Goal: Transaction & Acquisition: Purchase product/service

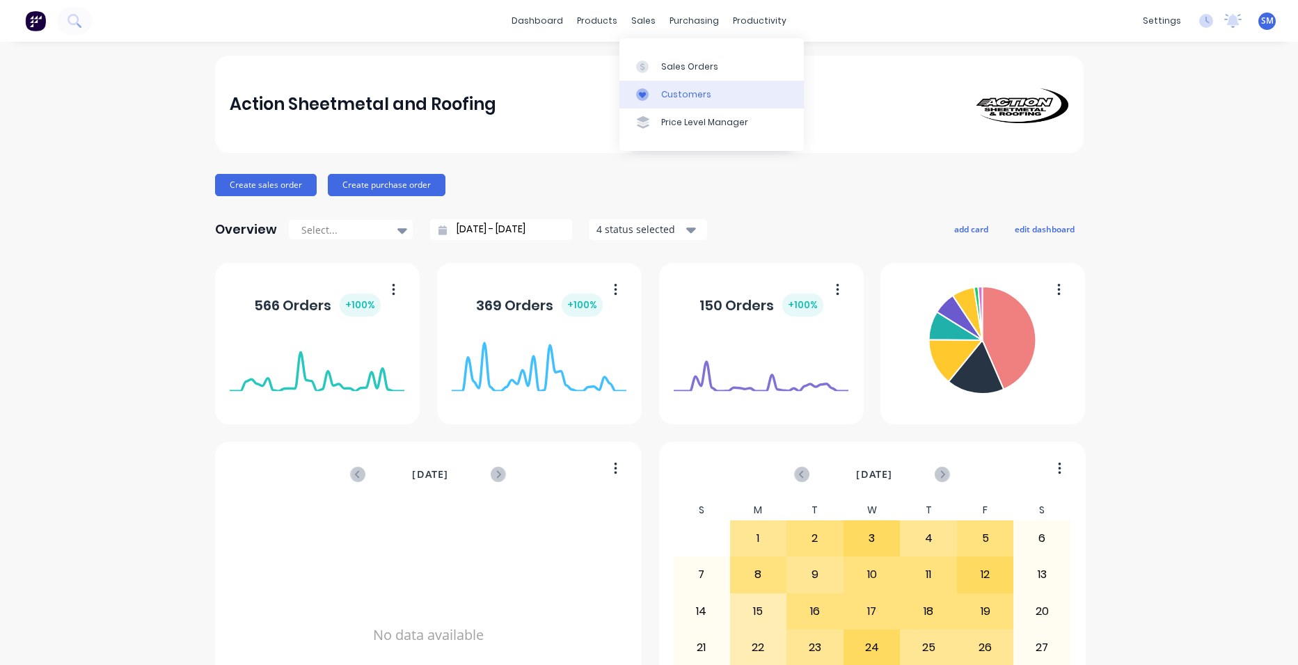
drag, startPoint x: 692, startPoint y: 90, endPoint x: 670, endPoint y: 99, distance: 23.4
click at [692, 91] on div "Customers" at bounding box center [686, 94] width 50 height 13
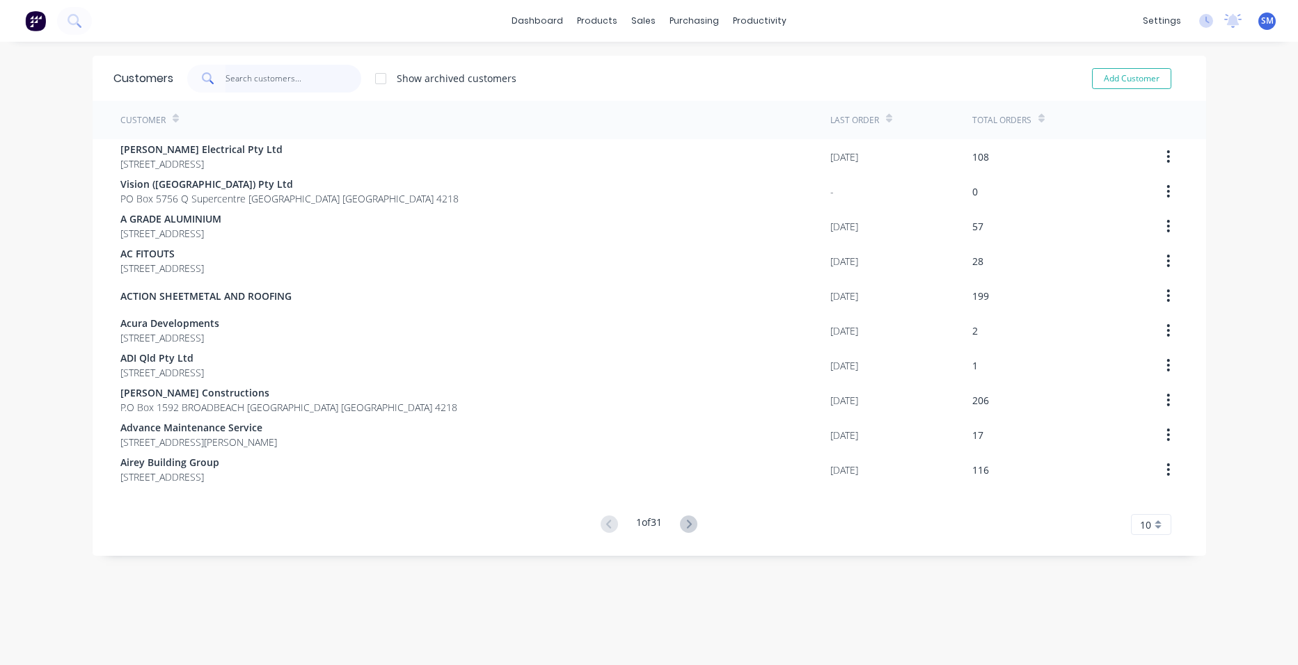
click at [268, 90] on input "text" at bounding box center [293, 79] width 136 height 28
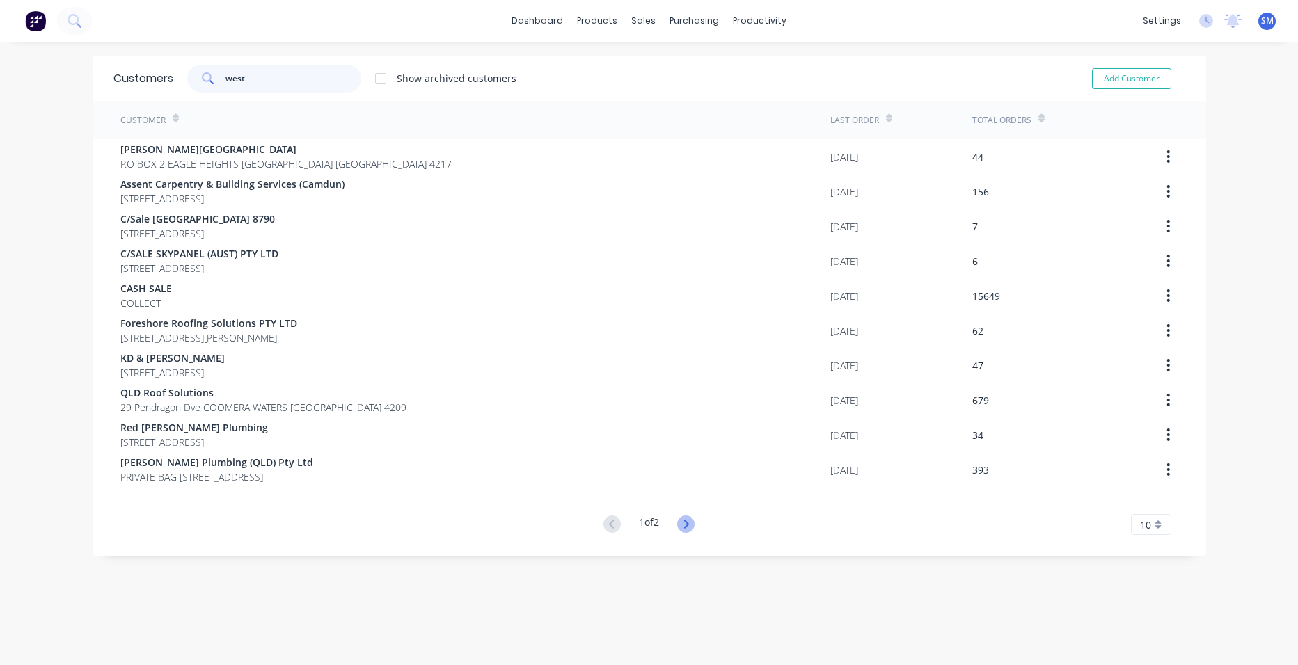
type input "west"
click at [677, 517] on icon at bounding box center [685, 524] width 17 height 17
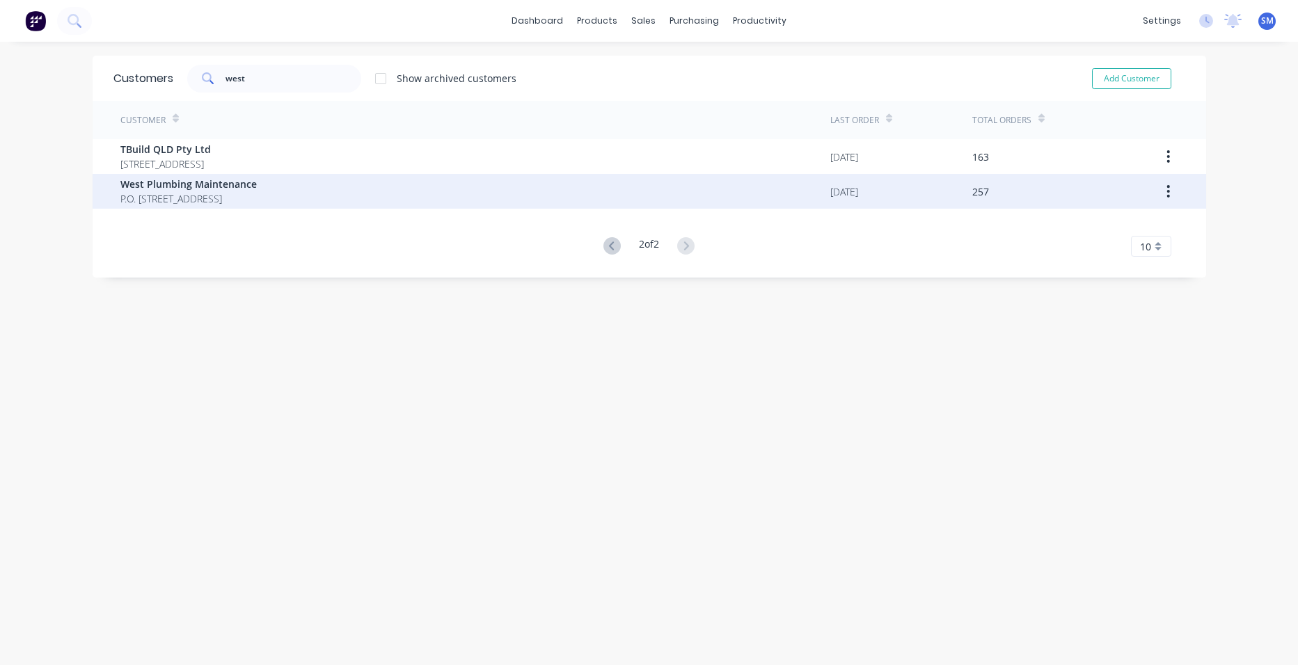
click at [193, 184] on span "West Plumbing Maintenance" at bounding box center [188, 184] width 136 height 15
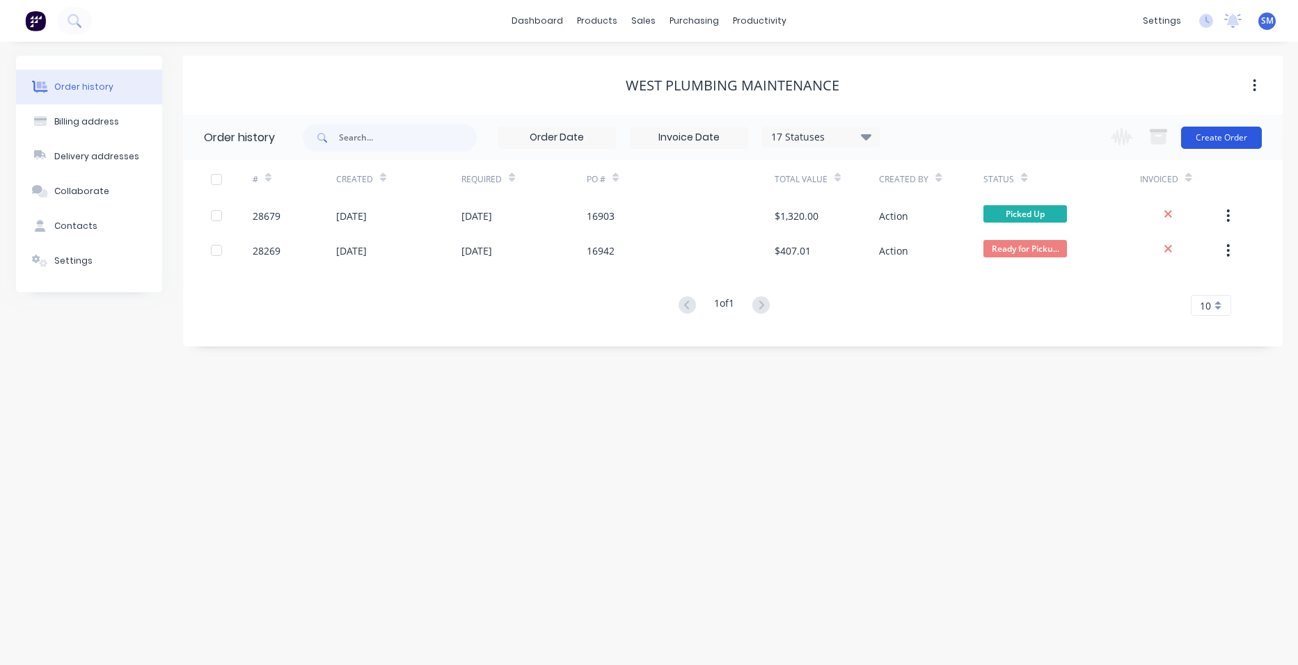
click at [1244, 129] on button "Create Order" at bounding box center [1221, 138] width 81 height 22
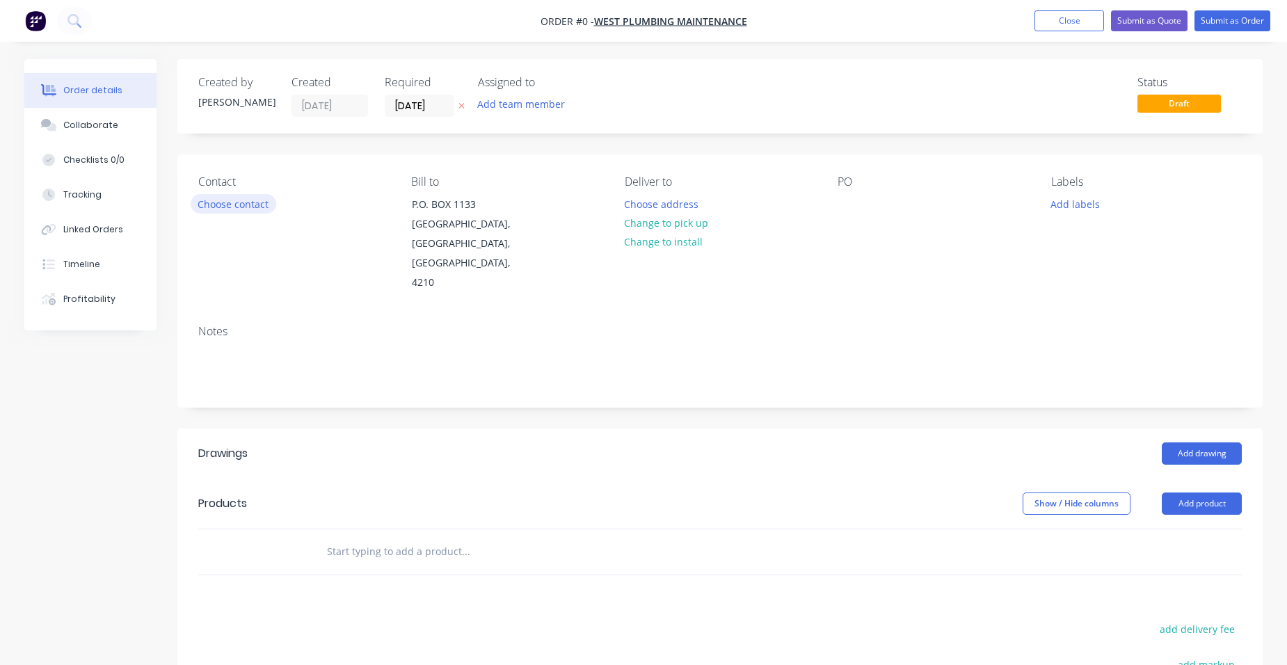
click at [235, 200] on button "Choose contact" at bounding box center [234, 203] width 86 height 19
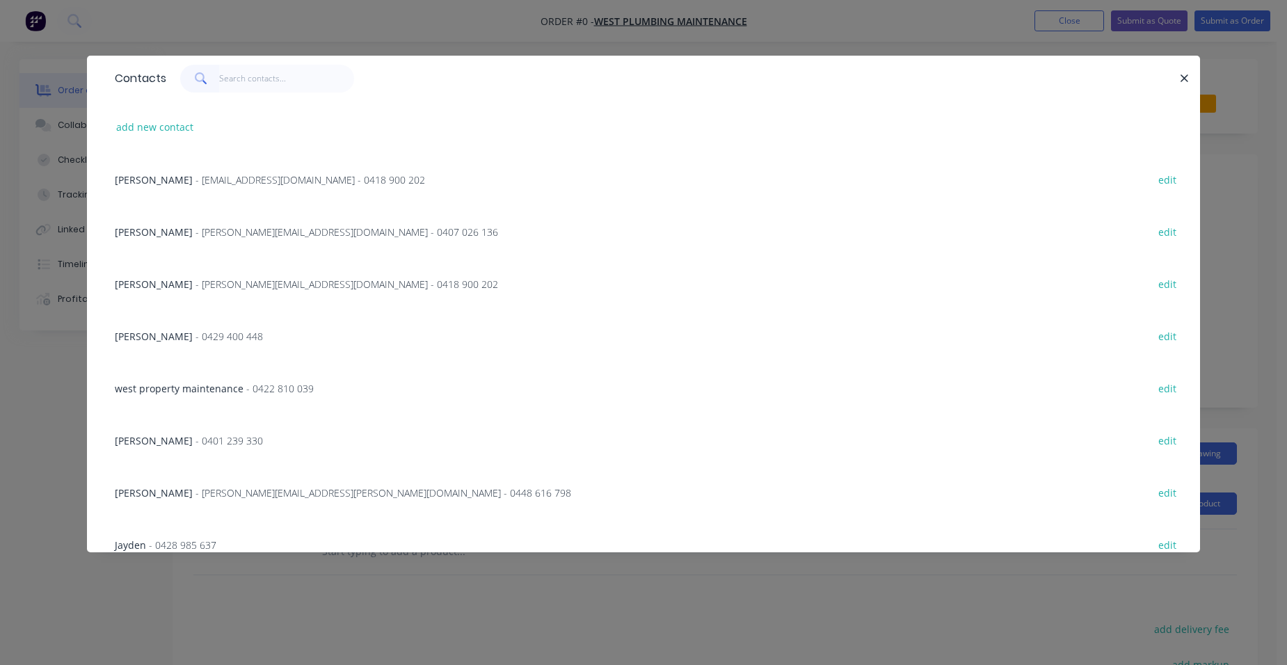
click at [315, 488] on span "- [PERSON_NAME][EMAIL_ADDRESS][PERSON_NAME][DOMAIN_NAME] - 0448 616 798" at bounding box center [384, 492] width 376 height 13
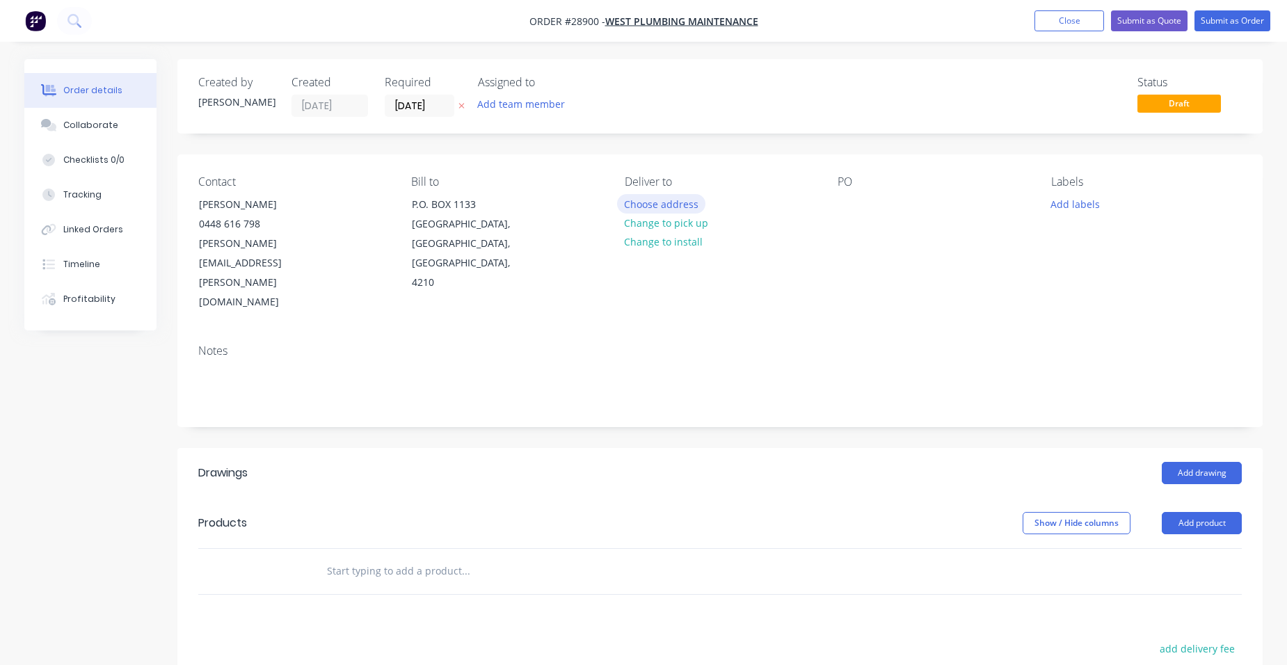
click at [641, 200] on button "Choose address" at bounding box center [661, 203] width 89 height 19
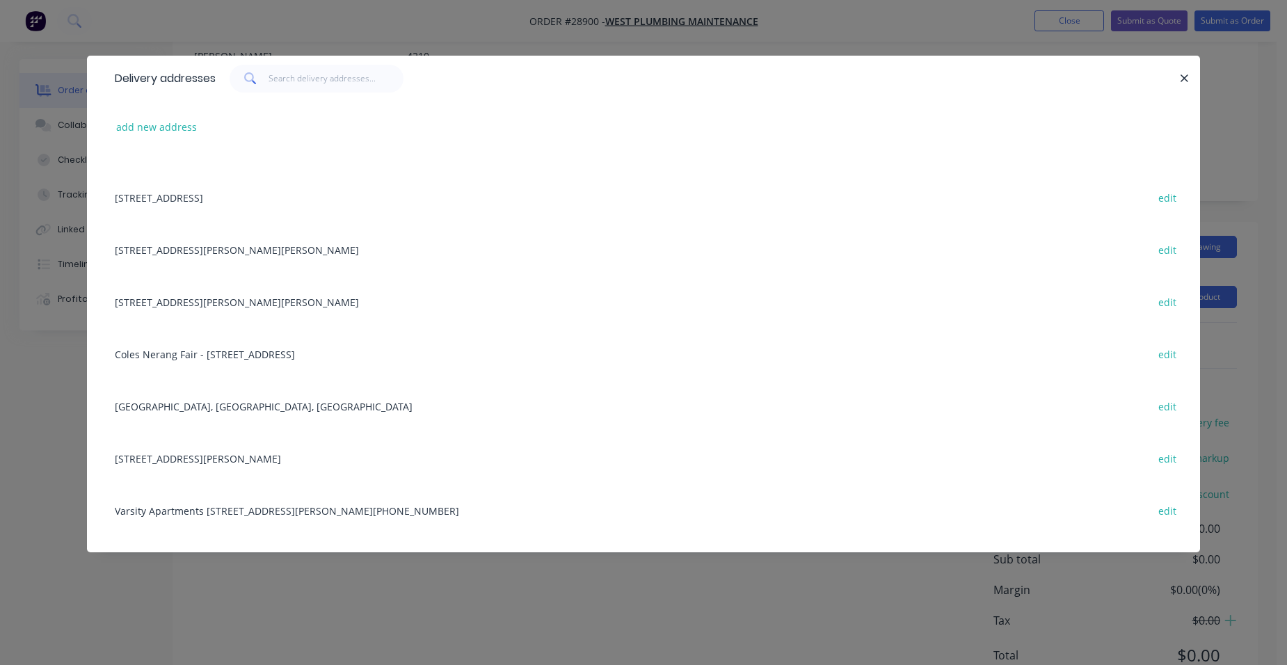
scroll to position [1010, 0]
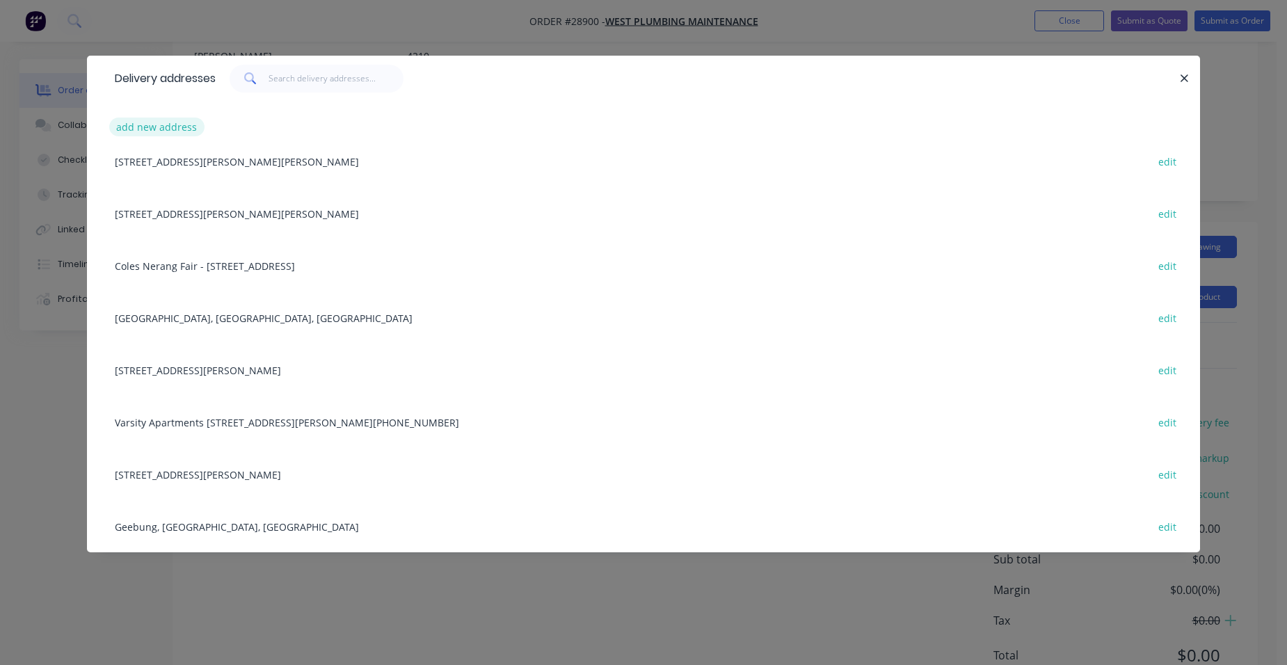
click at [160, 129] on button "add new address" at bounding box center [156, 127] width 95 height 19
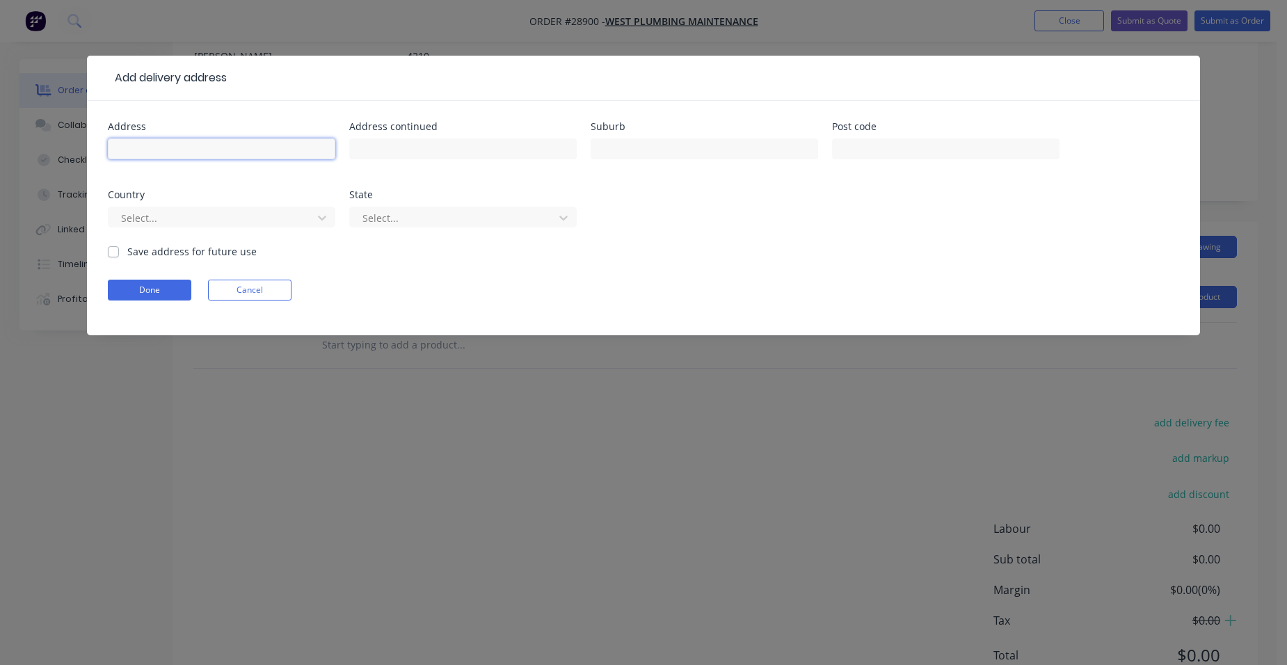
click at [137, 151] on input "text" at bounding box center [222, 148] width 228 height 21
type input "[STREET_ADDRESS]"
click at [613, 141] on input "text" at bounding box center [705, 148] width 228 height 21
type input "Nerang"
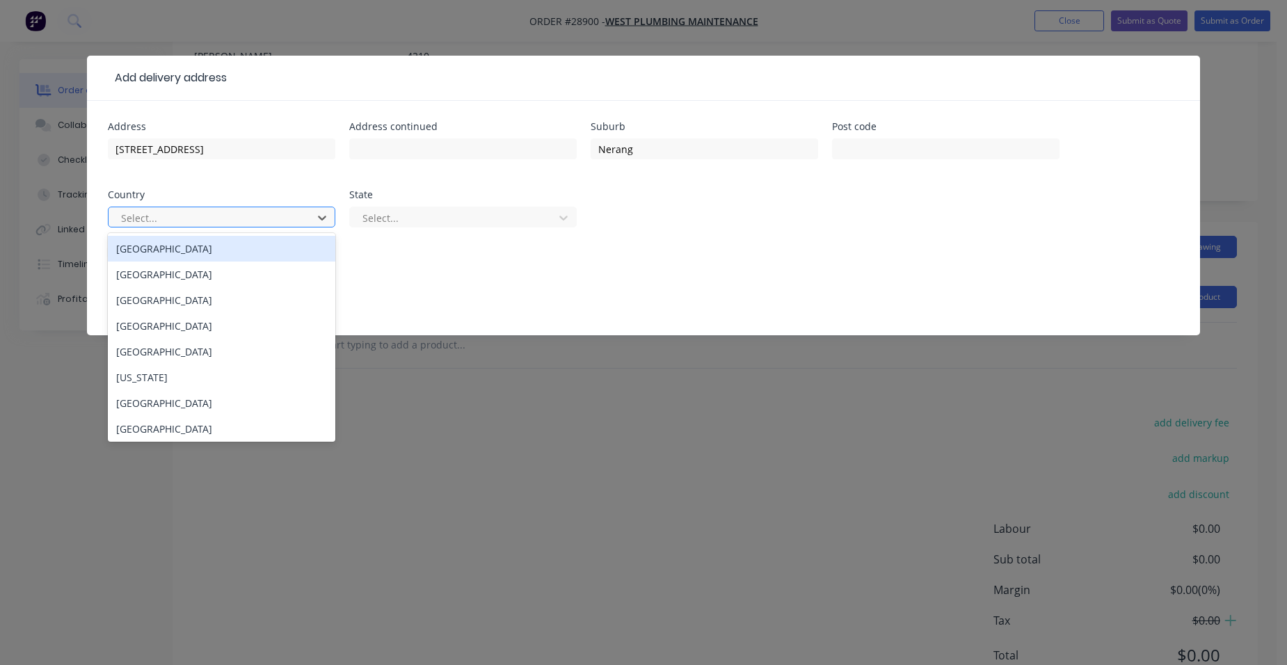
click at [184, 212] on div at bounding box center [213, 217] width 186 height 17
click at [159, 251] on div "[GEOGRAPHIC_DATA]" at bounding box center [222, 249] width 228 height 26
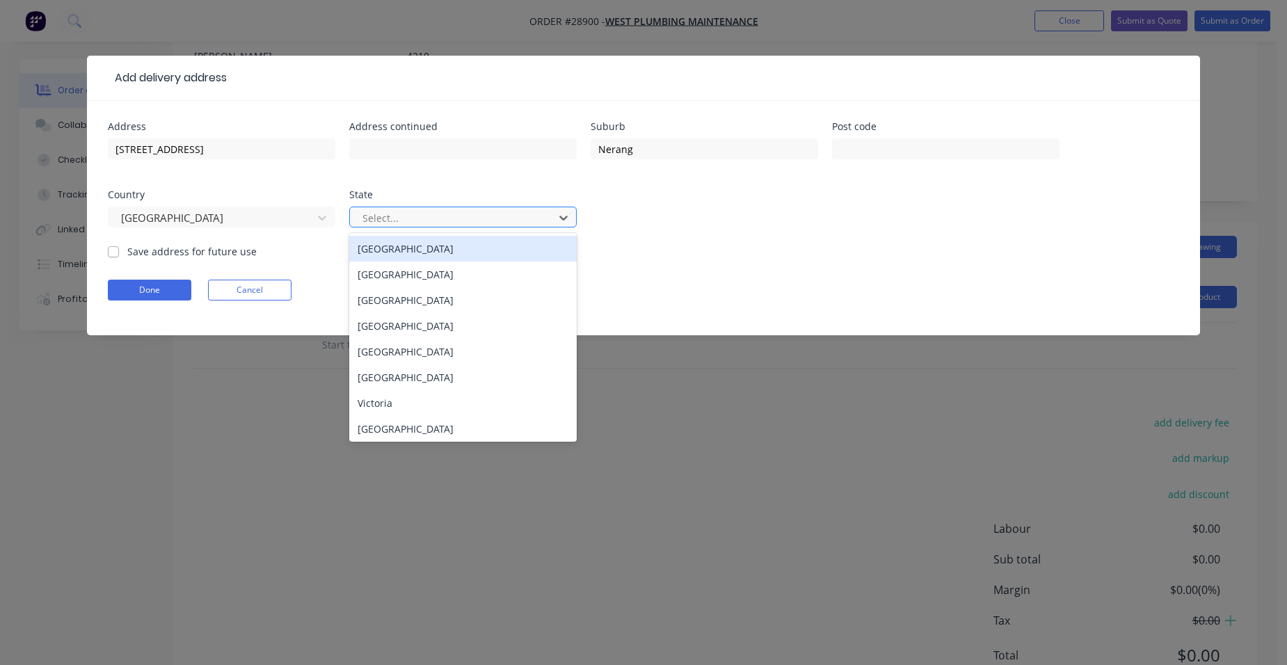
click at [409, 225] on div at bounding box center [454, 217] width 186 height 17
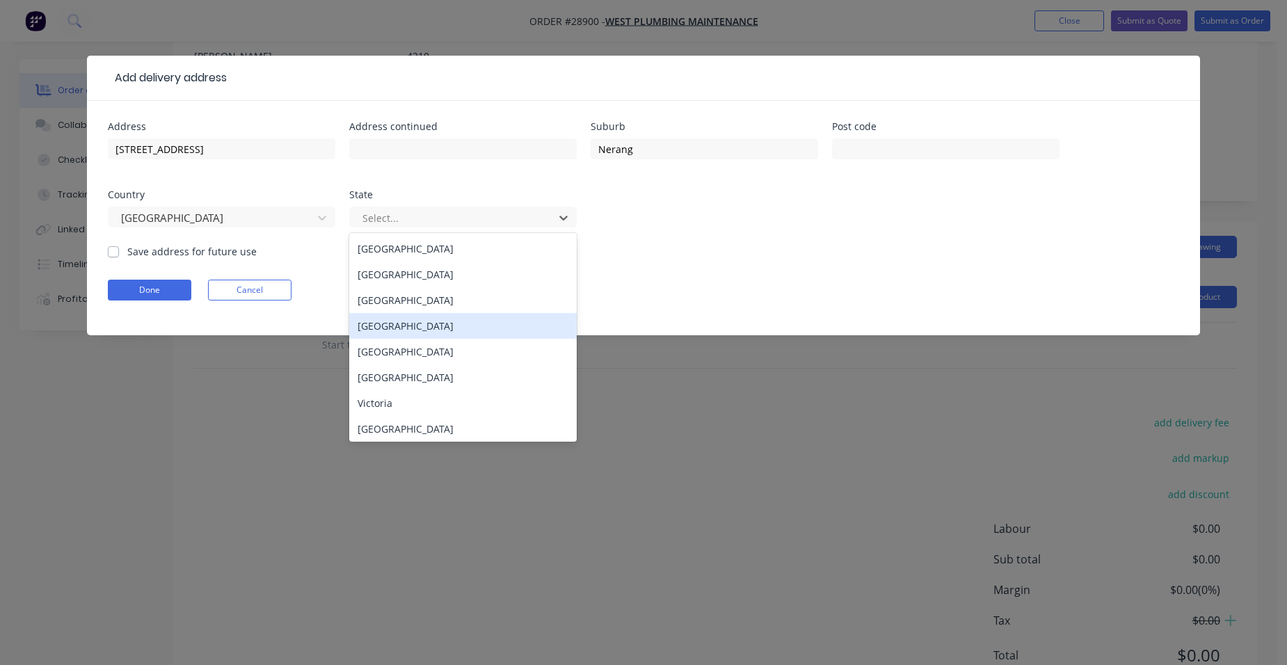
click at [382, 329] on div "[GEOGRAPHIC_DATA]" at bounding box center [463, 326] width 228 height 26
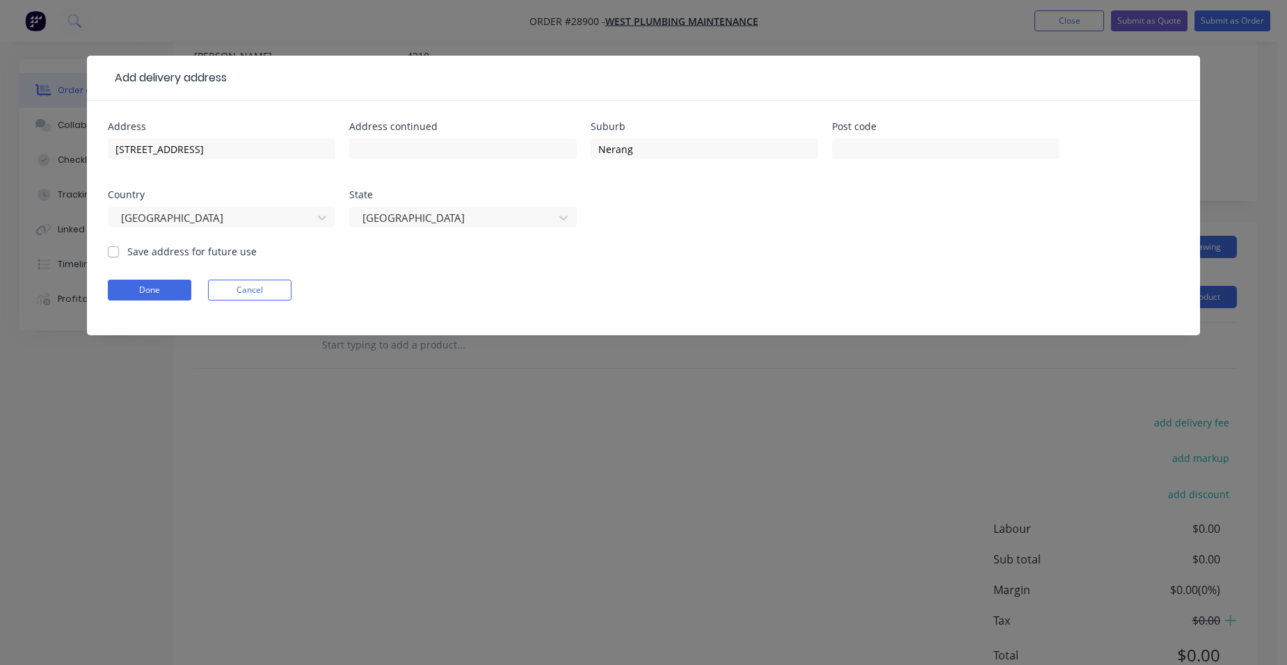
click at [127, 251] on label "Save address for future use" at bounding box center [191, 251] width 129 height 15
click at [110, 251] on input "Save address for future use" at bounding box center [113, 250] width 11 height 13
checkbox input "true"
click at [132, 294] on button "Done" at bounding box center [149, 290] width 83 height 21
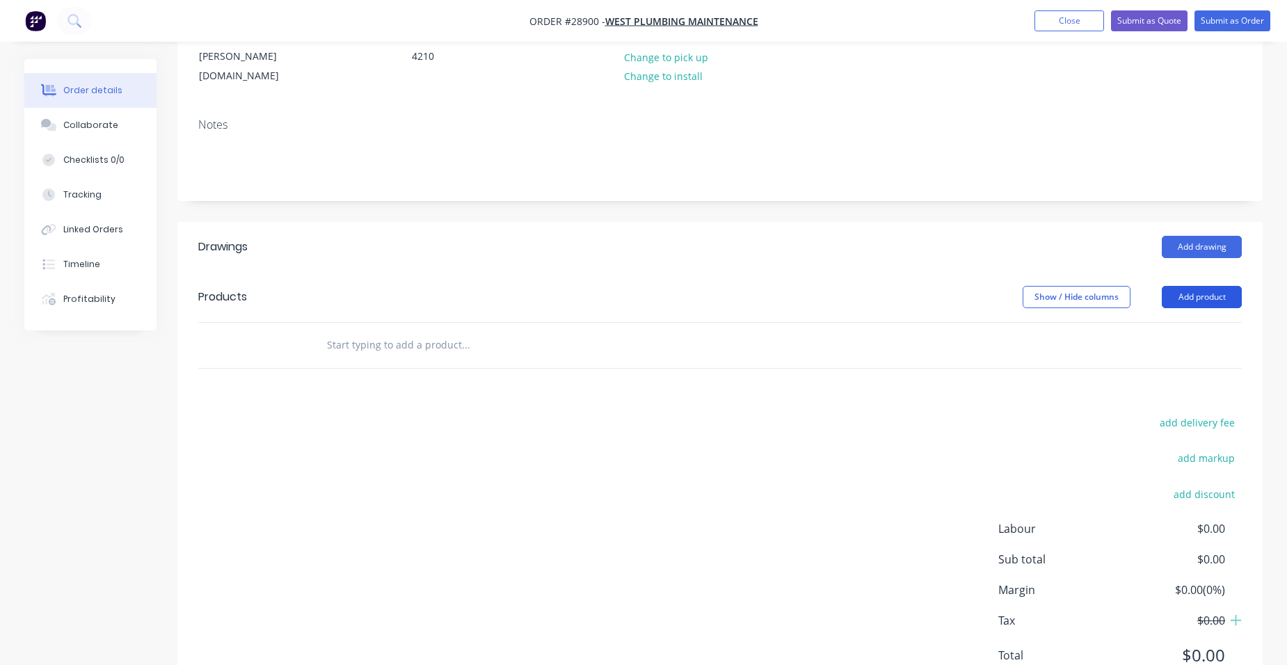
click at [1207, 286] on button "Add product" at bounding box center [1202, 297] width 80 height 22
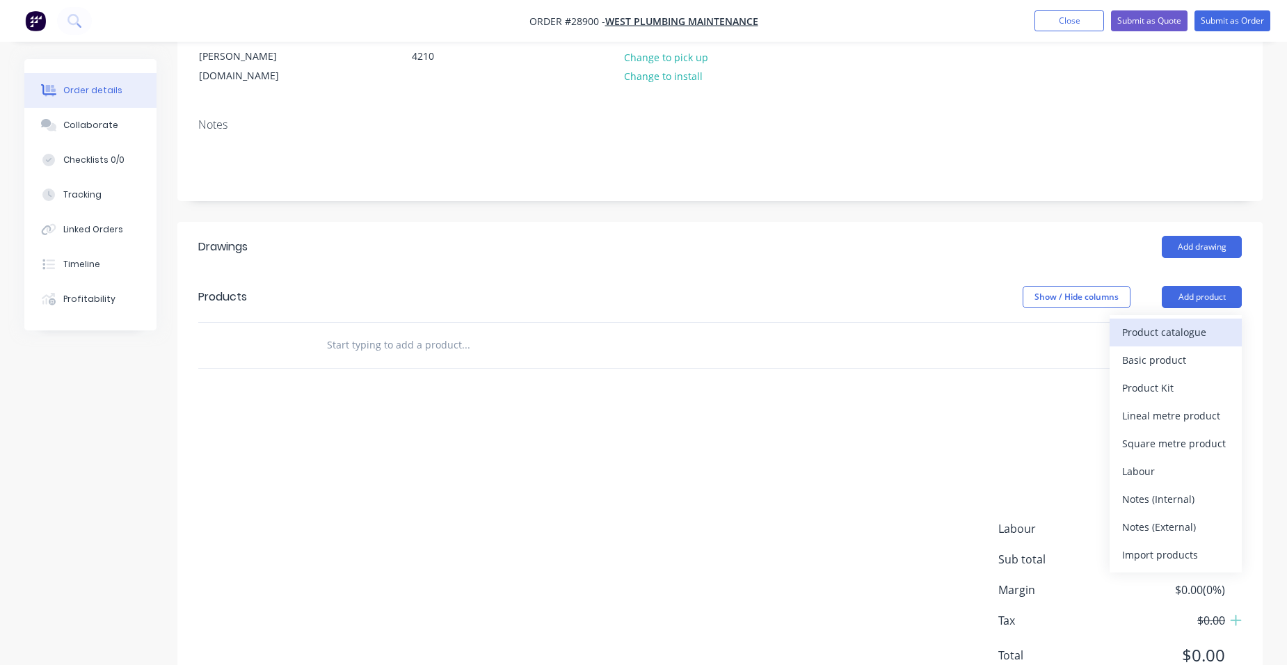
click at [1197, 322] on div "Product catalogue" at bounding box center [1175, 332] width 107 height 20
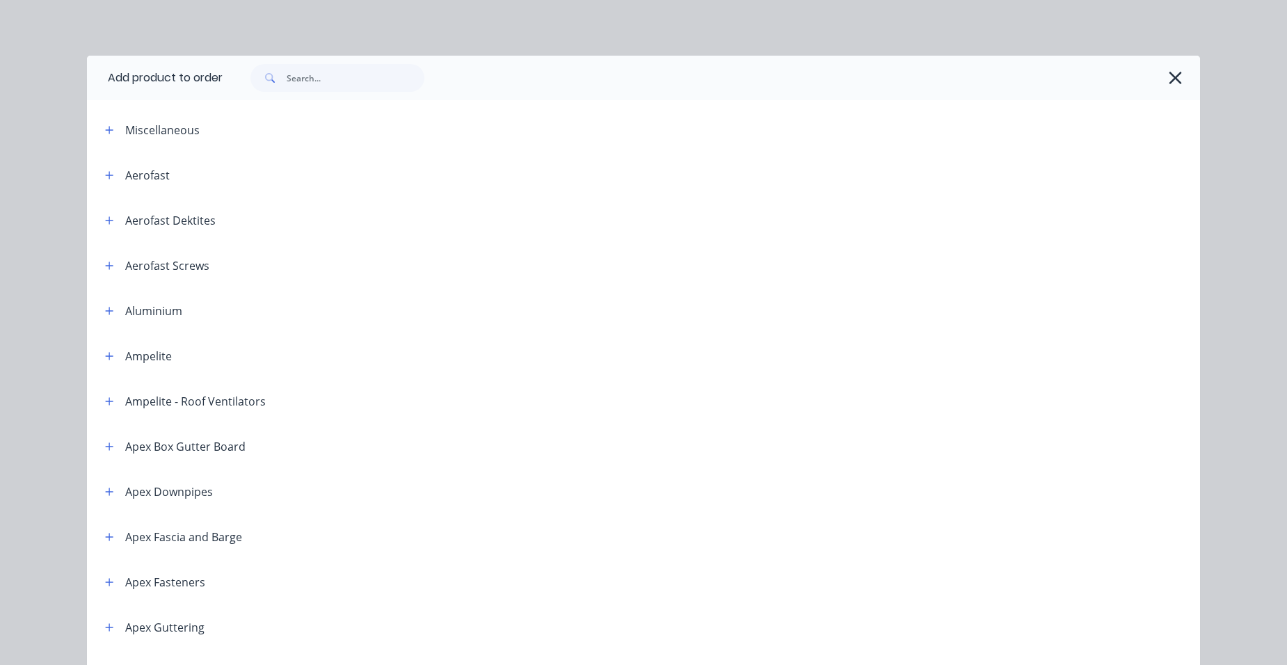
click at [101, 135] on span at bounding box center [109, 129] width 17 height 17
click at [105, 131] on icon "button" at bounding box center [109, 130] width 8 height 10
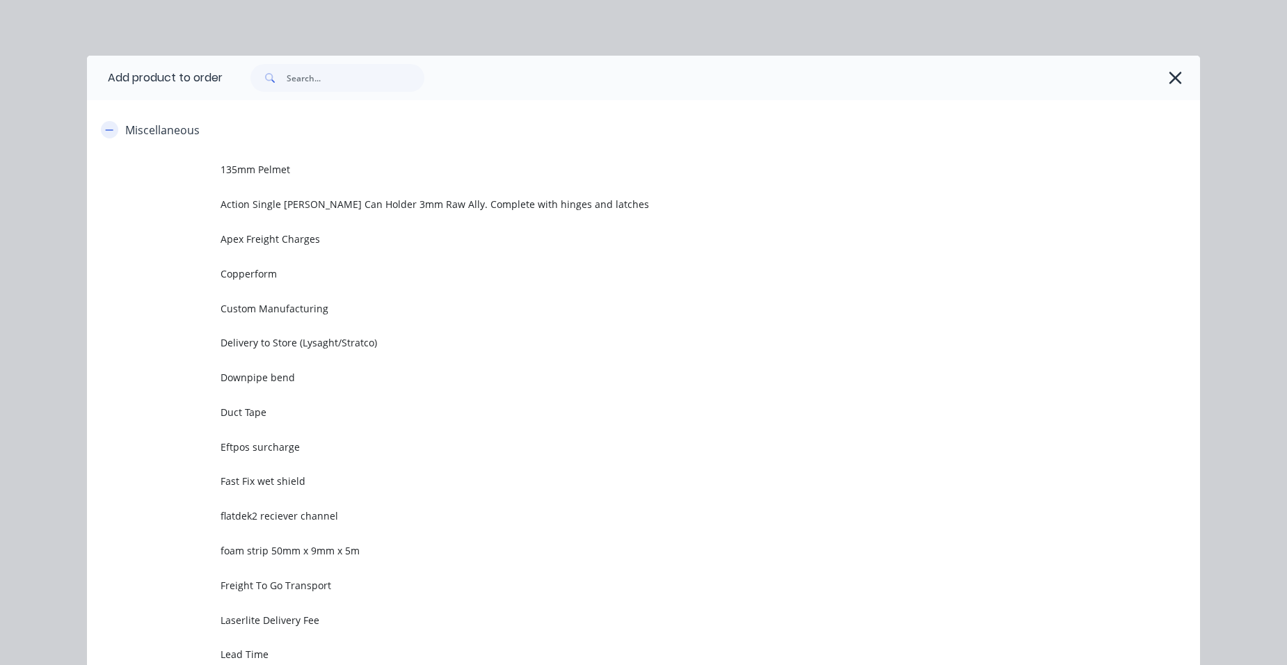
click at [105, 131] on icon "button" at bounding box center [109, 130] width 8 height 10
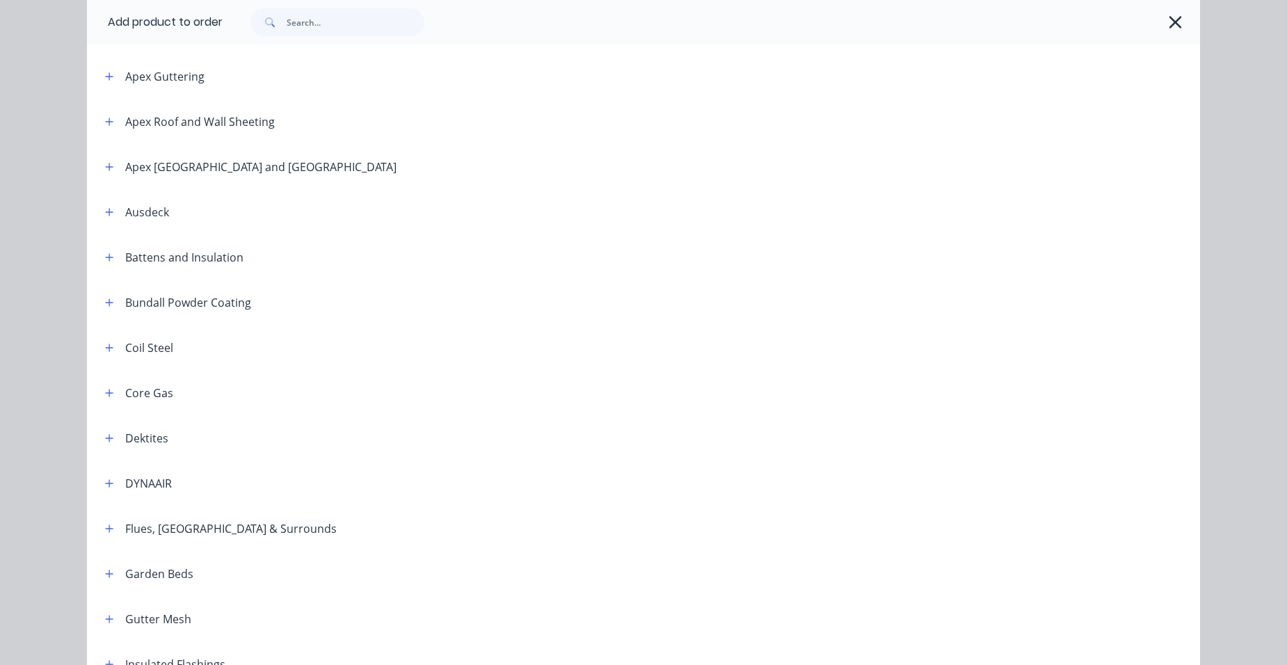
scroll to position [557, 0]
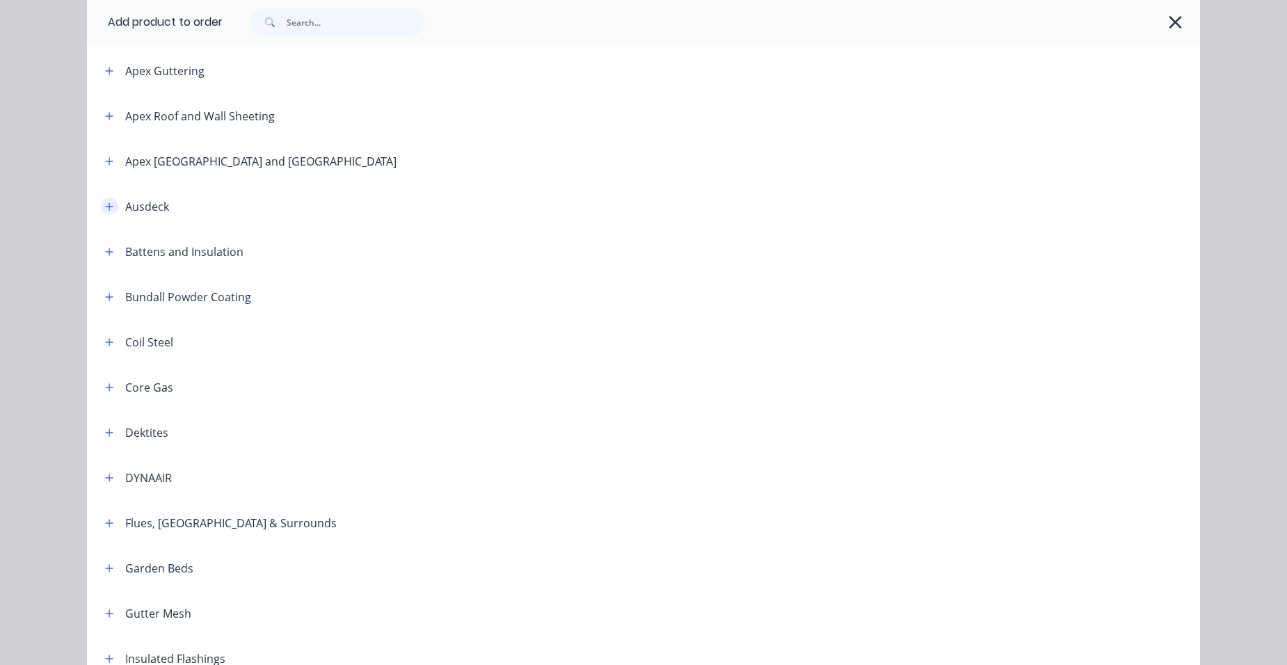
click at [105, 204] on icon "button" at bounding box center [109, 207] width 8 height 10
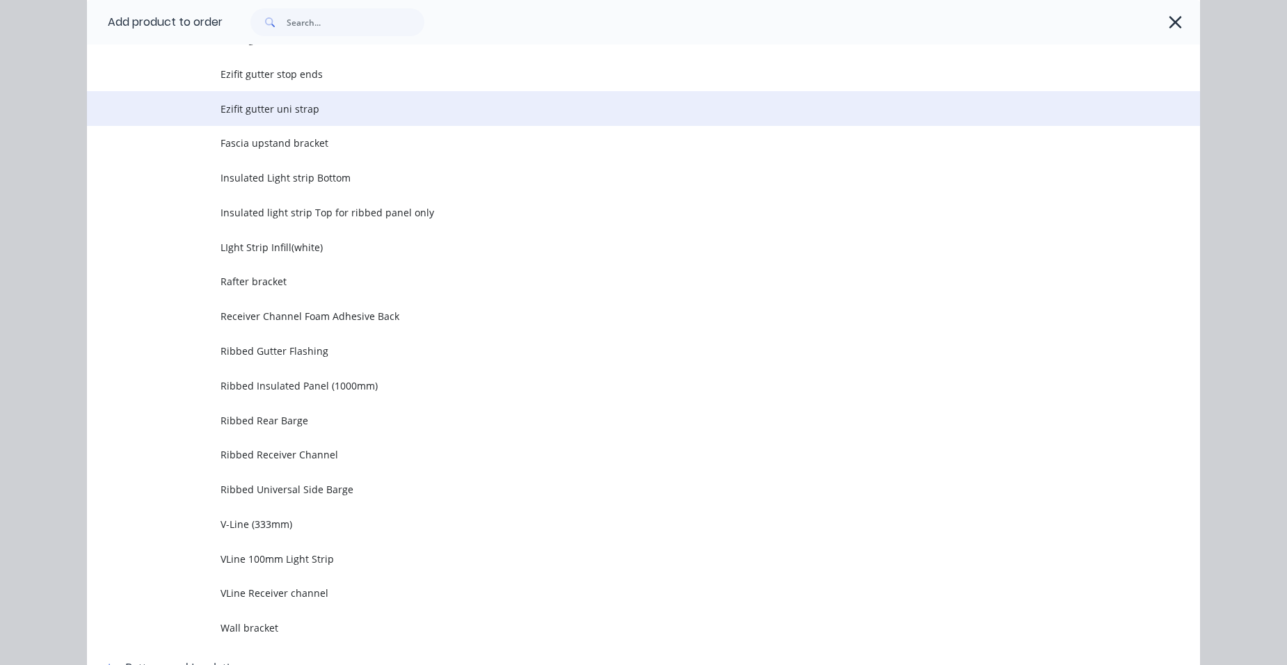
scroll to position [2018, 0]
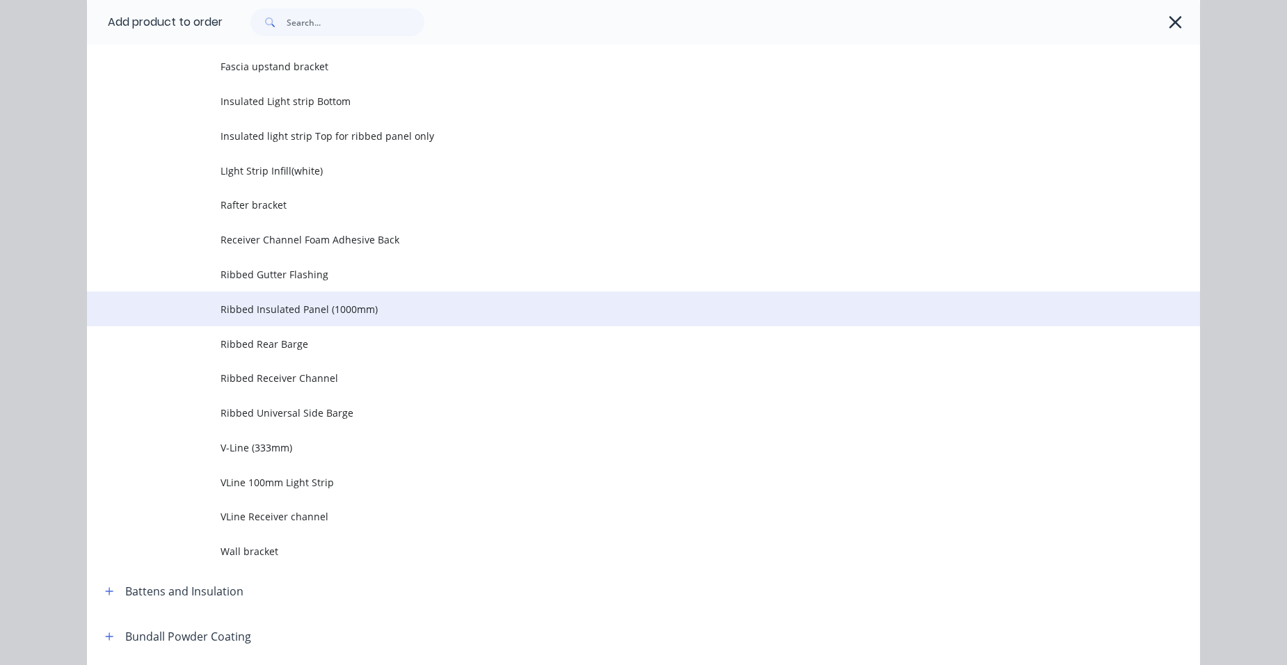
click at [209, 315] on td at bounding box center [154, 309] width 134 height 35
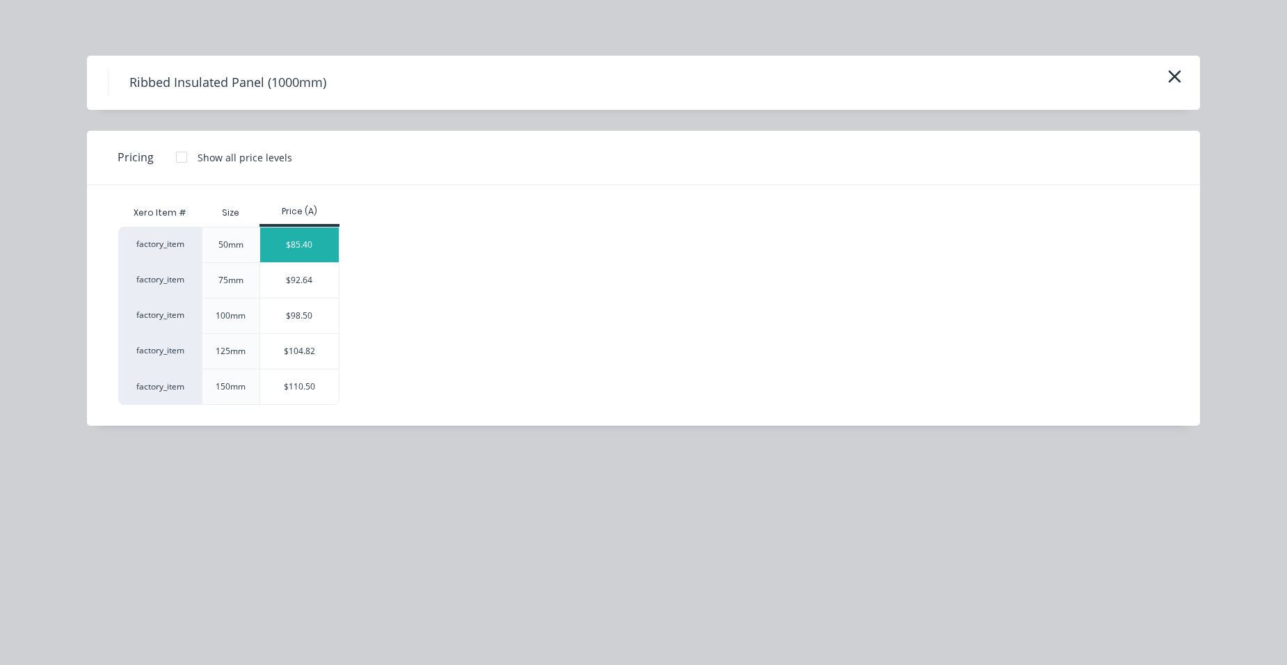
click at [321, 251] on div "$85.40" at bounding box center [299, 245] width 79 height 35
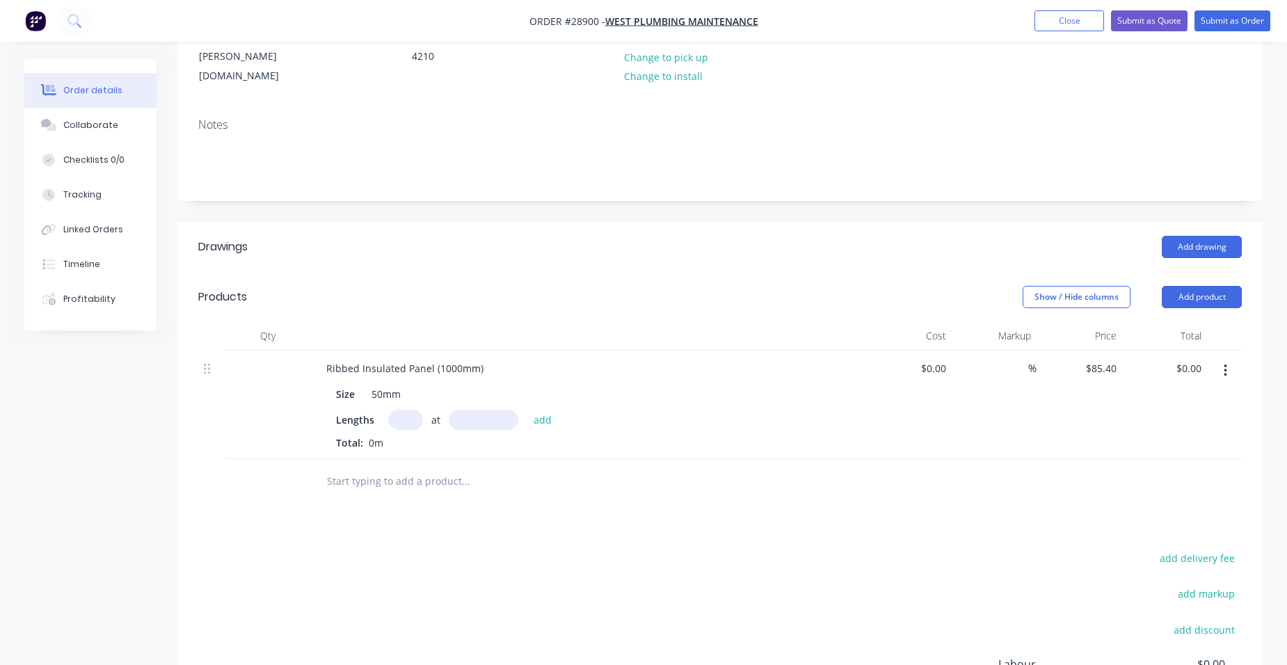
drag, startPoint x: 404, startPoint y: 359, endPoint x: 424, endPoint y: 386, distance: 33.8
click at [404, 410] on input "text" at bounding box center [405, 420] width 35 height 20
type input "7"
type input "4260mm"
click at [543, 410] on button "add" at bounding box center [543, 419] width 33 height 19
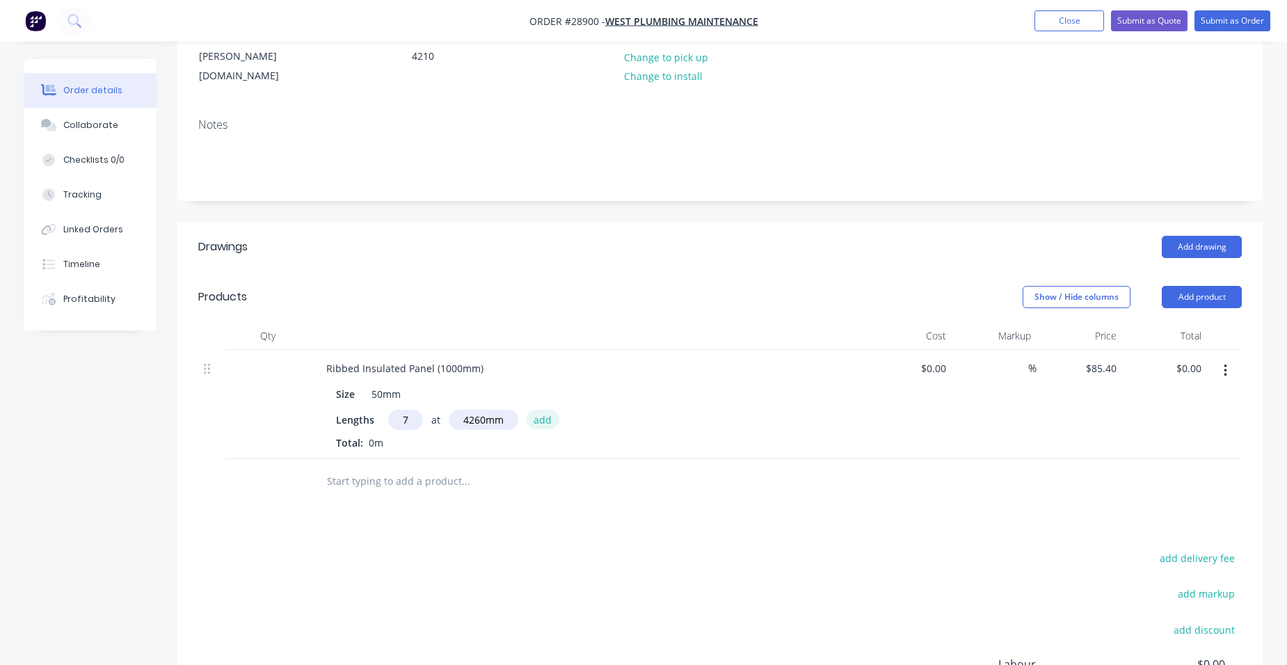
type input "$2,546.63"
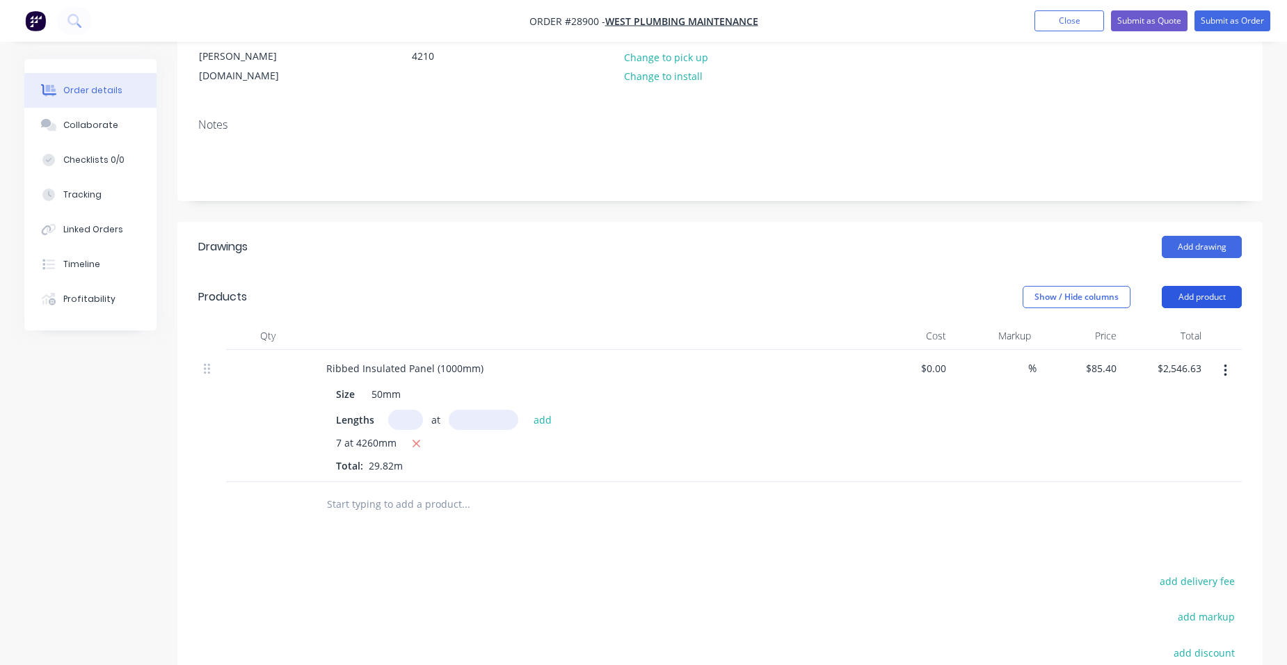
click at [1186, 286] on button "Add product" at bounding box center [1202, 297] width 80 height 22
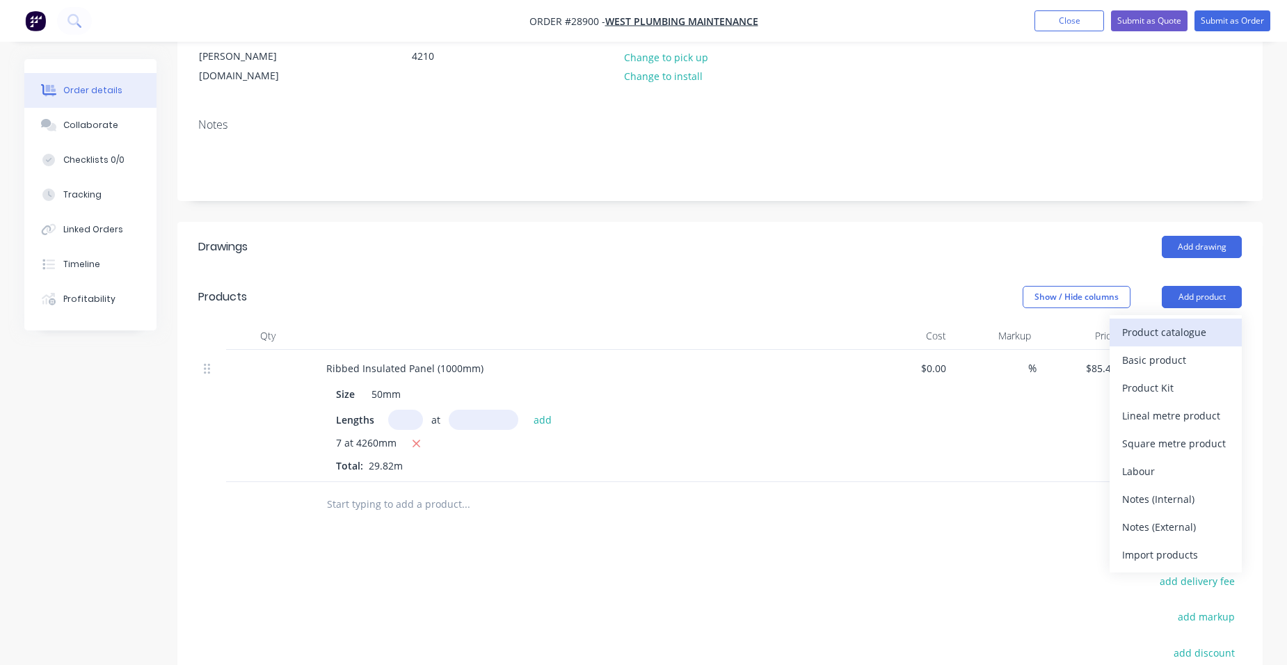
click at [1158, 322] on div "Product catalogue" at bounding box center [1175, 332] width 107 height 20
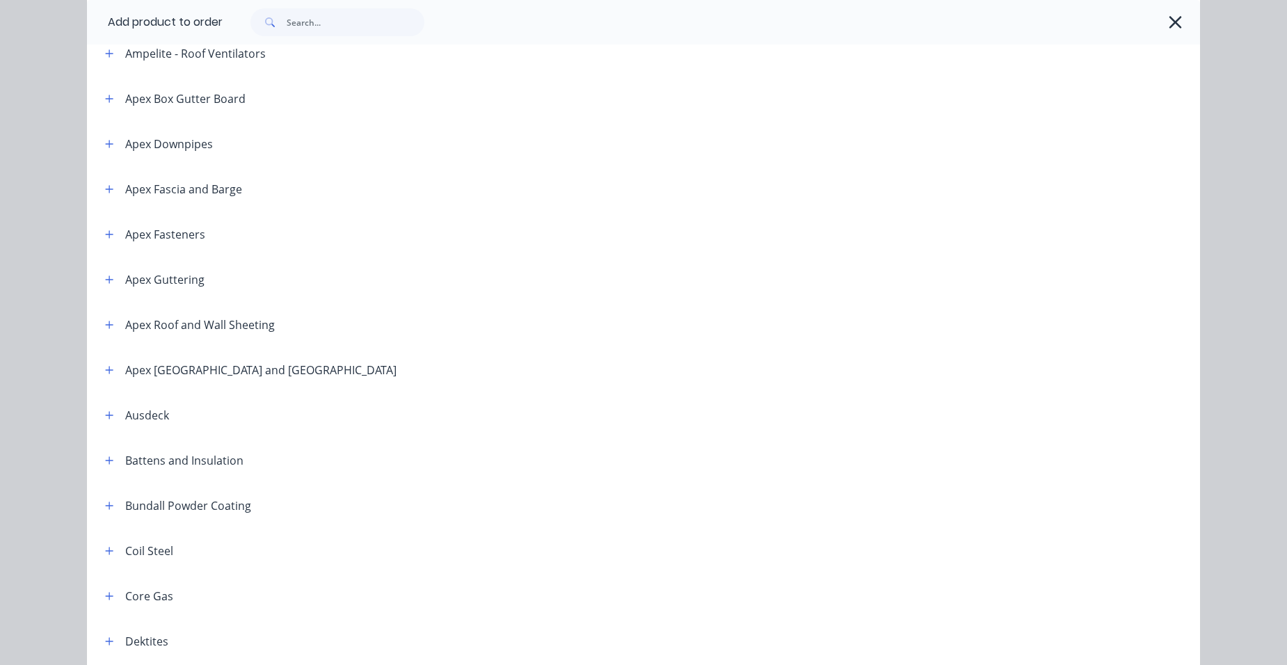
scroll to position [557, 0]
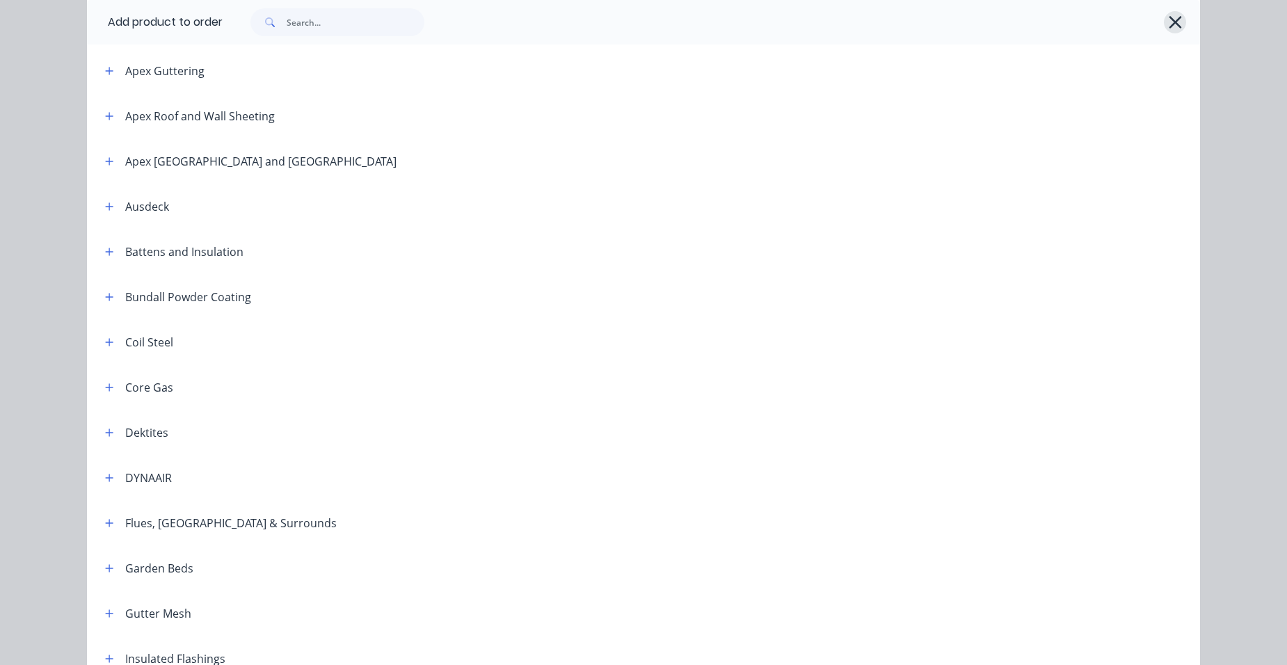
click at [1168, 24] on icon "button" at bounding box center [1175, 22] width 15 height 19
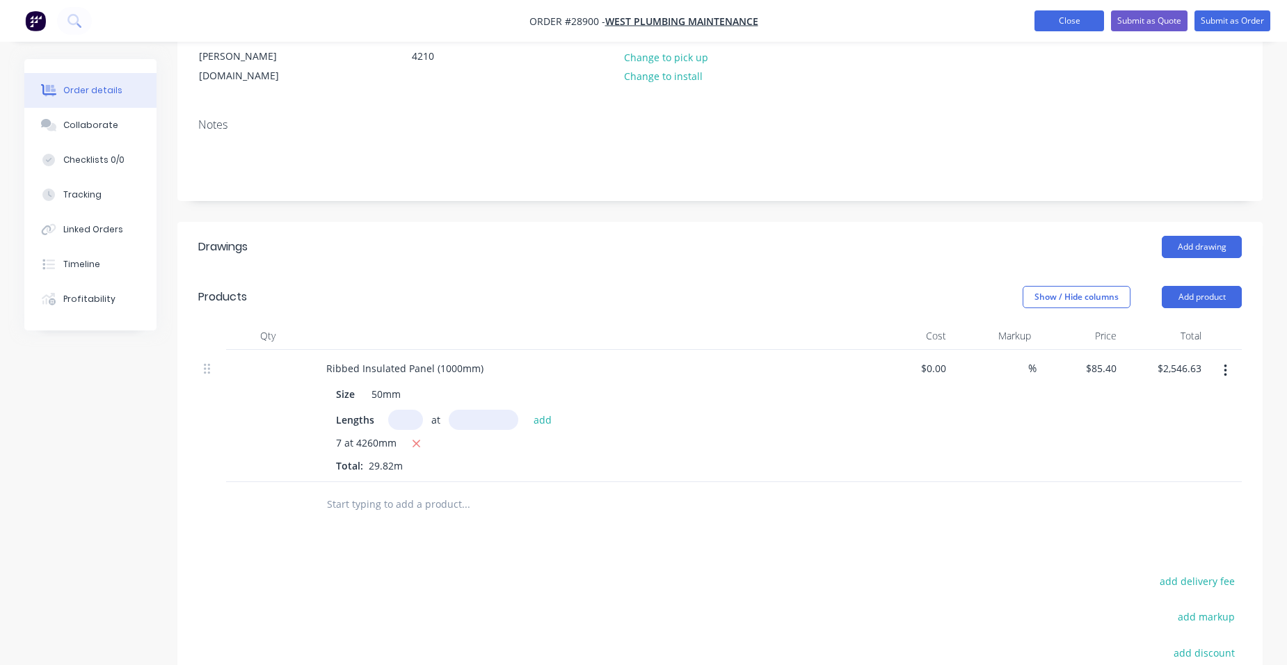
click at [1044, 13] on button "Close" at bounding box center [1070, 20] width 70 height 21
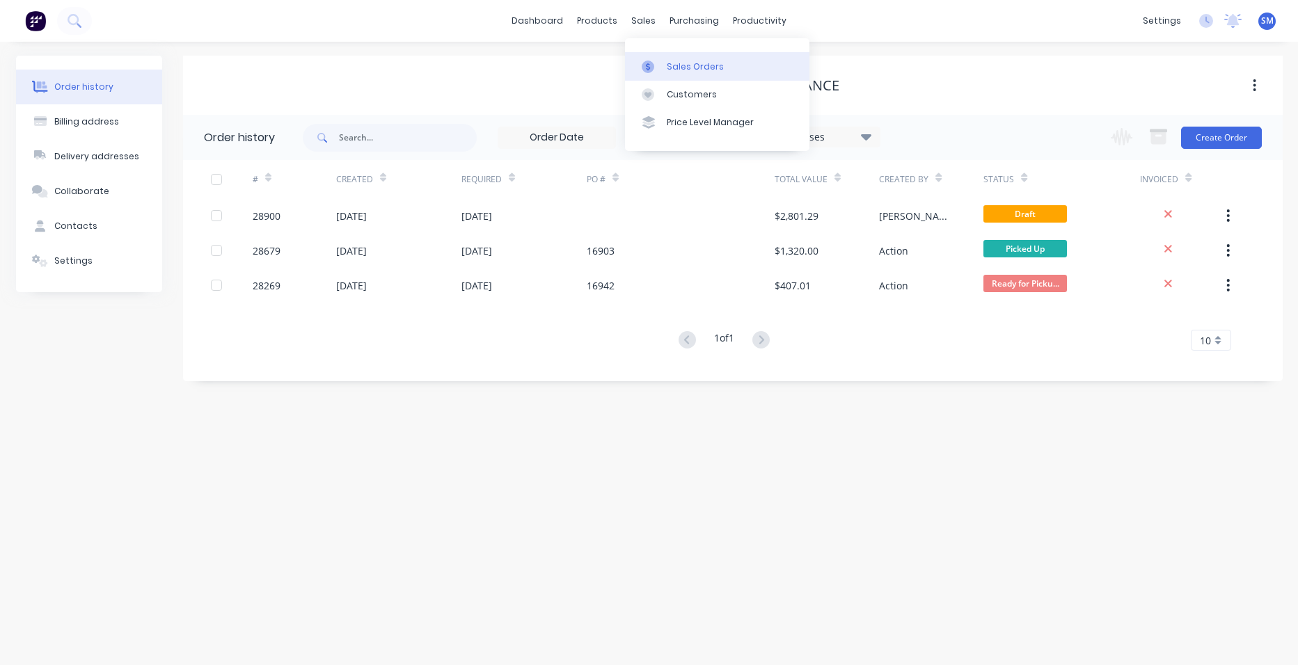
drag, startPoint x: 701, startPoint y: 74, endPoint x: 680, endPoint y: 76, distance: 21.7
click at [701, 74] on link "Sales Orders" at bounding box center [717, 66] width 184 height 28
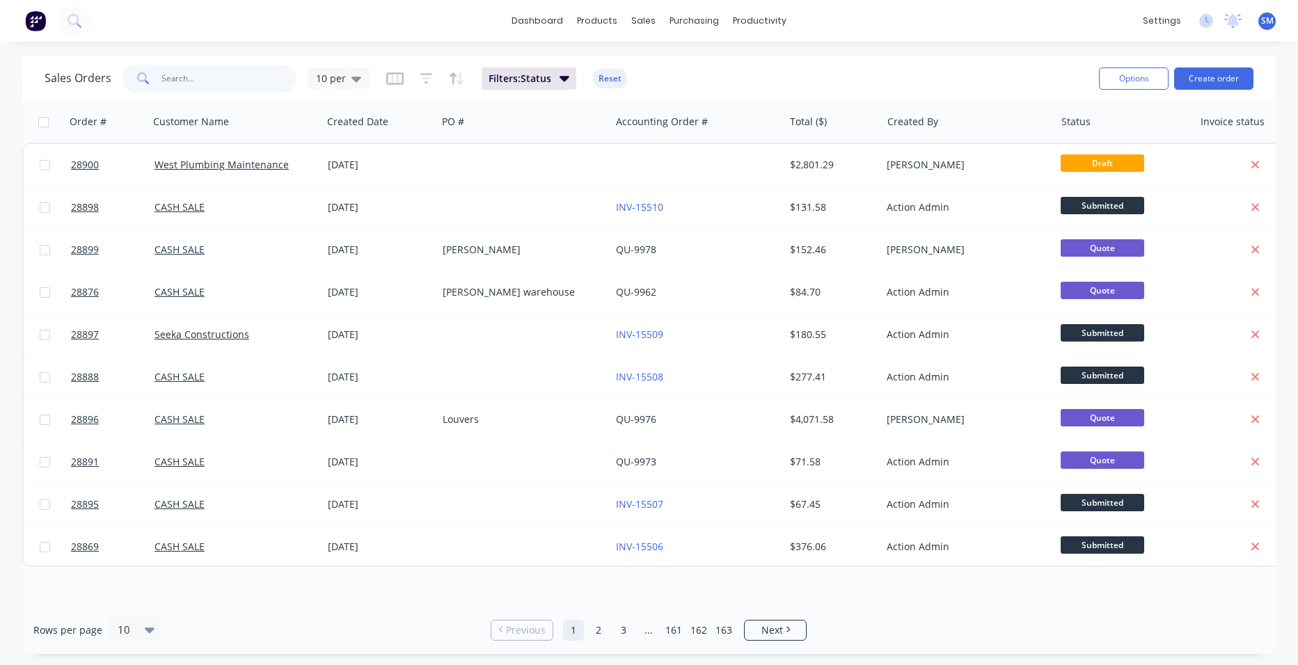
click at [194, 80] on input "text" at bounding box center [229, 79] width 136 height 28
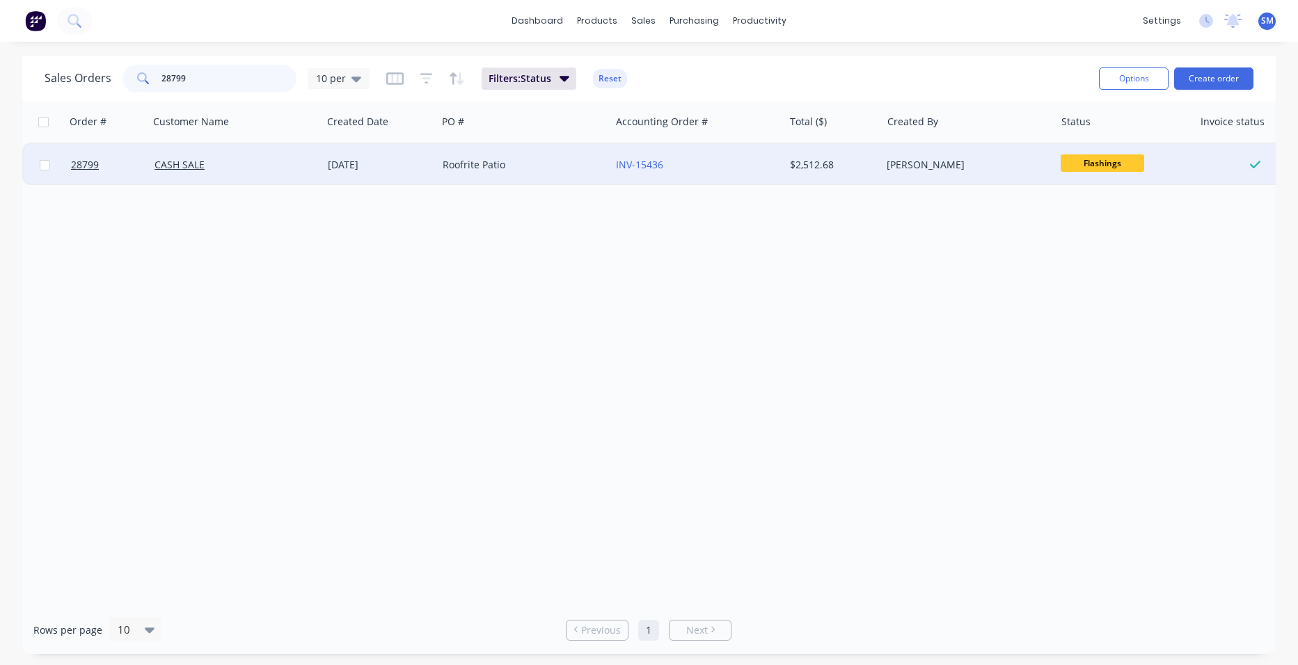
type input "28799"
click at [584, 156] on div "Roofrite Patio" at bounding box center [523, 165] width 173 height 42
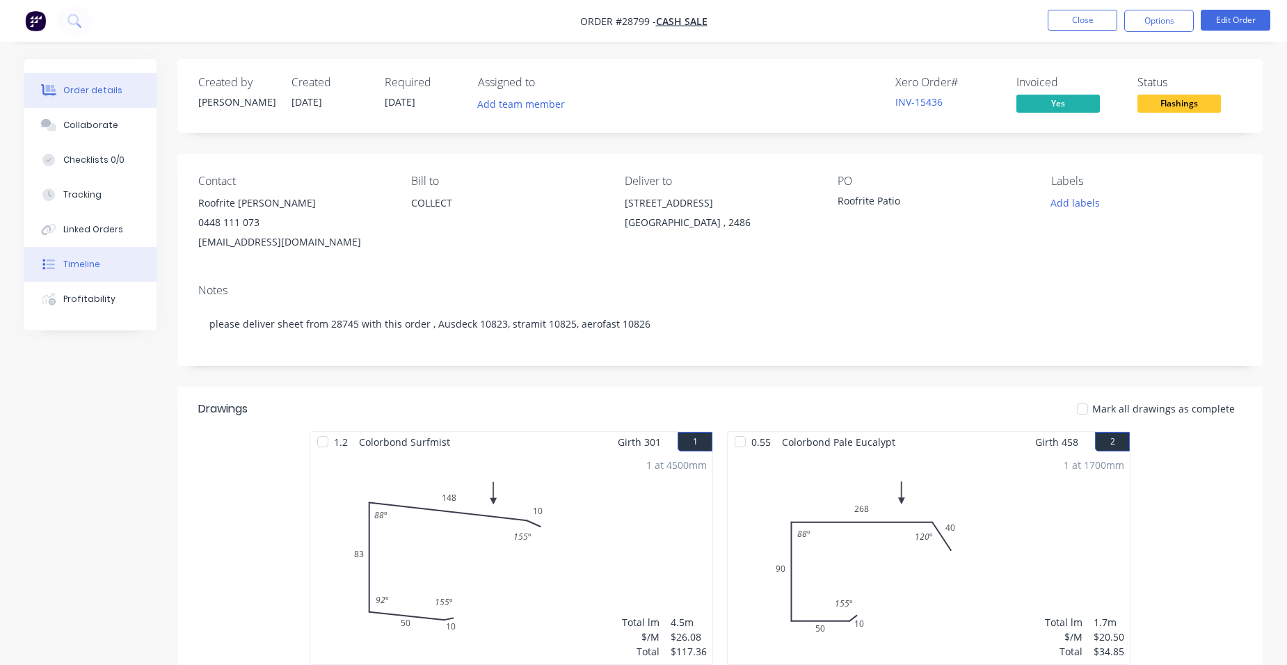
click at [106, 262] on button "Timeline" at bounding box center [90, 264] width 132 height 35
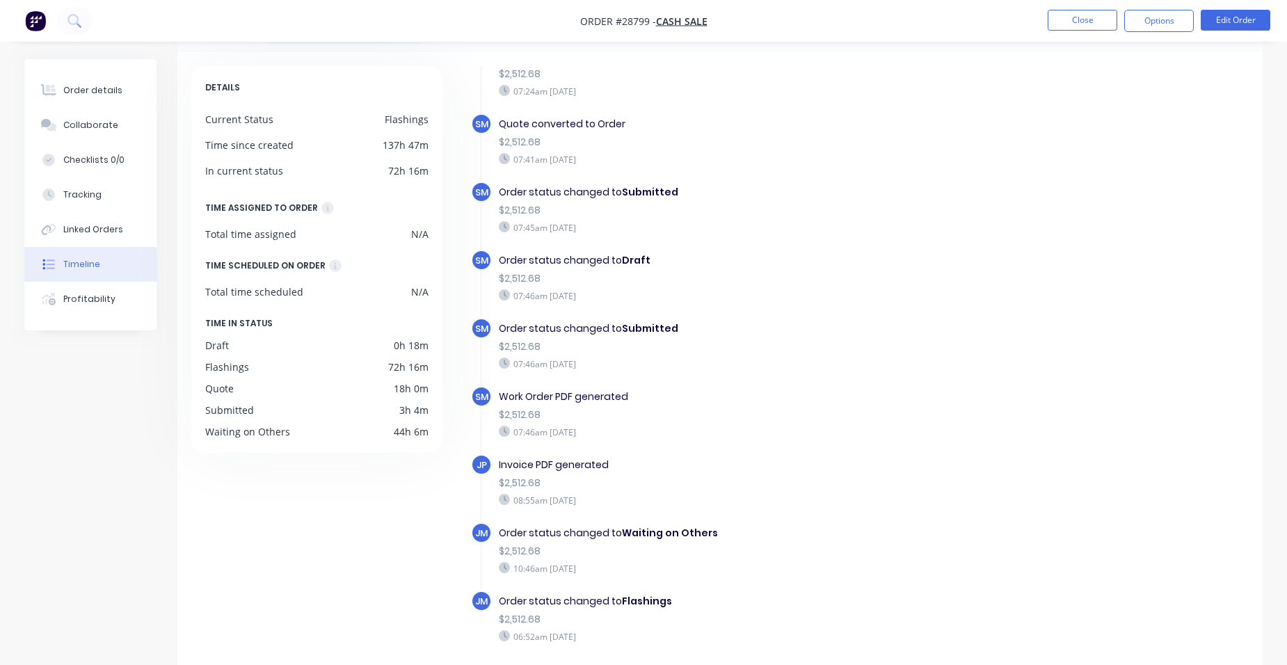
scroll to position [106, 0]
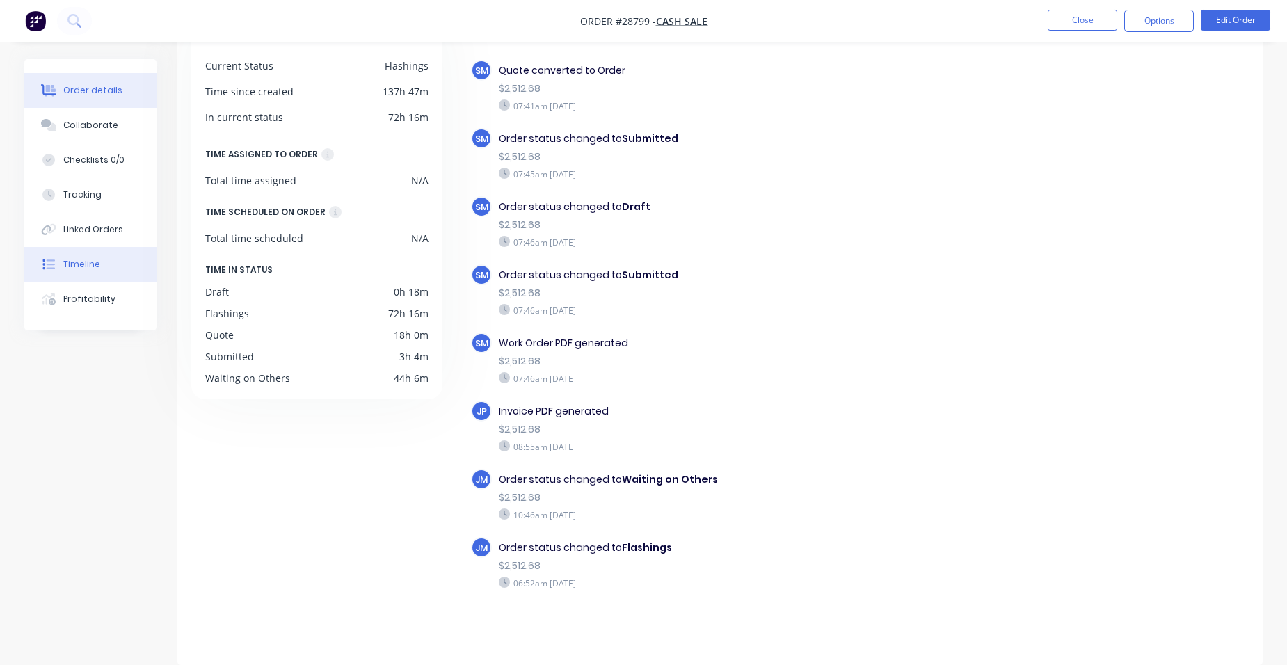
click at [73, 81] on button "Order details" at bounding box center [90, 90] width 132 height 35
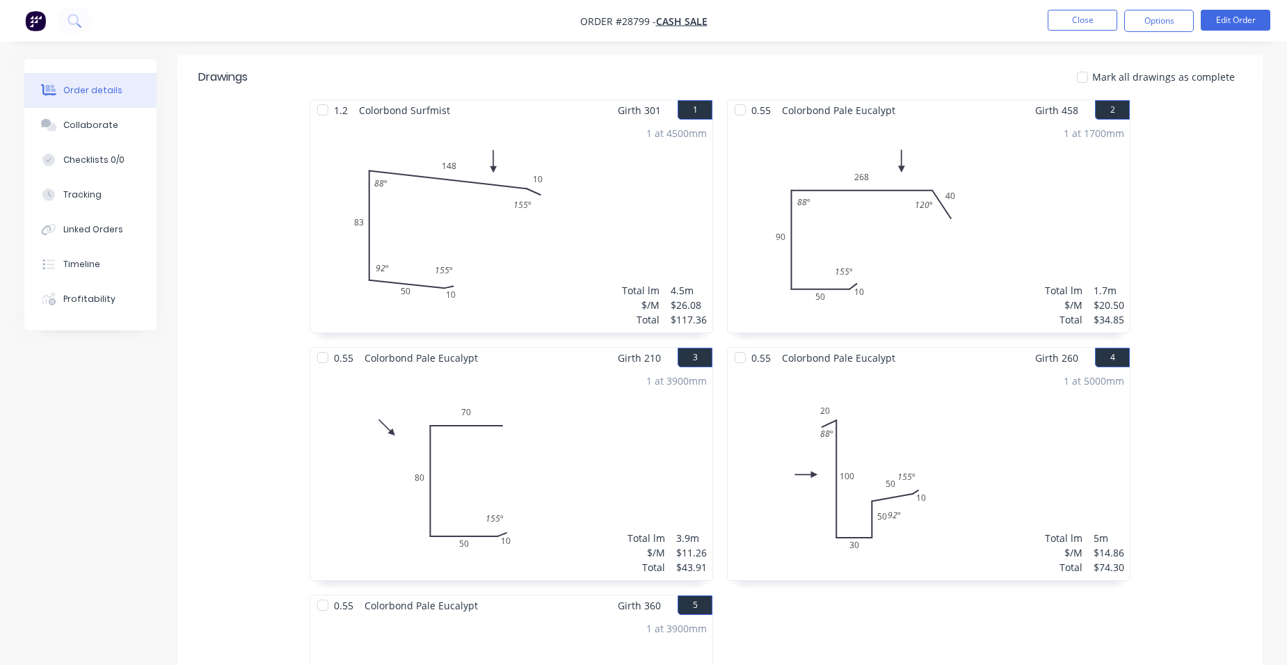
scroll to position [315, 0]
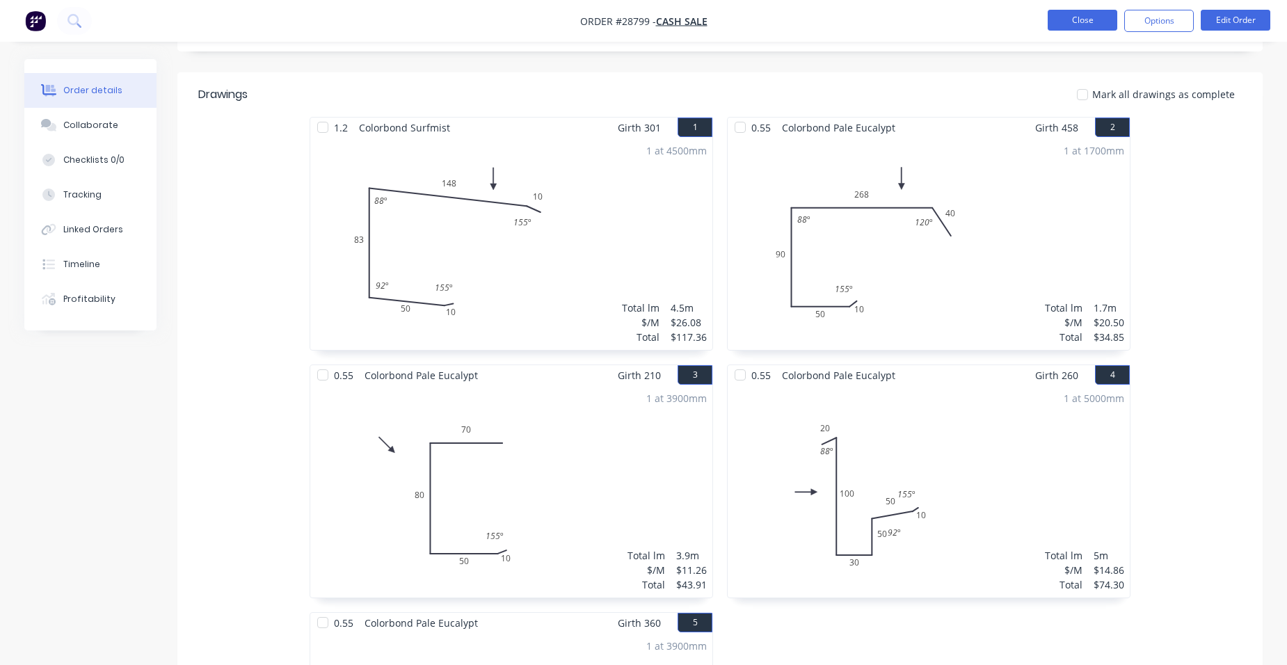
click at [1072, 19] on button "Close" at bounding box center [1083, 20] width 70 height 21
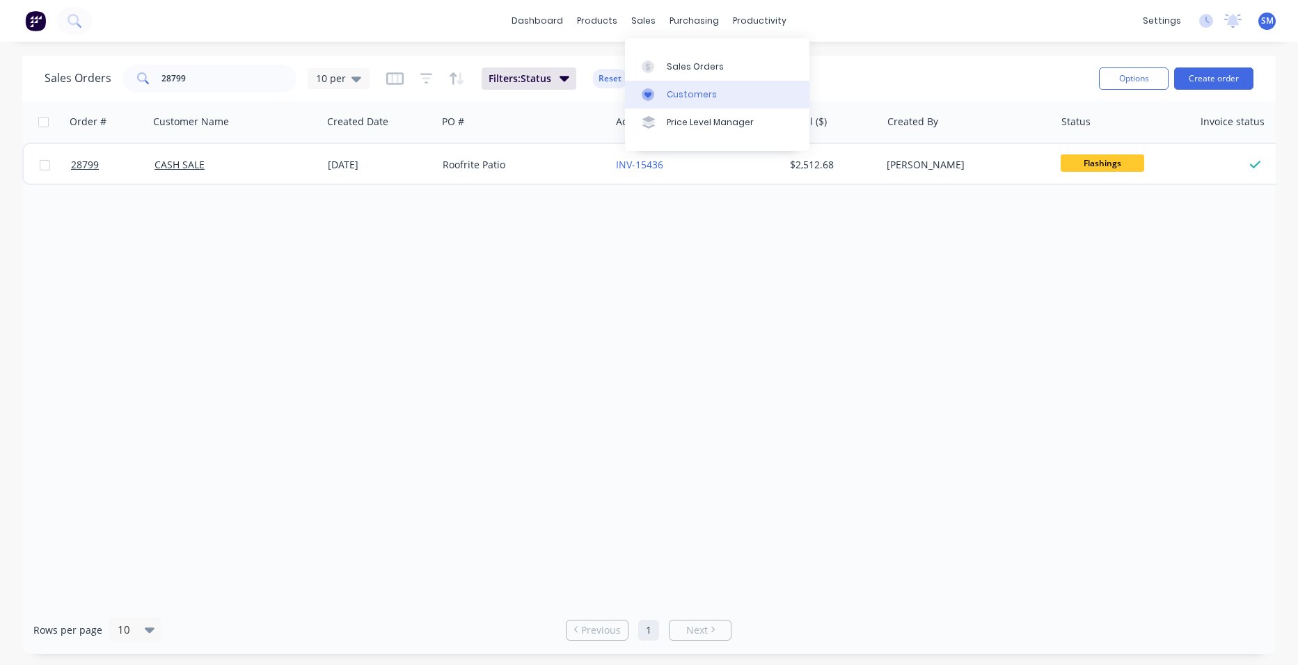
click at [682, 88] on div "Customers" at bounding box center [692, 94] width 50 height 13
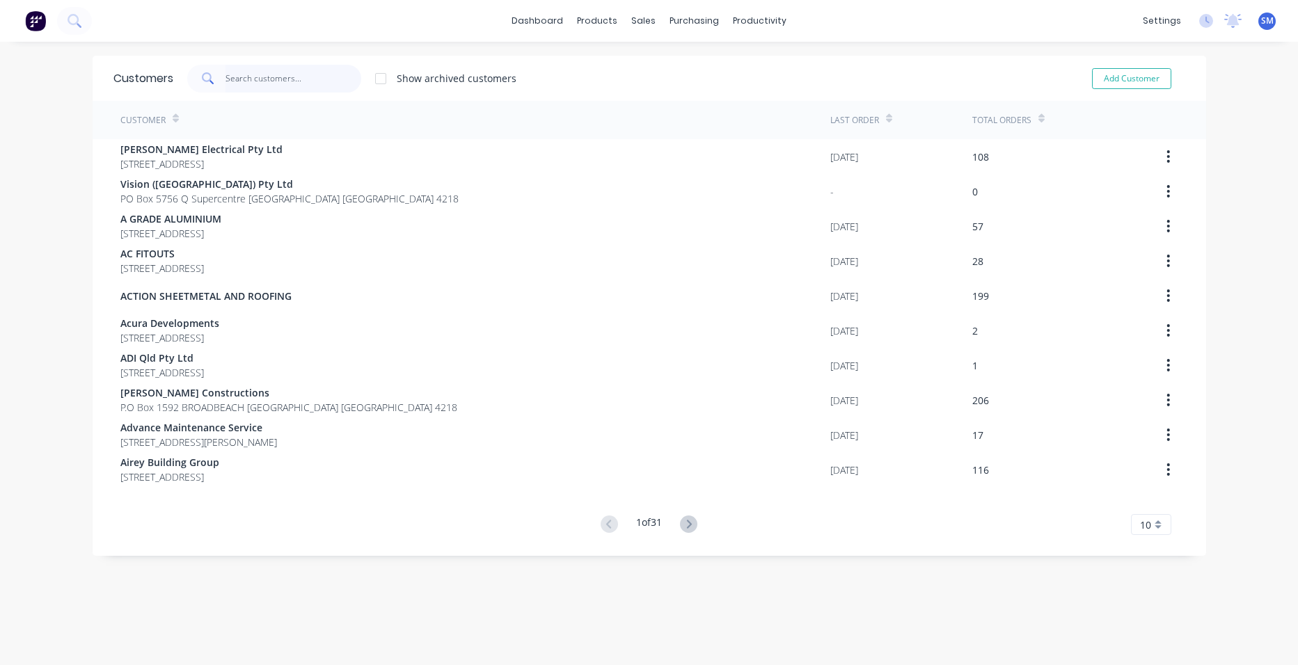
click at [243, 85] on input "text" at bounding box center [293, 79] width 136 height 28
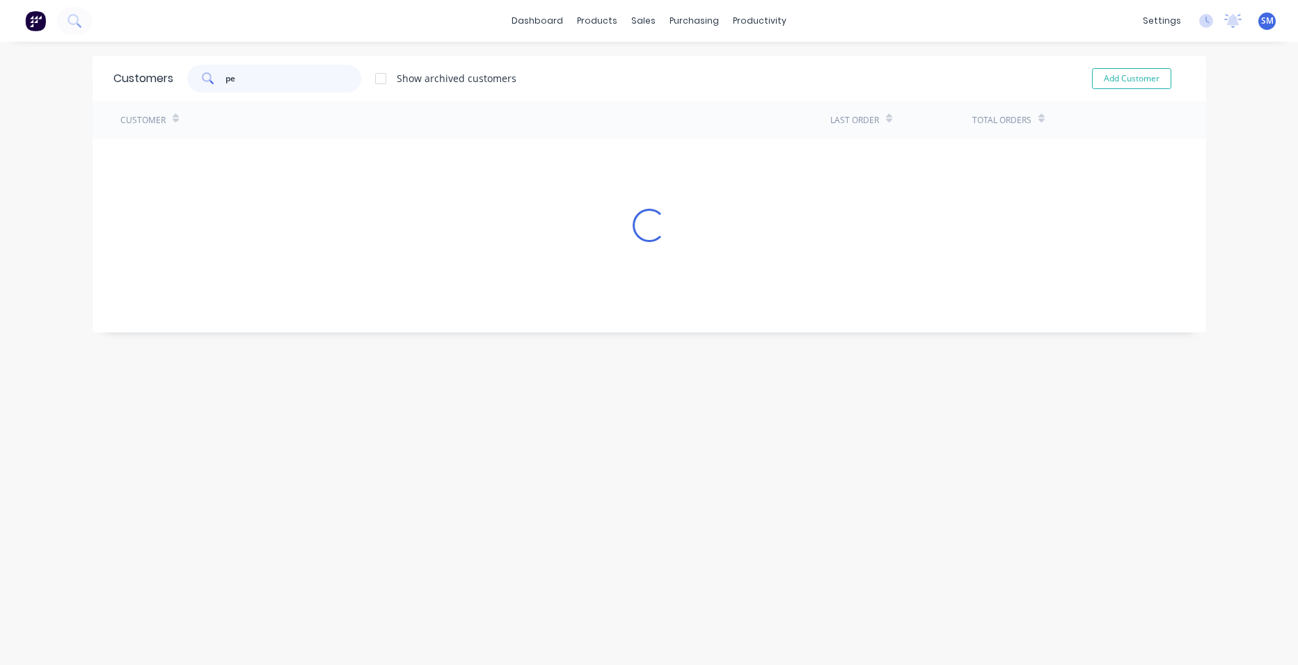
type input "p"
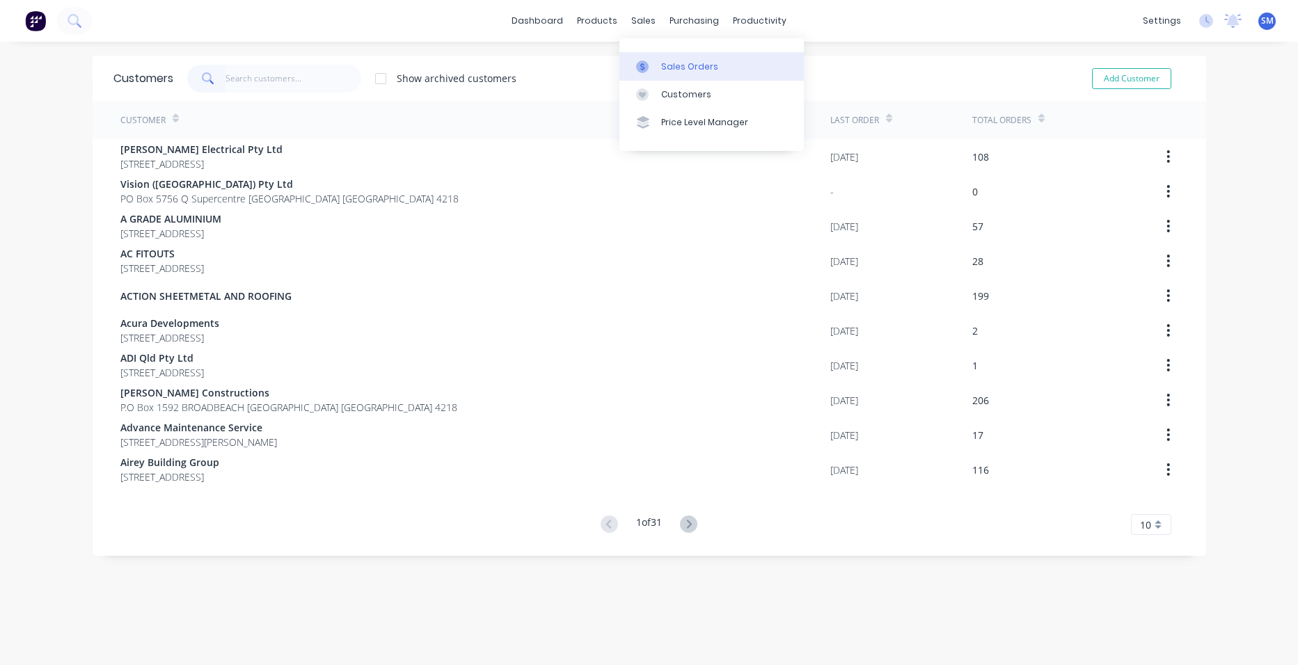
click at [668, 58] on link "Sales Orders" at bounding box center [711, 66] width 184 height 28
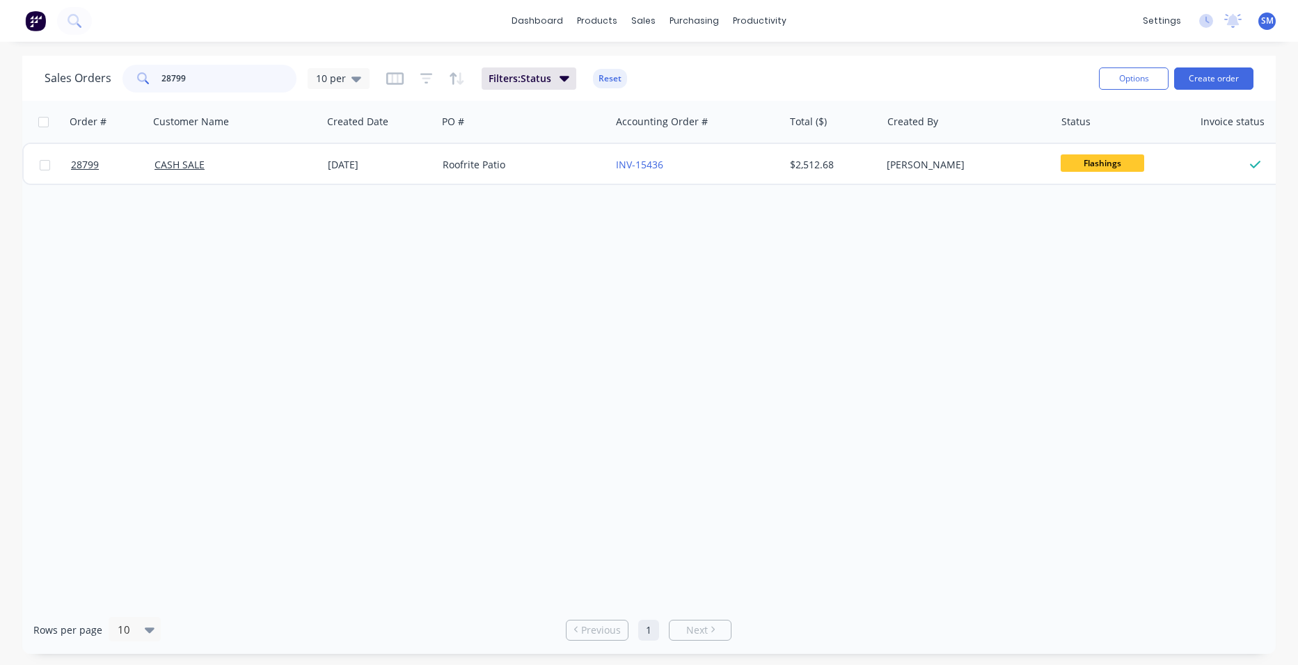
drag, startPoint x: 205, startPoint y: 83, endPoint x: 130, endPoint y: 81, distance: 74.5
click at [130, 81] on div "28799" at bounding box center [209, 79] width 174 height 28
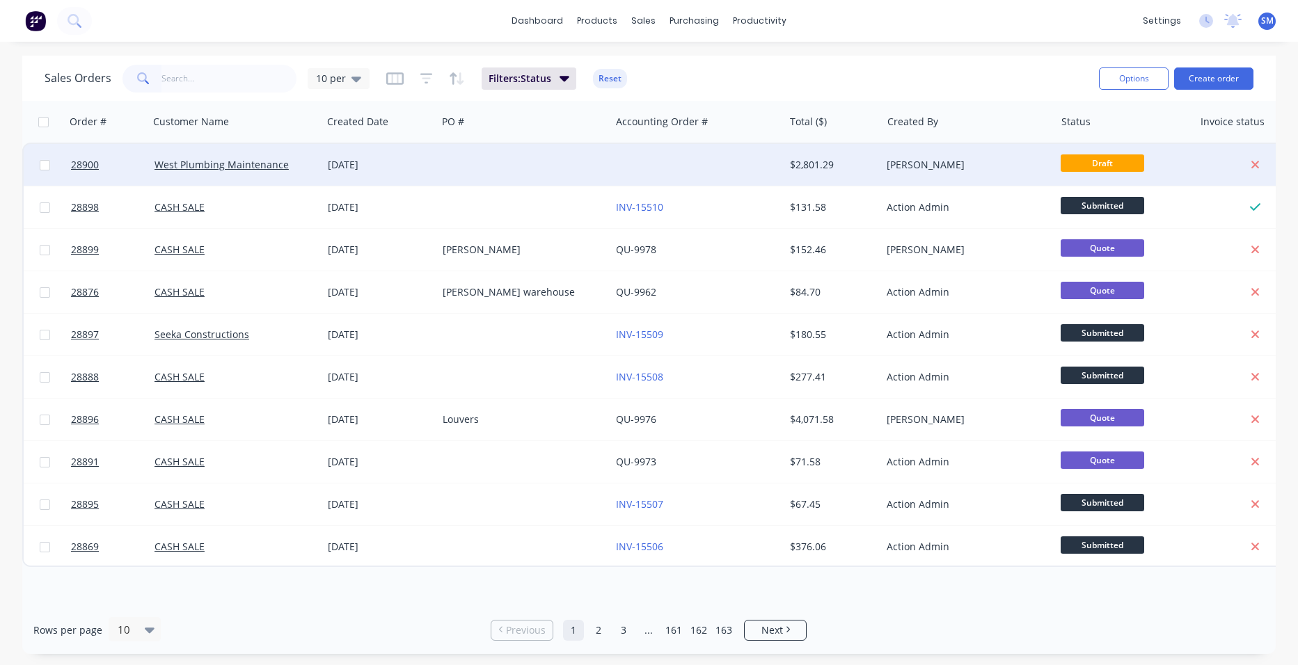
click at [587, 163] on div at bounding box center [523, 165] width 173 height 42
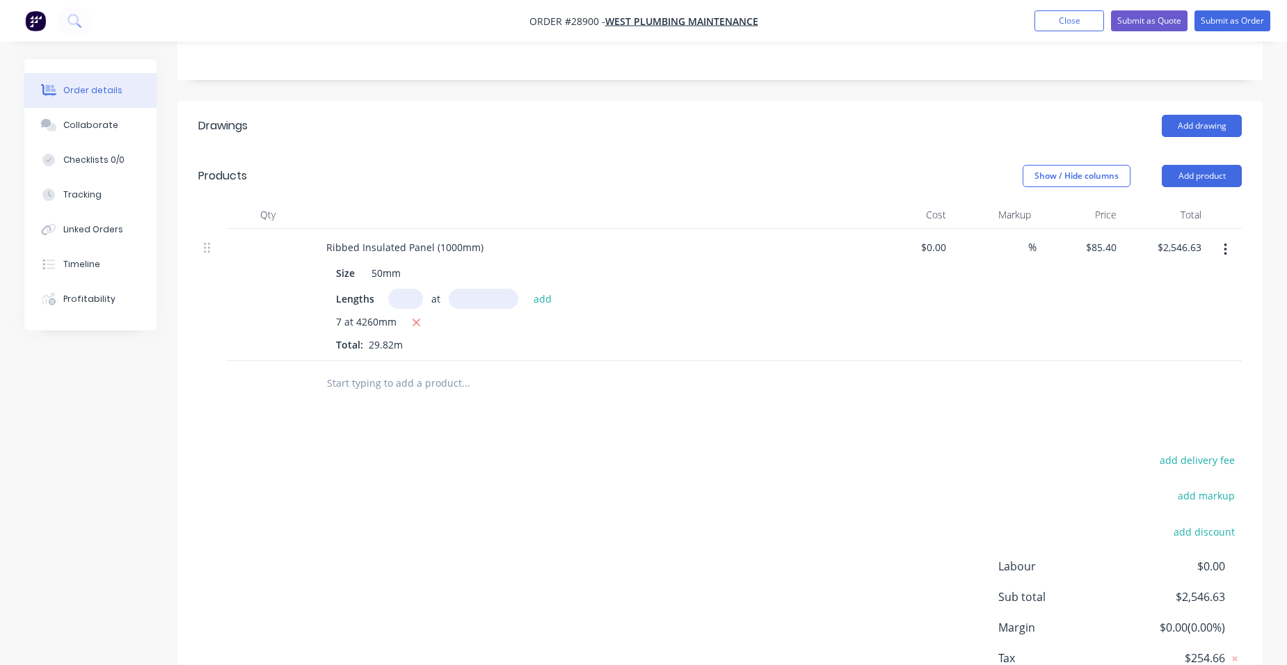
scroll to position [348, 0]
click at [1197, 164] on button "Add product" at bounding box center [1202, 175] width 80 height 22
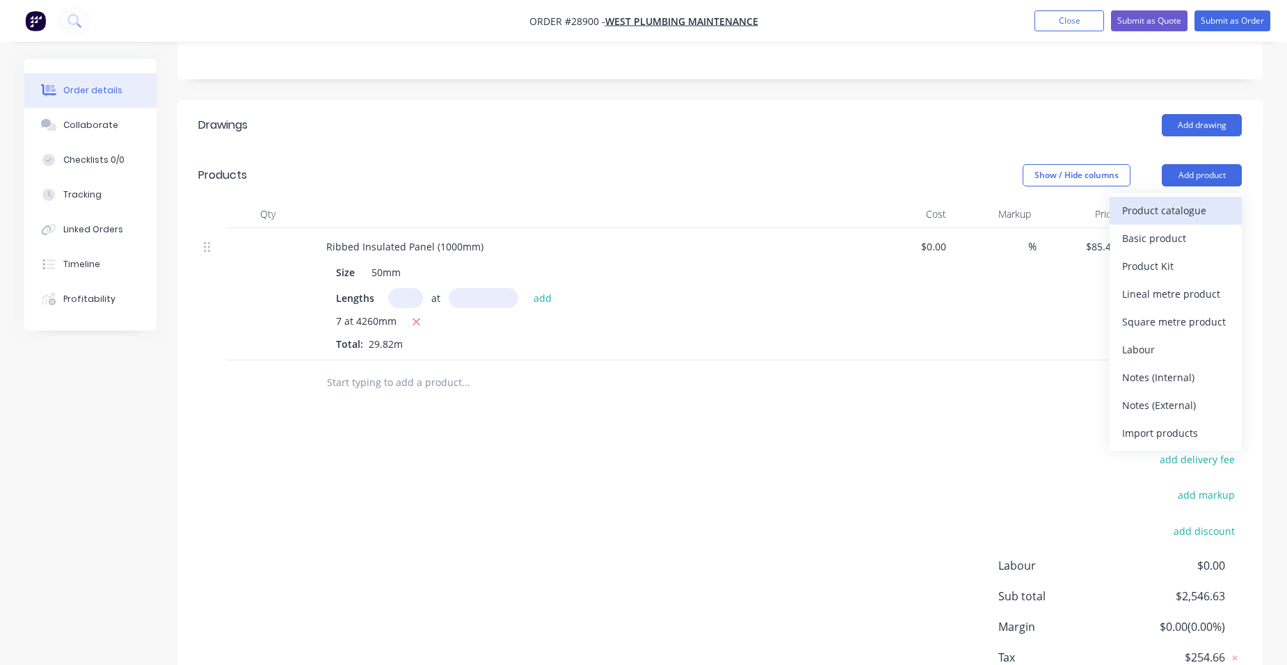
click at [1165, 200] on div "Product catalogue" at bounding box center [1175, 210] width 107 height 20
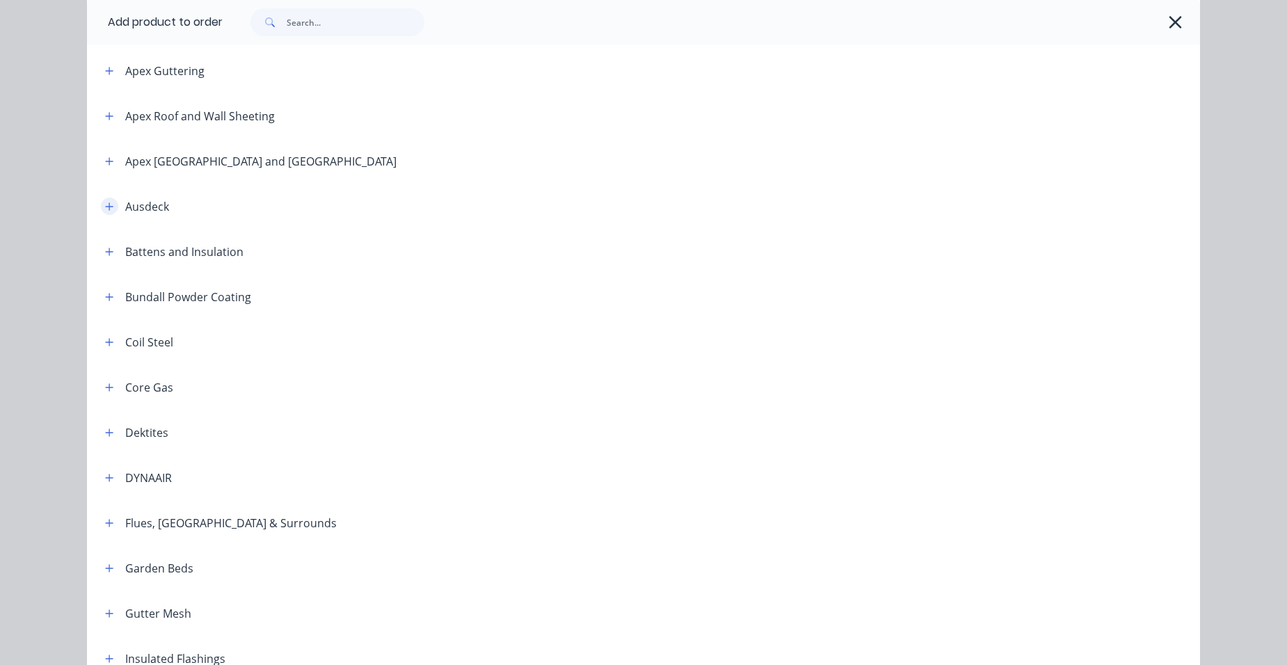
click at [105, 198] on button "button" at bounding box center [109, 206] width 17 height 17
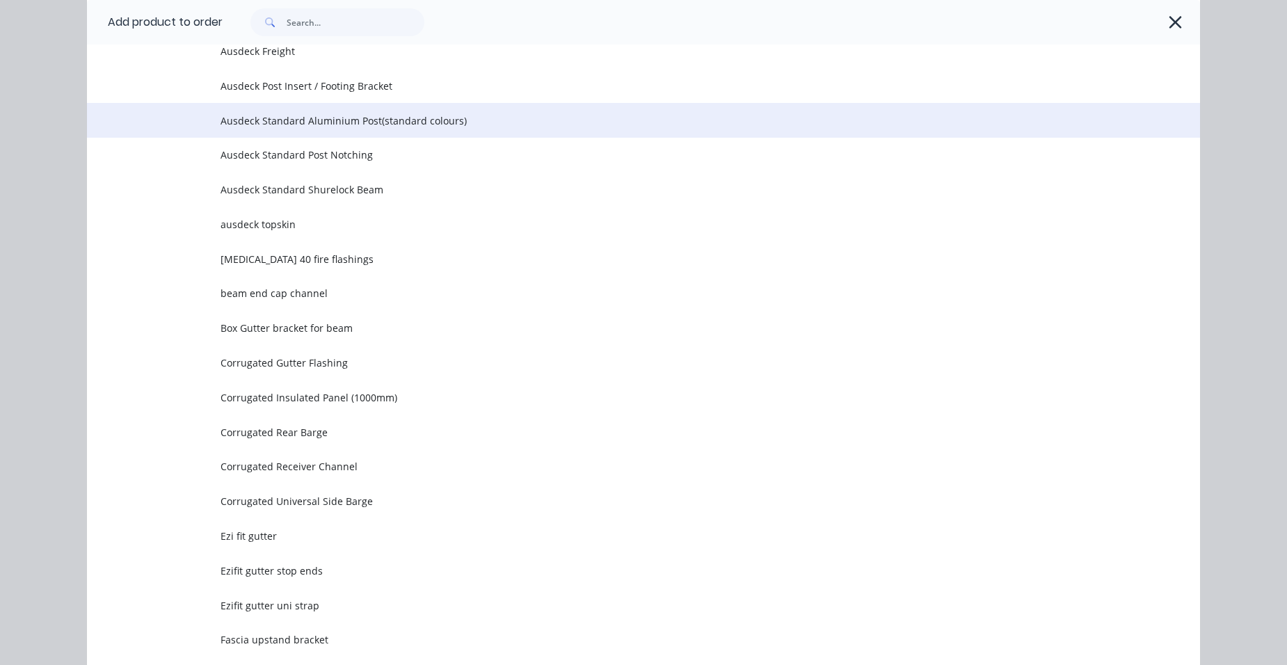
scroll to position [1322, 0]
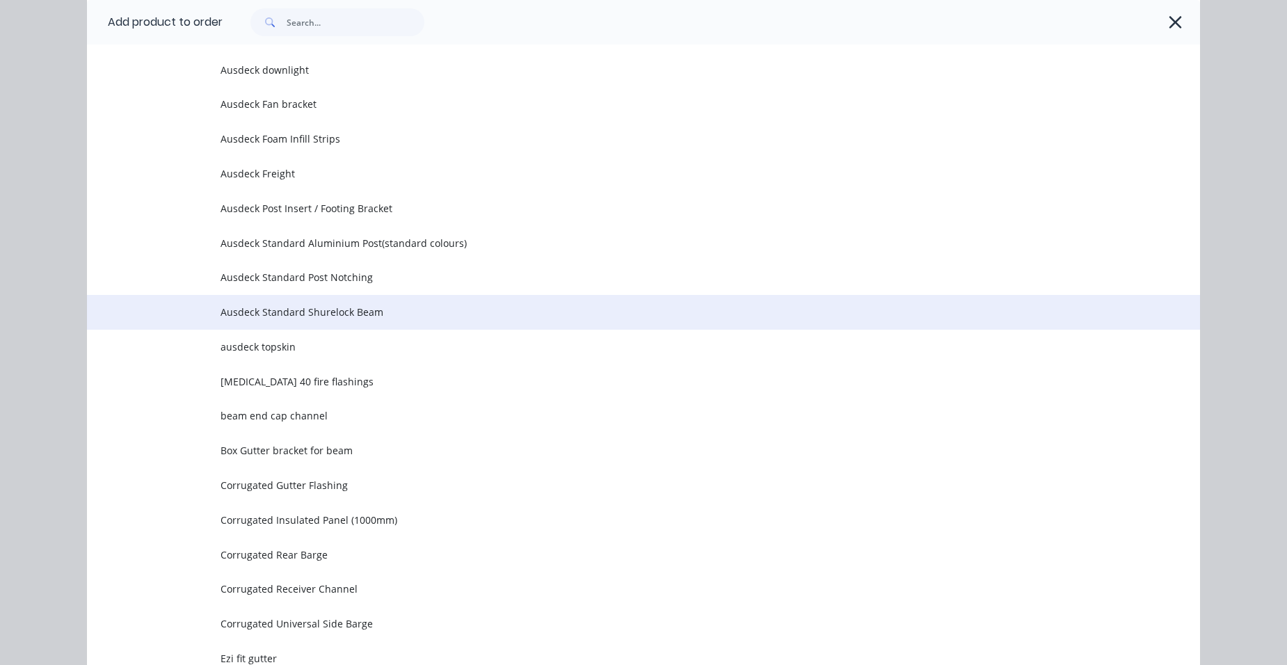
click at [340, 305] on span "Ausdeck Standard Shurelock Beam" at bounding box center [612, 312] width 783 height 15
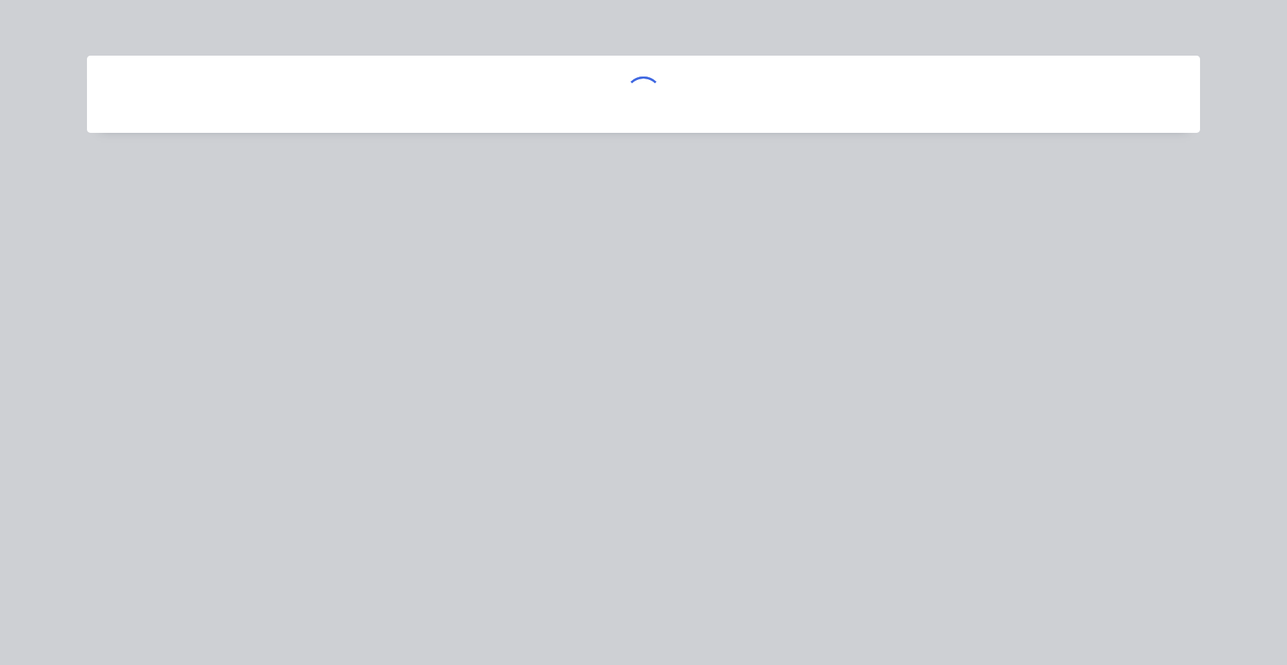
scroll to position [0, 0]
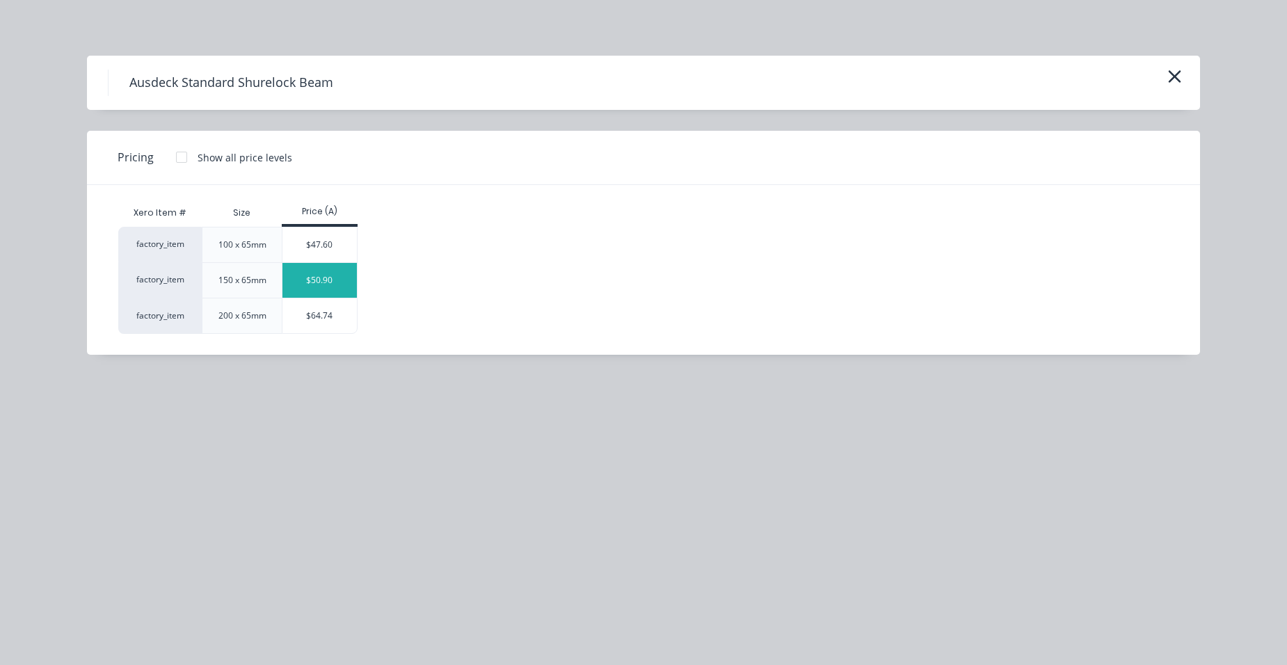
click at [329, 283] on div "$50.90" at bounding box center [319, 280] width 74 height 35
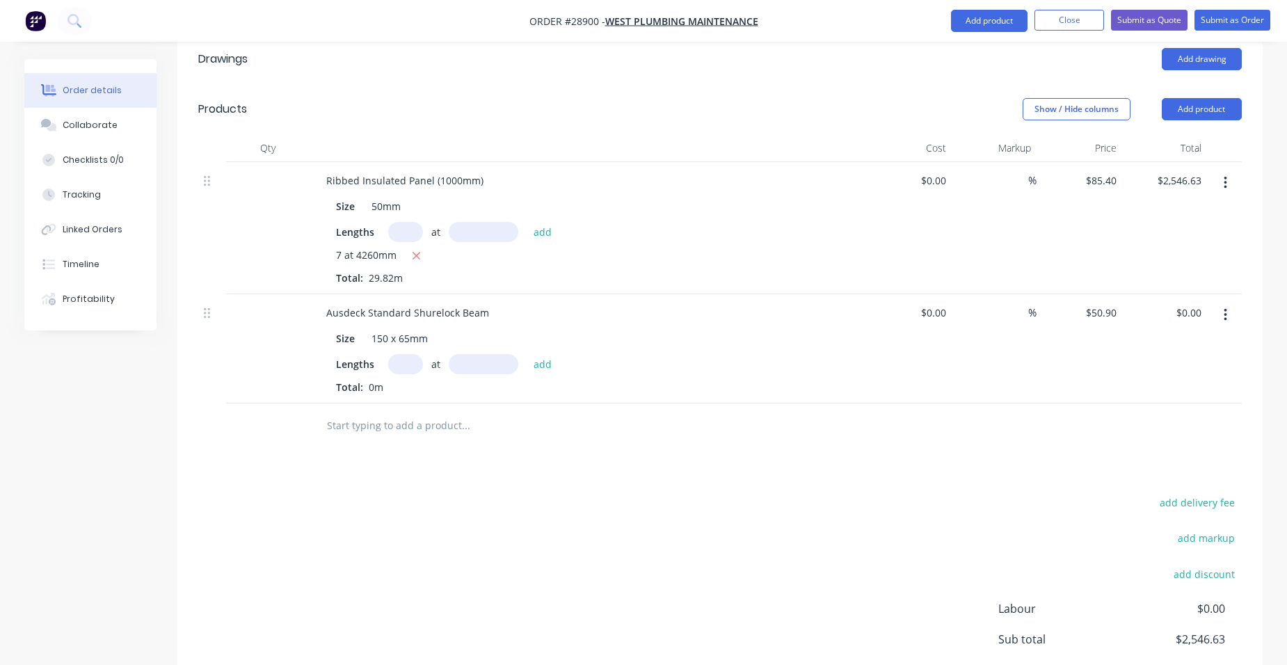
scroll to position [494, 0]
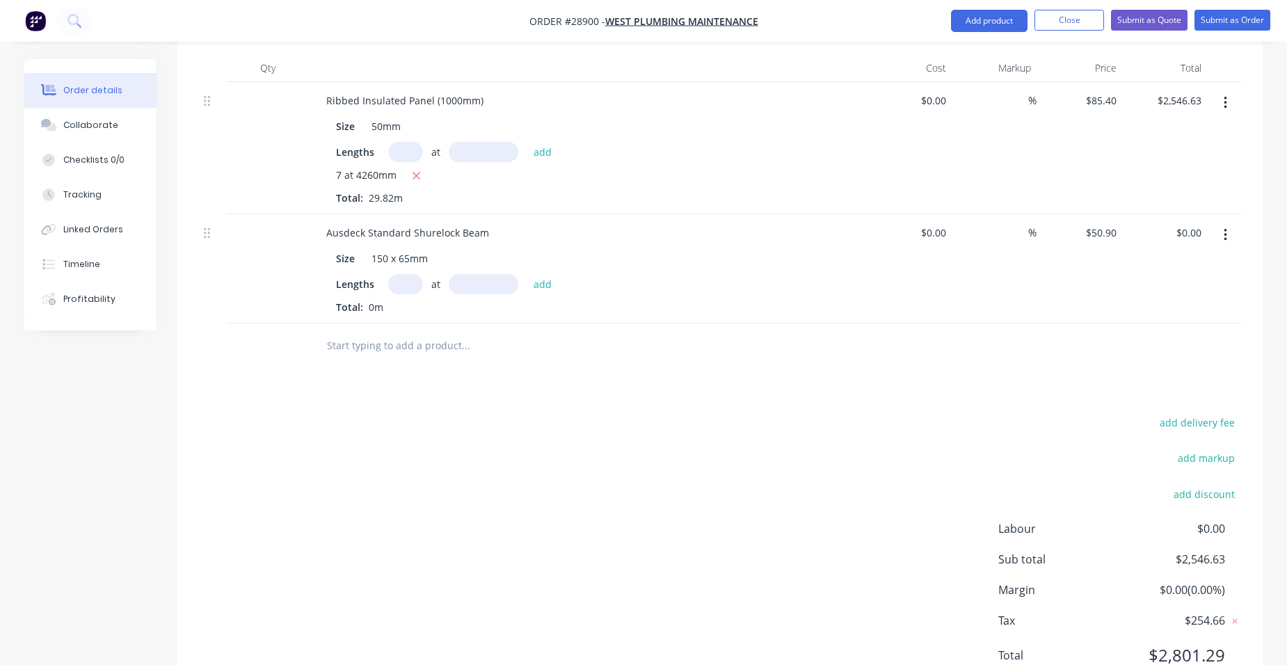
click at [404, 274] on input "text" at bounding box center [405, 284] width 35 height 20
type input "2"
type input "6390"
click at [527, 274] on button "add" at bounding box center [543, 283] width 33 height 19
type input "$650.50"
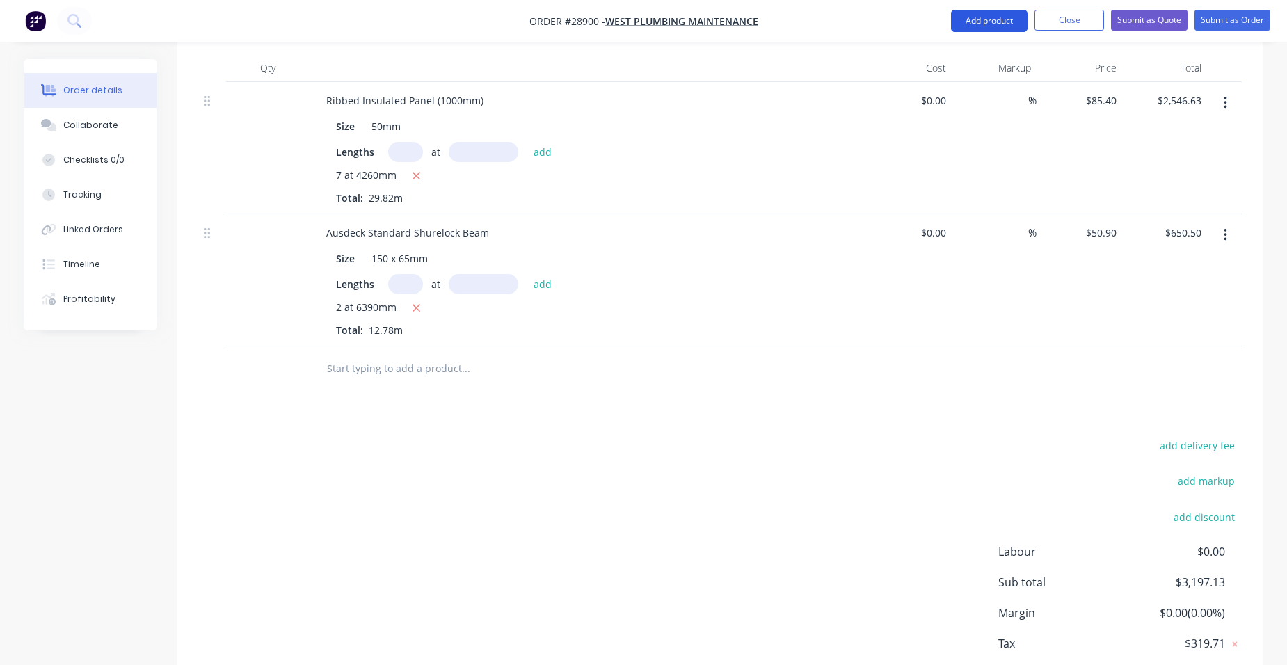
click at [972, 24] on button "Add product" at bounding box center [989, 21] width 77 height 22
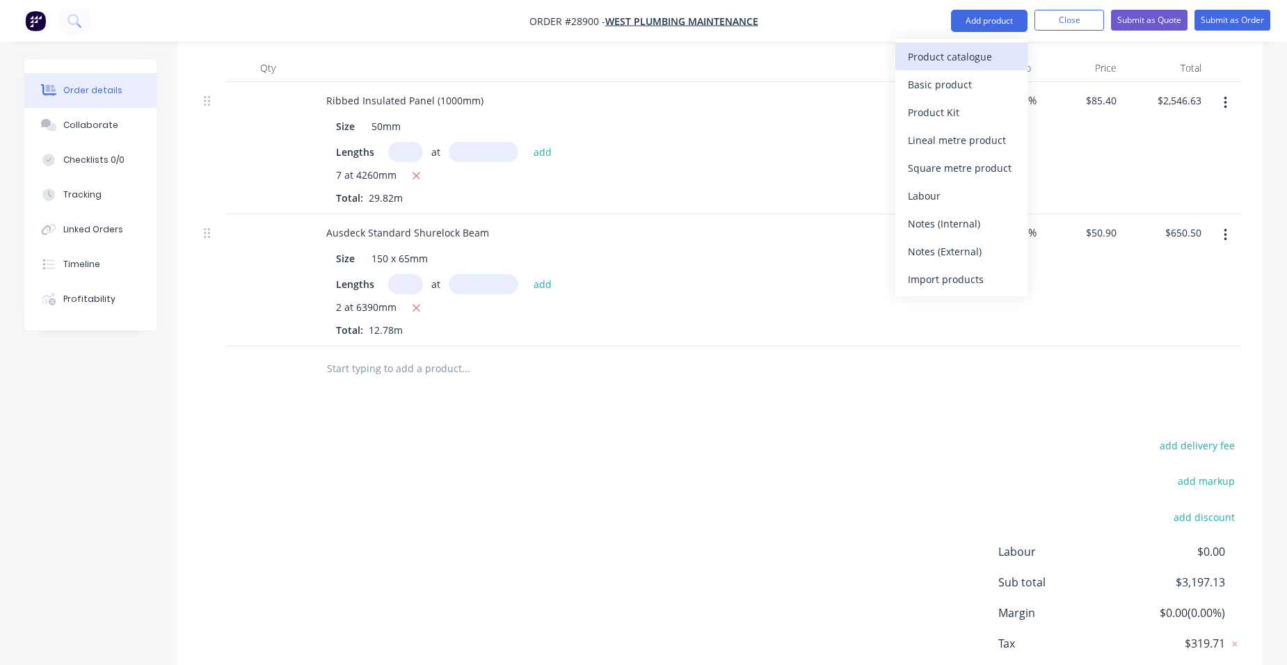
click at [958, 51] on div "Product catalogue" at bounding box center [961, 57] width 107 height 20
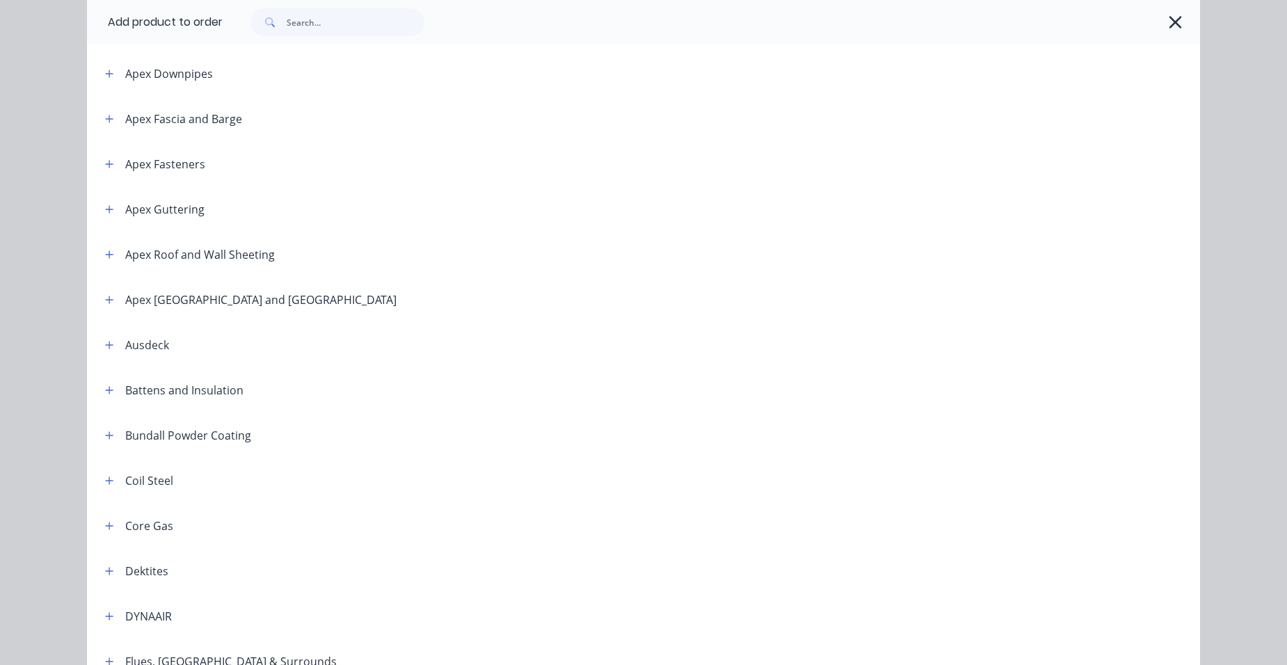
scroll to position [417, 0]
click at [106, 342] on icon "button" at bounding box center [109, 346] width 8 height 10
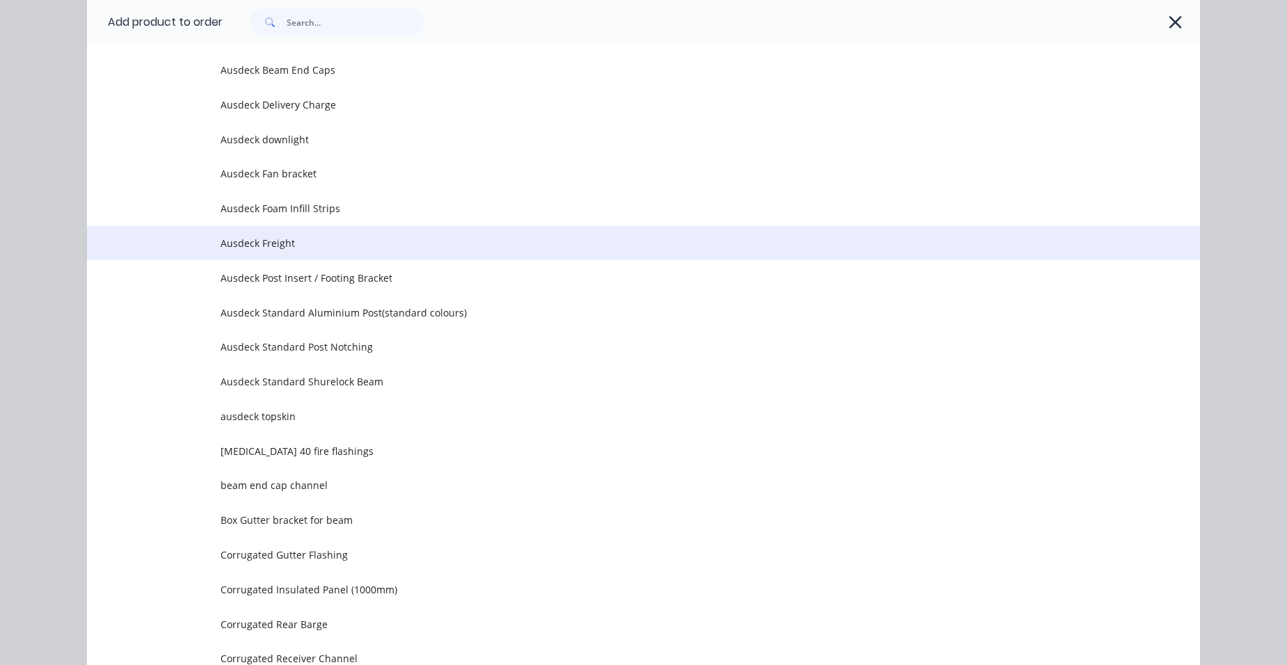
scroll to position [1183, 0]
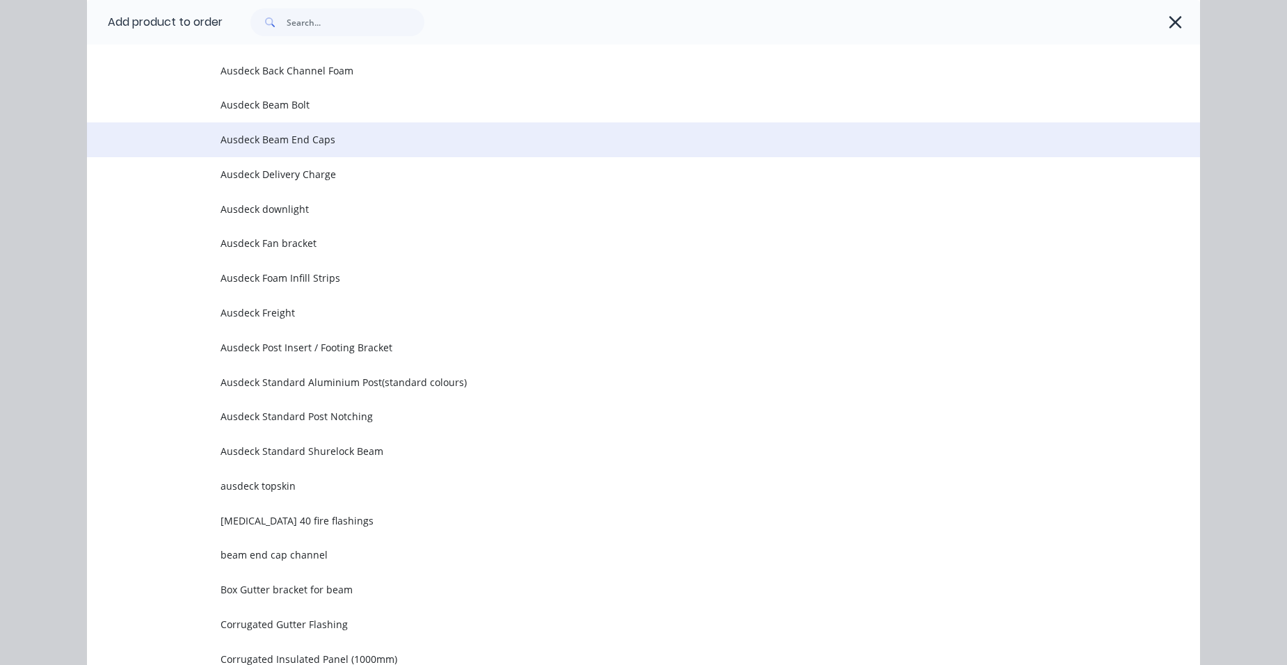
click at [343, 141] on span "Ausdeck Beam End Caps" at bounding box center [612, 139] width 783 height 15
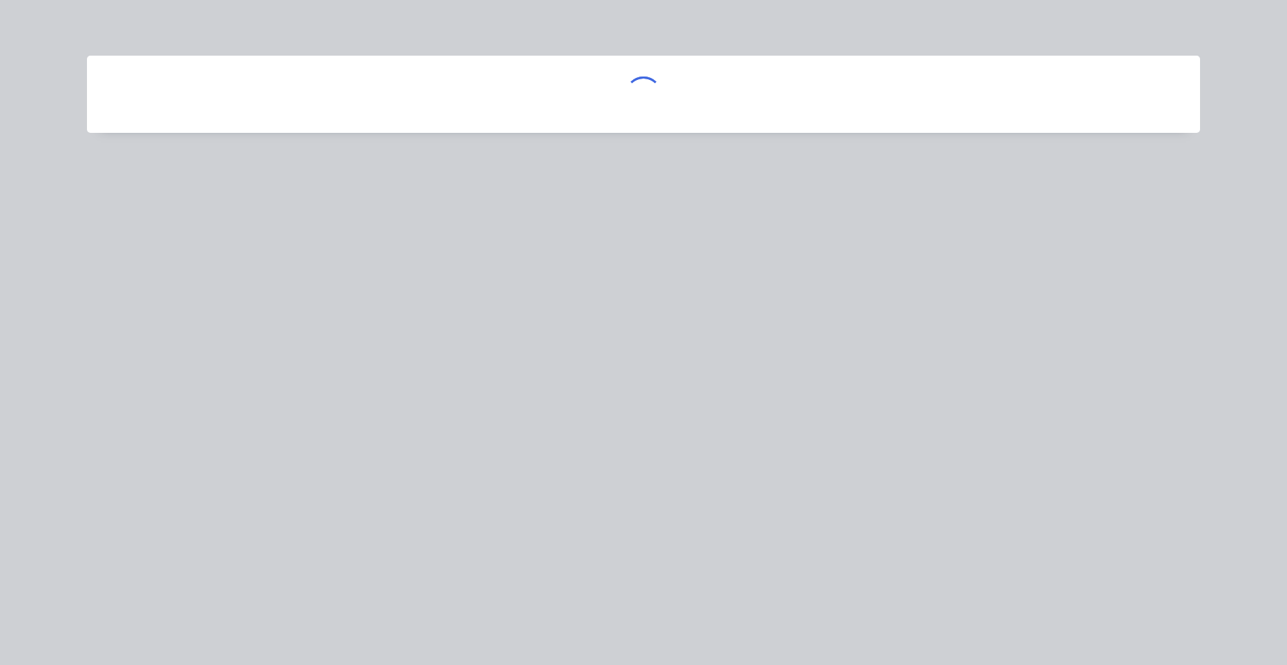
scroll to position [0, 0]
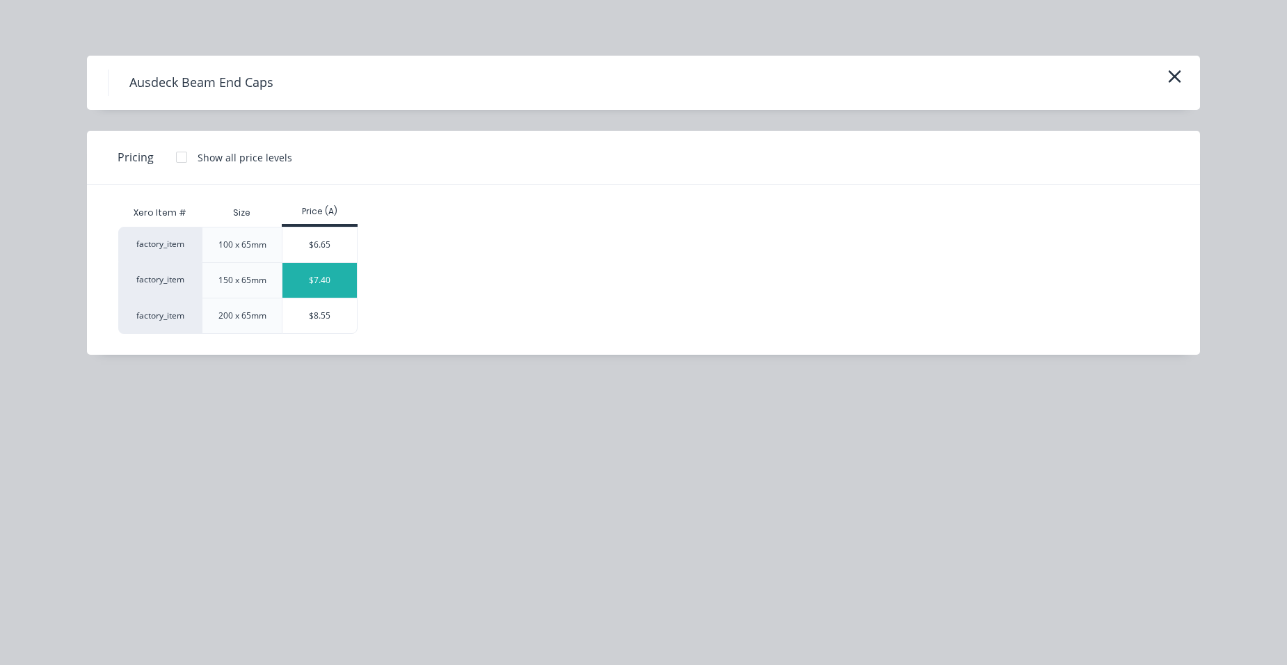
click at [317, 269] on div "$7.40" at bounding box center [319, 280] width 74 height 35
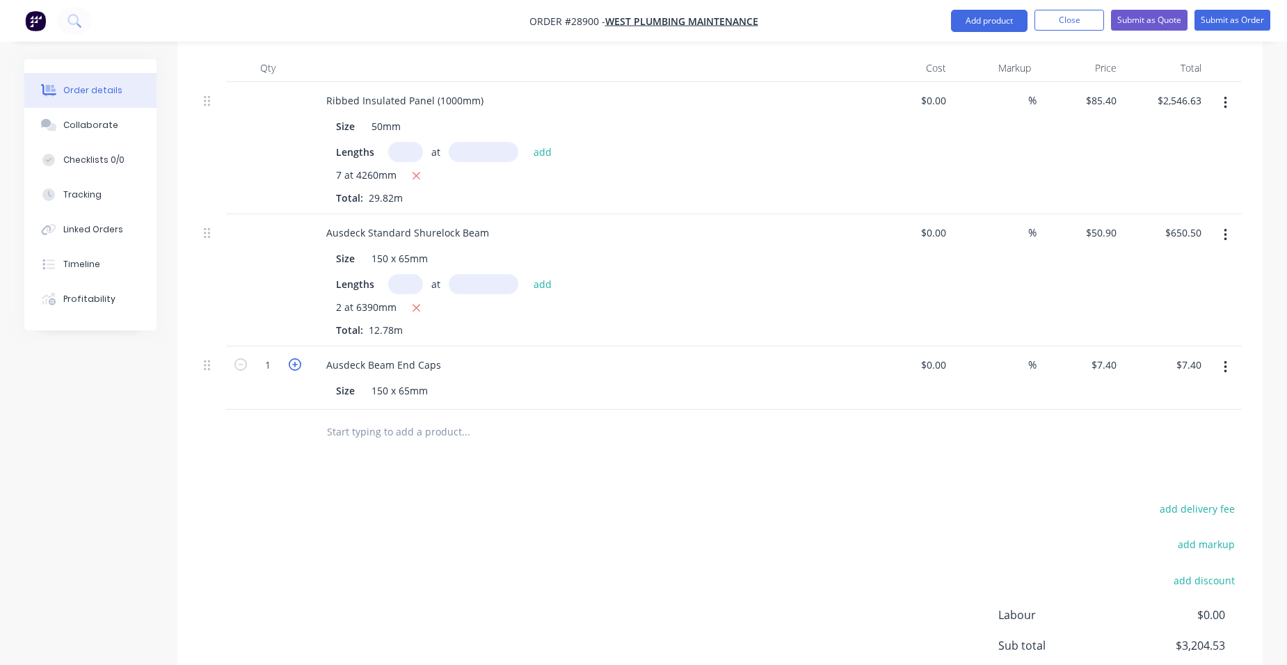
click at [289, 358] on icon "button" at bounding box center [295, 364] width 13 height 13
type input "2"
type input "$14.80"
click at [289, 358] on icon "button" at bounding box center [295, 364] width 13 height 13
type input "3"
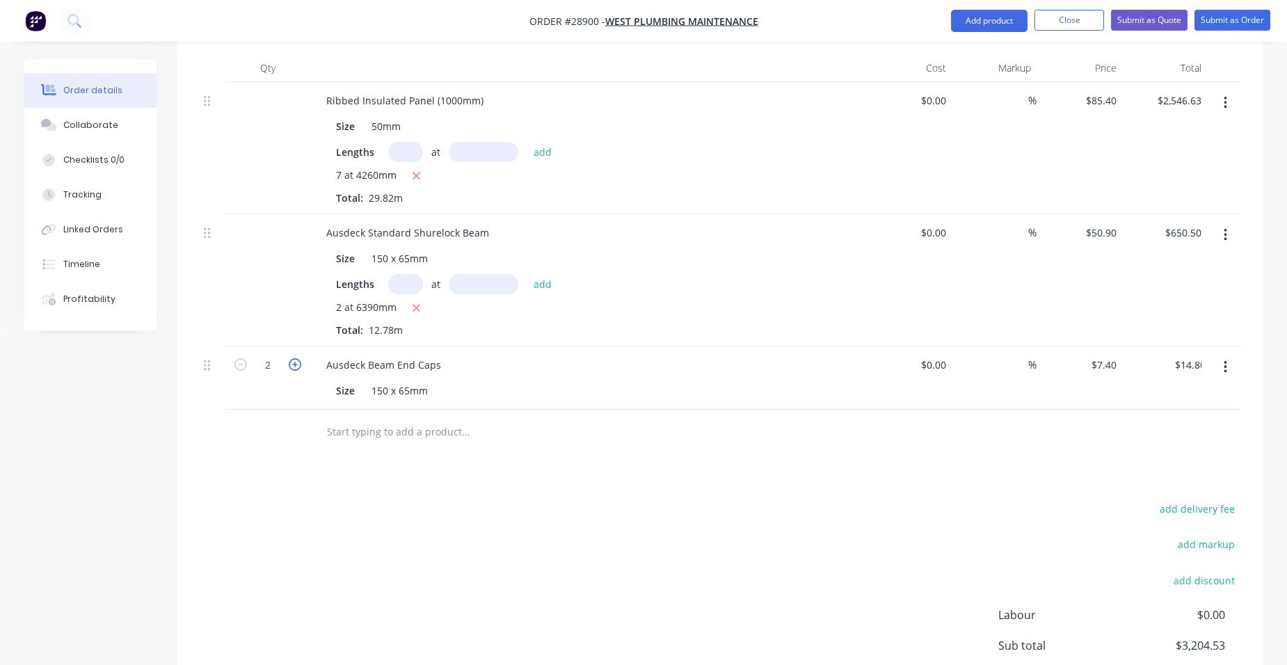
type input "$22.20"
click at [289, 358] on icon "button" at bounding box center [295, 364] width 13 height 13
type input "4"
type input "$29.60"
click at [975, 15] on button "Add product" at bounding box center [989, 21] width 77 height 22
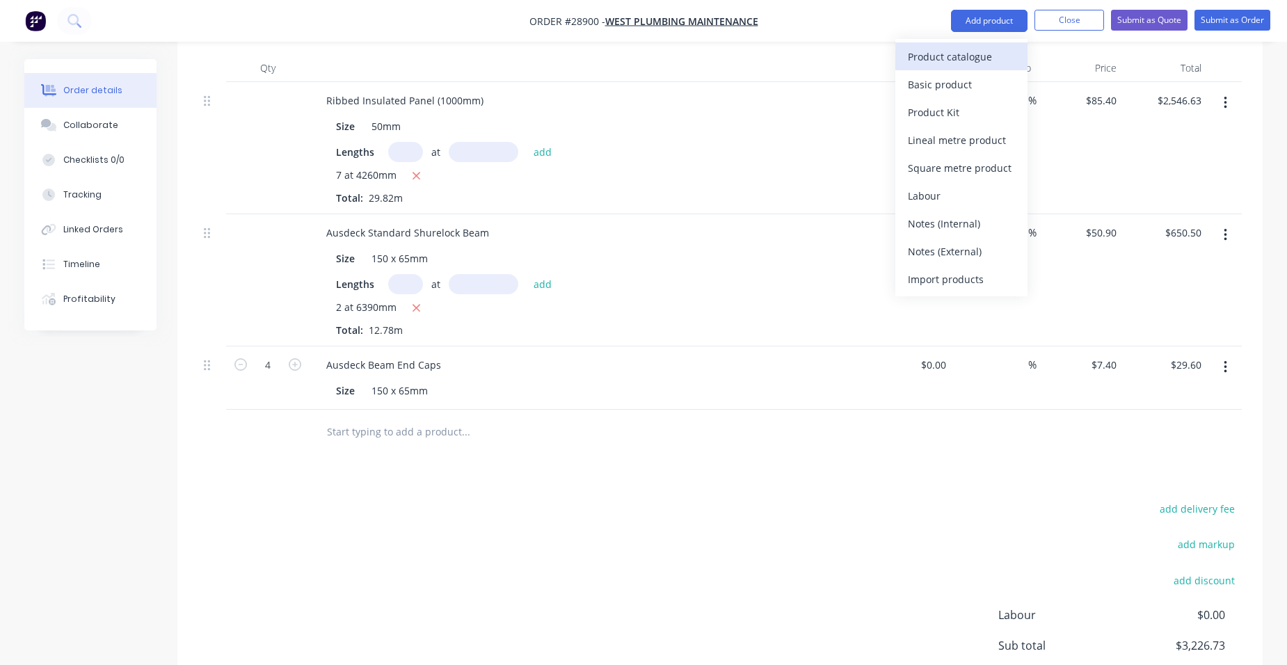
click at [952, 51] on div "Product catalogue" at bounding box center [961, 57] width 107 height 20
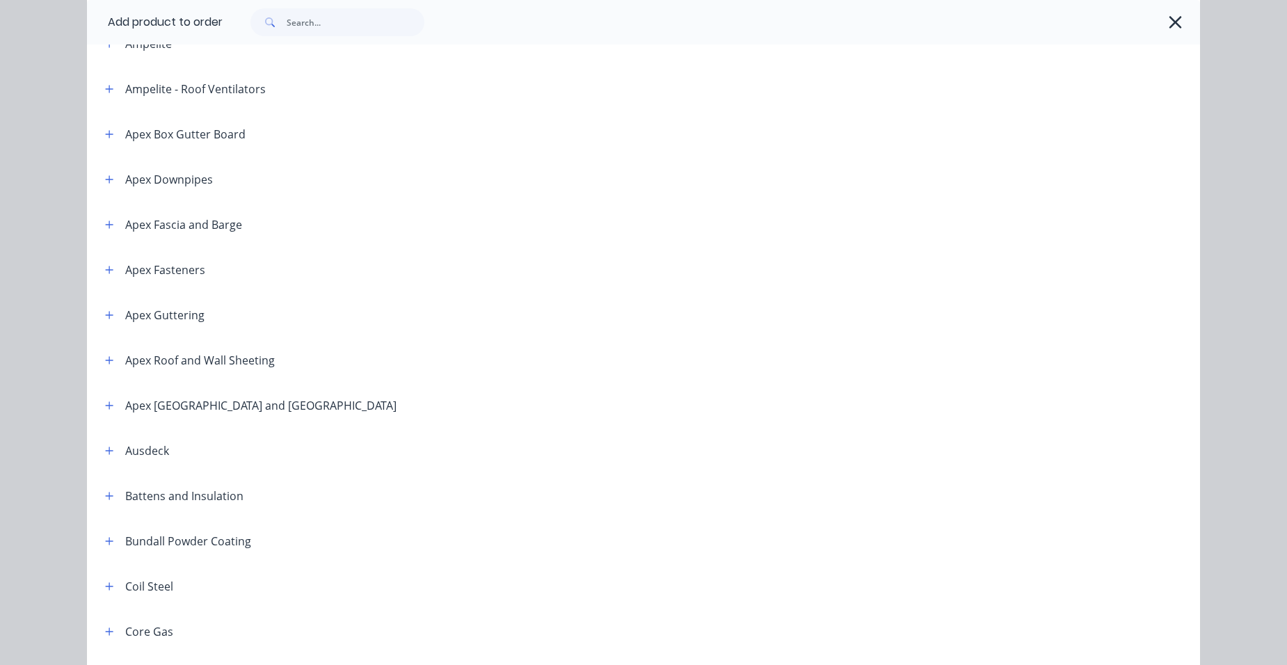
scroll to position [417, 0]
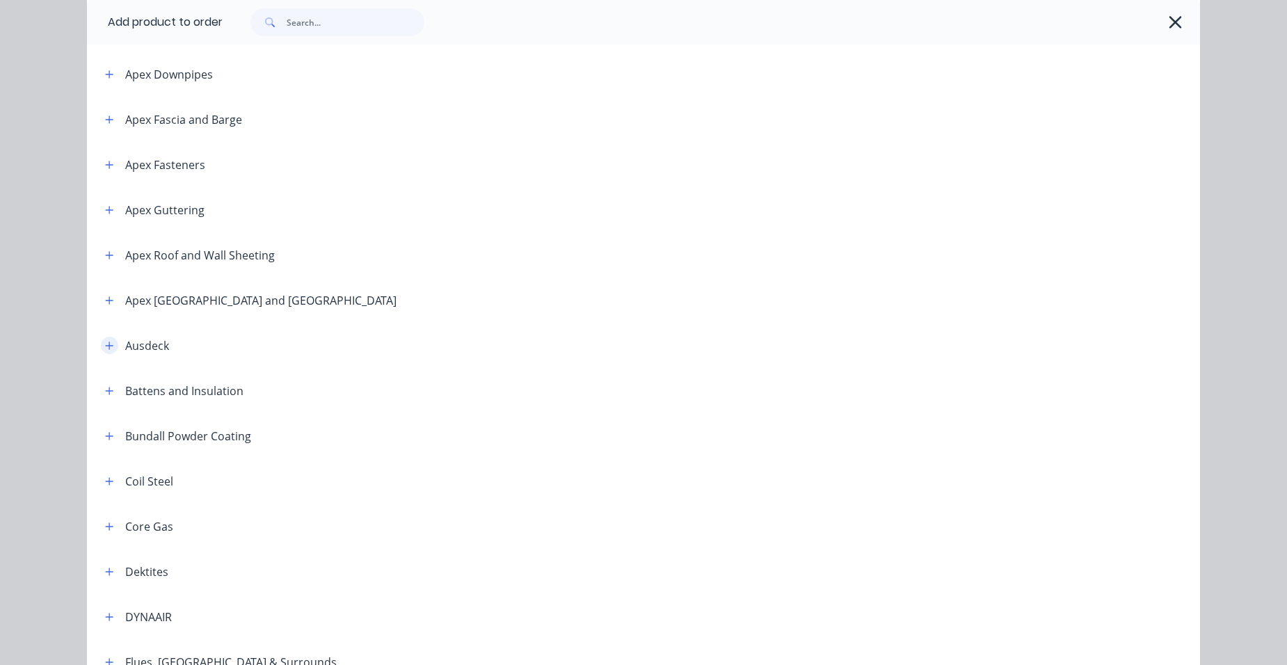
click at [105, 348] on icon "button" at bounding box center [109, 346] width 8 height 10
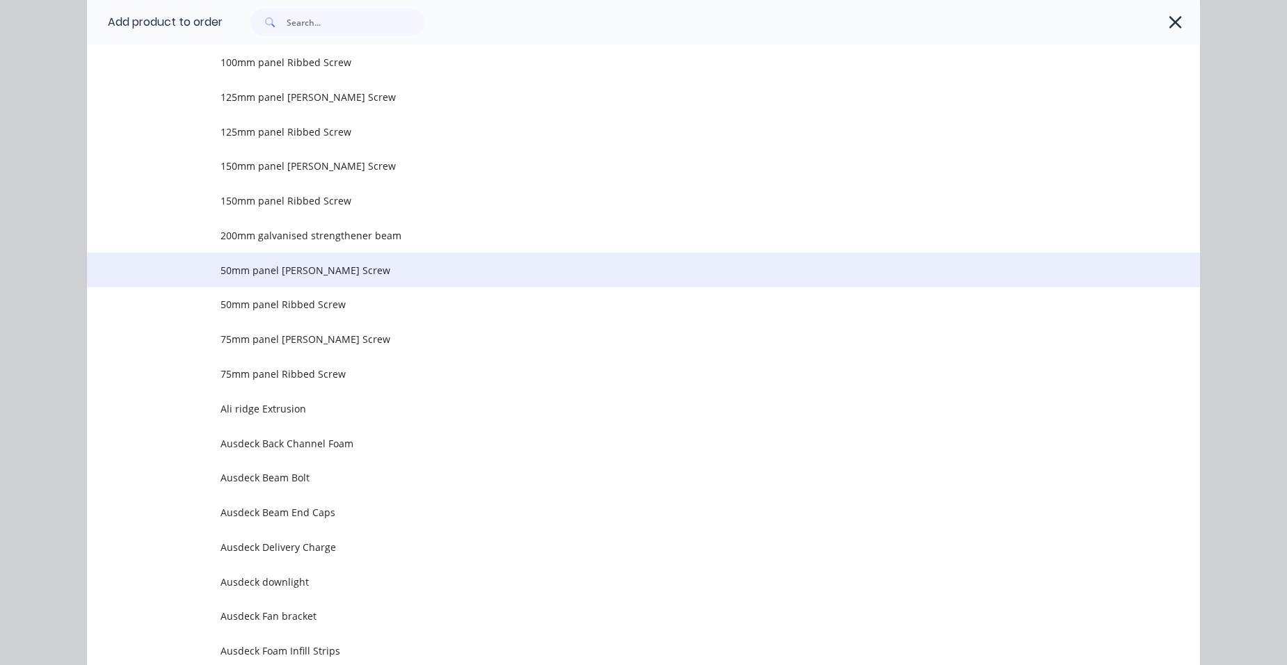
scroll to position [835, 0]
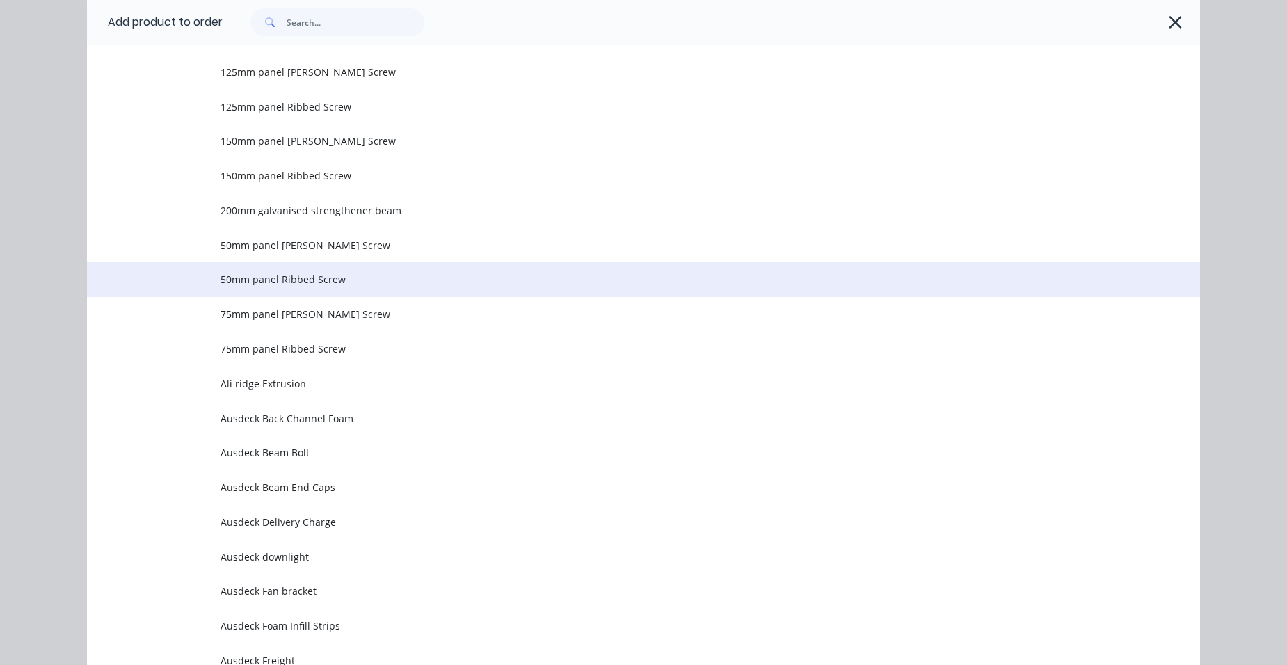
click at [329, 289] on td "50mm panel Ribbed Screw" at bounding box center [711, 279] width 980 height 35
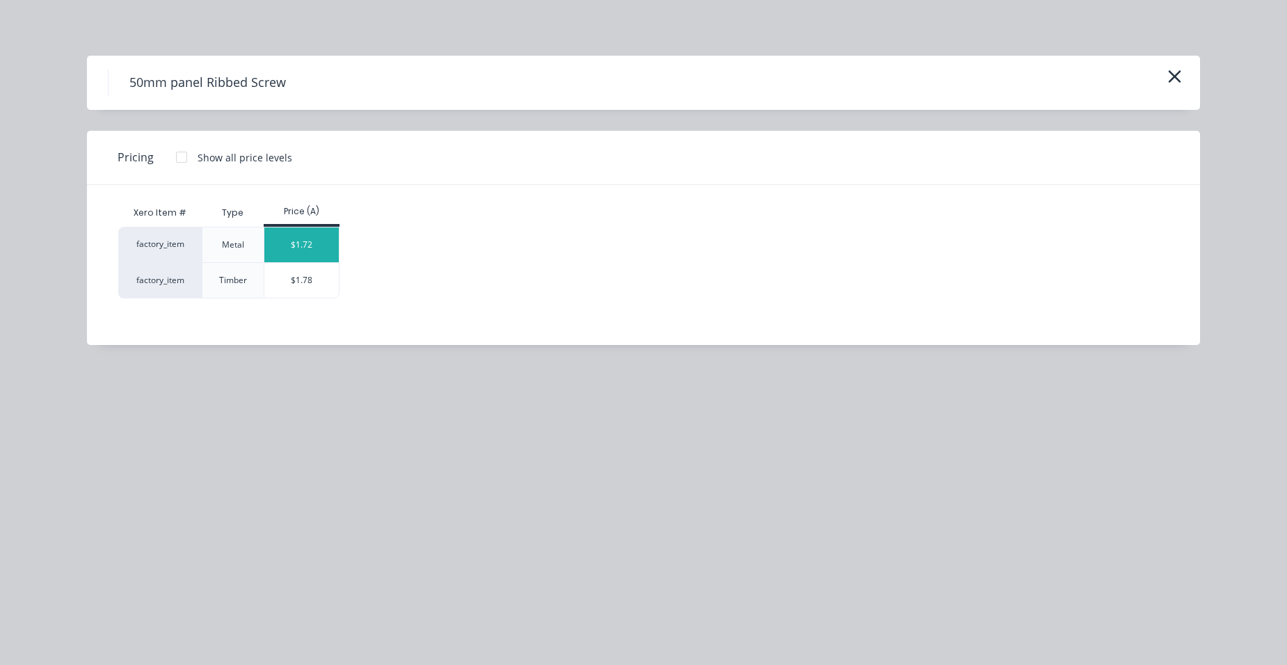
click at [319, 260] on div "$1.72" at bounding box center [301, 245] width 74 height 35
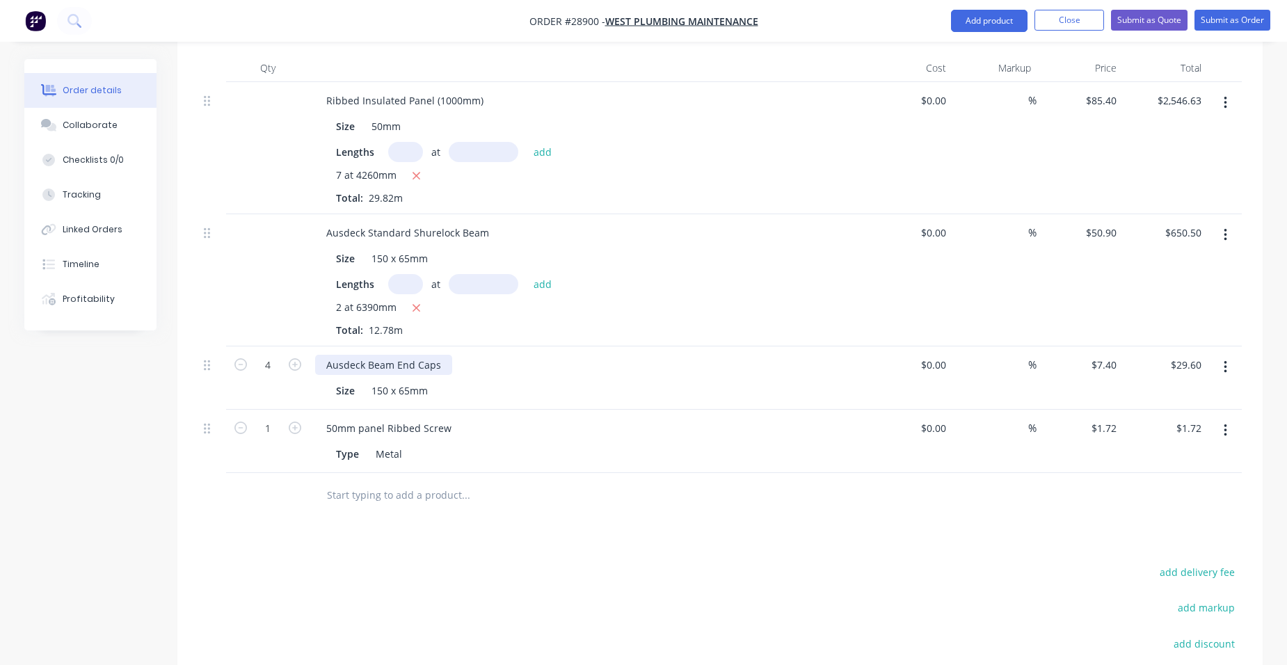
scroll to position [633, 0]
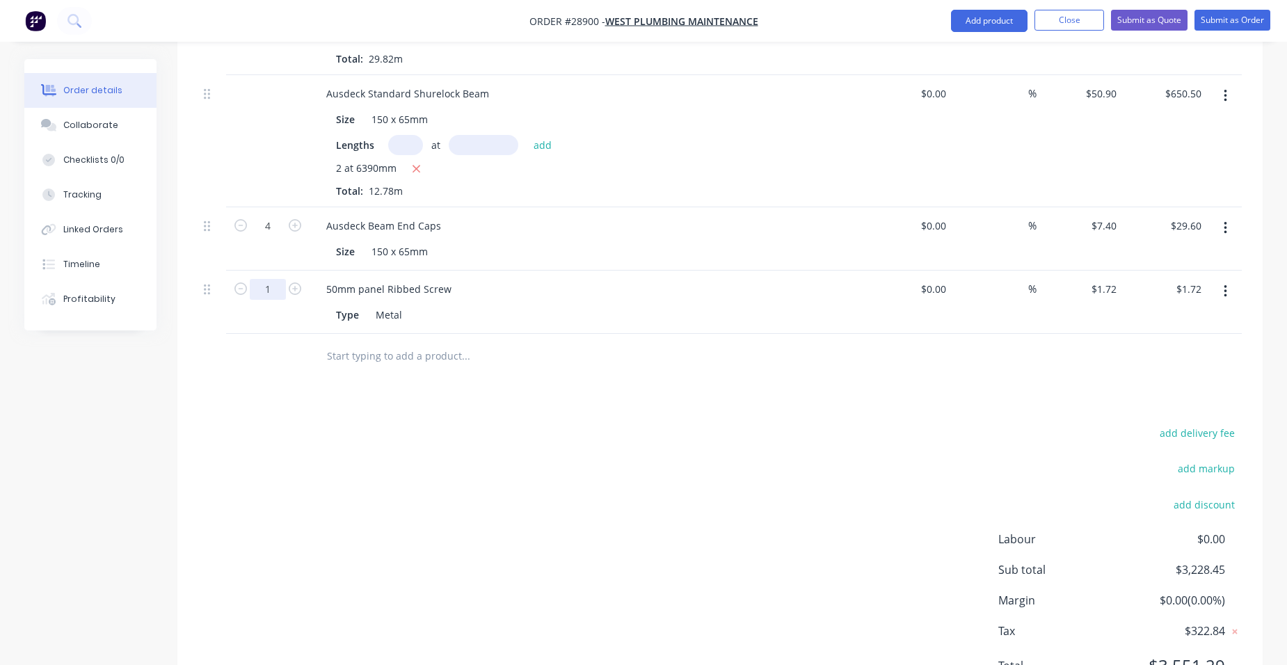
drag, startPoint x: 280, startPoint y: 232, endPoint x: 269, endPoint y: 230, distance: 11.5
click at [280, 279] on input "1" at bounding box center [268, 289] width 36 height 21
type input "80"
type input "$137.60"
drag, startPoint x: 570, startPoint y: 269, endPoint x: 591, endPoint y: 250, distance: 28.1
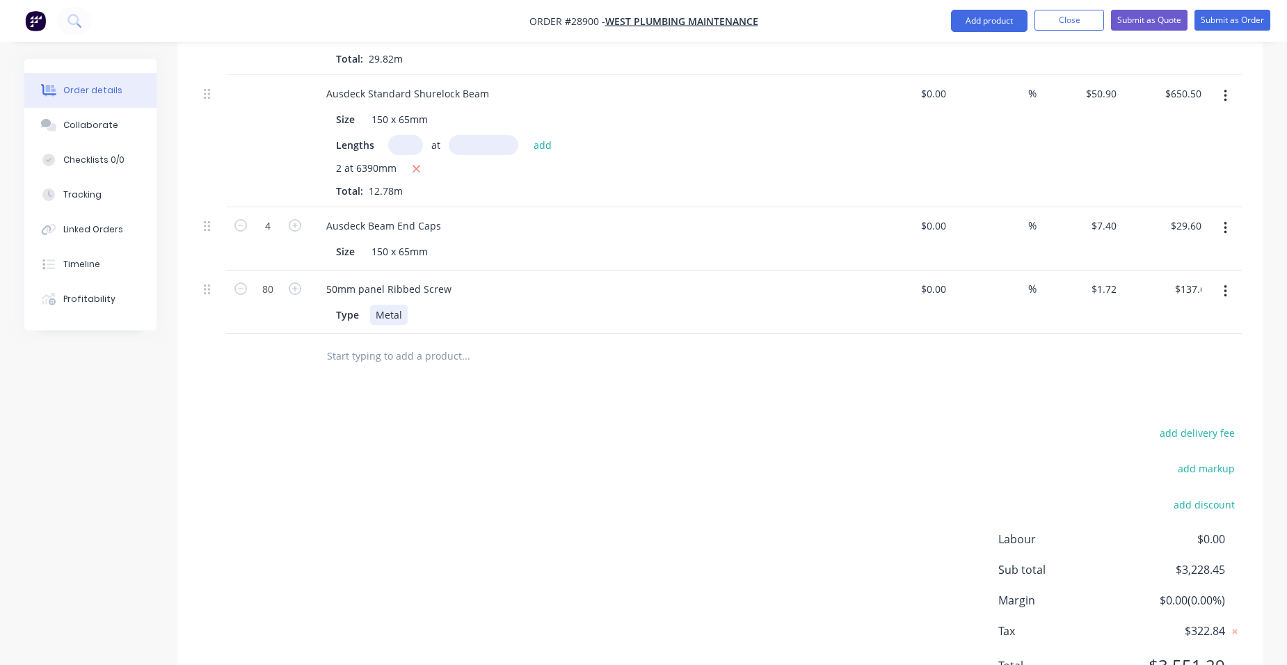
click at [570, 271] on div "50mm panel Ribbed Screw Type Metal" at bounding box center [588, 302] width 557 height 63
click at [974, 20] on button "Add product" at bounding box center [989, 21] width 77 height 22
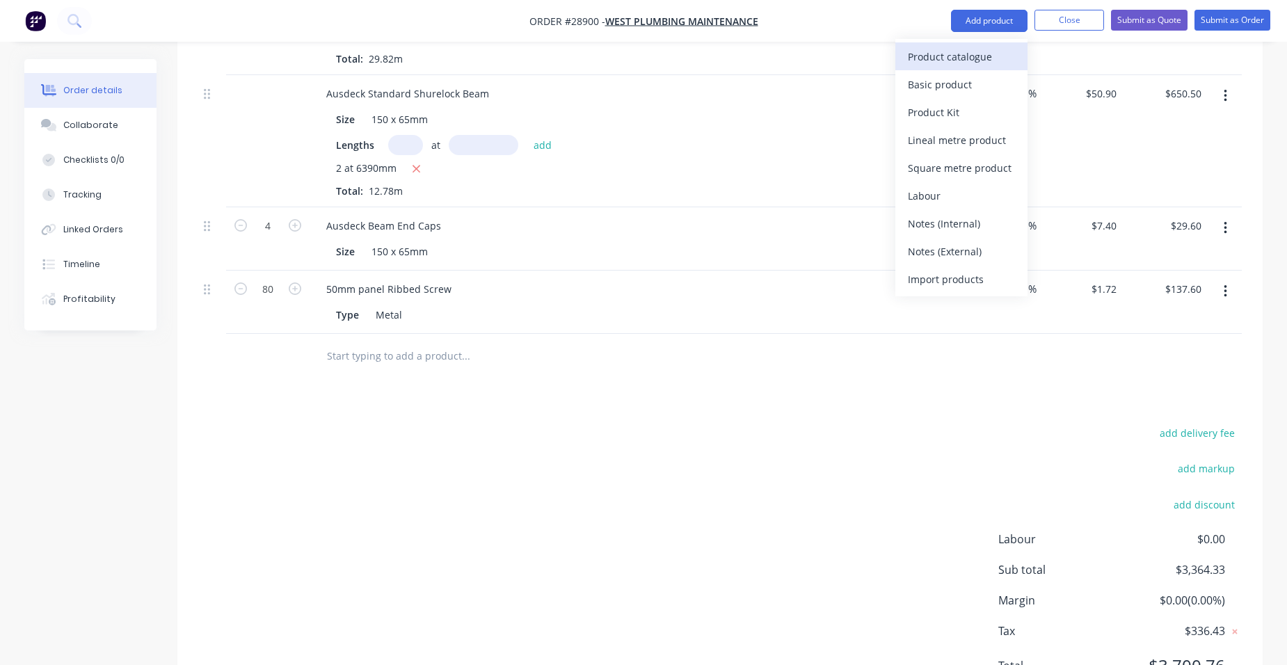
click at [946, 54] on div "Product catalogue" at bounding box center [961, 57] width 107 height 20
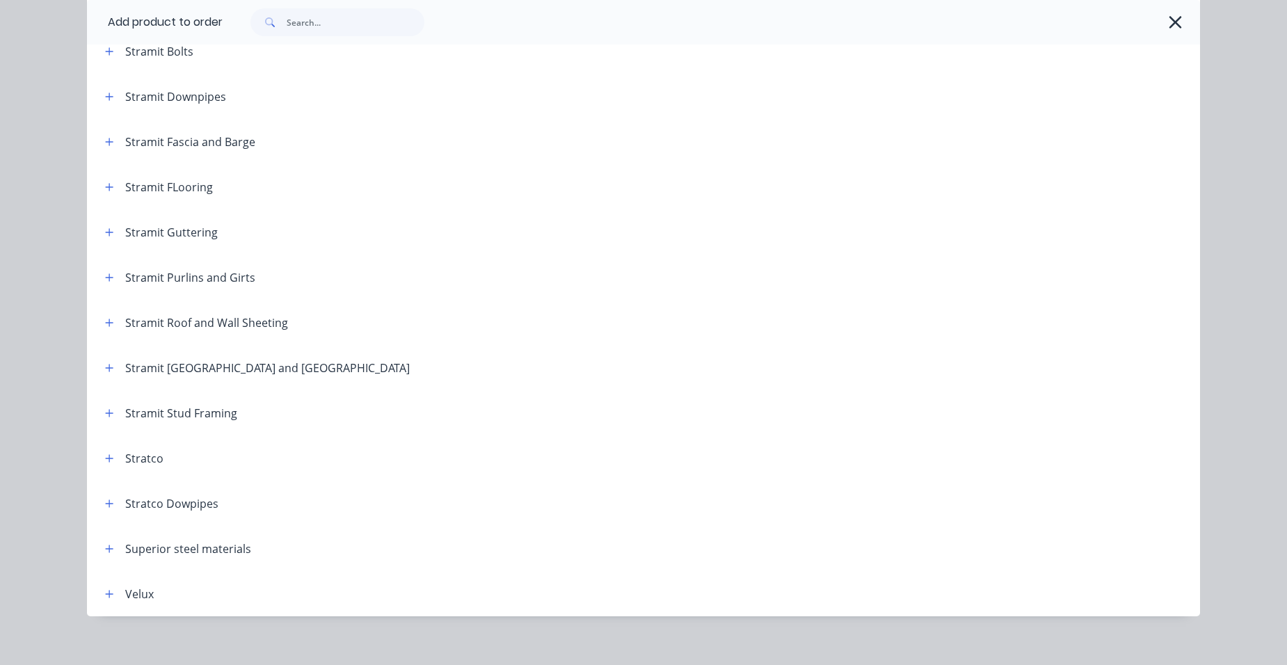
scroll to position [2296, 0]
click at [110, 235] on button "button" at bounding box center [109, 230] width 17 height 17
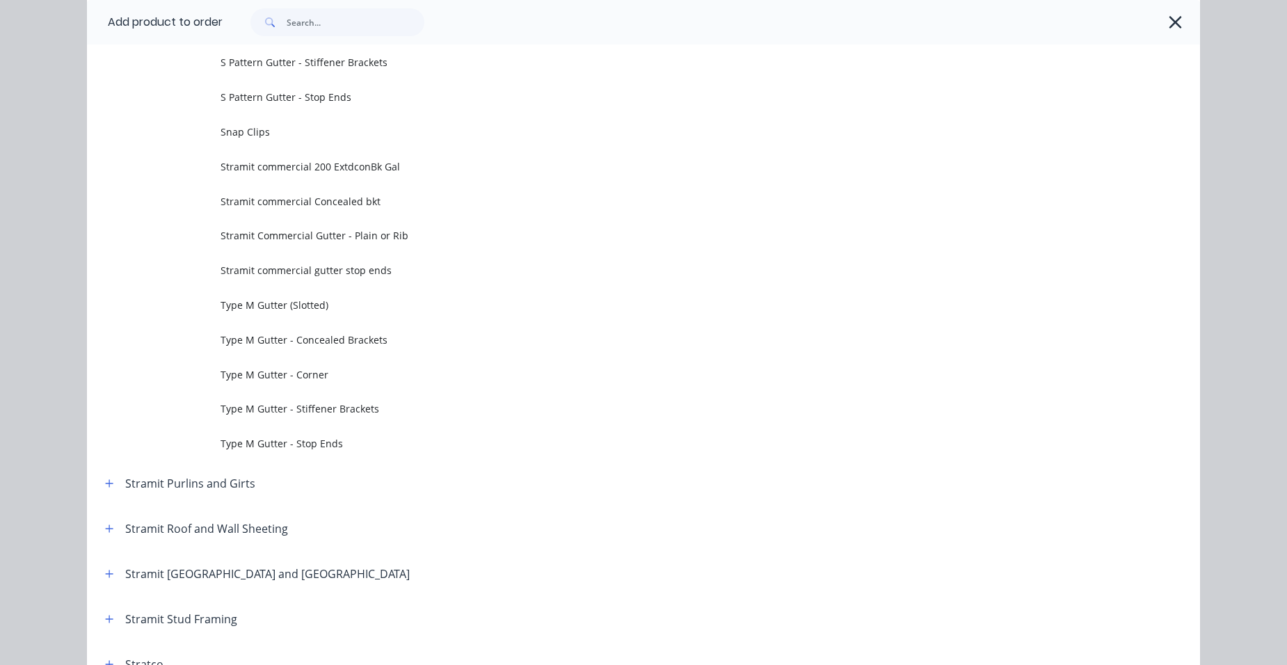
scroll to position [4662, 0]
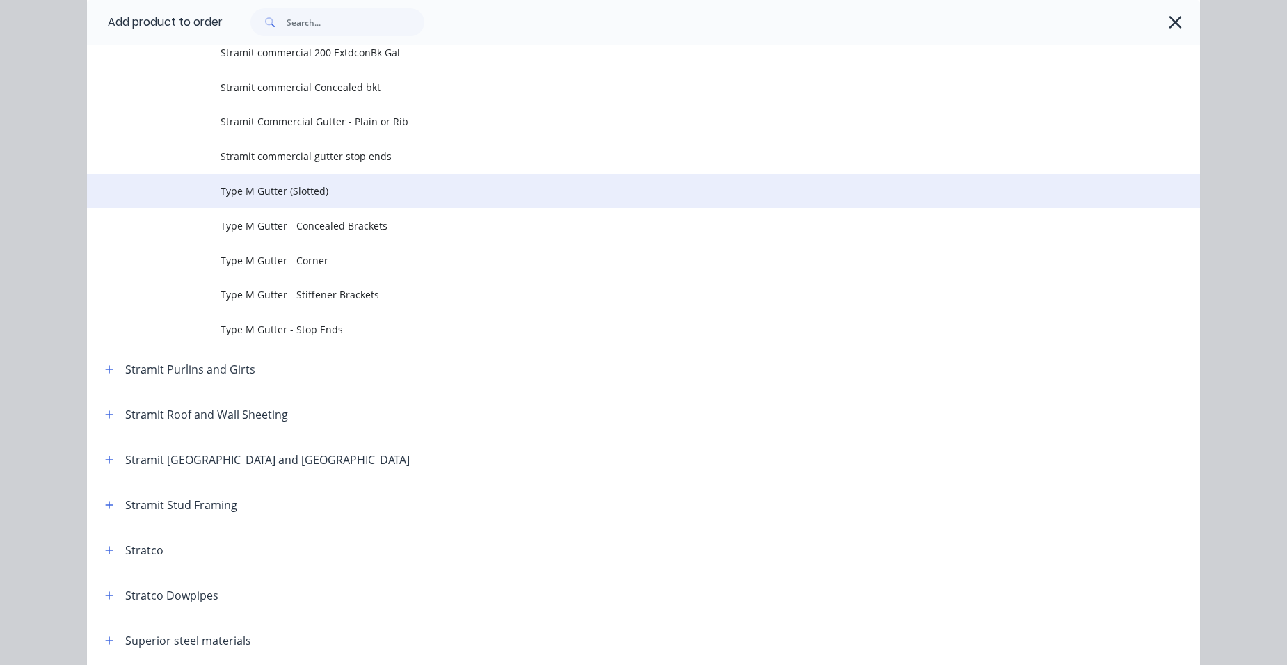
click at [286, 200] on td "Type M Gutter (Slotted)" at bounding box center [711, 191] width 980 height 35
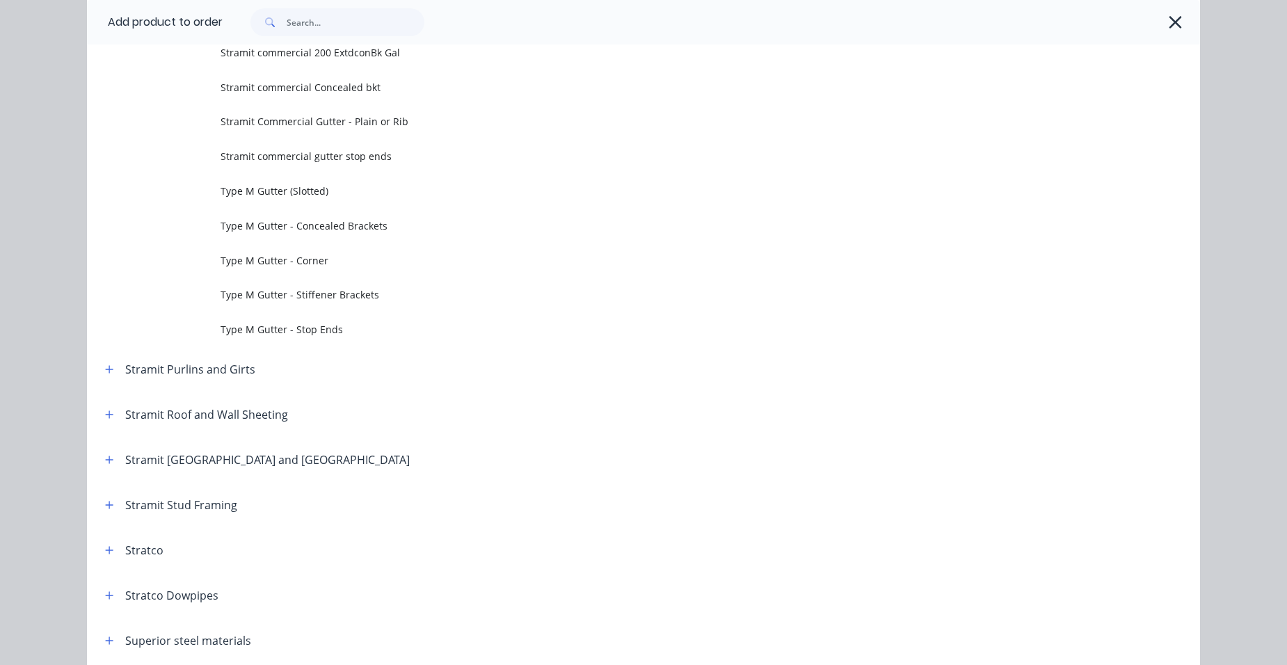
scroll to position [0, 0]
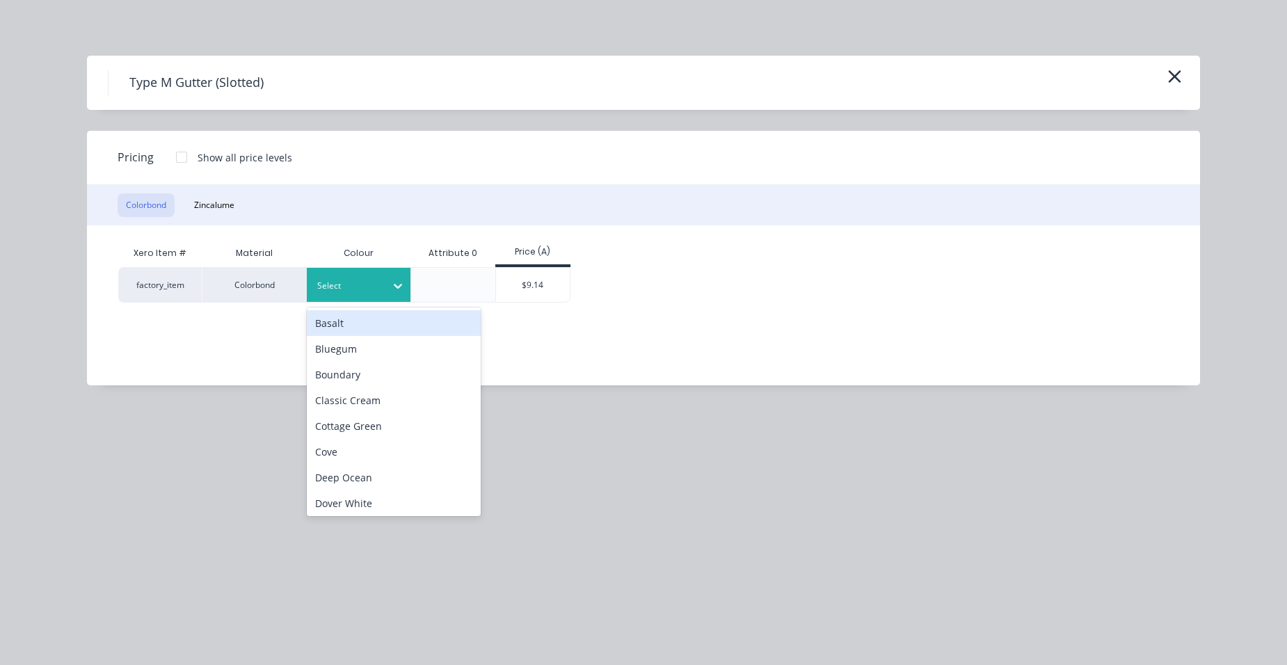
click at [348, 285] on div at bounding box center [348, 285] width 63 height 15
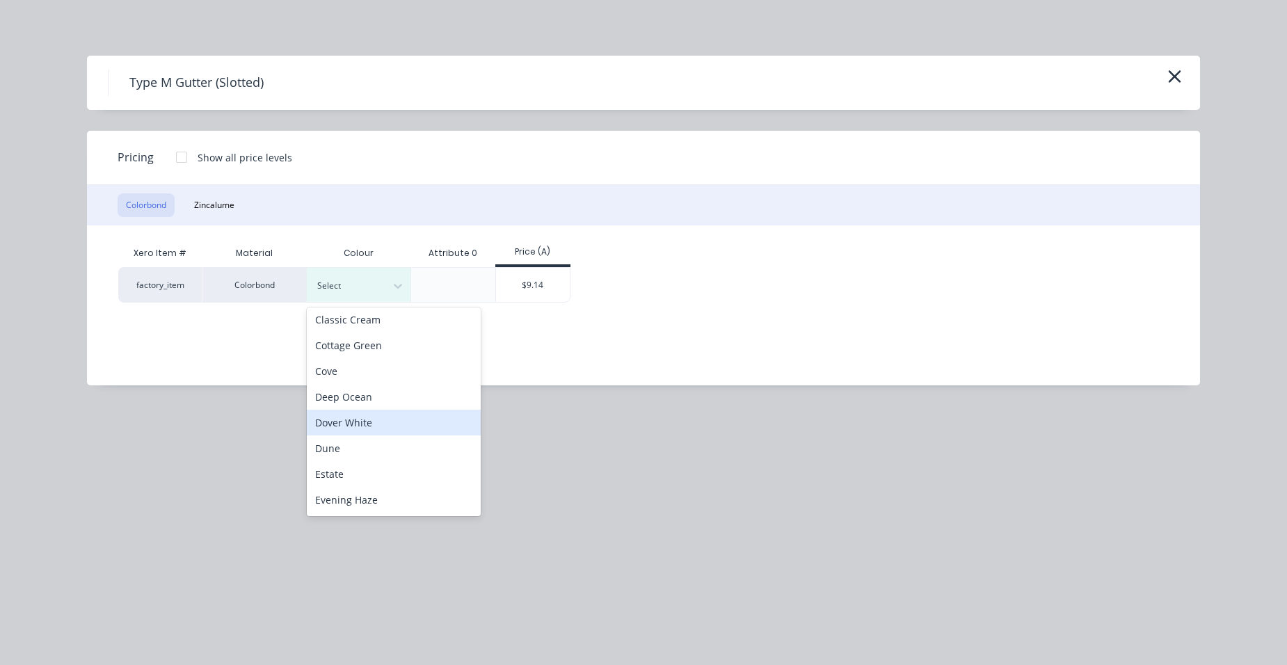
scroll to position [342, 0]
click at [367, 416] on div "Night Sky" at bounding box center [394, 419] width 174 height 26
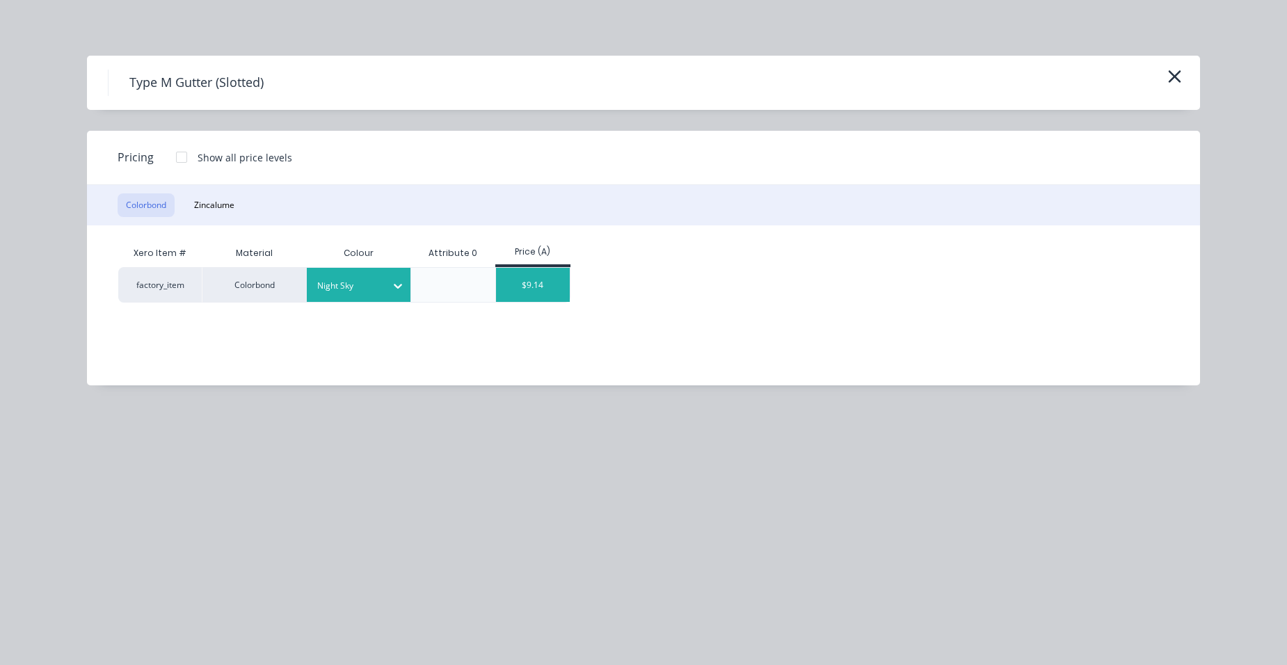
click at [526, 285] on div "$9.14" at bounding box center [533, 285] width 74 height 34
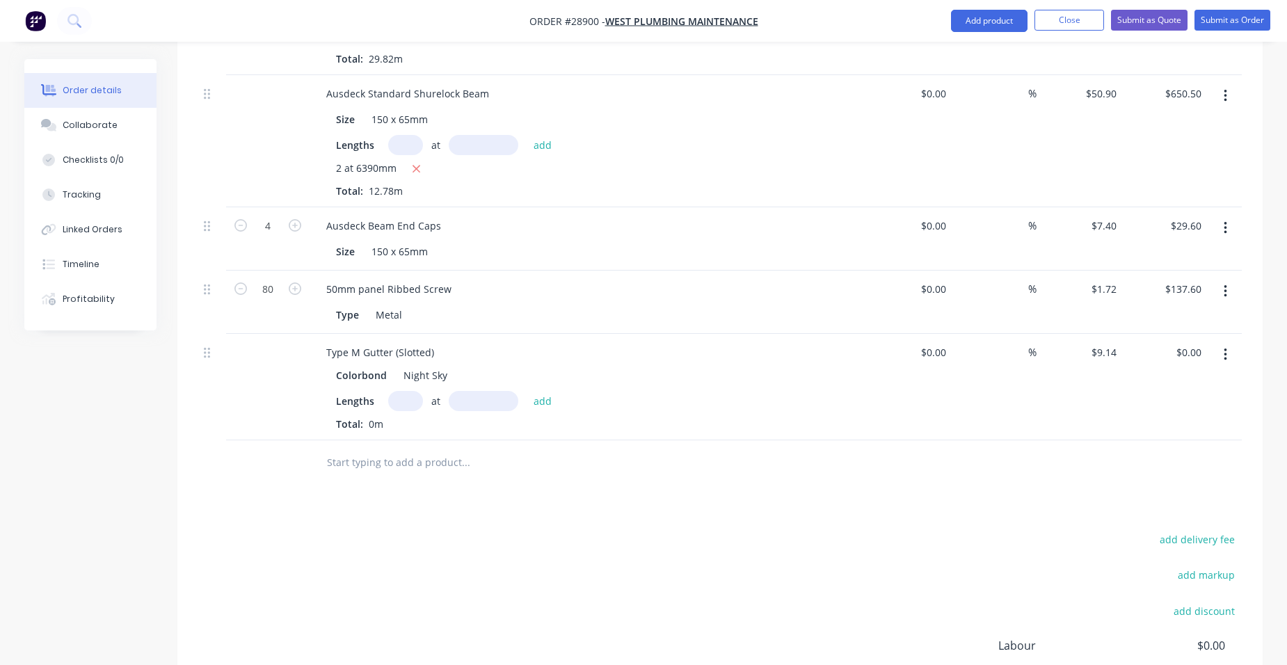
click at [404, 391] on input "text" at bounding box center [405, 401] width 35 height 20
type input "1"
type input "6500"
click at [527, 391] on button "add" at bounding box center [543, 400] width 33 height 19
type input "$59.41"
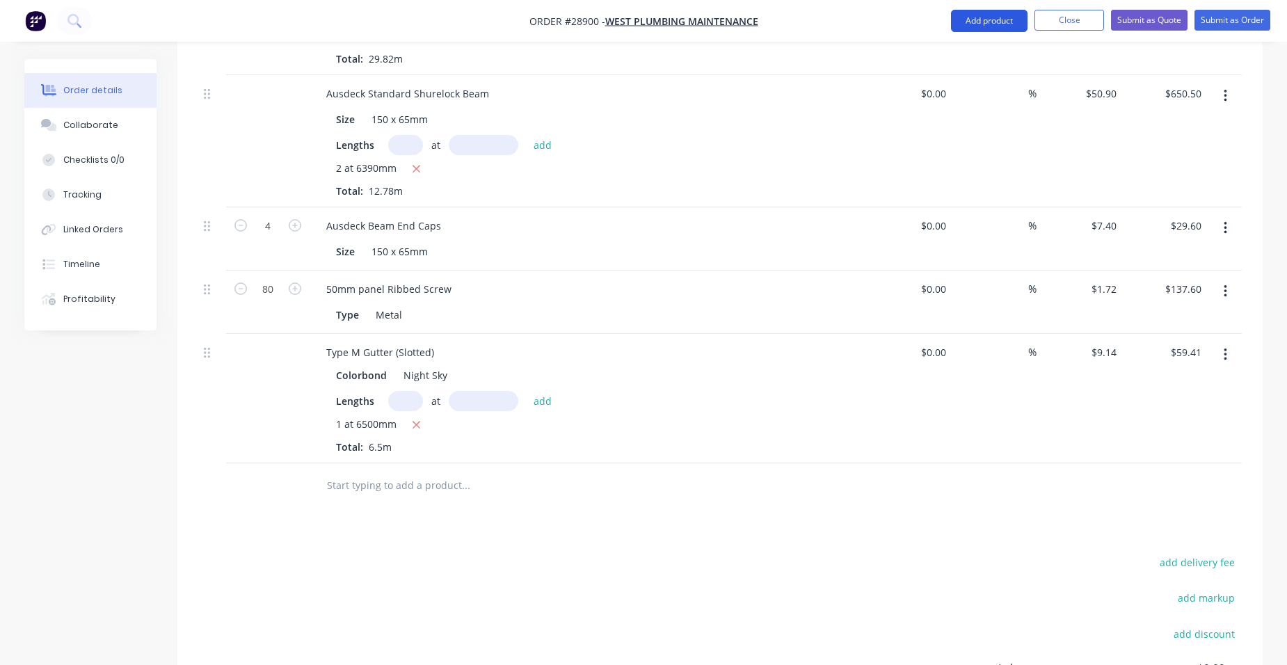
click at [1006, 19] on button "Add product" at bounding box center [989, 21] width 77 height 22
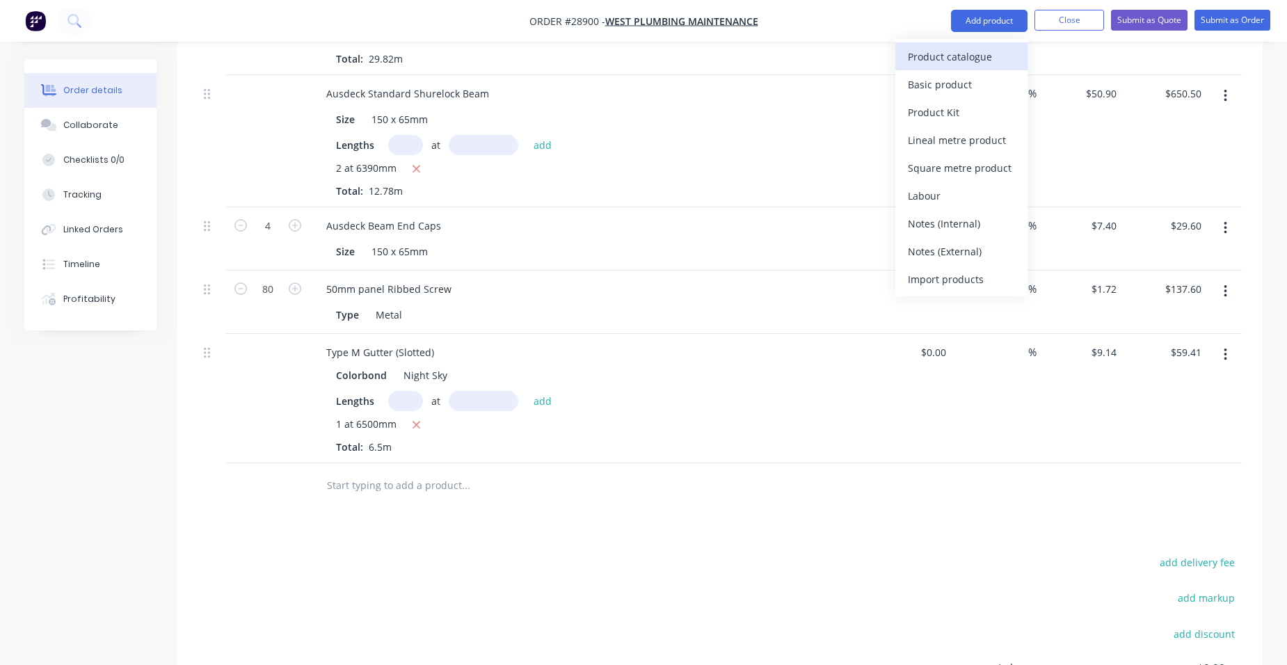
click at [949, 48] on div "Product catalogue" at bounding box center [961, 57] width 107 height 20
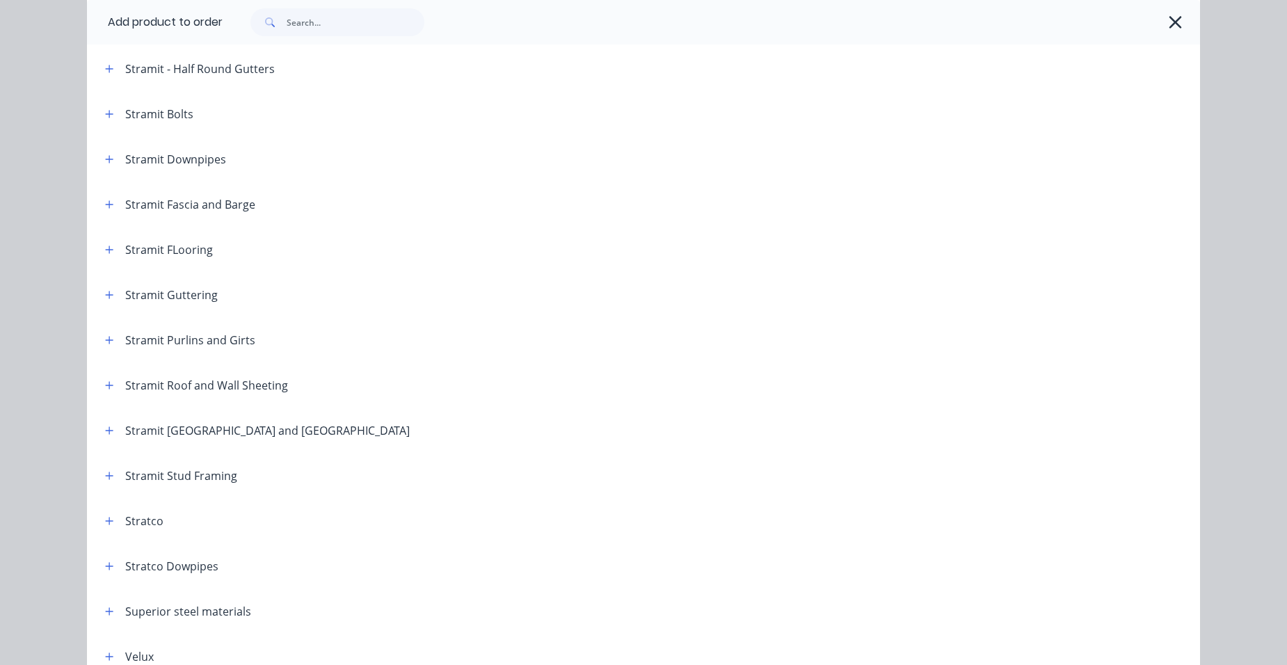
scroll to position [2307, 0]
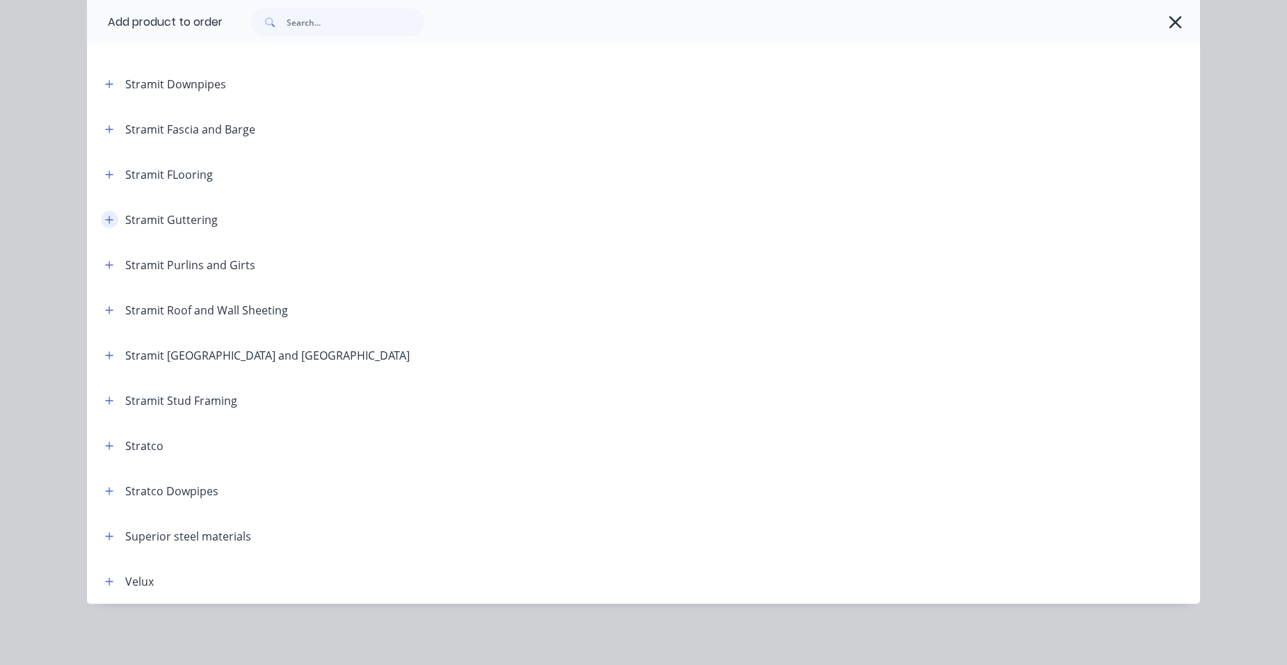
click at [106, 219] on icon "button" at bounding box center [110, 220] width 8 height 8
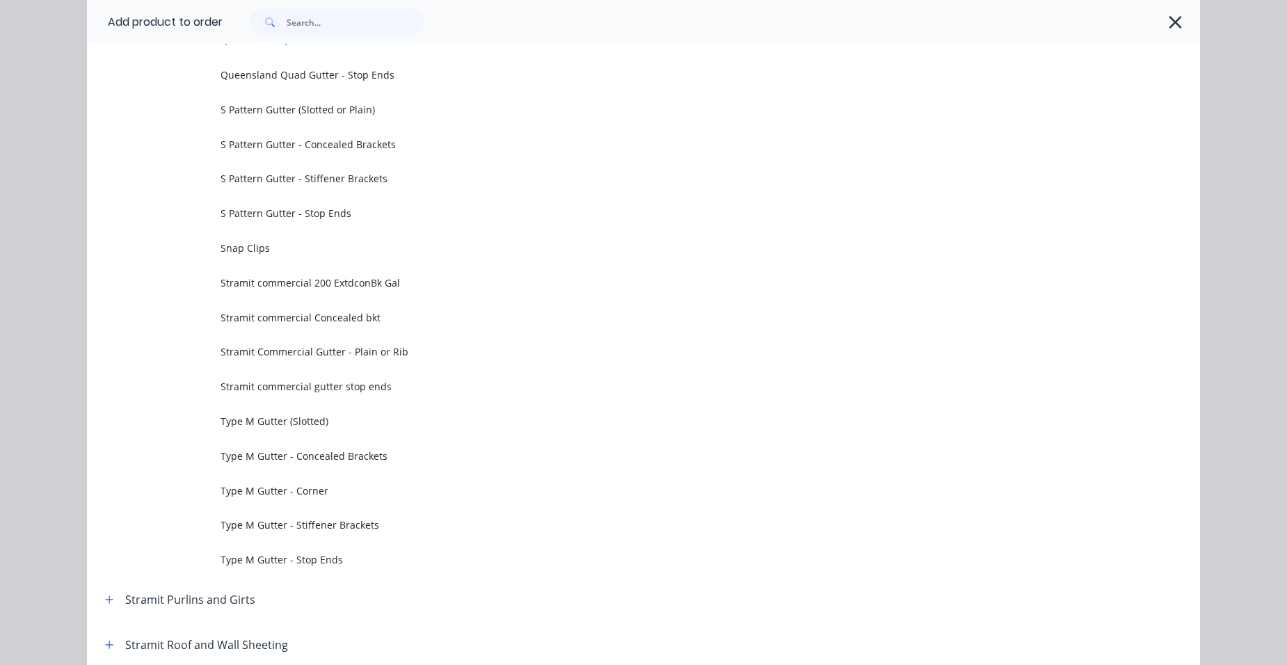
scroll to position [4603, 0]
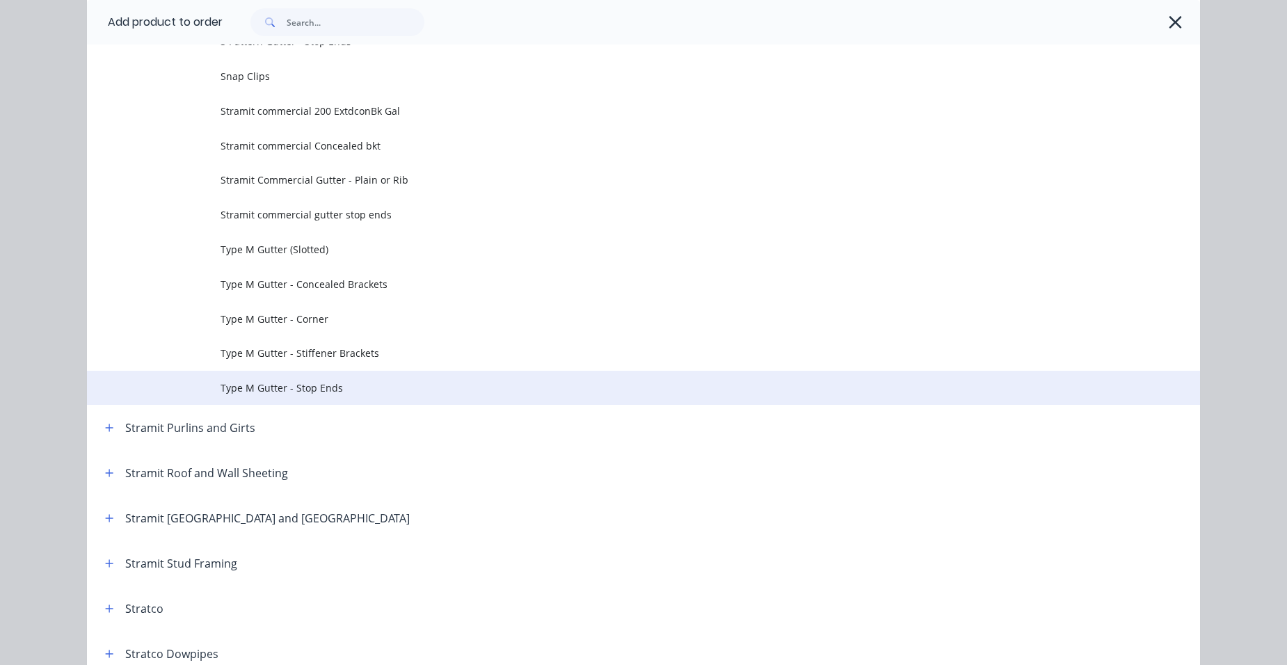
click at [309, 394] on span "Type M Gutter - Stop Ends" at bounding box center [612, 388] width 783 height 15
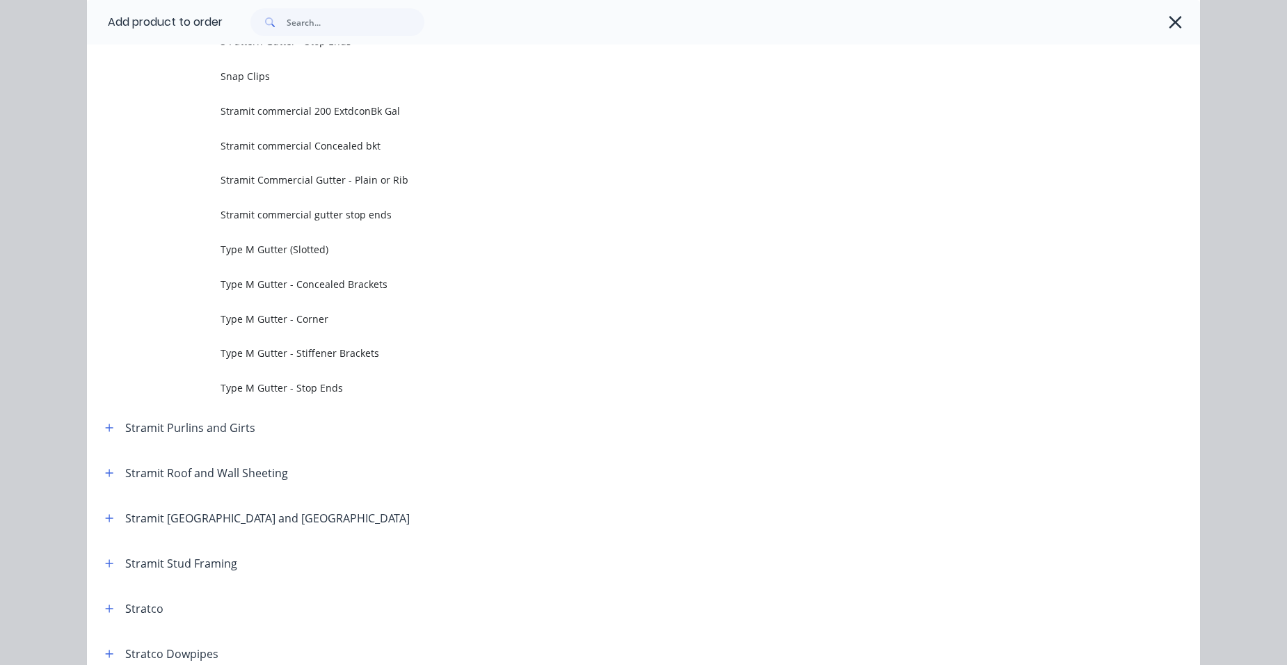
scroll to position [0, 0]
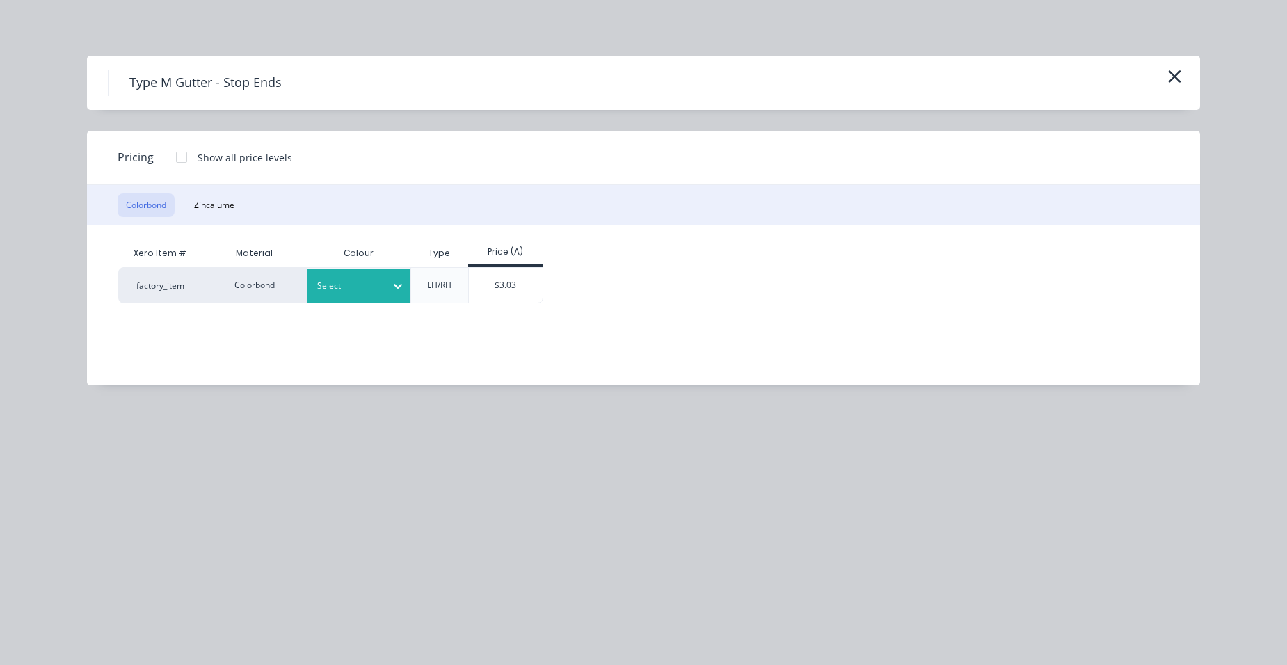
click at [351, 272] on div "Select" at bounding box center [359, 286] width 104 height 34
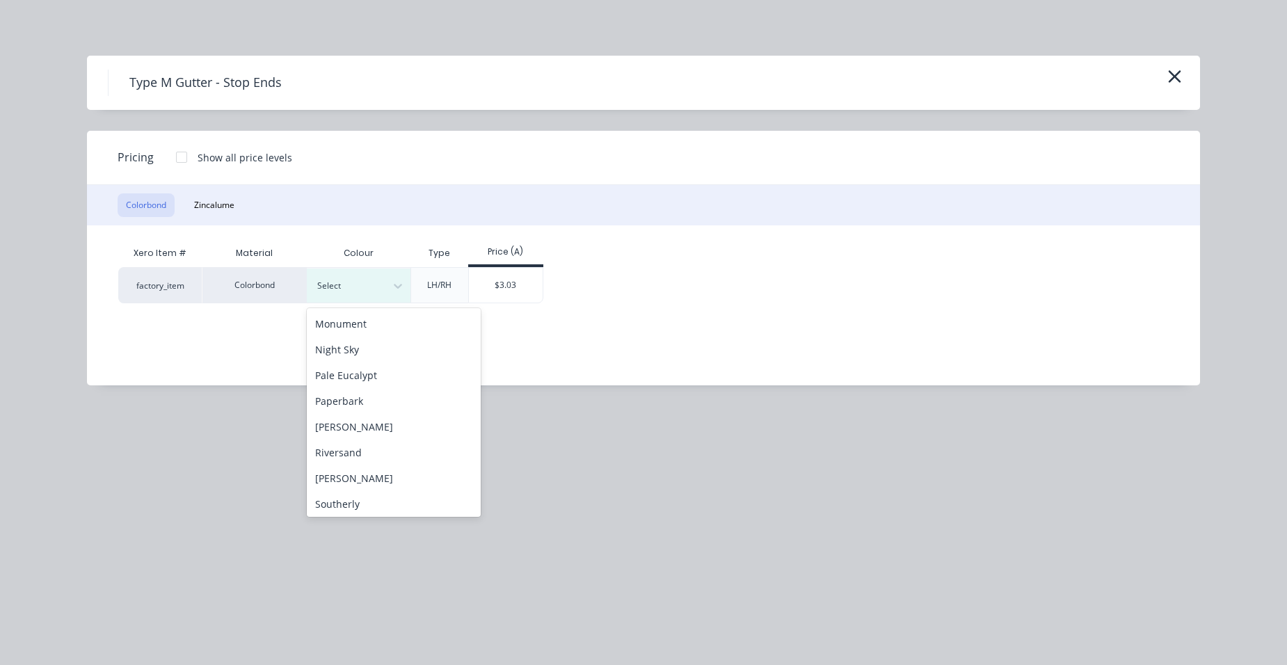
scroll to position [342, 0]
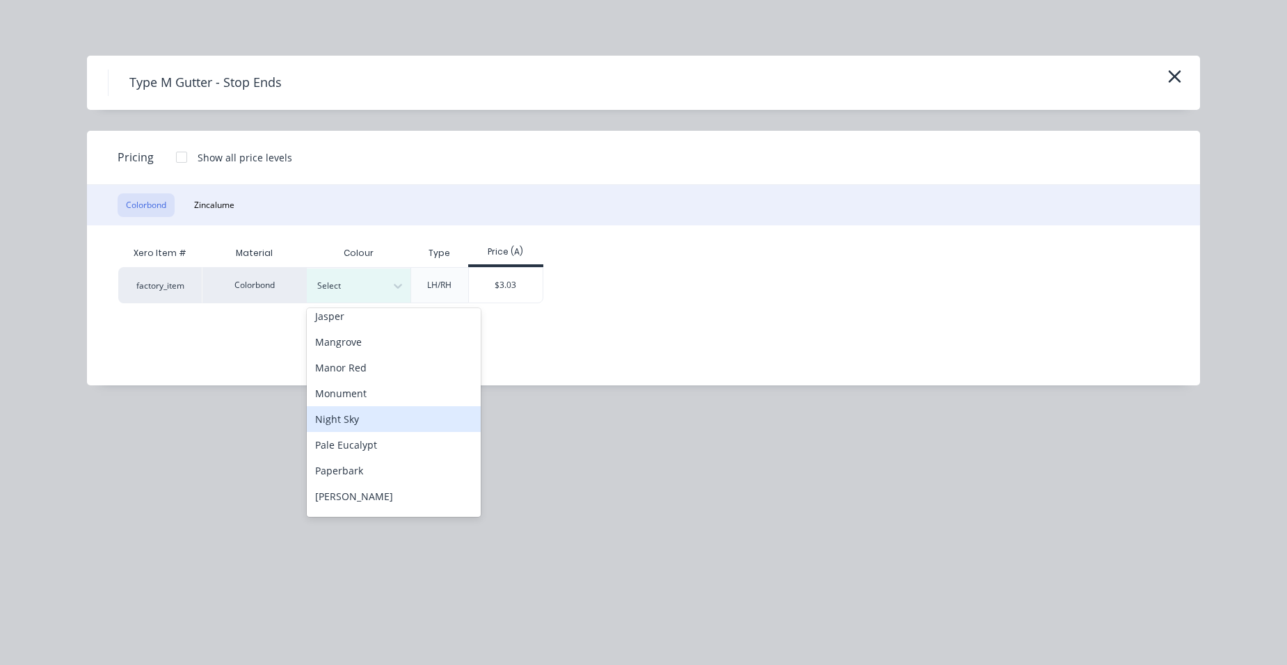
click at [373, 418] on div "Night Sky" at bounding box center [394, 419] width 174 height 26
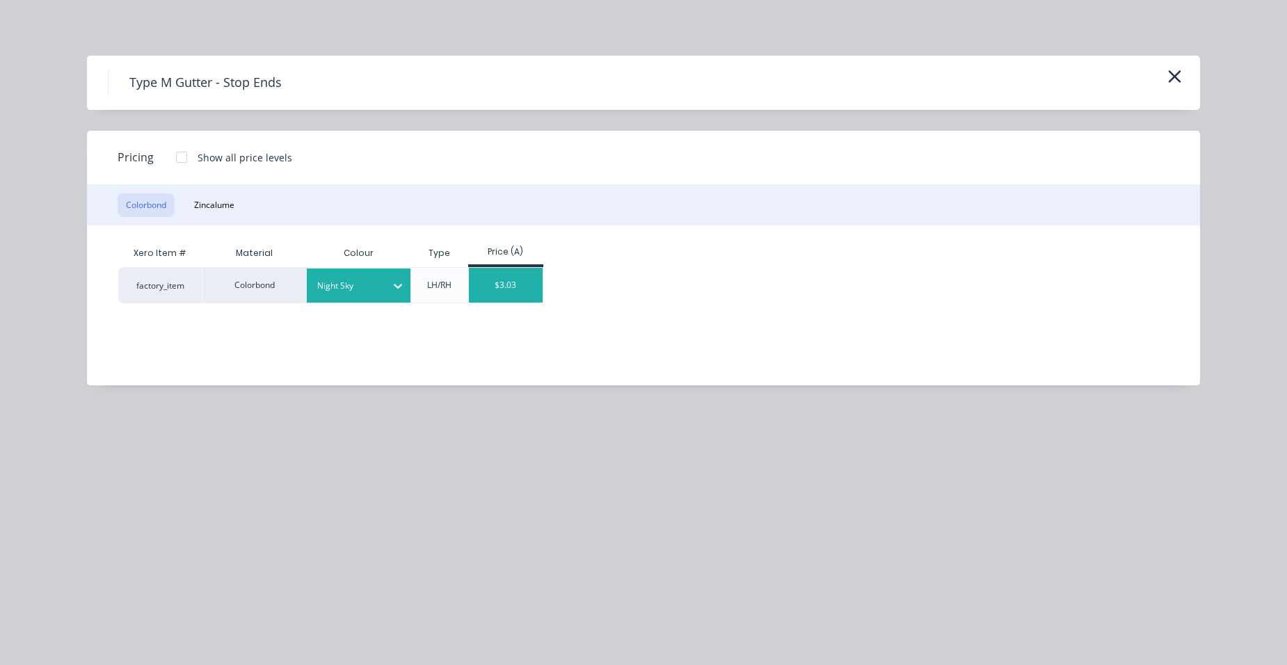
click at [487, 281] on div "$3.03" at bounding box center [506, 285] width 74 height 35
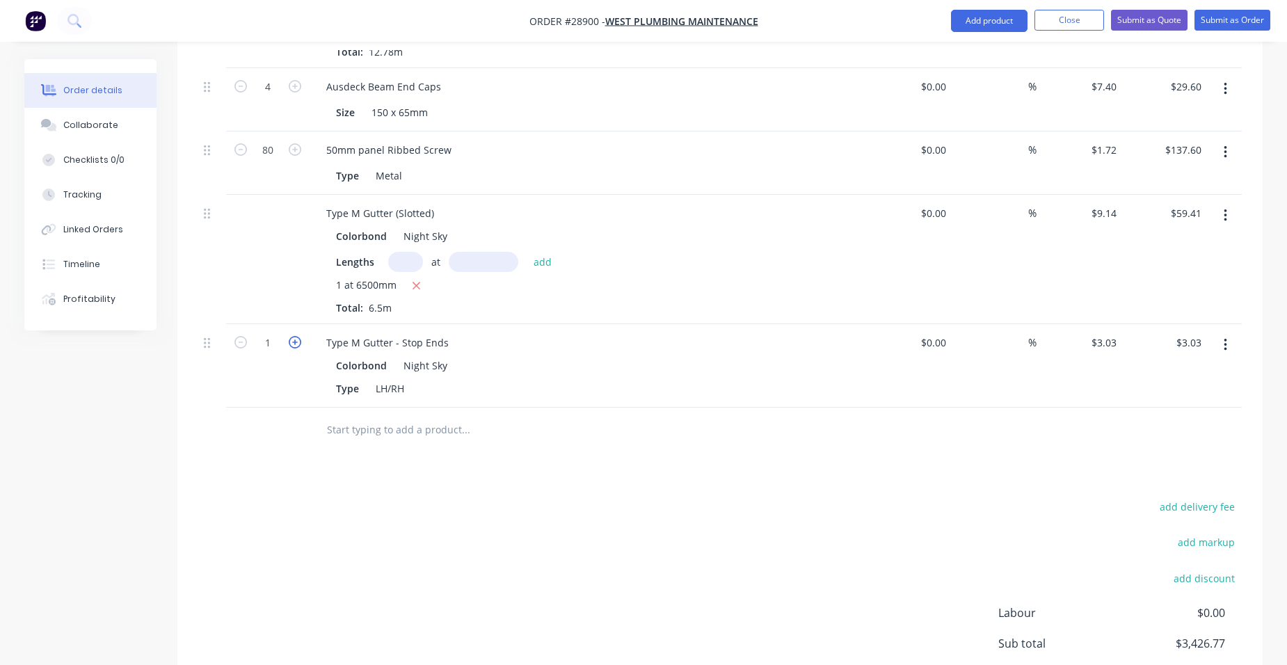
click at [291, 336] on icon "button" at bounding box center [295, 342] width 13 height 13
type input "2"
type input "$6.06"
click at [985, 10] on button "Add product" at bounding box center [989, 21] width 77 height 22
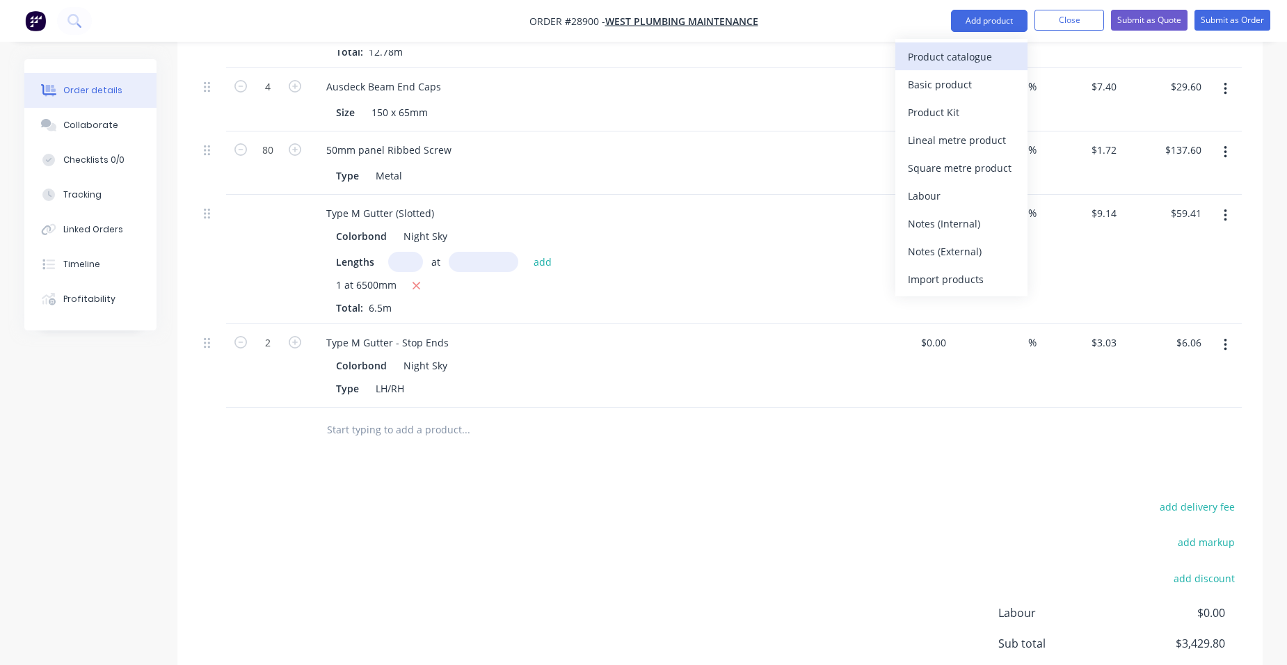
click at [950, 54] on div "Product catalogue" at bounding box center [961, 57] width 107 height 20
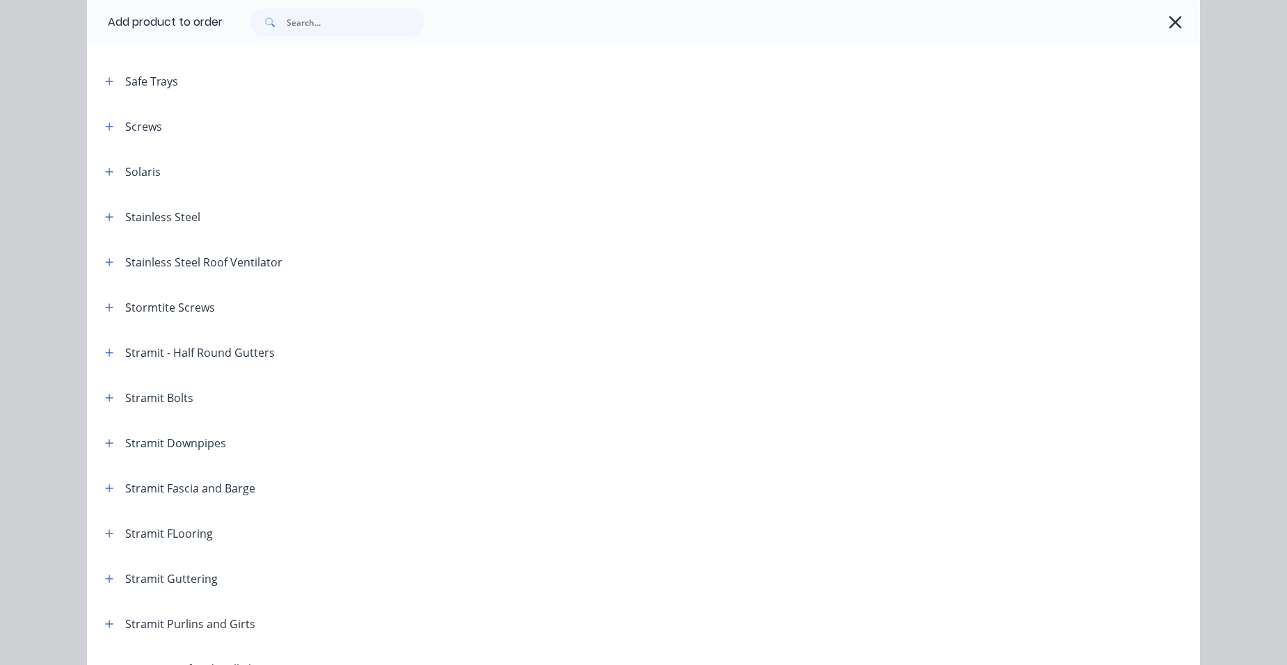
scroll to position [2227, 0]
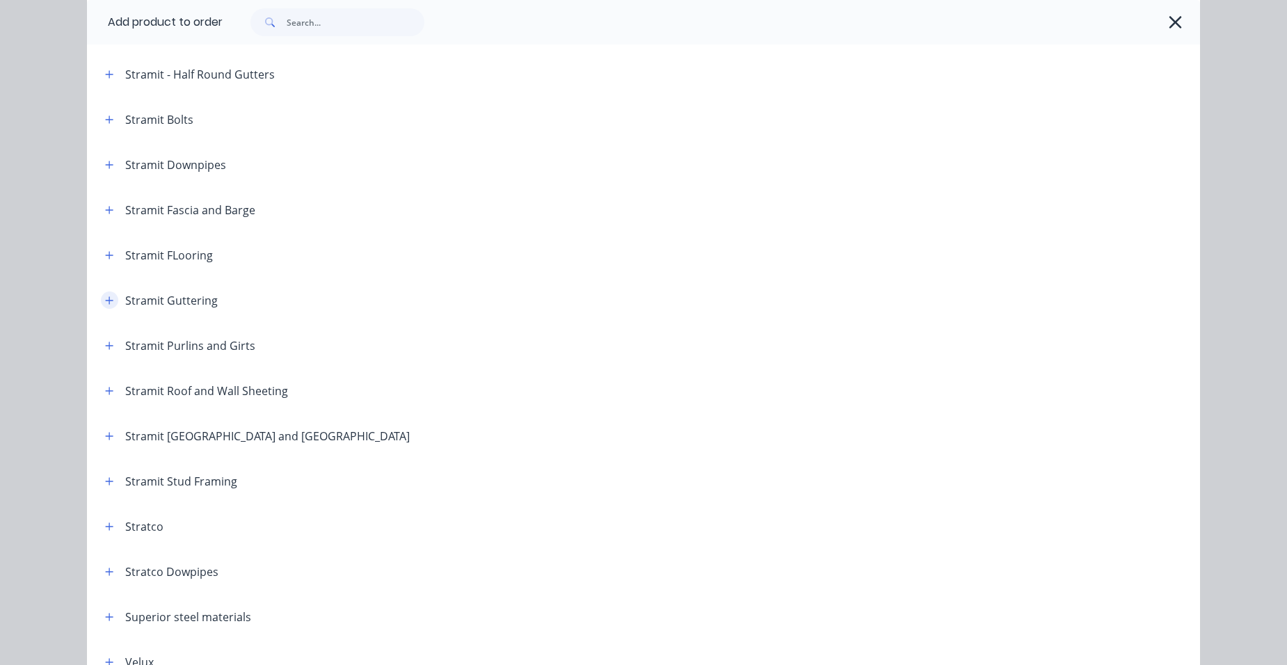
click at [112, 302] on button "button" at bounding box center [109, 300] width 17 height 17
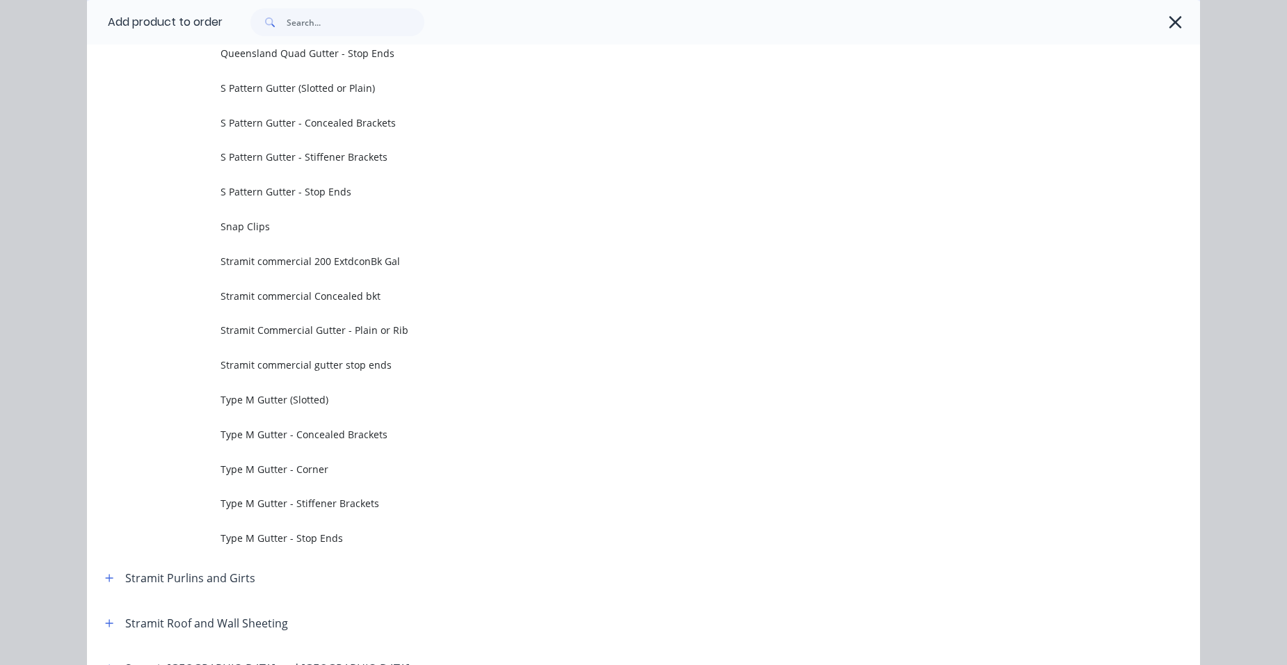
scroll to position [4766, 0]
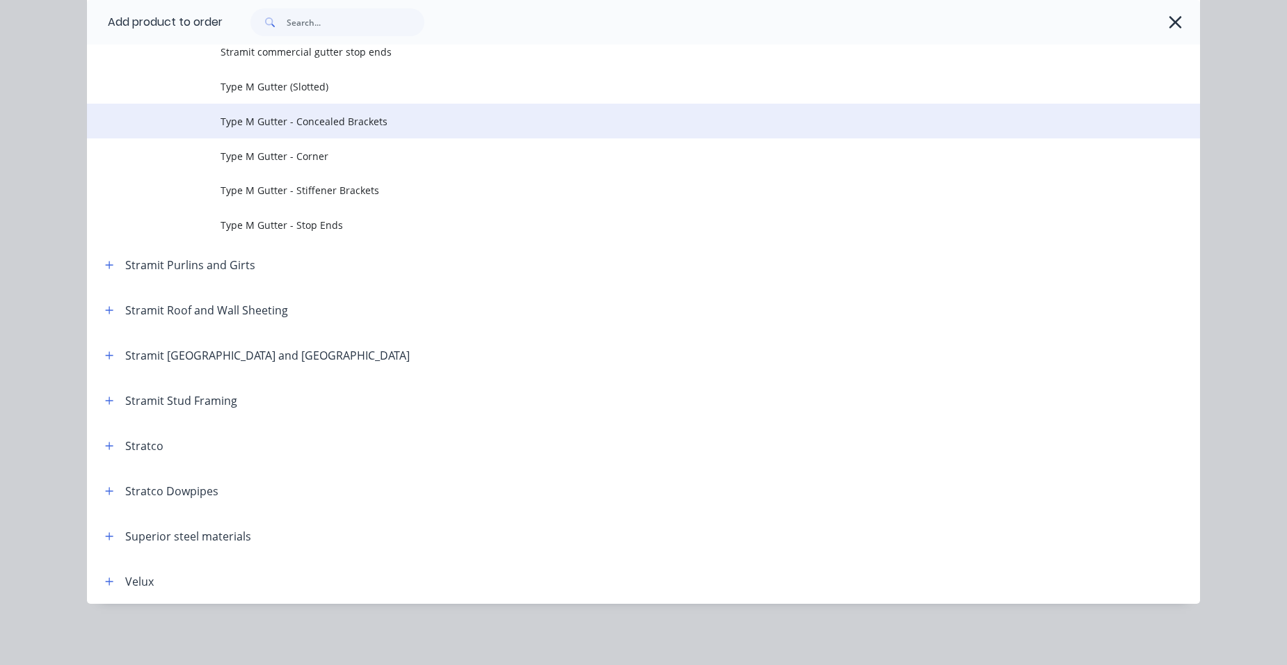
click at [365, 129] on td "Type M Gutter - Concealed Brackets" at bounding box center [711, 121] width 980 height 35
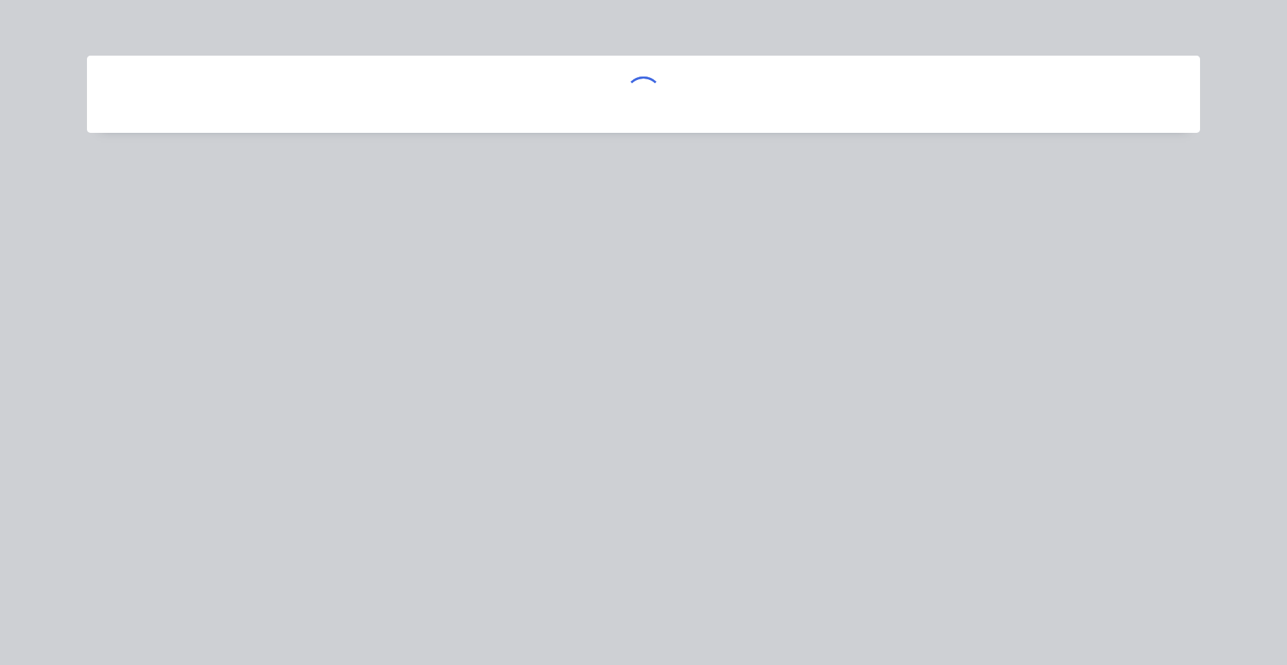
scroll to position [0, 0]
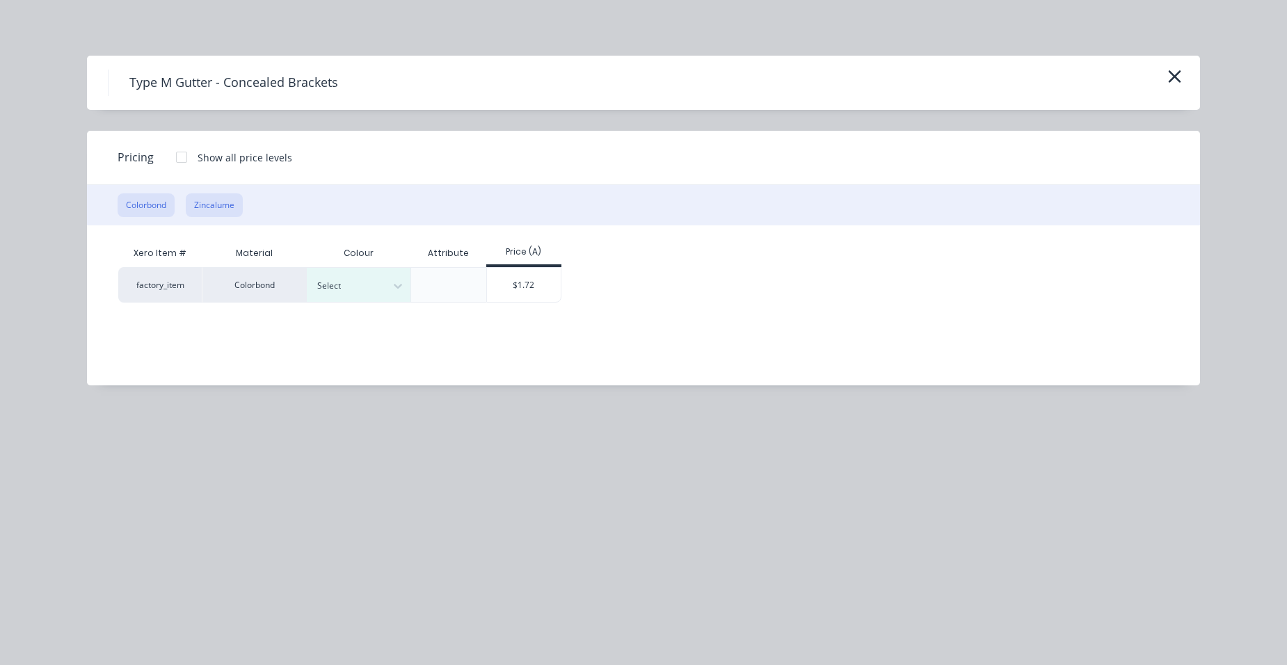
click at [228, 204] on button "Zincalume" at bounding box center [214, 205] width 57 height 24
click at [408, 278] on div "$1.45" at bounding box center [429, 284] width 74 height 33
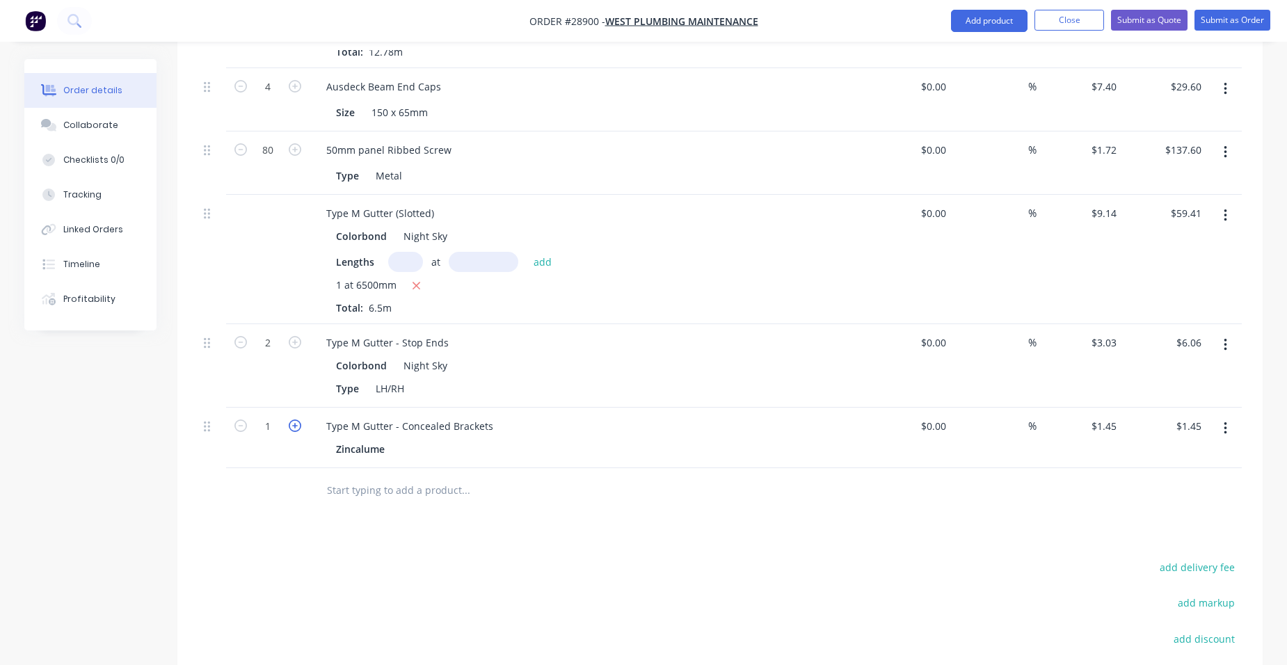
click at [294, 420] on icon "button" at bounding box center [295, 426] width 13 height 13
type input "2"
type input "$2.90"
click at [294, 420] on icon "button" at bounding box center [295, 426] width 13 height 13
type input "3"
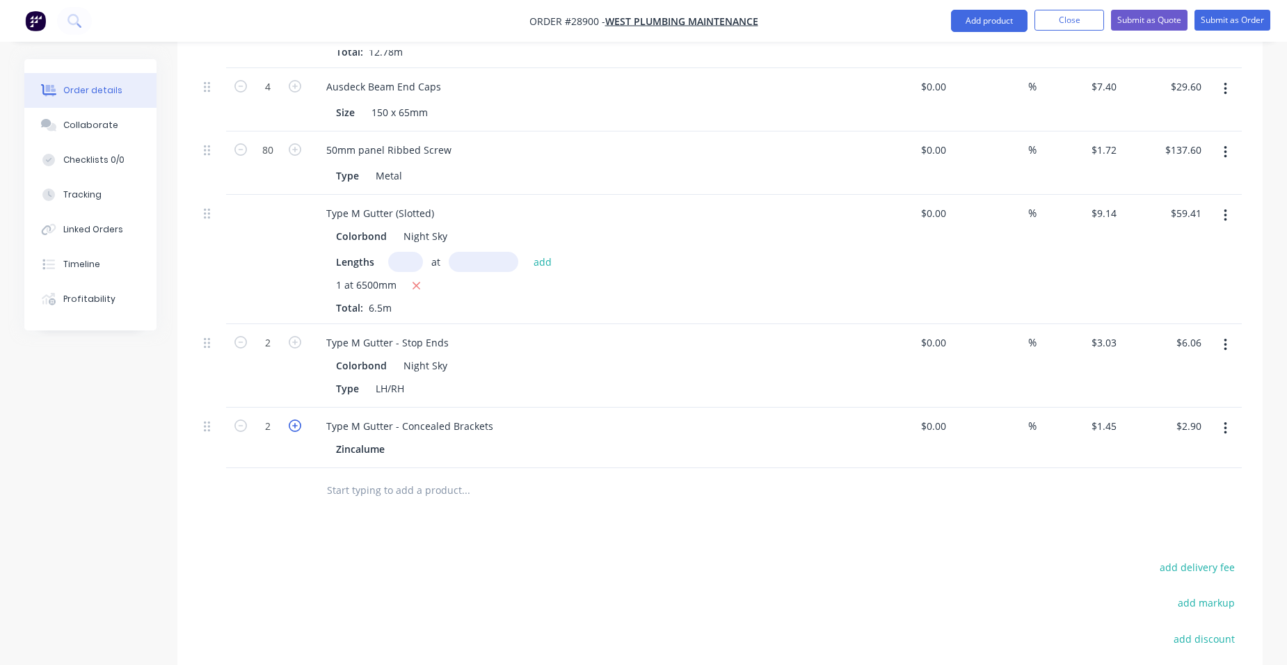
type input "$4.35"
click at [294, 420] on icon "button" at bounding box center [295, 426] width 13 height 13
type input "4"
type input "$5.80"
click at [294, 420] on icon "button" at bounding box center [295, 426] width 13 height 13
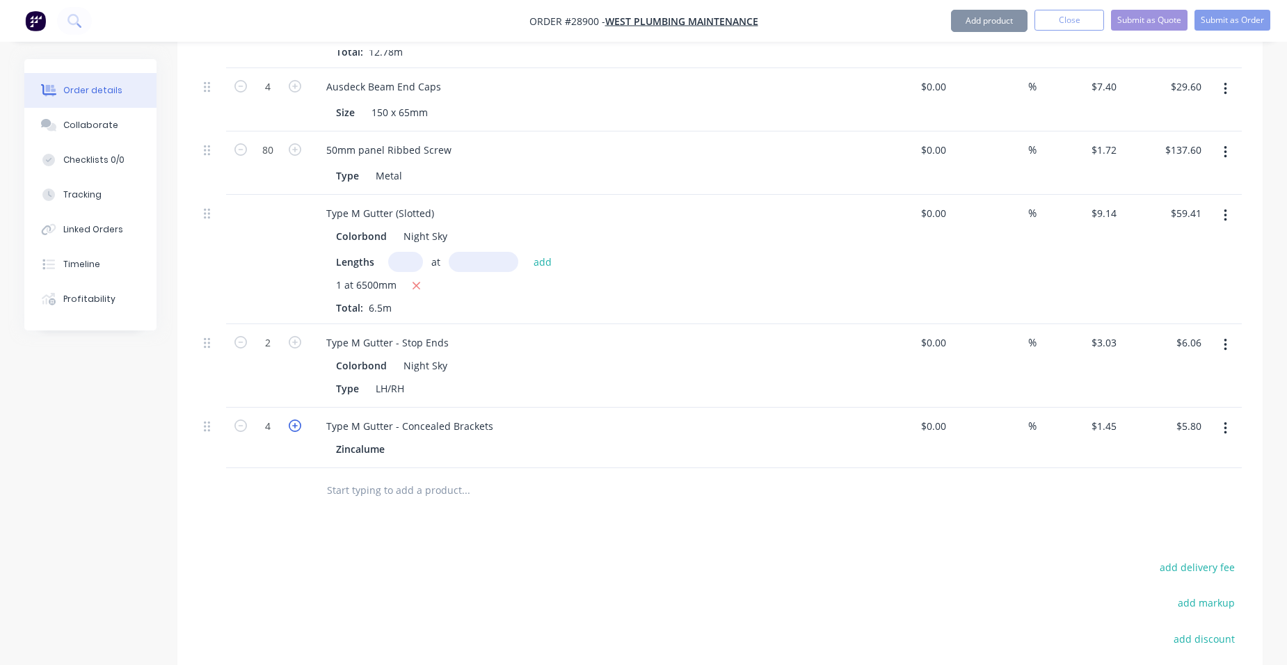
type input "5"
type input "$7.25"
click at [294, 420] on icon "button" at bounding box center [295, 426] width 13 height 13
type input "6"
type input "$8.70"
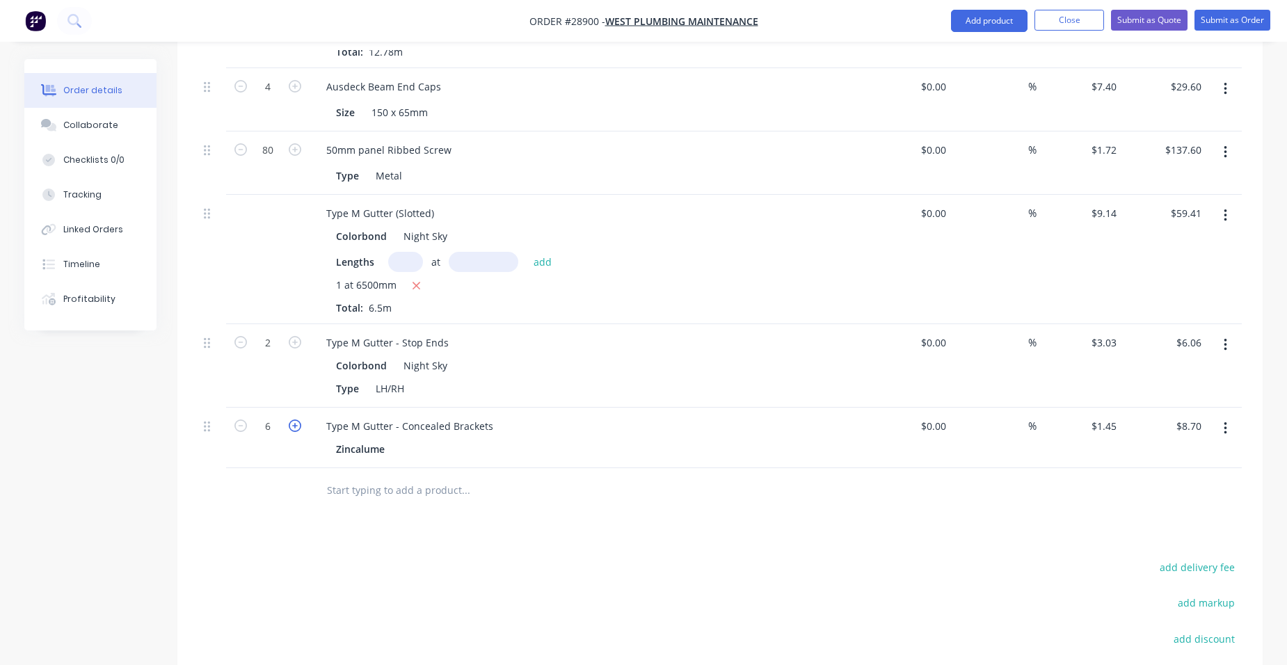
click at [294, 420] on icon "button" at bounding box center [295, 426] width 13 height 13
type input "7"
type input "$10.15"
click at [294, 420] on icon "button" at bounding box center [295, 426] width 13 height 13
type input "8"
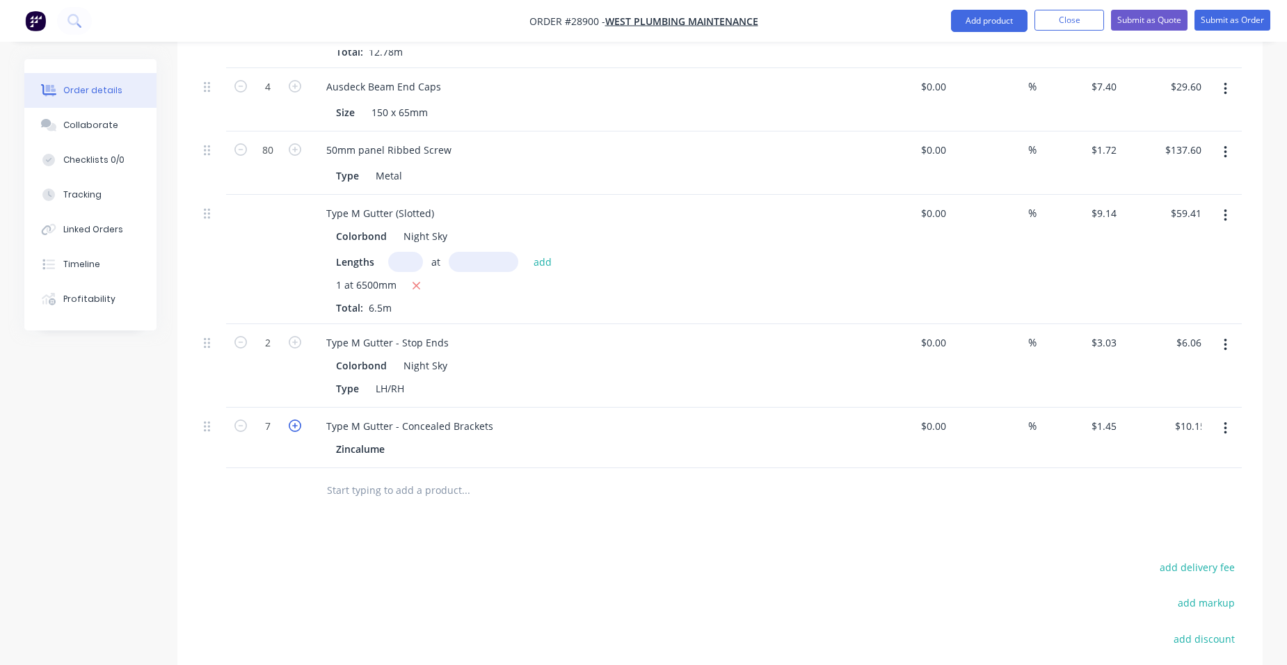
type input "$11.60"
click at [294, 420] on icon "button" at bounding box center [295, 426] width 13 height 13
type input "9"
type input "$13.05"
click at [241, 420] on icon "button" at bounding box center [240, 426] width 13 height 13
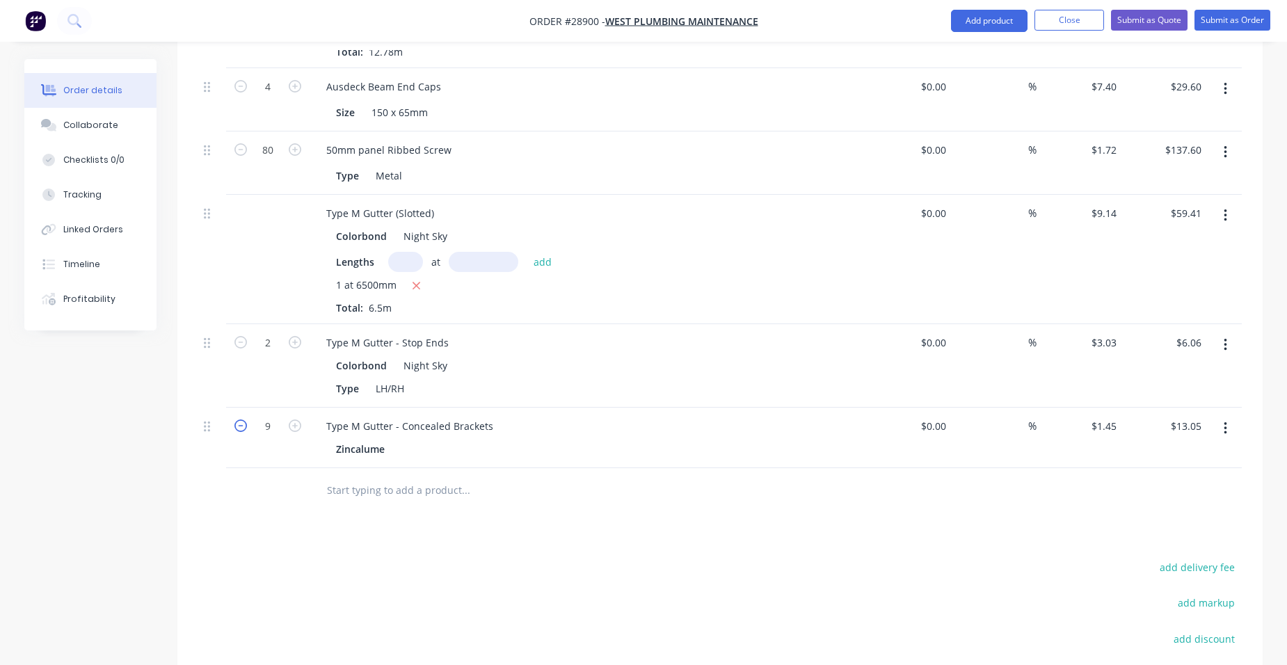
type input "8"
type input "$11.60"
click at [1004, 7] on nav "Order #28900 - West Plumbing Maintenance Add product Close Submit as Quote Subm…" at bounding box center [643, 21] width 1287 height 42
click at [994, 14] on button "Add product" at bounding box center [989, 21] width 77 height 22
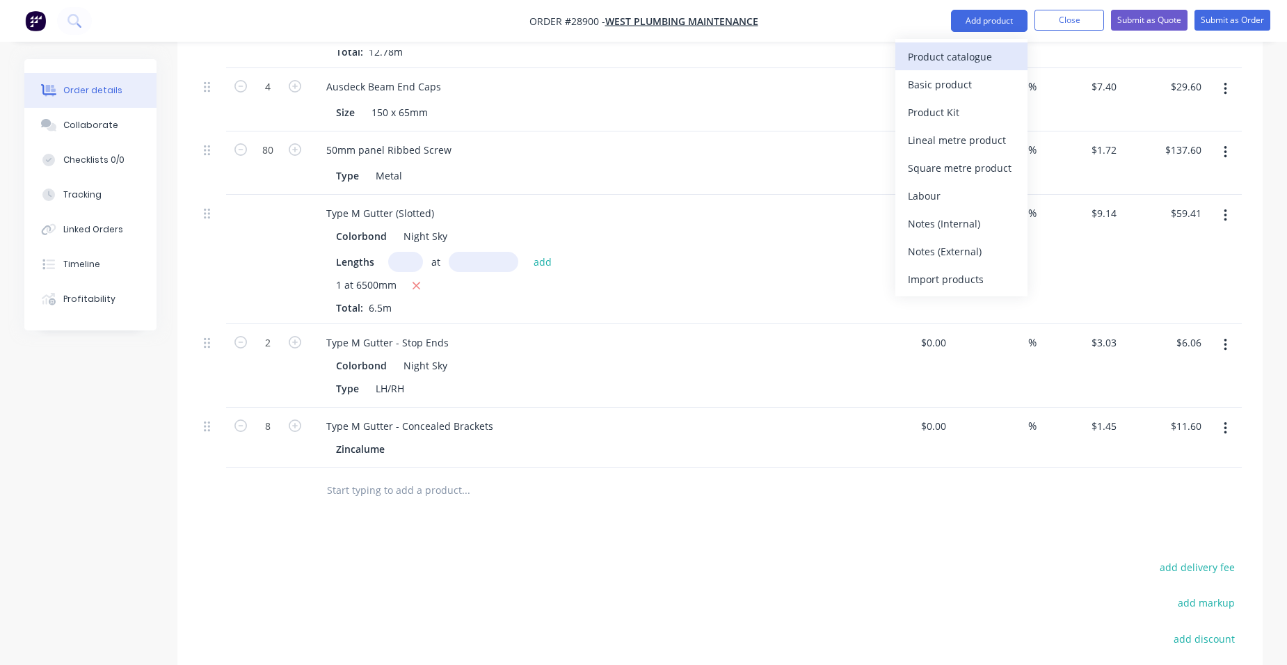
click at [956, 55] on div "Product catalogue" at bounding box center [961, 57] width 107 height 20
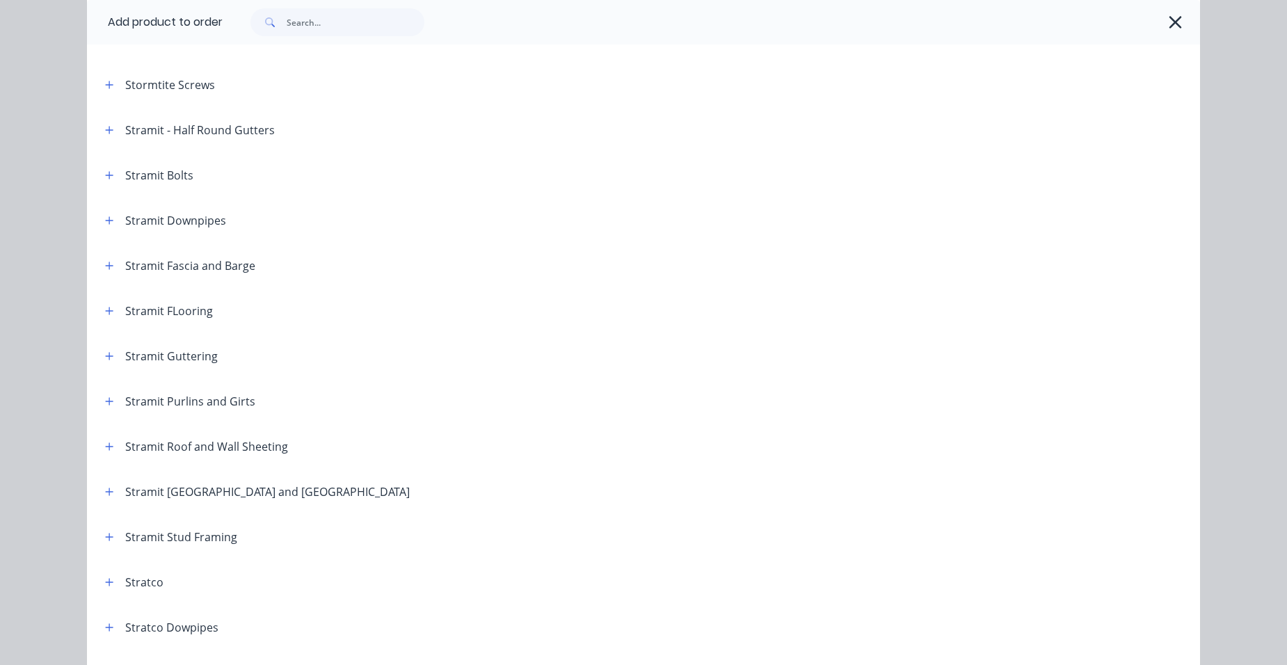
scroll to position [2168, 0]
click at [106, 224] on icon "button" at bounding box center [110, 223] width 8 height 8
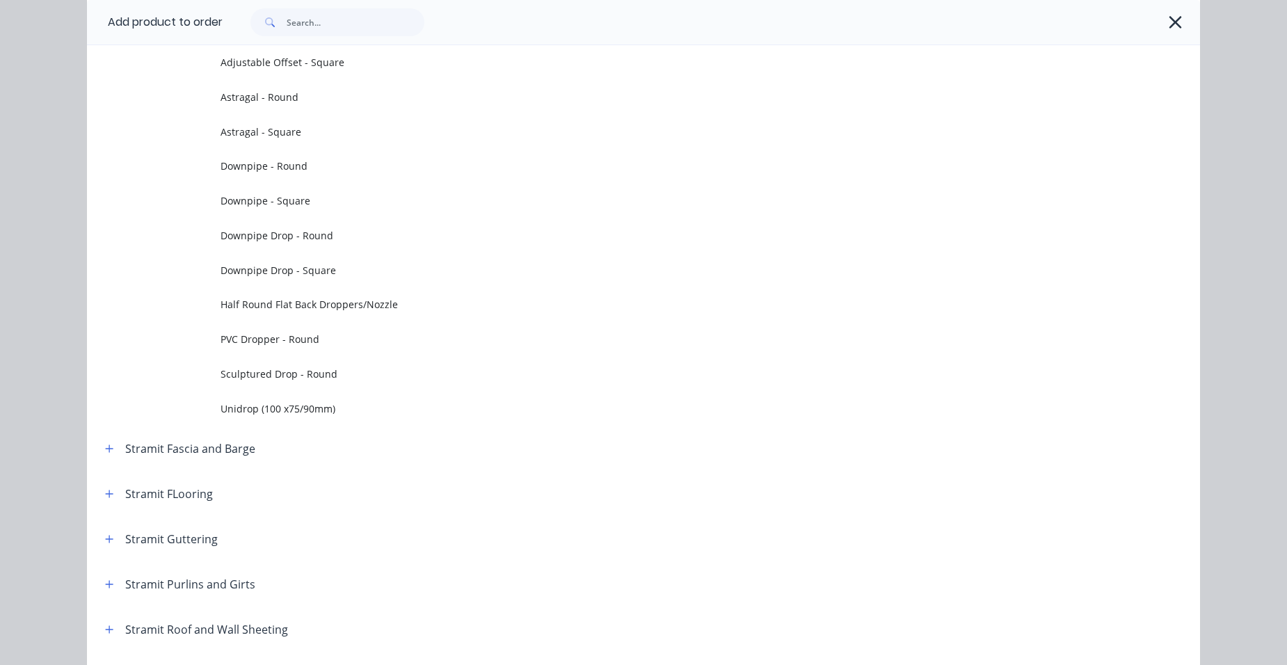
scroll to position [2446, 0]
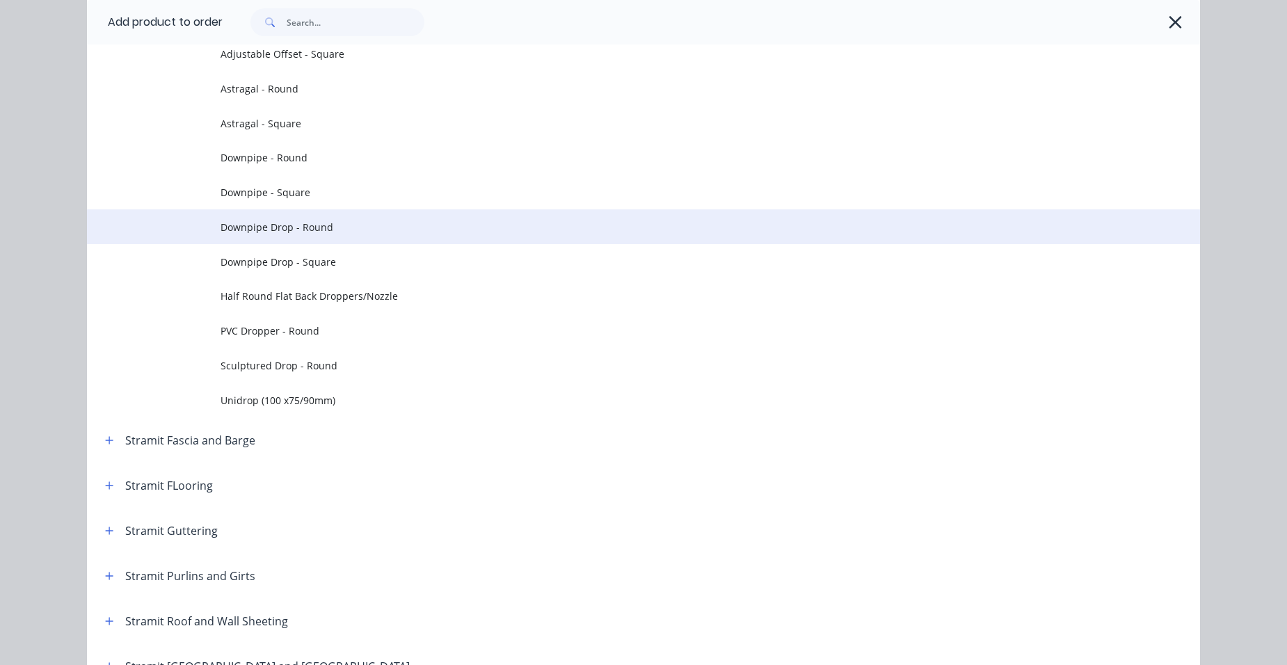
click at [321, 230] on span "Downpipe Drop - Round" at bounding box center [612, 227] width 783 height 15
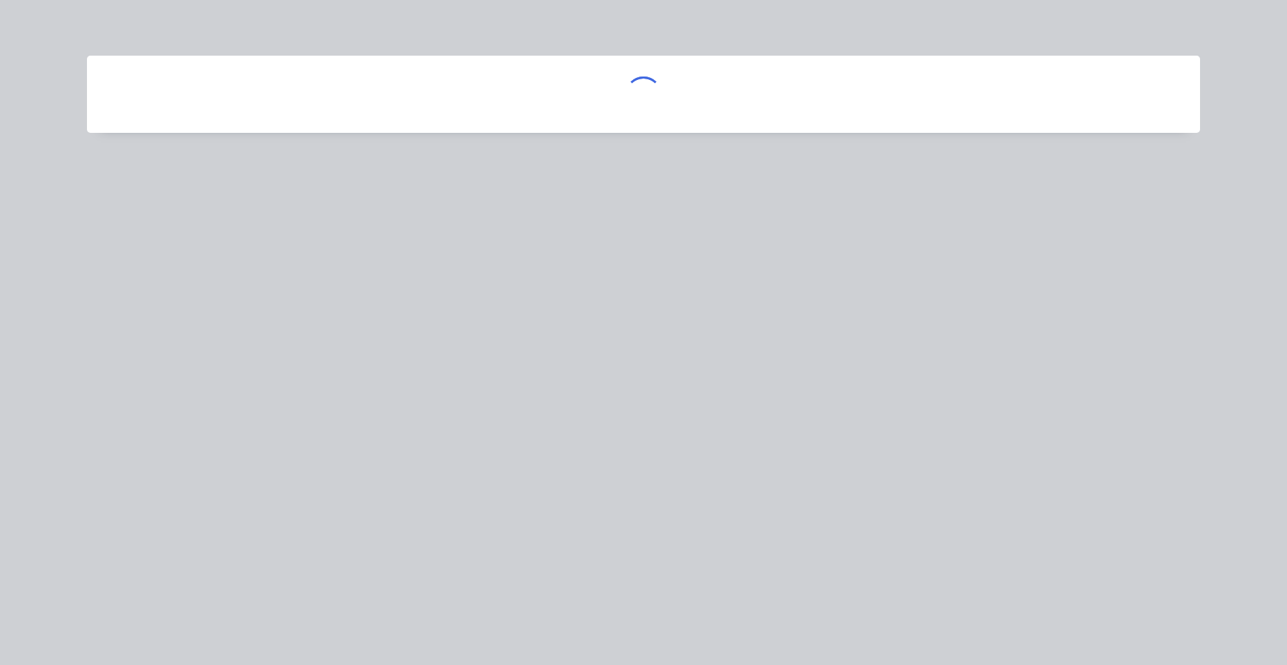
scroll to position [0, 0]
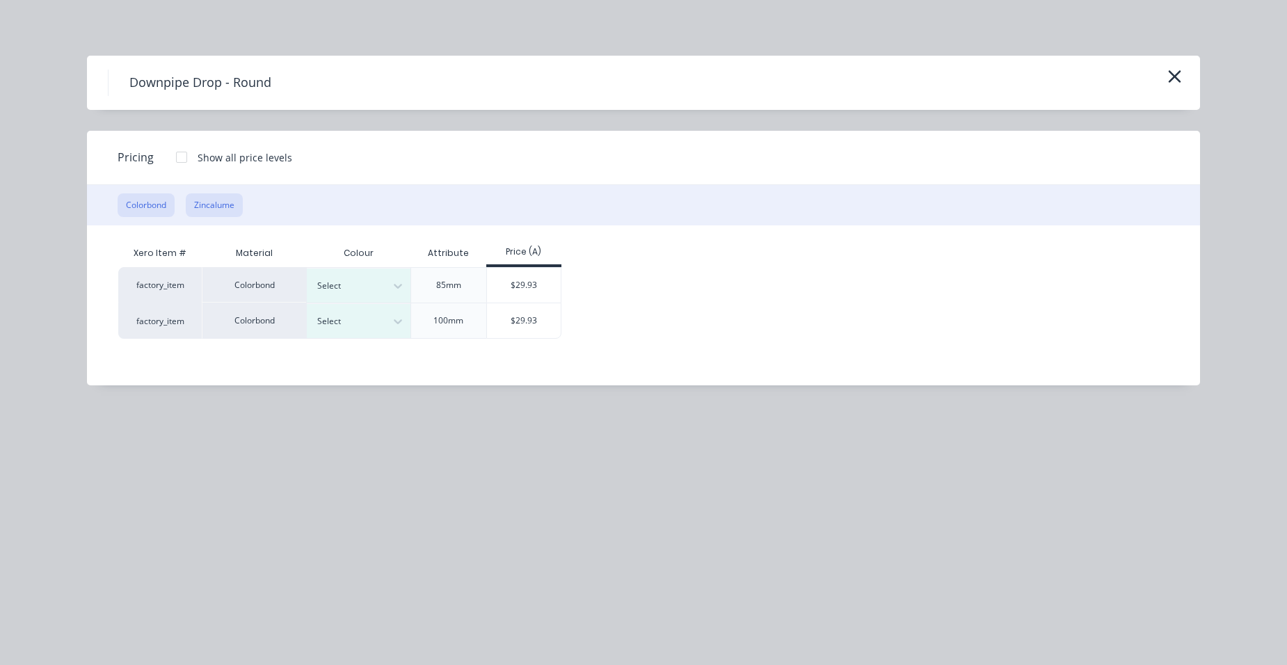
click at [210, 202] on button "Zincalume" at bounding box center [214, 205] width 57 height 24
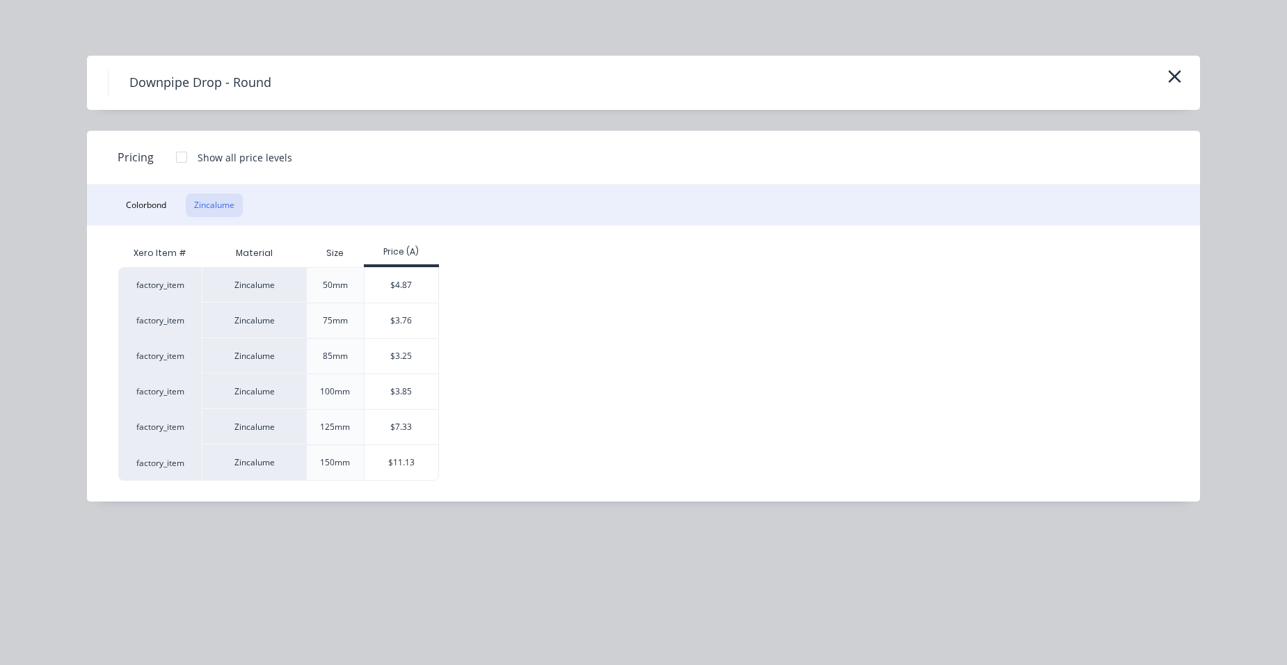
click at [382, 347] on div "$3.25" at bounding box center [402, 356] width 74 height 35
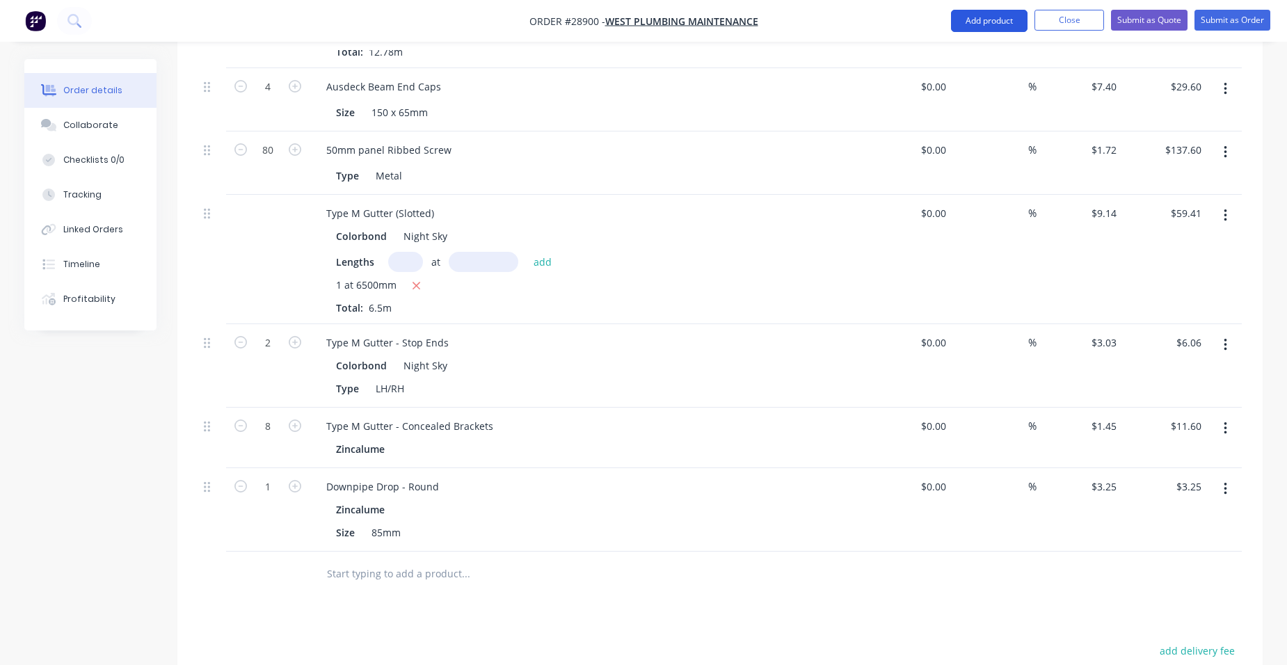
click at [982, 16] on button "Add product" at bounding box center [989, 21] width 77 height 22
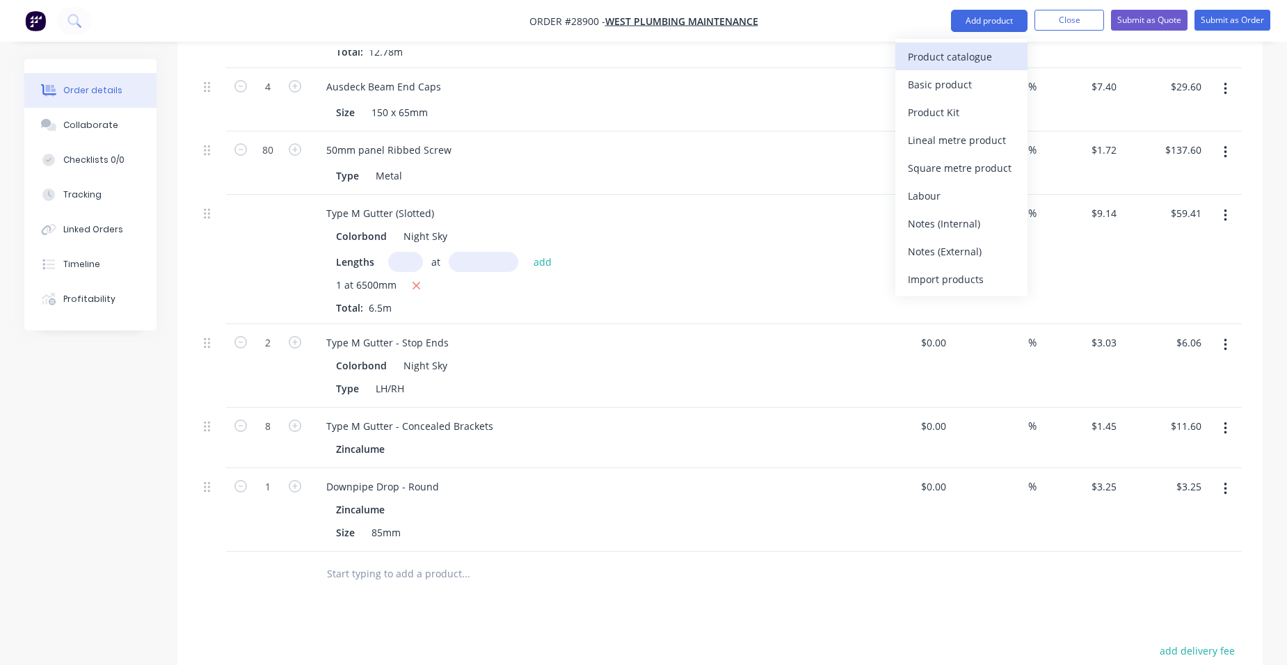
click at [979, 65] on div "Product catalogue" at bounding box center [961, 57] width 107 height 20
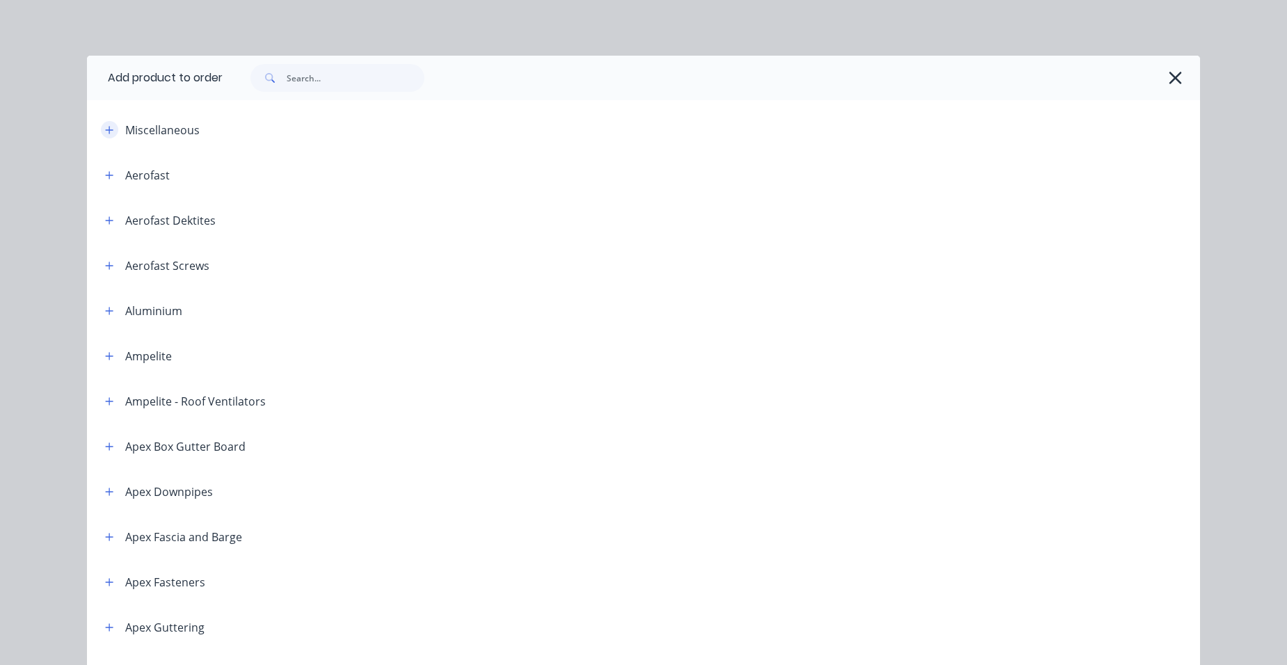
click at [106, 129] on icon "button" at bounding box center [109, 130] width 8 height 10
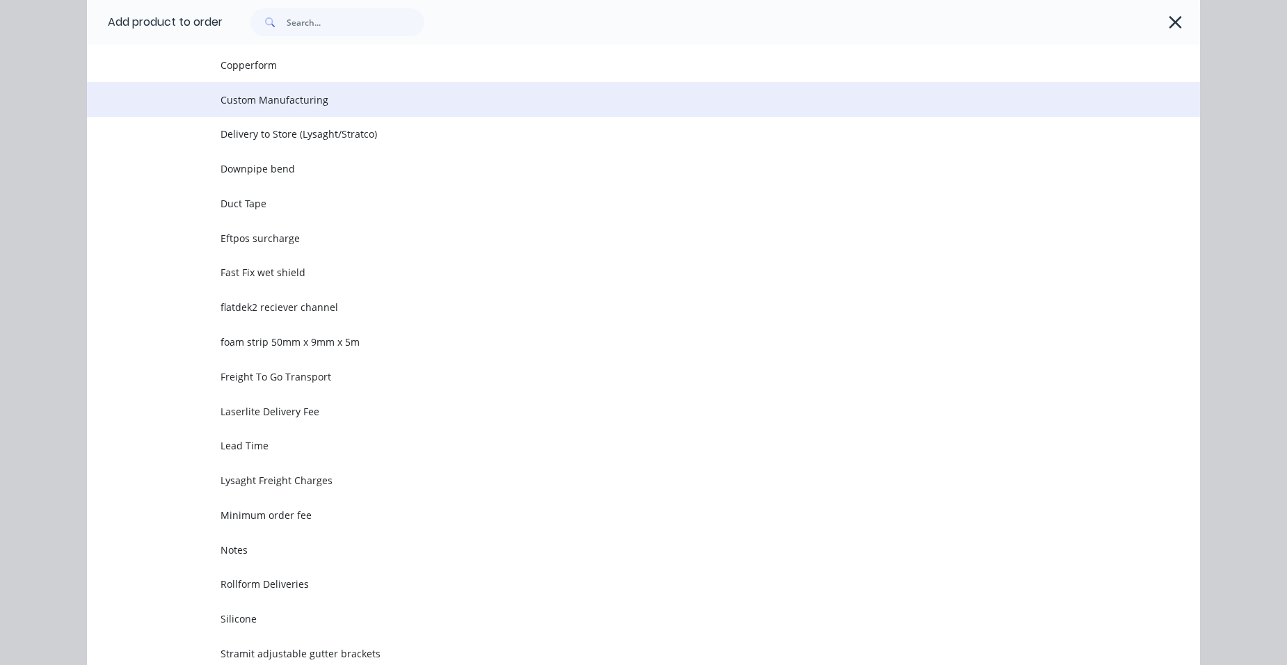
scroll to position [348, 0]
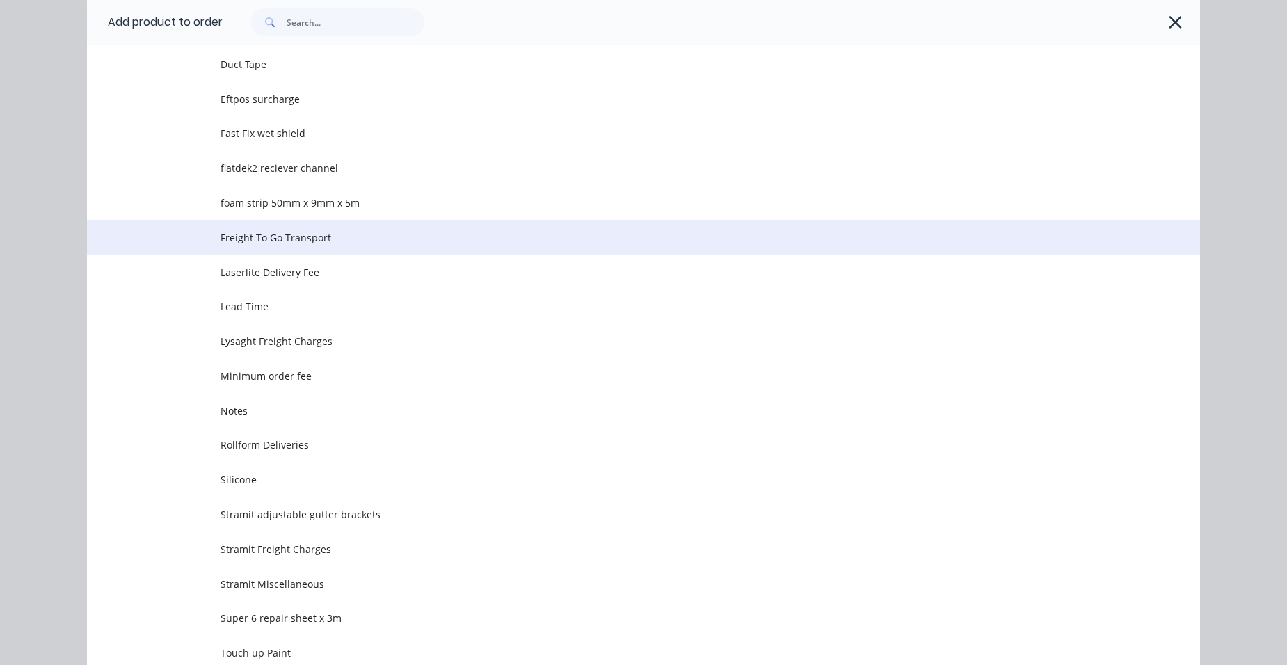
click at [298, 242] on span "Freight To Go Transport" at bounding box center [612, 237] width 783 height 15
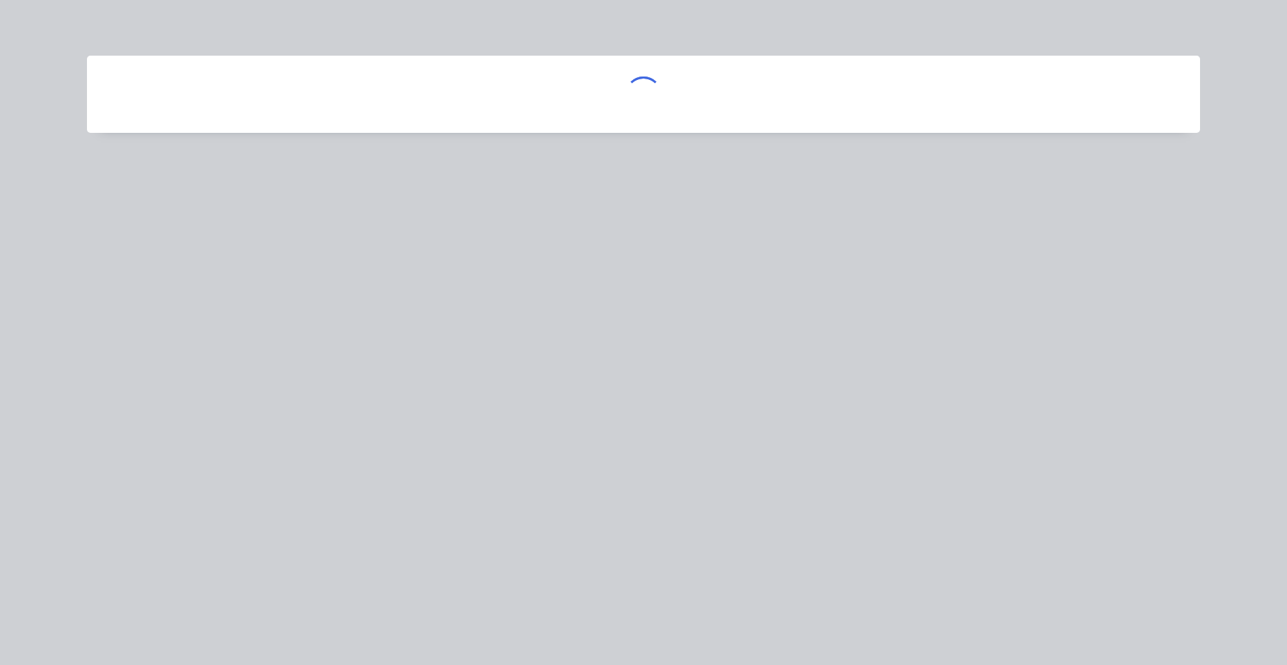
scroll to position [0, 0]
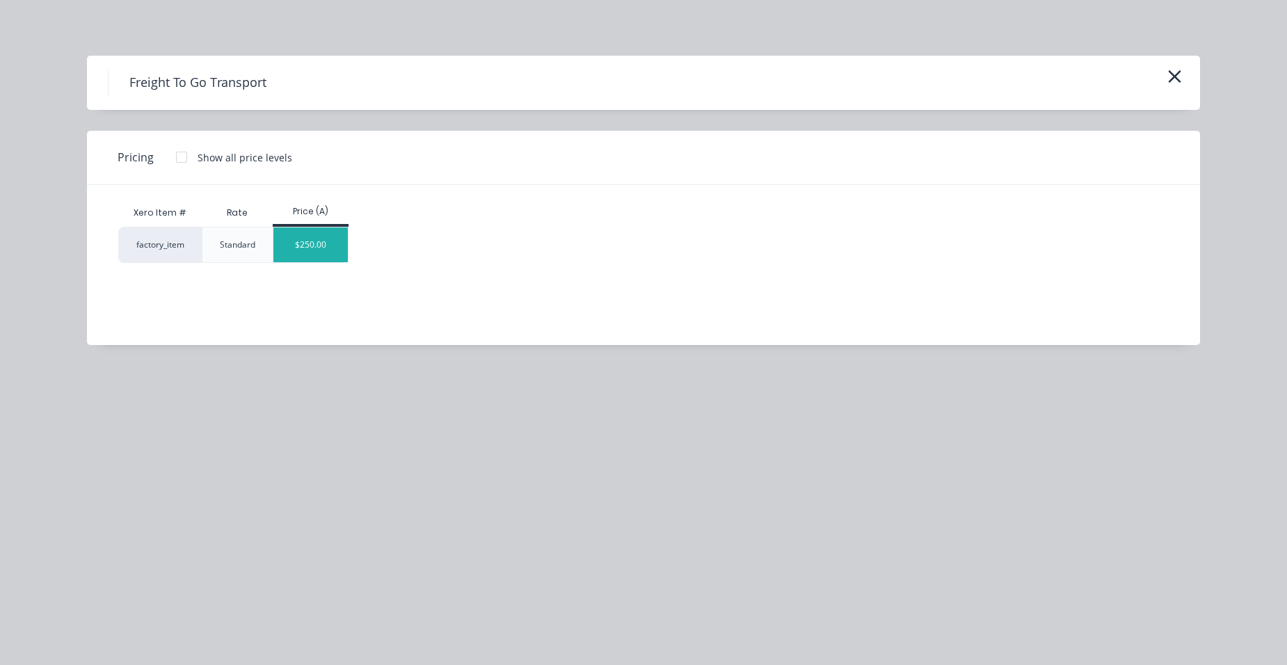
click at [310, 240] on div "$250.00" at bounding box center [310, 245] width 74 height 35
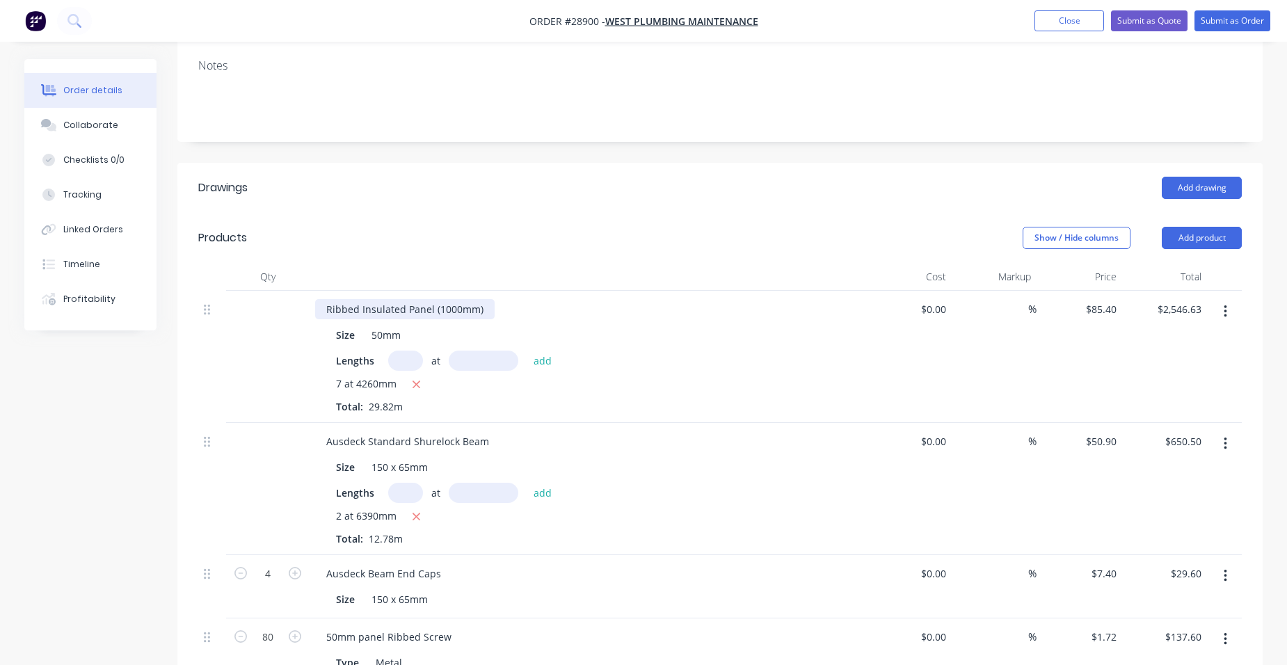
scroll to position [146, 0]
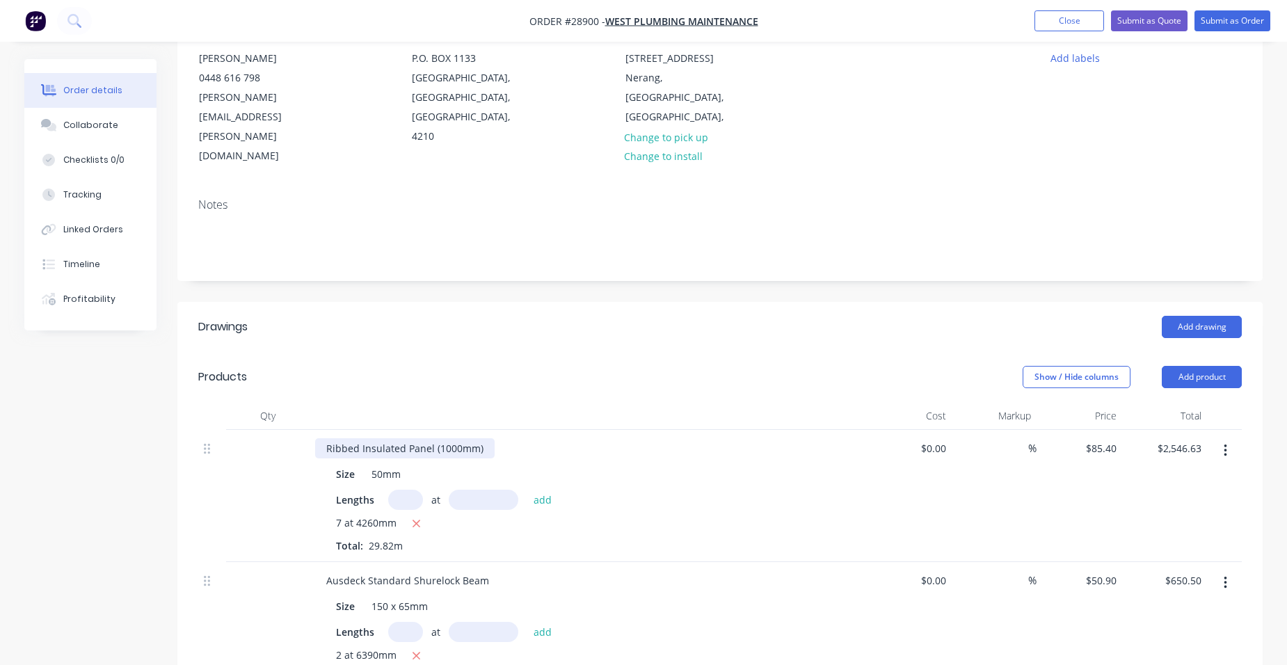
click at [488, 438] on div "Ribbed Insulated Panel (1000mm)" at bounding box center [405, 448] width 180 height 20
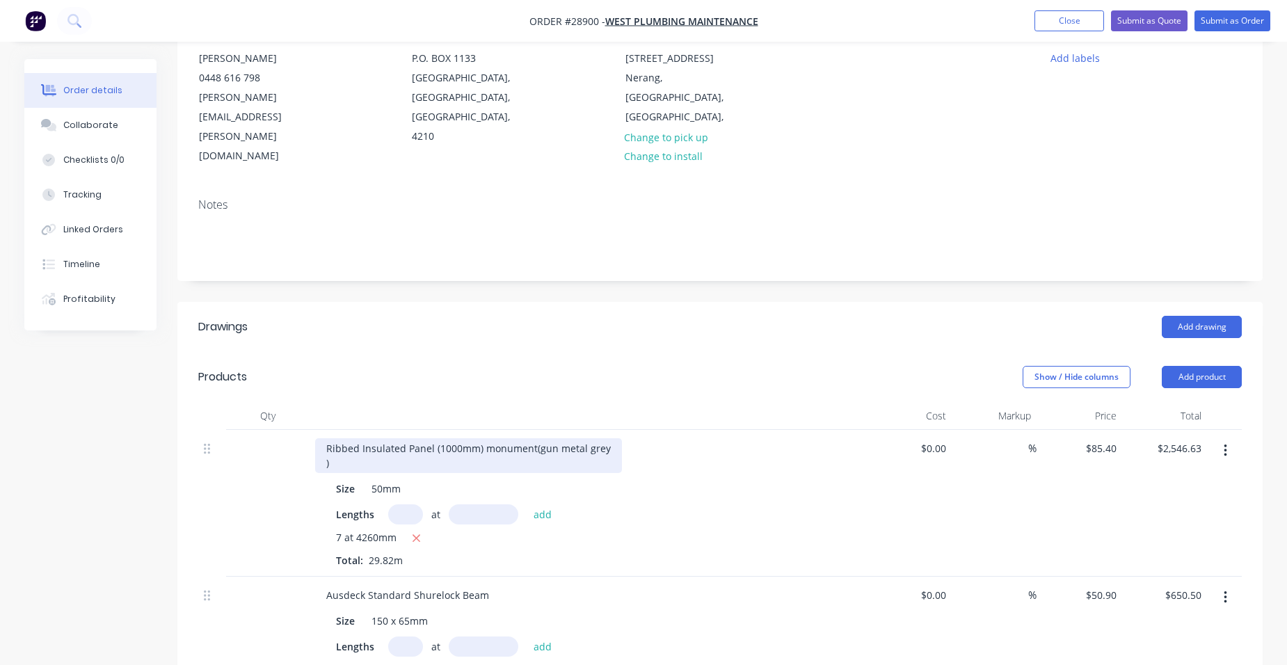
click at [605, 438] on div "Ribbed Insulated Panel (1000mm) monument(gun metal grey )" at bounding box center [468, 455] width 307 height 35
click at [331, 438] on div "Ribbed Insulated Panel (1000mm) monument(gun metal grey )" at bounding box center [468, 455] width 307 height 35
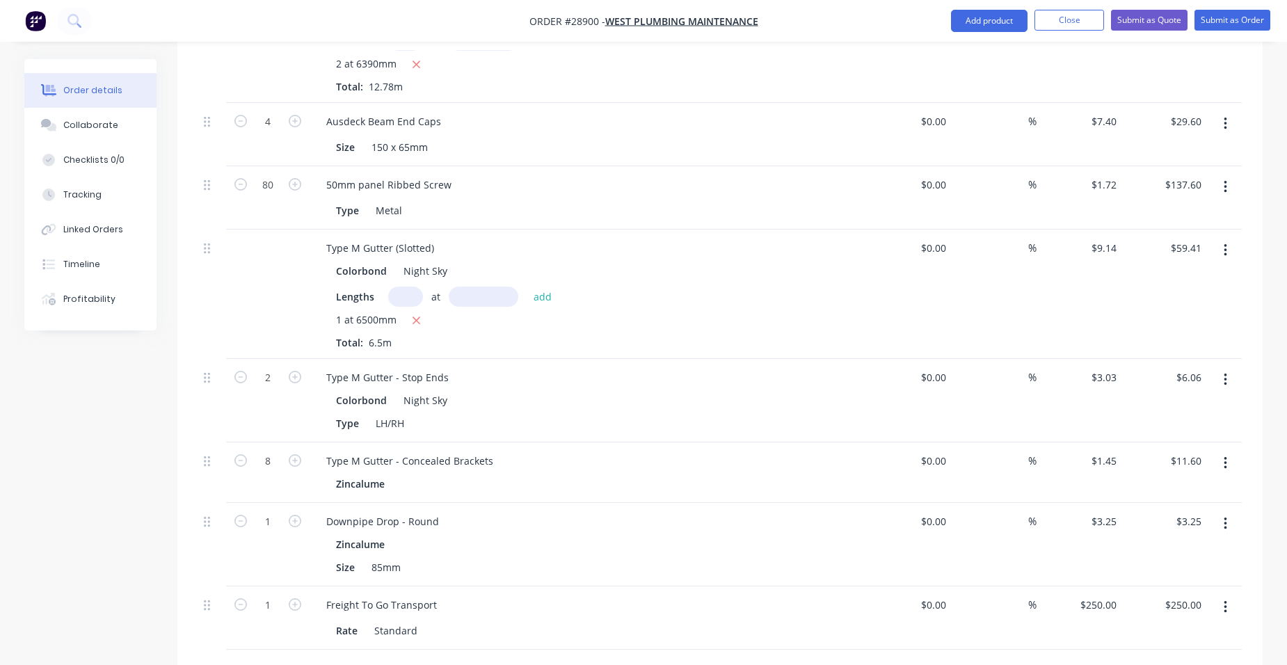
scroll to position [842, 0]
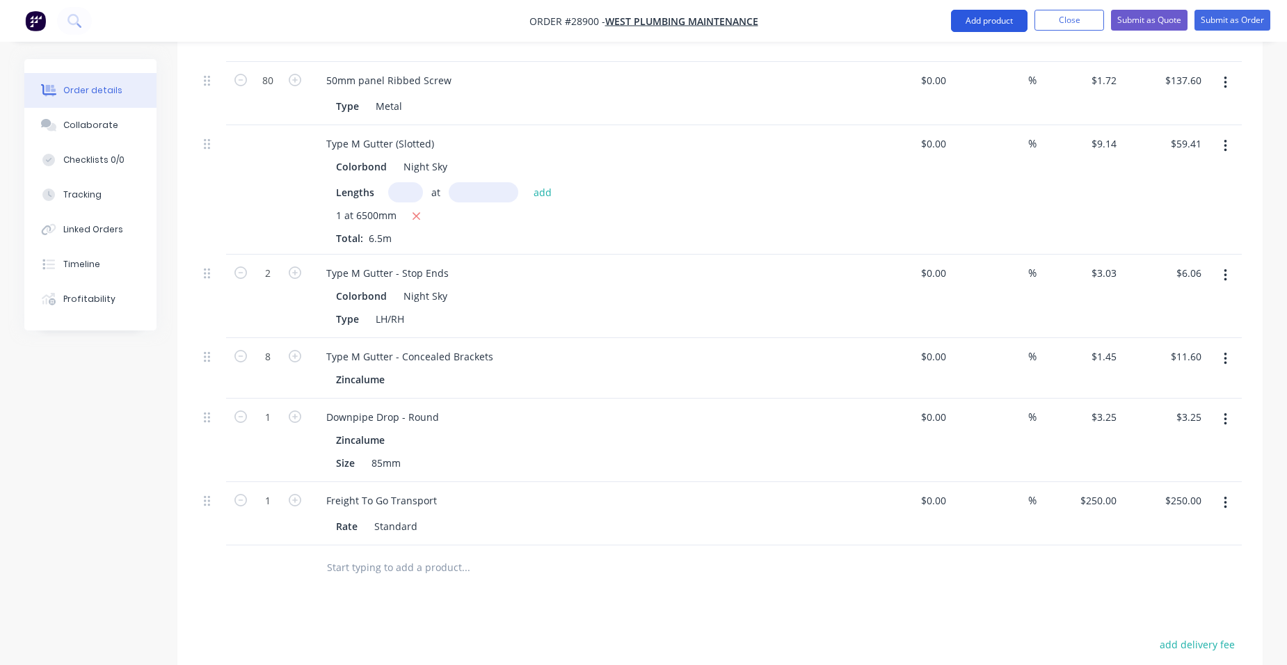
click at [992, 22] on button "Add product" at bounding box center [989, 21] width 77 height 22
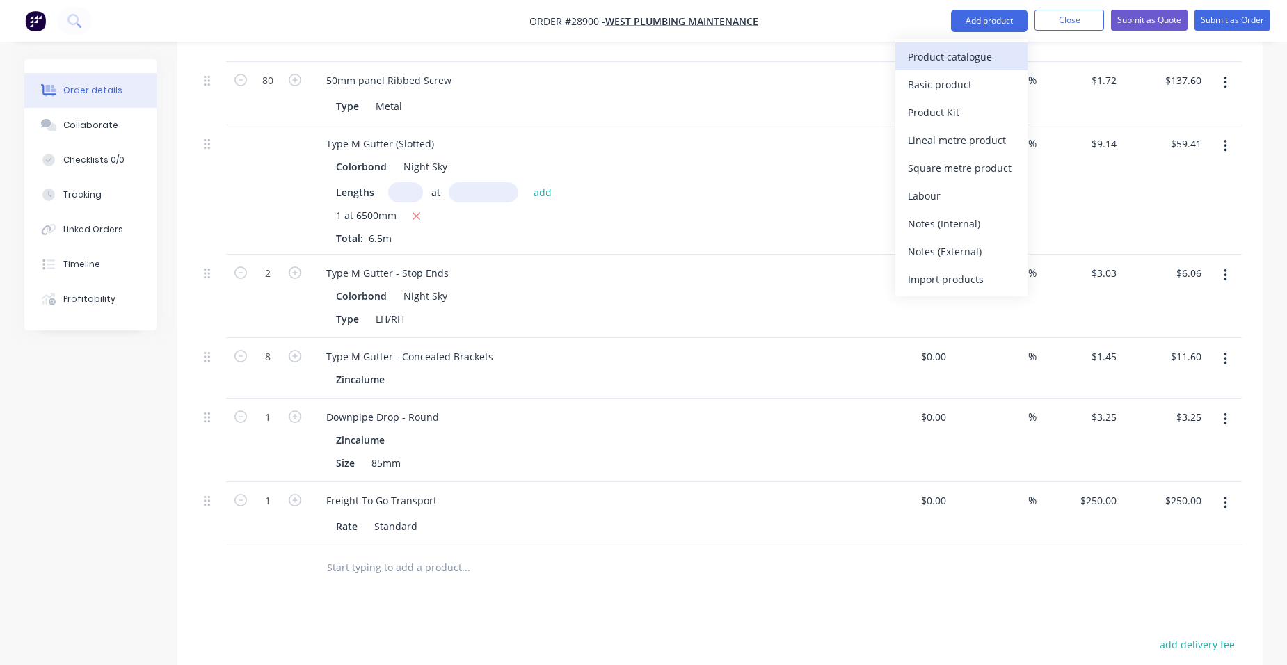
click at [911, 58] on div "Product catalogue" at bounding box center [961, 57] width 107 height 20
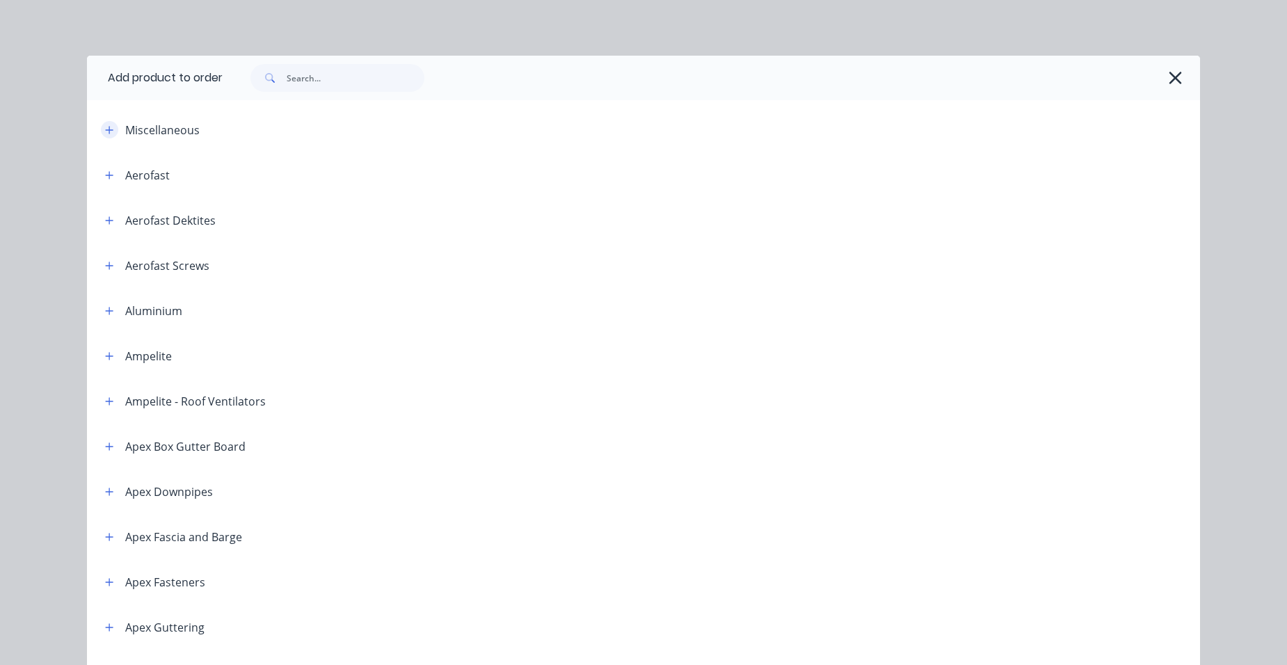
click at [113, 132] on button "button" at bounding box center [109, 129] width 17 height 17
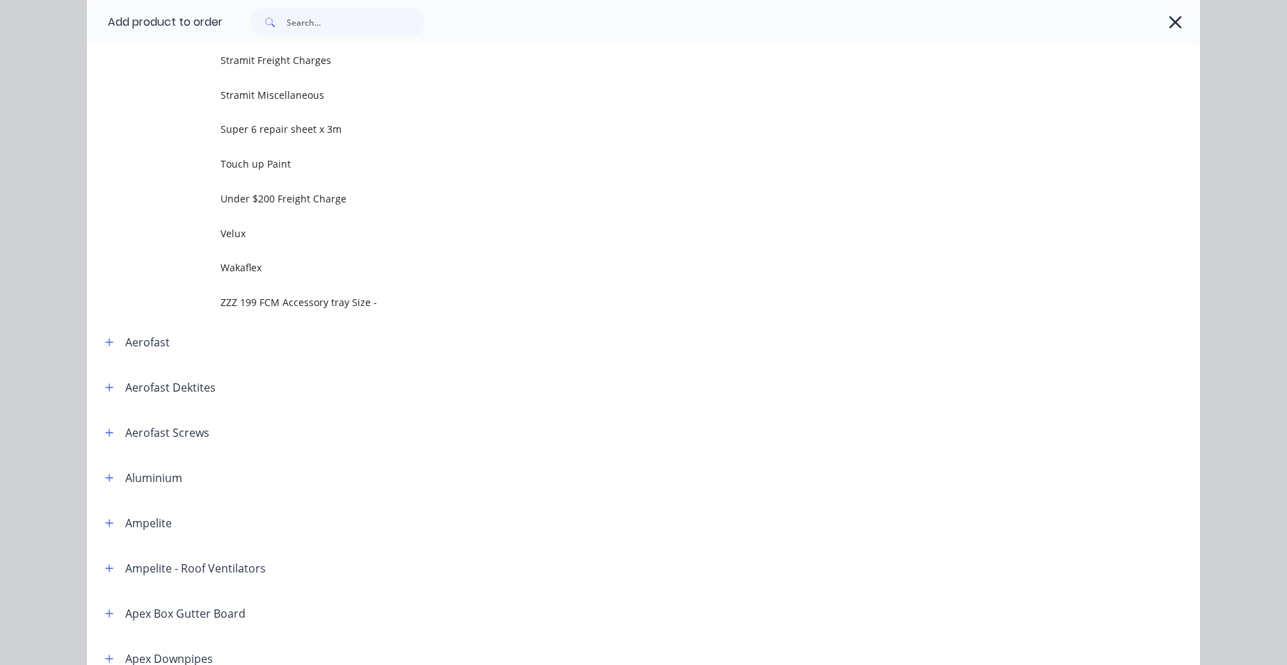
scroll to position [835, 0]
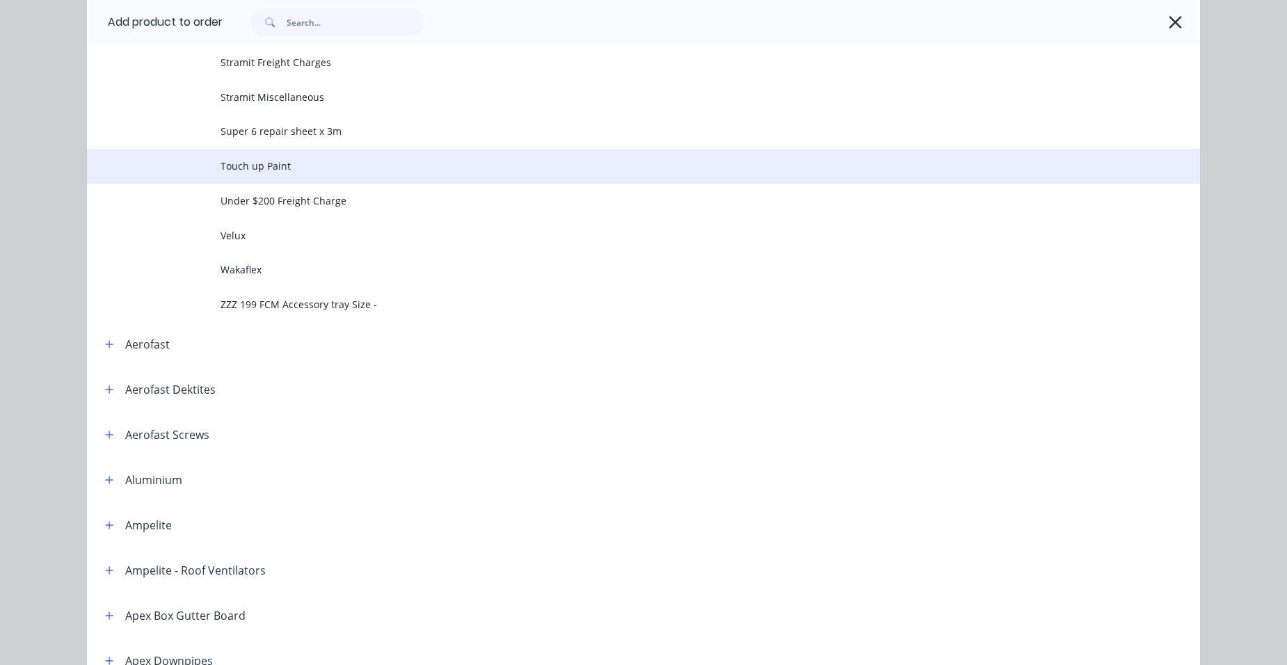
click at [286, 162] on span "Touch up Paint" at bounding box center [612, 166] width 783 height 15
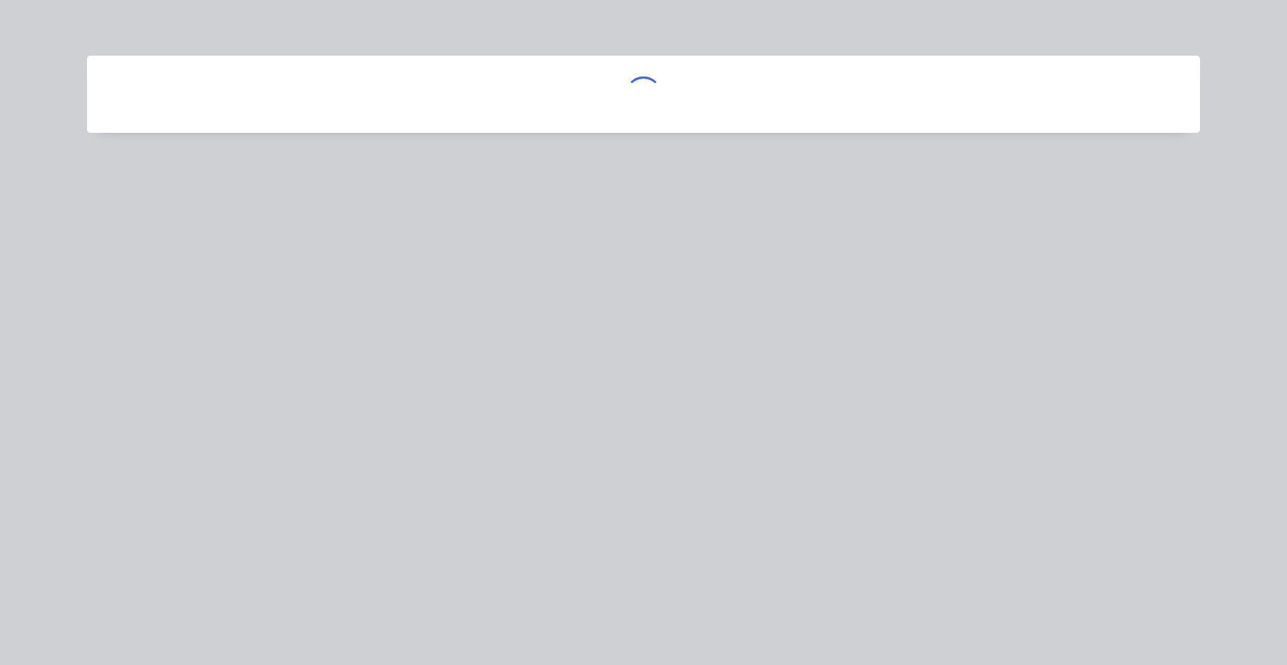
scroll to position [0, 0]
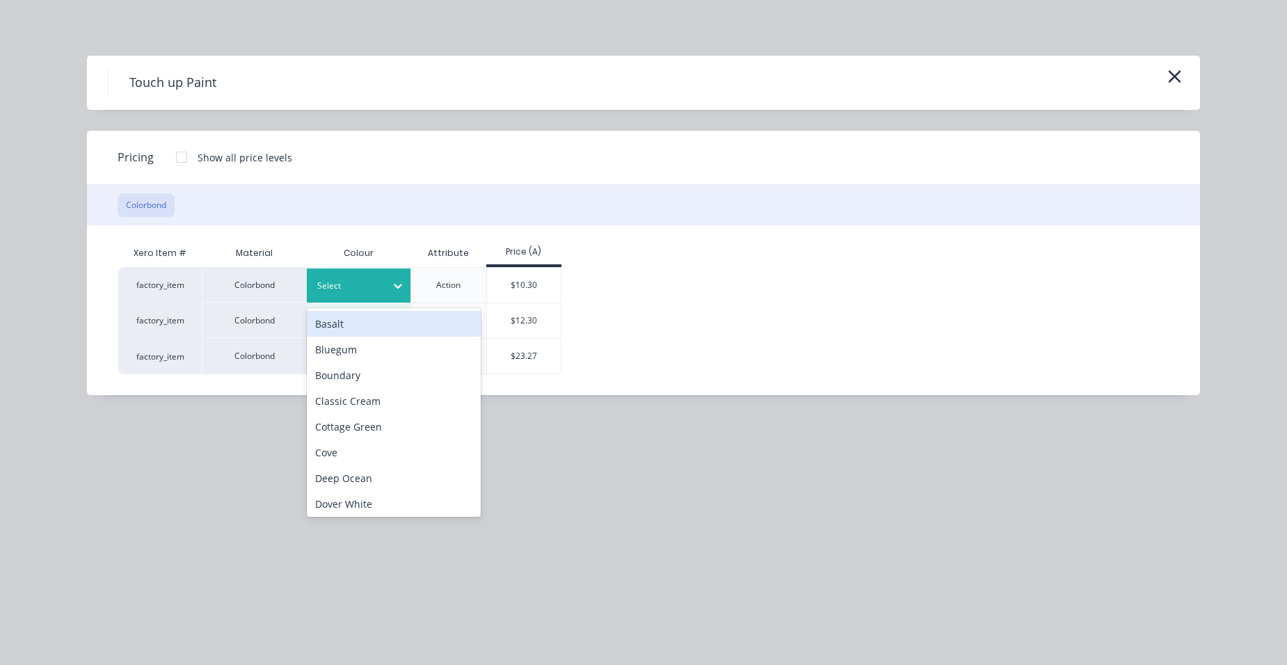
click at [361, 273] on div "Select" at bounding box center [359, 286] width 104 height 34
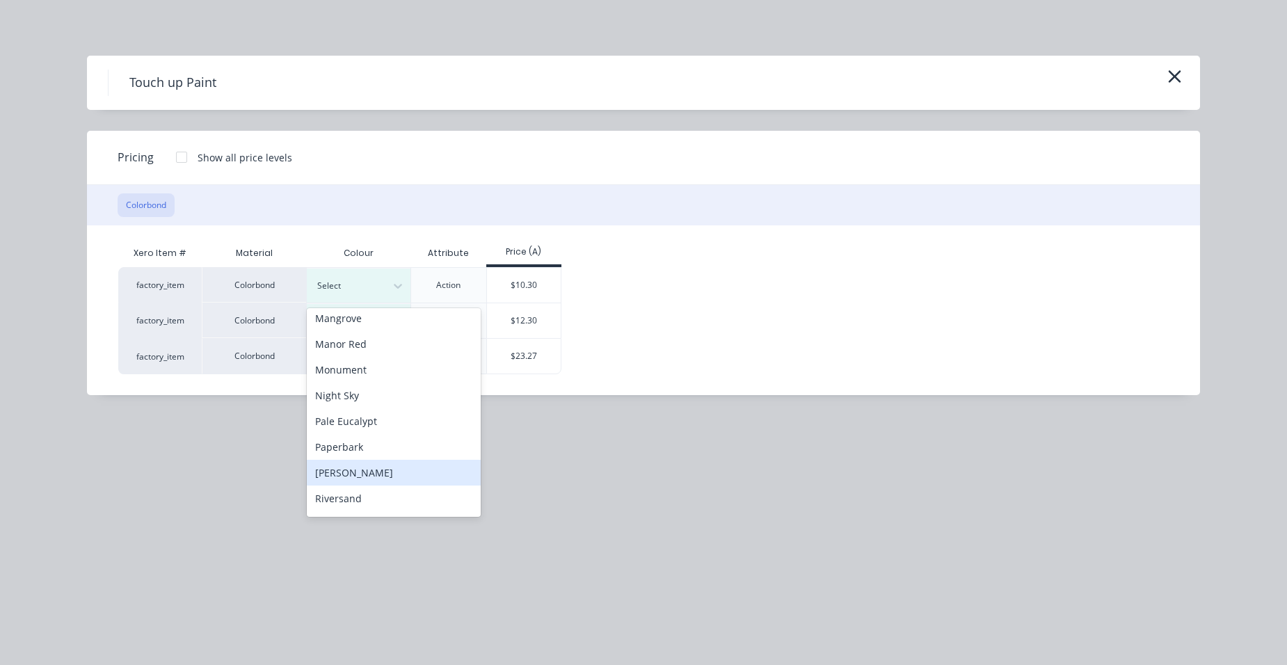
scroll to position [348, 0]
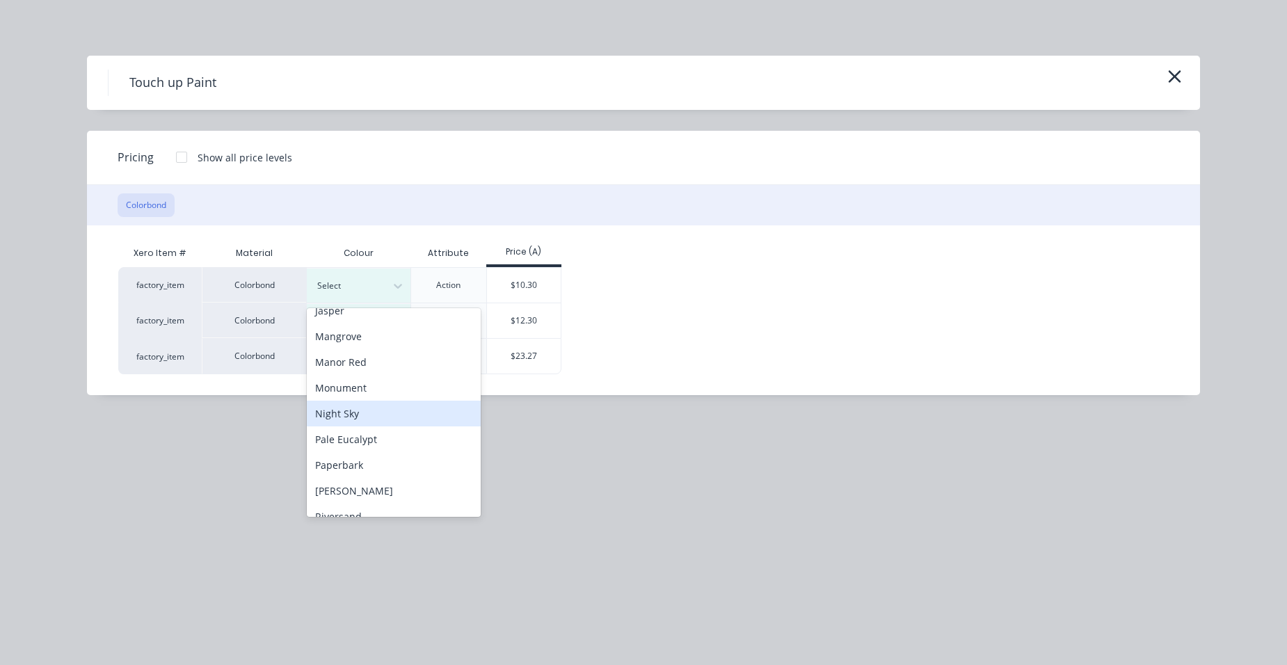
click at [379, 403] on div "Night Sky" at bounding box center [394, 414] width 174 height 26
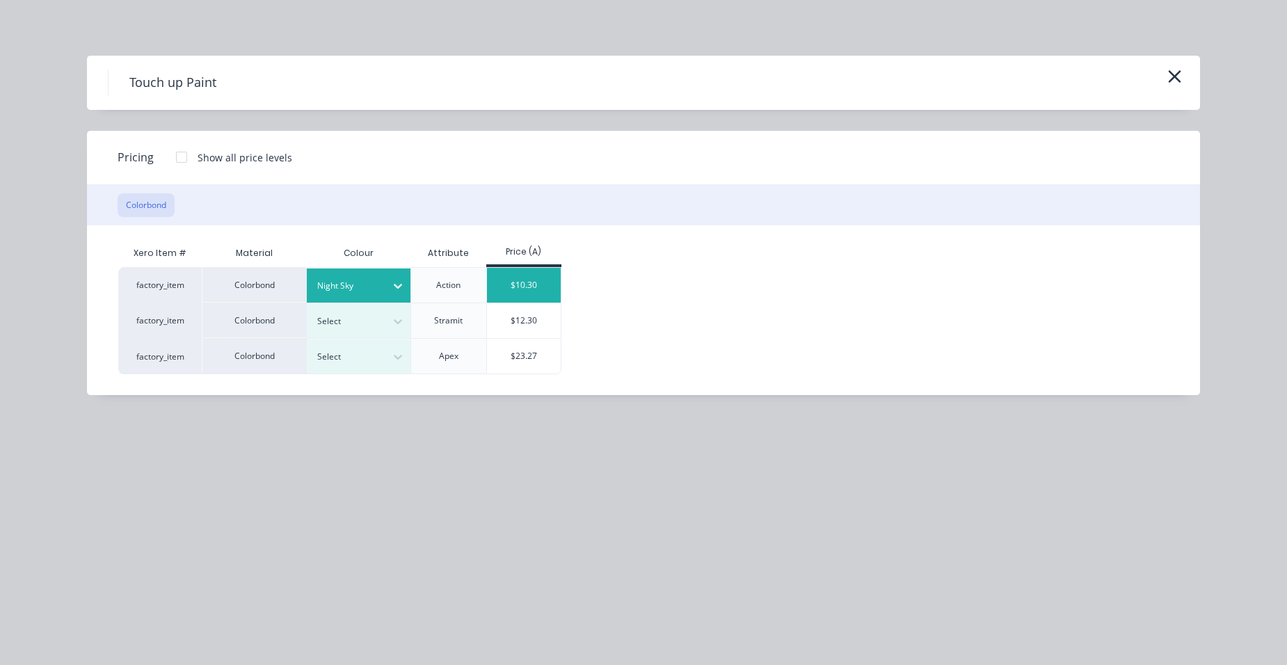
click at [543, 286] on div "$10.30" at bounding box center [524, 285] width 74 height 35
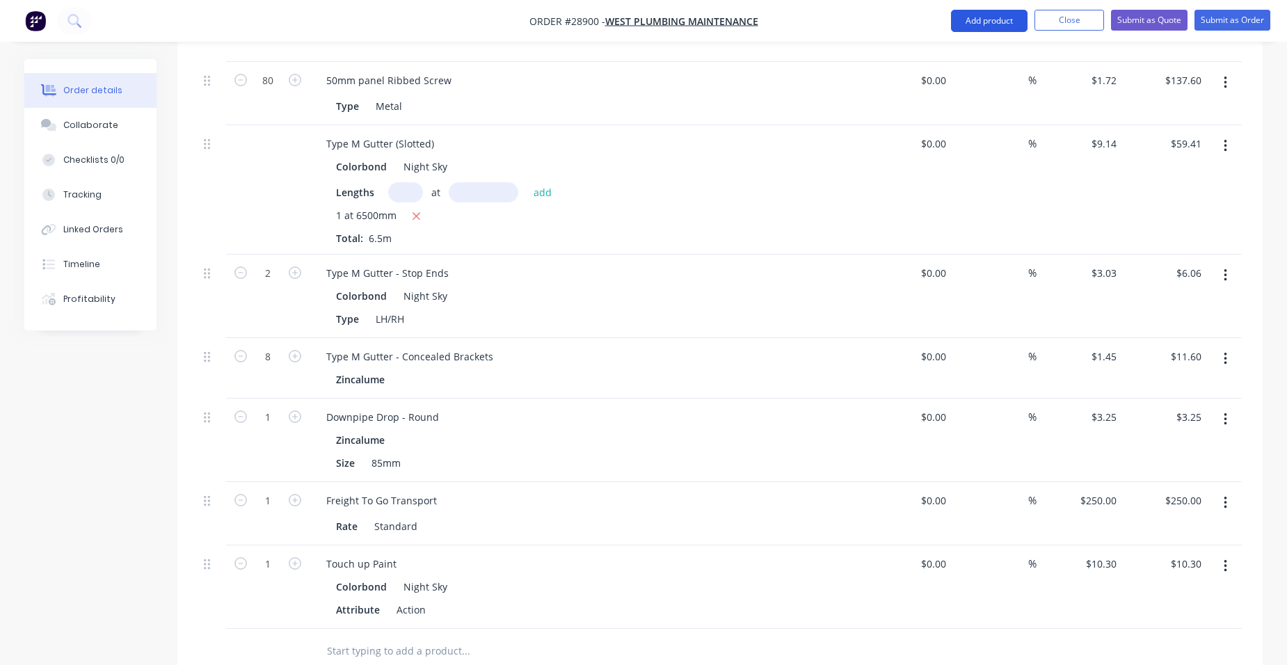
click at [1016, 20] on button "Add product" at bounding box center [989, 21] width 77 height 22
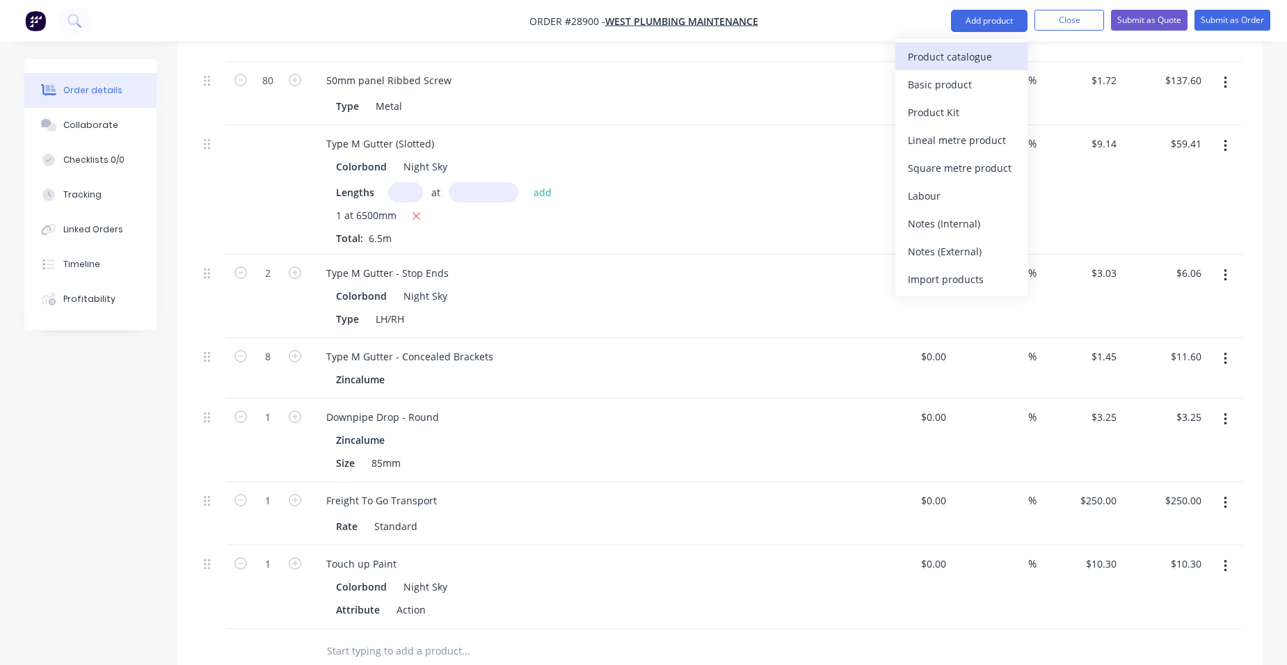
click at [957, 60] on div "Product catalogue" at bounding box center [961, 57] width 107 height 20
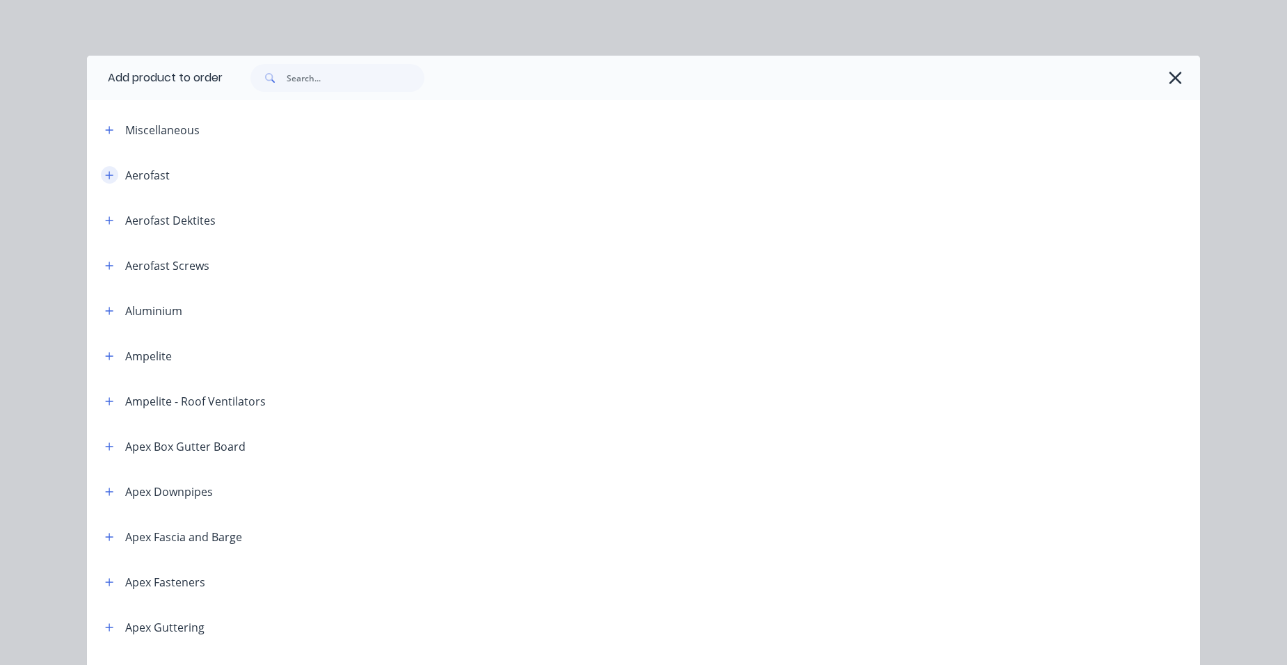
click at [106, 177] on icon "button" at bounding box center [109, 175] width 8 height 10
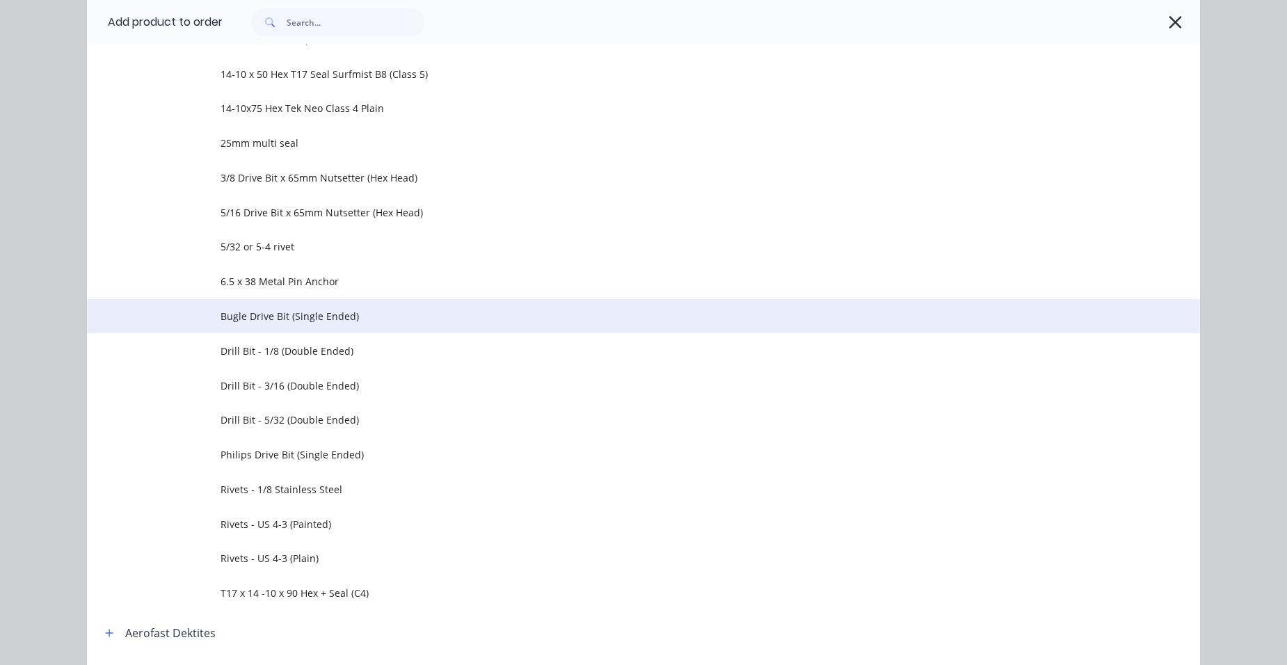
scroll to position [417, 0]
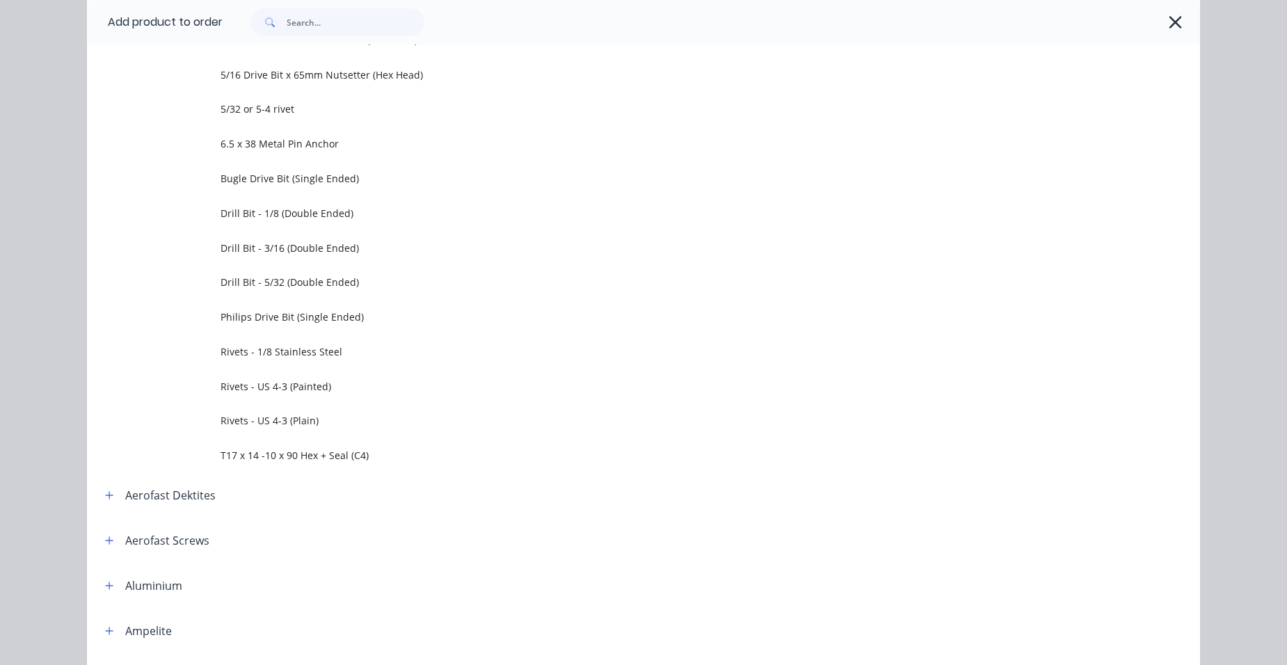
click at [315, 392] on span "Rivets - US 4-3 (Painted)" at bounding box center [612, 386] width 783 height 15
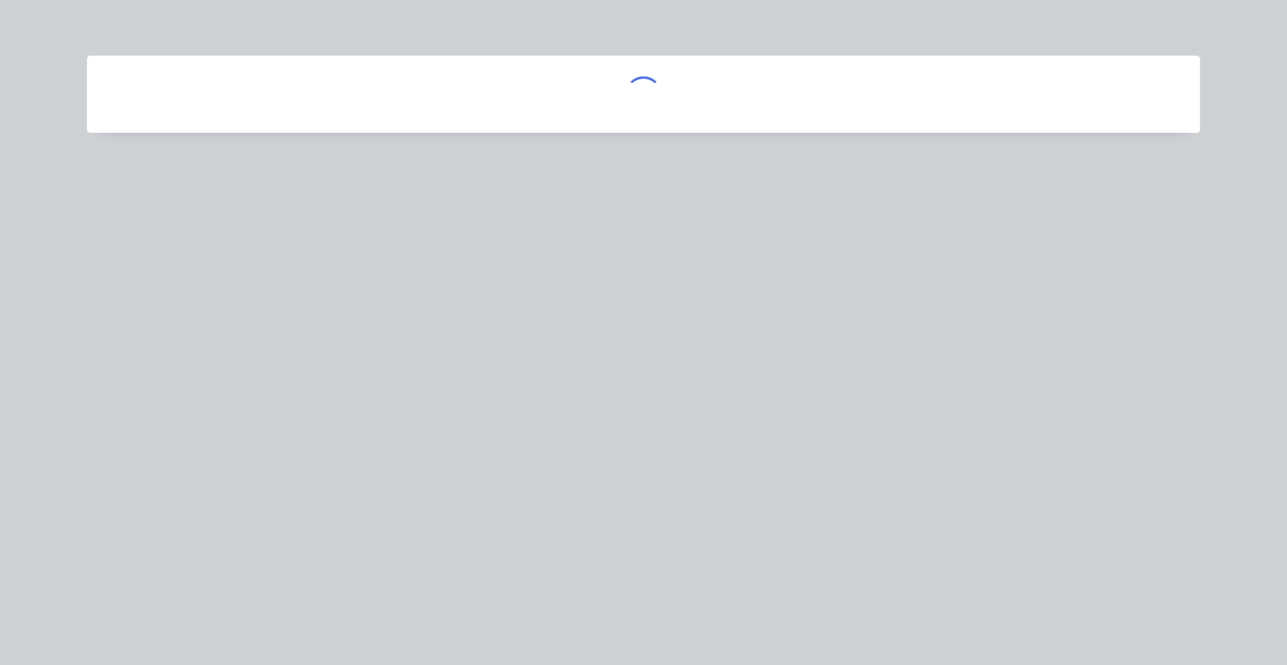
scroll to position [0, 0]
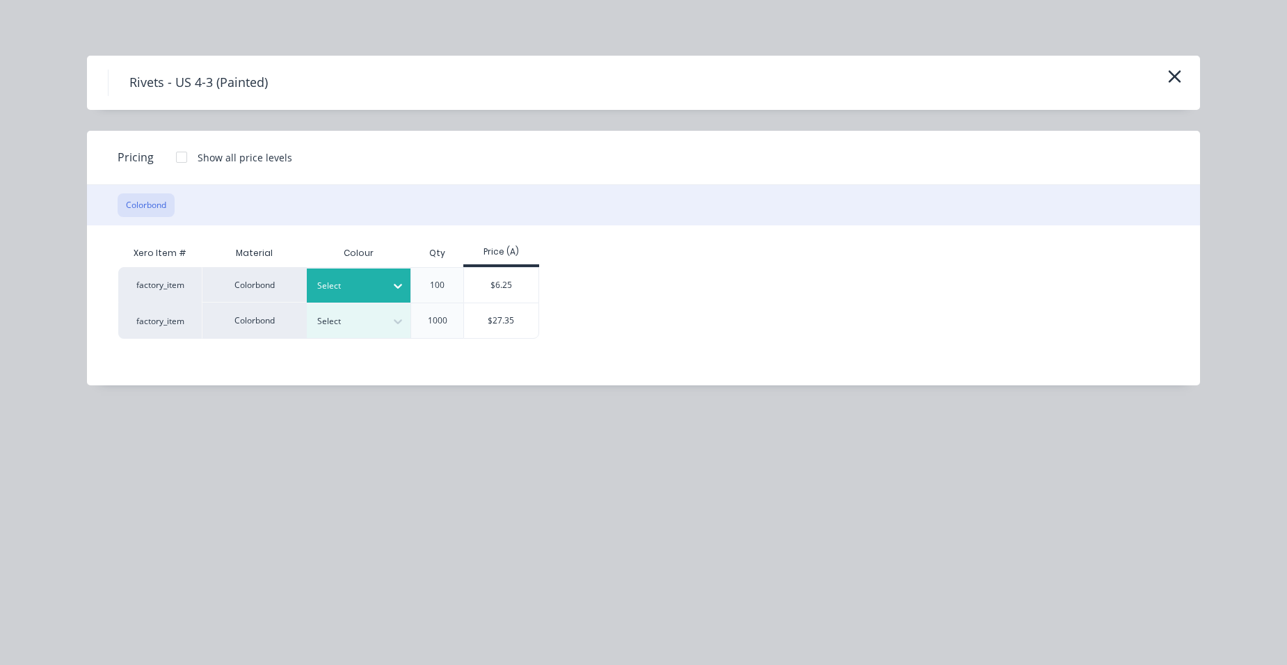
click at [321, 296] on div "Select" at bounding box center [359, 286] width 104 height 34
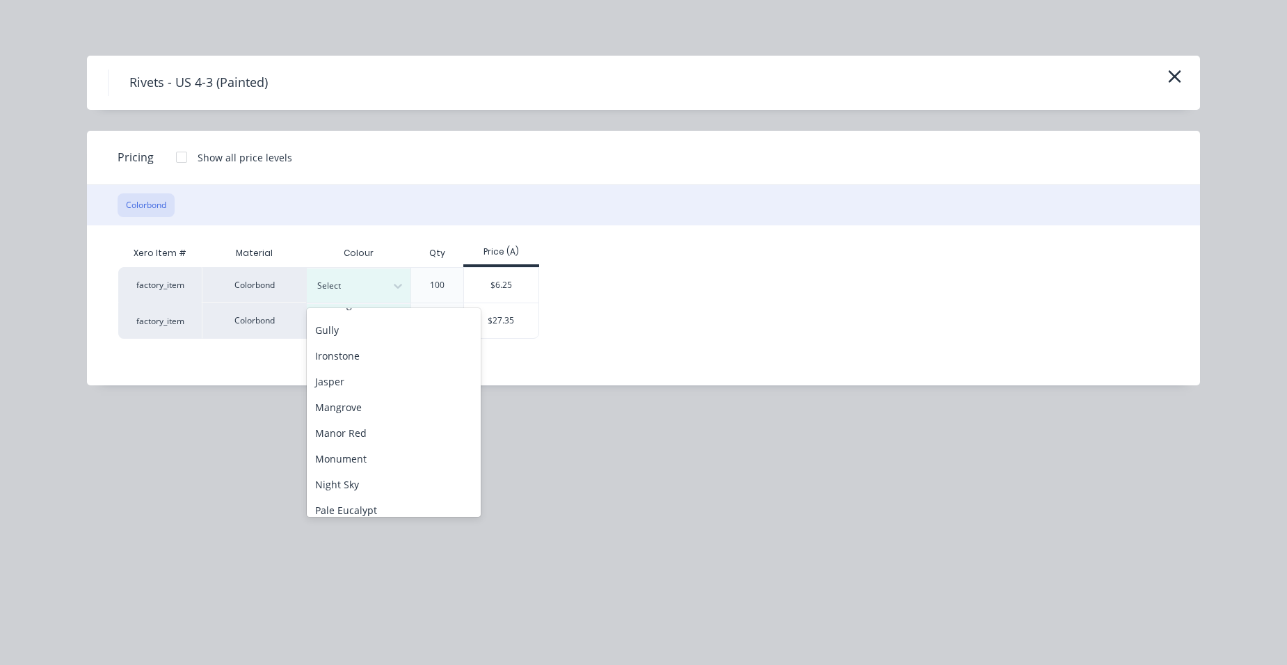
scroll to position [278, 0]
click at [346, 474] on div "Night Sky" at bounding box center [394, 483] width 174 height 26
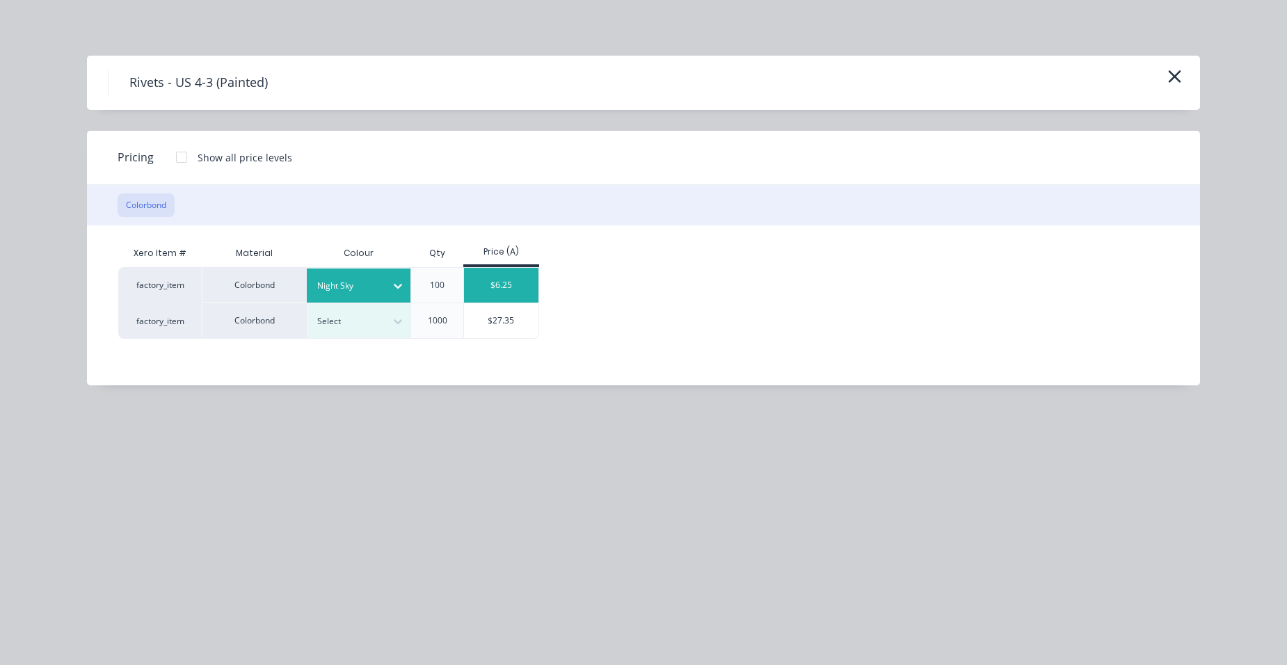
click at [500, 287] on div "$6.25" at bounding box center [501, 285] width 74 height 35
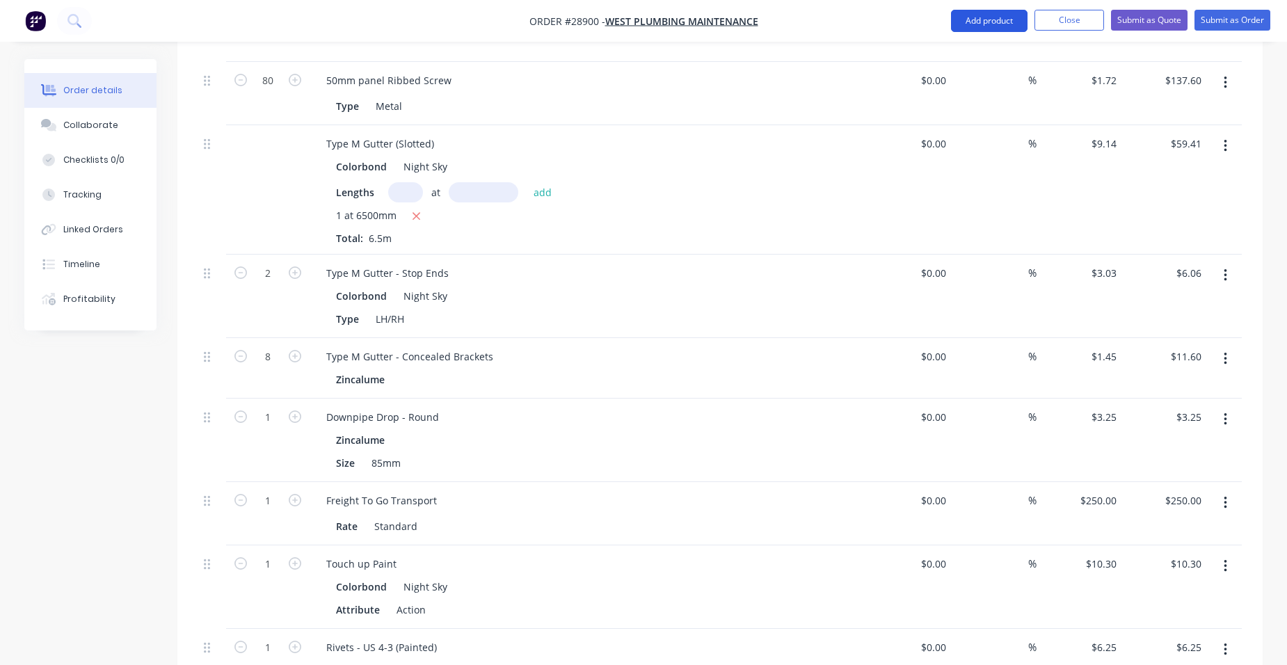
click at [979, 17] on button "Add product" at bounding box center [989, 21] width 77 height 22
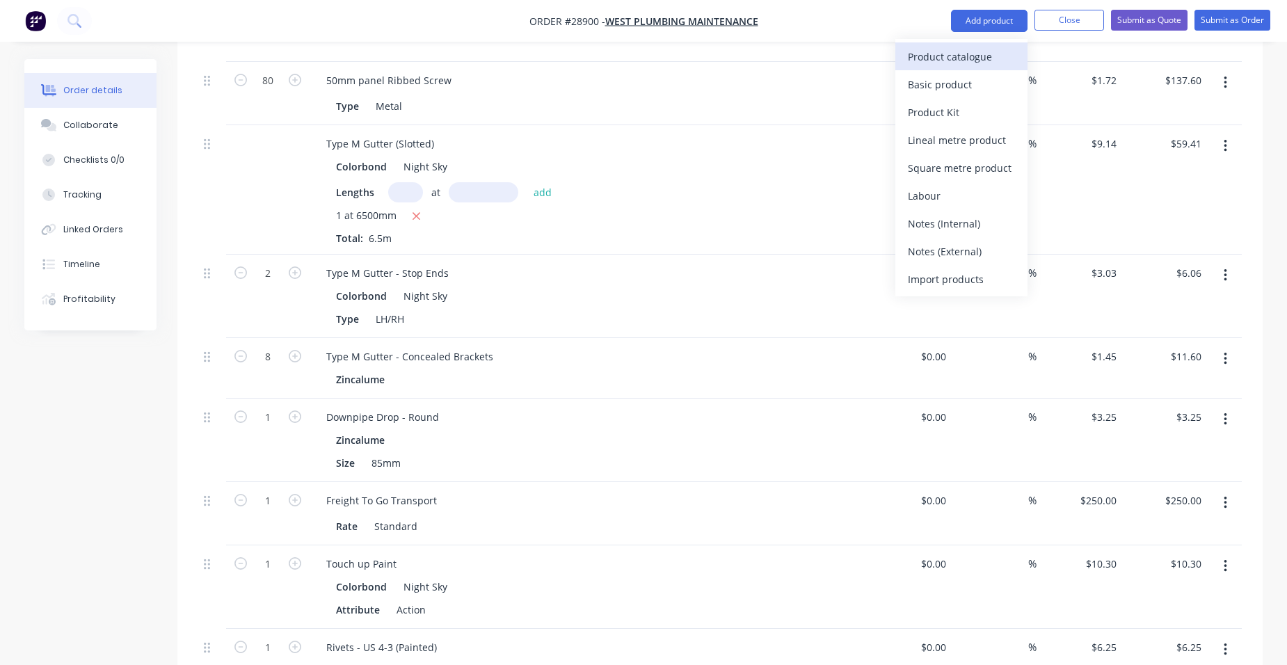
click at [957, 55] on div "Product catalogue" at bounding box center [961, 57] width 107 height 20
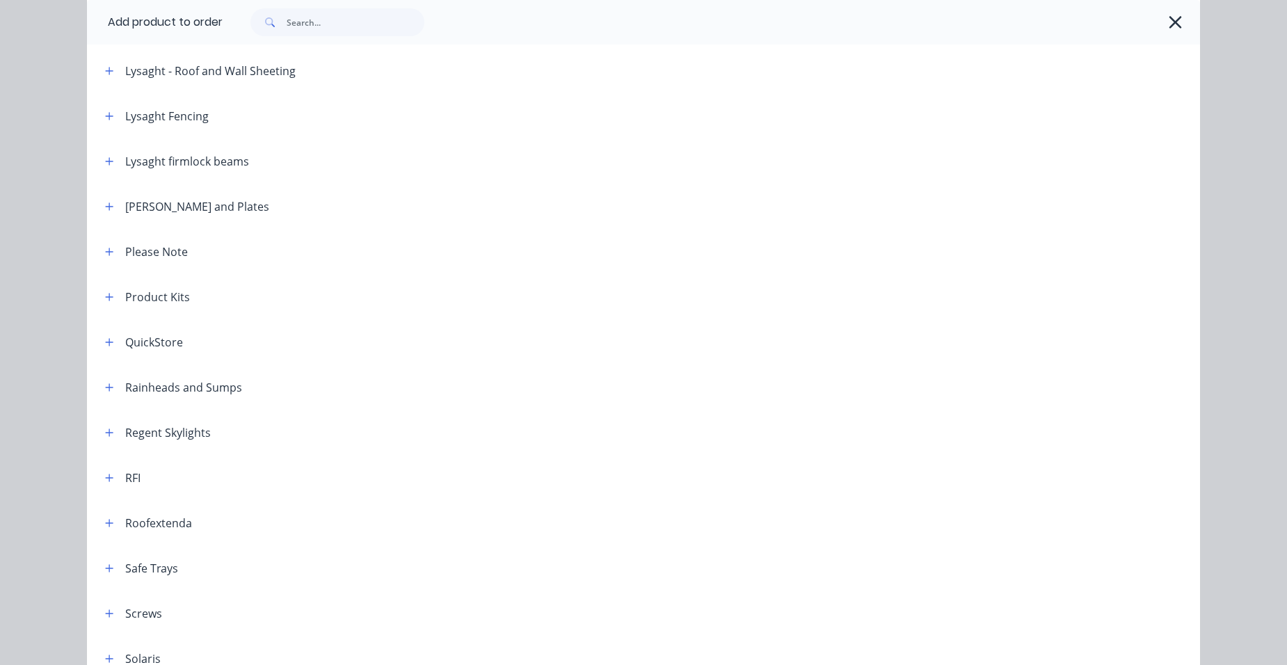
scroll to position [1740, 0]
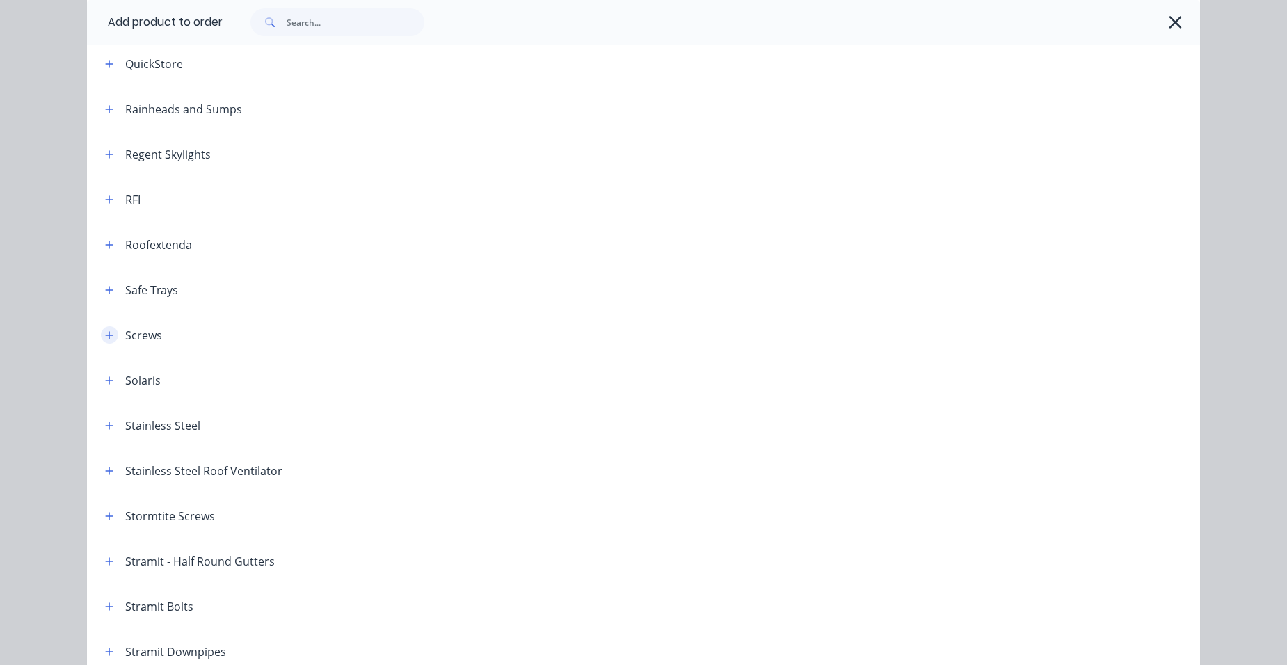
click at [109, 334] on icon "button" at bounding box center [109, 336] width 8 height 10
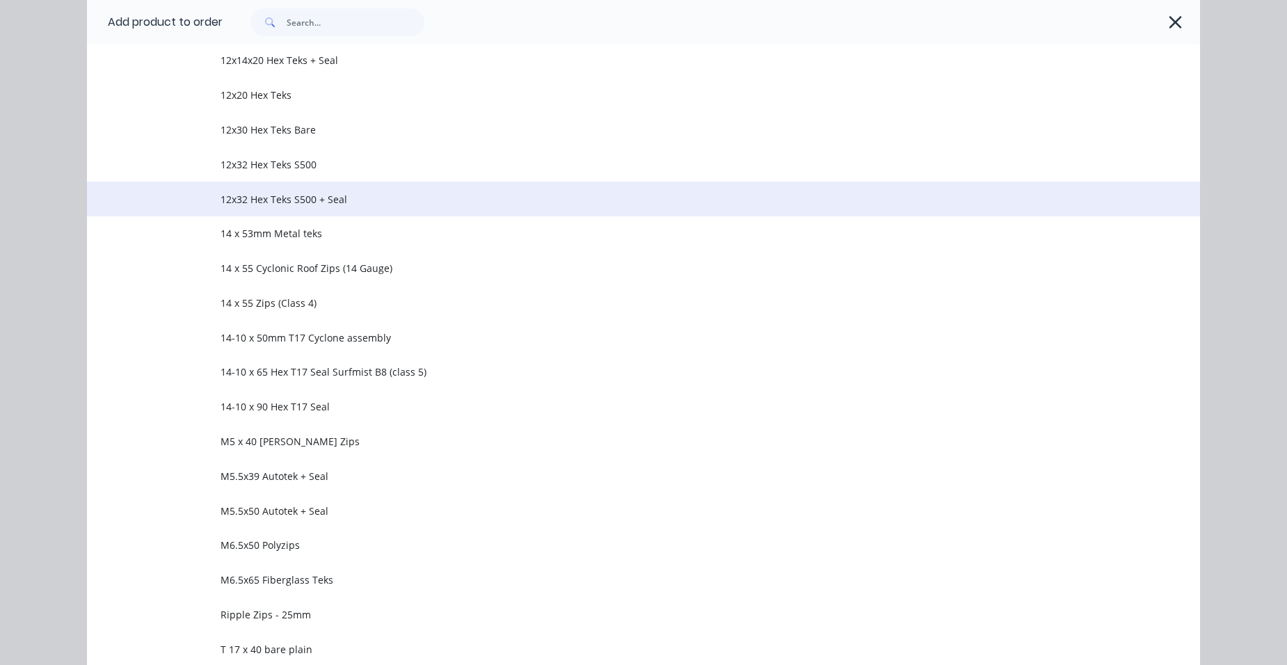
scroll to position [2296, 0]
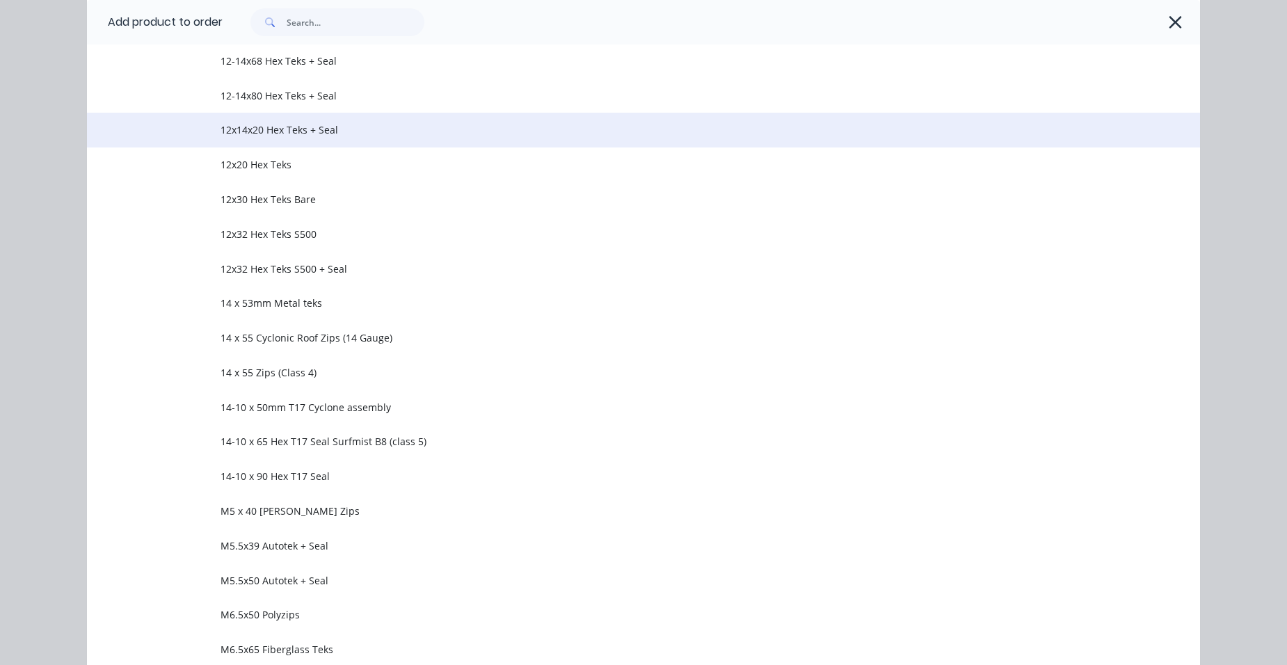
click at [329, 123] on span "12x14x20 Hex Teks + Seal" at bounding box center [612, 129] width 783 height 15
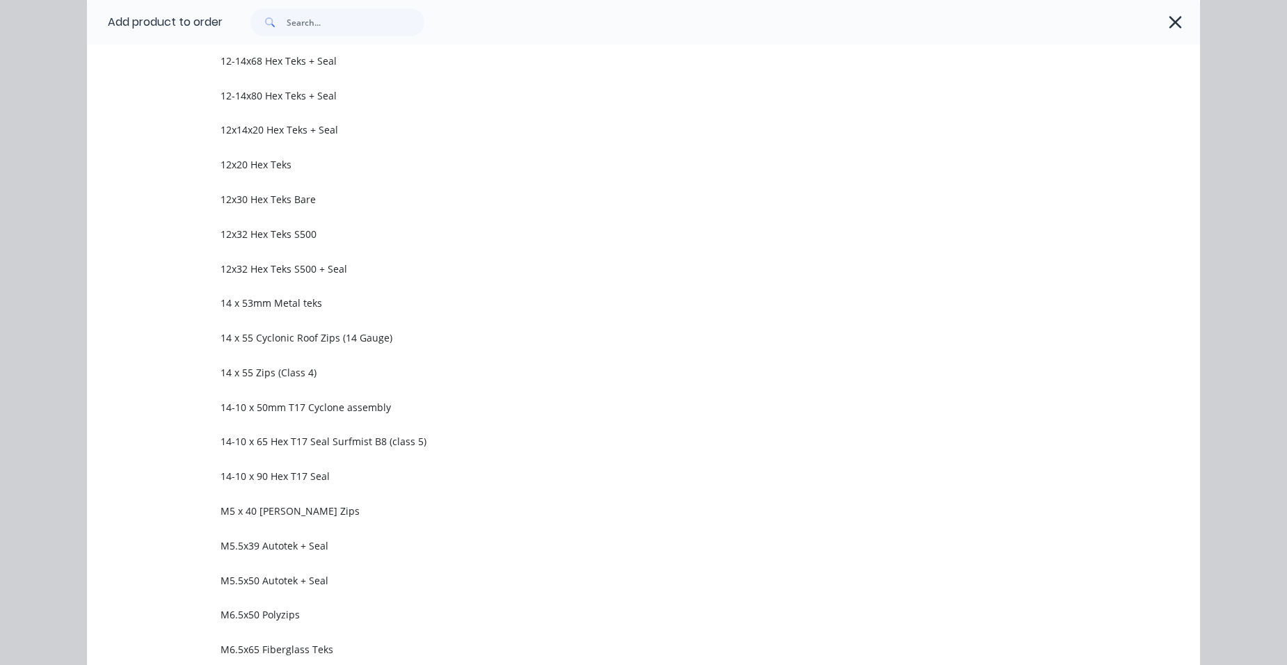
scroll to position [0, 0]
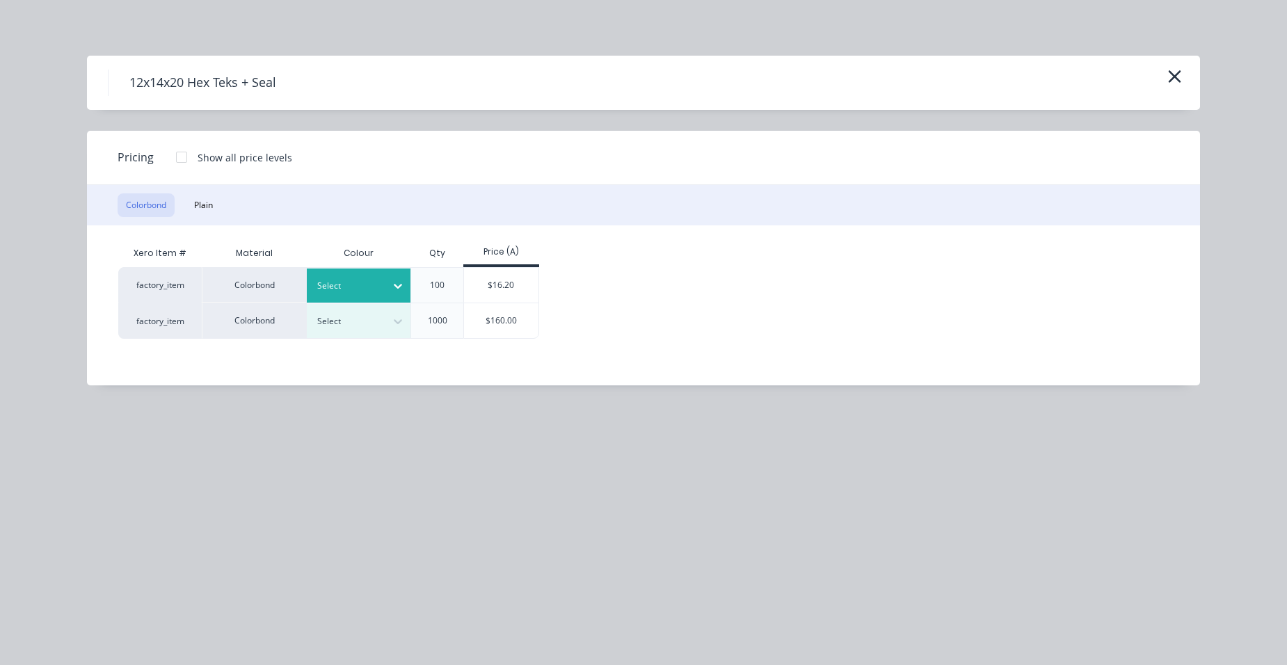
click at [365, 272] on div "Select" at bounding box center [359, 286] width 104 height 34
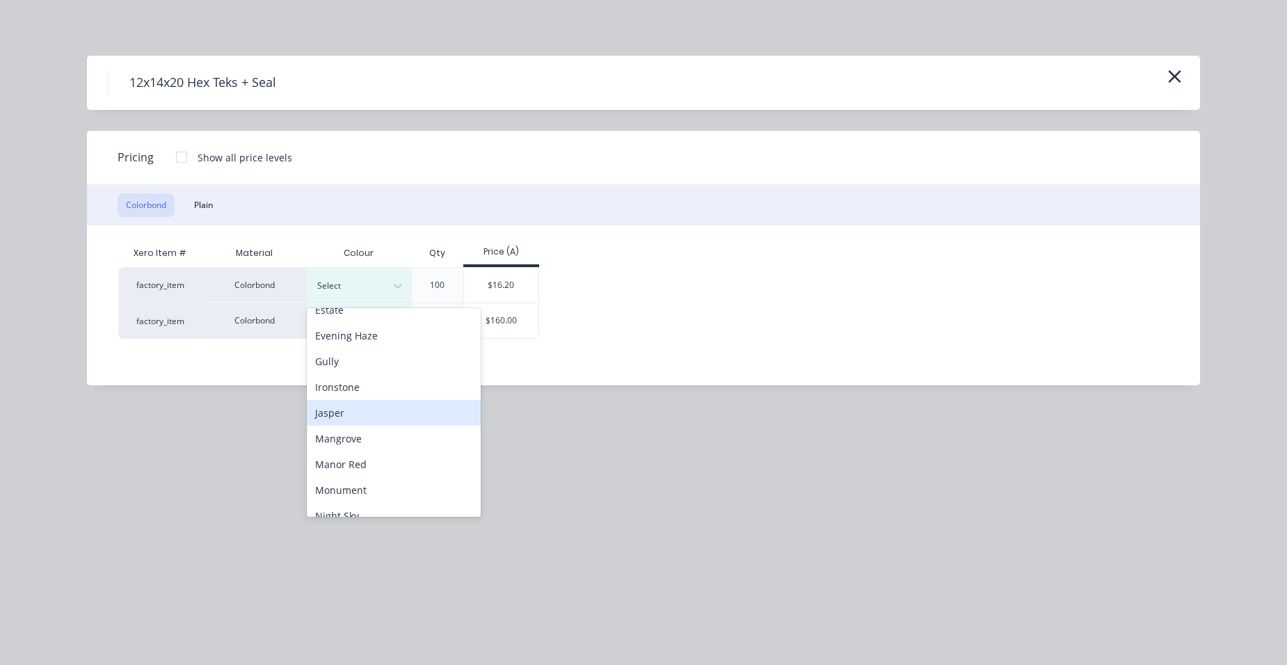
scroll to position [348, 0]
click at [401, 406] on div "Night Sky" at bounding box center [394, 414] width 174 height 26
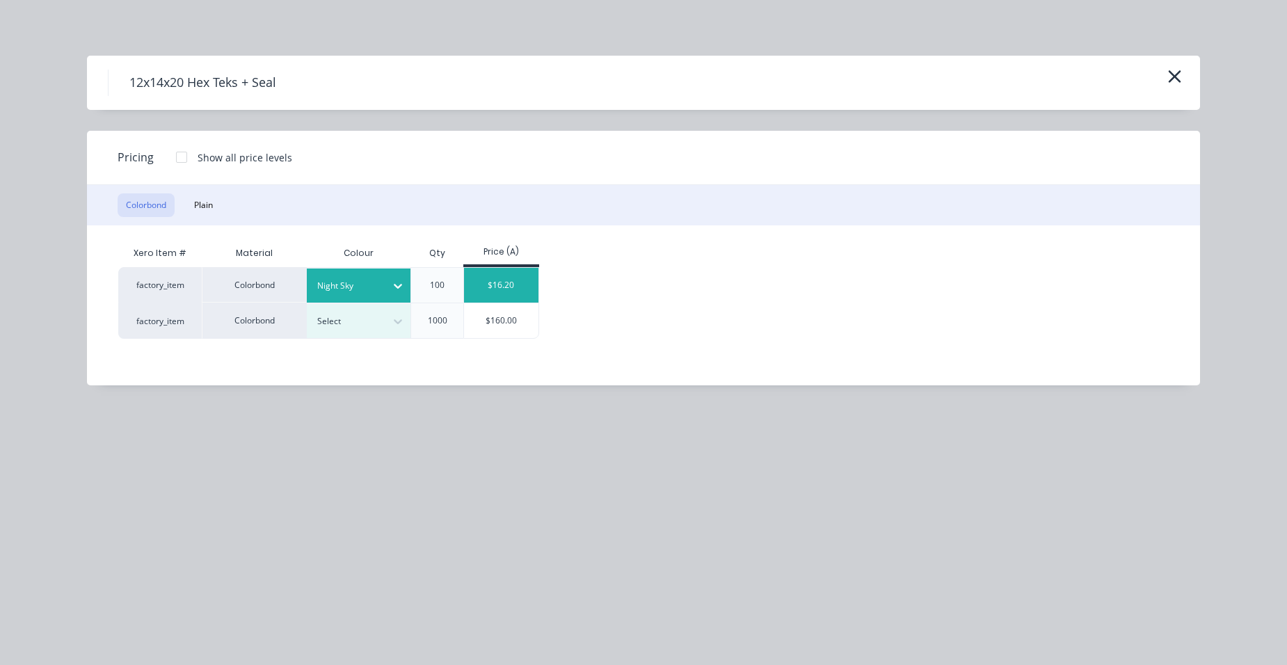
click at [511, 278] on div "$16.20" at bounding box center [501, 285] width 74 height 35
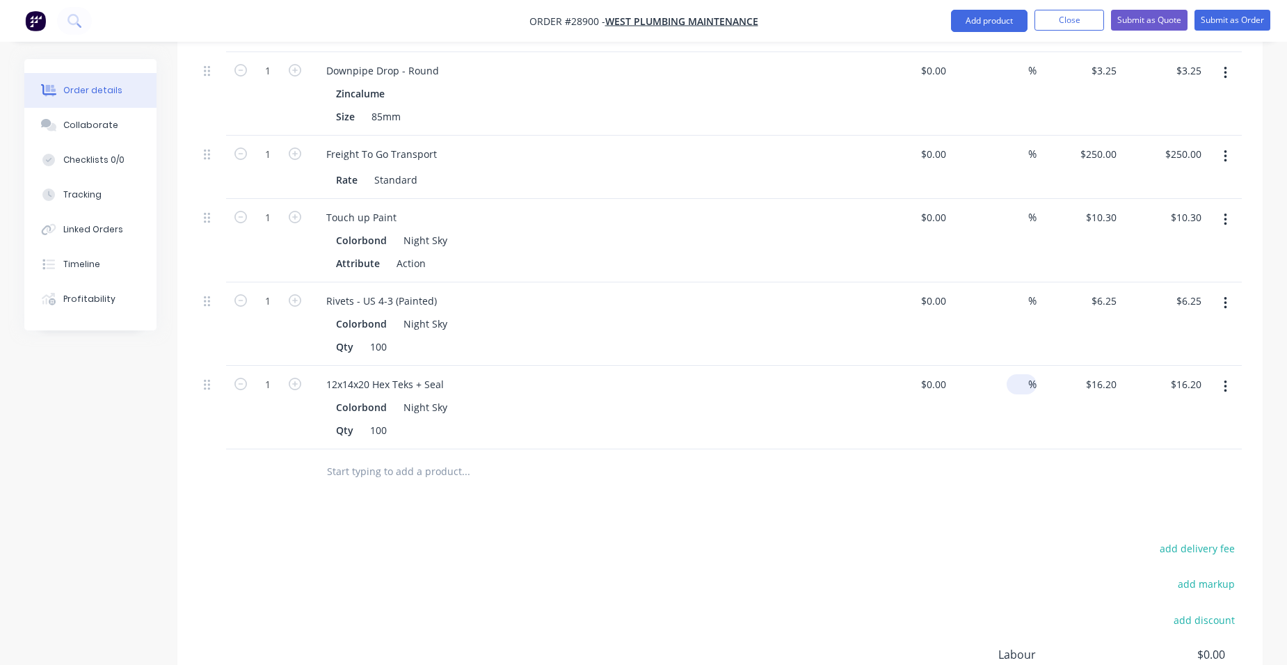
scroll to position [1190, 0]
click at [1228, 373] on button "button" at bounding box center [1225, 385] width 33 height 25
click at [1184, 440] on div "Duplicate" at bounding box center [1175, 450] width 107 height 20
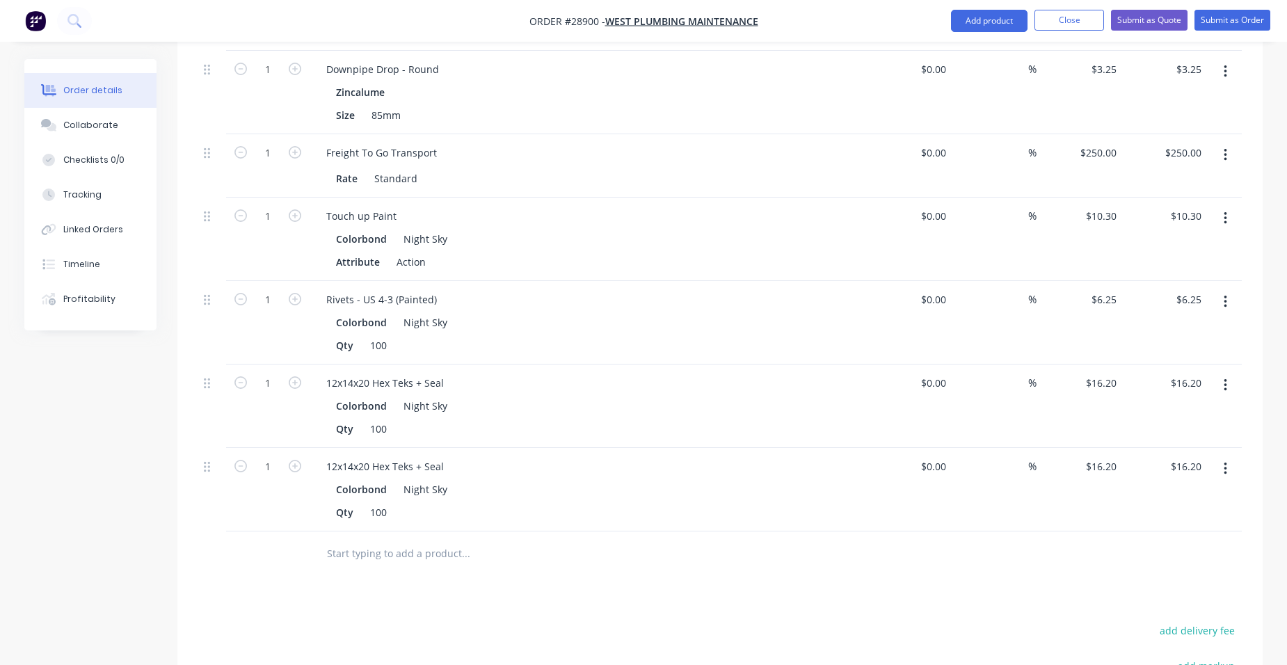
click at [1227, 461] on icon "button" at bounding box center [1225, 468] width 3 height 15
click at [1177, 495] on div "Edit" at bounding box center [1175, 505] width 107 height 20
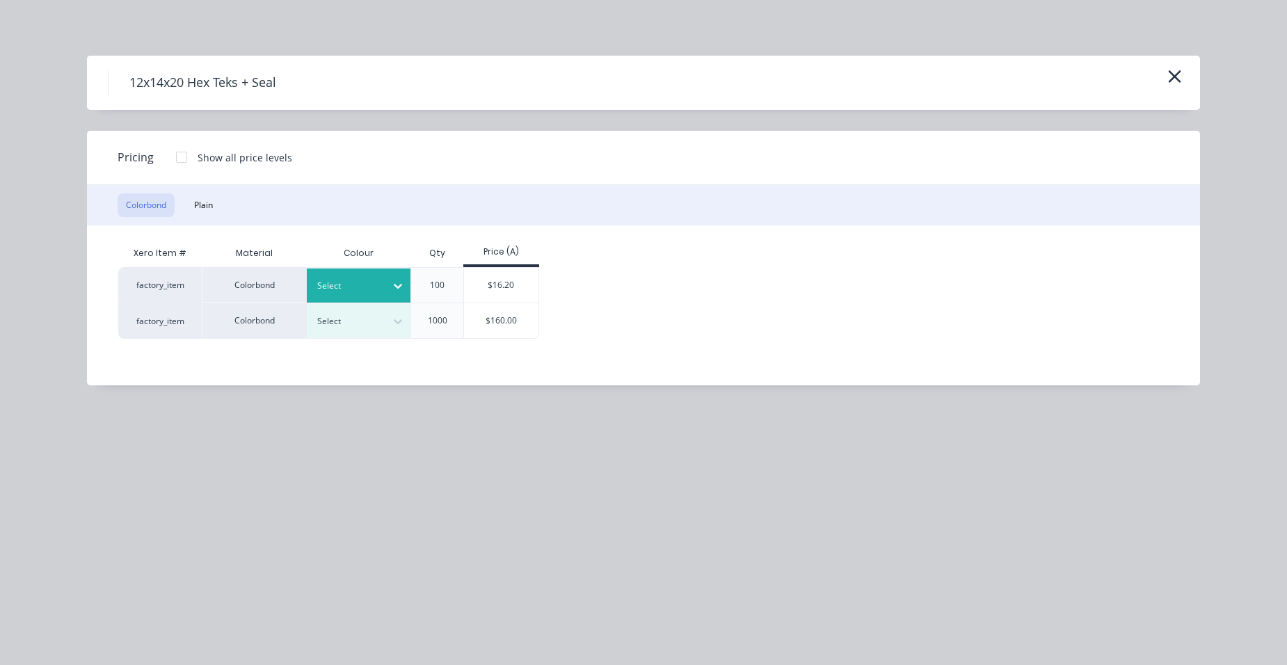
click at [353, 289] on div at bounding box center [348, 285] width 63 height 15
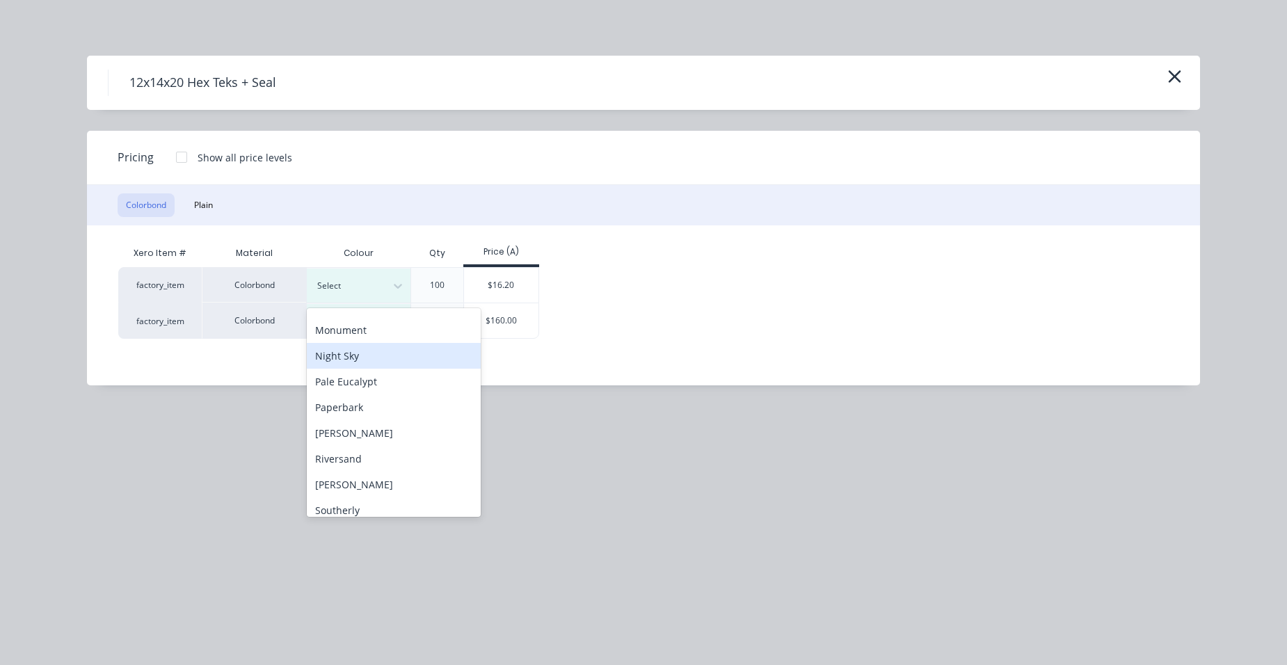
scroll to position [417, 0]
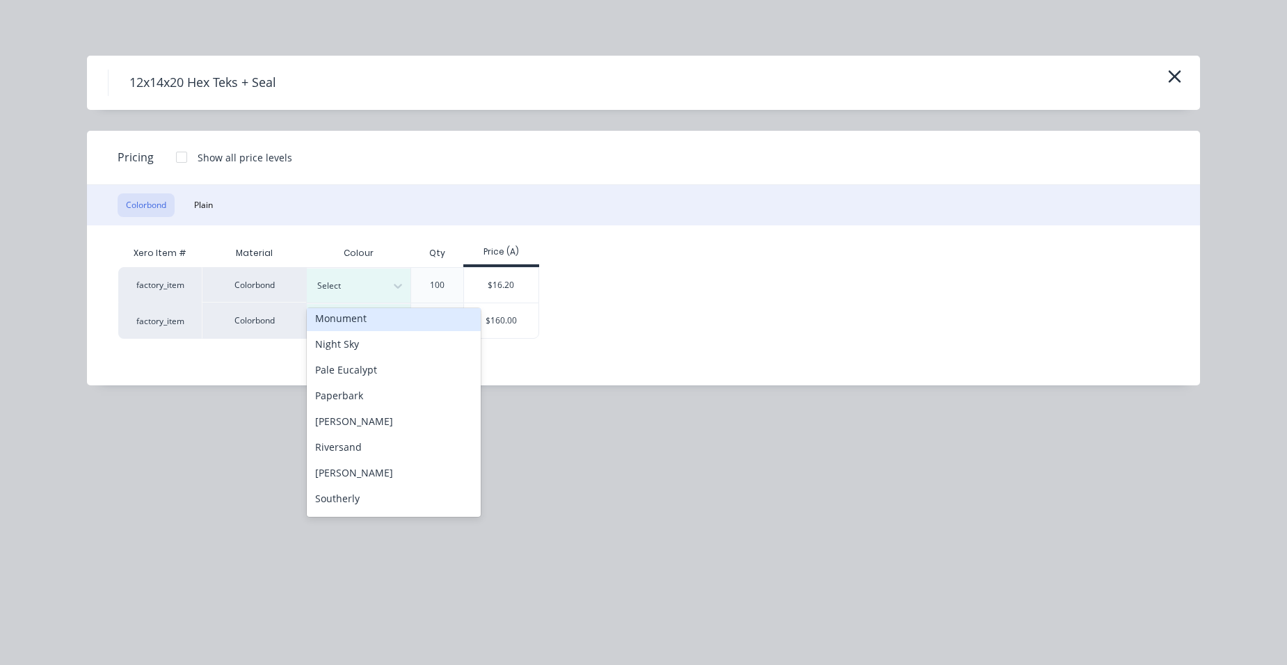
click at [369, 317] on div "Monument" at bounding box center [394, 318] width 174 height 26
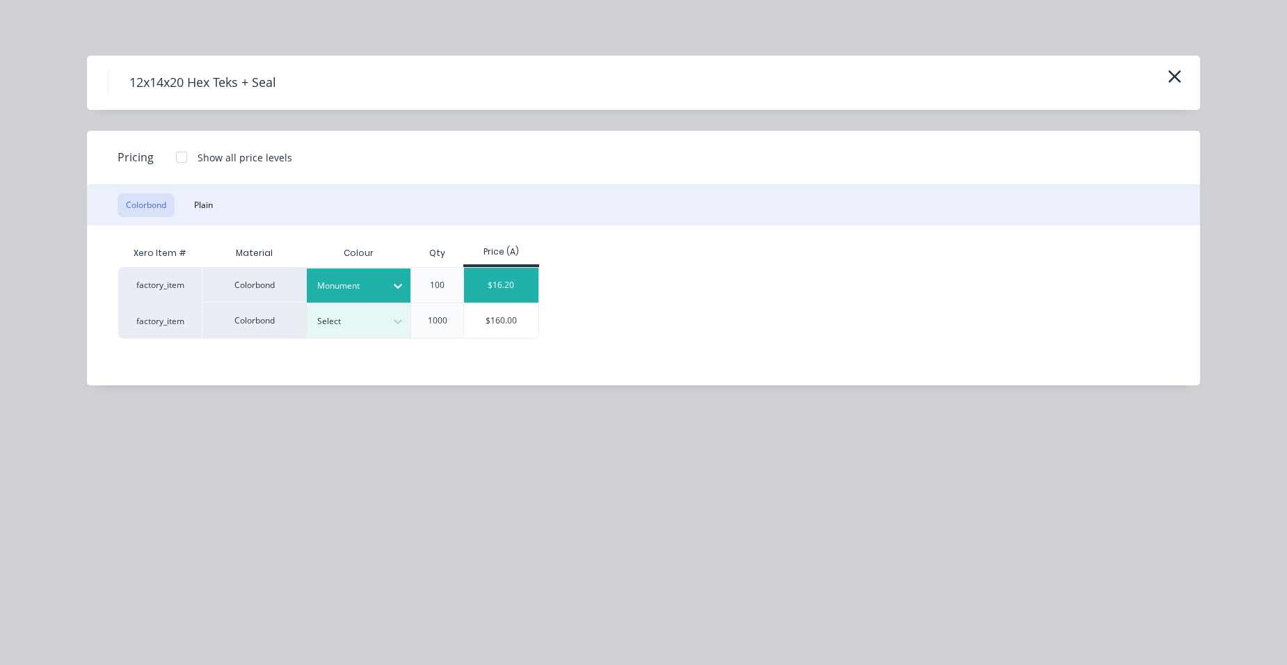
click at [477, 282] on div "$16.20" at bounding box center [501, 285] width 74 height 35
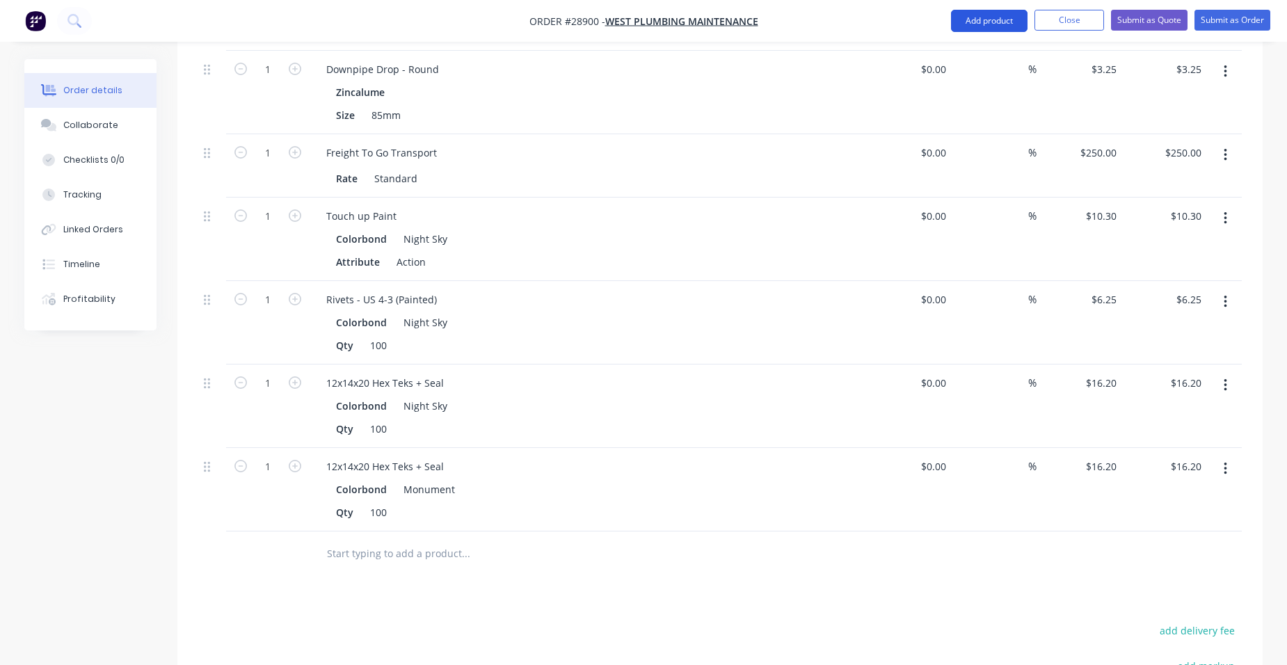
click at [996, 19] on button "Add product" at bounding box center [989, 21] width 77 height 22
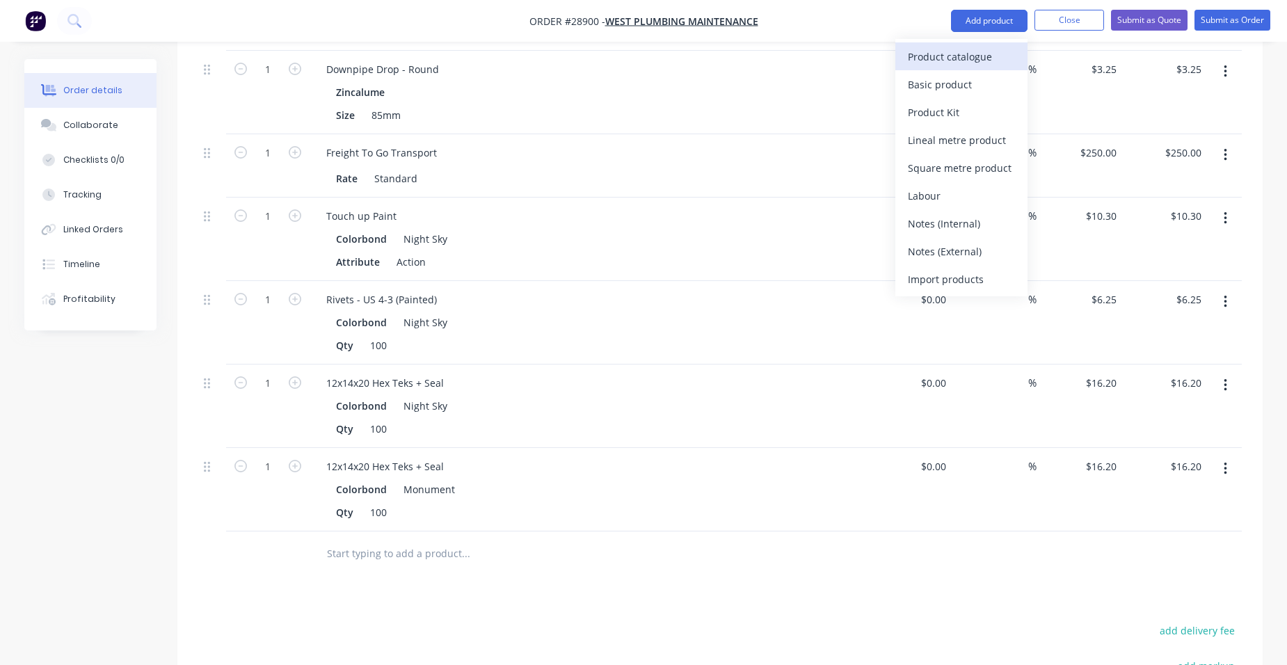
click at [966, 59] on div "Product catalogue" at bounding box center [961, 57] width 107 height 20
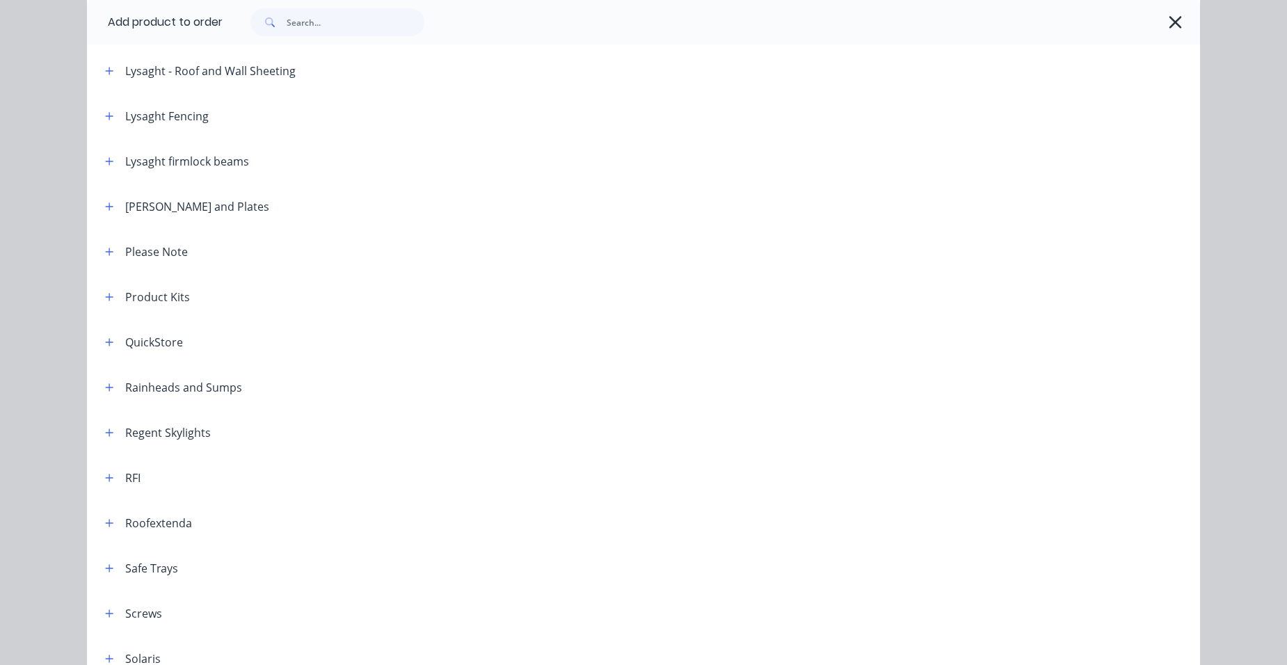
scroll to position [1600, 0]
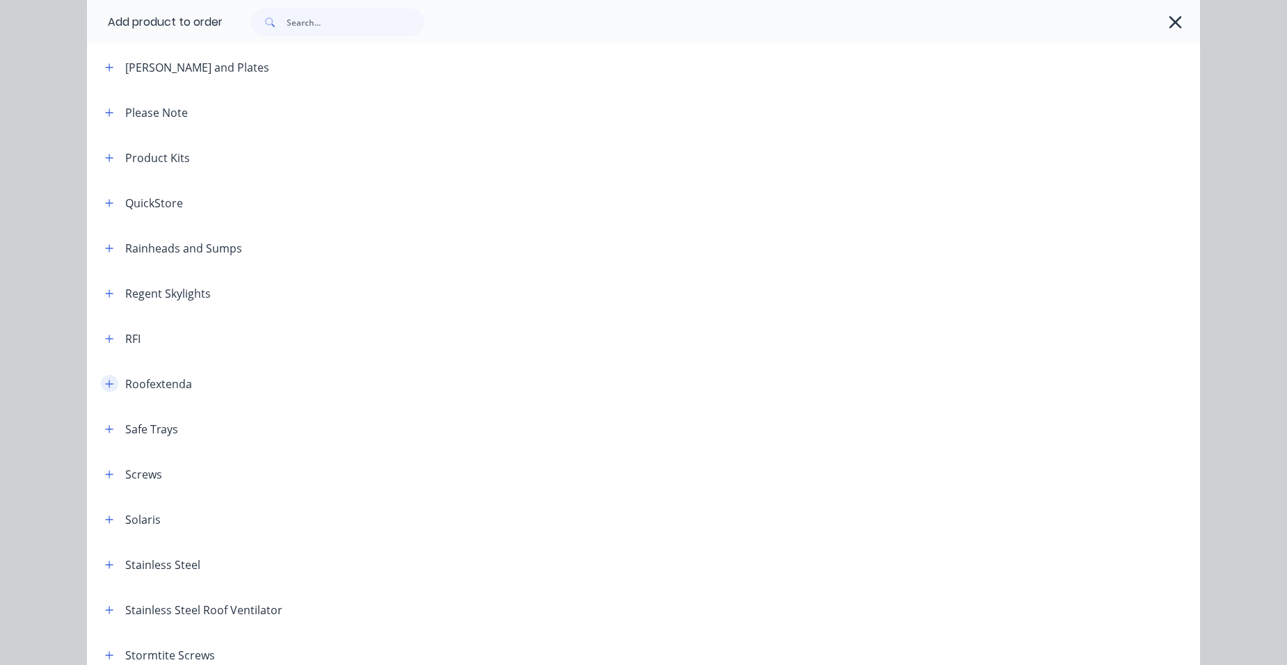
click at [106, 385] on icon "button" at bounding box center [109, 384] width 8 height 10
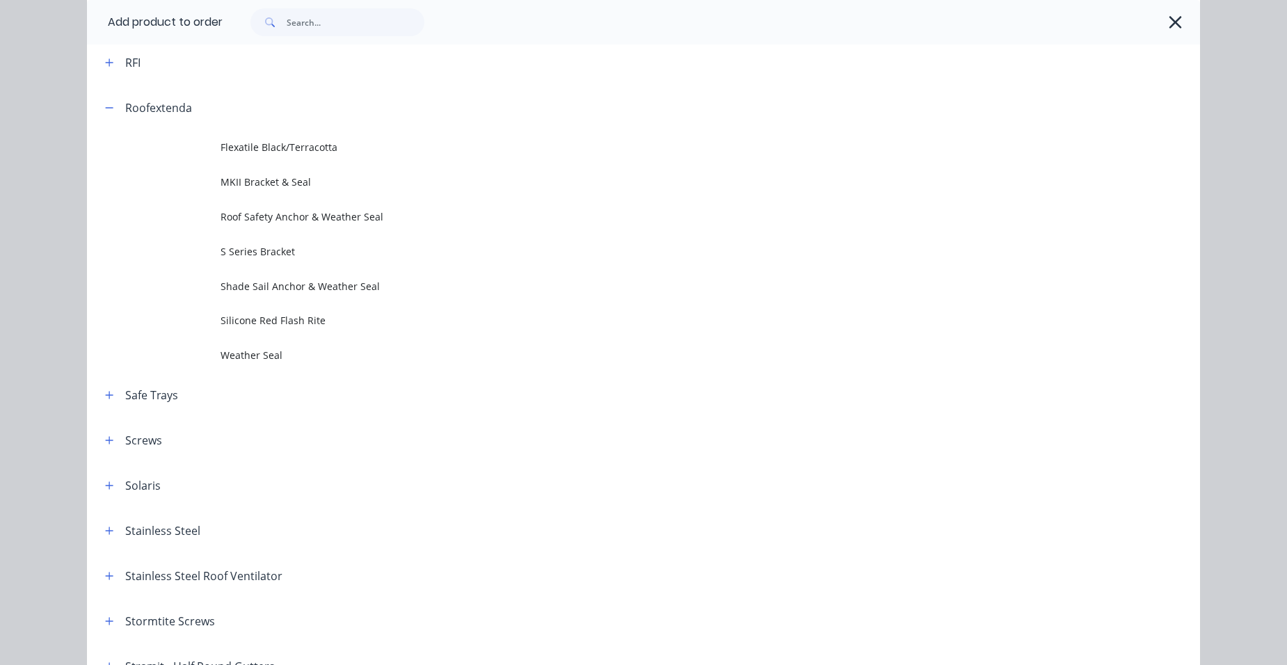
scroll to position [1879, 0]
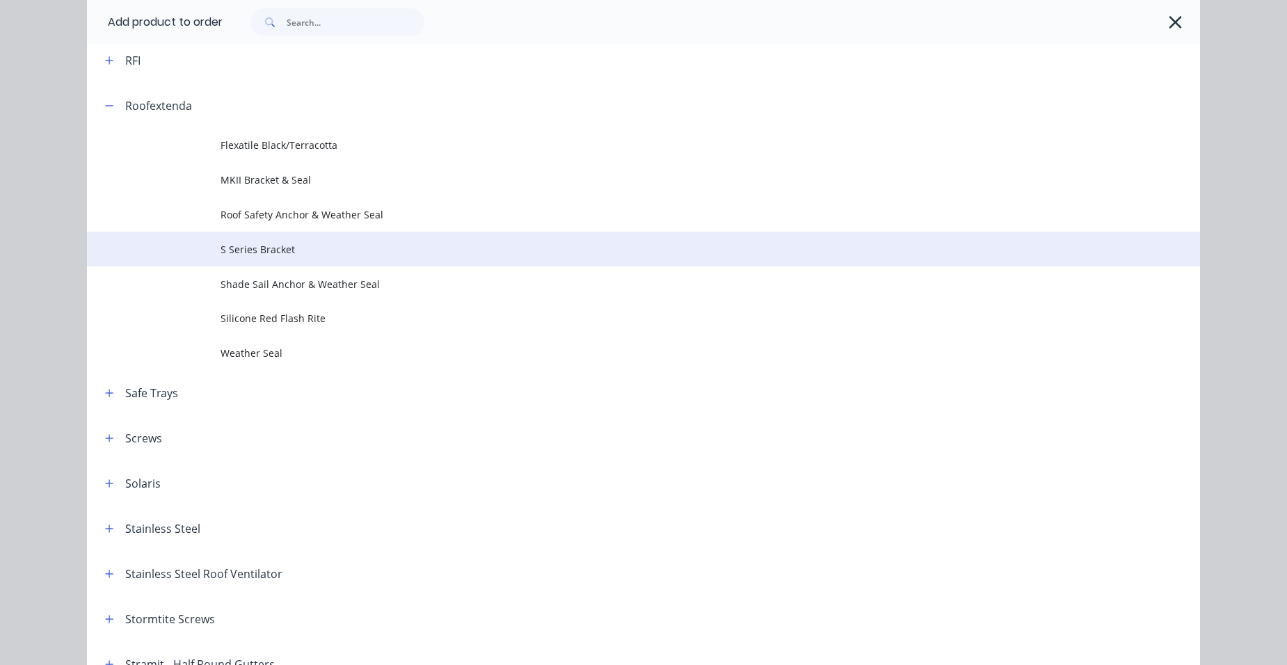
click at [366, 251] on span "S Series Bracket" at bounding box center [612, 249] width 783 height 15
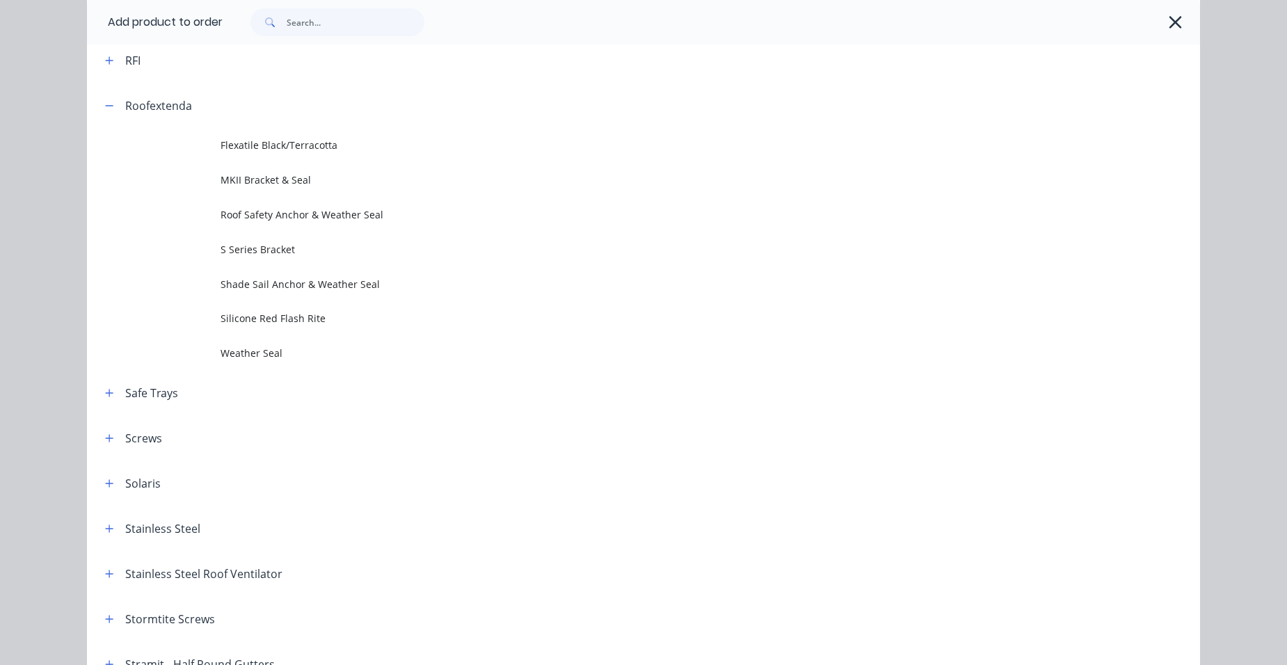
scroll to position [0, 0]
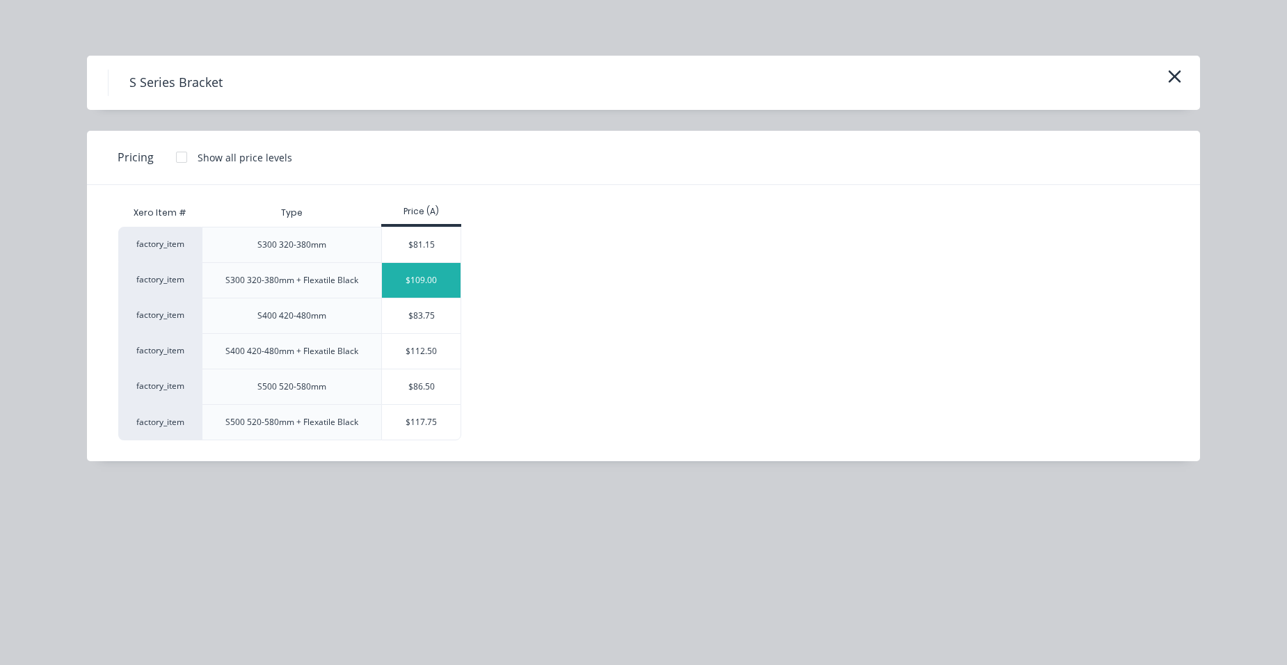
click at [434, 285] on div "$109.00" at bounding box center [421, 280] width 79 height 35
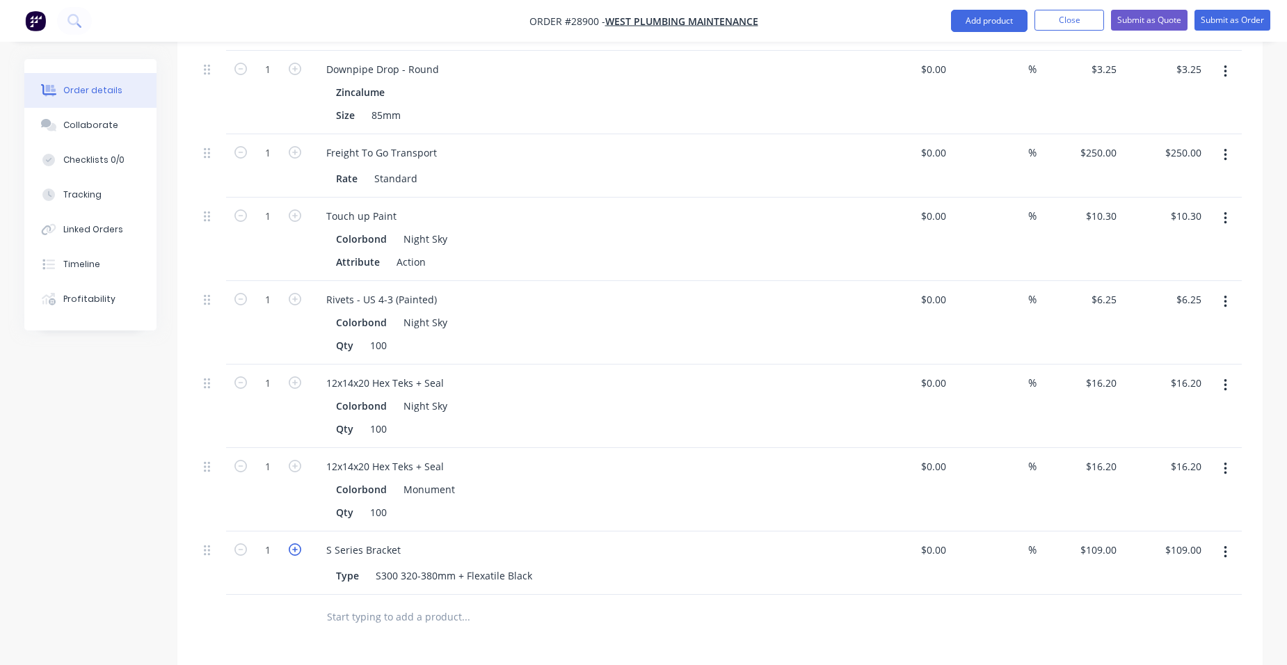
click at [296, 543] on icon "button" at bounding box center [295, 549] width 13 height 13
type input "2"
type input "$218.00"
click at [296, 543] on icon "button" at bounding box center [295, 549] width 13 height 13
type input "3"
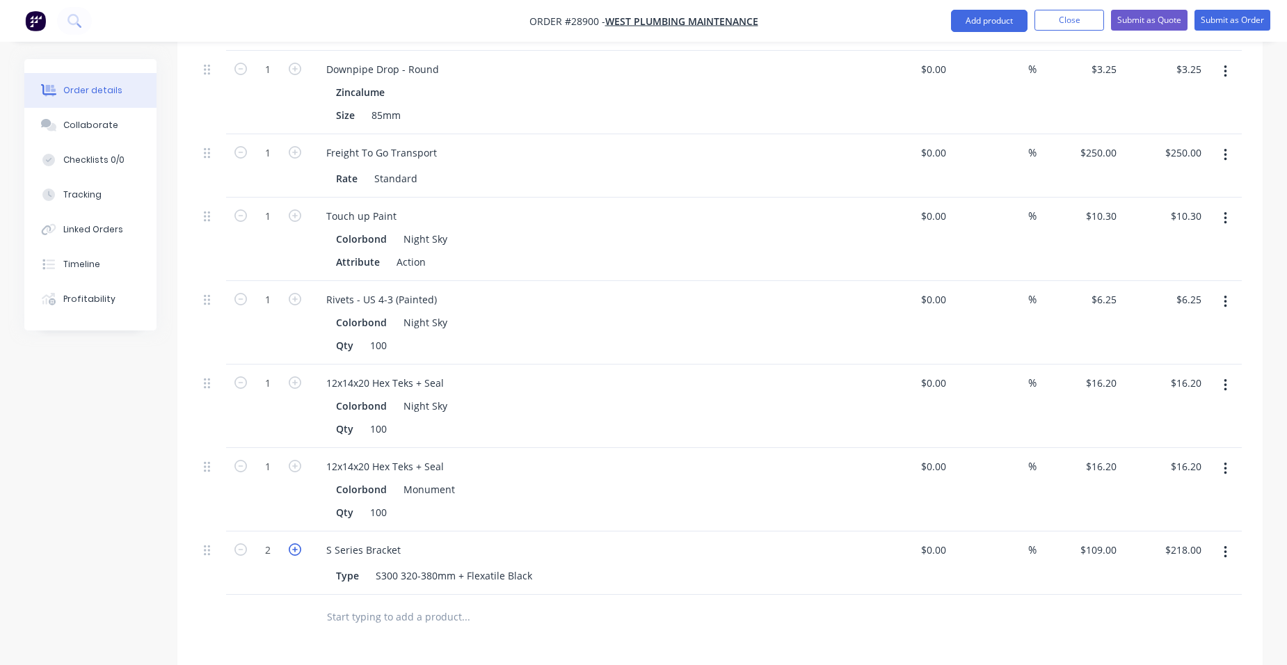
type input "$327.00"
click at [296, 543] on icon "button" at bounding box center [295, 549] width 13 height 13
type input "4"
type input "$436.00"
click at [971, 19] on button "Add product" at bounding box center [989, 21] width 77 height 22
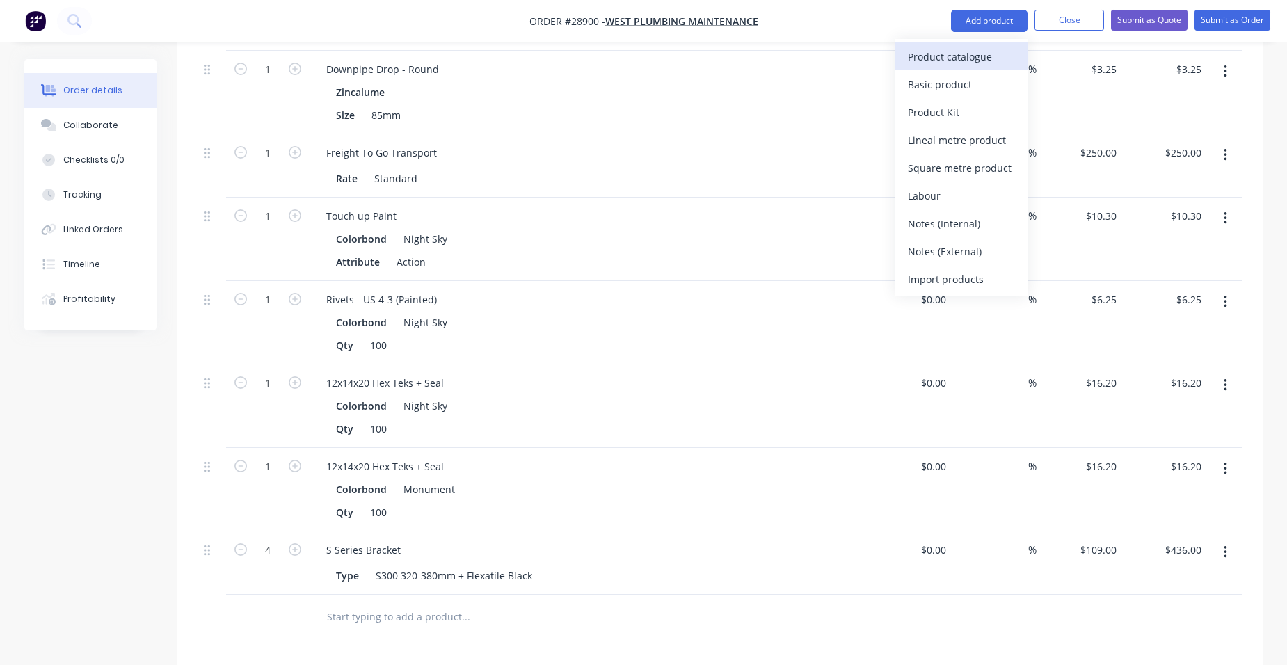
click at [957, 58] on div "Product catalogue" at bounding box center [961, 57] width 107 height 20
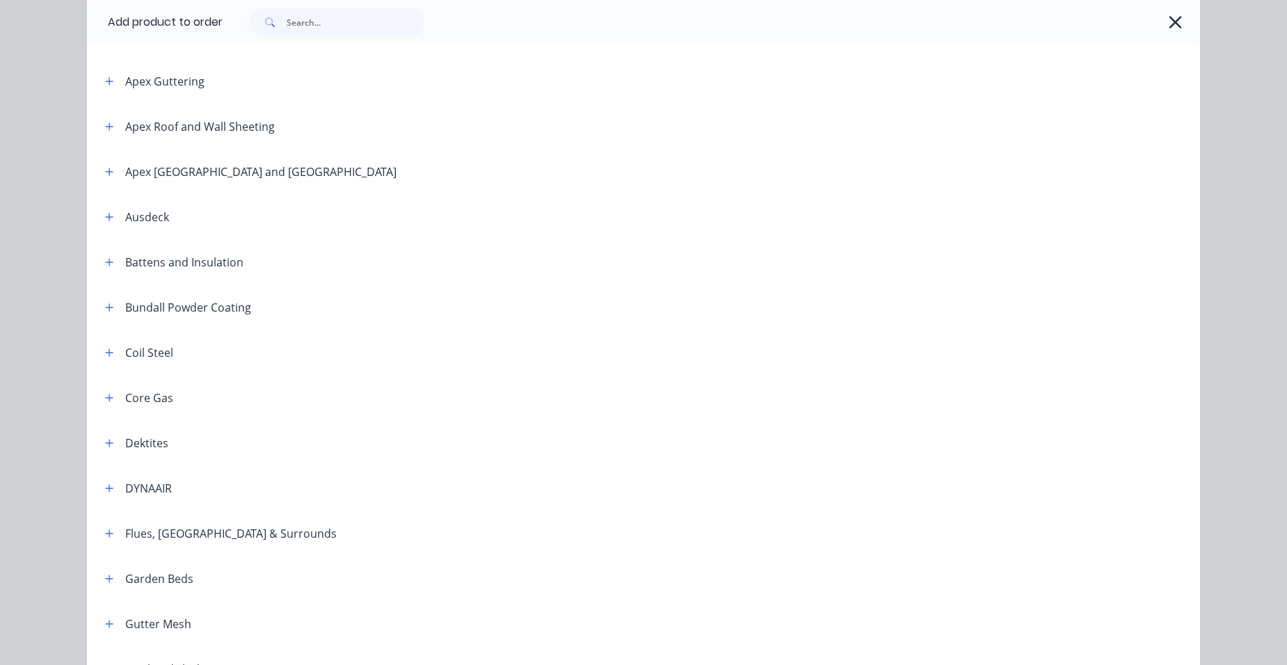
scroll to position [557, 0]
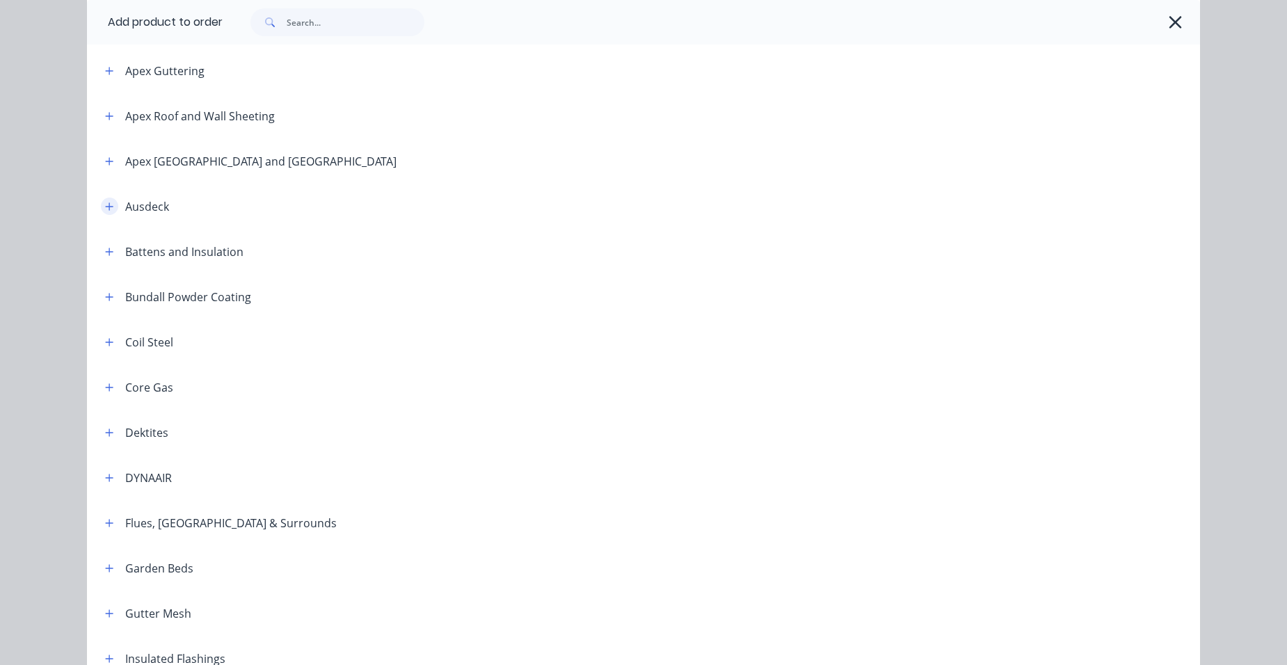
click at [105, 202] on icon "button" at bounding box center [109, 207] width 8 height 10
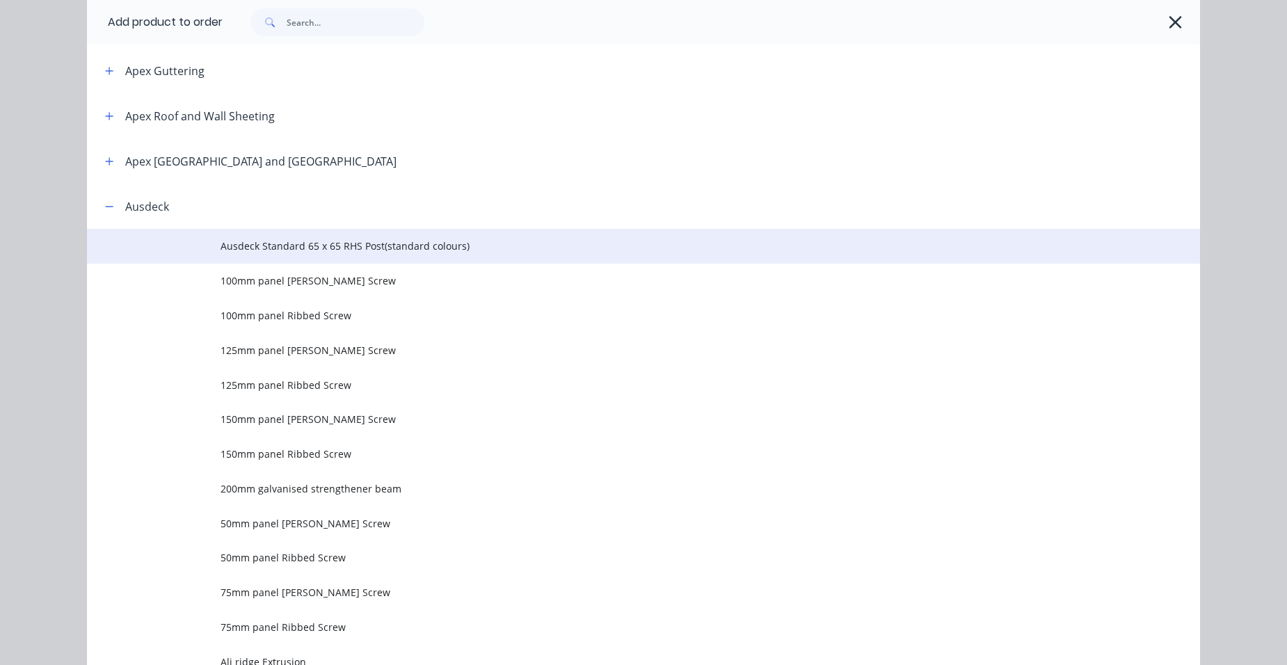
click at [456, 248] on span "Ausdeck Standard 65 x 65 RHS Post(standard colours)" at bounding box center [612, 246] width 783 height 15
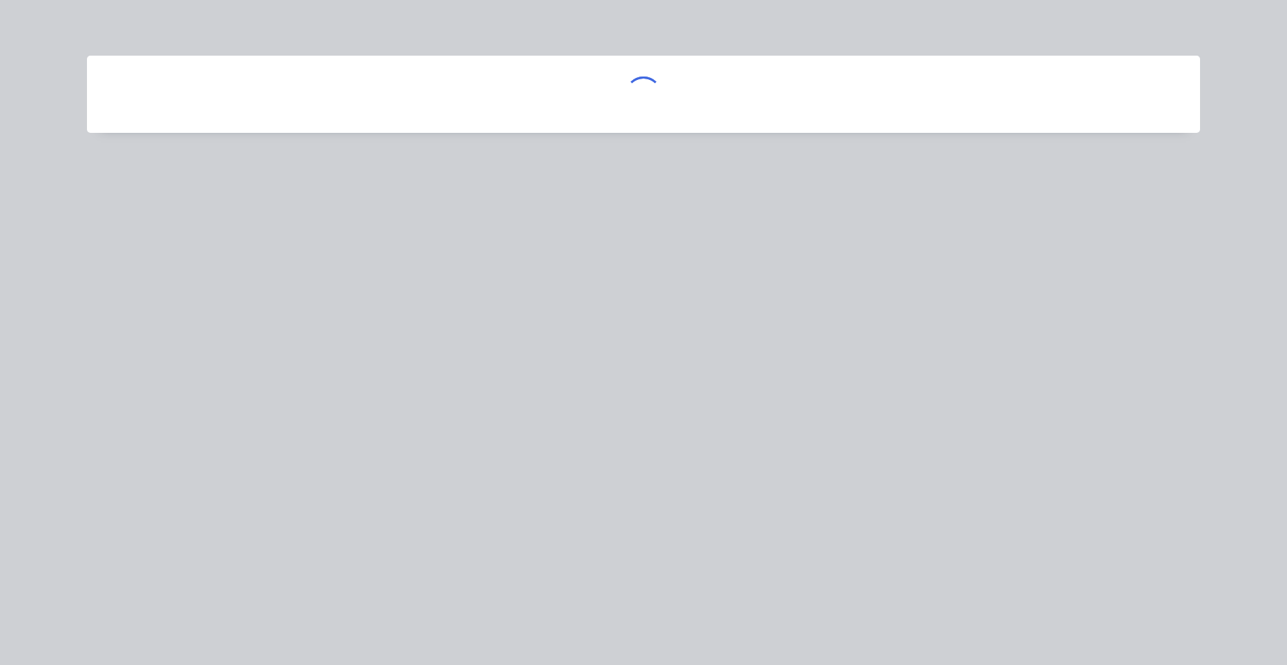
scroll to position [0, 0]
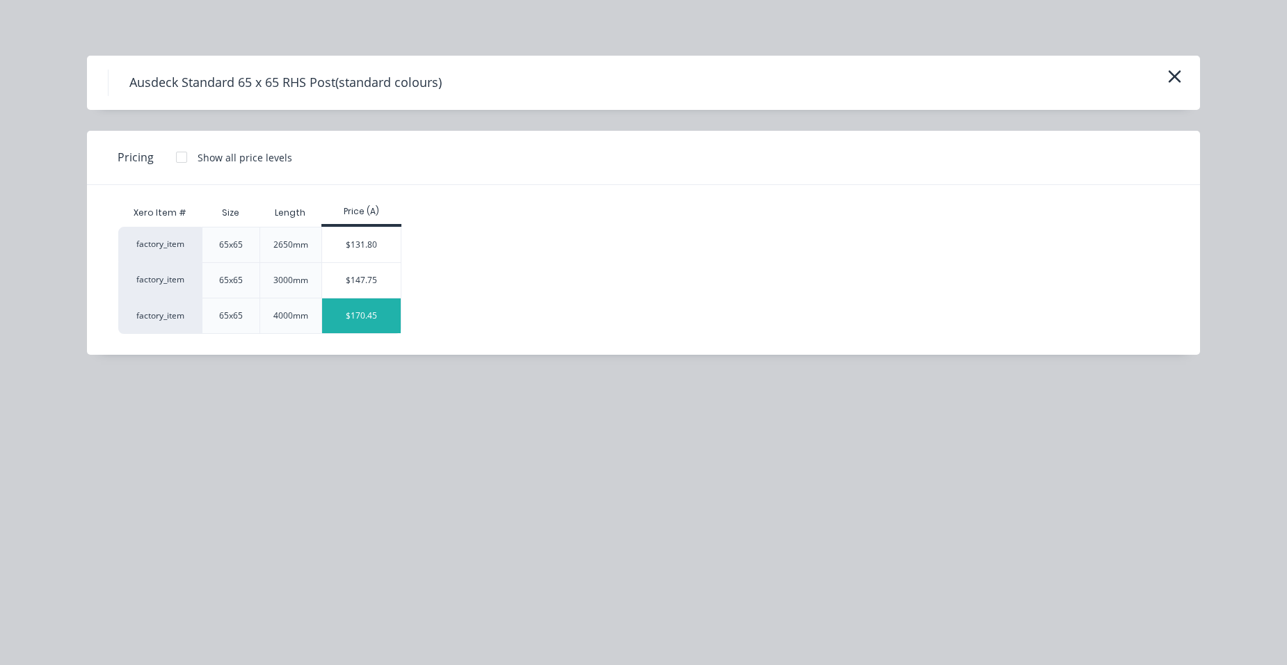
click at [358, 325] on div "$170.45" at bounding box center [361, 315] width 79 height 35
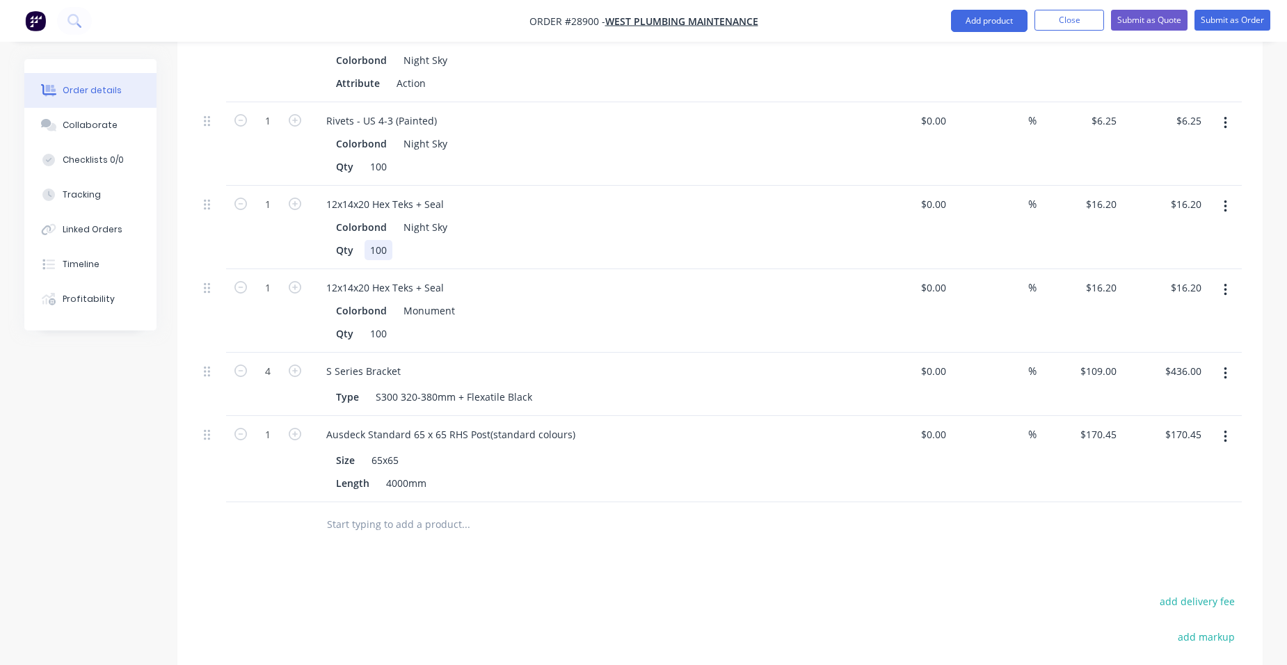
scroll to position [1468, 0]
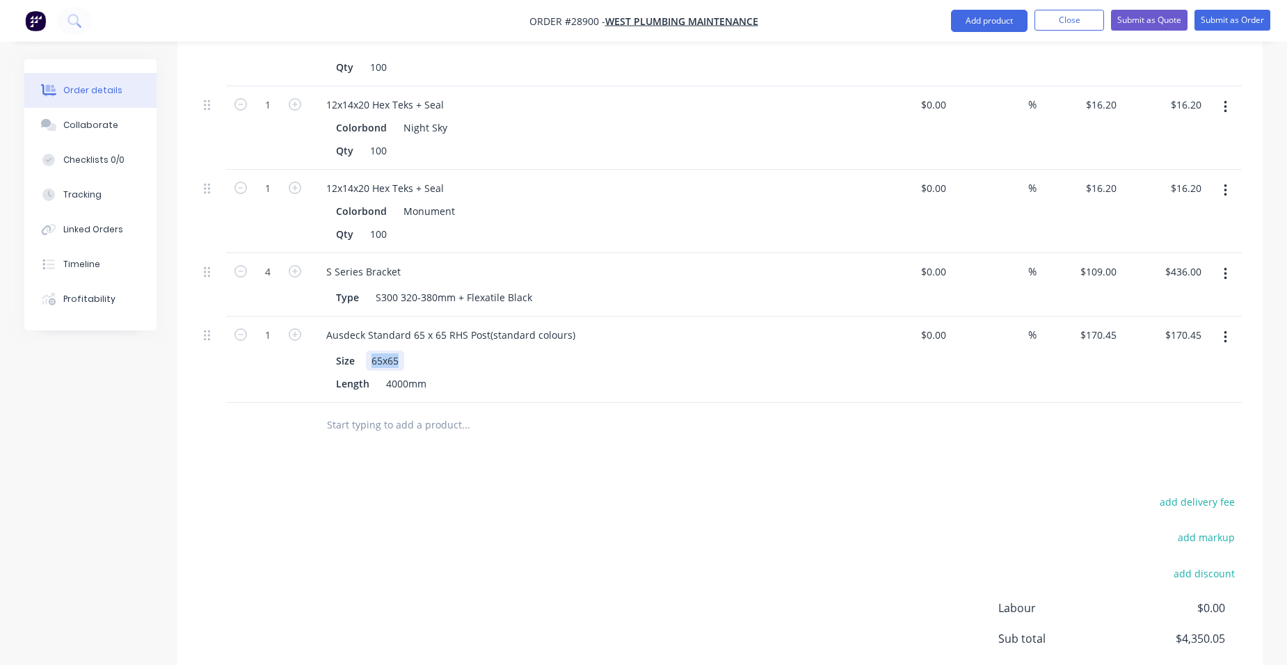
drag, startPoint x: 406, startPoint y: 297, endPoint x: 371, endPoint y: 311, distance: 38.1
click at [371, 351] on div "Size 65x65" at bounding box center [585, 361] width 509 height 20
click at [433, 351] on div "Size 90 x 90" at bounding box center [585, 361] width 509 height 20
click at [443, 325] on div "Ausdeck Standard 65 x 65 RHS Post(standard colours)" at bounding box center [450, 335] width 271 height 20
click at [1119, 325] on input "170.45" at bounding box center [1104, 335] width 38 height 20
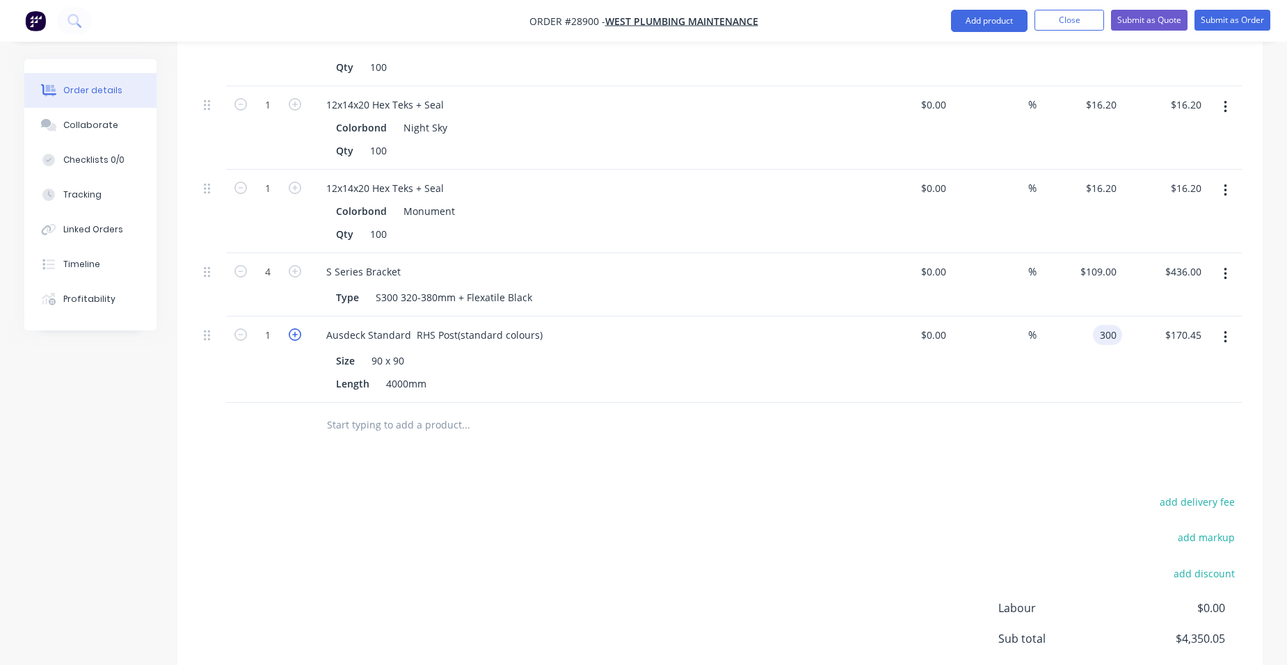
type input "$300.00"
click at [294, 328] on icon "button" at bounding box center [295, 334] width 13 height 13
type input "2"
type input "$600.00"
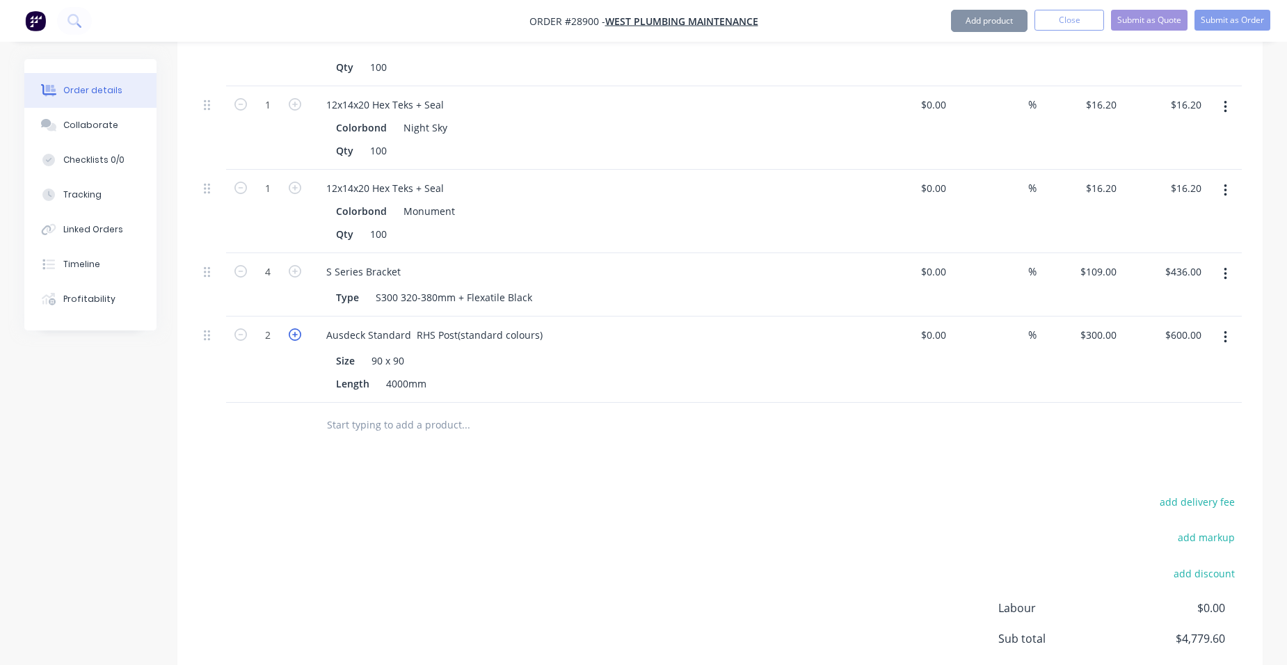
click at [294, 328] on icon "button" at bounding box center [295, 334] width 13 height 13
type input "3"
type input "$900.00"
click at [430, 374] on div "4000mm" at bounding box center [406, 384] width 51 height 20
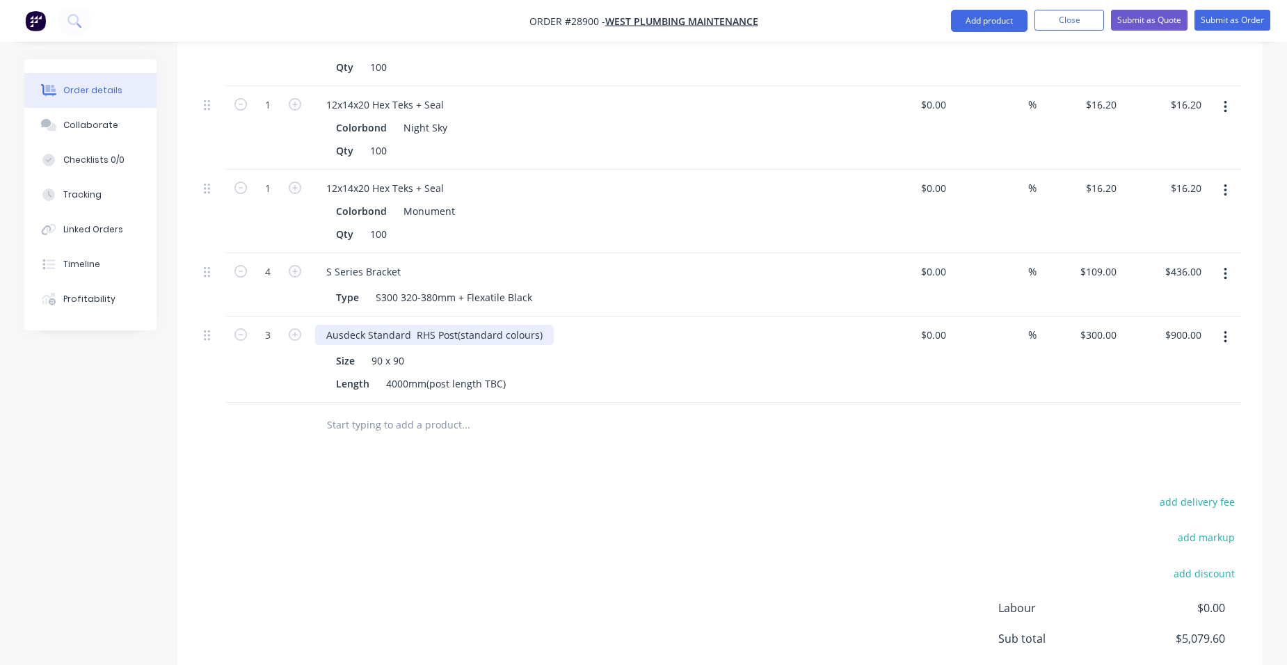
click at [536, 325] on div "Ausdeck Standard RHS Post(standard colours)" at bounding box center [434, 335] width 239 height 20
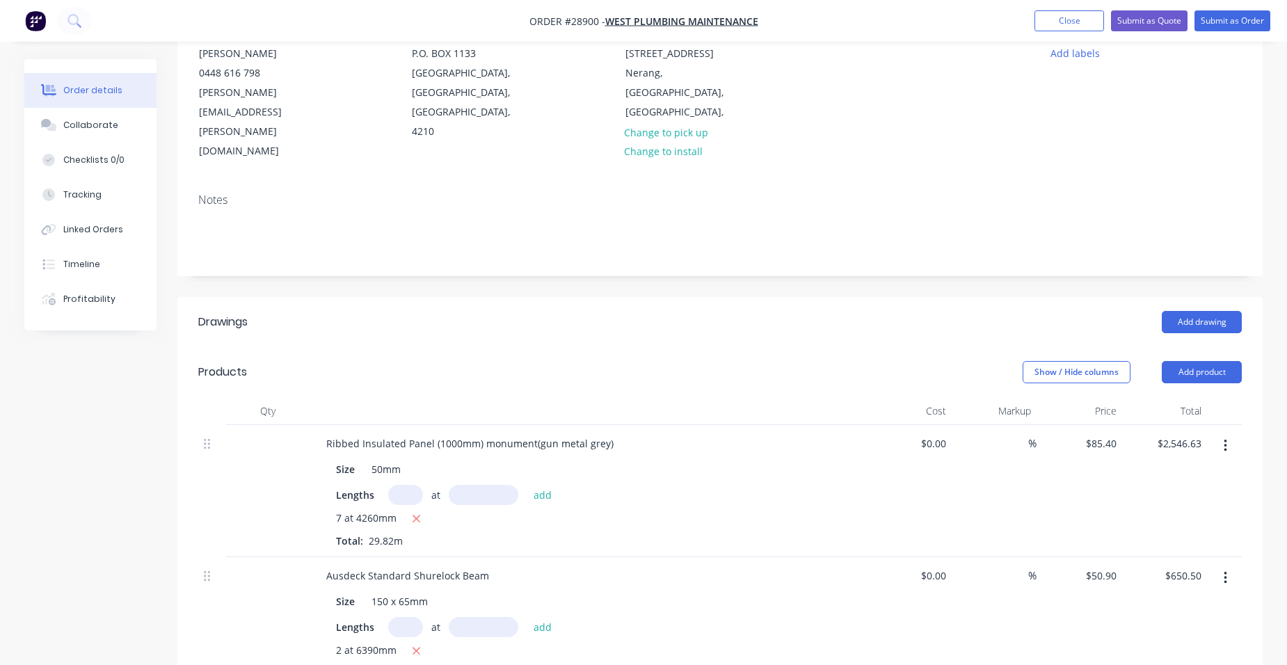
scroll to position [146, 0]
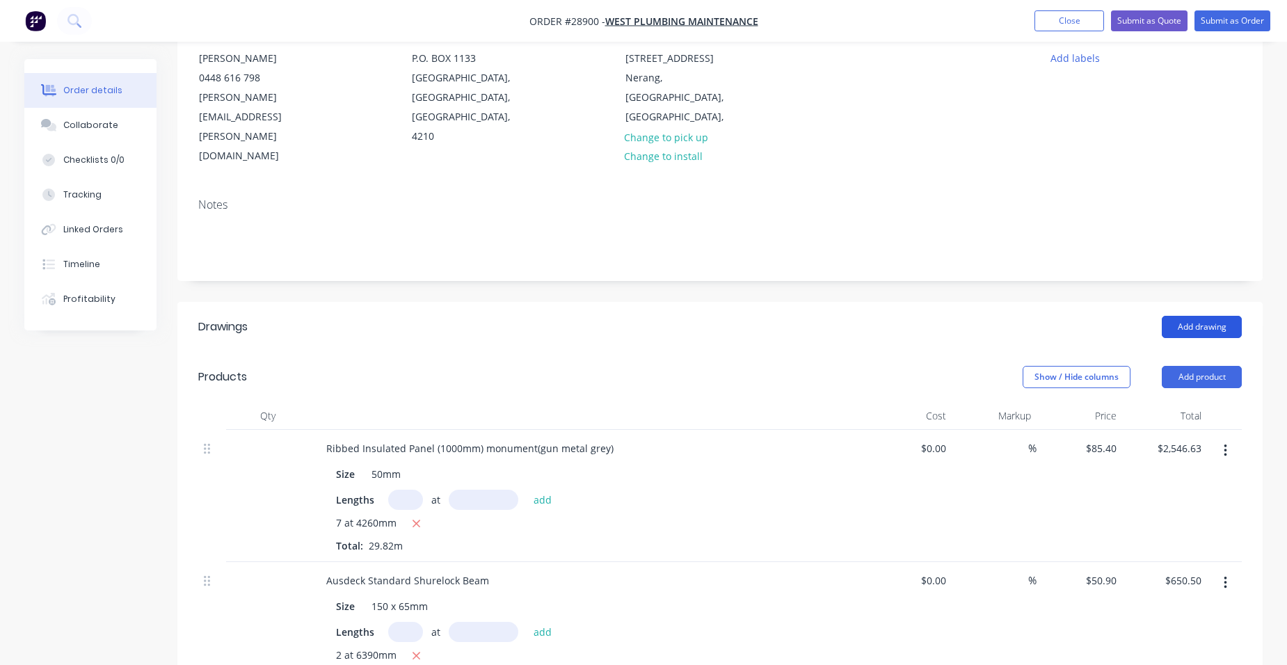
click at [1225, 316] on button "Add drawing" at bounding box center [1202, 327] width 80 height 22
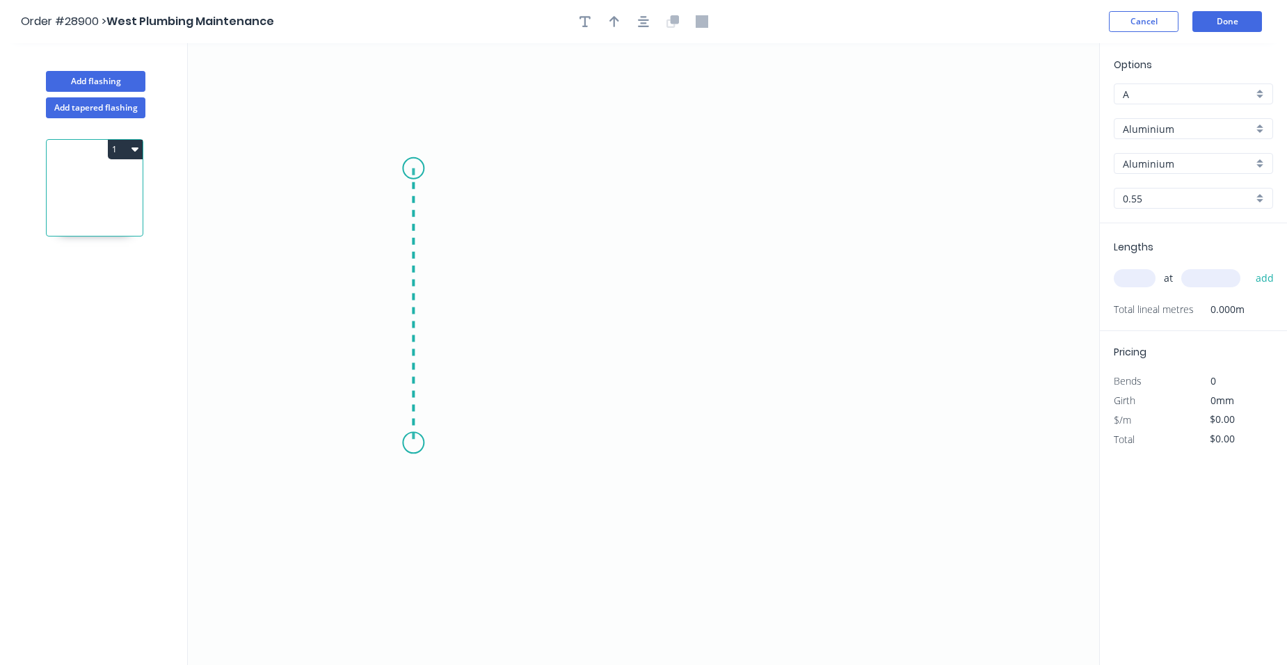
drag, startPoint x: 413, startPoint y: 168, endPoint x: 400, endPoint y: 445, distance: 277.2
click at [400, 445] on icon "0" at bounding box center [643, 354] width 911 height 622
click at [514, 447] on icon "0 ?" at bounding box center [643, 354] width 911 height 622
click at [513, 363] on icon "0 ? ?" at bounding box center [643, 354] width 911 height 622
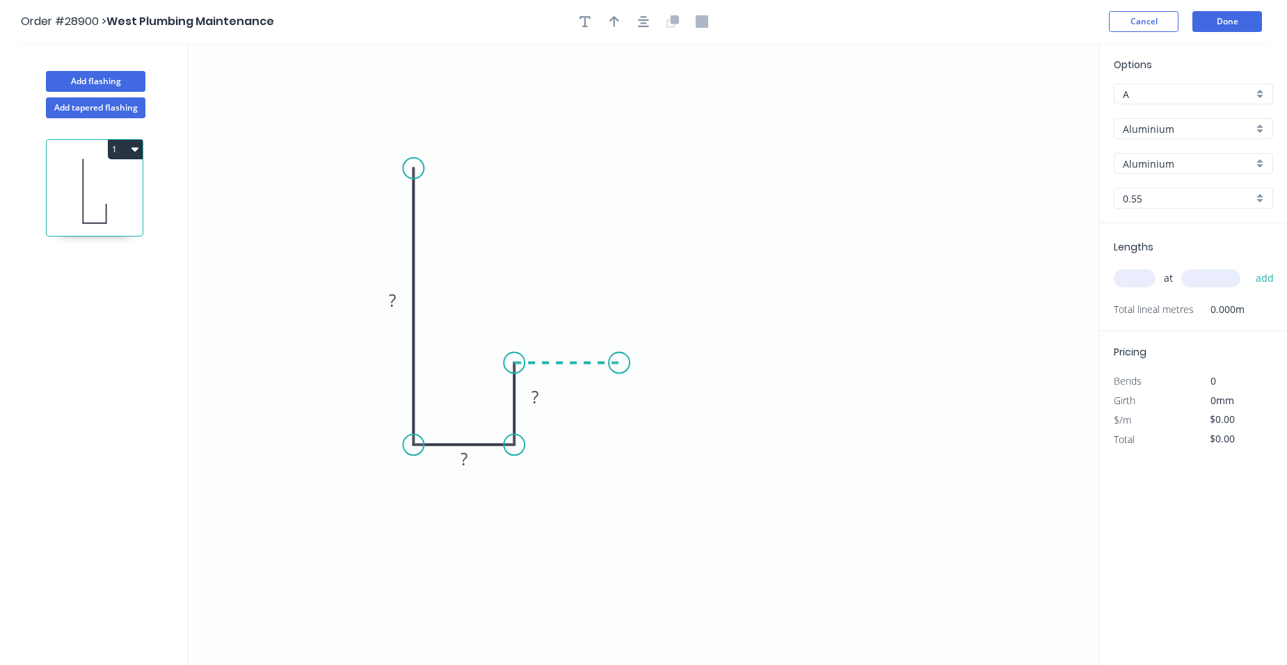
click at [619, 359] on icon "0 ? ? ?" at bounding box center [643, 354] width 911 height 622
click at [645, 355] on icon "0 ? ? ? ?" at bounding box center [643, 354] width 911 height 622
click at [645, 355] on circle at bounding box center [645, 354] width 21 height 21
click at [415, 164] on circle at bounding box center [413, 168] width 21 height 21
click at [777, 168] on icon "0 ? ? ? ? ? ? º" at bounding box center [643, 354] width 911 height 622
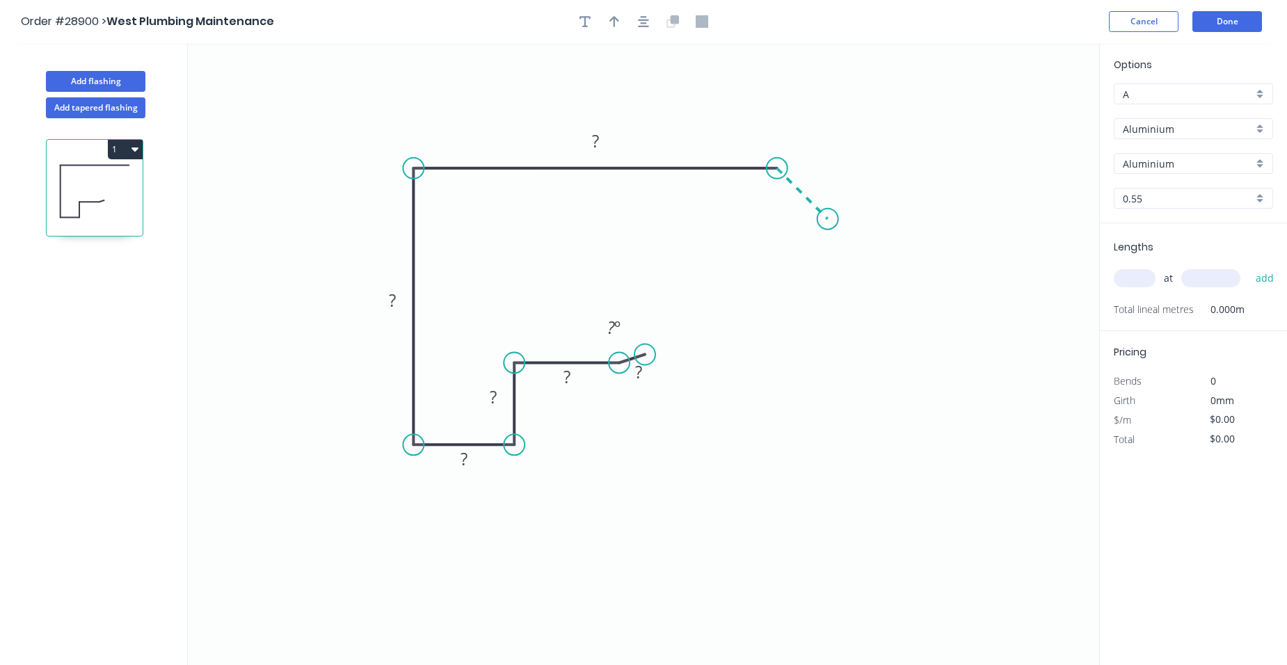
click at [828, 223] on icon "0 ? ? ? ? ? ? ? º" at bounding box center [643, 354] width 911 height 622
click at [828, 223] on circle at bounding box center [828, 219] width 21 height 21
click at [820, 172] on tspan "?" at bounding box center [816, 172] width 7 height 23
click at [597, 136] on tspan "?" at bounding box center [595, 140] width 7 height 23
click at [395, 301] on tspan "?" at bounding box center [392, 300] width 7 height 23
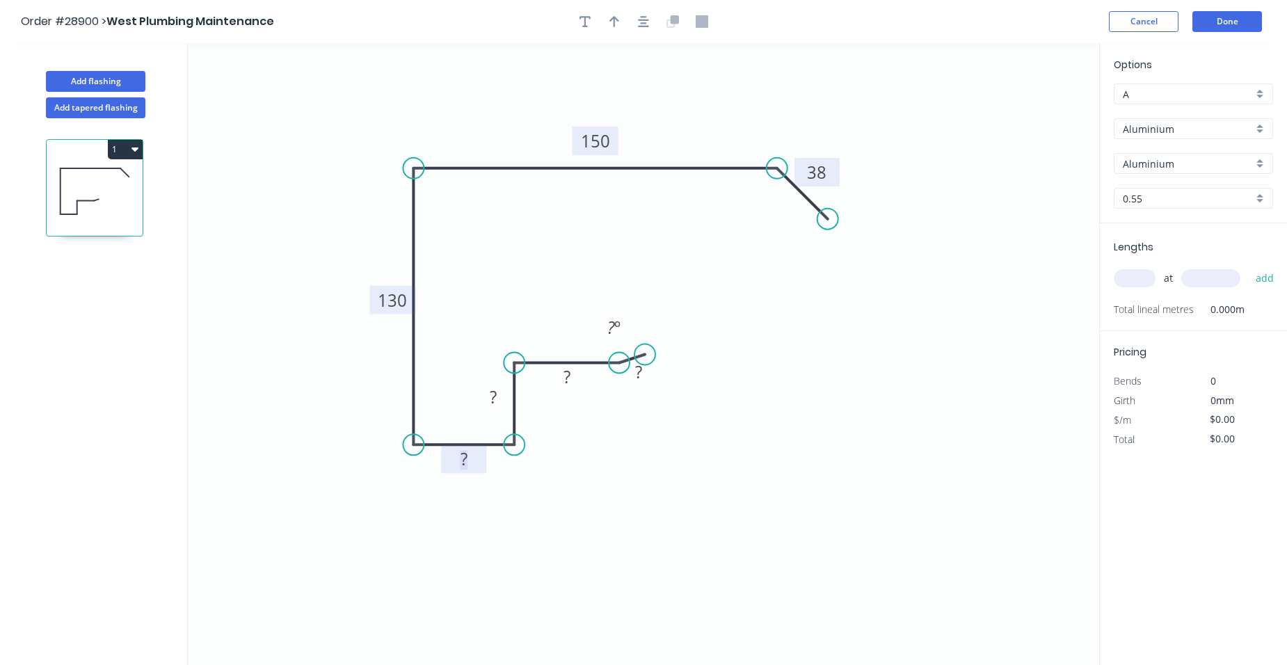
click at [469, 452] on rect at bounding box center [464, 459] width 28 height 19
click at [493, 398] on tspan "?" at bounding box center [493, 396] width 7 height 23
drag, startPoint x: 569, startPoint y: 375, endPoint x: 607, endPoint y: 381, distance: 38.8
click at [569, 377] on tspan "?" at bounding box center [567, 376] width 7 height 23
click at [637, 376] on tspan "?" at bounding box center [638, 371] width 7 height 23
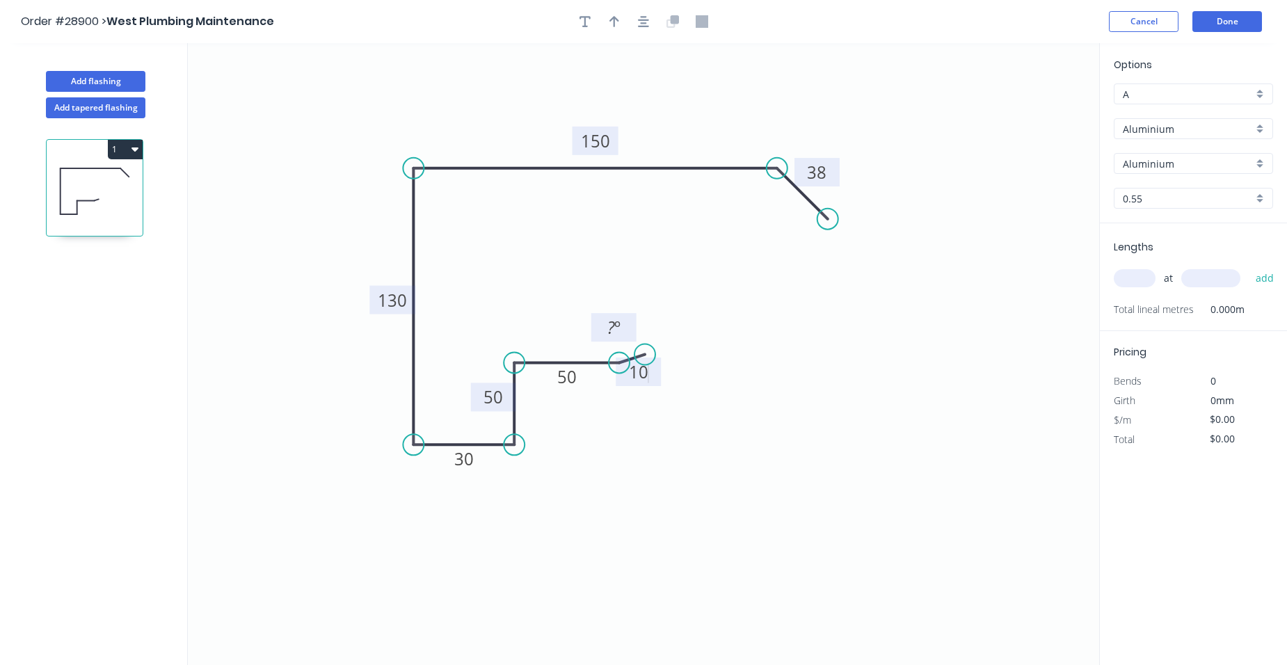
type input "$1.00"
click at [617, 331] on tspan "º" at bounding box center [617, 327] width 6 height 23
drag, startPoint x: 610, startPoint y: 21, endPoint x: 737, endPoint y: 81, distance: 140.7
click at [610, 19] on icon "button" at bounding box center [615, 21] width 10 height 13
drag, startPoint x: 1027, startPoint y: 109, endPoint x: 515, endPoint y: 136, distance: 512.9
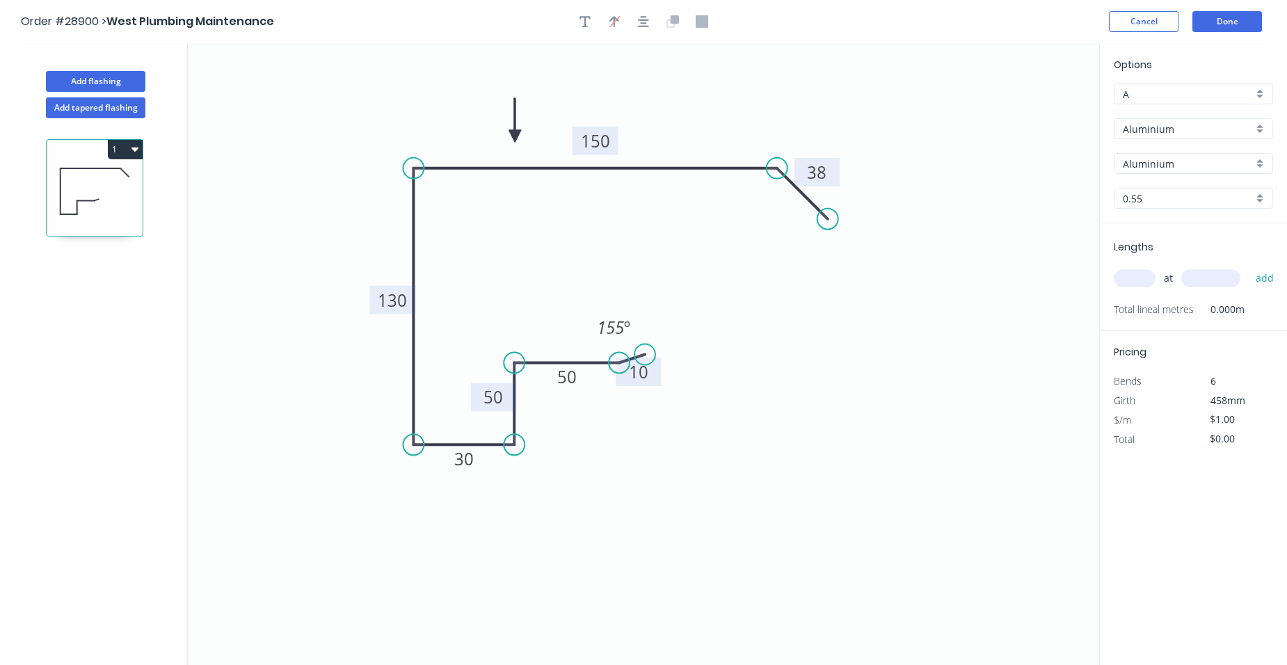
click at [515, 136] on icon at bounding box center [515, 120] width 13 height 45
click at [1259, 122] on div "Aluminium" at bounding box center [1193, 128] width 159 height 21
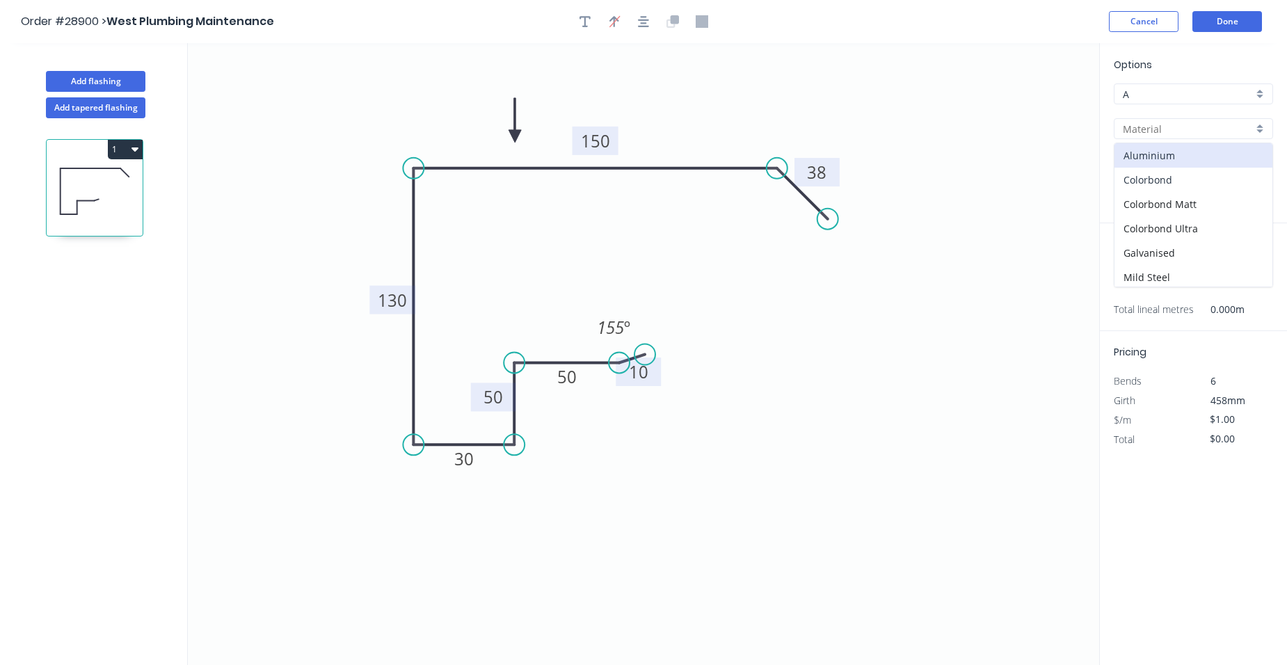
click at [1220, 180] on div "Colorbond" at bounding box center [1194, 180] width 158 height 24
type input "Colorbond"
type input "Basalt"
type input "$20.96"
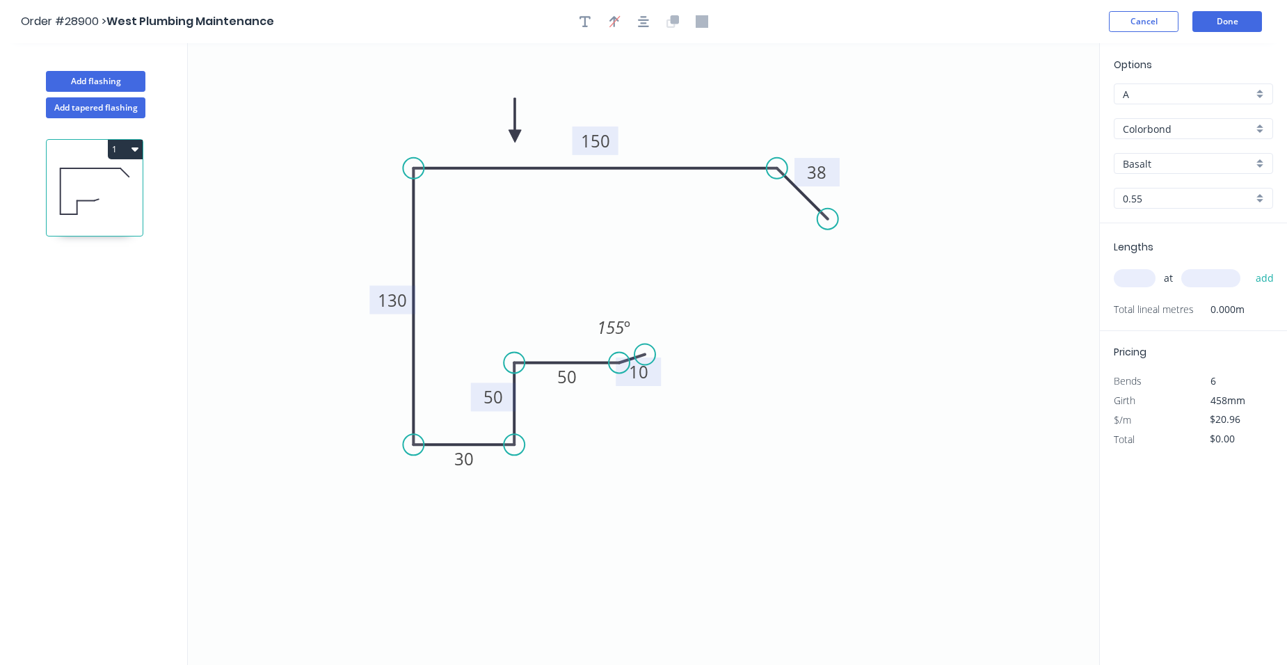
click at [1258, 159] on div "Basalt" at bounding box center [1193, 163] width 159 height 21
click at [1181, 255] on div "Surfmist" at bounding box center [1194, 260] width 158 height 24
type input "Surfmist"
click at [1154, 276] on input "text" at bounding box center [1135, 278] width 42 height 18
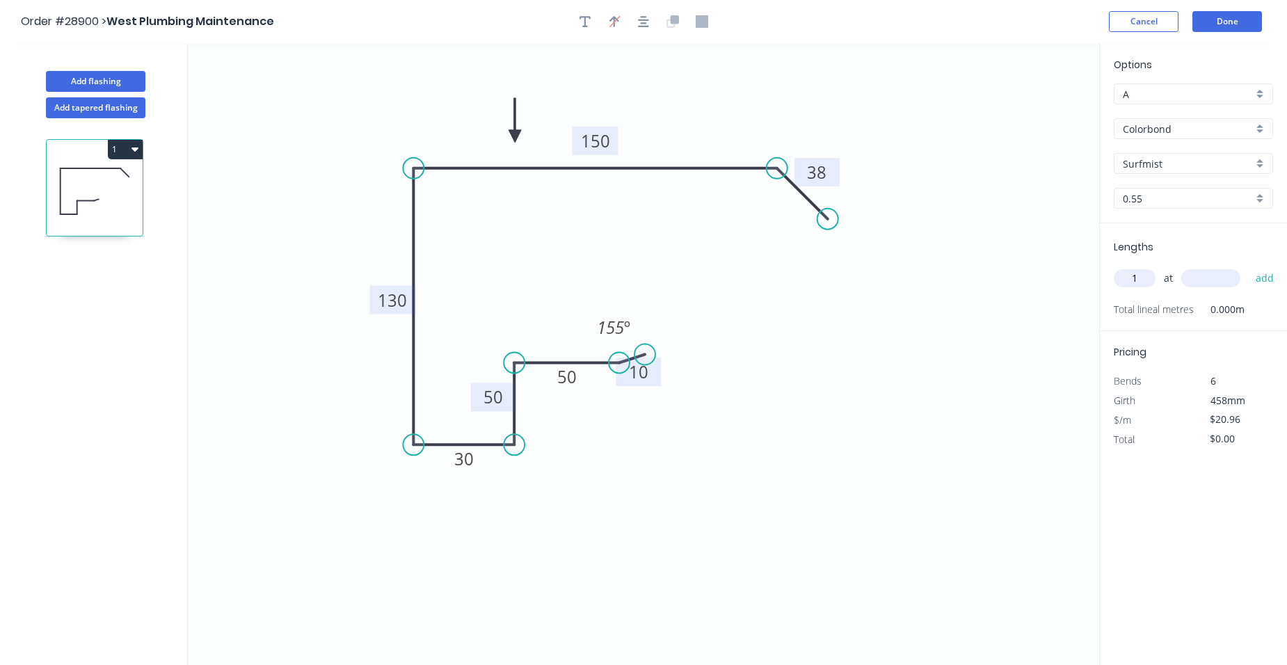
type input "1"
type input "6600"
click at [1249, 266] on button "add" at bounding box center [1265, 278] width 33 height 24
click at [120, 145] on button "1" at bounding box center [125, 149] width 35 height 19
click at [104, 177] on div "Duplicate" at bounding box center [76, 184] width 107 height 20
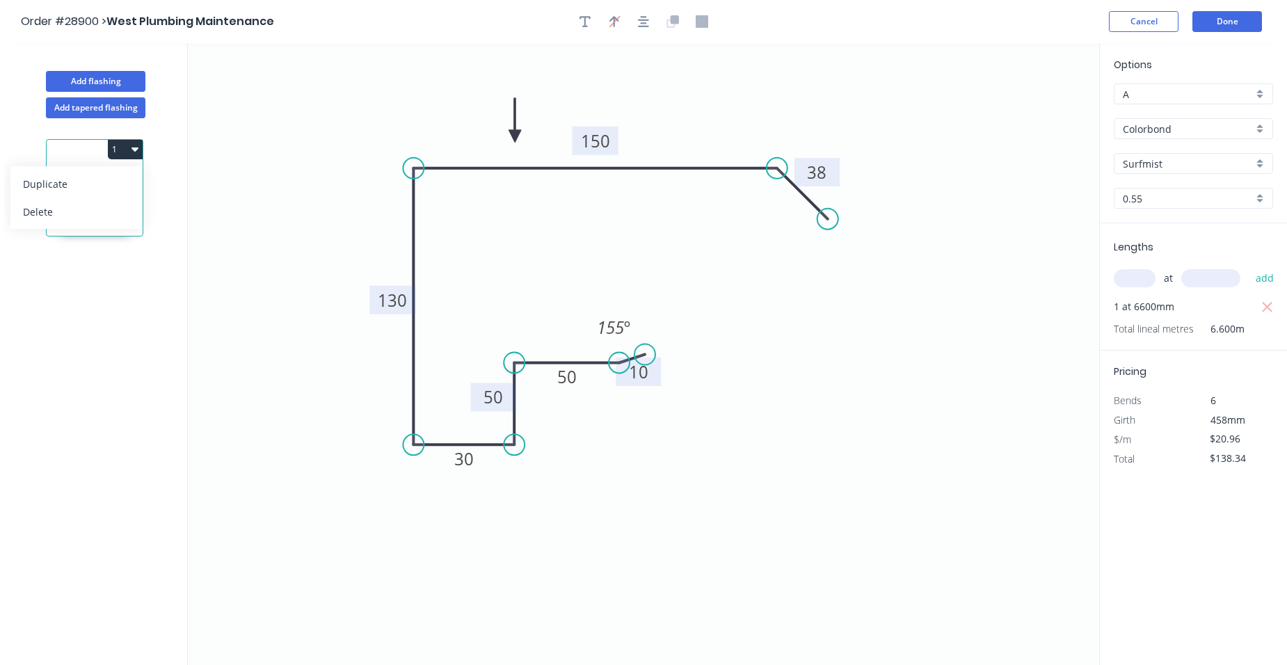
type input "$0.00"
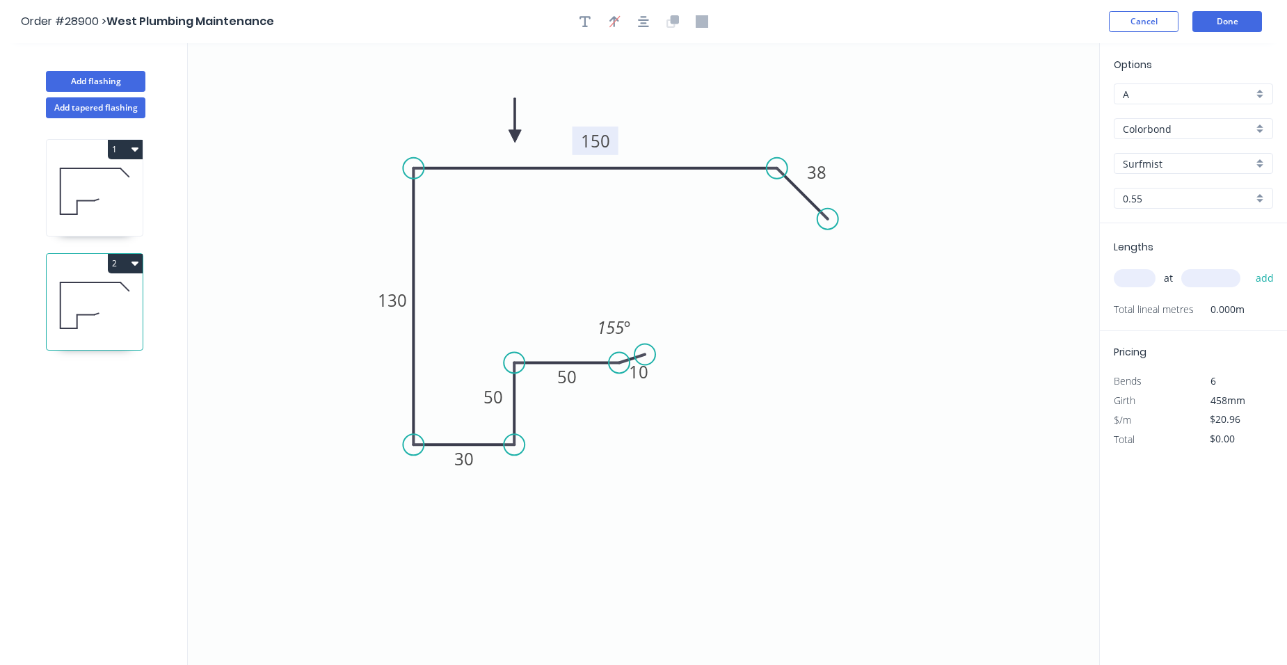
click at [603, 144] on tspan "150" at bounding box center [595, 140] width 29 height 23
click at [1141, 277] on input "text" at bounding box center [1135, 278] width 42 height 18
type input "$23.82"
type input "1"
type input "4500"
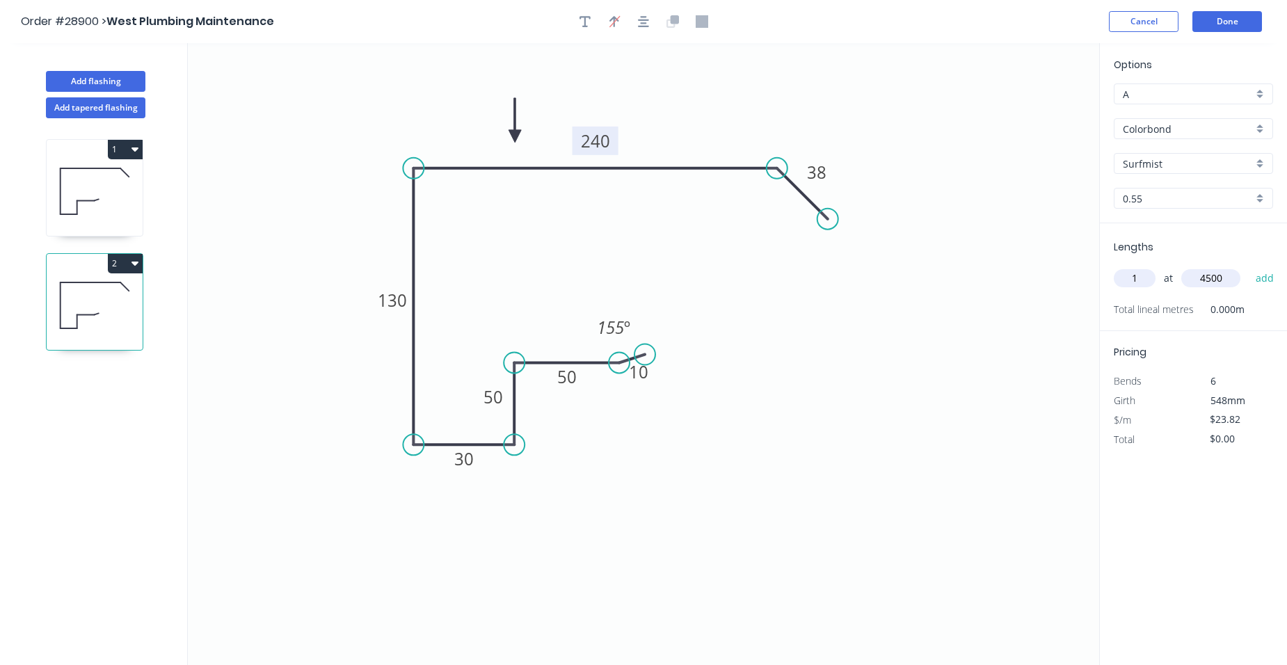
click at [1249, 266] on button "add" at bounding box center [1265, 278] width 33 height 24
click at [137, 258] on icon "button" at bounding box center [135, 262] width 7 height 11
click at [86, 294] on div "Duplicate" at bounding box center [76, 298] width 107 height 20
type input "$0.00"
click at [610, 141] on rect at bounding box center [596, 141] width 46 height 29
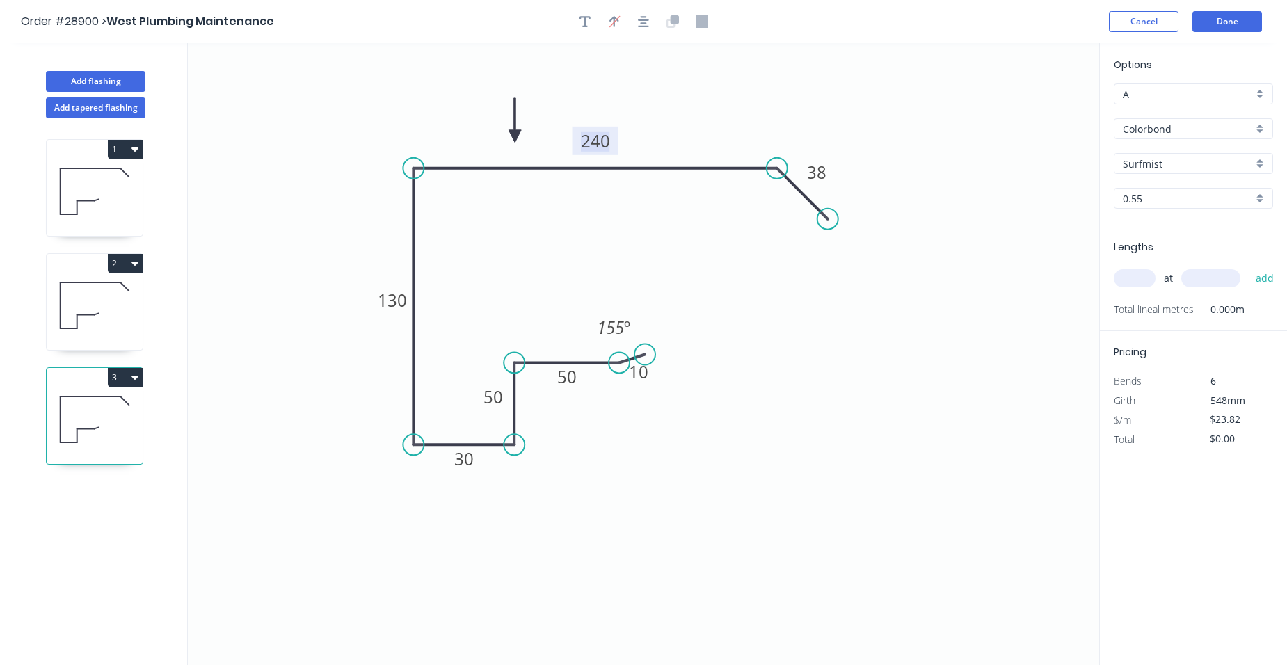
click at [610, 141] on tspan "240" at bounding box center [595, 140] width 29 height 23
click at [1129, 278] on input "text" at bounding box center [1135, 278] width 42 height 18
type input "$28.34"
type input "1"
type input "4500"
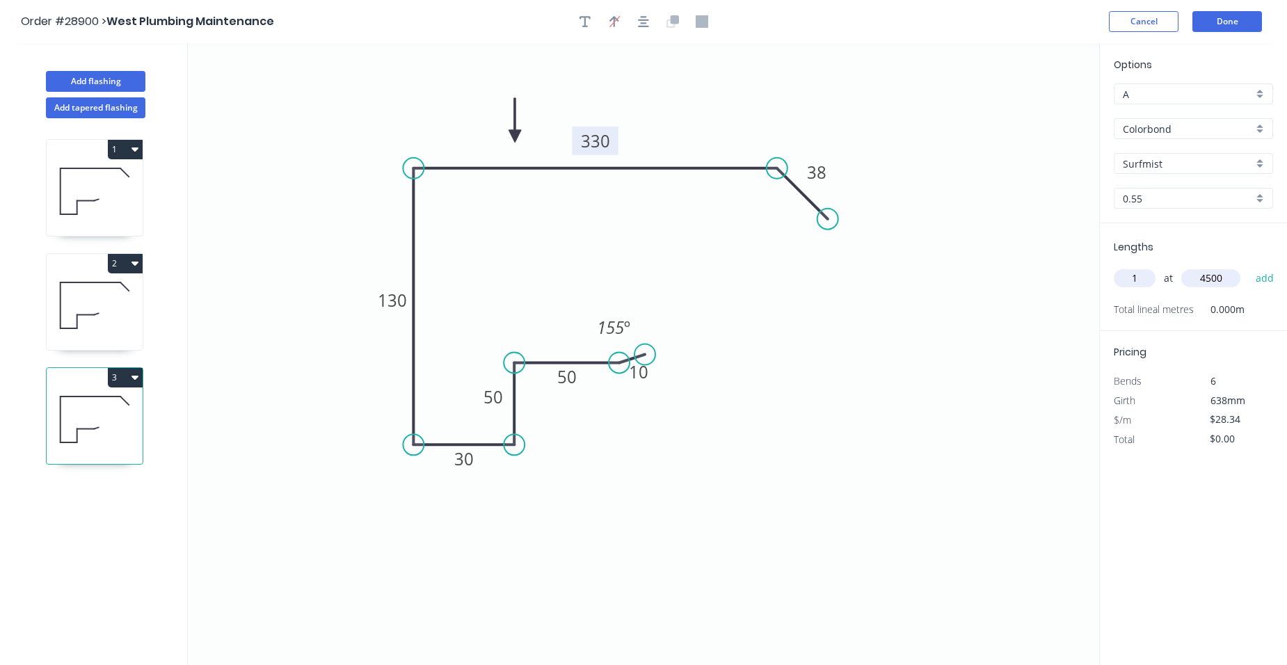
click at [1249, 266] on button "add" at bounding box center [1265, 278] width 33 height 24
type input "$127.53"
click at [106, 80] on button "Add flashing" at bounding box center [95, 81] width 99 height 21
type input "$0.00"
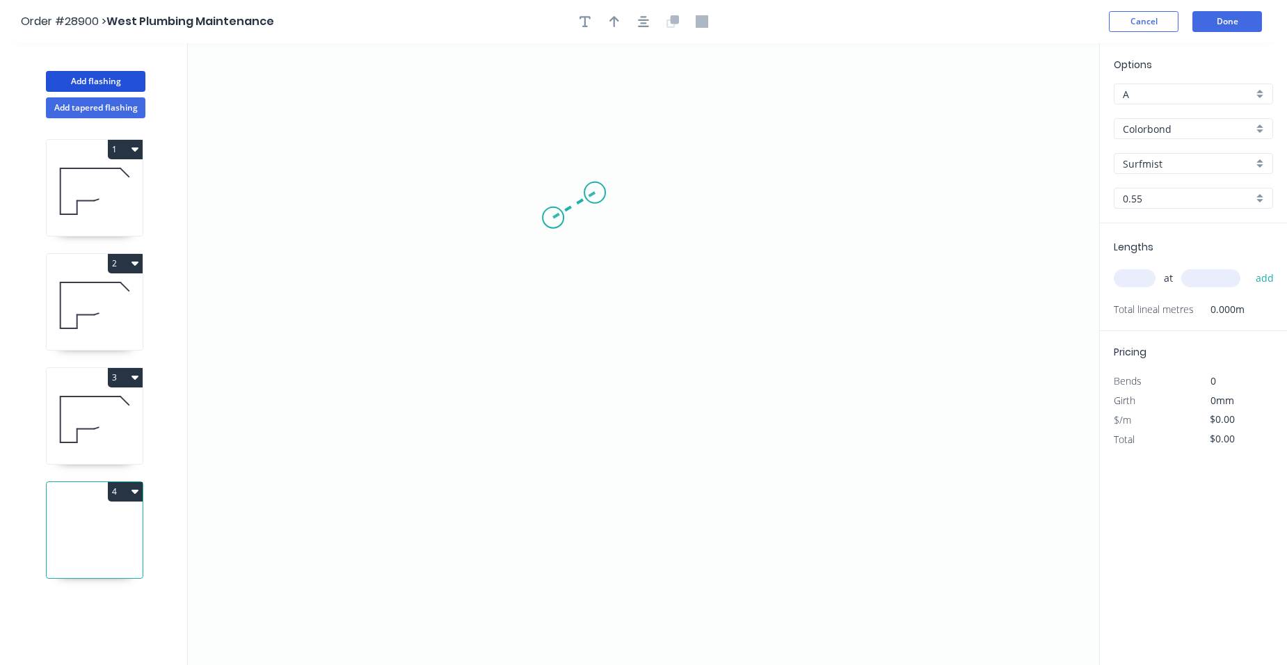
drag, startPoint x: 553, startPoint y: 218, endPoint x: 595, endPoint y: 193, distance: 48.7
click at [595, 193] on icon "0" at bounding box center [643, 354] width 911 height 622
click at [591, 500] on icon "0 ?" at bounding box center [643, 354] width 911 height 622
click at [691, 498] on icon "0 ? ? ? º" at bounding box center [643, 354] width 911 height 622
click at [691, 415] on icon at bounding box center [691, 457] width 0 height 86
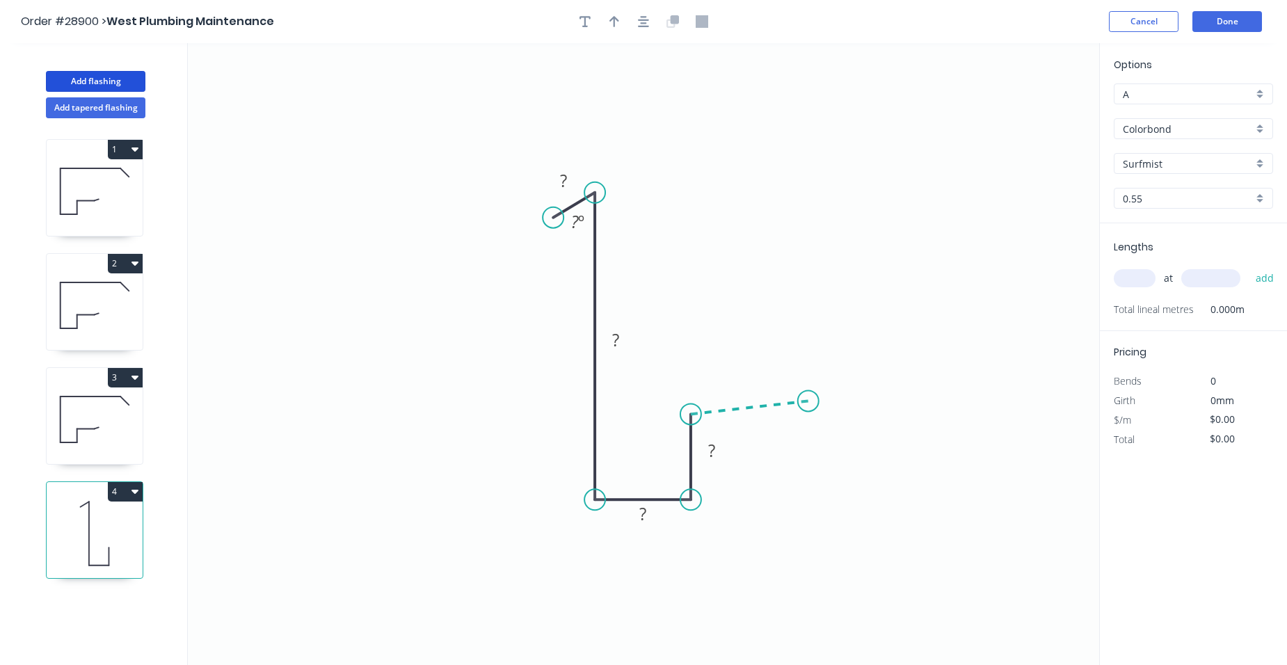
click at [809, 401] on icon "0 ? ? ? ? ? º" at bounding box center [643, 354] width 911 height 622
click at [820, 392] on icon at bounding box center [814, 396] width 11 height 9
click at [820, 392] on circle at bounding box center [819, 391] width 21 height 21
click at [833, 403] on rect at bounding box center [827, 406] width 28 height 19
click at [758, 381] on rect at bounding box center [747, 381] width 28 height 19
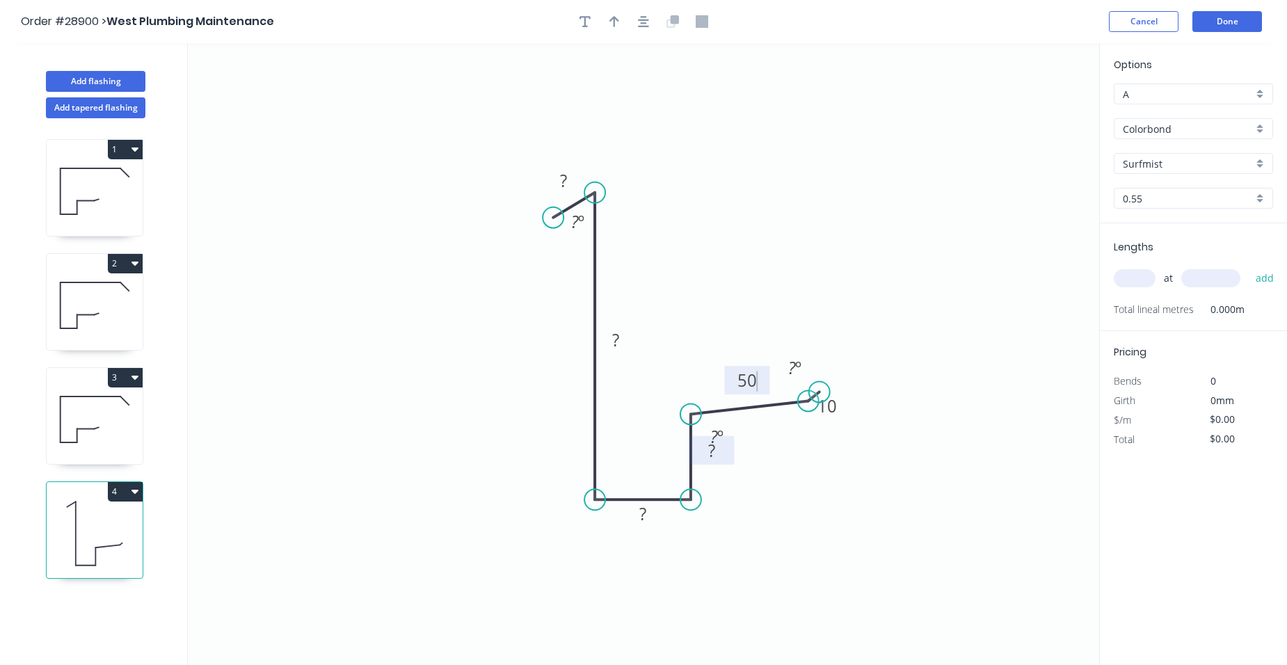
click at [717, 457] on rect at bounding box center [712, 451] width 28 height 19
click at [643, 521] on tspan "?" at bounding box center [642, 513] width 7 height 23
click at [621, 338] on rect at bounding box center [616, 340] width 28 height 19
click at [565, 177] on tspan "?" at bounding box center [563, 180] width 7 height 23
type input "$14.29"
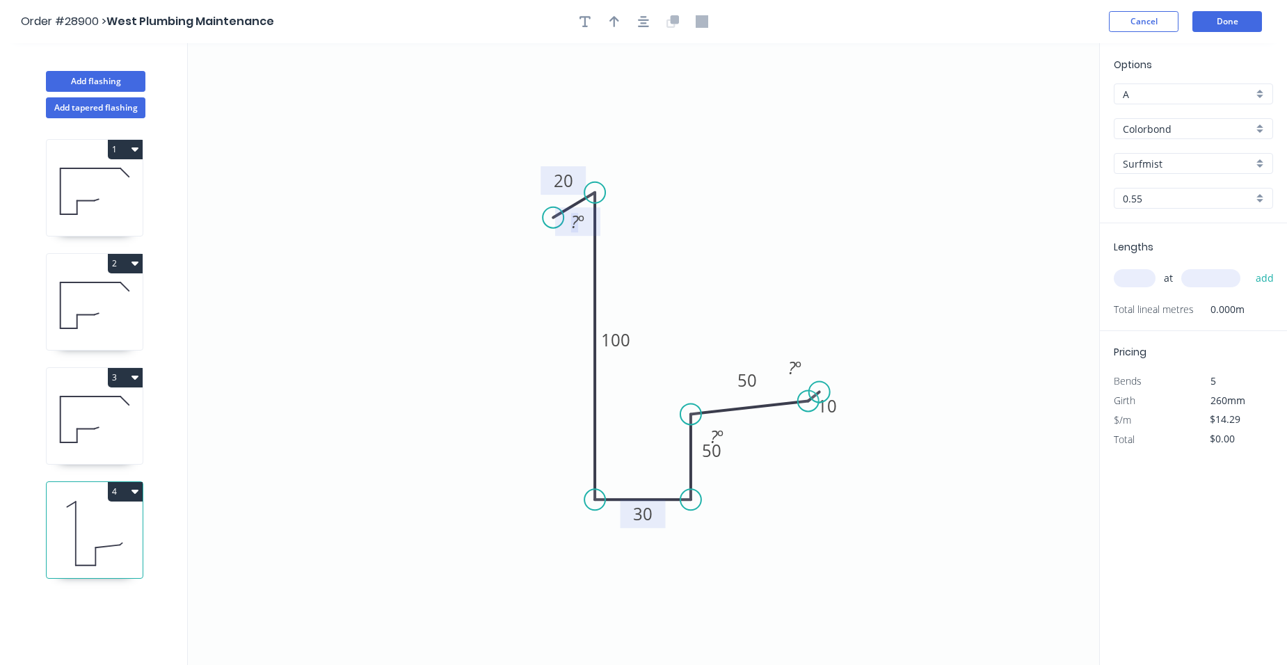
click at [578, 223] on tspan "º" at bounding box center [581, 221] width 6 height 23
drag, startPoint x: 611, startPoint y: 24, endPoint x: 731, endPoint y: 58, distance: 124.3
click at [612, 24] on icon "button" at bounding box center [615, 21] width 10 height 13
drag, startPoint x: 1033, startPoint y: 112, endPoint x: 538, endPoint y: 337, distance: 543.7
click at [538, 337] on icon at bounding box center [538, 321] width 13 height 45
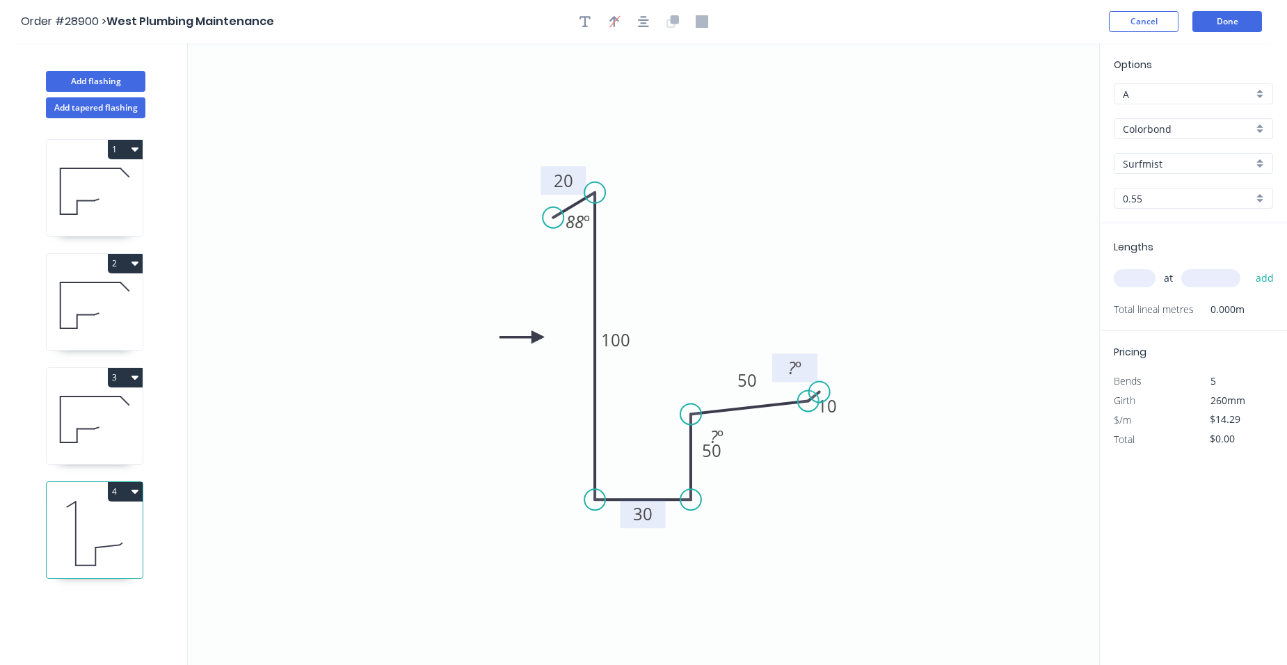
click at [804, 367] on rect at bounding box center [795, 368] width 28 height 19
click at [724, 436] on rect at bounding box center [717, 437] width 28 height 19
click at [736, 459] on rect at bounding box center [715, 459] width 45 height 29
drag, startPoint x: 736, startPoint y: 446, endPoint x: 783, endPoint y: 470, distance: 52.6
click at [783, 470] on rect at bounding box center [763, 461] width 45 height 29
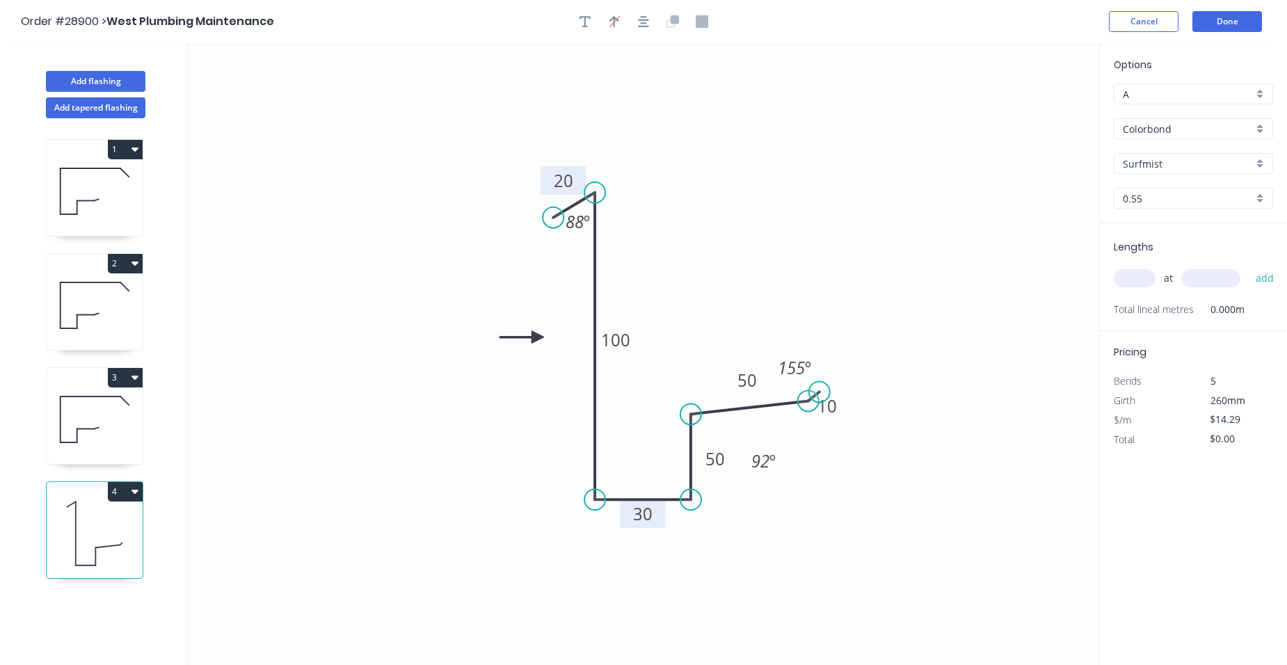
click at [1145, 278] on input "text" at bounding box center [1135, 278] width 42 height 18
type input "1"
type input "6600"
click at [1249, 266] on button "add" at bounding box center [1265, 278] width 33 height 24
type input "$94.31"
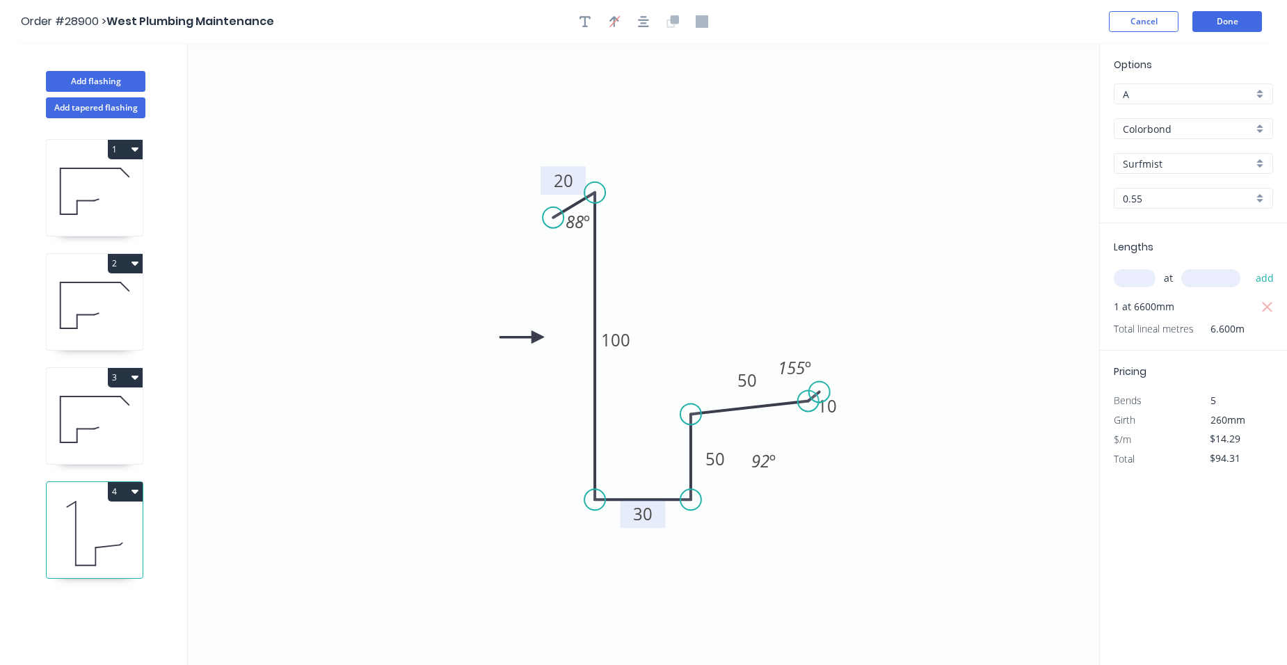
drag, startPoint x: 1262, startPoint y: 157, endPoint x: 1256, endPoint y: 172, distance: 15.9
click at [1262, 158] on div "Surfmist" at bounding box center [1193, 163] width 159 height 21
click at [1187, 268] on div "Night Sky" at bounding box center [1194, 277] width 158 height 24
click at [111, 403] on icon at bounding box center [95, 419] width 96 height 89
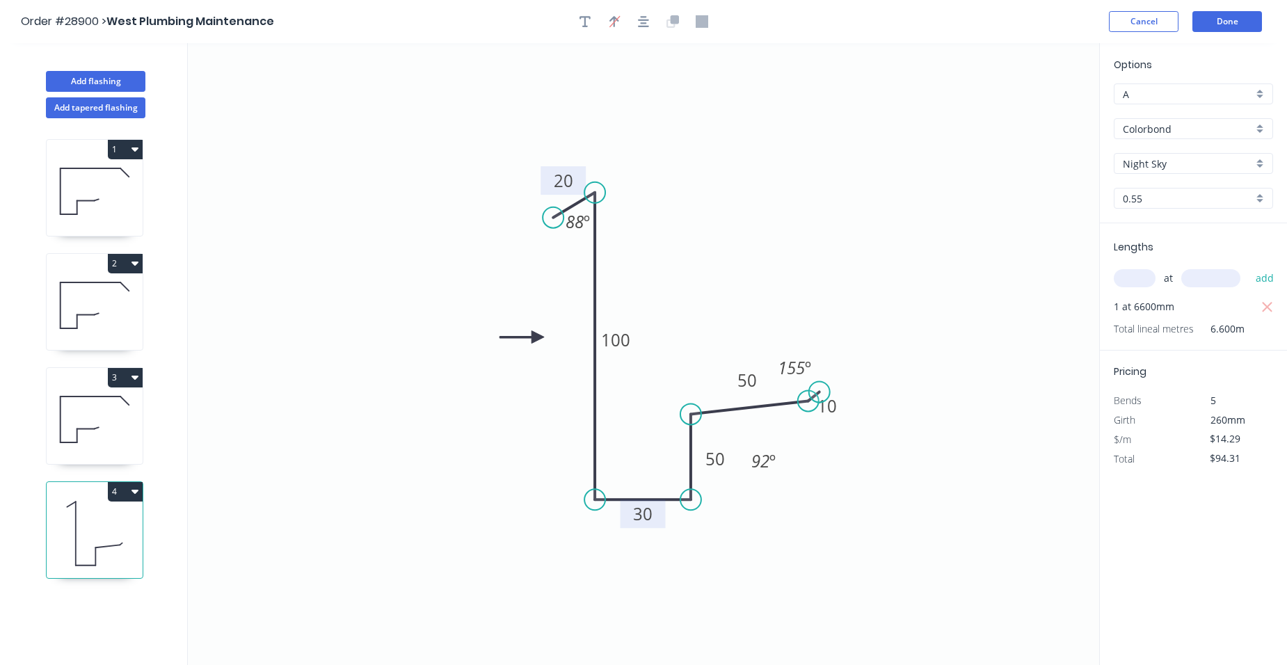
type input "Surfmist"
type input "$28.34"
type input "$127.53"
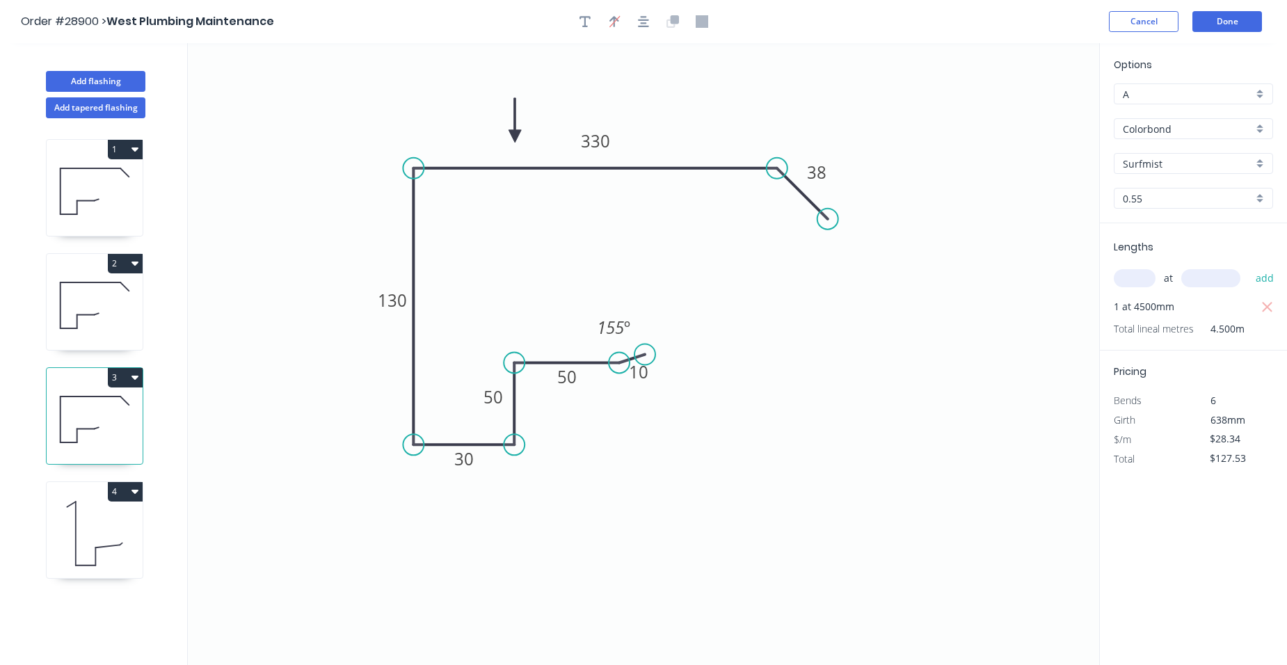
click at [1255, 160] on div "Surfmist" at bounding box center [1193, 163] width 159 height 21
click at [1186, 253] on div "Night Sky" at bounding box center [1194, 250] width 158 height 24
click at [104, 298] on icon at bounding box center [95, 305] width 96 height 89
type input "Surfmist"
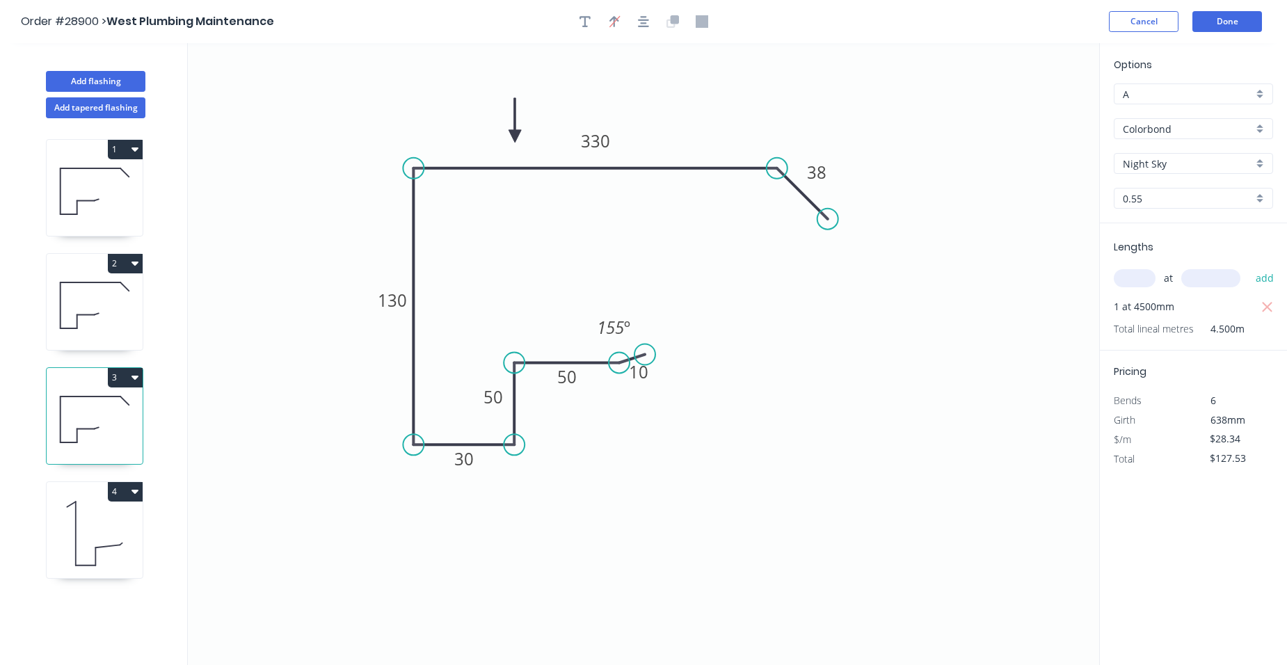
type input "$23.82"
type input "$107.19"
drag, startPoint x: 1263, startPoint y: 158, endPoint x: 1241, endPoint y: 173, distance: 27.0
click at [1263, 159] on div "Surfmist" at bounding box center [1193, 163] width 159 height 21
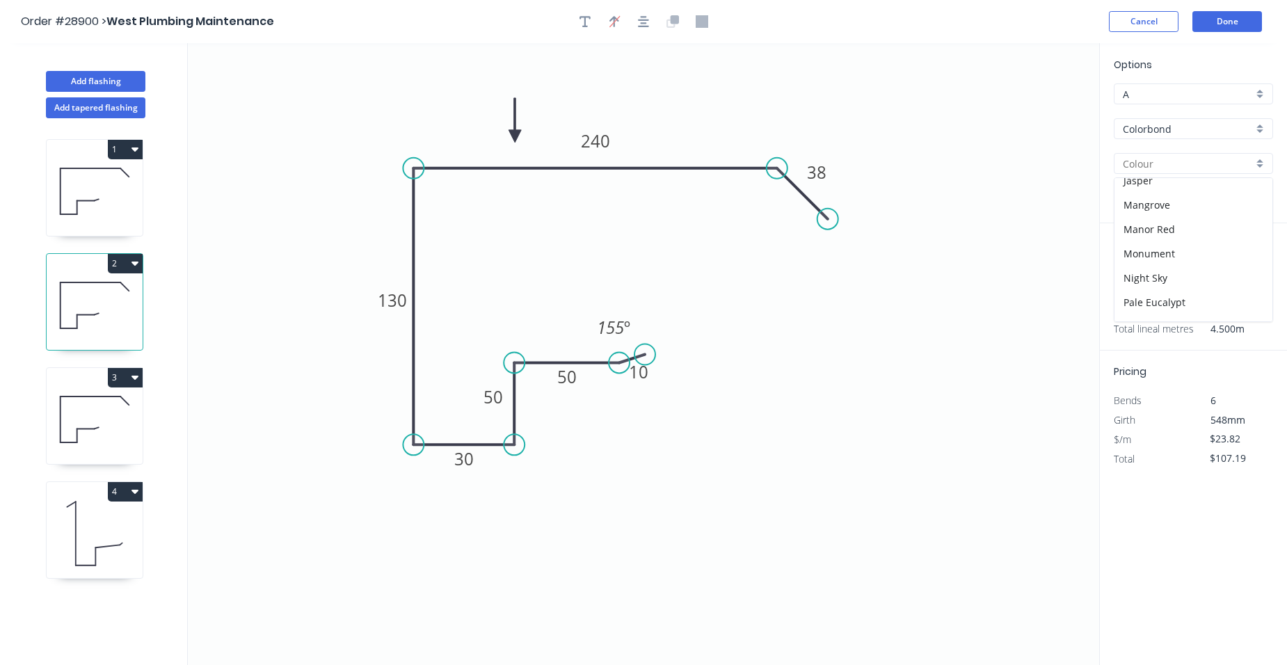
scroll to position [278, 0]
click at [1159, 275] on div "Night Sky" at bounding box center [1194, 277] width 158 height 24
click at [120, 207] on icon at bounding box center [95, 191] width 96 height 89
type input "Surfmist"
type input "$20.96"
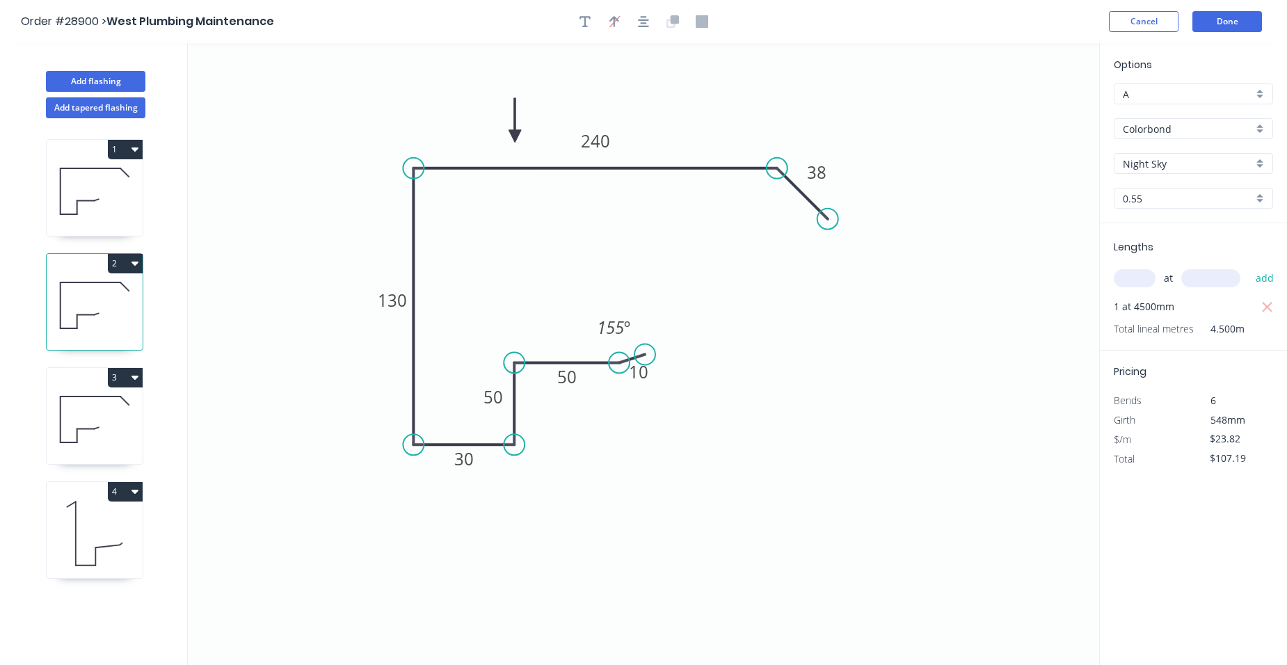
type input "$138.34"
click at [1265, 164] on div "Surfmist" at bounding box center [1193, 163] width 159 height 21
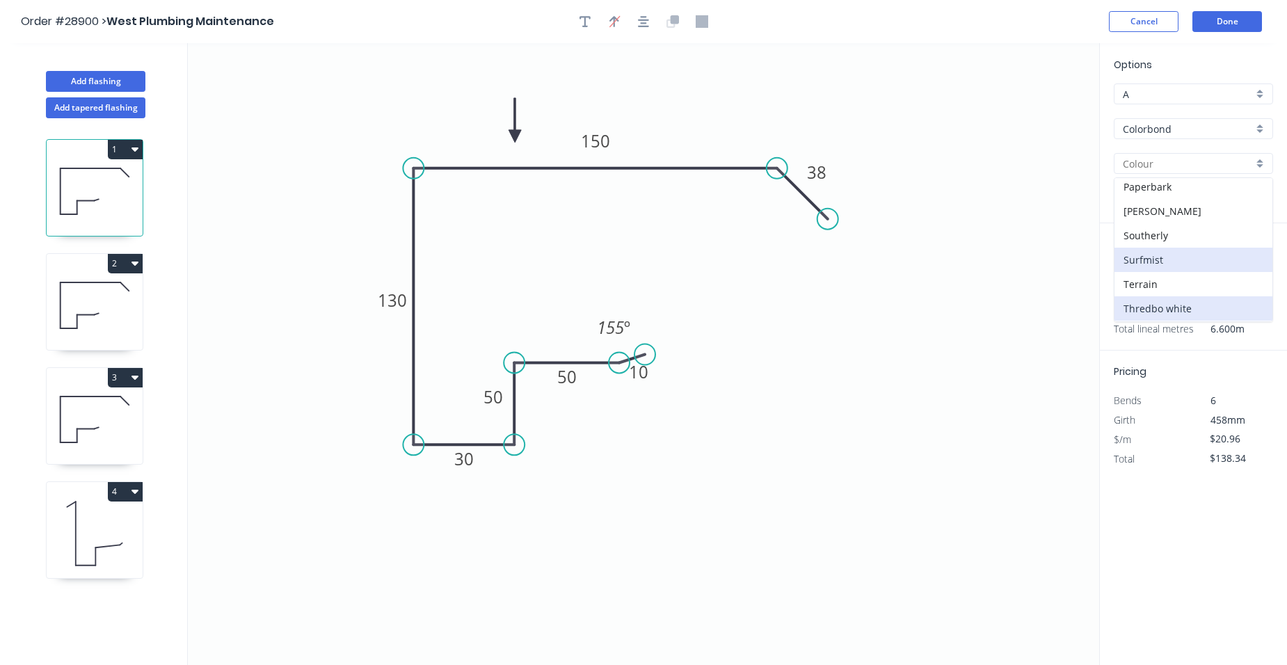
scroll to position [348, 0]
click at [1191, 218] on div "Night Sky" at bounding box center [1194, 208] width 158 height 24
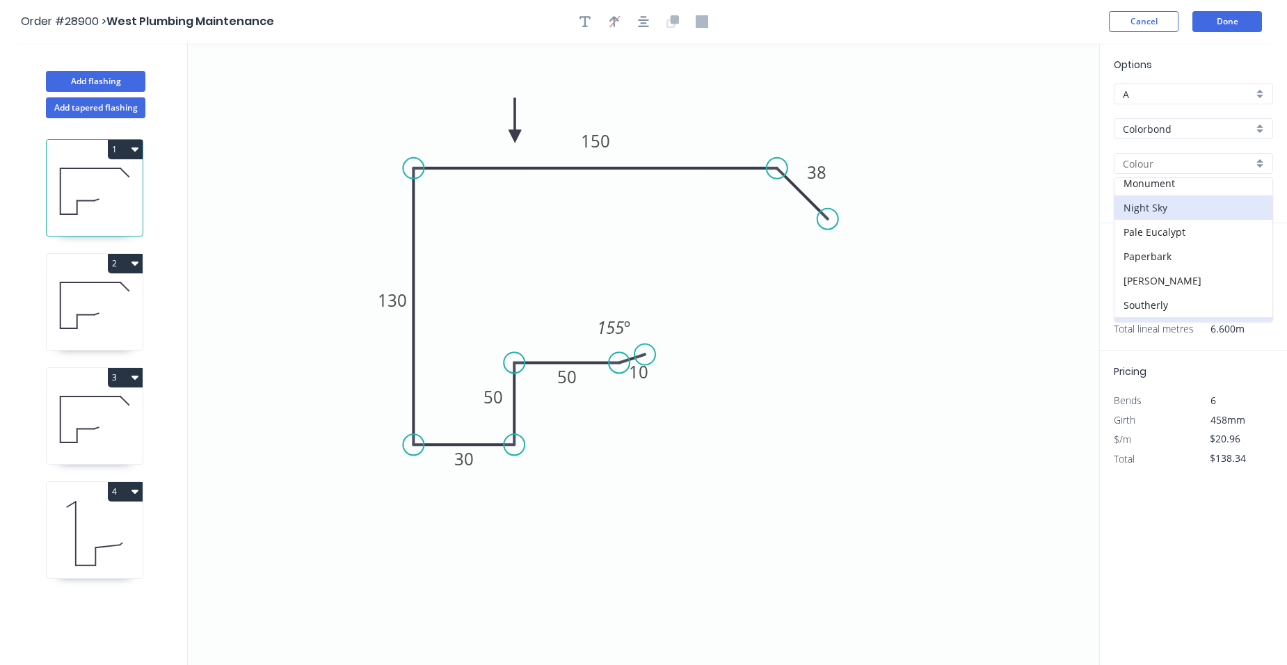
type input "Night Sky"
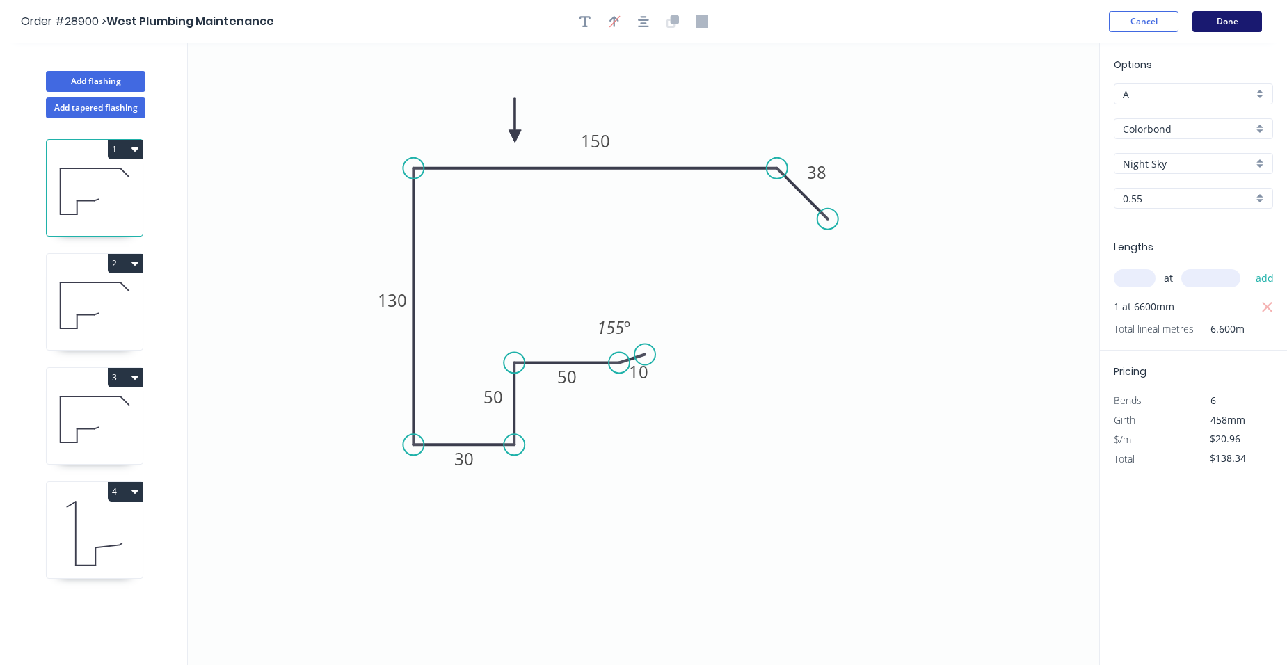
click at [1259, 17] on button "Done" at bounding box center [1228, 21] width 70 height 21
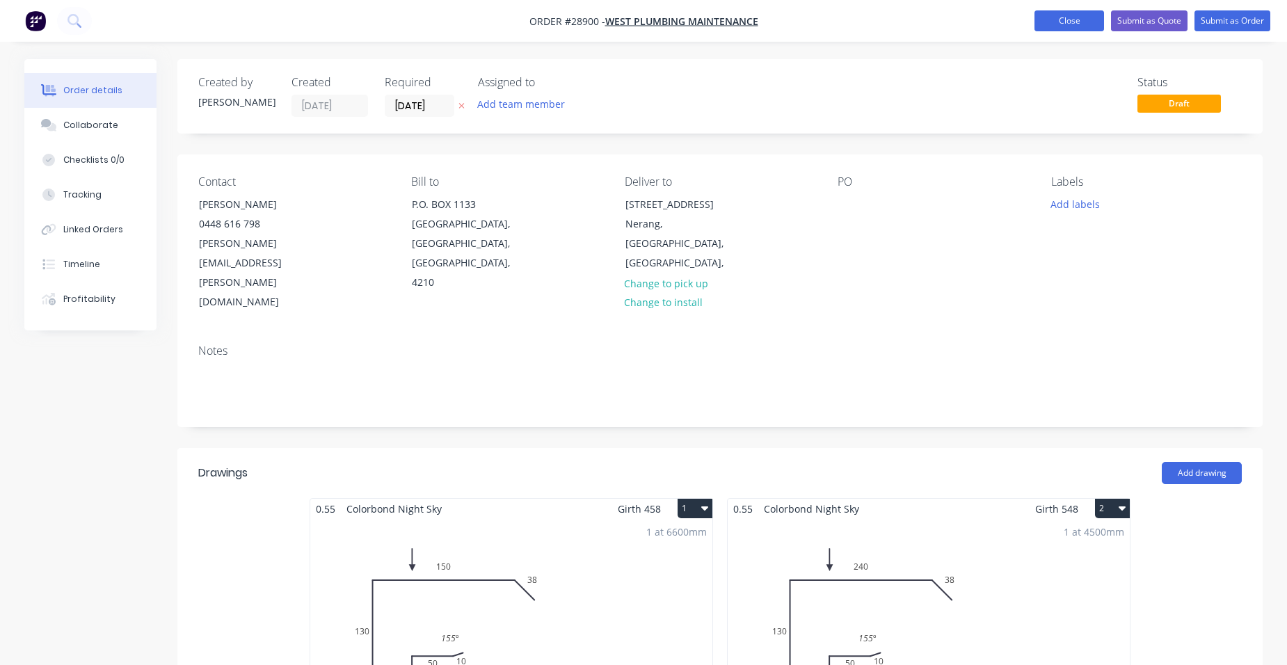
click at [1081, 23] on button "Close" at bounding box center [1070, 20] width 70 height 21
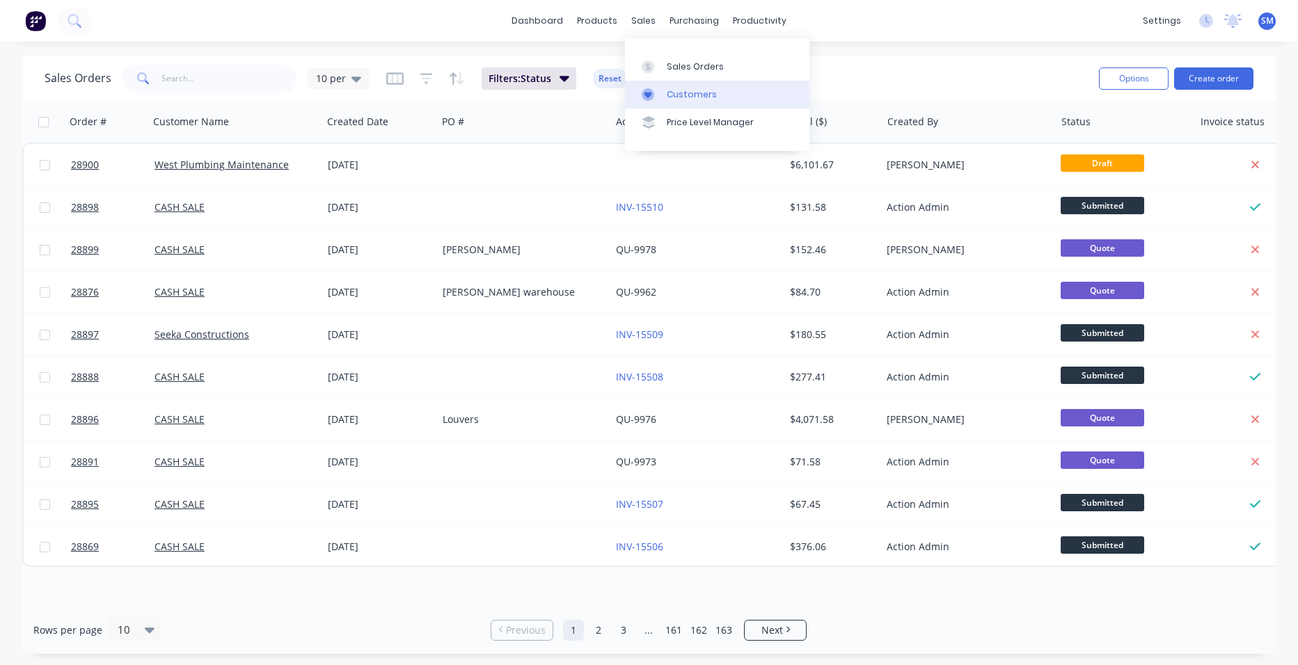
click at [674, 90] on div "Customers" at bounding box center [692, 94] width 50 height 13
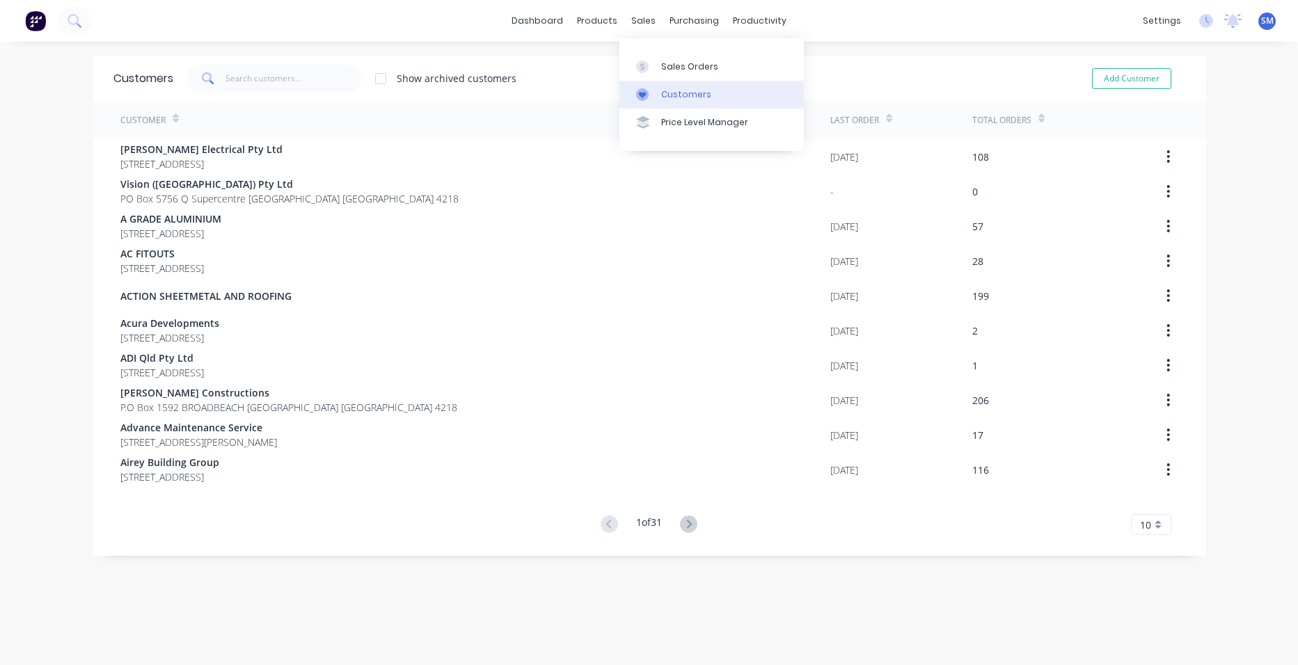
click at [653, 89] on div at bounding box center [646, 94] width 21 height 13
click at [255, 77] on input "text" at bounding box center [293, 79] width 136 height 28
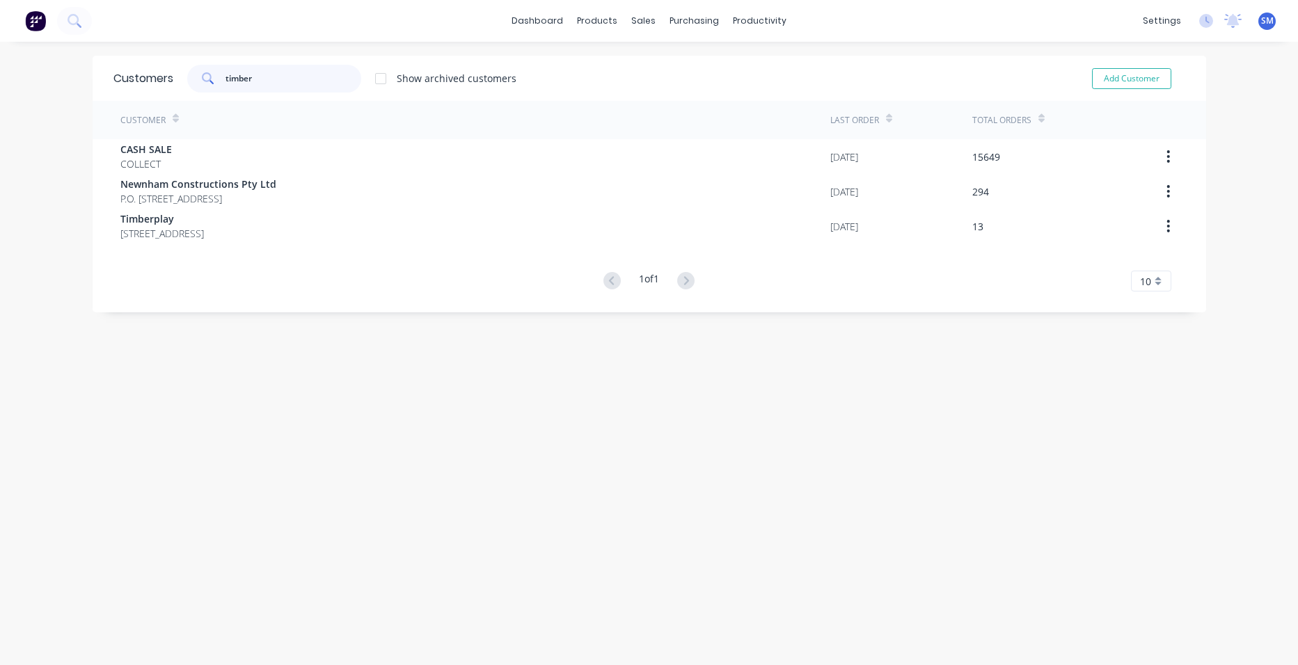
drag, startPoint x: 271, startPoint y: 83, endPoint x: 200, endPoint y: 67, distance: 72.8
click at [200, 67] on div "timber" at bounding box center [274, 79] width 174 height 28
type input "timber"
drag, startPoint x: 679, startPoint y: 95, endPoint x: 628, endPoint y: 84, distance: 52.7
click at [680, 95] on div "Customers" at bounding box center [686, 94] width 50 height 13
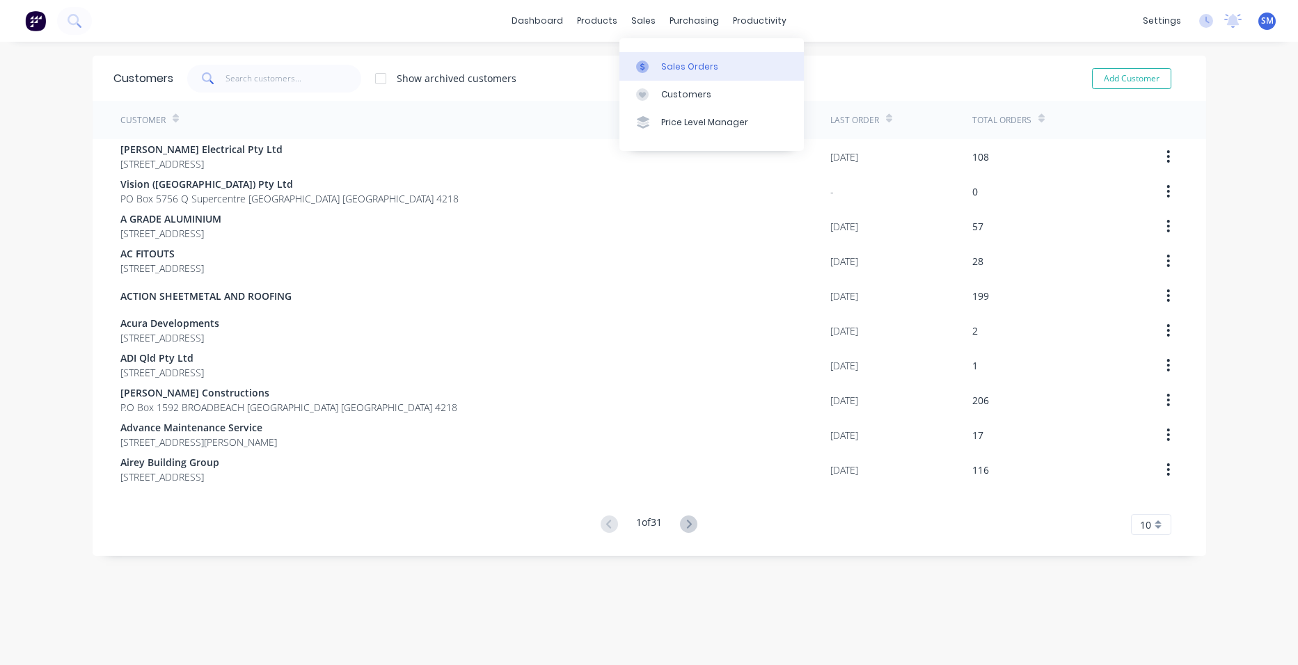
click at [702, 67] on div "Sales Orders" at bounding box center [689, 67] width 57 height 13
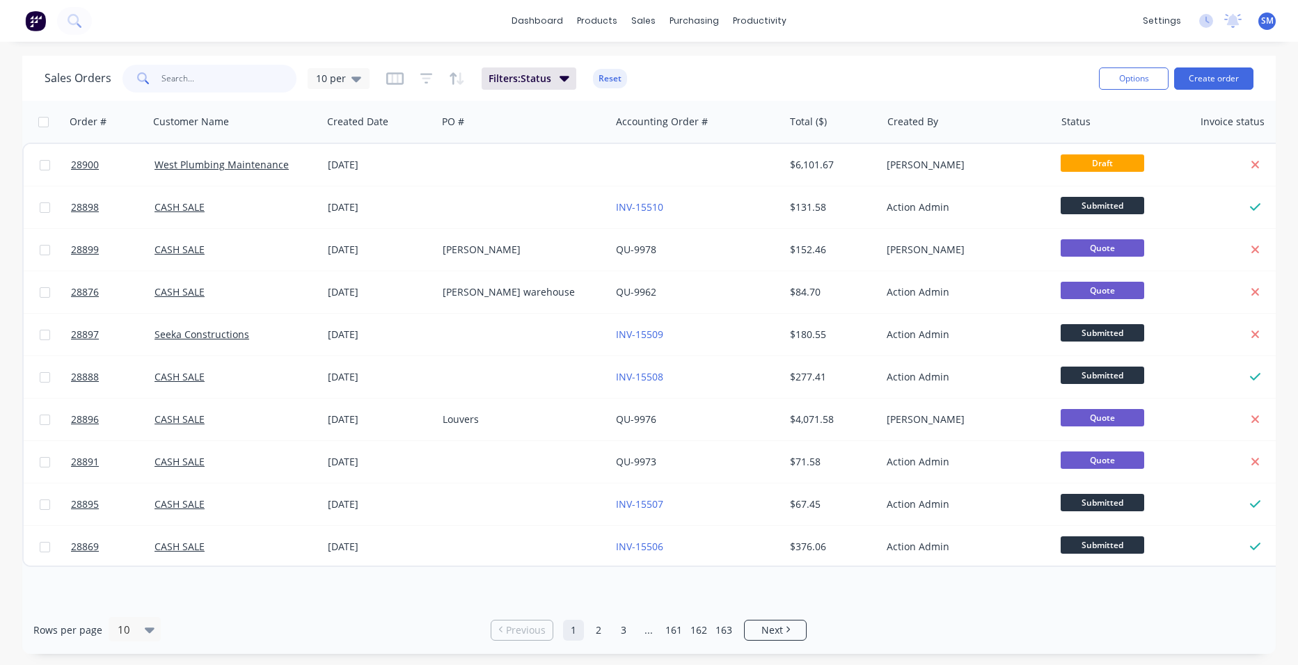
click at [205, 83] on input "text" at bounding box center [229, 79] width 136 height 28
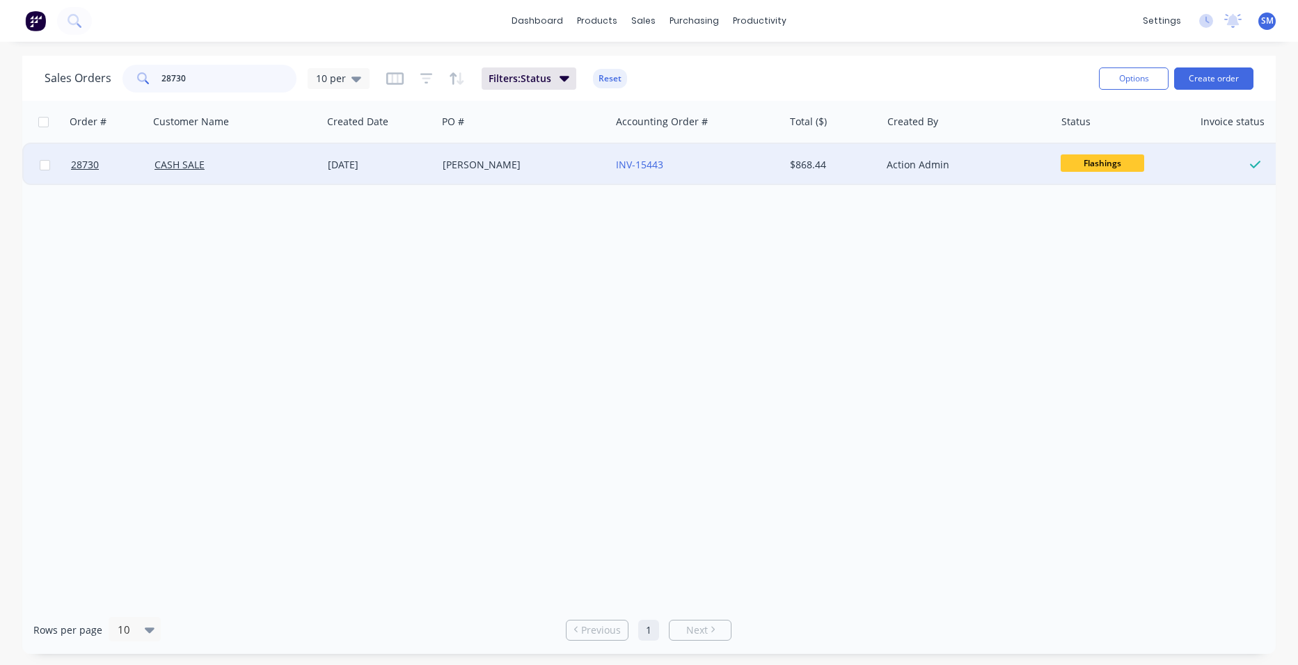
type input "28730"
click at [562, 165] on div "[PERSON_NAME]" at bounding box center [520, 165] width 154 height 14
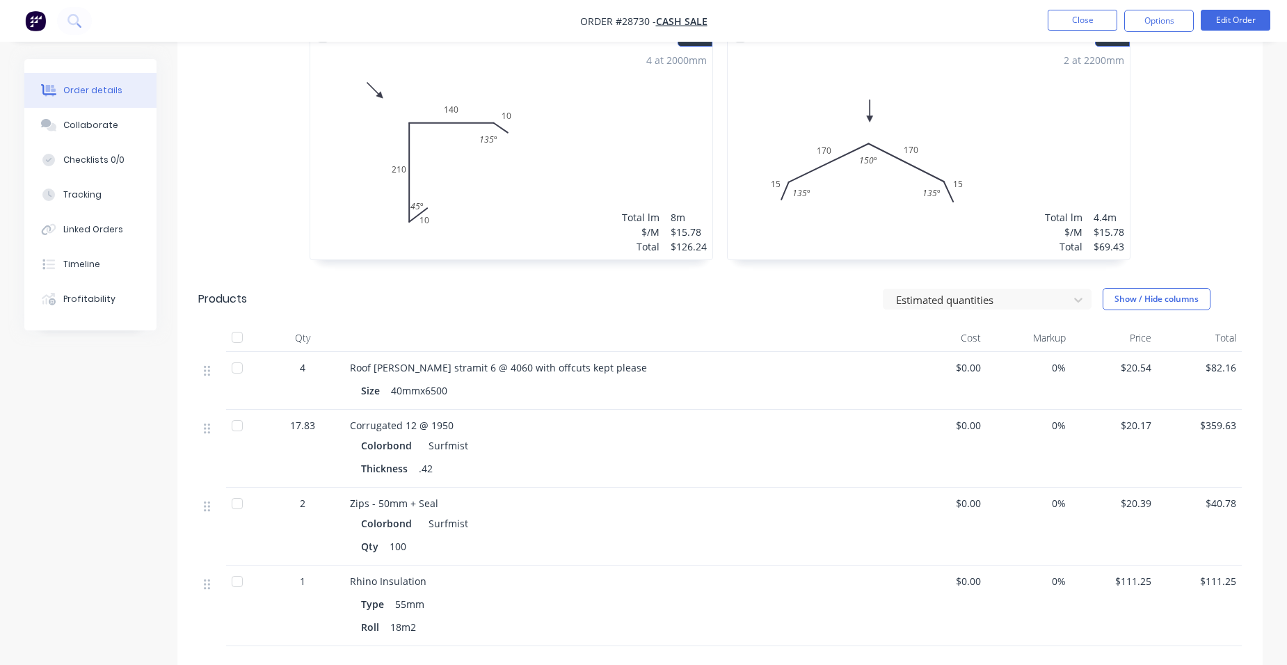
scroll to position [557, 0]
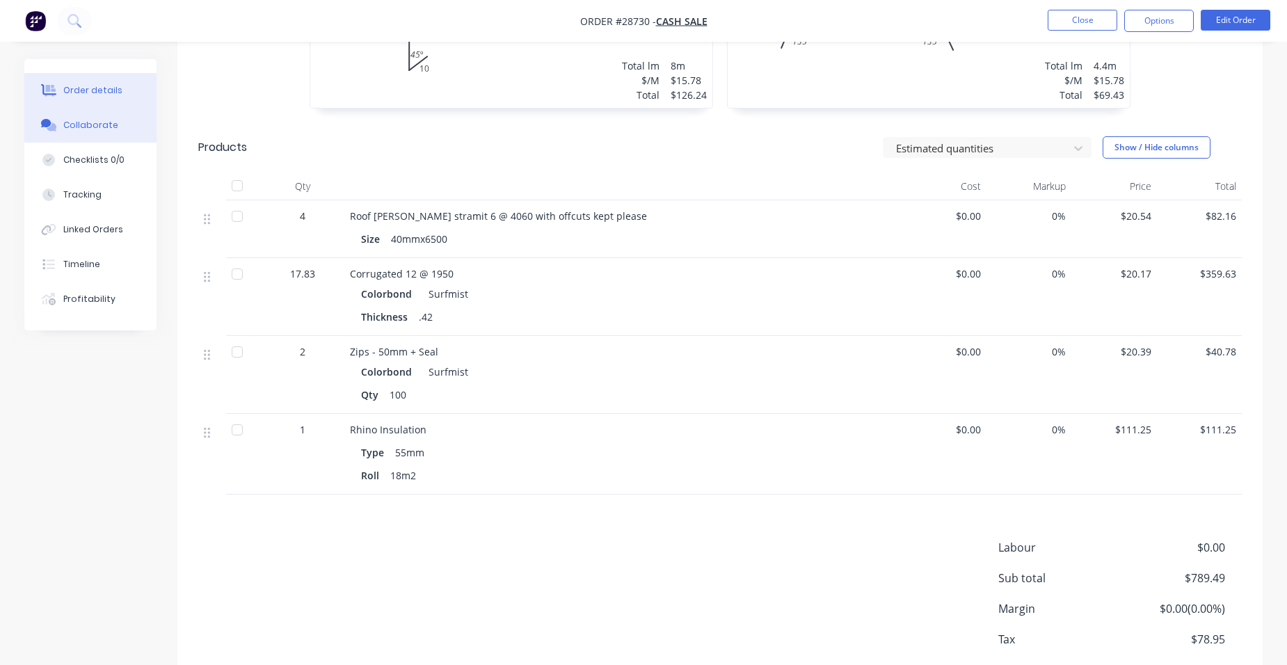
click at [111, 125] on div "Collaborate" at bounding box center [90, 125] width 55 height 13
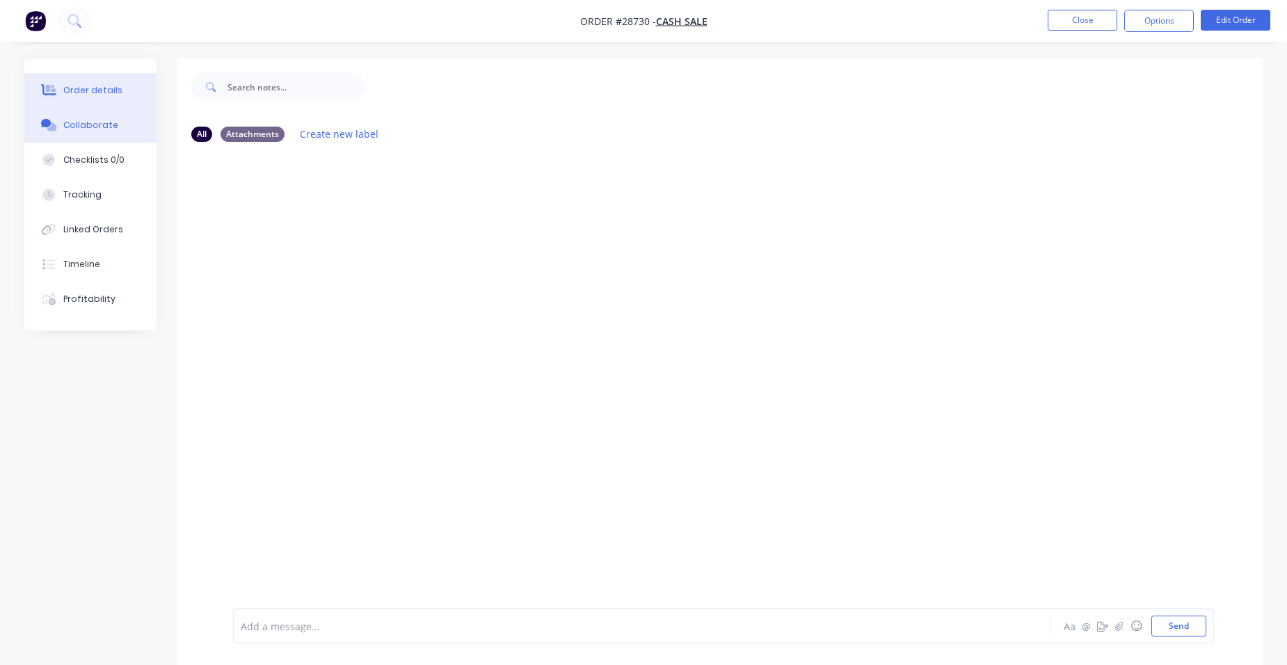
click at [99, 95] on div "Order details" at bounding box center [92, 90] width 59 height 13
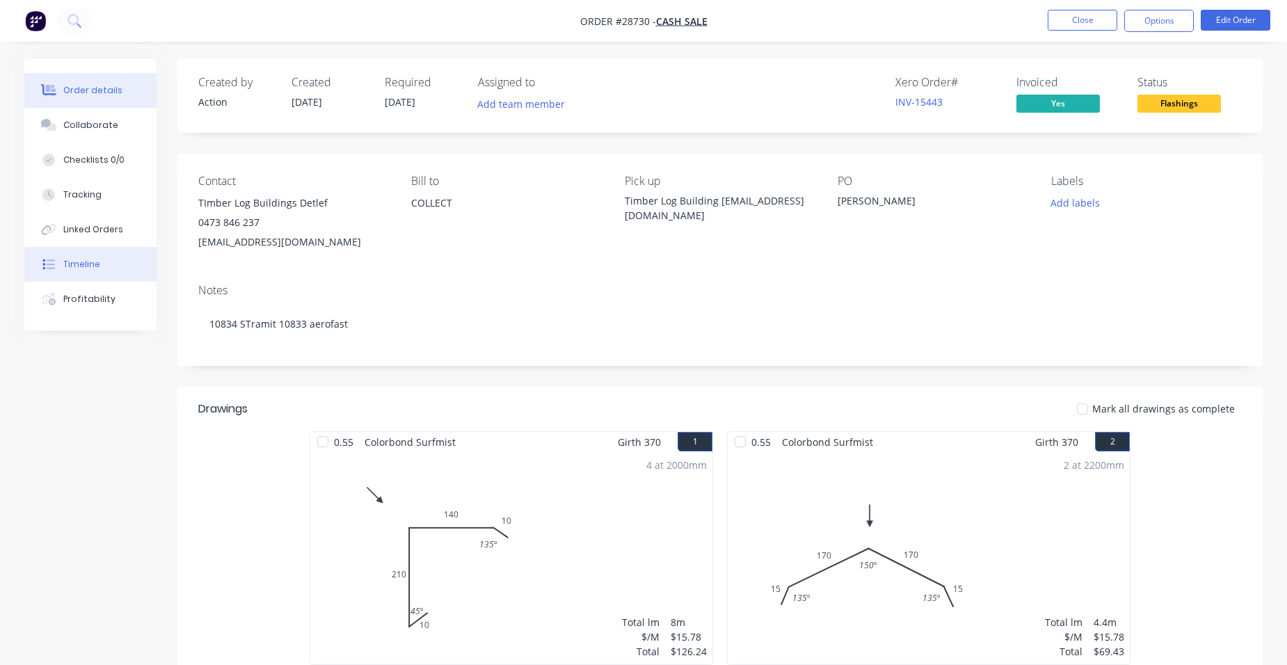
click at [88, 272] on button "Timeline" at bounding box center [90, 264] width 132 height 35
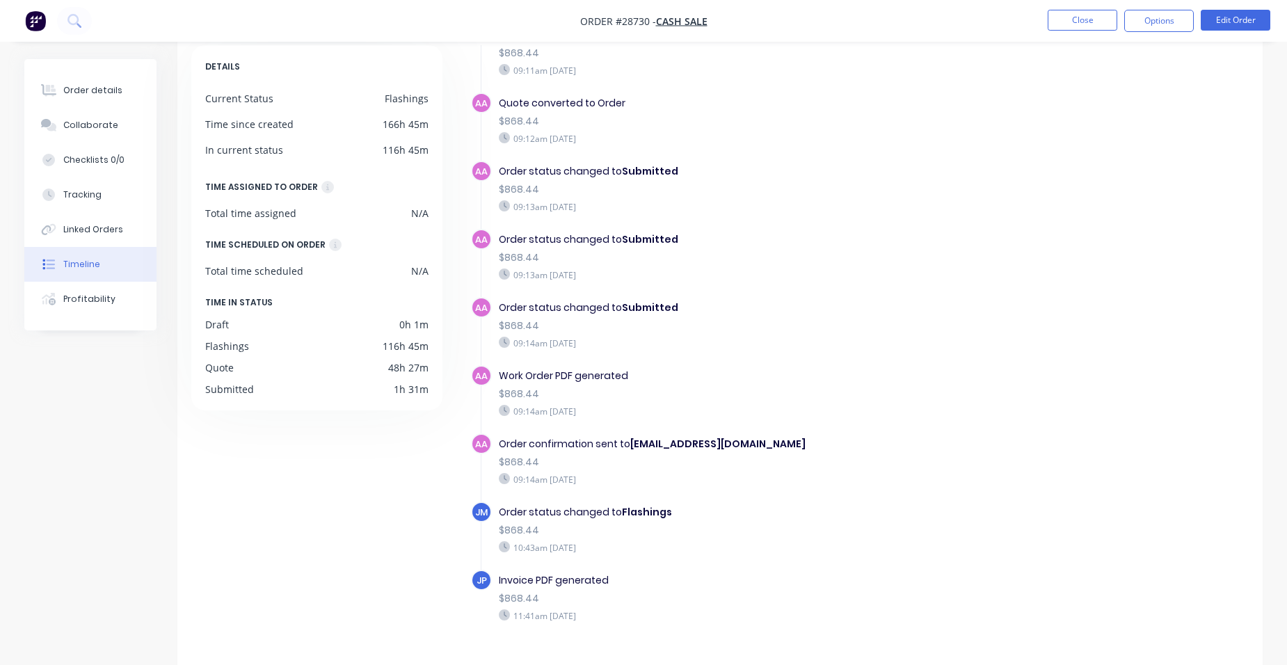
scroll to position [106, 0]
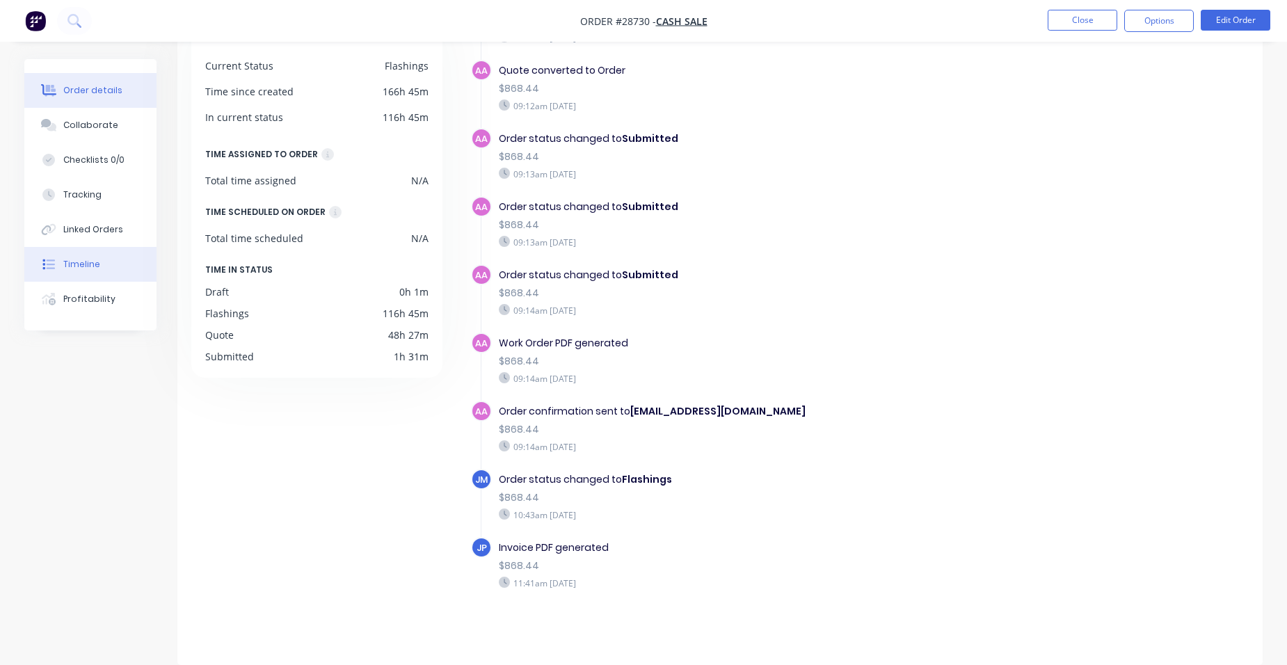
click at [98, 100] on button "Order details" at bounding box center [90, 90] width 132 height 35
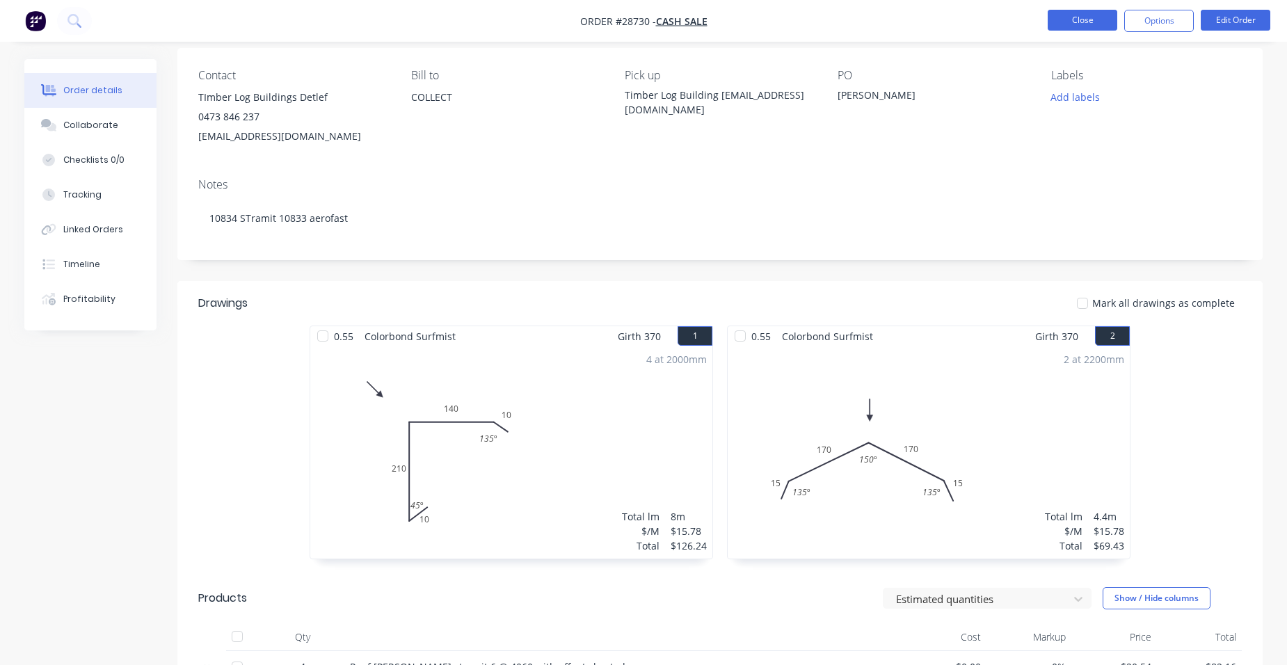
click at [1097, 17] on button "Close" at bounding box center [1083, 20] width 70 height 21
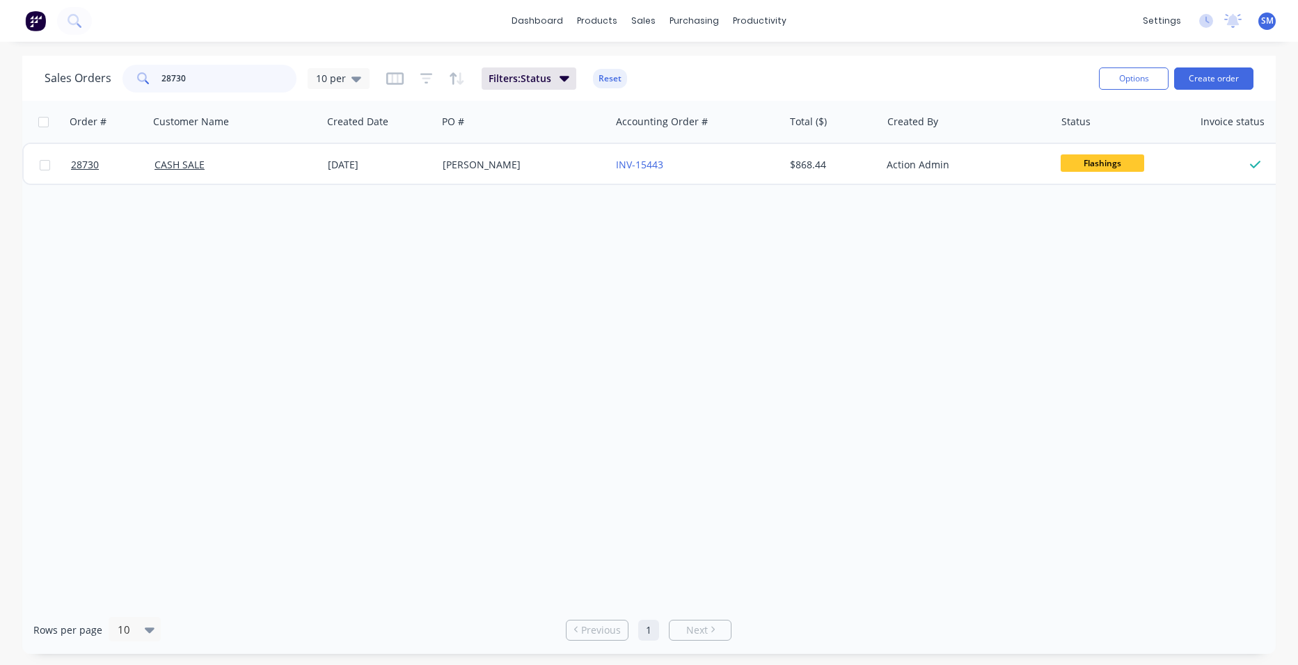
drag, startPoint x: 205, startPoint y: 77, endPoint x: 92, endPoint y: 97, distance: 114.4
click at [106, 83] on div "Sales Orders 28730 10 per" at bounding box center [207, 79] width 325 height 28
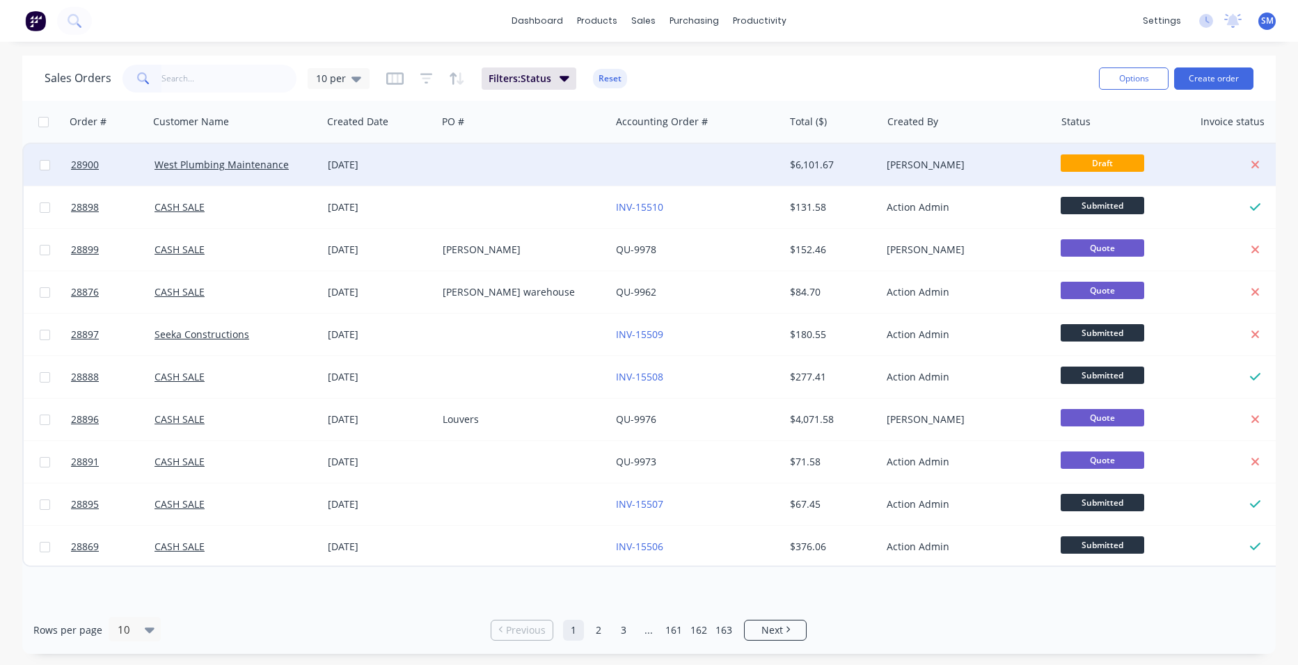
click at [607, 159] on div at bounding box center [523, 165] width 173 height 42
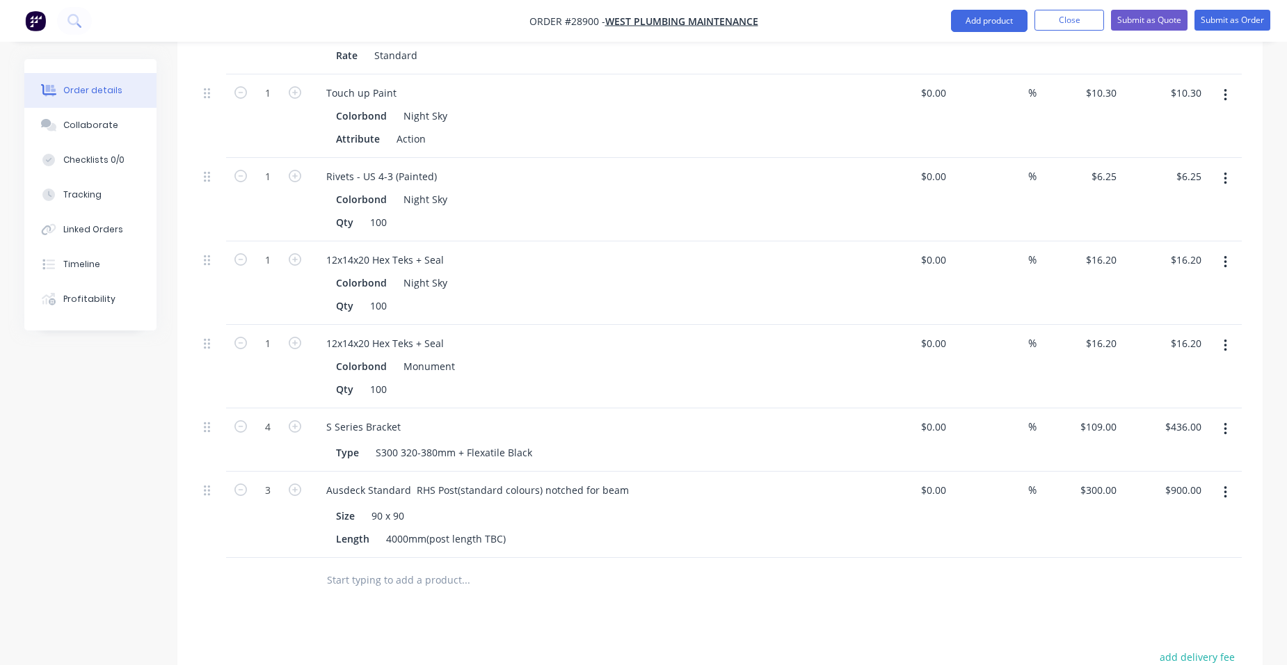
scroll to position [1809, 0]
click at [1060, 24] on button "Close" at bounding box center [1070, 20] width 70 height 21
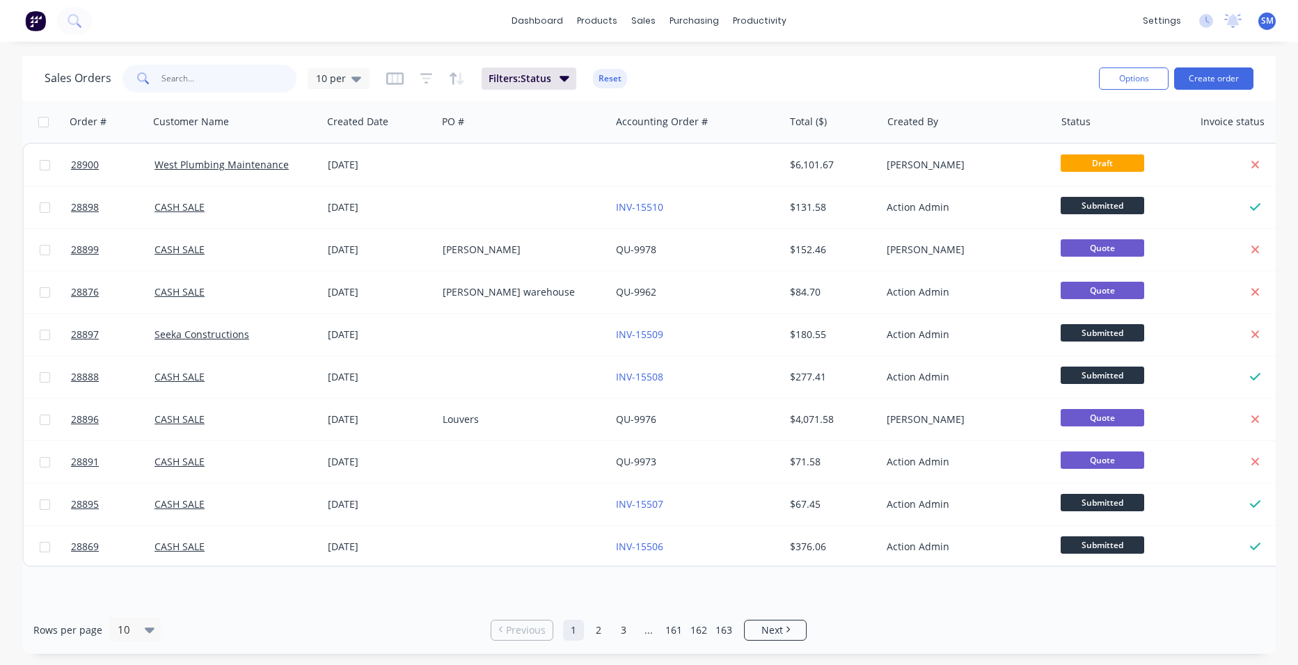
click at [200, 79] on input "text" at bounding box center [229, 79] width 136 height 28
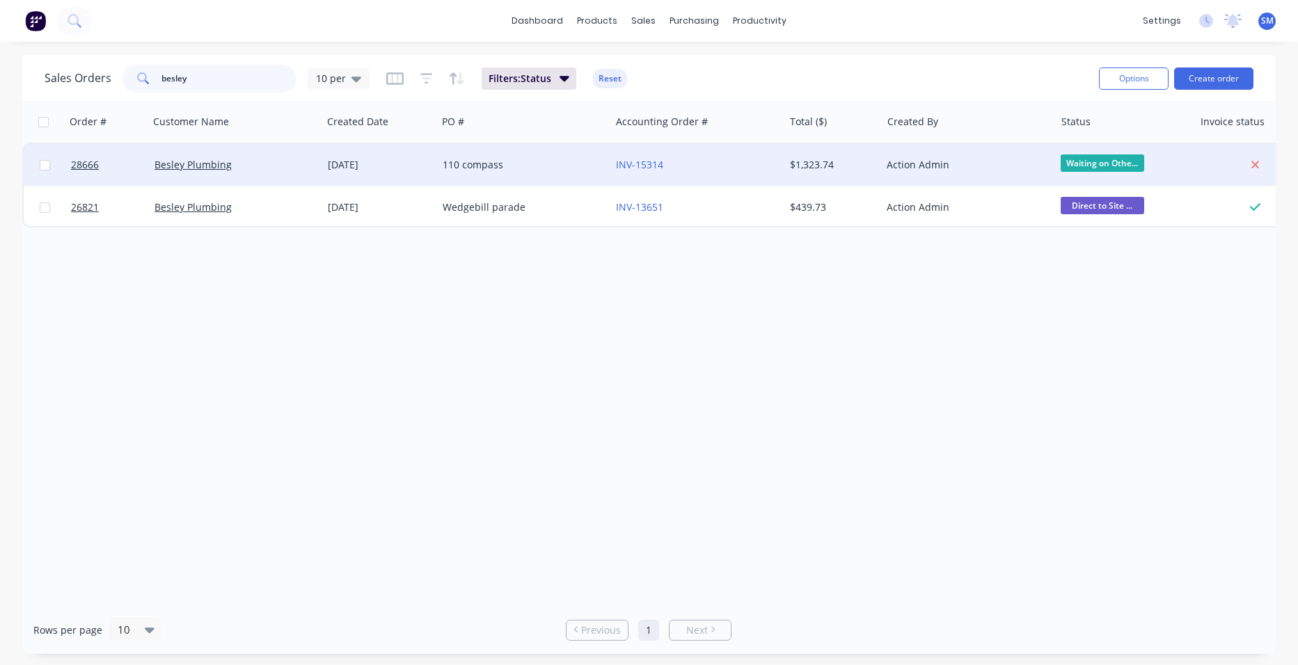
type input "besley"
click at [557, 158] on div "110 compass" at bounding box center [520, 165] width 154 height 14
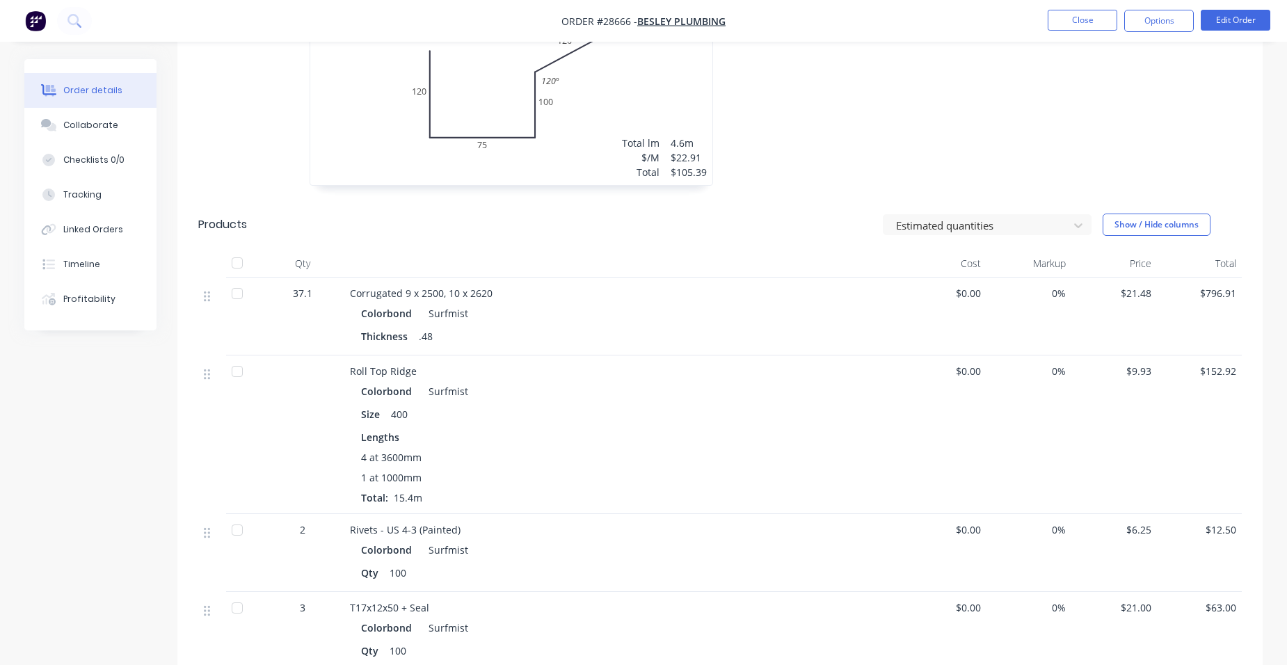
scroll to position [905, 0]
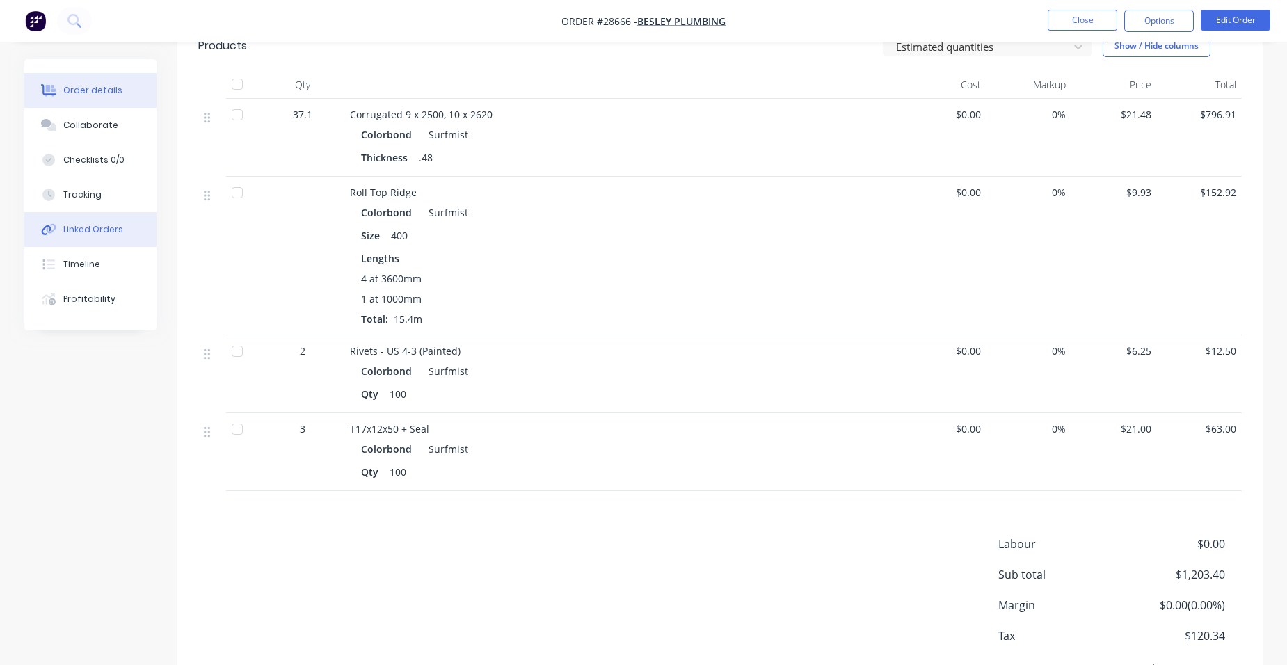
click at [95, 230] on div "Linked Orders" at bounding box center [93, 229] width 60 height 13
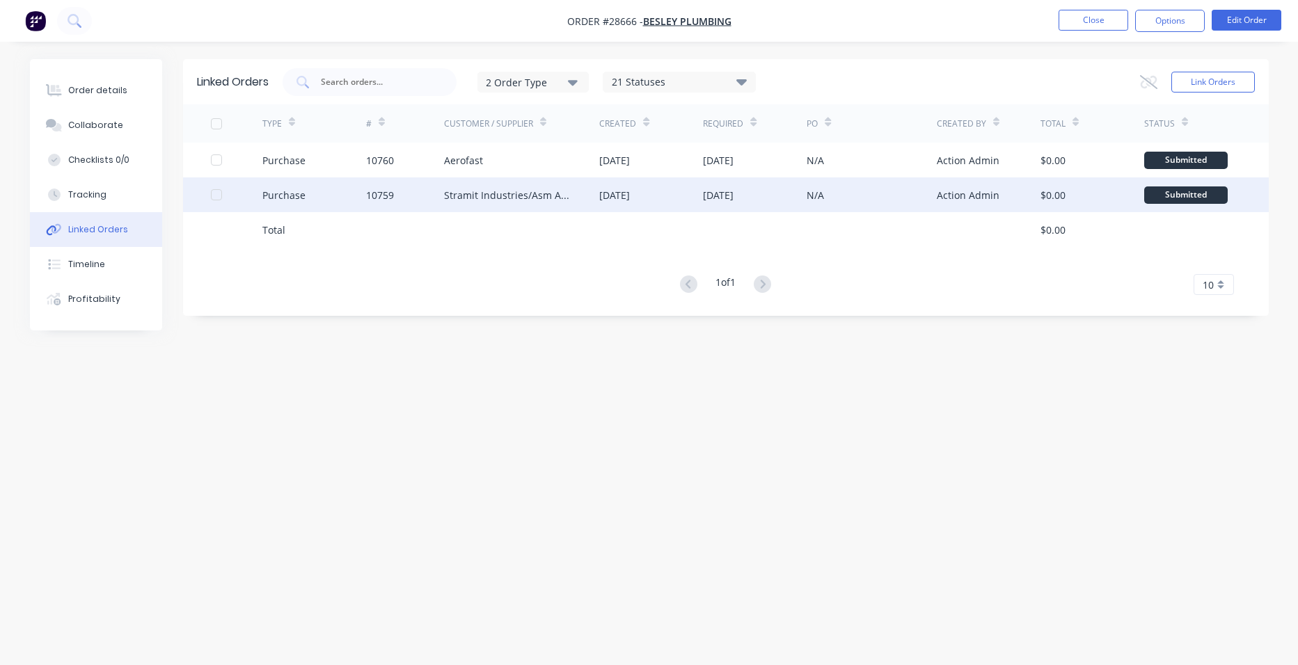
click at [500, 188] on div "Stramit Industries/Asm Acc 31105" at bounding box center [508, 195] width 128 height 15
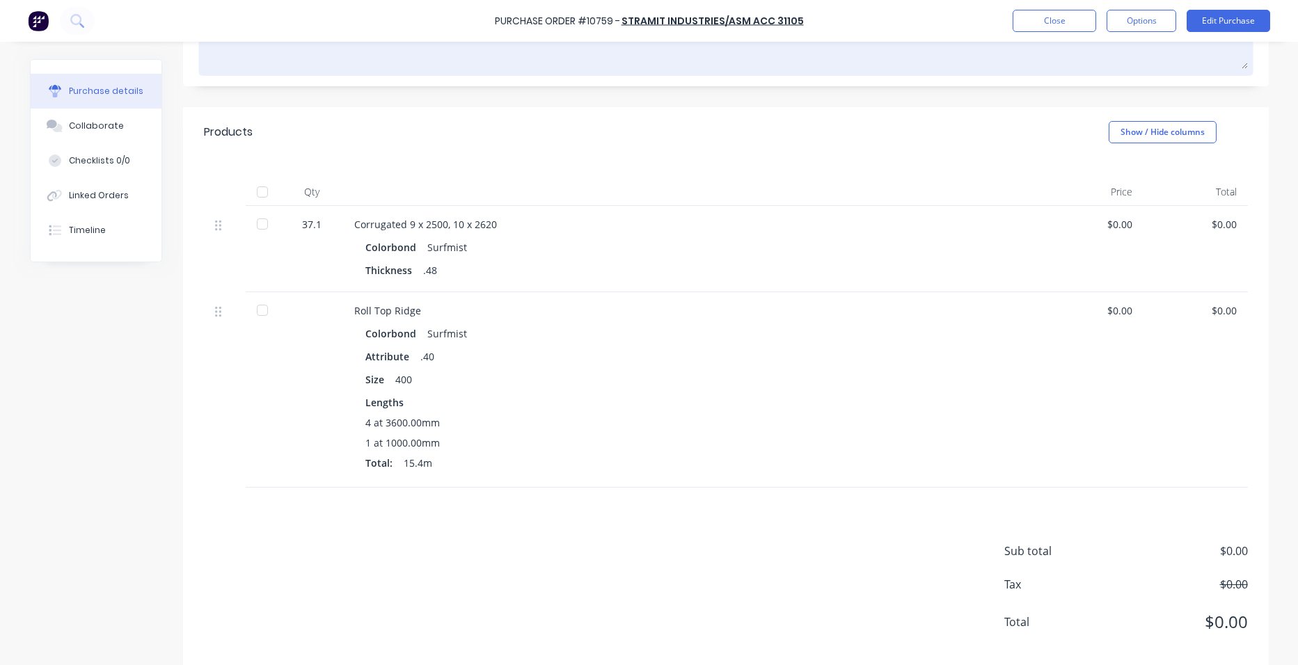
scroll to position [238, 0]
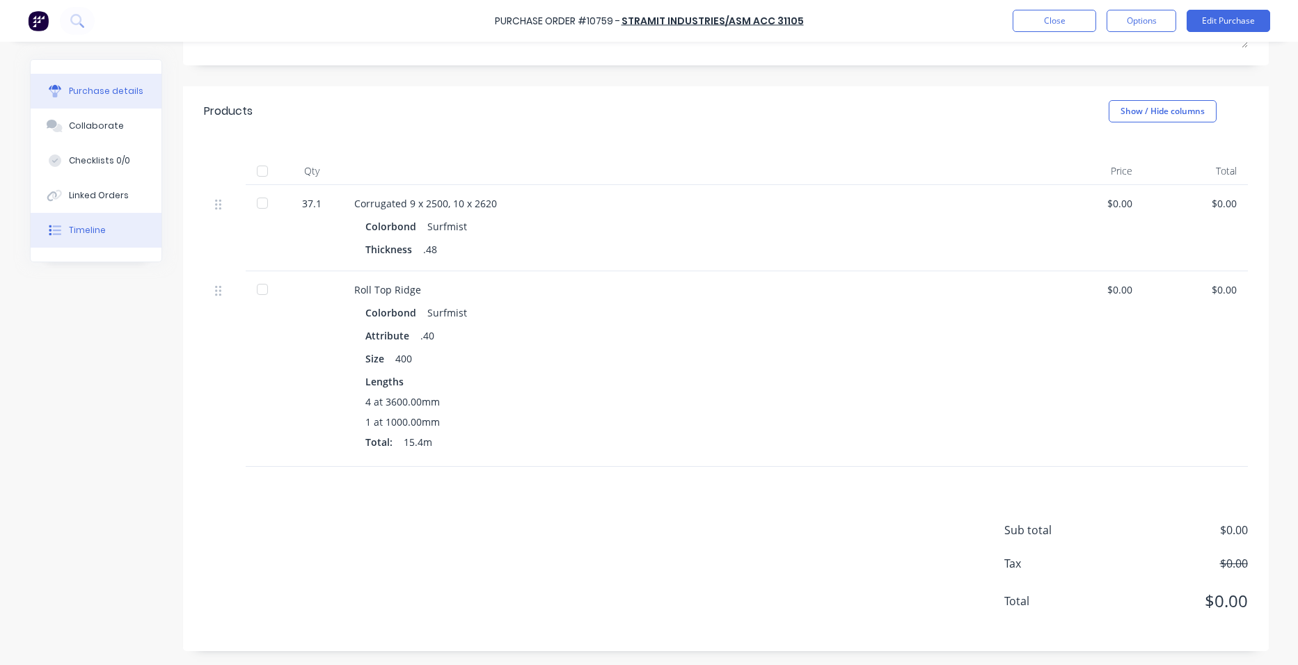
click at [85, 230] on div "Timeline" at bounding box center [87, 230] width 37 height 13
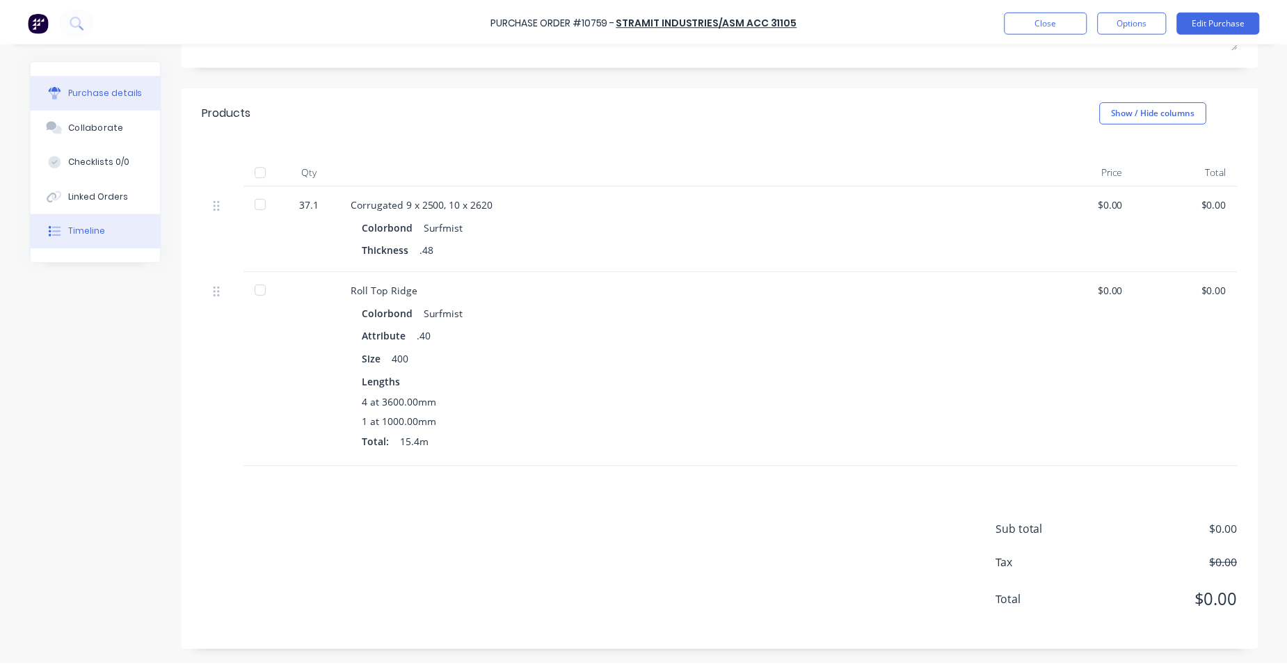
scroll to position [33, 0]
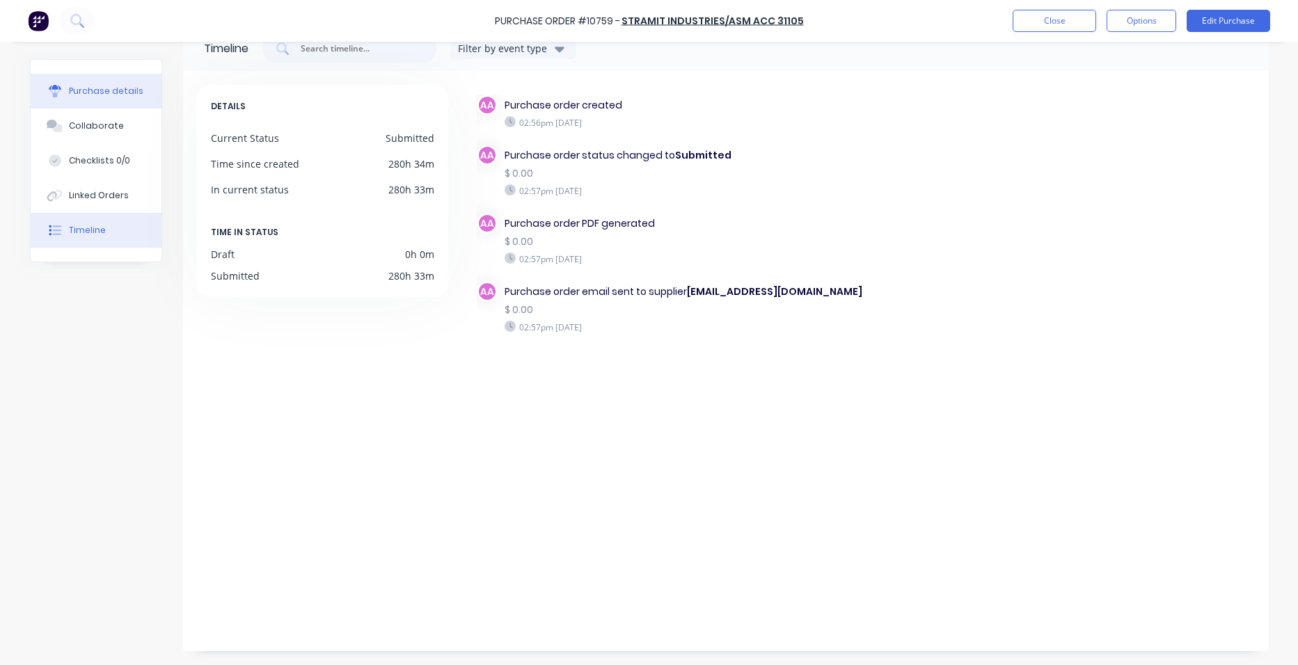
click at [109, 85] on div "Purchase details" at bounding box center [106, 91] width 74 height 13
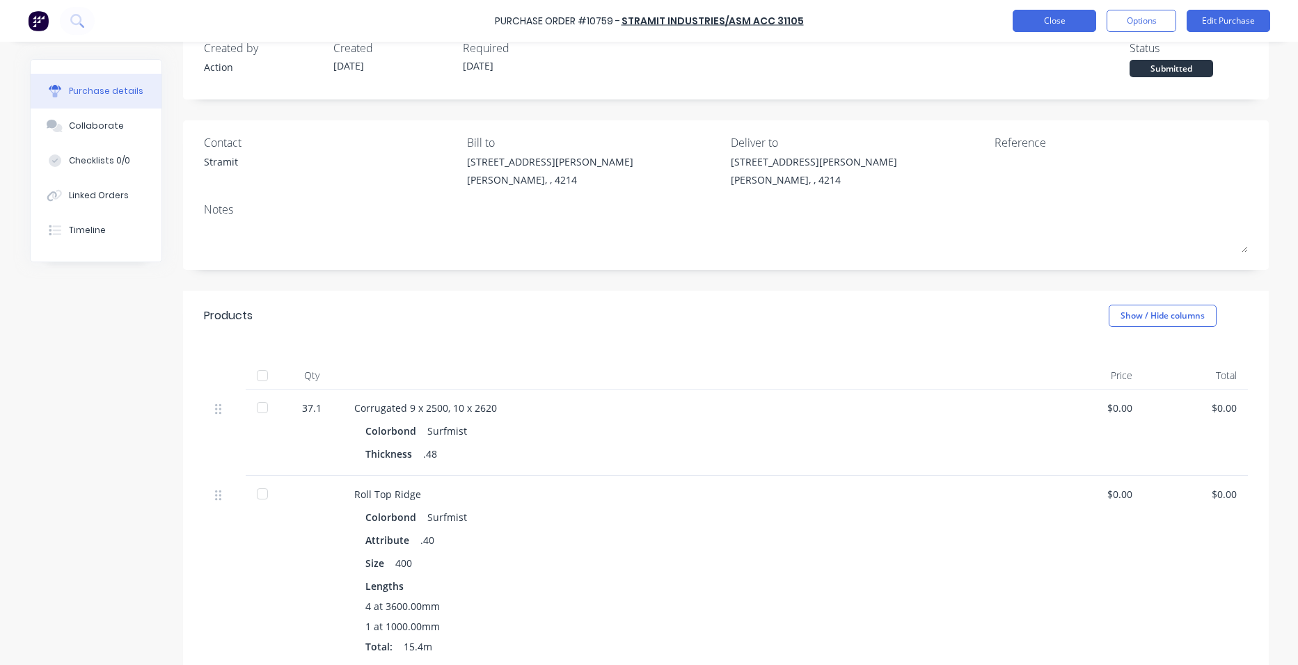
click at [1026, 20] on button "Close" at bounding box center [1053, 21] width 83 height 22
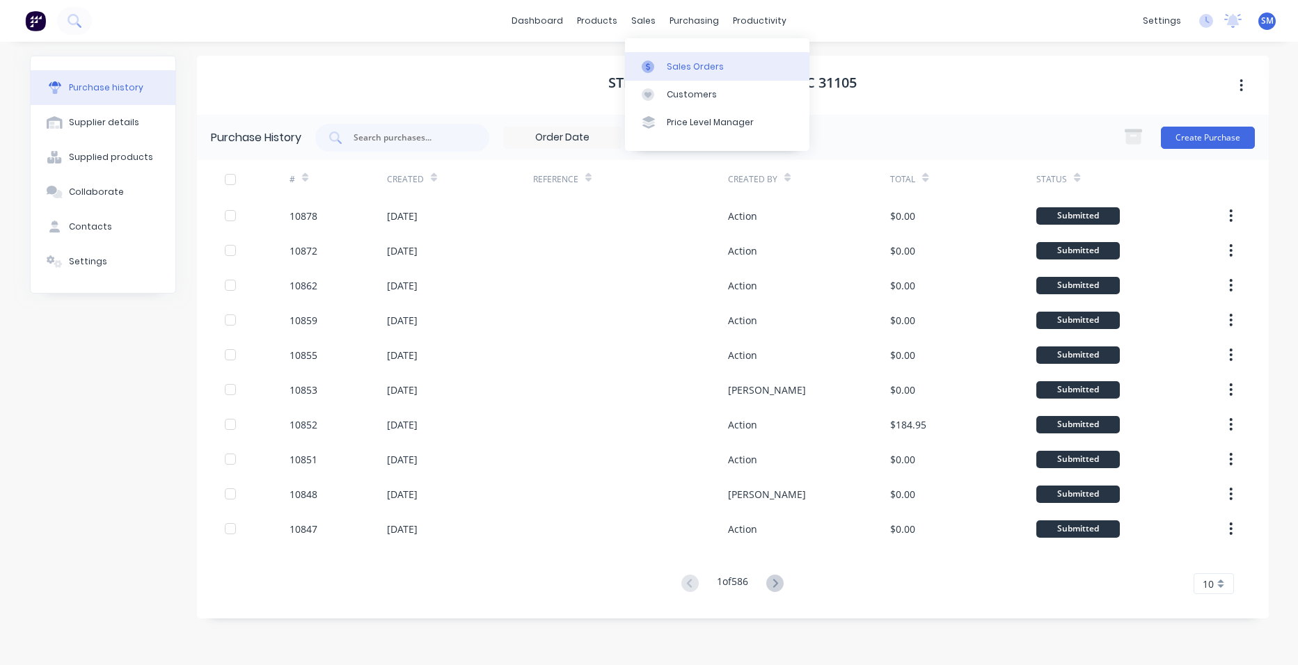
click at [676, 76] on link "Sales Orders" at bounding box center [717, 66] width 184 height 28
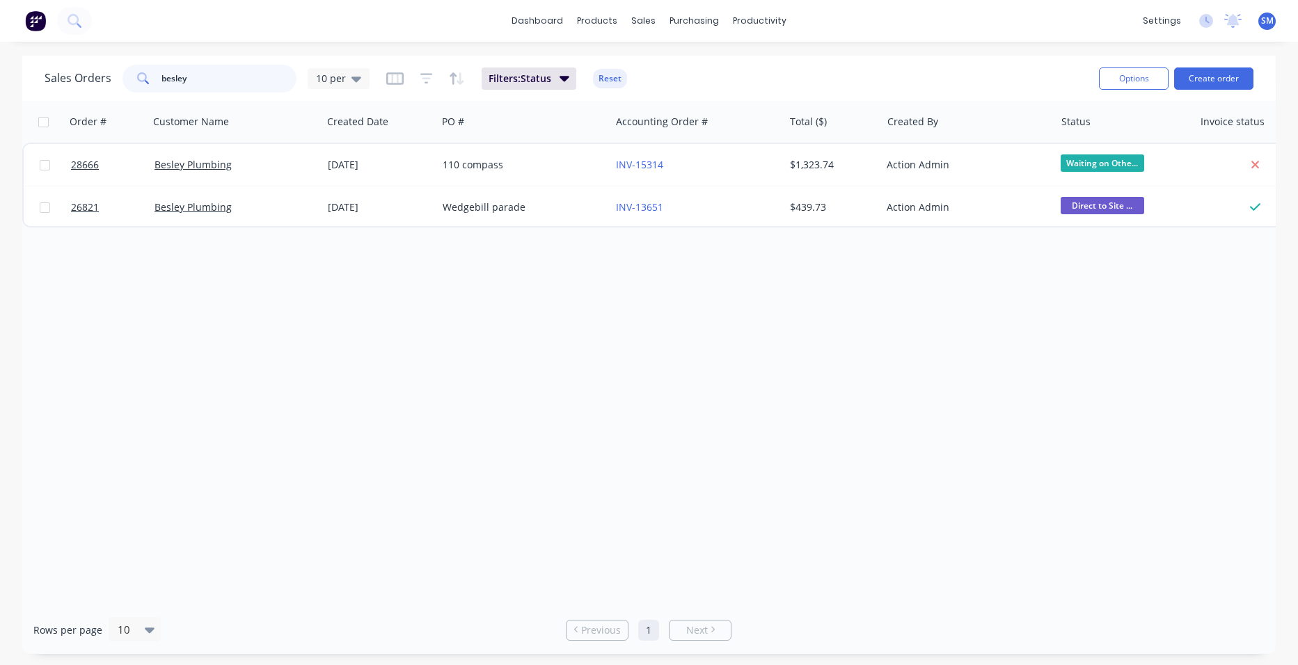
drag, startPoint x: 258, startPoint y: 87, endPoint x: 17, endPoint y: 61, distance: 242.9
click at [20, 65] on div "Sales Orders besley 10 per Filters: Status Reset Options Create order Order # C…" at bounding box center [649, 355] width 1298 height 598
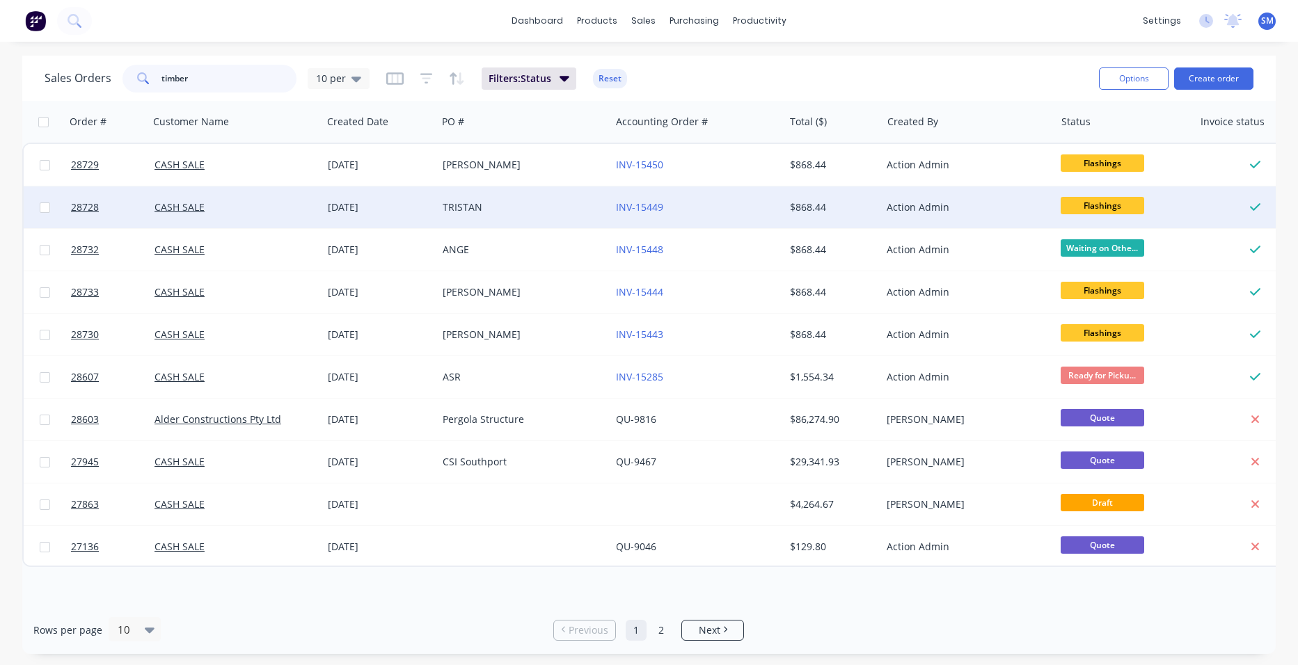
type input "timber"
click at [550, 199] on div "TRISTAN" at bounding box center [523, 207] width 173 height 42
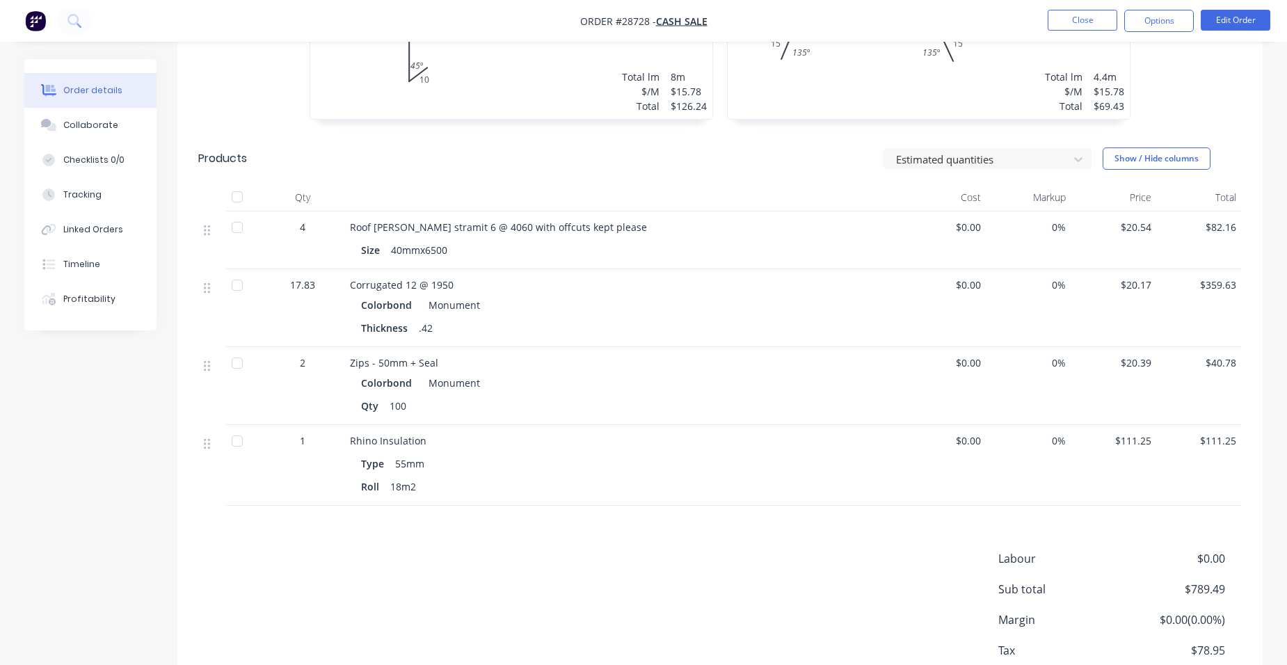
scroll to position [557, 0]
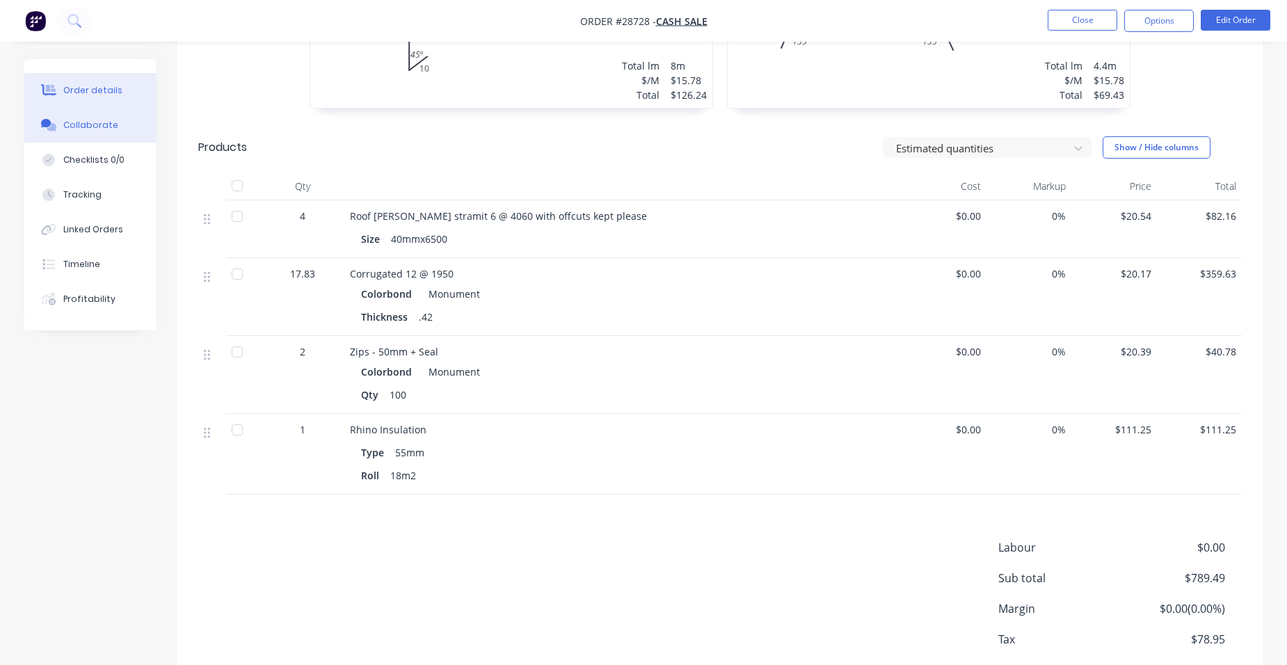
click at [111, 125] on div "Collaborate" at bounding box center [90, 125] width 55 height 13
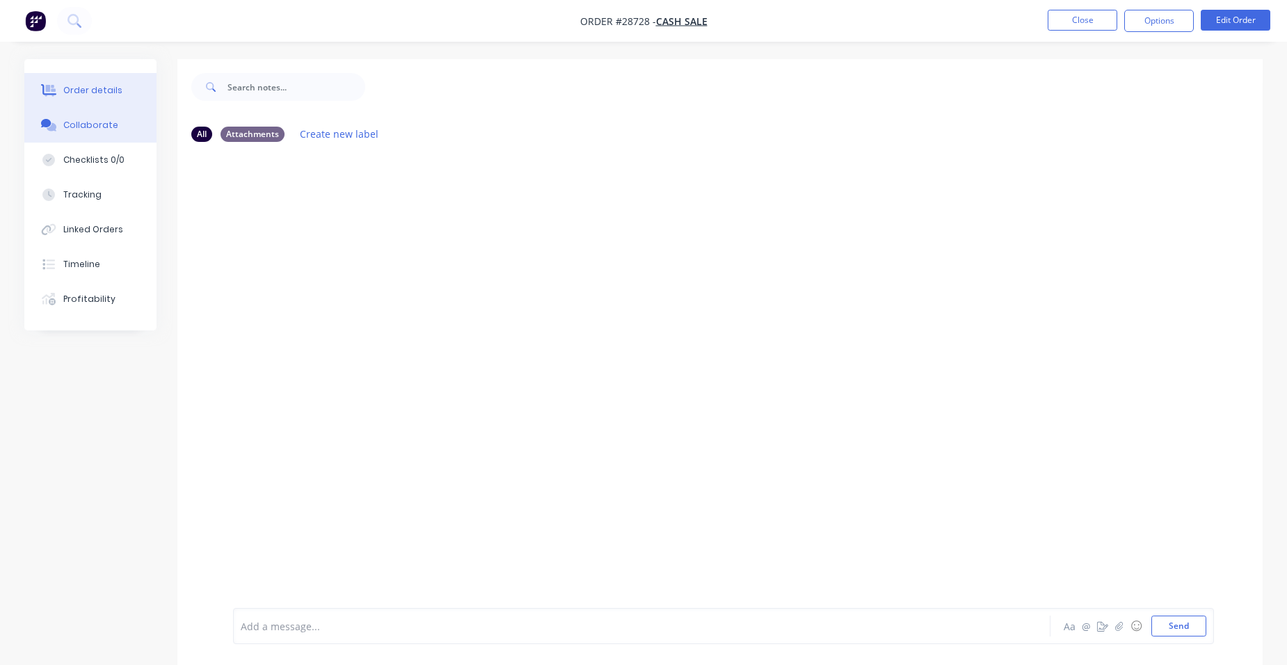
click at [88, 85] on div "Order details" at bounding box center [92, 90] width 59 height 13
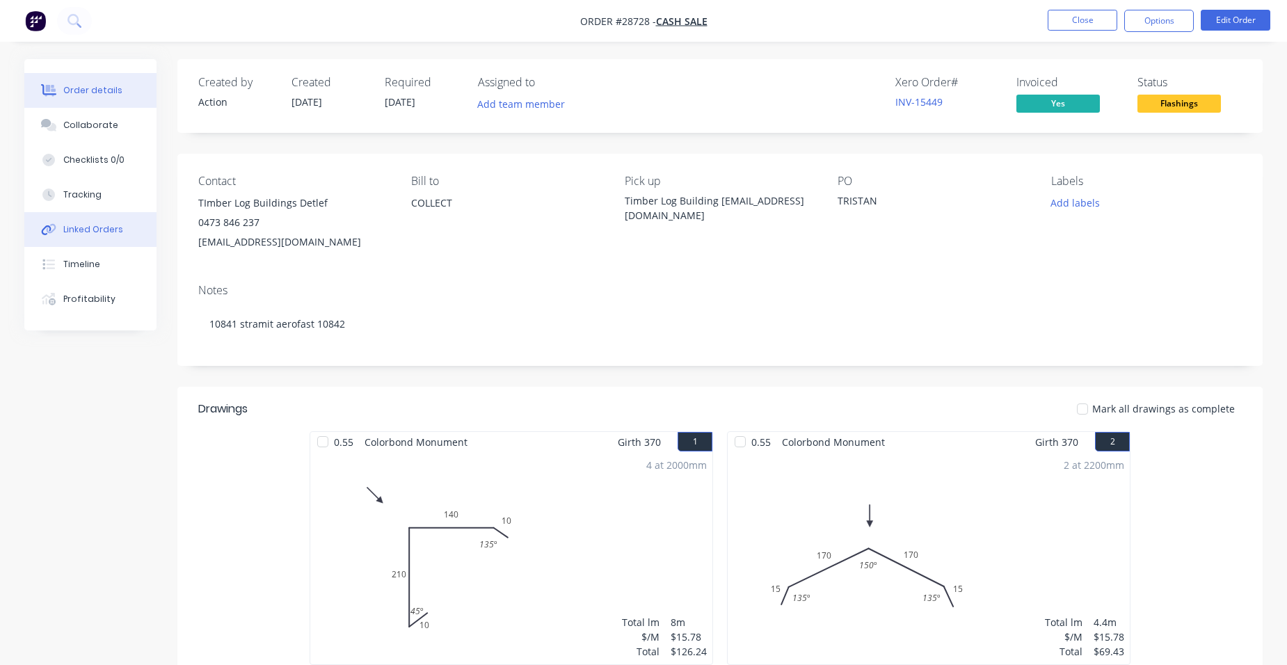
click at [99, 218] on button "Linked Orders" at bounding box center [90, 229] width 132 height 35
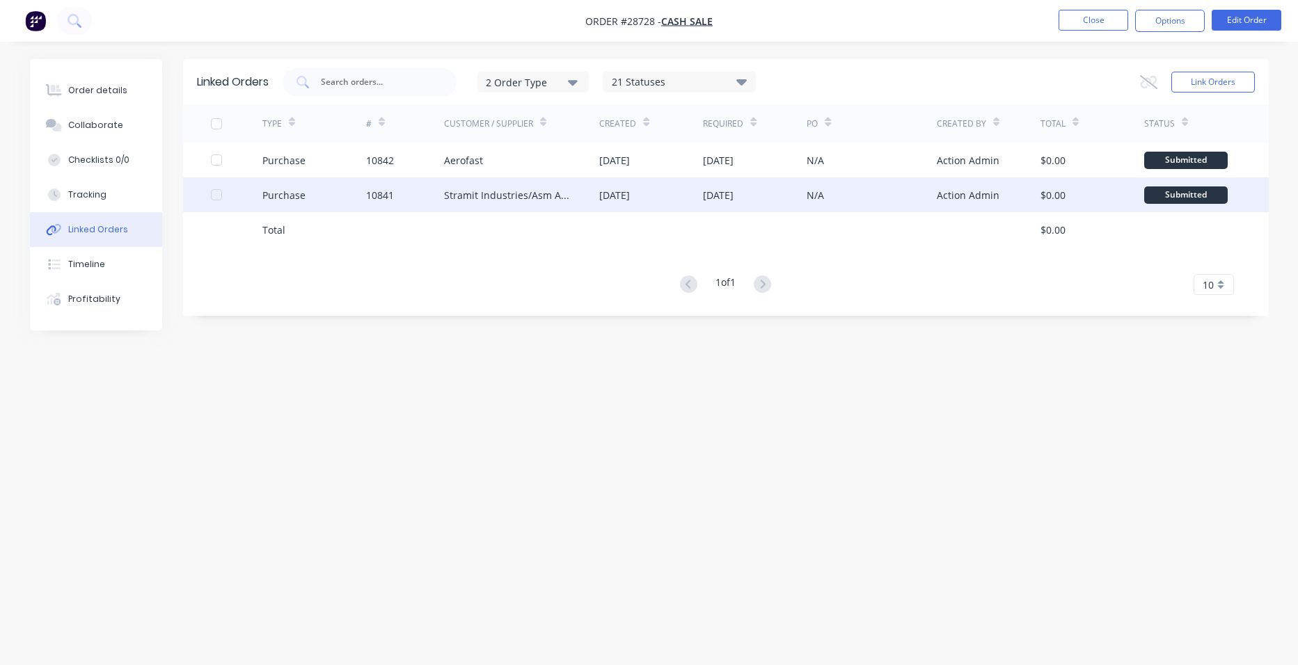
click at [437, 204] on div "10841" at bounding box center [405, 194] width 78 height 35
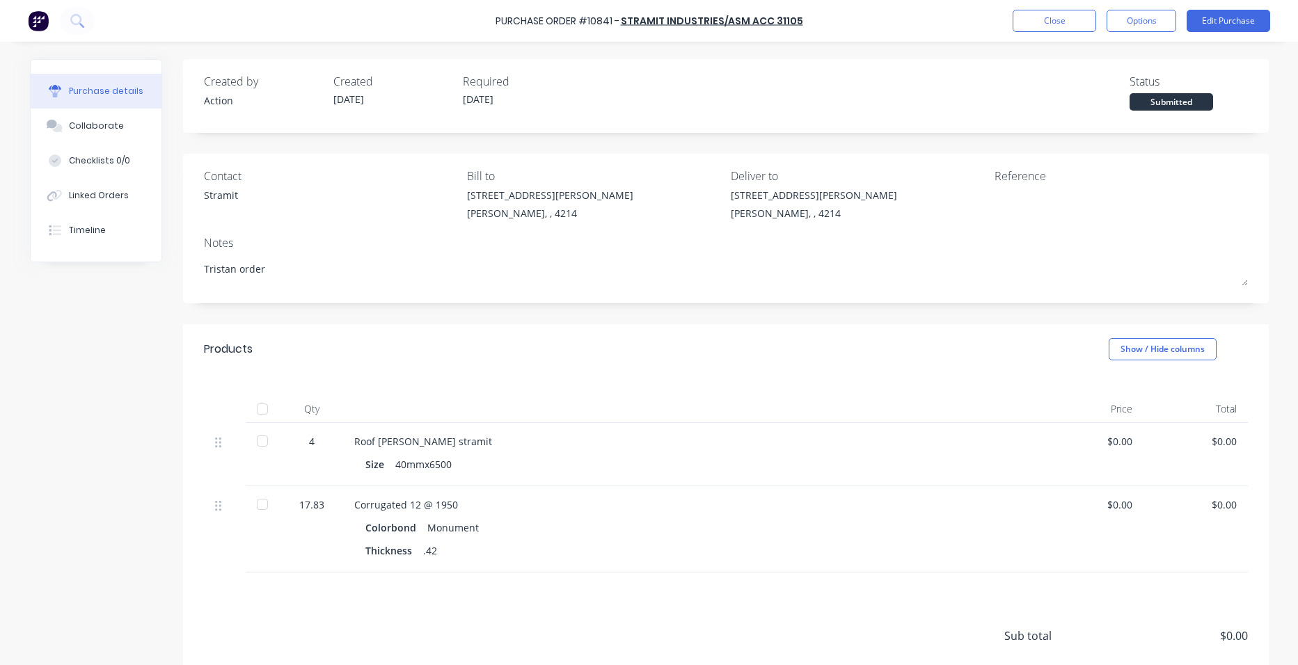
type textarea "x"
click at [1050, 22] on button "Close" at bounding box center [1053, 21] width 83 height 22
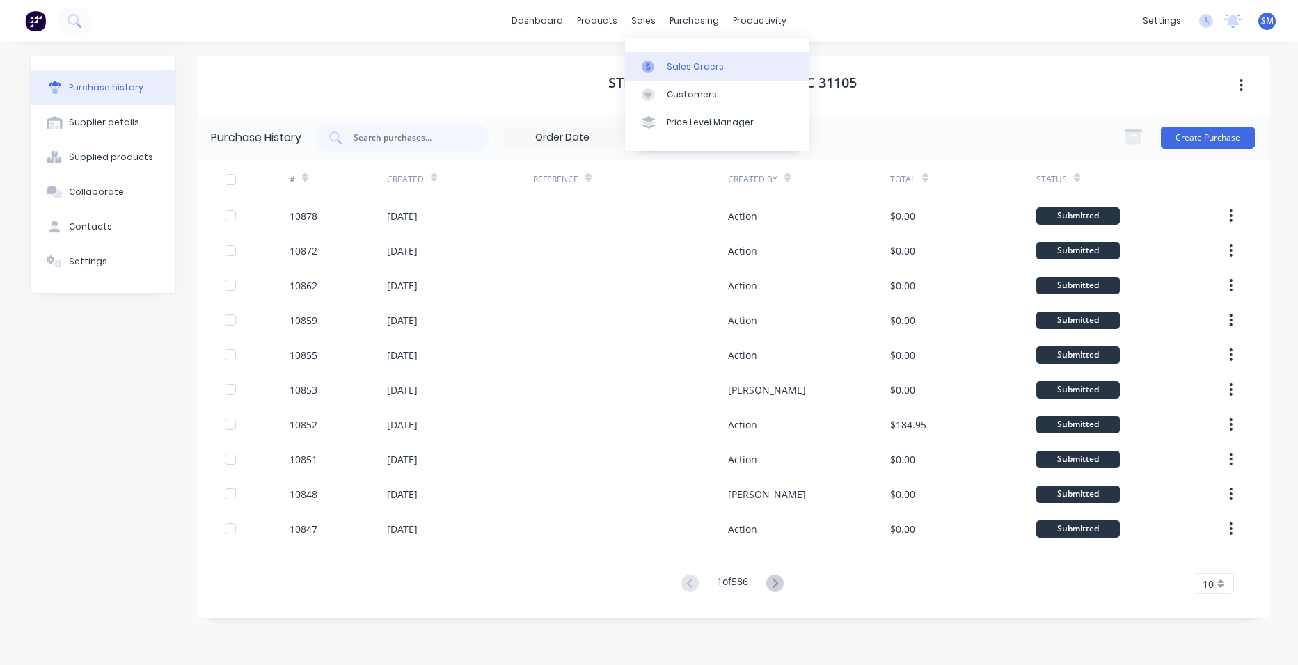
click at [673, 65] on div "Sales Orders" at bounding box center [695, 67] width 57 height 13
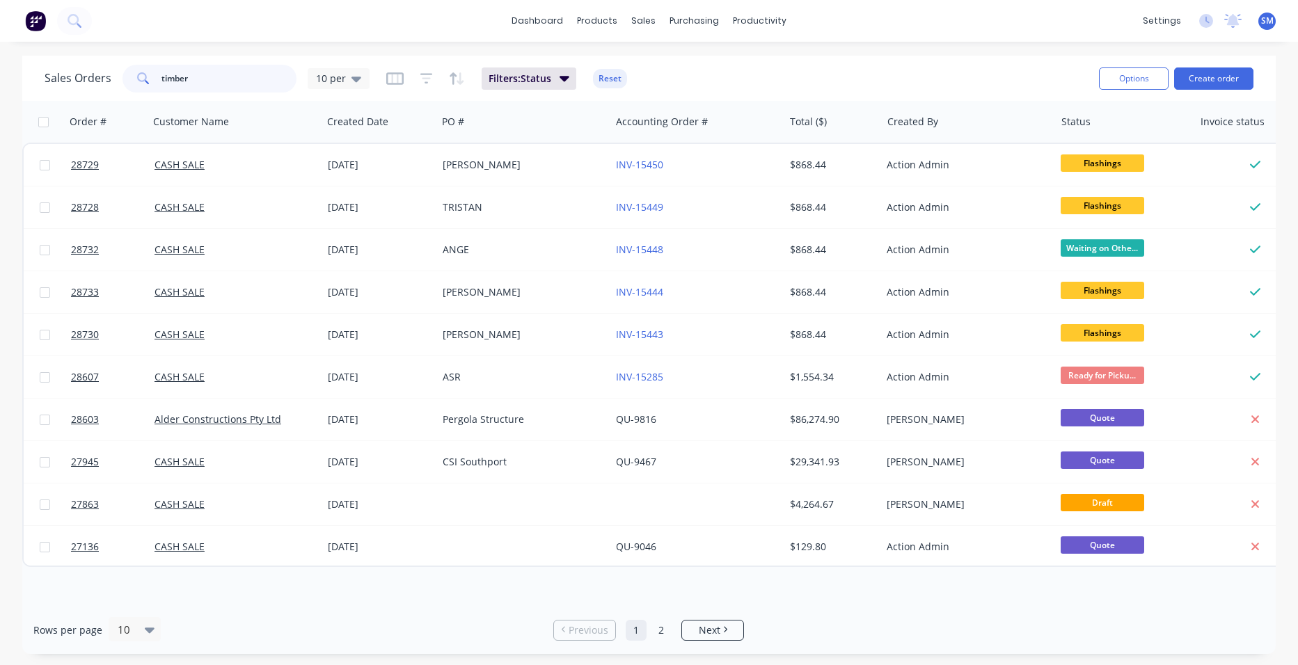
drag, startPoint x: 207, startPoint y: 81, endPoint x: 116, endPoint y: 81, distance: 90.5
click at [116, 81] on div "Sales Orders timber 10 per" at bounding box center [207, 79] width 325 height 28
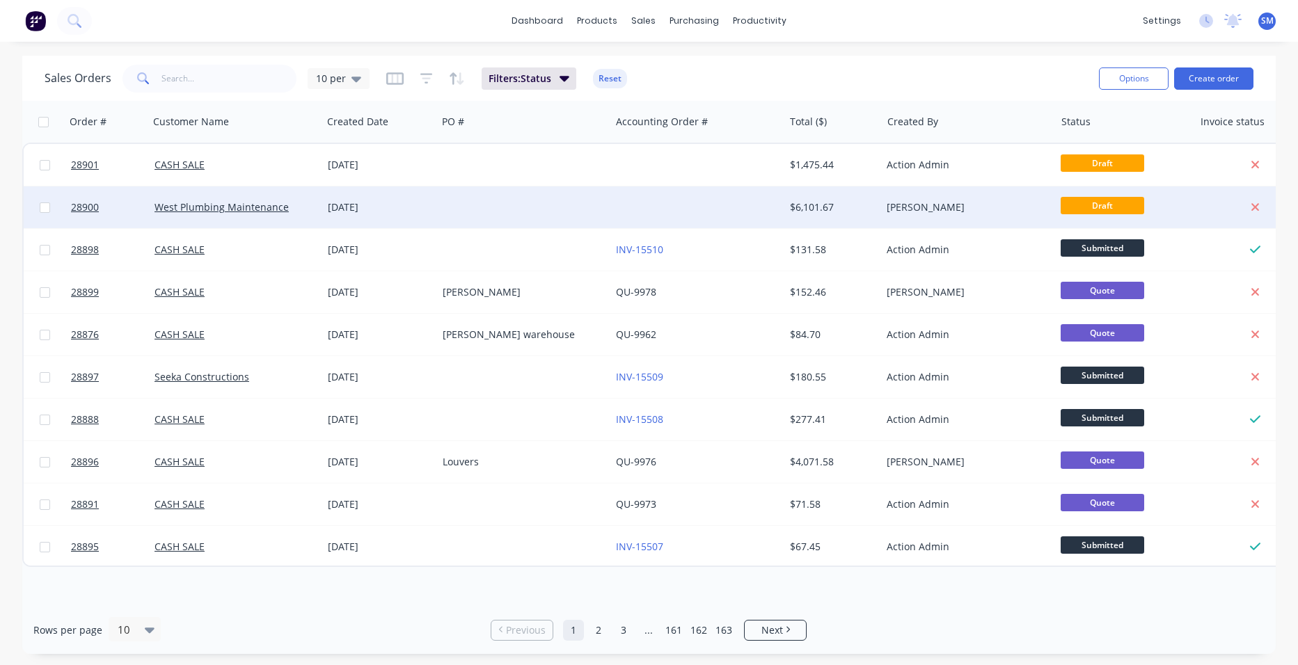
click at [582, 214] on div at bounding box center [523, 207] width 173 height 42
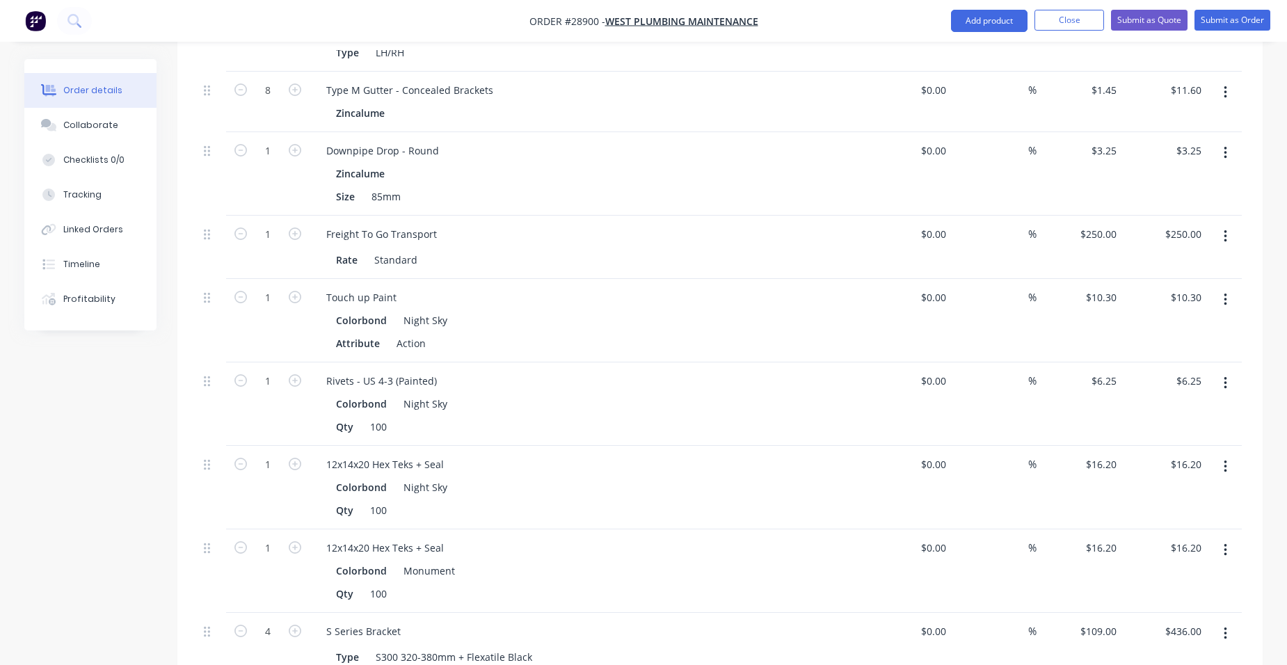
scroll to position [1809, 0]
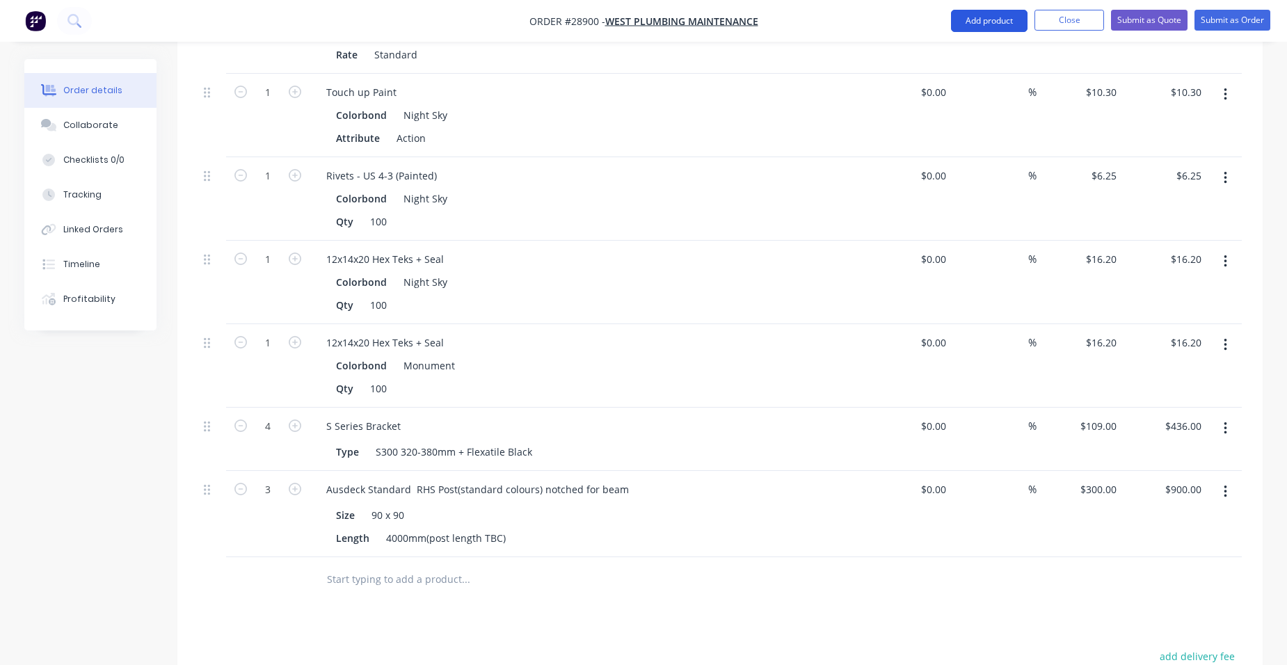
click at [982, 24] on button "Add product" at bounding box center [989, 21] width 77 height 22
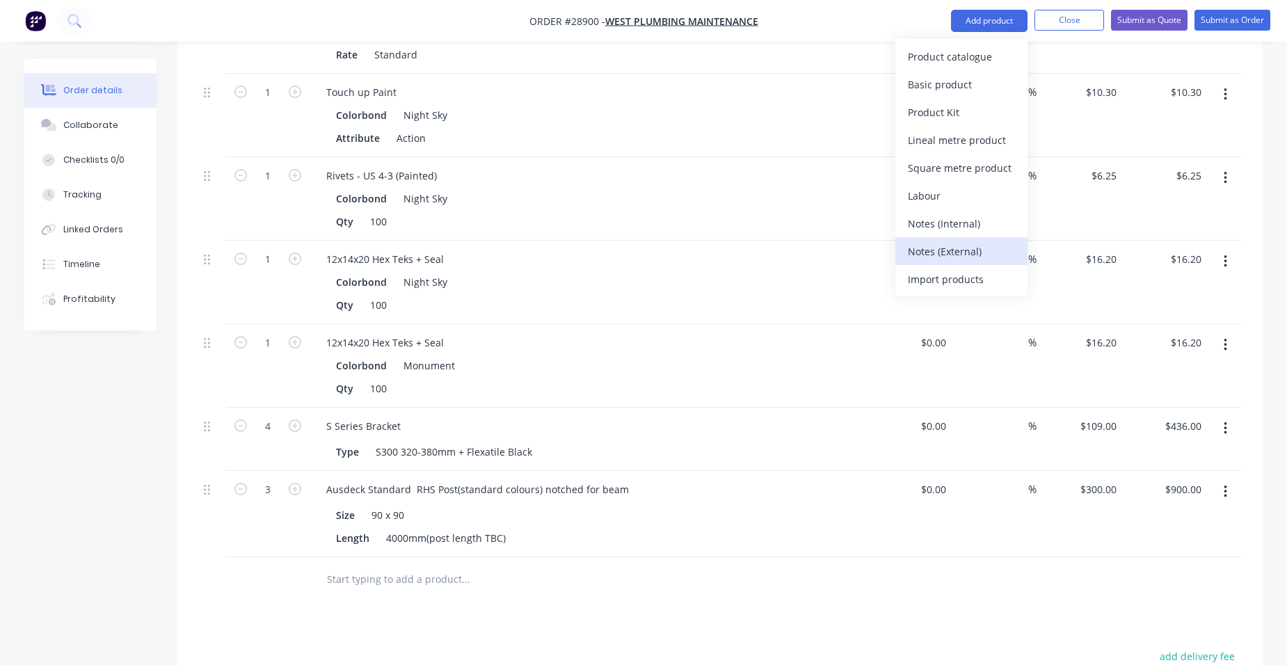
drag, startPoint x: 990, startPoint y: 244, endPoint x: 825, endPoint y: 316, distance: 179.8
click at [990, 245] on div "Notes (External)" at bounding box center [961, 251] width 107 height 20
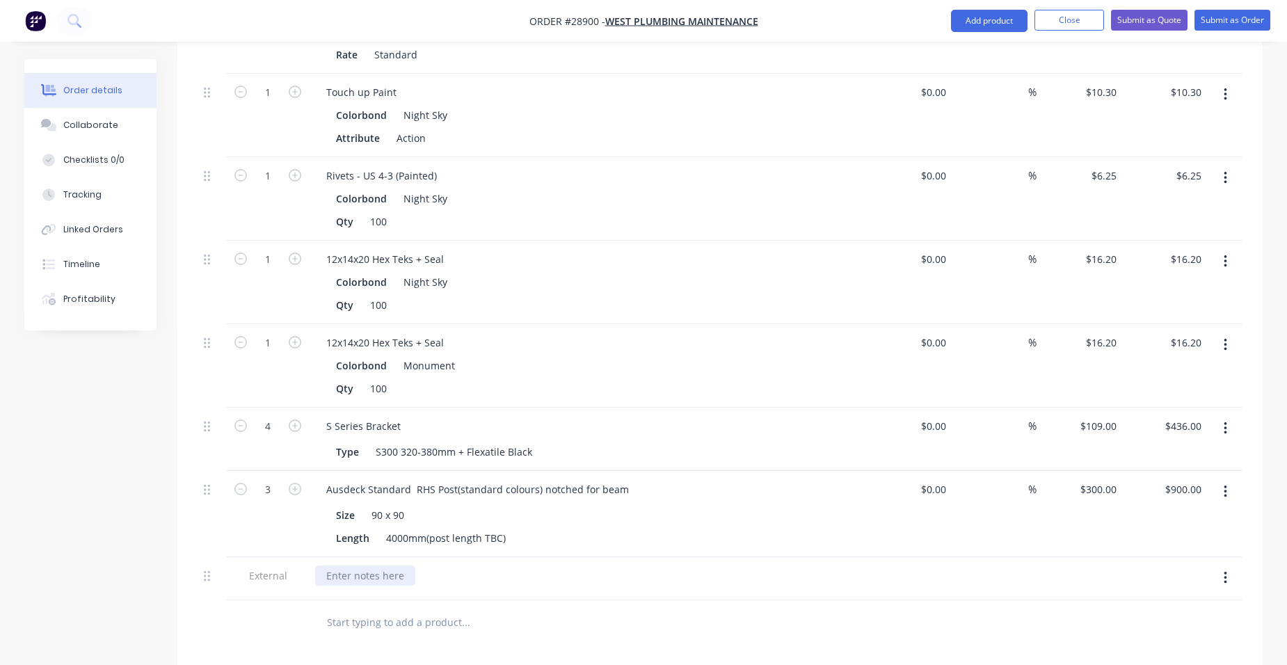
drag, startPoint x: 354, startPoint y: 508, endPoint x: 115, endPoint y: 566, distance: 246.2
click at [354, 566] on div at bounding box center [365, 576] width 100 height 20
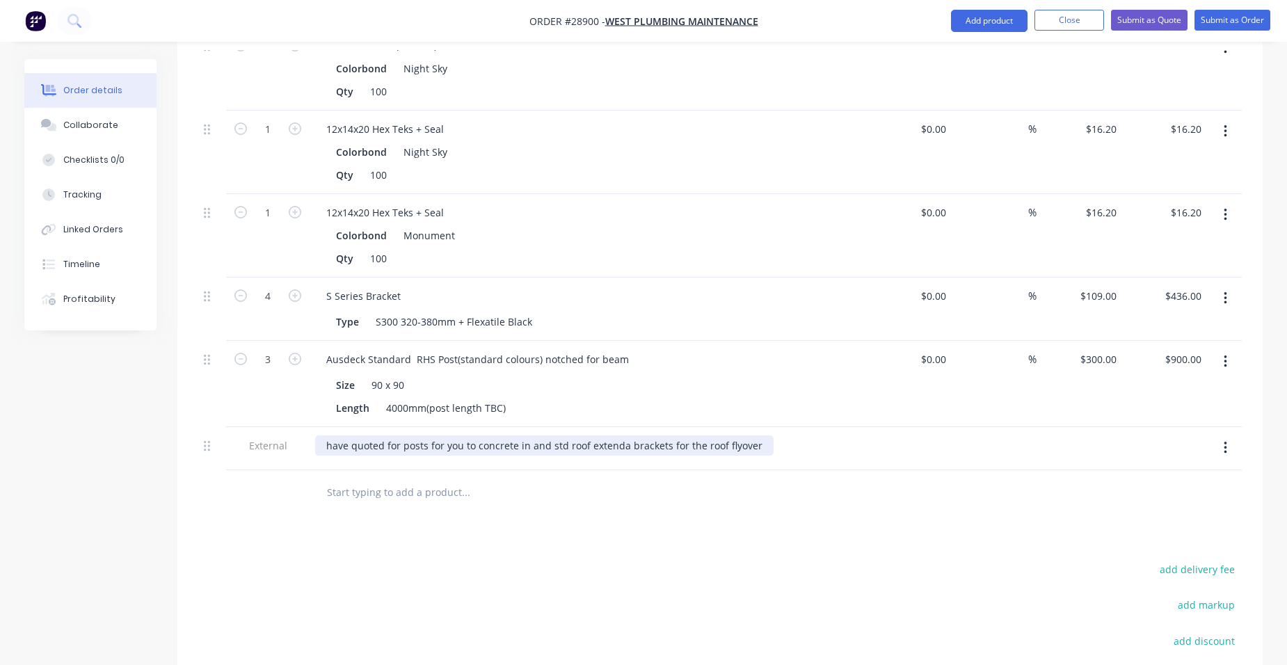
scroll to position [1948, 0]
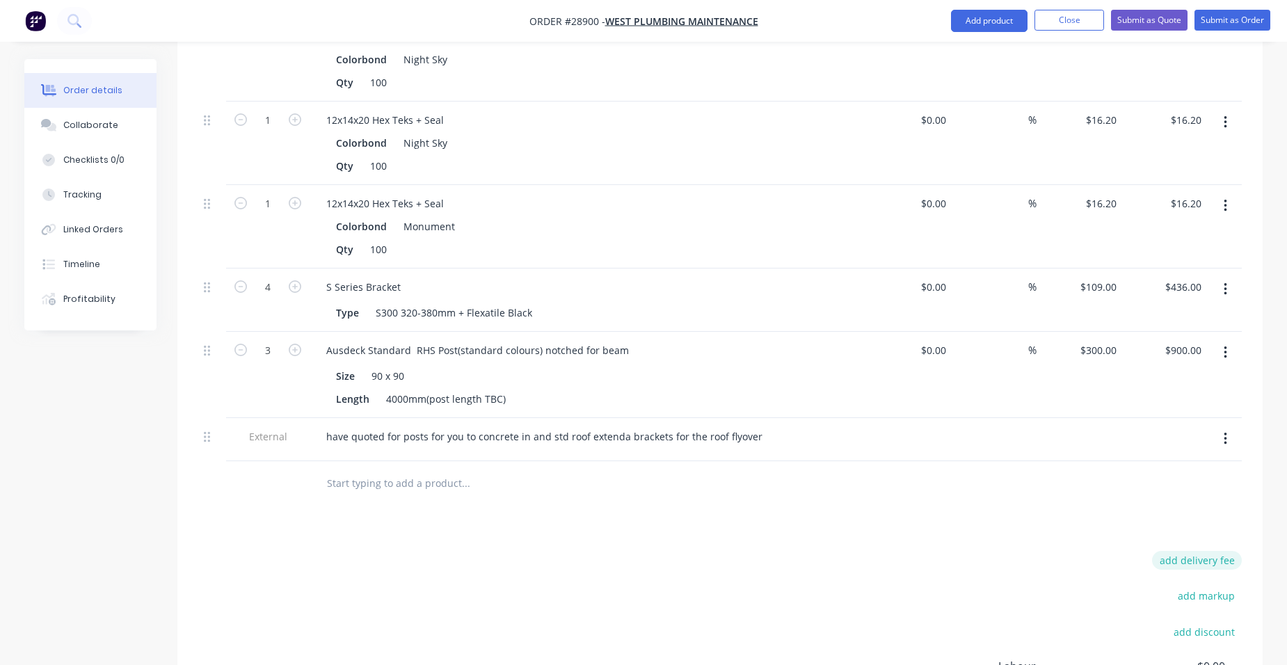
click at [1232, 551] on button "add delivery fee" at bounding box center [1197, 560] width 90 height 19
type input "100"
click input "submit" at bounding box center [0, 0] width 0 height 0
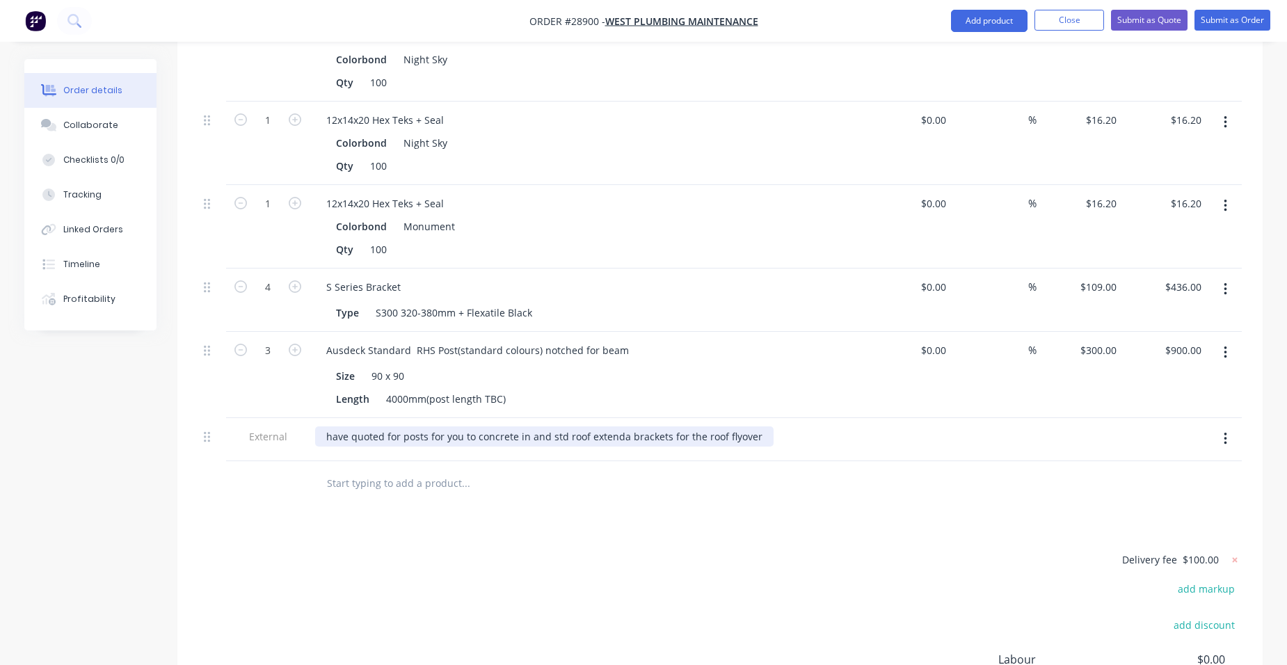
click at [758, 427] on div "have quoted for posts for you to concrete in and std roof extenda brackets for …" at bounding box center [544, 437] width 459 height 20
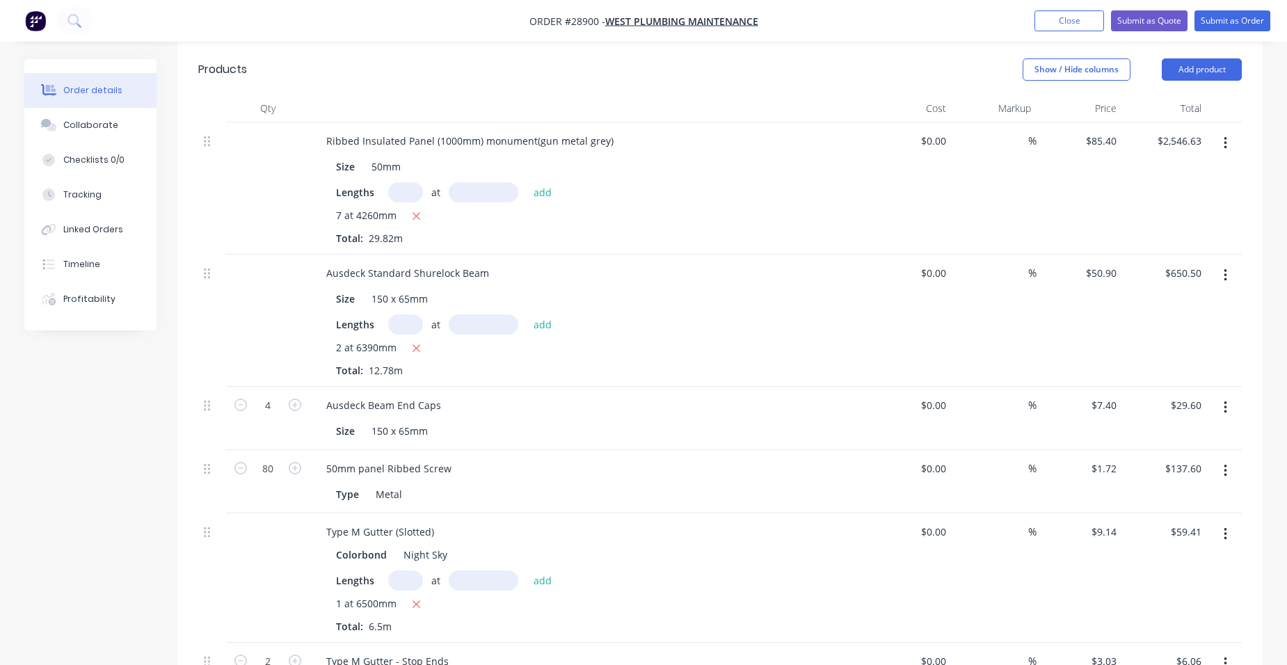
scroll to position [974, 0]
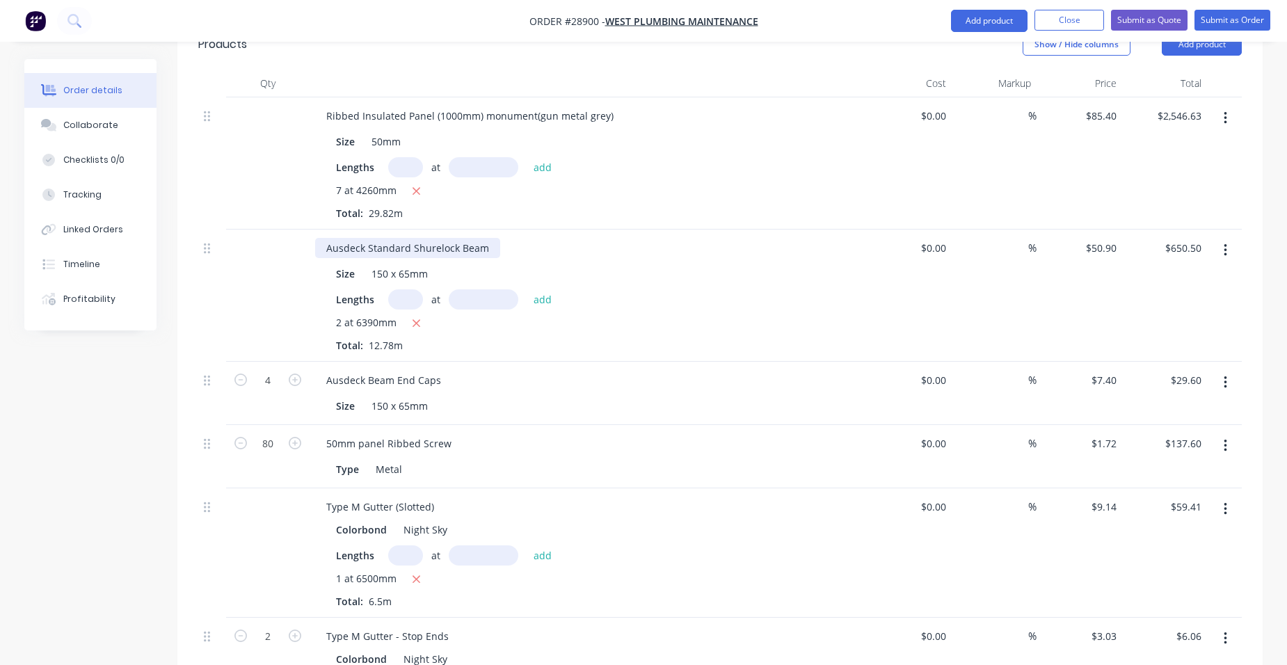
click at [491, 238] on div "Ausdeck Standard Shurelock Beam" at bounding box center [407, 248] width 185 height 20
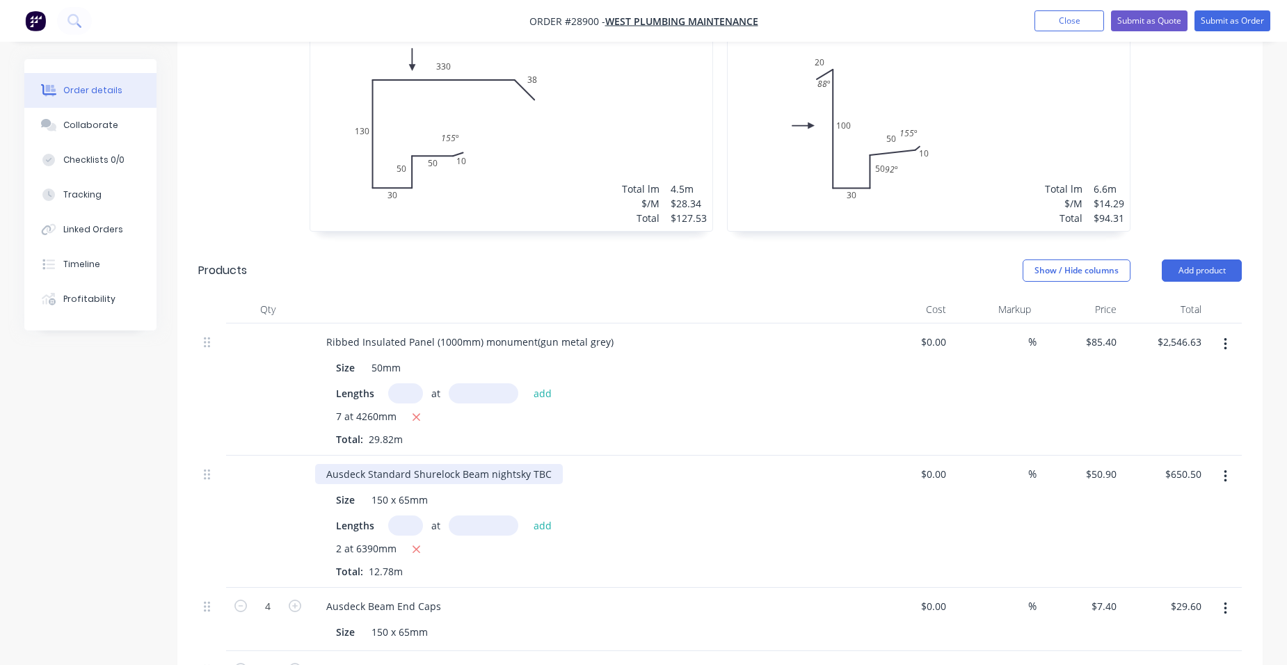
scroll to position [557, 0]
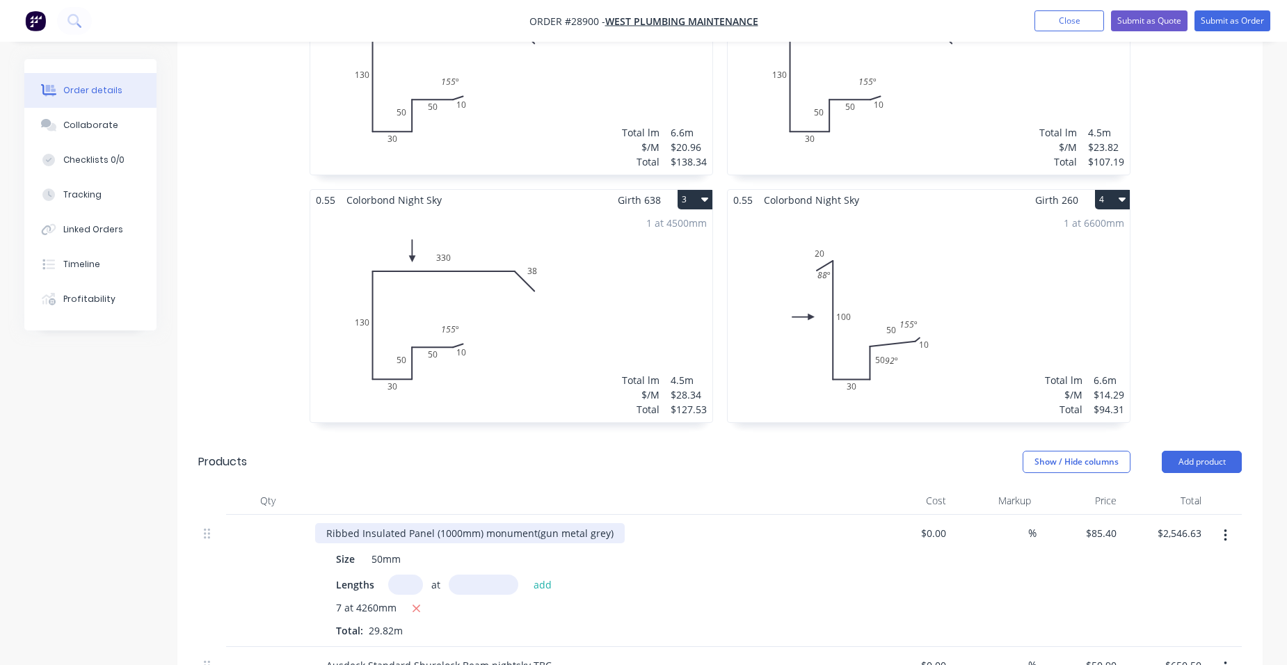
click at [611, 523] on div "Ribbed Insulated Panel (1000mm) monument(gun metal grey)" at bounding box center [470, 533] width 310 height 20
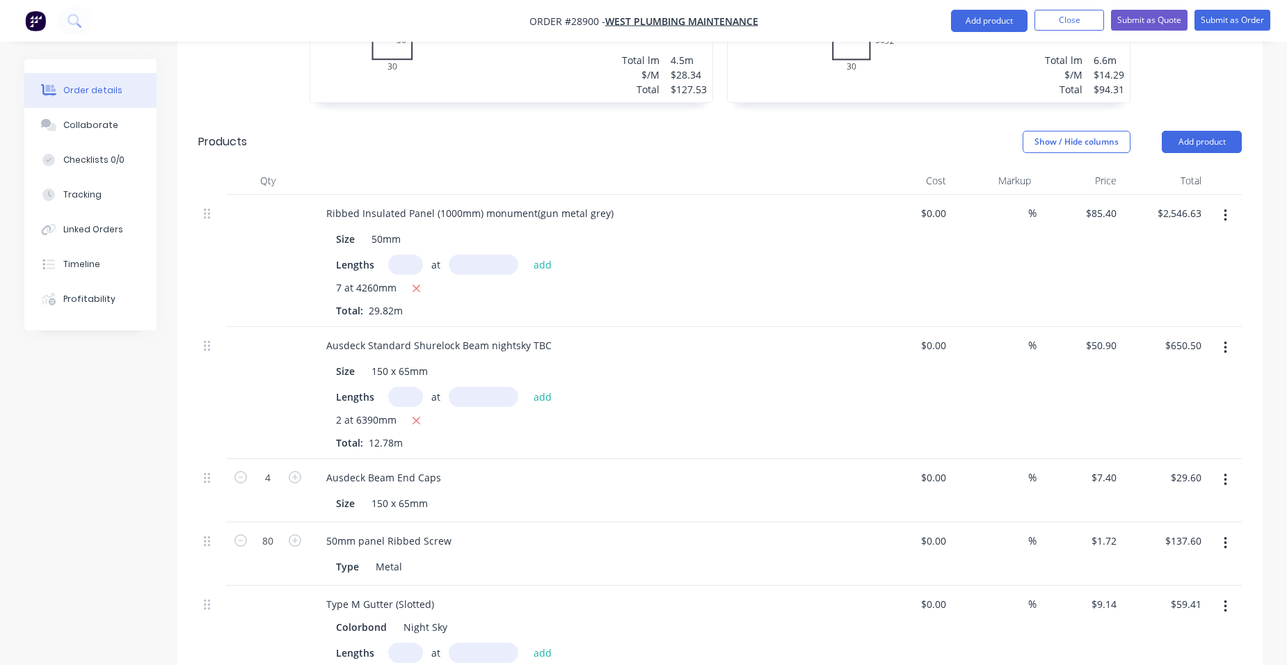
scroll to position [772, 0]
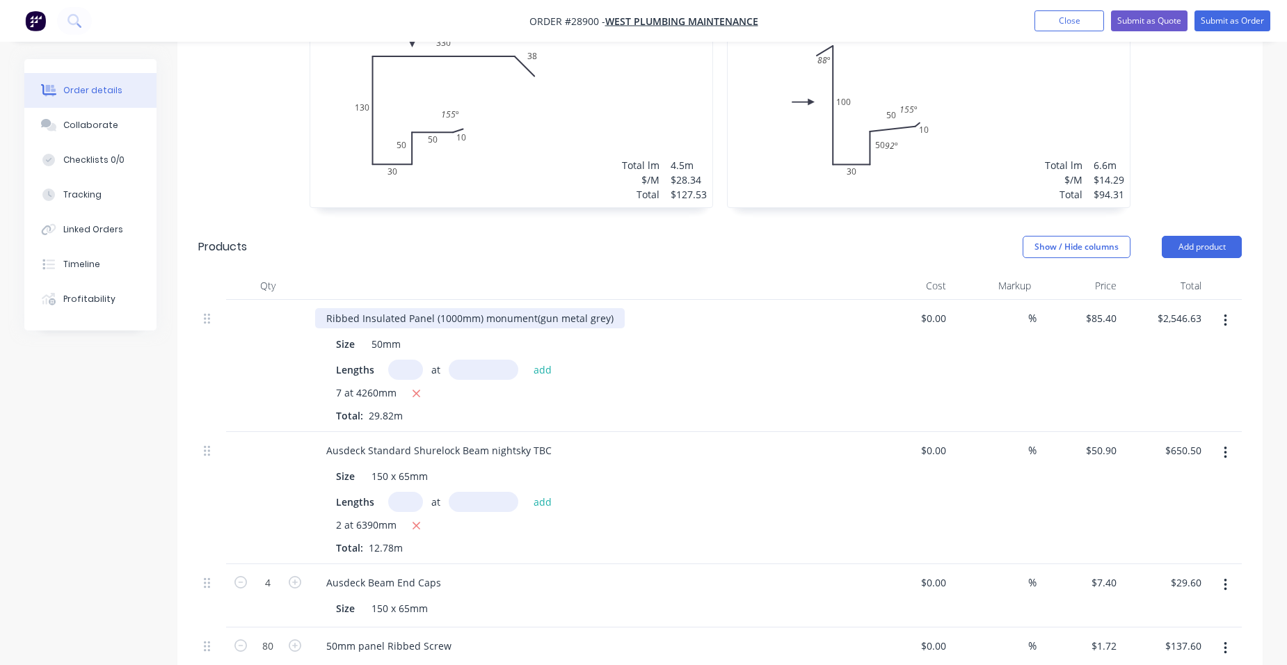
click at [610, 308] on div "Ribbed Insulated Panel (1000mm) monument(gun metal grey)" at bounding box center [470, 318] width 310 height 20
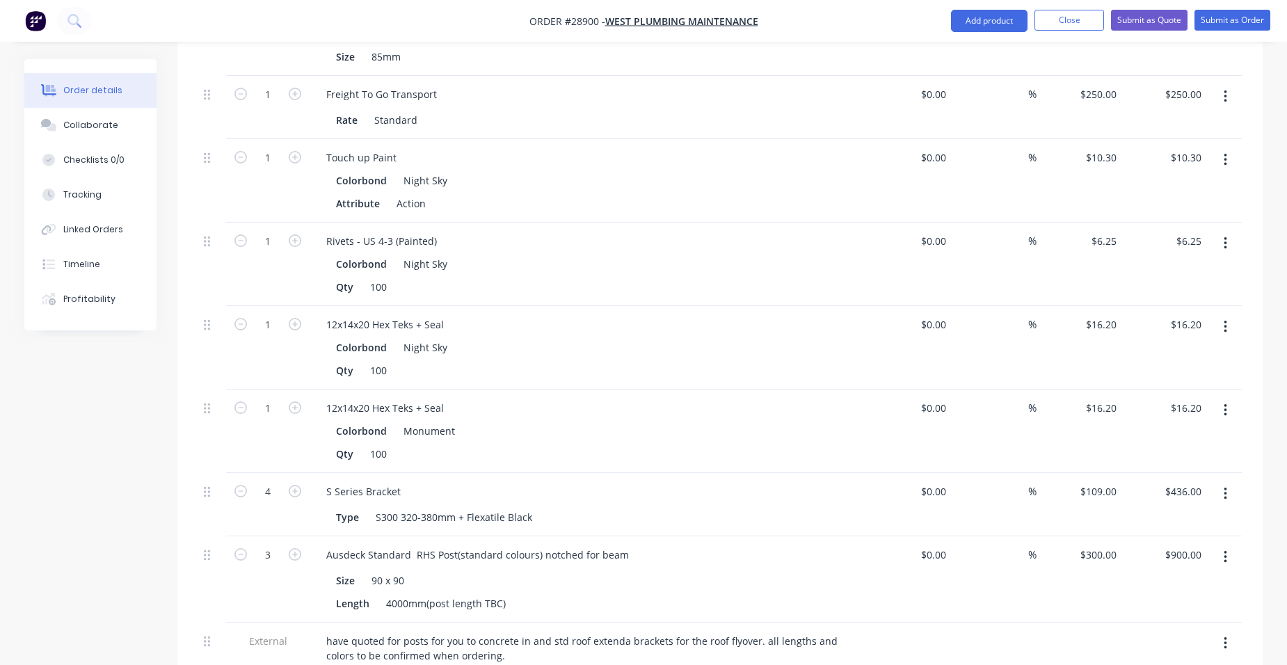
scroll to position [1885, 0]
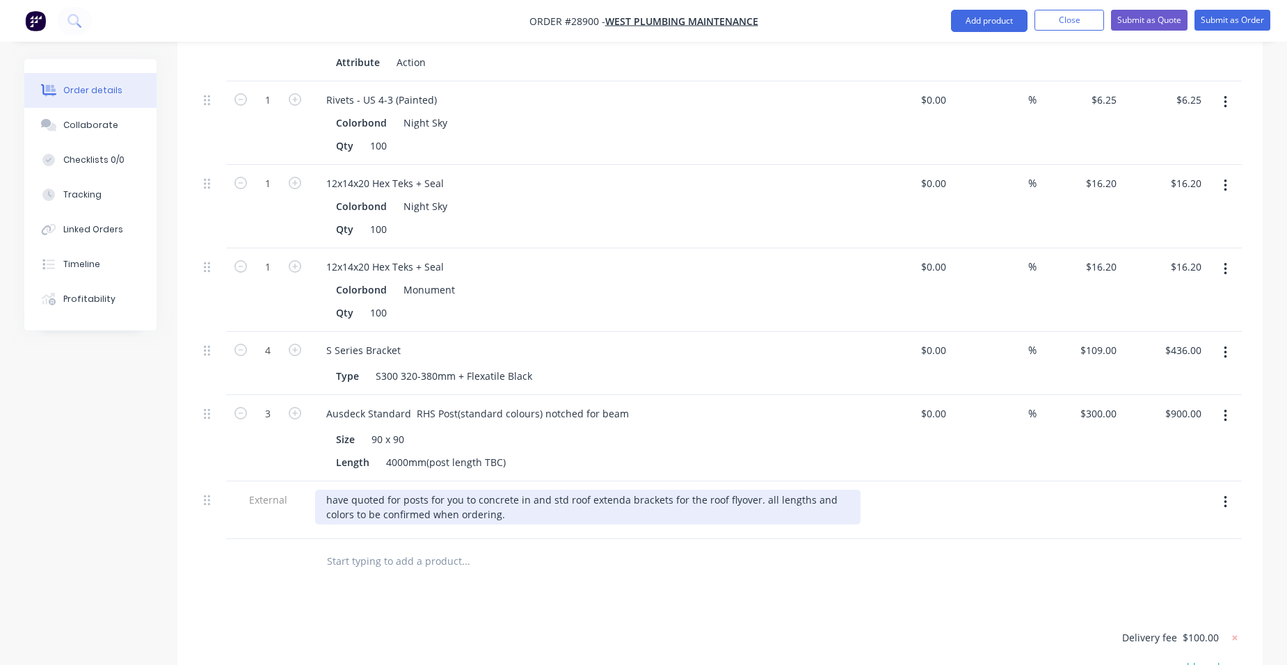
click at [532, 490] on div "have quoted for posts for you to concrete in and std roof extenda brackets for …" at bounding box center [588, 507] width 546 height 35
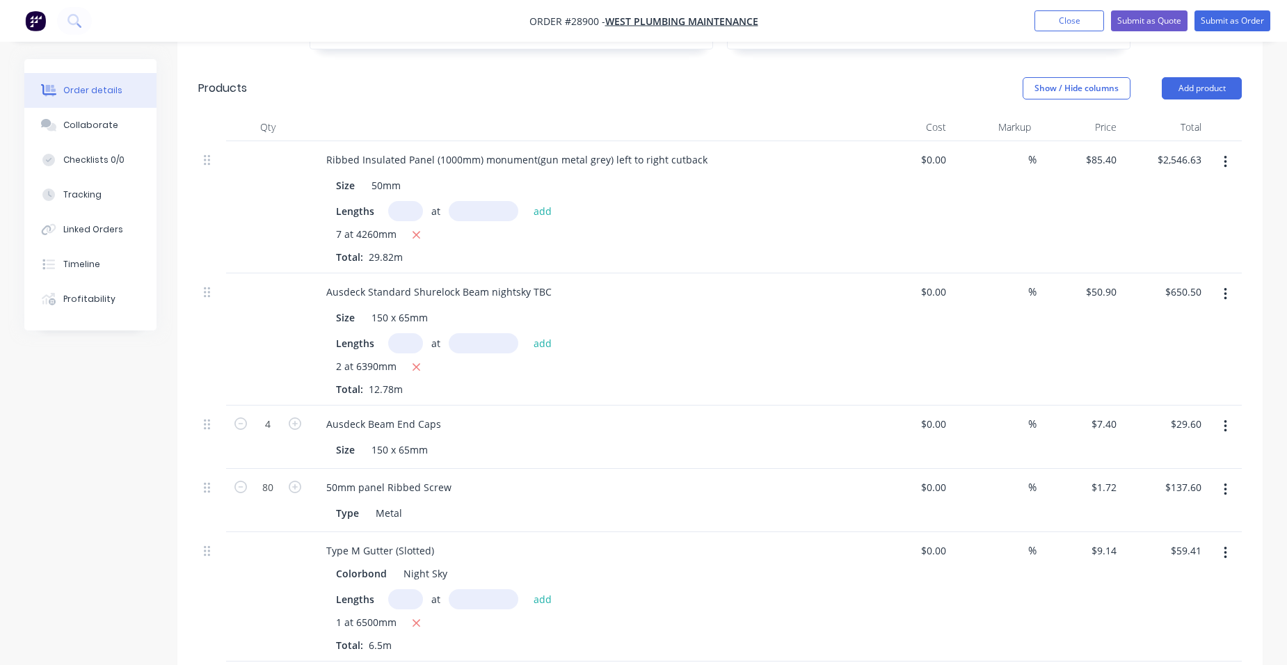
scroll to position [911, 0]
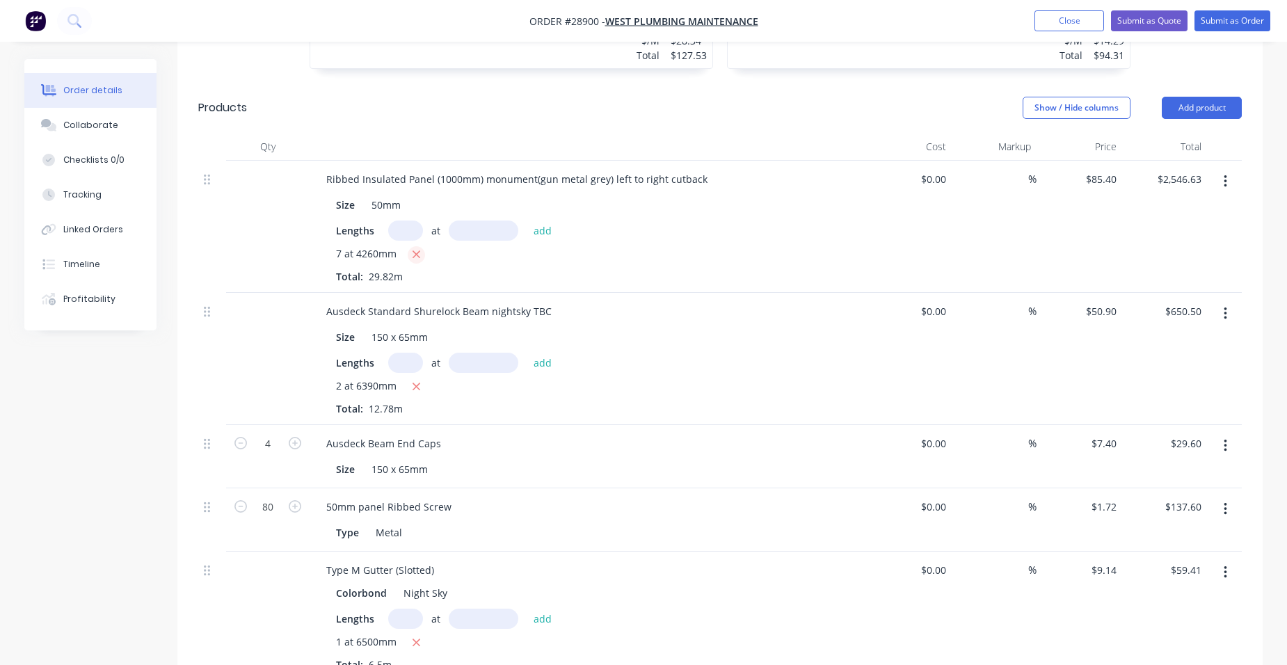
click at [416, 248] on icon "button" at bounding box center [416, 254] width 9 height 13
type input "$0.00"
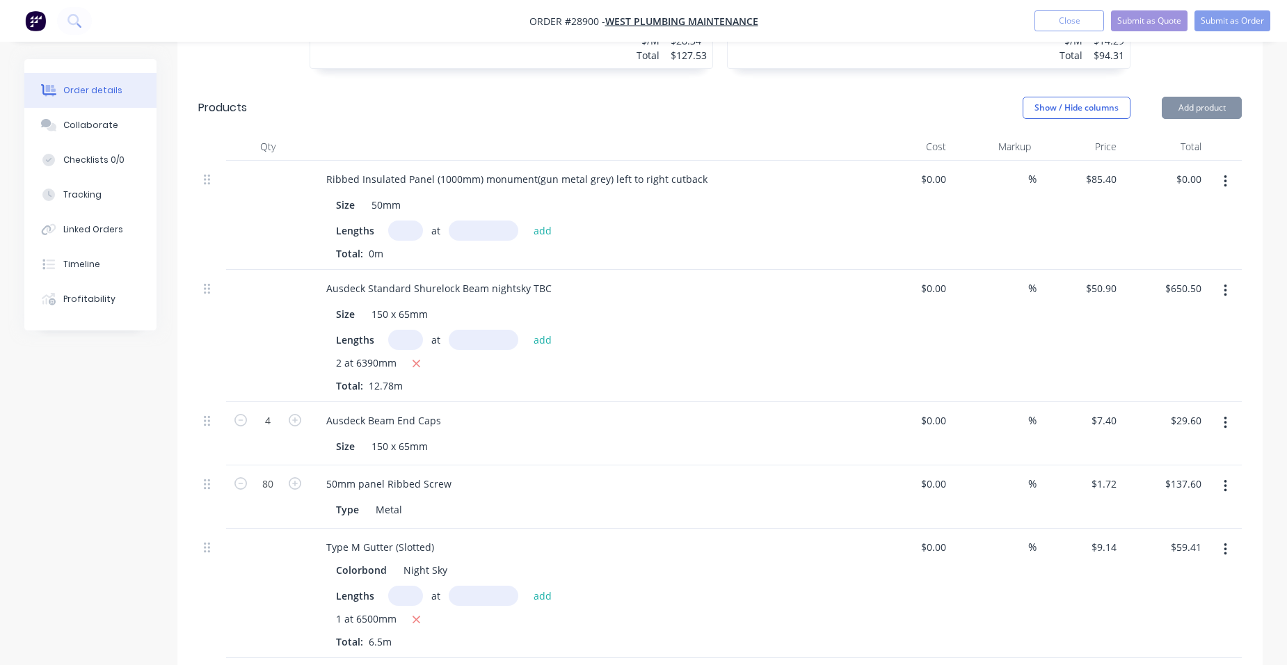
click at [406, 221] on input "text" at bounding box center [405, 231] width 35 height 20
type input "7"
type input "4360mm"
click at [539, 221] on button "add" at bounding box center [543, 230] width 33 height 19
type input "$2,606.41"
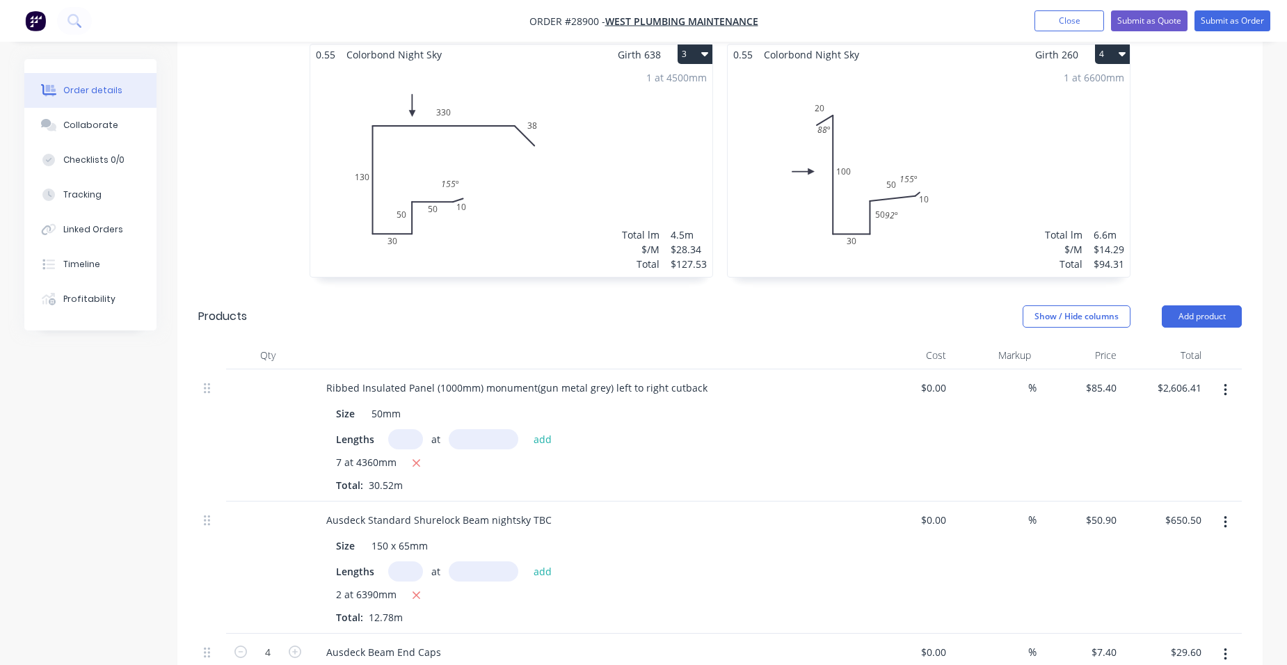
scroll to position [563, 0]
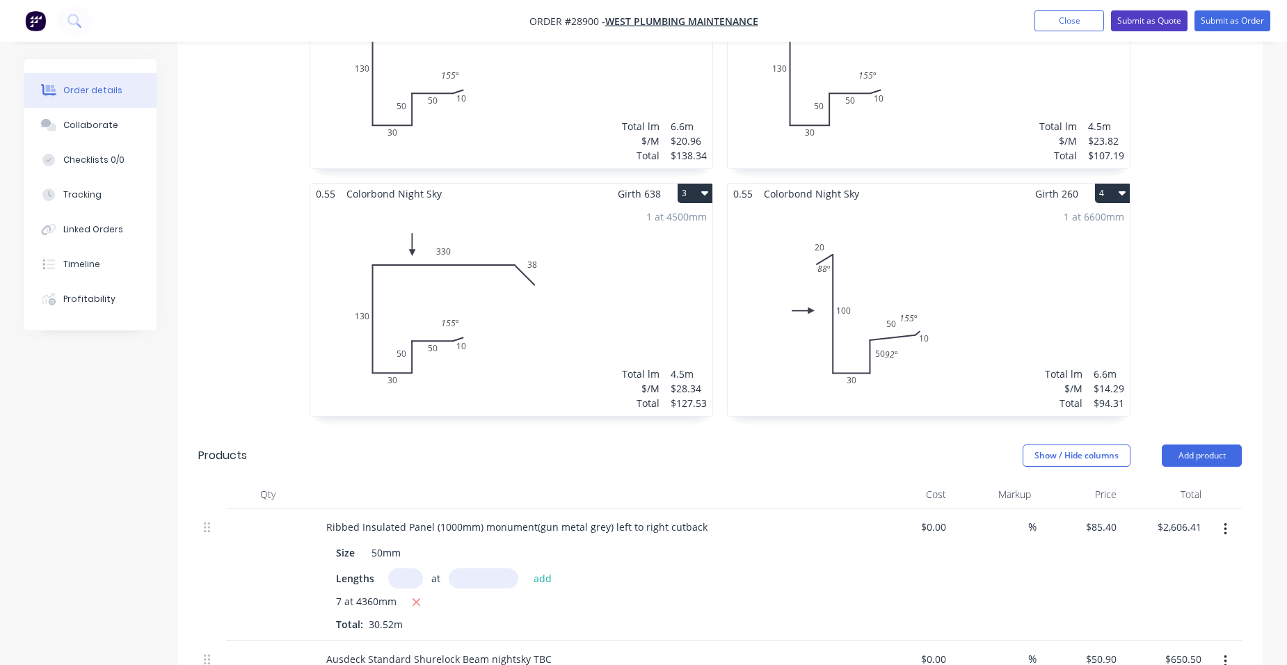
click at [1154, 16] on button "Submit as Quote" at bounding box center [1149, 20] width 77 height 21
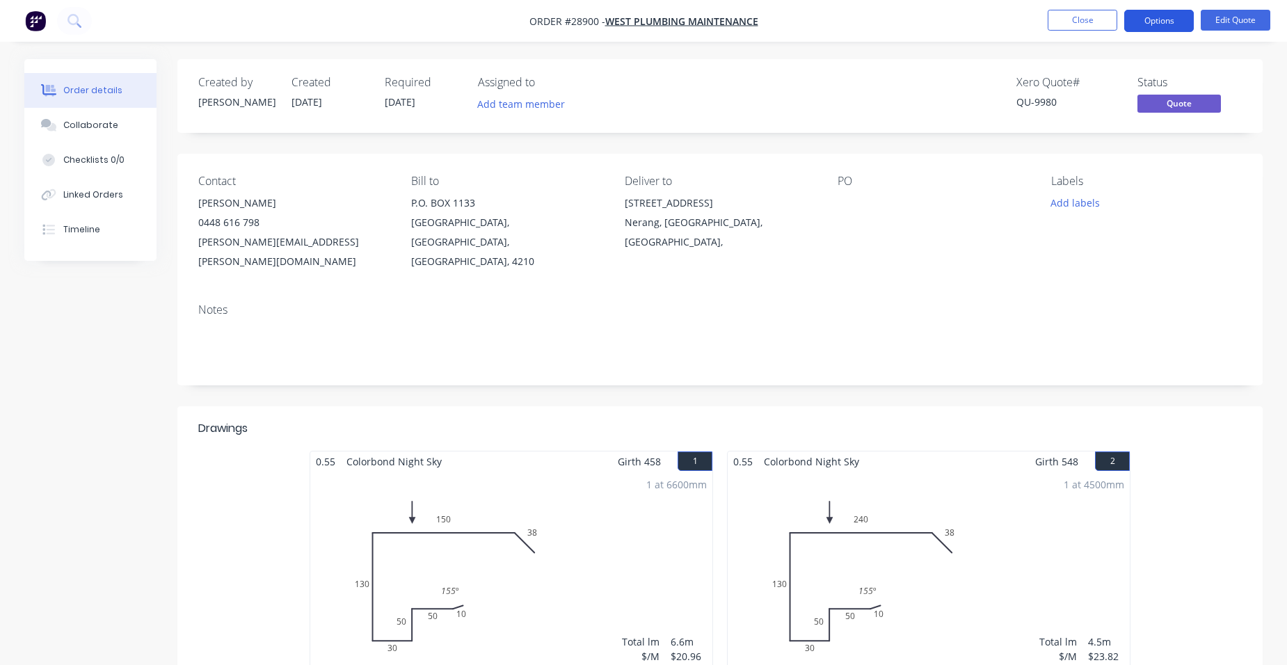
click at [1174, 24] on button "Options" at bounding box center [1159, 21] width 70 height 22
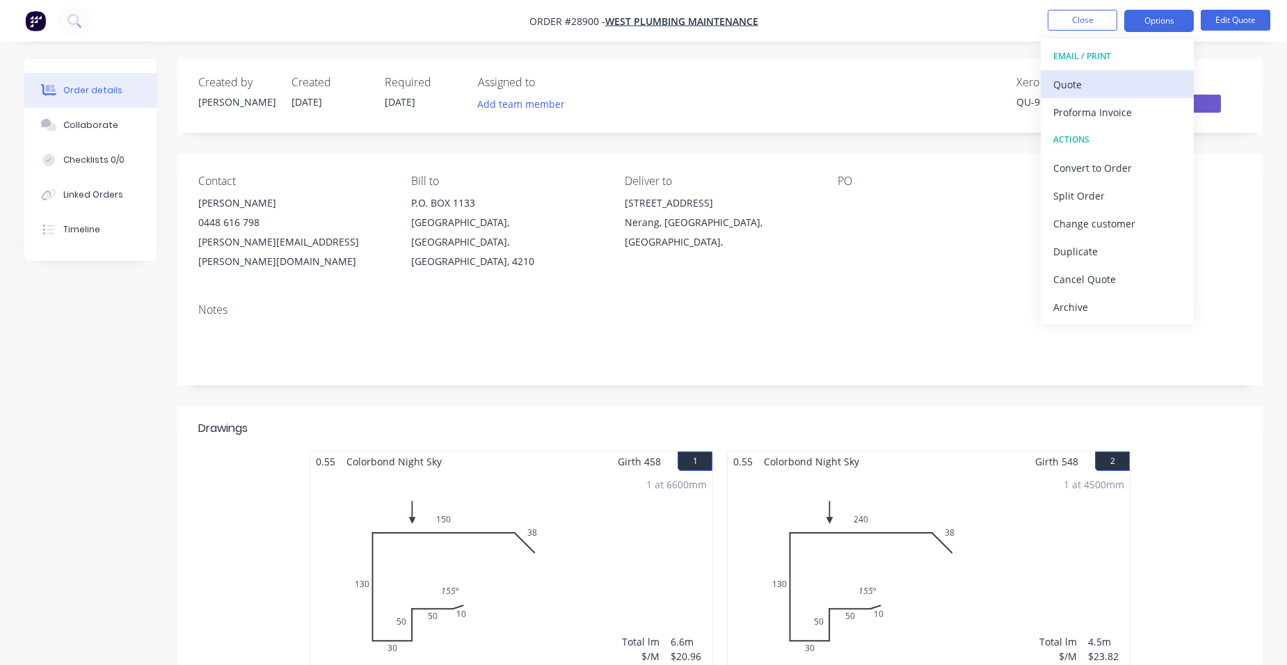
click at [1058, 82] on div "Quote" at bounding box center [1117, 84] width 128 height 20
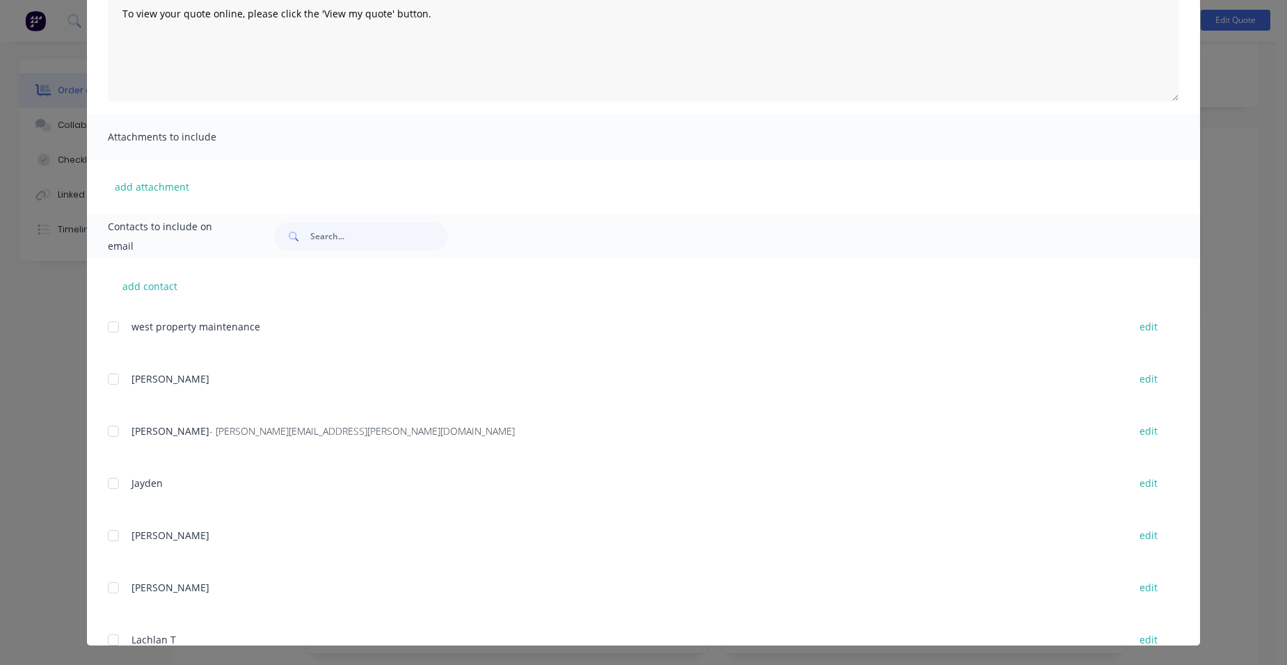
scroll to position [209, 0]
click at [116, 418] on div at bounding box center [113, 427] width 28 height 28
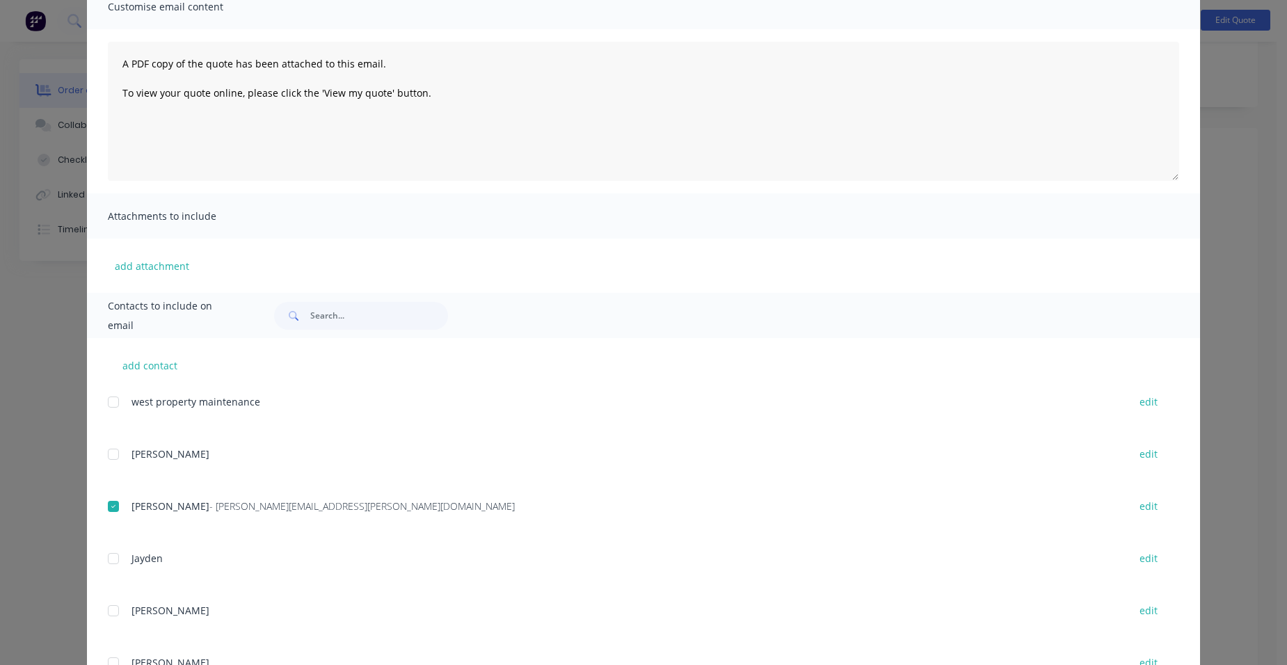
scroll to position [0, 0]
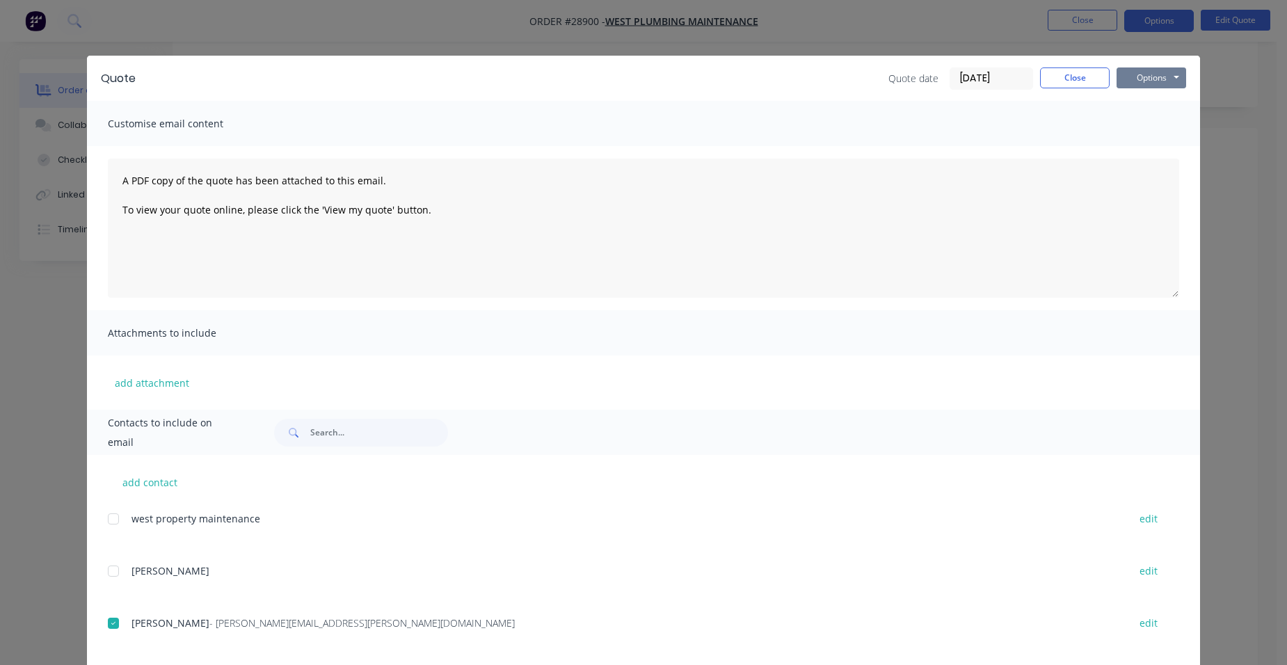
click at [1145, 75] on button "Options" at bounding box center [1152, 77] width 70 height 21
click at [1163, 141] on button "Email" at bounding box center [1161, 148] width 89 height 23
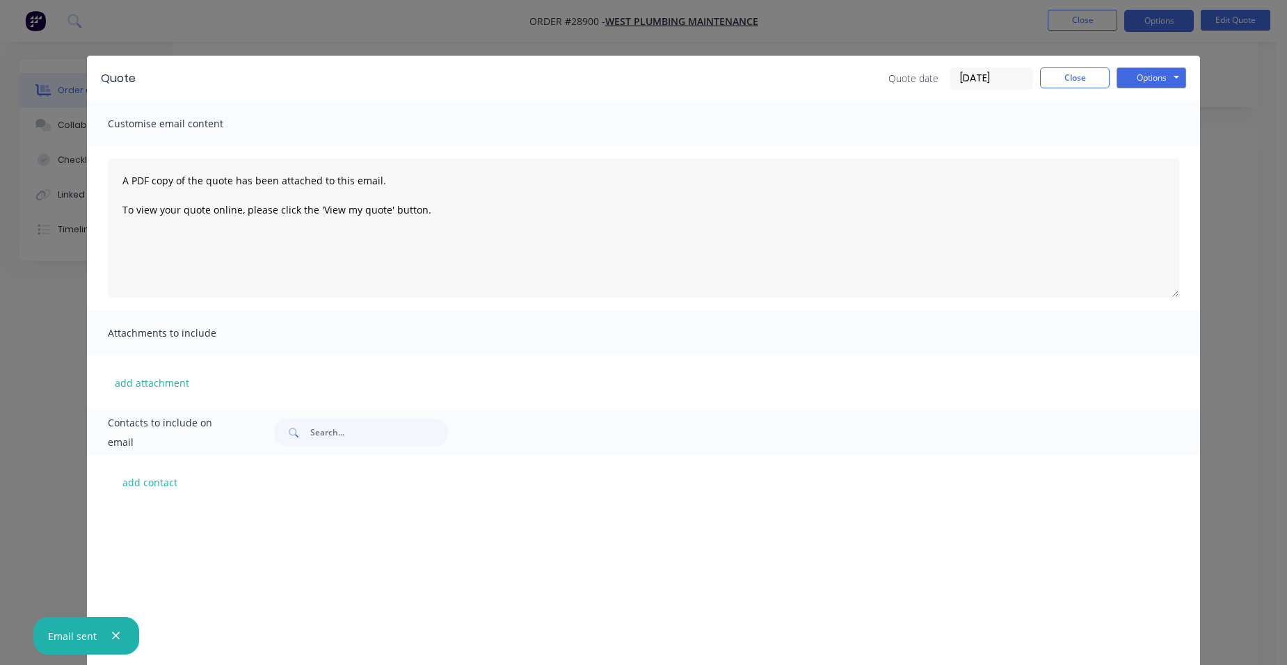
scroll to position [209, 0]
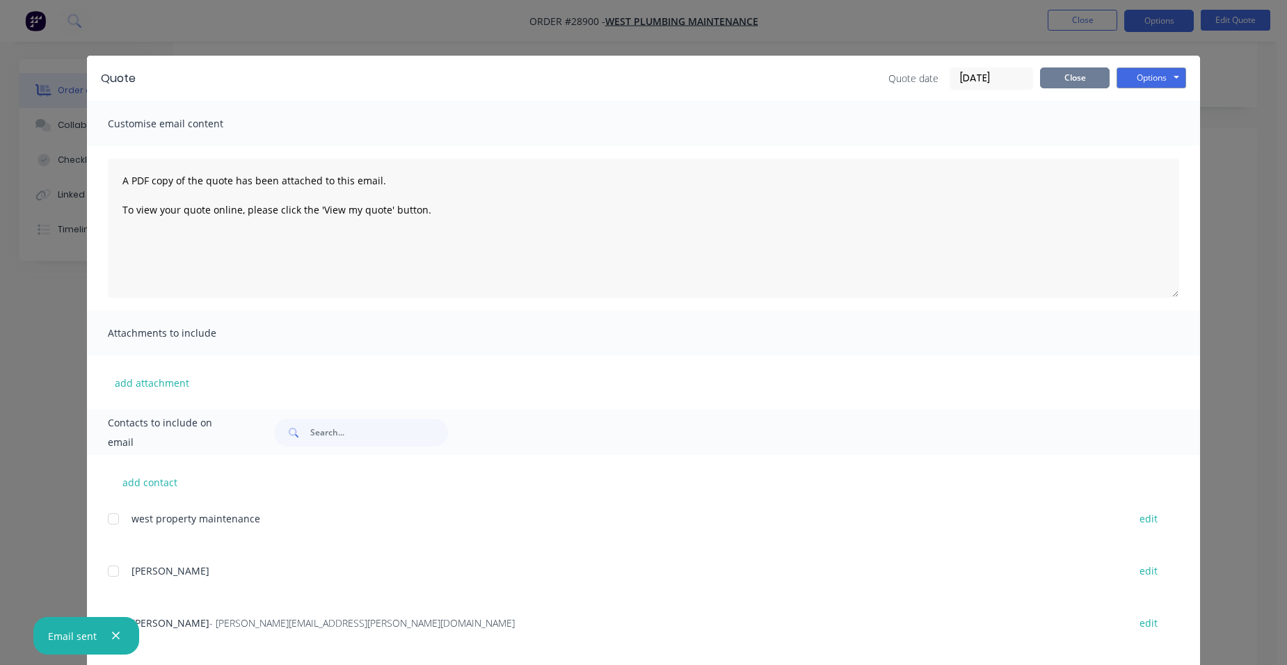
click at [1047, 76] on button "Close" at bounding box center [1075, 77] width 70 height 21
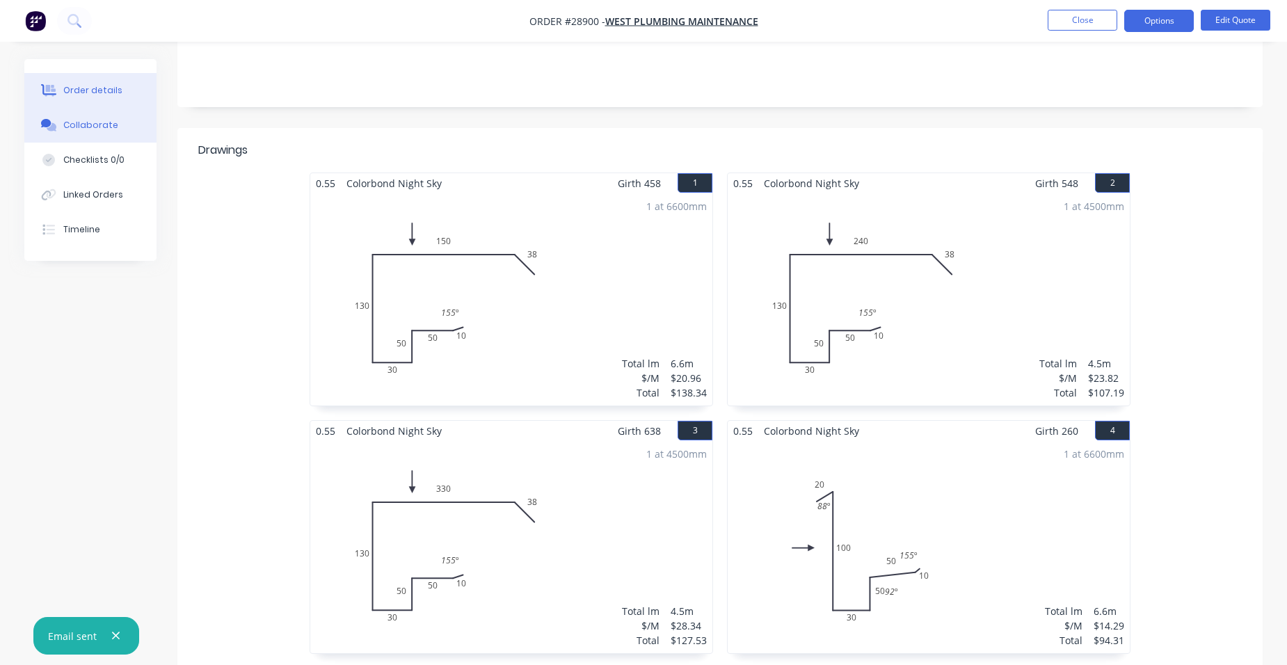
drag, startPoint x: 63, startPoint y: 128, endPoint x: 132, endPoint y: 141, distance: 70.0
click at [67, 127] on div "Collaborate" at bounding box center [90, 125] width 55 height 13
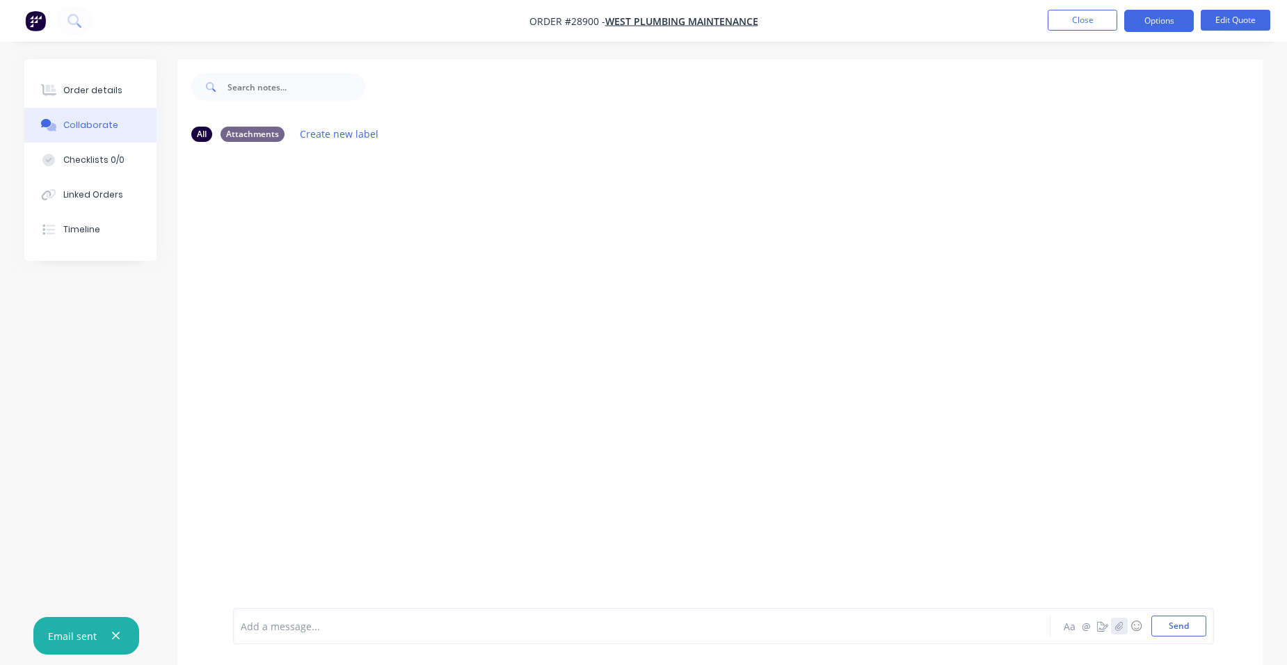
click at [1121, 626] on icon "button" at bounding box center [1119, 626] width 8 height 10
click at [1184, 621] on button "Send" at bounding box center [1179, 626] width 55 height 21
click at [85, 88] on div "Order details" at bounding box center [92, 90] width 59 height 13
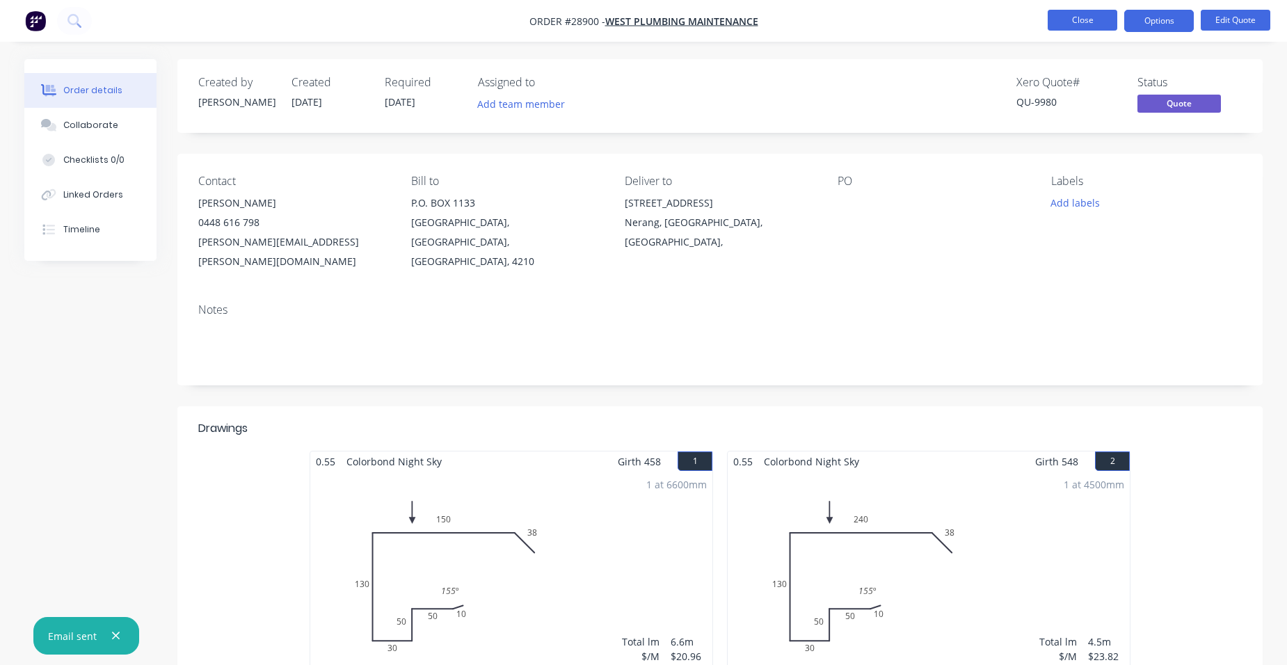
click at [1092, 22] on button "Close" at bounding box center [1083, 20] width 70 height 21
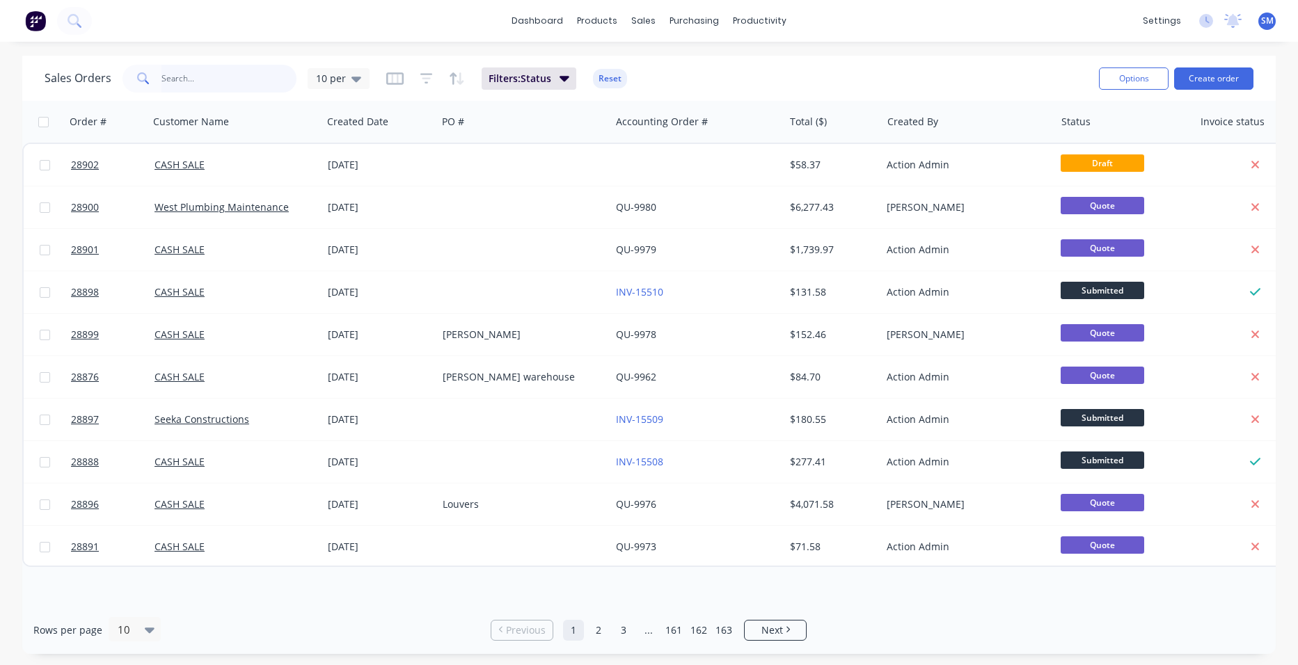
click at [217, 74] on input "text" at bounding box center [229, 79] width 136 height 28
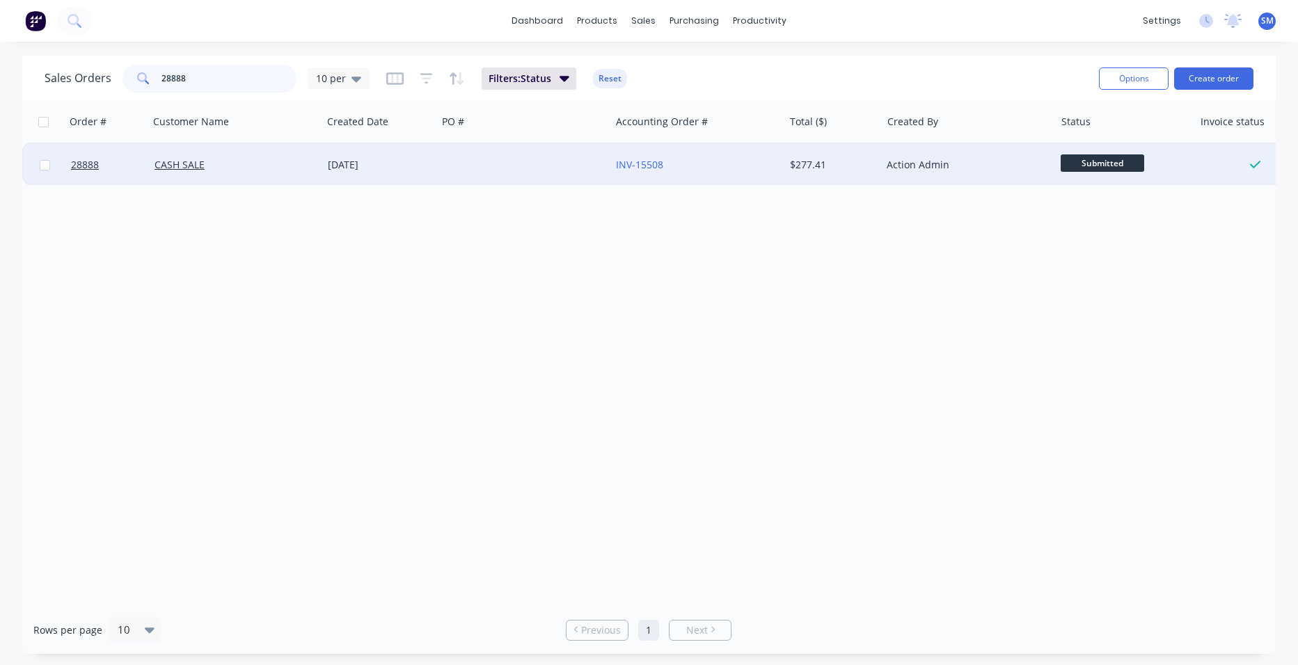
type input "28888"
click at [512, 169] on div at bounding box center [523, 165] width 173 height 42
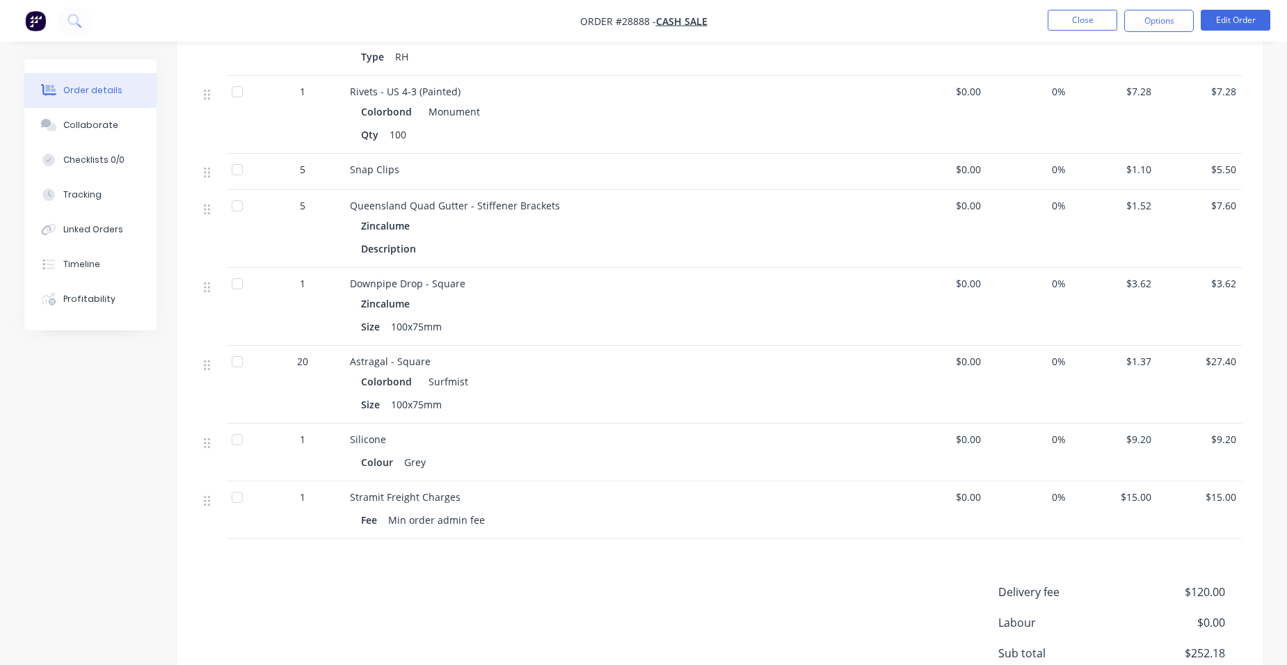
scroll to position [765, 0]
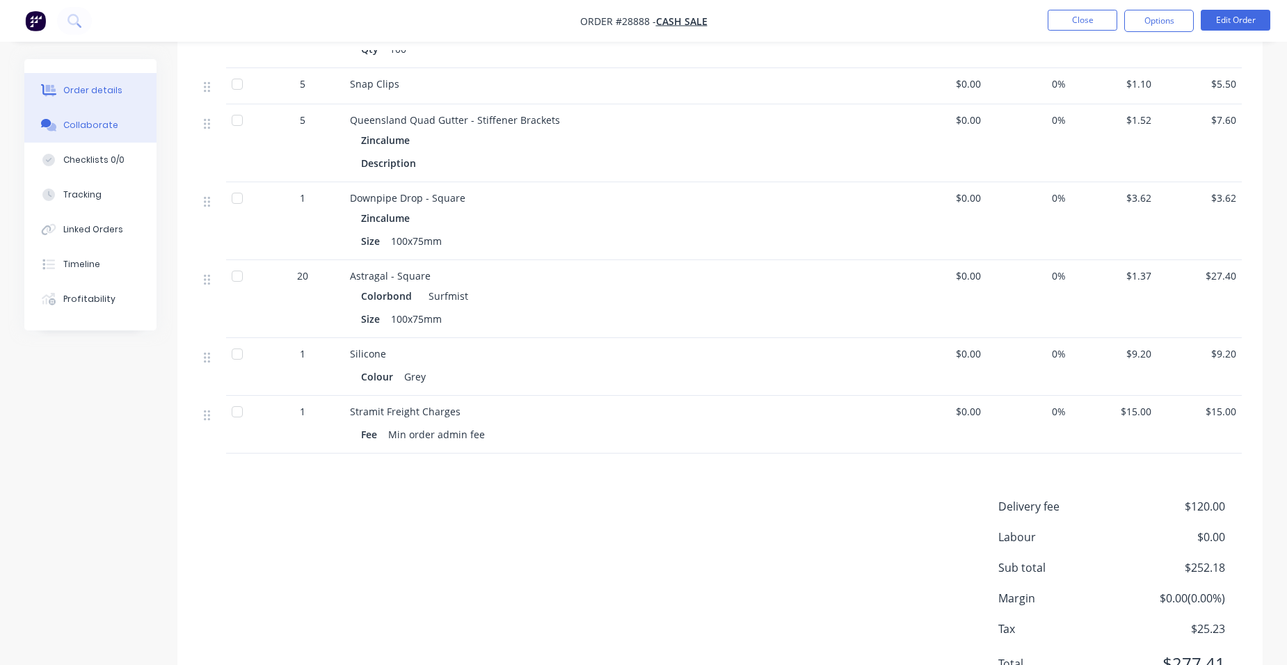
click at [106, 118] on button "Collaborate" at bounding box center [90, 125] width 132 height 35
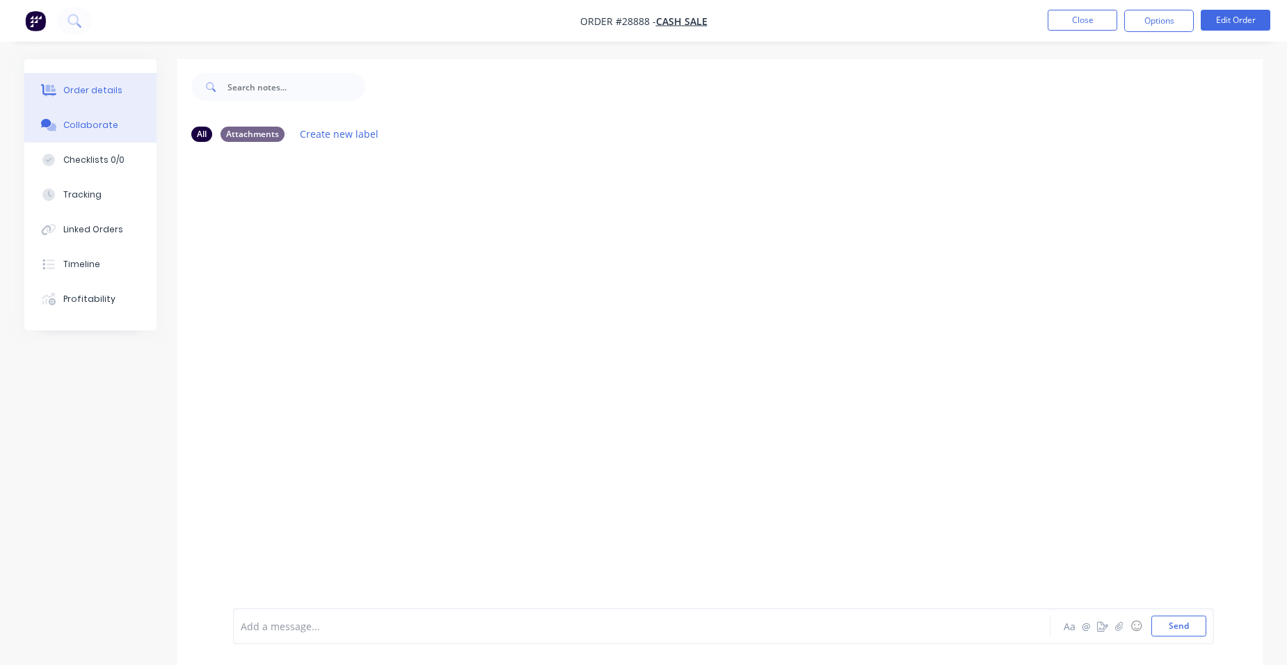
click at [93, 97] on button "Order details" at bounding box center [90, 90] width 132 height 35
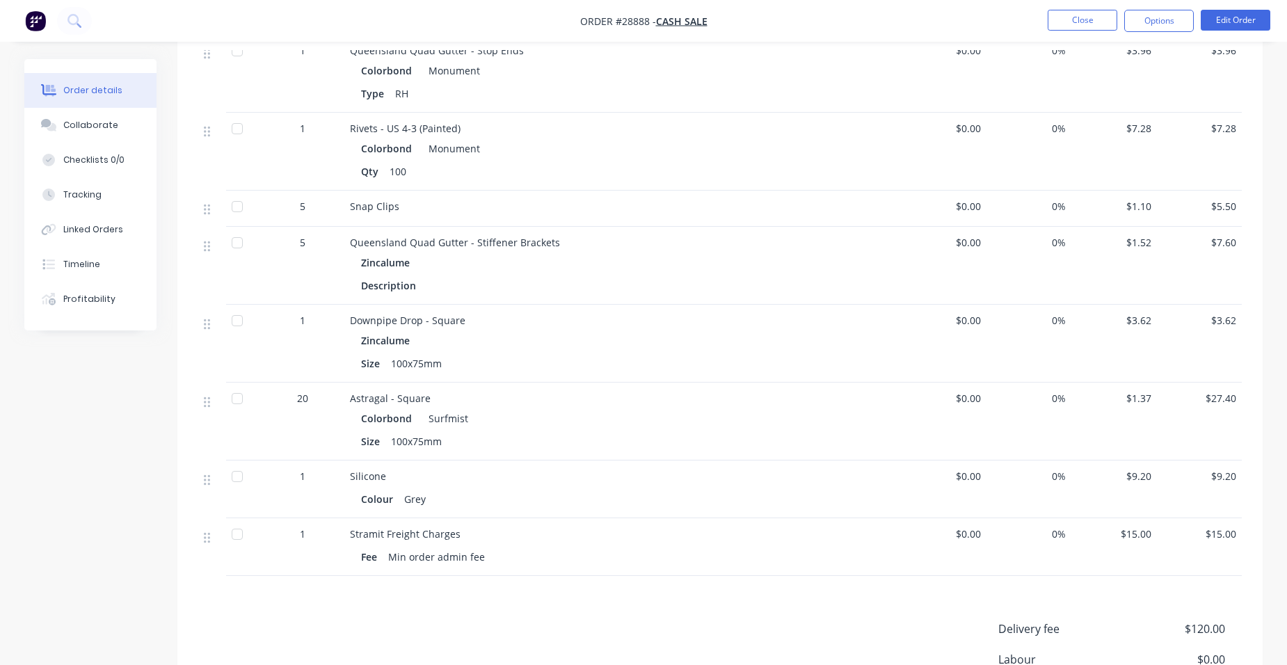
scroll to position [765, 0]
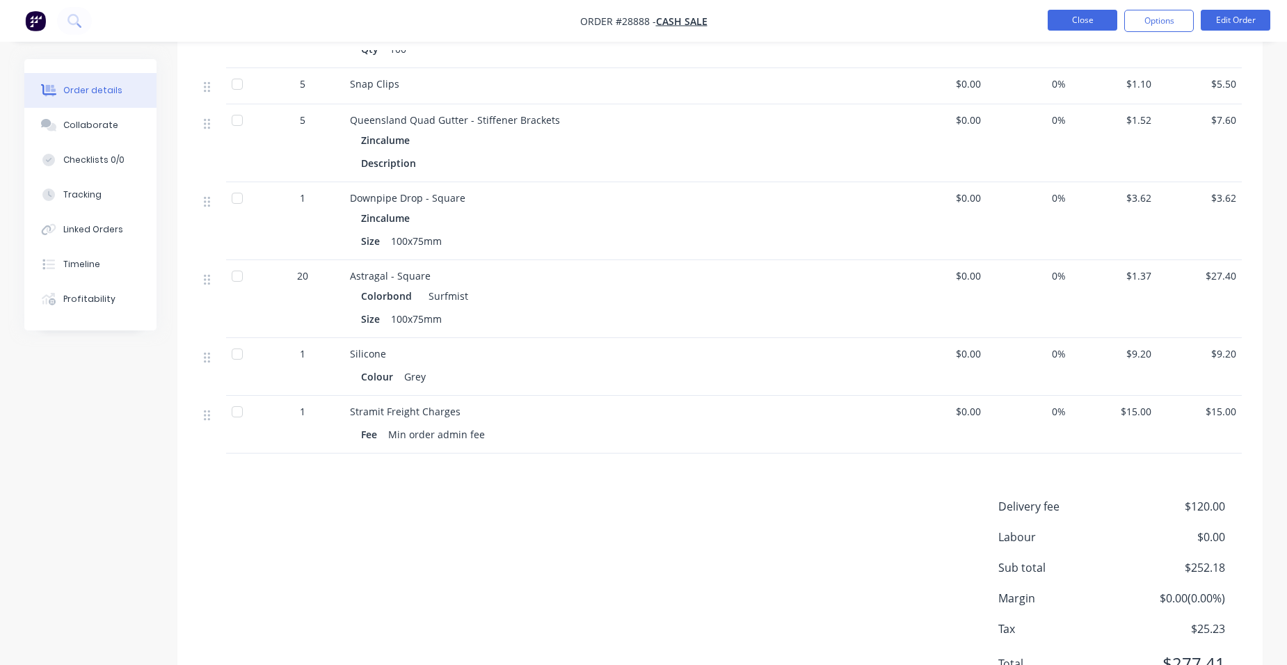
click at [1066, 22] on button "Close" at bounding box center [1083, 20] width 70 height 21
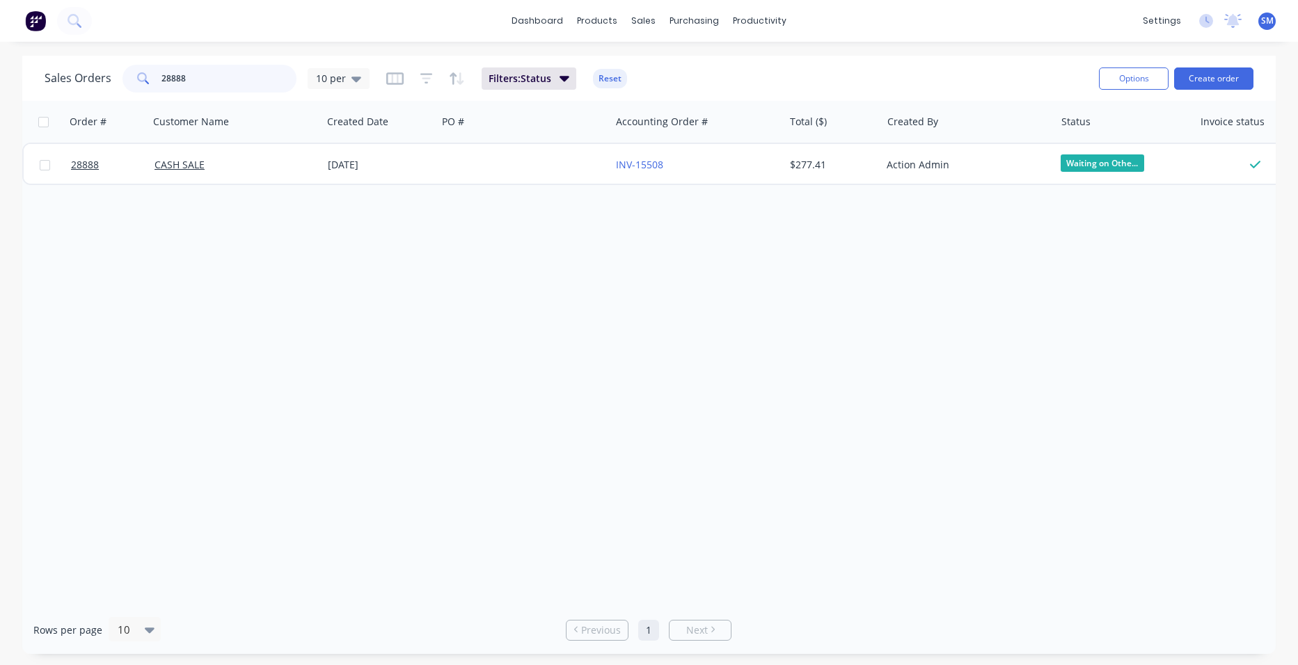
drag, startPoint x: 193, startPoint y: 72, endPoint x: 123, endPoint y: 87, distance: 71.9
click at [123, 87] on div "28888" at bounding box center [209, 79] width 174 height 28
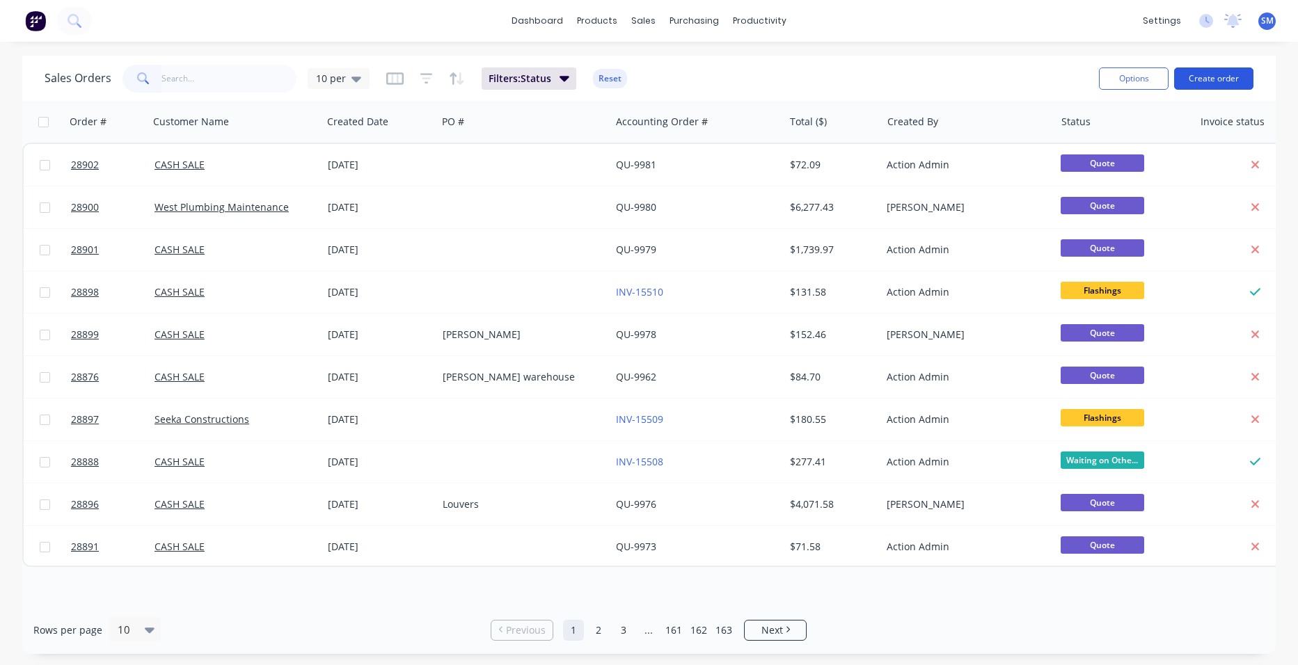
click at [1209, 78] on button "Create order" at bounding box center [1213, 78] width 79 height 22
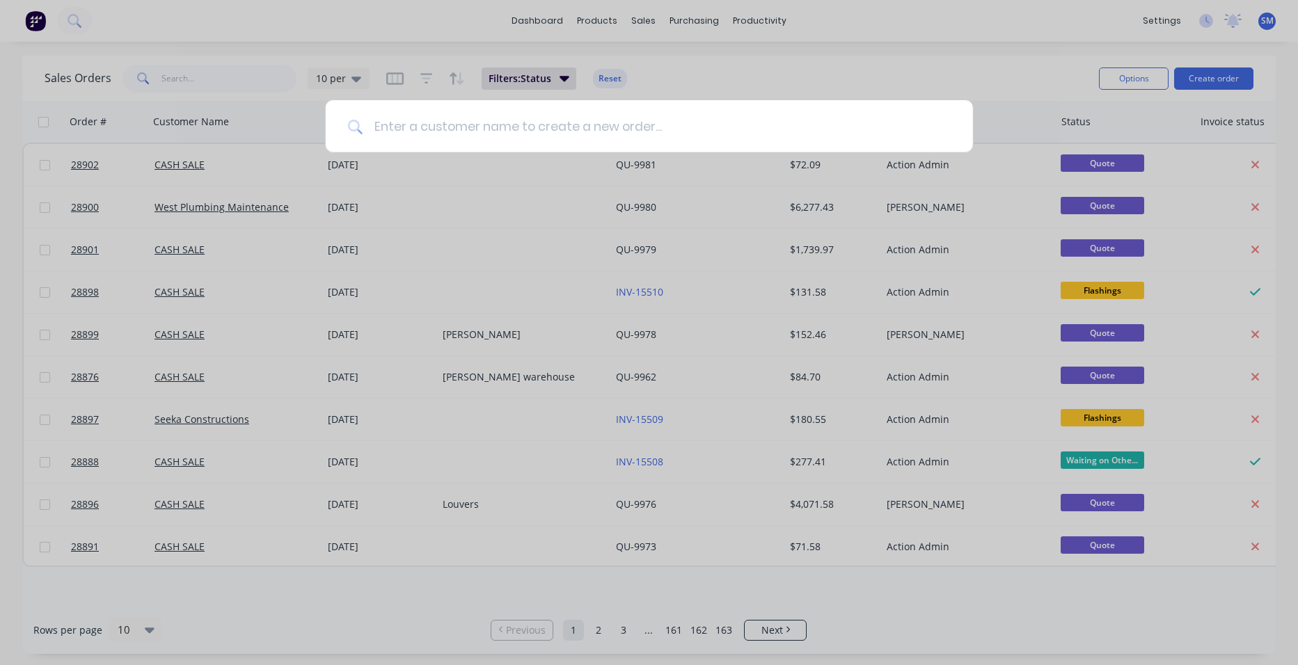
click at [391, 129] on input at bounding box center [657, 126] width 588 height 52
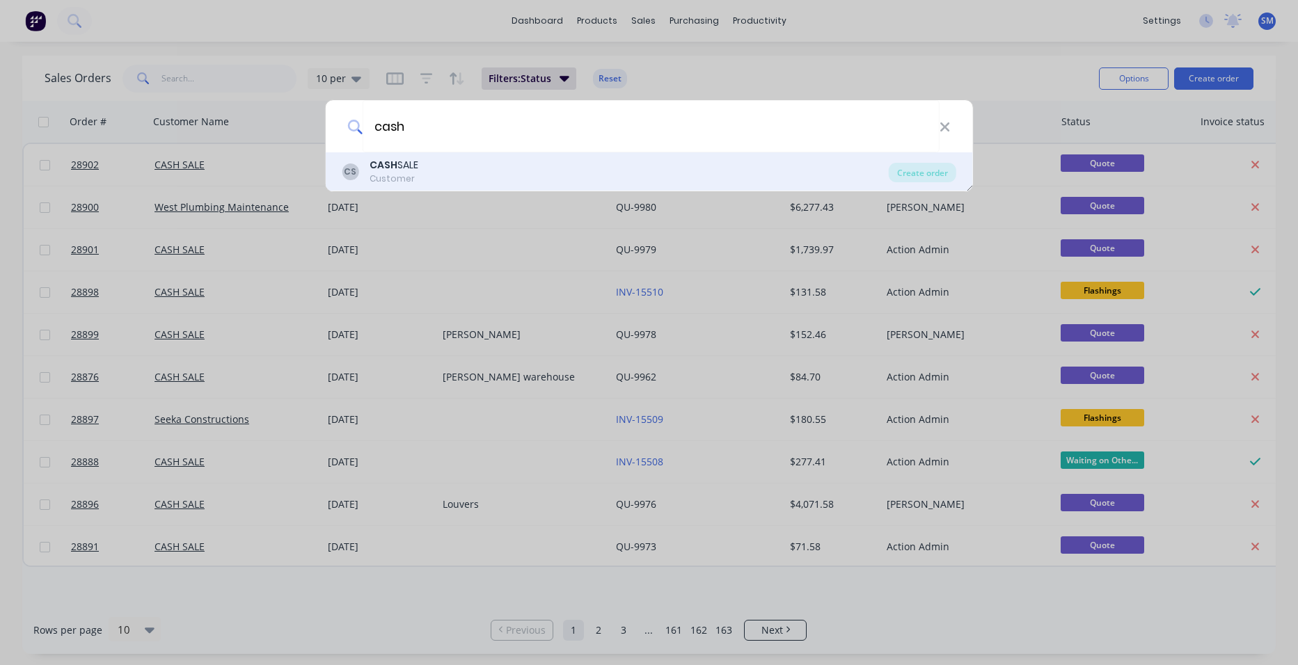
type input "cash"
click at [382, 170] on b "CASH" at bounding box center [383, 165] width 28 height 14
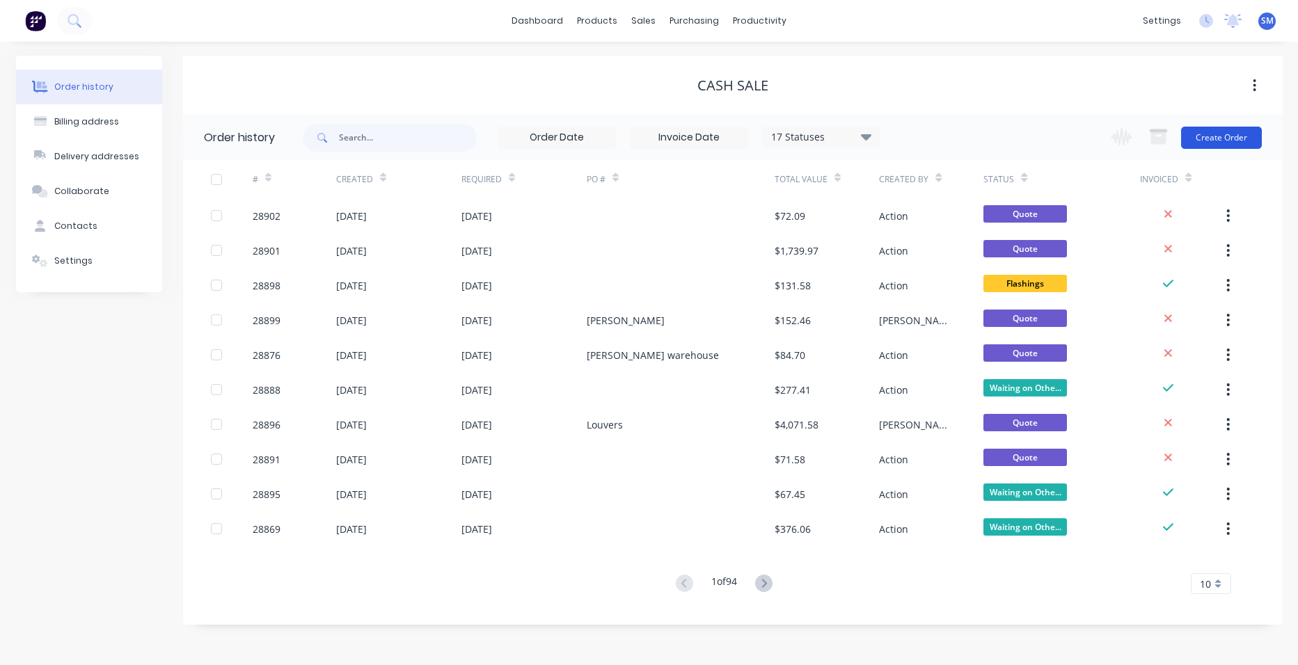
click at [1240, 134] on button "Create Order" at bounding box center [1221, 138] width 81 height 22
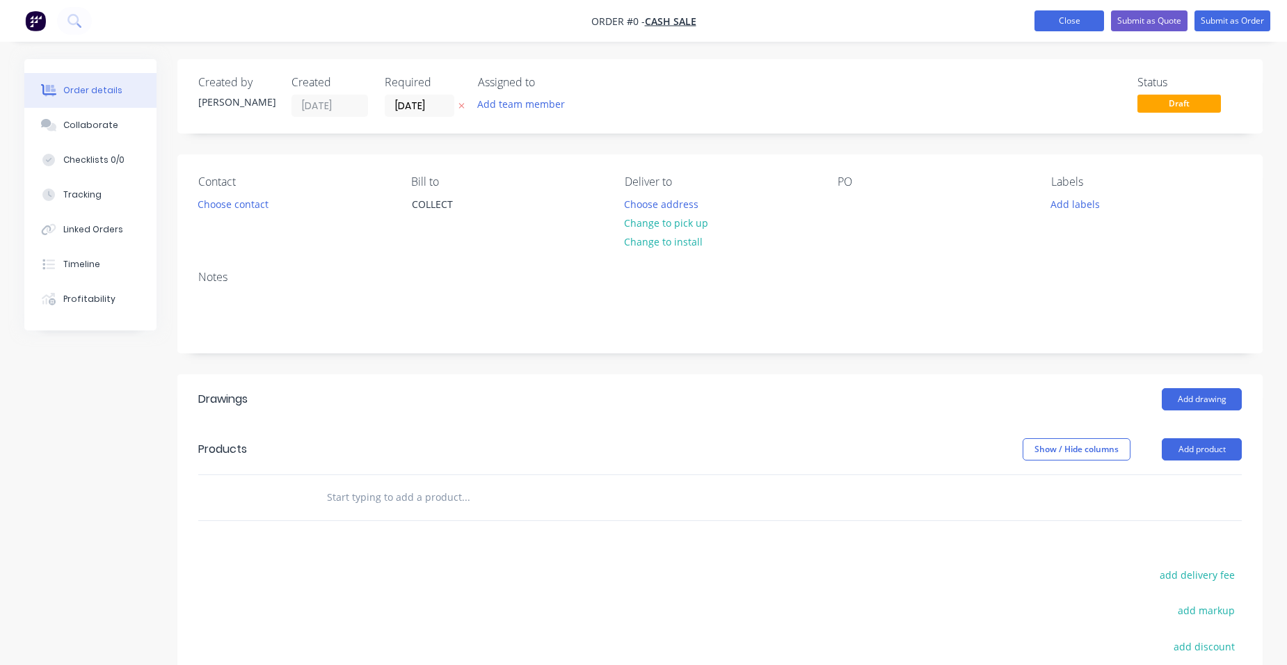
click at [1045, 22] on button "Close" at bounding box center [1070, 20] width 70 height 21
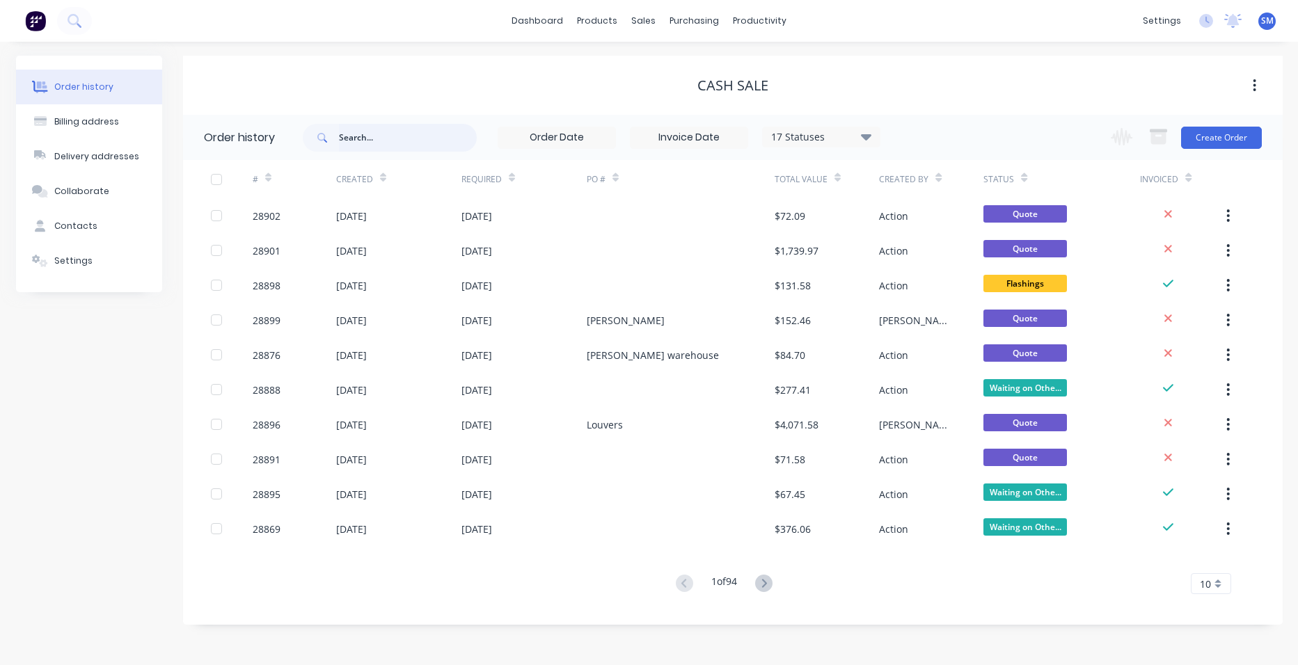
click at [411, 144] on input "text" at bounding box center [408, 138] width 138 height 28
type input "gutter"
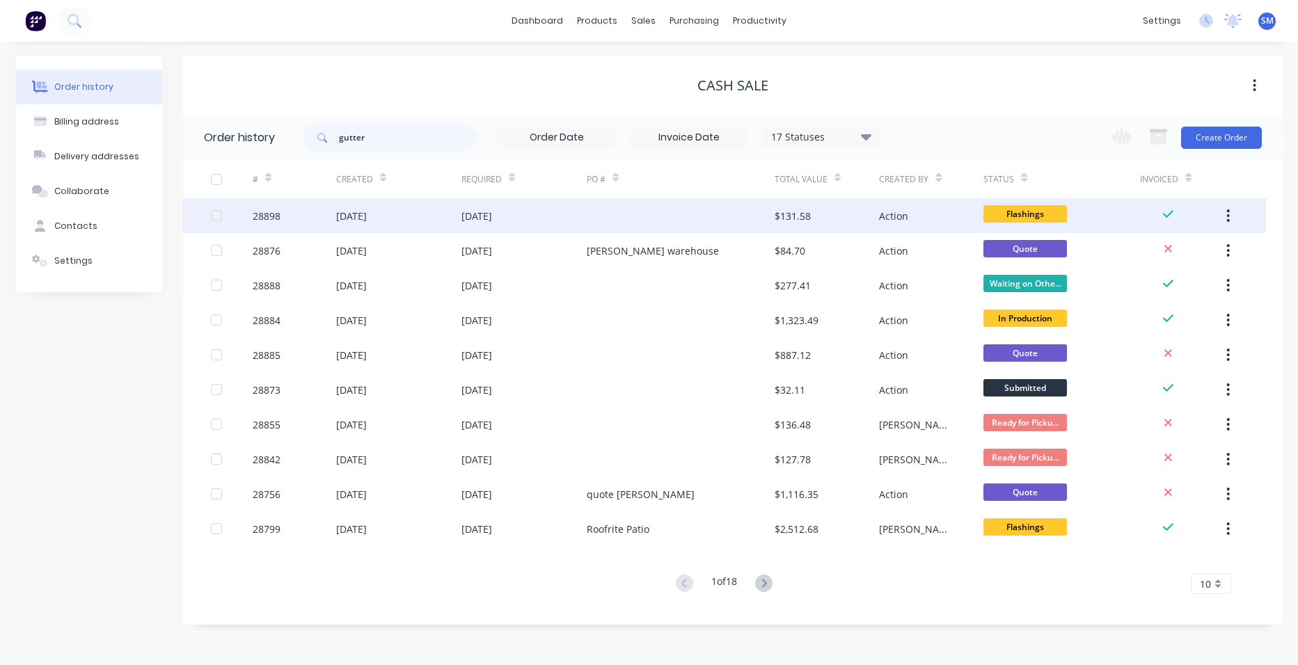
click at [582, 216] on div "[DATE]" at bounding box center [523, 215] width 125 height 35
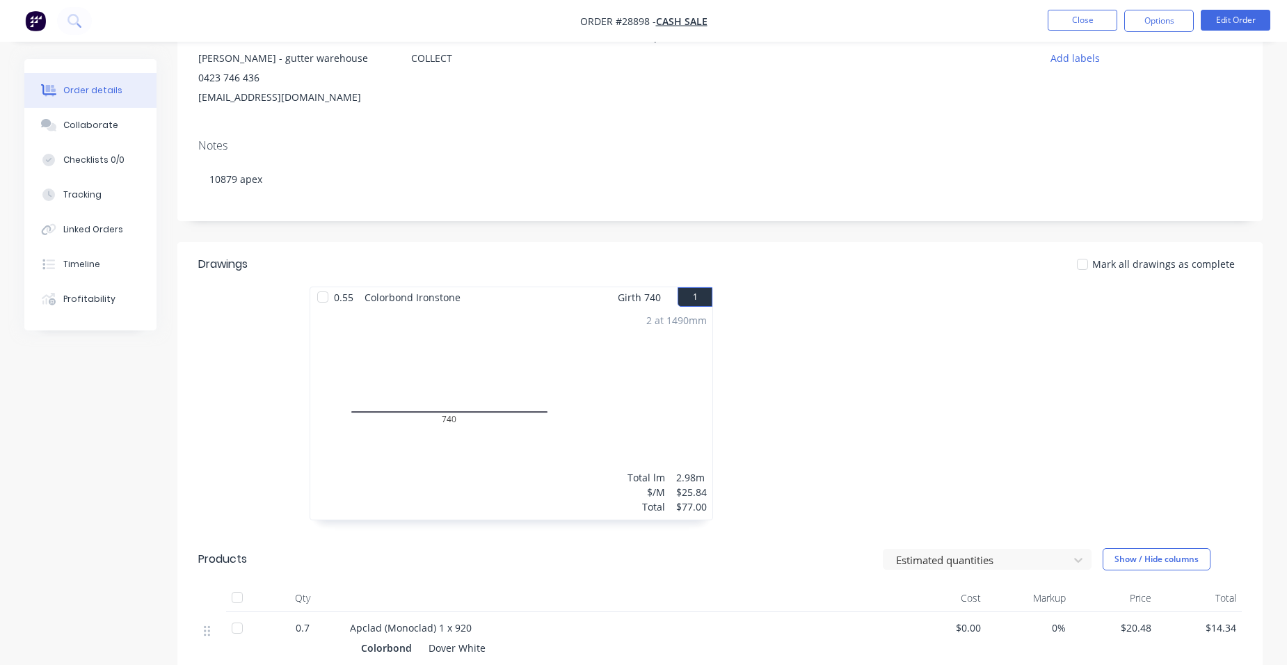
scroll to position [78, 0]
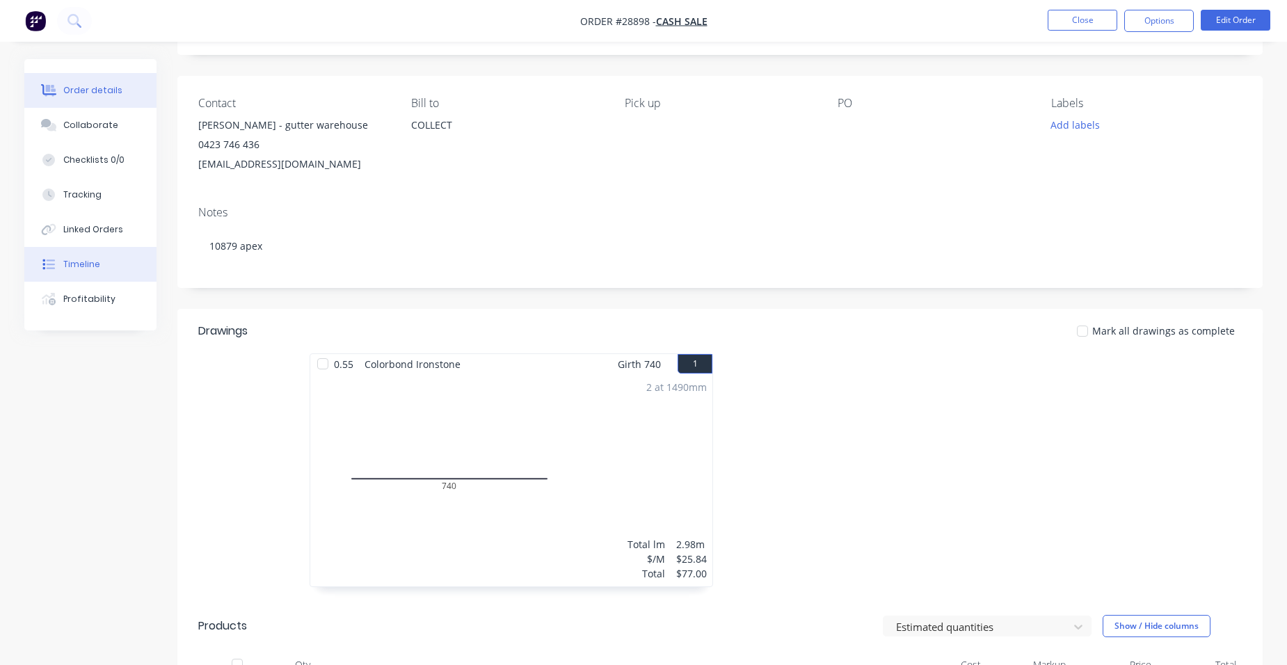
click at [100, 255] on button "Timeline" at bounding box center [90, 264] width 132 height 35
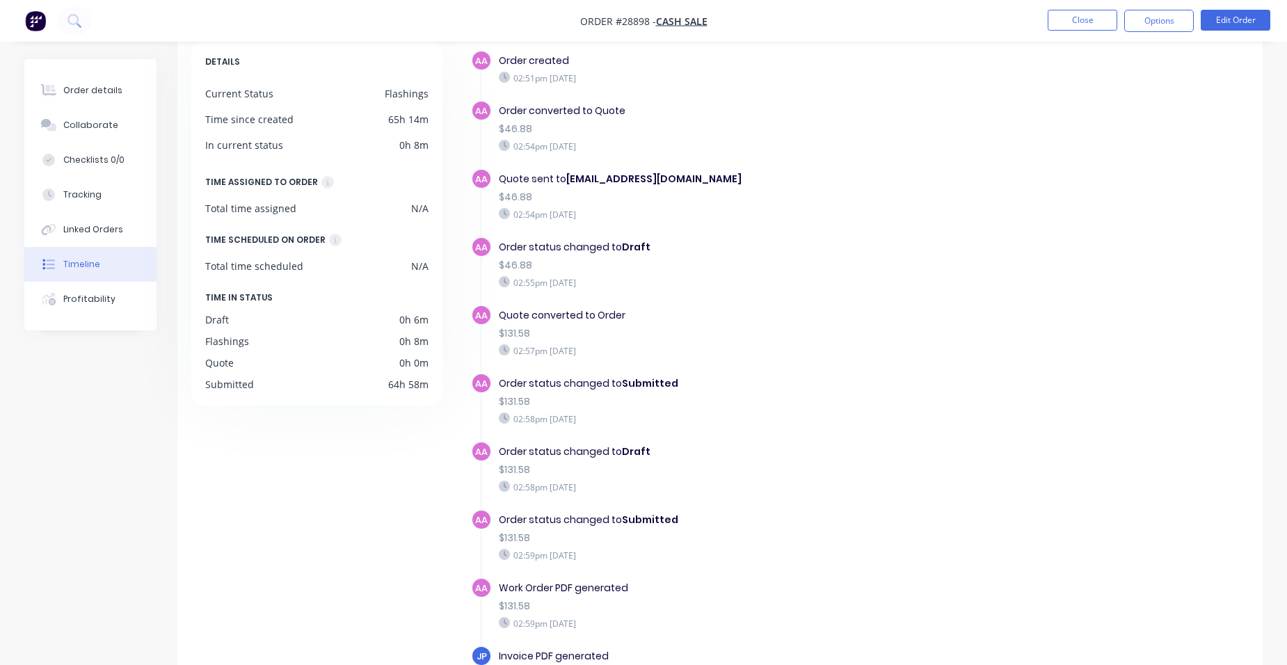
scroll to position [149, 0]
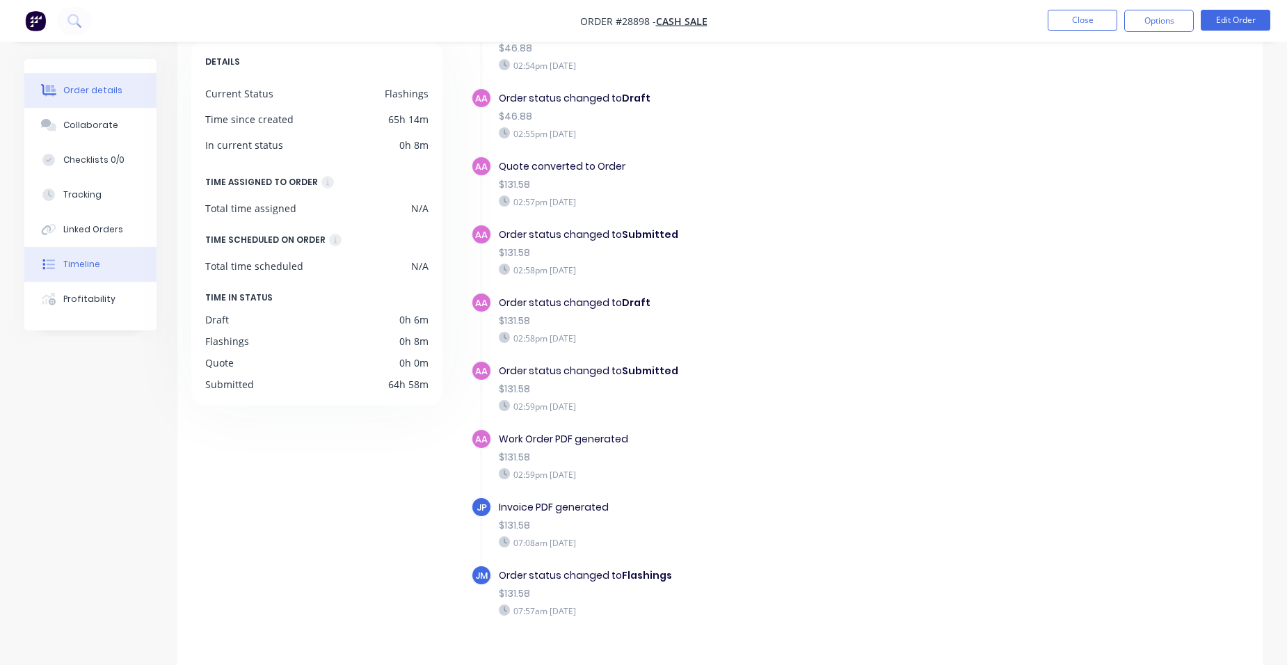
click at [102, 95] on div "Order details" at bounding box center [92, 90] width 59 height 13
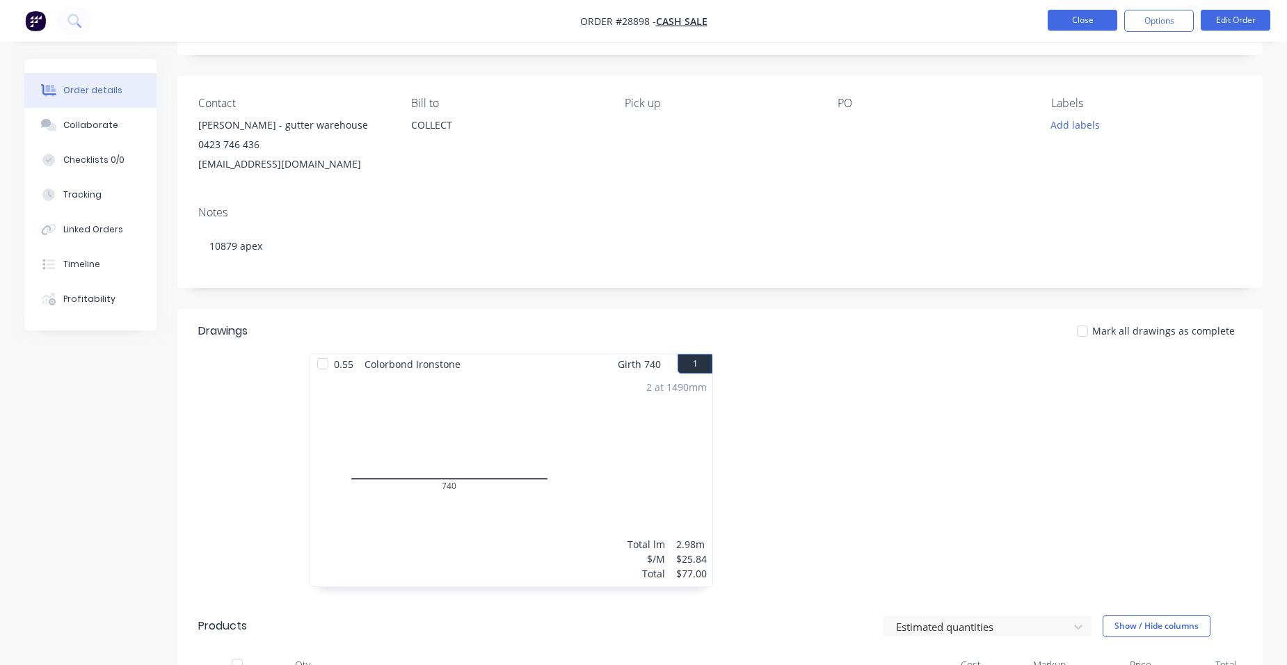
click at [1078, 26] on button "Close" at bounding box center [1083, 20] width 70 height 21
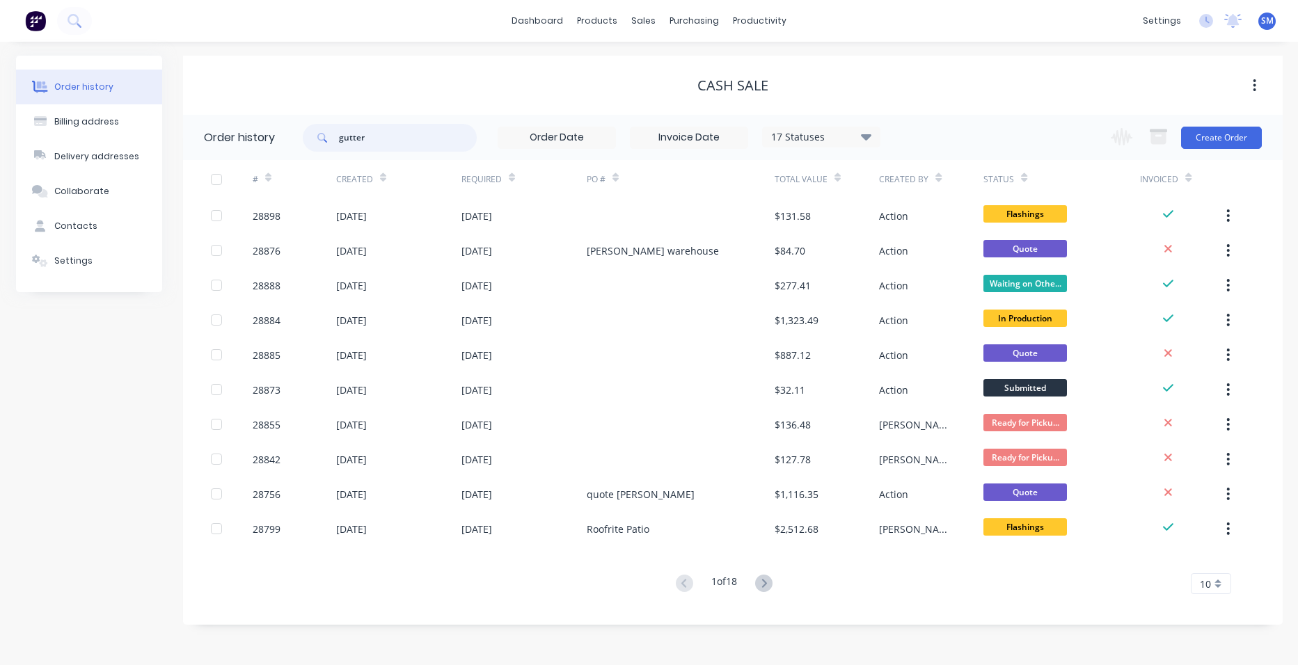
drag, startPoint x: 367, startPoint y: 136, endPoint x: 219, endPoint y: 147, distance: 148.6
click at [281, 136] on header "Order history gutter 17 Statuses Invoice Status Invoiced Not Invoiced Partial O…" at bounding box center [732, 137] width 1099 height 45
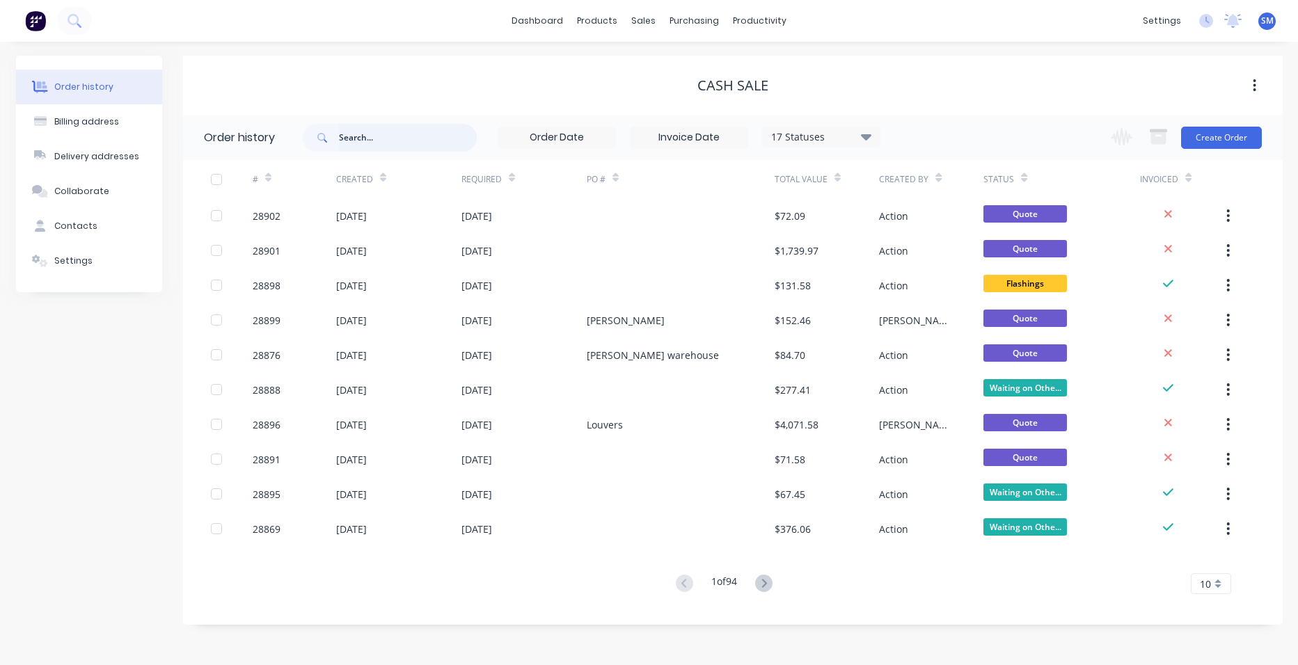
click at [381, 139] on input "text" at bounding box center [408, 138] width 138 height 28
type input "phd"
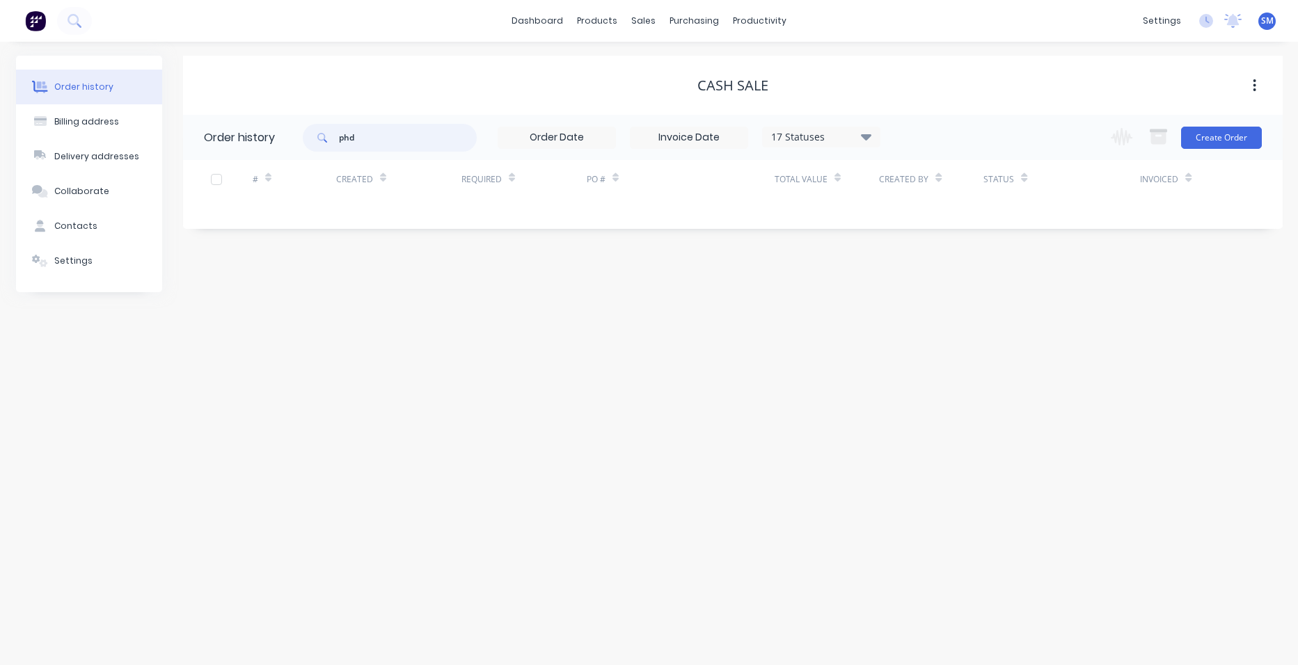
drag, startPoint x: 381, startPoint y: 136, endPoint x: 264, endPoint y: 139, distance: 116.9
click at [276, 138] on header "Order history phd 17 Statuses Invoice Status Invoiced Not Invoiced Partial Orde…" at bounding box center [732, 137] width 1099 height 45
type input "plumb"
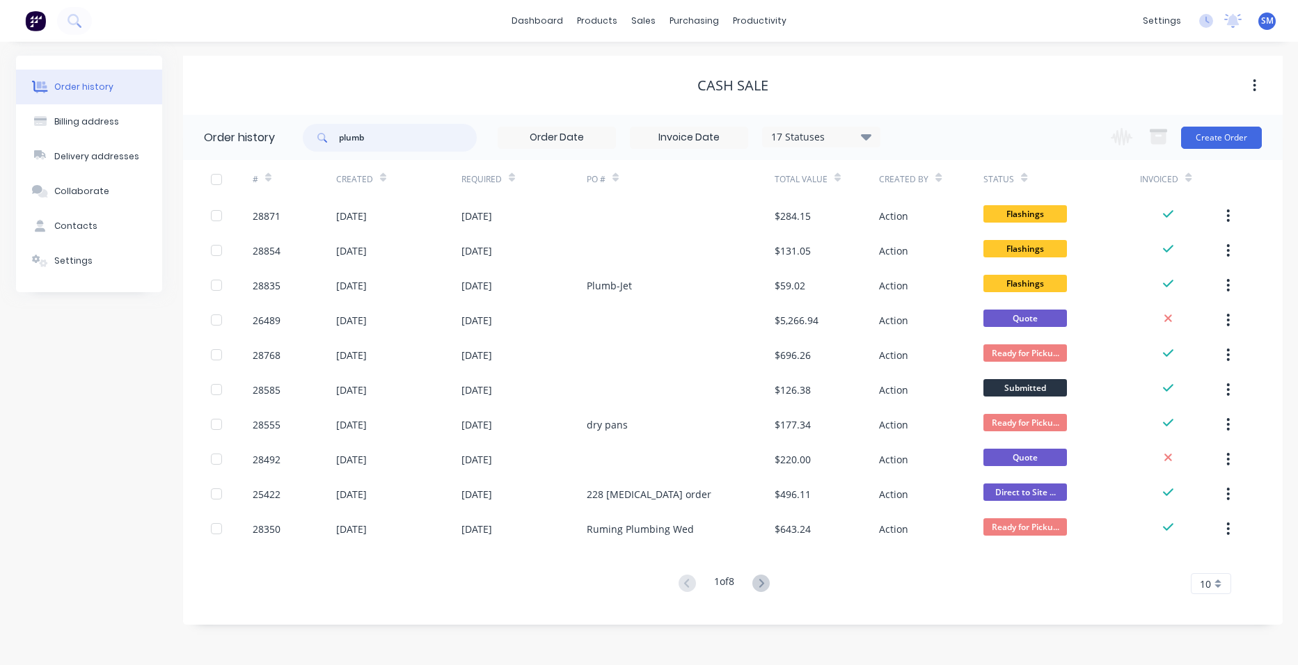
click at [367, 143] on input "plumb" at bounding box center [408, 138] width 138 height 28
type input "plumb hd"
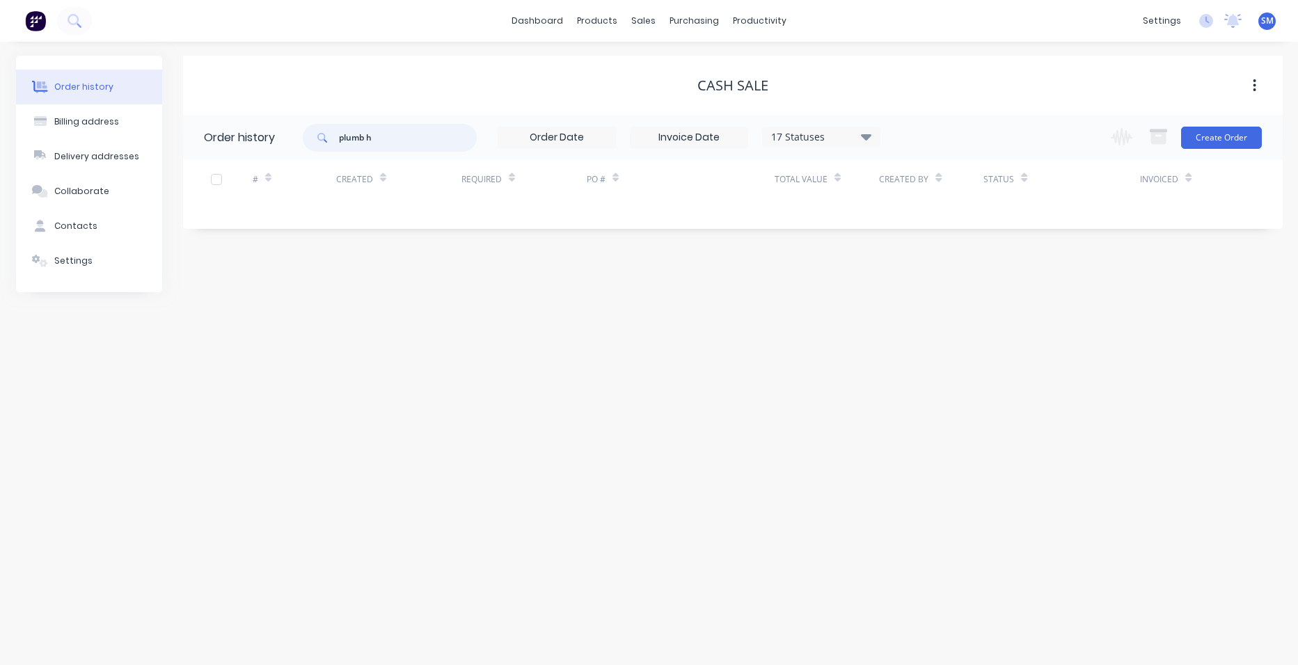
type input "plumb"
click at [381, 133] on input "plumb" at bounding box center [408, 138] width 138 height 28
type input "plum"
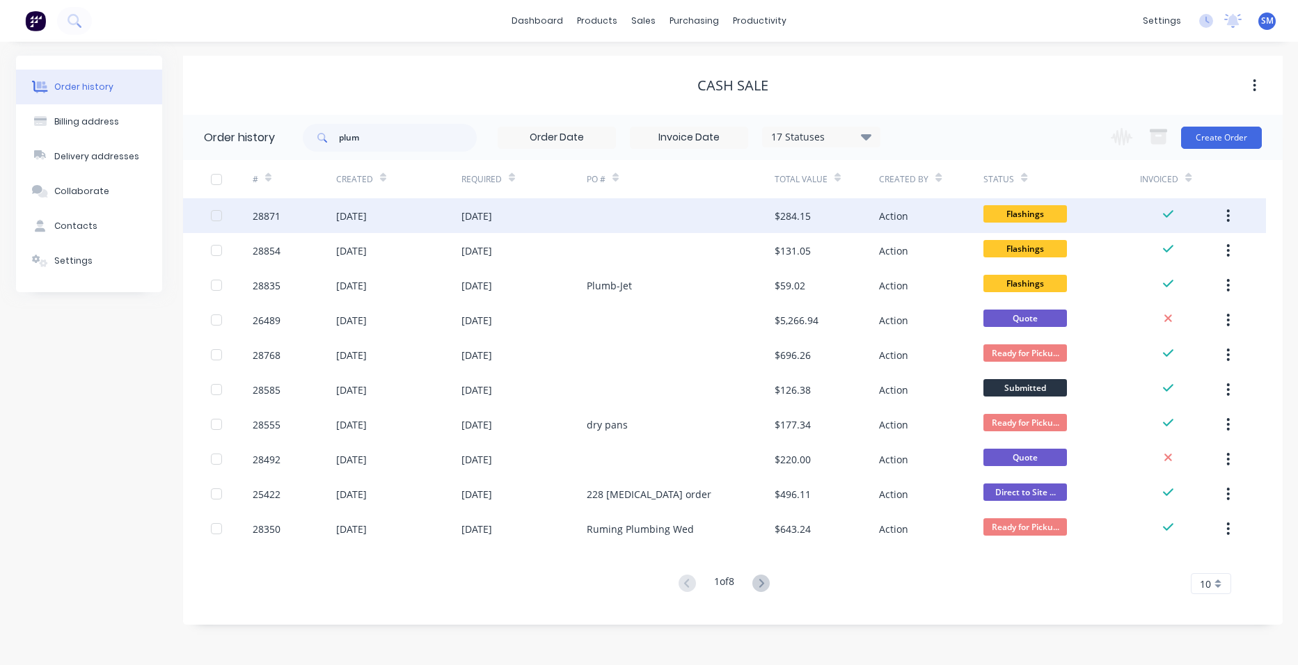
click at [588, 214] on div at bounding box center [681, 215] width 188 height 35
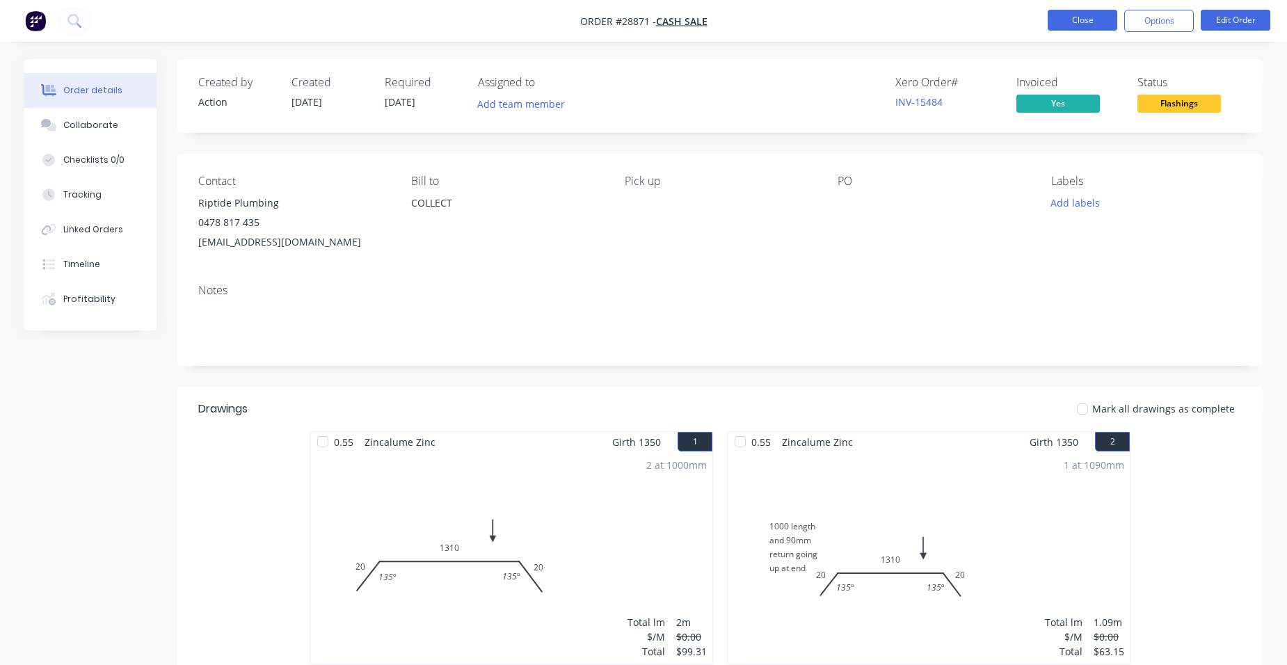
click at [1080, 28] on button "Close" at bounding box center [1083, 20] width 70 height 21
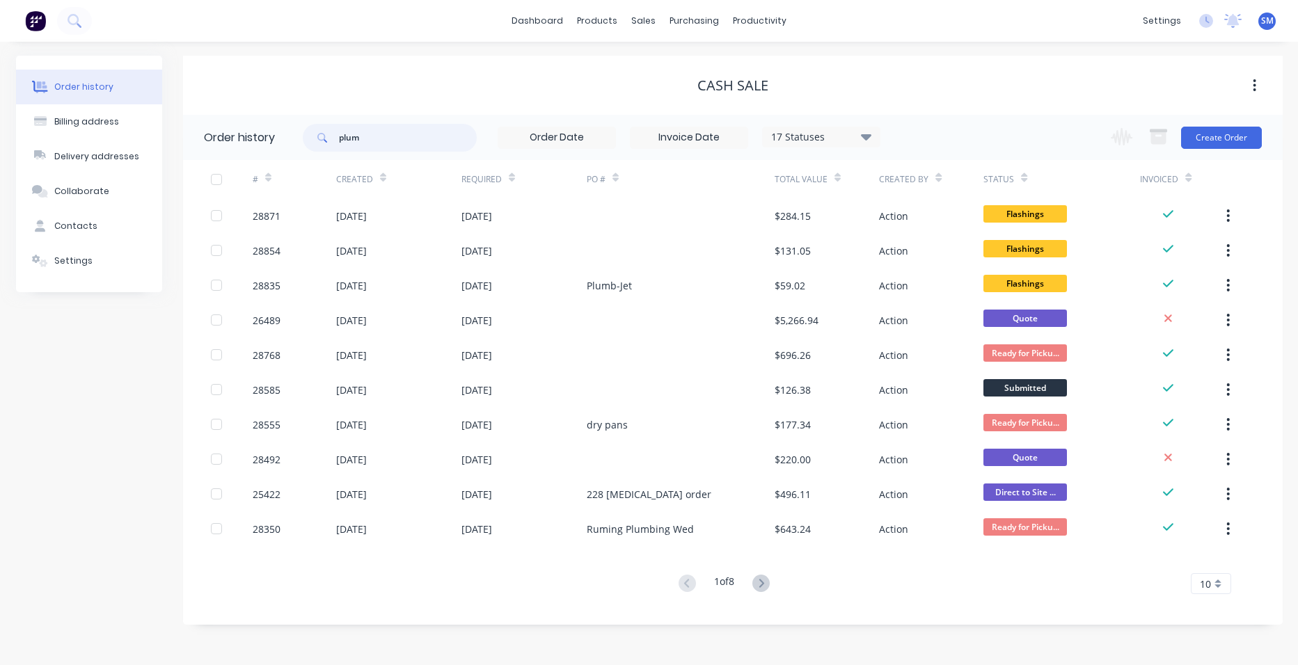
click at [377, 138] on input "plum" at bounding box center [408, 138] width 138 height 28
type input "p"
type input "[PERSON_NAME]"
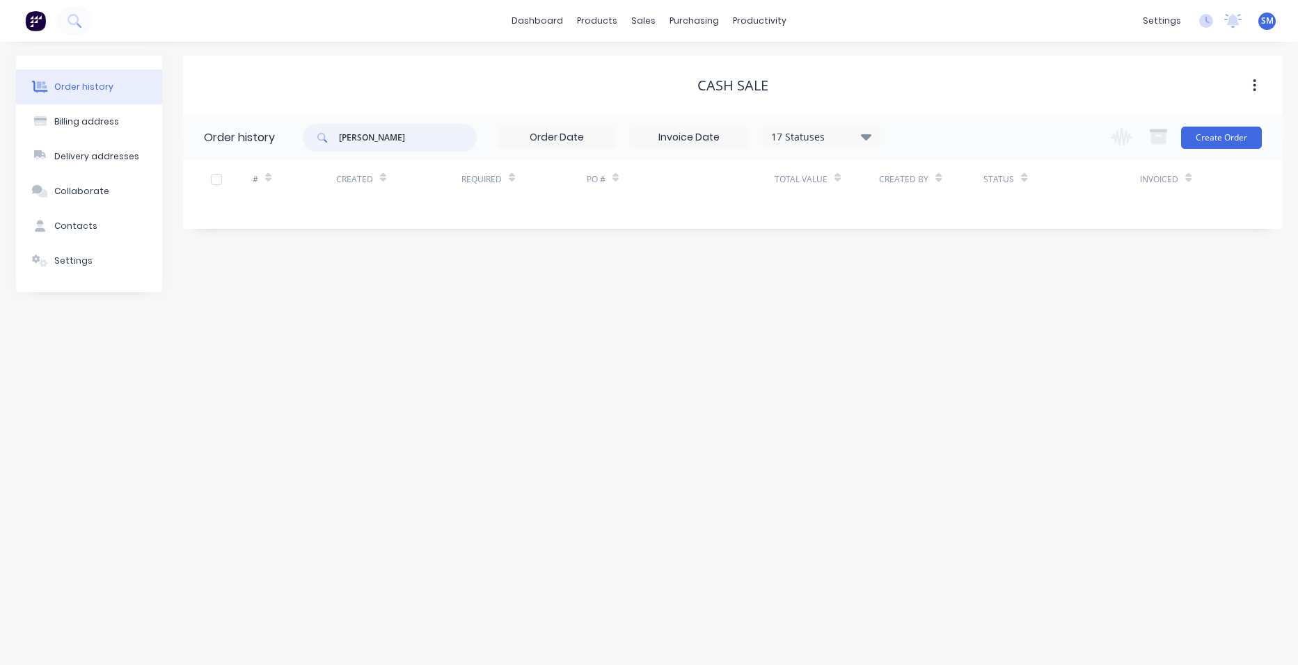
drag, startPoint x: 397, startPoint y: 141, endPoint x: 296, endPoint y: 132, distance: 100.5
click at [298, 131] on header "Order history hayden 17 Statuses Invoice Status Invoiced Not Invoiced Partial O…" at bounding box center [732, 137] width 1099 height 45
type input "plumb"
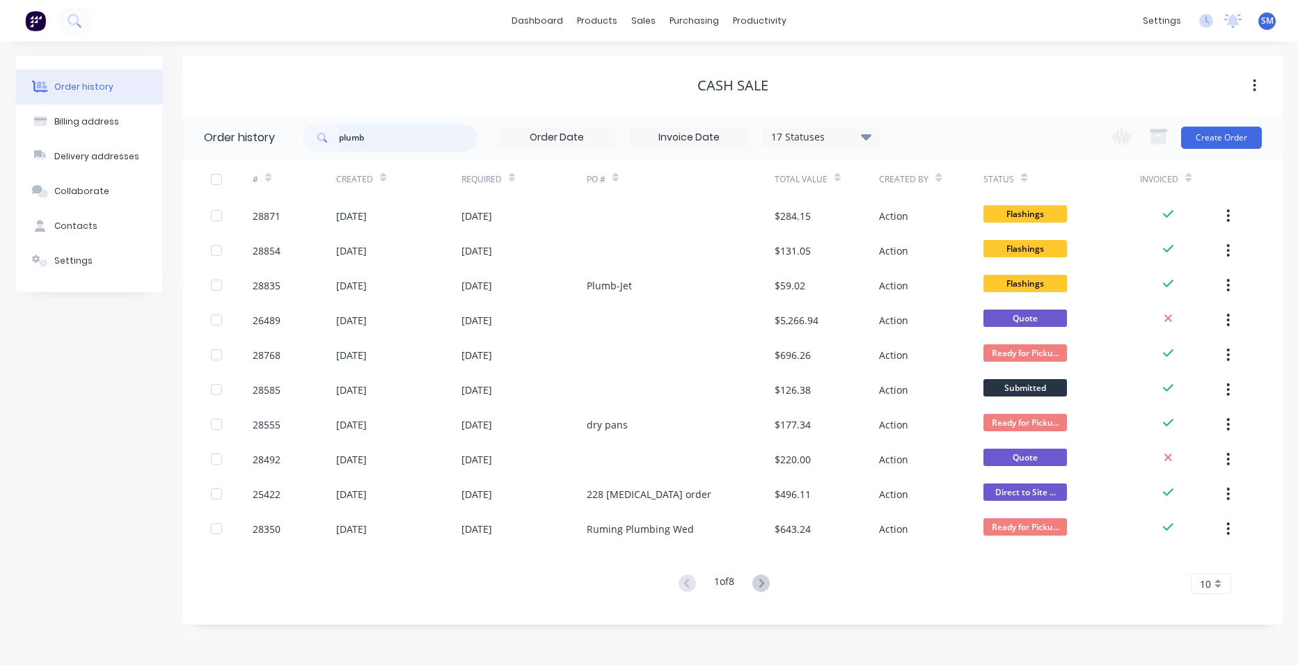
click at [399, 133] on input "plumb" at bounding box center [408, 138] width 138 height 28
type input "plumb hd"
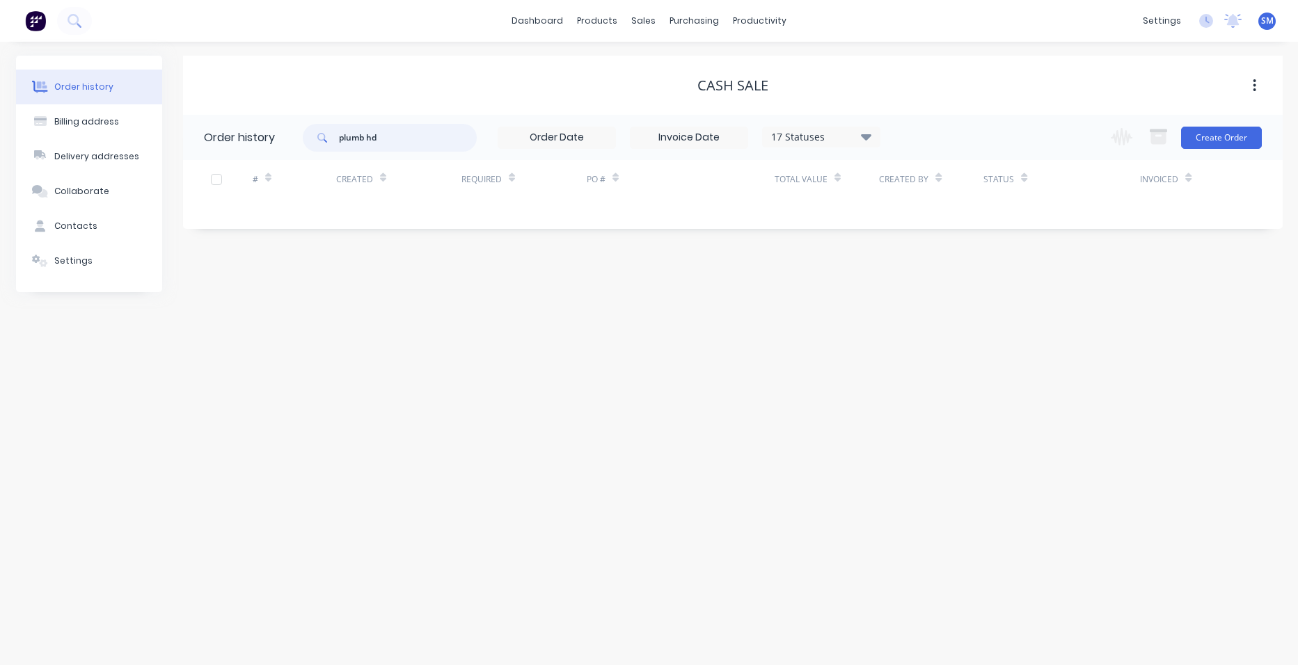
drag, startPoint x: 389, startPoint y: 137, endPoint x: 282, endPoint y: 138, distance: 106.5
click at [282, 138] on header "Order history plumb hd 17 Statuses Invoice Status Invoiced Not Invoiced Partial…" at bounding box center [732, 137] width 1099 height 45
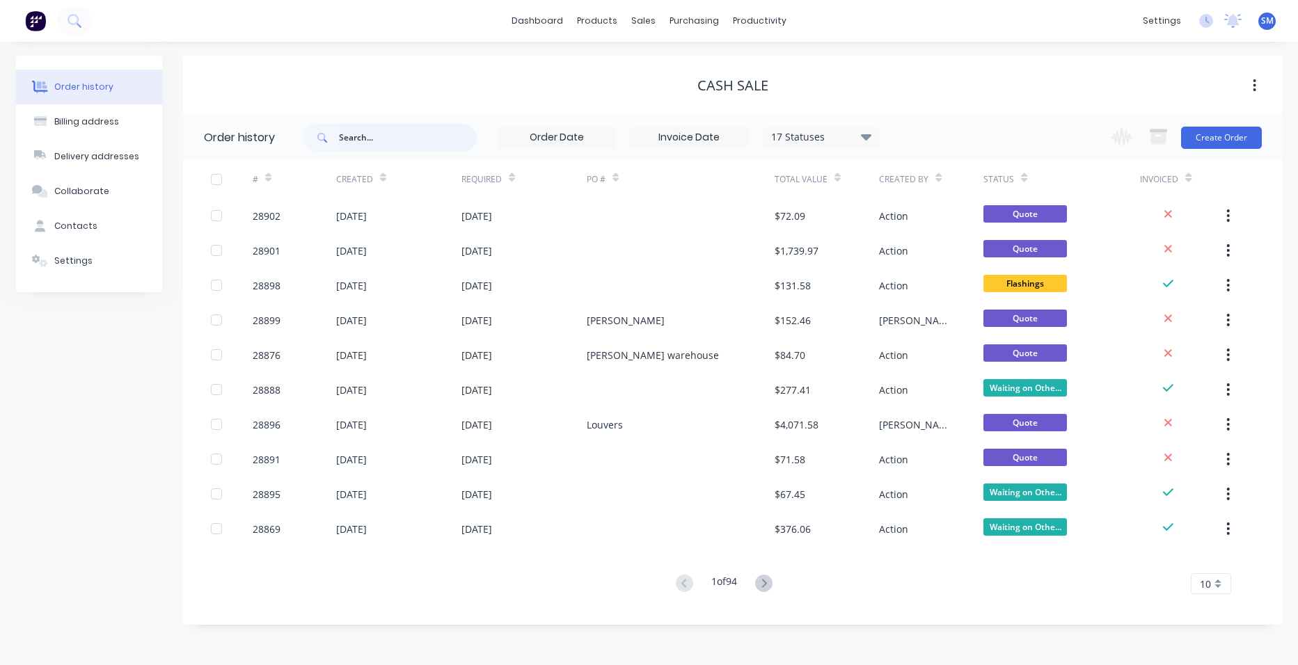
click at [374, 139] on input "text" at bounding box center [408, 138] width 138 height 28
type input "[PERSON_NAME]"
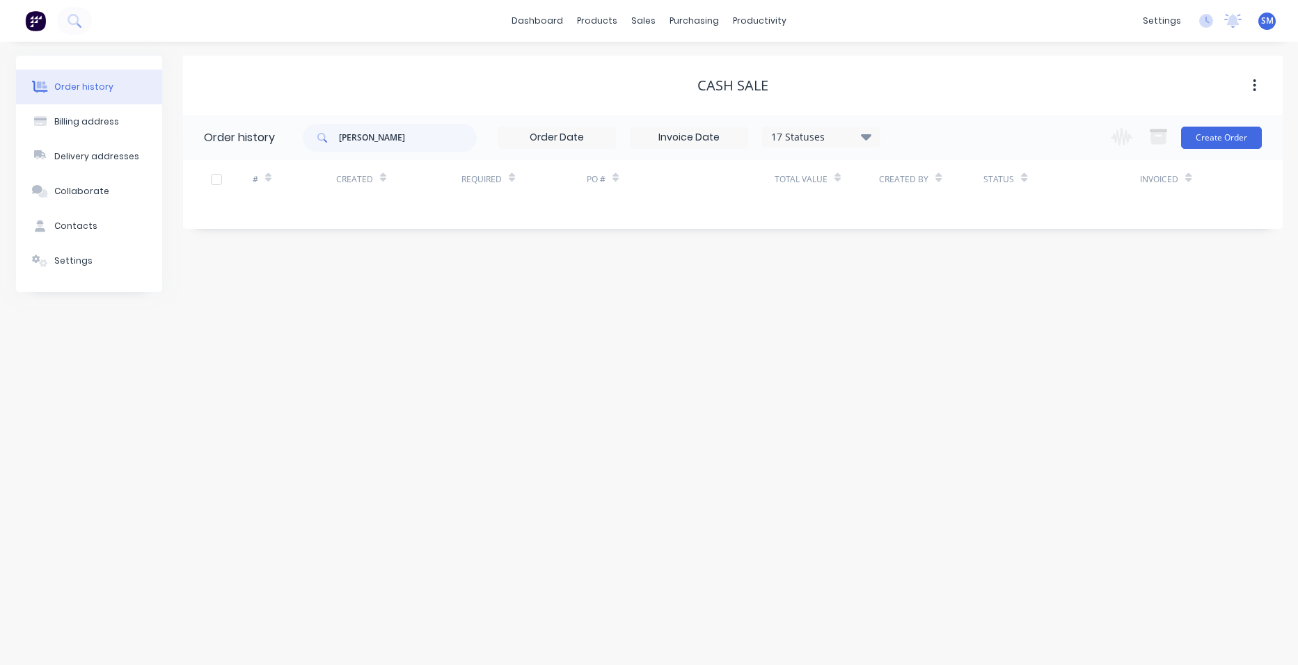
click at [861, 139] on icon at bounding box center [866, 136] width 10 height 17
drag, startPoint x: 908, startPoint y: 334, endPoint x: 825, endPoint y: 376, distance: 93.0
click at [936, 325] on label at bounding box center [936, 325] width 0 height 0
click at [936, 334] on input "checkbox" at bounding box center [941, 331] width 11 height 13
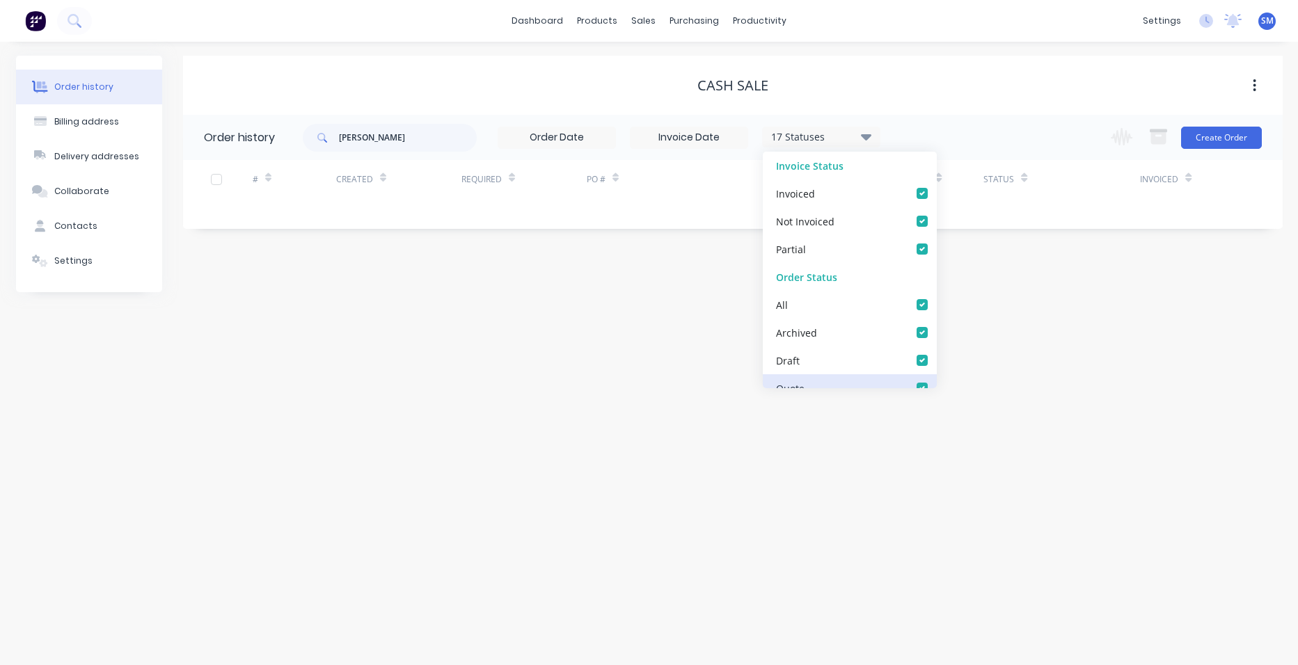
checkbox input "true"
click at [568, 443] on div "Order history Billing address Delivery addresses Collaborate Contacts Settings …" at bounding box center [649, 353] width 1298 height 623
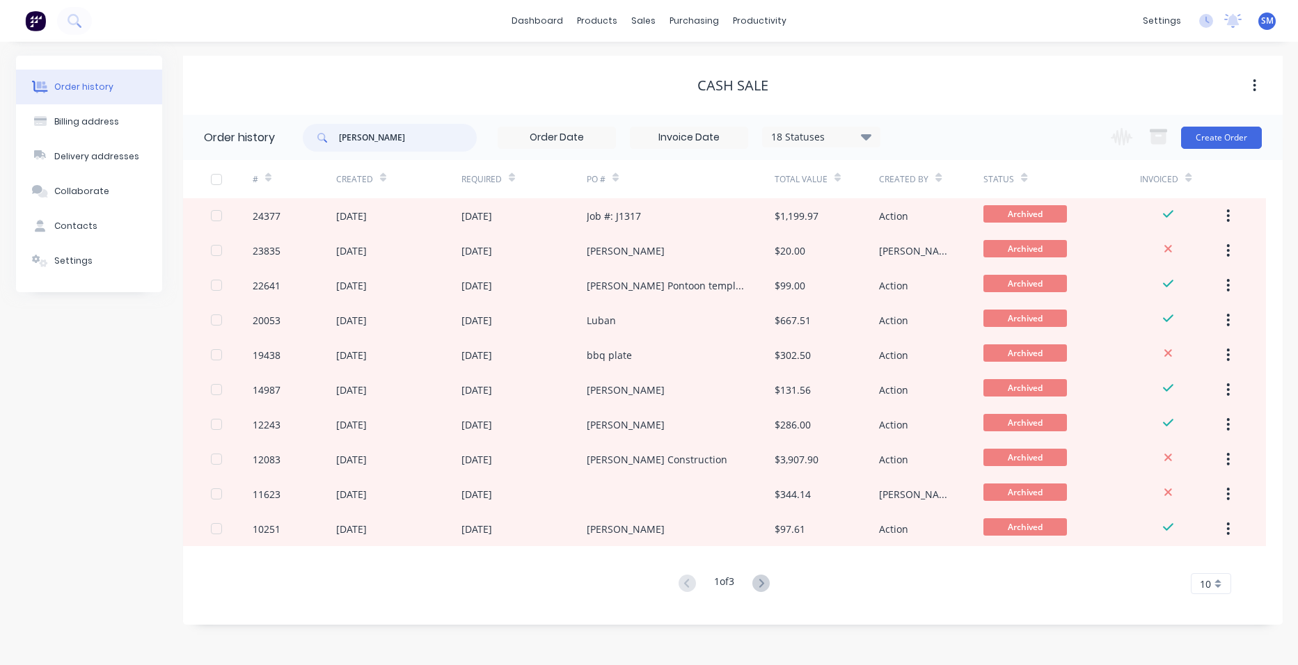
drag, startPoint x: 302, startPoint y: 132, endPoint x: 280, endPoint y: 136, distance: 22.0
click at [285, 132] on header "Order history hayden 18 Statuses Invoice Status Invoiced Not Invoiced Partial O…" at bounding box center [732, 137] width 1099 height 45
type input "plumb hd"
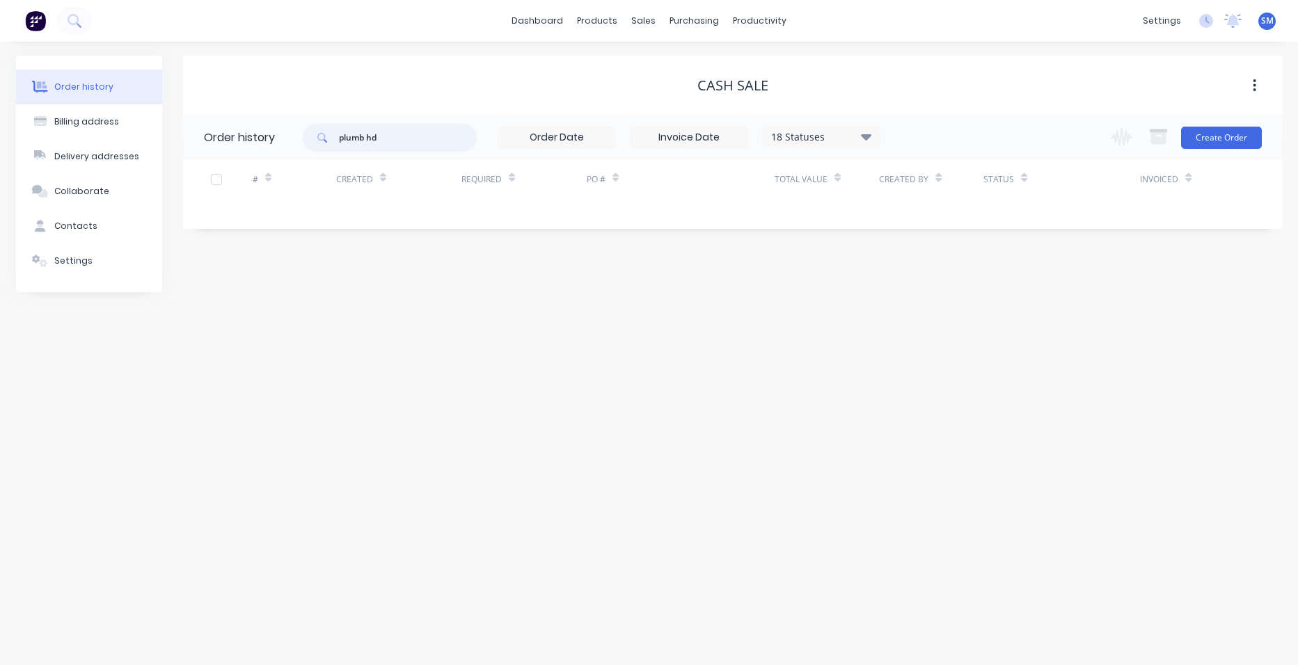
drag, startPoint x: 360, startPoint y: 137, endPoint x: 299, endPoint y: 125, distance: 61.7
click at [299, 125] on header "Order history plumb hd 18 Statuses Invoice Status Invoiced Not Invoiced Partial…" at bounding box center [732, 137] width 1099 height 45
type input "[PERSON_NAME]"
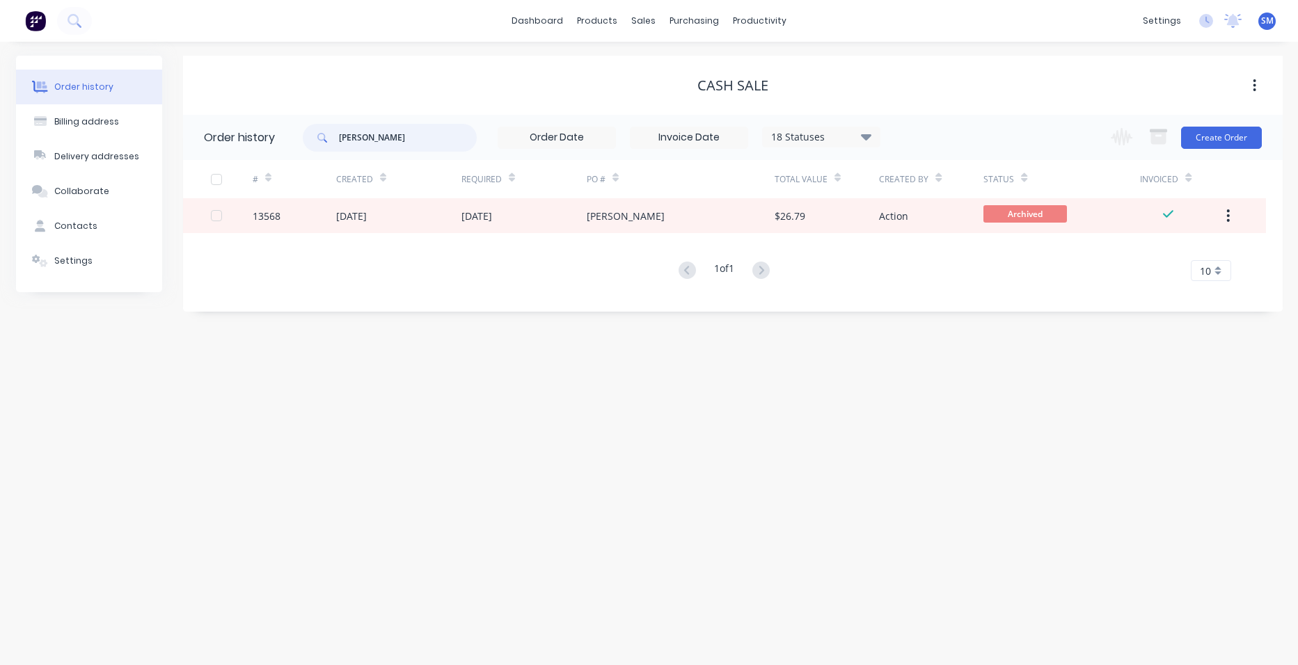
drag, startPoint x: 406, startPoint y: 143, endPoint x: 319, endPoint y: 134, distance: 87.5
click at [319, 134] on div "[PERSON_NAME]" at bounding box center [390, 138] width 174 height 28
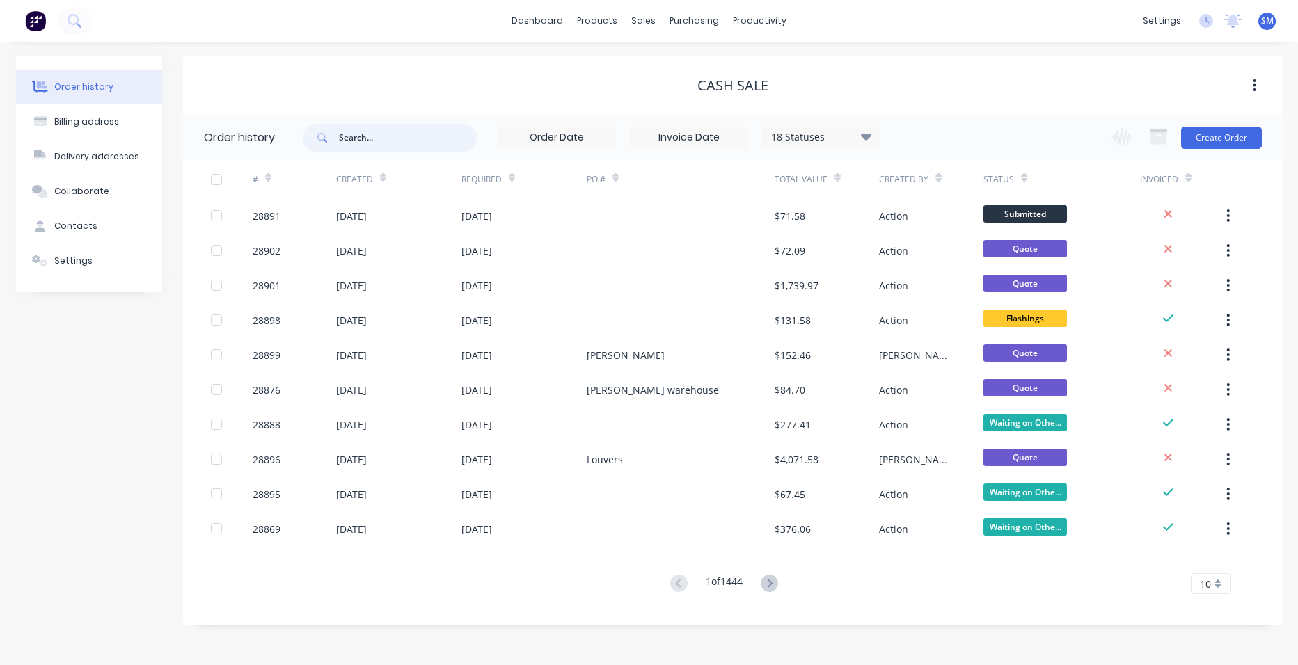
click at [392, 145] on input "text" at bounding box center [408, 138] width 138 height 28
type input "[PERSON_NAME]"
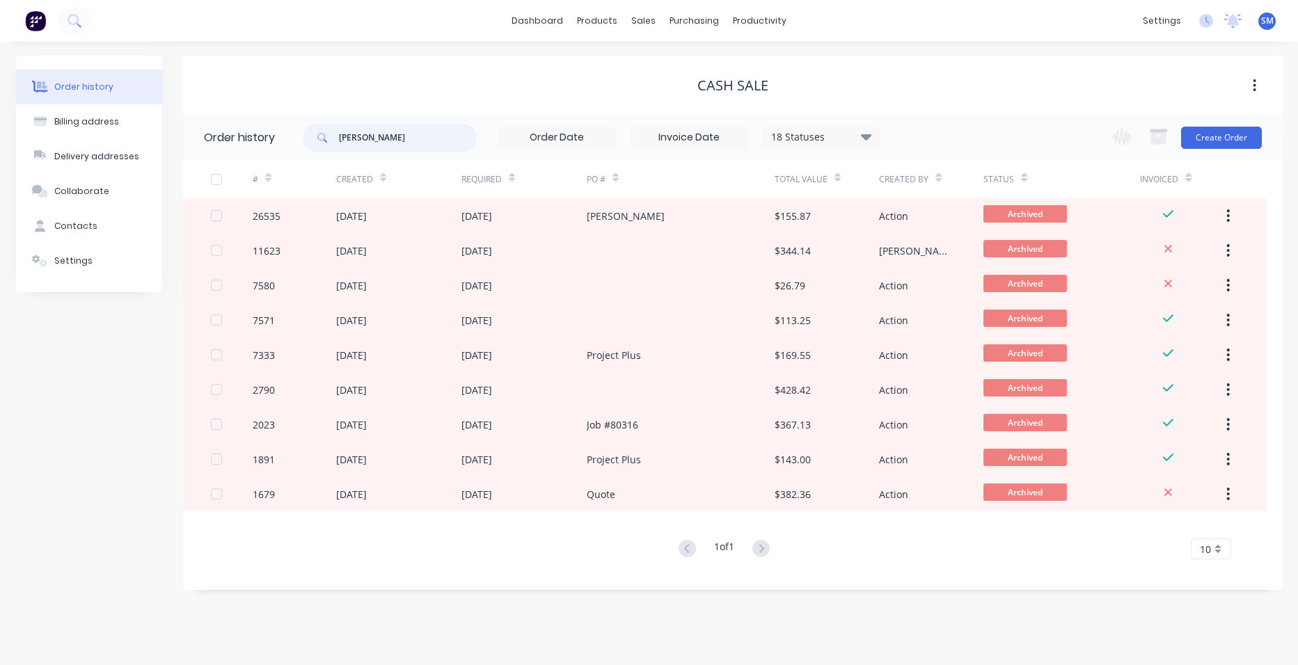
drag, startPoint x: 367, startPoint y: 138, endPoint x: 324, endPoint y: 129, distance: 44.9
click at [324, 129] on div "[PERSON_NAME]" at bounding box center [390, 138] width 174 height 28
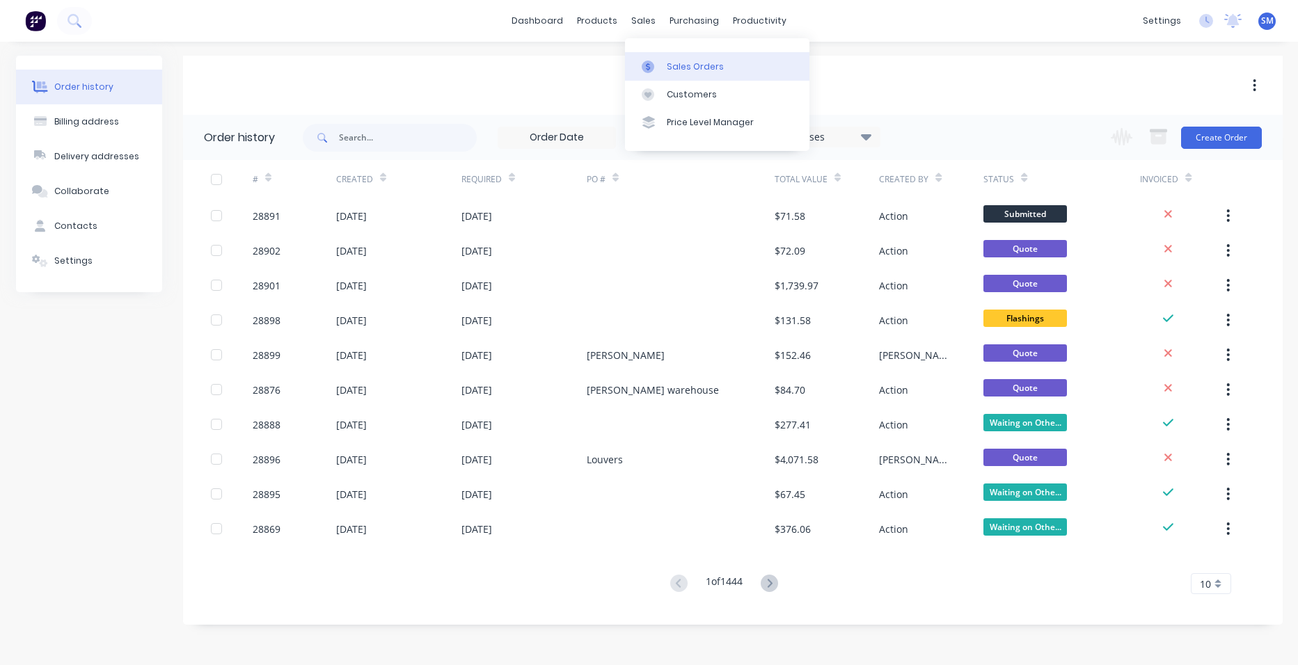
click at [703, 70] on div "Sales Orders" at bounding box center [695, 67] width 57 height 13
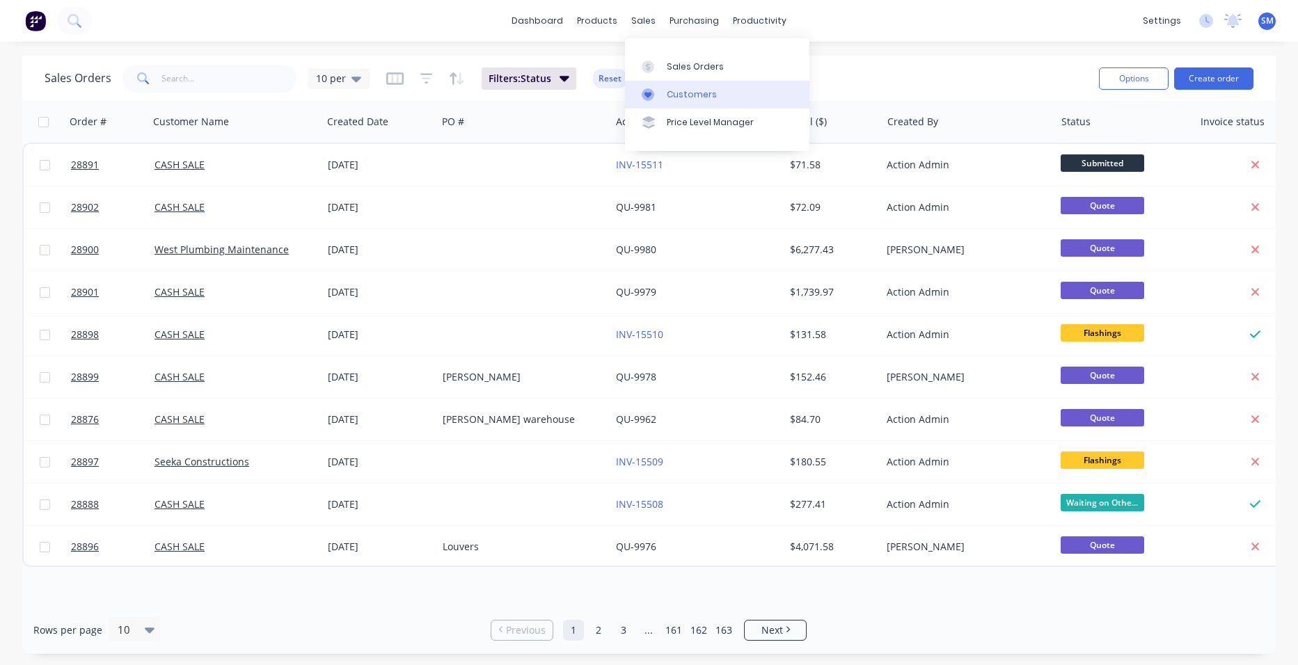
click at [682, 82] on link "Customers" at bounding box center [717, 95] width 184 height 28
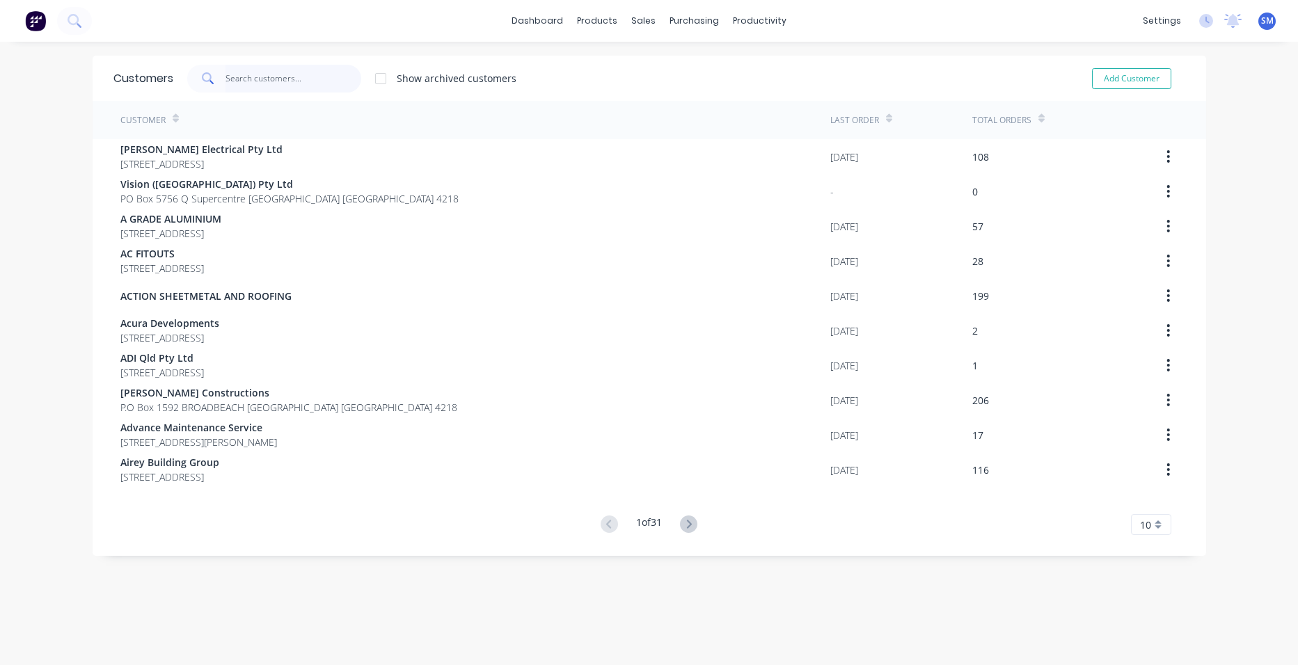
click at [245, 79] on input "text" at bounding box center [293, 79] width 136 height 28
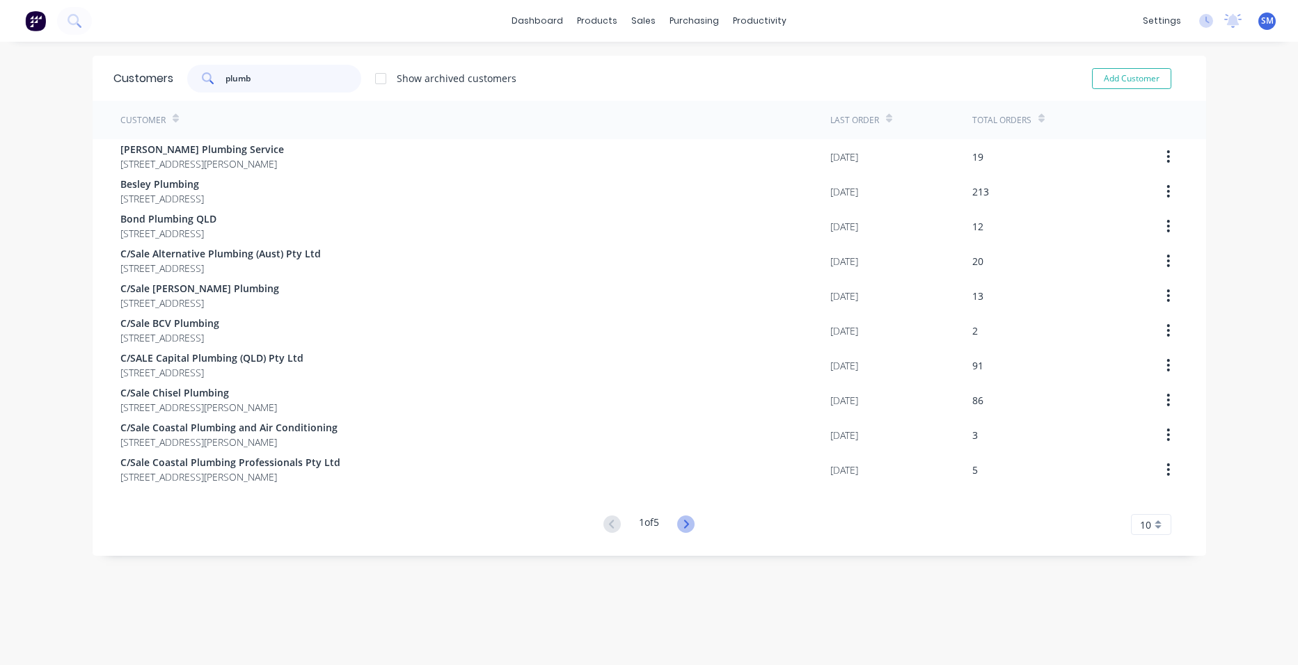
type input "plumb"
click at [680, 523] on icon at bounding box center [685, 524] width 17 height 17
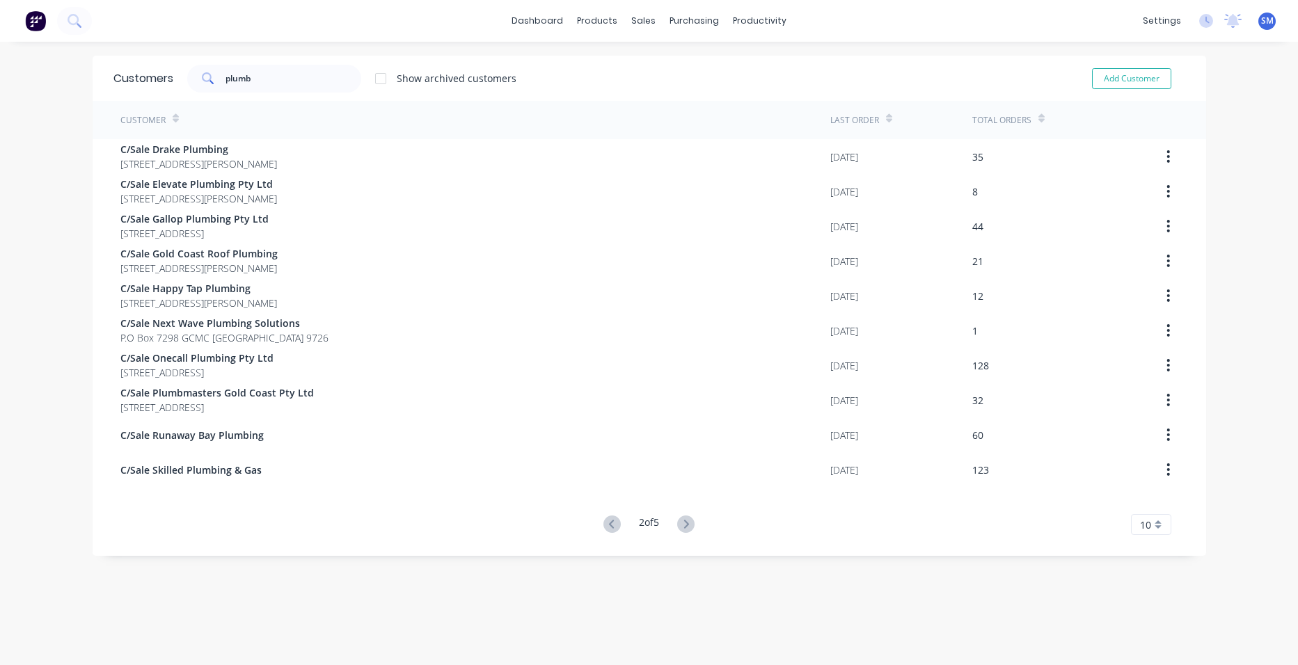
click at [680, 523] on icon at bounding box center [685, 524] width 17 height 17
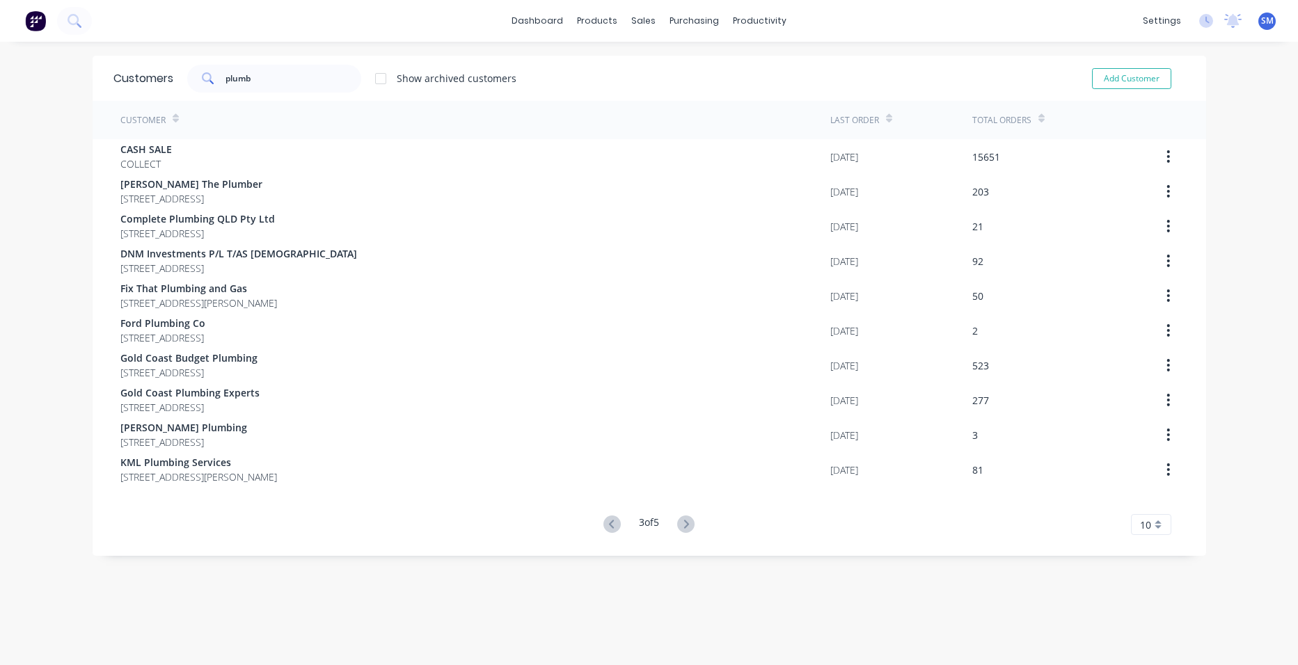
click at [680, 523] on icon at bounding box center [685, 524] width 17 height 17
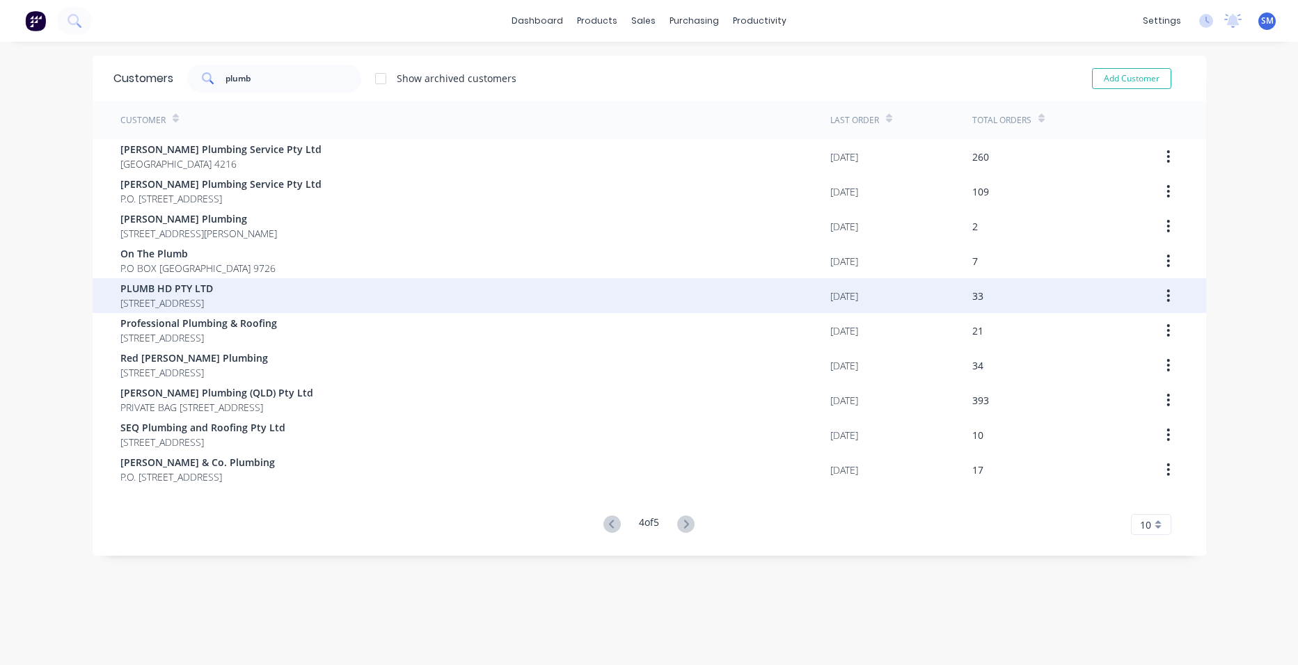
click at [151, 302] on span "[STREET_ADDRESS]" at bounding box center [166, 303] width 93 height 15
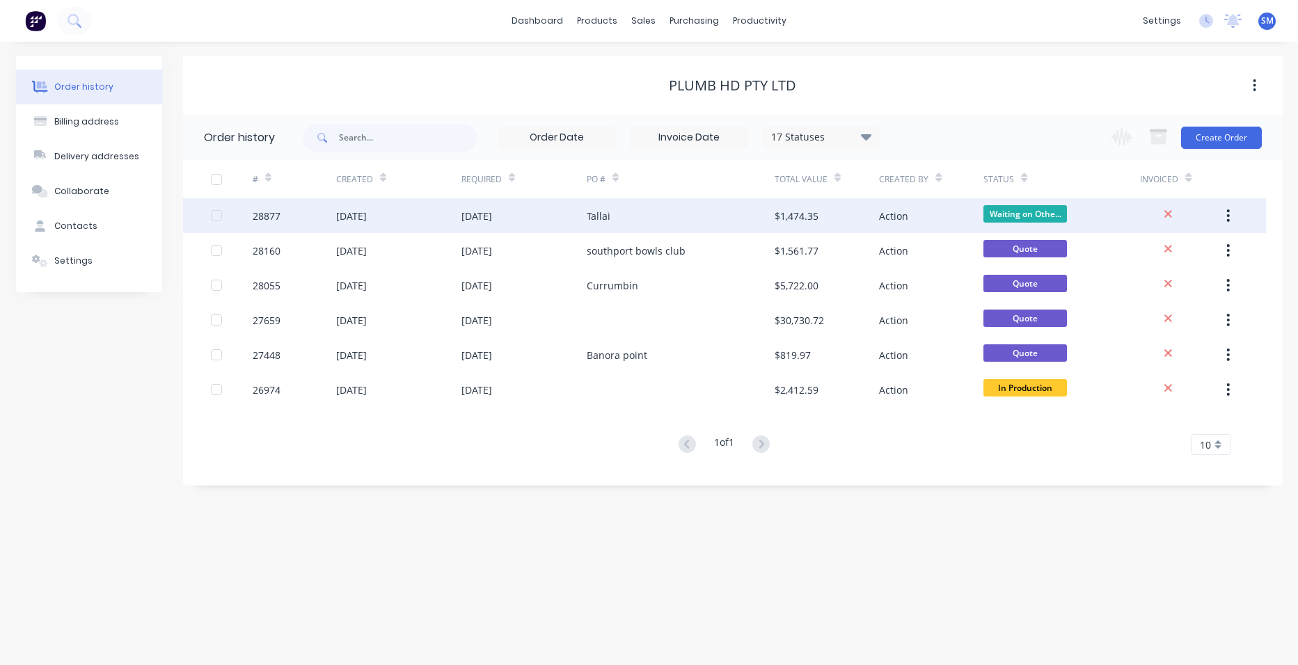
click at [678, 214] on div "Tallai" at bounding box center [681, 215] width 188 height 35
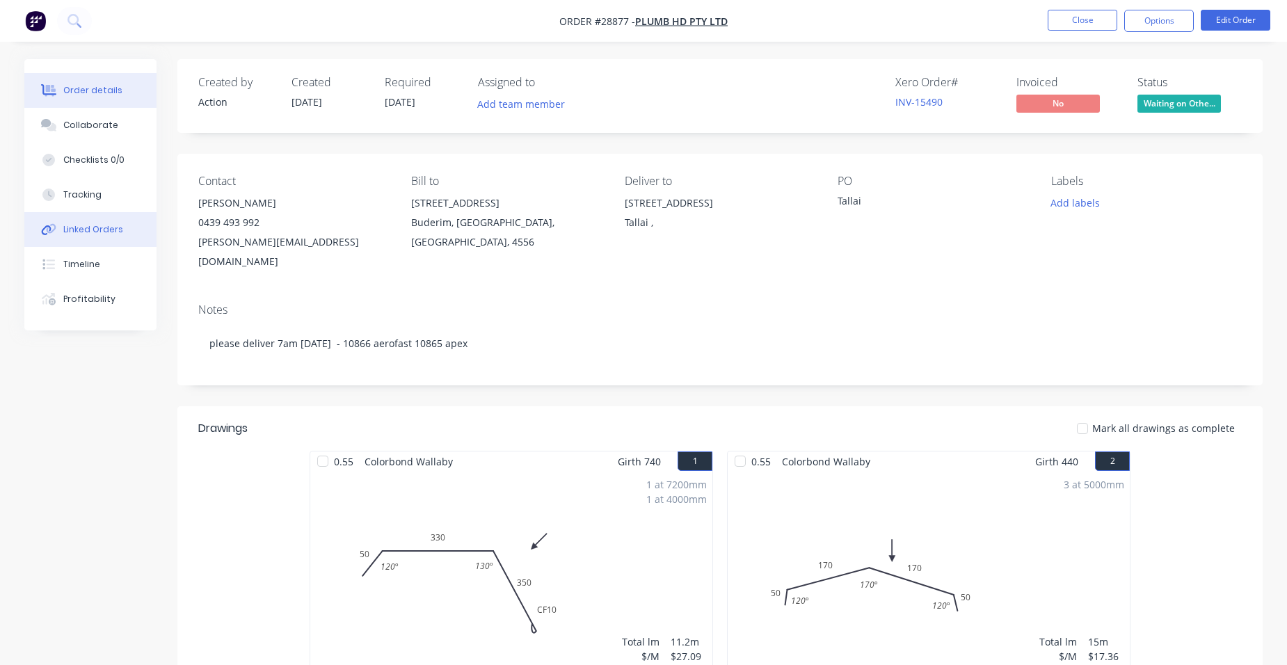
drag, startPoint x: 87, startPoint y: 229, endPoint x: 120, endPoint y: 225, distance: 33.7
click at [90, 227] on div "Linked Orders" at bounding box center [93, 229] width 60 height 13
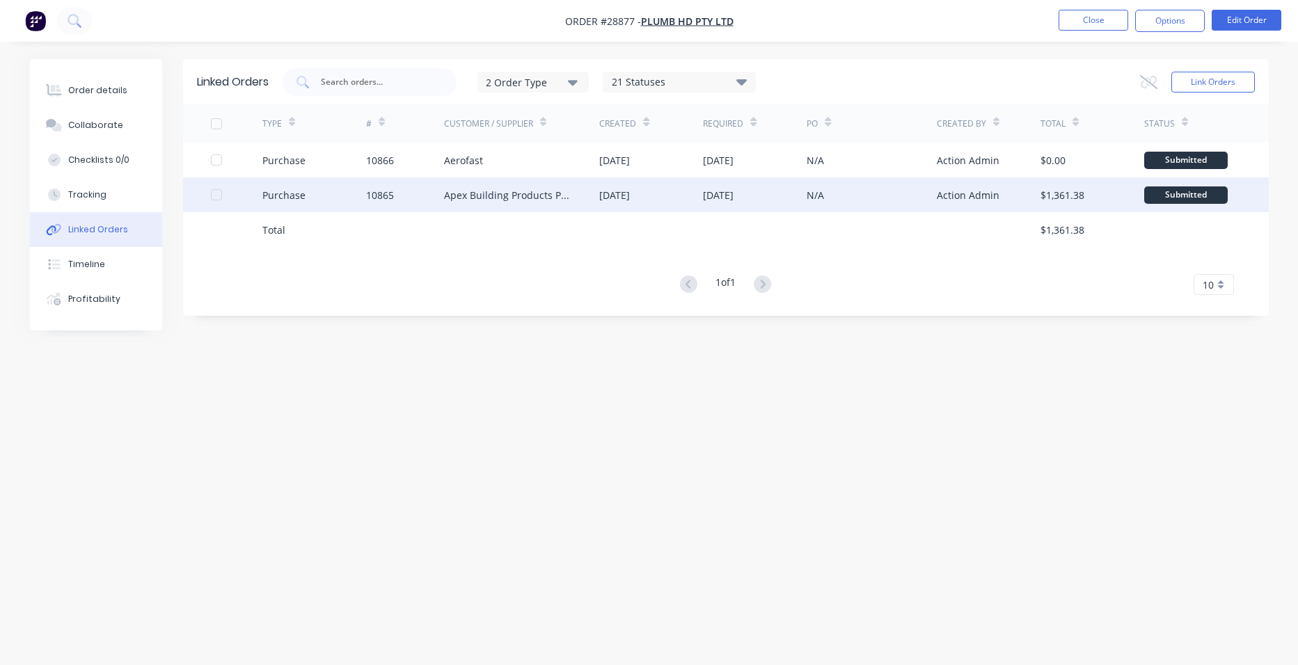
click at [445, 201] on div "Apex Building Products Pty Ltd" at bounding box center [508, 195] width 128 height 15
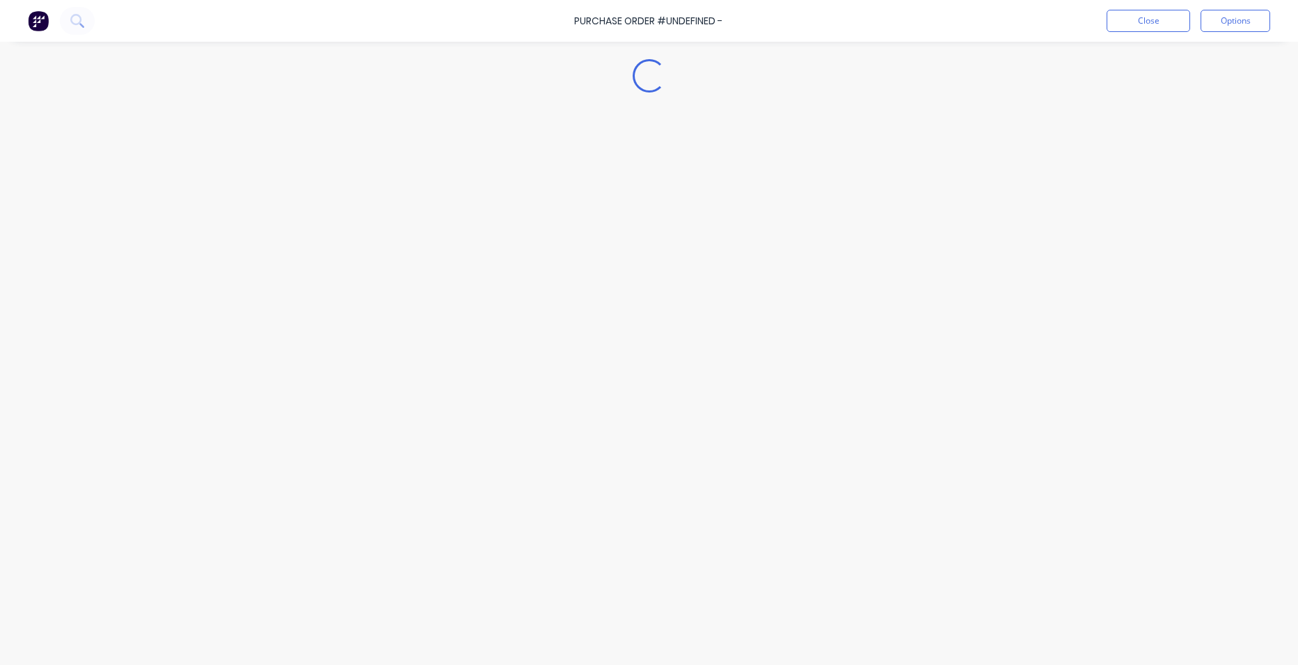
type textarea "x"
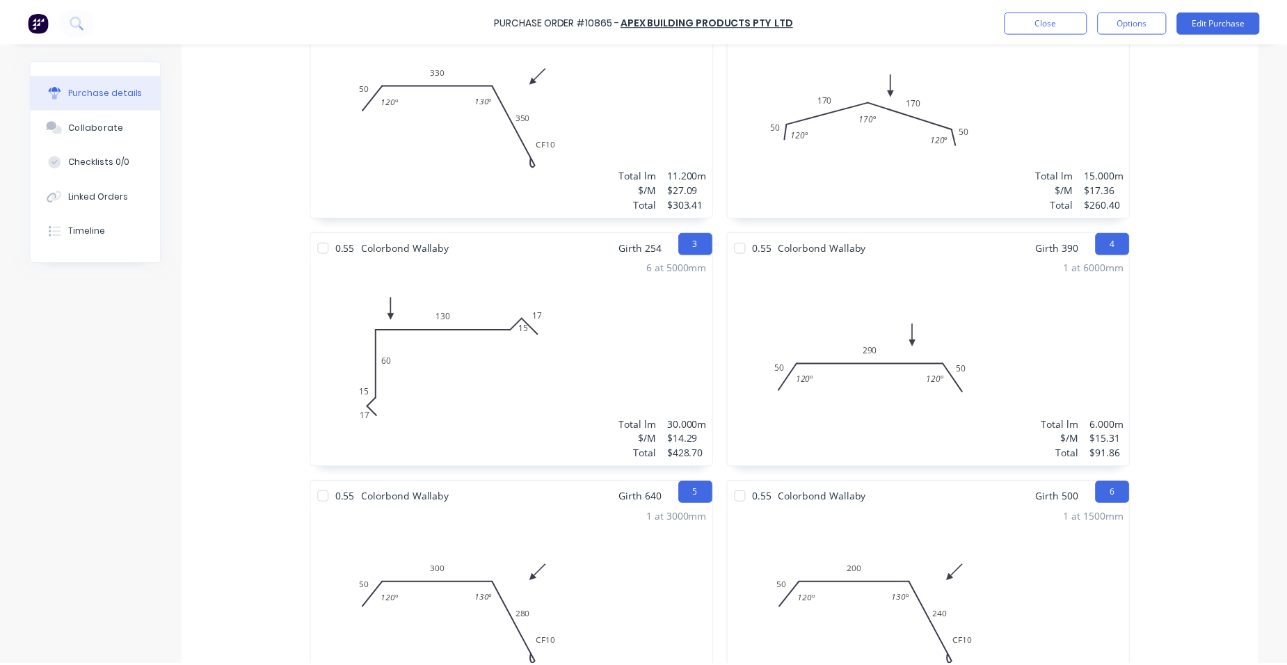
scroll to position [209, 0]
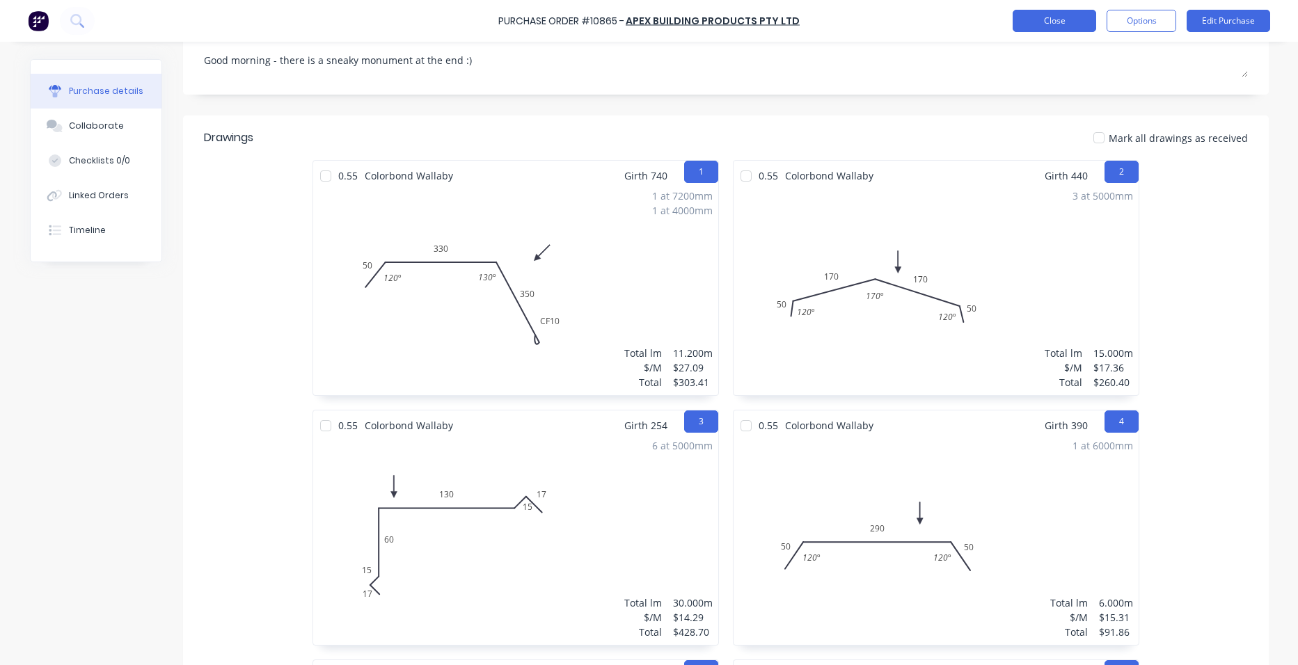
click at [1049, 15] on button "Close" at bounding box center [1053, 21] width 83 height 22
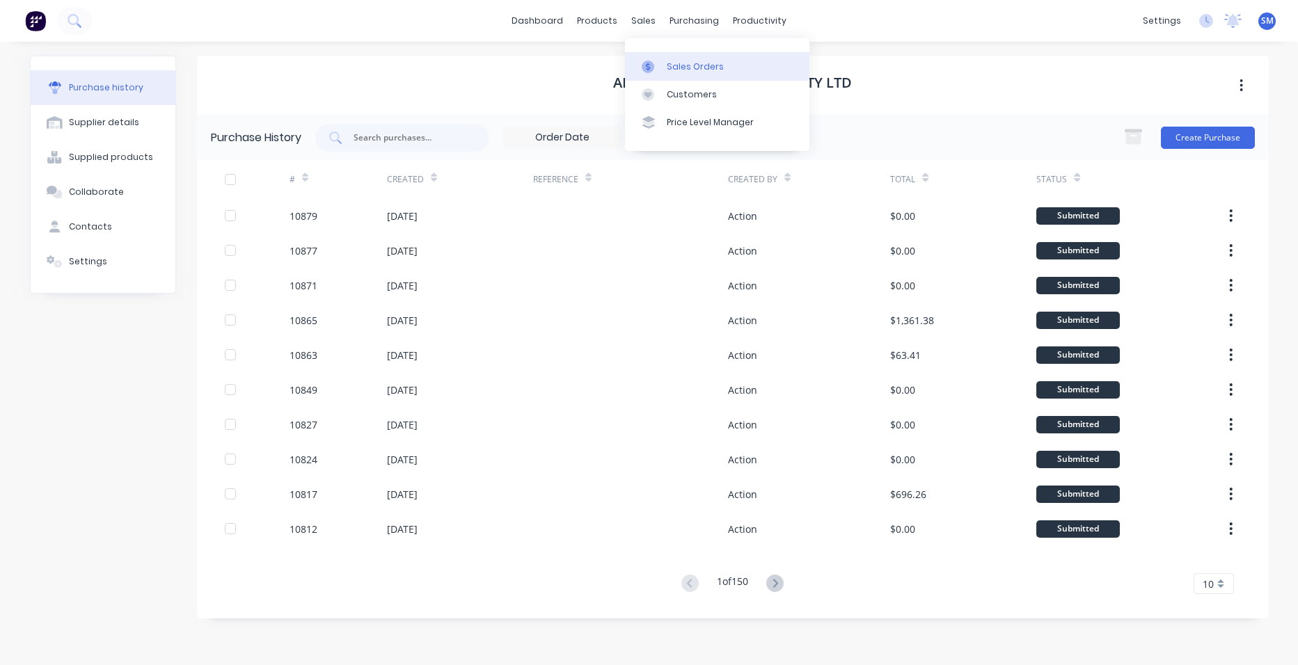
click at [680, 61] on div "Sales Orders" at bounding box center [695, 67] width 57 height 13
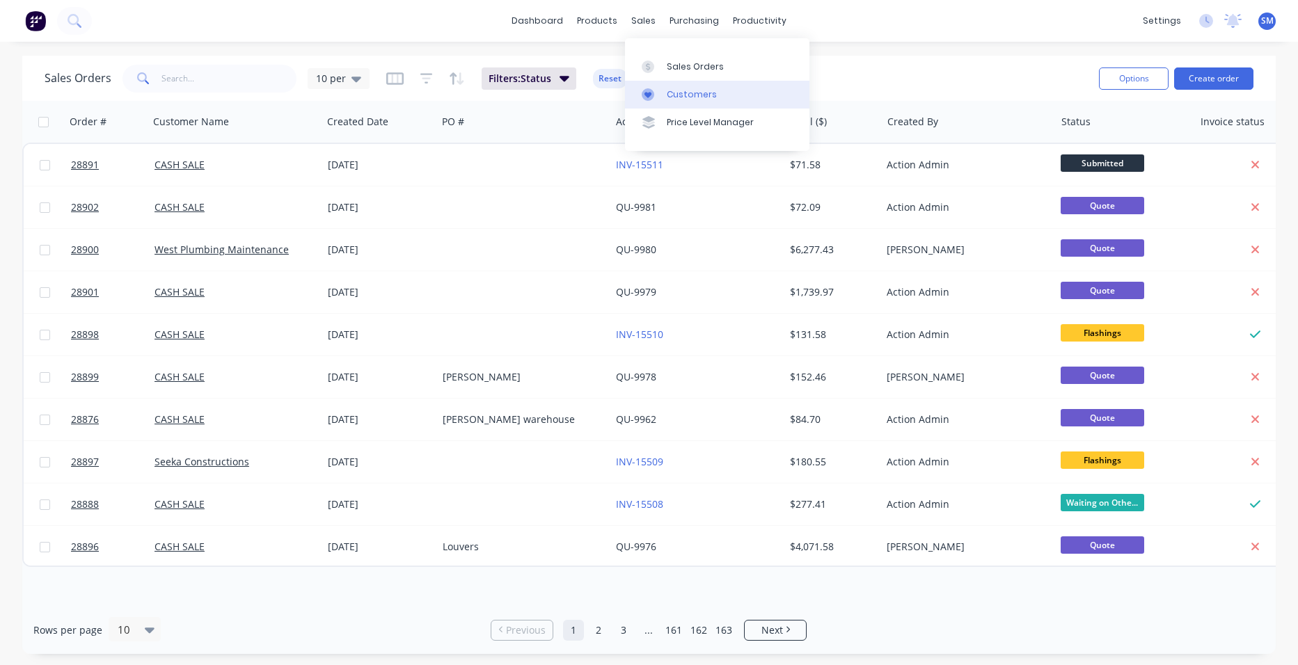
click at [676, 90] on div "Customers" at bounding box center [692, 94] width 50 height 13
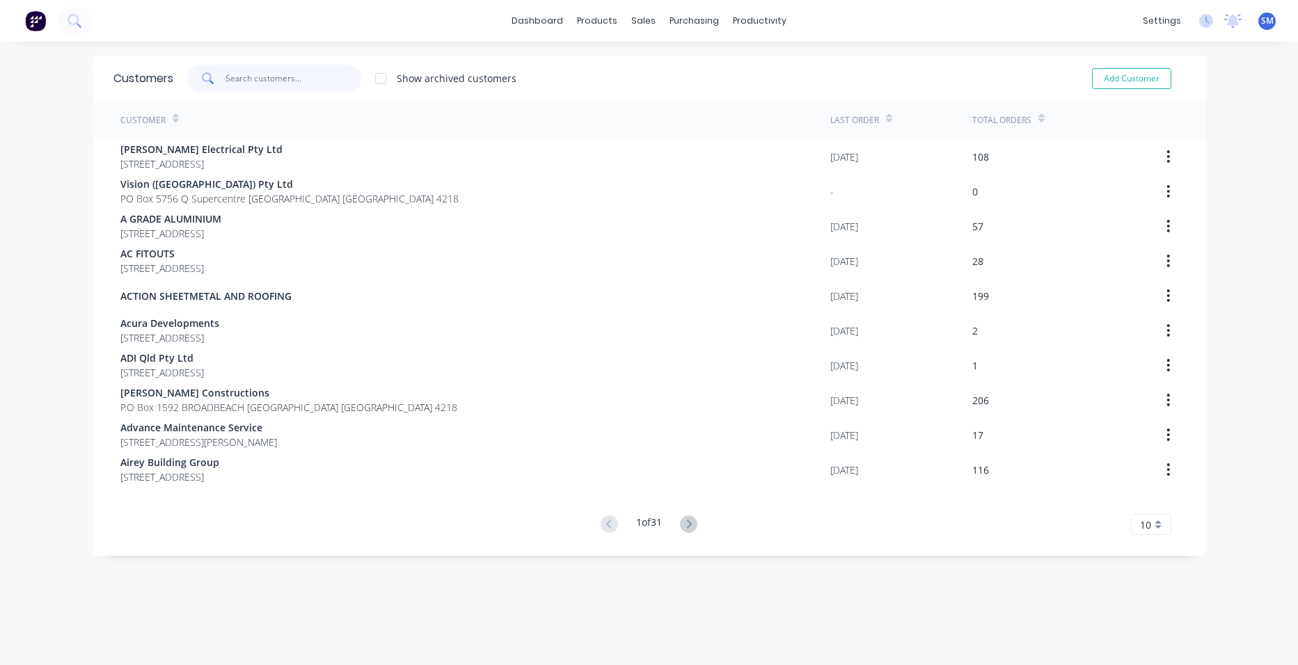
click at [264, 88] on input "text" at bounding box center [293, 79] width 136 height 28
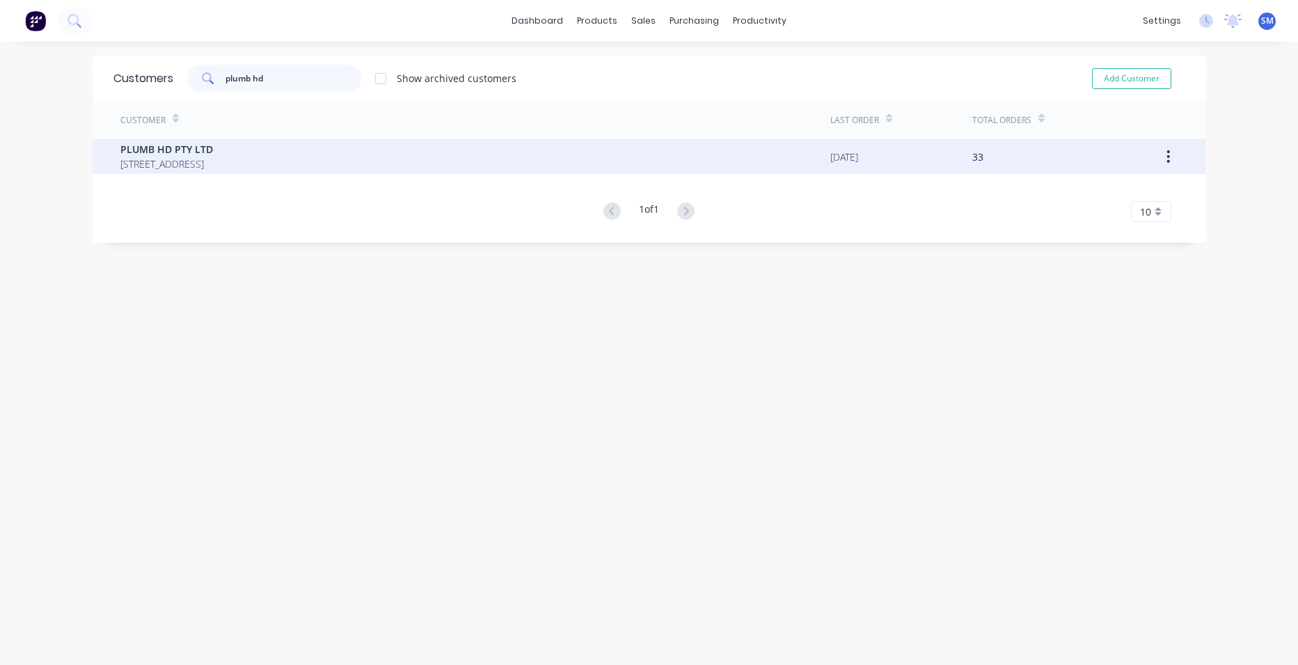
type input "plumb hd"
click at [376, 141] on div "PLUMB HD PTY LTD [STREET_ADDRESS]" at bounding box center [475, 156] width 710 height 35
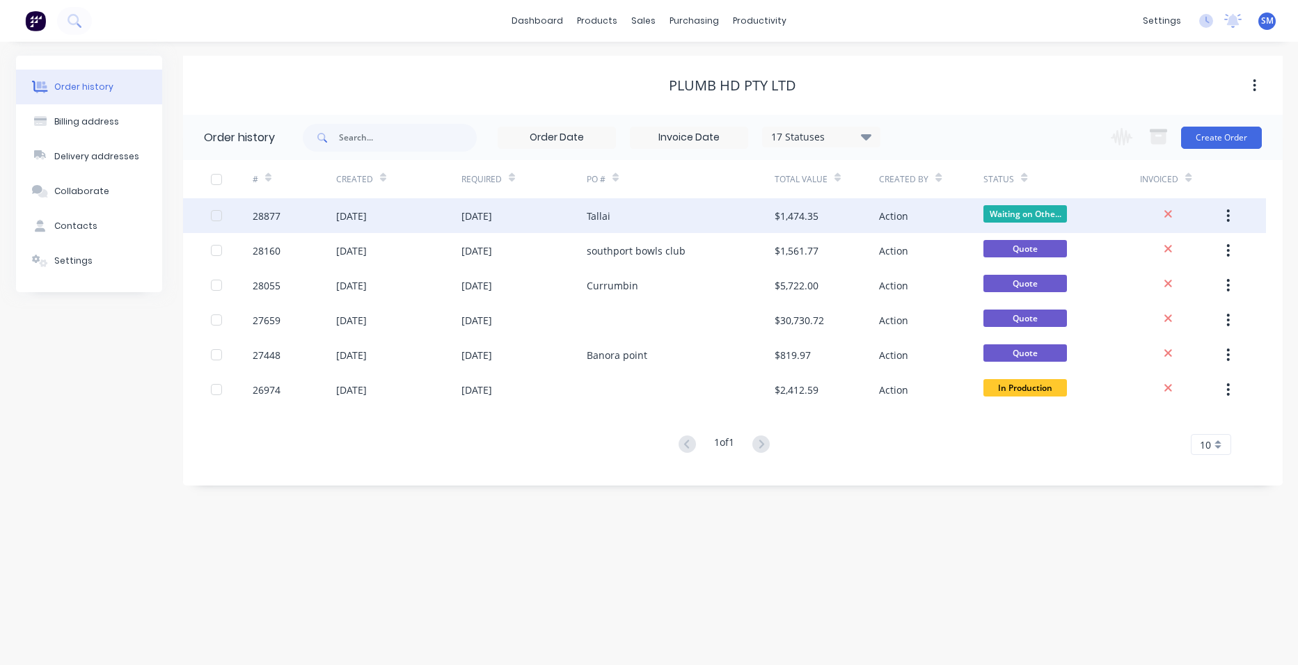
click at [696, 208] on div "Tallai" at bounding box center [681, 215] width 188 height 35
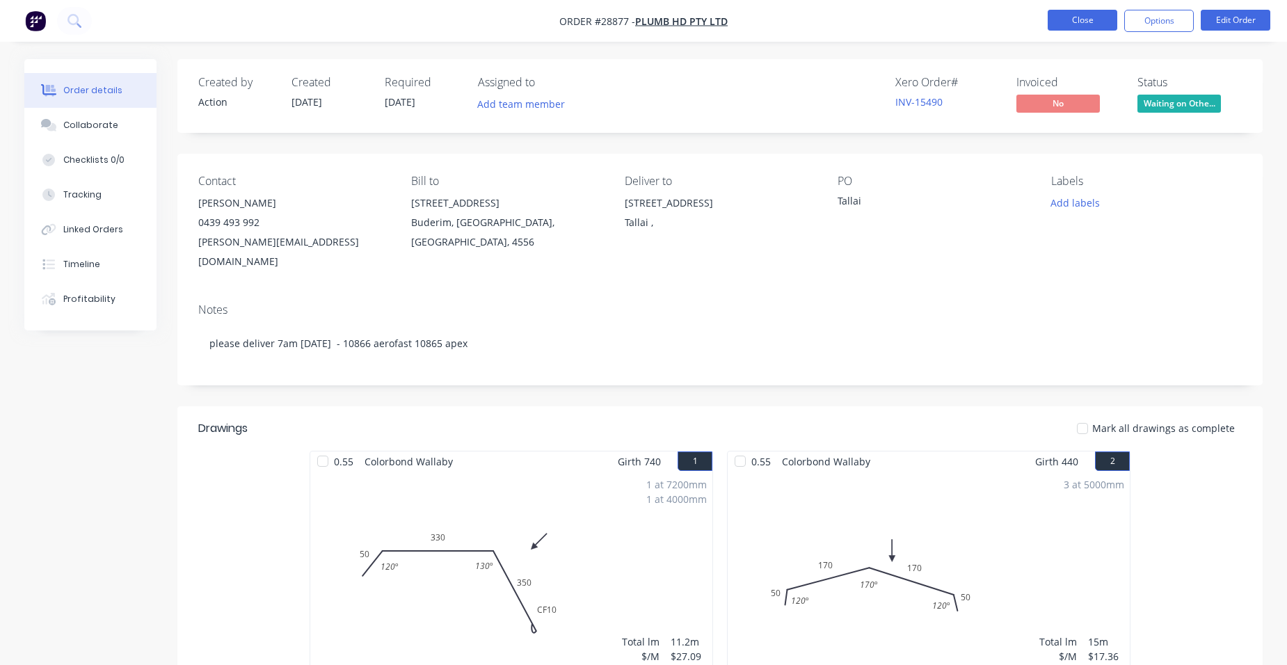
click at [1104, 12] on button "Close" at bounding box center [1083, 20] width 70 height 21
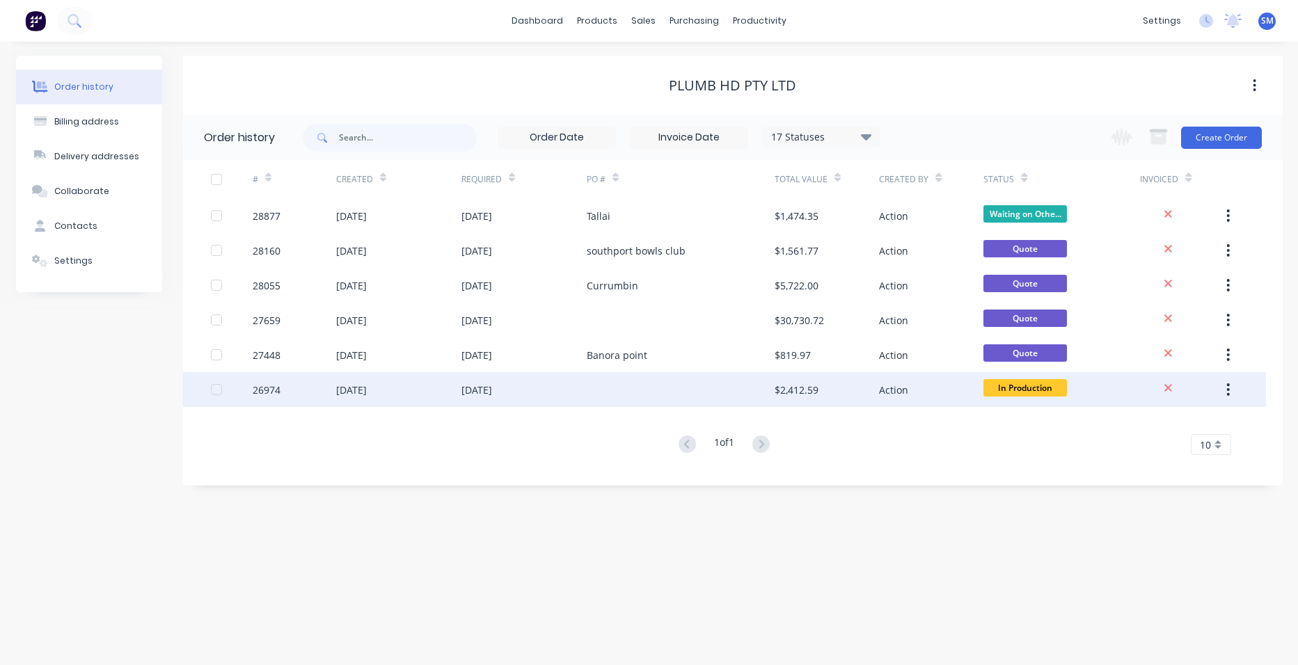
click at [670, 383] on div at bounding box center [681, 389] width 188 height 35
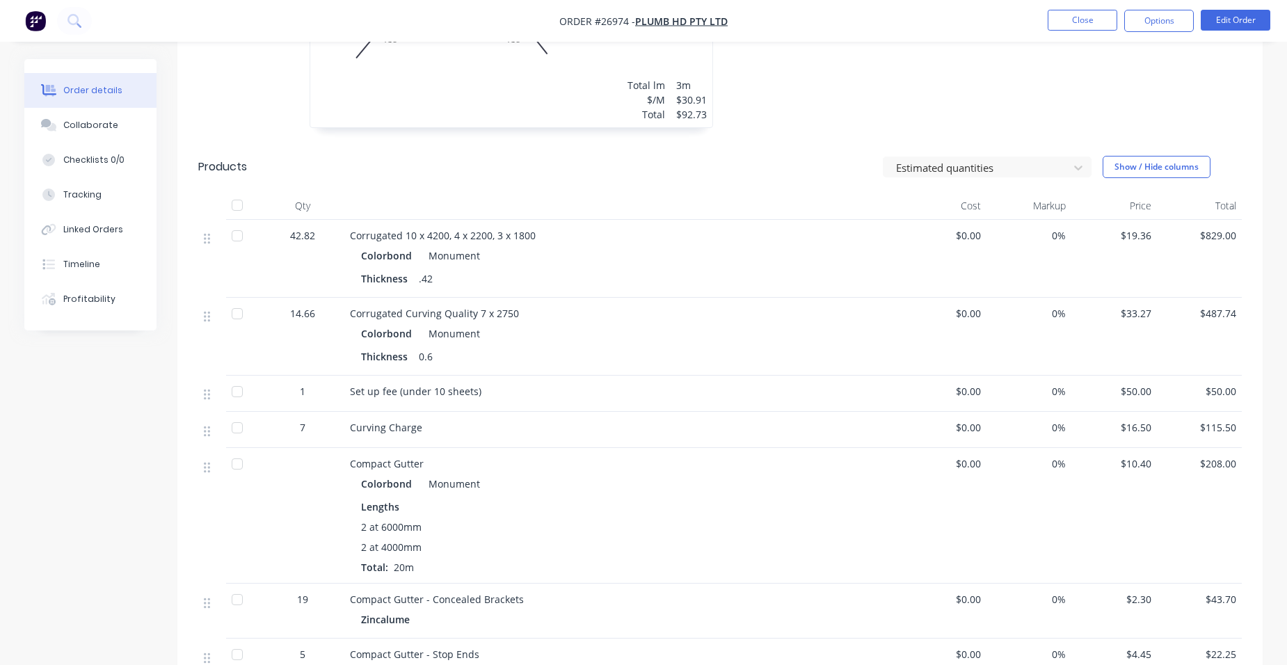
scroll to position [835, 0]
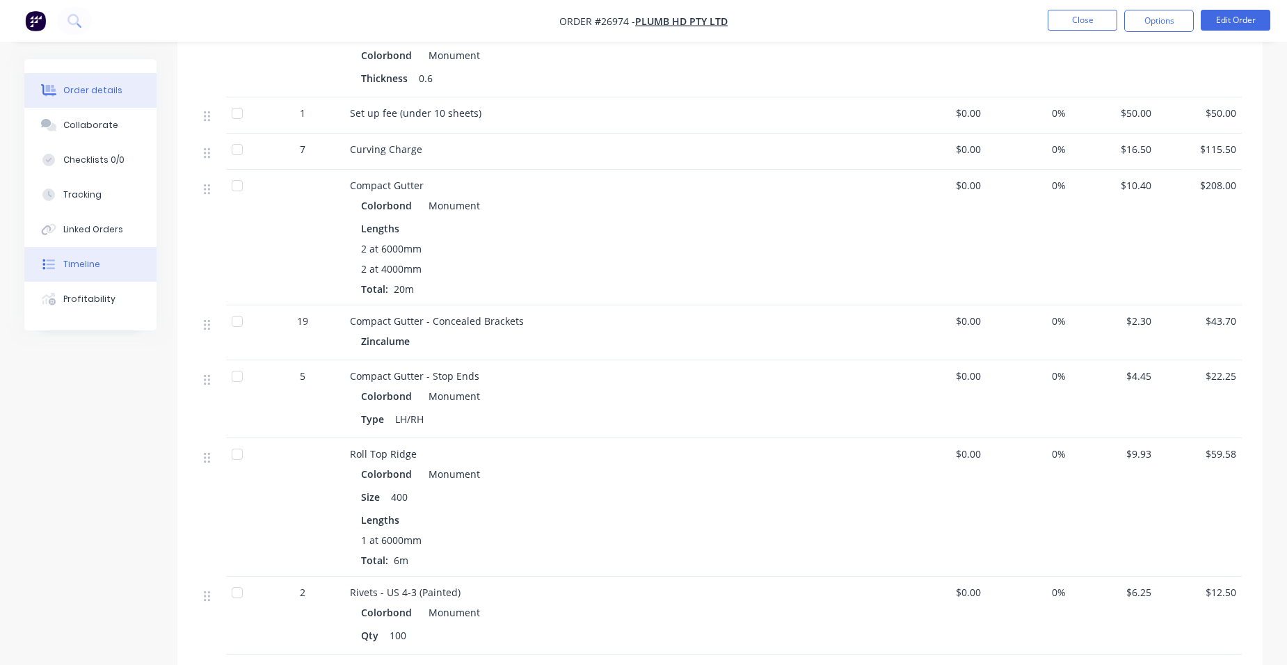
click at [94, 276] on button "Timeline" at bounding box center [90, 264] width 132 height 35
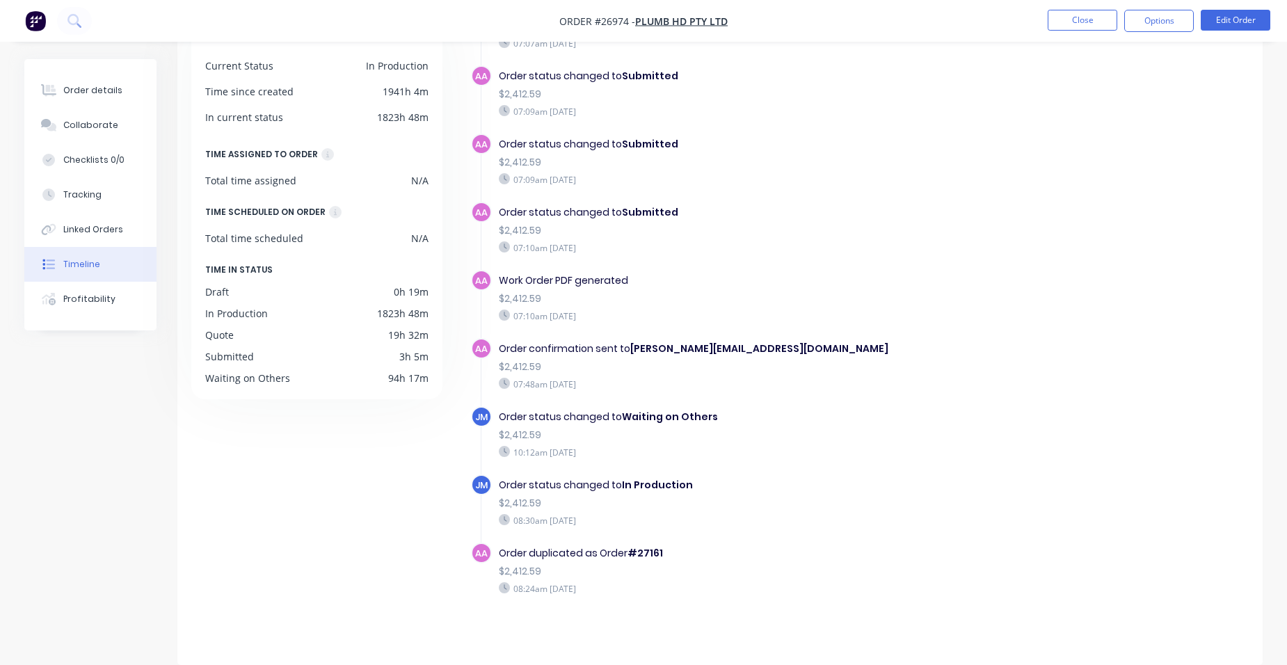
scroll to position [285, 0]
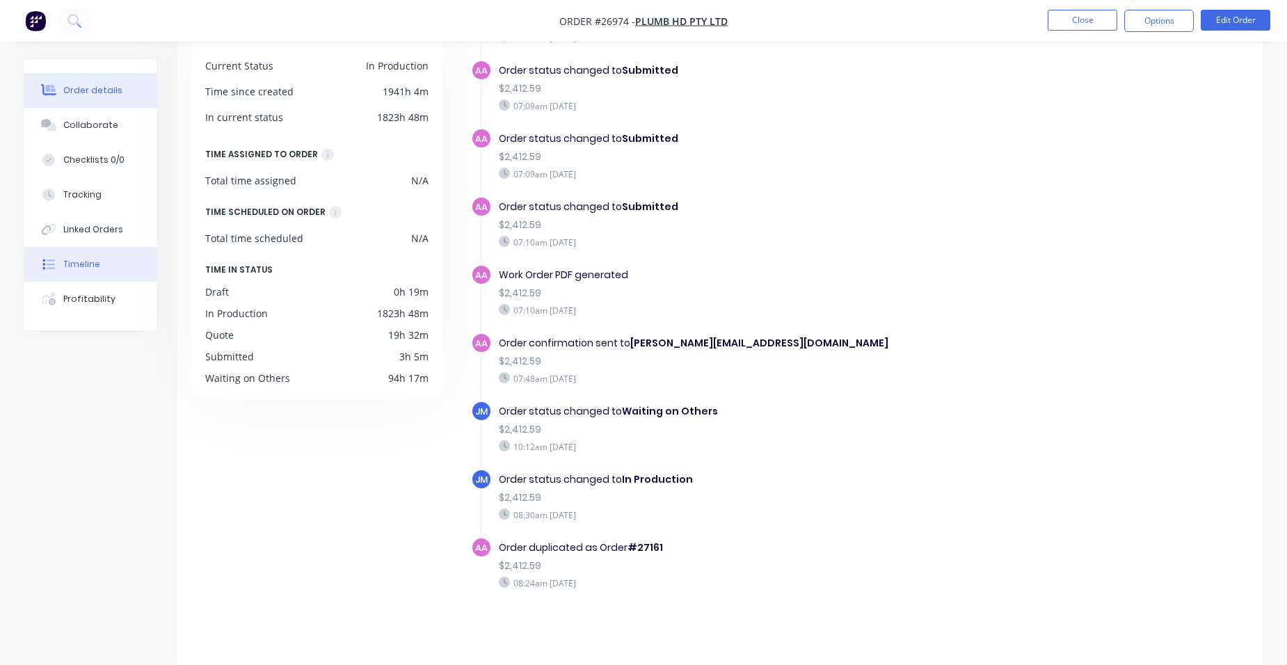
click at [104, 94] on div "Order details" at bounding box center [92, 90] width 59 height 13
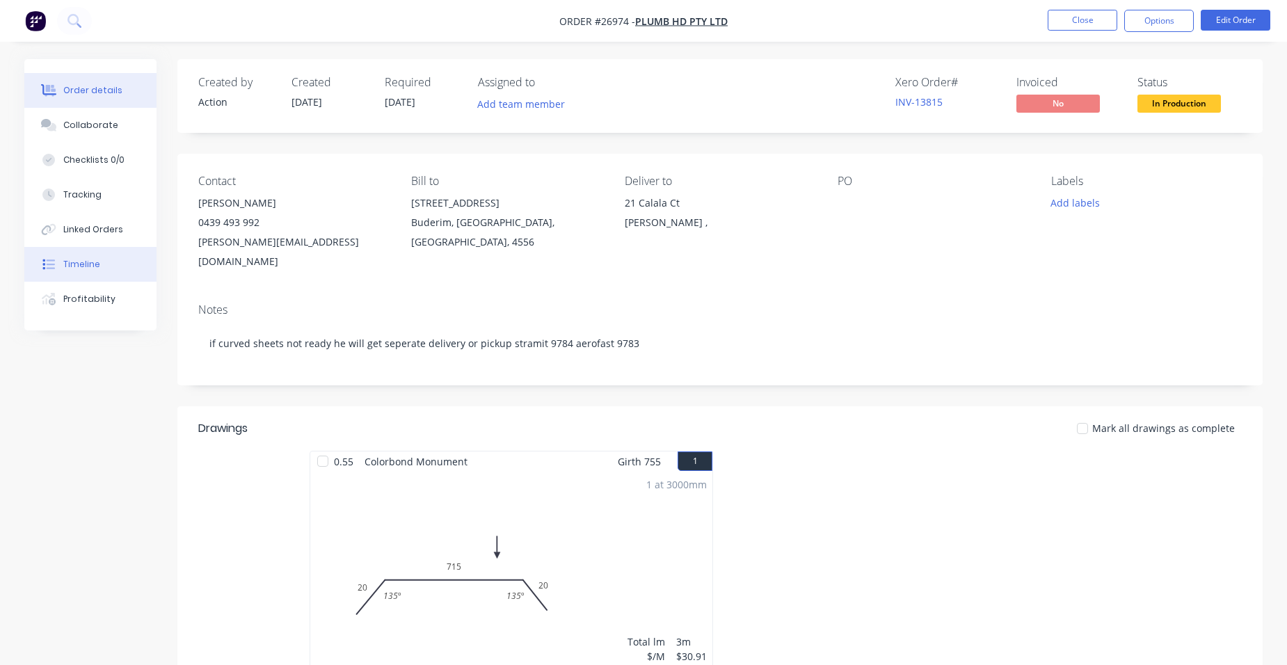
click at [70, 278] on button "Timeline" at bounding box center [90, 264] width 132 height 35
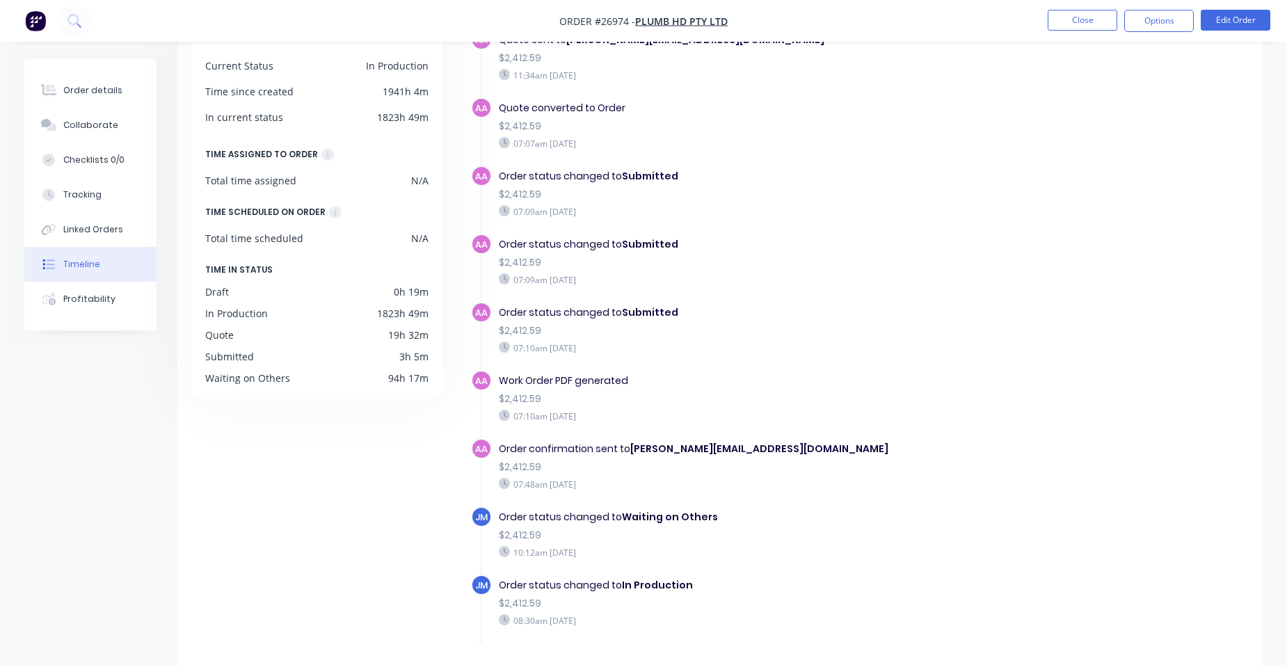
scroll to position [285, 0]
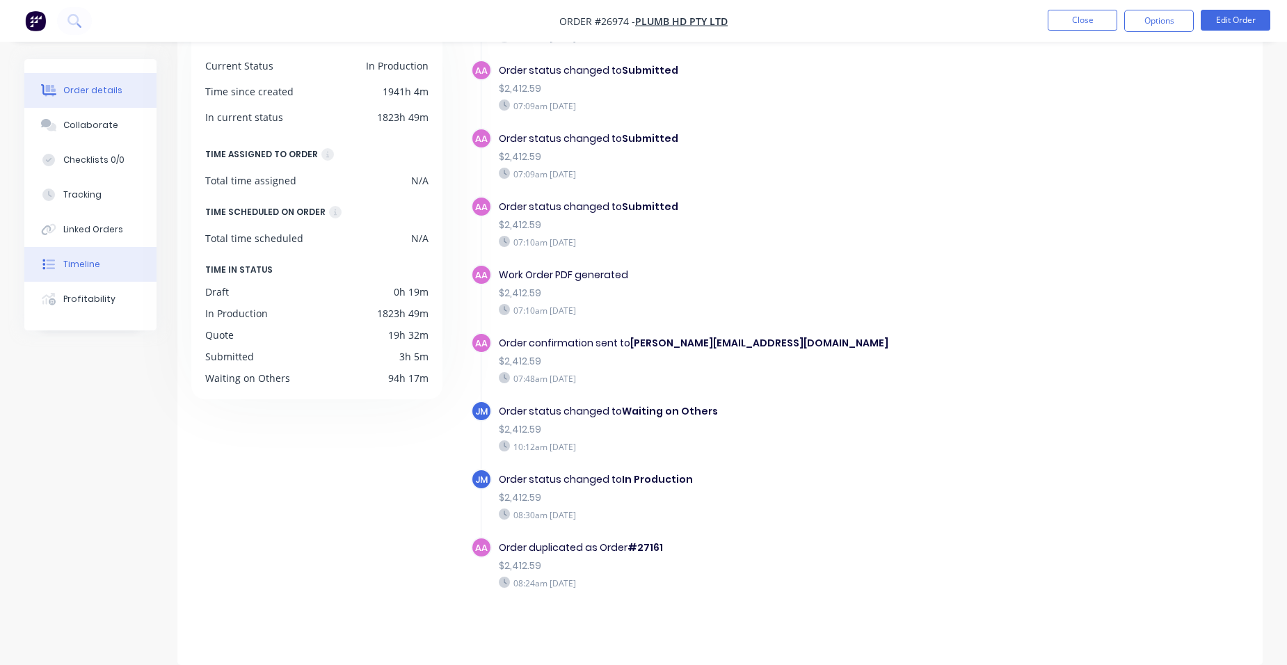
click at [73, 77] on button "Order details" at bounding box center [90, 90] width 132 height 35
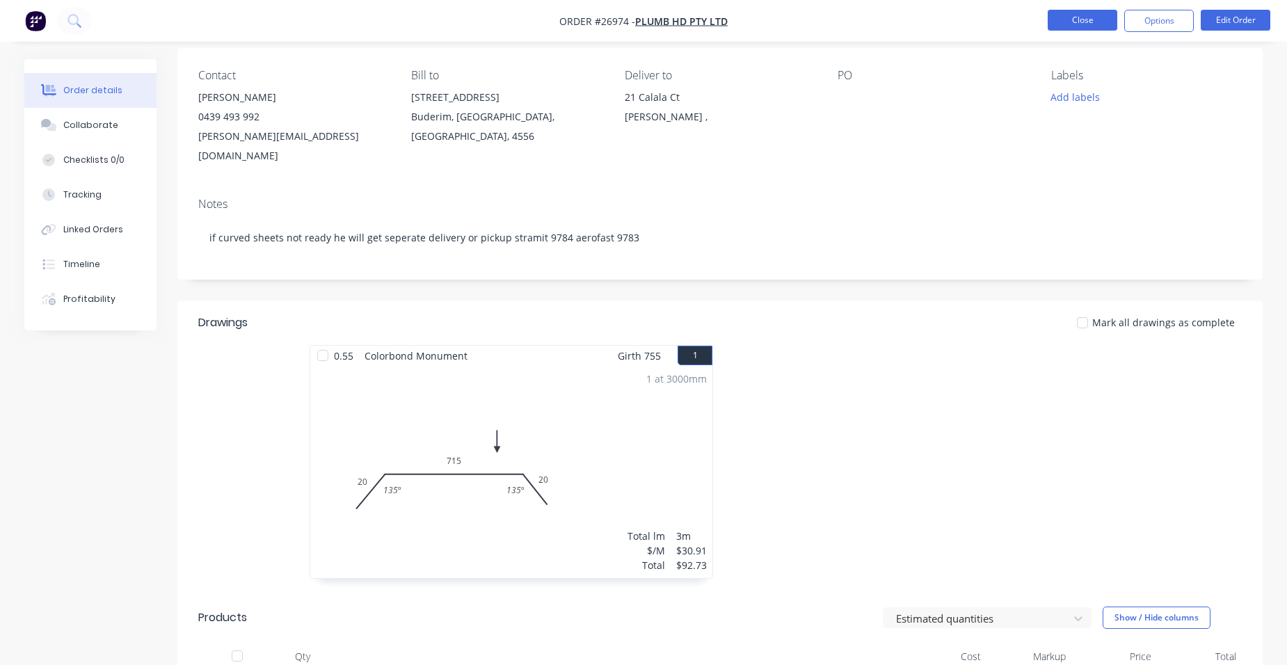
click at [1058, 24] on button "Close" at bounding box center [1083, 20] width 70 height 21
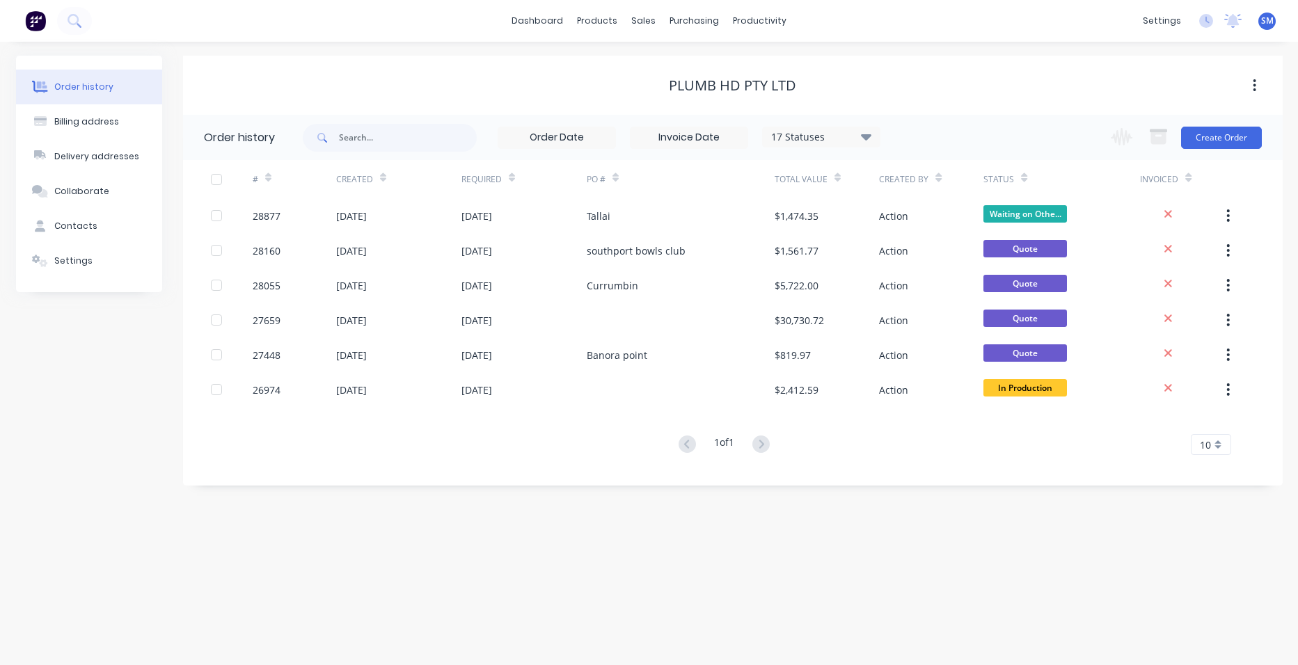
click at [856, 138] on div "17 Statuses" at bounding box center [821, 136] width 117 height 15
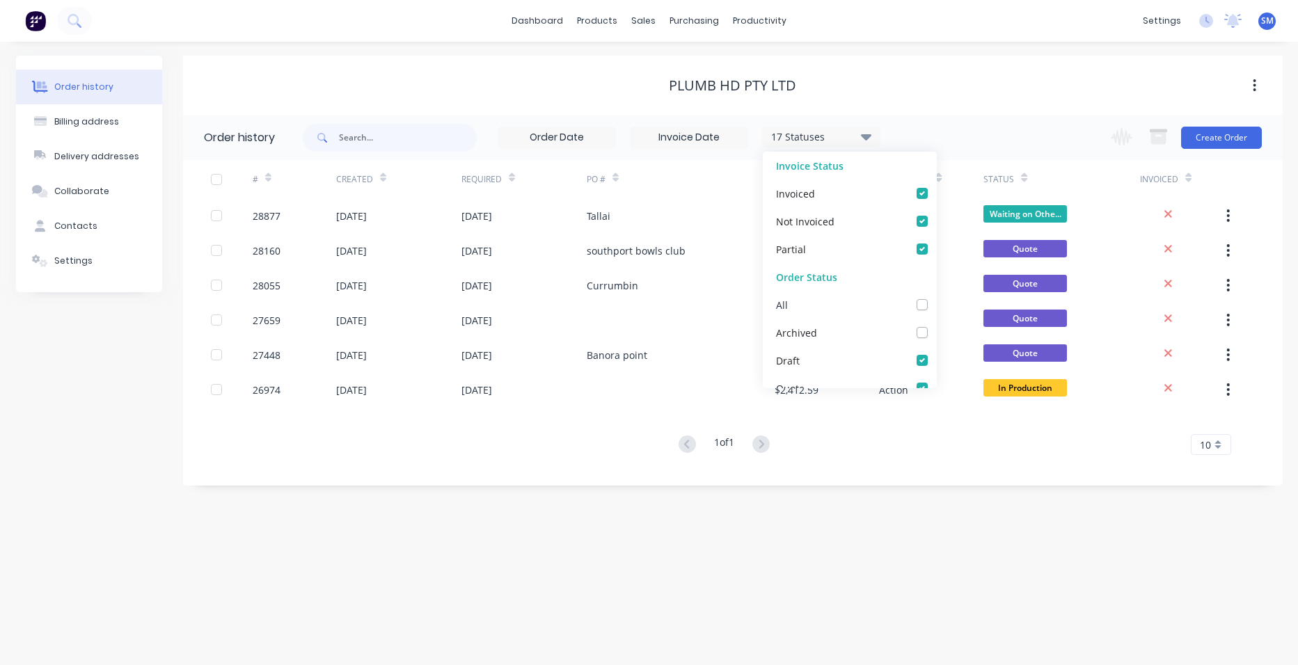
click at [936, 297] on label at bounding box center [936, 297] width 0 height 0
click at [936, 307] on input "checkbox" at bounding box center [941, 303] width 11 height 13
checkbox input "true"
click at [813, 546] on div "Order history Billing address Delivery addresses Collaborate Contacts Settings …" at bounding box center [649, 353] width 1298 height 623
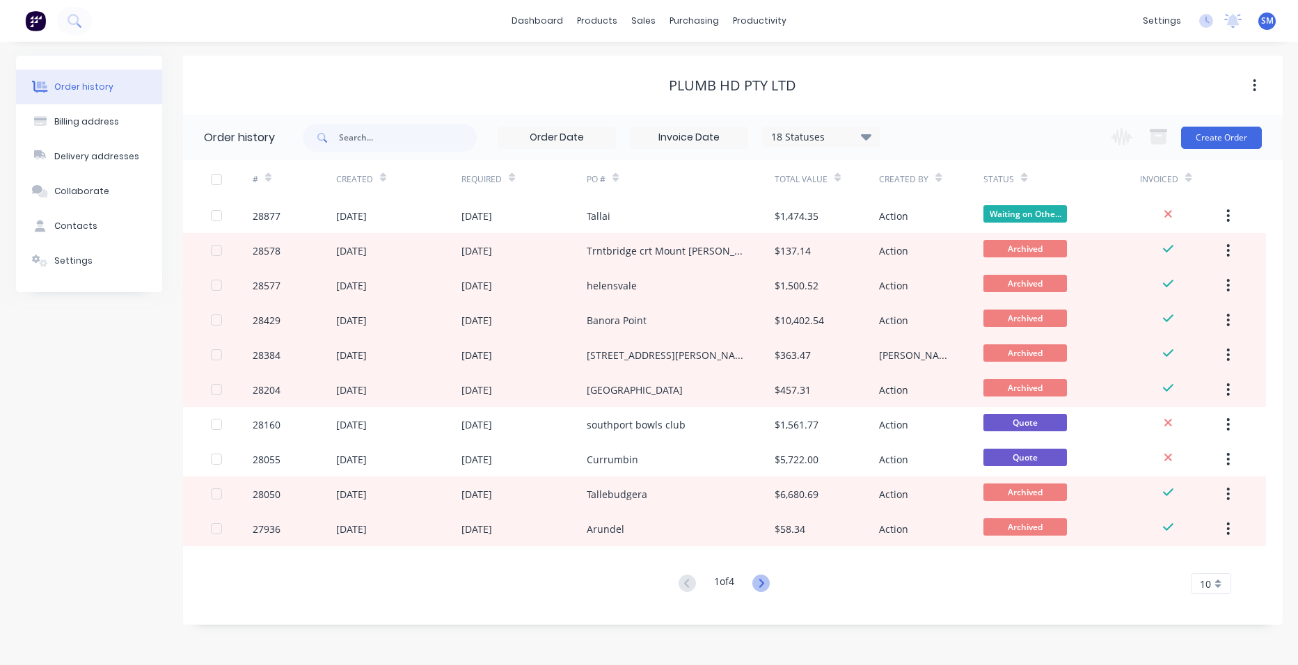
click at [765, 578] on icon at bounding box center [760, 583] width 17 height 17
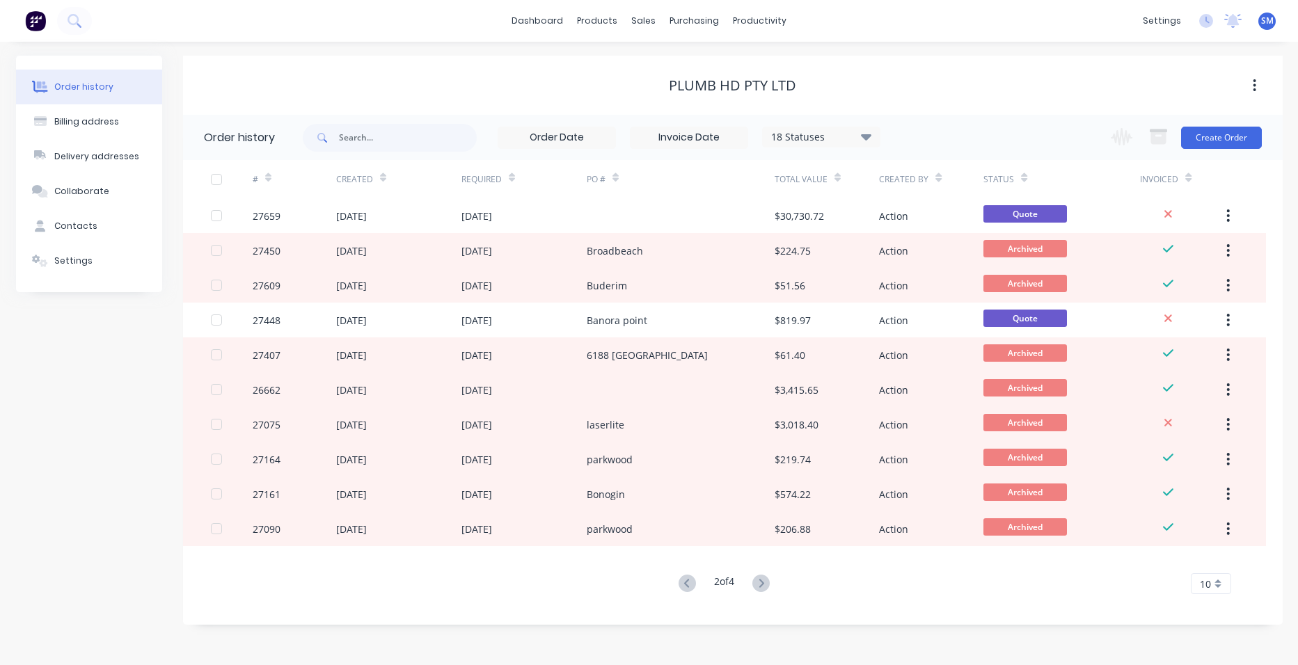
click at [772, 588] on button at bounding box center [761, 584] width 26 height 20
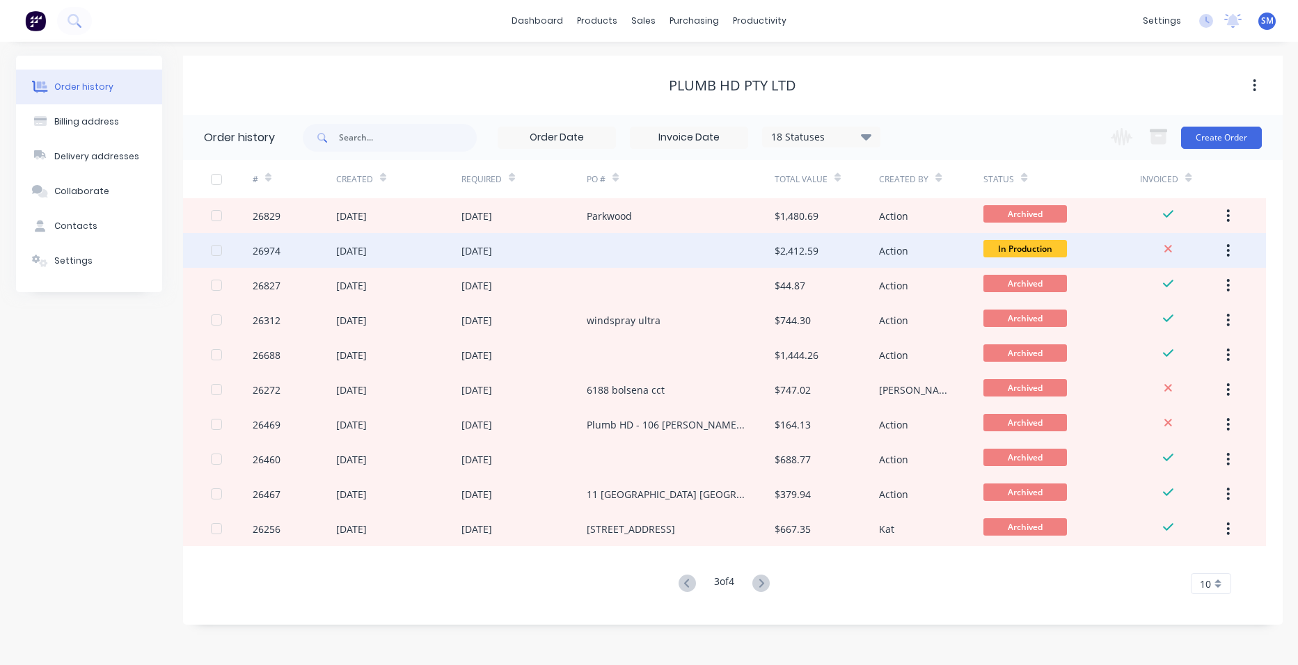
click at [552, 241] on div "[DATE]" at bounding box center [523, 250] width 125 height 35
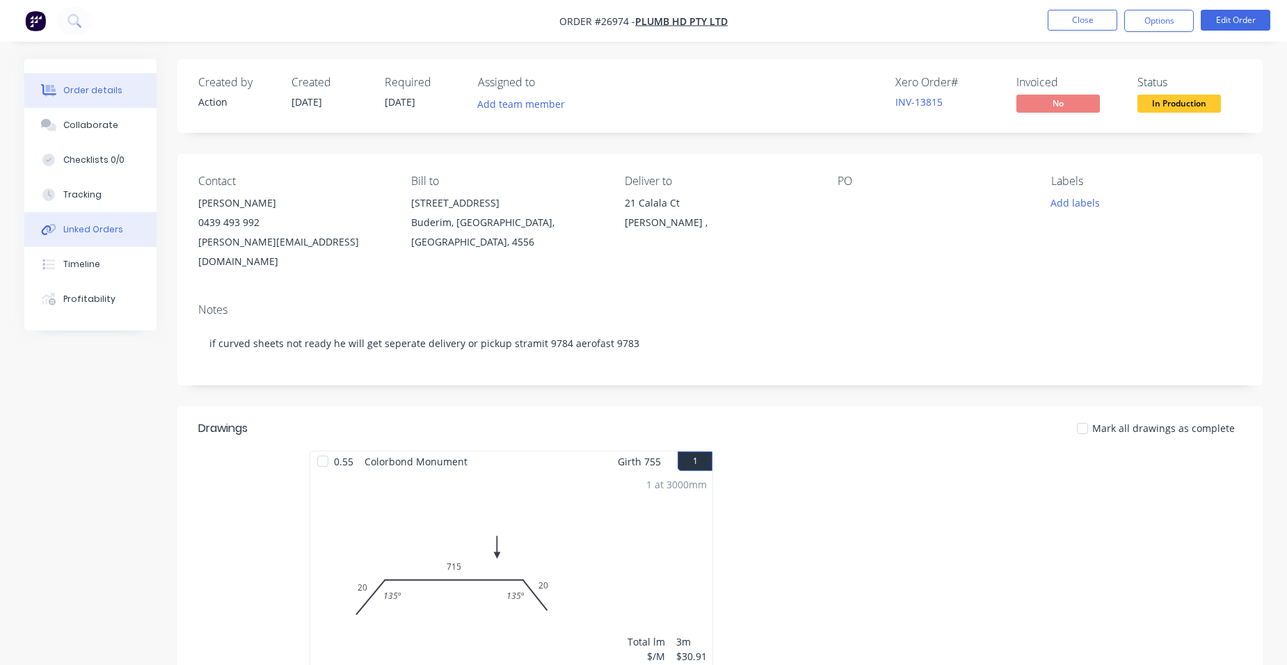
click at [96, 228] on div "Linked Orders" at bounding box center [93, 229] width 60 height 13
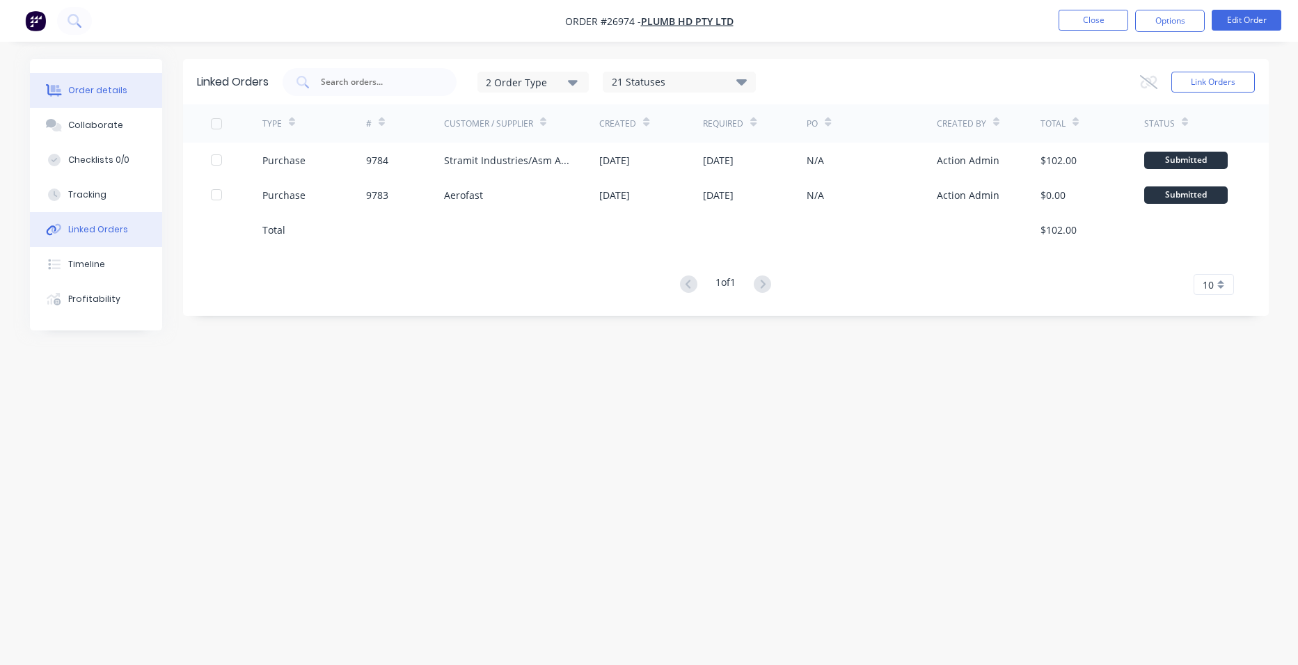
click at [106, 83] on button "Order details" at bounding box center [96, 90] width 132 height 35
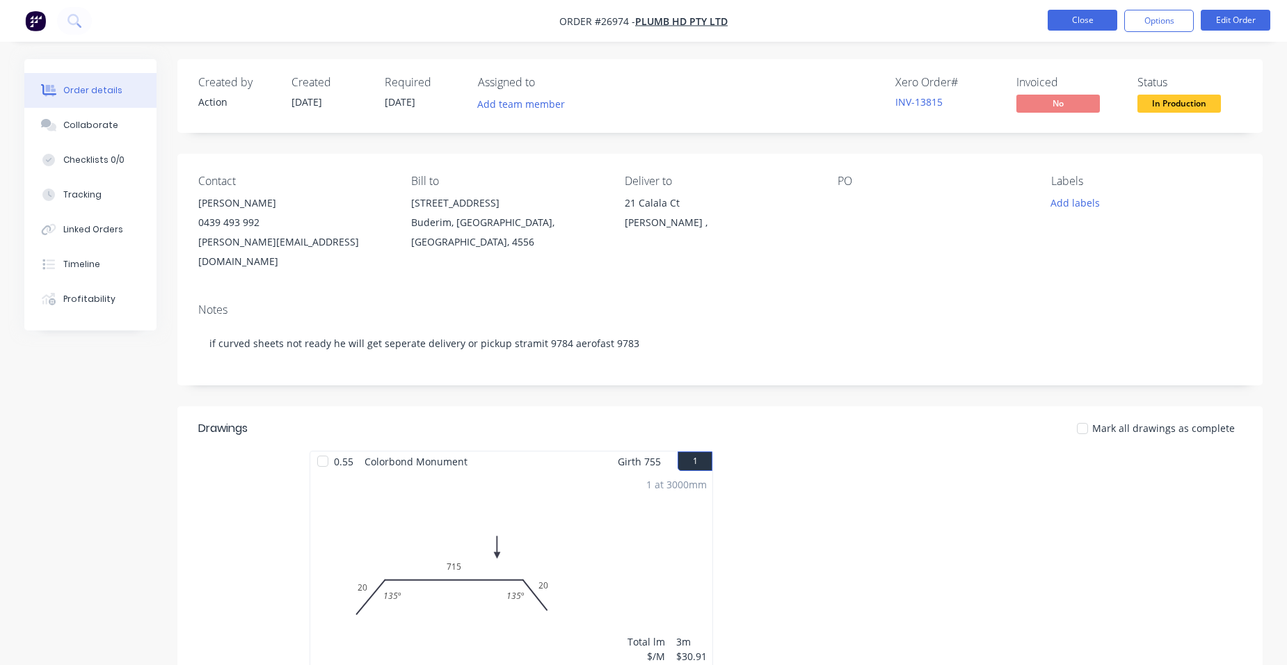
click at [1065, 26] on button "Close" at bounding box center [1083, 20] width 70 height 21
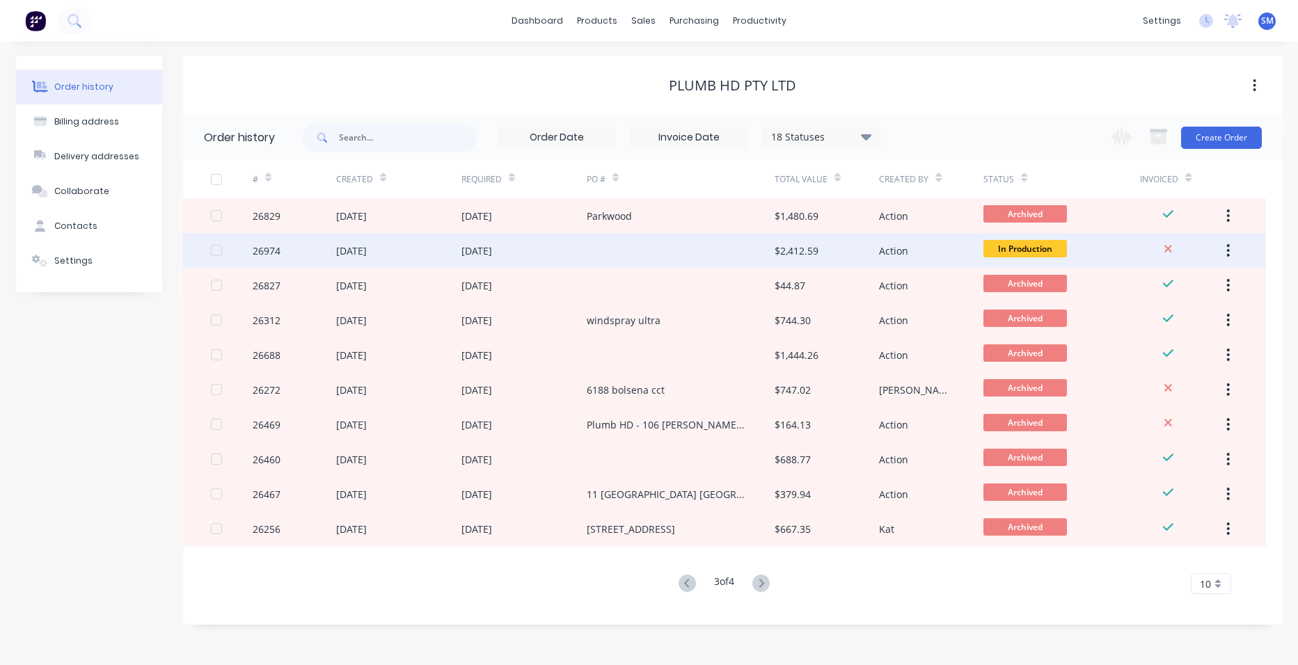
click at [675, 244] on div at bounding box center [681, 250] width 188 height 35
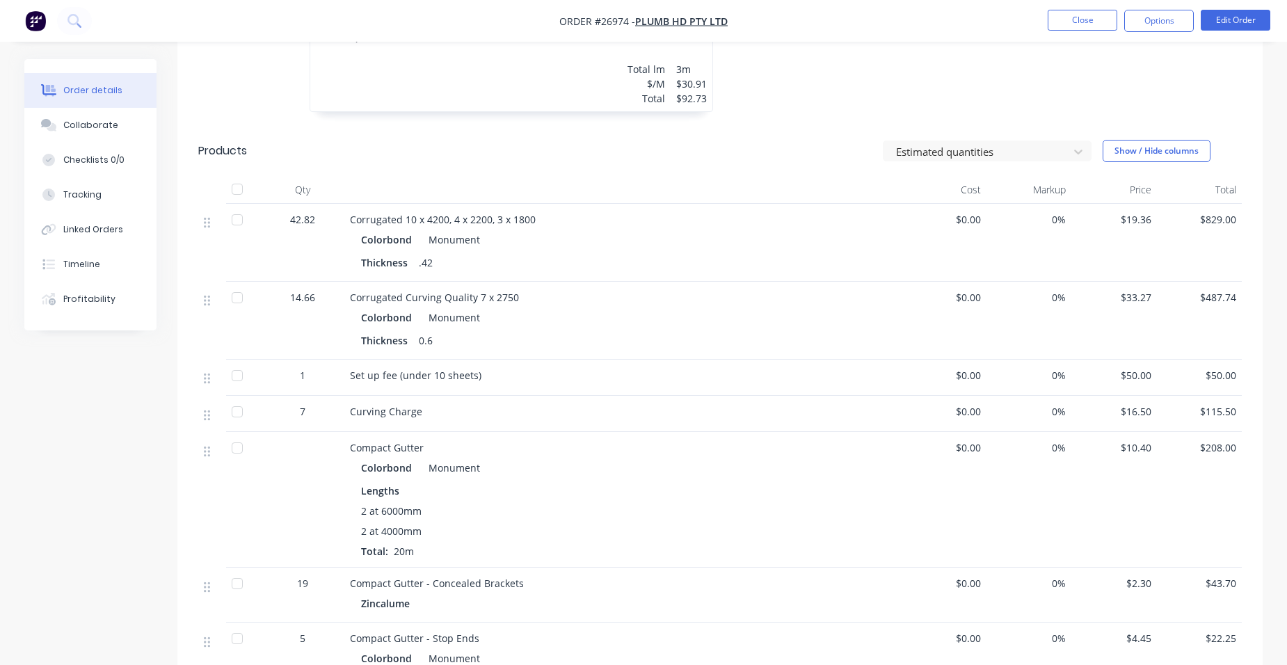
scroll to position [696, 0]
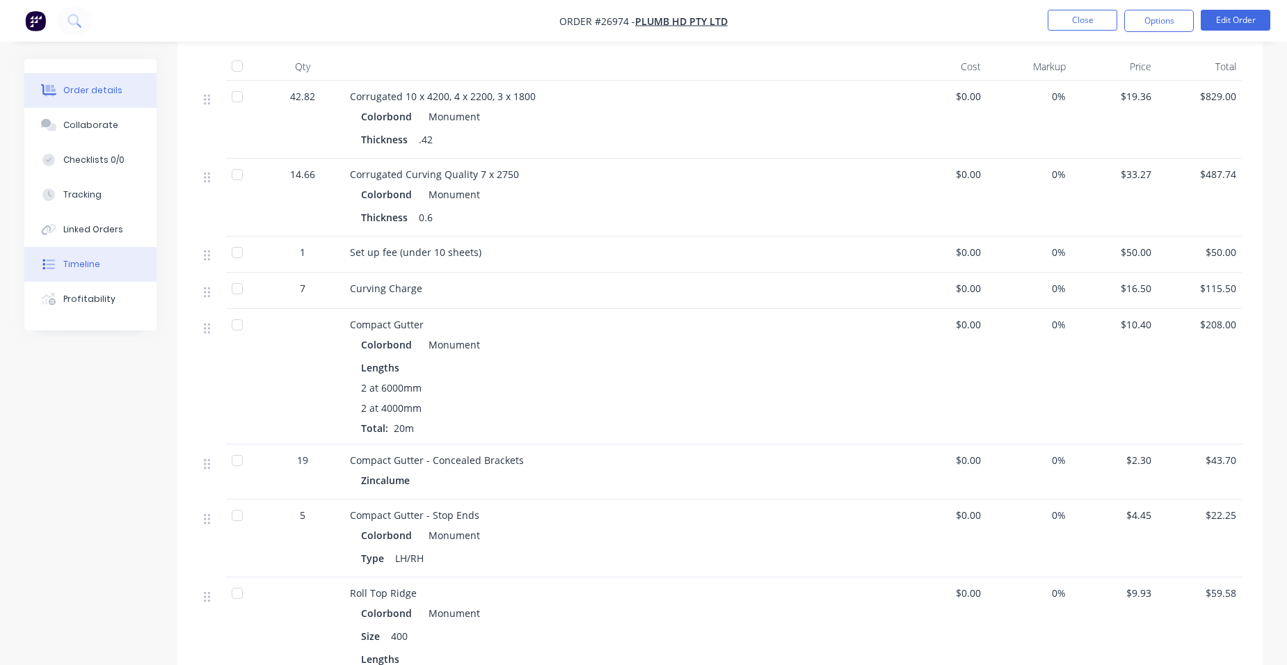
click at [83, 269] on div "Timeline" at bounding box center [81, 264] width 37 height 13
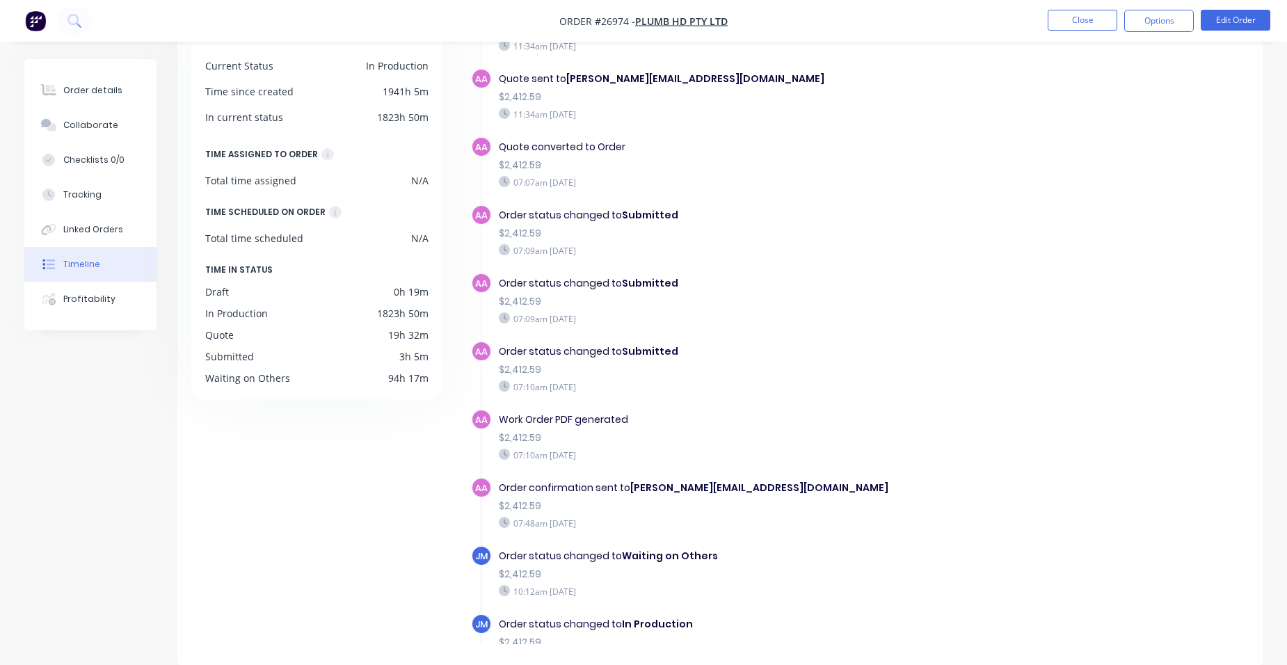
scroll to position [285, 0]
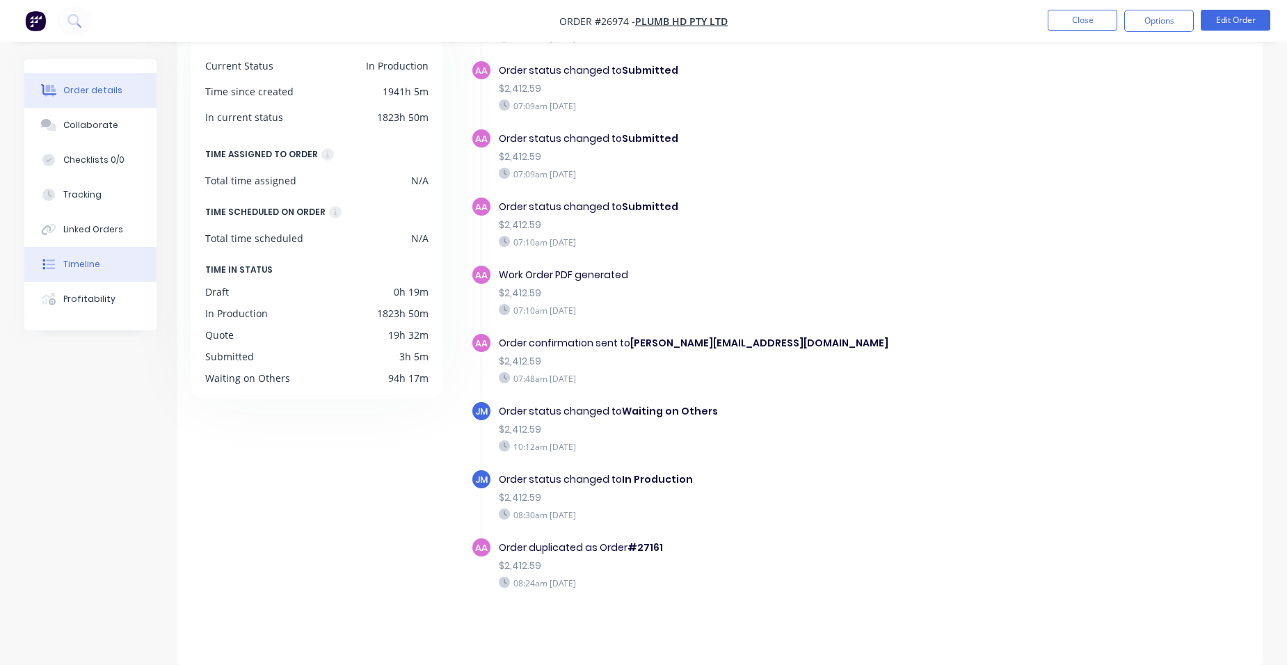
click at [88, 93] on div "Order details" at bounding box center [92, 90] width 59 height 13
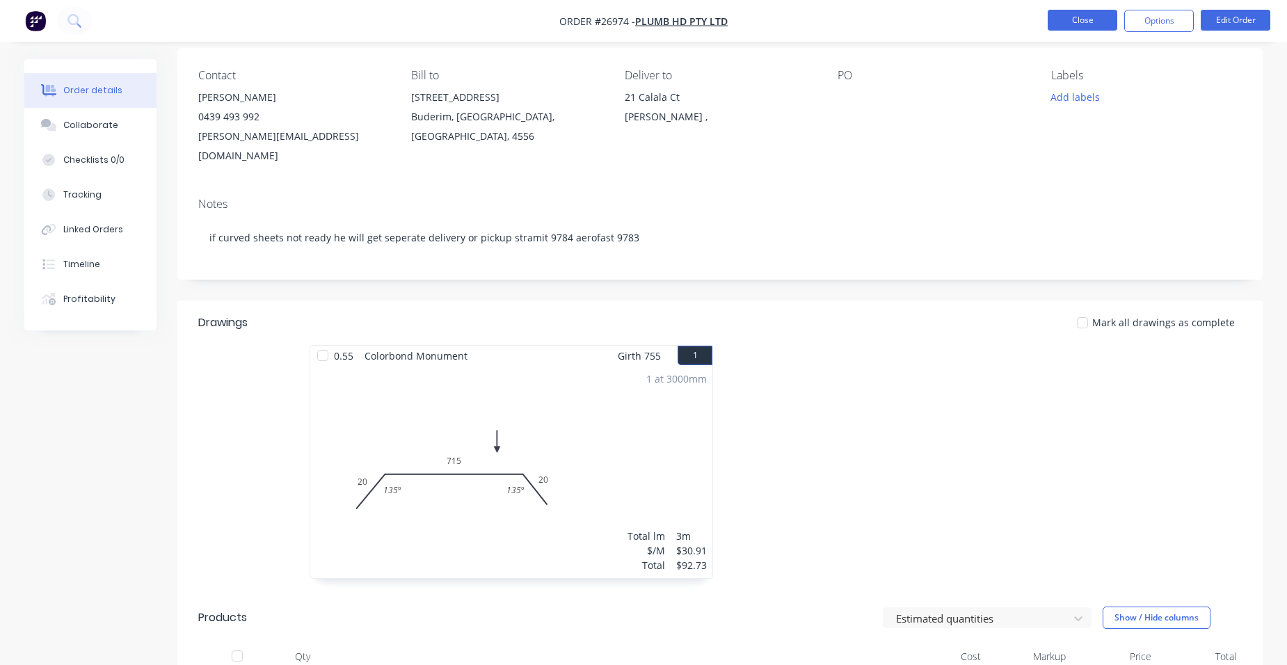
click at [1092, 14] on button "Close" at bounding box center [1083, 20] width 70 height 21
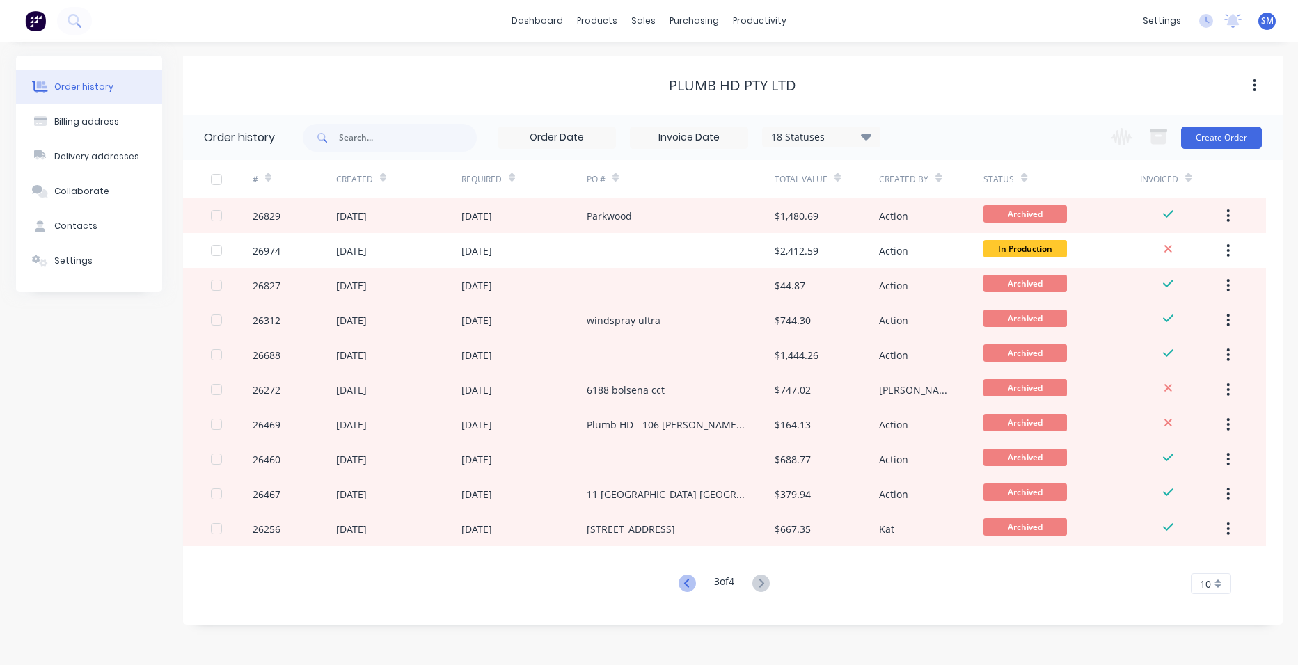
click at [681, 580] on icon at bounding box center [686, 583] width 17 height 17
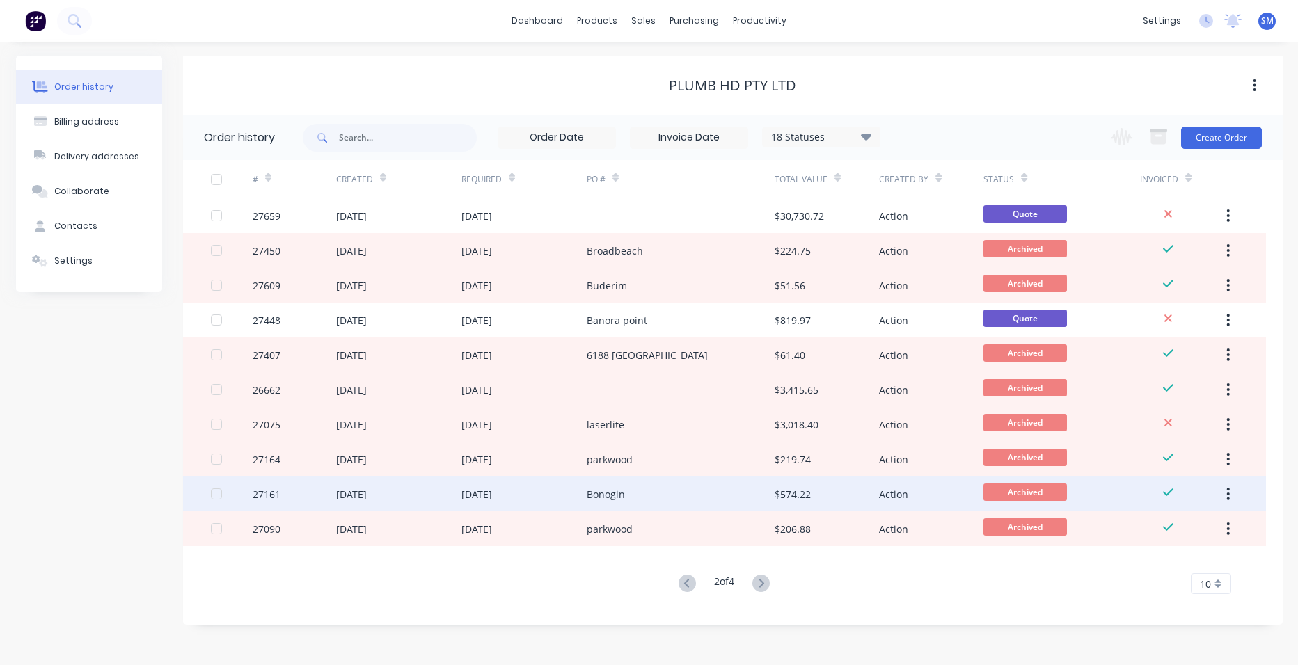
click at [648, 495] on div "Bonogin" at bounding box center [681, 494] width 188 height 35
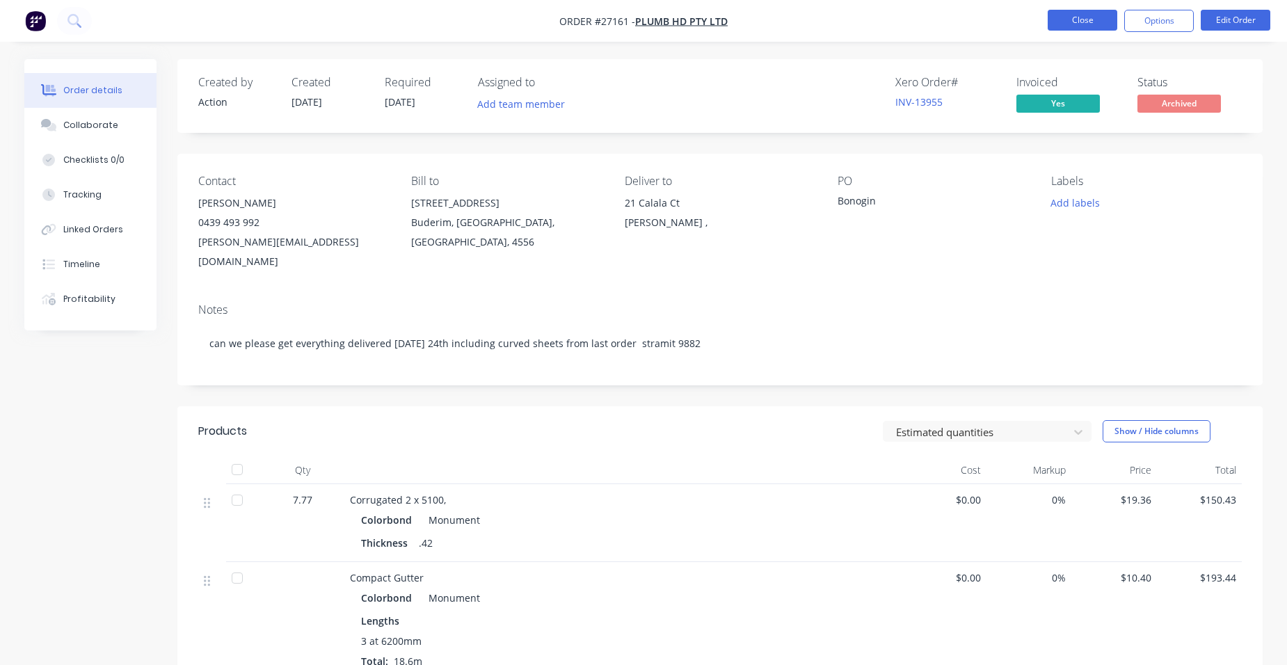
click at [1104, 25] on button "Close" at bounding box center [1083, 20] width 70 height 21
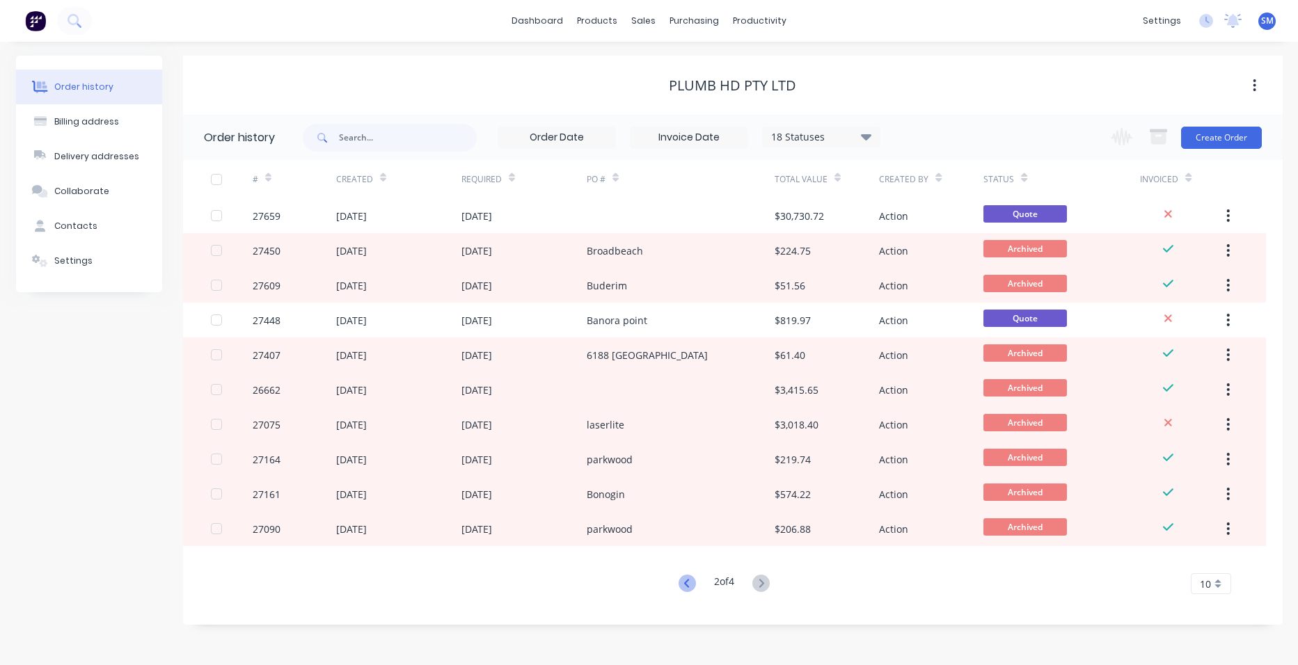
click at [678, 580] on icon at bounding box center [686, 583] width 17 height 17
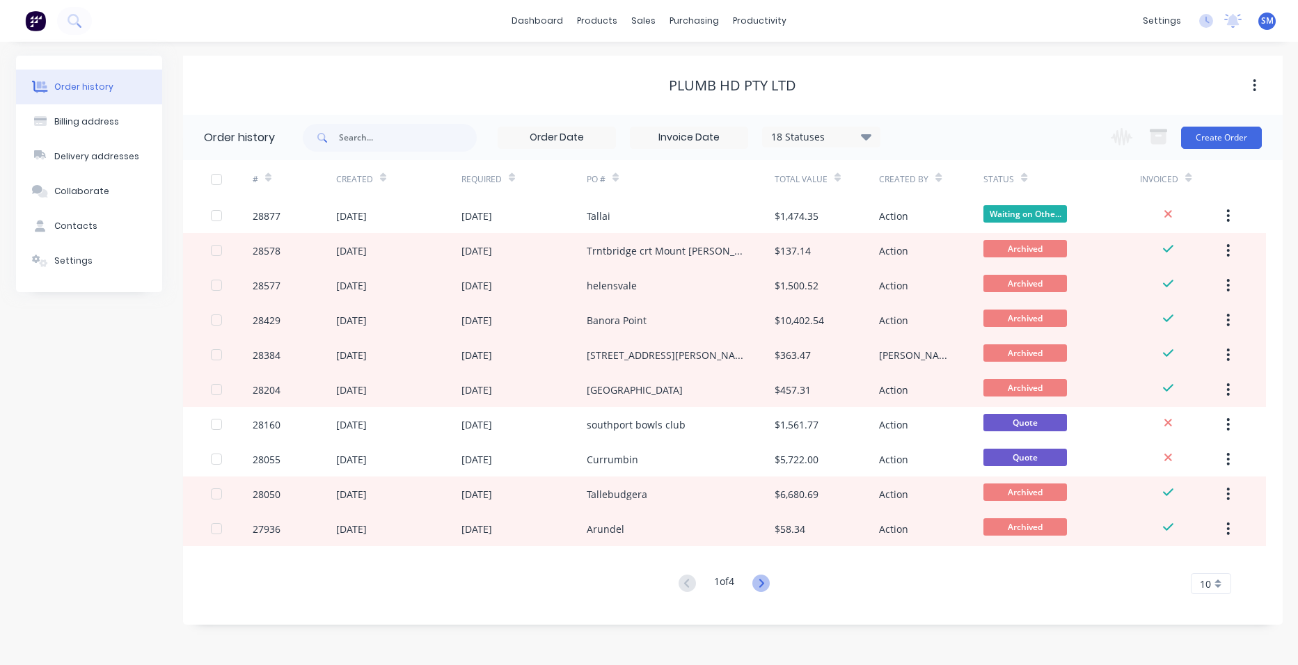
click at [763, 582] on icon at bounding box center [760, 583] width 17 height 17
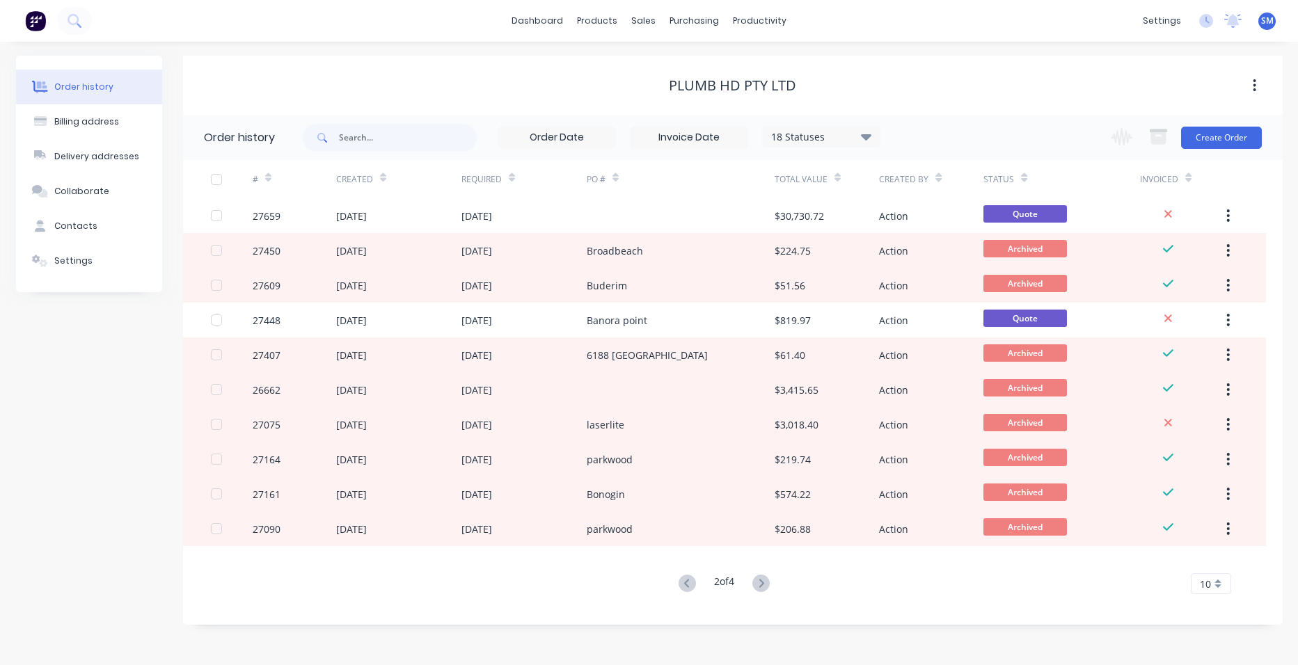
click at [763, 582] on icon at bounding box center [760, 583] width 17 height 17
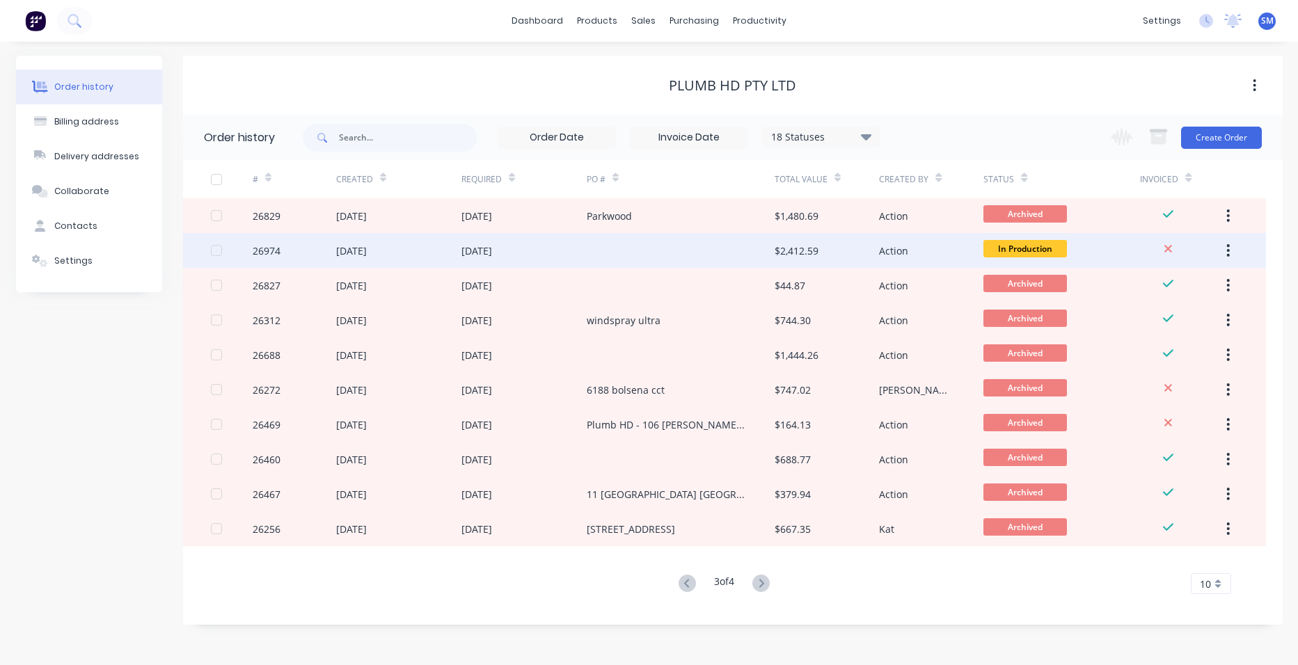
click at [619, 247] on div at bounding box center [681, 250] width 188 height 35
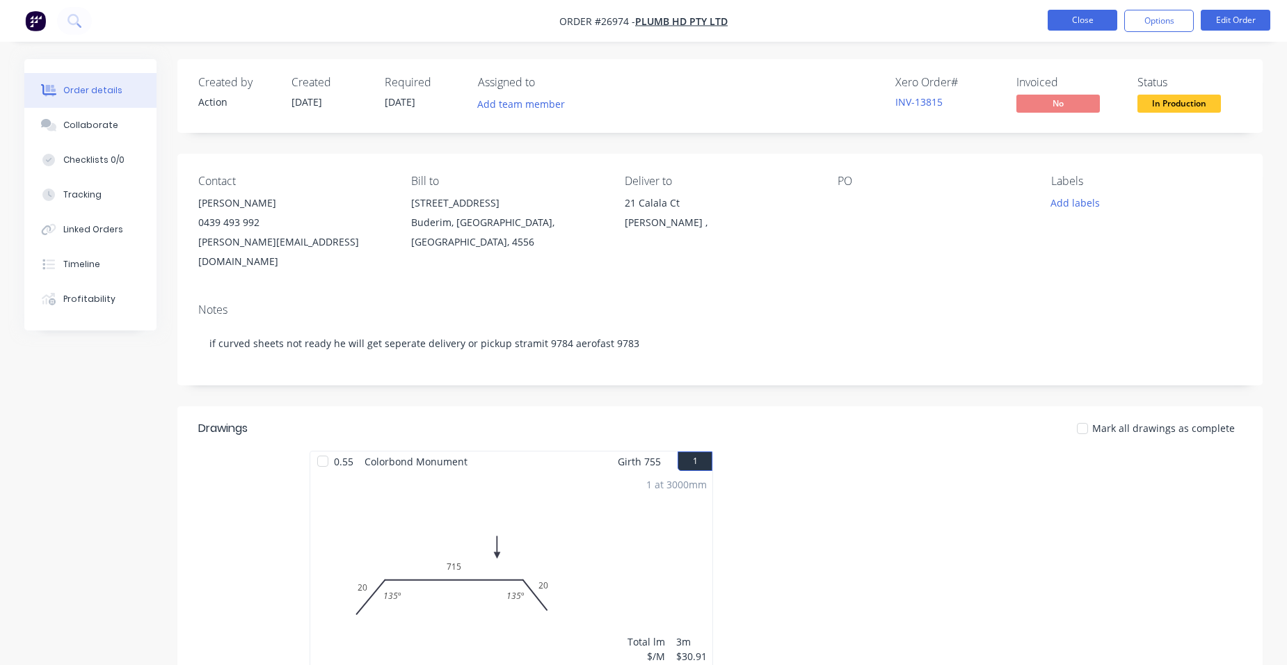
click at [1097, 13] on button "Close" at bounding box center [1083, 20] width 70 height 21
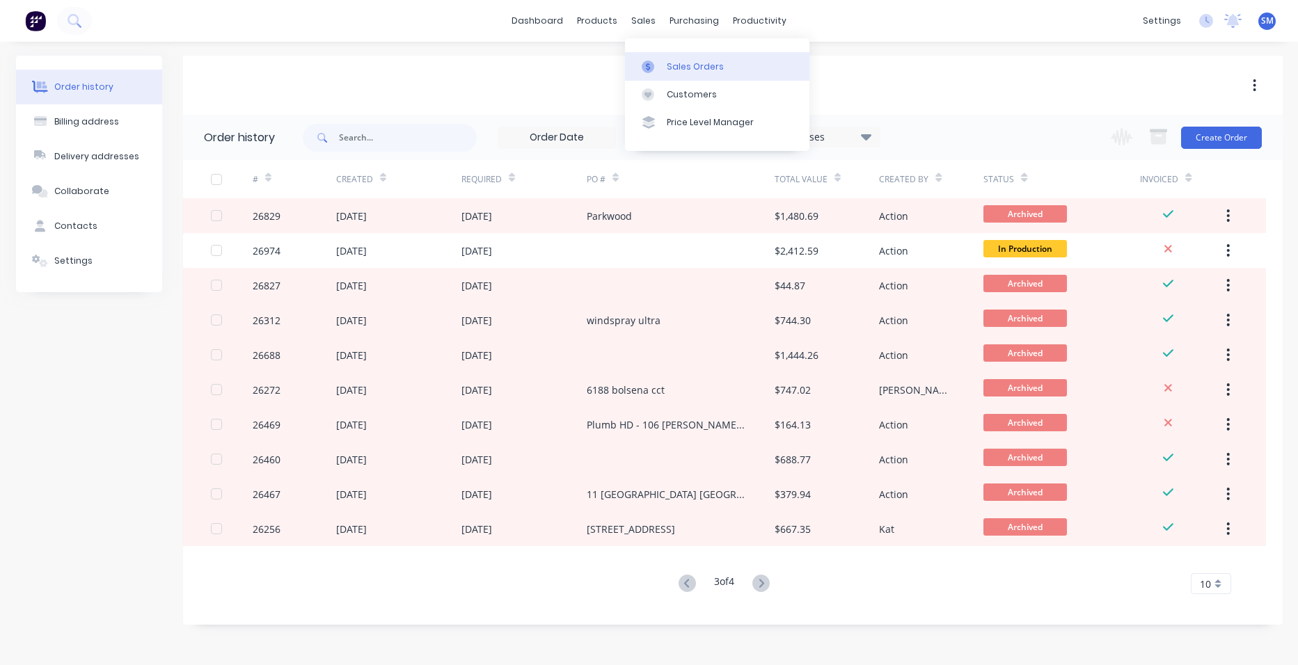
click at [675, 61] on div "Sales Orders" at bounding box center [695, 67] width 57 height 13
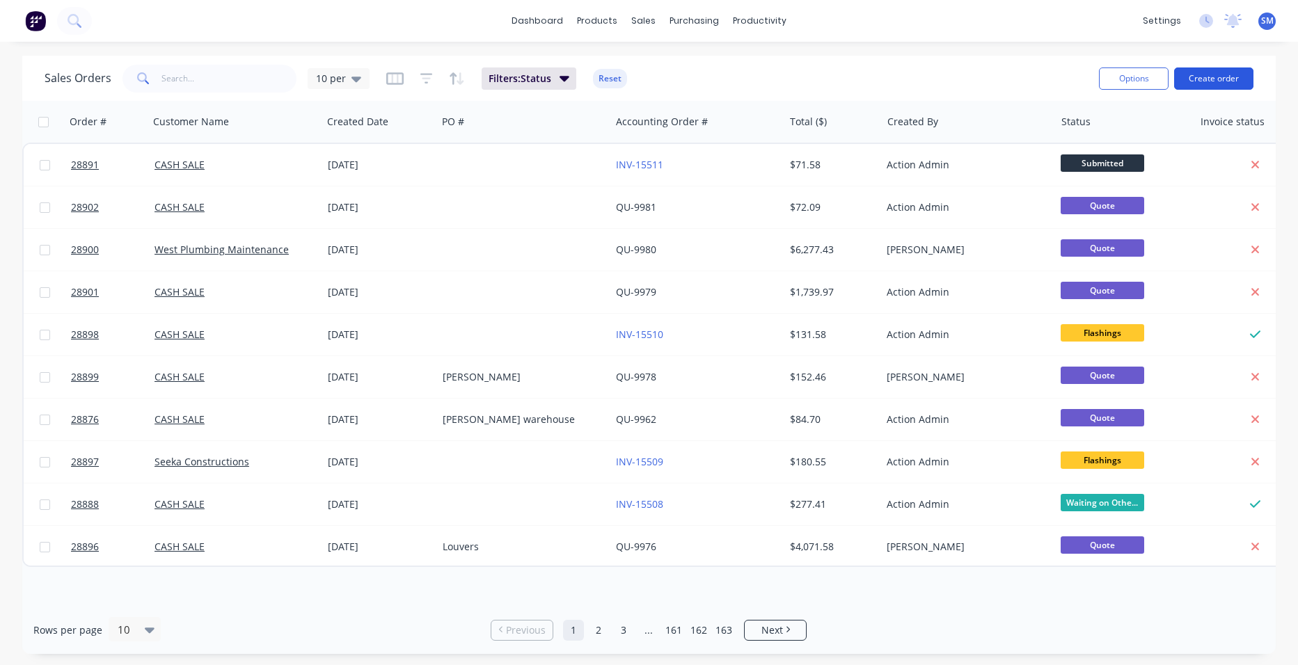
click at [1217, 74] on button "Create order" at bounding box center [1213, 78] width 79 height 22
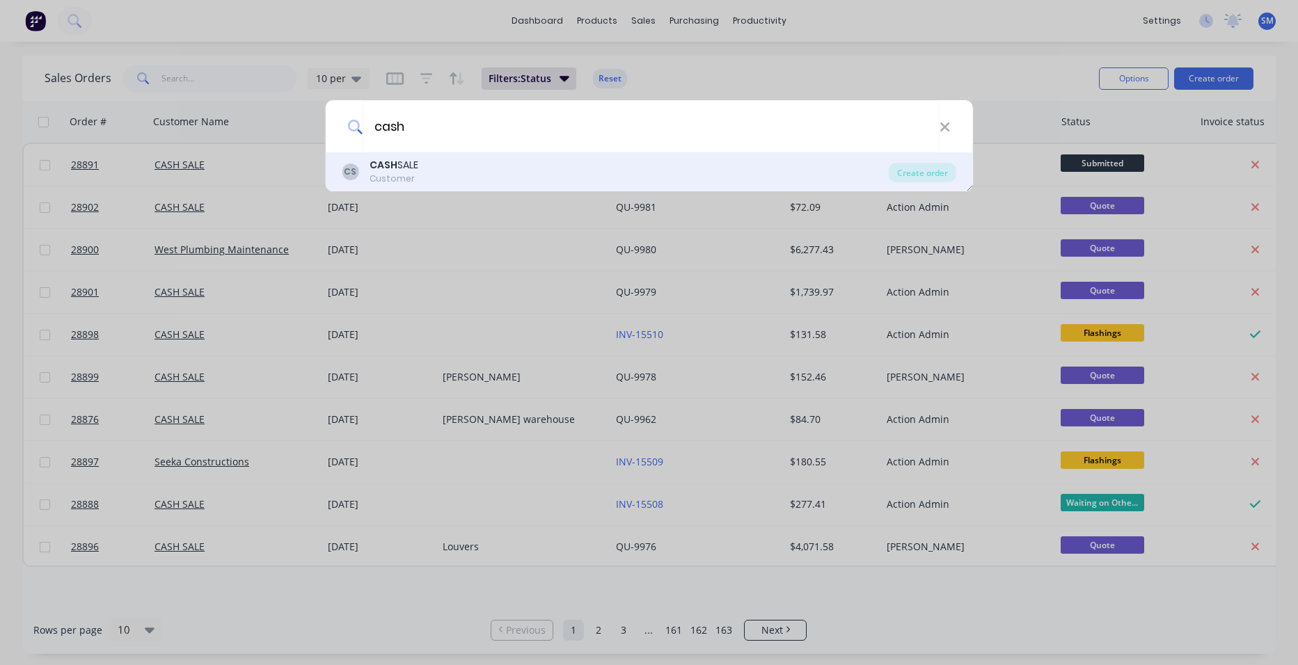
type input "cash"
click at [409, 177] on div "Customer" at bounding box center [393, 179] width 49 height 13
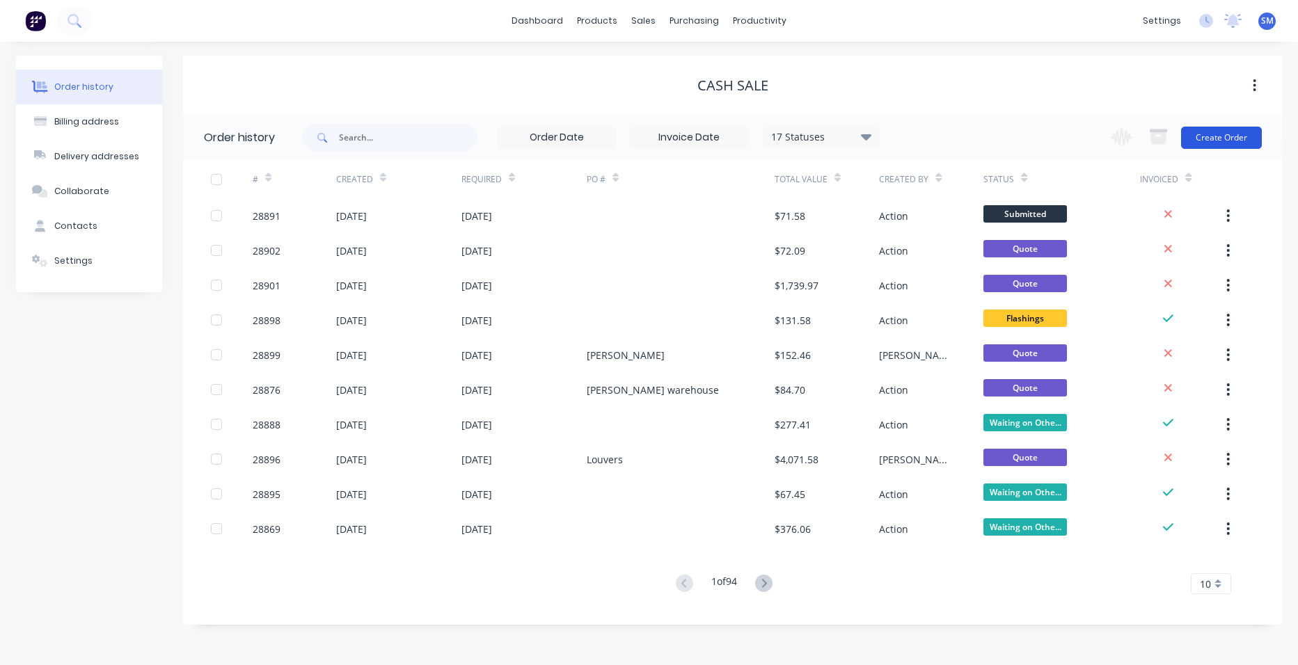
click at [1208, 141] on button "Create Order" at bounding box center [1221, 138] width 81 height 22
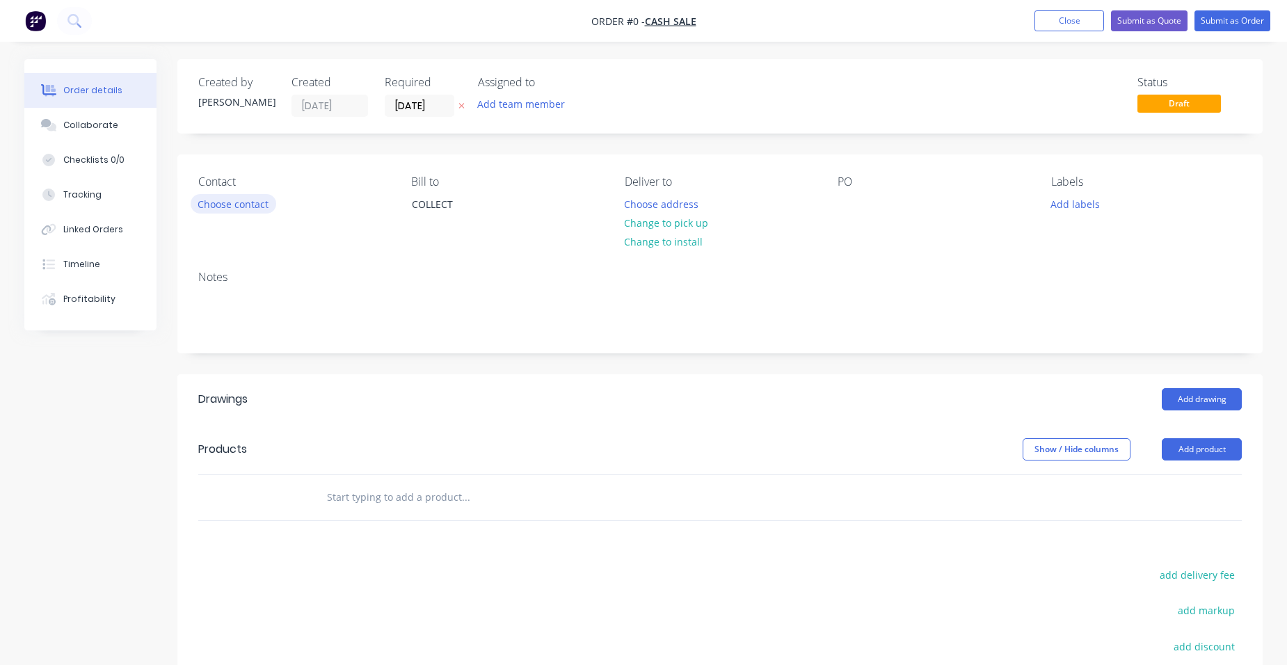
click at [237, 205] on button "Choose contact" at bounding box center [234, 203] width 86 height 19
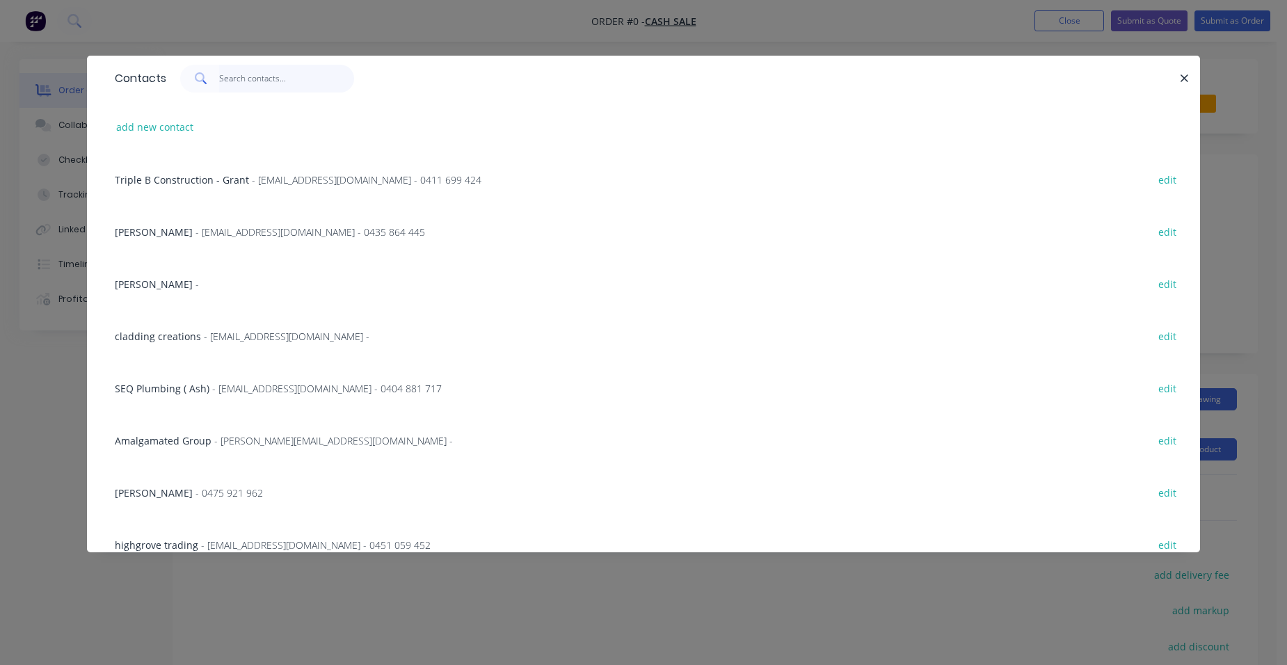
click at [234, 73] on input "text" at bounding box center [287, 79] width 136 height 28
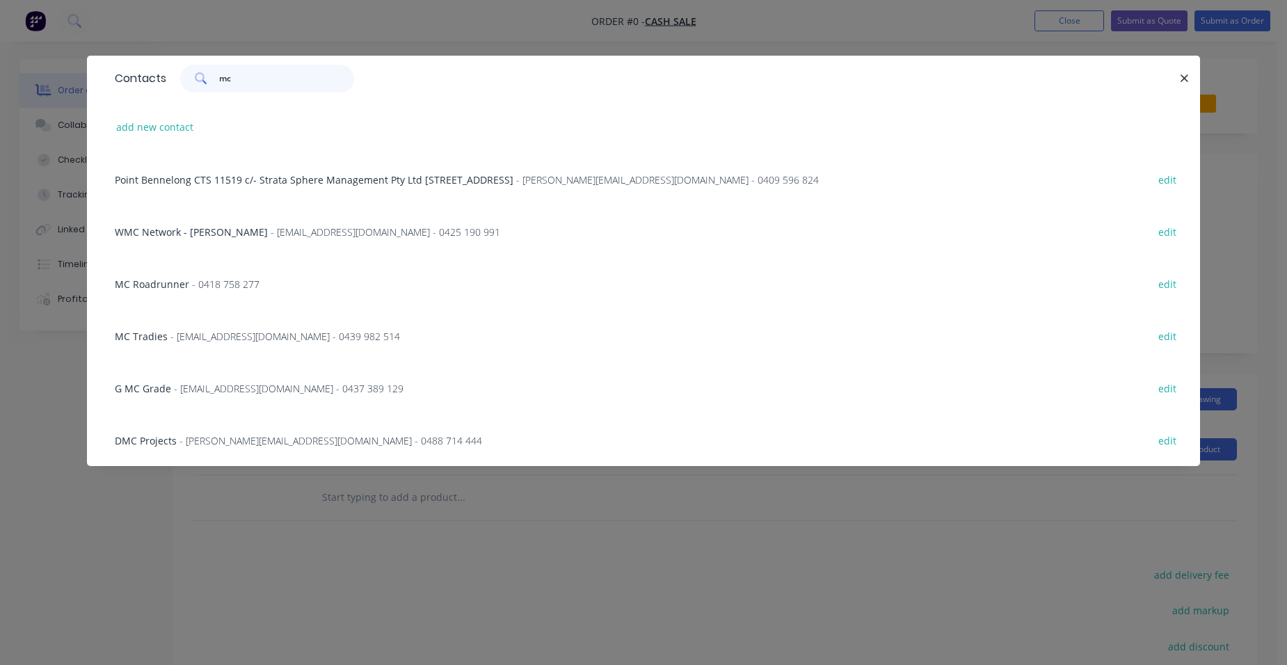
type input "m"
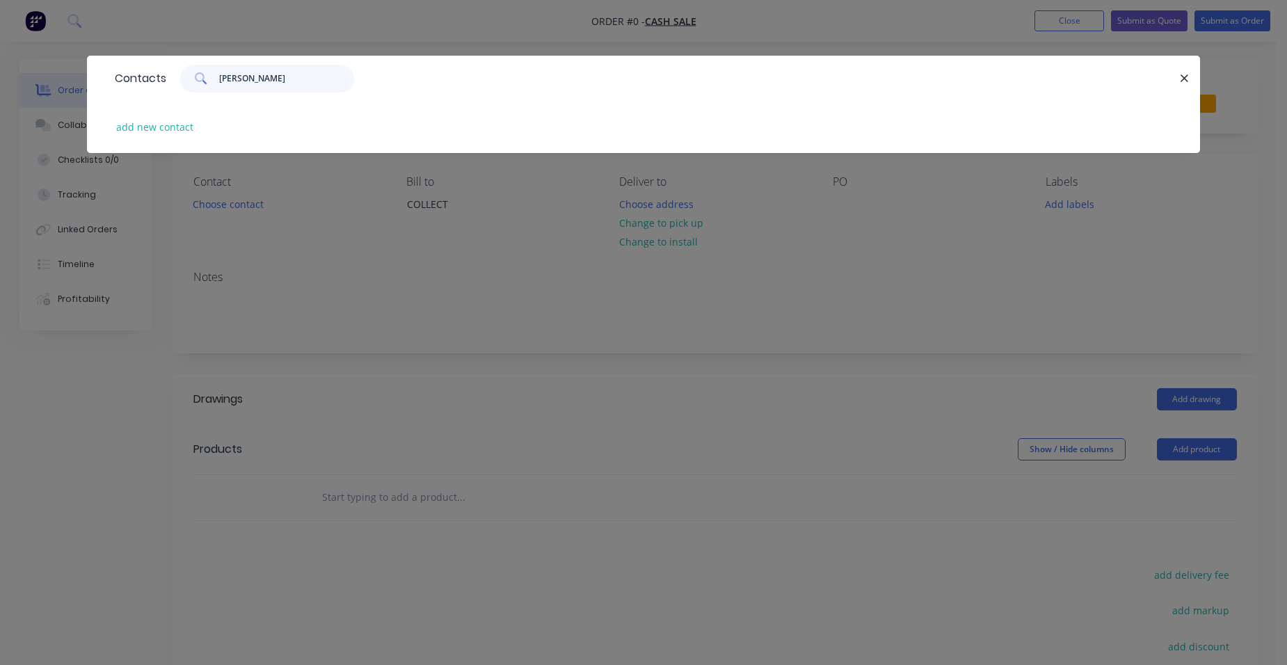
type input "[PERSON_NAME]"
drag, startPoint x: 278, startPoint y: 81, endPoint x: 189, endPoint y: 78, distance: 89.1
click at [189, 78] on div "[PERSON_NAME]" at bounding box center [267, 79] width 174 height 28
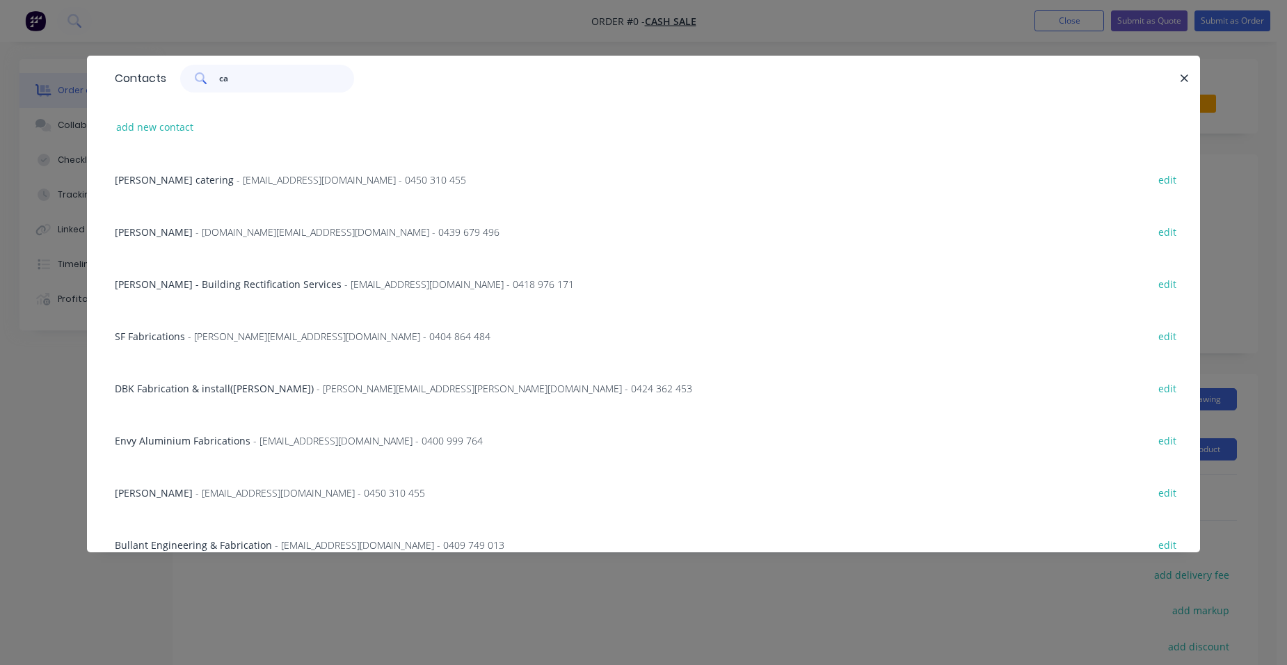
type input "c"
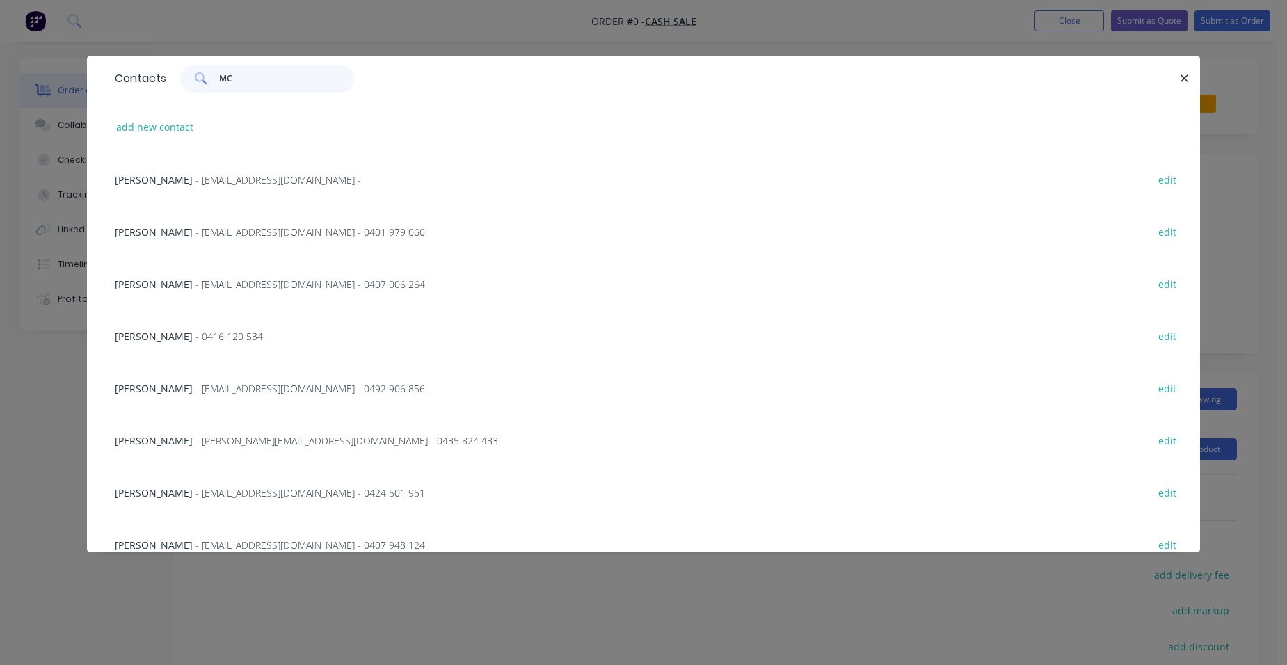
type input "M"
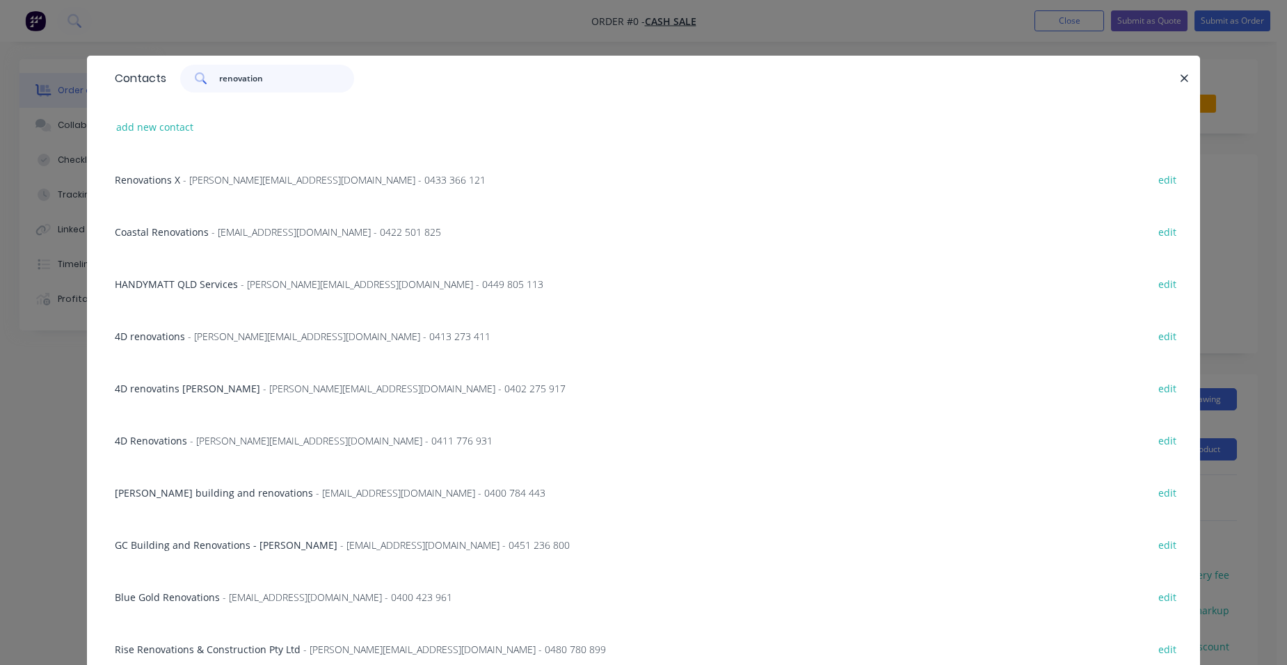
type input "renovation"
click at [354, 288] on span "- [PERSON_NAME][EMAIL_ADDRESS][DOMAIN_NAME] - 0449 805 113" at bounding box center [392, 284] width 303 height 13
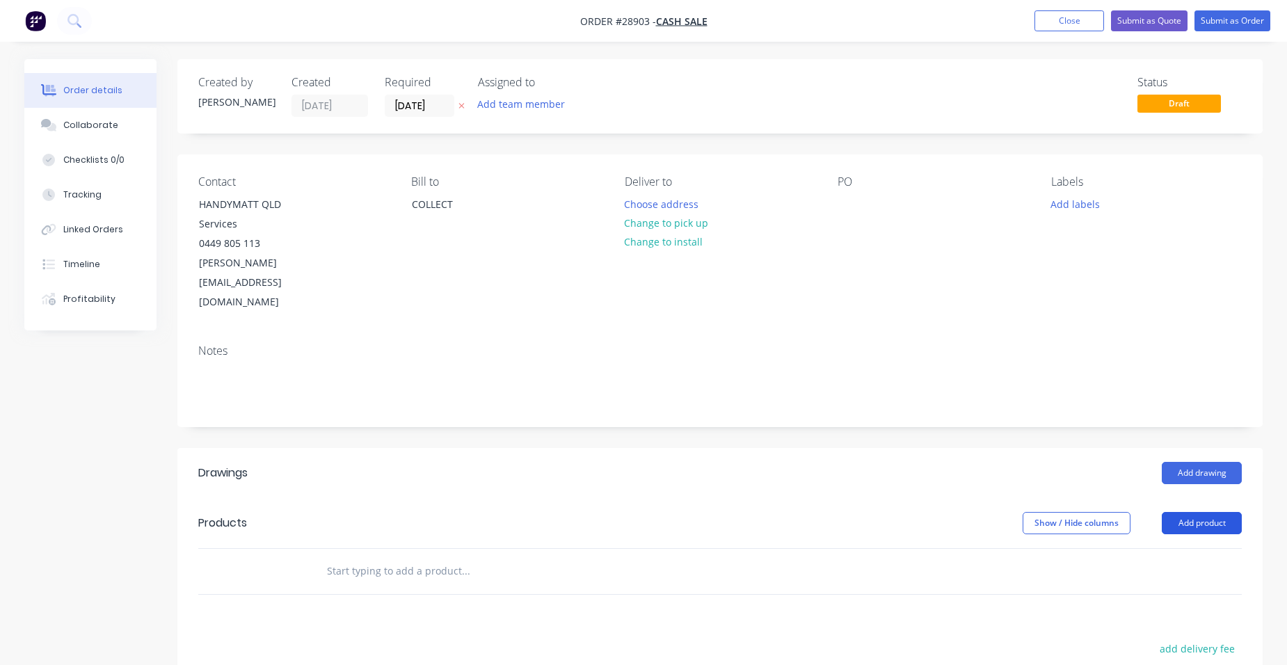
click at [1225, 512] on button "Add product" at bounding box center [1202, 523] width 80 height 22
click at [1186, 548] on div "Product catalogue" at bounding box center [1175, 558] width 107 height 20
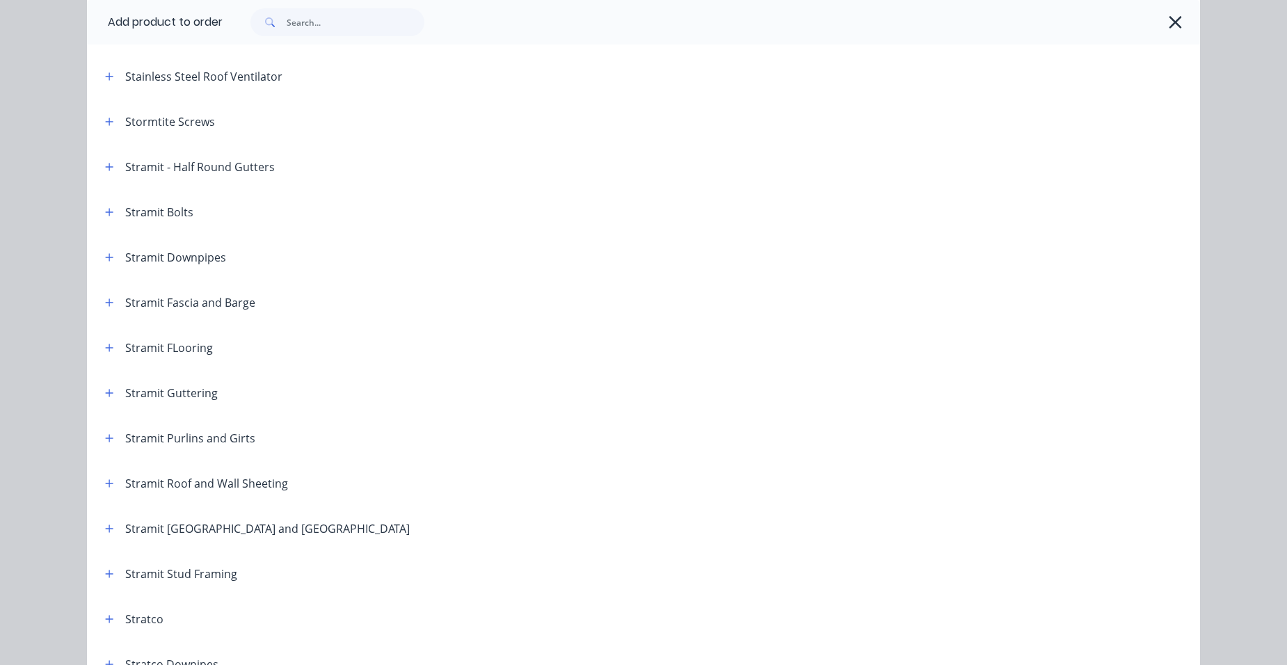
scroll to position [2157, 0]
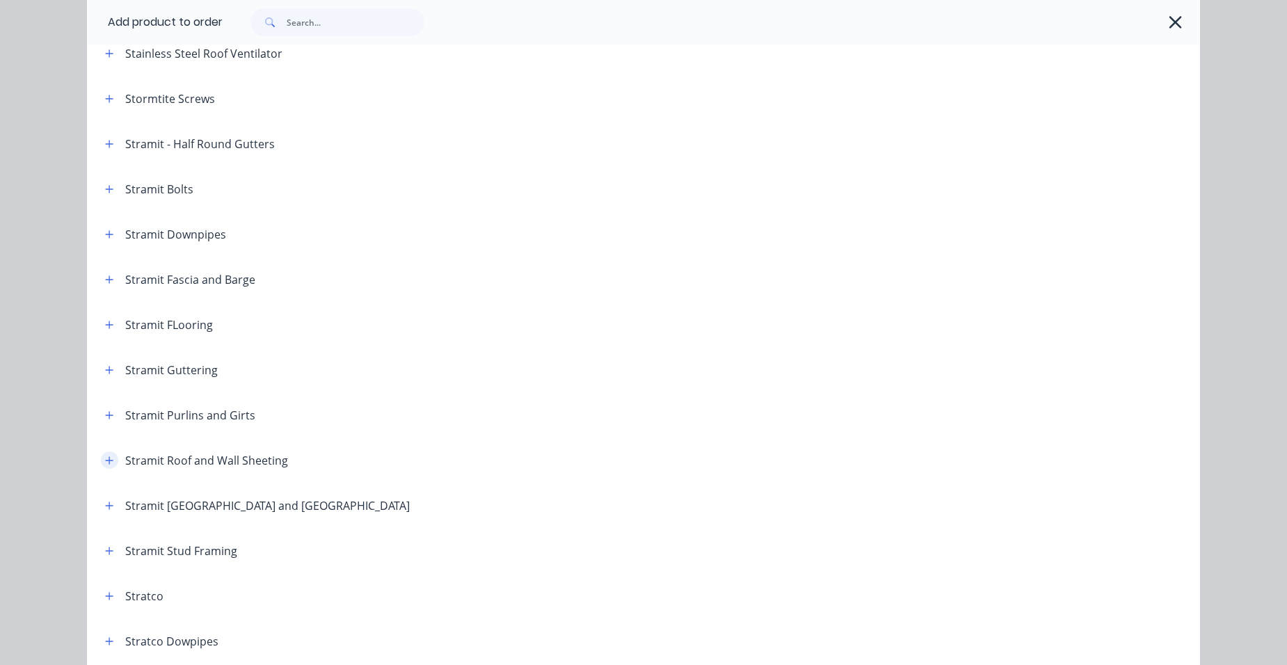
click at [105, 459] on icon "button" at bounding box center [109, 461] width 8 height 10
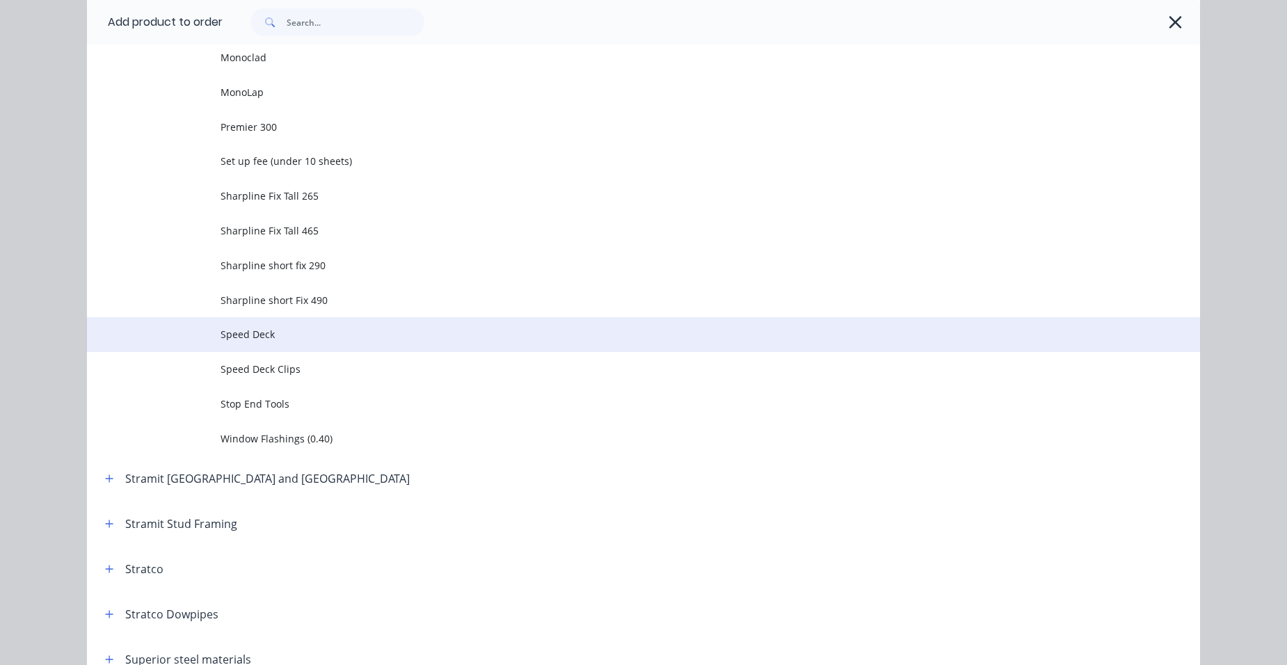
scroll to position [3340, 0]
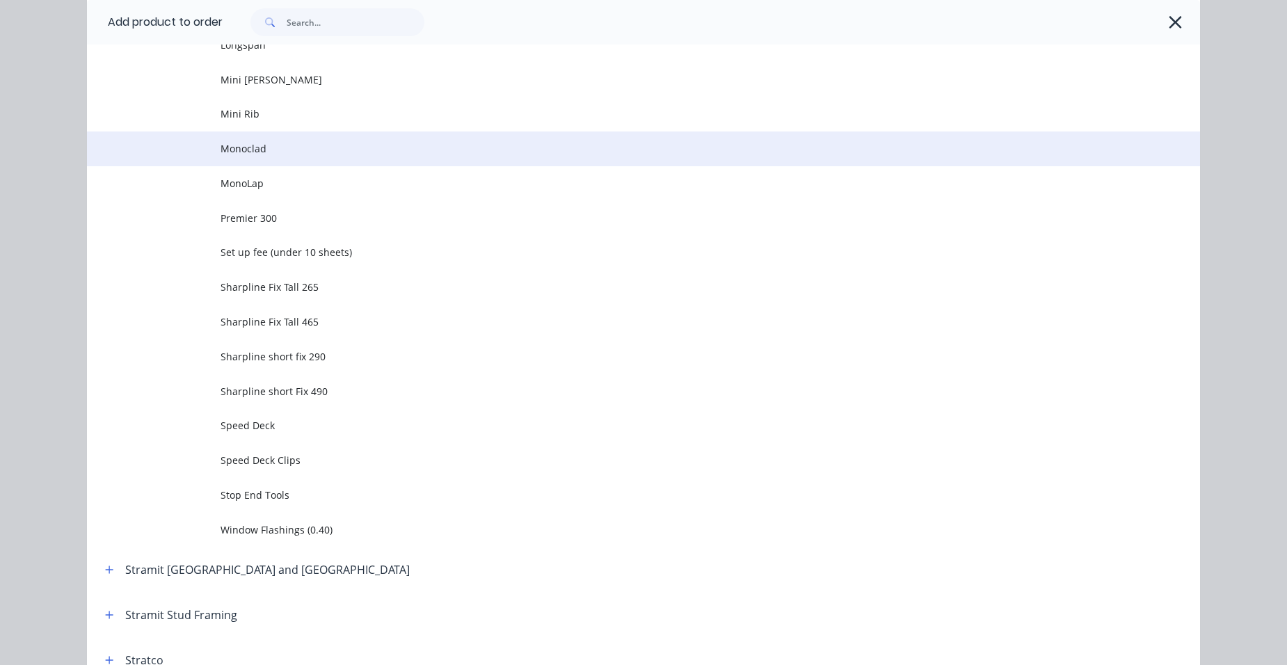
click at [258, 145] on span "Monoclad" at bounding box center [612, 148] width 783 height 15
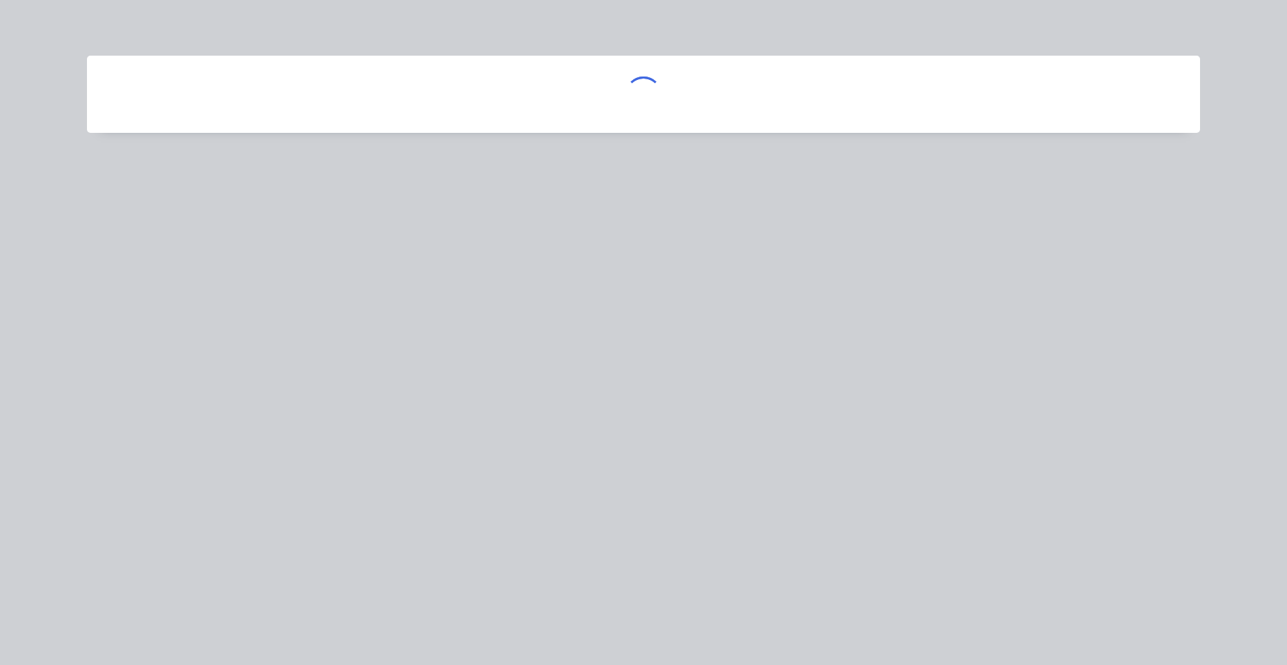
scroll to position [0, 0]
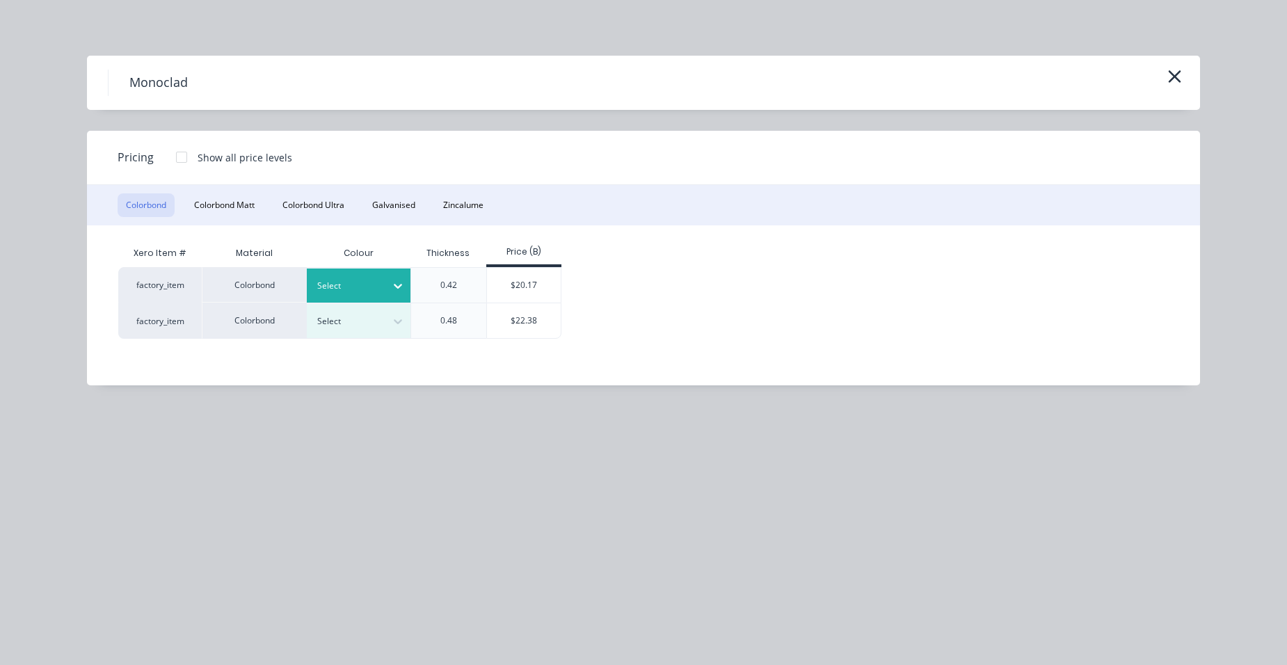
click at [344, 284] on div at bounding box center [348, 285] width 63 height 15
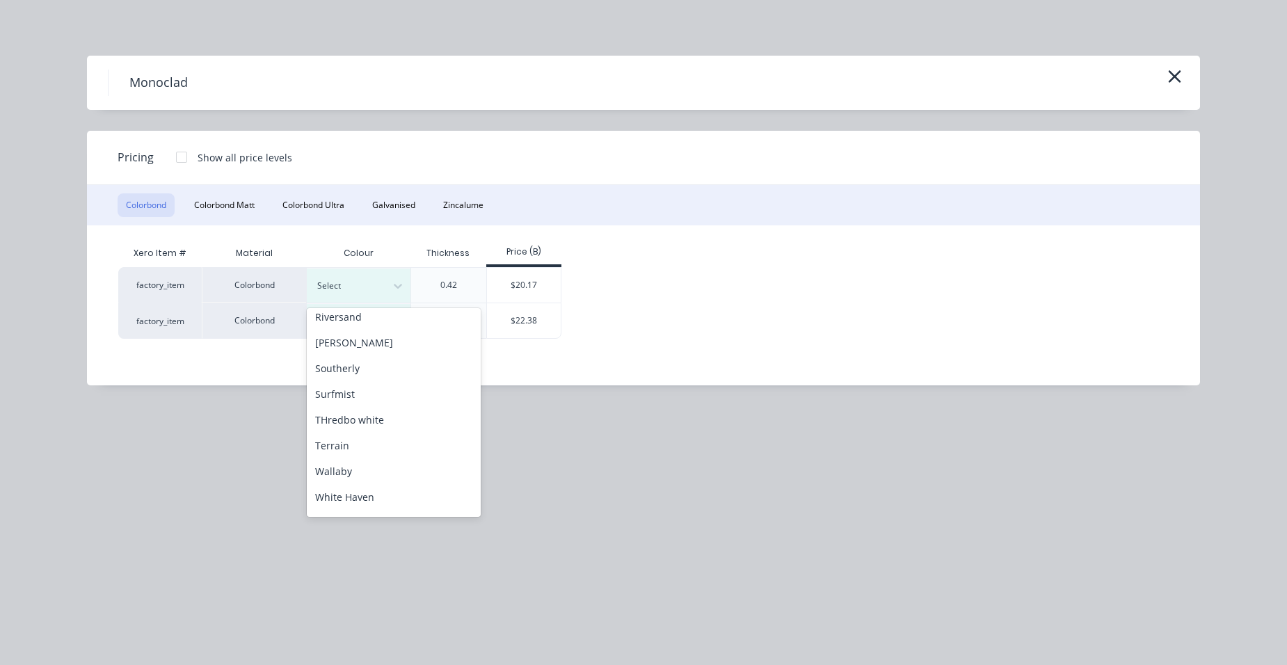
scroll to position [621, 0]
click at [359, 321] on div "Surfmist" at bounding box center [394, 321] width 174 height 26
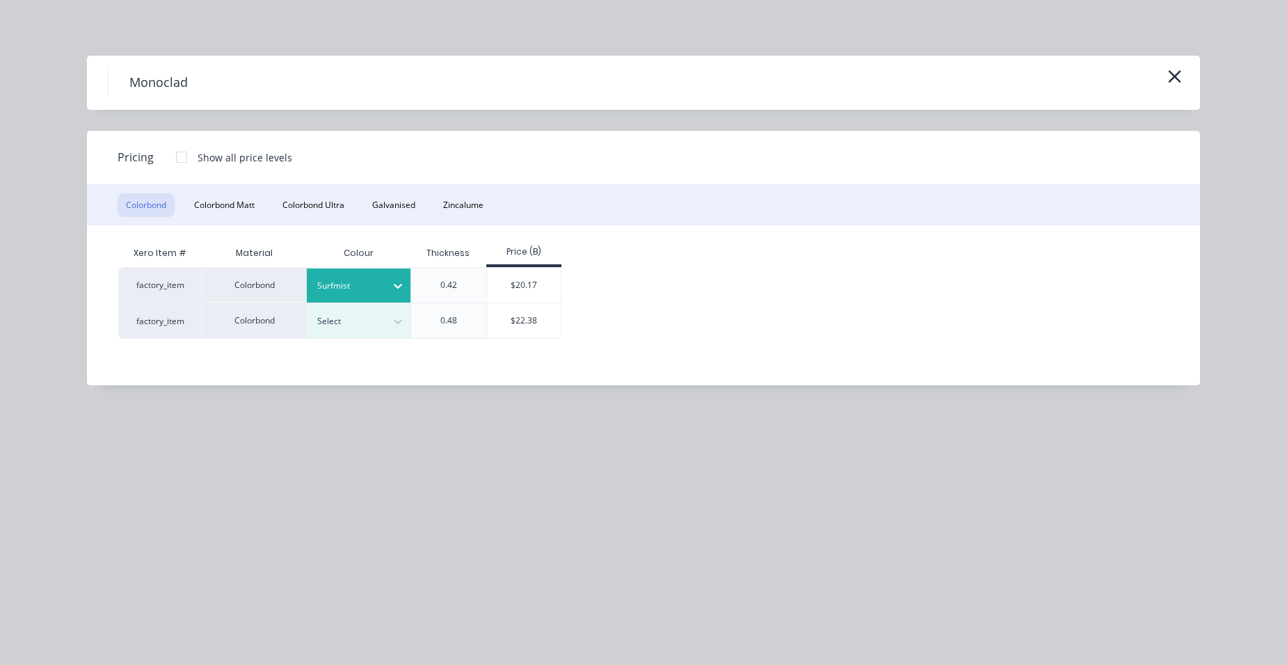
drag, startPoint x: 514, startPoint y: 285, endPoint x: 493, endPoint y: 304, distance: 28.1
click at [514, 285] on div "$20.17" at bounding box center [524, 285] width 74 height 35
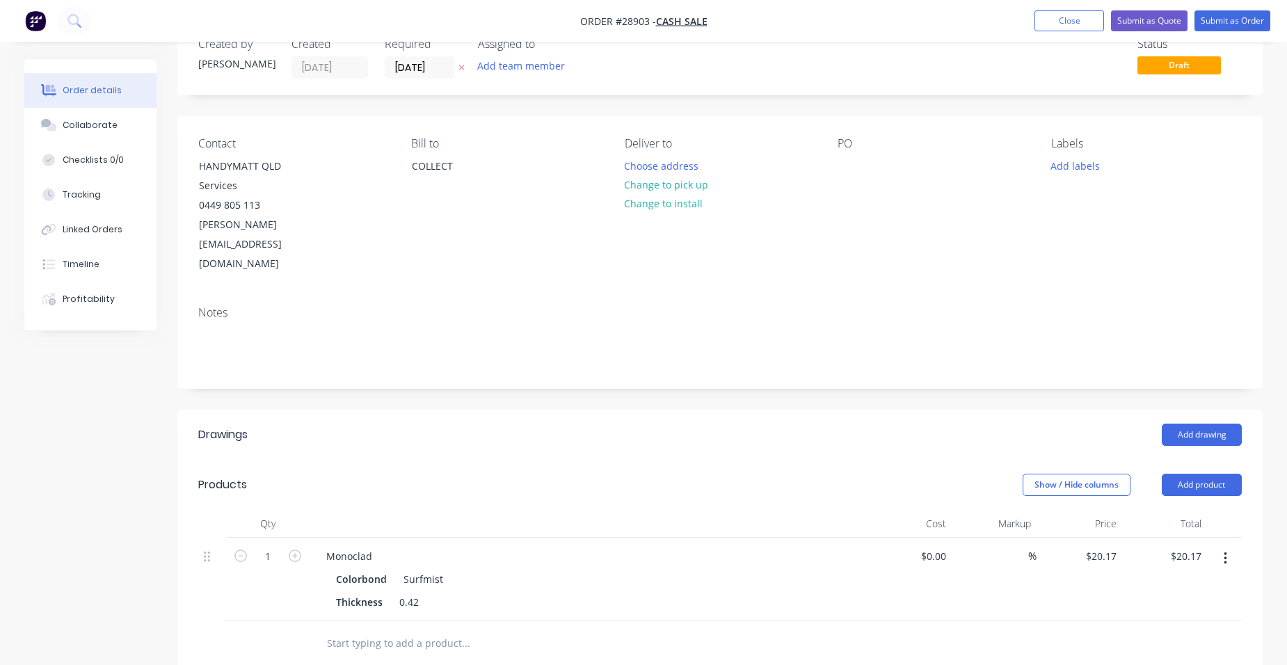
scroll to position [70, 0]
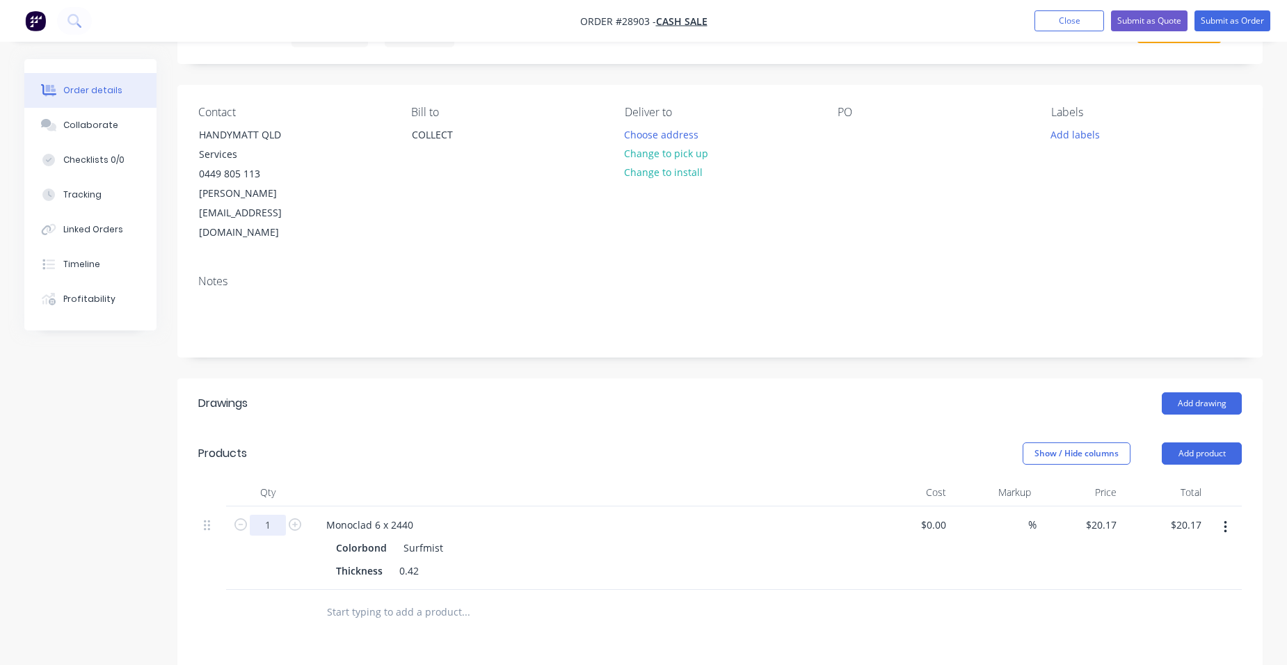
click at [279, 515] on input "1" at bounding box center [268, 525] width 36 height 21
type input "11.156"
type input "$225.02"
click at [547, 515] on div "Monoclad 6 x 2440" at bounding box center [588, 525] width 546 height 20
click at [1184, 443] on button "Add product" at bounding box center [1202, 454] width 80 height 22
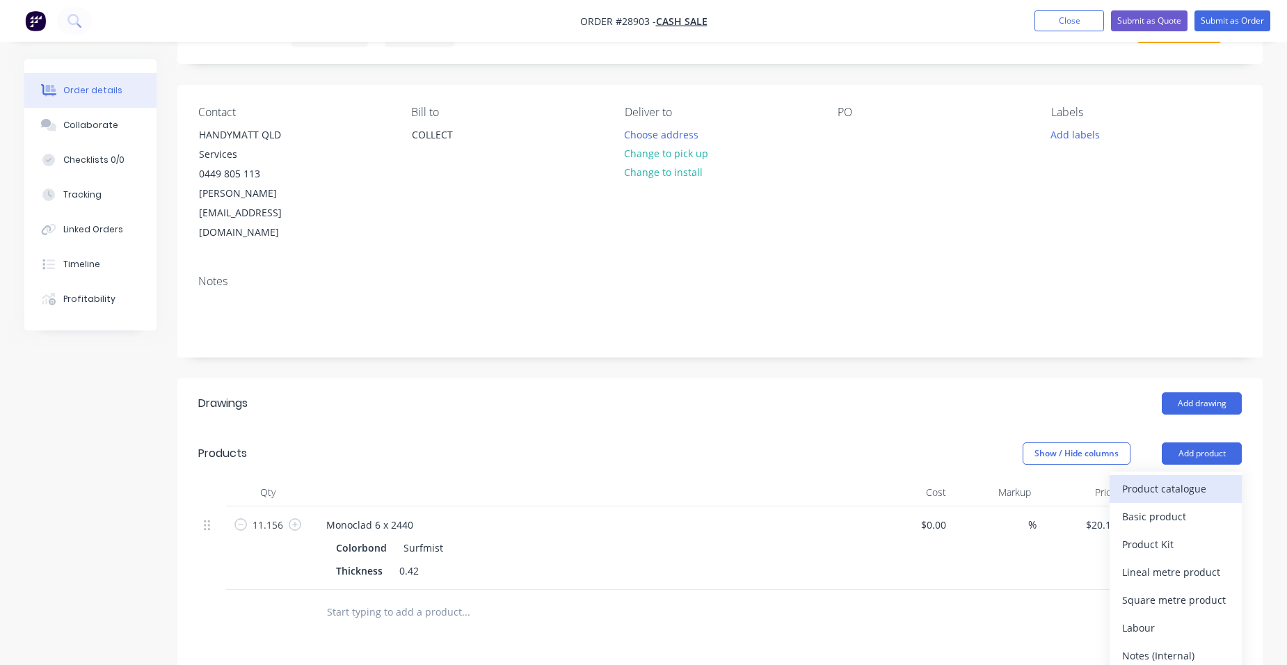
click at [1156, 479] on div "Product catalogue" at bounding box center [1175, 489] width 107 height 20
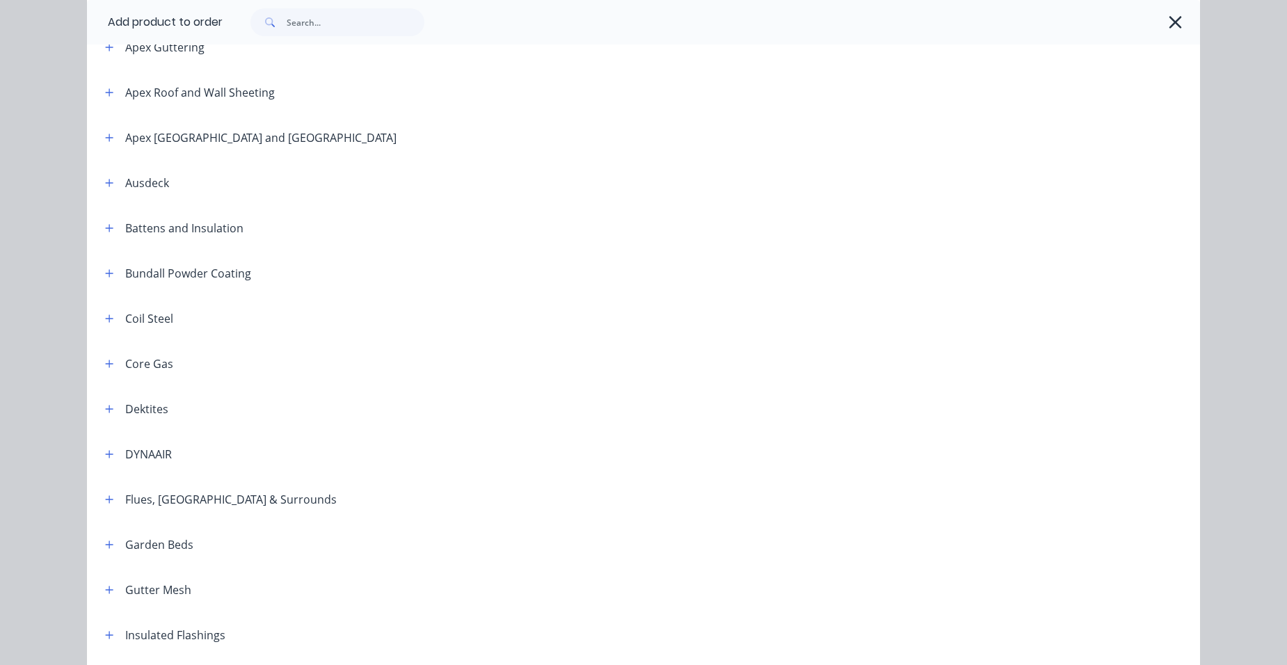
scroll to position [696, 0]
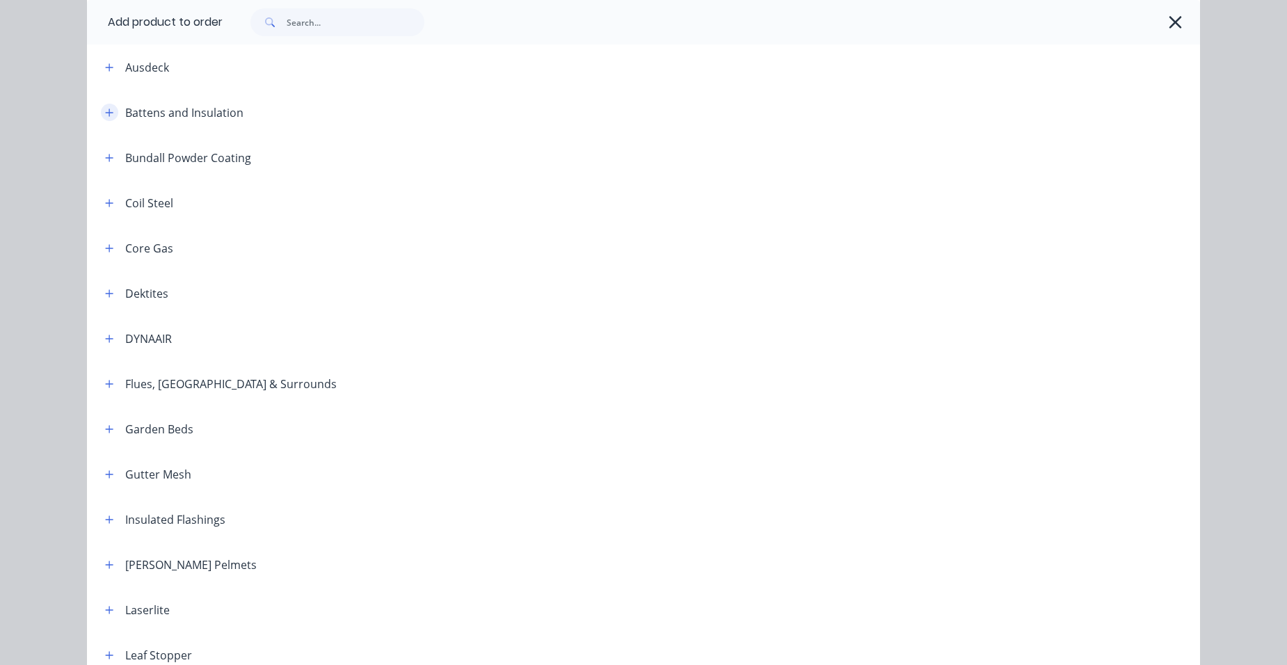
click at [110, 112] on button "button" at bounding box center [109, 112] width 17 height 17
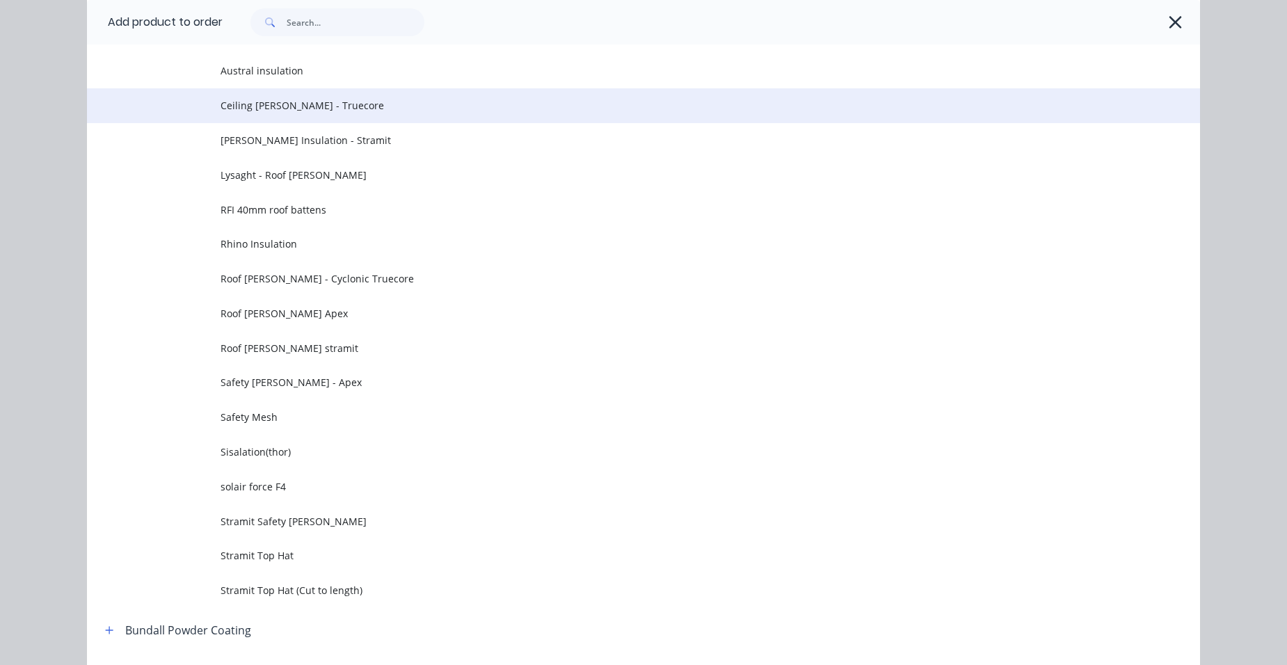
scroll to position [905, 0]
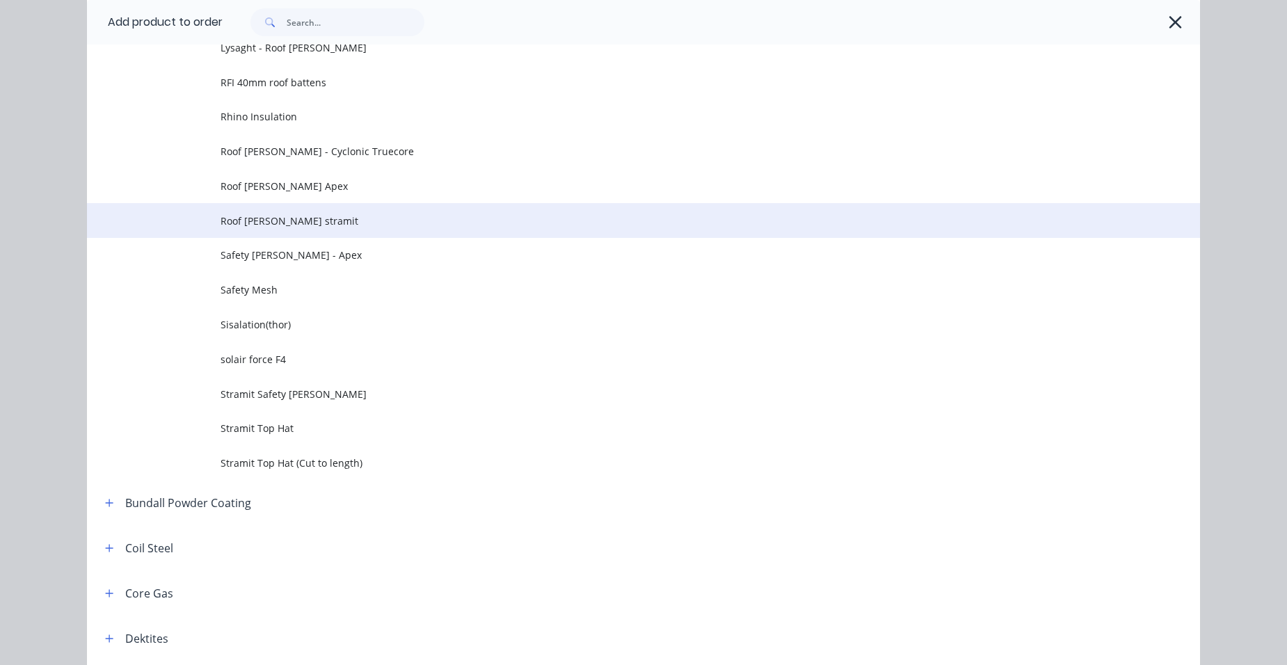
click at [351, 223] on span "Roof [PERSON_NAME] stramit" at bounding box center [612, 221] width 783 height 15
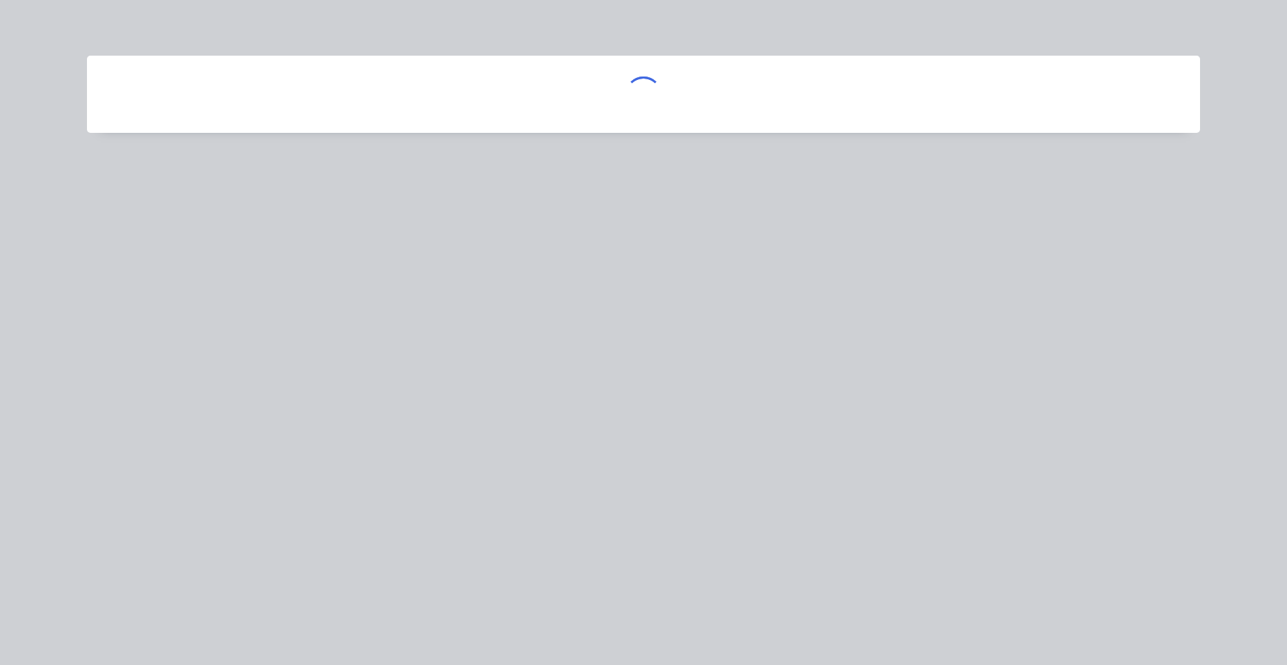
scroll to position [0, 0]
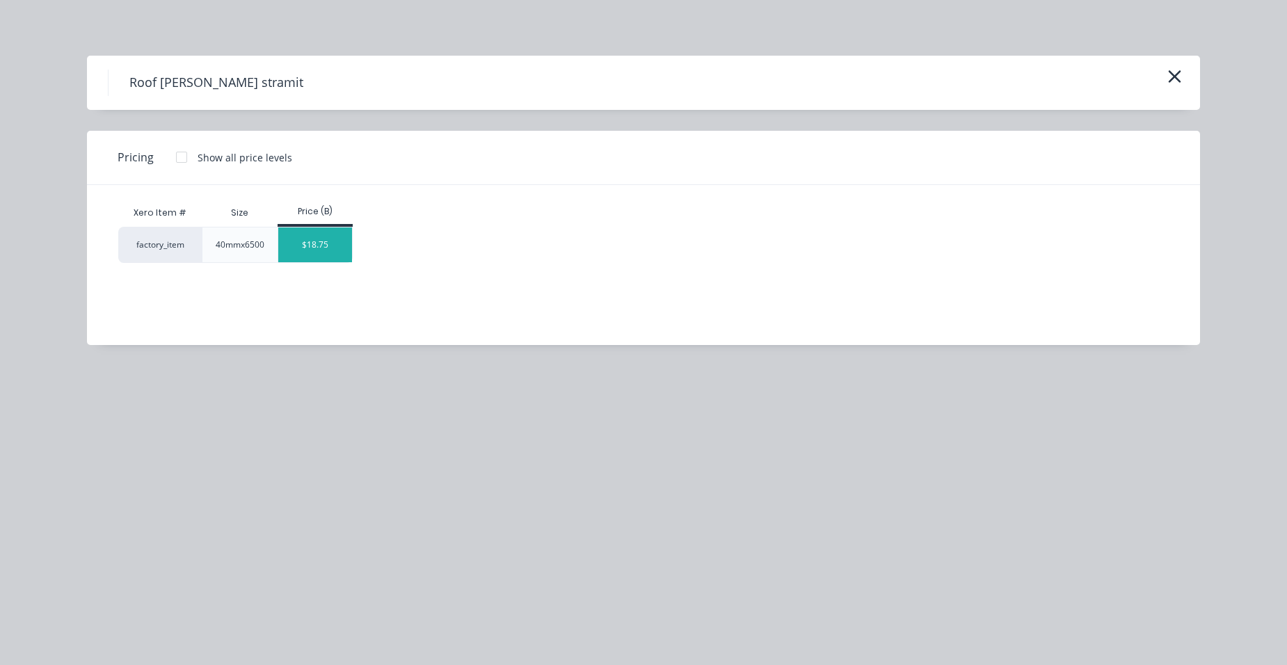
click at [303, 241] on div "$18.75" at bounding box center [315, 245] width 74 height 35
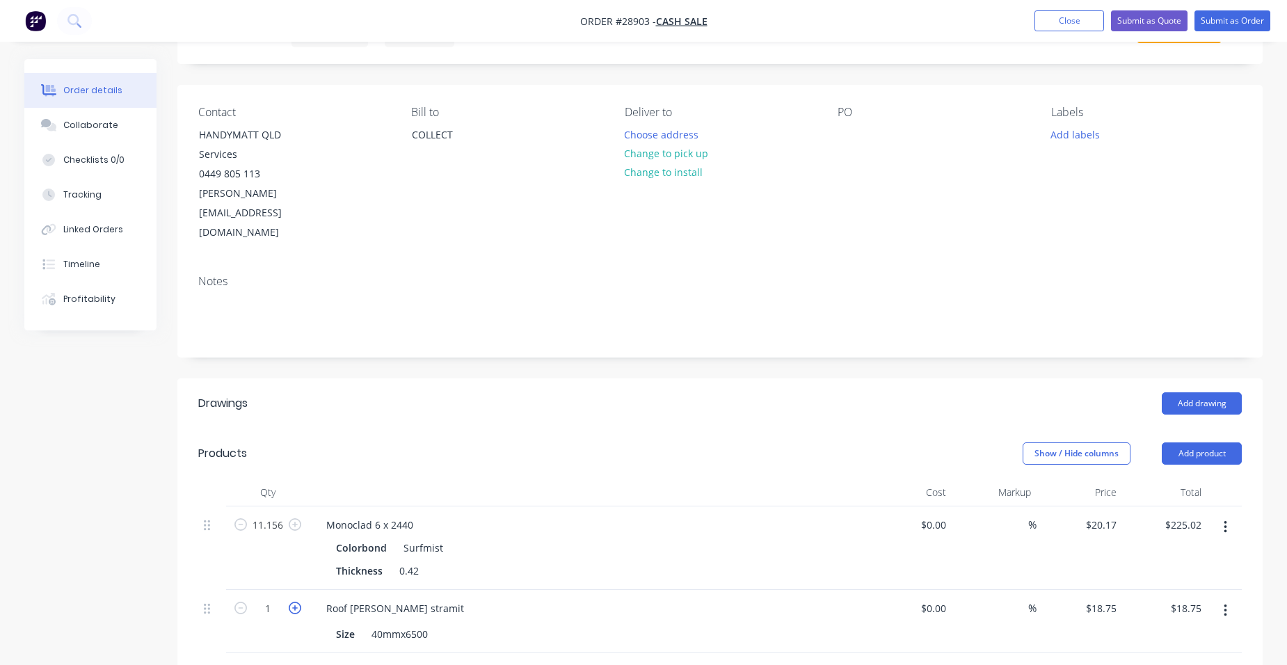
click at [301, 602] on icon "button" at bounding box center [295, 608] width 13 height 13
type input "2"
type input "$37.50"
click at [302, 600] on button "button" at bounding box center [295, 607] width 18 height 15
type input "3"
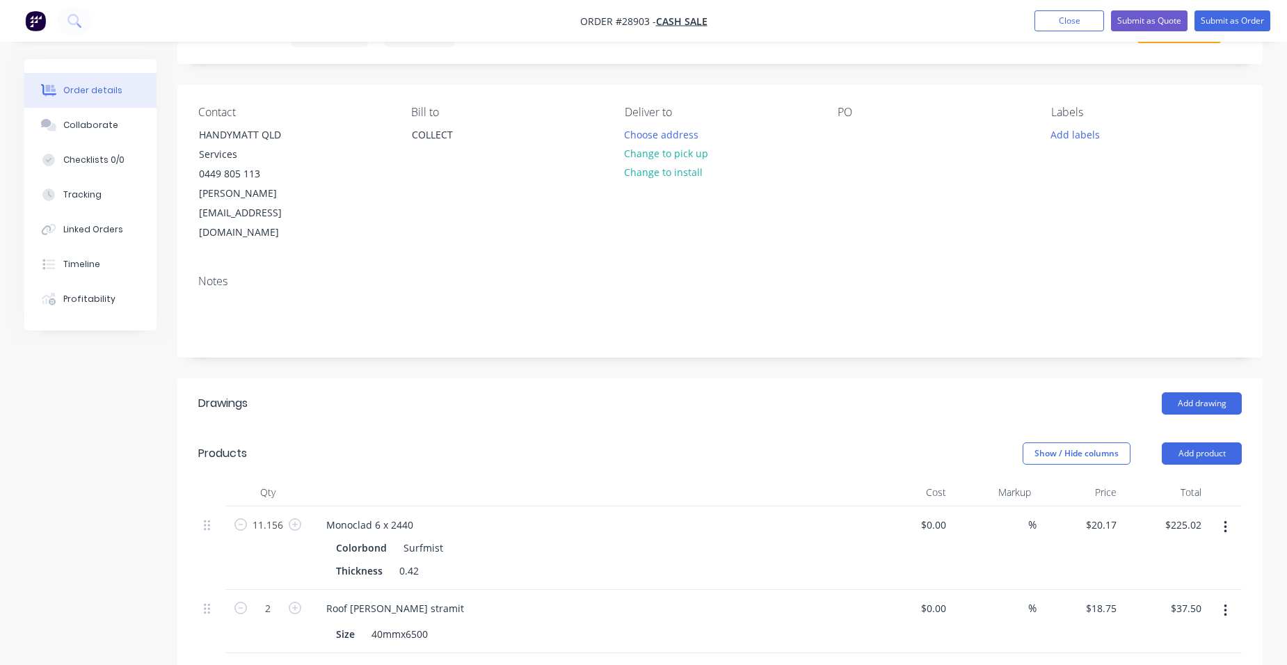
type input "$56.25"
click at [303, 600] on button "button" at bounding box center [295, 607] width 18 height 15
type input "4"
type input "$75.00"
click at [297, 602] on icon "button" at bounding box center [295, 608] width 13 height 13
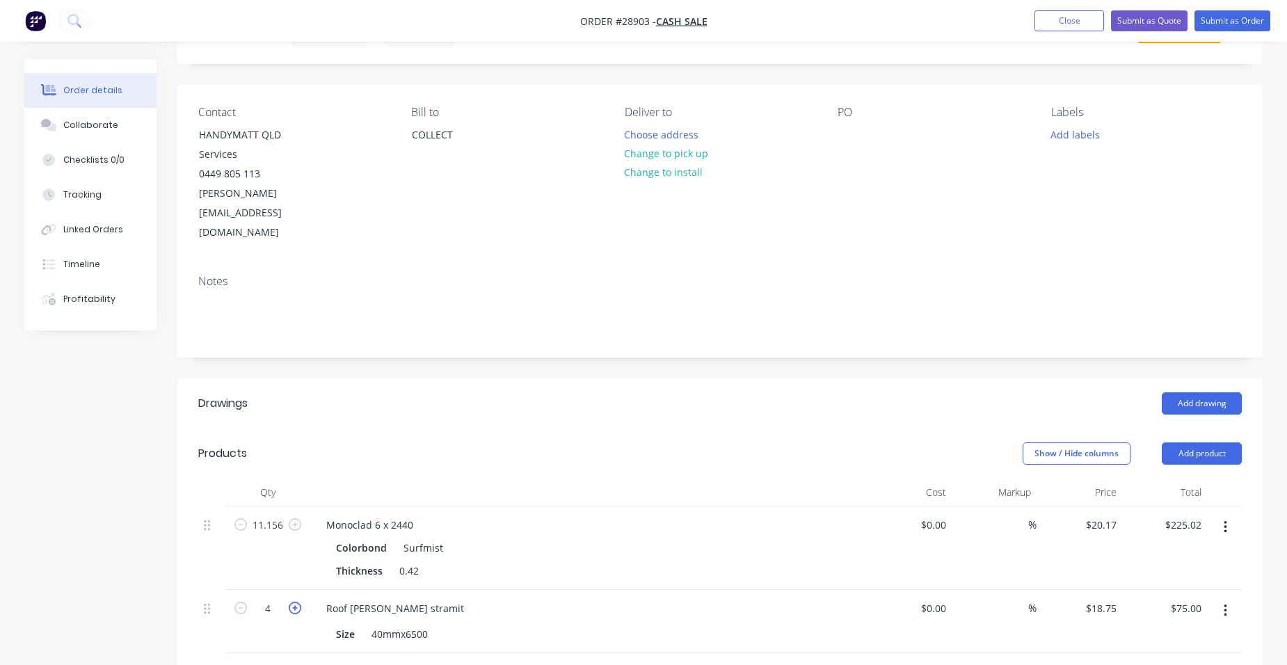
type input "5"
type input "$93.75"
click at [1231, 443] on button "Add product" at bounding box center [1202, 454] width 80 height 22
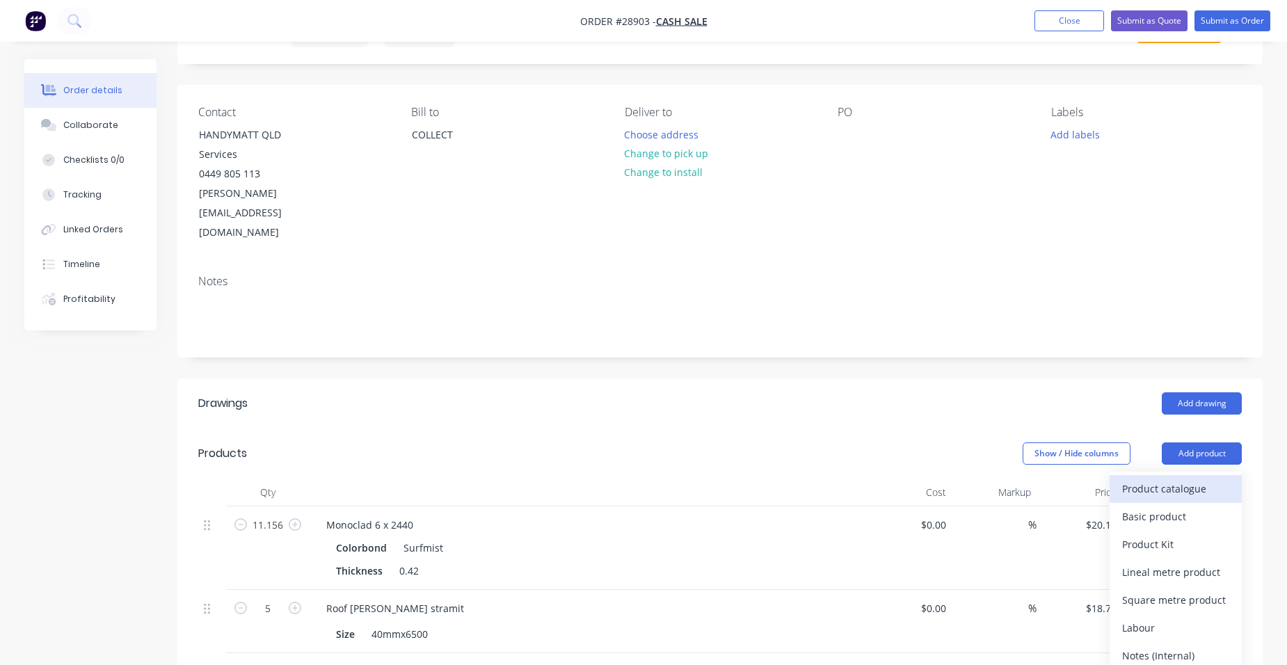
click at [1188, 479] on div "Product catalogue" at bounding box center [1175, 489] width 107 height 20
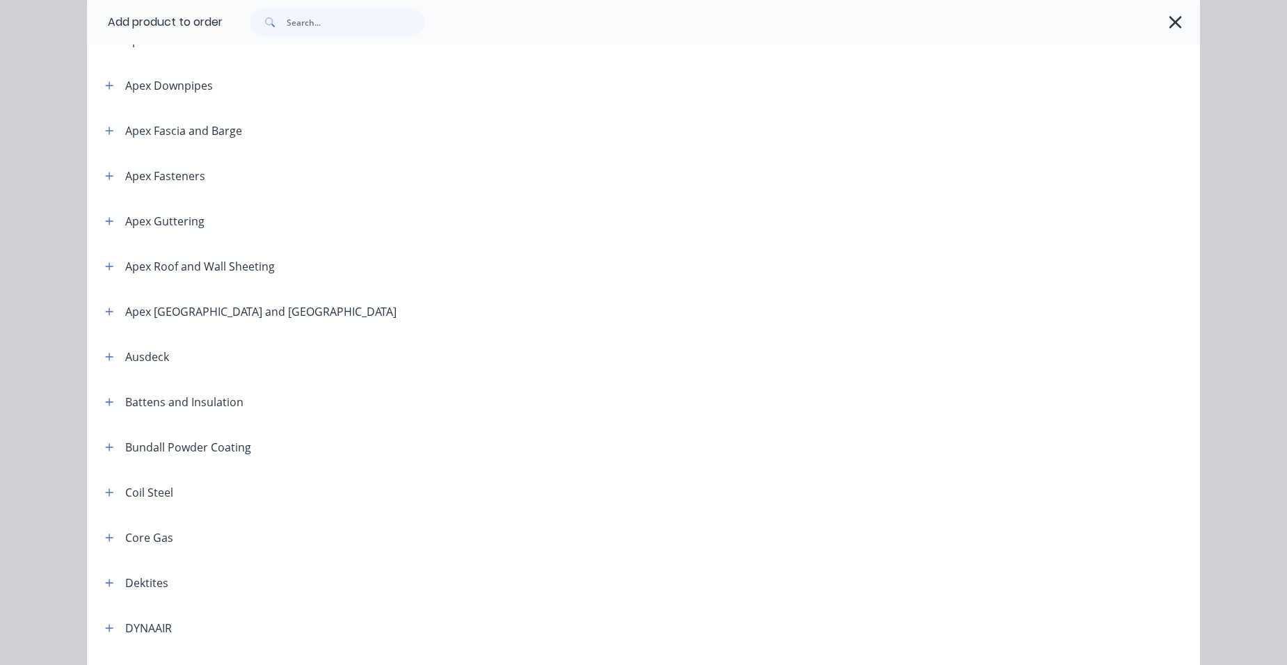
scroll to position [487, 0]
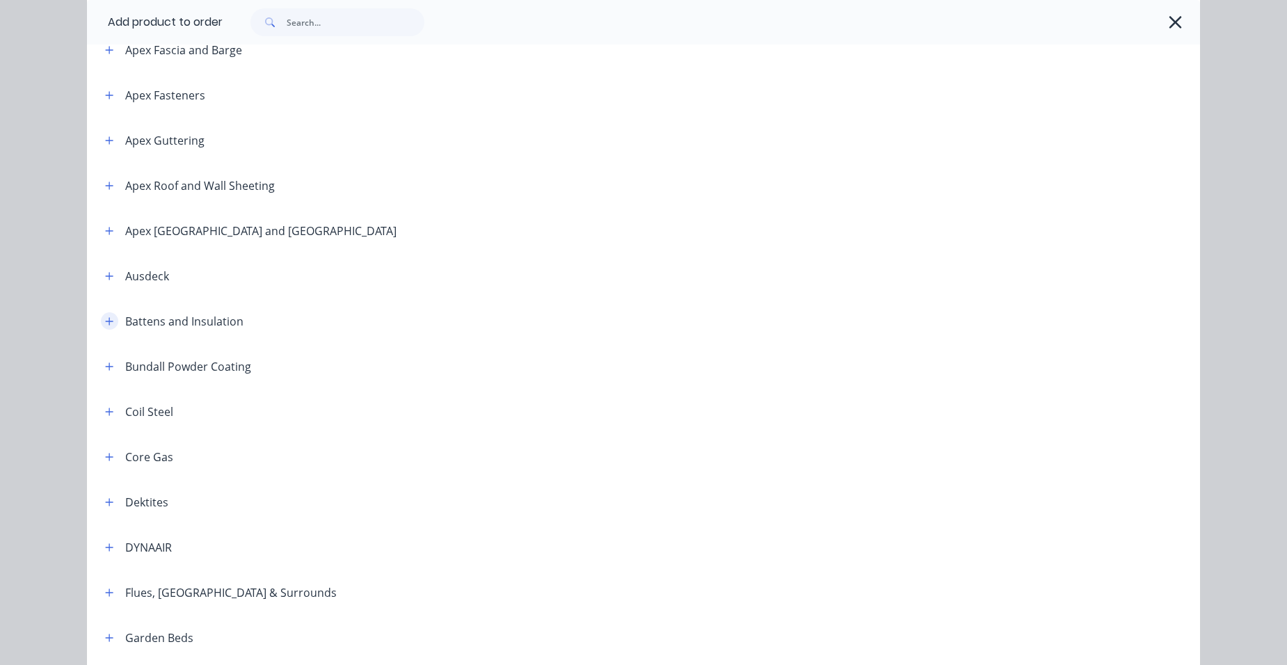
click at [111, 323] on button "button" at bounding box center [109, 320] width 17 height 17
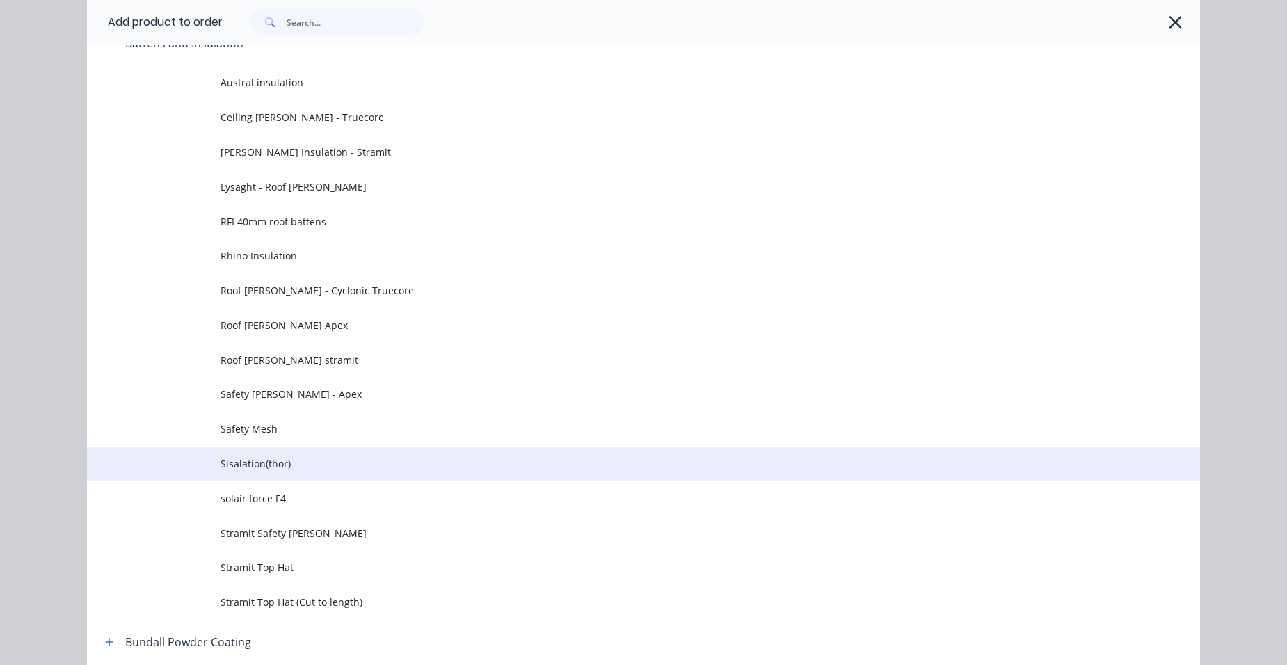
scroll to position [696, 0]
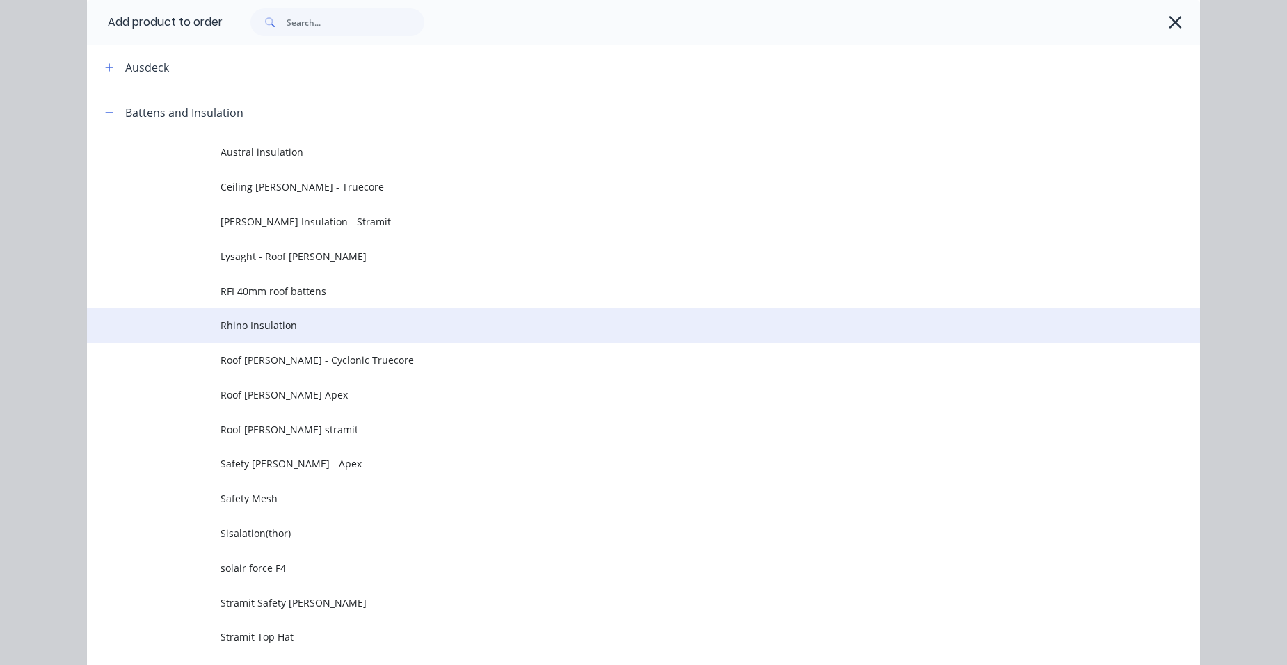
click at [337, 327] on span "Rhino Insulation" at bounding box center [612, 325] width 783 height 15
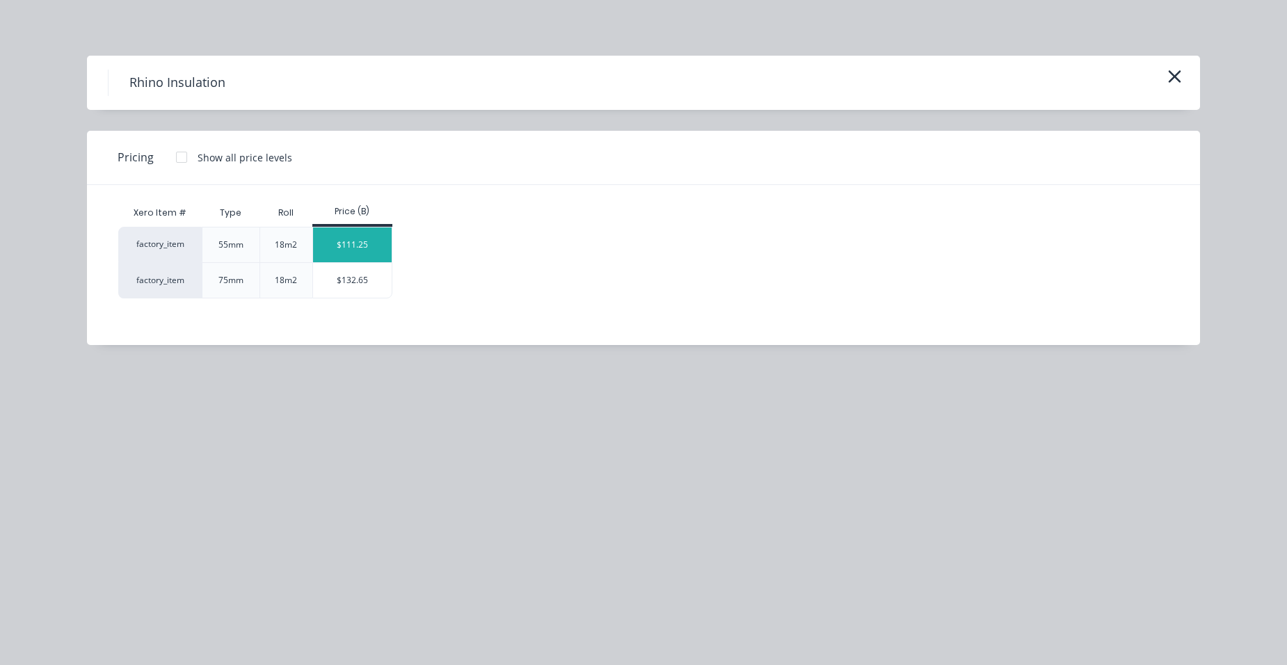
click at [358, 245] on div "$111.25" at bounding box center [352, 245] width 79 height 35
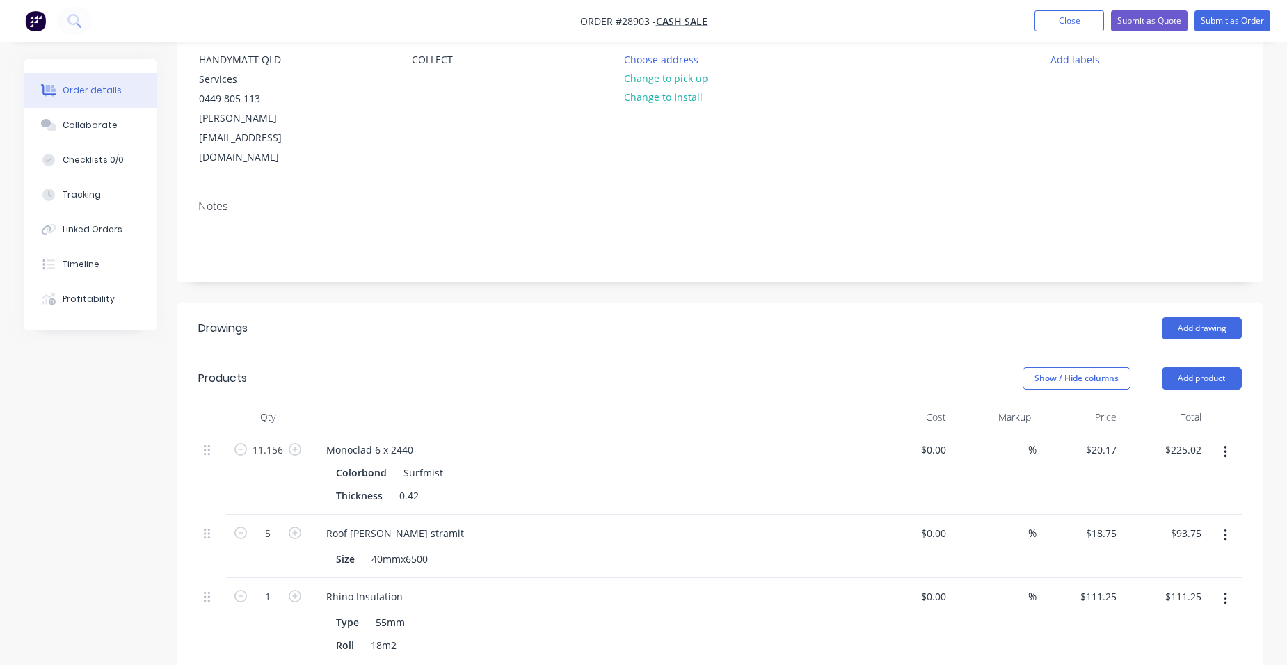
scroll to position [209, 0]
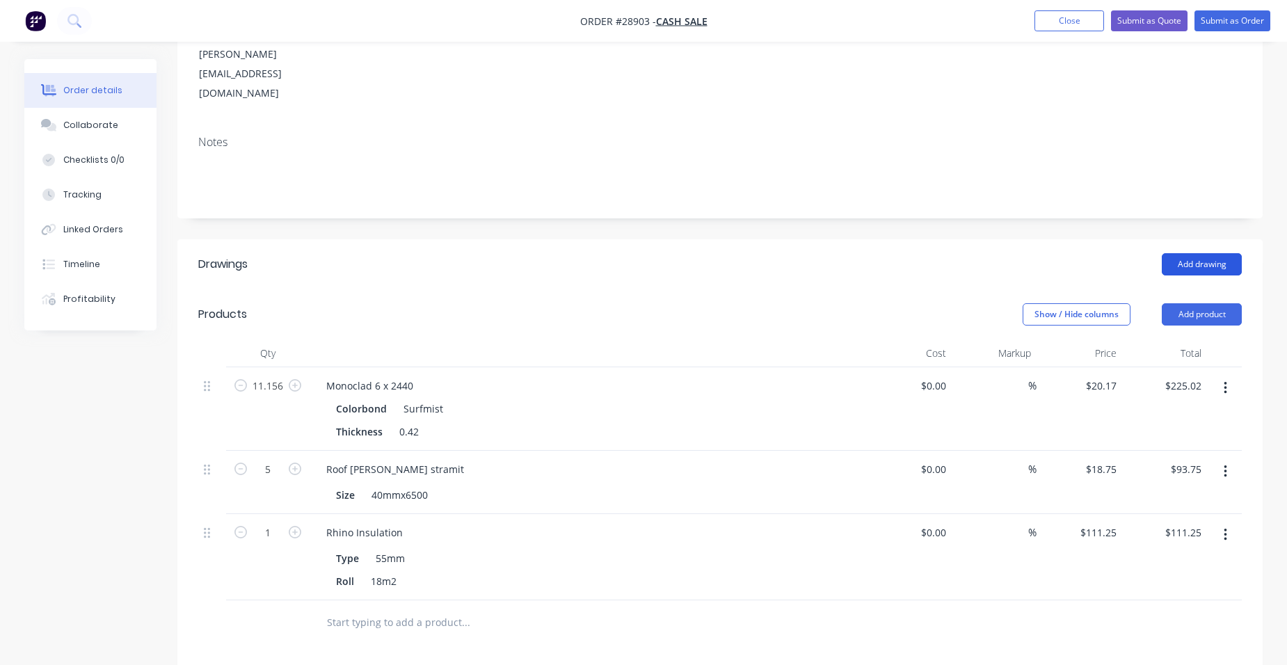
click at [1209, 253] on button "Add drawing" at bounding box center [1202, 264] width 80 height 22
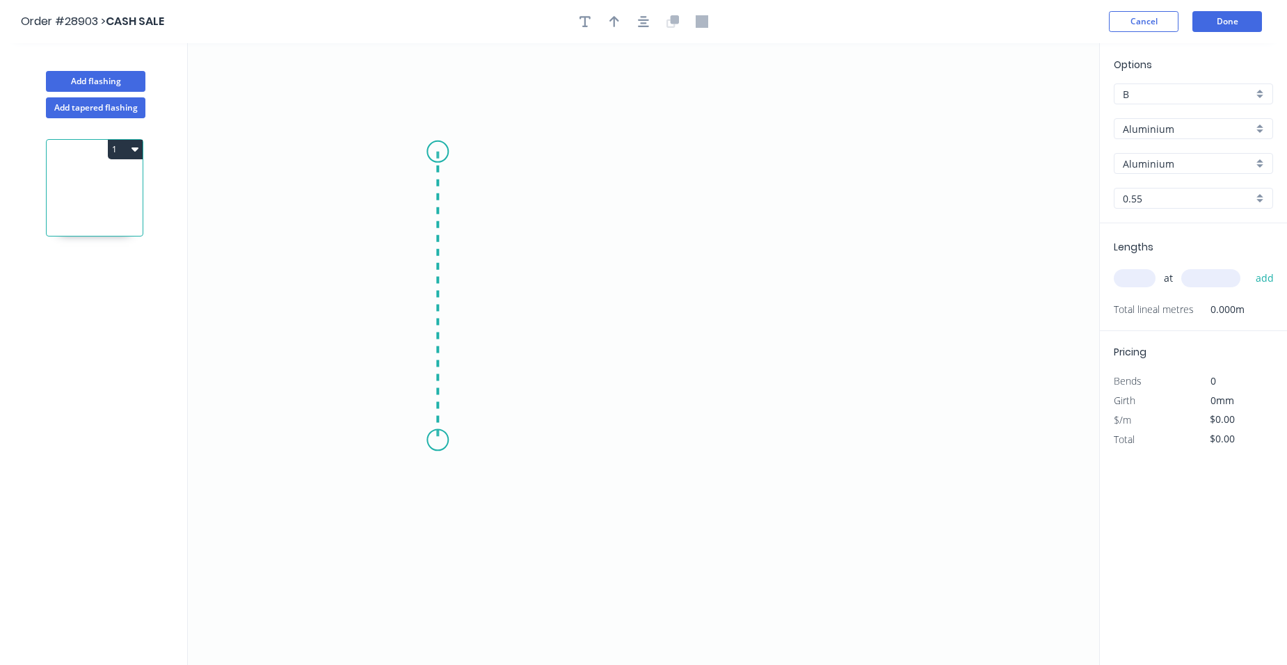
drag, startPoint x: 438, startPoint y: 152, endPoint x: 465, endPoint y: 438, distance: 288.0
click at [431, 440] on icon "0" at bounding box center [643, 354] width 911 height 622
drag, startPoint x: 838, startPoint y: 457, endPoint x: 846, endPoint y: 426, distance: 32.2
click at [841, 454] on icon "0 ?" at bounding box center [643, 354] width 911 height 622
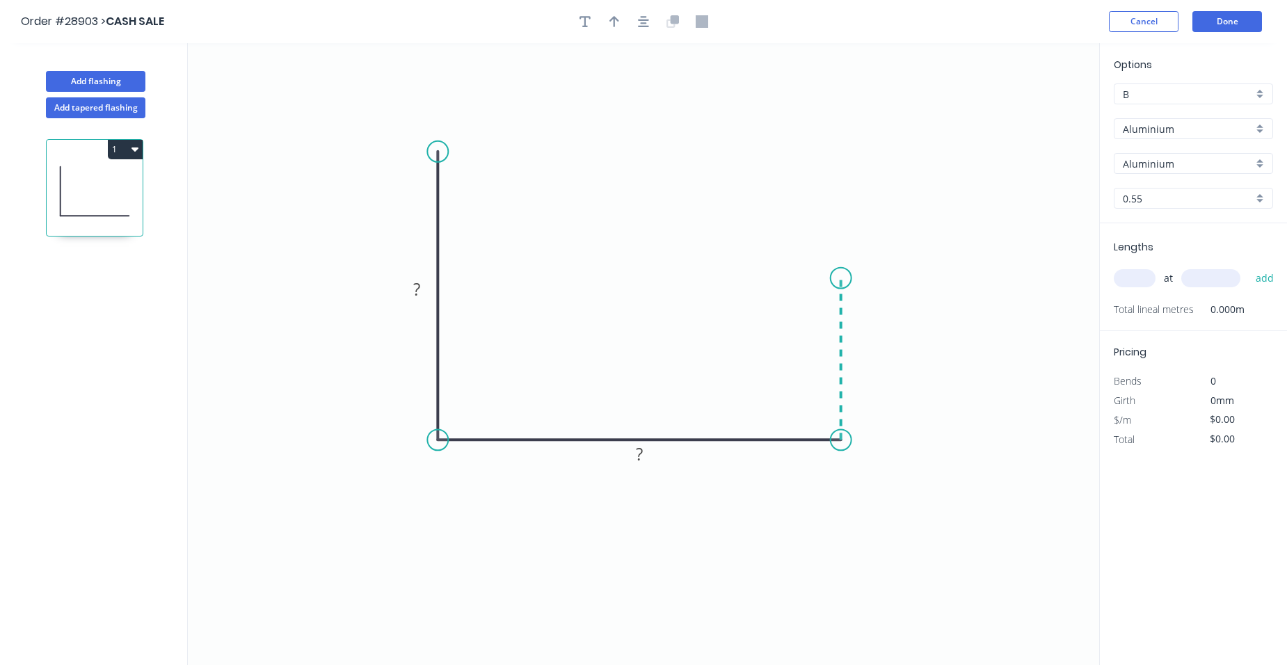
click at [846, 278] on icon "0 ? ?" at bounding box center [643, 354] width 911 height 622
click at [846, 278] on circle at bounding box center [841, 278] width 21 height 21
click at [607, 12] on div at bounding box center [644, 21] width 146 height 21
drag, startPoint x: 612, startPoint y: 19, endPoint x: 828, endPoint y: 72, distance: 222.8
click at [612, 19] on icon "button" at bounding box center [615, 21] width 10 height 11
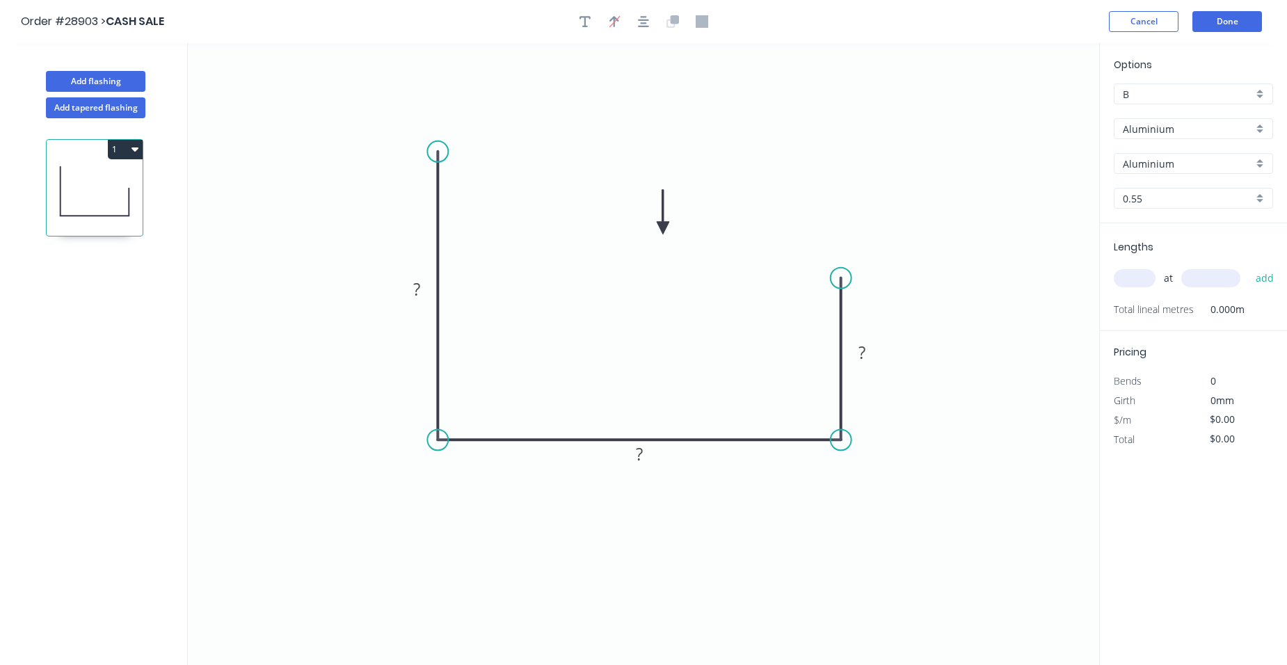
drag, startPoint x: 1033, startPoint y: 107, endPoint x: 1129, endPoint y: 244, distance: 167.2
click at [661, 234] on icon at bounding box center [663, 212] width 13 height 45
click at [1266, 121] on div "Aluminium" at bounding box center [1193, 128] width 159 height 21
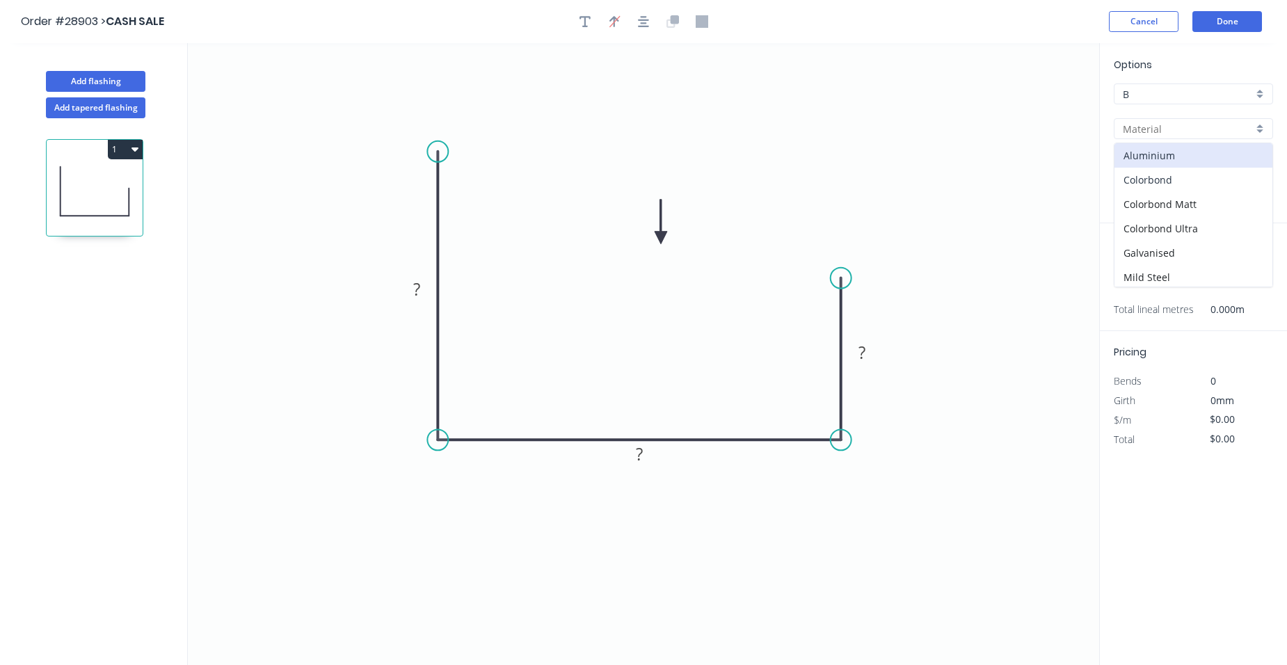
click at [1220, 175] on div "Colorbond" at bounding box center [1194, 180] width 158 height 24
type input "Colorbond"
type input "Basalt"
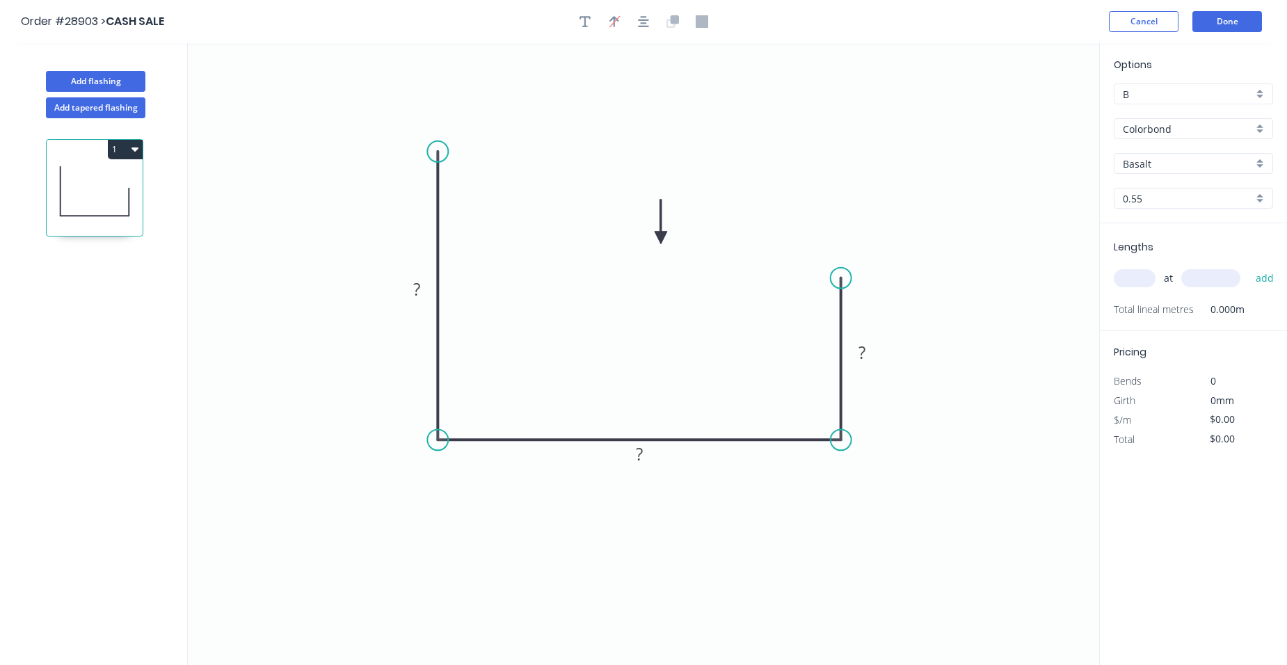
click at [1258, 156] on div "Basalt" at bounding box center [1193, 163] width 159 height 21
click at [1162, 260] on div "Surfmist" at bounding box center [1194, 260] width 158 height 24
type input "Surfmist"
click at [640, 448] on tspan "?" at bounding box center [639, 454] width 7 height 23
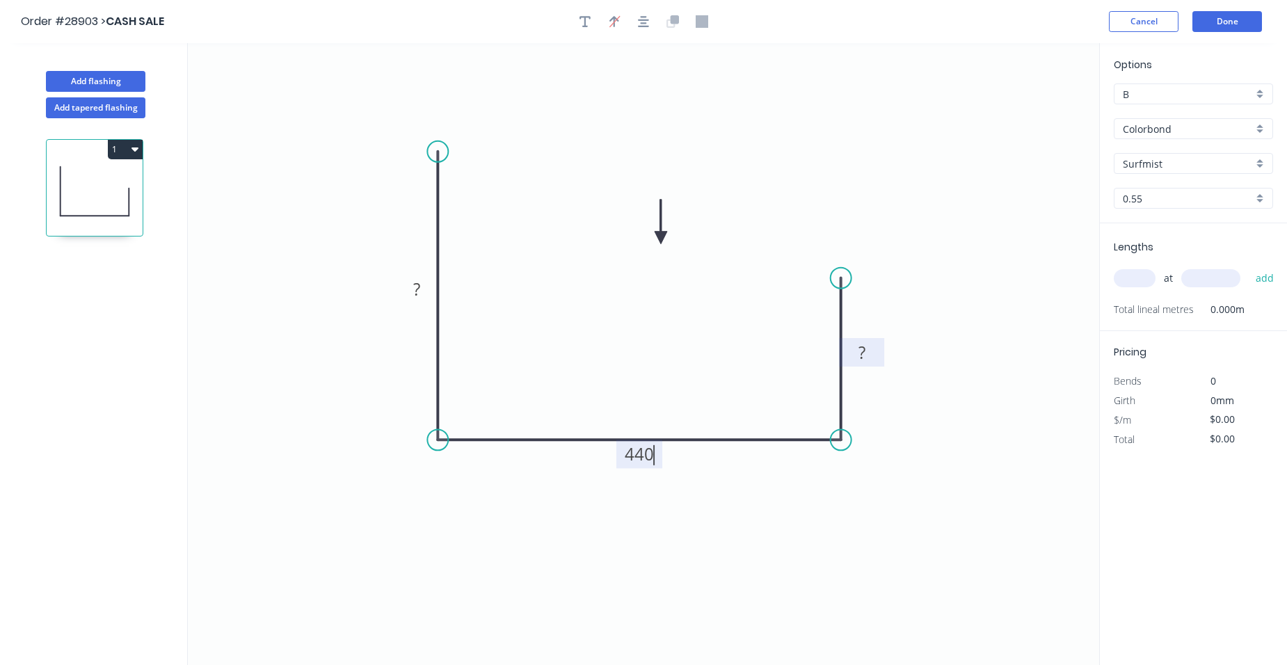
click at [877, 353] on rect at bounding box center [861, 352] width 45 height 29
click at [865, 351] on tspan "?" at bounding box center [862, 352] width 7 height 23
click at [418, 284] on tspan "?" at bounding box center [416, 289] width 7 height 23
click at [528, 289] on icon "0 480 440 140" at bounding box center [643, 354] width 911 height 622
type input "$38.70"
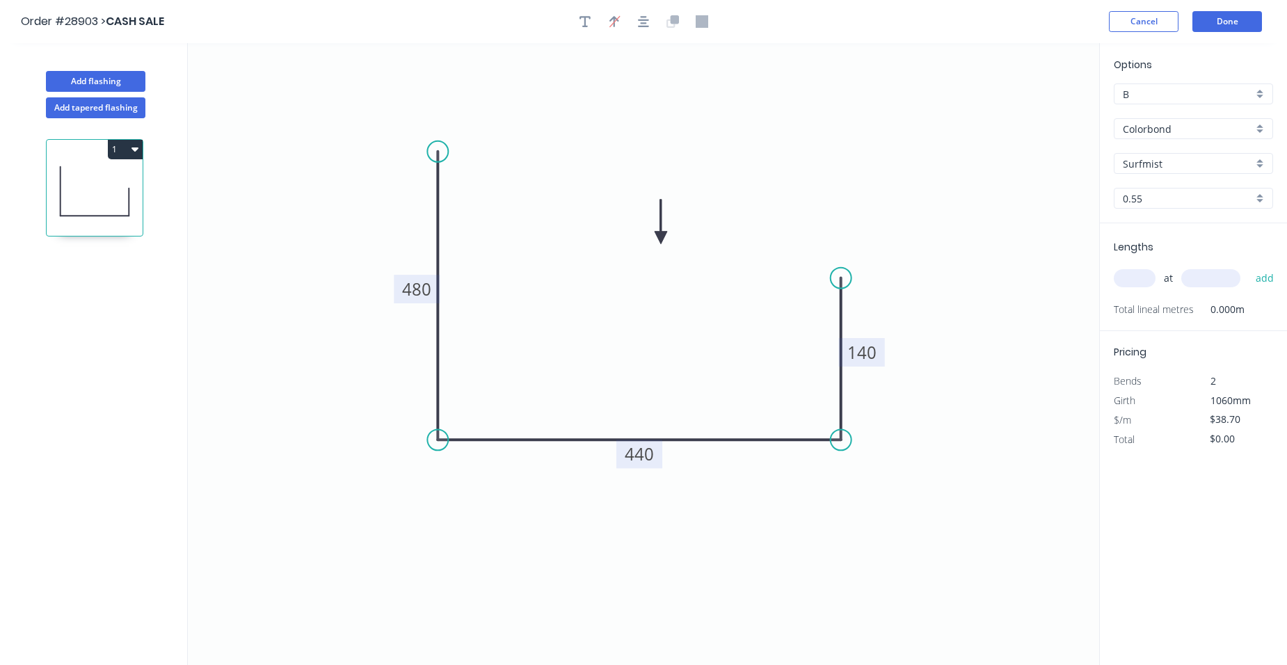
click at [1124, 277] on input "text" at bounding box center [1135, 278] width 42 height 18
type input "1"
type input "4100"
click at [1249, 266] on button "add" at bounding box center [1265, 278] width 33 height 24
type input "$158.67"
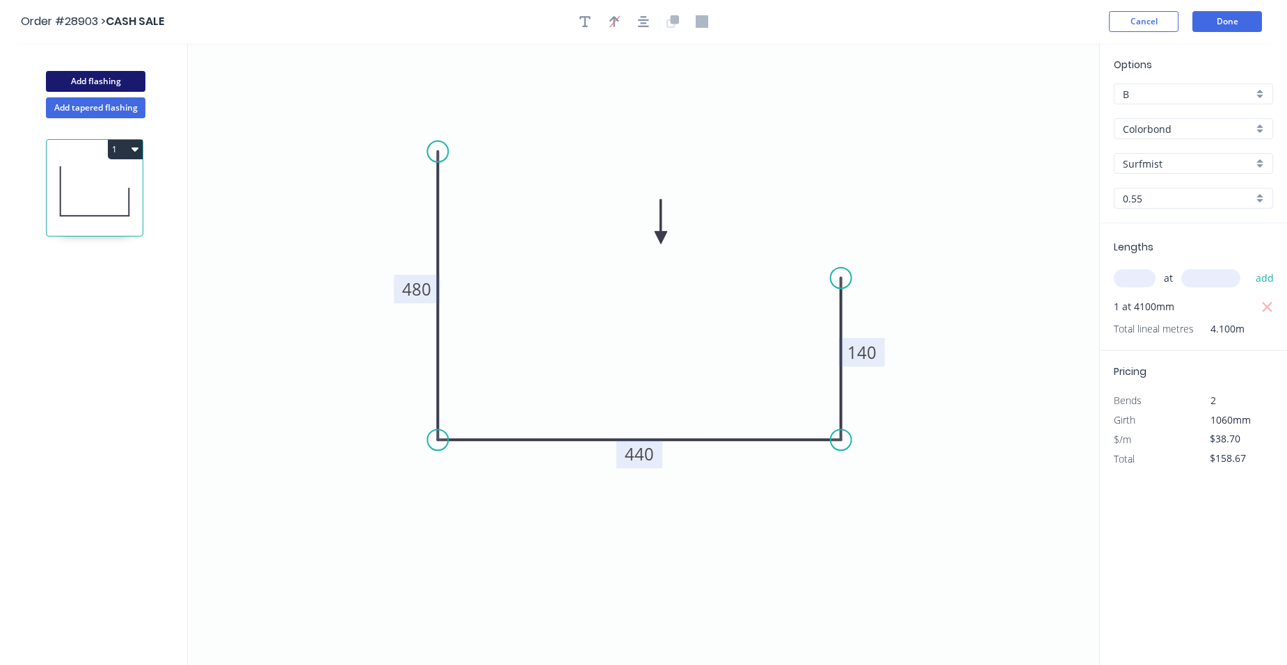
click at [110, 81] on button "Add flashing" at bounding box center [95, 81] width 99 height 21
type input "$0.00"
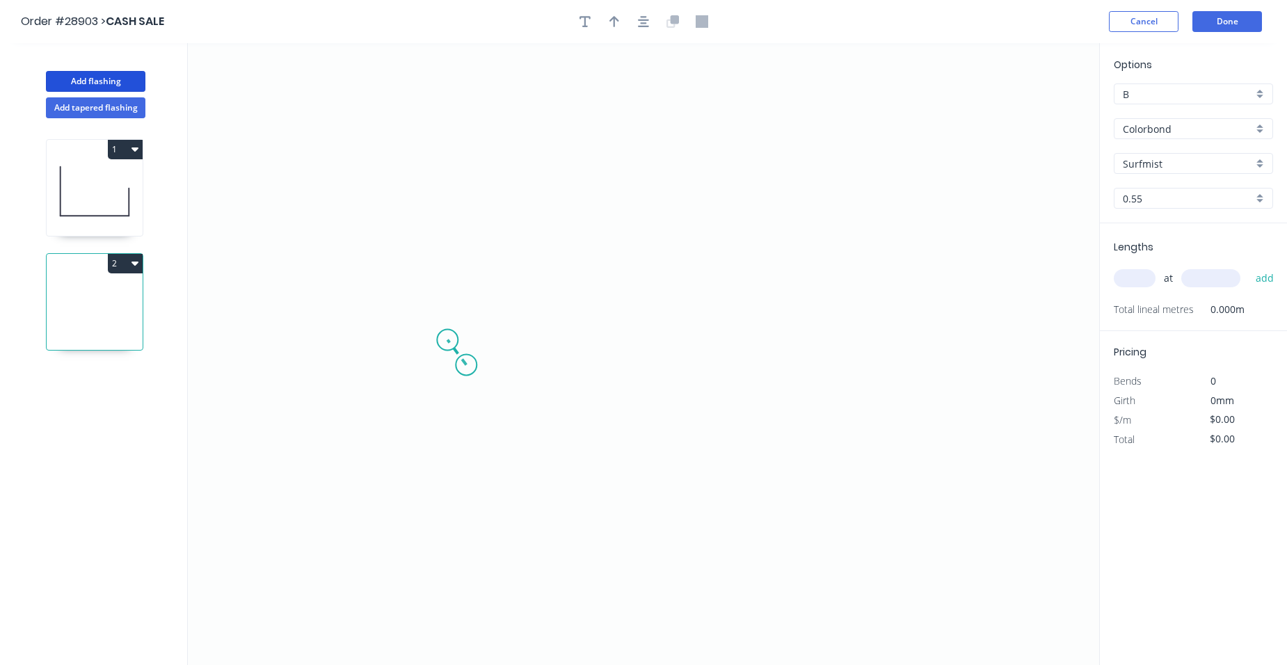
drag, startPoint x: 466, startPoint y: 365, endPoint x: 447, endPoint y: 340, distance: 31.3
click at [447, 340] on icon "0" at bounding box center [643, 354] width 911 height 622
click at [475, 325] on icon at bounding box center [461, 332] width 28 height 15
click at [484, 125] on icon "0 ? ? ? º" at bounding box center [643, 354] width 911 height 622
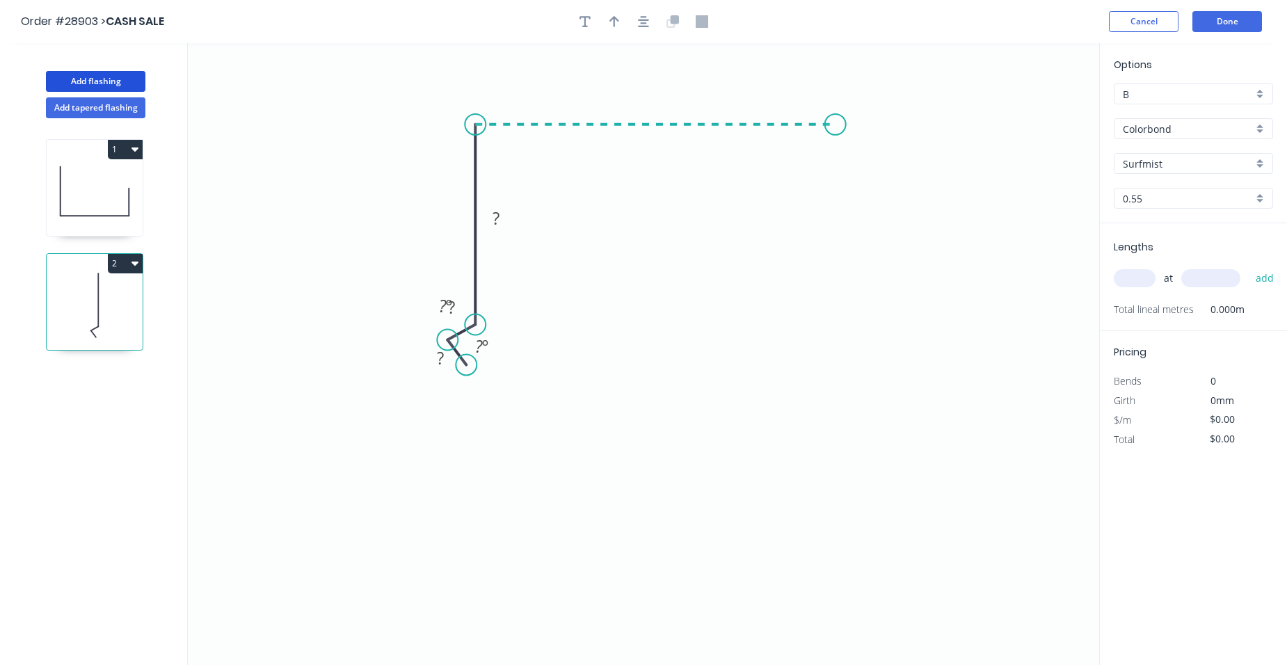
click at [836, 123] on icon "0 ? ? ? ? º ? º" at bounding box center [643, 354] width 911 height 622
click at [814, 436] on icon "0 ? ? ? ? ? º ? º" at bounding box center [643, 354] width 911 height 622
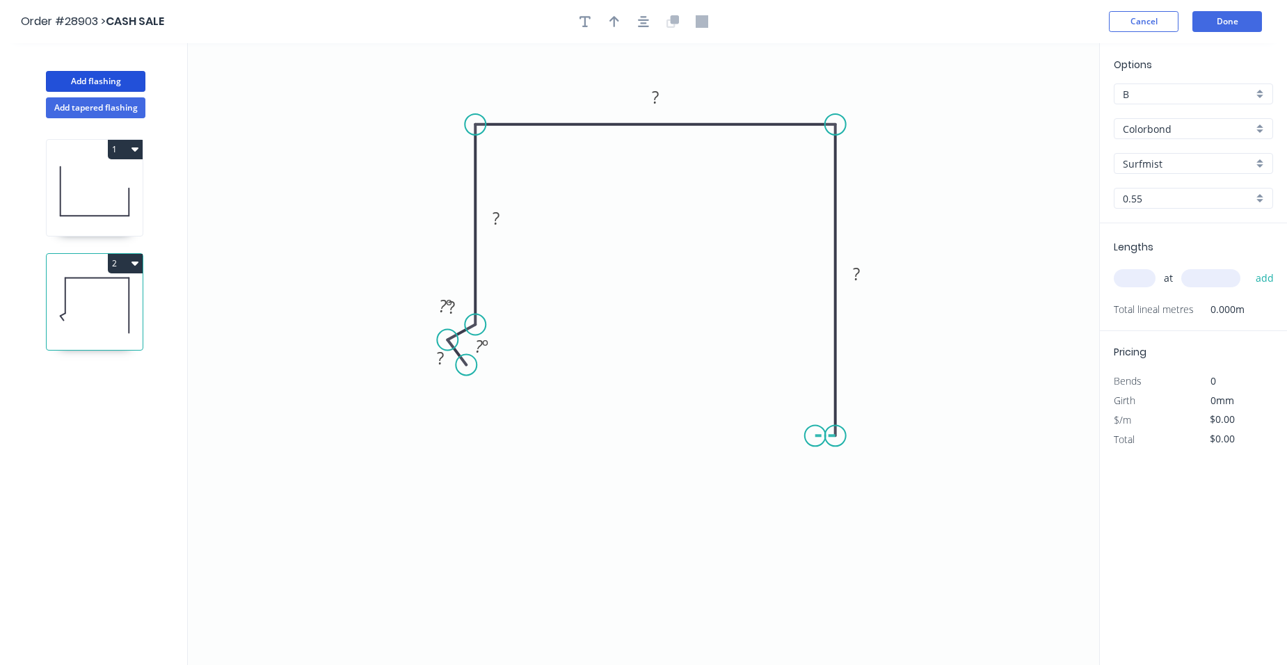
click at [815, 436] on icon "0 ? ? ? ? ? ? º ? º" at bounding box center [643, 354] width 911 height 622
click at [859, 460] on div "Delete point" at bounding box center [896, 454] width 140 height 29
click at [834, 435] on circle at bounding box center [835, 435] width 21 height 21
click at [827, 445] on icon "0 ? ? ? ? ? ? º ? º" at bounding box center [643, 354] width 911 height 622
click at [827, 445] on circle at bounding box center [827, 443] width 21 height 21
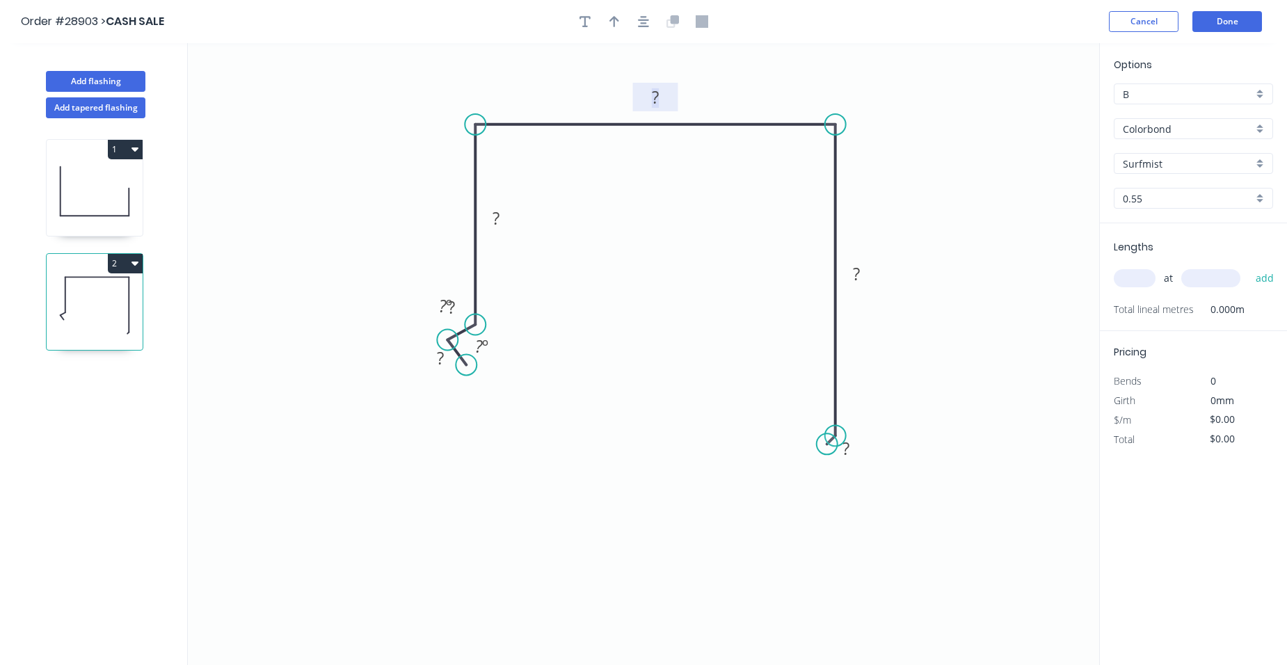
click at [659, 94] on tspan "?" at bounding box center [655, 97] width 7 height 23
click at [511, 172] on div "Show angle" at bounding box center [552, 179] width 140 height 29
click at [500, 144] on tspan "º" at bounding box center [503, 147] width 6 height 23
click at [856, 180] on div "Show angle" at bounding box center [897, 175] width 140 height 29
click at [812, 152] on tspan "º" at bounding box center [814, 147] width 6 height 23
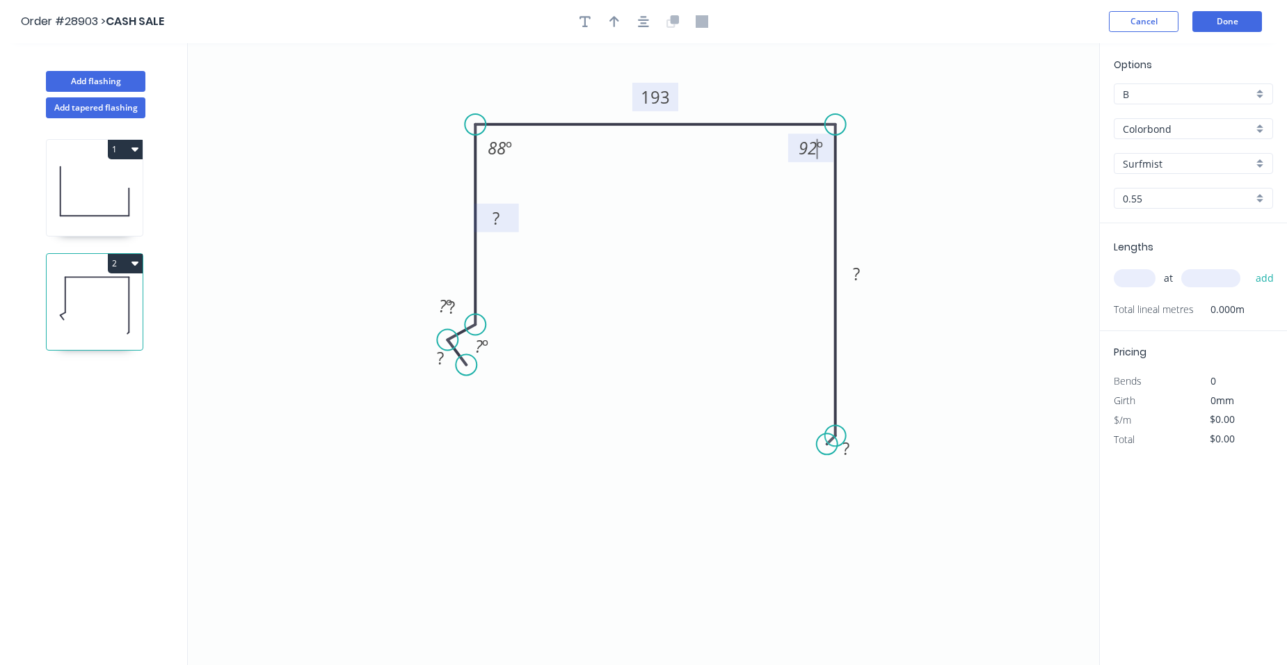
click at [507, 219] on rect at bounding box center [496, 218] width 28 height 19
click at [502, 356] on div "Hide angle" at bounding box center [513, 351] width 140 height 29
click at [517, 391] on div "Hide angle" at bounding box center [558, 390] width 140 height 29
drag, startPoint x: 467, startPoint y: 366, endPoint x: 475, endPoint y: 367, distance: 7.8
click at [475, 367] on circle at bounding box center [474, 366] width 21 height 21
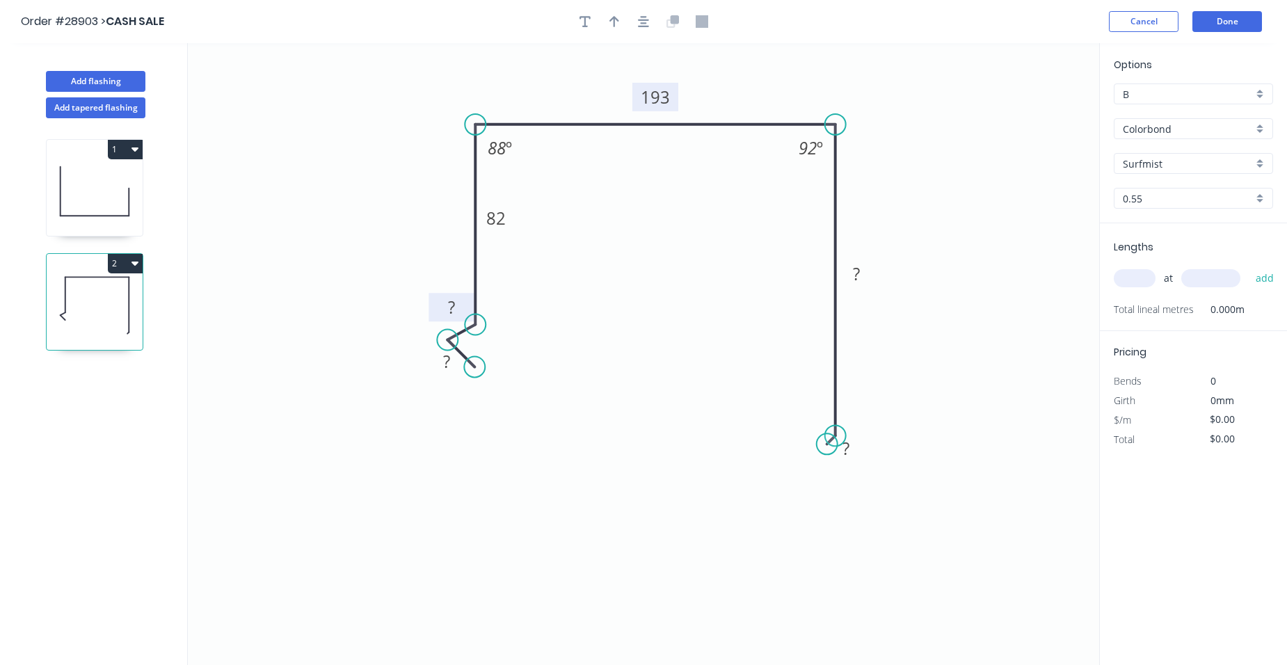
click at [456, 313] on rect at bounding box center [452, 307] width 28 height 19
click at [448, 364] on tspan "?" at bounding box center [446, 361] width 7 height 23
drag, startPoint x: 863, startPoint y: 273, endPoint x: 854, endPoint y: 267, distance: 10.0
click at [862, 273] on rect at bounding box center [857, 274] width 28 height 19
click at [1074, 233] on icon "0 14 12 82 193 180 ? 88 º 92 º" at bounding box center [643, 354] width 911 height 622
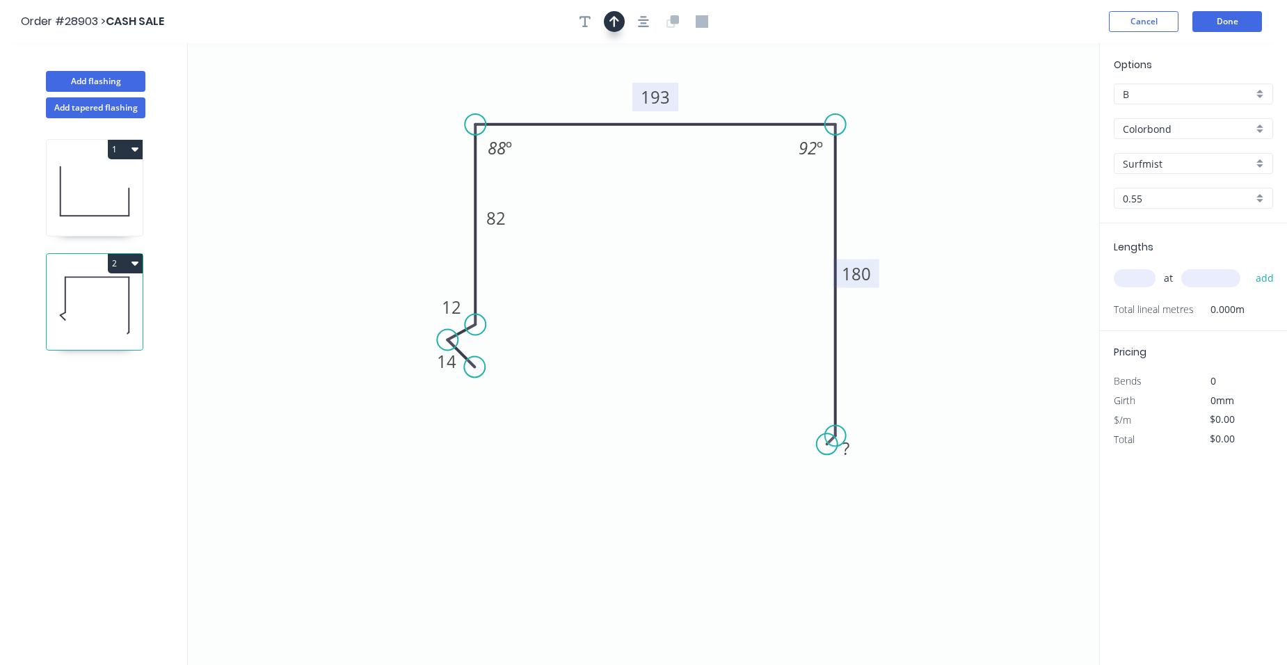
drag, startPoint x: 610, startPoint y: 14, endPoint x: 623, endPoint y: 20, distance: 14.6
click at [610, 14] on button "button" at bounding box center [614, 21] width 21 height 21
drag, startPoint x: 1031, startPoint y: 111, endPoint x: 806, endPoint y: 95, distance: 225.3
click at [795, 89] on icon at bounding box center [797, 67] width 13 height 45
click at [1130, 285] on input "text" at bounding box center [1135, 278] width 42 height 18
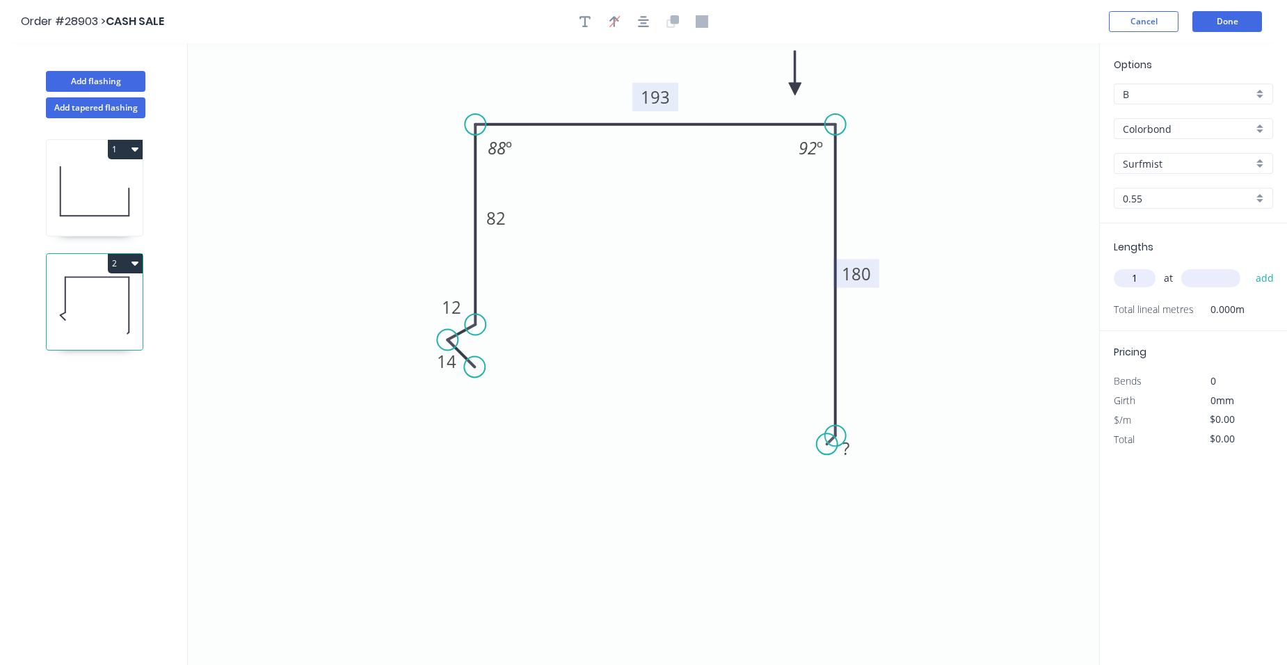
type input "1"
type input "4200"
click at [1249, 266] on button "add" at bounding box center [1265, 278] width 33 height 24
click at [113, 260] on button "2" at bounding box center [125, 263] width 35 height 19
click at [77, 294] on div "Duplicate" at bounding box center [76, 298] width 107 height 20
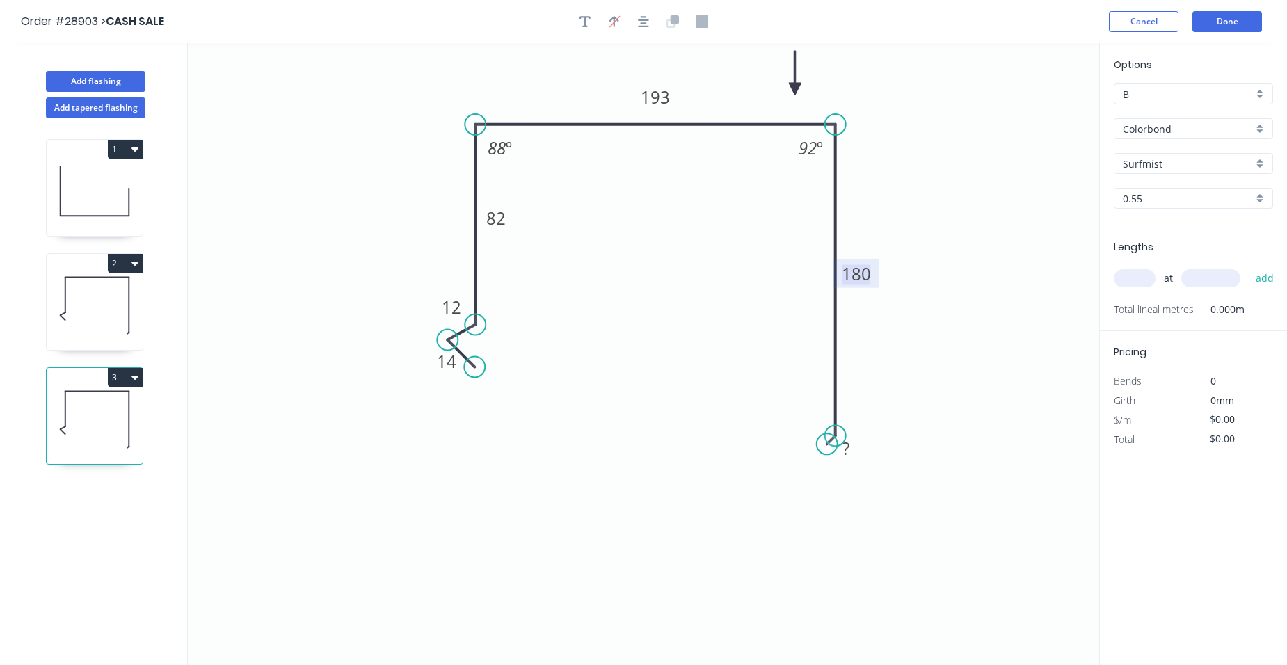
click at [863, 276] on tspan "180" at bounding box center [856, 273] width 29 height 23
drag, startPoint x: 835, startPoint y: 438, endPoint x: 843, endPoint y: 259, distance: 179.7
click at [843, 259] on circle at bounding box center [835, 258] width 21 height 21
drag, startPoint x: 837, startPoint y: 434, endPoint x: 834, endPoint y: 235, distance: 199.0
click at [834, 235] on circle at bounding box center [835, 235] width 21 height 21
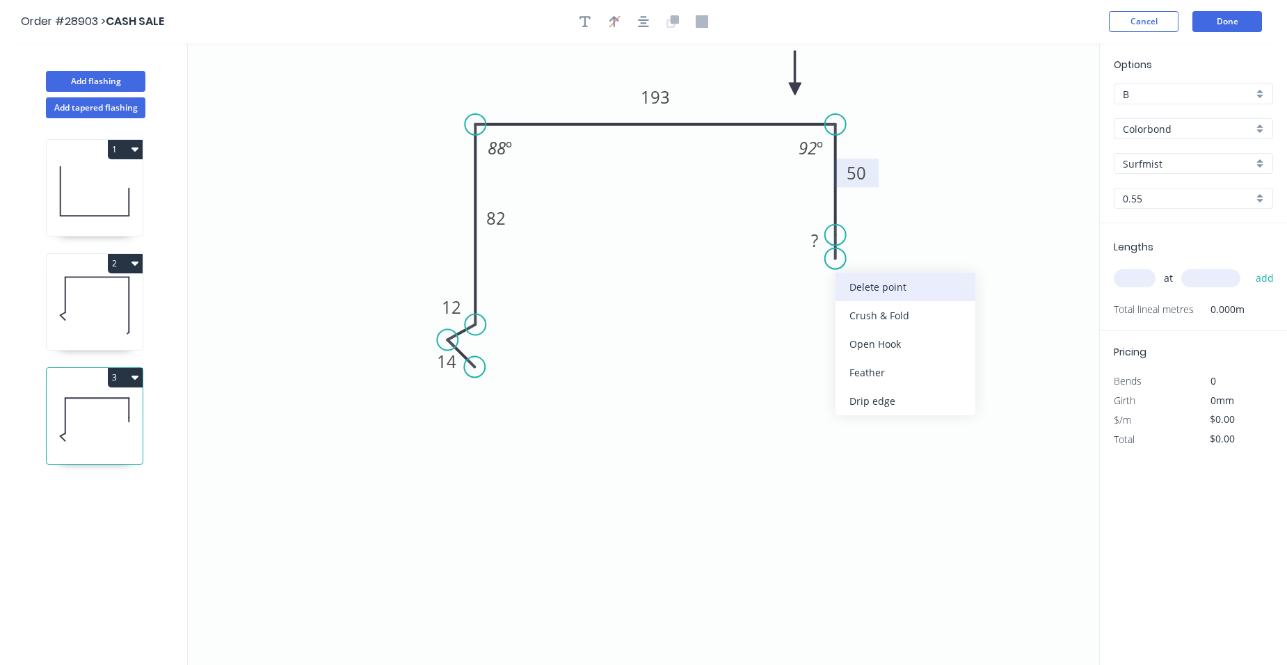
click at [887, 277] on div "Delete point" at bounding box center [906, 287] width 140 height 29
click at [835, 235] on circle at bounding box center [835, 235] width 21 height 21
click at [829, 253] on icon "0 14 12 82 193 50 88 º 92 º" at bounding box center [643, 354] width 911 height 622
click at [852, 171] on tspan "50" at bounding box center [856, 172] width 19 height 23
click at [859, 247] on rect at bounding box center [852, 245] width 28 height 19
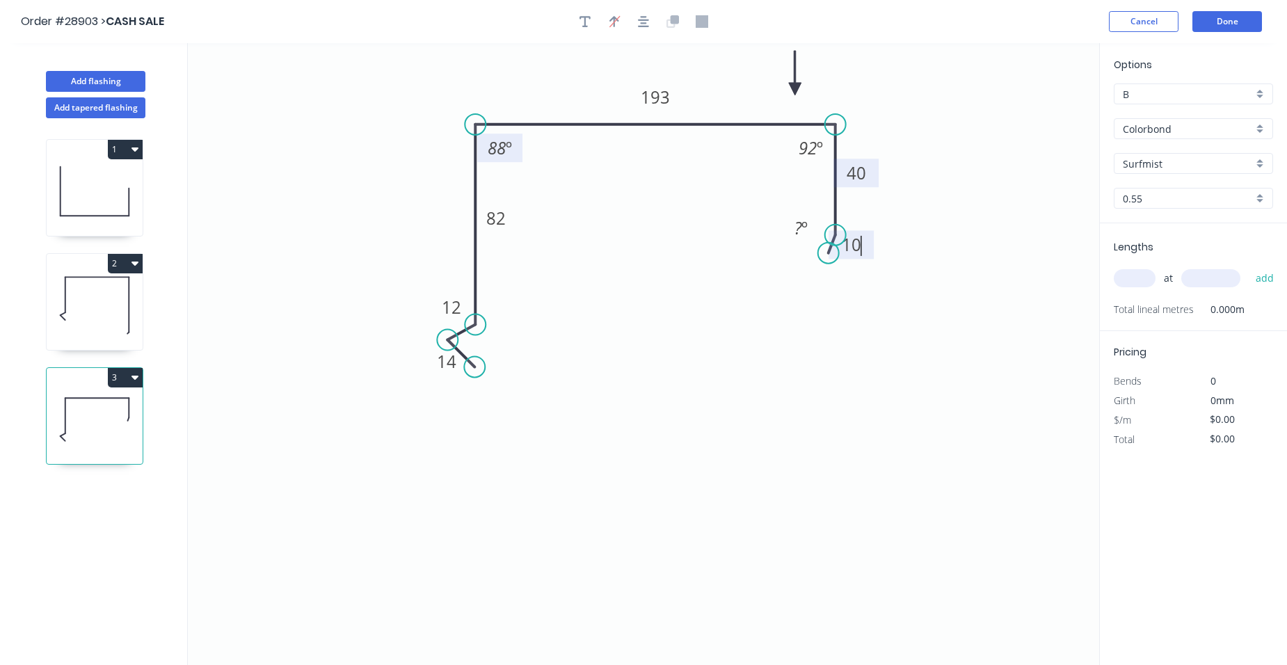
type input "$17.08"
click at [500, 147] on tspan "88" at bounding box center [497, 147] width 18 height 23
click at [1136, 282] on input "text" at bounding box center [1135, 278] width 42 height 18
type input "1"
type input "4200"
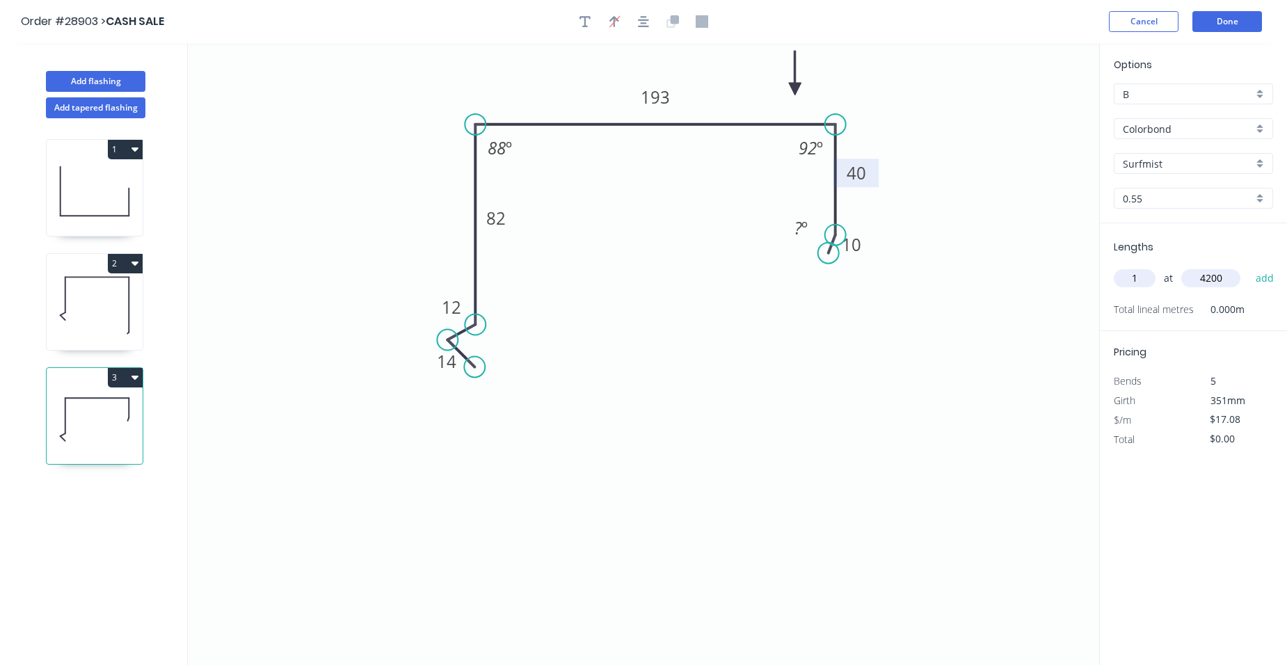
click at [1249, 266] on button "add" at bounding box center [1265, 278] width 33 height 24
click at [1271, 302] on icon "button" at bounding box center [1267, 307] width 13 height 17
type input "$0.00"
click at [1136, 278] on input "text" at bounding box center [1135, 278] width 42 height 18
type input "1"
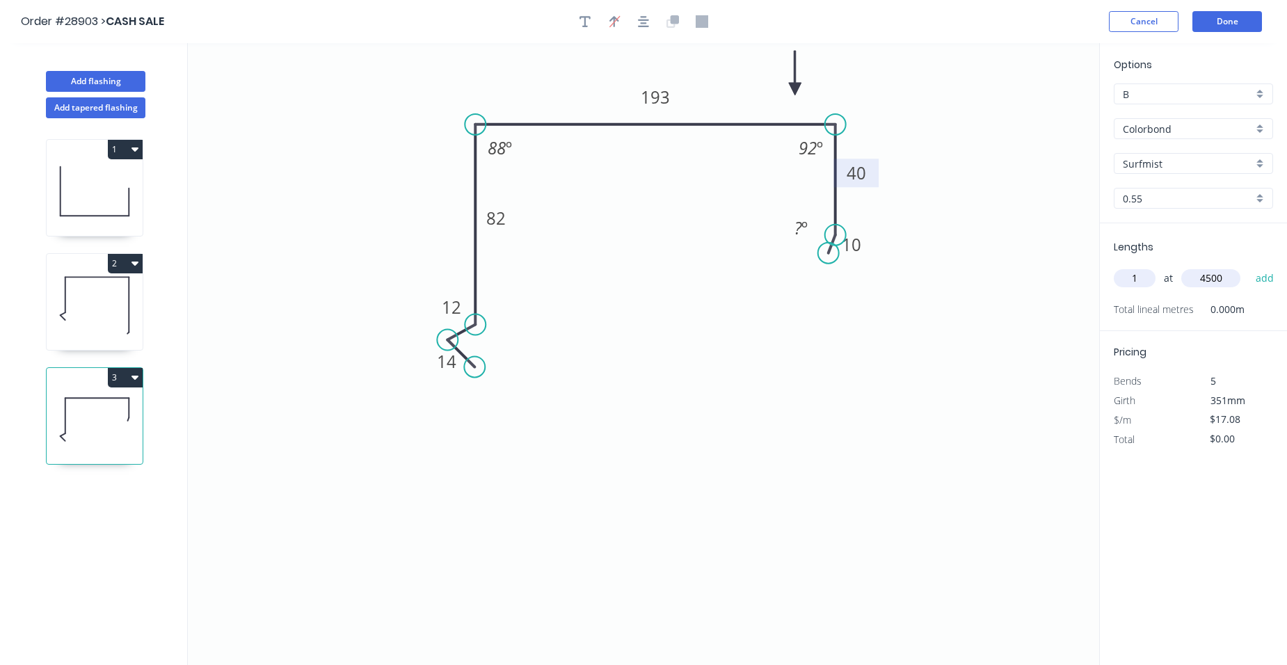
type input "4500"
click at [1249, 266] on button "add" at bounding box center [1265, 278] width 33 height 24
type input "$76.86"
click at [88, 280] on icon at bounding box center [95, 305] width 96 height 89
type input "$0.00"
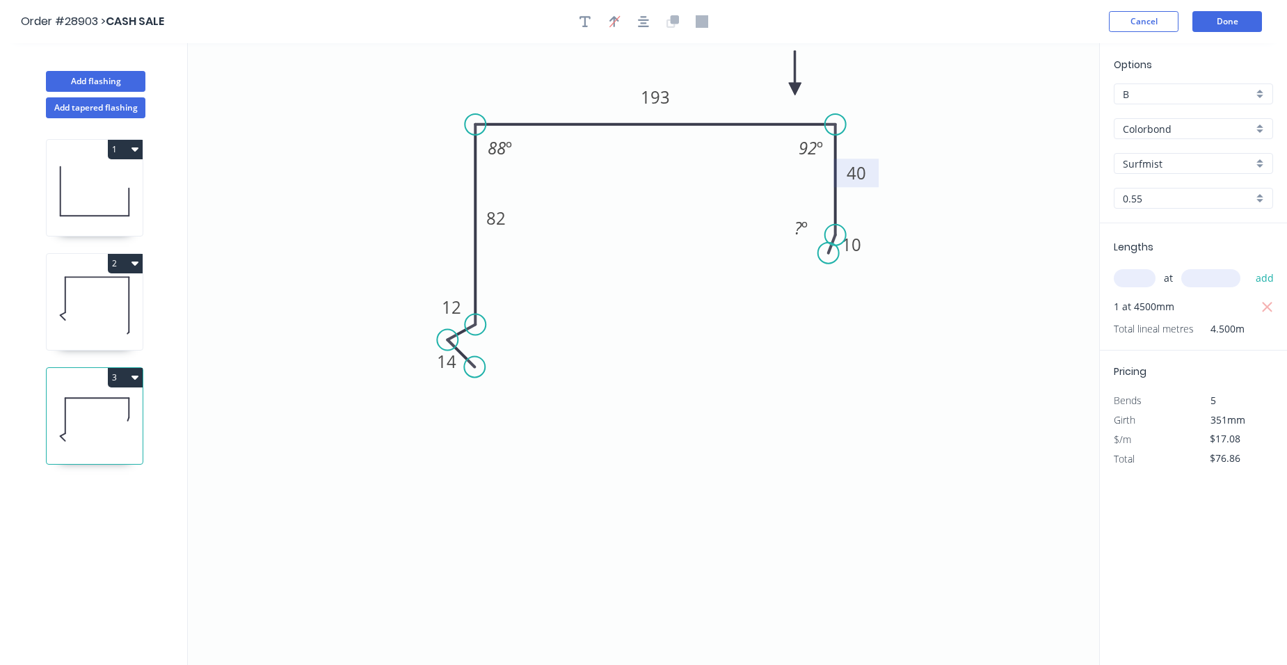
type input "$0.00"
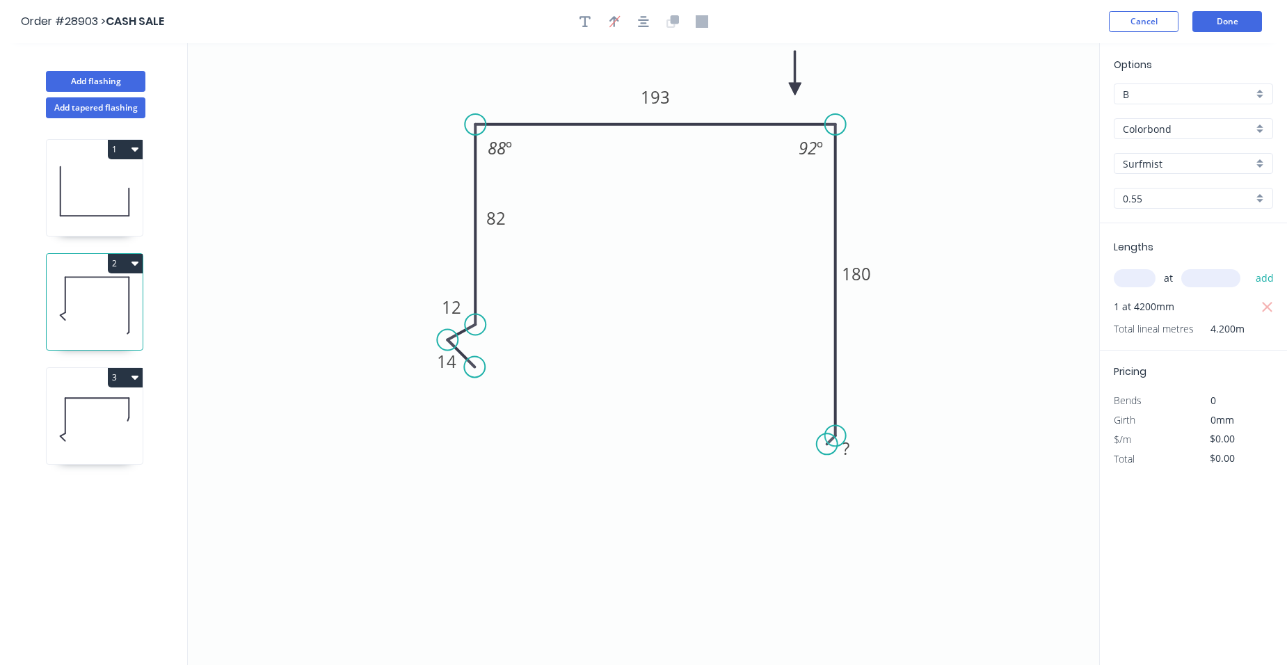
click at [1268, 305] on icon "button" at bounding box center [1267, 307] width 13 height 17
click at [1138, 279] on input "text" at bounding box center [1135, 278] width 42 height 18
type input "1"
type input "4500"
click at [1249, 266] on button "add" at bounding box center [1265, 278] width 33 height 24
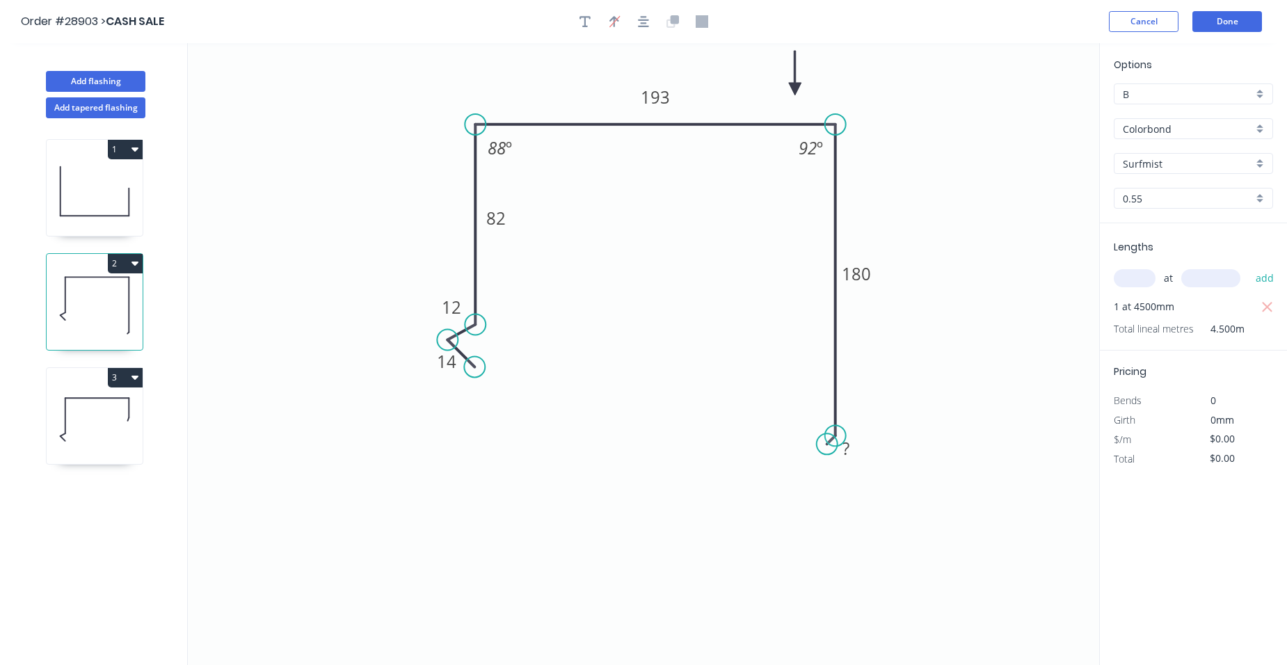
click at [124, 374] on button "3" at bounding box center [125, 377] width 35 height 19
click at [224, 433] on icon "0 14 12 82 193 180 ? 88 º 92 º" at bounding box center [643, 354] width 911 height 622
click at [210, 437] on icon "0 14 12 82 193 180 ? 88 º 92 º" at bounding box center [643, 354] width 911 height 622
click at [46, 365] on div "1 2 3 Duplicate Delete" at bounding box center [95, 404] width 183 height 573
click at [93, 427] on icon at bounding box center [95, 419] width 96 height 89
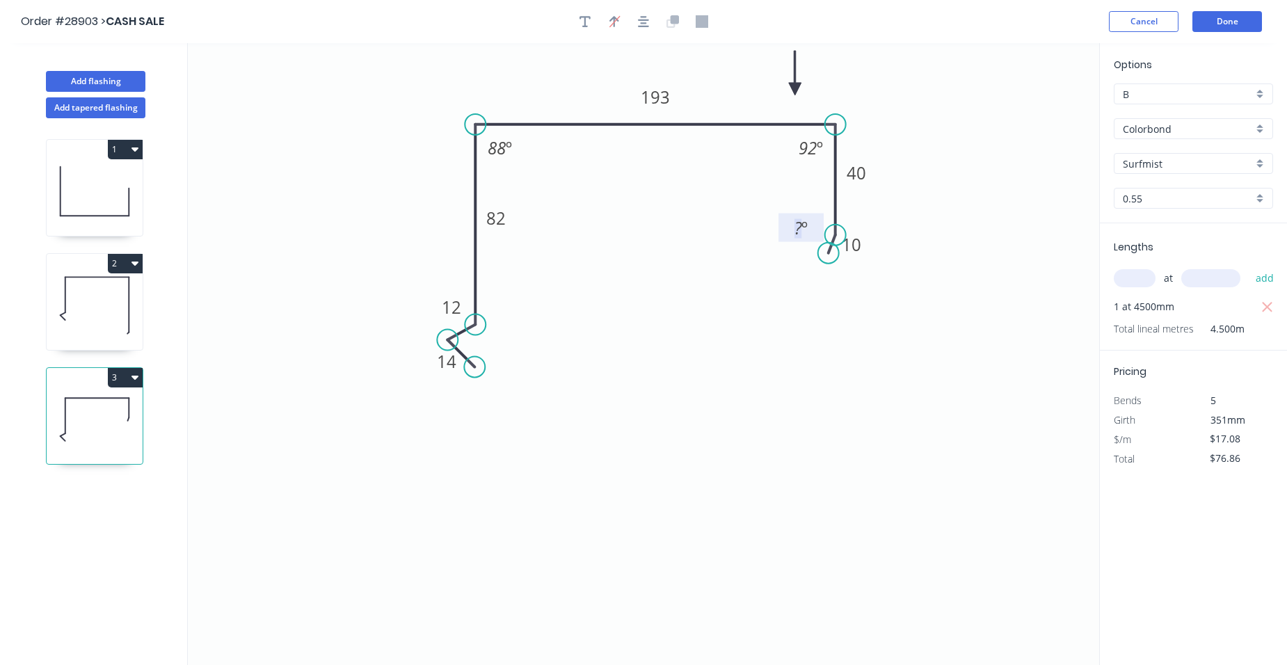
click at [806, 232] on tspan "º" at bounding box center [805, 227] width 6 height 23
click at [1123, 276] on input "text" at bounding box center [1135, 278] width 42 height 18
click at [1249, 266] on button "add" at bounding box center [1265, 278] width 33 height 24
click at [88, 82] on button "Add flashing" at bounding box center [95, 81] width 99 height 21
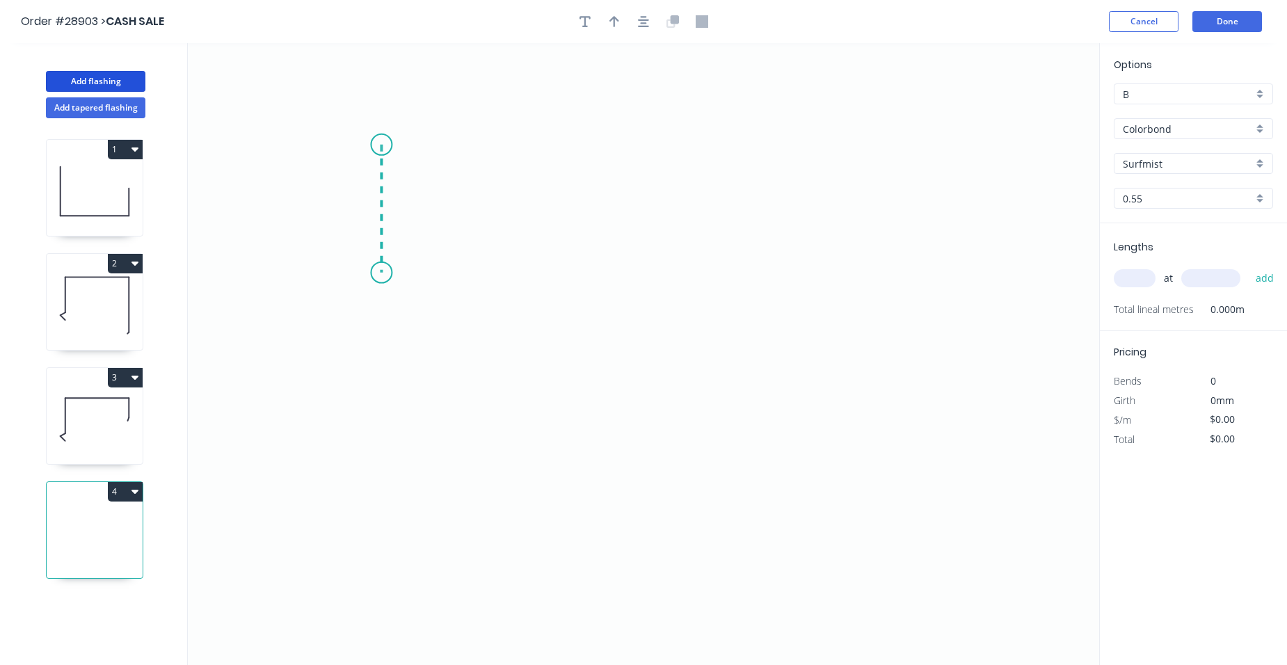
drag, startPoint x: 381, startPoint y: 145, endPoint x: 375, endPoint y: 273, distance: 128.2
click at [375, 273] on icon "0" at bounding box center [643, 354] width 911 height 622
drag, startPoint x: 749, startPoint y: 309, endPoint x: 781, endPoint y: 324, distance: 35.8
click at [749, 310] on icon "0 ?" at bounding box center [643, 354] width 911 height 622
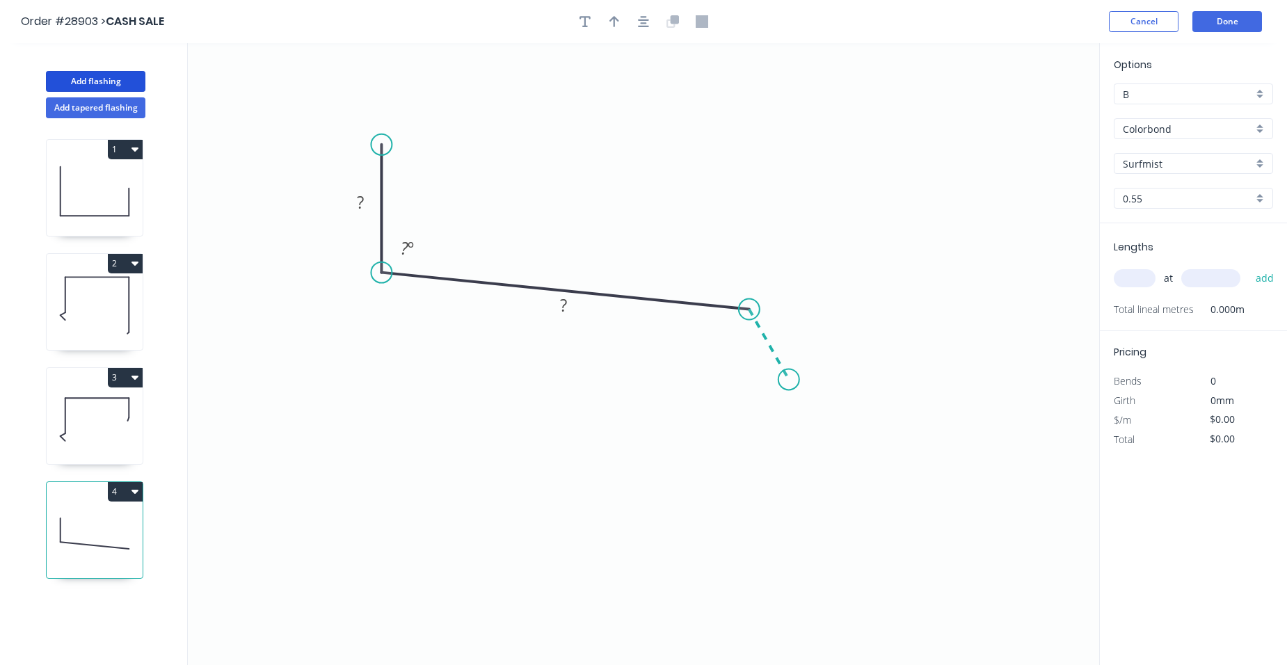
click at [789, 380] on icon "0 ? ? ? º" at bounding box center [643, 354] width 911 height 622
click at [789, 380] on circle at bounding box center [789, 379] width 21 height 21
click at [793, 325] on rect at bounding box center [787, 328] width 28 height 19
click at [368, 204] on rect at bounding box center [361, 202] width 28 height 19
drag, startPoint x: 568, startPoint y: 305, endPoint x: 558, endPoint y: 298, distance: 12.5
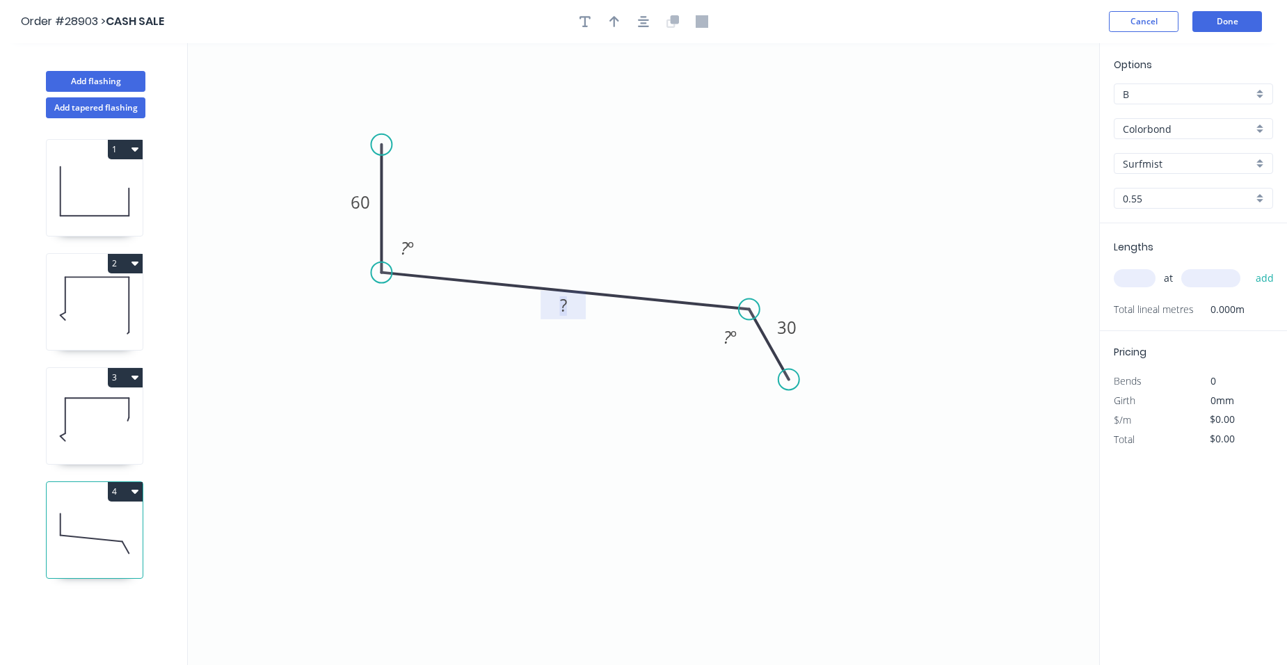
click at [568, 305] on rect at bounding box center [564, 305] width 28 height 19
click at [405, 253] on tspan "?" at bounding box center [405, 248] width 8 height 23
drag, startPoint x: 740, startPoint y: 340, endPoint x: 782, endPoint y: 330, distance: 42.9
click at [741, 340] on rect at bounding box center [731, 337] width 28 height 19
click at [611, 23] on icon "button" at bounding box center [615, 21] width 10 height 13
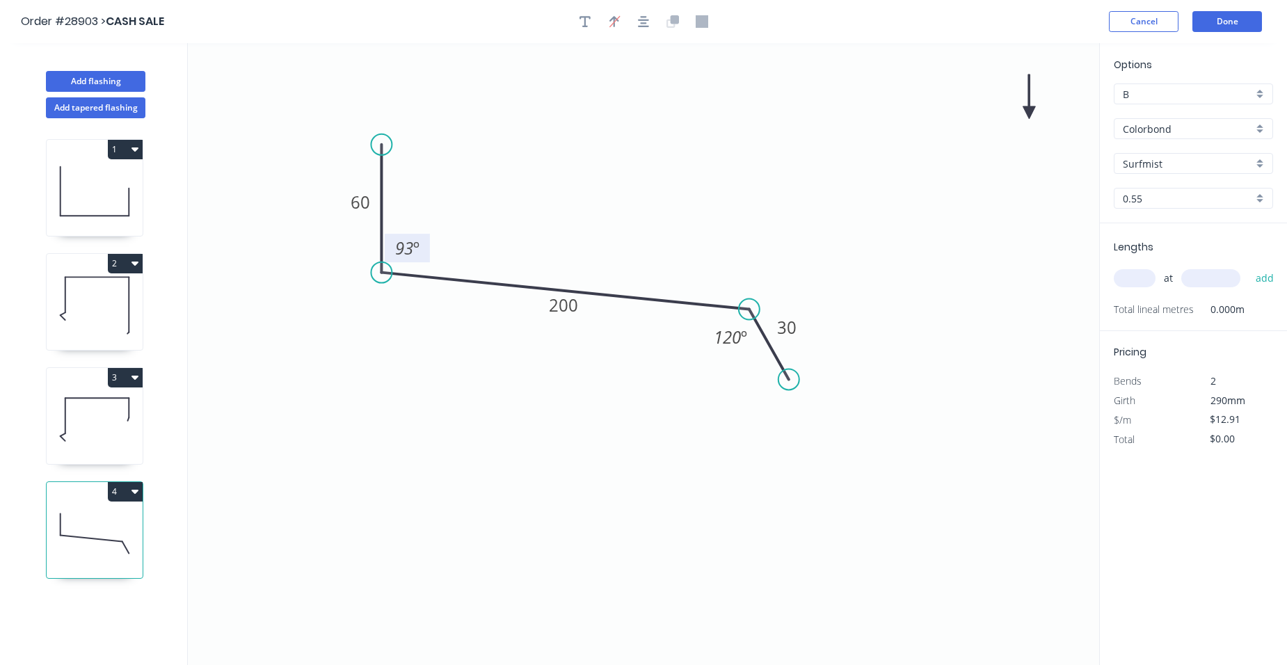
drag, startPoint x: 1034, startPoint y: 112, endPoint x: 952, endPoint y: 141, distance: 86.9
click at [679, 205] on icon "0 60 200 30 93 º 120 º" at bounding box center [643, 354] width 911 height 622
drag, startPoint x: 1027, startPoint y: 111, endPoint x: 582, endPoint y: 217, distance: 457.2
click at [582, 217] on icon at bounding box center [584, 199] width 13 height 45
click at [1135, 273] on input "text" at bounding box center [1135, 278] width 42 height 18
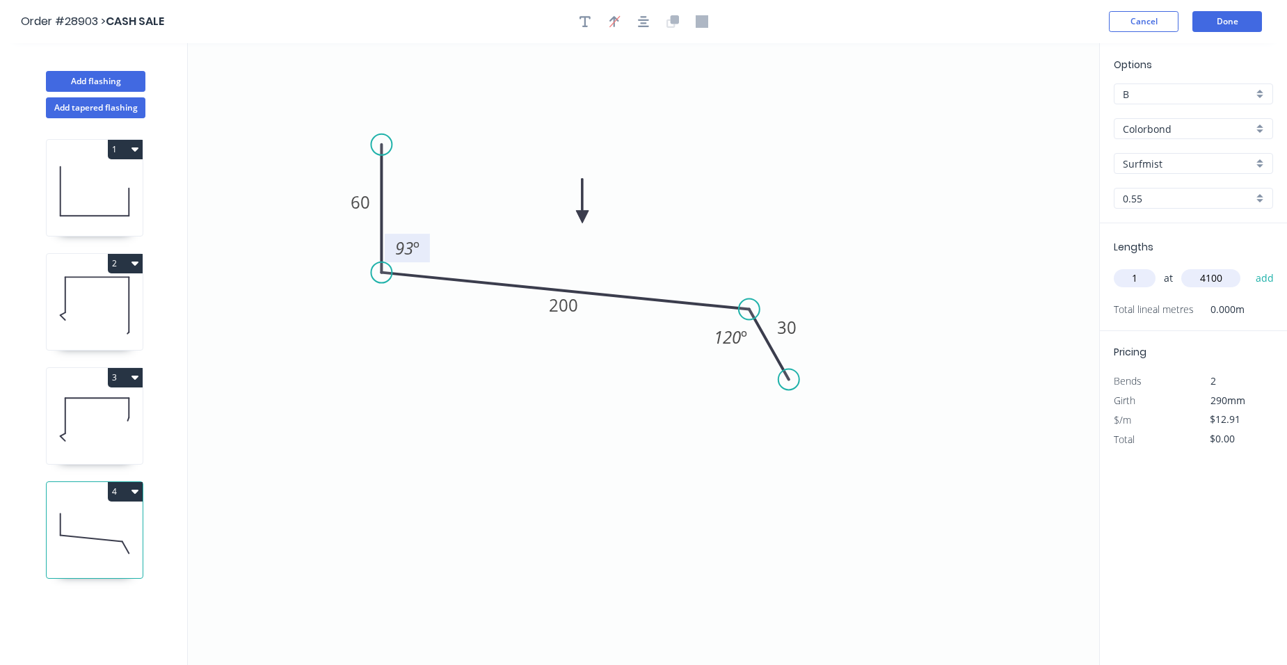
click at [1249, 266] on button "add" at bounding box center [1265, 278] width 33 height 24
click at [83, 81] on button "Add flashing" at bounding box center [95, 81] width 99 height 21
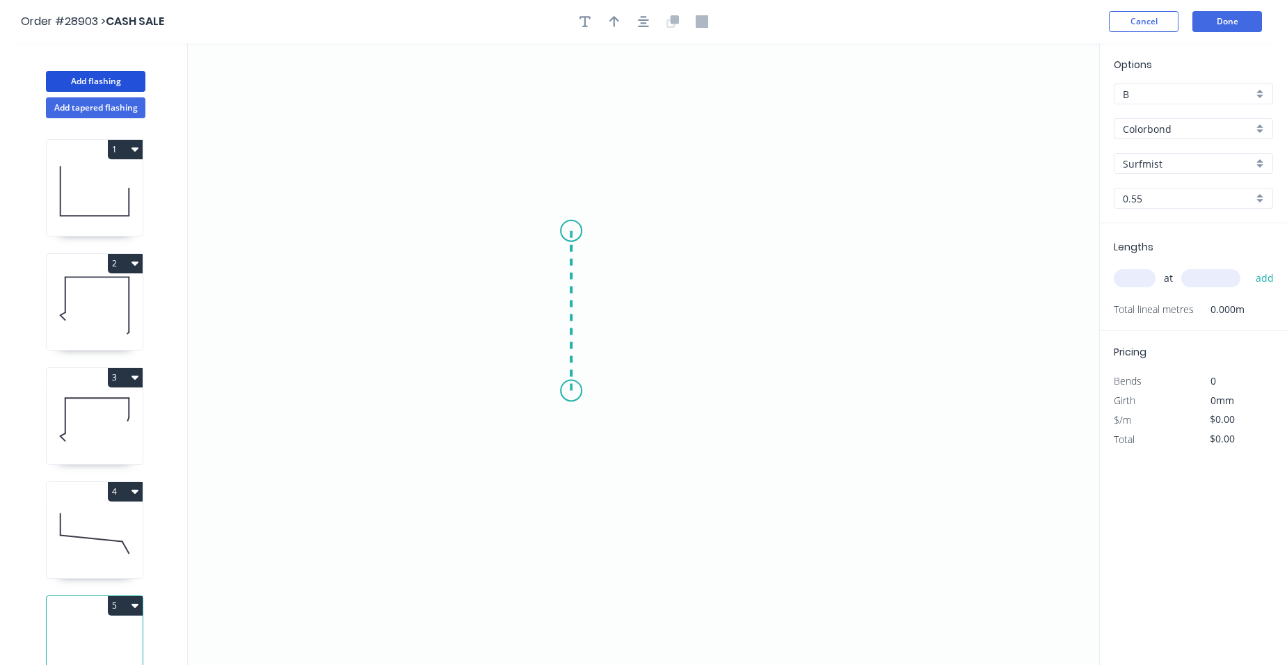
drag, startPoint x: 571, startPoint y: 231, endPoint x: 562, endPoint y: 395, distance: 163.8
click at [562, 395] on icon "0" at bounding box center [643, 354] width 911 height 622
click at [934, 392] on icon "0 ?" at bounding box center [643, 354] width 911 height 622
click at [959, 459] on icon "0 ? ?" at bounding box center [643, 354] width 911 height 622
click at [959, 459] on circle at bounding box center [958, 458] width 21 height 21
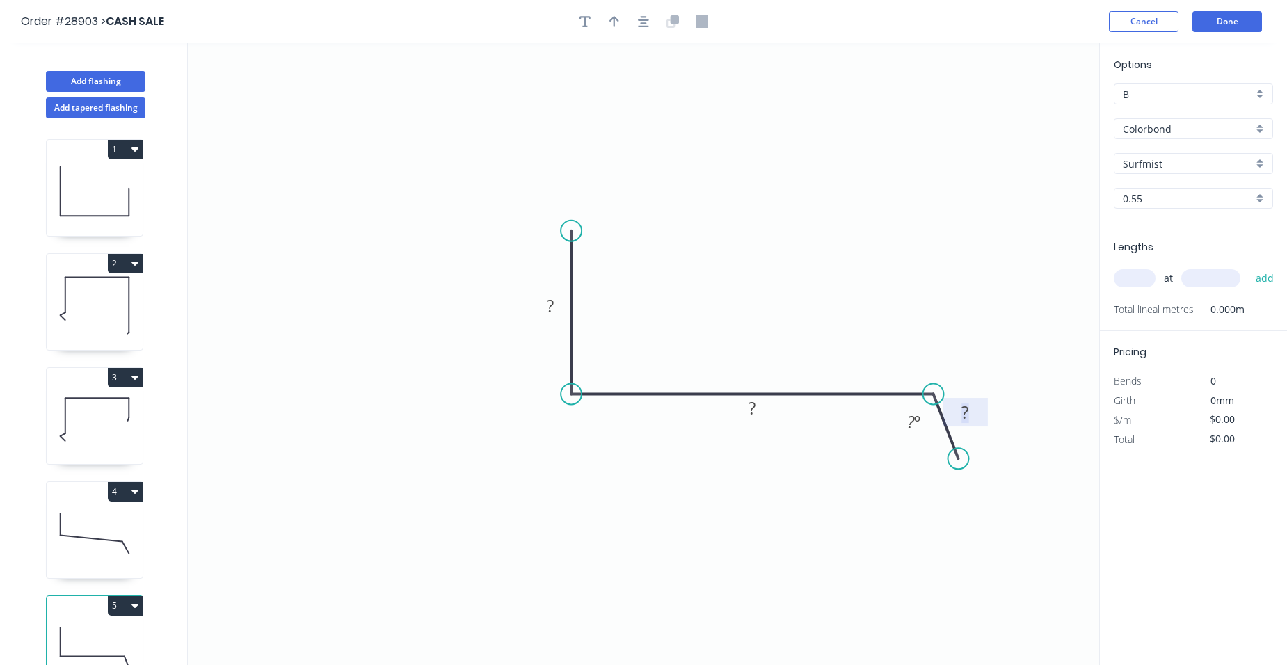
click at [970, 413] on rect at bounding box center [965, 413] width 28 height 19
drag, startPoint x: 761, startPoint y: 406, endPoint x: 58, endPoint y: 327, distance: 706.5
click at [761, 408] on rect at bounding box center [752, 408] width 28 height 19
click at [551, 302] on tspan "?" at bounding box center [550, 305] width 7 height 23
drag, startPoint x: 609, startPoint y: 171, endPoint x: 613, endPoint y: 55, distance: 116.3
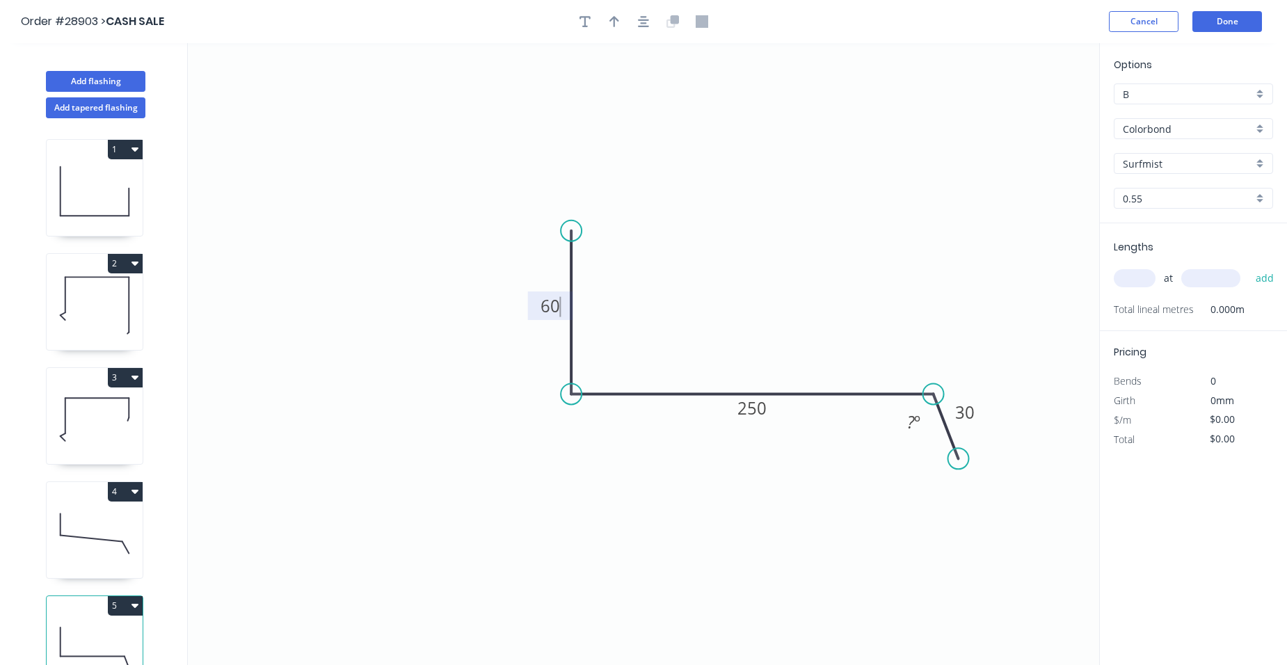
click at [612, 166] on icon "0 60 250 30 ? º" at bounding box center [643, 354] width 911 height 622
drag, startPoint x: 616, startPoint y: 18, endPoint x: 628, endPoint y: 31, distance: 17.7
click at [621, 24] on button "button" at bounding box center [614, 21] width 21 height 21
drag, startPoint x: 1030, startPoint y: 111, endPoint x: 820, endPoint y: 443, distance: 393.4
click at [690, 291] on icon at bounding box center [690, 273] width 13 height 45
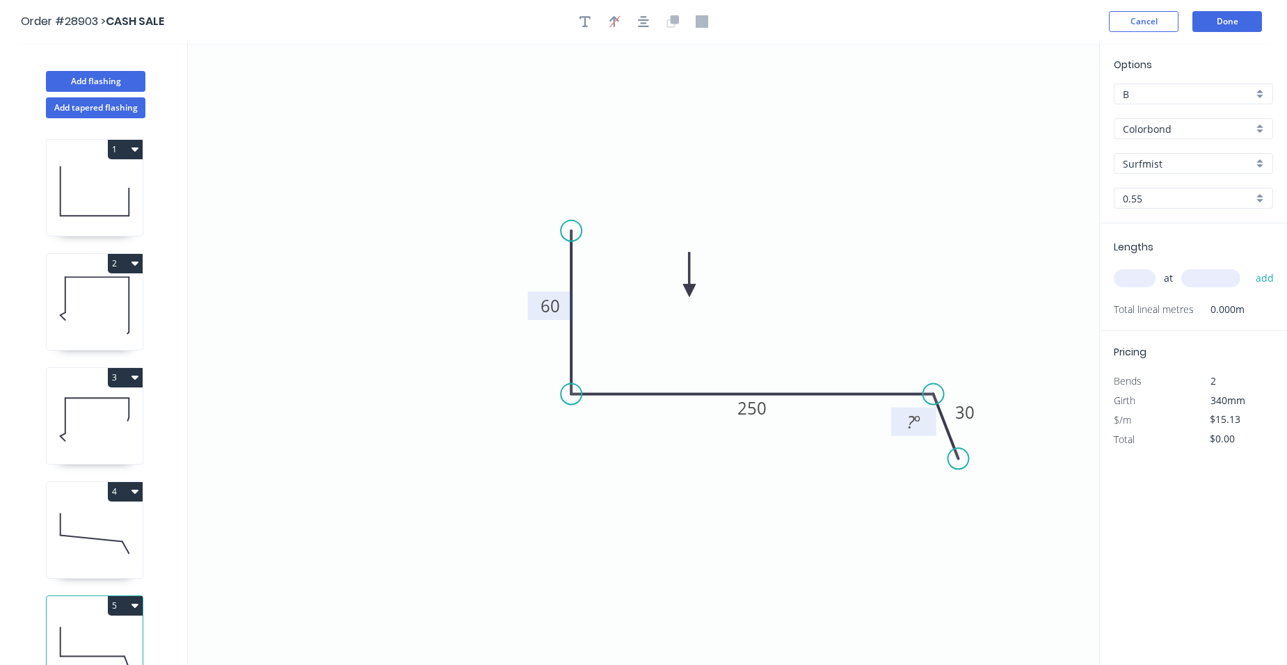
drag, startPoint x: 920, startPoint y: 429, endPoint x: 900, endPoint y: 429, distance: 19.5
click at [920, 429] on tspan "º" at bounding box center [917, 422] width 6 height 23
drag, startPoint x: 356, startPoint y: 105, endPoint x: 696, endPoint y: 184, distance: 349.9
click at [356, 105] on icon "0 60 250 30 120 º" at bounding box center [643, 354] width 911 height 622
click at [1146, 280] on input "text" at bounding box center [1135, 278] width 42 height 18
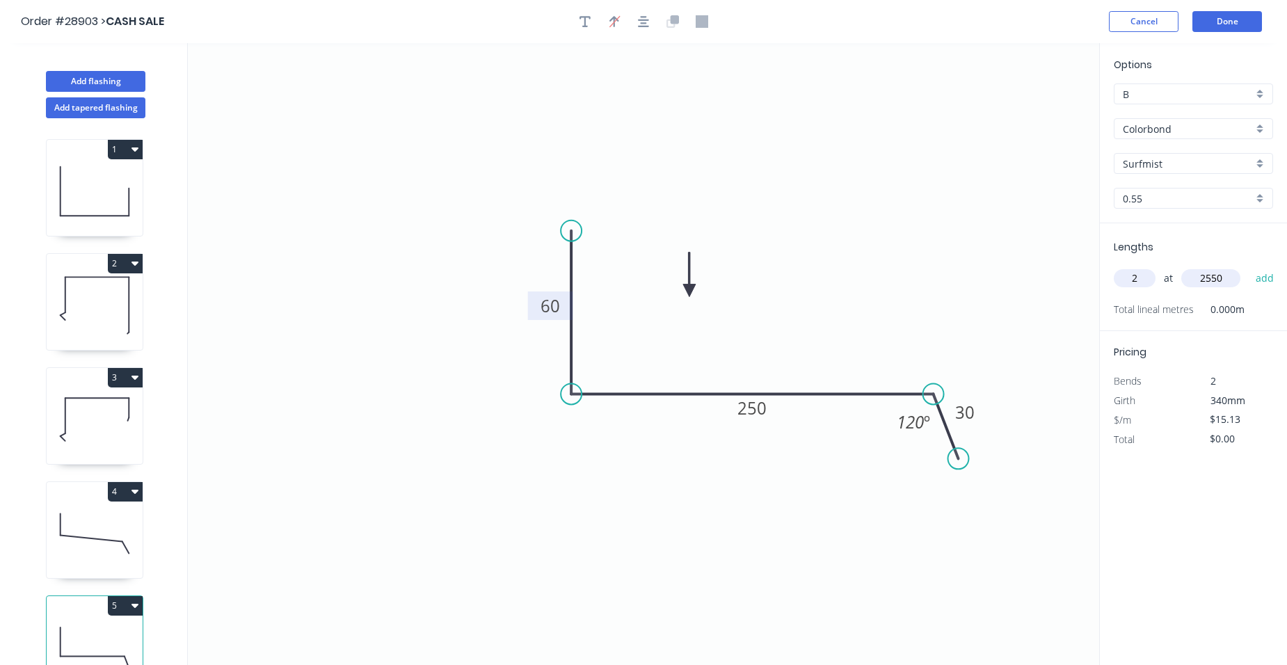
click at [1249, 266] on button "add" at bounding box center [1265, 278] width 33 height 24
click at [1005, 195] on icon "0 60 250 30 120 º" at bounding box center [643, 354] width 911 height 622
drag, startPoint x: 83, startPoint y: 195, endPoint x: 172, endPoint y: 209, distance: 89.6
click at [85, 194] on icon at bounding box center [95, 191] width 96 height 89
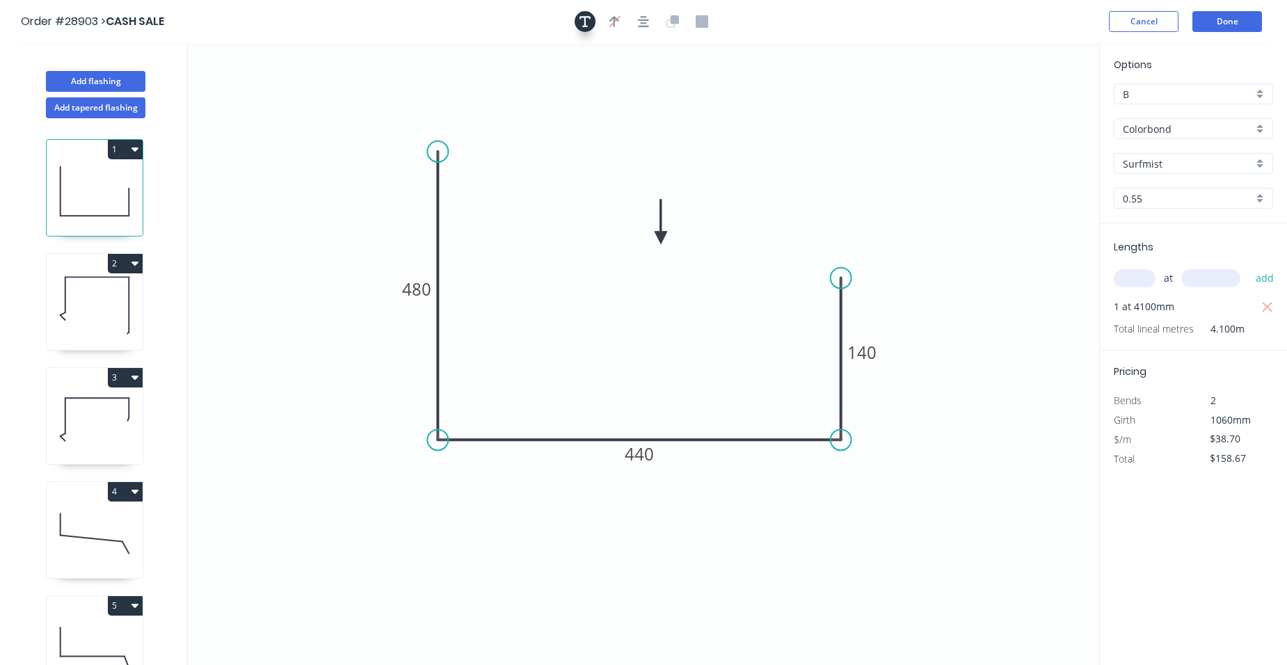
click at [586, 19] on icon "button" at bounding box center [585, 21] width 11 height 11
drag, startPoint x: 222, startPoint y: 86, endPoint x: 639, endPoint y: 317, distance: 476.2
click at [600, 304] on textarea at bounding box center [643, 317] width 113 height 51
drag, startPoint x: 927, startPoint y: 165, endPoint x: 961, endPoint y: 152, distance: 36.3
click at [928, 165] on icon "2 end caps to suit 480 440 140" at bounding box center [643, 354] width 911 height 622
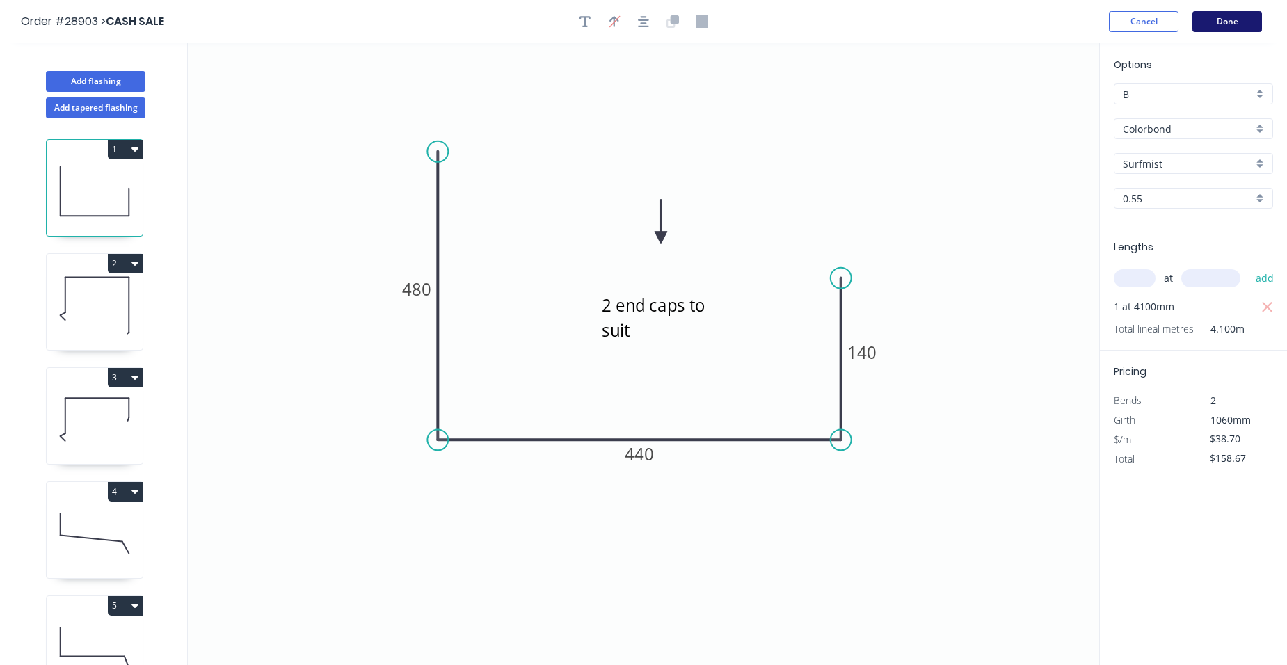
click at [1232, 24] on button "Done" at bounding box center [1228, 21] width 70 height 21
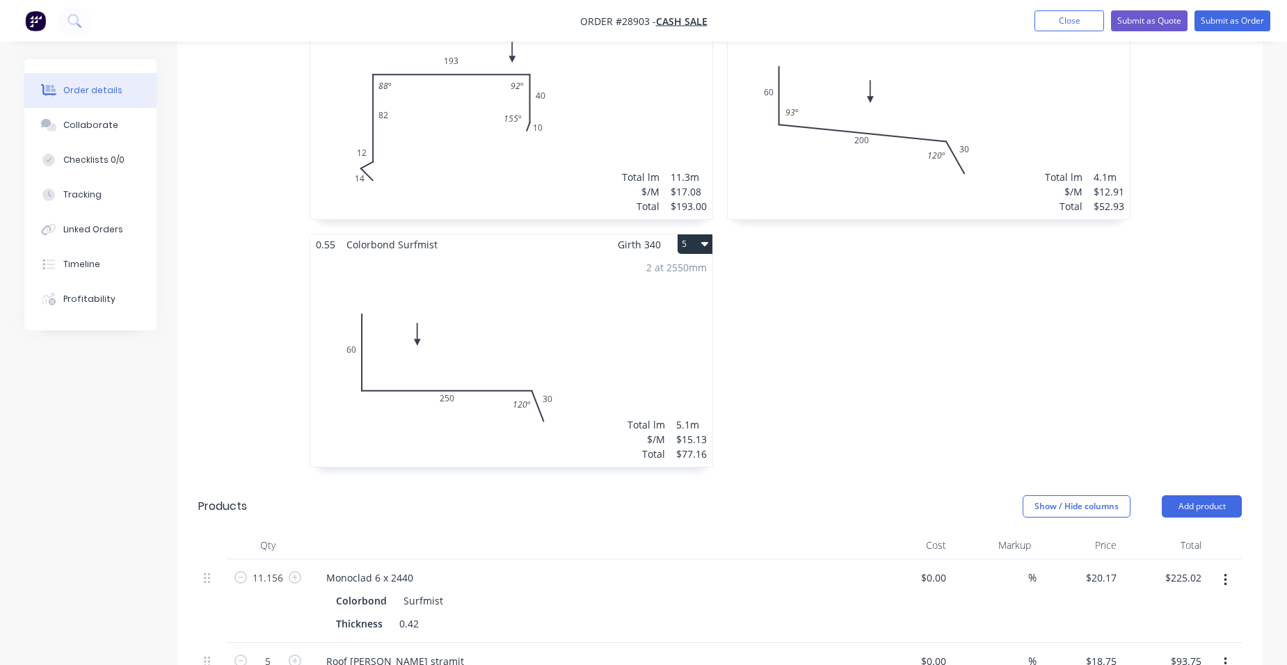
scroll to position [835, 0]
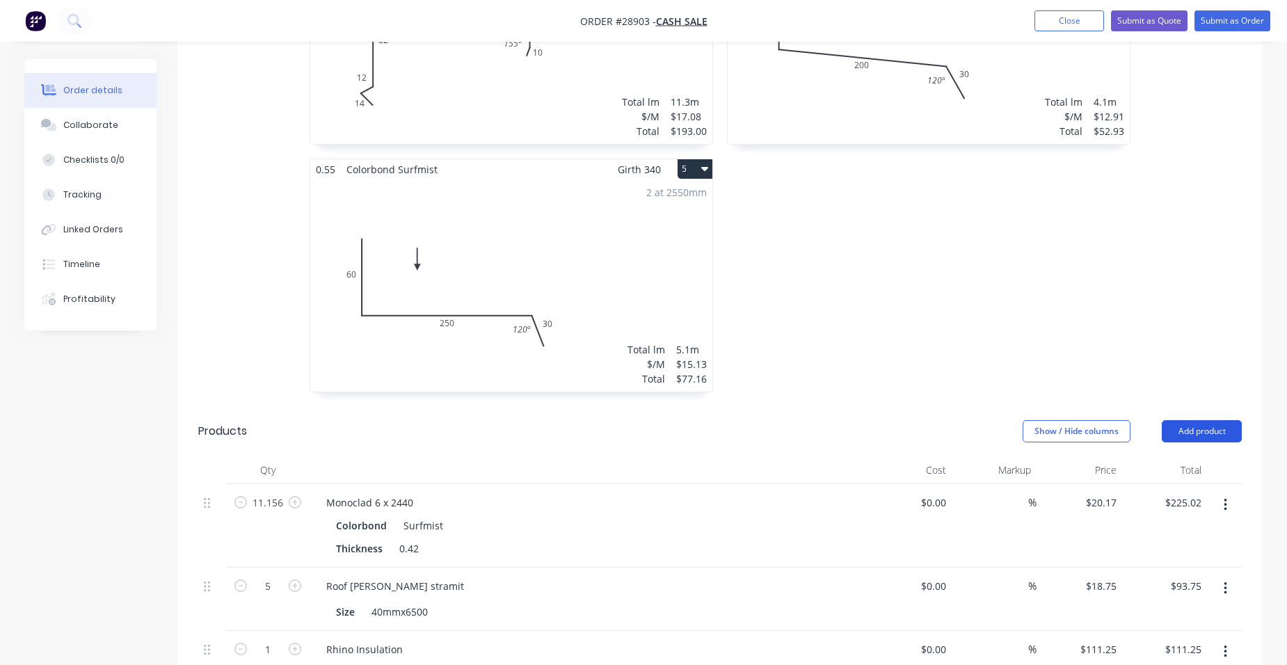
click at [1211, 420] on button "Add product" at bounding box center [1202, 431] width 80 height 22
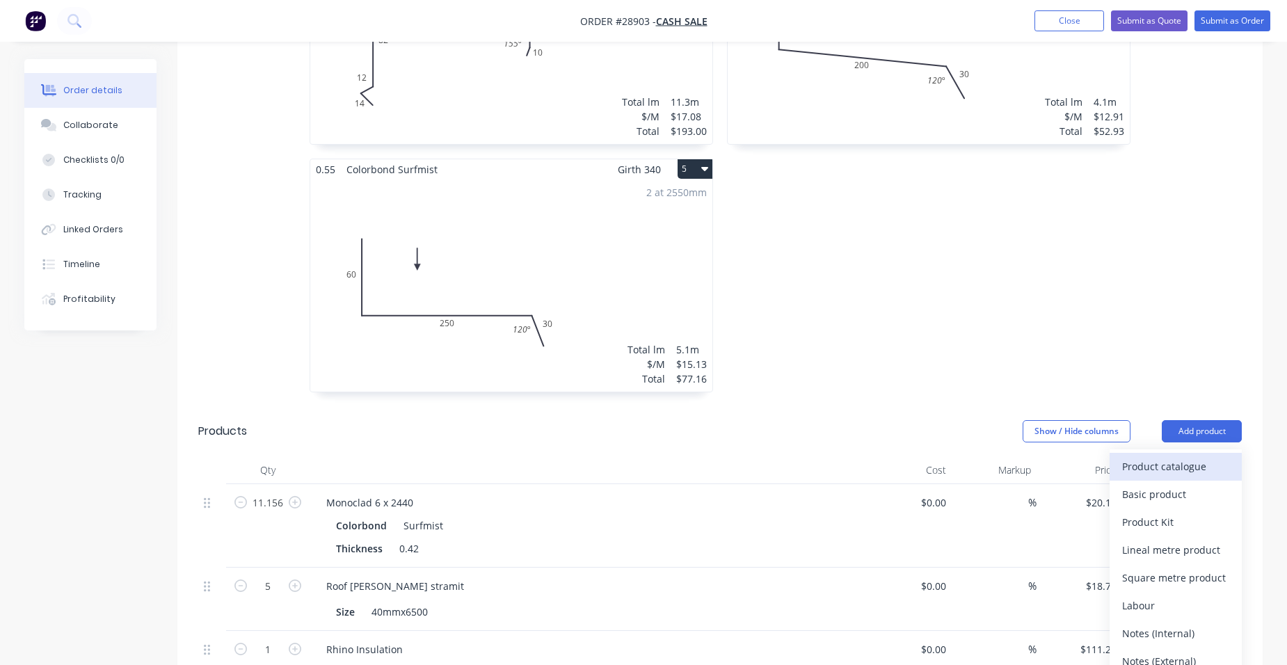
click at [1195, 456] on div "Product catalogue" at bounding box center [1175, 466] width 107 height 20
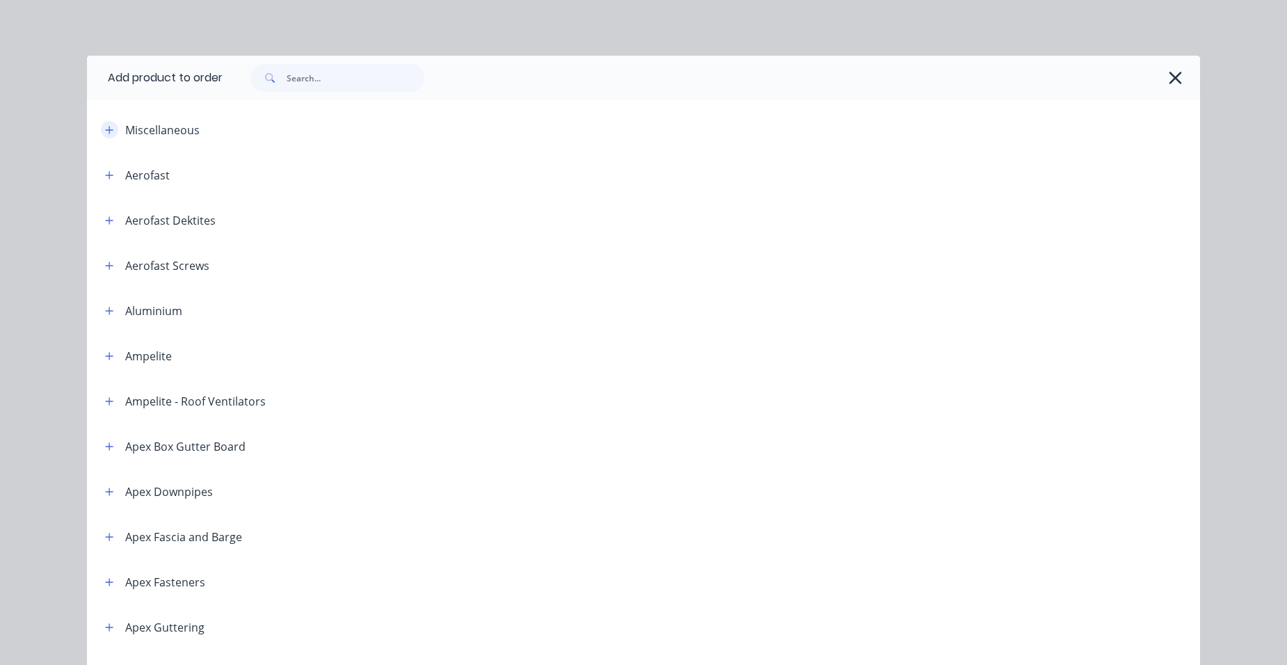
click at [101, 136] on button "button" at bounding box center [109, 129] width 17 height 17
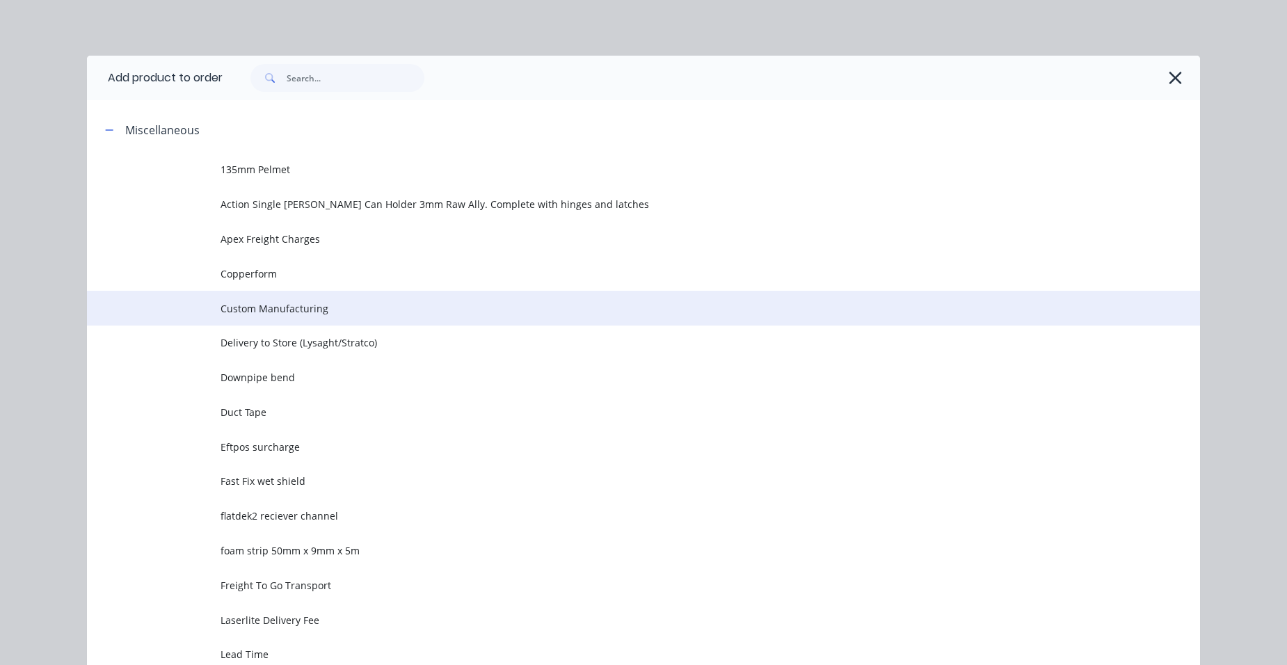
click at [308, 308] on span "Custom Manufacturing" at bounding box center [612, 308] width 783 height 15
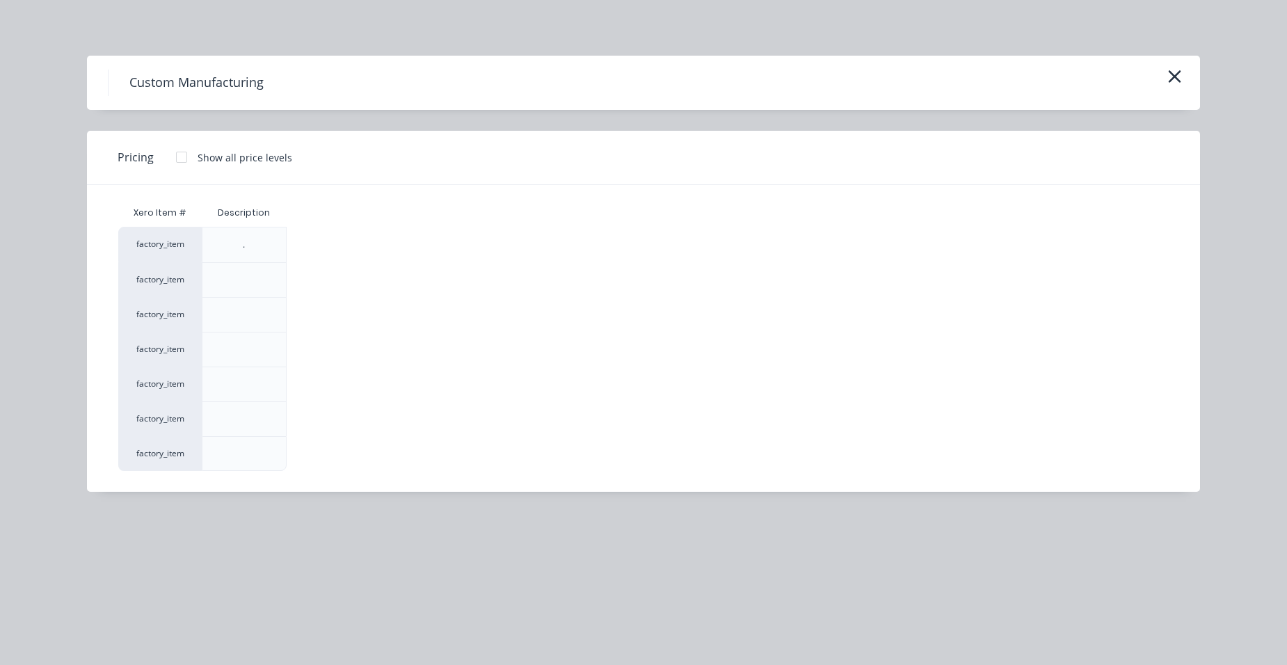
click at [179, 157] on div at bounding box center [182, 157] width 28 height 28
drag, startPoint x: 308, startPoint y: 415, endPoint x: 309, endPoint y: 426, distance: 10.5
click at [309, 416] on div "$0.00" at bounding box center [324, 419] width 74 height 34
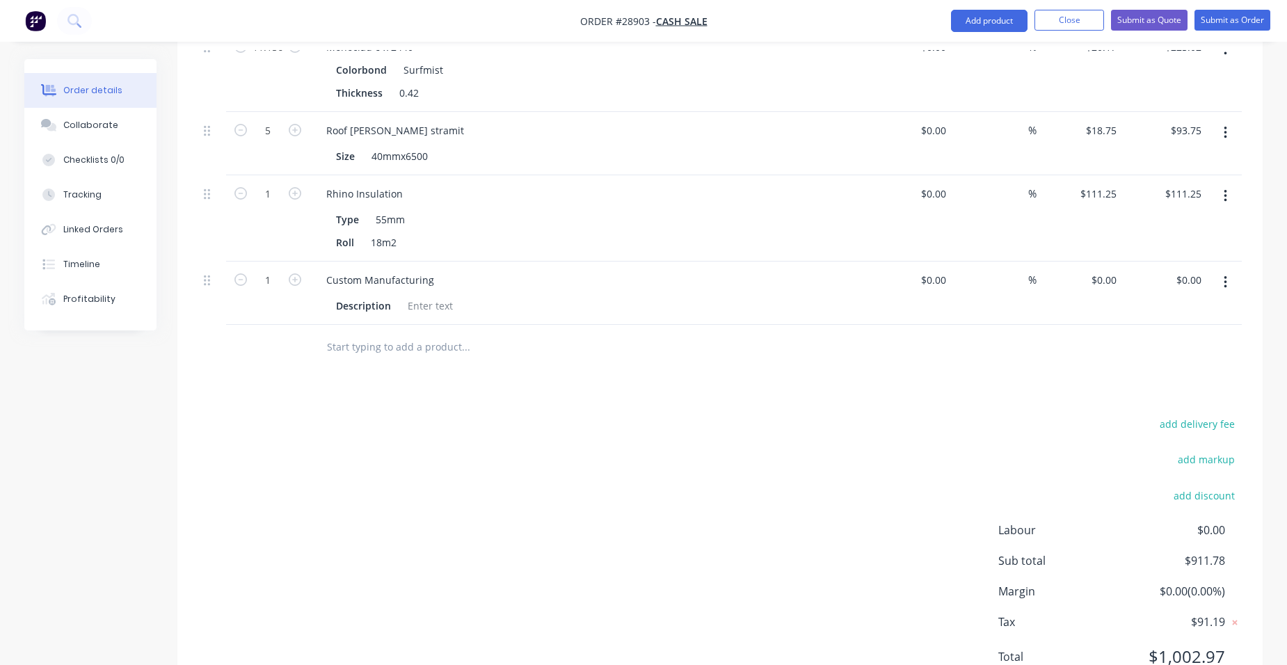
scroll to position [1312, 0]
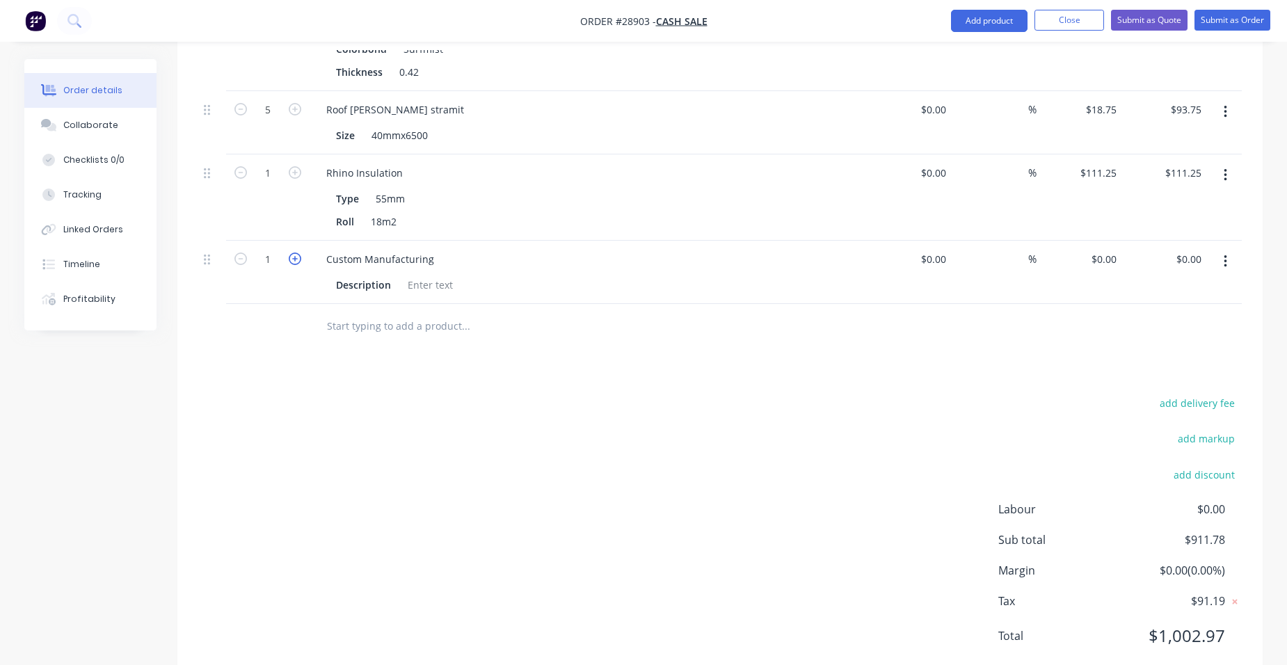
click at [296, 253] on icon "button" at bounding box center [295, 259] width 13 height 13
click at [439, 275] on div at bounding box center [430, 285] width 56 height 20
click at [1115, 249] on input "0" at bounding box center [1106, 259] width 32 height 20
click at [592, 257] on div "Custom Manufacturing Description box gutter stop ends to suit" at bounding box center [588, 272] width 557 height 63
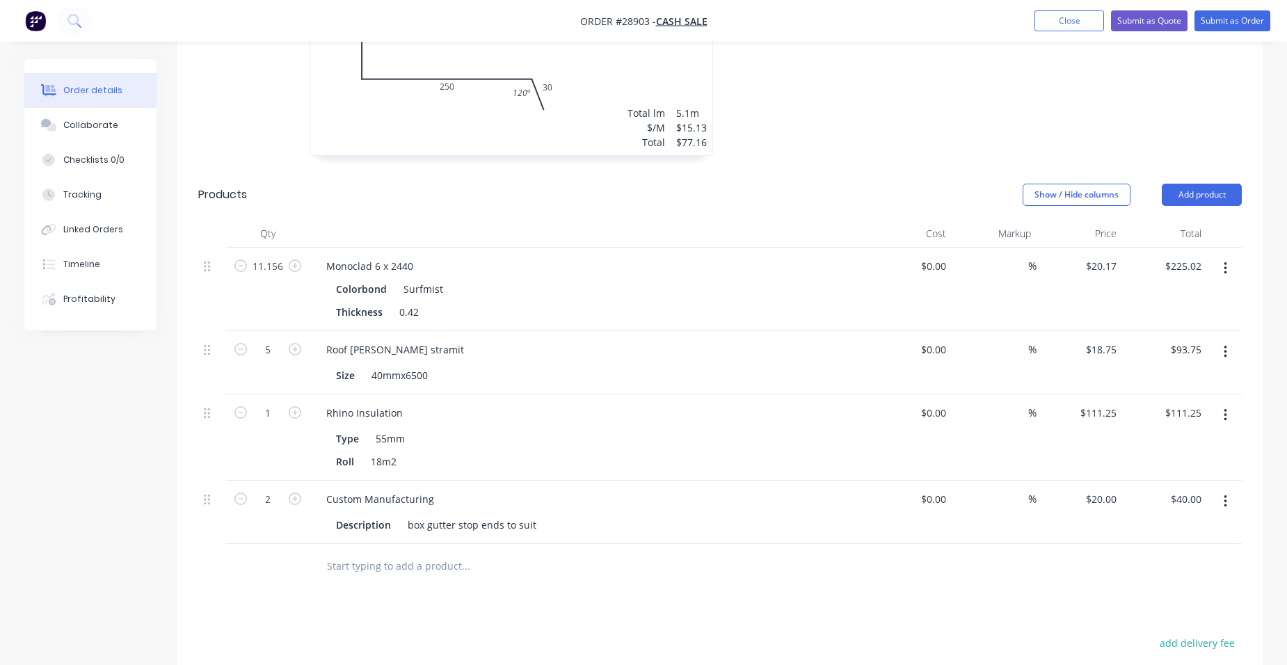
scroll to position [1033, 0]
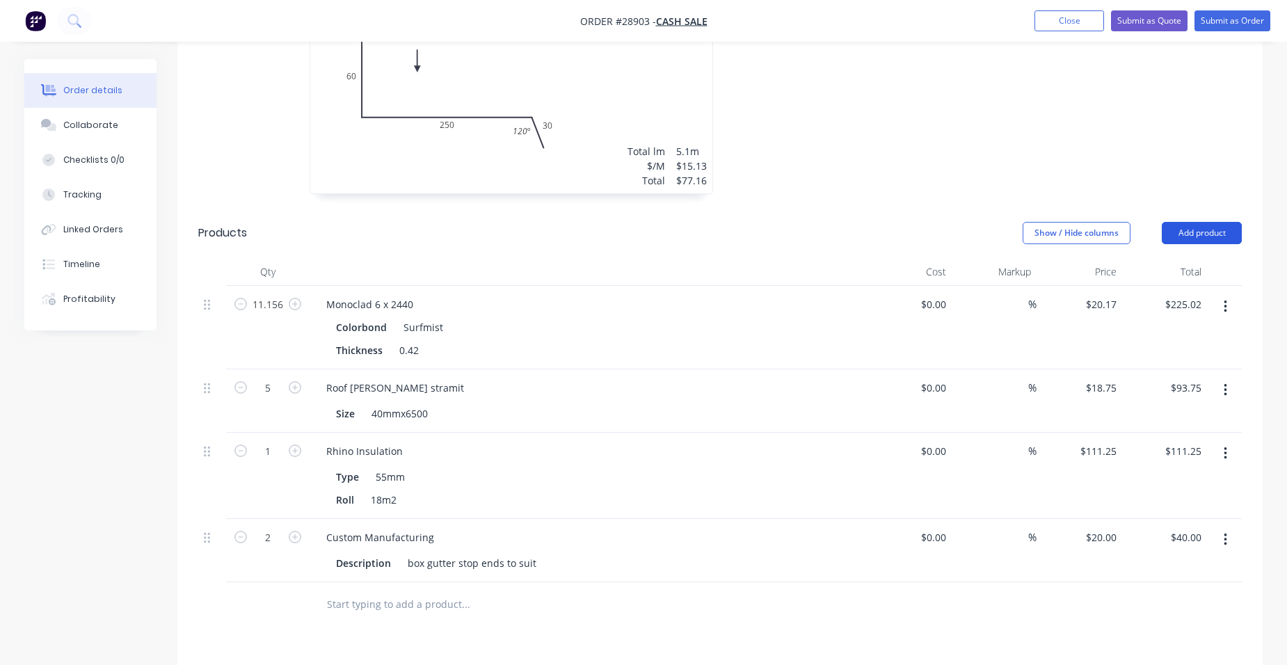
drag, startPoint x: 1231, startPoint y: 184, endPoint x: 1221, endPoint y: 198, distance: 17.0
click at [1231, 222] on button "Add product" at bounding box center [1202, 233] width 80 height 22
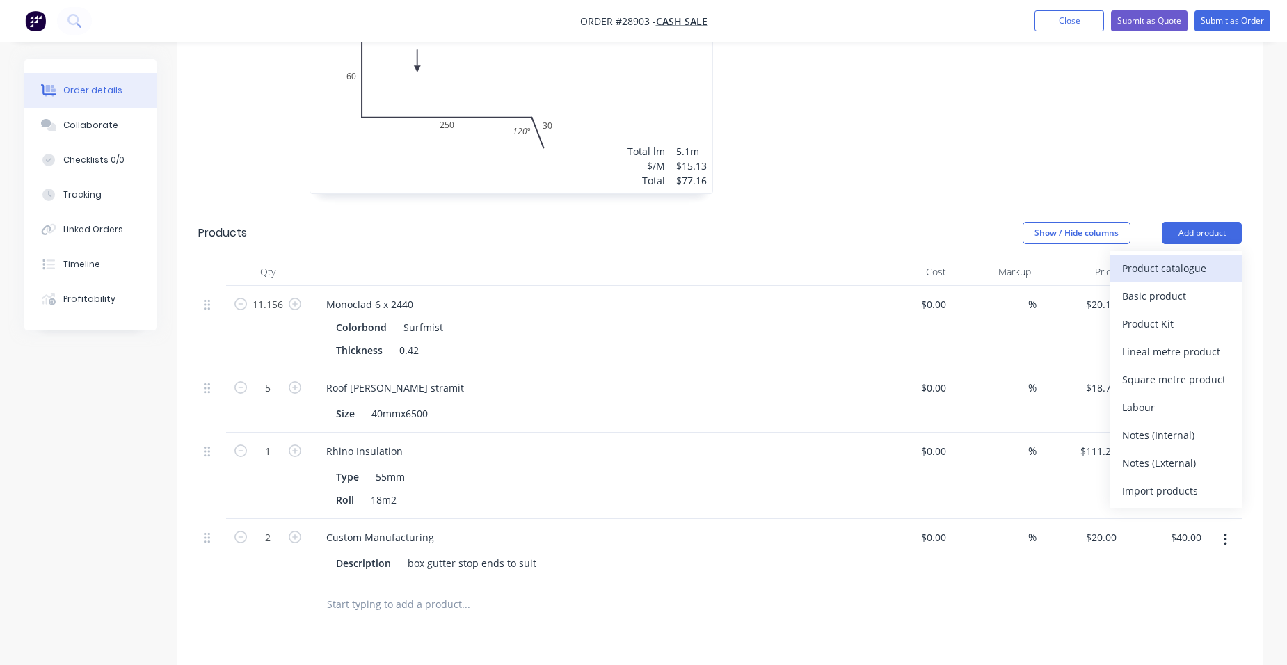
click at [1200, 258] on div "Product catalogue" at bounding box center [1175, 268] width 107 height 20
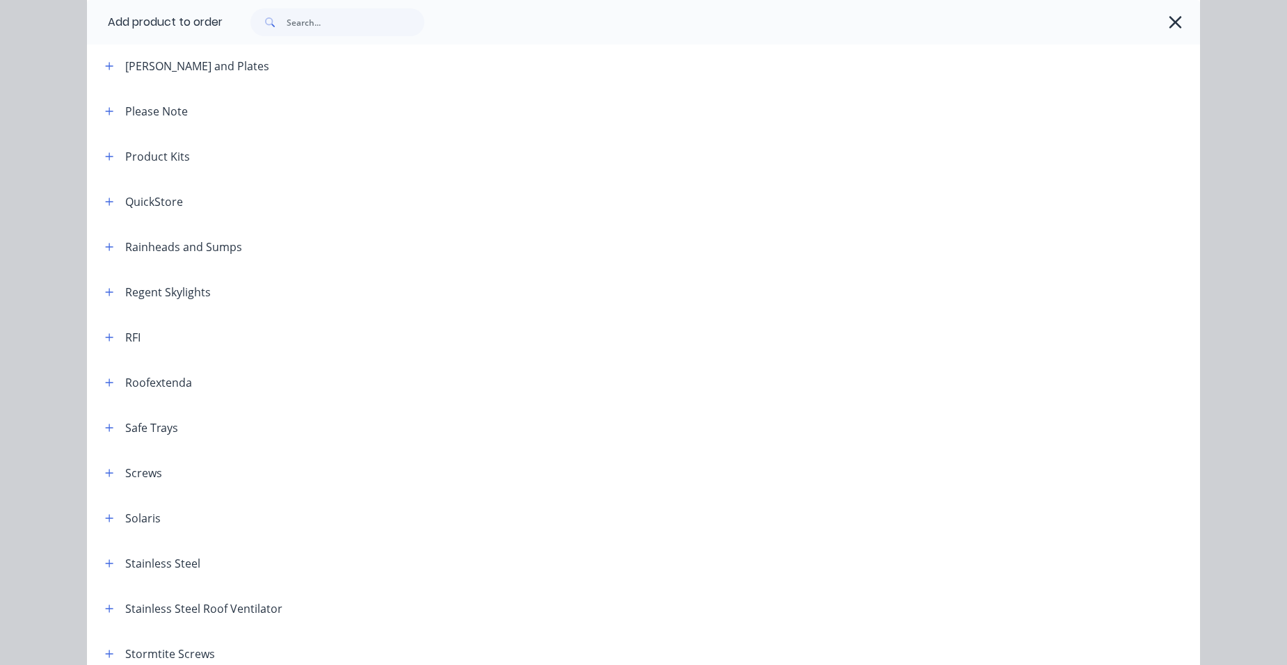
scroll to position [1670, 0]
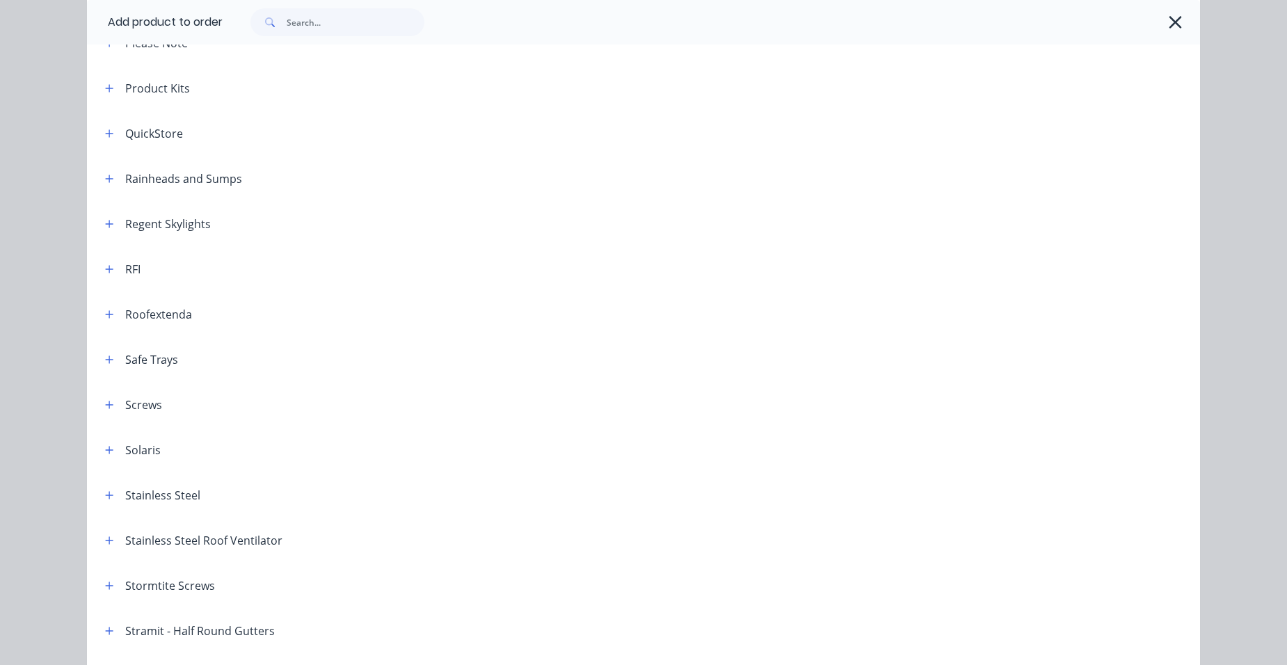
click at [95, 409] on div "Screws" at bounding box center [128, 404] width 68 height 17
click at [110, 398] on button "button" at bounding box center [109, 404] width 17 height 17
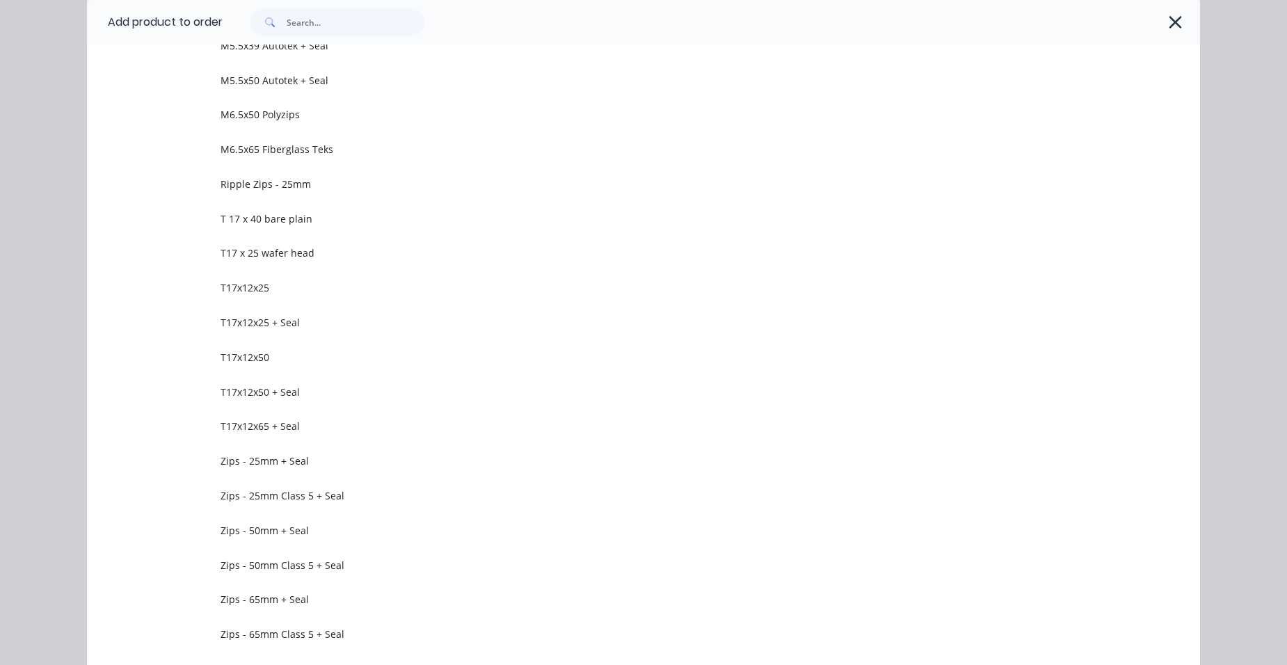
scroll to position [2922, 0]
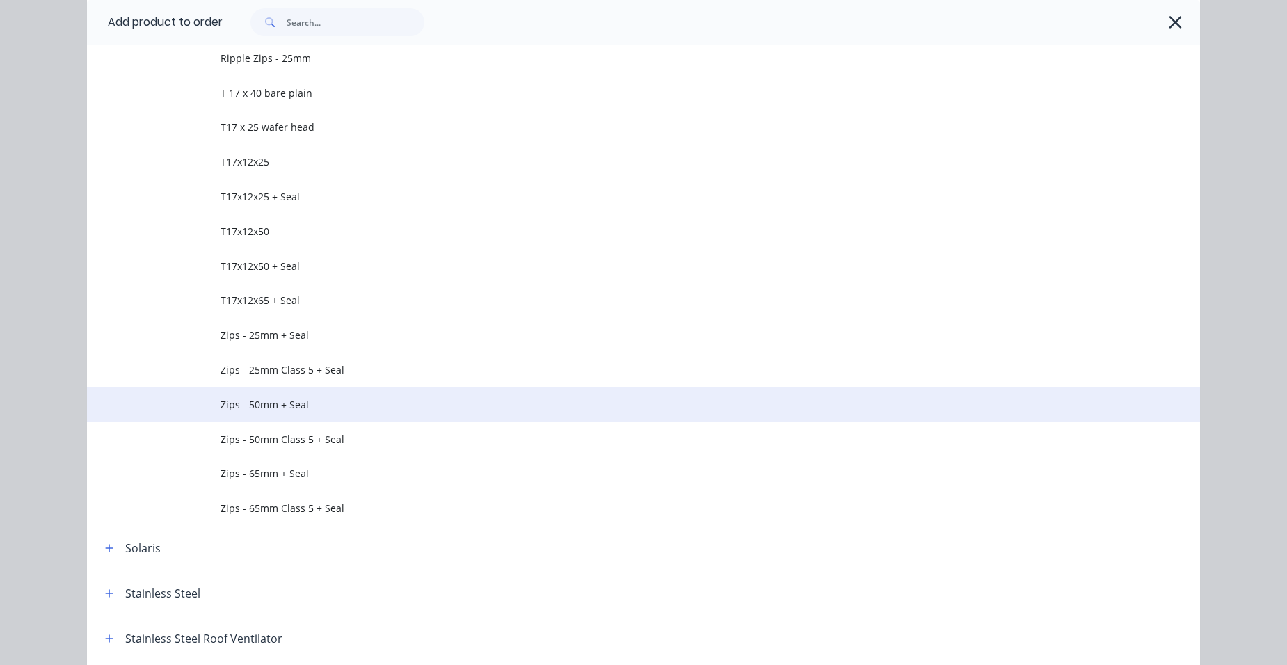
click at [337, 409] on span "Zips - 50mm + Seal" at bounding box center [612, 404] width 783 height 15
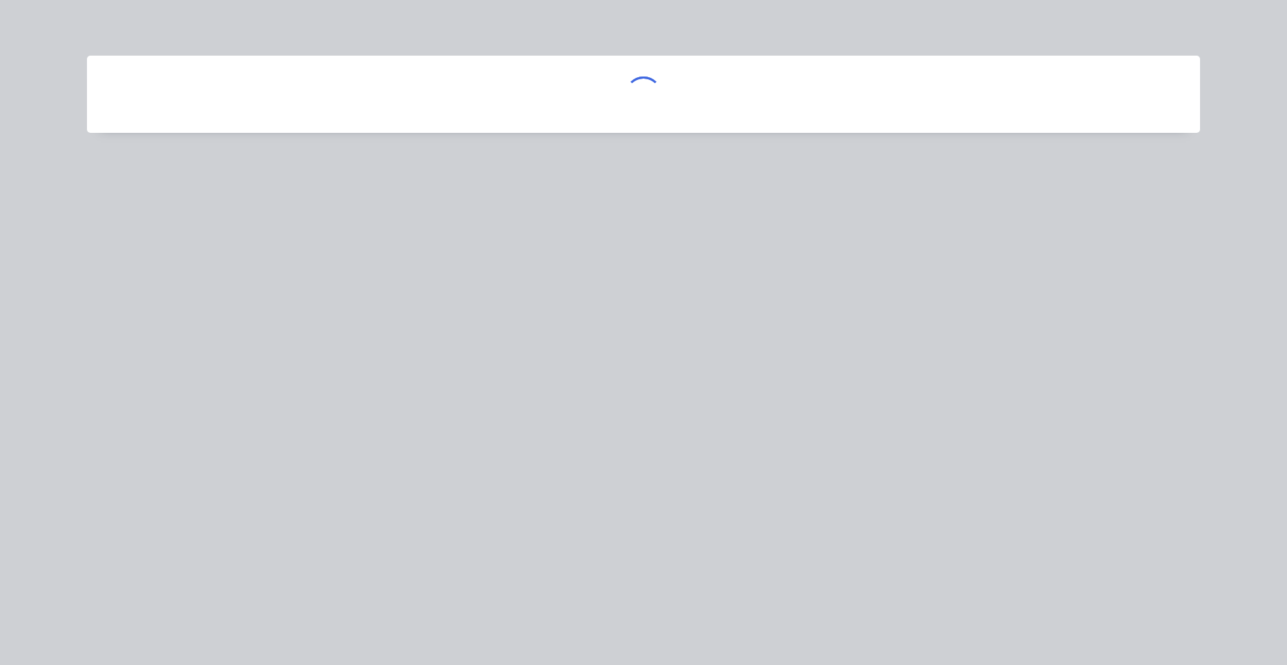
scroll to position [0, 0]
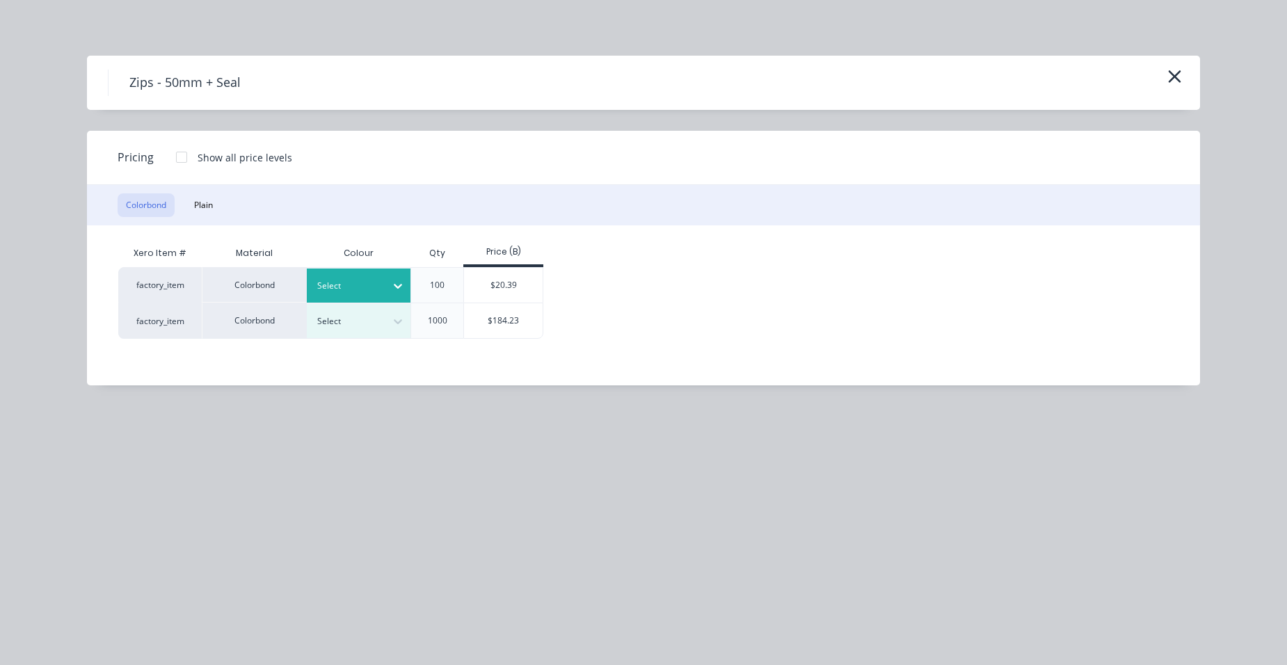
click at [386, 293] on div at bounding box center [397, 286] width 25 height 22
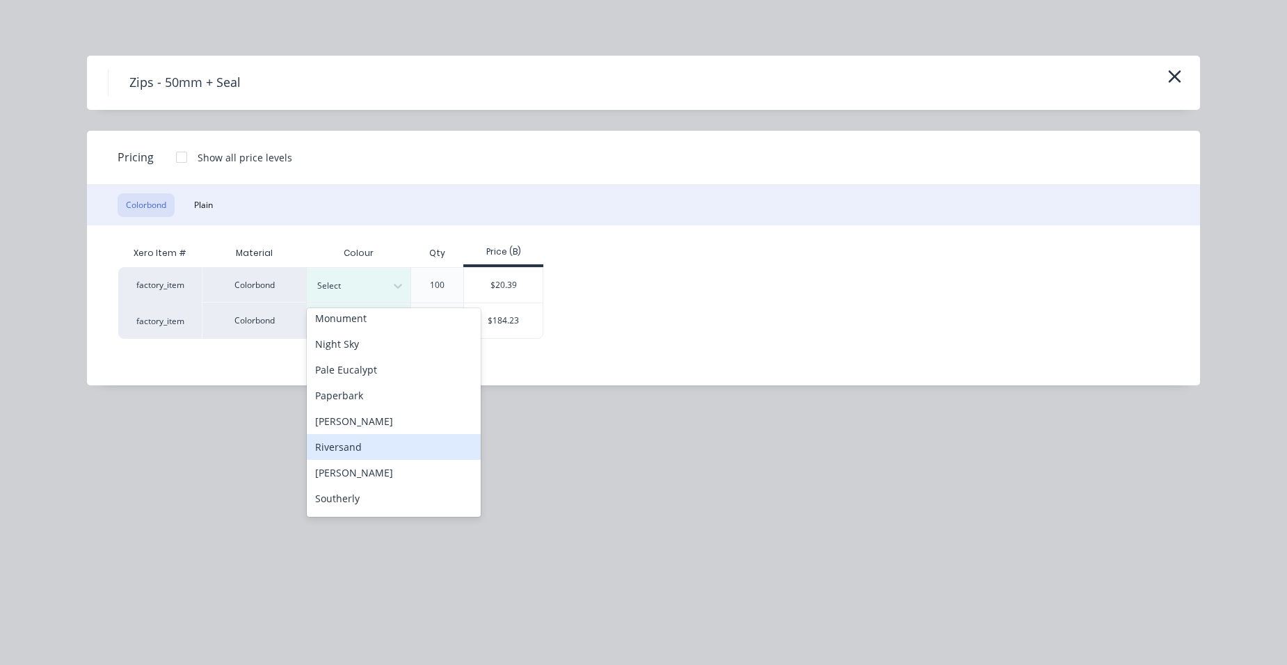
scroll to position [557, 0]
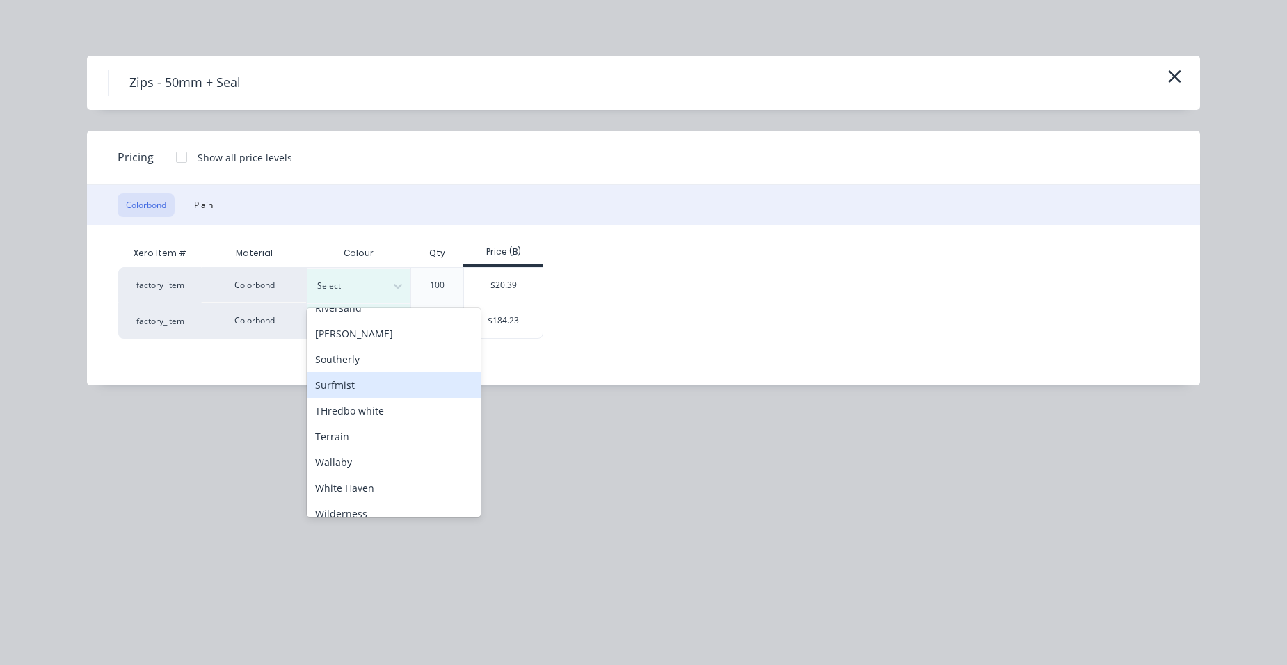
click at [352, 391] on div "Surfmist" at bounding box center [394, 385] width 174 height 26
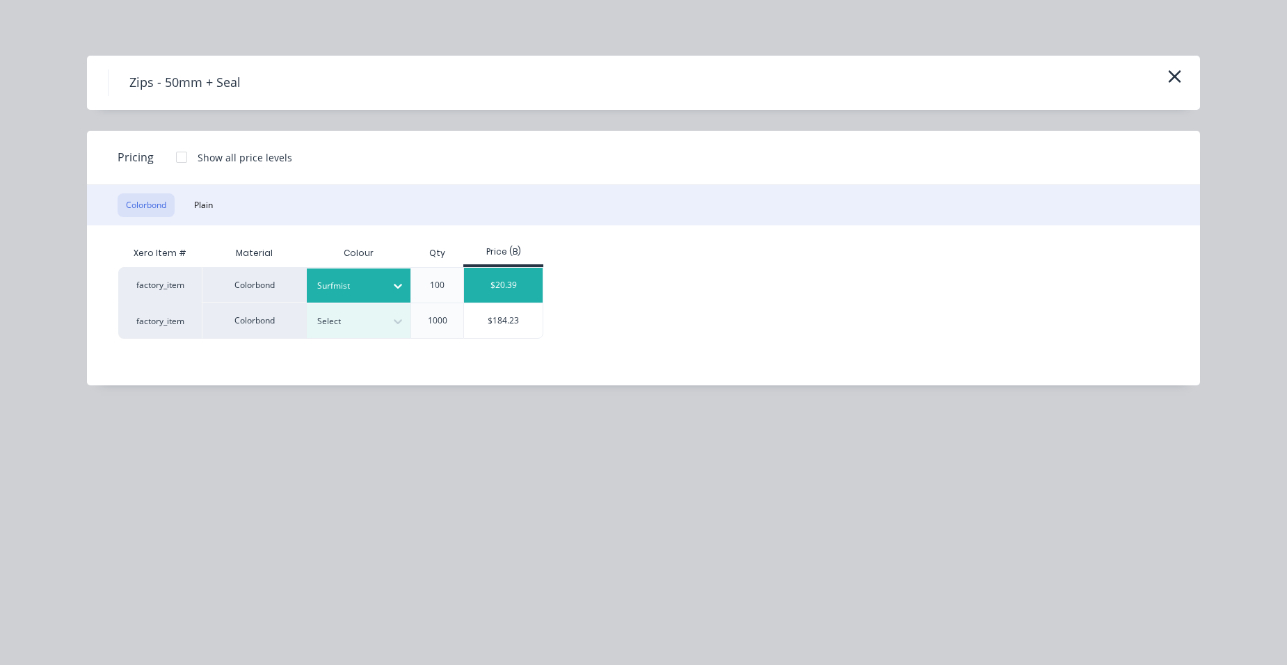
click at [492, 273] on div "$20.39" at bounding box center [503, 285] width 79 height 35
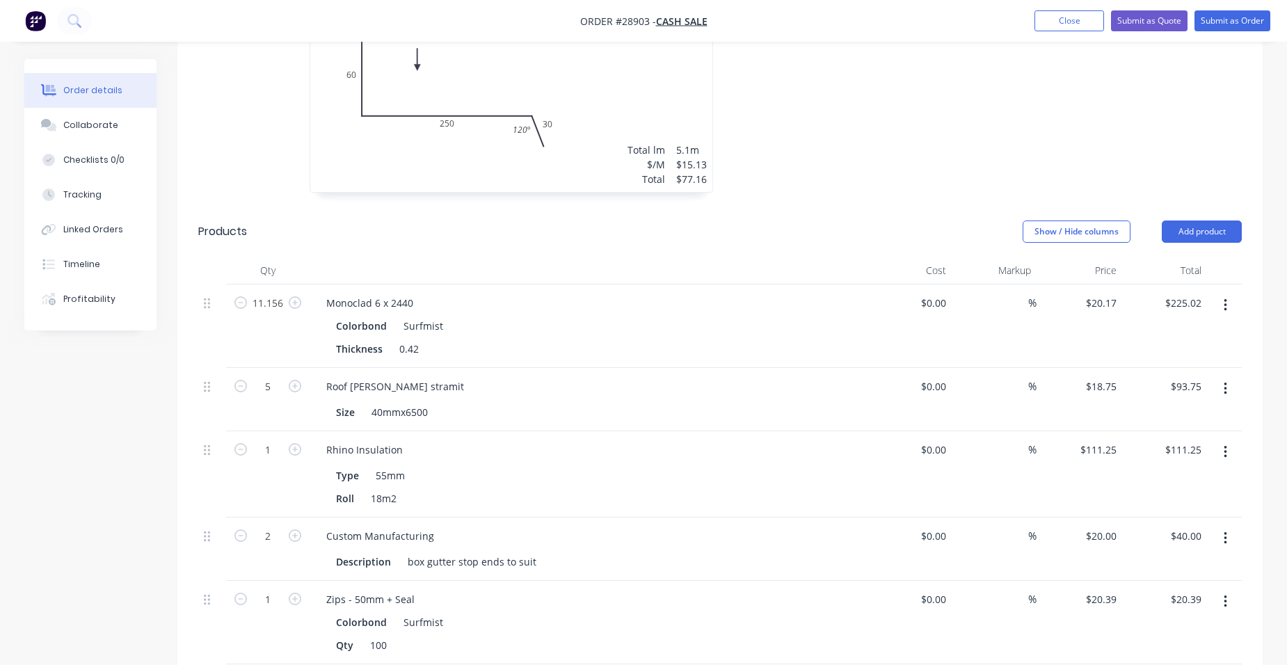
scroll to position [1033, 0]
drag, startPoint x: 1195, startPoint y: 191, endPoint x: 1190, endPoint y: 208, distance: 18.3
click at [1196, 222] on button "Add product" at bounding box center [1202, 233] width 80 height 22
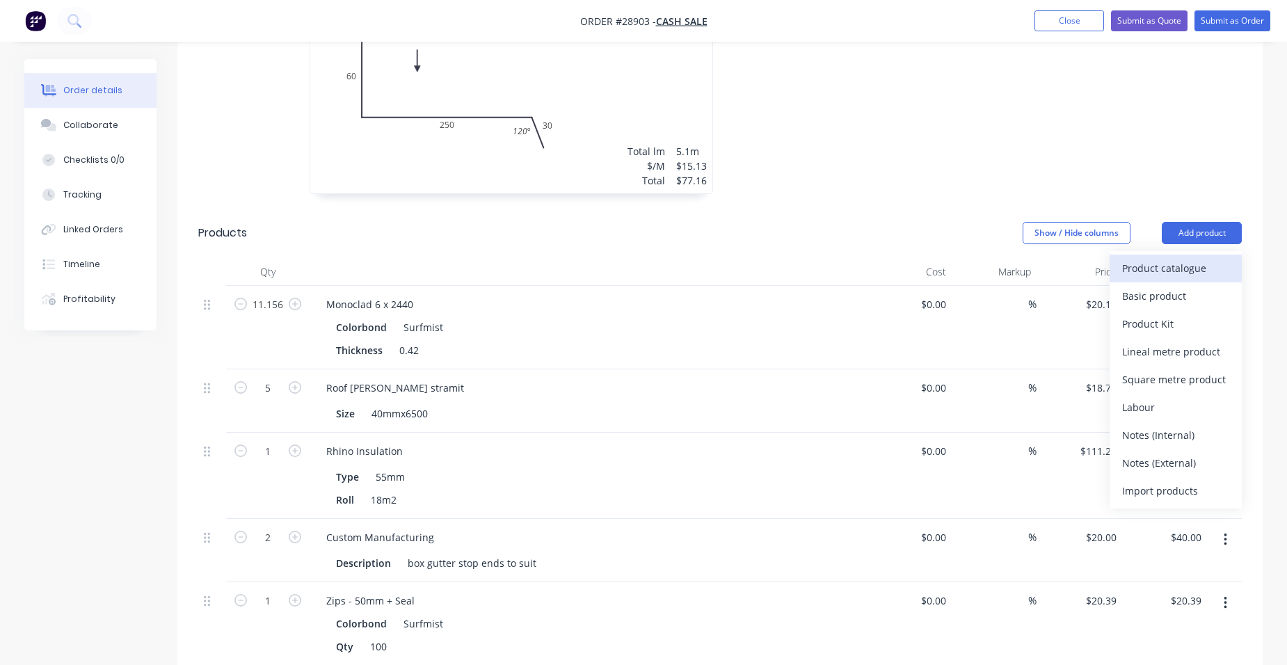
click at [1183, 255] on button "Product catalogue" at bounding box center [1176, 269] width 132 height 28
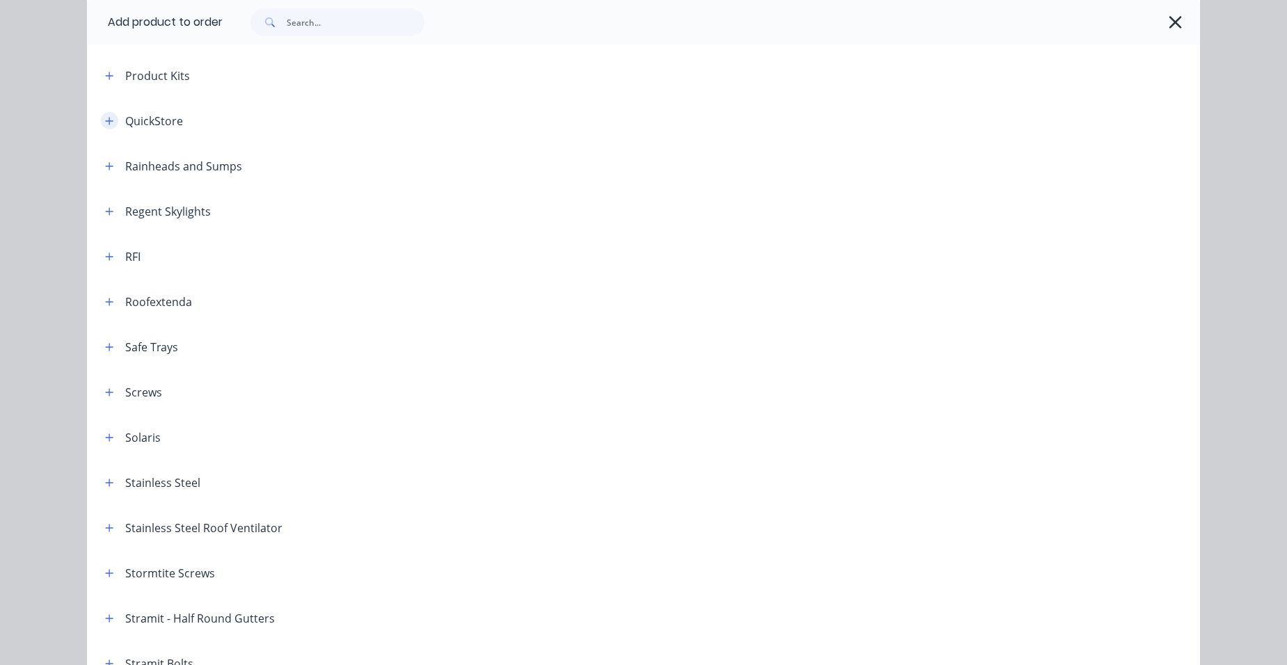
scroll to position [1809, 0]
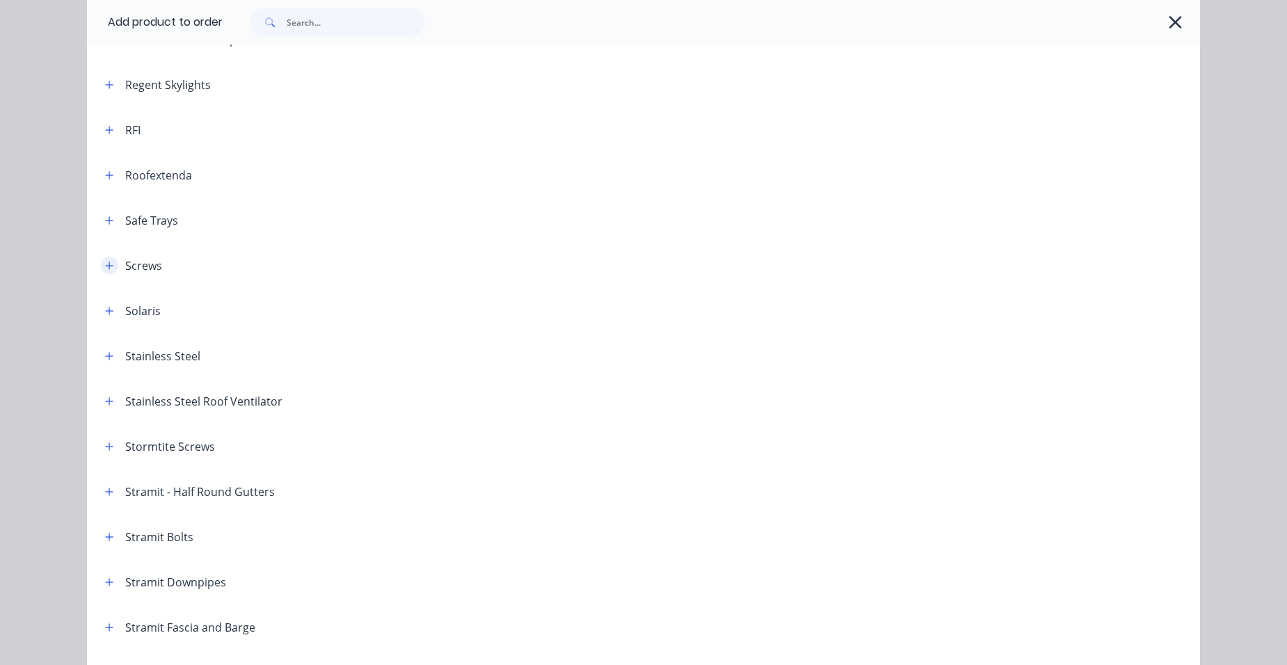
click at [107, 261] on icon "button" at bounding box center [109, 266] width 8 height 10
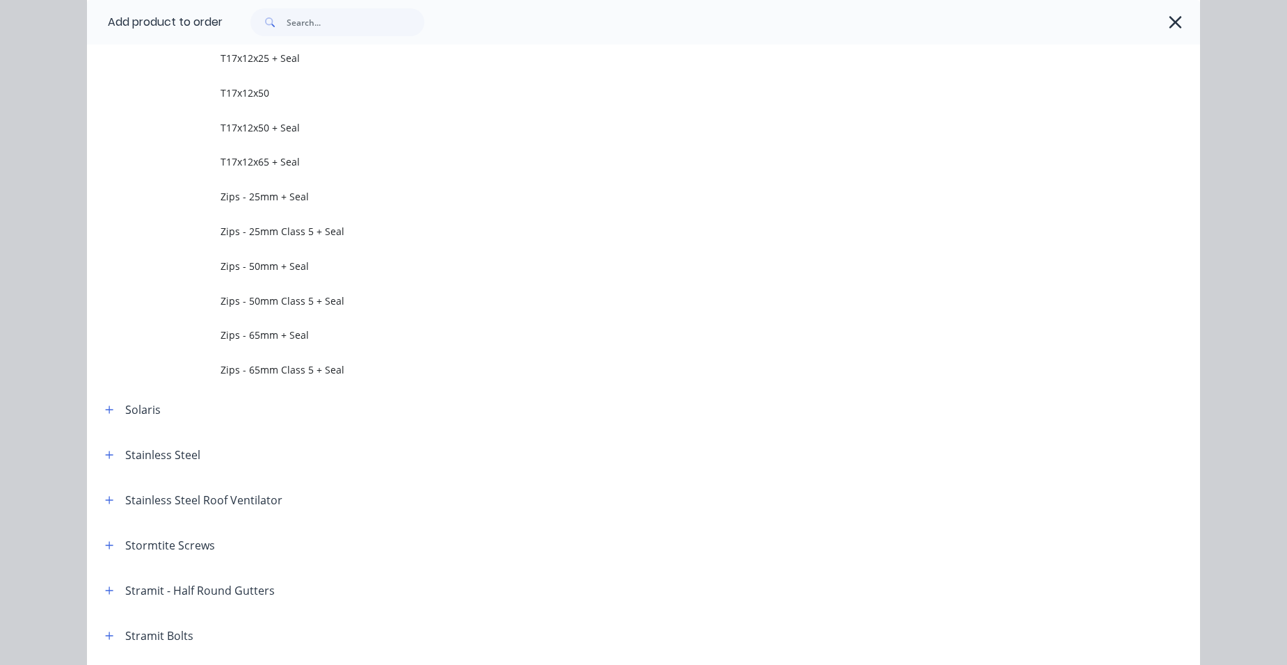
scroll to position [3062, 0]
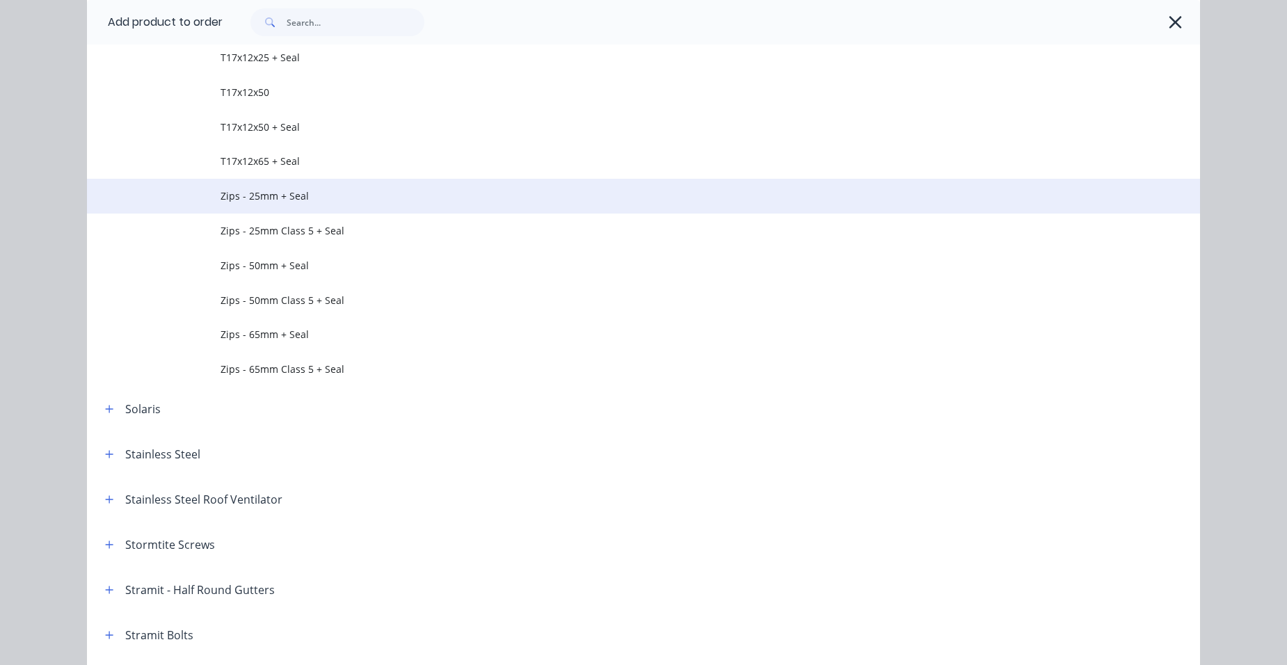
click at [283, 193] on span "Zips - 25mm + Seal" at bounding box center [612, 196] width 783 height 15
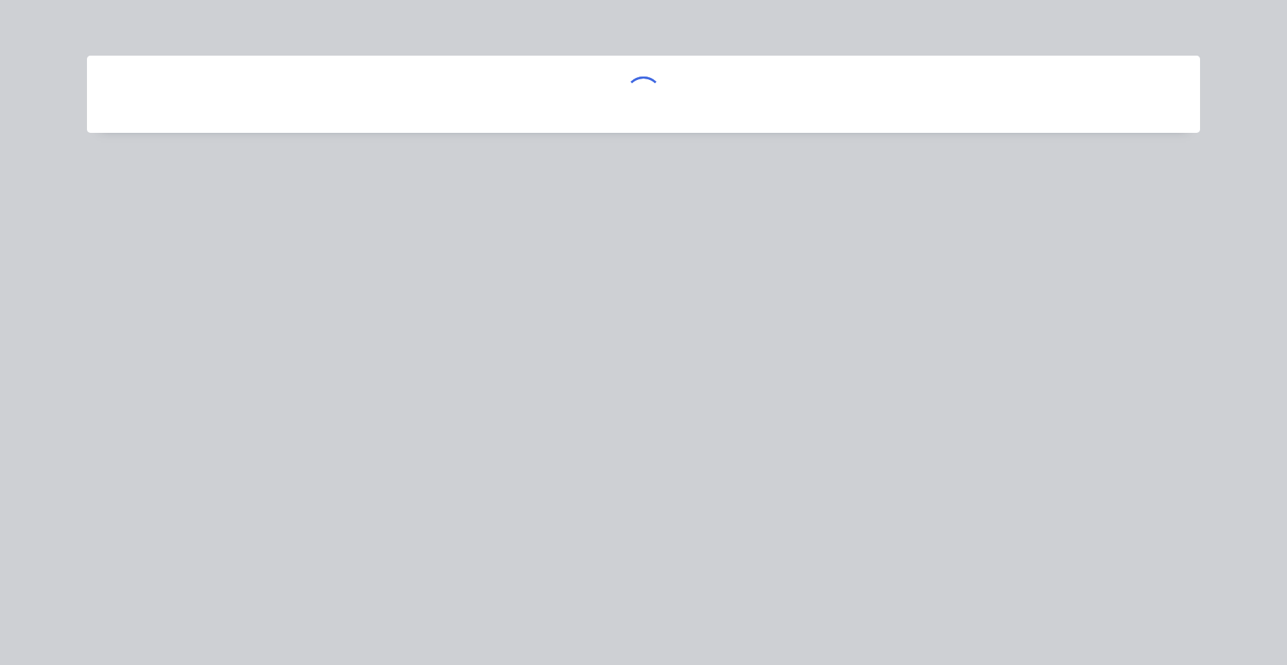
scroll to position [0, 0]
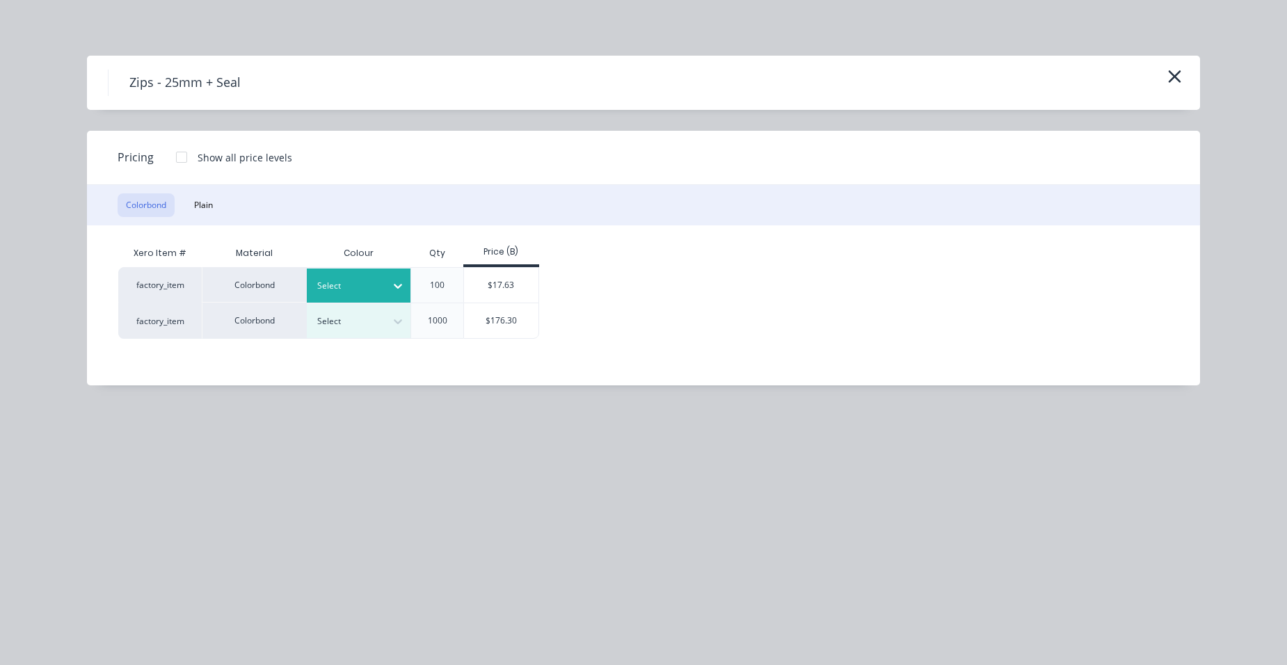
click at [365, 292] on div at bounding box center [348, 285] width 63 height 15
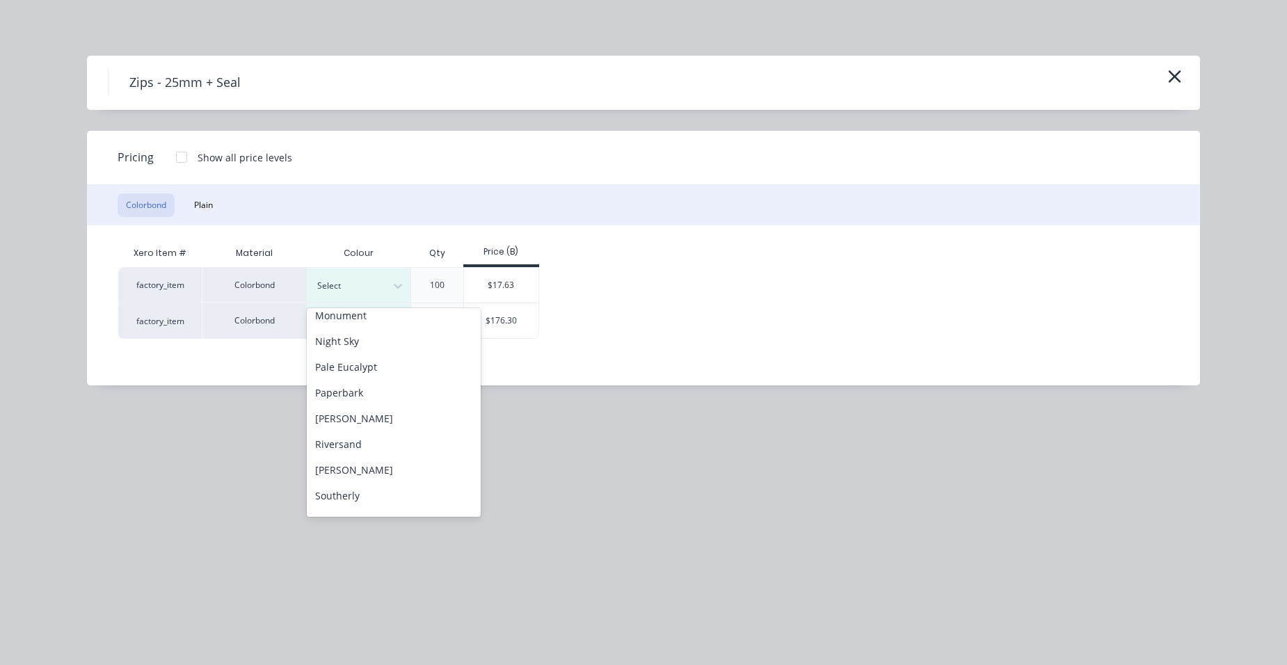
scroll to position [557, 0]
click at [373, 392] on div "Surfmist" at bounding box center [394, 385] width 174 height 26
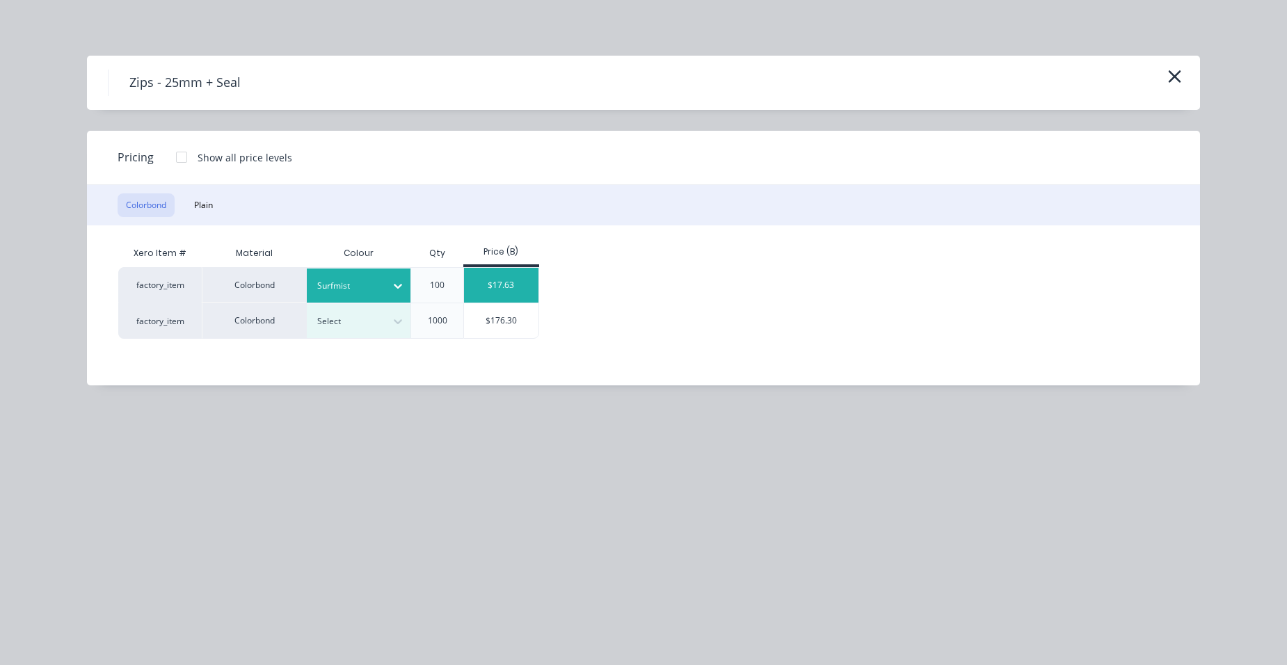
click at [502, 271] on div "$17.63" at bounding box center [501, 285] width 74 height 35
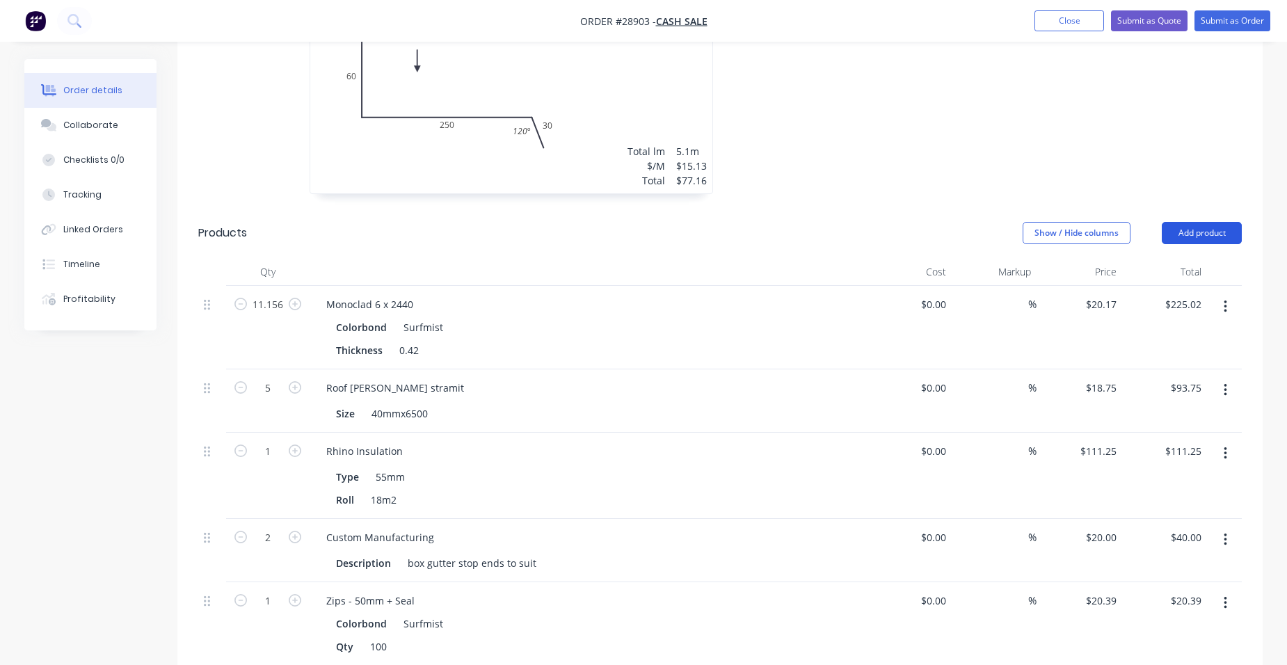
click at [1209, 222] on button "Add product" at bounding box center [1202, 233] width 80 height 22
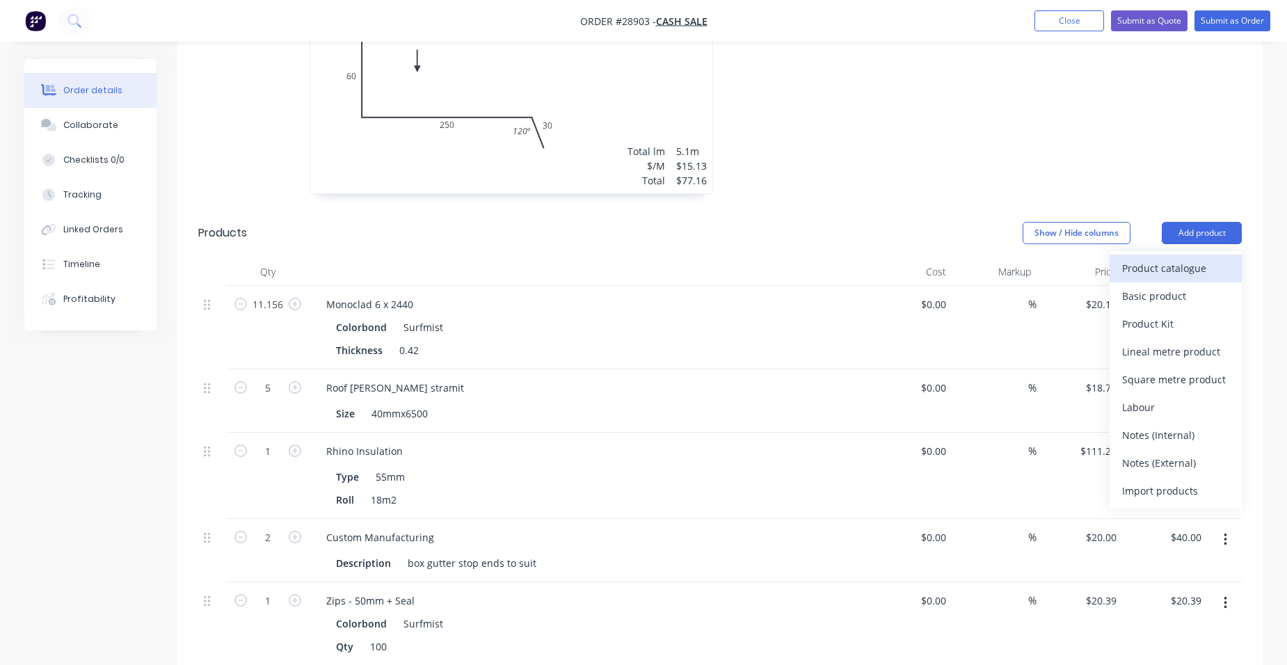
click at [1176, 258] on div "Product catalogue" at bounding box center [1175, 268] width 107 height 20
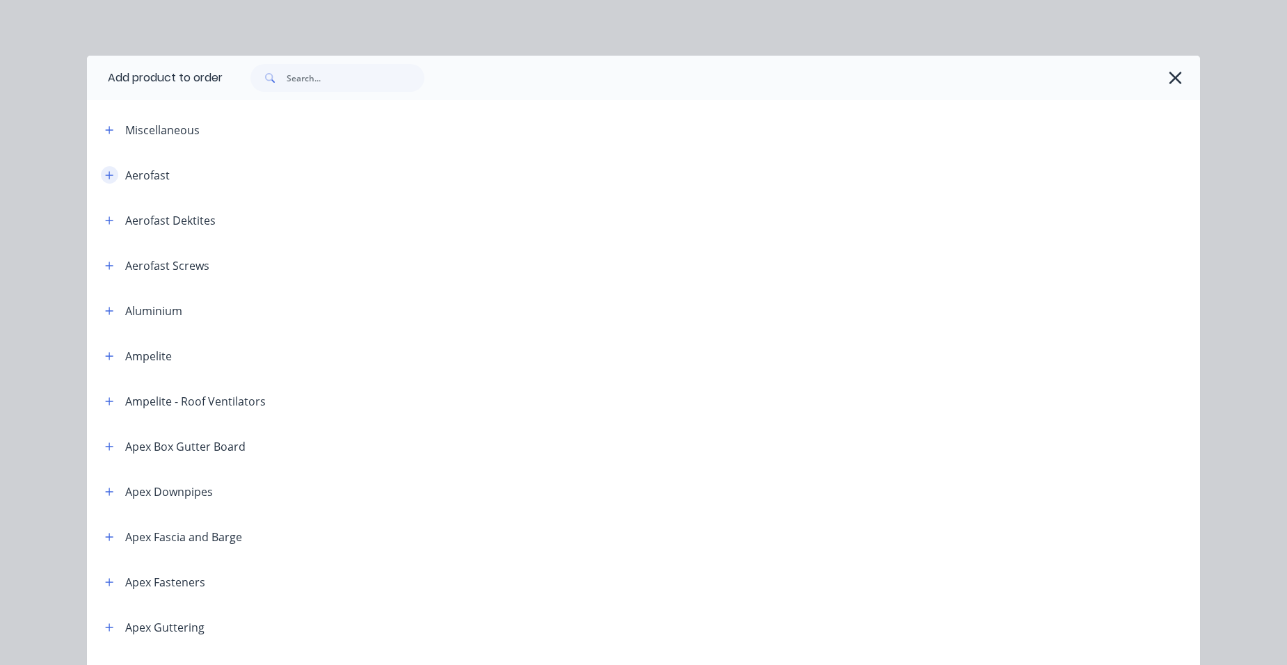
click at [107, 178] on icon "button" at bounding box center [109, 175] width 8 height 10
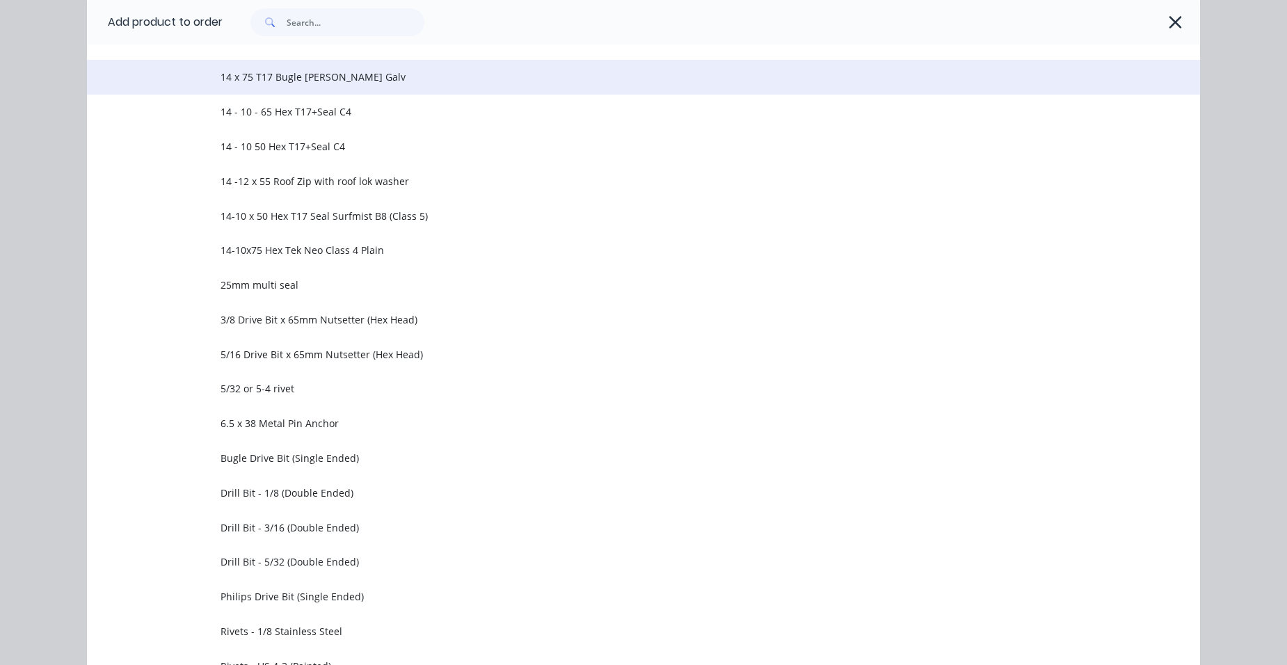
scroll to position [348, 0]
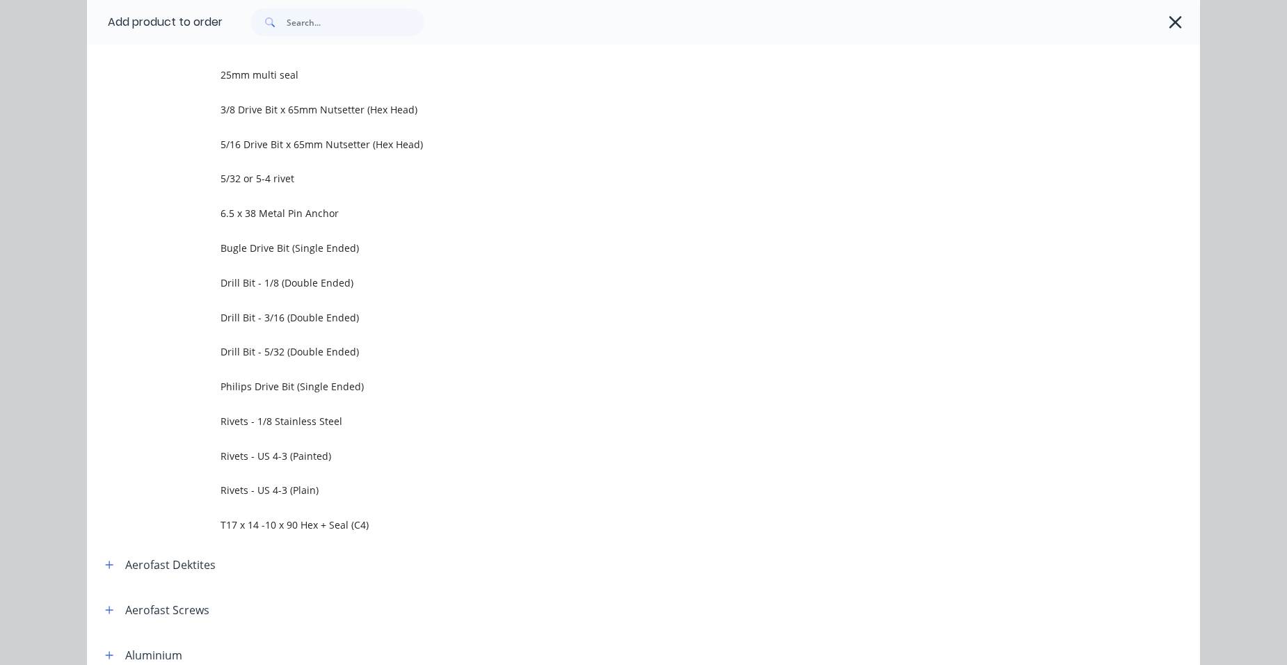
click at [324, 461] on span "Rivets - US 4-3 (Painted)" at bounding box center [612, 456] width 783 height 15
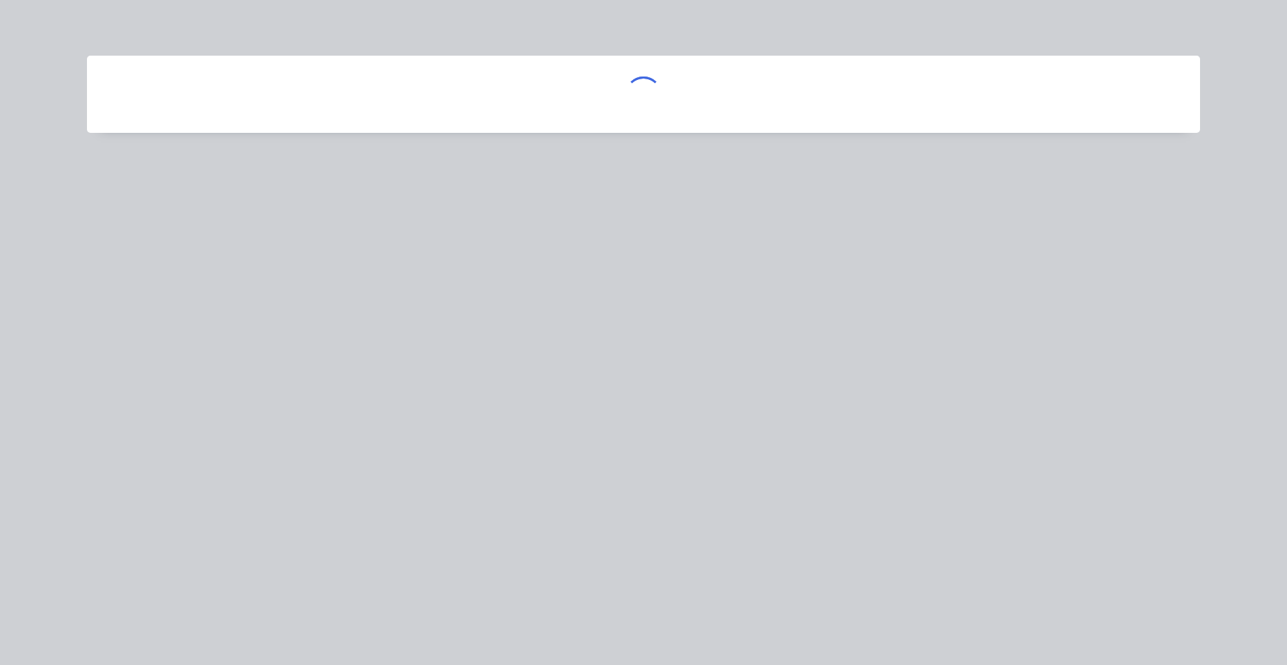
scroll to position [0, 0]
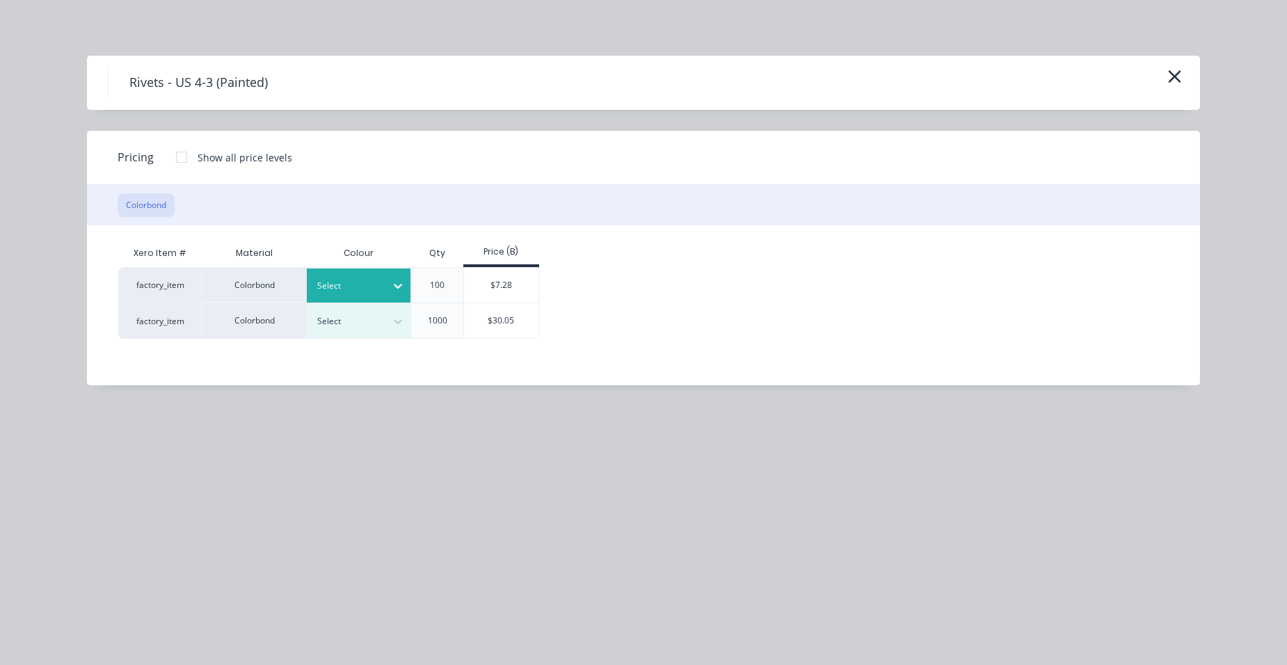
click at [364, 296] on div "Select" at bounding box center [359, 286] width 104 height 34
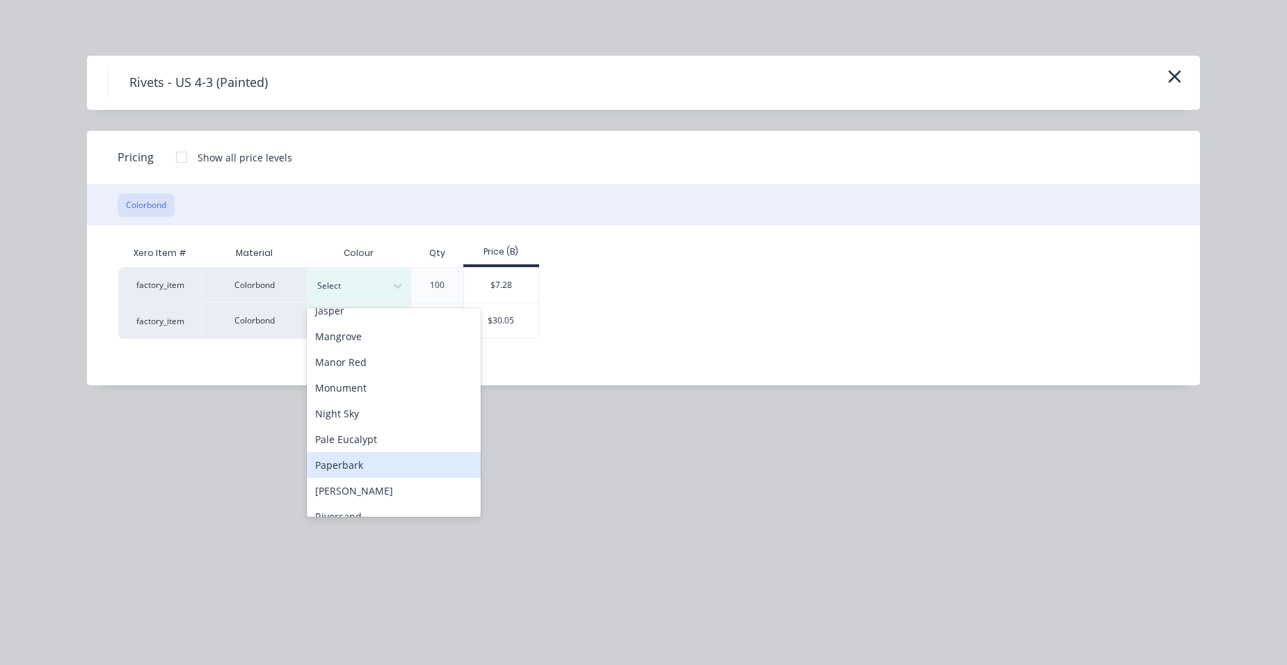
scroll to position [557, 0]
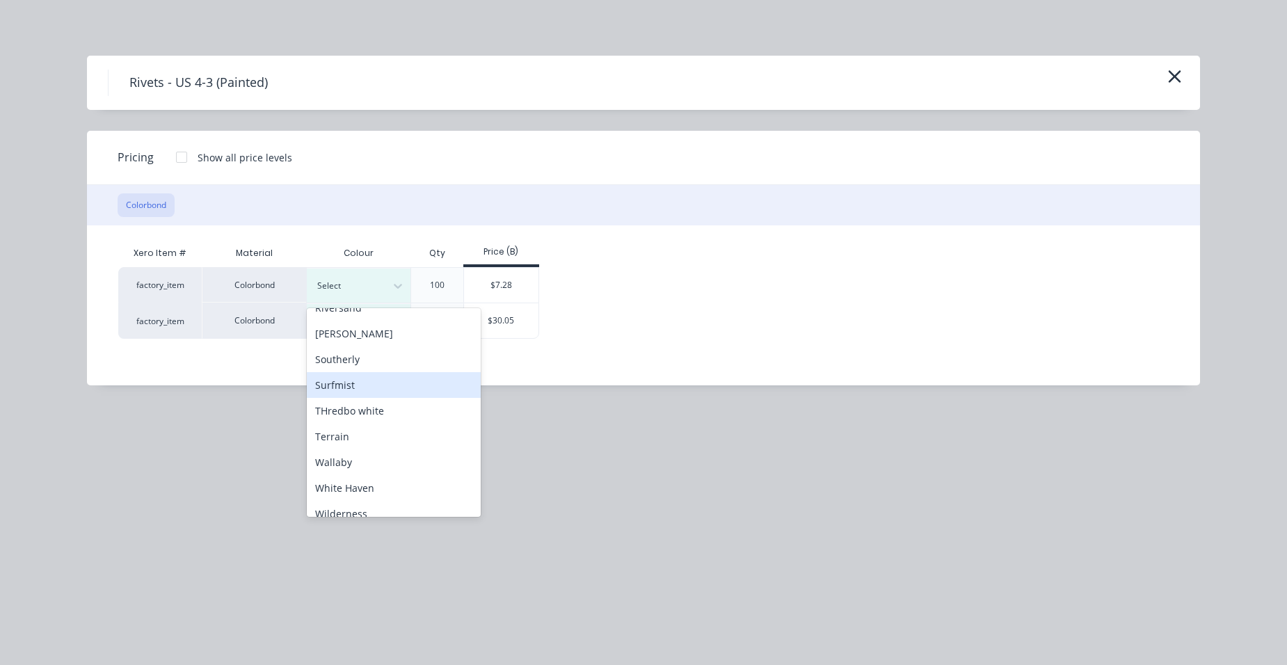
click at [383, 382] on div "Surfmist" at bounding box center [394, 385] width 174 height 26
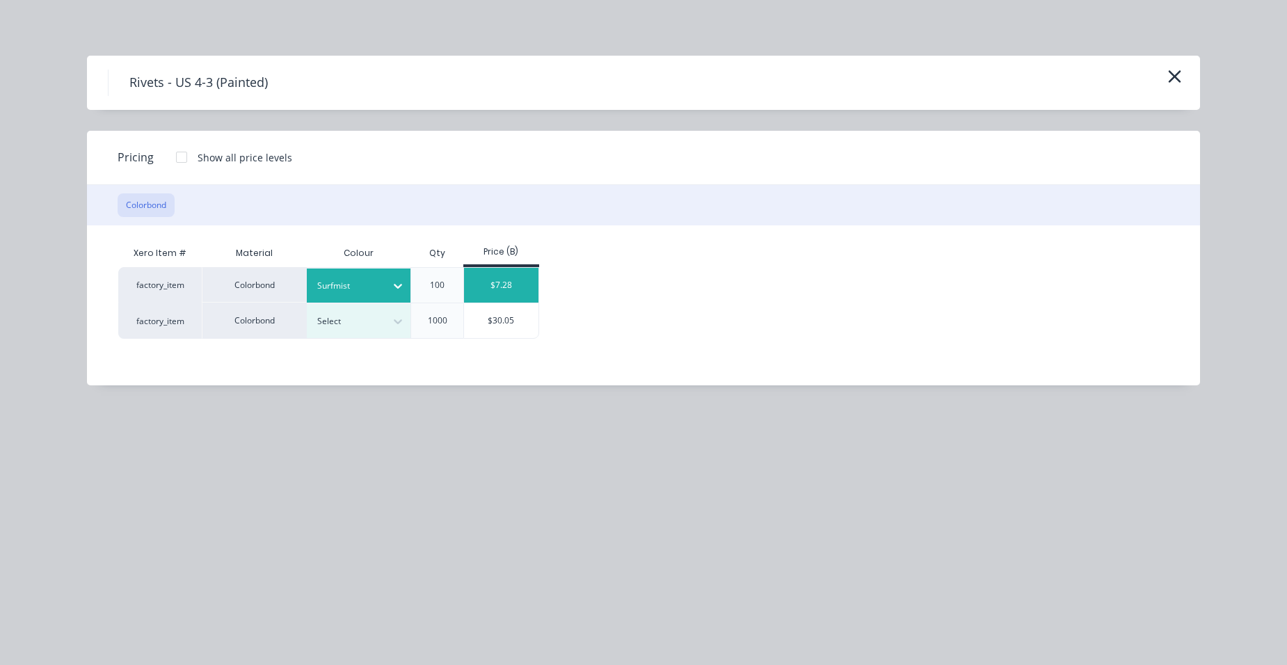
click at [477, 295] on div "$7.28" at bounding box center [501, 285] width 74 height 35
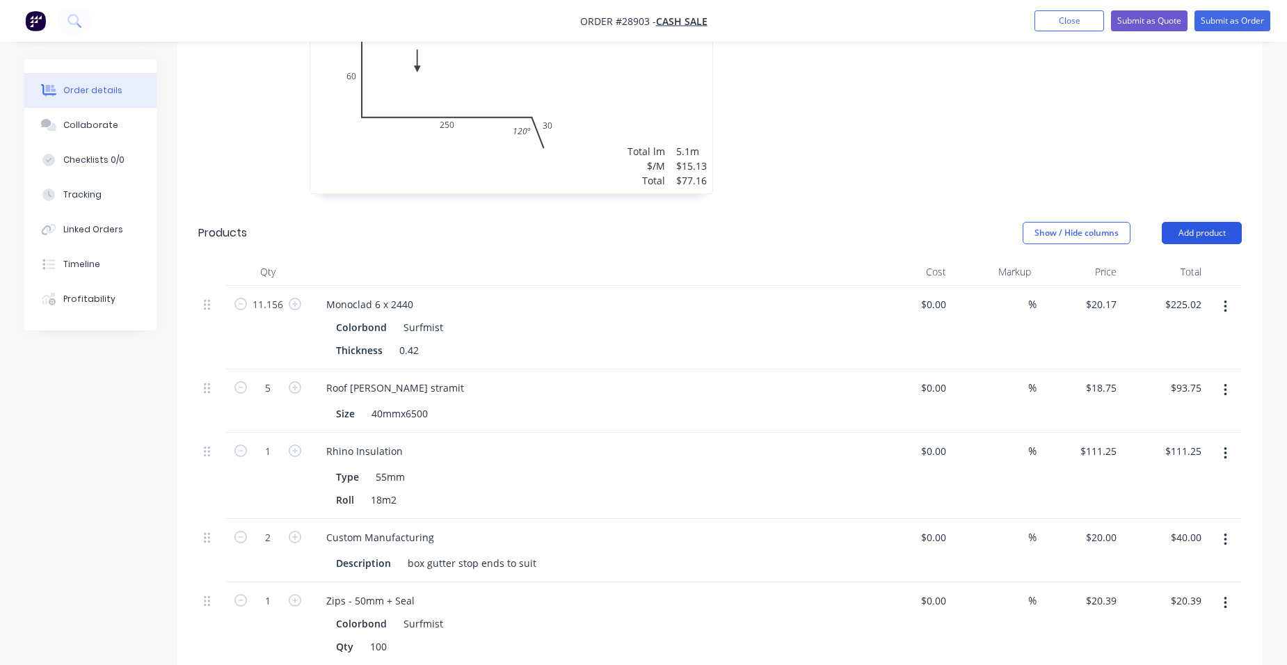
click at [1202, 222] on button "Add product" at bounding box center [1202, 233] width 80 height 22
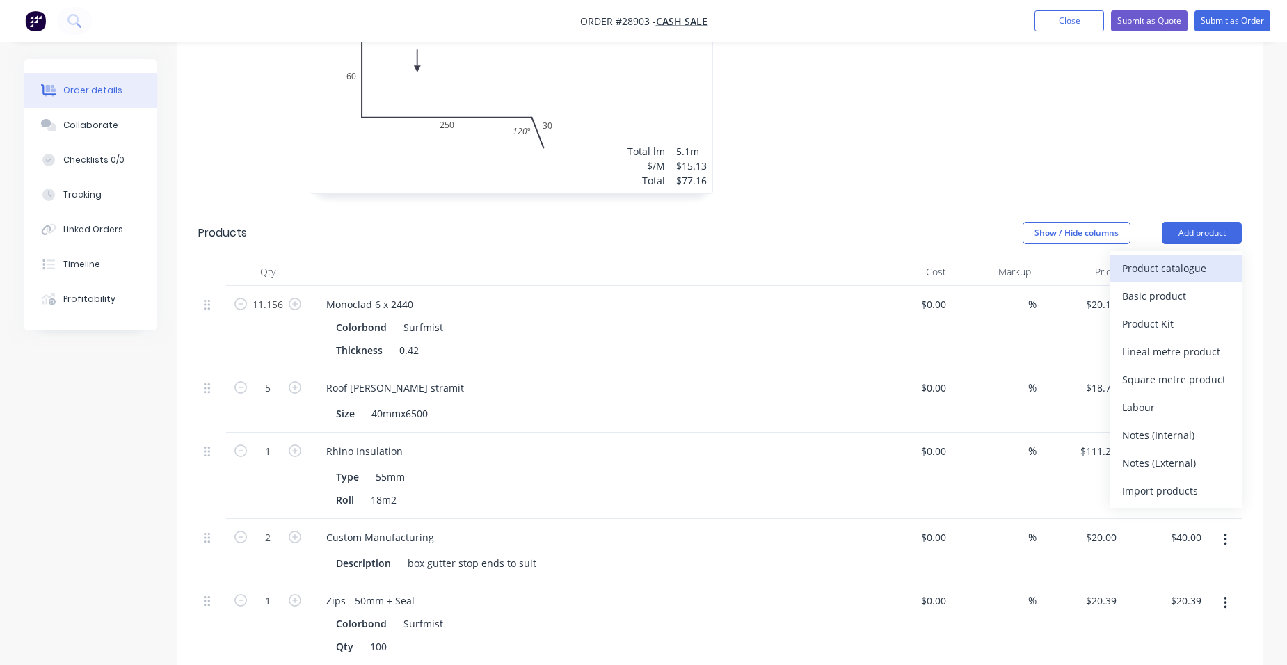
click at [1180, 258] on div "Product catalogue" at bounding box center [1175, 268] width 107 height 20
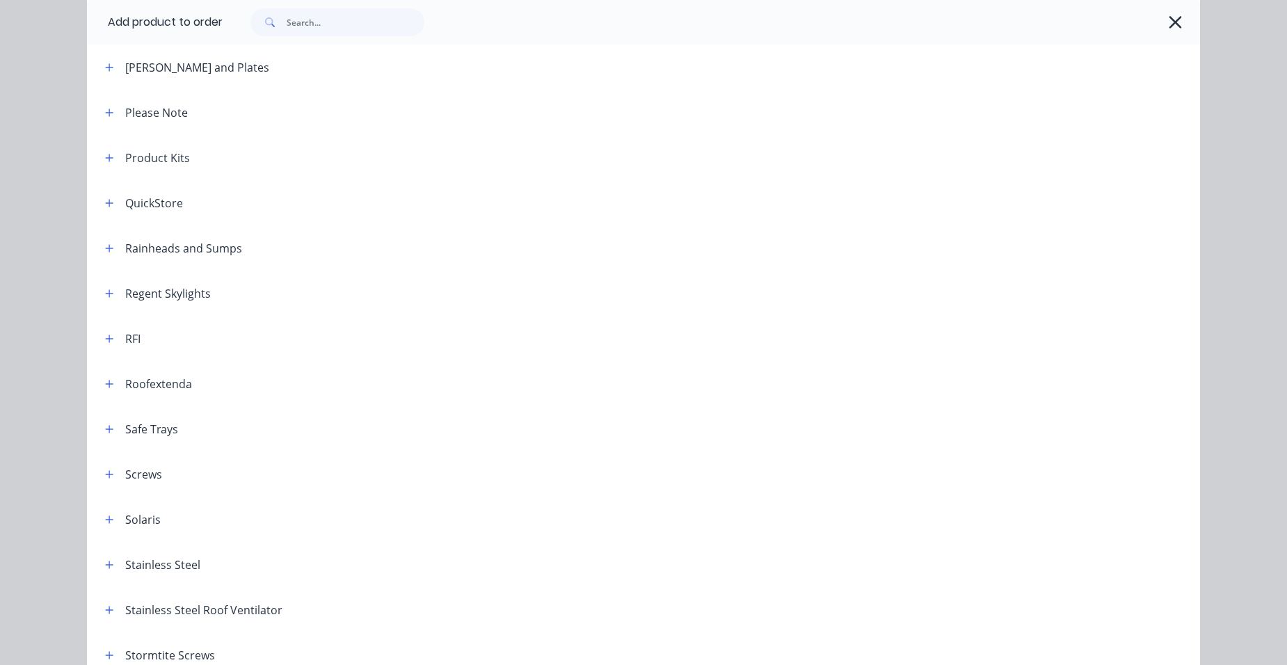
scroll to position [1740, 0]
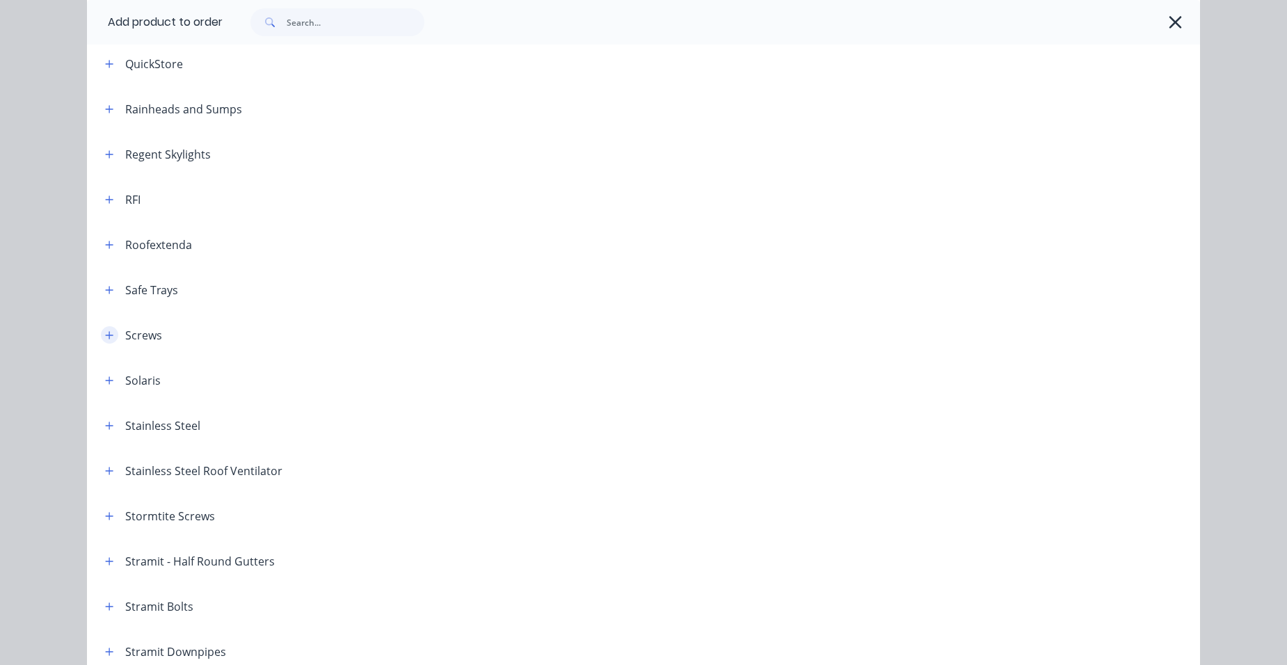
click at [101, 333] on button "button" at bounding box center [109, 334] width 17 height 17
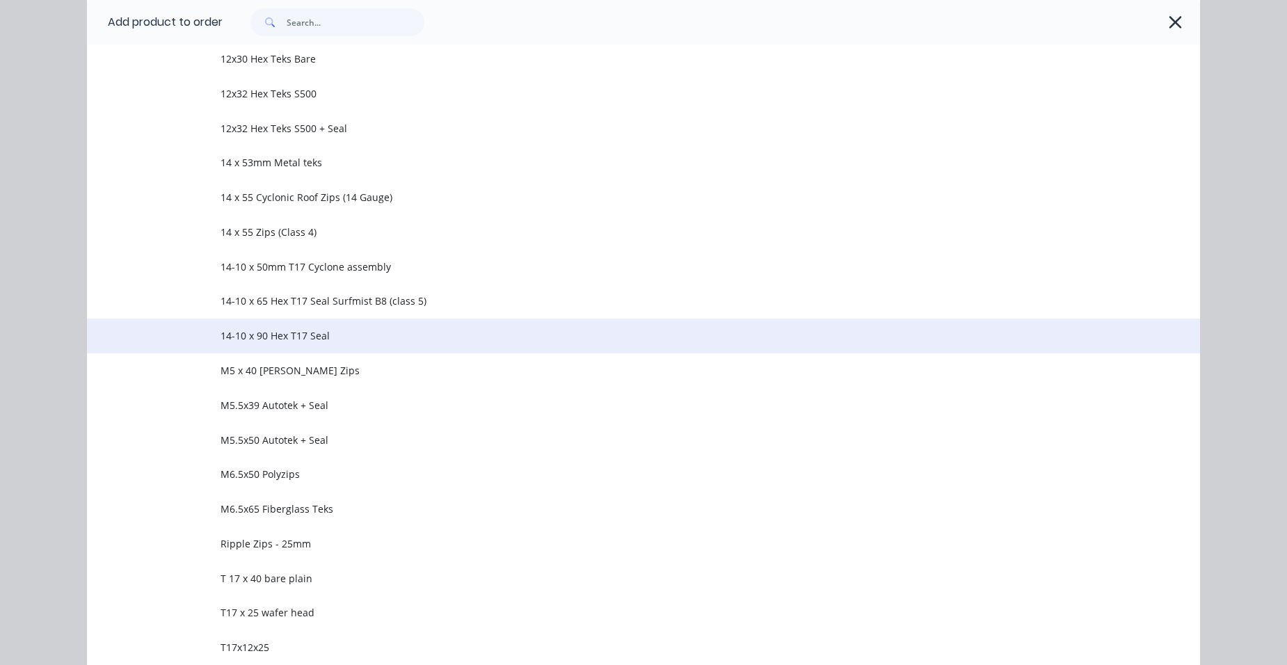
scroll to position [2505, 0]
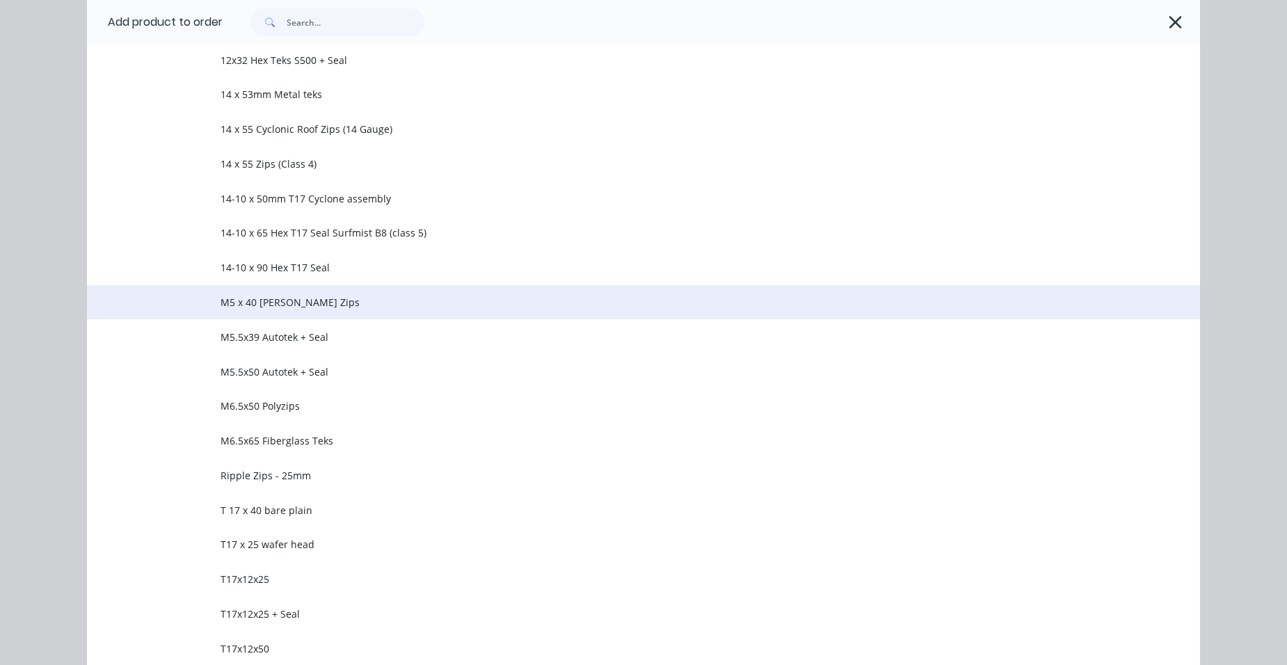
click at [308, 302] on span "M5 x 40 [PERSON_NAME] Zips" at bounding box center [612, 302] width 783 height 15
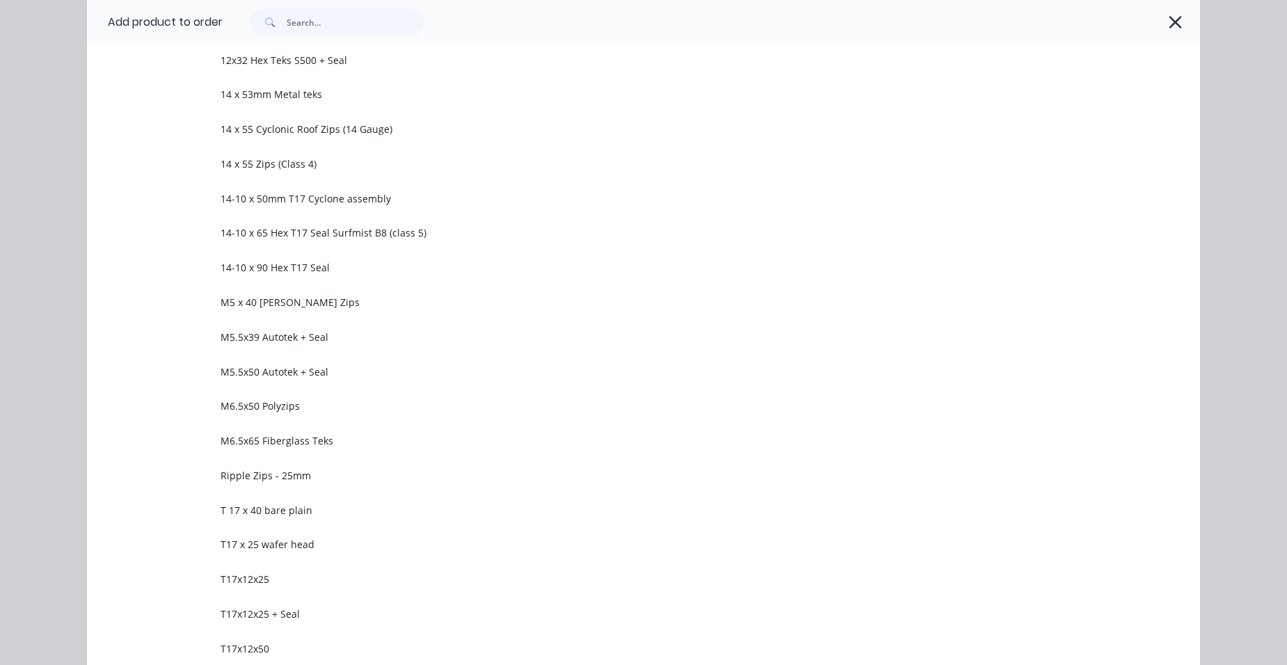
scroll to position [0, 0]
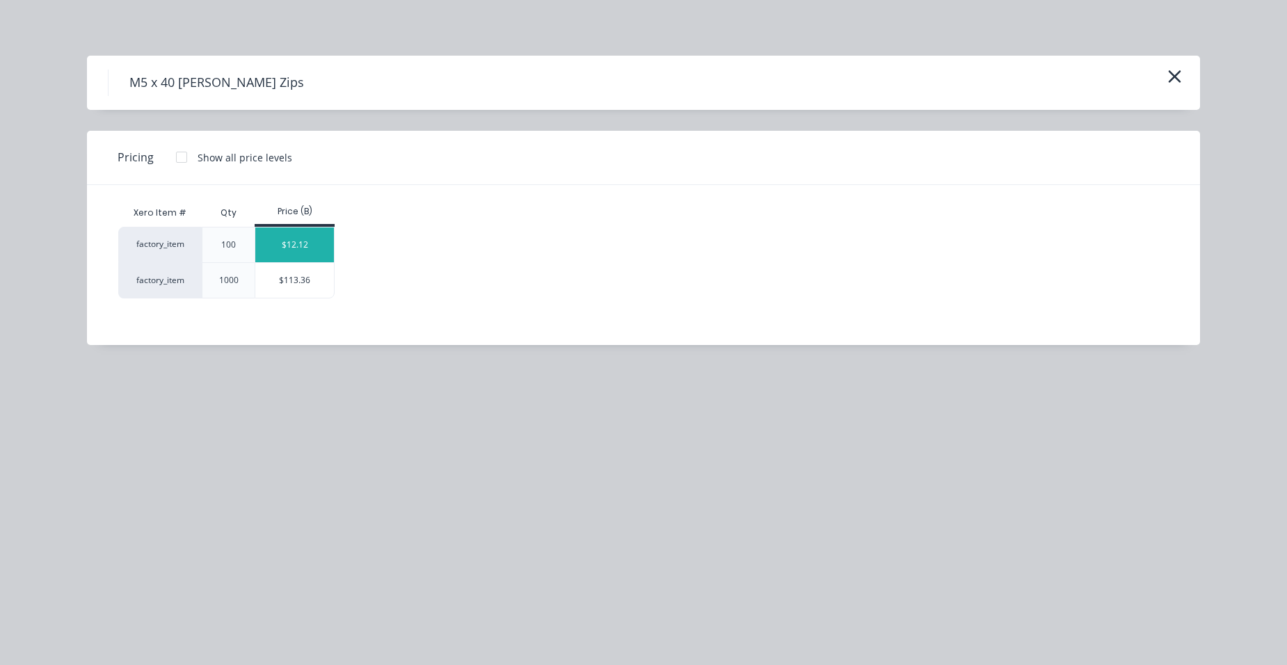
click at [302, 245] on div "$12.12" at bounding box center [294, 245] width 79 height 35
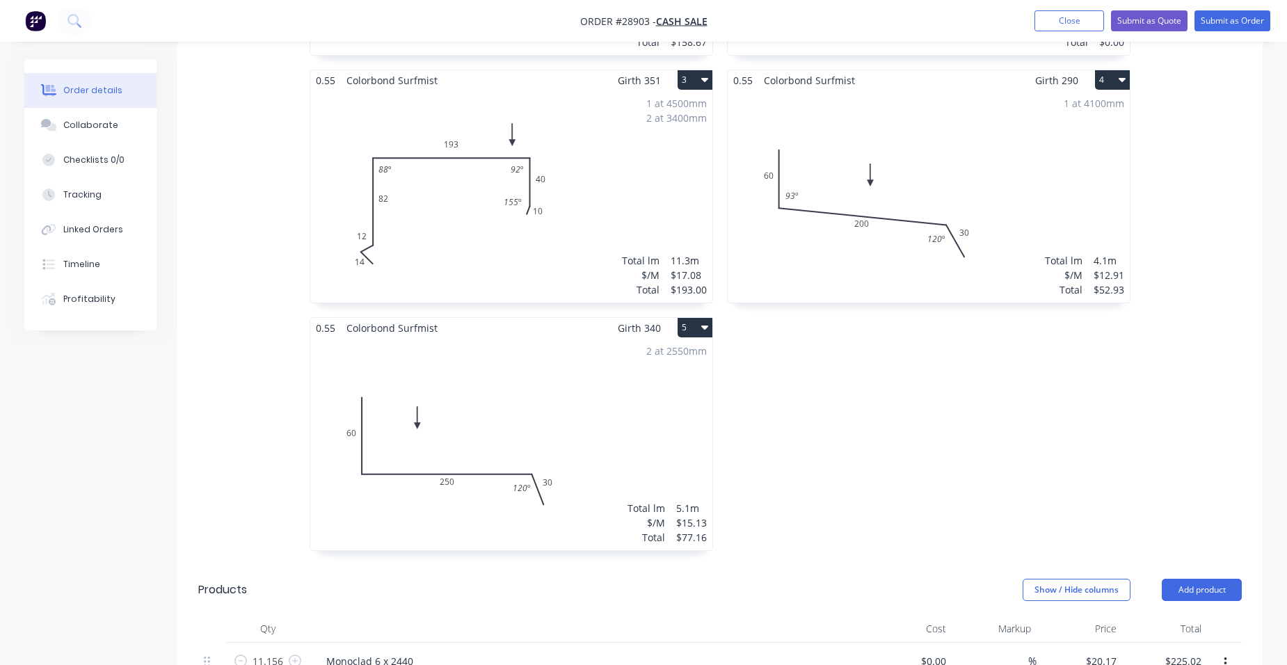
scroll to position [616, 0]
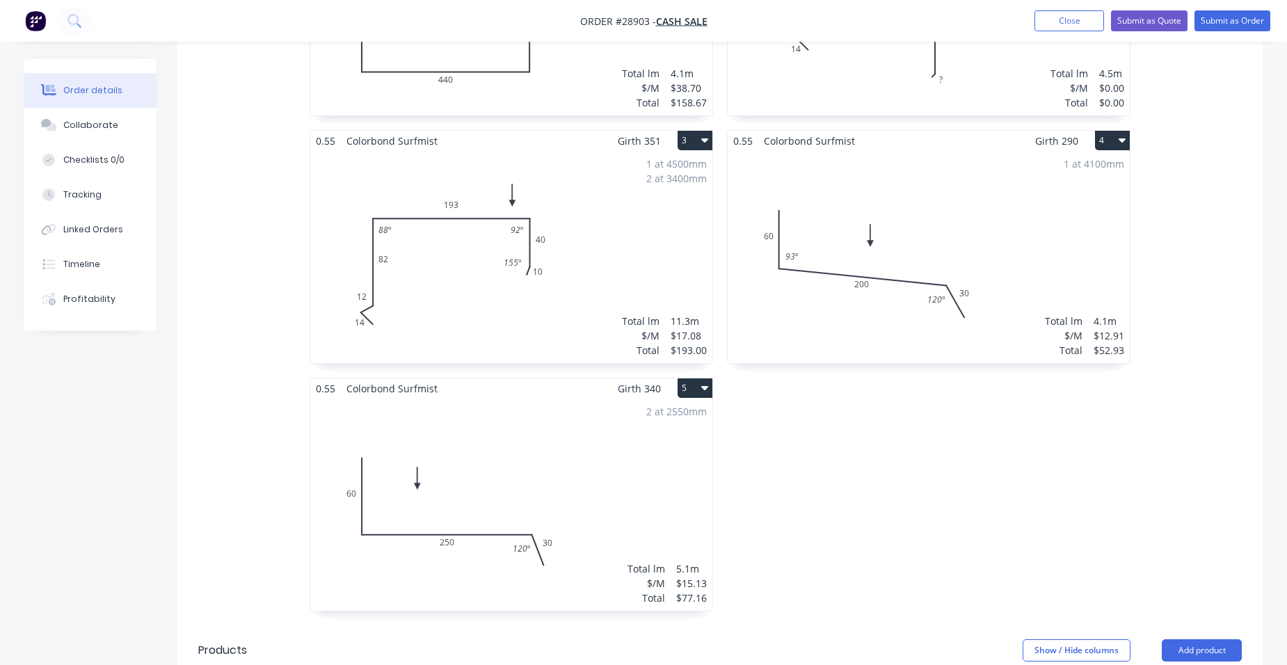
click at [703, 386] on icon "button" at bounding box center [704, 388] width 7 height 4
click at [736, 393] on div "0.55 Colorbond Surfmist Girth 0 2 0 14 12 82 193 180 ? 88 º 92 º 0 14 12 82 193…" at bounding box center [928, 253] width 417 height 743
click at [667, 406] on div "2 at 2550mm Total lm $/M Total 5.1m $15.13 $77.16" at bounding box center [511, 505] width 402 height 212
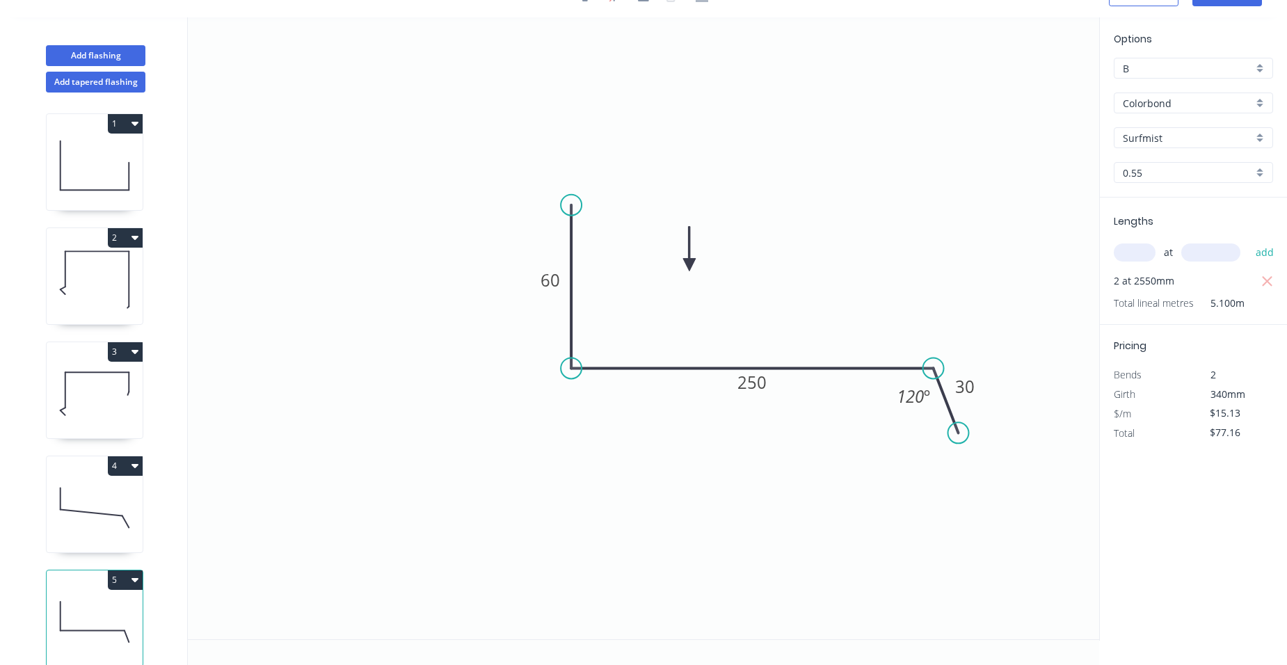
scroll to position [29, 0]
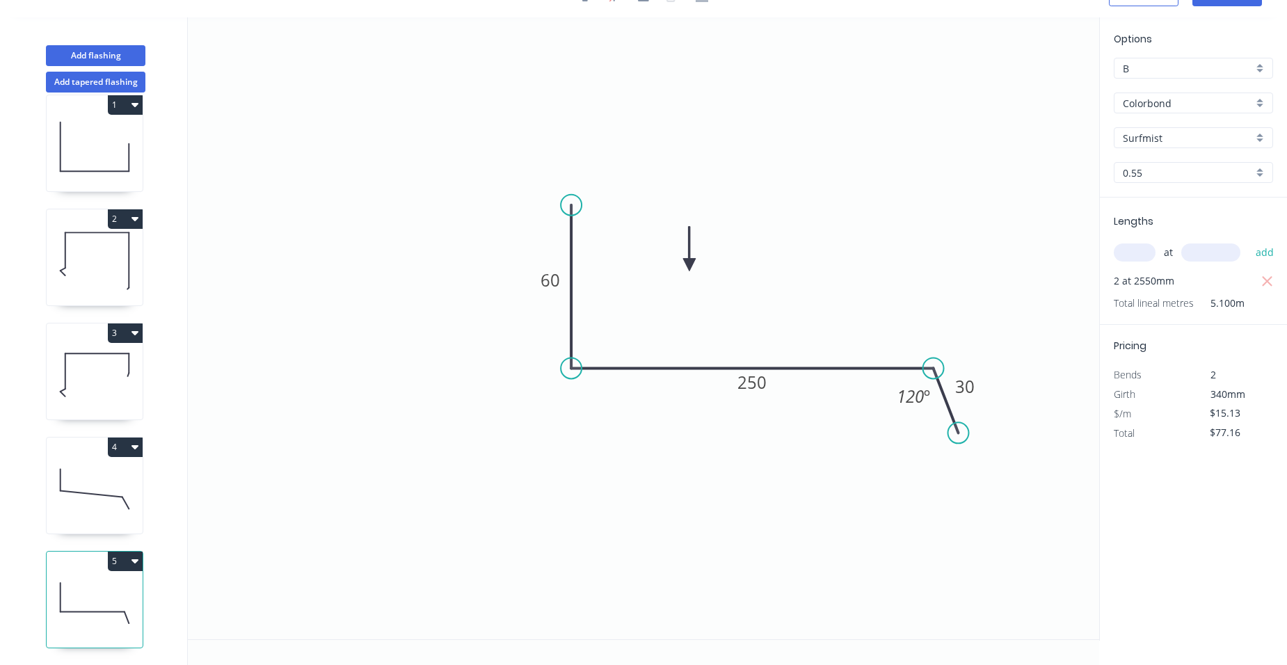
click at [115, 552] on button "5" at bounding box center [125, 561] width 35 height 19
click at [47, 614] on div "Delete" at bounding box center [76, 624] width 107 height 20
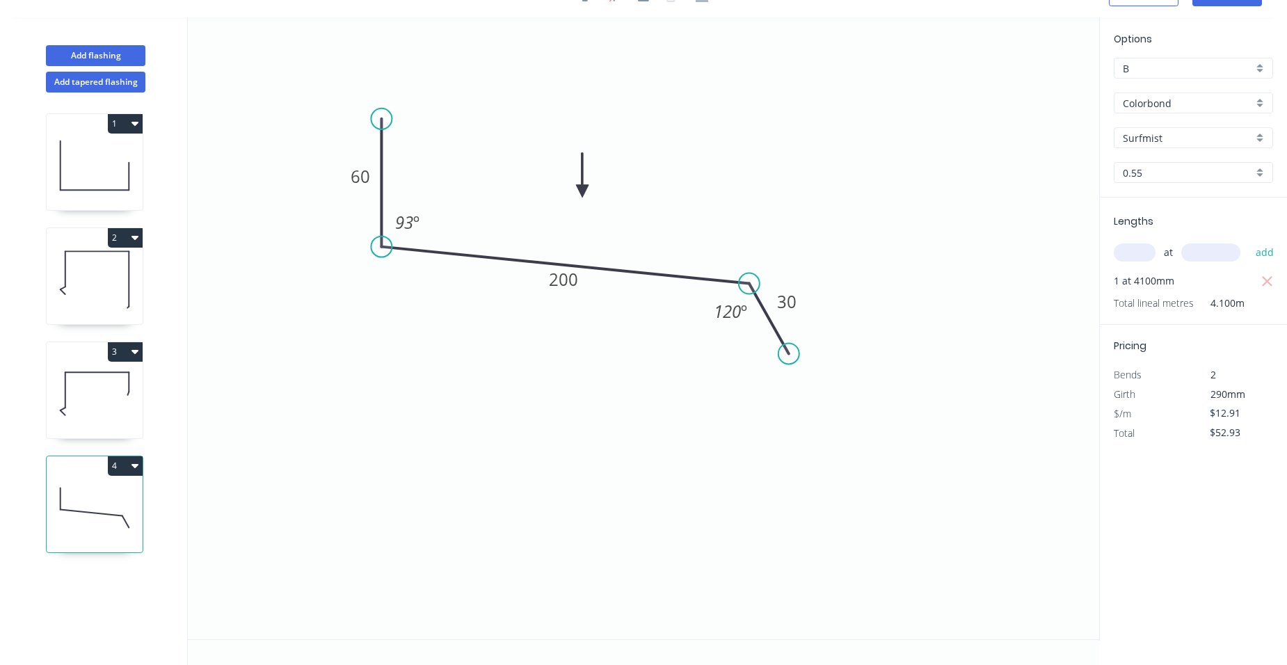
scroll to position [0, 0]
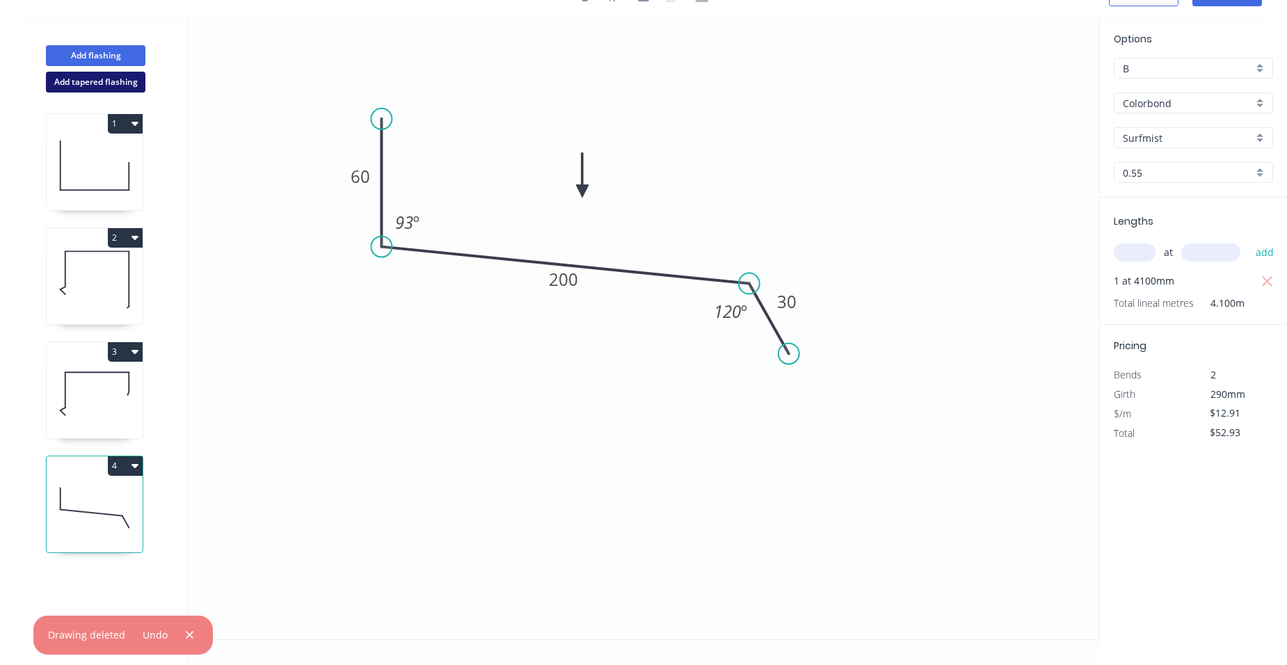
click at [93, 77] on button "Add tapered flashing" at bounding box center [95, 82] width 99 height 21
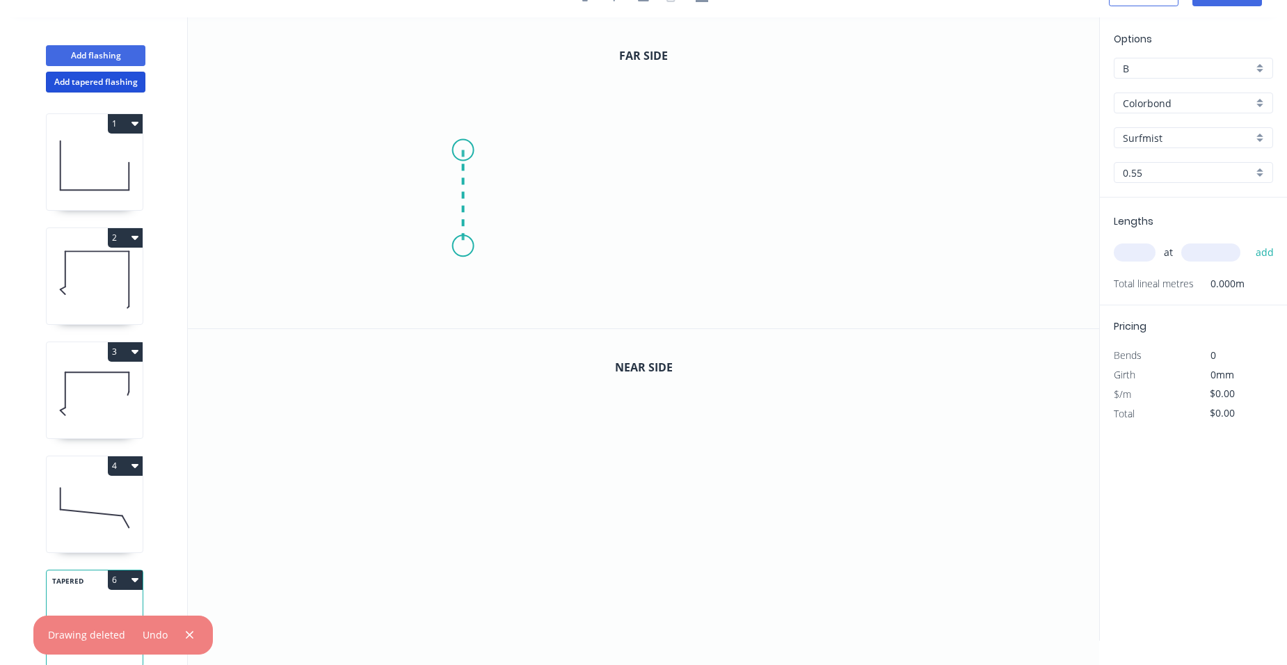
drag, startPoint x: 463, startPoint y: 150, endPoint x: 461, endPoint y: 246, distance: 96.0
click at [461, 246] on icon "0" at bounding box center [643, 172] width 911 height 311
click at [799, 245] on icon "0 ?" at bounding box center [643, 172] width 911 height 311
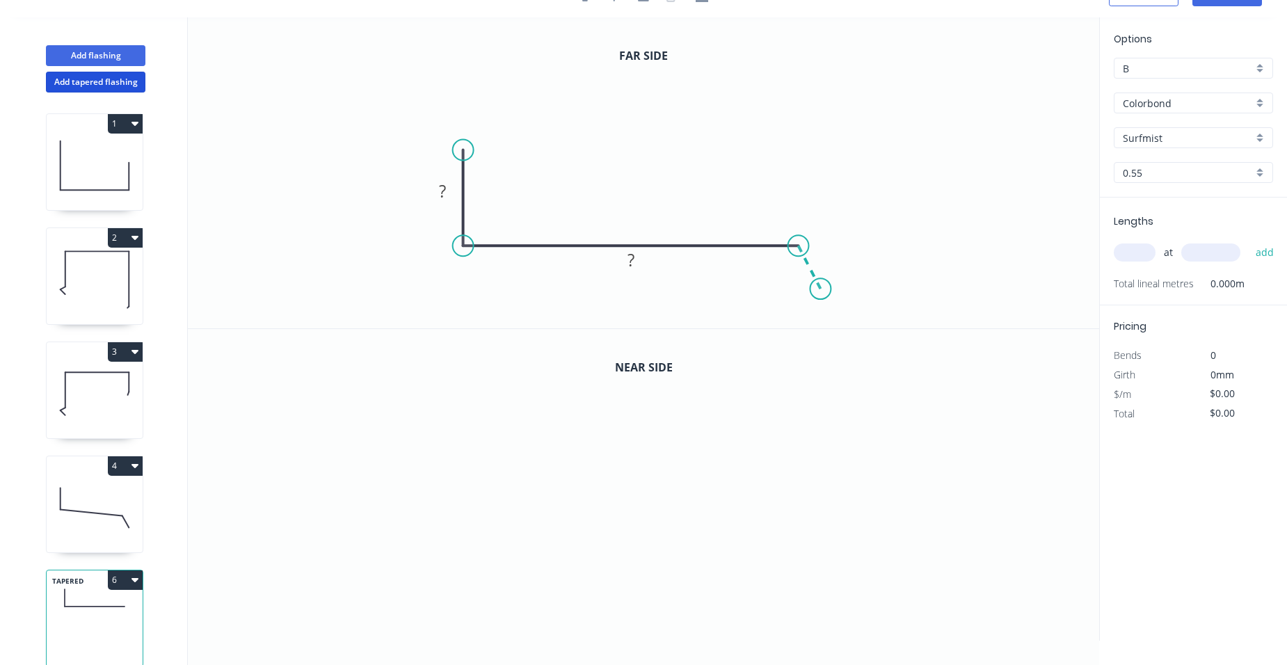
click at [821, 289] on icon "0 ? ?" at bounding box center [643, 172] width 911 height 311
click at [821, 289] on circle at bounding box center [820, 288] width 21 height 21
click at [829, 292] on circle at bounding box center [828, 291] width 21 height 21
click at [838, 254] on rect at bounding box center [831, 251] width 28 height 19
click at [643, 262] on rect at bounding box center [631, 260] width 28 height 19
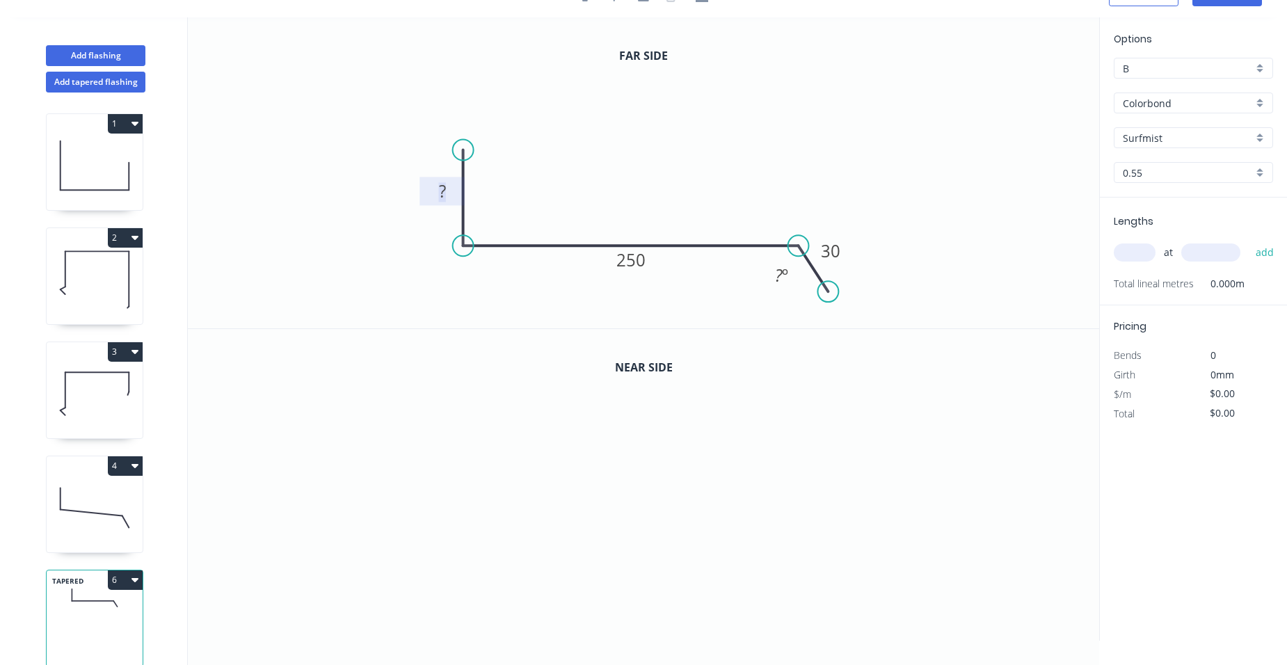
click at [451, 196] on rect at bounding box center [443, 191] width 28 height 19
click at [786, 275] on tspan "º" at bounding box center [785, 275] width 6 height 23
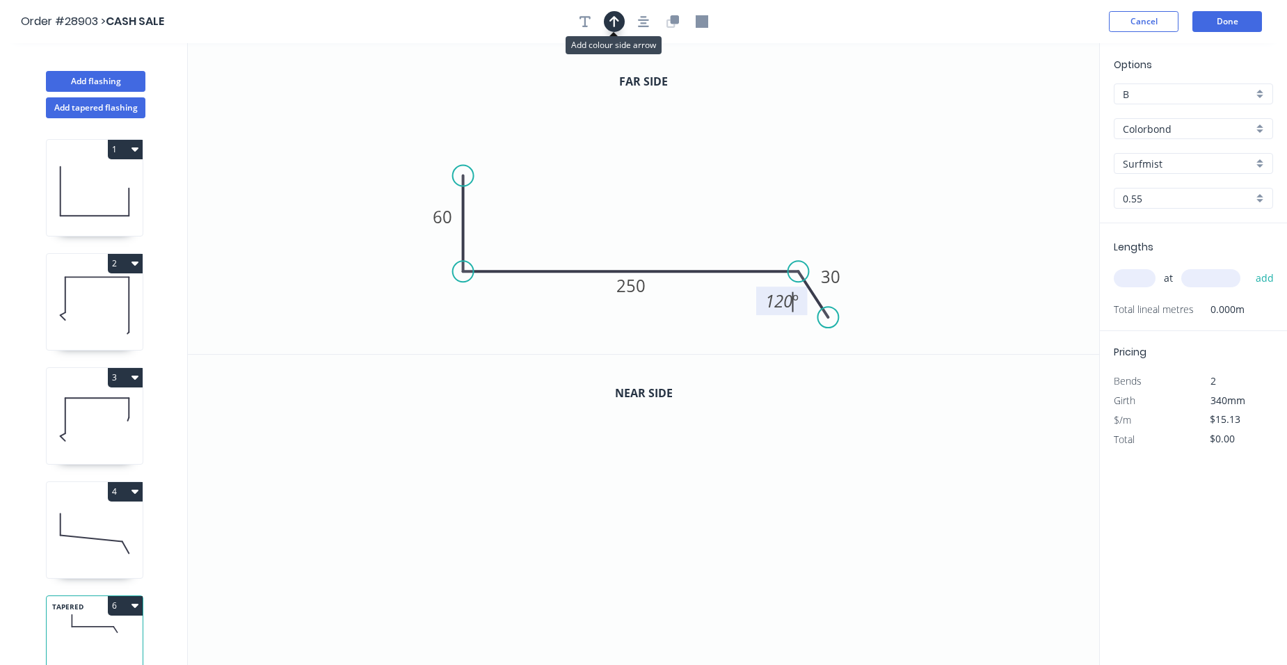
click at [611, 23] on icon "button" at bounding box center [615, 21] width 10 height 13
drag, startPoint x: 1028, startPoint y: 111, endPoint x: 663, endPoint y: 207, distance: 377.5
click at [663, 207] on icon at bounding box center [663, 190] width 13 height 45
click at [670, 15] on icon "button" at bounding box center [673, 21] width 13 height 13
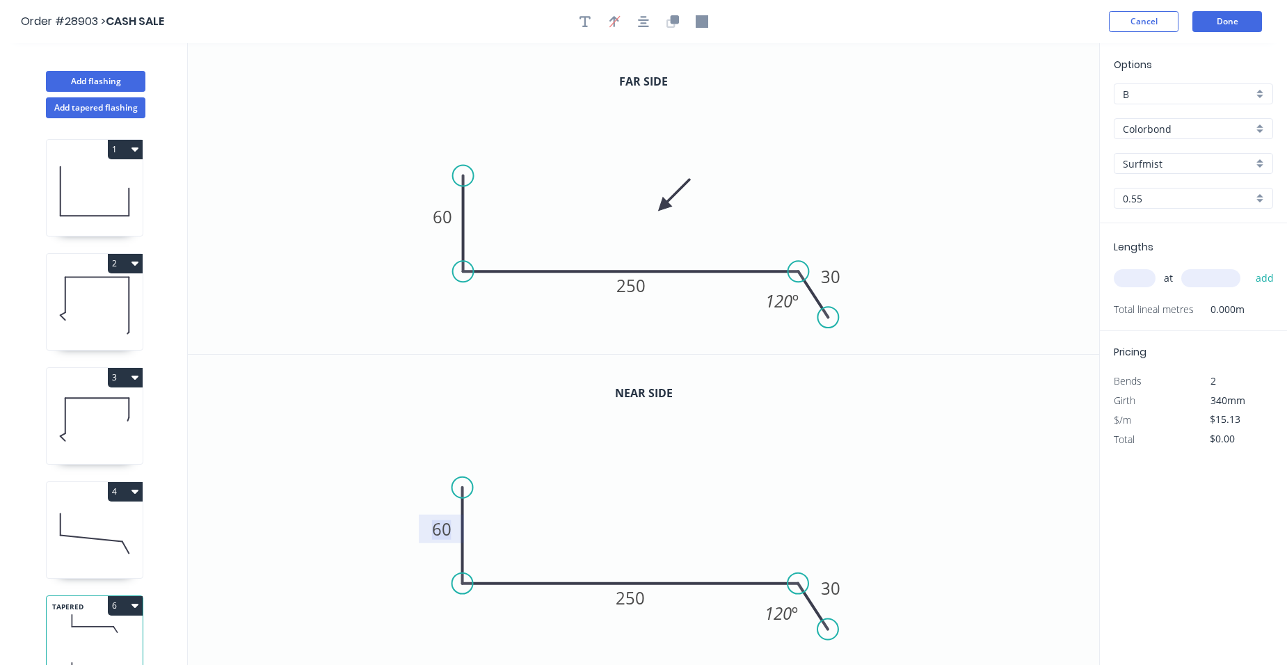
click at [445, 535] on tspan "60" at bounding box center [441, 529] width 19 height 23
click at [1124, 285] on input "text" at bounding box center [1135, 278] width 42 height 18
click at [1249, 266] on button "add" at bounding box center [1265, 278] width 33 height 24
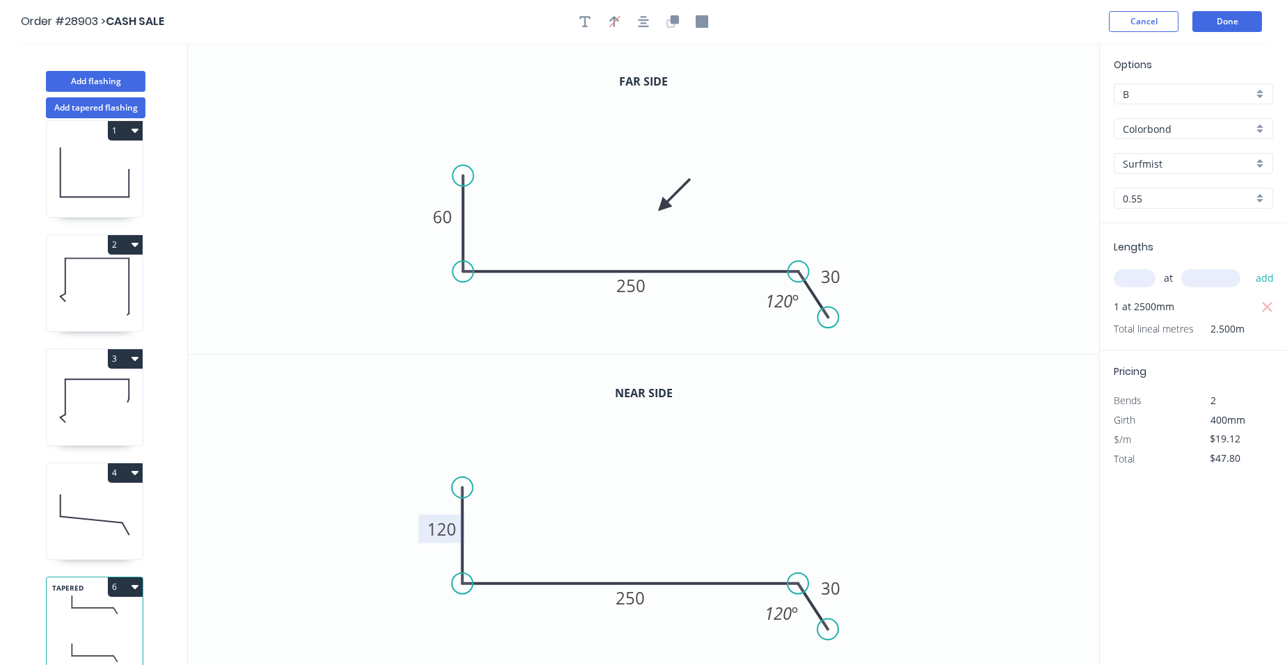
scroll to position [29, 0]
click at [113, 578] on button "6" at bounding box center [125, 587] width 35 height 19
click at [62, 612] on div "Duplicate" at bounding box center [76, 622] width 107 height 20
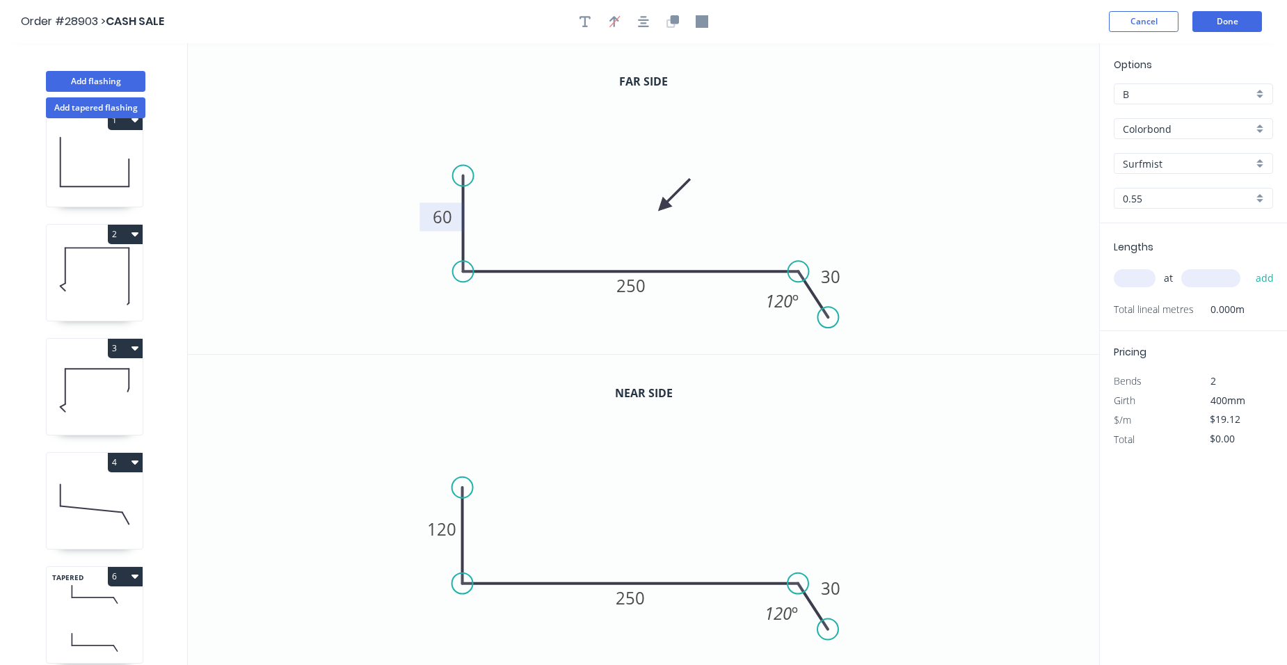
click at [451, 218] on tspan "60" at bounding box center [442, 216] width 19 height 23
click at [447, 532] on tspan "120" at bounding box center [441, 529] width 29 height 23
click at [1129, 272] on input "text" at bounding box center [1135, 278] width 42 height 18
click at [1249, 266] on button "add" at bounding box center [1265, 278] width 33 height 24
click at [124, 383] on icon at bounding box center [95, 390] width 96 height 89
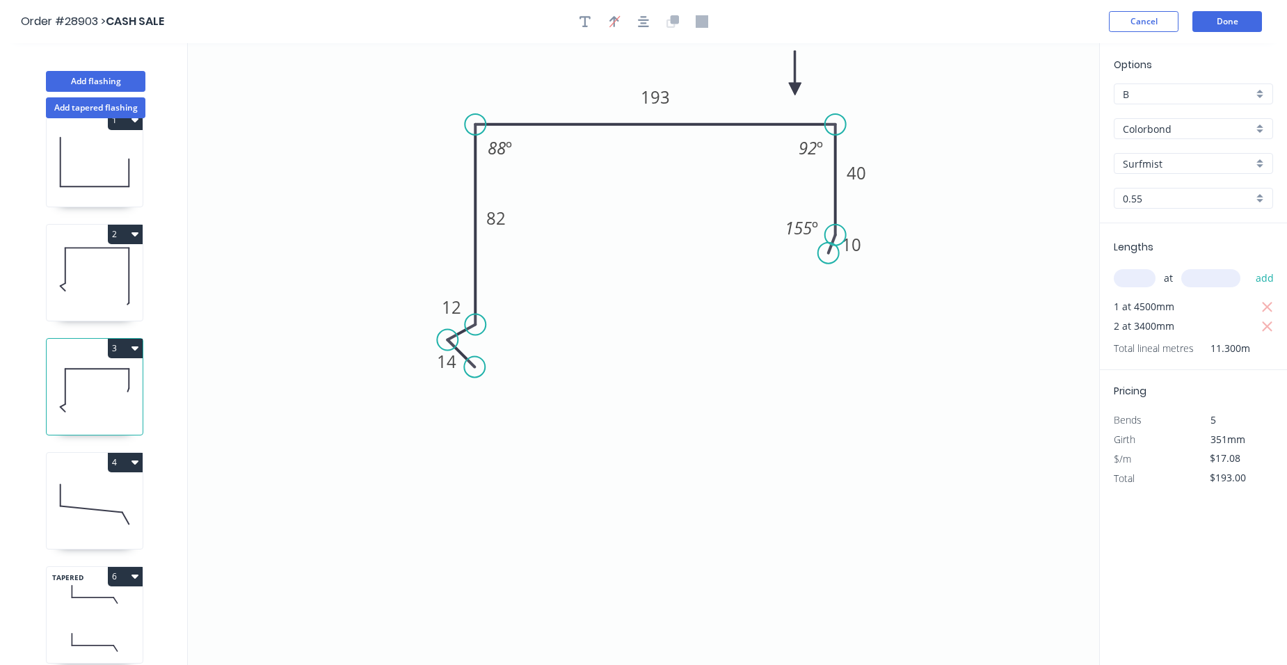
click at [109, 288] on icon at bounding box center [95, 276] width 96 height 89
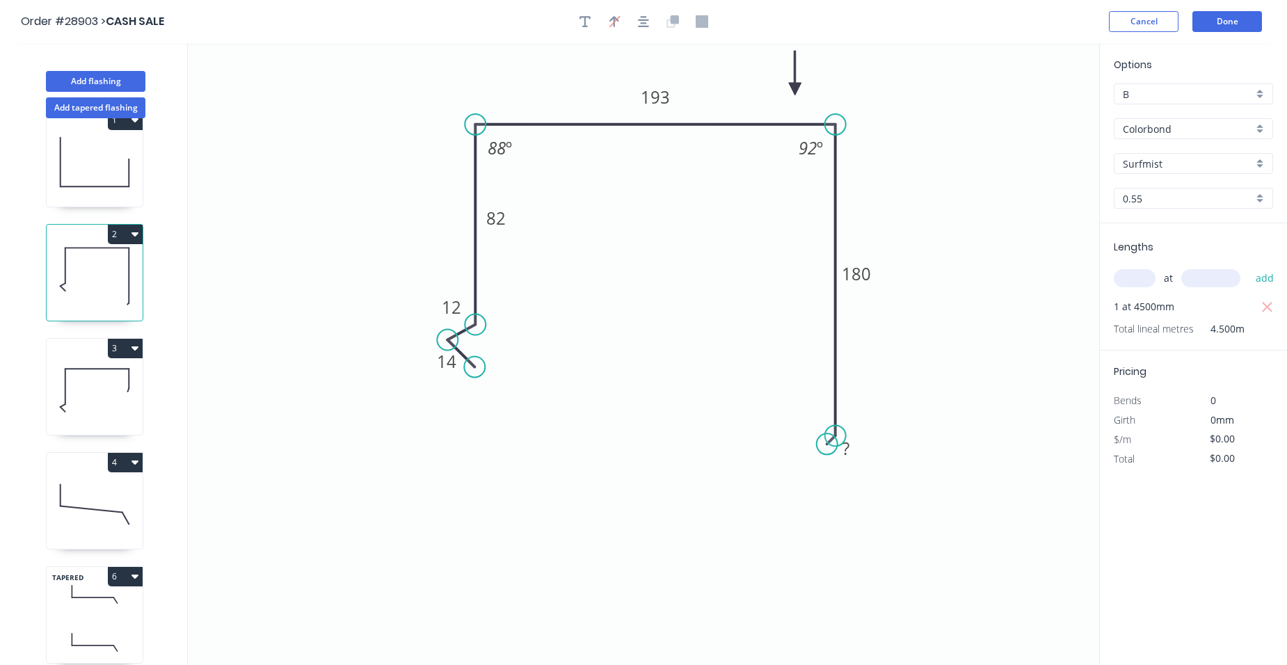
click at [100, 372] on icon at bounding box center [95, 390] width 96 height 89
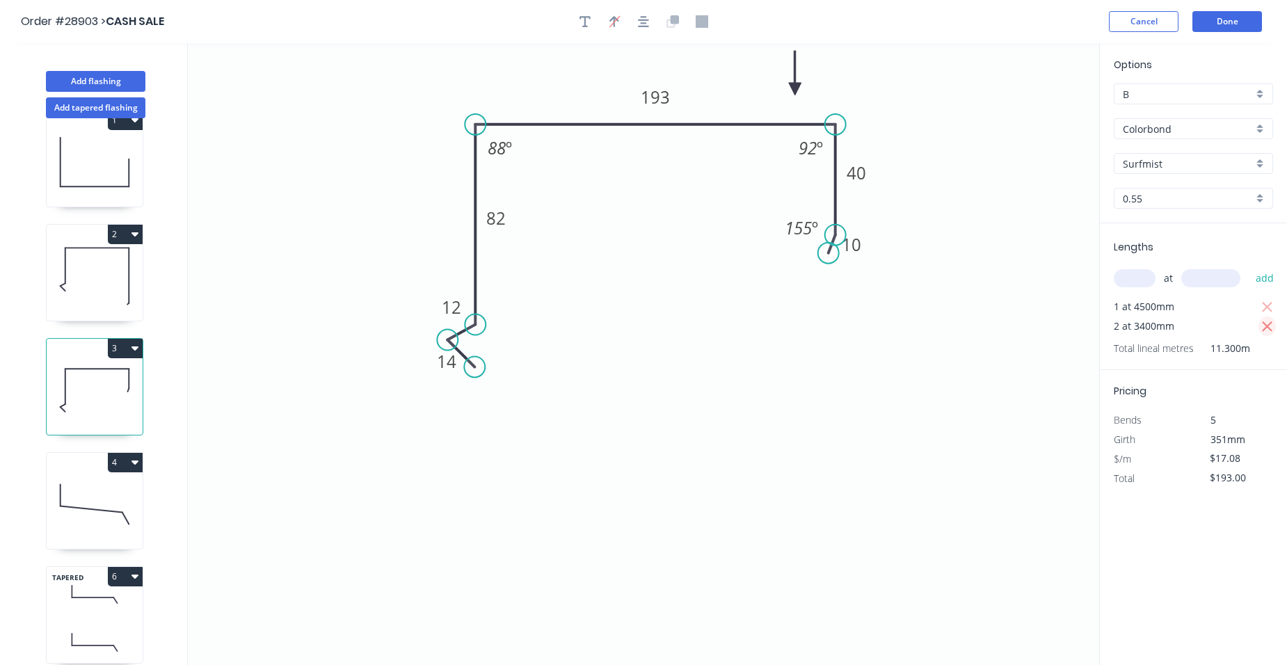
click at [1267, 330] on icon "button" at bounding box center [1267, 327] width 13 height 17
click at [67, 111] on button "Add tapered flashing" at bounding box center [95, 107] width 99 height 21
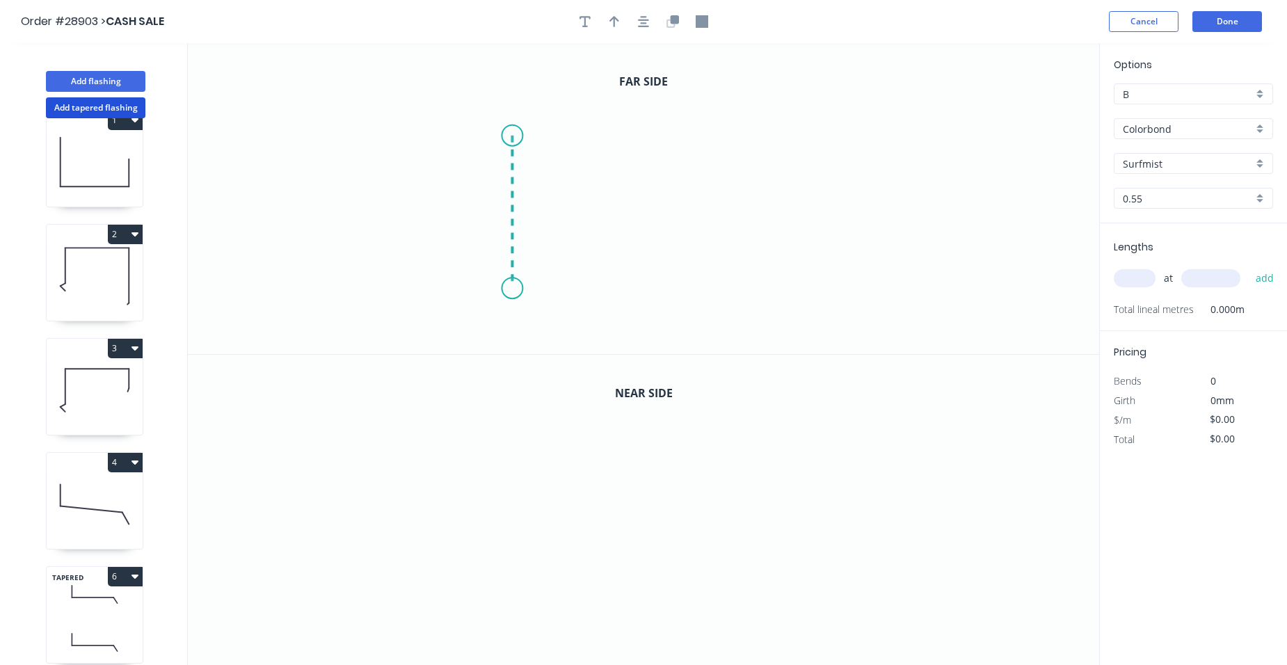
drag, startPoint x: 512, startPoint y: 136, endPoint x: 514, endPoint y: 289, distance: 153.1
click at [514, 289] on icon "0" at bounding box center [643, 198] width 911 height 311
click at [498, 310] on icon "0 ?" at bounding box center [643, 198] width 911 height 311
click at [511, 331] on icon "0 ? ? ? º" at bounding box center [643, 198] width 911 height 311
drag, startPoint x: 511, startPoint y: 331, endPoint x: 532, endPoint y: 271, distance: 63.1
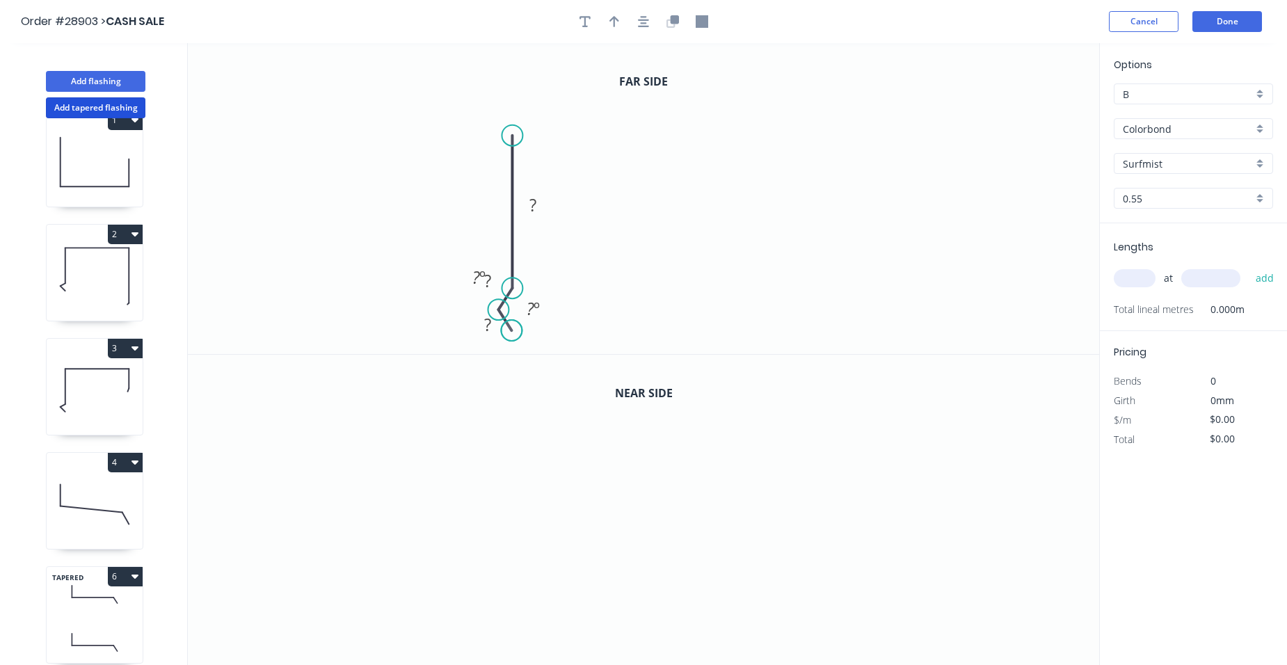
click at [512, 331] on circle at bounding box center [511, 330] width 21 height 21
drag, startPoint x: 515, startPoint y: 132, endPoint x: 571, endPoint y: 126, distance: 55.9
click at [517, 132] on circle at bounding box center [512, 135] width 21 height 21
click at [518, 126] on circle at bounding box center [512, 131] width 21 height 21
click at [829, 143] on icon "0 ? ? ? ? º ? º" at bounding box center [643, 198] width 911 height 311
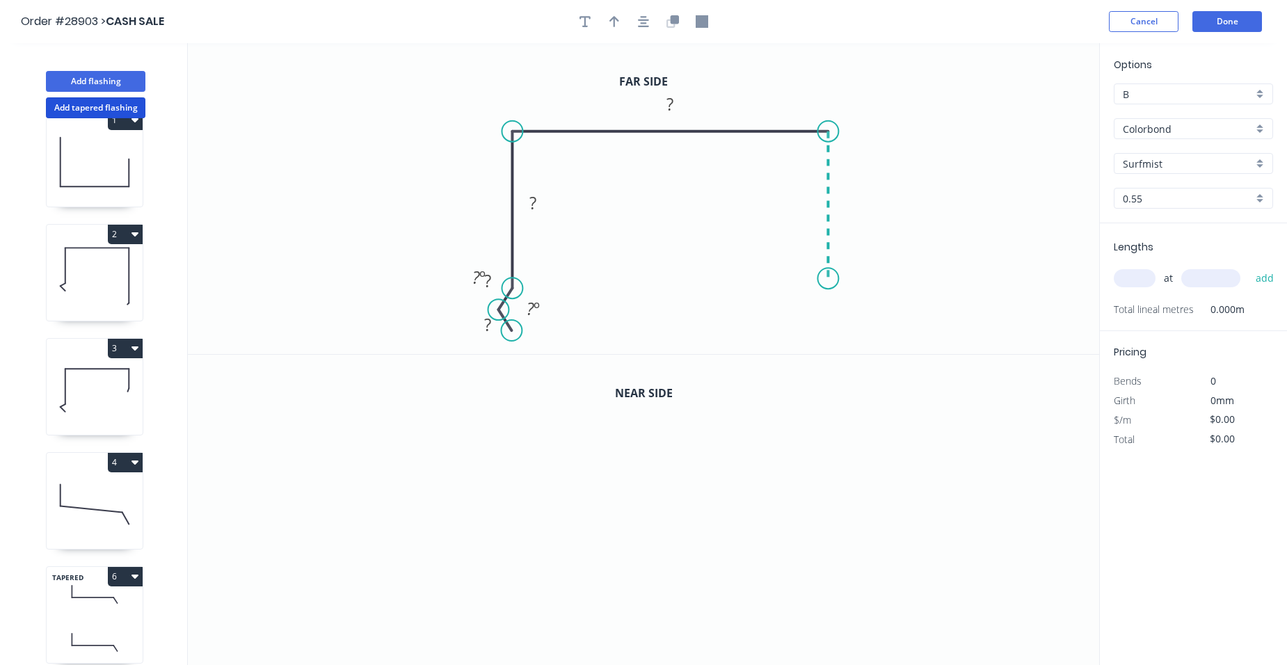
click at [838, 279] on icon "0 ? ? ? ? ? º ? º" at bounding box center [643, 198] width 911 height 311
click at [819, 291] on icon "0 ? ? ? ? ? ? º ? º" at bounding box center [643, 198] width 911 height 311
click at [819, 291] on circle at bounding box center [818, 290] width 21 height 21
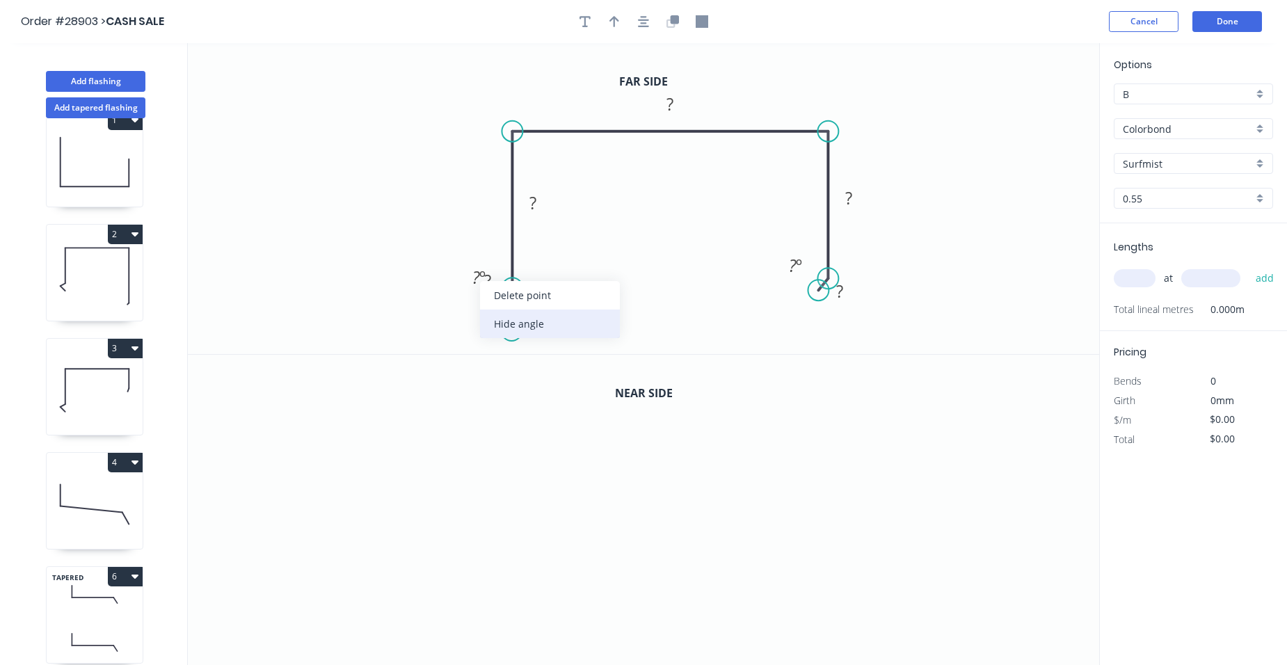
click at [559, 327] on div "Hide angle" at bounding box center [550, 324] width 140 height 29
click at [566, 351] on div "Hide angle" at bounding box center [613, 354] width 140 height 29
click at [518, 328] on circle at bounding box center [517, 329] width 21 height 21
click at [493, 287] on rect at bounding box center [488, 281] width 28 height 19
click at [496, 323] on tspan "?" at bounding box center [493, 327] width 7 height 23
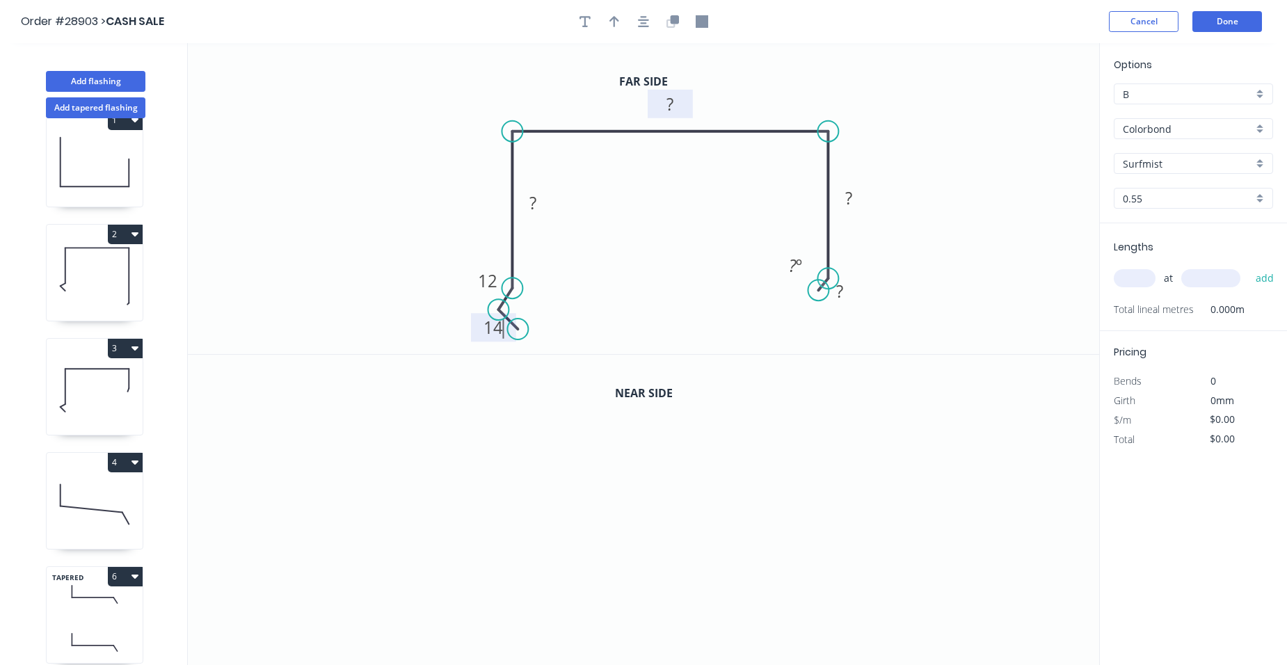
click at [678, 102] on rect at bounding box center [670, 104] width 28 height 19
click at [538, 198] on rect at bounding box center [533, 204] width 28 height 19
click at [857, 202] on rect at bounding box center [849, 199] width 28 height 19
click at [843, 287] on tspan "?" at bounding box center [839, 291] width 7 height 23
click at [672, 22] on icon "button" at bounding box center [675, 19] width 8 height 8
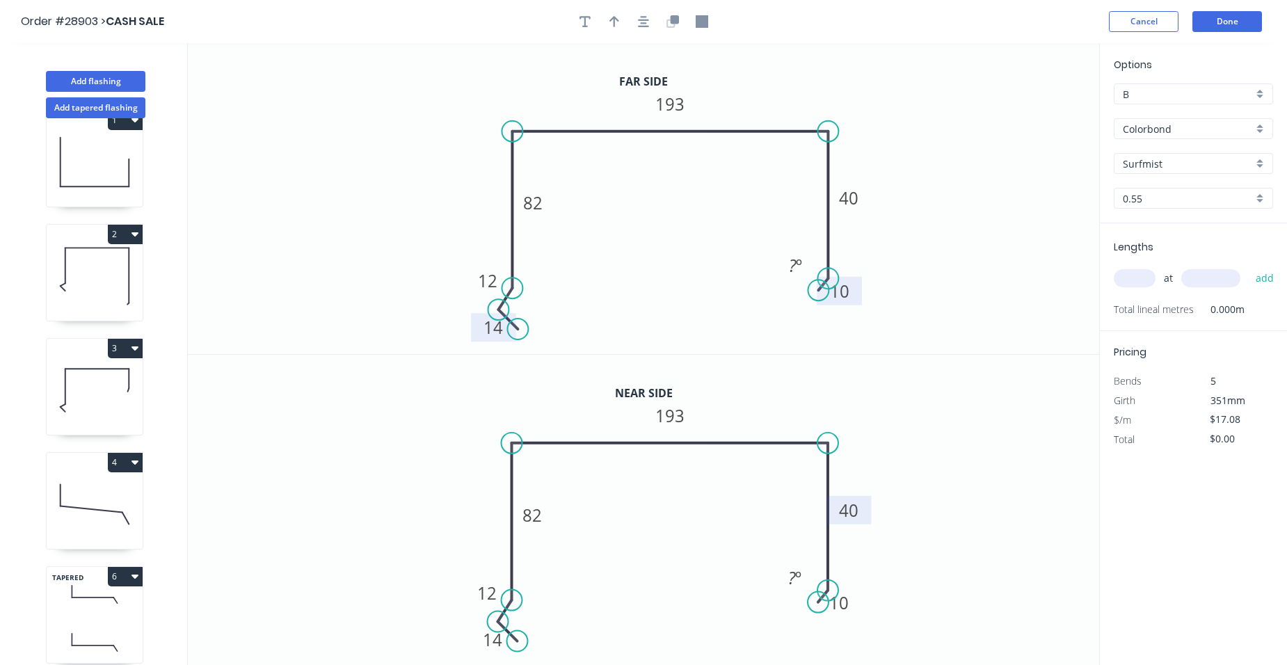
click at [862, 511] on rect at bounding box center [850, 511] width 28 height 19
drag, startPoint x: 989, startPoint y: 388, endPoint x: 1064, endPoint y: 315, distance: 104.3
click at [995, 384] on icon "0 14 12 82 193 110 10 ? º" at bounding box center [643, 511] width 911 height 312
click at [1140, 285] on input "text" at bounding box center [1135, 278] width 42 height 18
click at [1249, 266] on button "add" at bounding box center [1265, 278] width 33 height 24
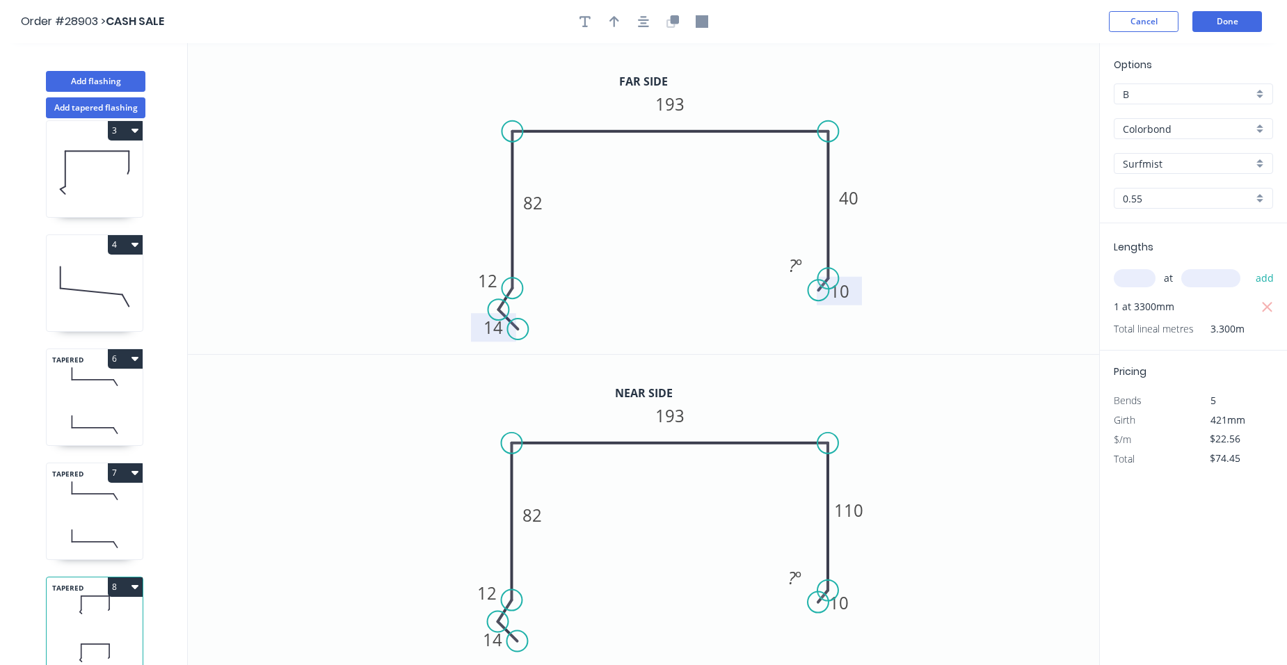
scroll to position [26, 0]
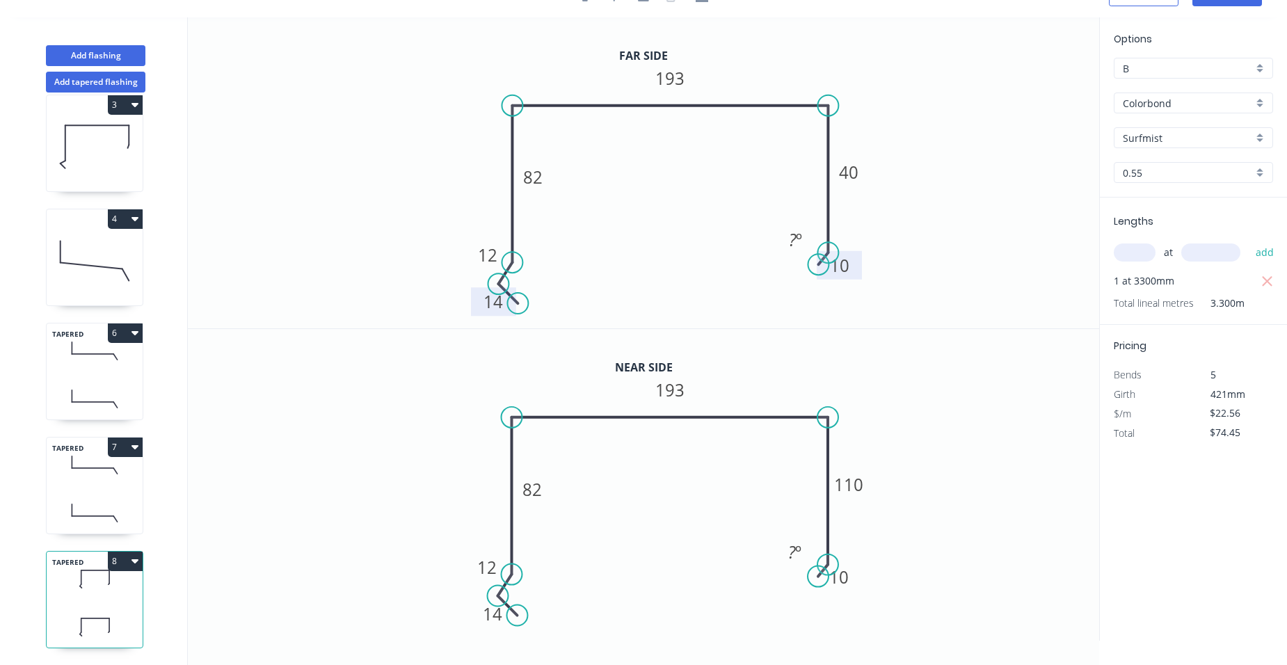
click at [134, 555] on icon "button" at bounding box center [135, 560] width 7 height 11
click at [49, 586] on div "Duplicate" at bounding box center [76, 596] width 107 height 20
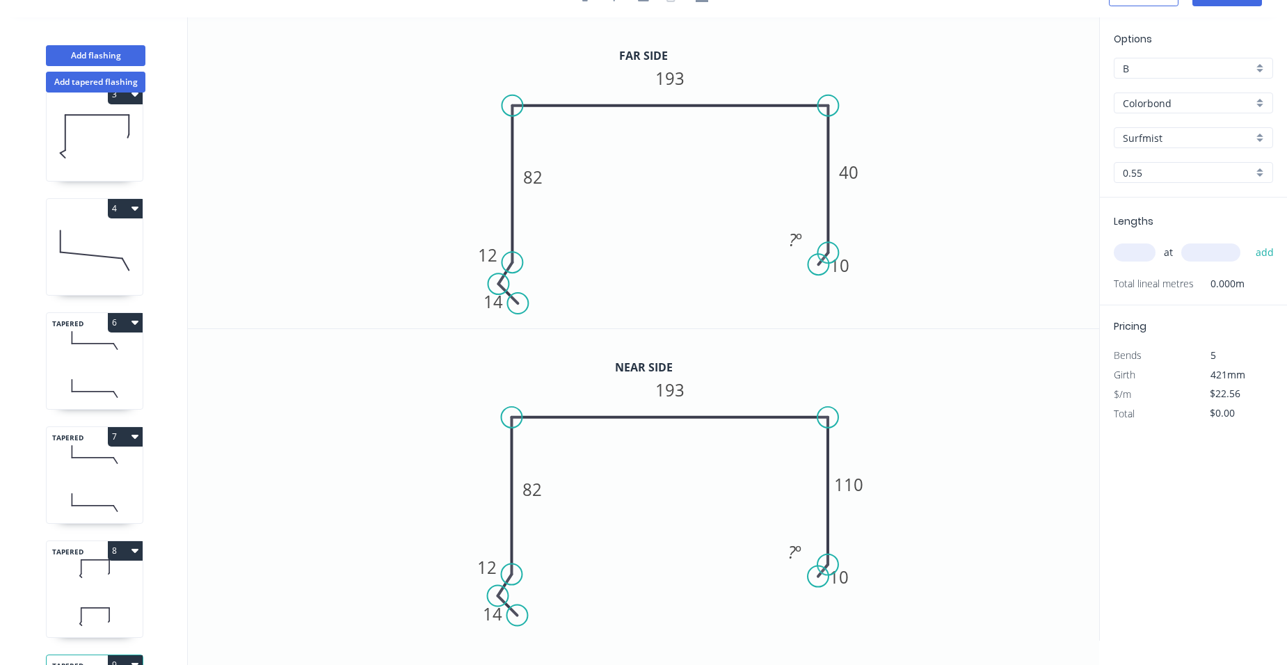
click at [1149, 257] on input "text" at bounding box center [1135, 253] width 42 height 18
click at [859, 175] on tspan "40" at bounding box center [848, 172] width 19 height 23
click at [866, 478] on rect at bounding box center [850, 484] width 46 height 29
click at [863, 481] on tspan "110" at bounding box center [849, 485] width 29 height 23
click at [1146, 255] on input "text" at bounding box center [1135, 253] width 42 height 18
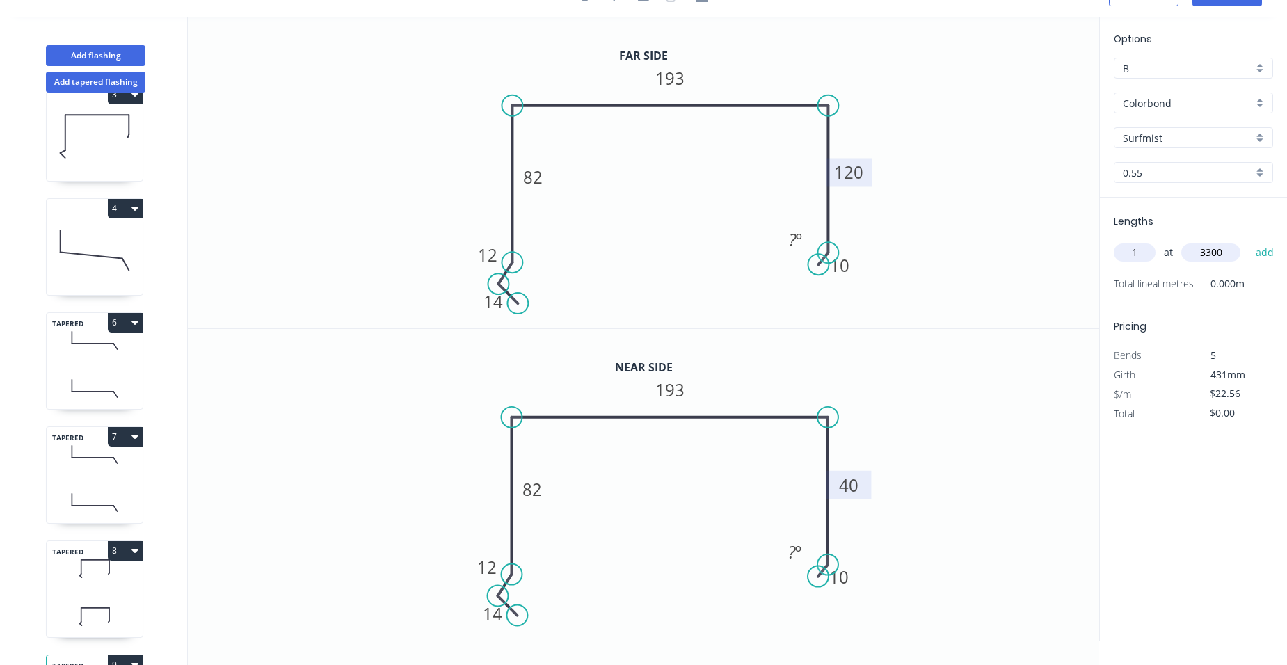
click at [1249, 241] on button "add" at bounding box center [1265, 253] width 33 height 24
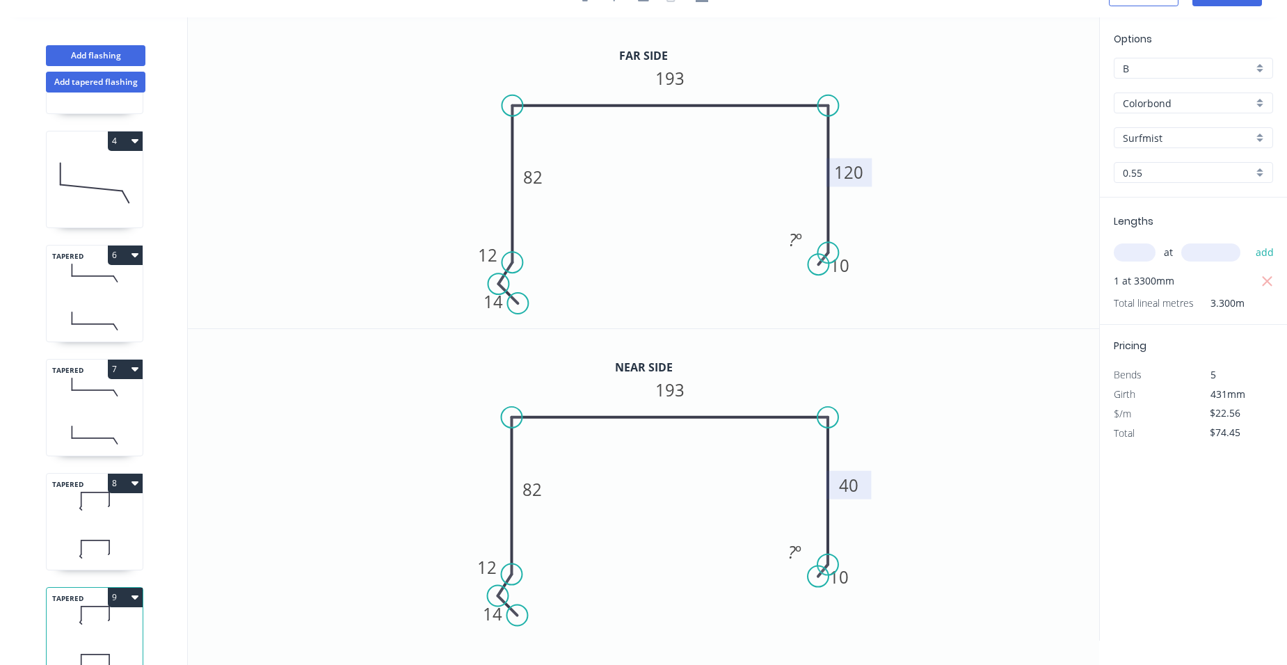
scroll to position [372, 0]
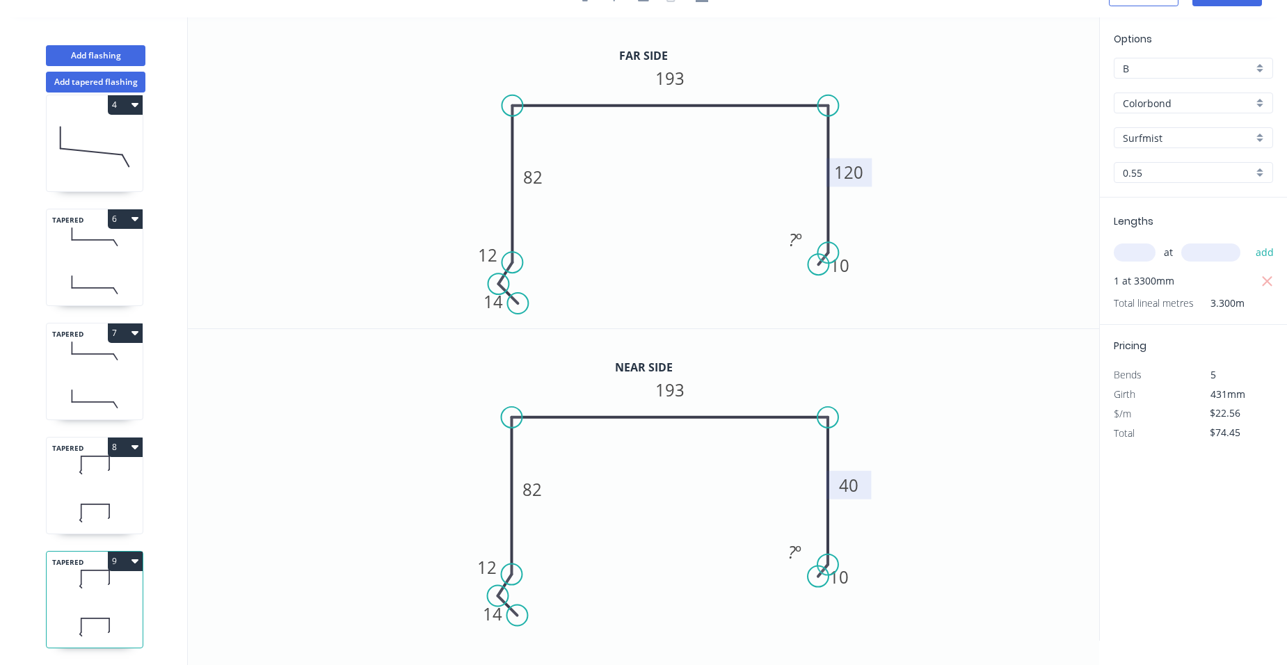
click at [122, 479] on div "TAPERED 8" at bounding box center [94, 485] width 97 height 97
click at [857, 480] on tspan "110" at bounding box center [849, 484] width 29 height 23
click at [1074, 490] on icon "0 14 12 82 193 120 10 ? º" at bounding box center [643, 485] width 911 height 312
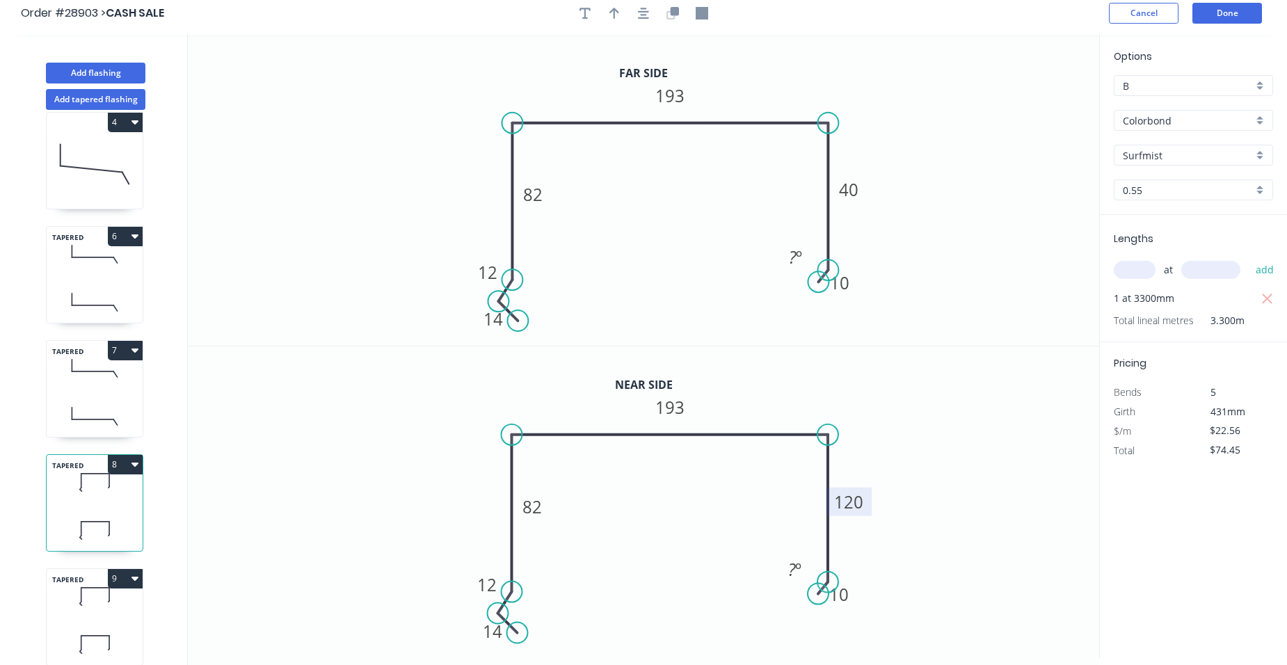
scroll to position [0, 0]
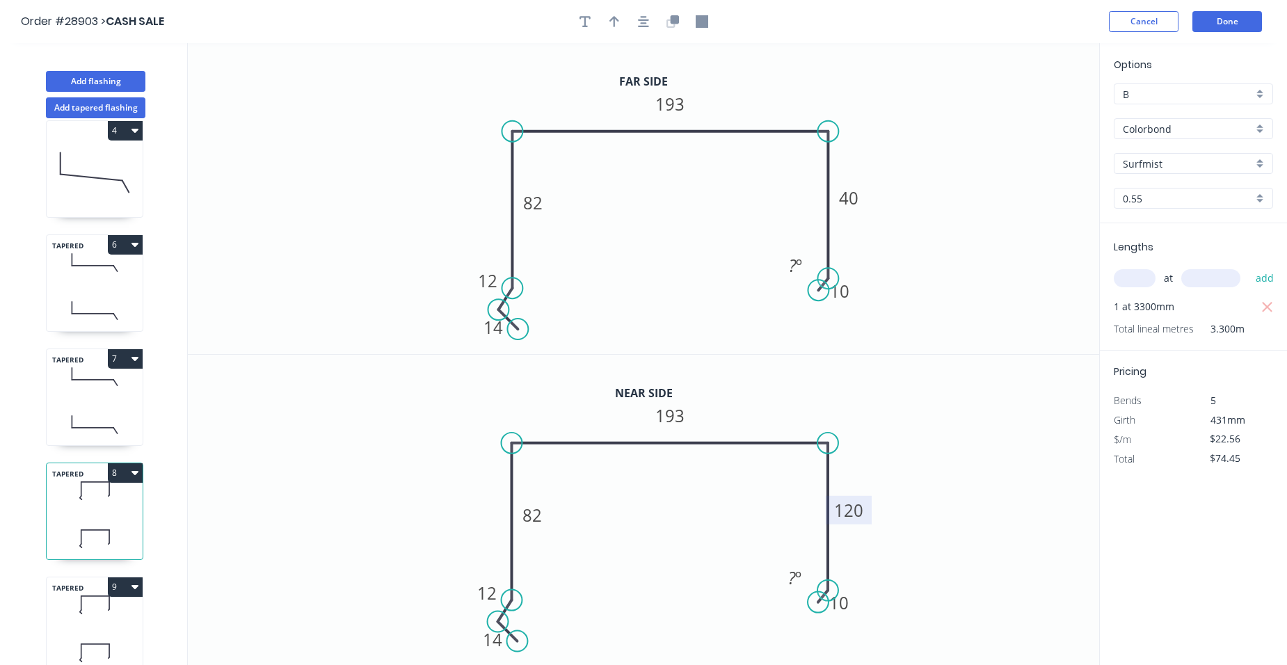
click at [1227, 10] on header "Order #28903 > CASH SALE Cancel Done" at bounding box center [643, 21] width 1287 height 43
click at [1228, 13] on button "Done" at bounding box center [1228, 21] width 70 height 21
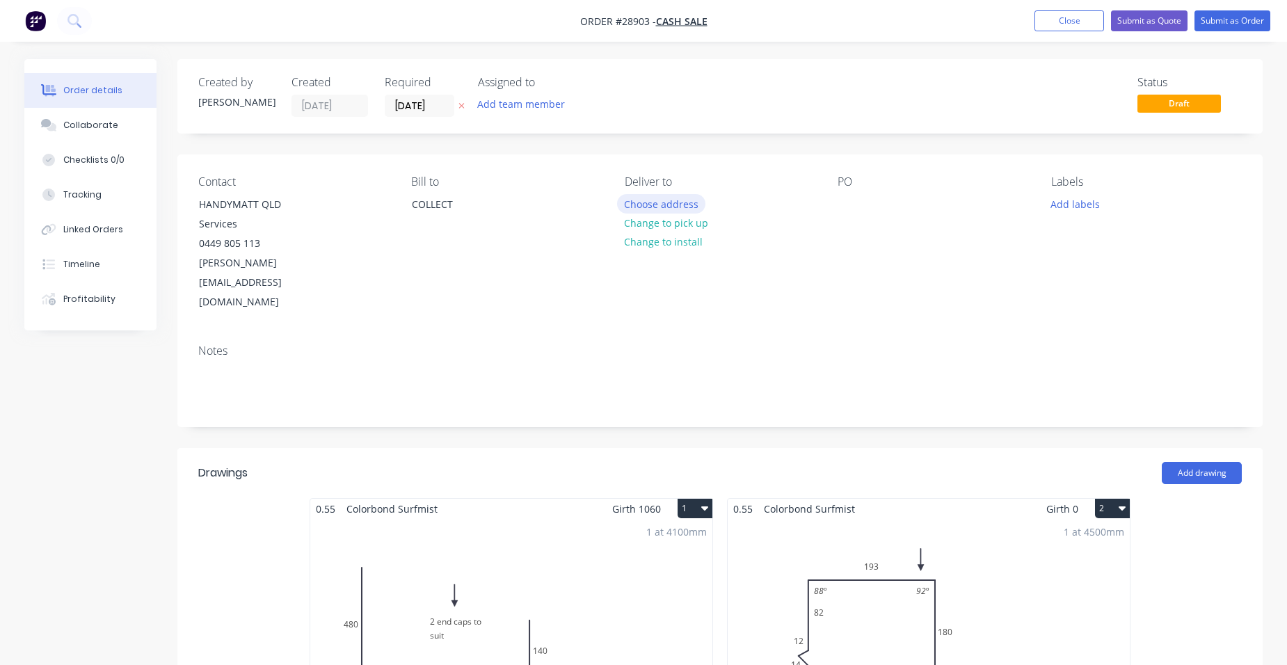
click at [674, 205] on button "Choose address" at bounding box center [661, 203] width 89 height 19
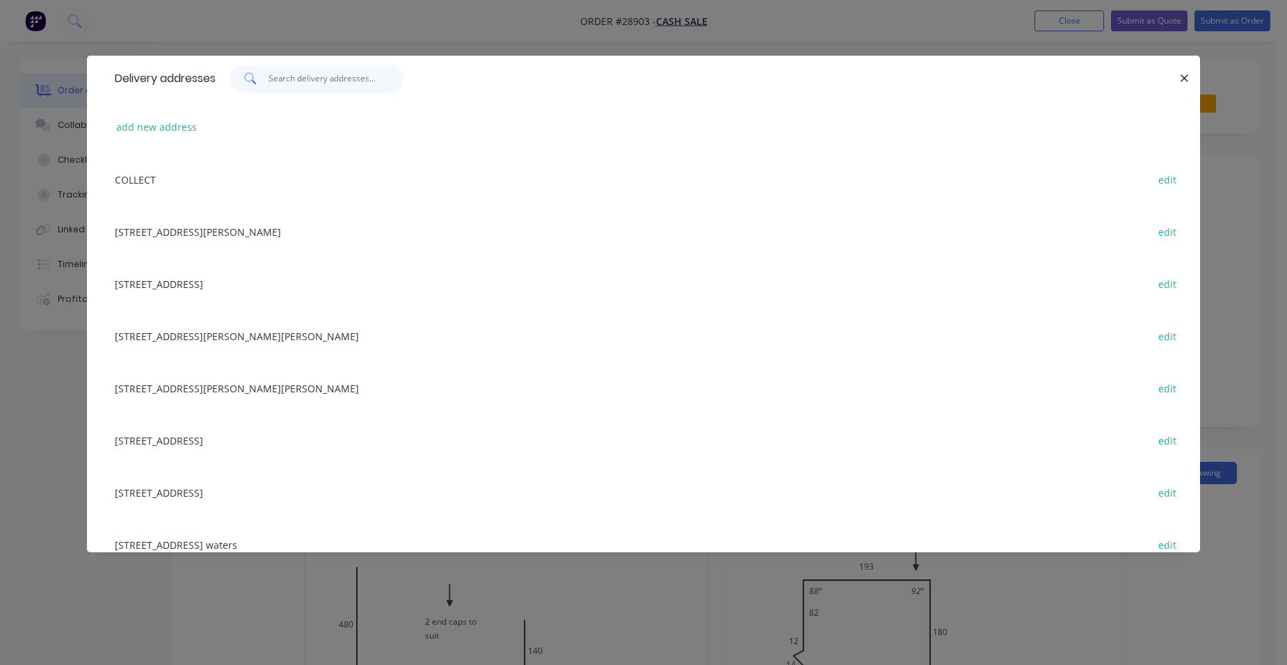
click at [304, 82] on input "text" at bounding box center [337, 79] width 136 height 28
click at [173, 123] on button "add new address" at bounding box center [156, 127] width 95 height 19
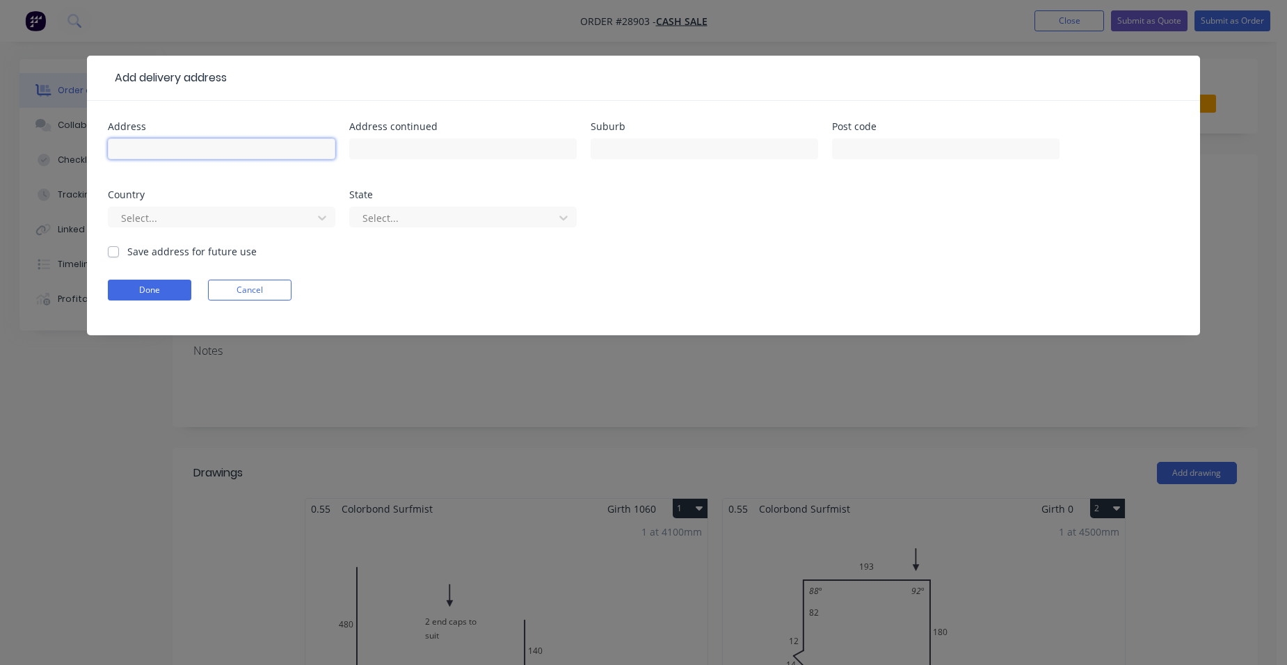
click at [183, 155] on input "text" at bounding box center [222, 148] width 228 height 21
click at [650, 152] on input "text" at bounding box center [705, 148] width 228 height 21
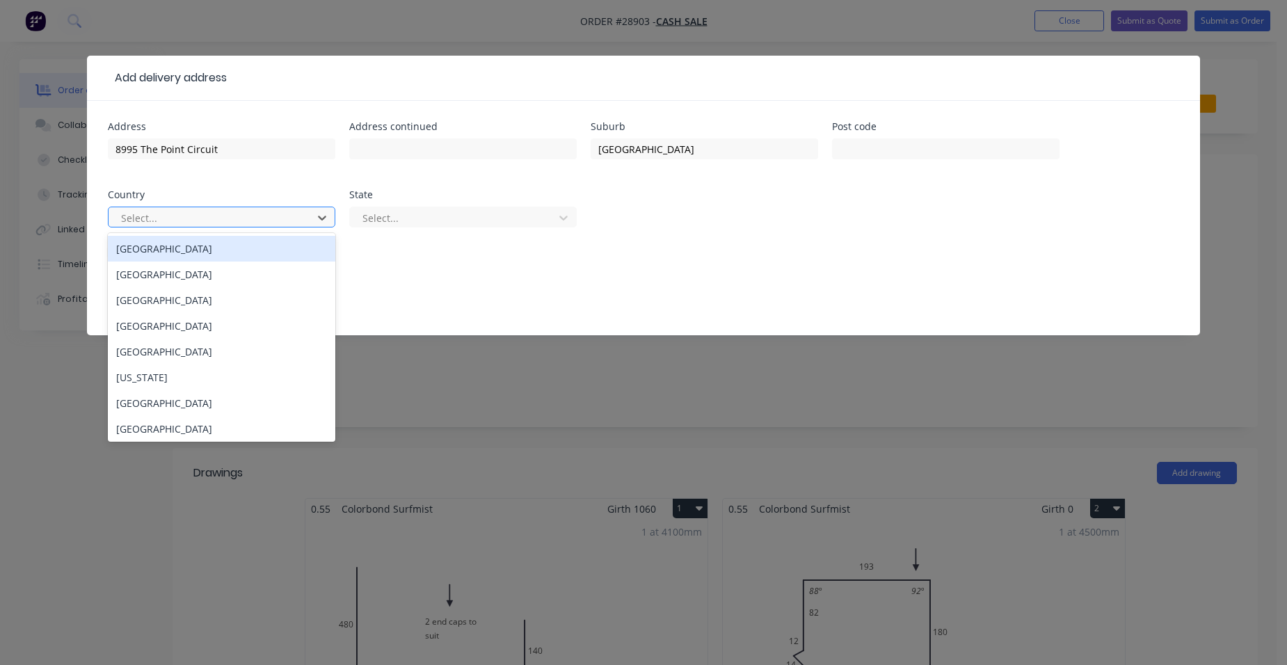
click at [223, 216] on div at bounding box center [213, 217] width 186 height 17
click at [166, 246] on div "[GEOGRAPHIC_DATA]" at bounding box center [222, 249] width 228 height 26
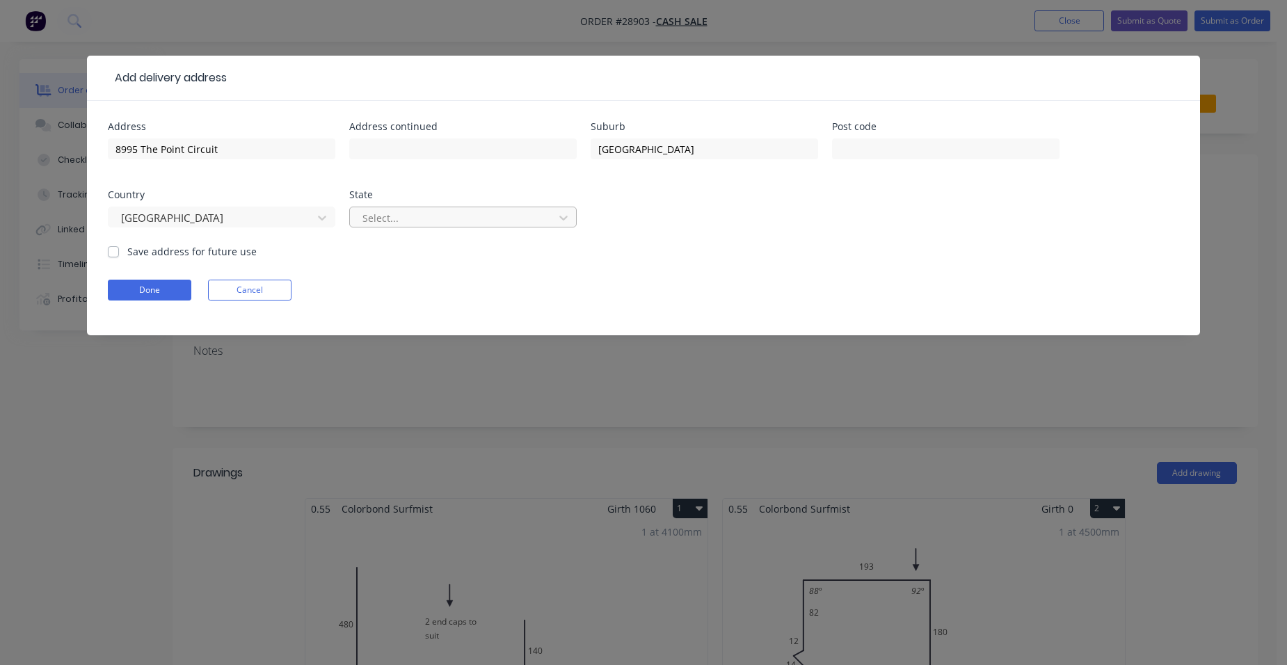
click at [402, 221] on div at bounding box center [454, 217] width 186 height 17
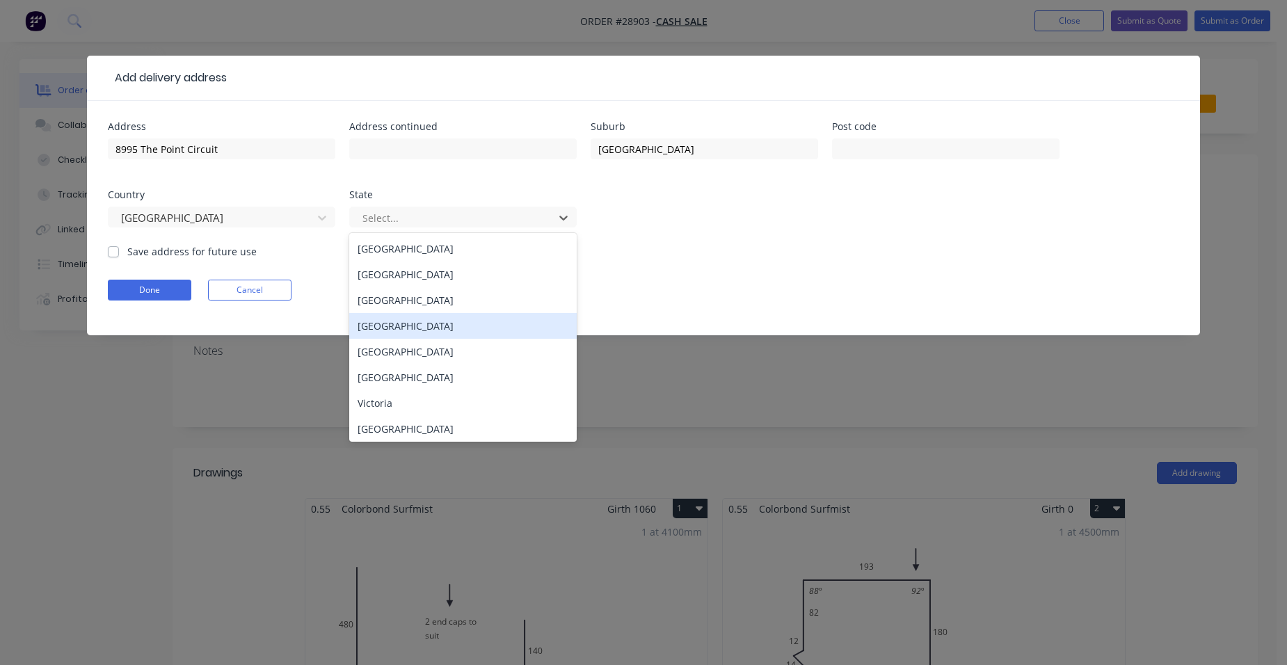
click at [380, 322] on div "[GEOGRAPHIC_DATA]" at bounding box center [463, 326] width 228 height 26
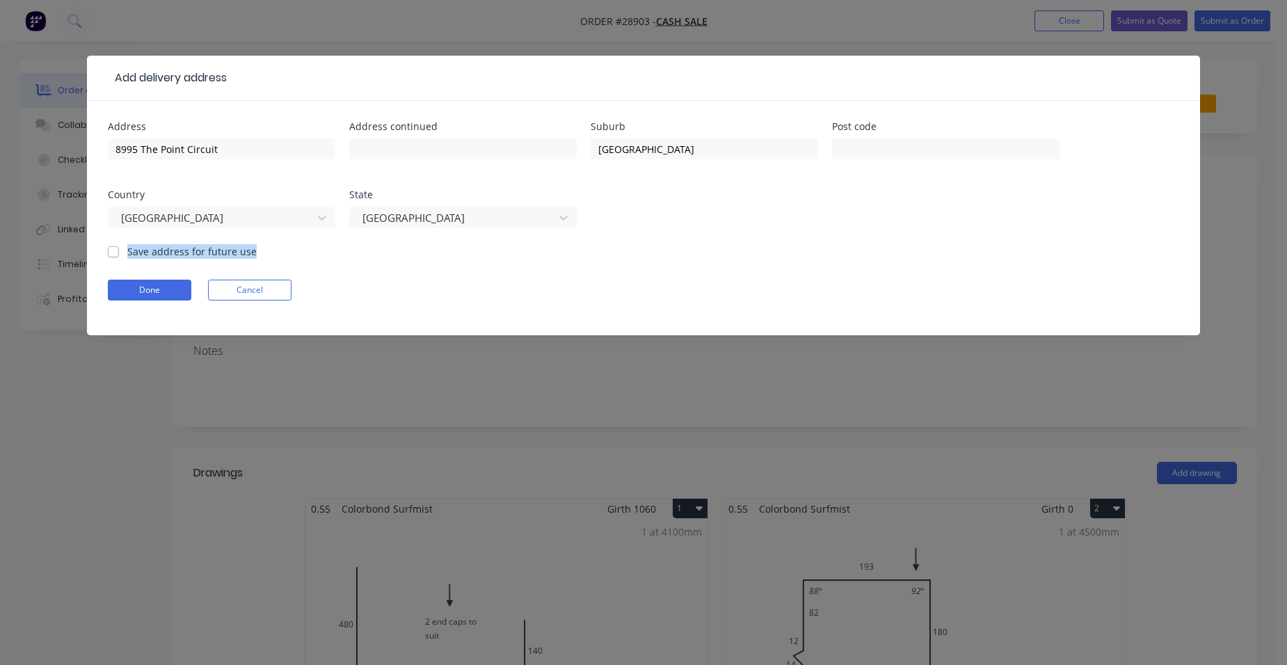
click at [109, 257] on div "Save address for future use" at bounding box center [182, 251] width 149 height 15
click at [127, 247] on label "Save address for future use" at bounding box center [191, 251] width 129 height 15
click at [115, 247] on input "Save address for future use" at bounding box center [113, 250] width 11 height 13
click at [145, 294] on button "Done" at bounding box center [149, 290] width 83 height 21
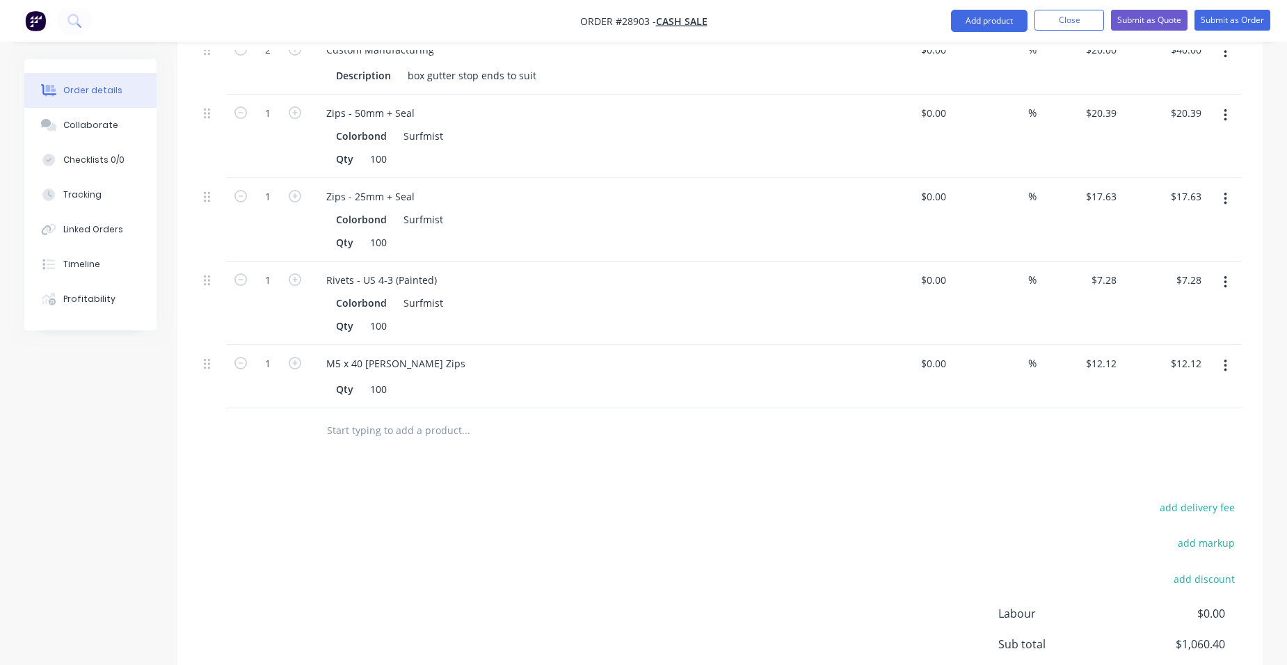
scroll to position [2366, 0]
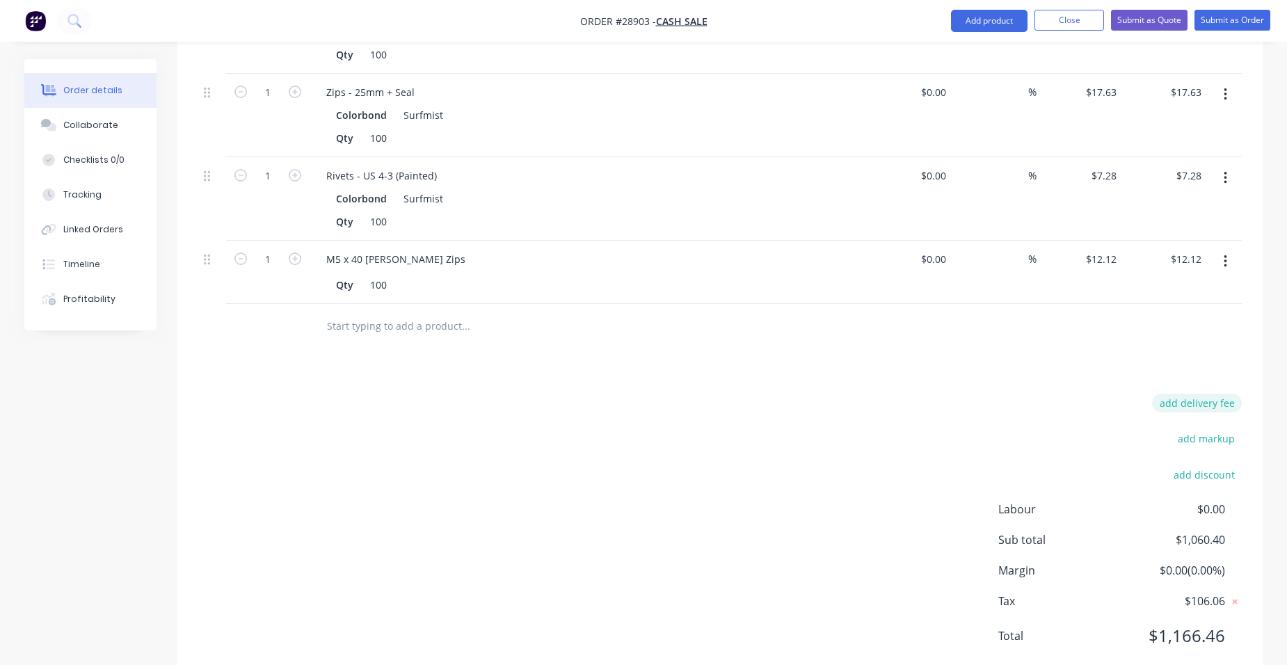
click at [1205, 394] on button "add delivery fee" at bounding box center [1197, 403] width 90 height 19
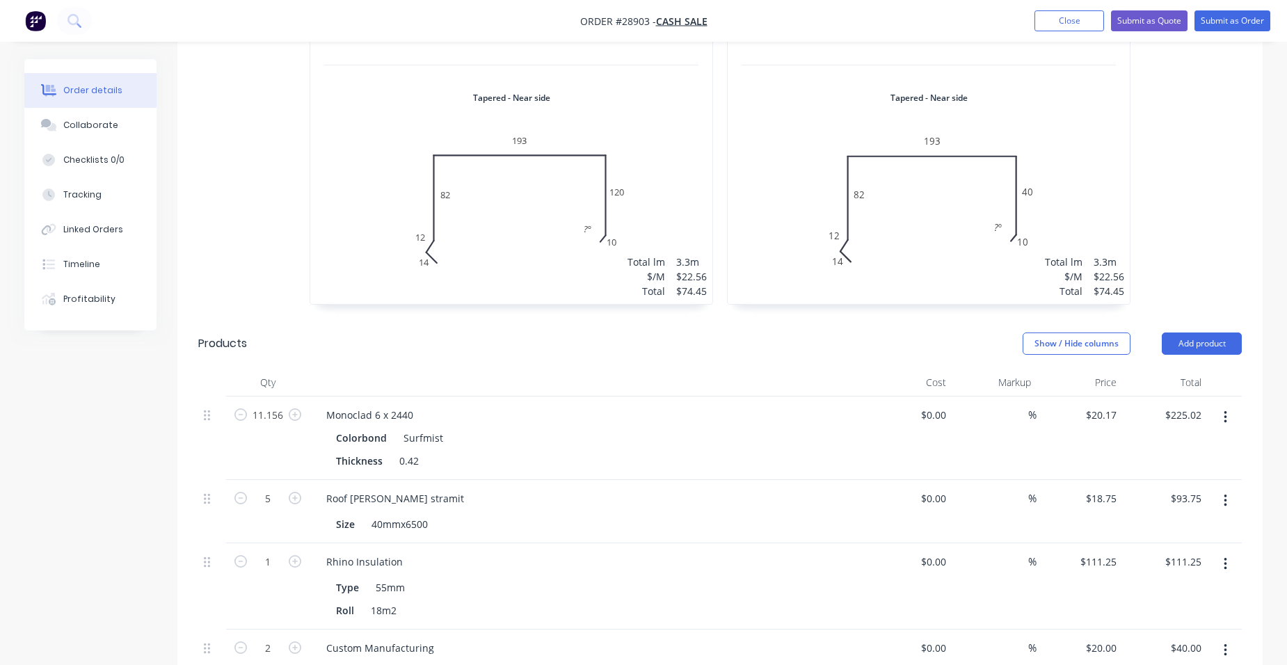
scroll to position [1593, 0]
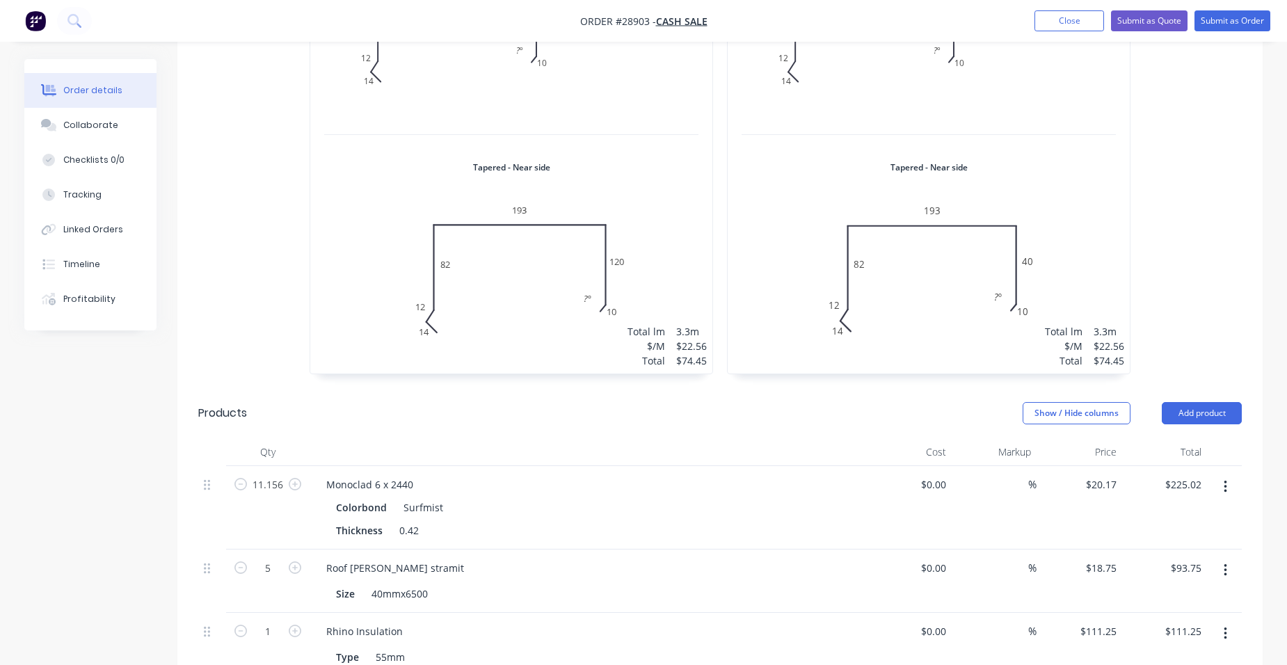
click at [756, 232] on div "1 at 3300mm Total lm $/M Total 3.3m $22.56 $74.45" at bounding box center [929, 144] width 402 height 459
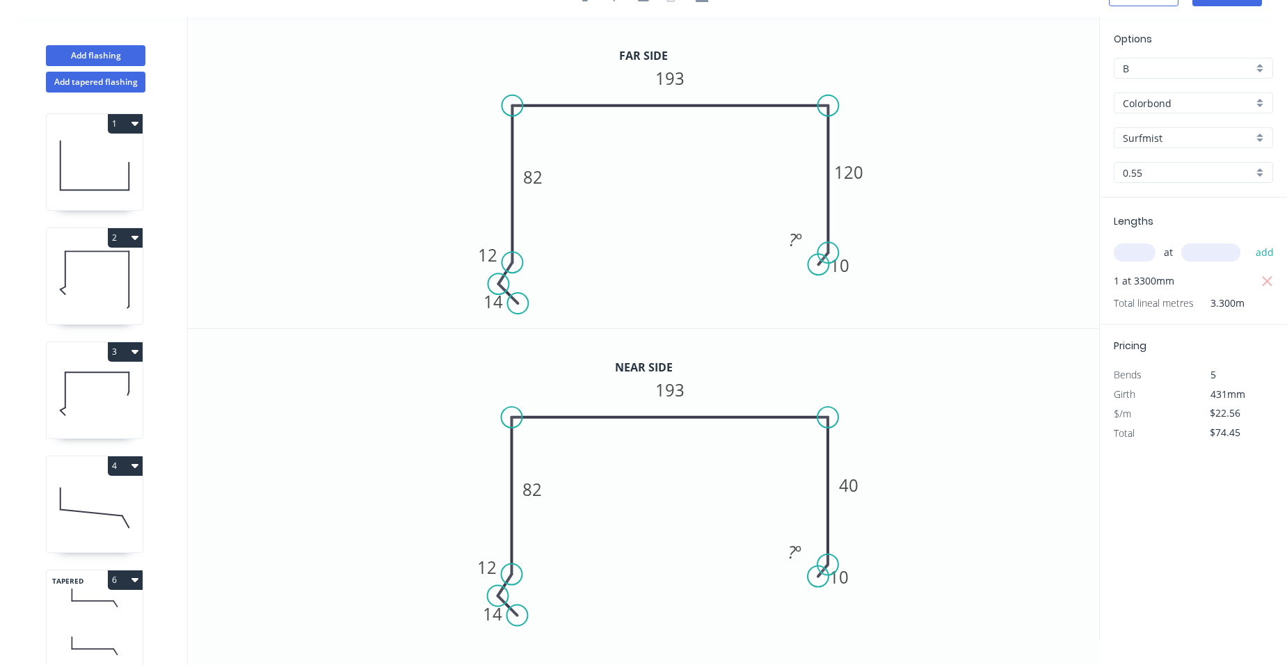
scroll to position [26, 0]
click at [809, 232] on rect at bounding box center [795, 240] width 28 height 19
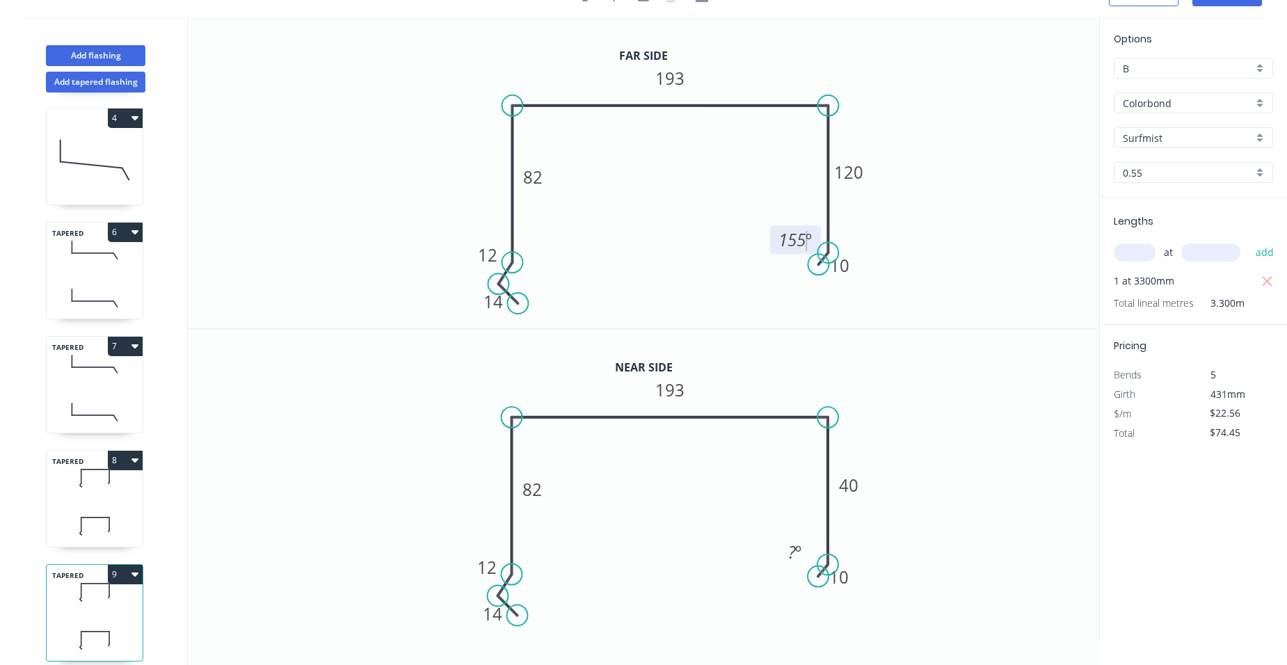
scroll to position [372, 0]
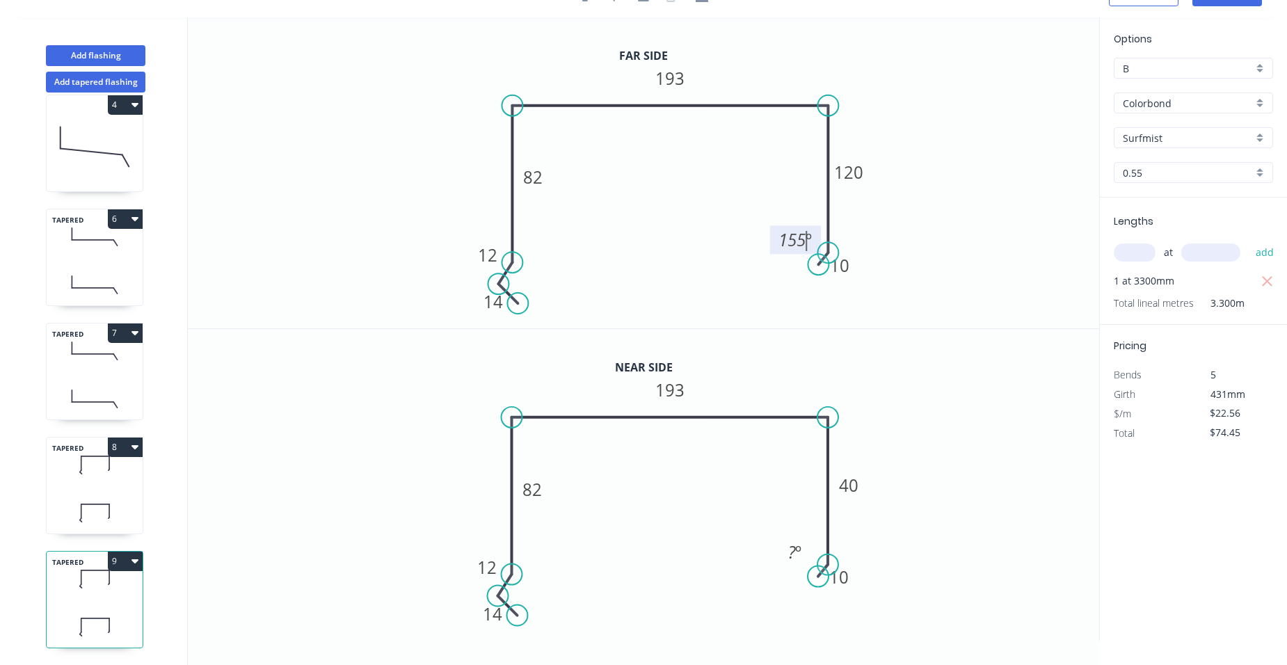
click at [117, 502] on icon at bounding box center [95, 513] width 96 height 41
click at [804, 239] on rect at bounding box center [795, 240] width 28 height 19
click at [1056, 376] on icon "0 14 12 82 193 120 10 ? º" at bounding box center [643, 485] width 911 height 312
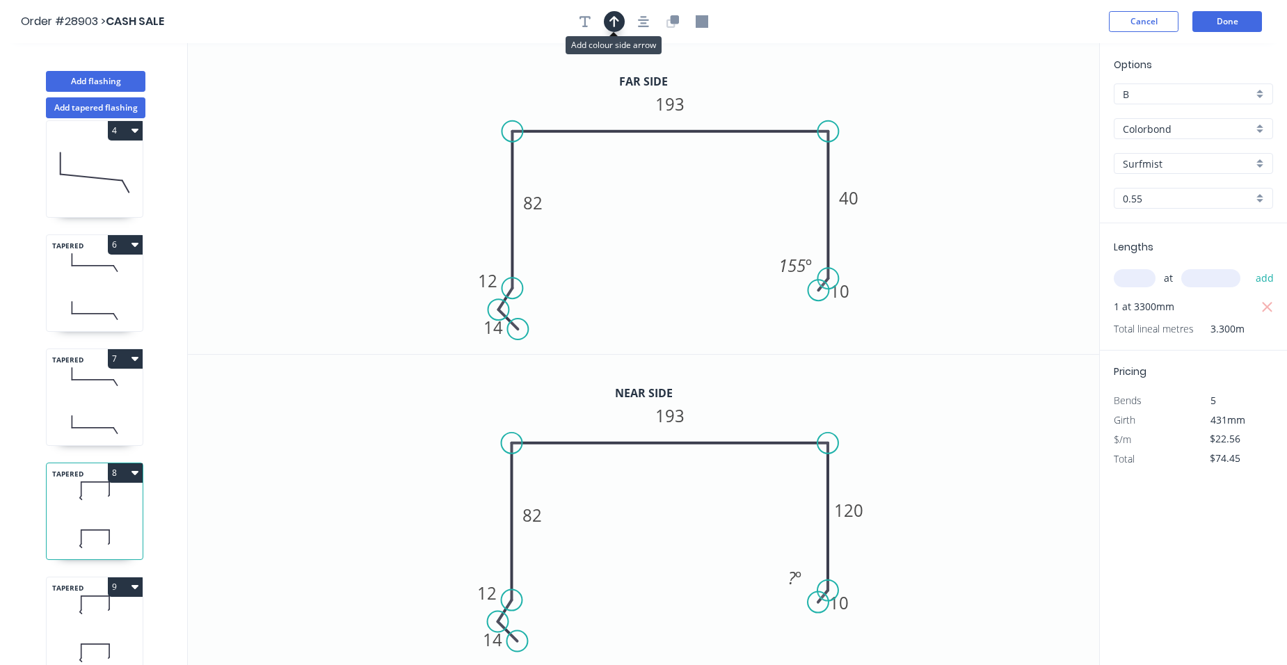
click at [616, 20] on icon "button" at bounding box center [615, 21] width 10 height 13
drag, startPoint x: 1025, startPoint y: 106, endPoint x: 912, endPoint y: 143, distance: 118.4
click at [915, 143] on icon at bounding box center [921, 121] width 13 height 45
click at [910, 145] on icon at bounding box center [911, 126] width 13 height 45
click at [912, 140] on icon at bounding box center [911, 126] width 13 height 45
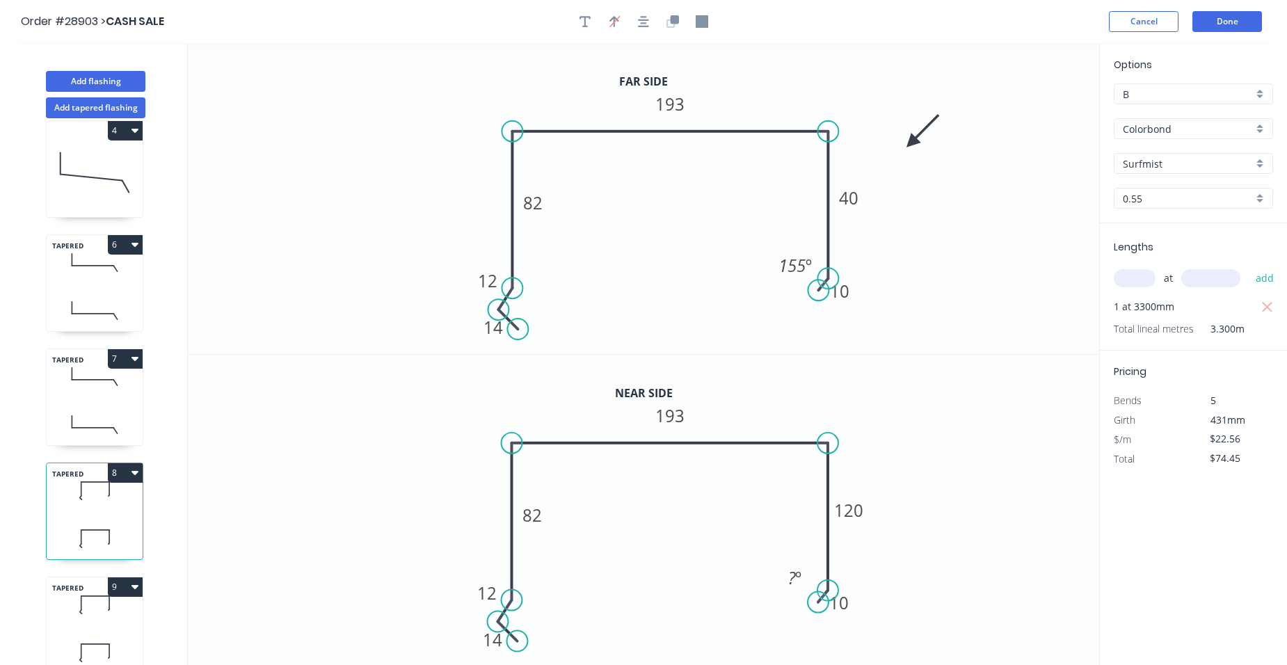
drag, startPoint x: 65, startPoint y: 607, endPoint x: 81, endPoint y: 590, distance: 22.7
click at [68, 607] on icon at bounding box center [95, 604] width 96 height 41
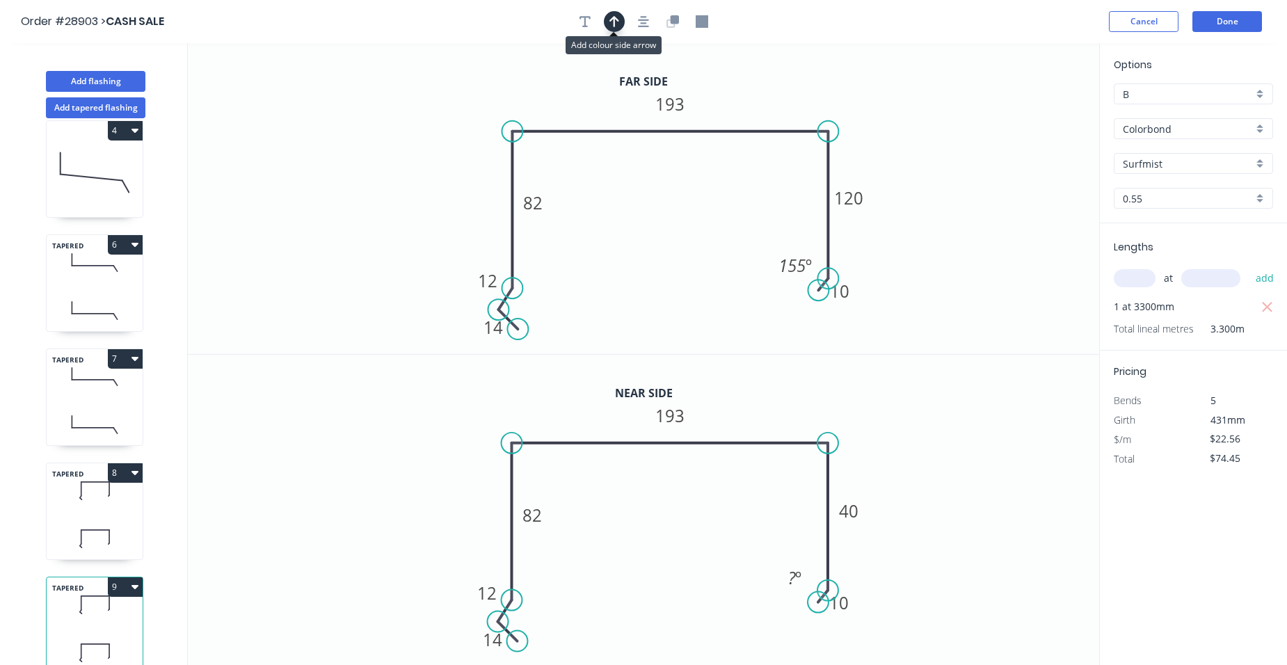
click at [619, 30] on button "button" at bounding box center [614, 21] width 21 height 21
drag, startPoint x: 1030, startPoint y: 111, endPoint x: 889, endPoint y: 132, distance: 142.0
click at [889, 132] on icon at bounding box center [888, 115] width 13 height 45
click at [1229, 24] on button "Done" at bounding box center [1228, 21] width 70 height 21
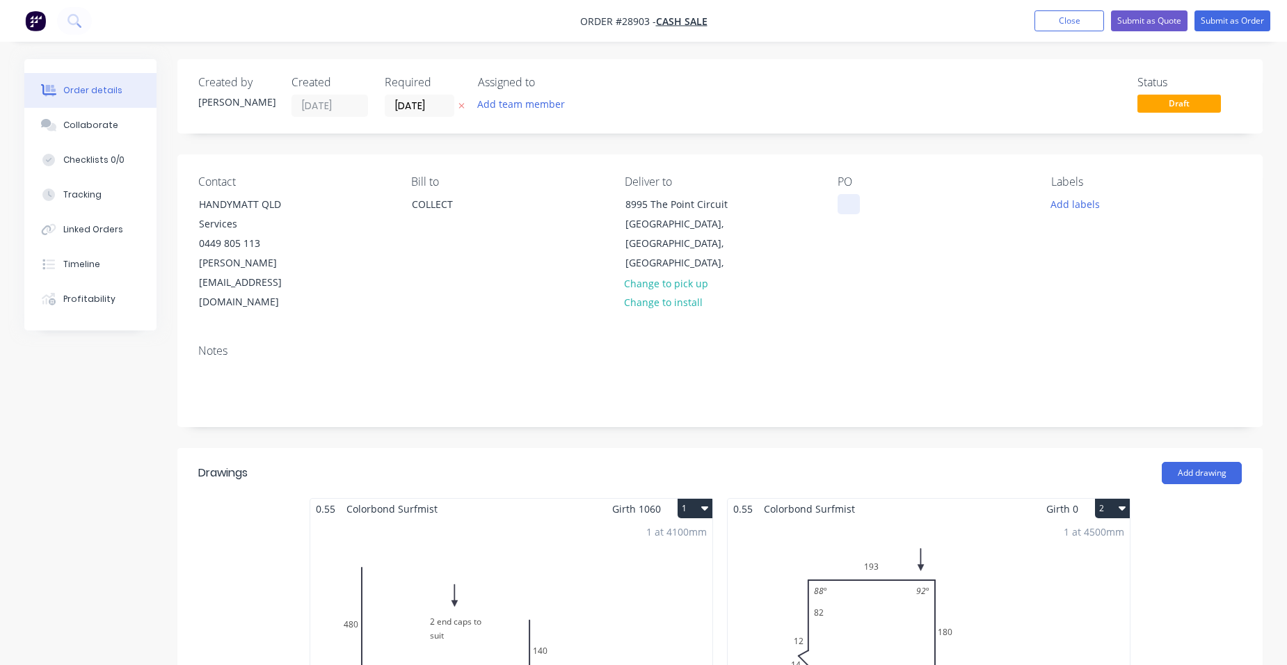
click at [857, 208] on div at bounding box center [849, 204] width 22 height 20
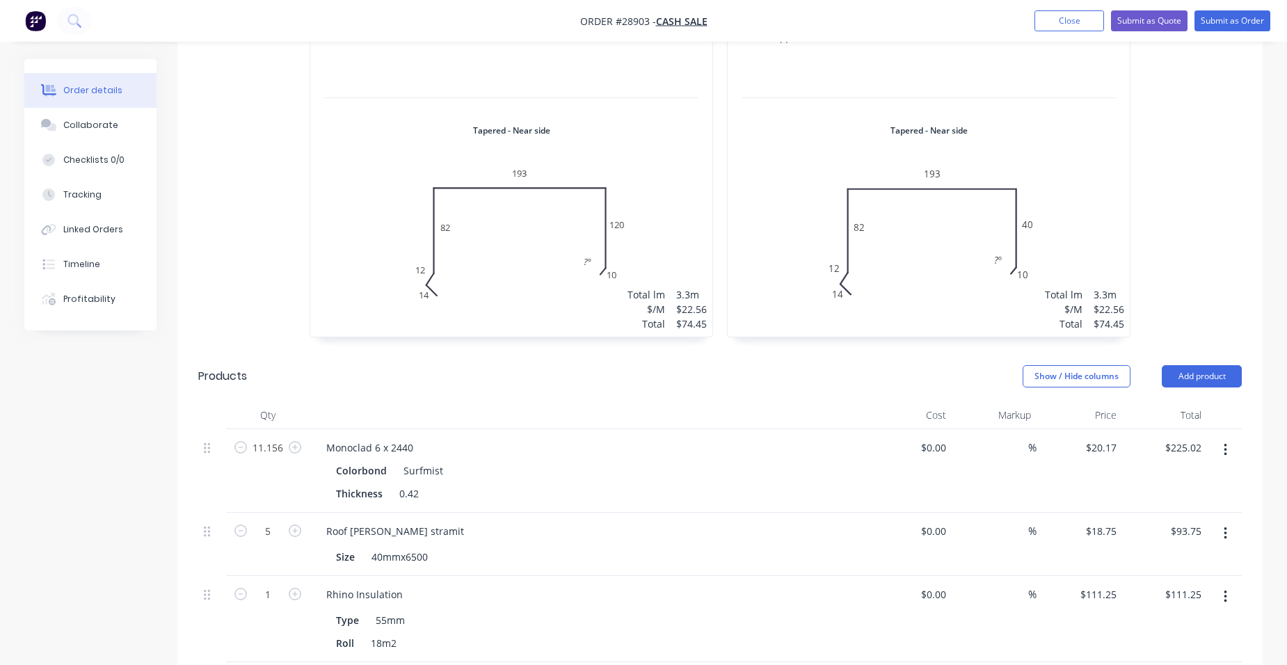
scroll to position [1740, 0]
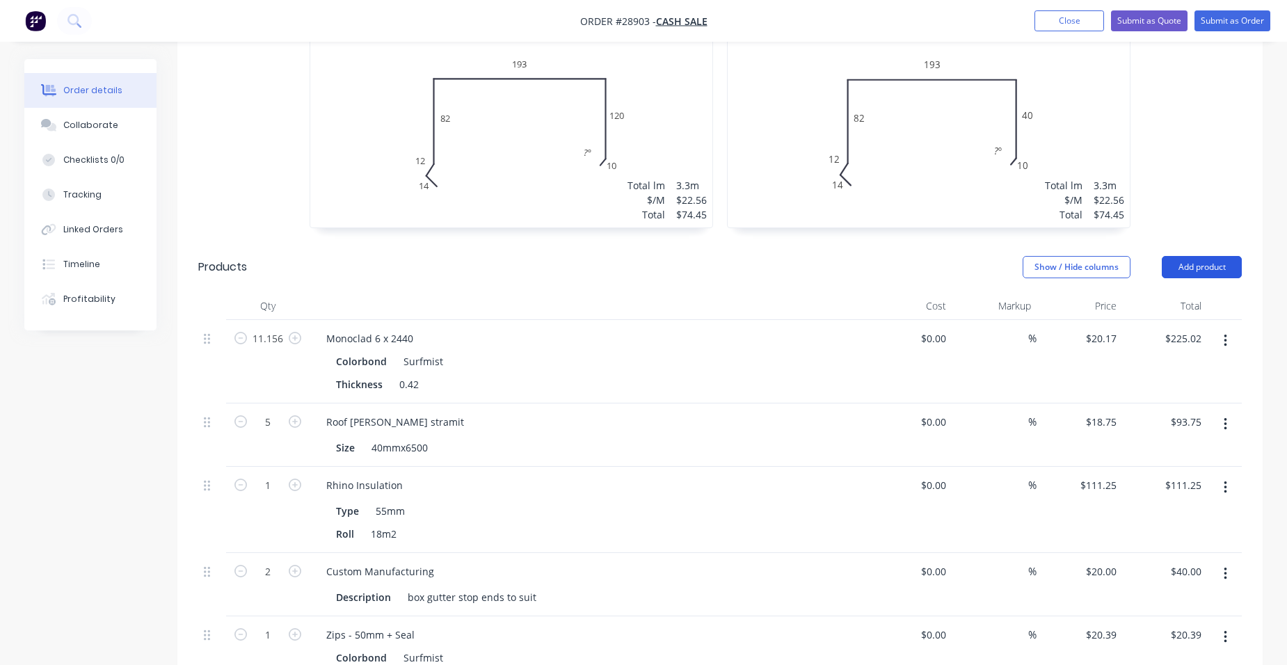
click at [1217, 256] on button "Add product" at bounding box center [1202, 267] width 80 height 22
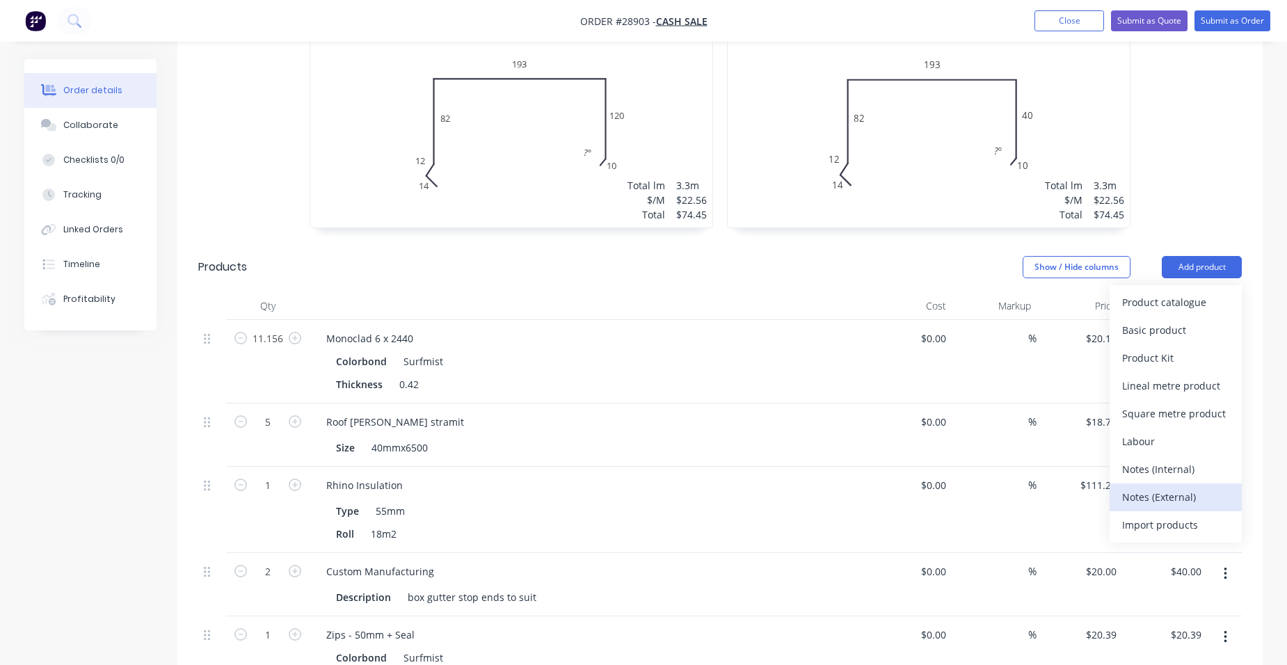
click at [1152, 487] on div "Notes (External)" at bounding box center [1175, 497] width 107 height 20
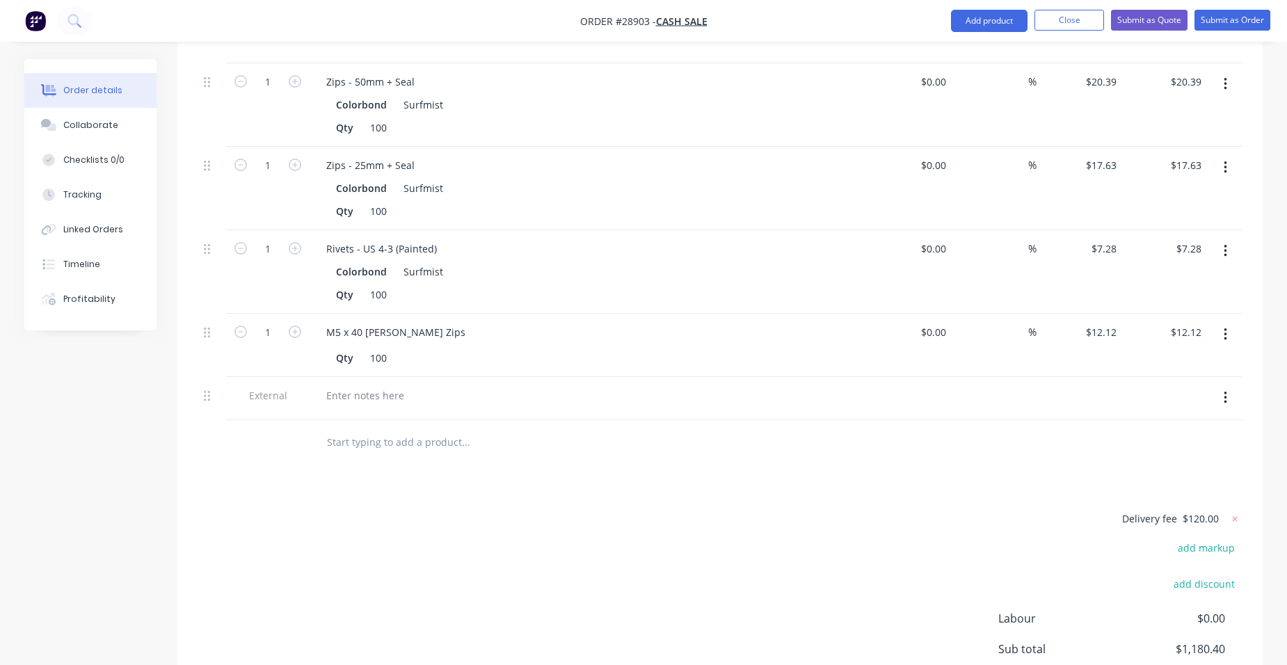
scroll to position [2402, 0]
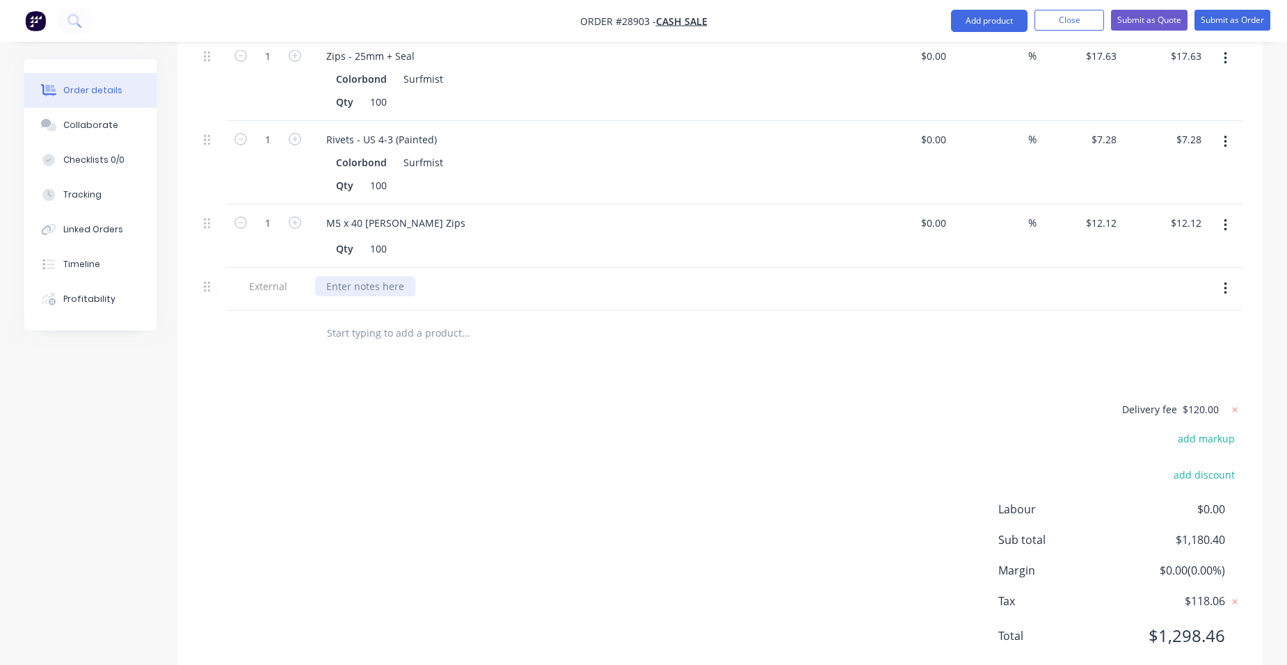
click at [344, 268] on div at bounding box center [588, 289] width 557 height 43
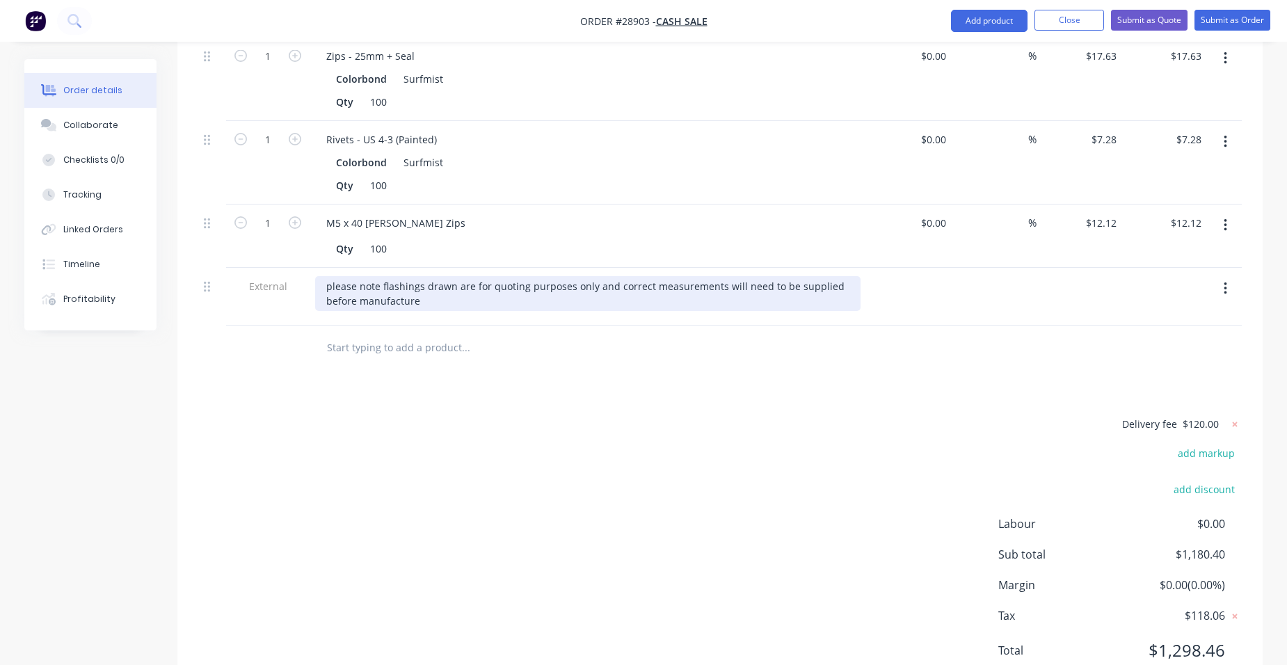
click at [428, 276] on div "please note flashings drawn are for quoting purposes only and correct measureme…" at bounding box center [588, 293] width 546 height 35
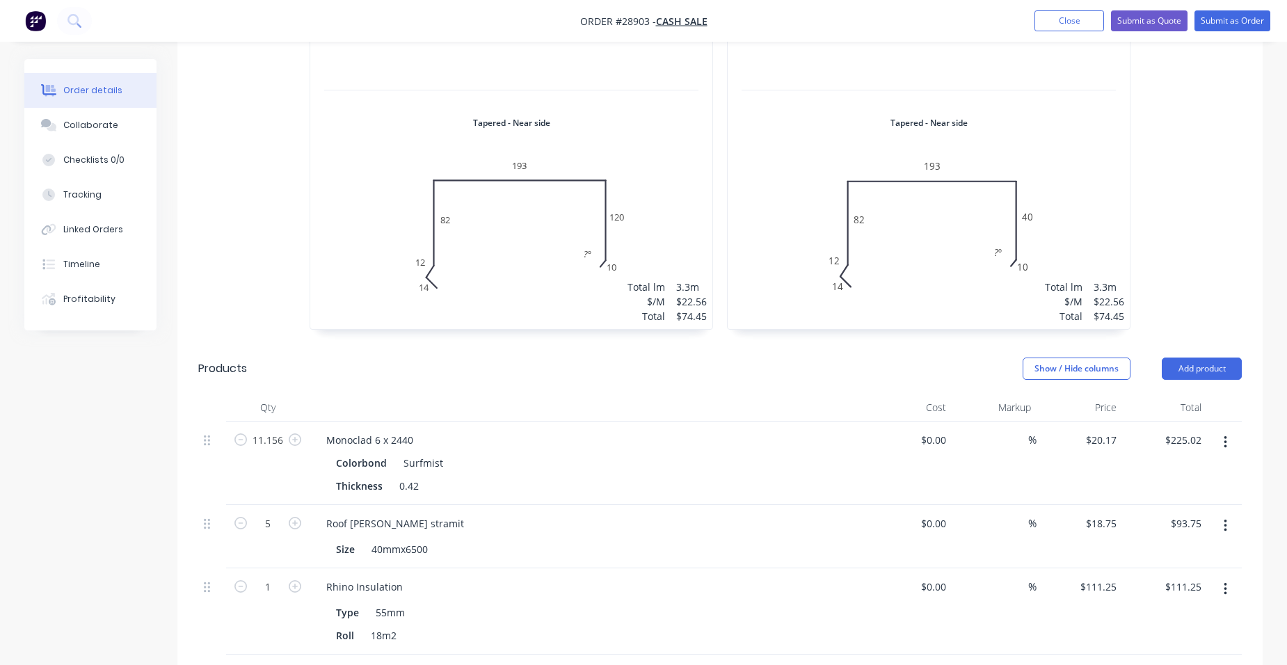
scroll to position [1637, 0]
click at [1169, 26] on button "Submit as Quote" at bounding box center [1149, 20] width 77 height 21
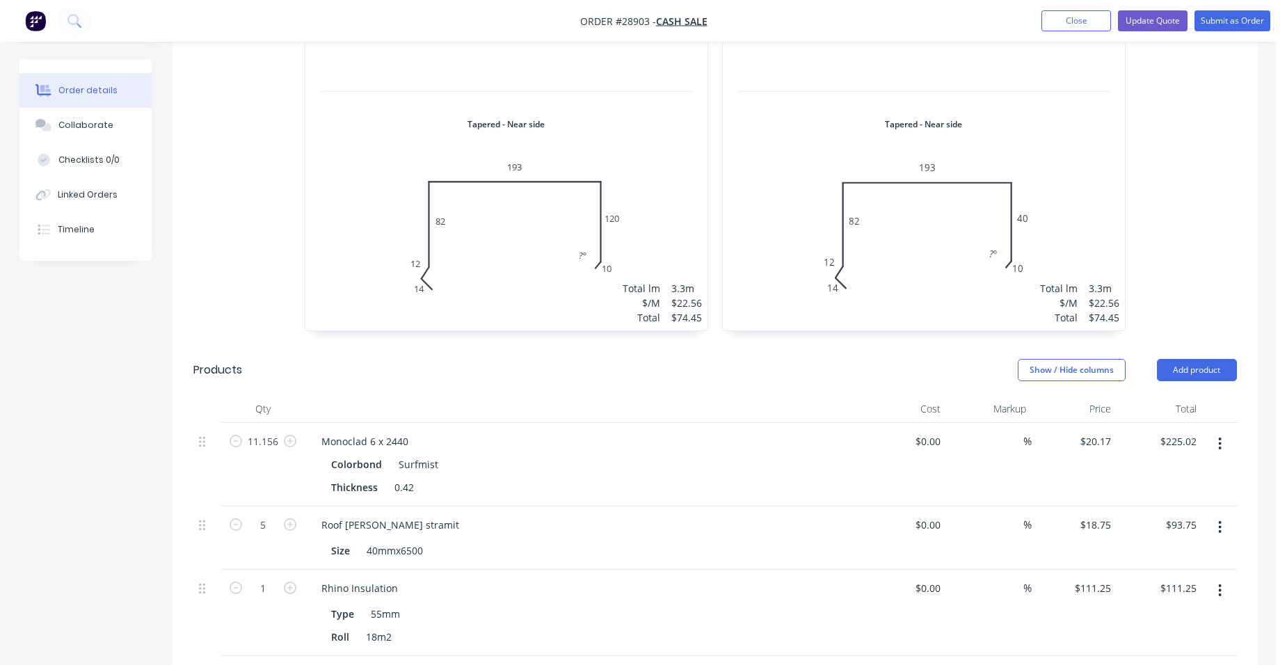
scroll to position [0, 0]
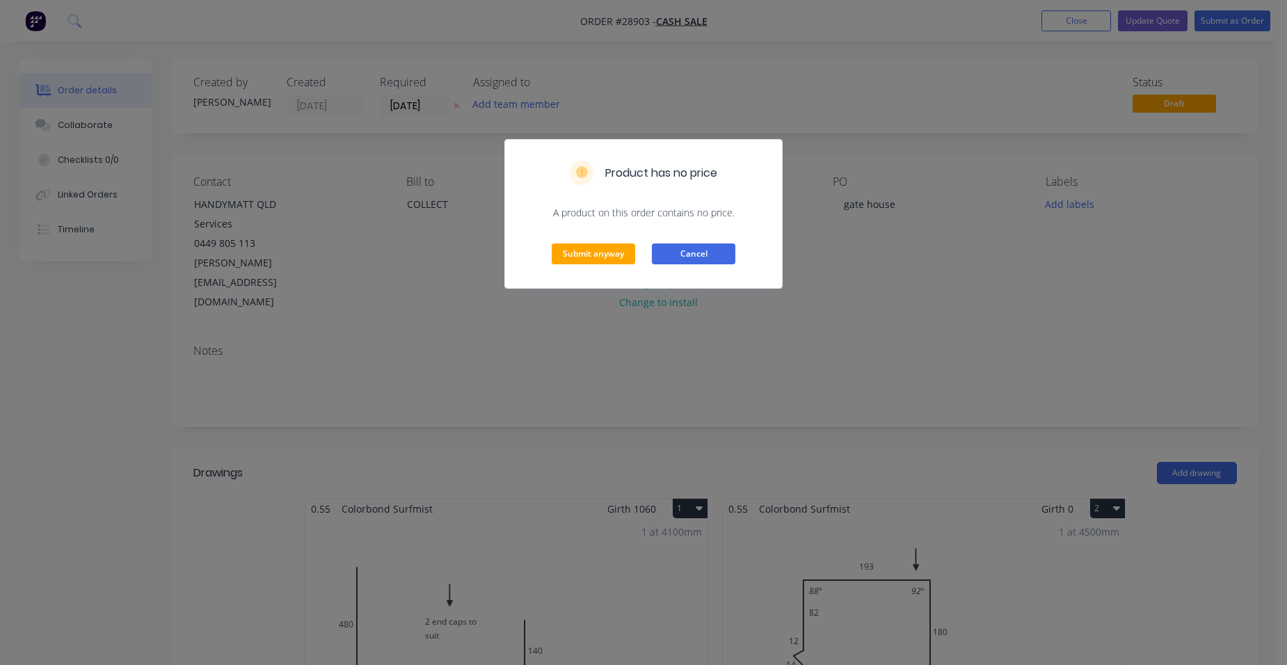
click at [676, 259] on button "Cancel" at bounding box center [693, 254] width 83 height 21
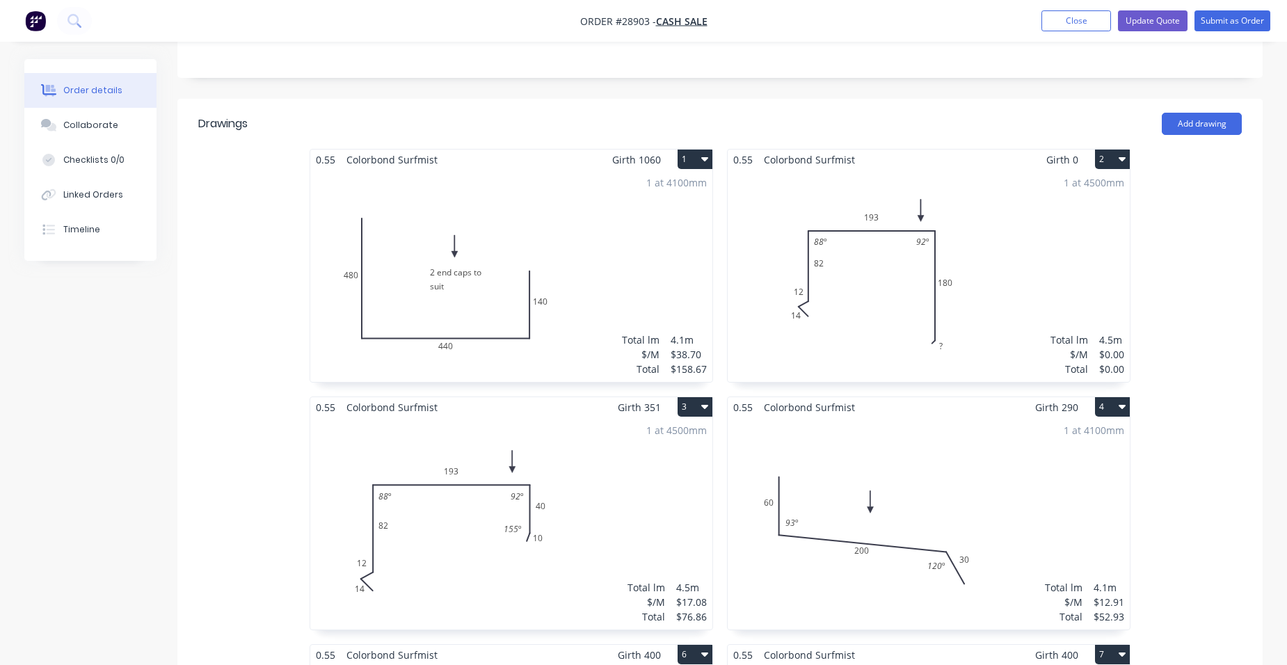
scroll to position [348, 0]
click at [1029, 237] on div "1 at 4500mm Total lm $/M Total 4.5m $0.00 $0.00" at bounding box center [929, 277] width 402 height 212
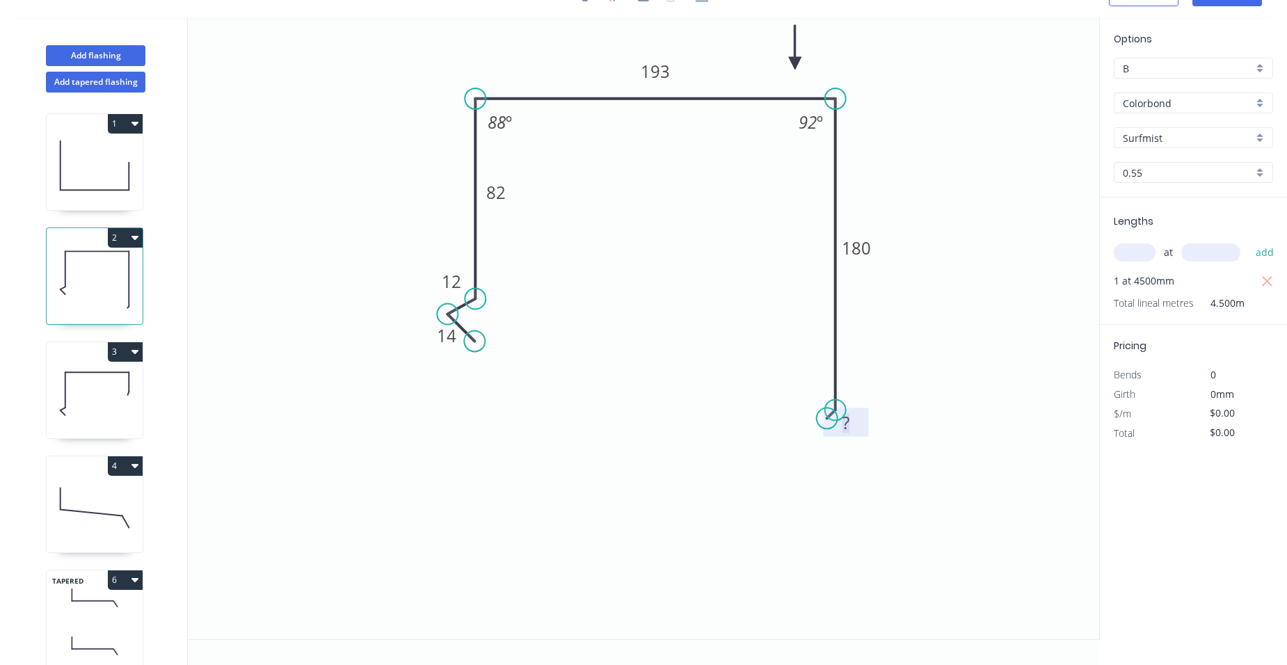
click at [857, 420] on rect at bounding box center [846, 423] width 28 height 19
click at [916, 411] on icon "0 14 12 82 193 180 10 88 º 92 º" at bounding box center [643, 328] width 911 height 622
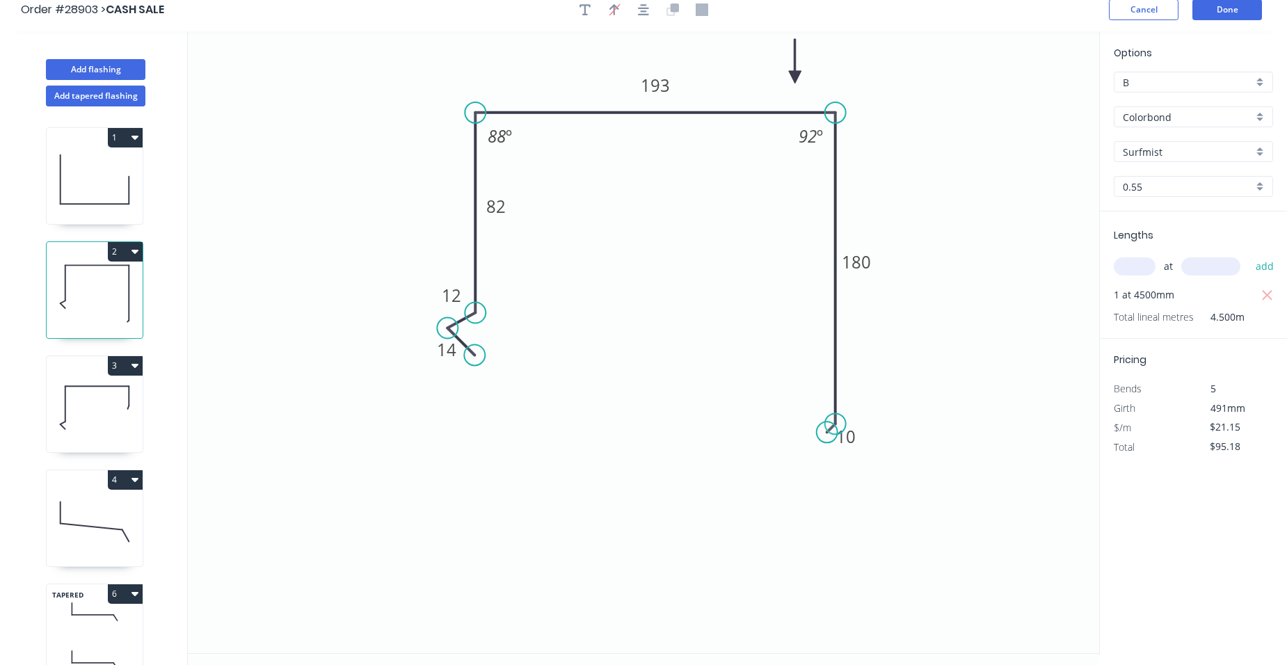
scroll to position [0, 0]
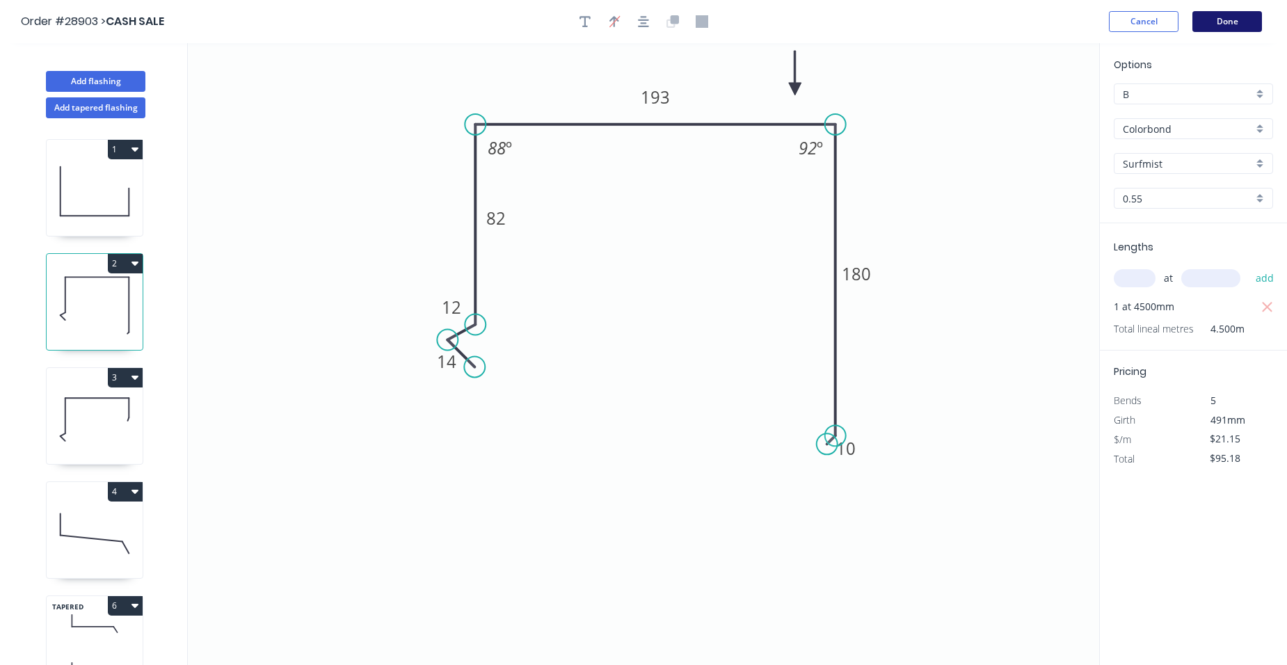
click at [1248, 19] on button "Done" at bounding box center [1228, 21] width 70 height 21
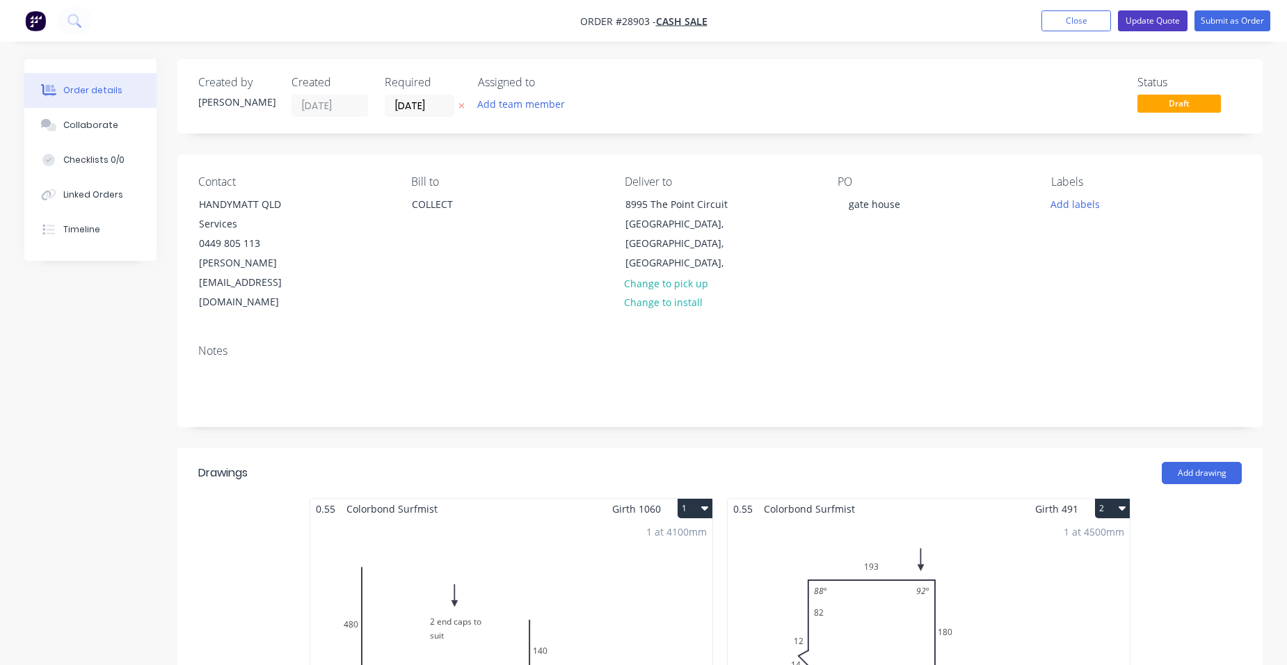
click at [1161, 15] on button "Update Quote" at bounding box center [1153, 20] width 70 height 21
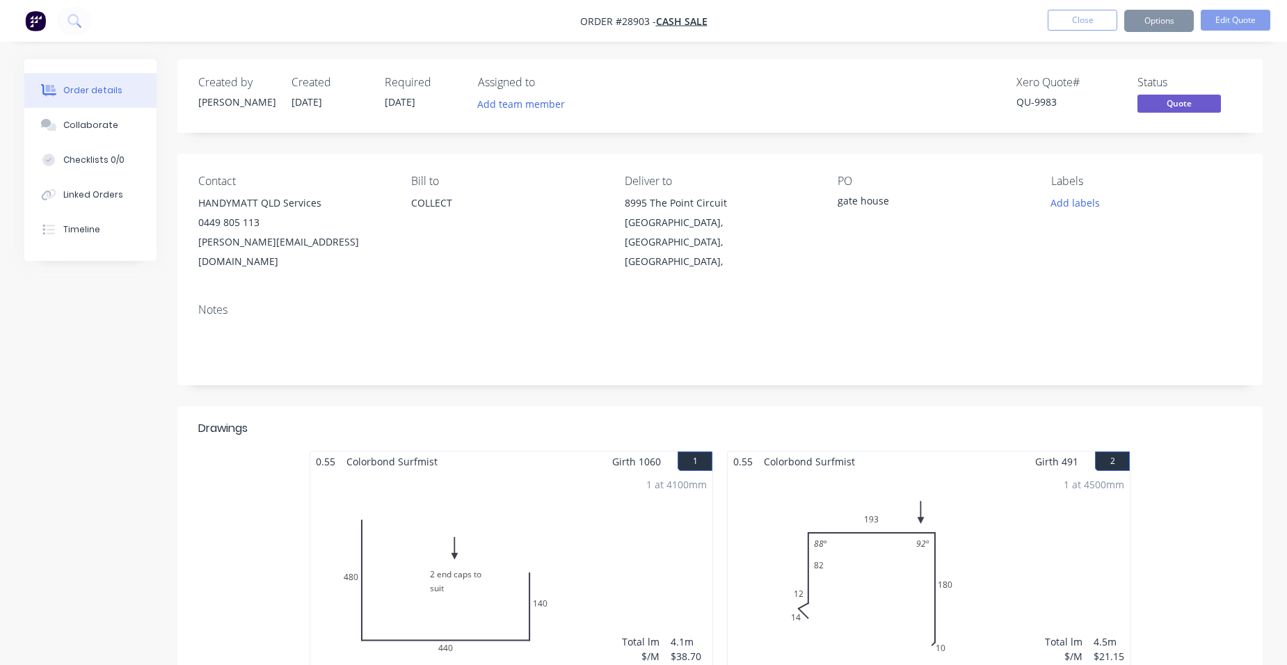
click at [1165, 22] on button "Options" at bounding box center [1159, 21] width 70 height 22
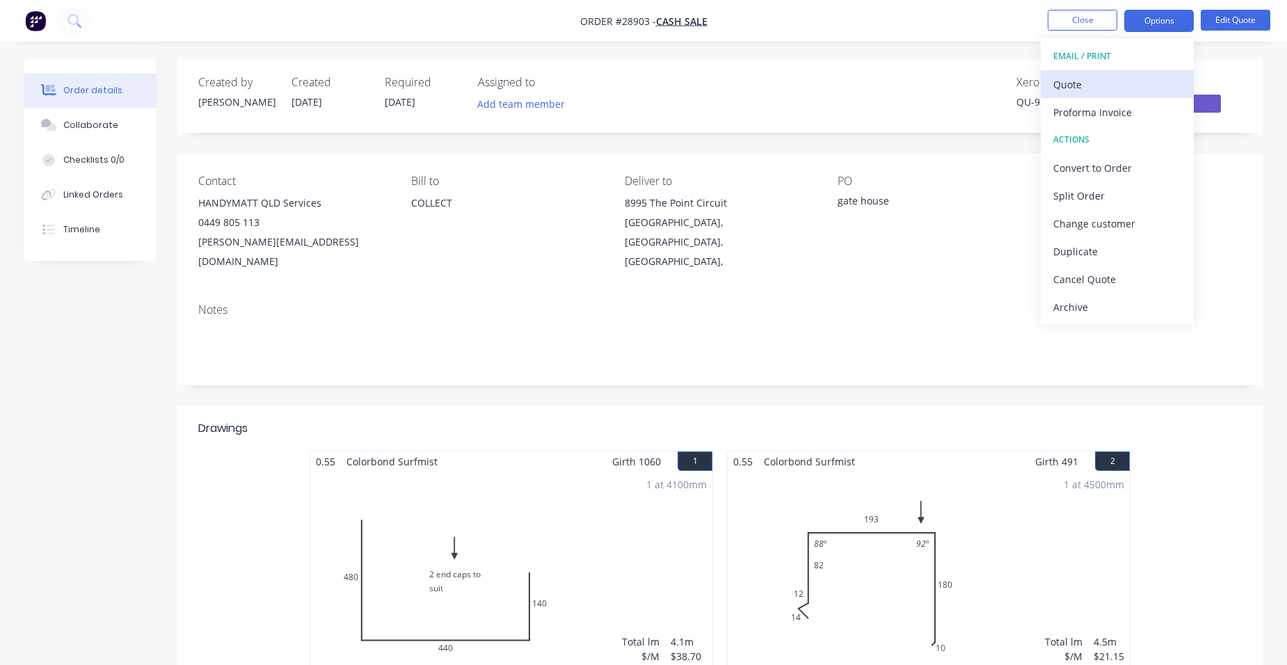
click at [1099, 82] on div "Quote" at bounding box center [1117, 84] width 128 height 20
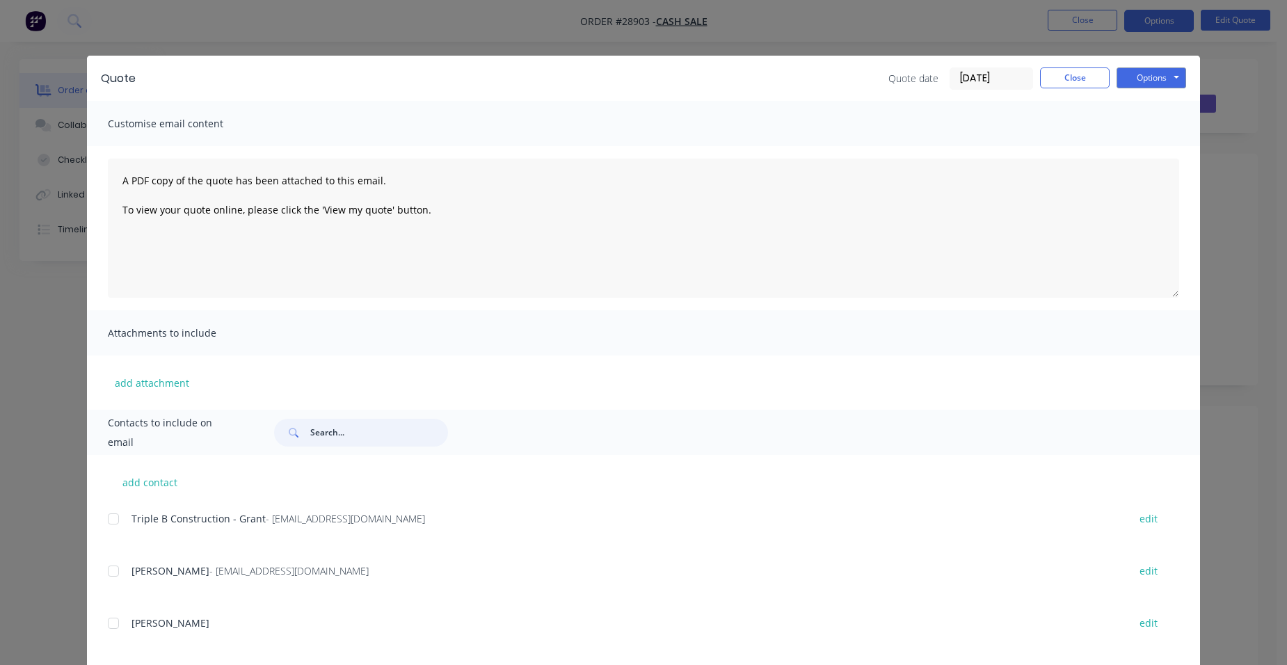
click at [347, 426] on input "text" at bounding box center [379, 433] width 138 height 28
click at [109, 570] on div at bounding box center [113, 571] width 28 height 28
click at [1148, 76] on button "Options" at bounding box center [1152, 77] width 70 height 21
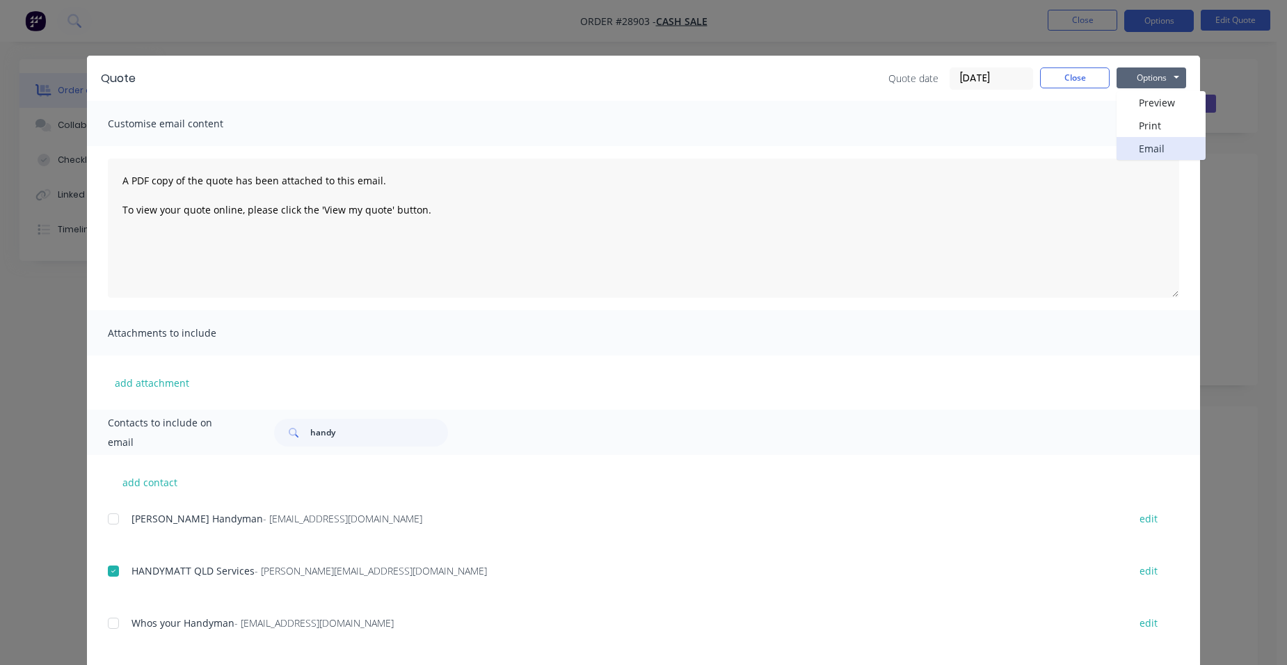
click at [1170, 151] on button "Email" at bounding box center [1161, 148] width 89 height 23
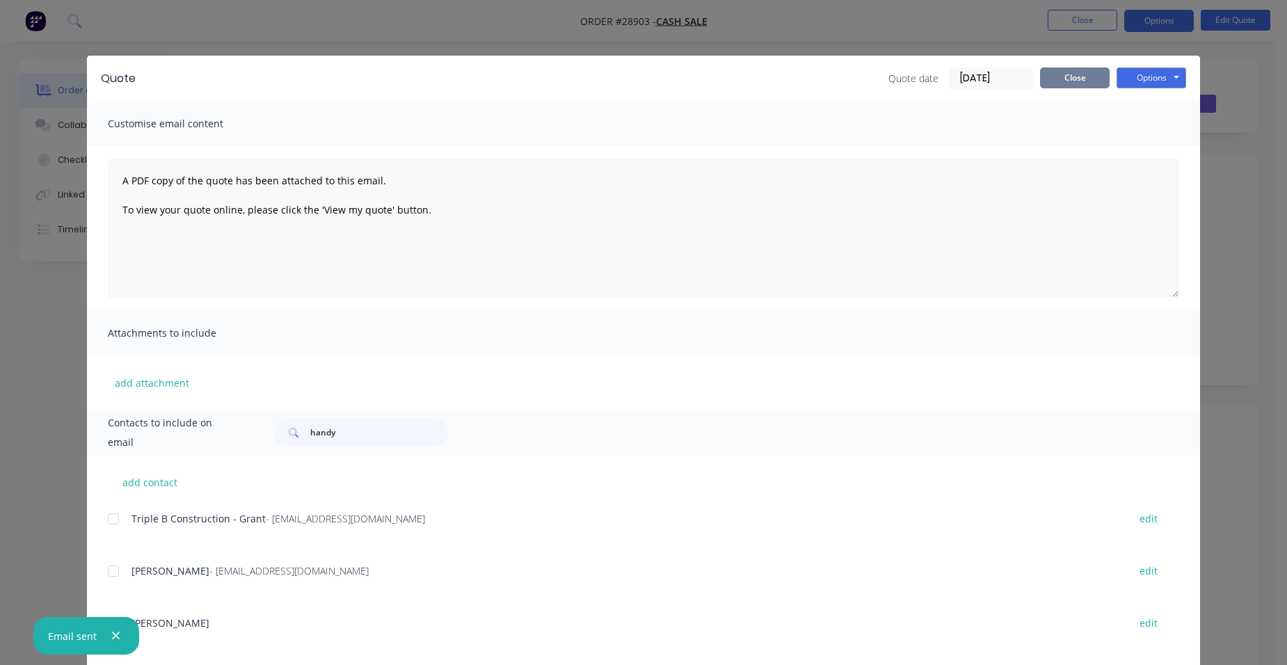
click at [1069, 80] on button "Close" at bounding box center [1075, 77] width 70 height 21
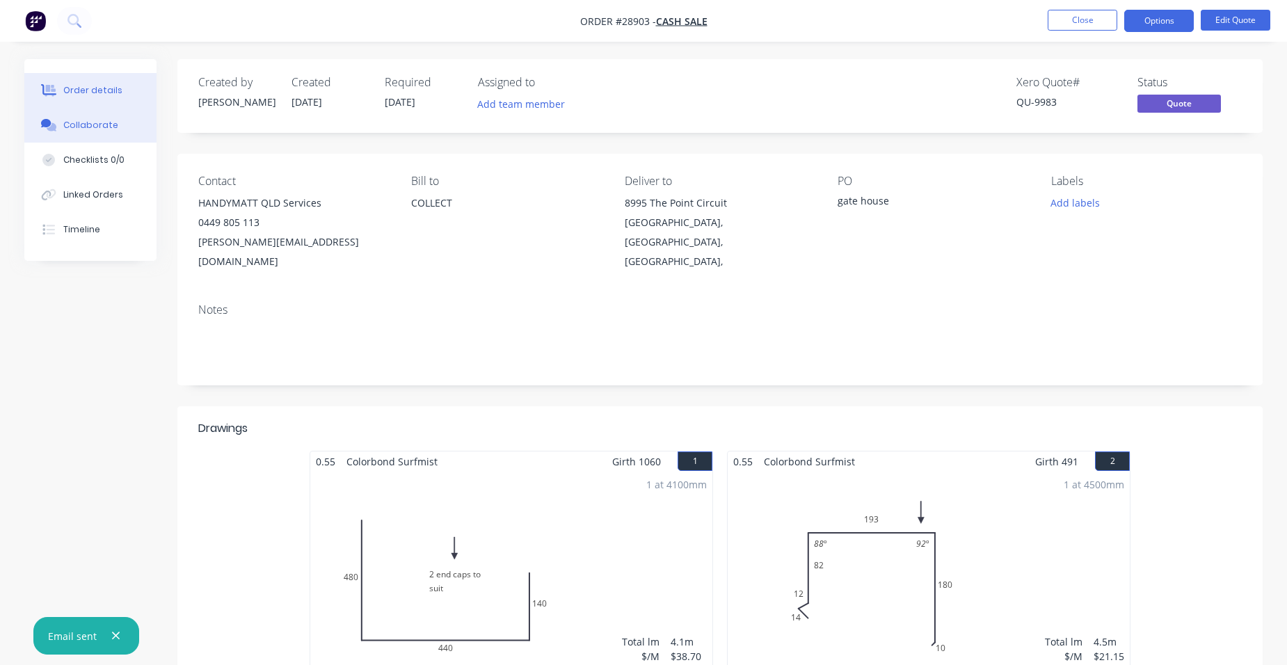
click at [80, 124] on div "Collaborate" at bounding box center [90, 125] width 55 height 13
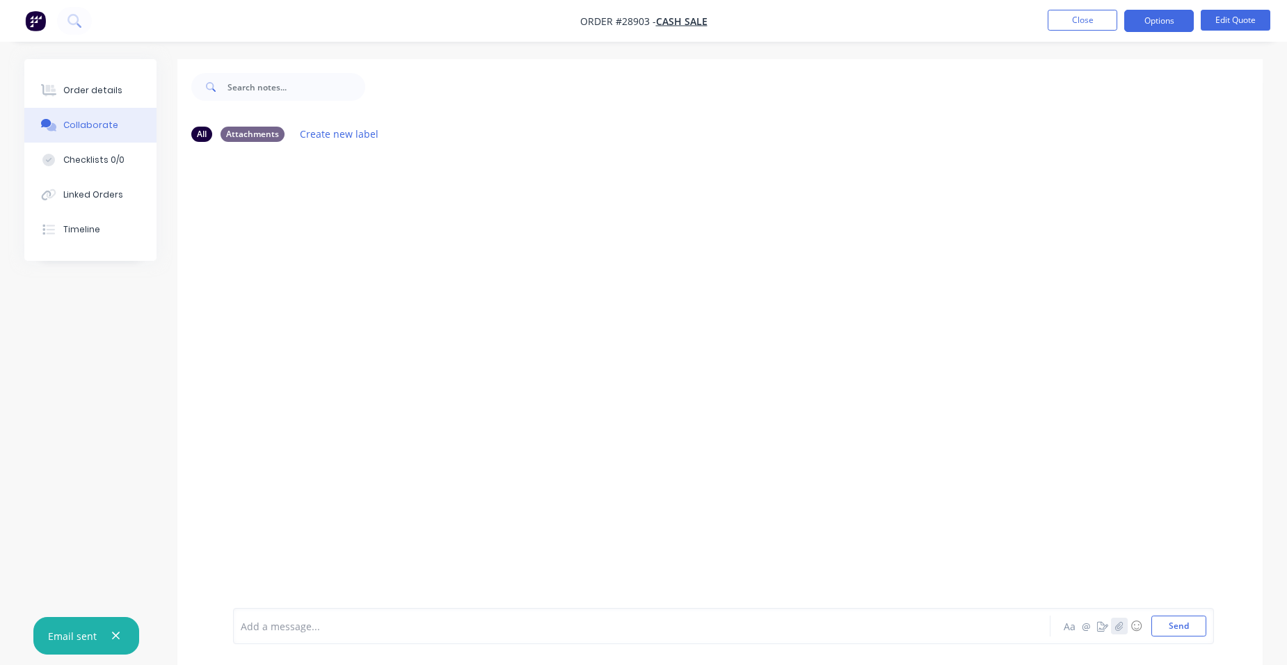
click at [1117, 625] on icon "button" at bounding box center [1119, 626] width 8 height 10
click at [1190, 632] on button "Send" at bounding box center [1179, 626] width 55 height 21
click at [113, 86] on div "Order details" at bounding box center [92, 90] width 59 height 13
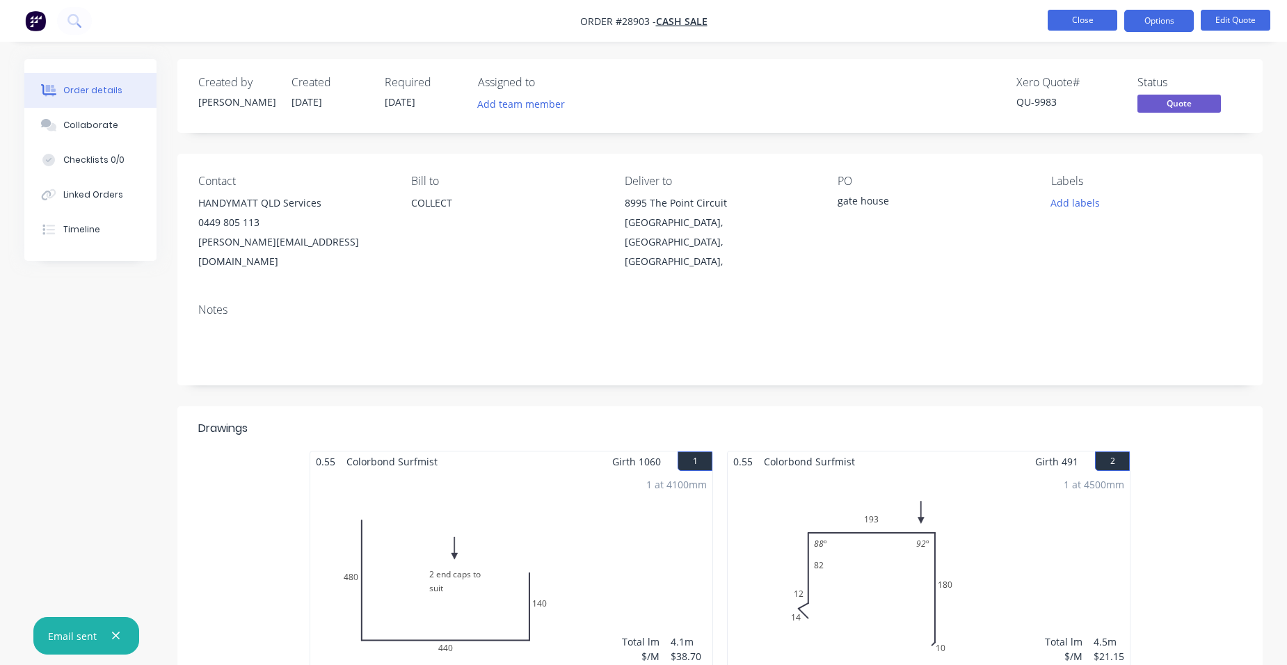
click at [1083, 19] on button "Close" at bounding box center [1083, 20] width 70 height 21
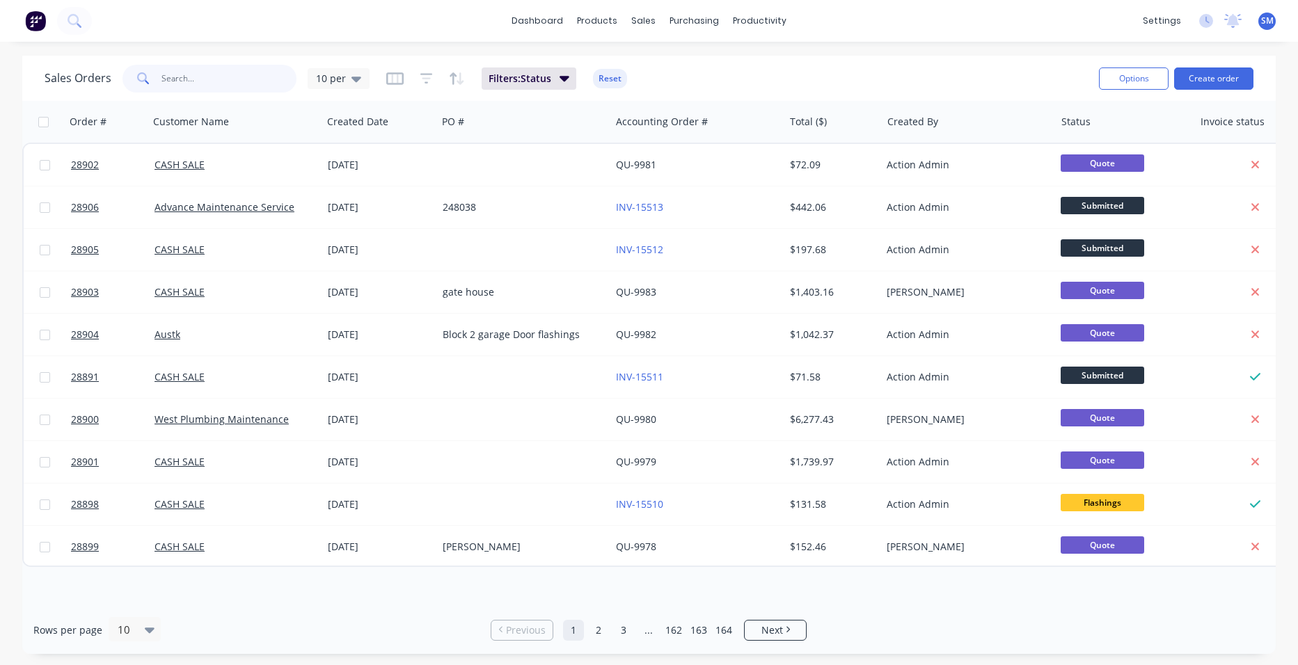
click at [198, 71] on input "text" at bounding box center [229, 79] width 136 height 28
click at [687, 93] on div "Customers" at bounding box center [692, 94] width 50 height 13
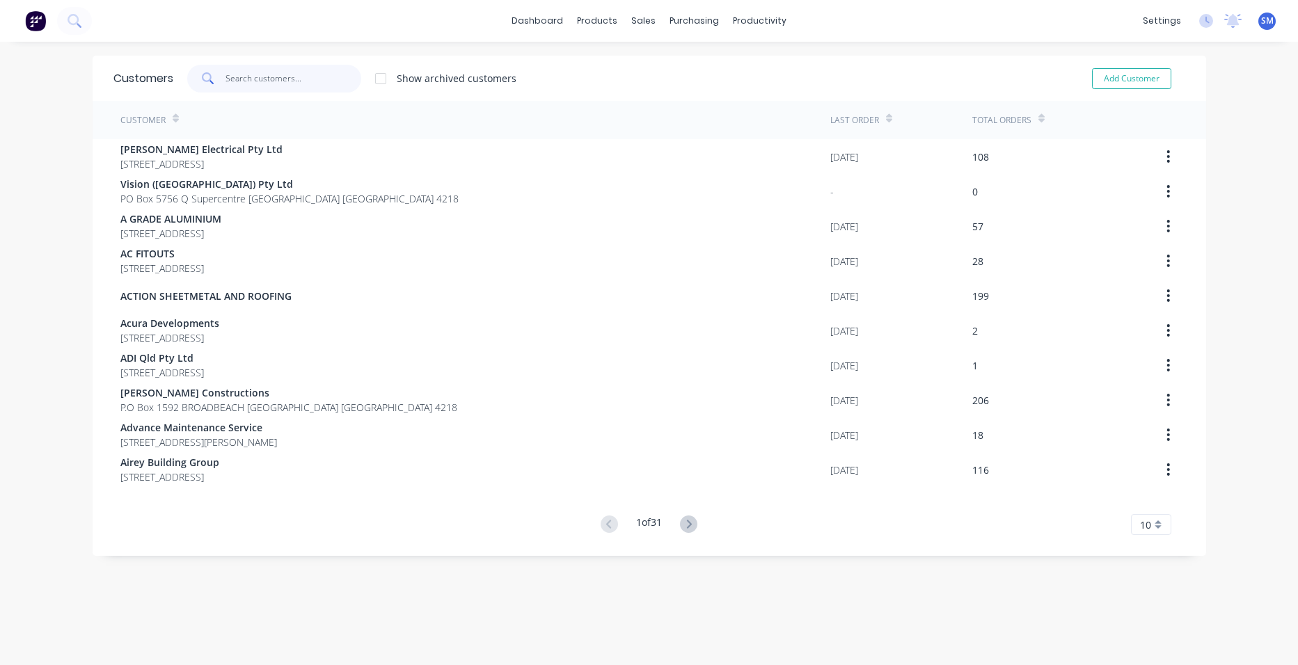
click at [249, 77] on input "text" at bounding box center [293, 79] width 136 height 28
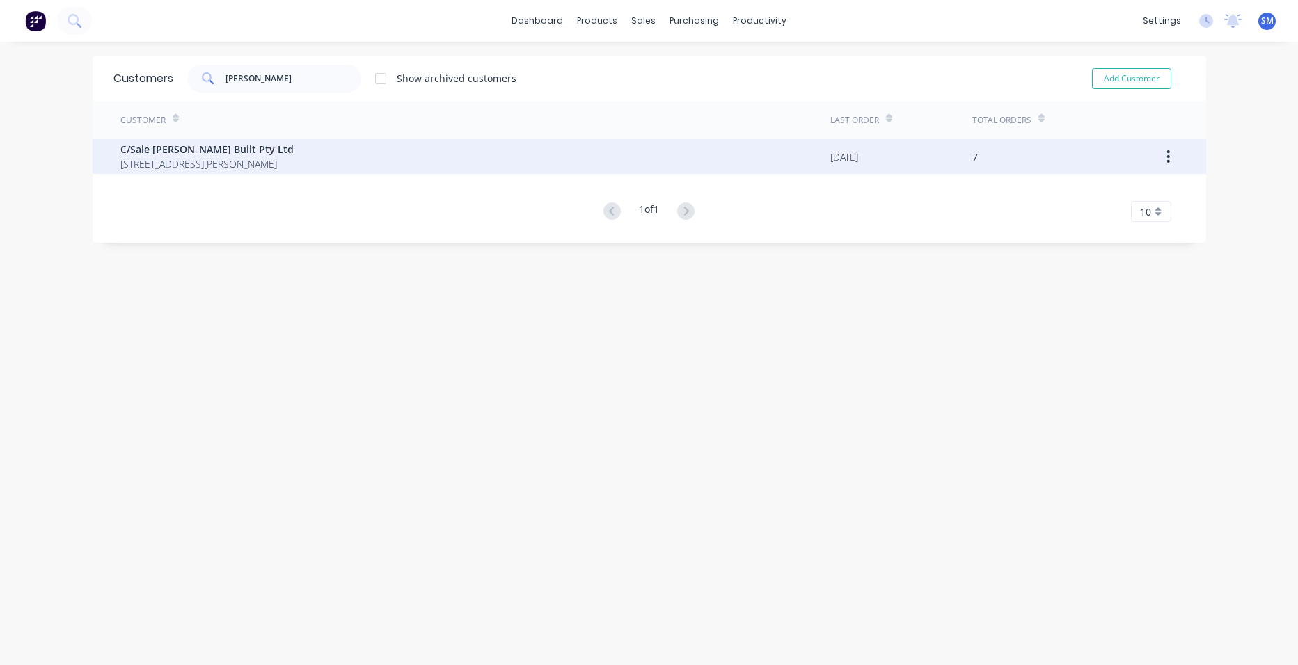
click at [203, 149] on span "C/Sale [PERSON_NAME] Built Pty Ltd" at bounding box center [206, 149] width 173 height 15
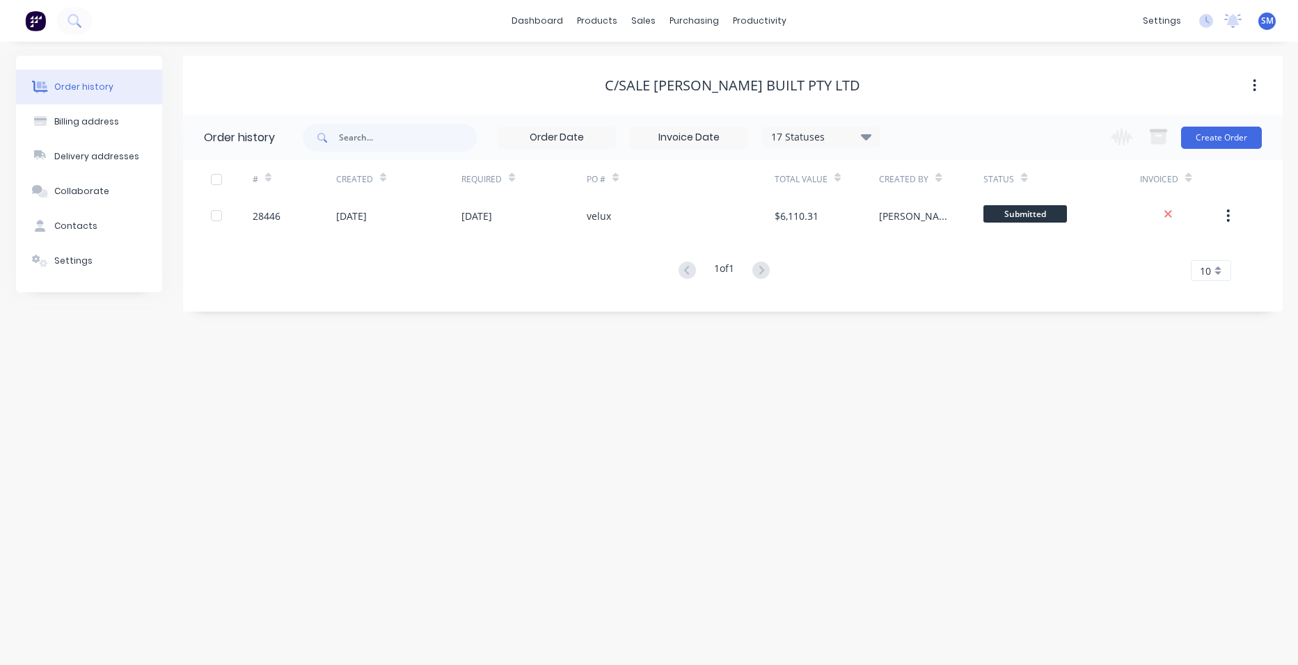
click at [855, 138] on div "17 Statuses" at bounding box center [821, 136] width 117 height 15
click at [936, 297] on label at bounding box center [936, 297] width 0 height 0
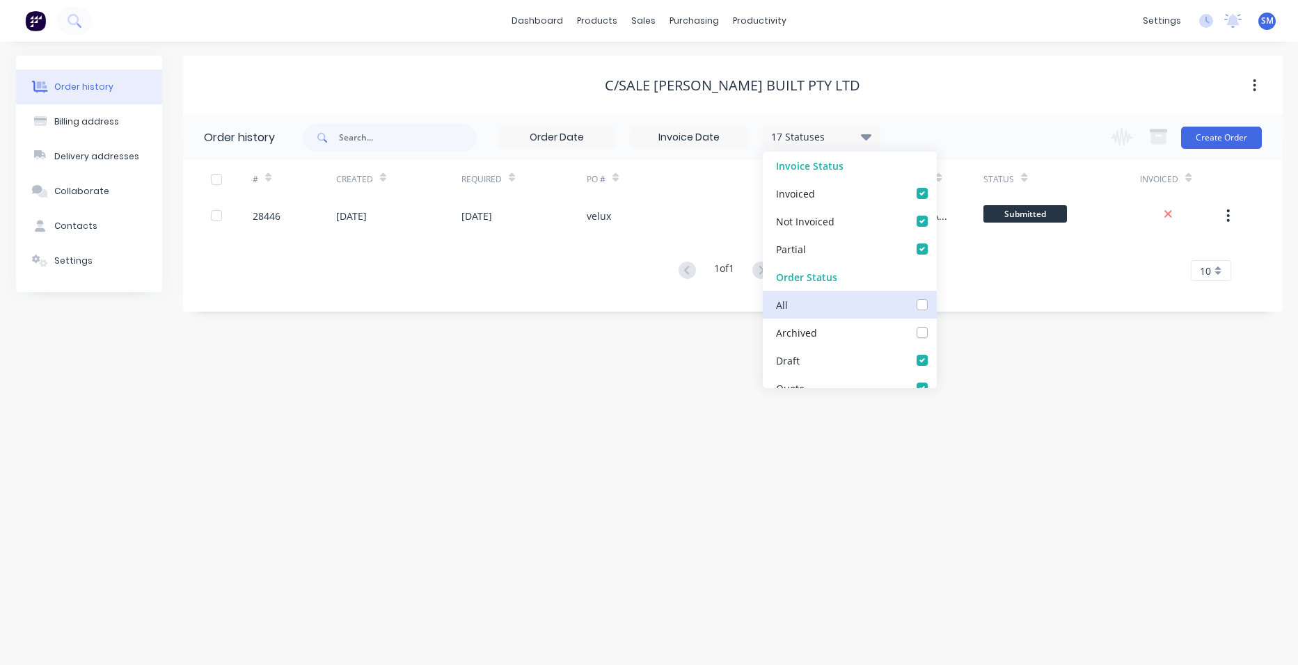
click at [936, 308] on input "checkbox" at bounding box center [941, 303] width 11 height 13
click at [666, 468] on div "Order history Billing address Delivery addresses Collaborate Contacts Settings …" at bounding box center [649, 353] width 1298 height 623
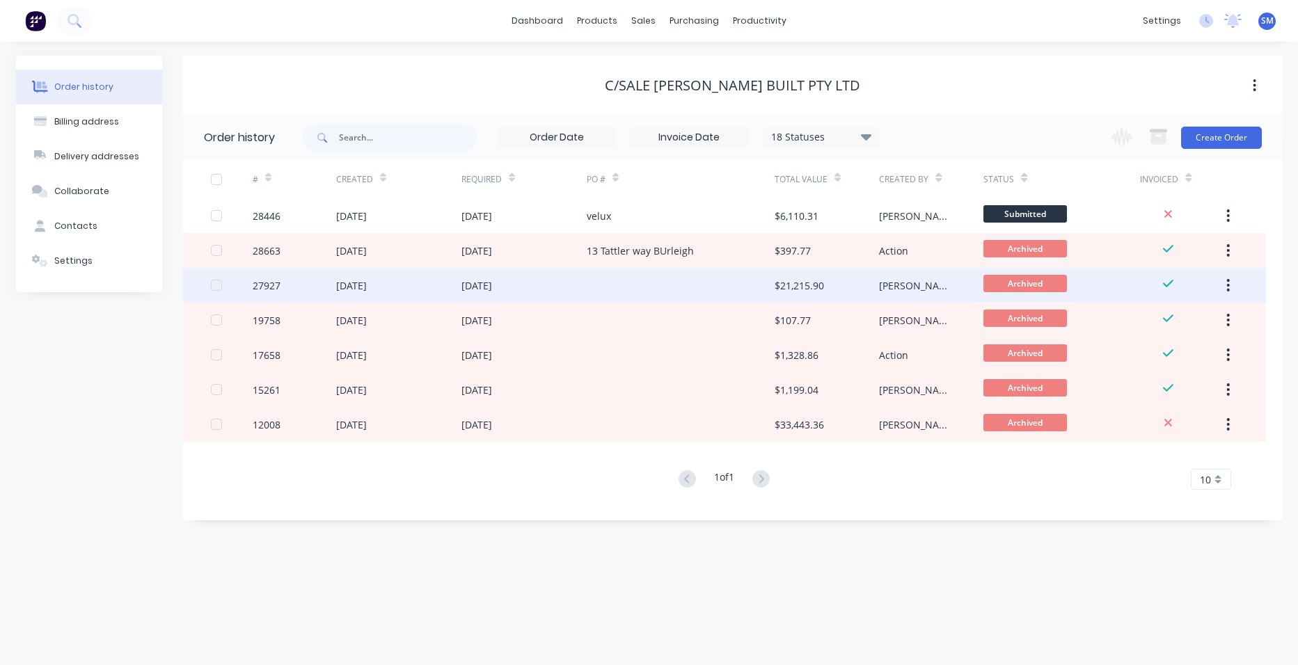
click at [703, 285] on div at bounding box center [681, 285] width 188 height 35
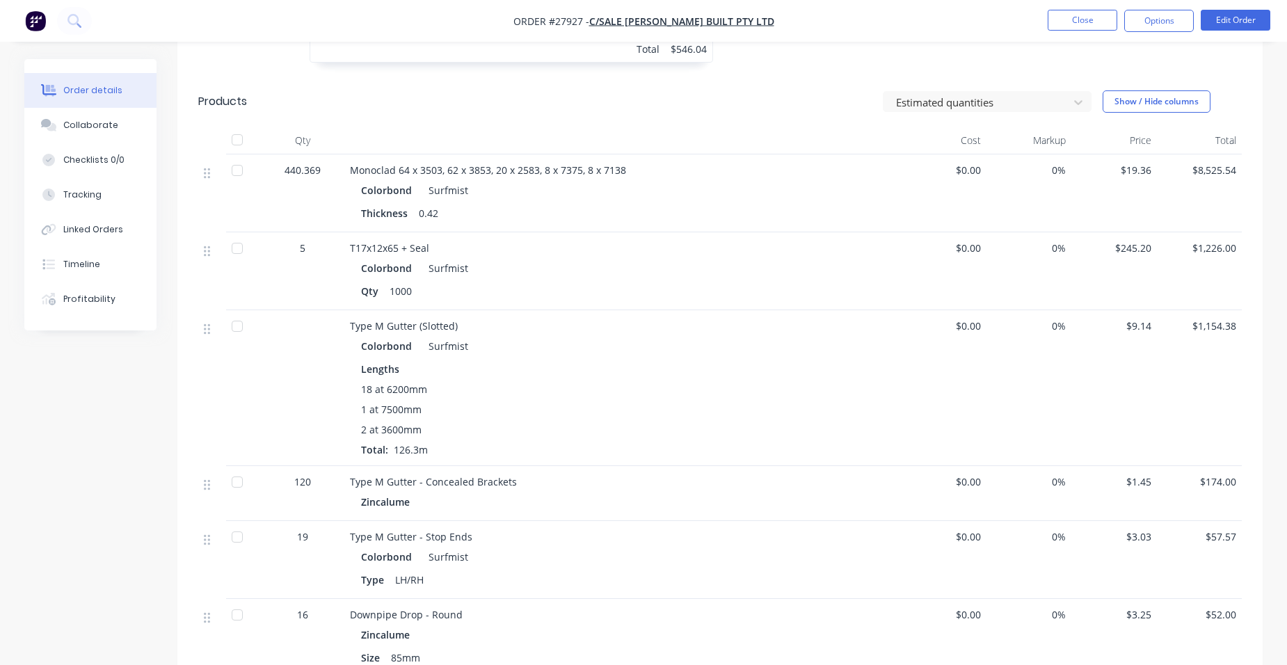
scroll to position [696, 0]
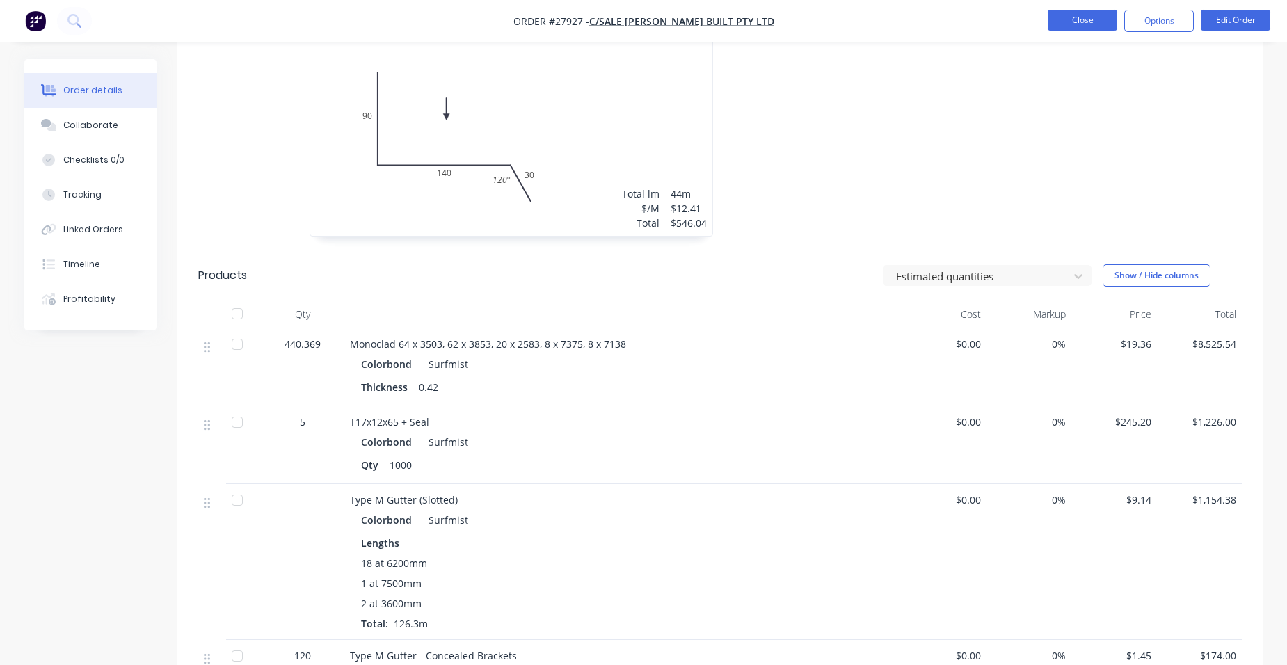
click at [1078, 24] on button "Close" at bounding box center [1083, 20] width 70 height 21
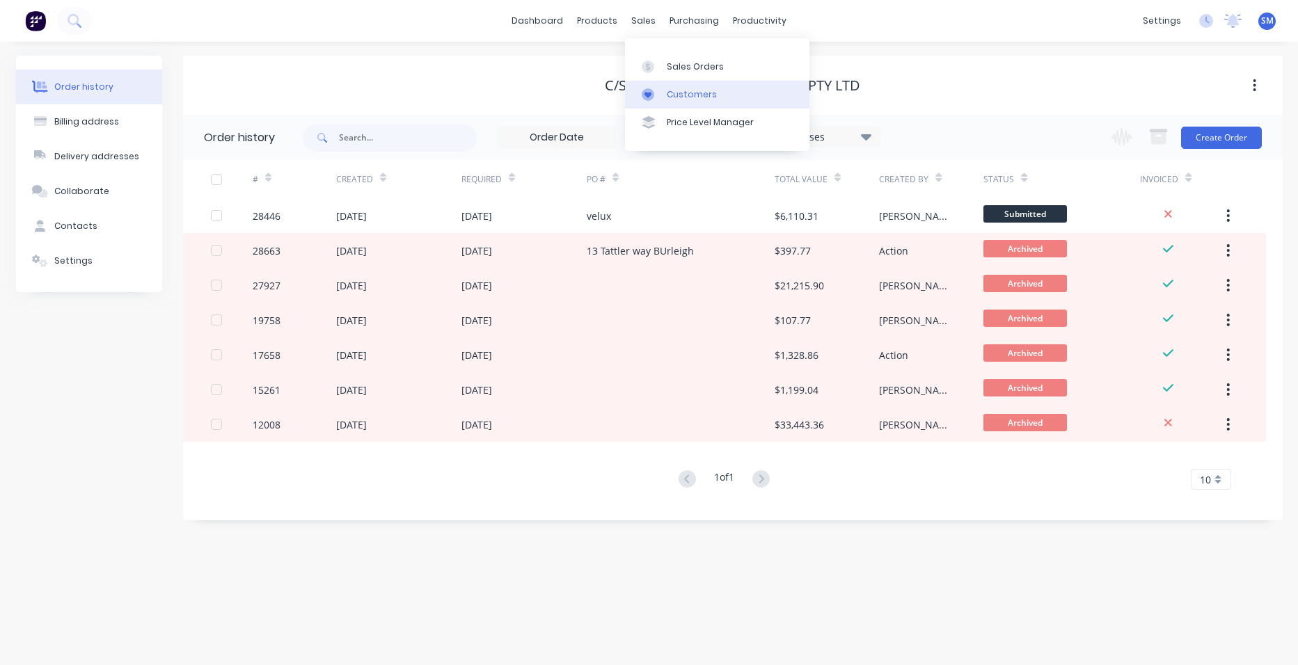
click at [679, 95] on div "Customers" at bounding box center [692, 94] width 50 height 13
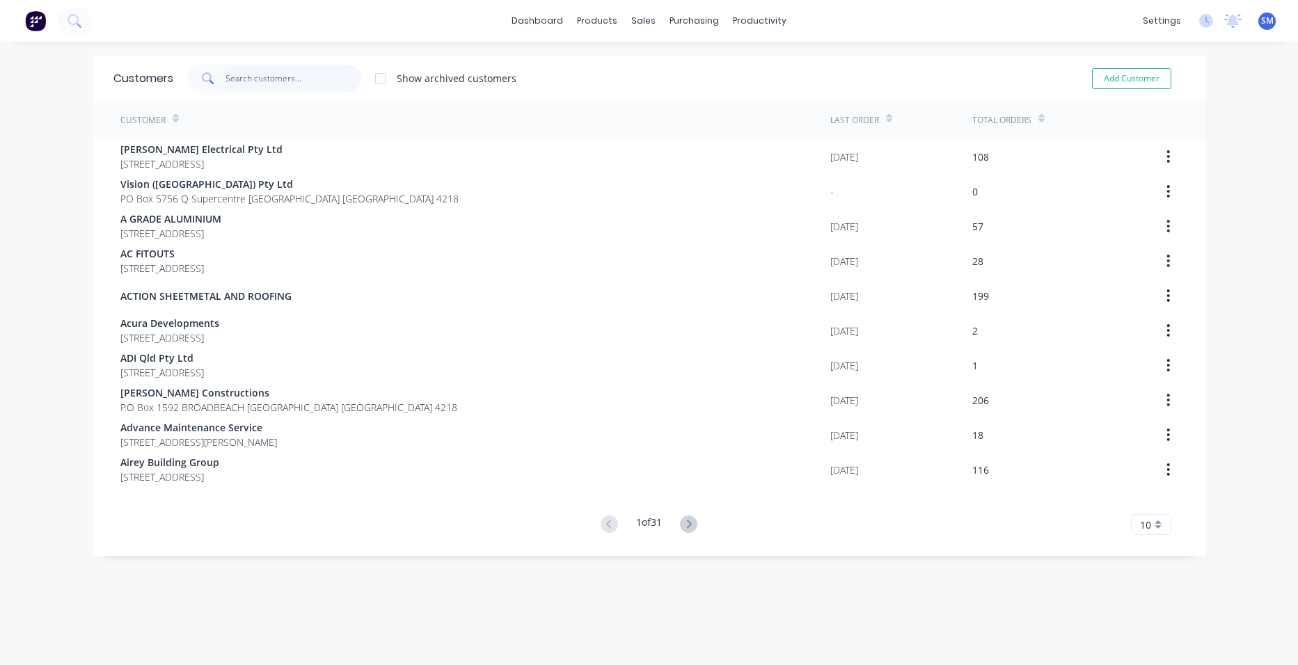
click at [316, 73] on input "text" at bounding box center [293, 79] width 136 height 28
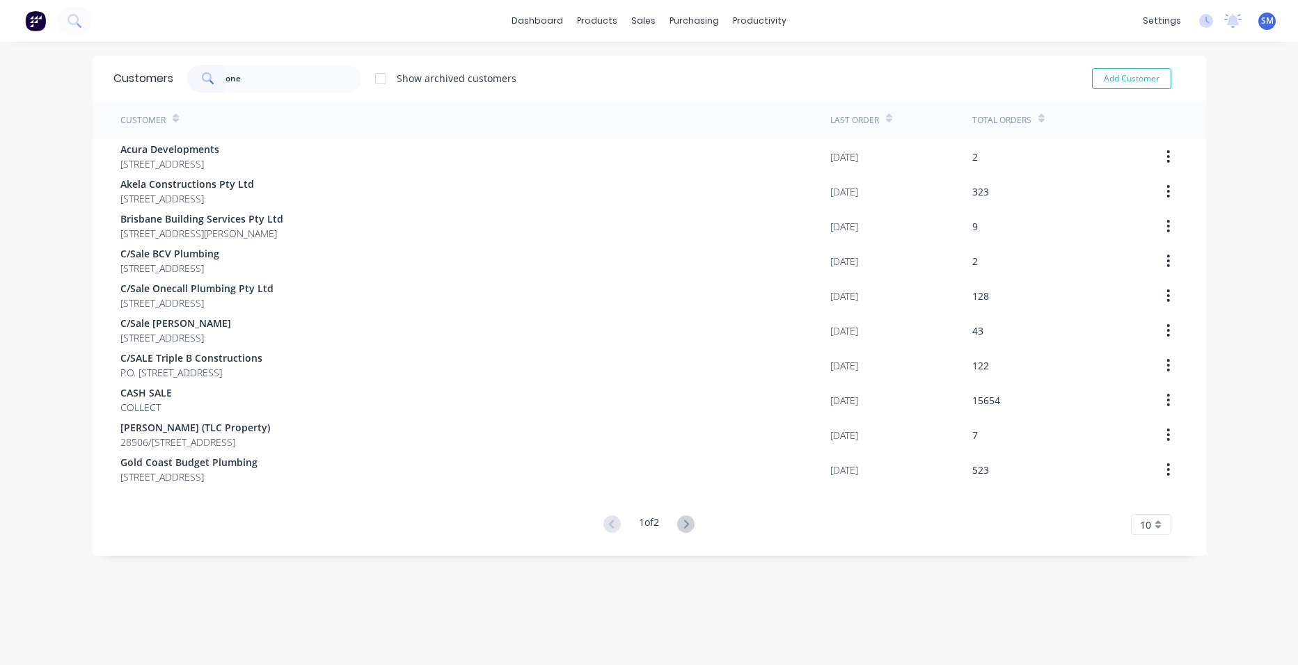
click at [677, 520] on icon at bounding box center [685, 524] width 17 height 17
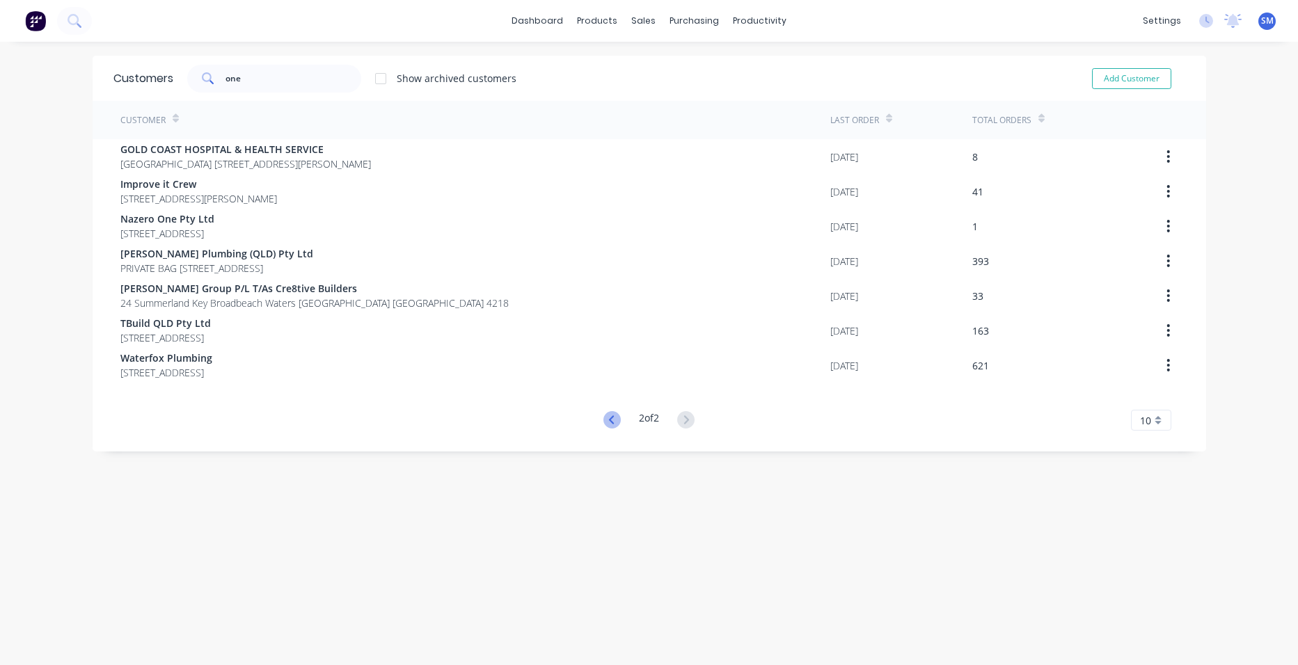
click at [603, 423] on icon at bounding box center [611, 419] width 17 height 17
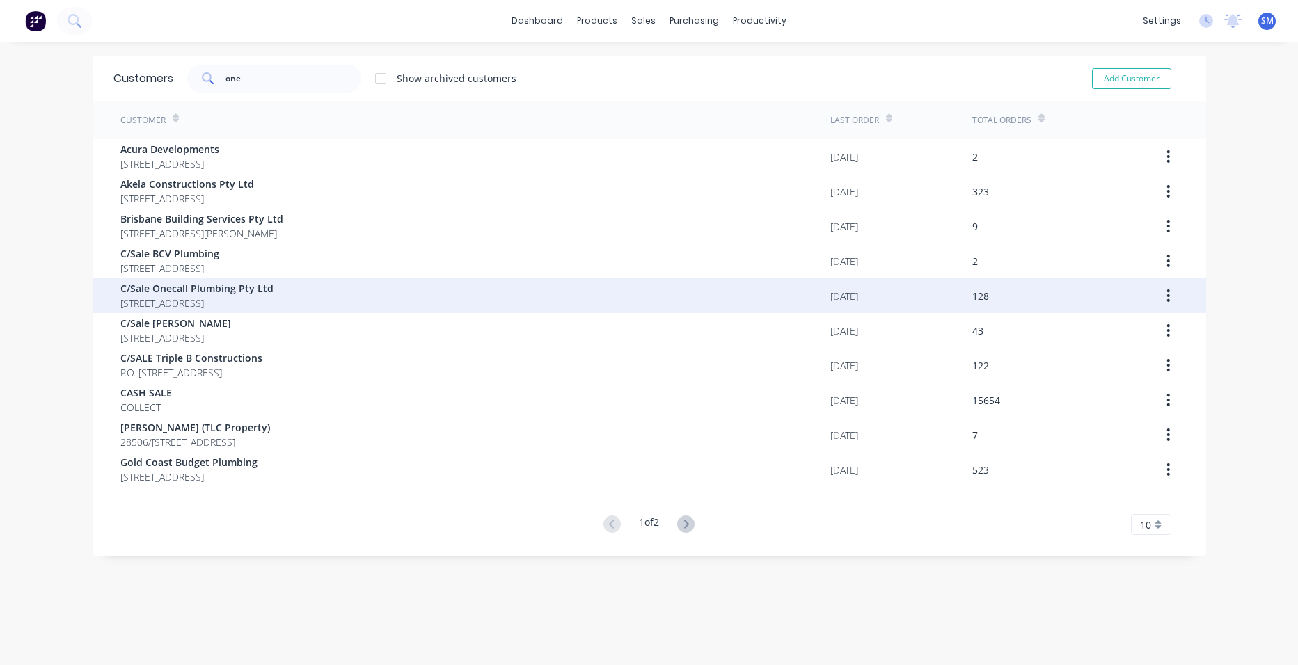
click at [273, 299] on span "[STREET_ADDRESS]" at bounding box center [196, 303] width 153 height 15
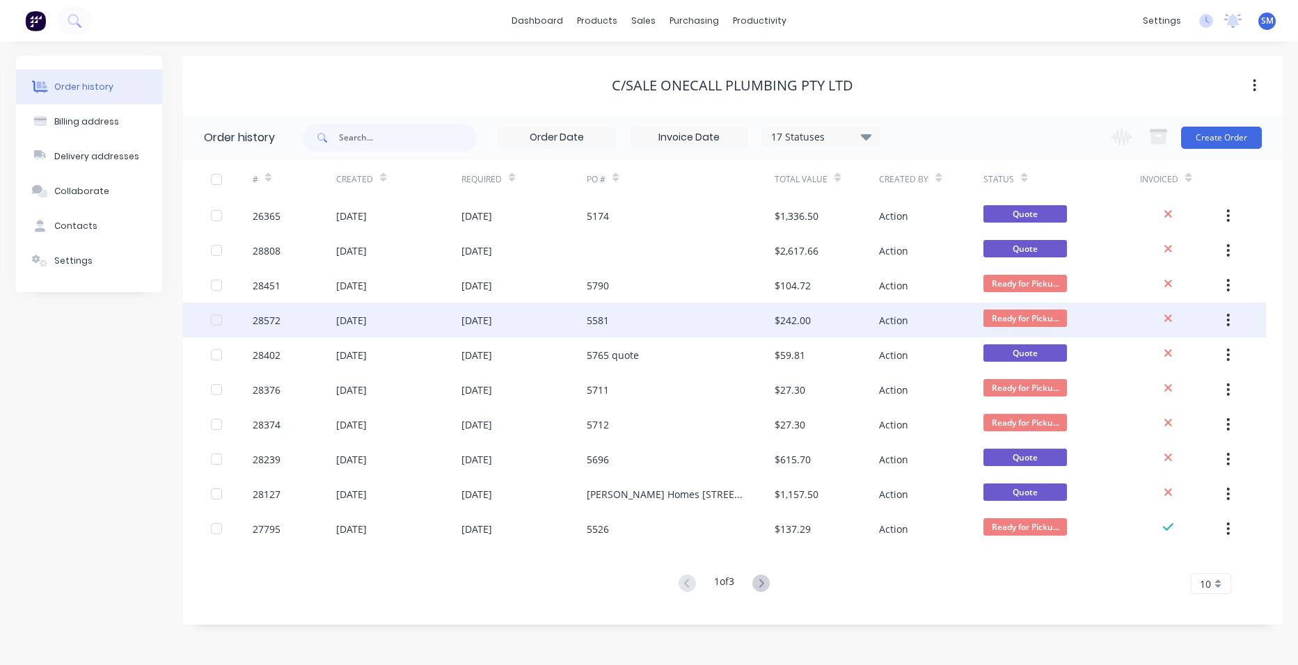
click at [735, 317] on div "5581" at bounding box center [681, 320] width 188 height 35
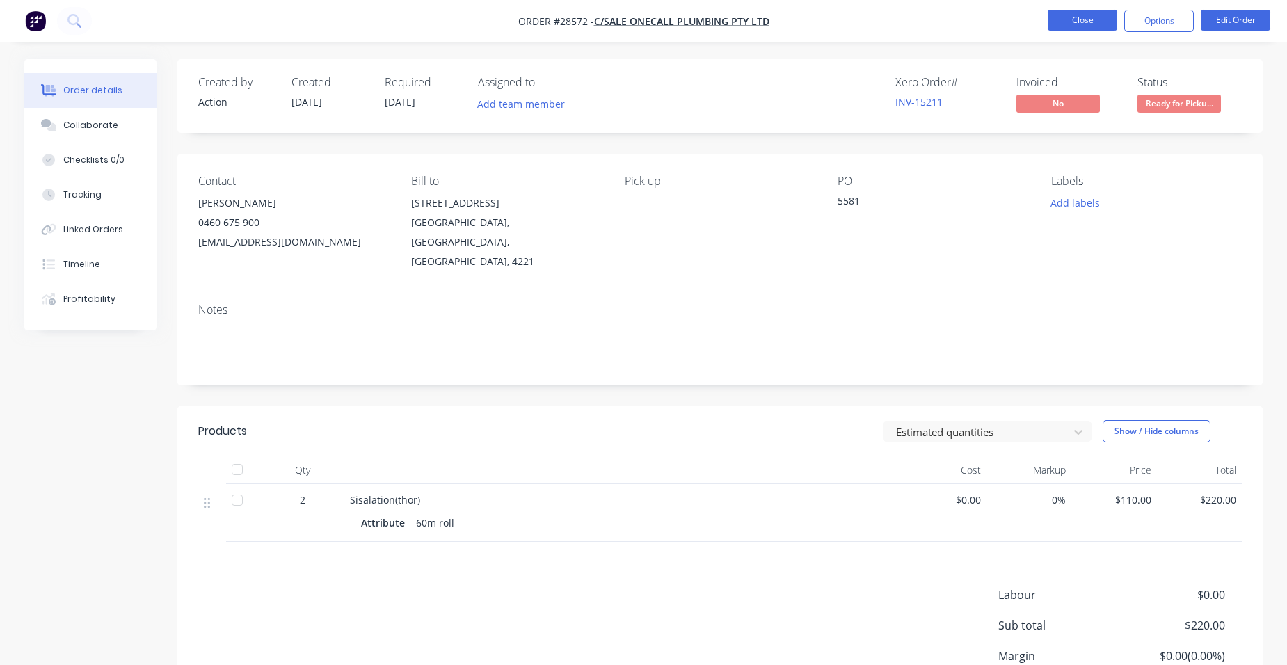
click at [1073, 17] on button "Close" at bounding box center [1083, 20] width 70 height 21
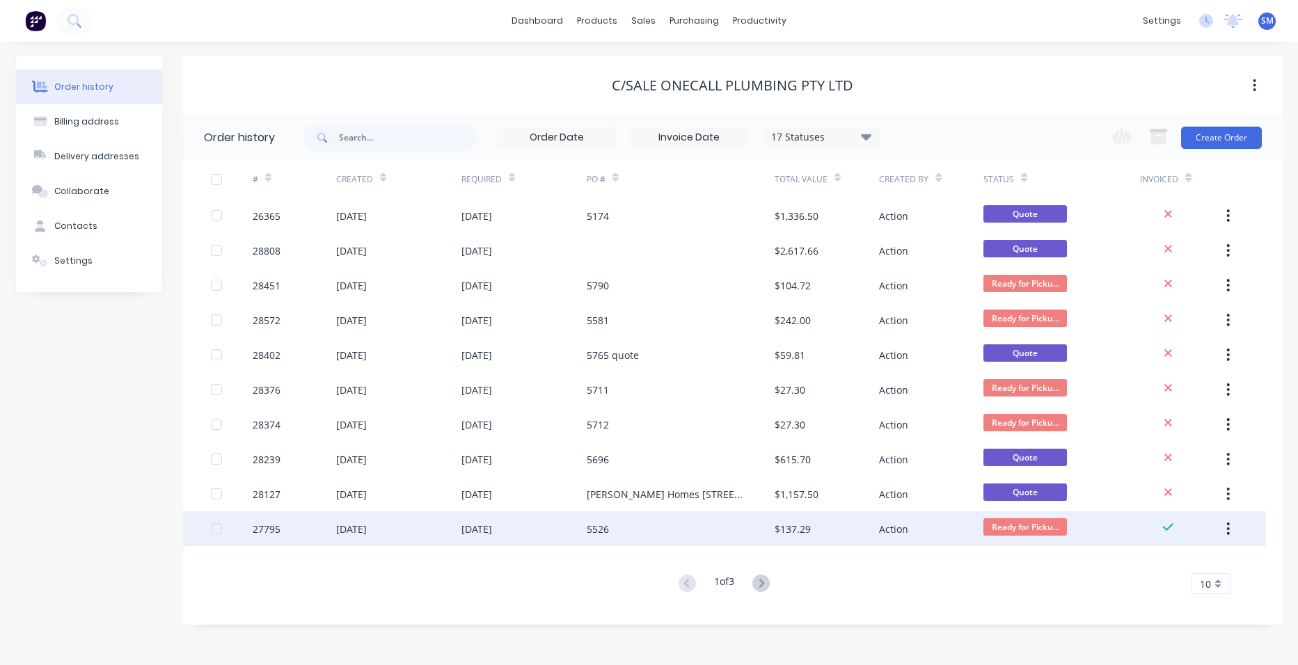
click at [751, 534] on div "5526" at bounding box center [681, 528] width 188 height 35
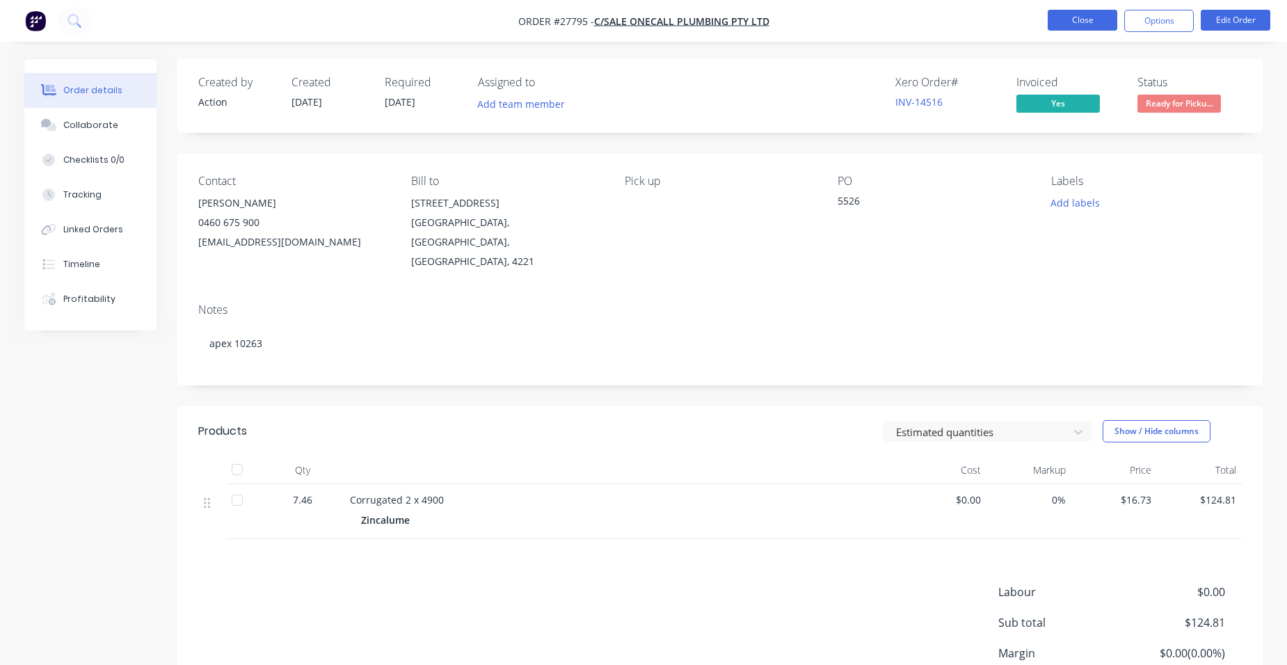
click at [1061, 17] on button "Close" at bounding box center [1083, 20] width 70 height 21
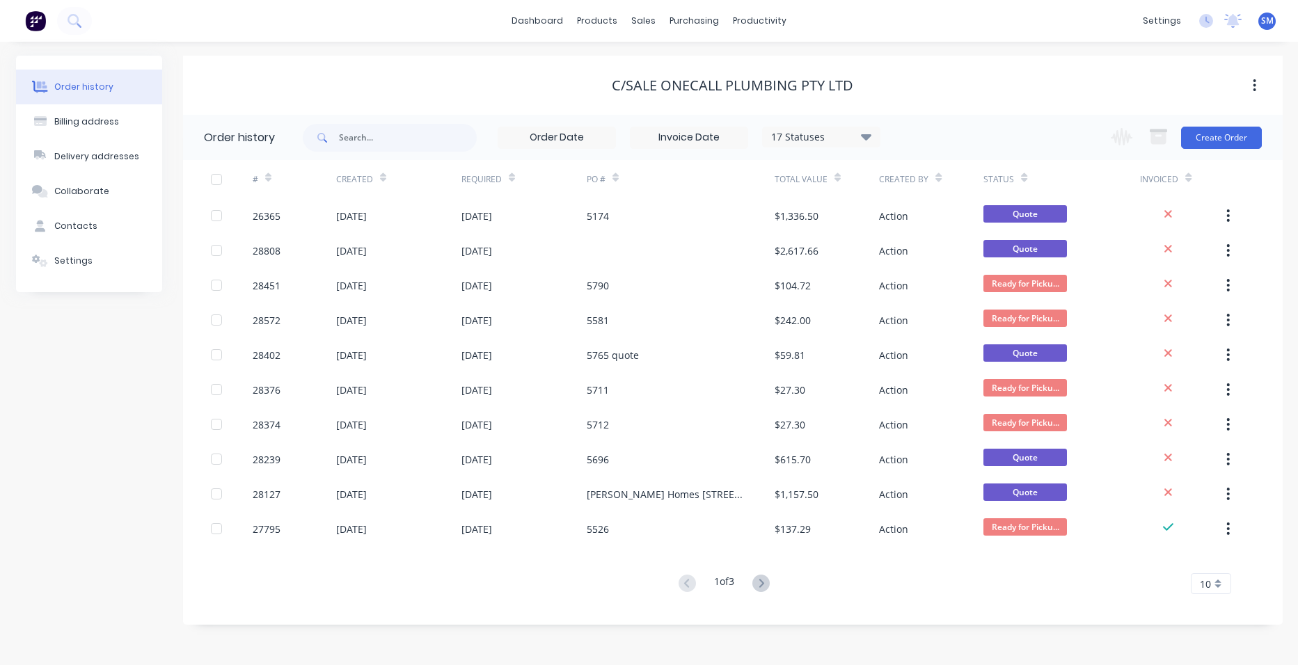
click at [867, 134] on icon at bounding box center [866, 136] width 10 height 17
click at [936, 325] on label at bounding box center [936, 325] width 0 height 0
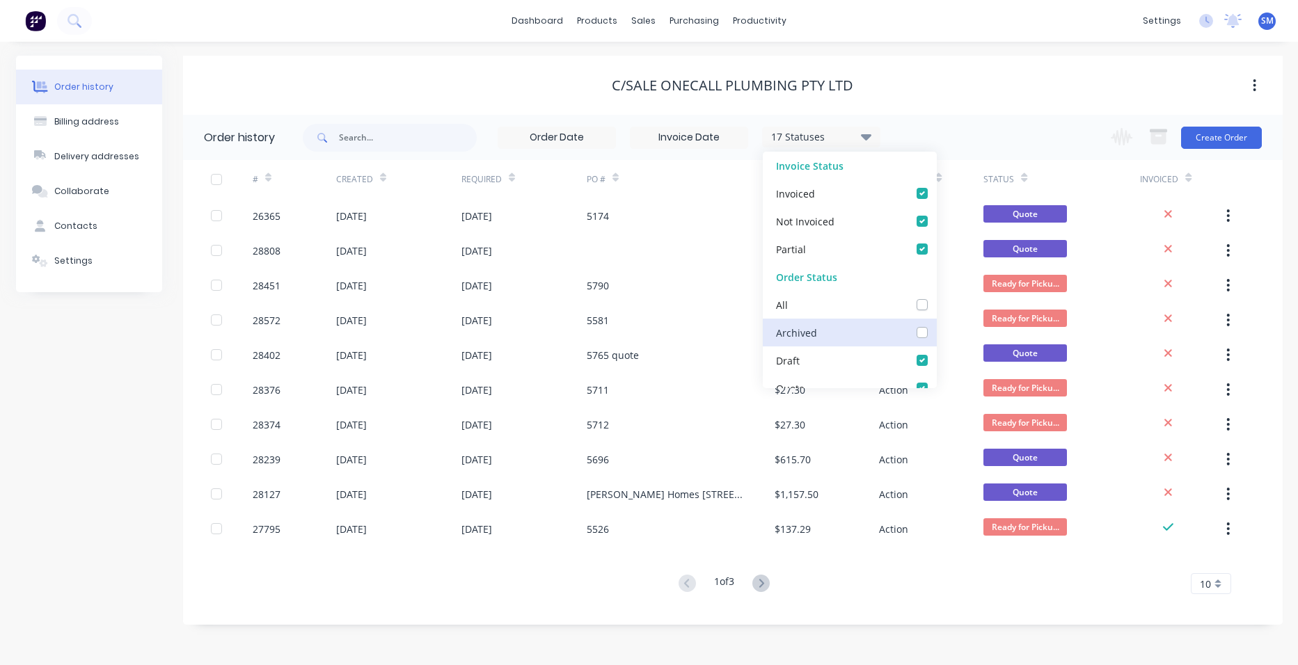
click at [936, 337] on input "checkbox" at bounding box center [941, 331] width 11 height 13
click at [498, 591] on div "1 of 3 10 5 10 15 20 25 30 35" at bounding box center [724, 584] width 1083 height 20
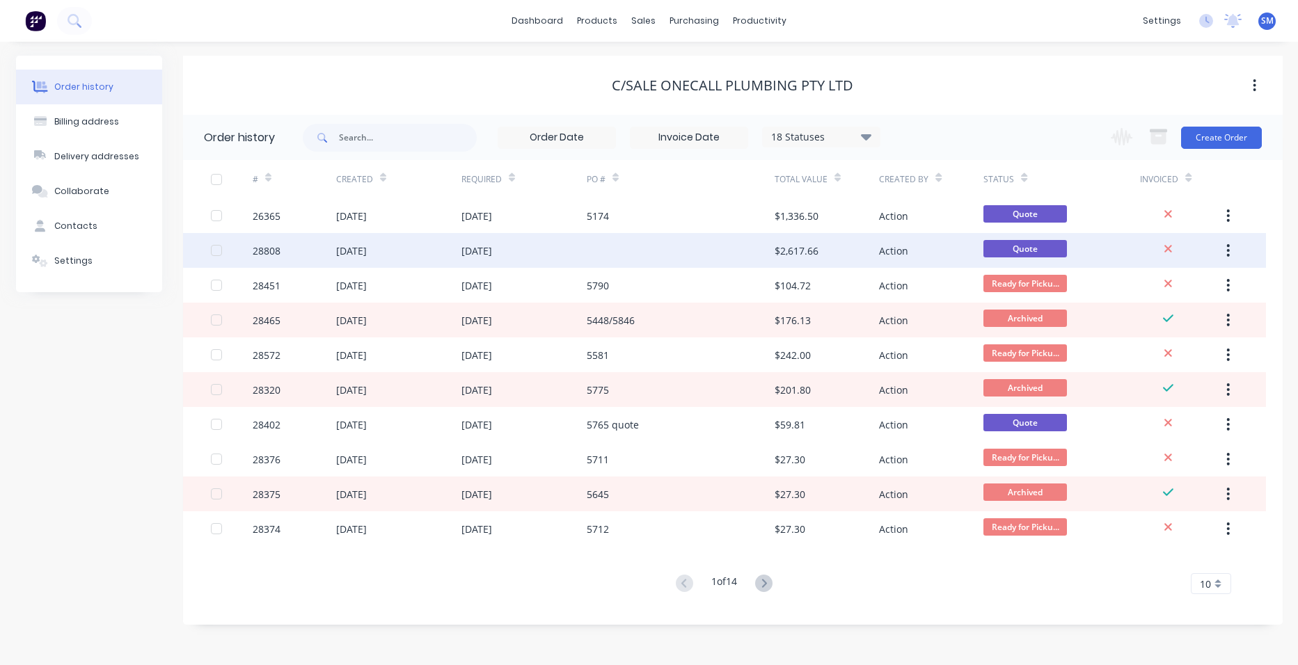
click at [687, 249] on div at bounding box center [681, 250] width 188 height 35
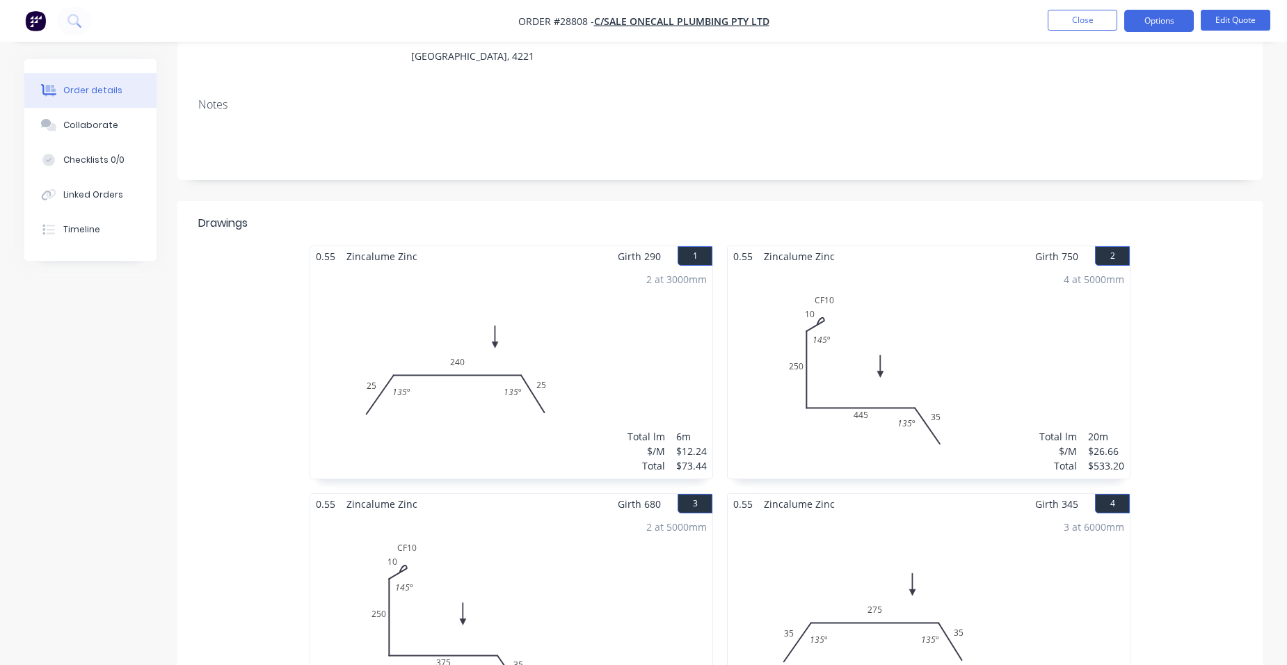
scroll to position [278, 0]
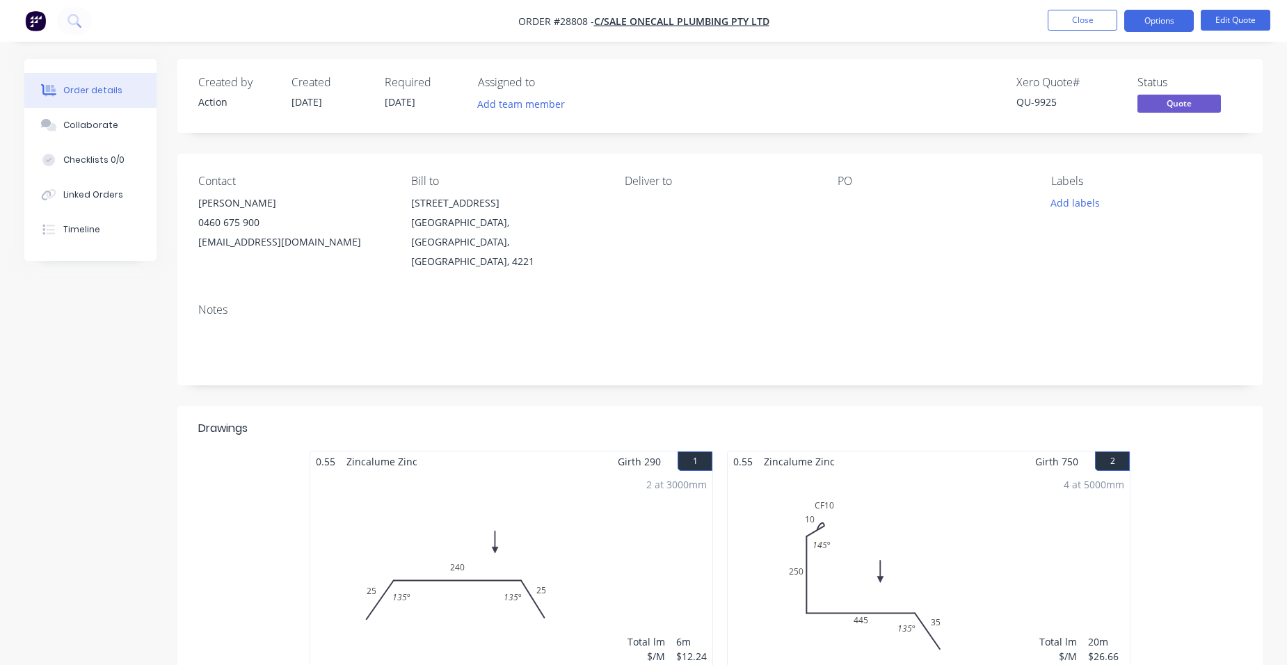
scroll to position [278, 0]
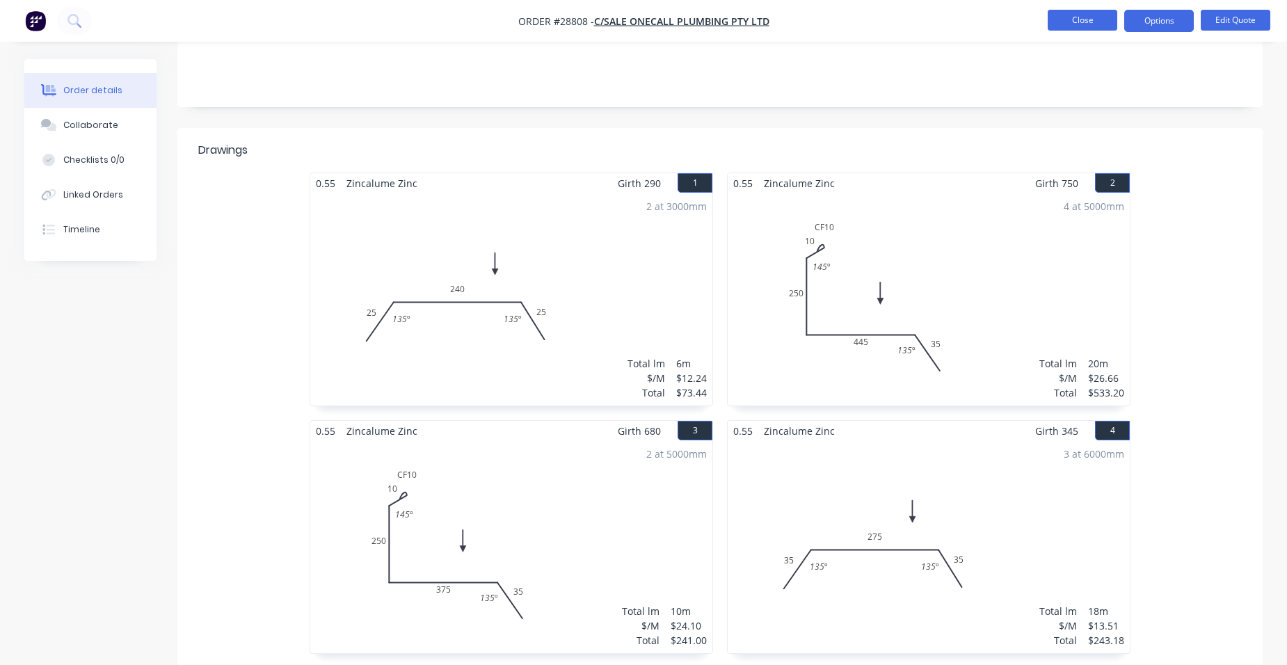
click at [1089, 19] on button "Close" at bounding box center [1083, 20] width 70 height 21
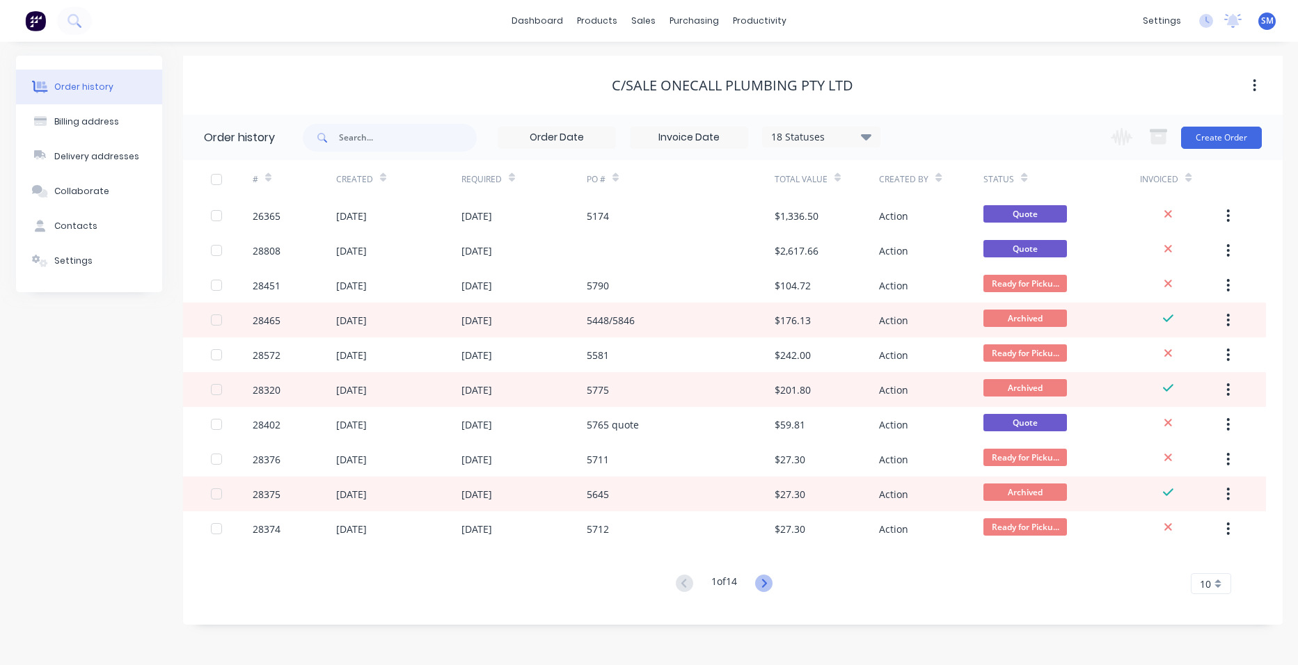
click at [763, 582] on icon at bounding box center [763, 583] width 17 height 17
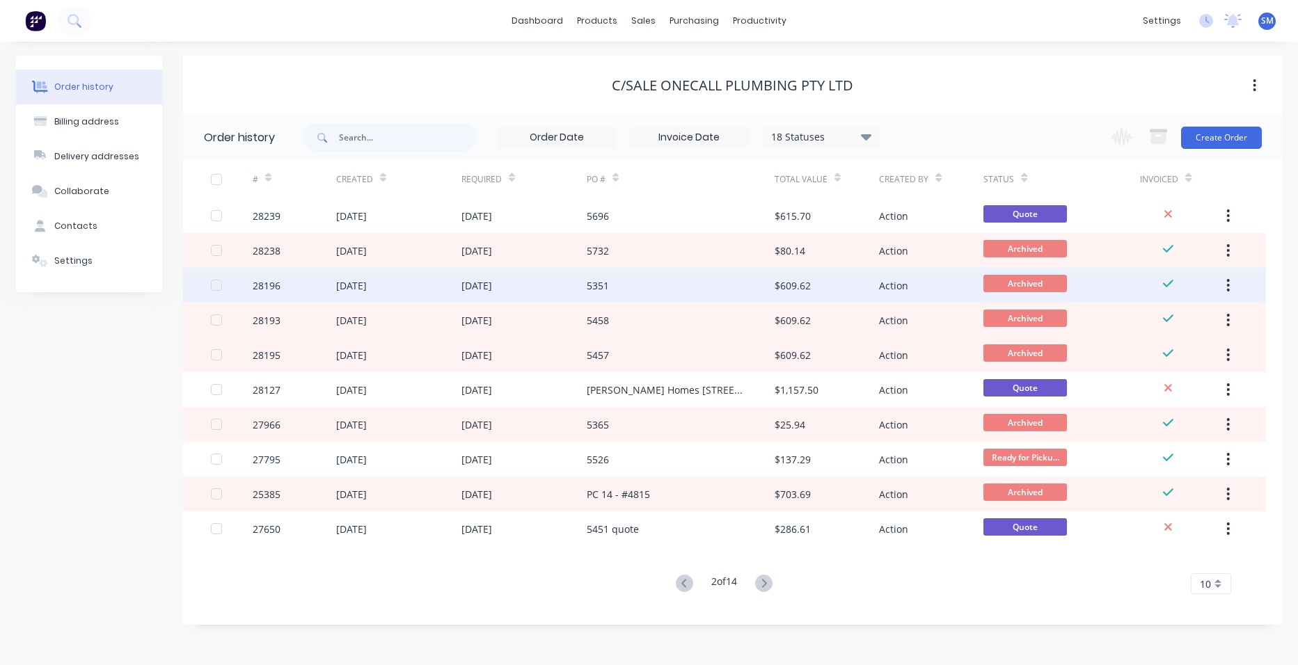
click at [731, 289] on div "5351" at bounding box center [681, 285] width 188 height 35
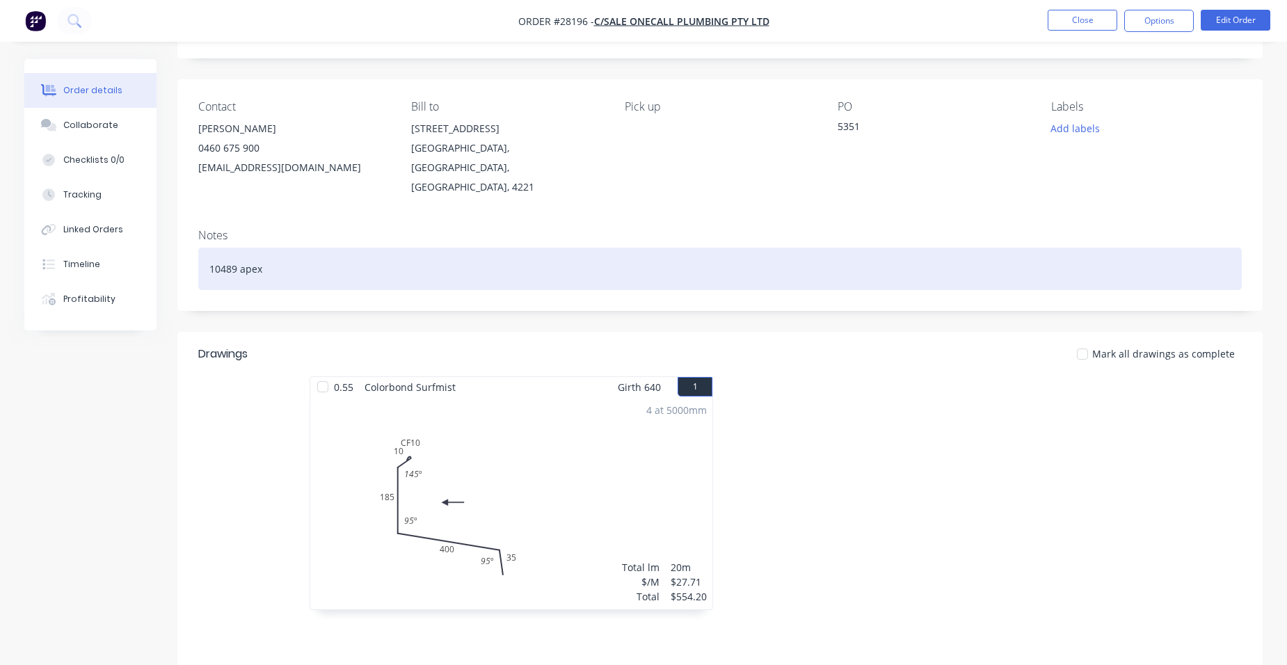
scroll to position [209, 0]
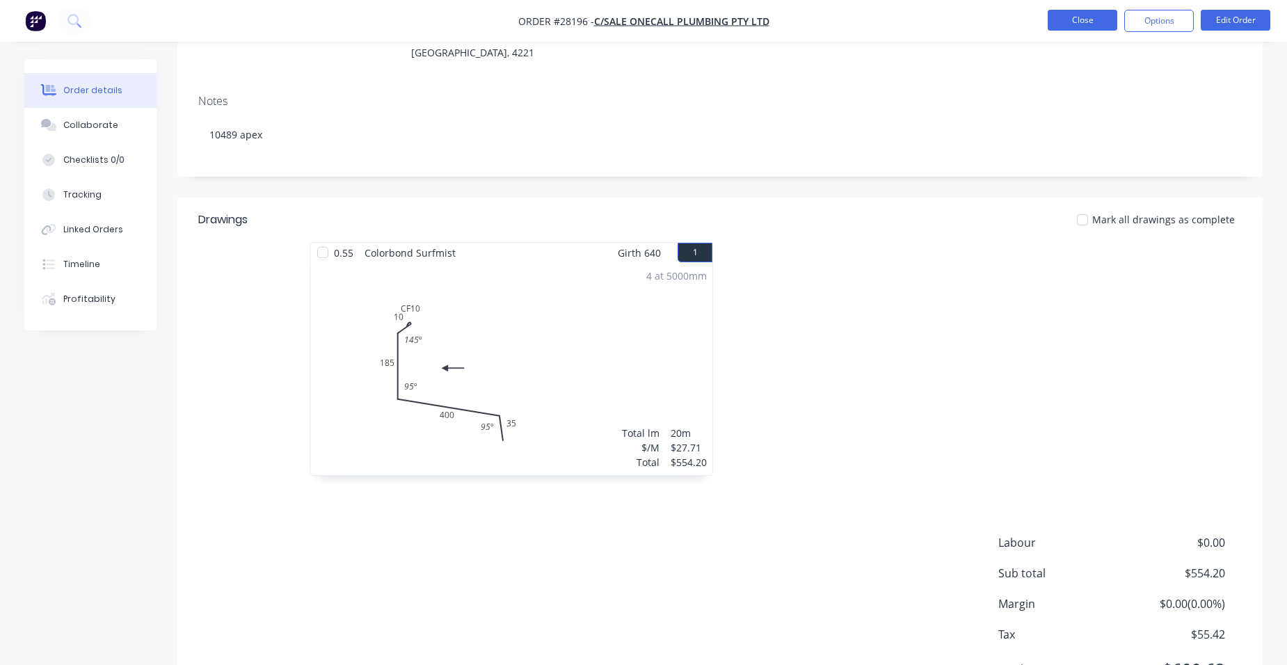
click at [1063, 28] on button "Close" at bounding box center [1083, 20] width 70 height 21
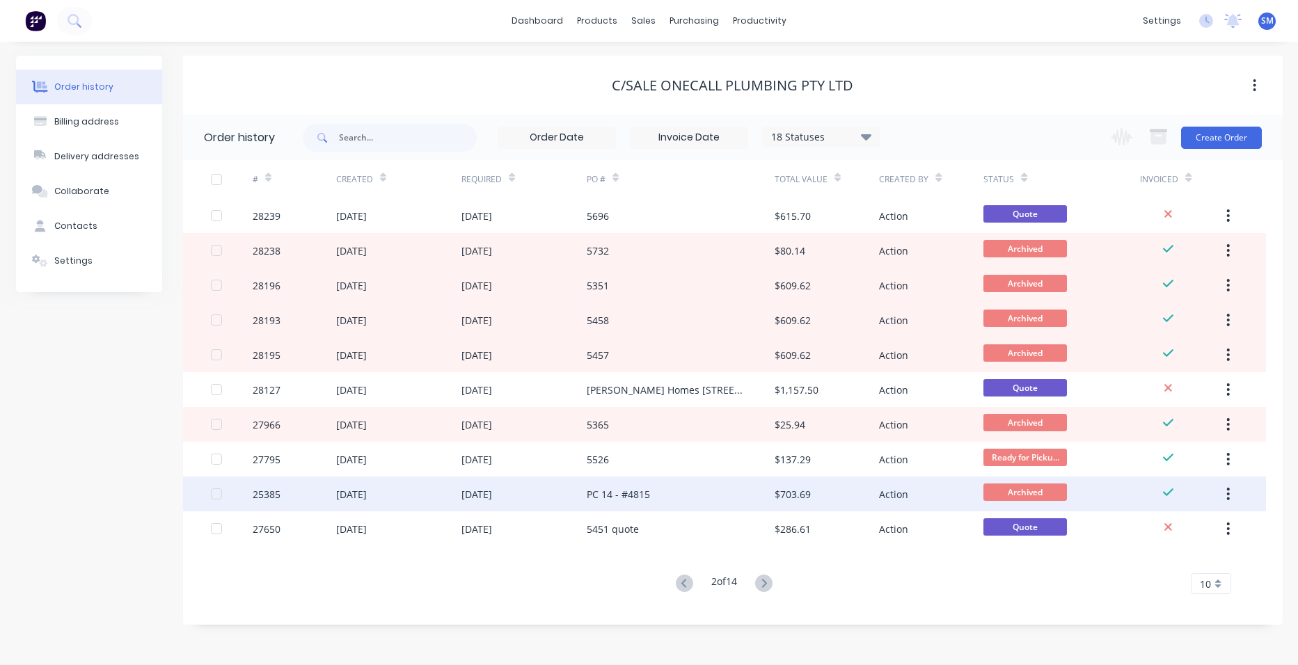
click at [689, 500] on div "PC 14 - #4815" at bounding box center [681, 494] width 188 height 35
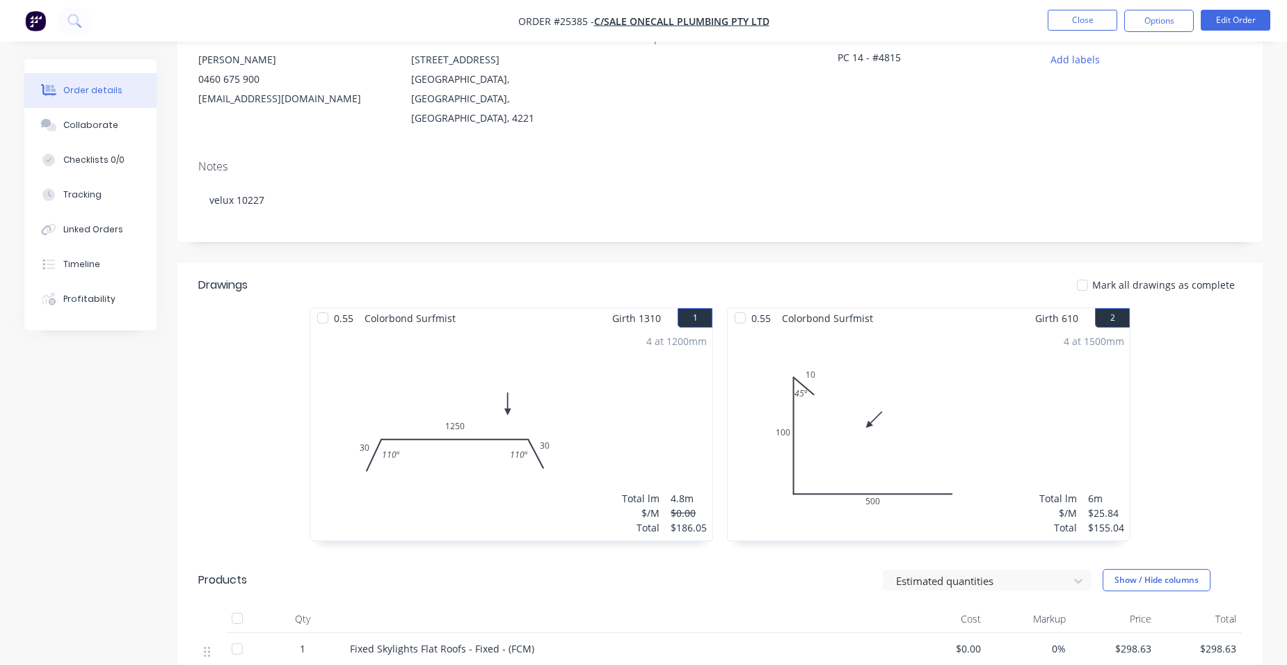
scroll to position [209, 0]
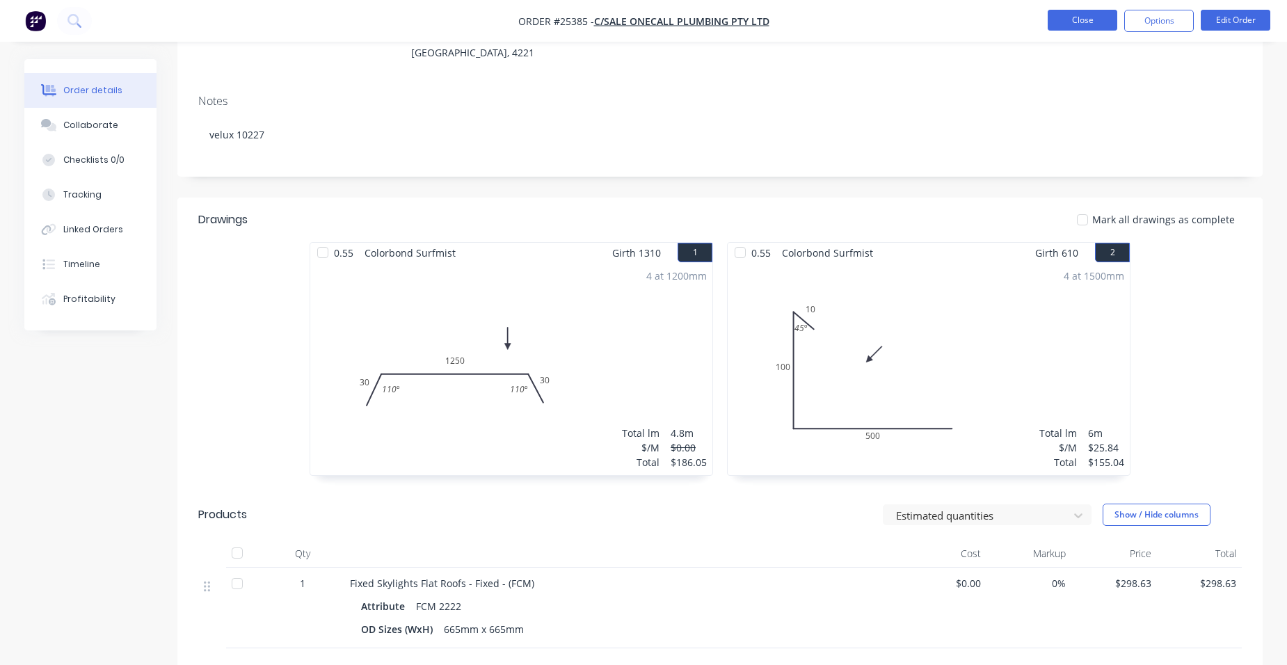
click at [1093, 10] on button "Close" at bounding box center [1083, 20] width 70 height 21
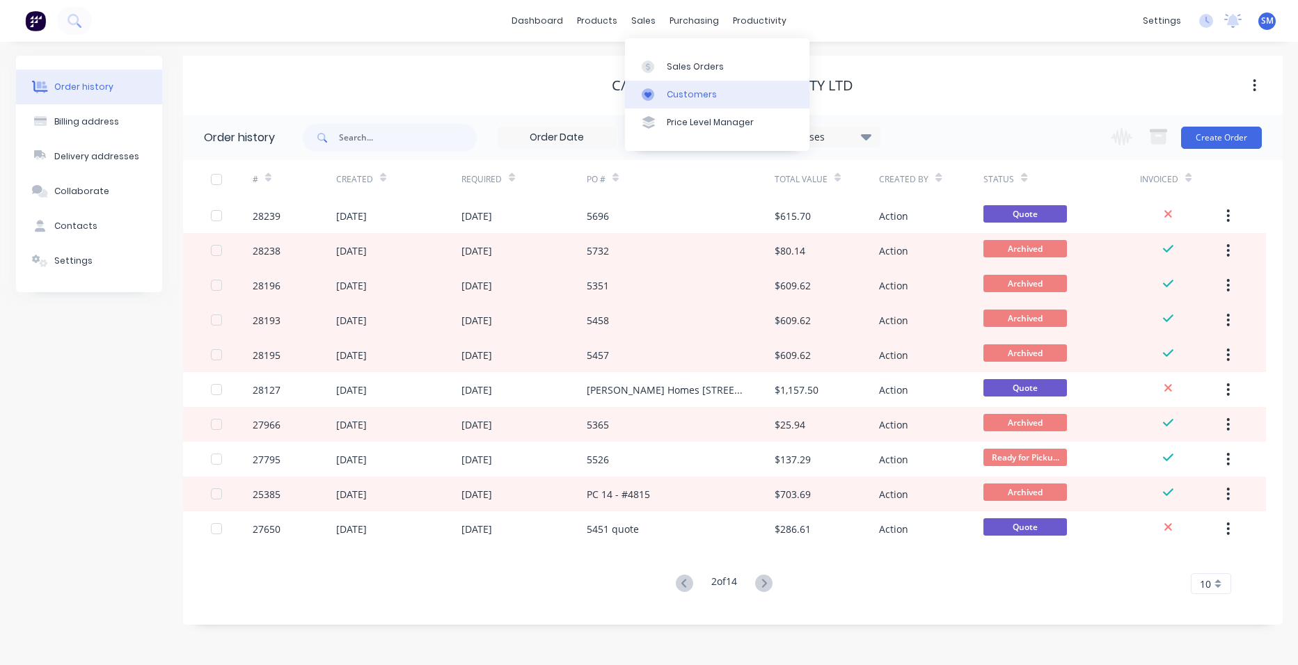
click at [703, 95] on div "Customers" at bounding box center [692, 94] width 50 height 13
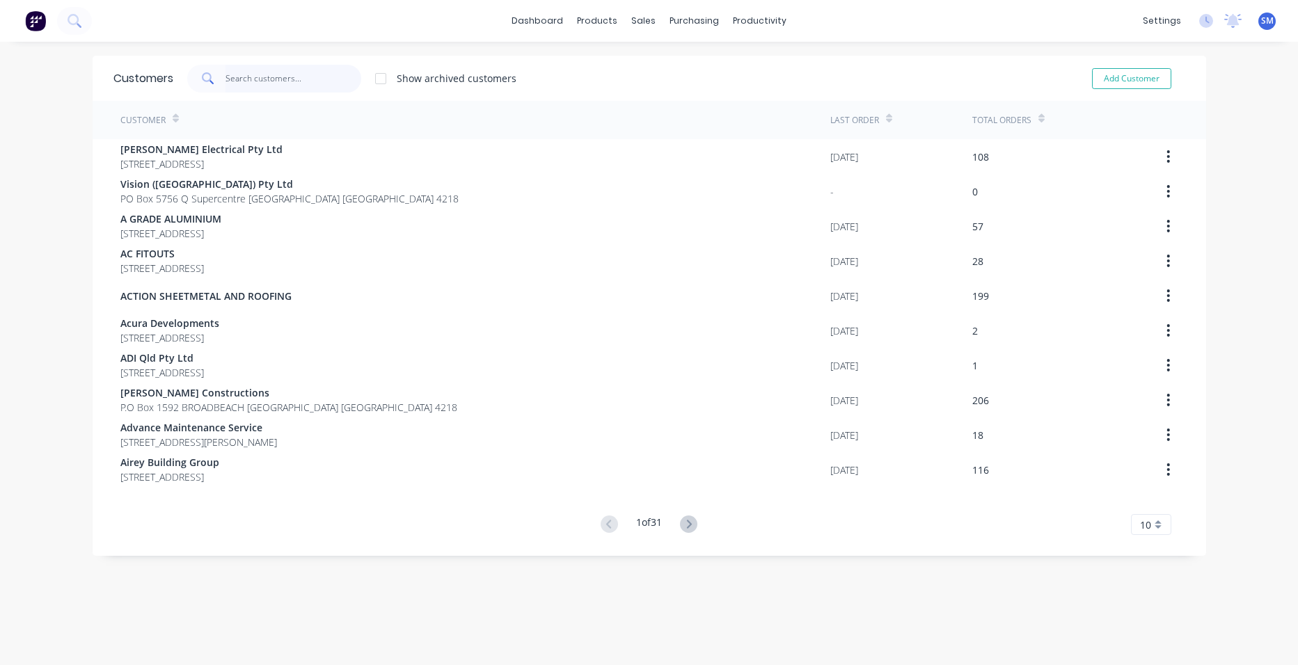
click at [273, 79] on input "text" at bounding box center [293, 79] width 136 height 28
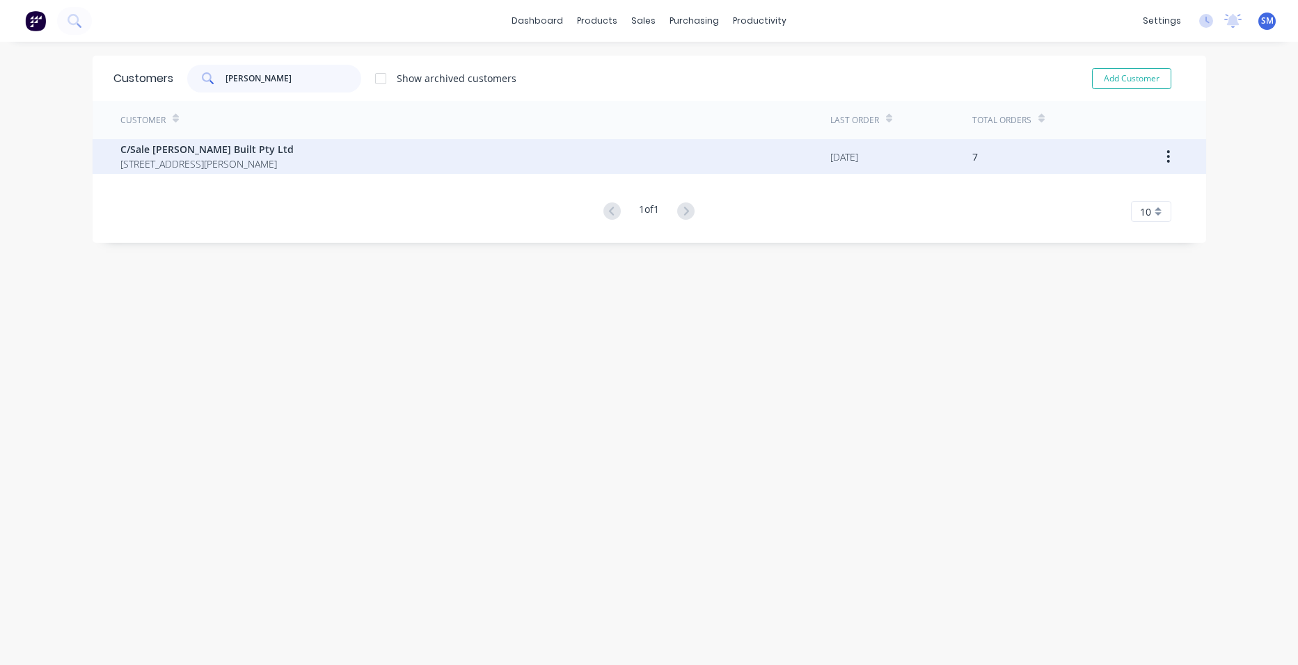
type input "[PERSON_NAME]"
click at [154, 161] on span "[STREET_ADDRESS][PERSON_NAME]" at bounding box center [206, 164] width 173 height 15
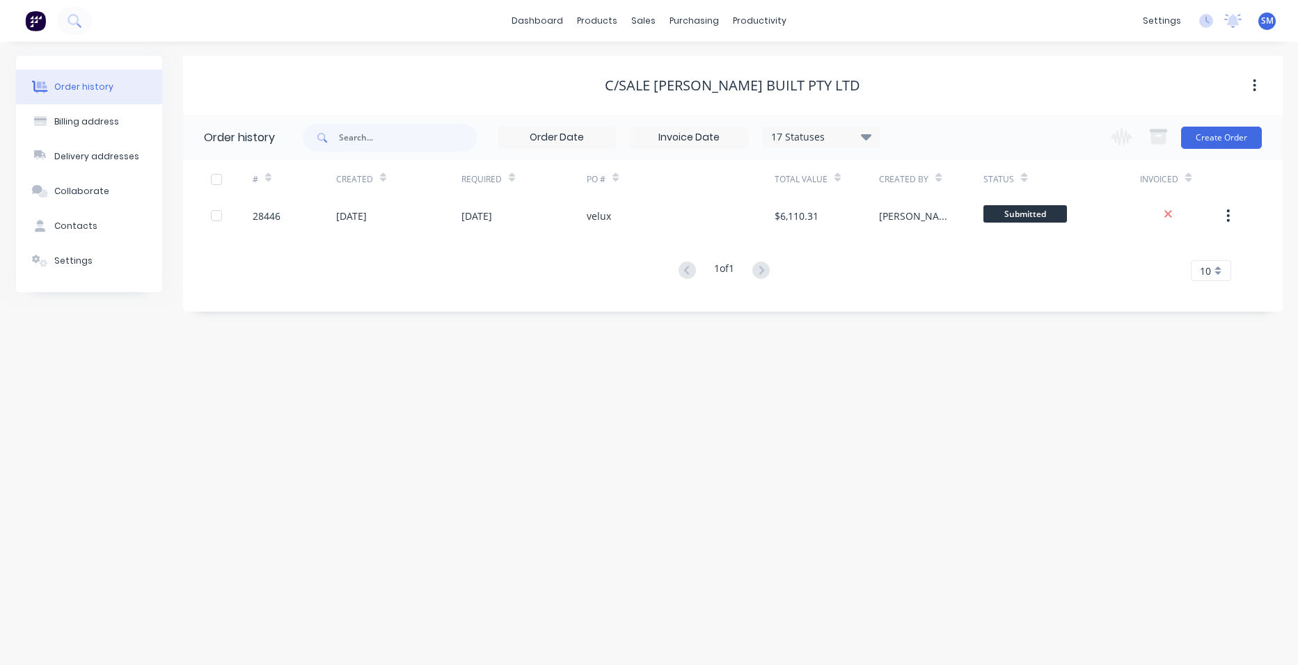
click at [864, 132] on icon at bounding box center [866, 136] width 10 height 17
drag, startPoint x: 913, startPoint y: 304, endPoint x: 905, endPoint y: 317, distance: 15.6
click at [936, 297] on label at bounding box center [936, 297] width 0 height 0
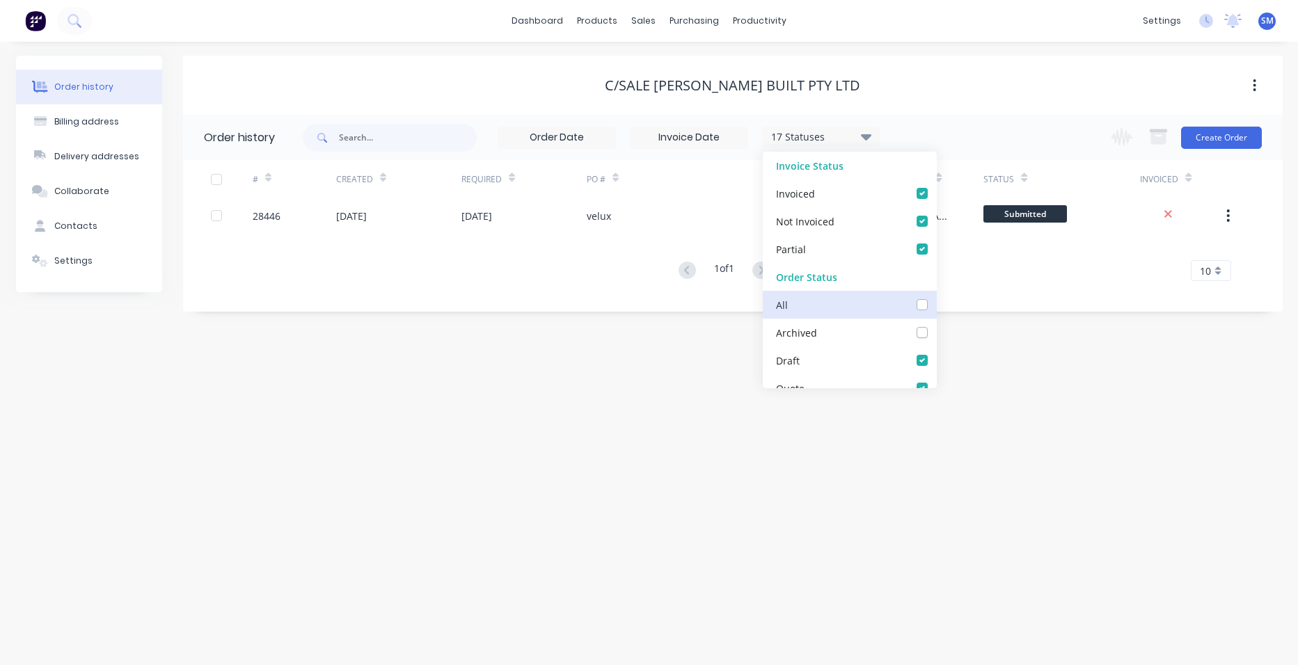
click at [936, 303] on input "checkbox" at bounding box center [941, 303] width 11 height 13
checkbox input "true"
click at [715, 459] on div "Order history Billing address Delivery addresses Collaborate Contacts Settings …" at bounding box center [649, 353] width 1298 height 623
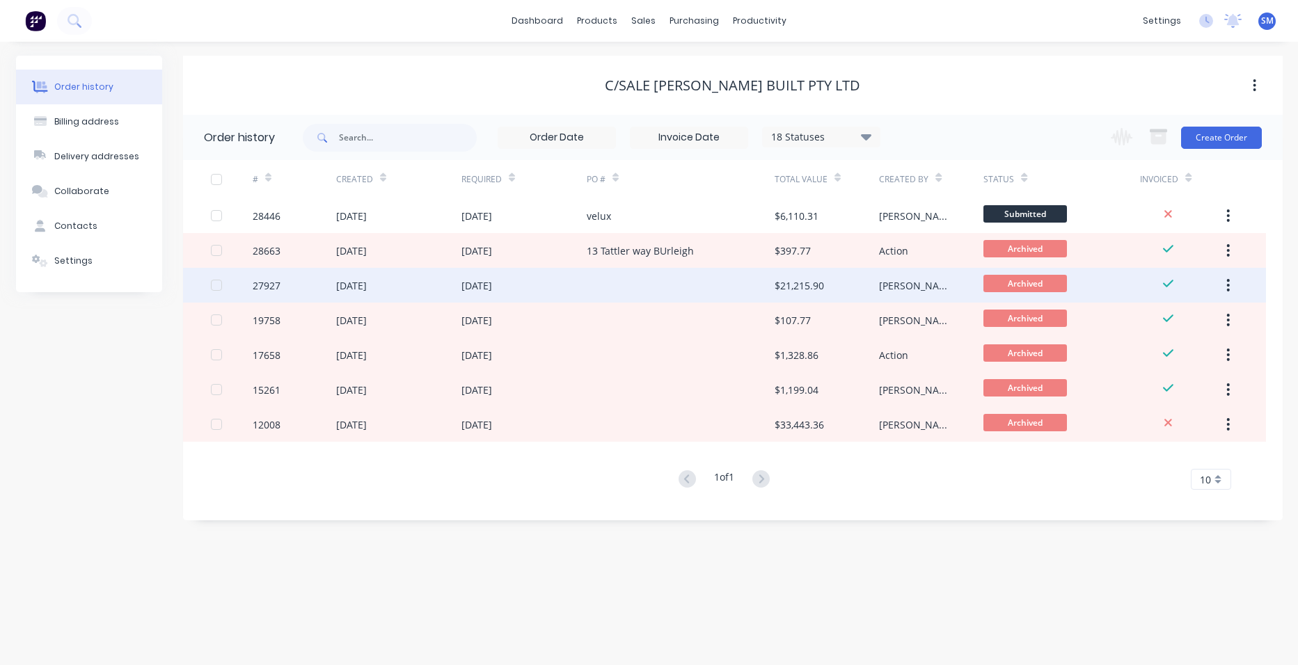
click at [740, 285] on div at bounding box center [681, 285] width 188 height 35
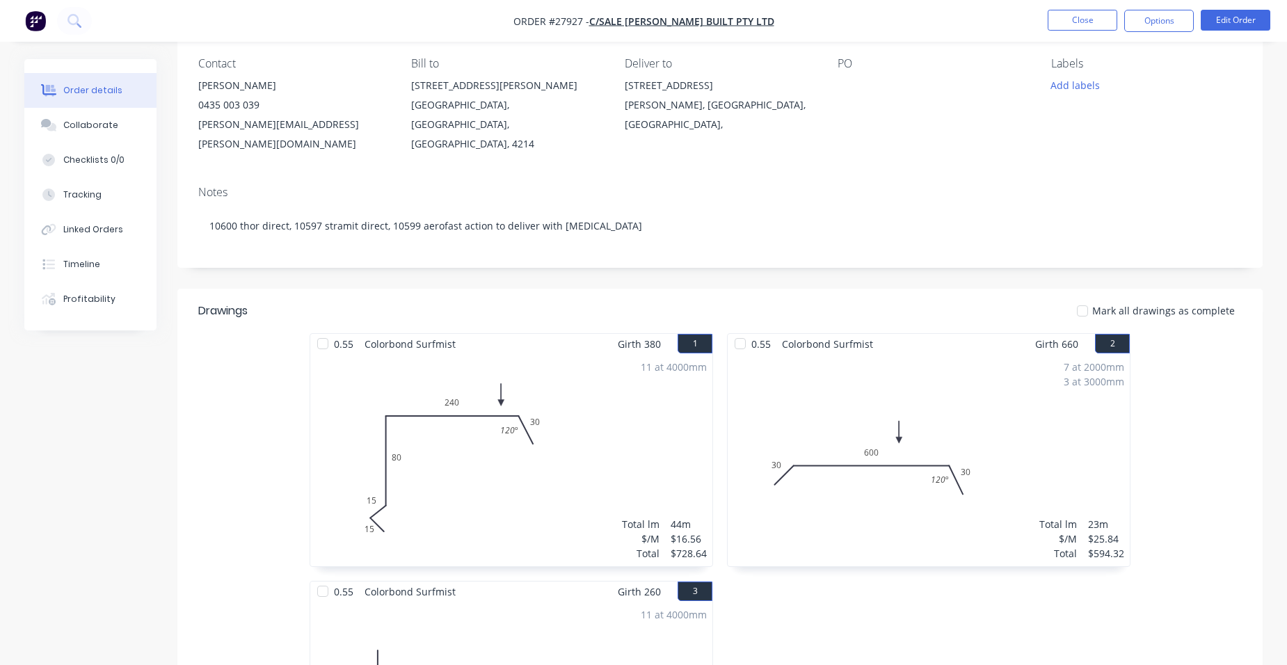
scroll to position [278, 0]
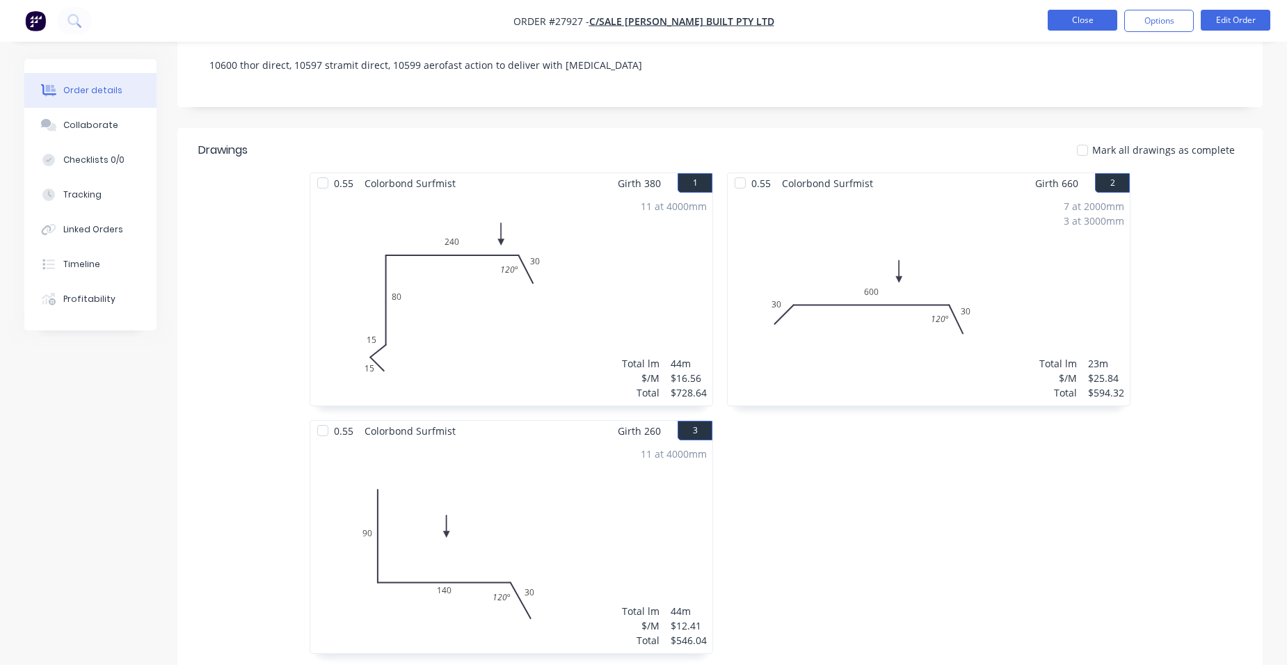
click at [1101, 17] on button "Close" at bounding box center [1083, 20] width 70 height 21
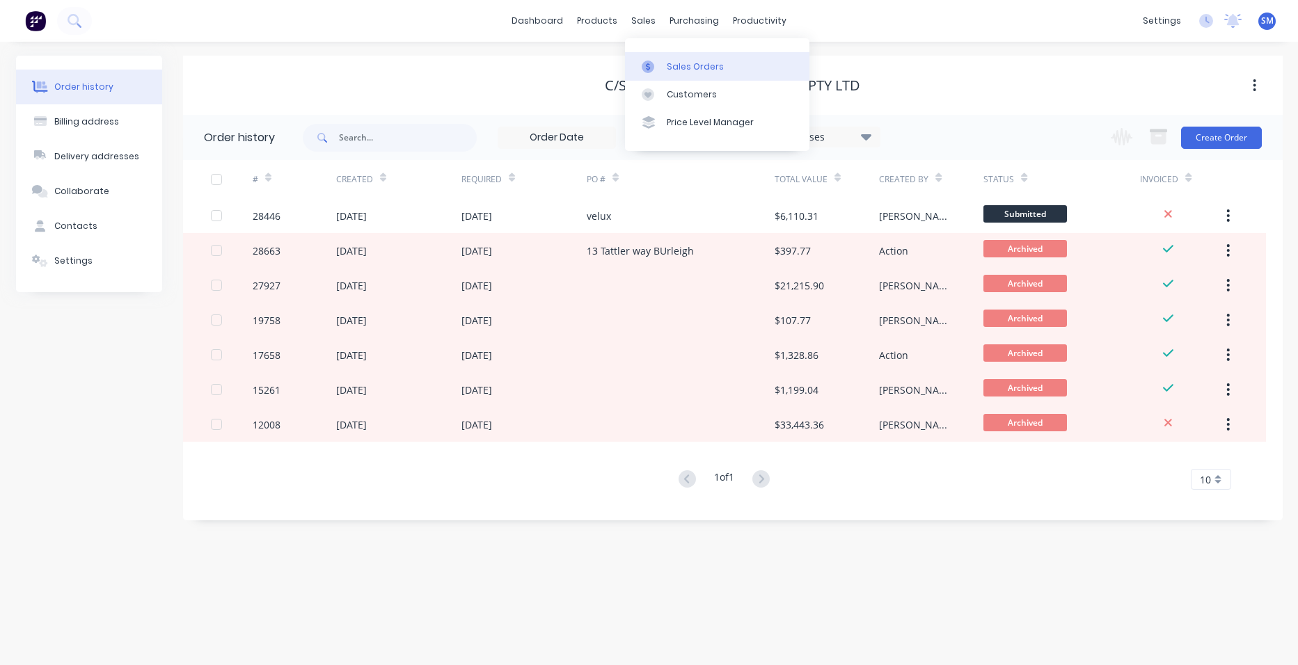
click at [671, 59] on link "Sales Orders" at bounding box center [717, 66] width 184 height 28
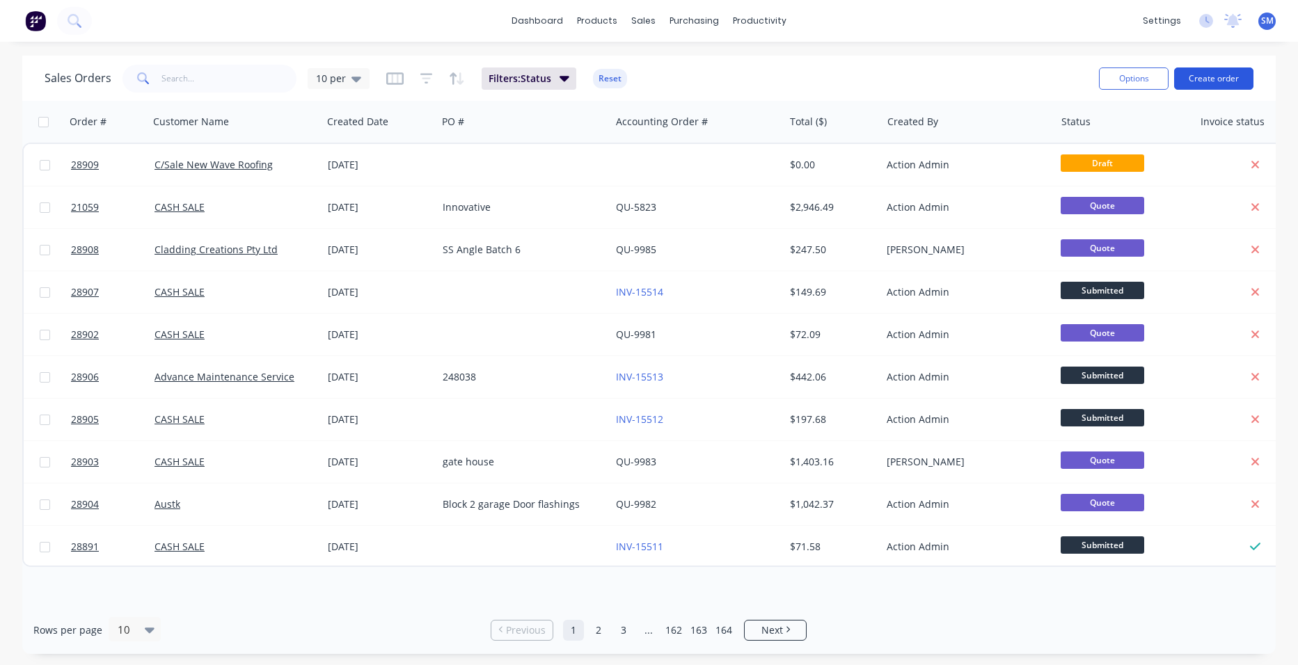
click at [1243, 73] on button "Create order" at bounding box center [1213, 78] width 79 height 22
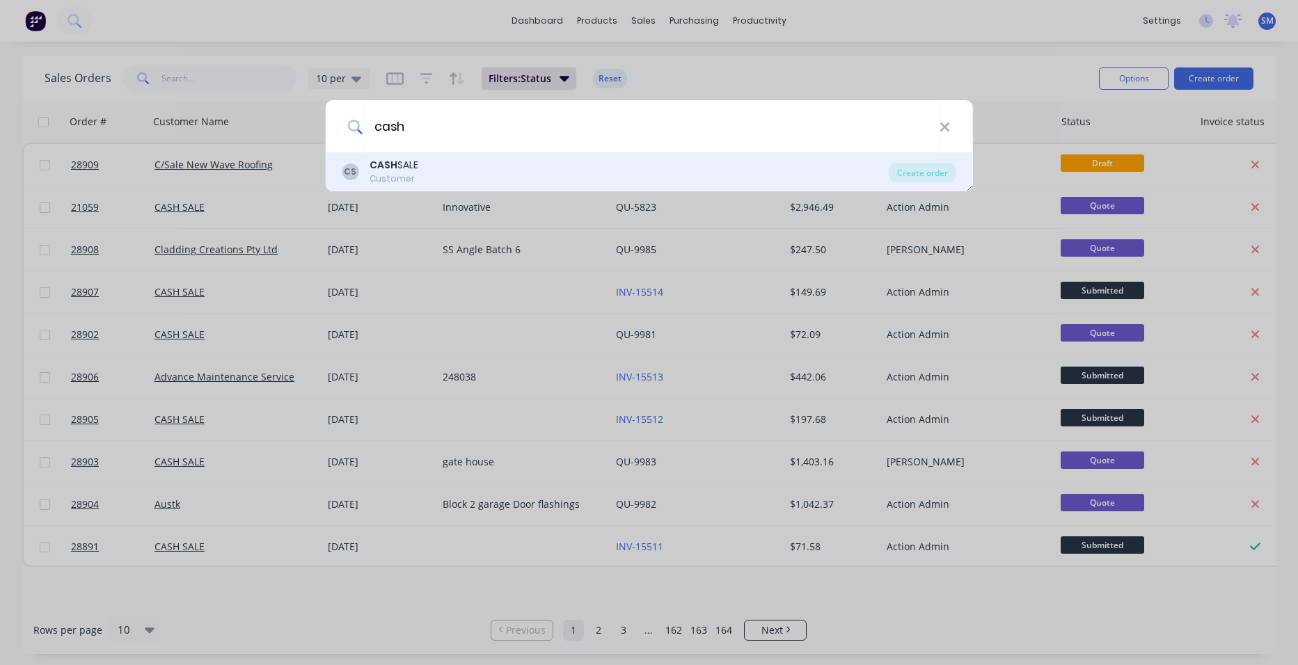
type input "cash"
click at [403, 173] on div "Customer" at bounding box center [393, 179] width 49 height 13
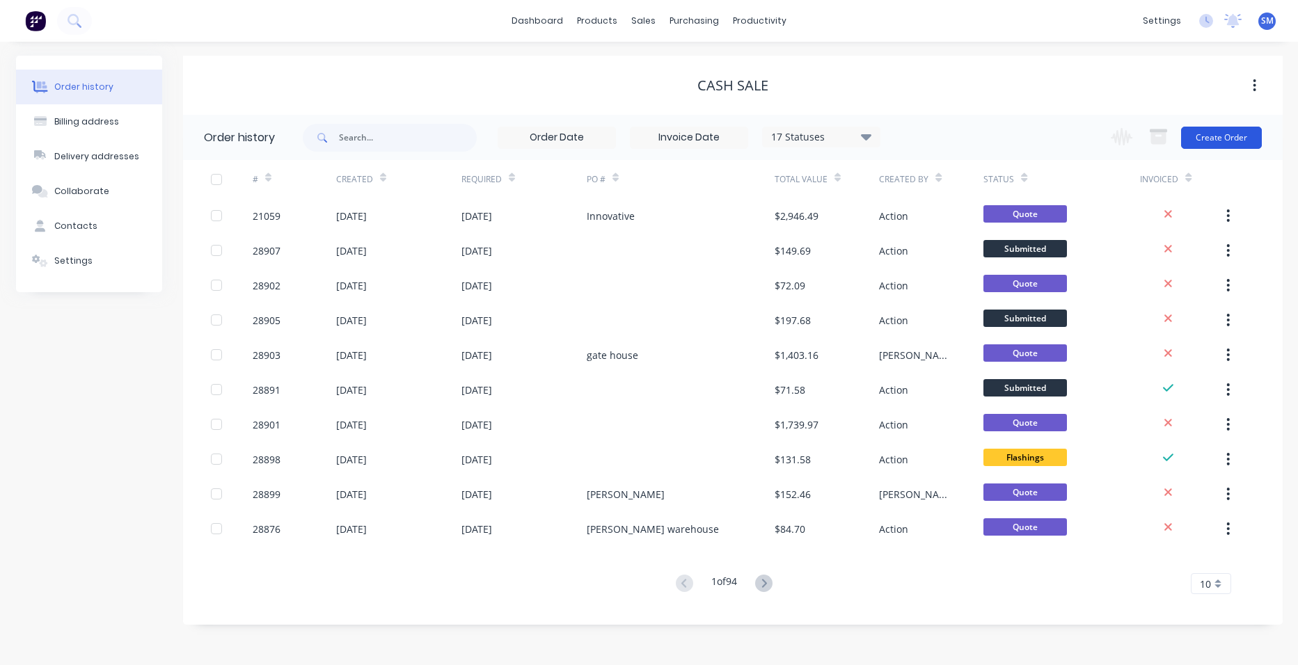
click at [1205, 132] on button "Create Order" at bounding box center [1221, 138] width 81 height 22
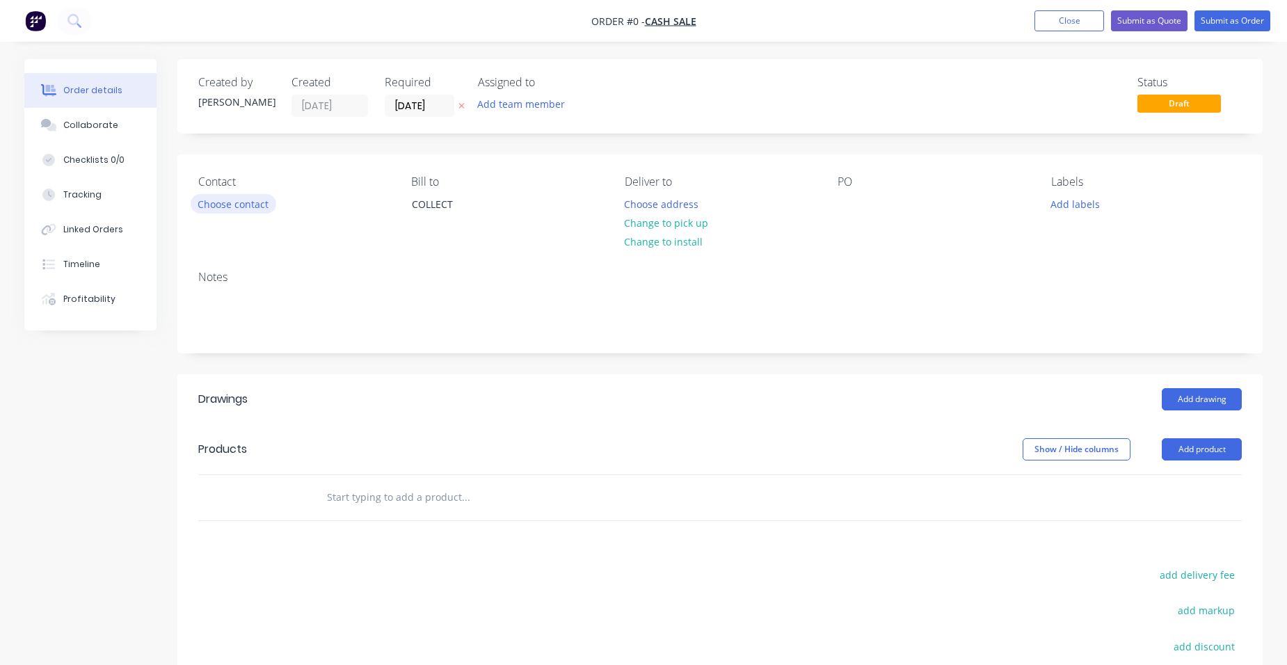
click at [253, 201] on button "Choose contact" at bounding box center [234, 203] width 86 height 19
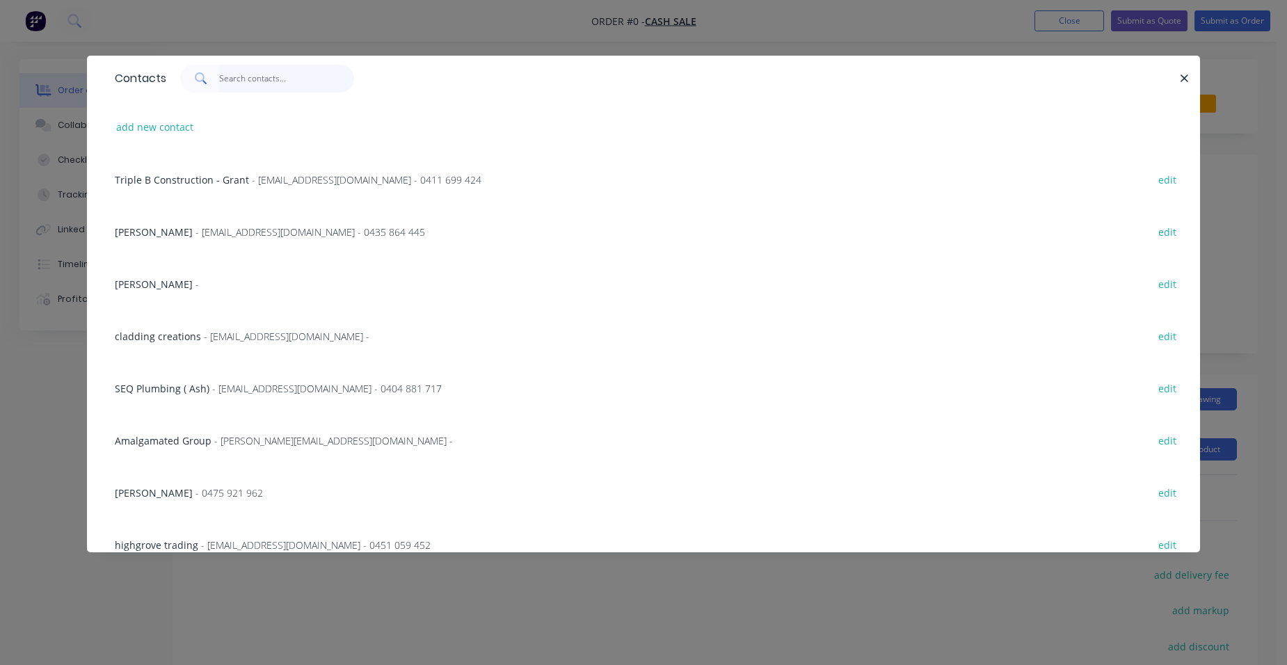
click at [244, 85] on input "text" at bounding box center [287, 79] width 136 height 28
click at [1183, 77] on icon "button" at bounding box center [1185, 78] width 8 height 8
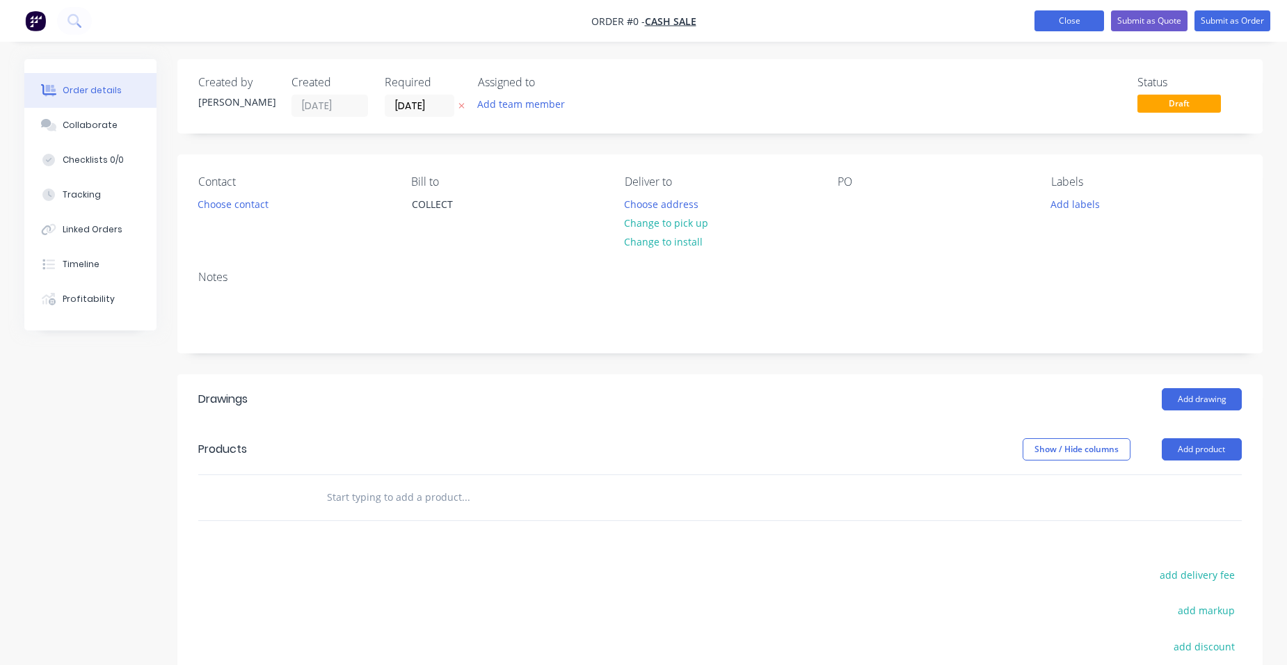
click at [1042, 21] on button "Close" at bounding box center [1070, 20] width 70 height 21
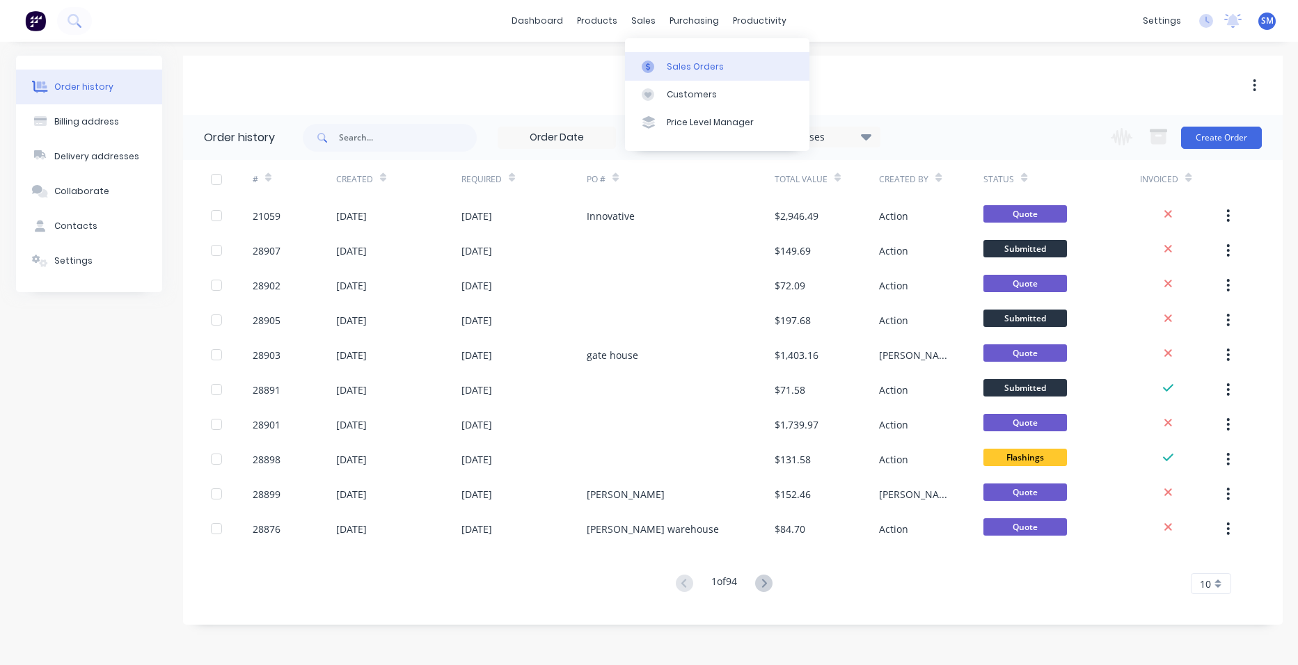
click at [674, 72] on div "Sales Orders" at bounding box center [695, 67] width 57 height 13
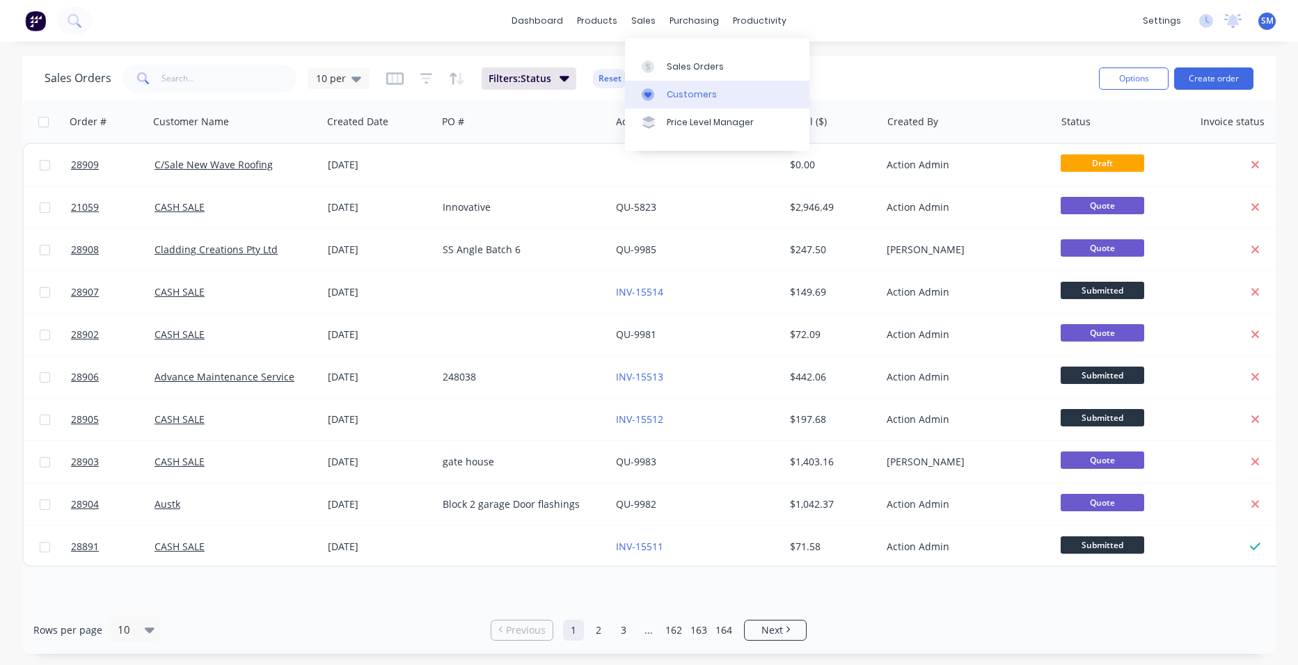
click at [667, 94] on div "Customers" at bounding box center [692, 94] width 50 height 13
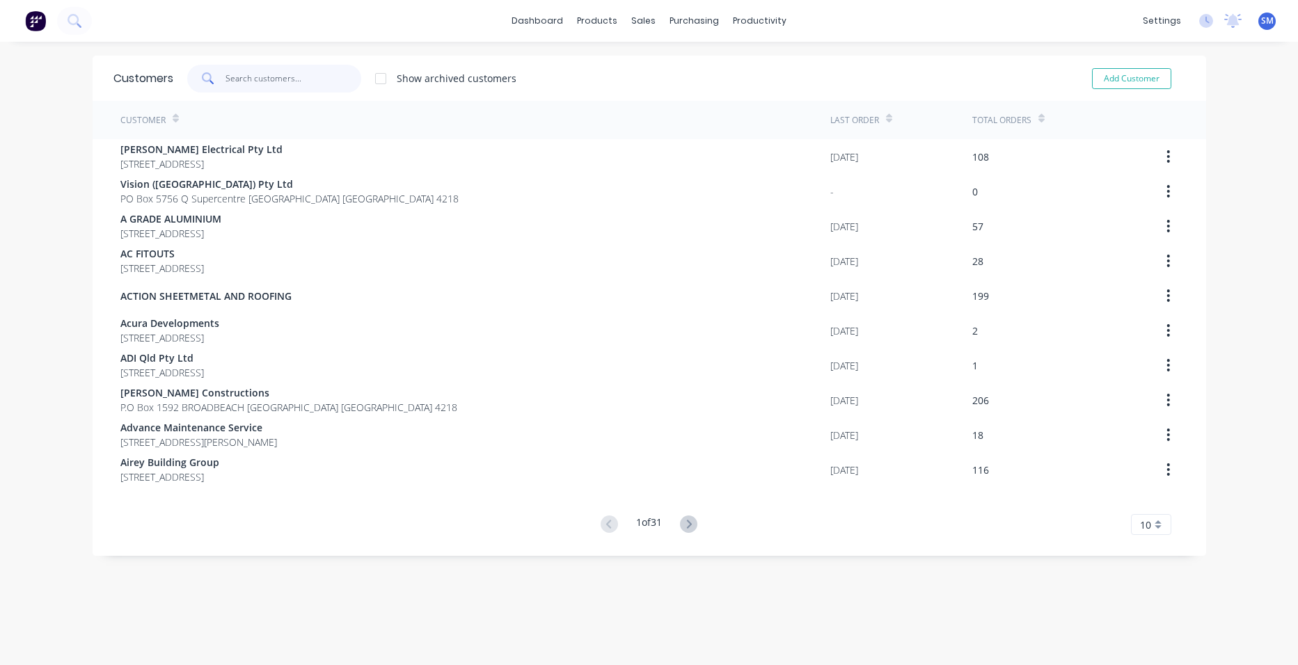
click at [246, 79] on input "text" at bounding box center [293, 79] width 136 height 28
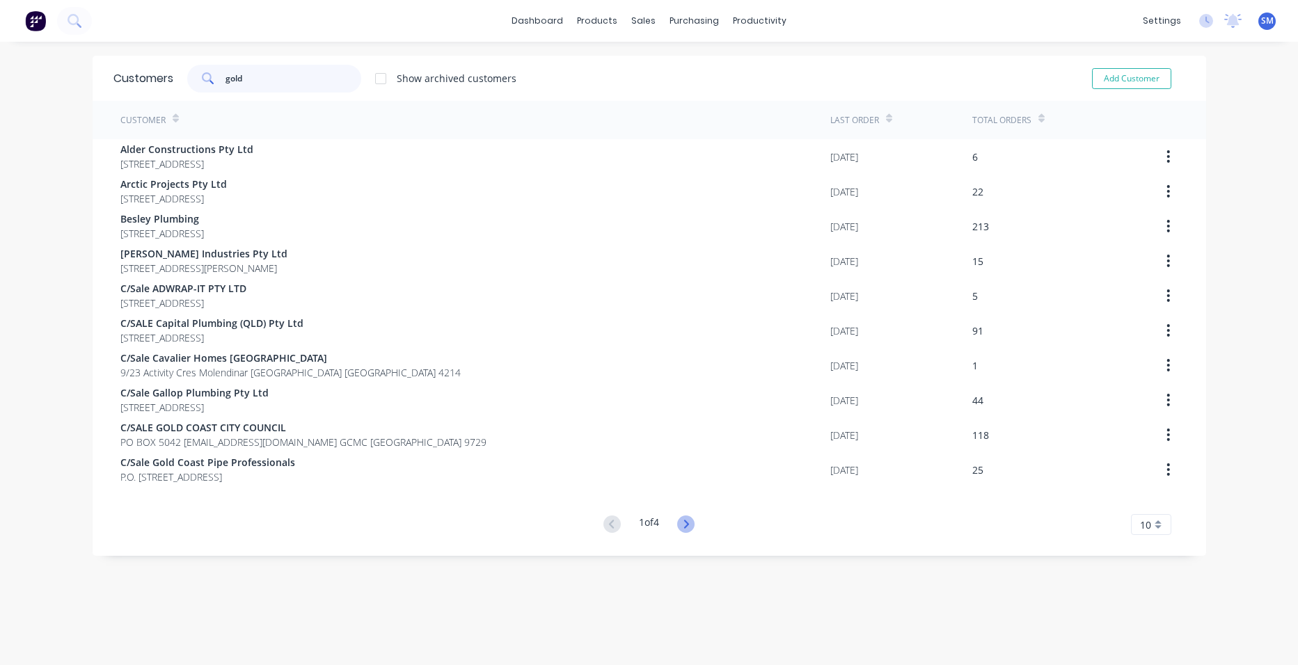
type input "gold"
click at [684, 519] on icon at bounding box center [685, 524] width 17 height 17
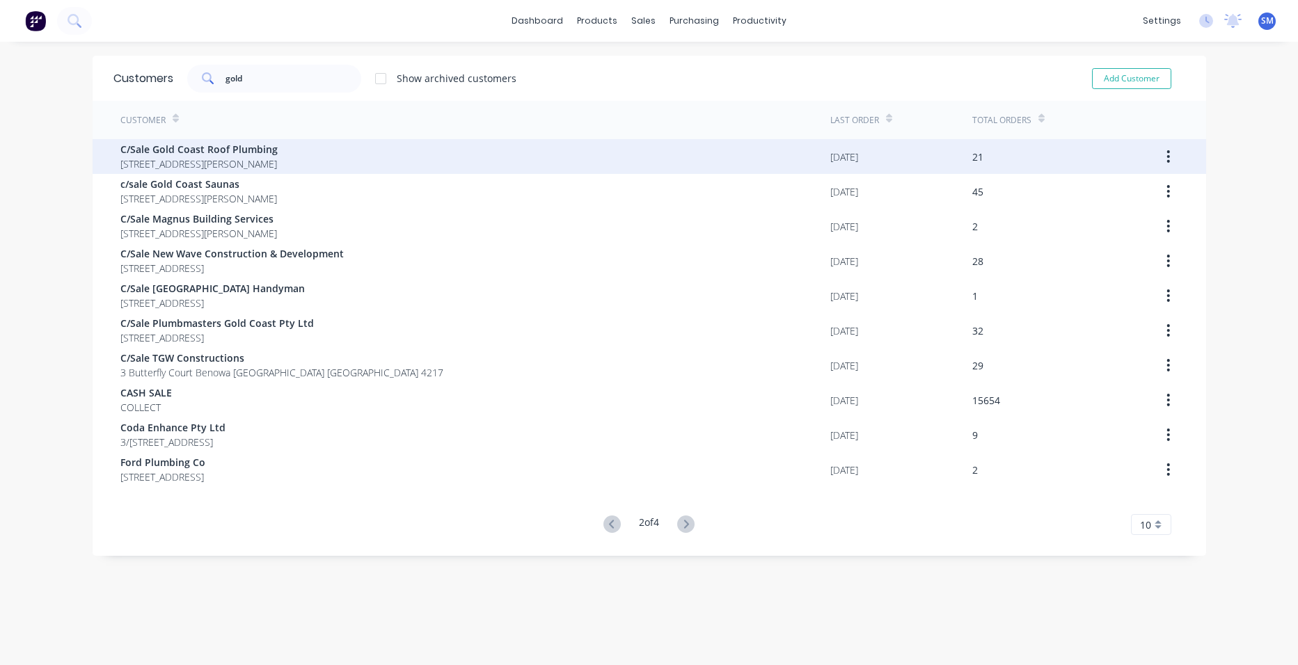
click at [278, 151] on span "C/Sale Gold Coast Roof Plumbing" at bounding box center [198, 149] width 157 height 15
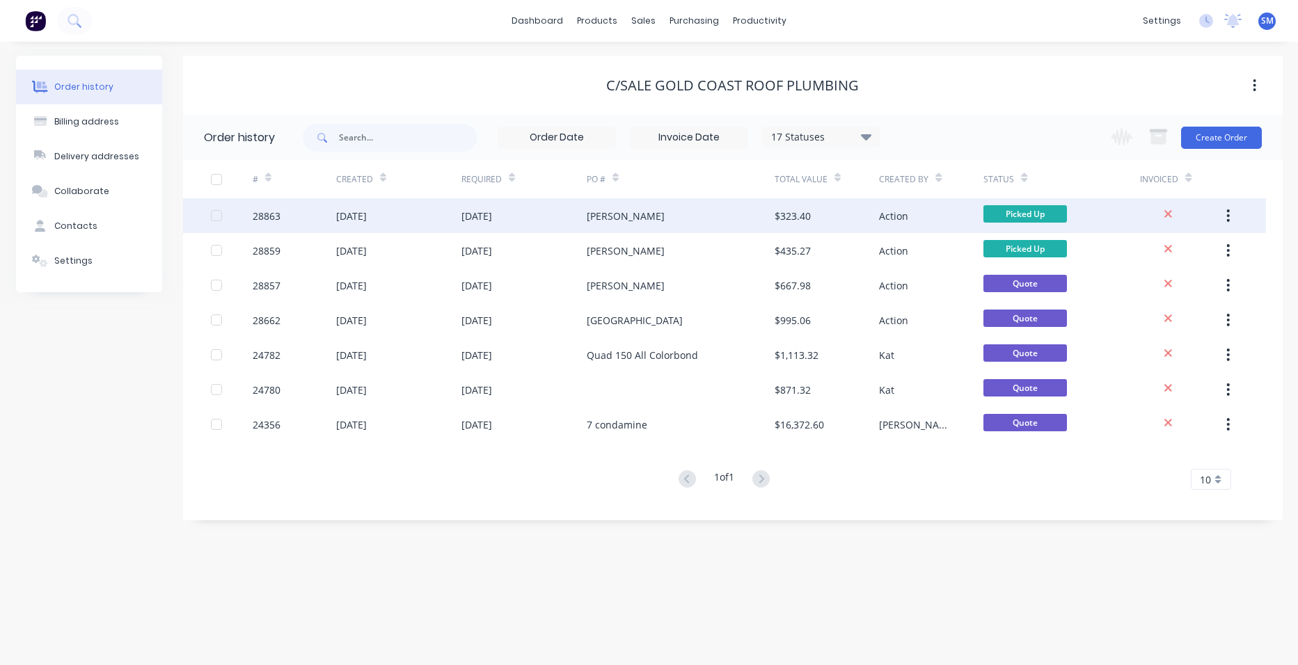
click at [690, 215] on div "Mark P" at bounding box center [681, 215] width 188 height 35
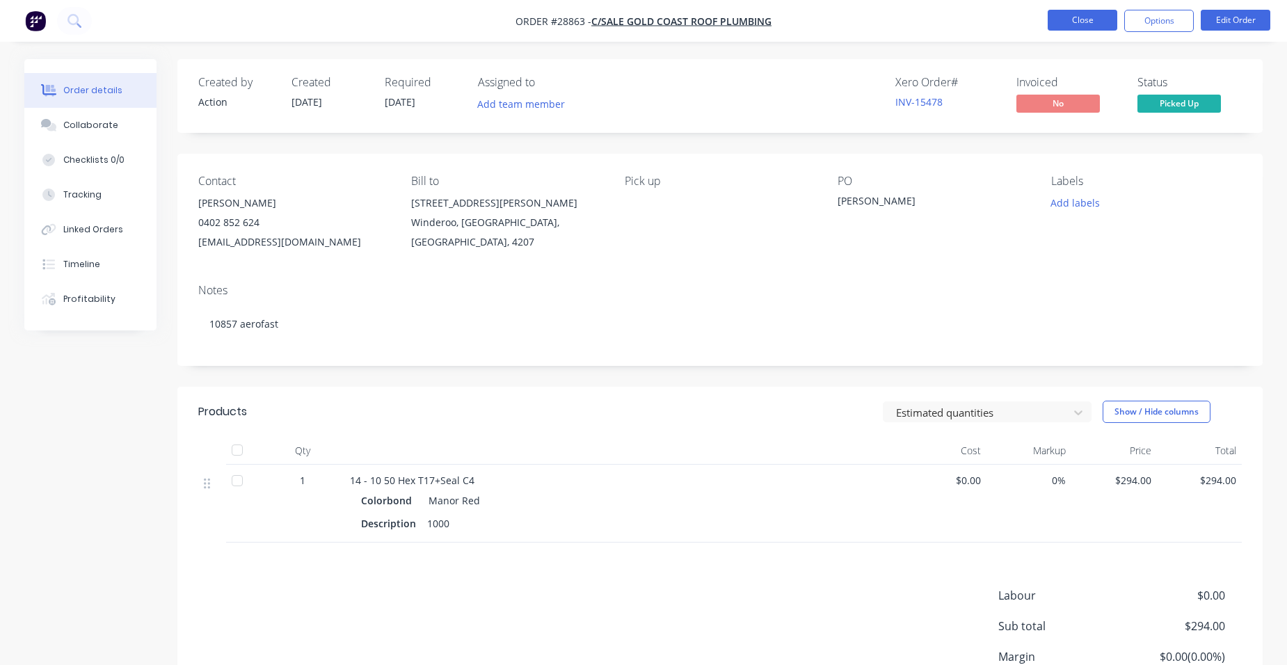
click at [1099, 18] on button "Close" at bounding box center [1083, 20] width 70 height 21
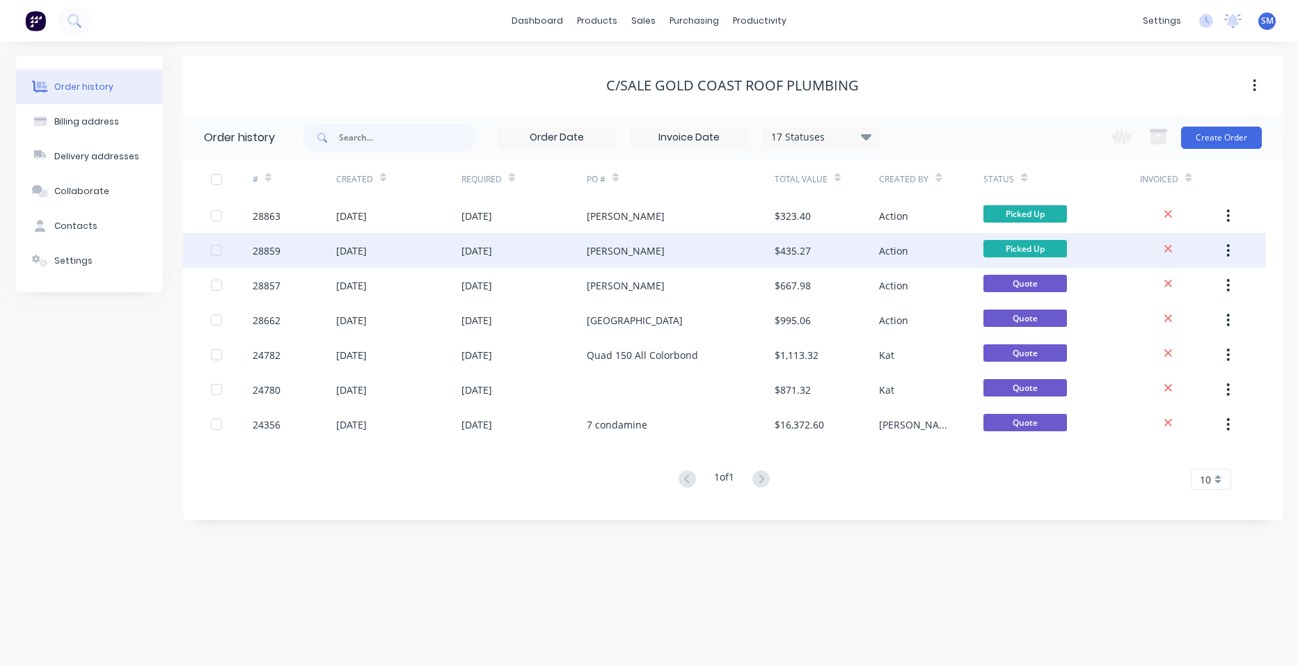
click at [685, 253] on div "Geoff Hayes" at bounding box center [681, 250] width 188 height 35
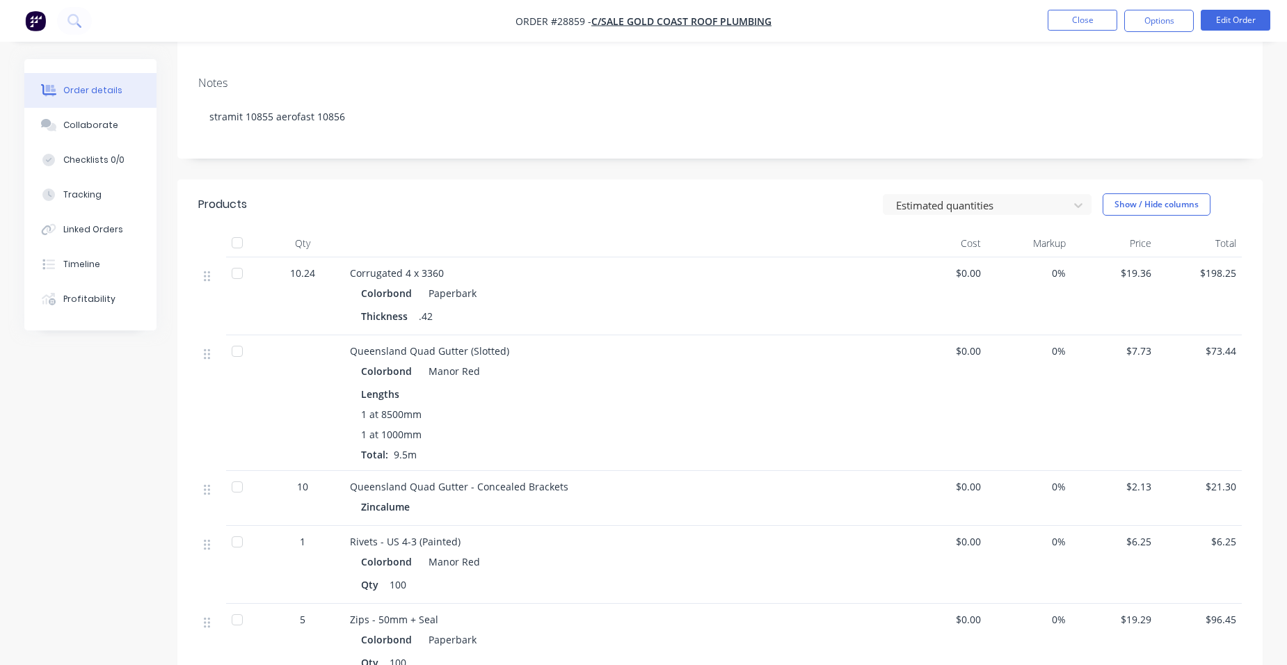
scroll to position [209, 0]
click at [1076, 15] on button "Close" at bounding box center [1083, 20] width 70 height 21
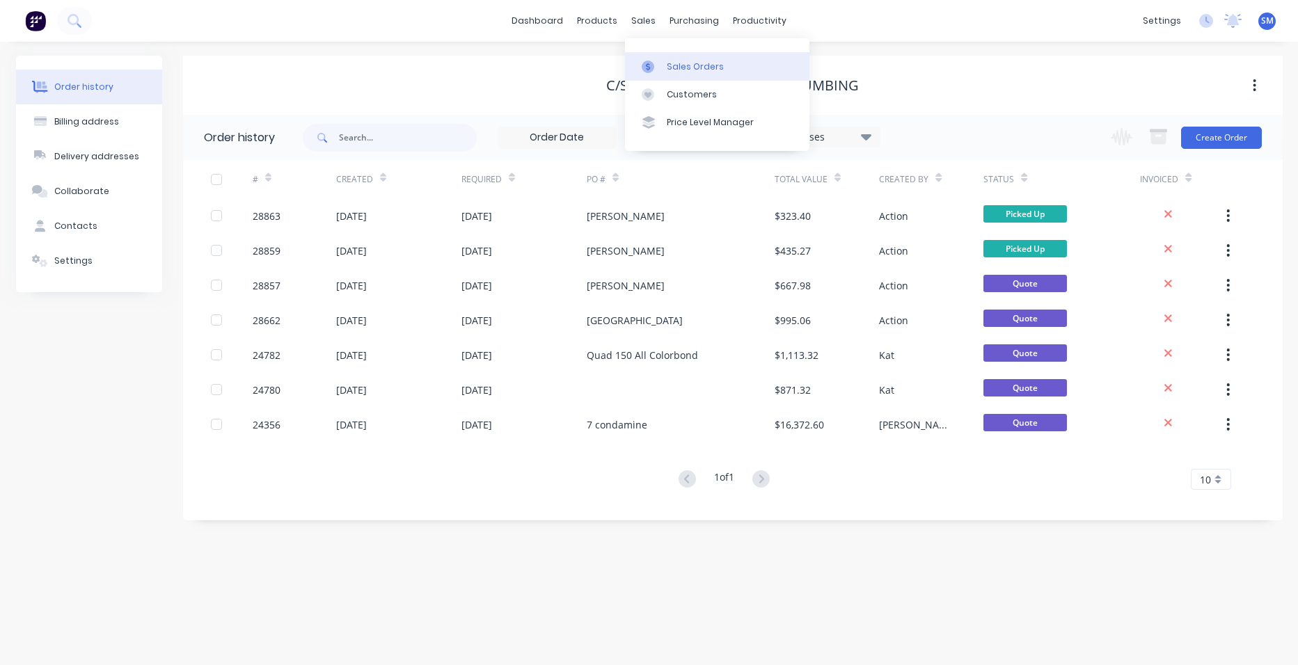
click at [683, 63] on div "Sales Orders" at bounding box center [695, 67] width 57 height 13
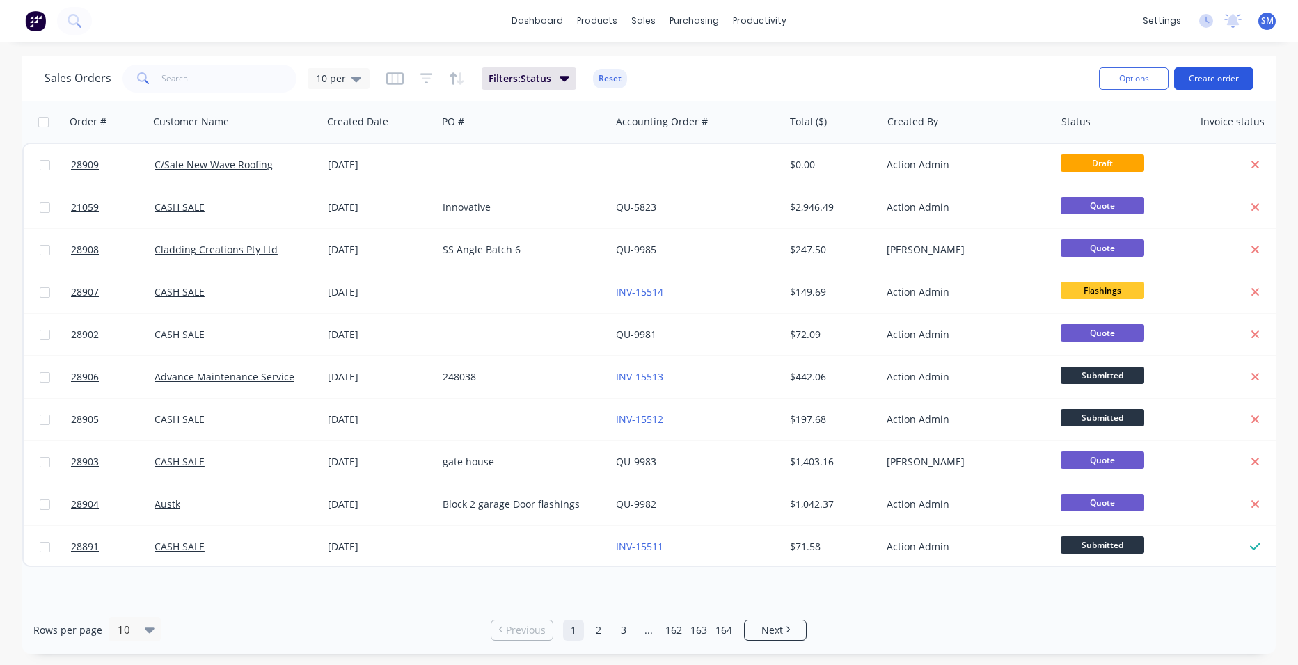
click at [1204, 77] on button "Create order" at bounding box center [1213, 78] width 79 height 22
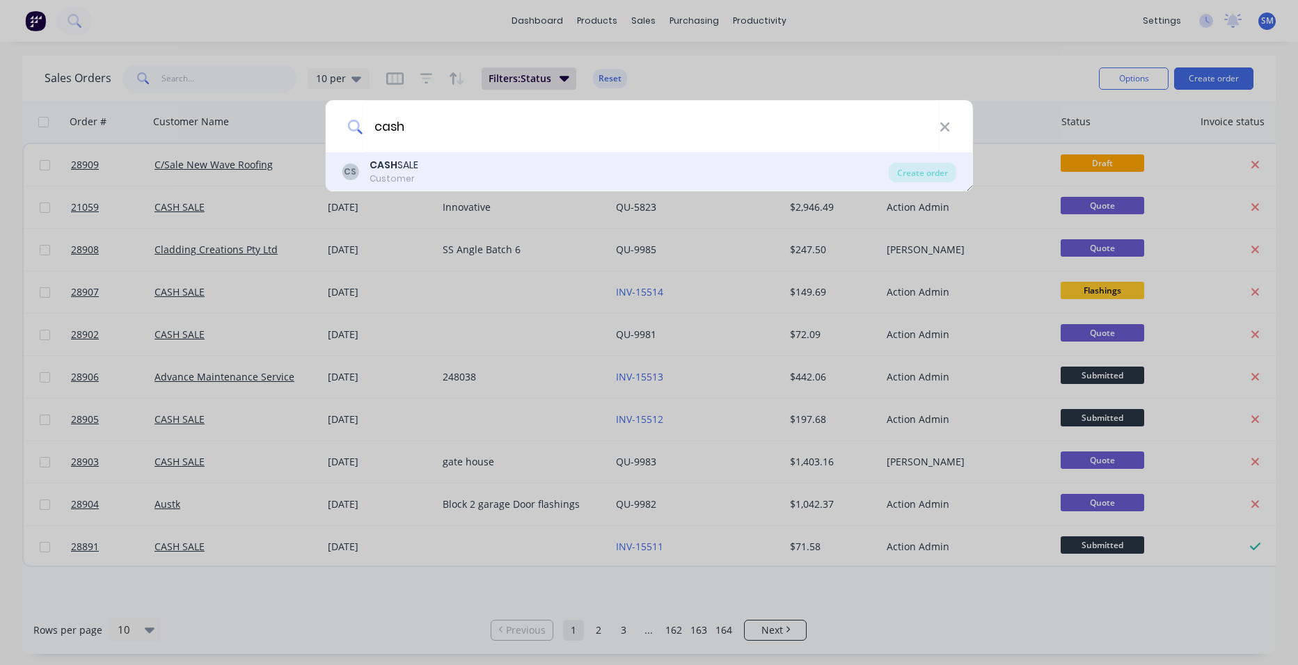
type input "cash"
click at [391, 166] on b "CASH" at bounding box center [383, 165] width 28 height 14
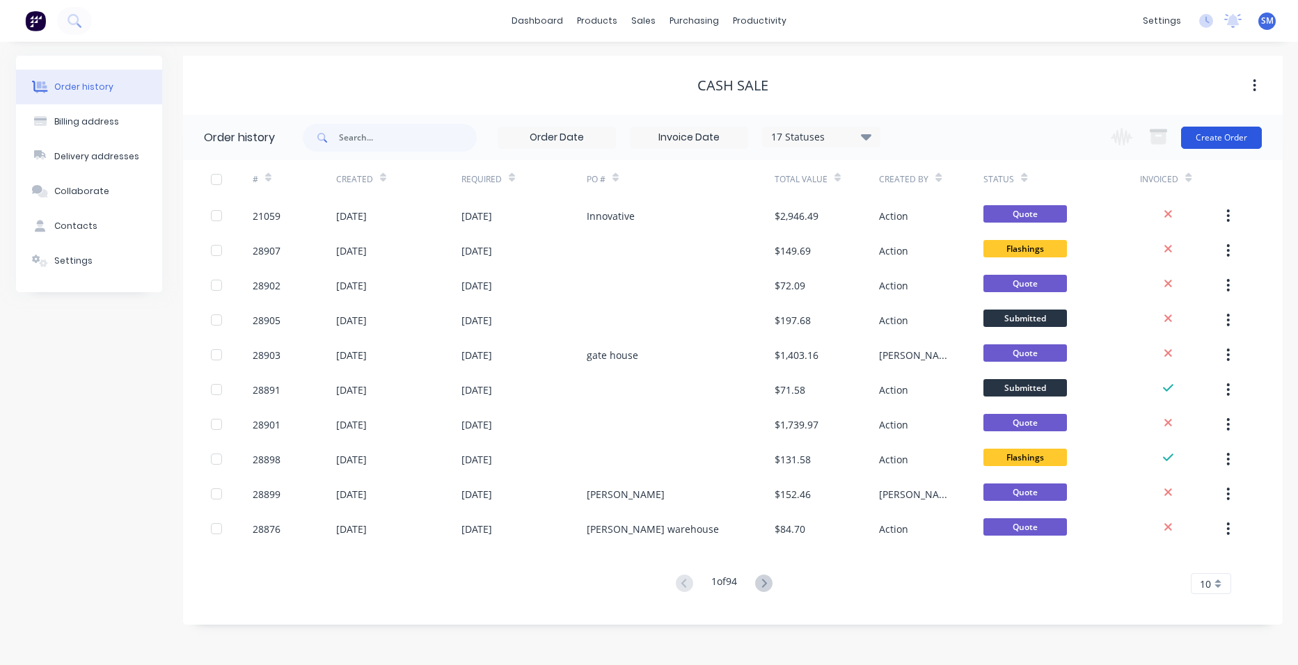
click at [1223, 140] on button "Create Order" at bounding box center [1221, 138] width 81 height 22
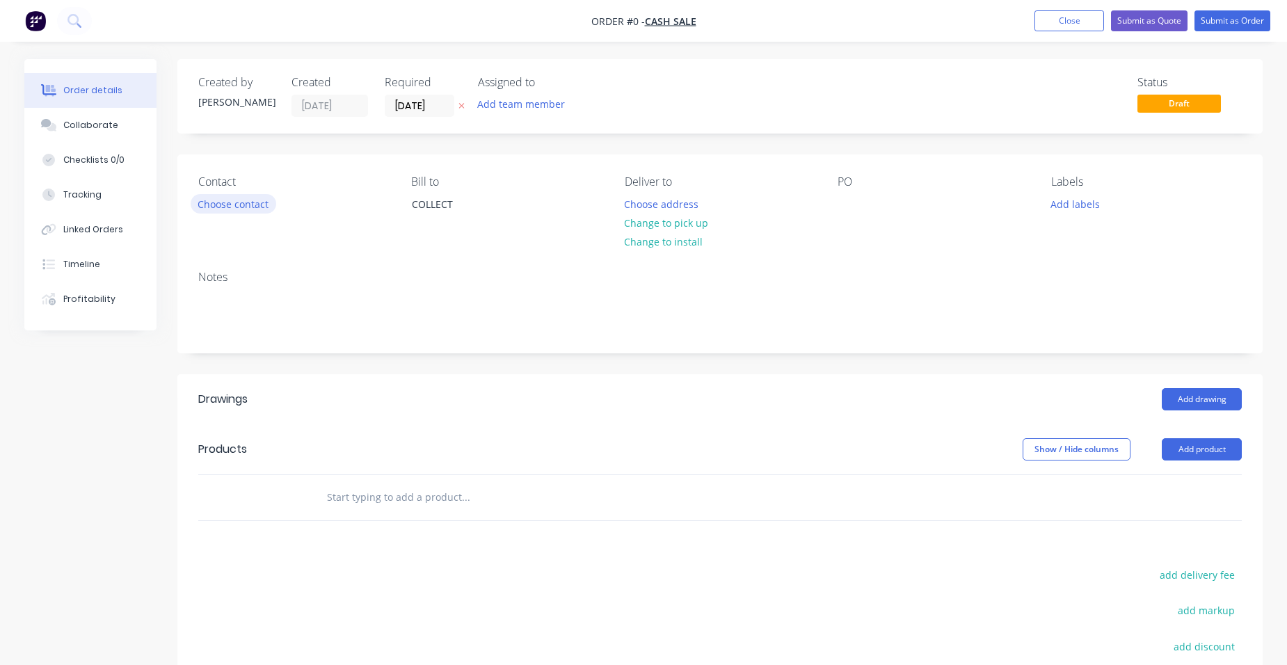
click at [216, 195] on button "Choose contact" at bounding box center [234, 203] width 86 height 19
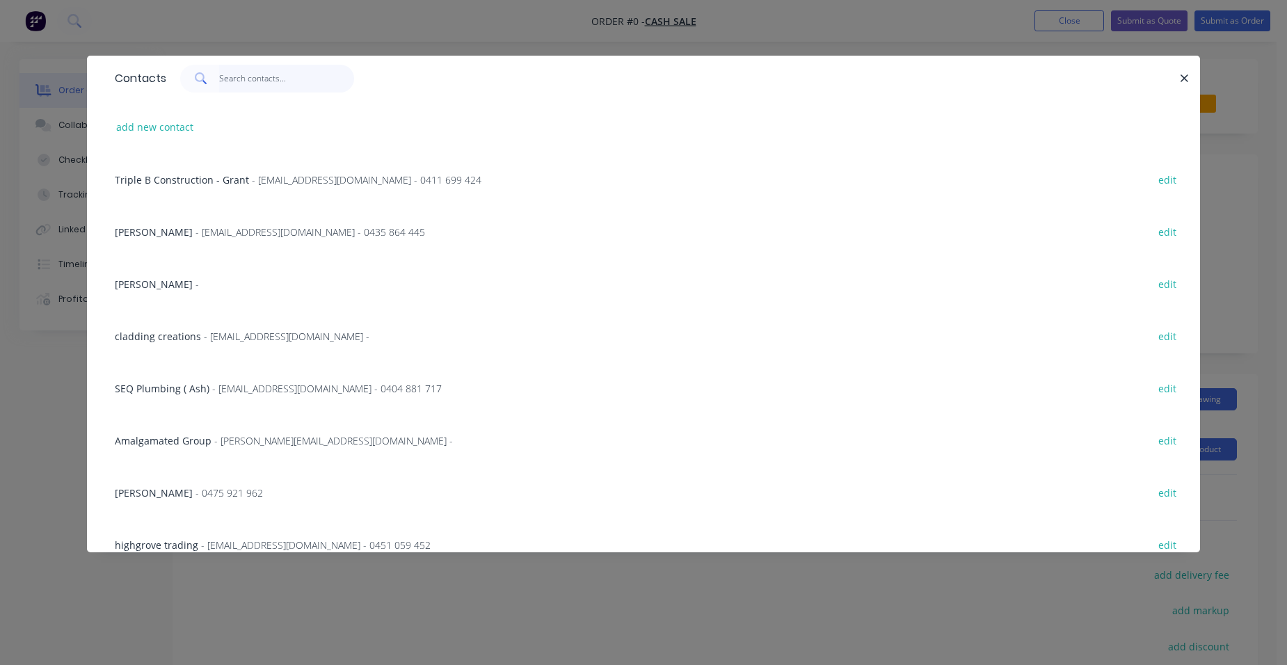
click at [257, 77] on input "text" at bounding box center [287, 79] width 136 height 28
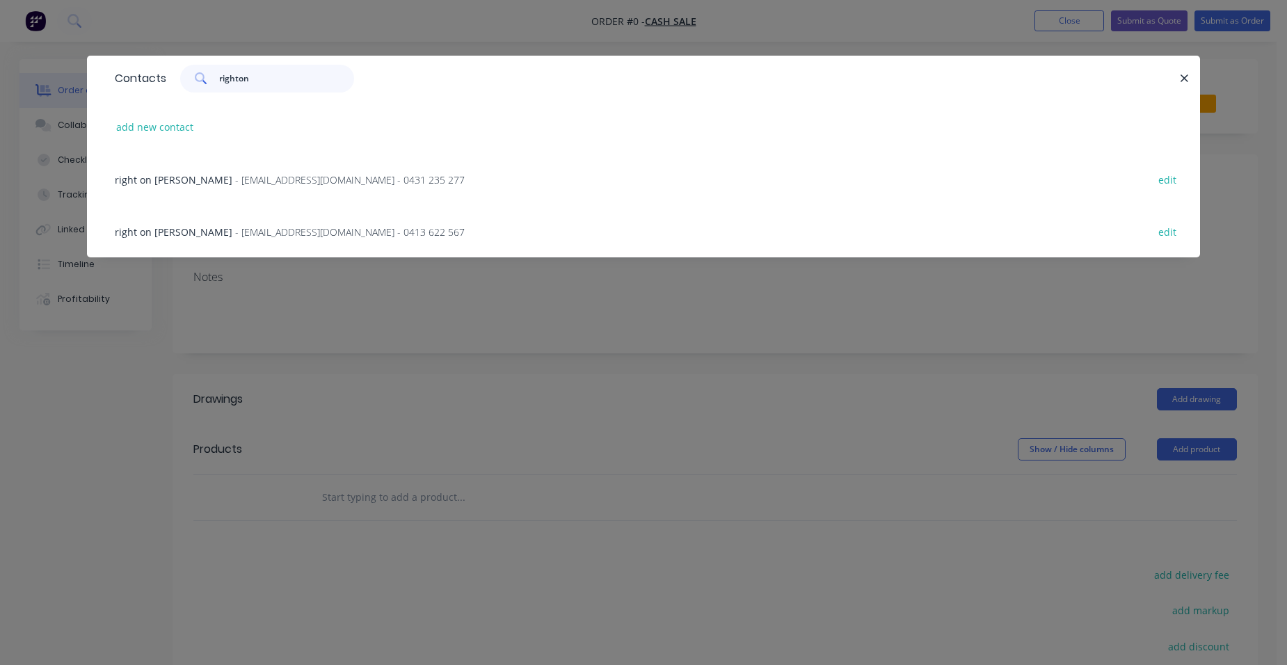
type input "righton"
click at [235, 230] on span "- rightonreno@outlook.com - 0413 622 567" at bounding box center [350, 231] width 230 height 13
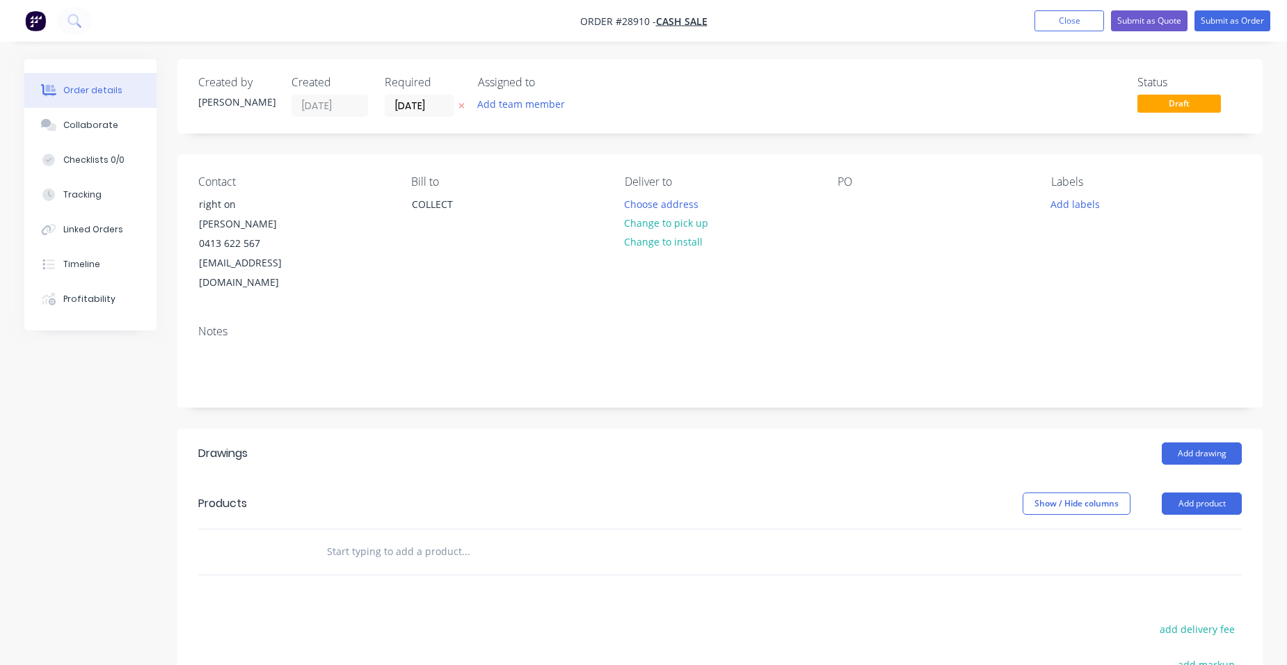
drag, startPoint x: 687, startPoint y: 218, endPoint x: 802, endPoint y: 285, distance: 133.2
click at [687, 218] on button "Change to pick up" at bounding box center [666, 223] width 99 height 19
click at [1210, 493] on button "Add product" at bounding box center [1202, 504] width 80 height 22
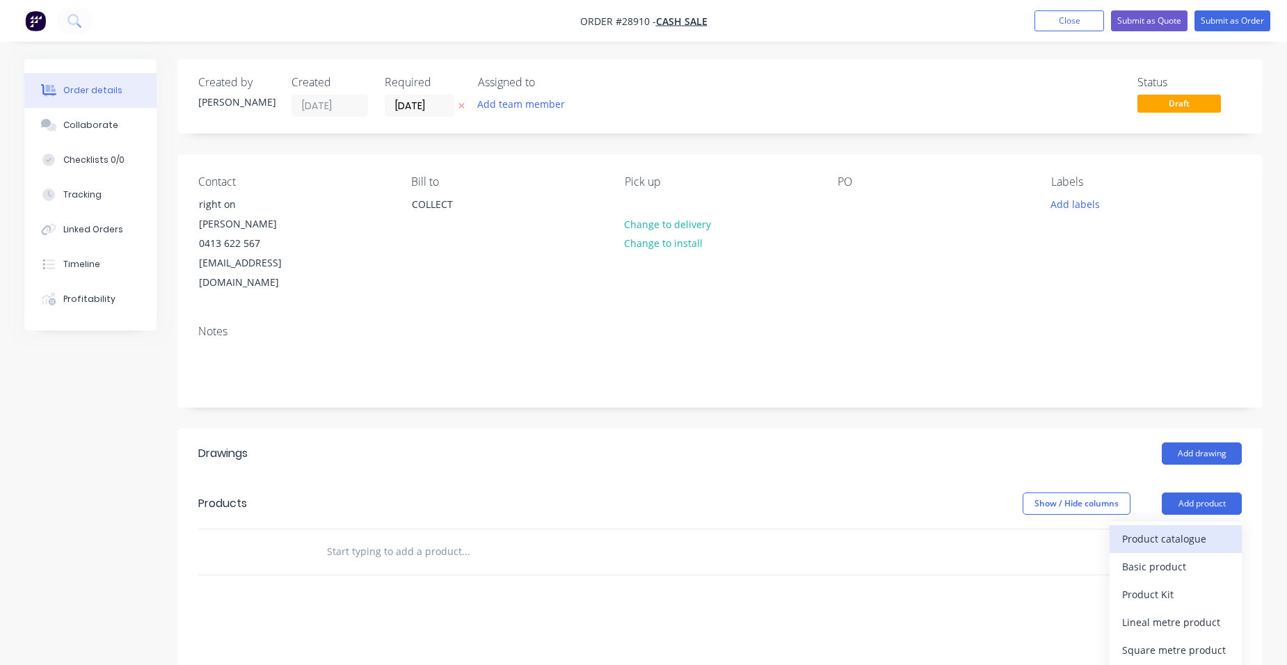
click at [1199, 529] on div "Product catalogue" at bounding box center [1175, 539] width 107 height 20
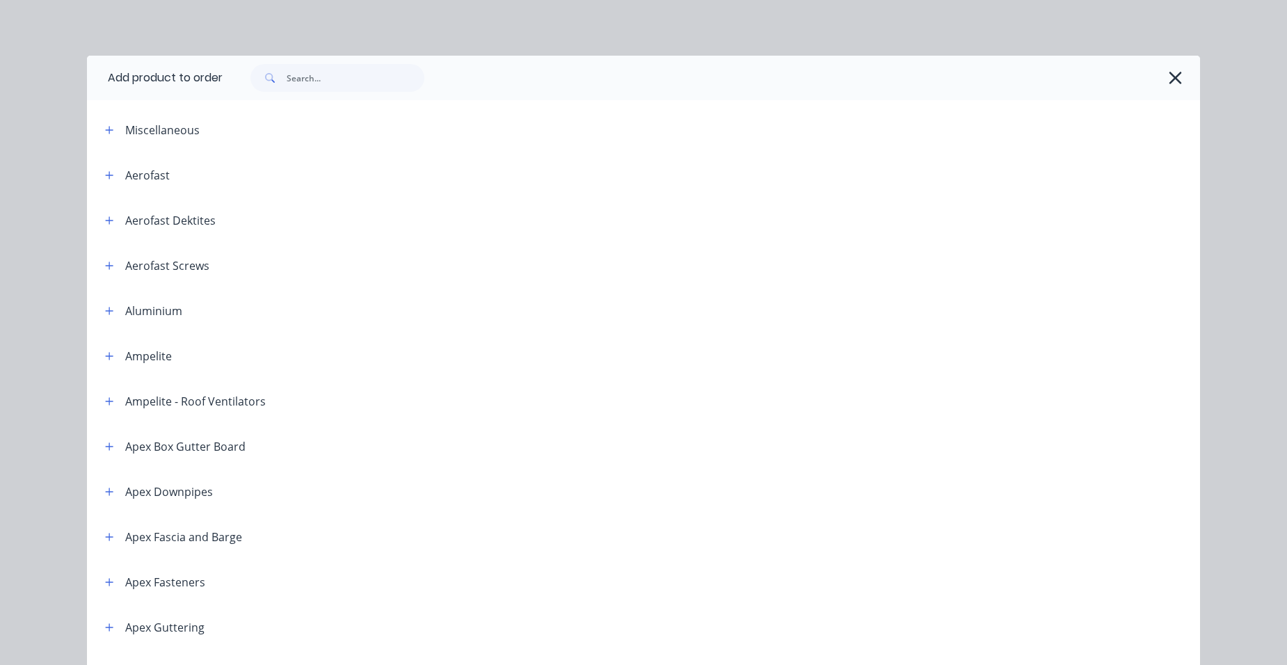
click at [101, 125] on span at bounding box center [109, 129] width 17 height 17
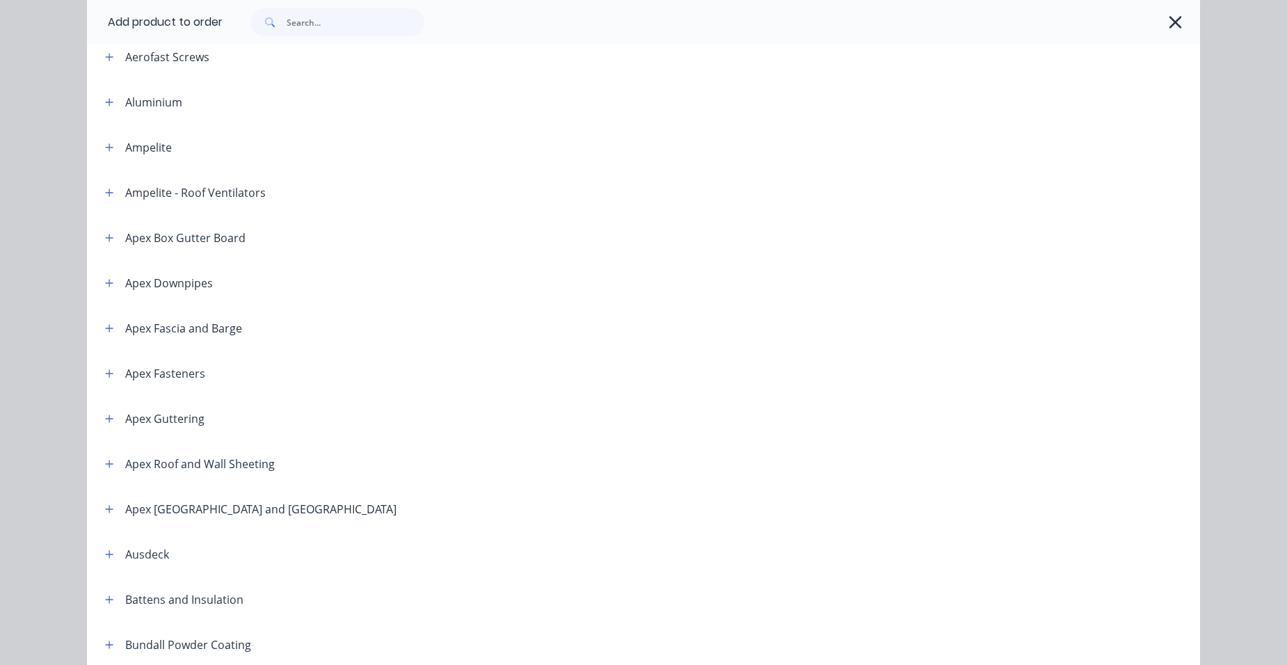
scroll to position [70, 0]
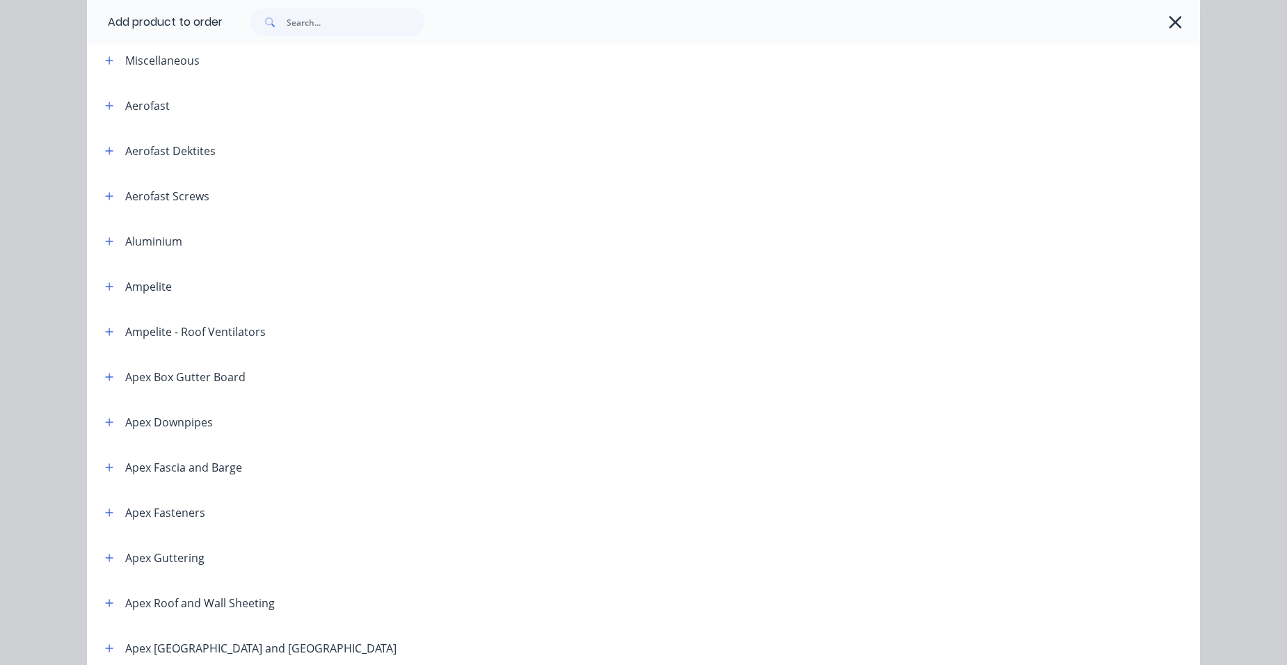
click at [114, 61] on div "Miscellaneous" at bounding box center [212, 59] width 237 height 17
click at [105, 61] on icon "button" at bounding box center [109, 61] width 8 height 10
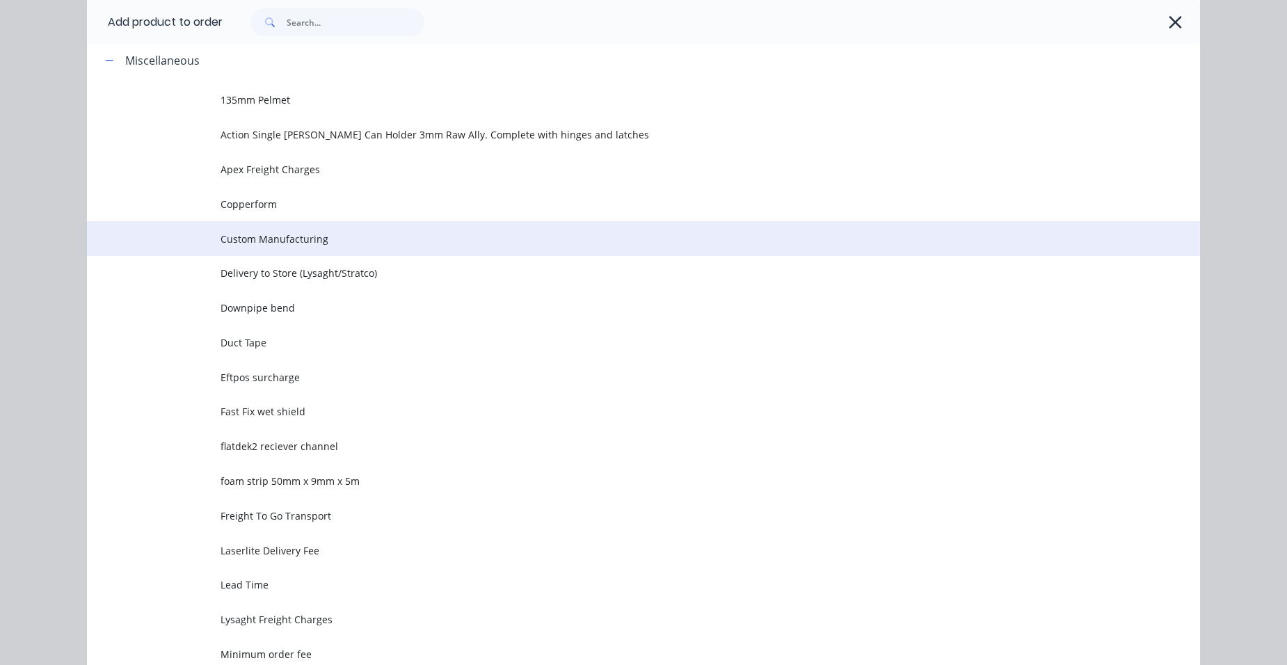
click at [358, 240] on span "Custom Manufacturing" at bounding box center [612, 239] width 783 height 15
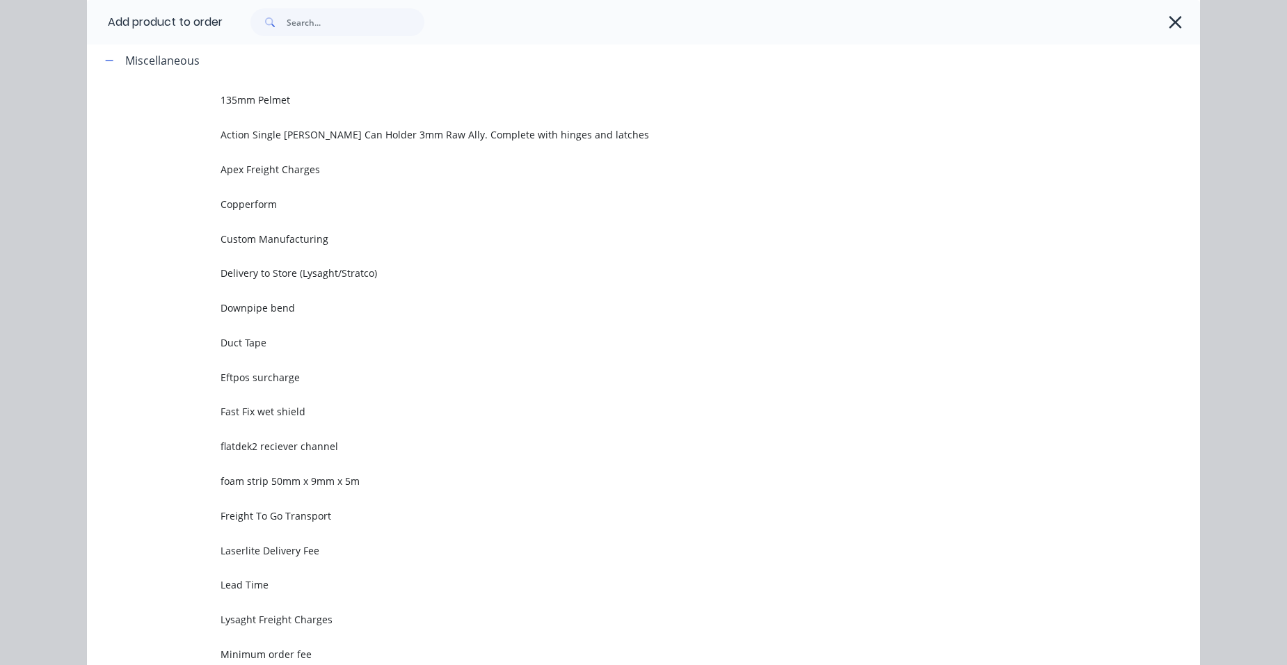
scroll to position [0, 0]
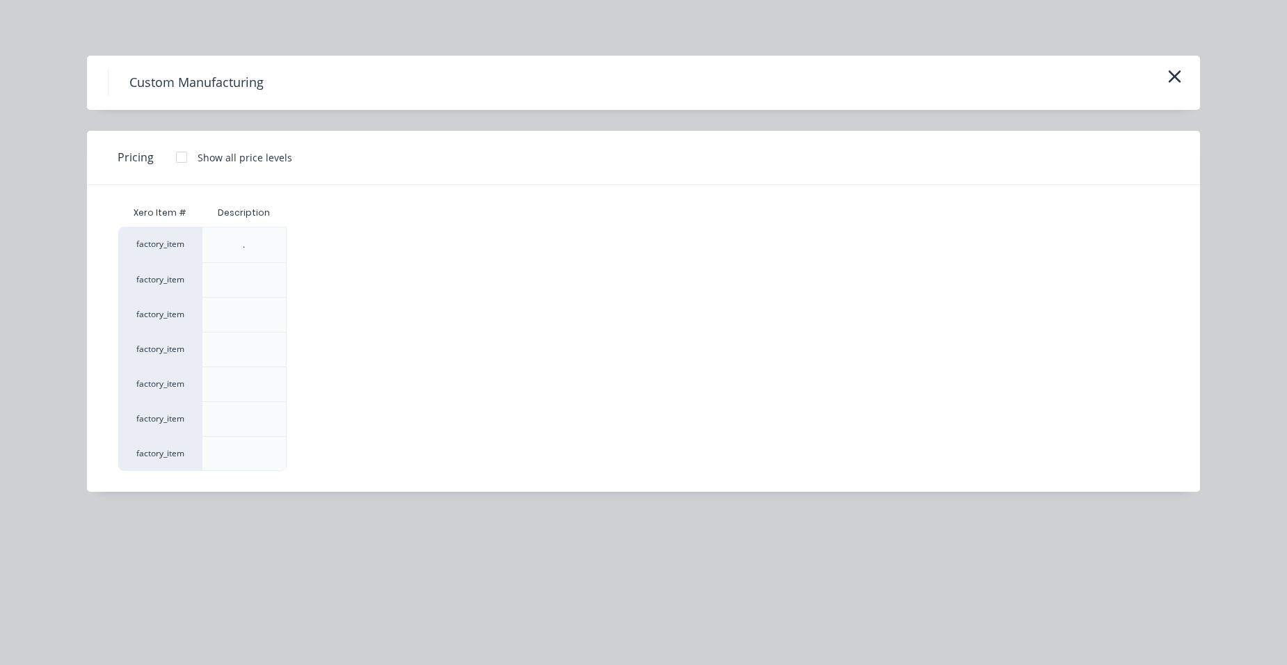
click at [176, 152] on div at bounding box center [182, 157] width 28 height 28
click at [298, 408] on div "$0.00" at bounding box center [324, 419] width 74 height 34
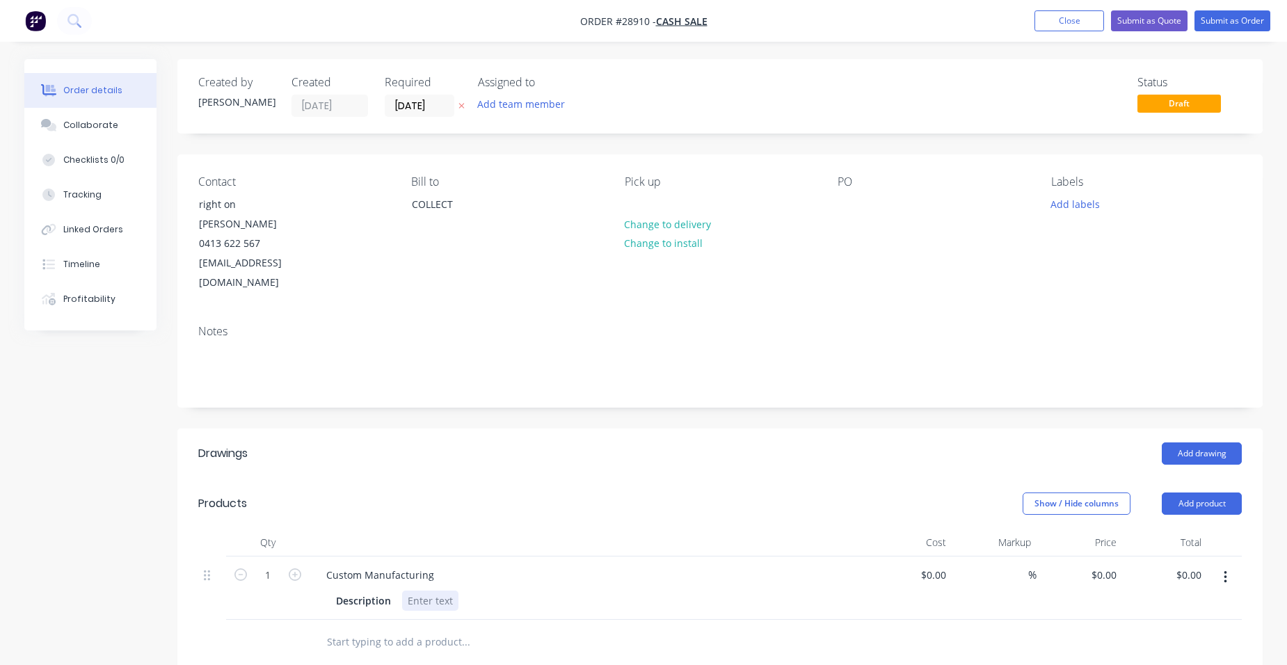
click at [416, 591] on div at bounding box center [430, 601] width 56 height 20
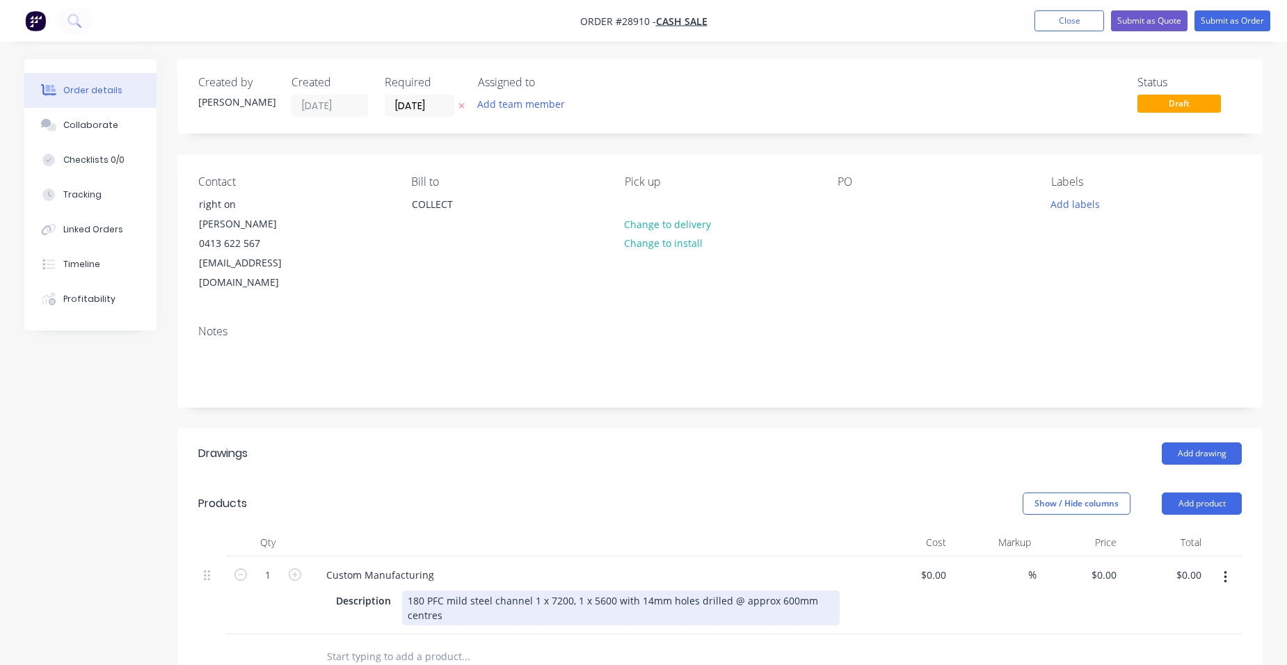
click at [453, 591] on div "180 PFC mild steel channel 1 x 7200, 1 x 5600 with 14mm holes drilled @ approx …" at bounding box center [621, 608] width 438 height 35
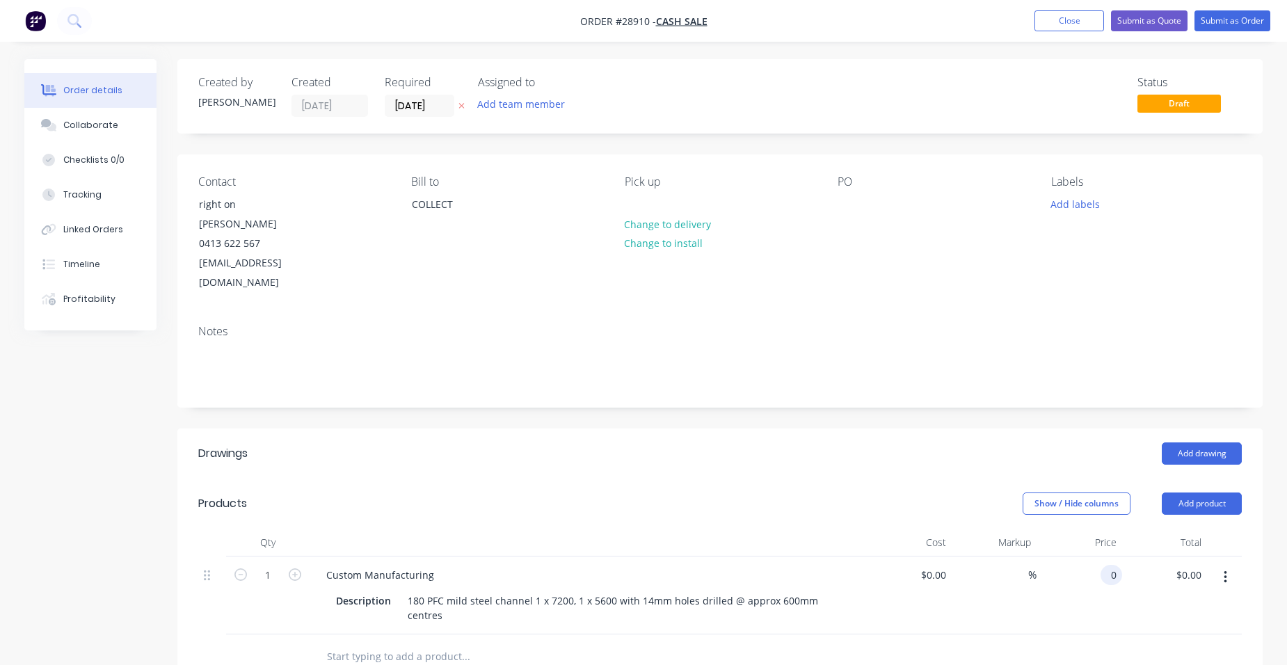
click at [1115, 565] on input "0" at bounding box center [1114, 575] width 16 height 20
type input "$1,628.95"
click at [908, 557] on div "$0.00 $0.00" at bounding box center [909, 596] width 86 height 78
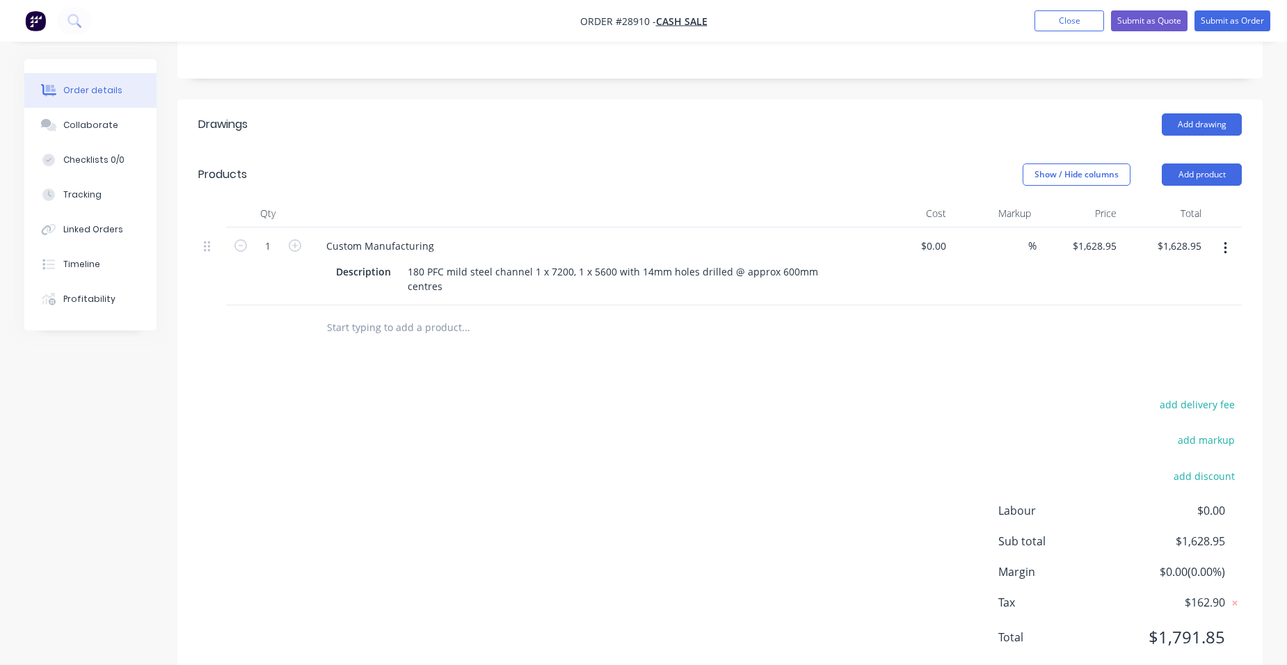
scroll to position [331, 0]
click at [1117, 234] on input "1628.95" at bounding box center [1100, 244] width 43 height 20
type input "$2,078.95"
click at [1133, 226] on div "$2,078.95 $2,078.95" at bounding box center [1165, 265] width 86 height 78
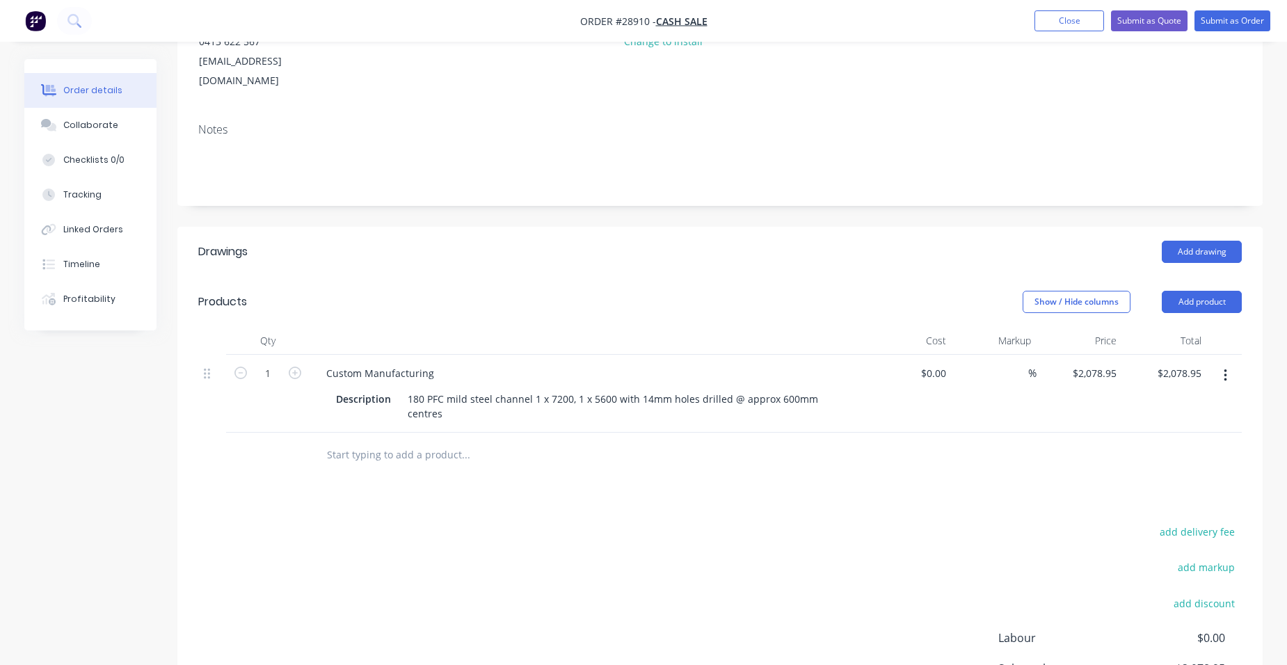
scroll to position [191, 0]
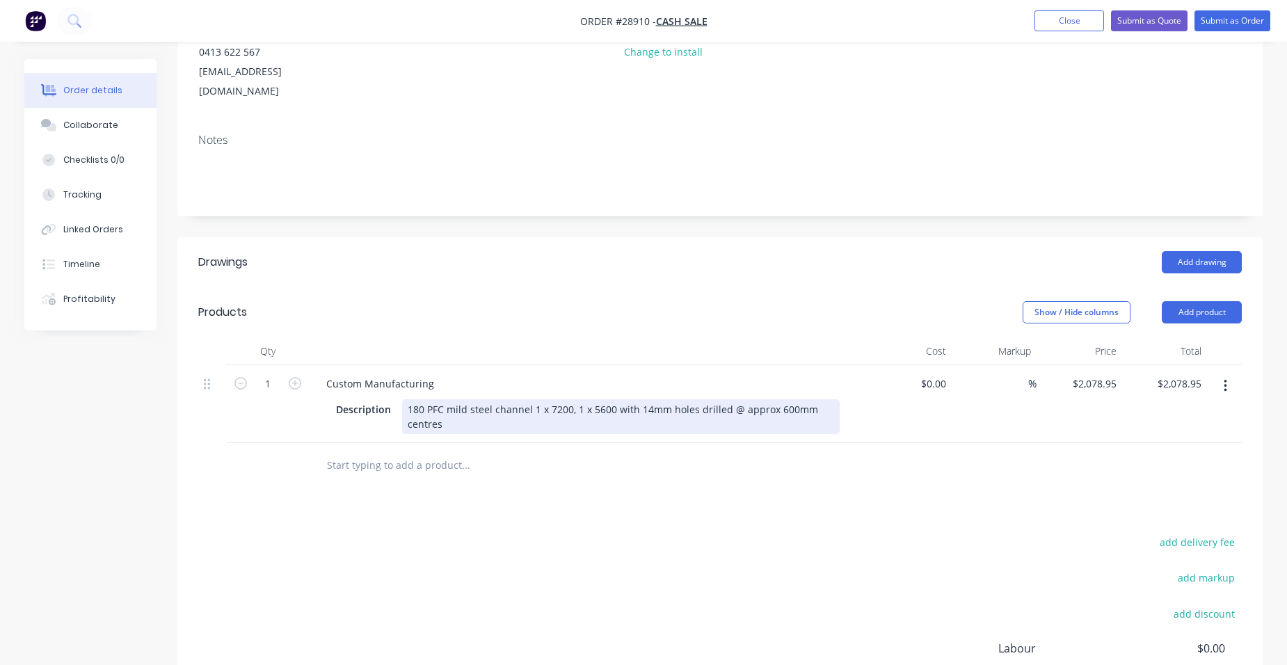
click at [443, 399] on div "180 PFC mild steel channel 1 x 7200, 1 x 5600 with 14mm holes drilled @ approx …" at bounding box center [621, 416] width 438 height 35
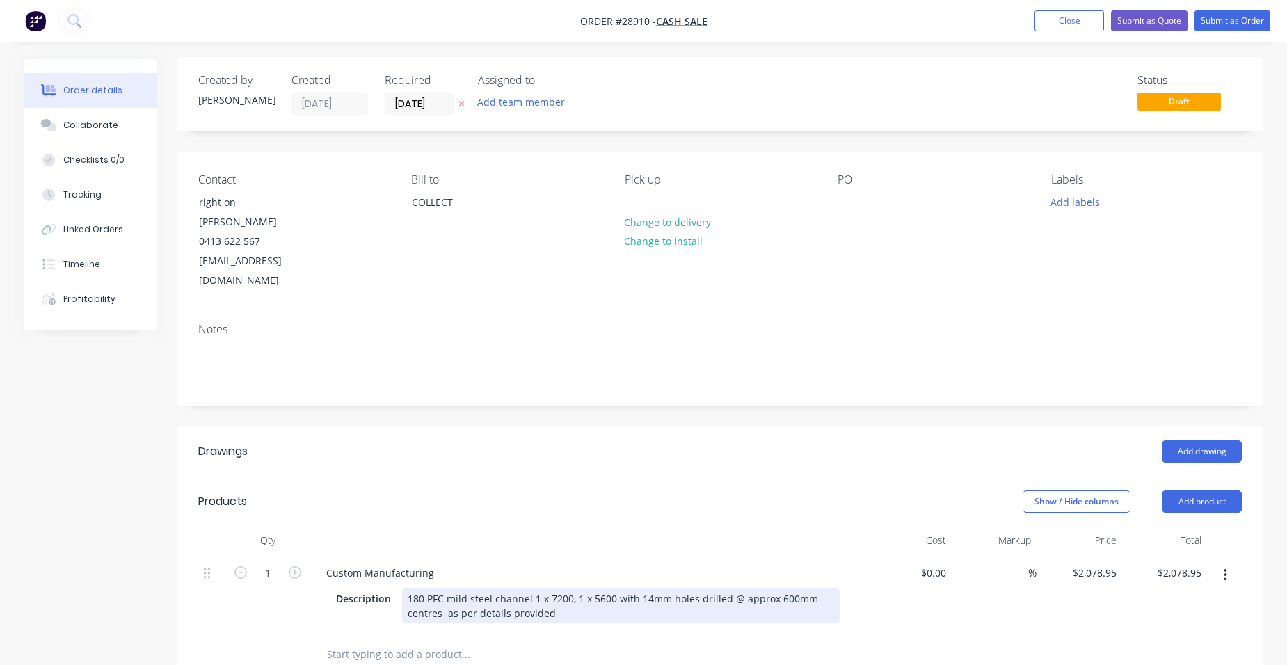
scroll to position [0, 0]
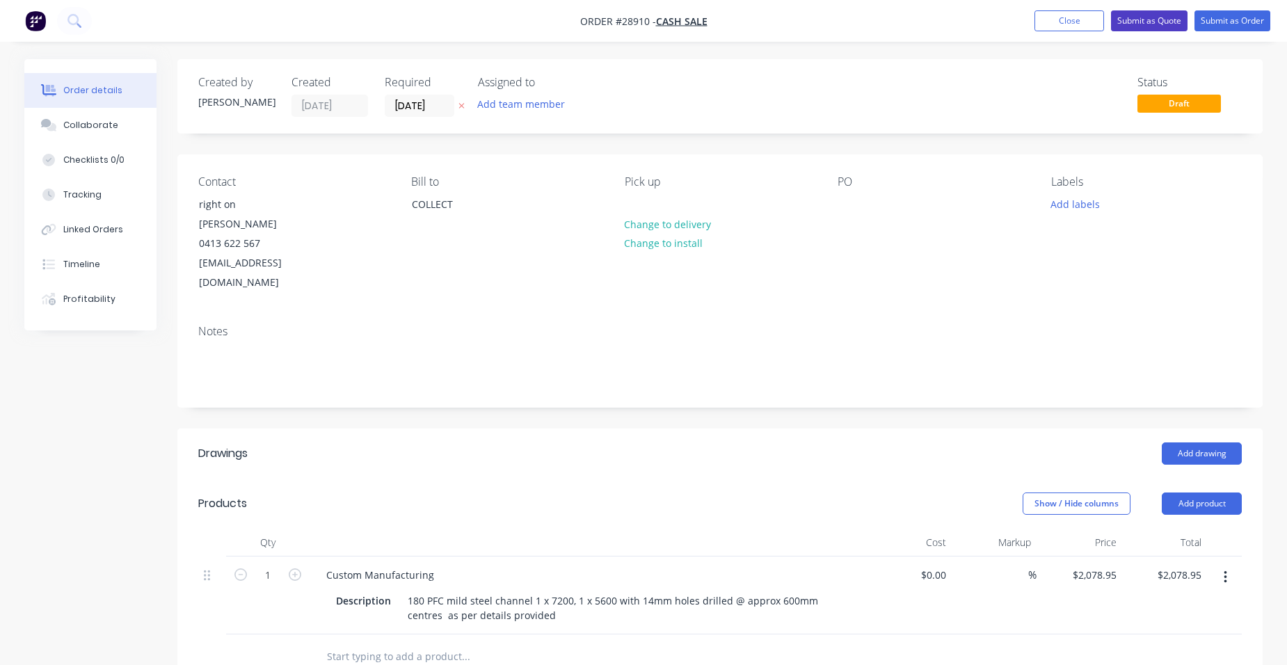
click at [1125, 19] on button "Submit as Quote" at bounding box center [1149, 20] width 77 height 21
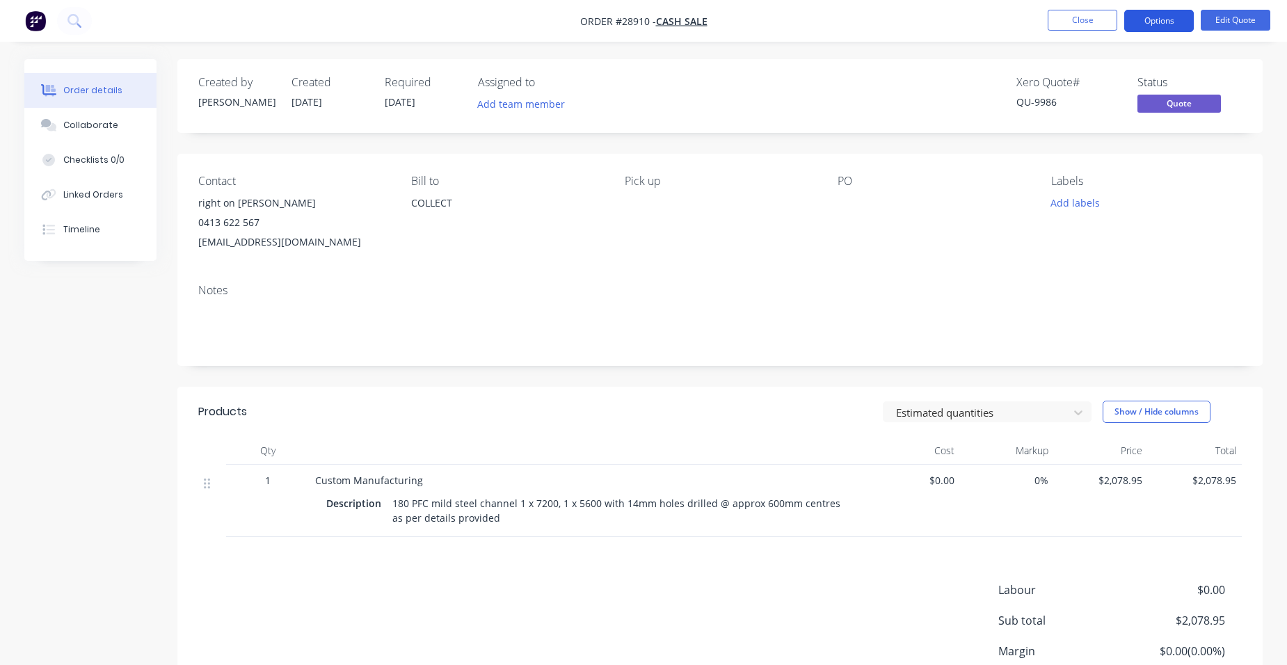
click at [1141, 13] on button "Options" at bounding box center [1159, 21] width 70 height 22
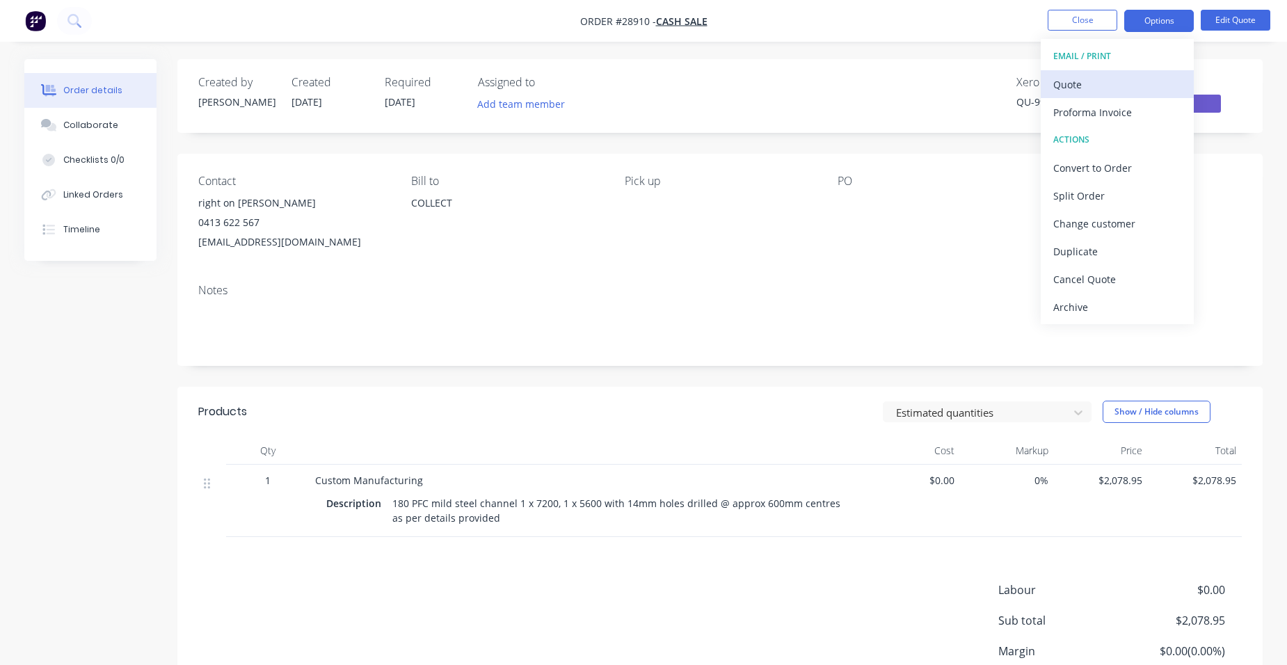
click at [1103, 82] on div "Quote" at bounding box center [1117, 84] width 128 height 20
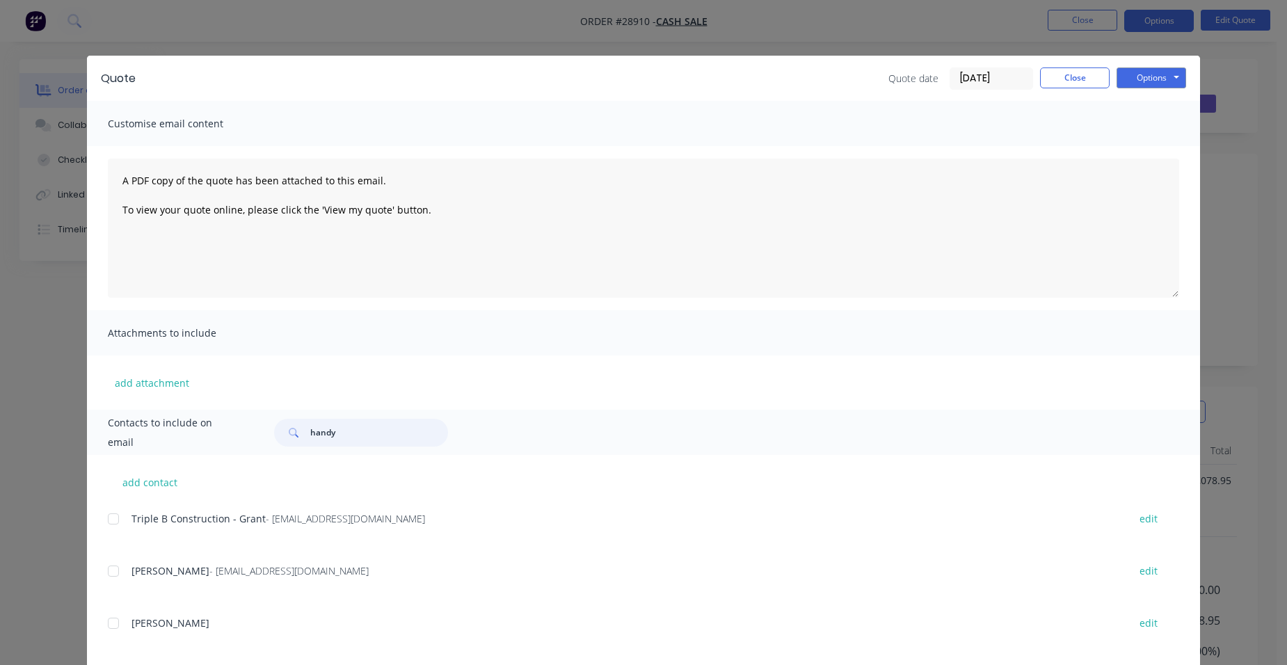
drag, startPoint x: 362, startPoint y: 433, endPoint x: 249, endPoint y: 410, distance: 115.0
click at [249, 423] on div "Contacts to include on email handy" at bounding box center [643, 432] width 1113 height 45
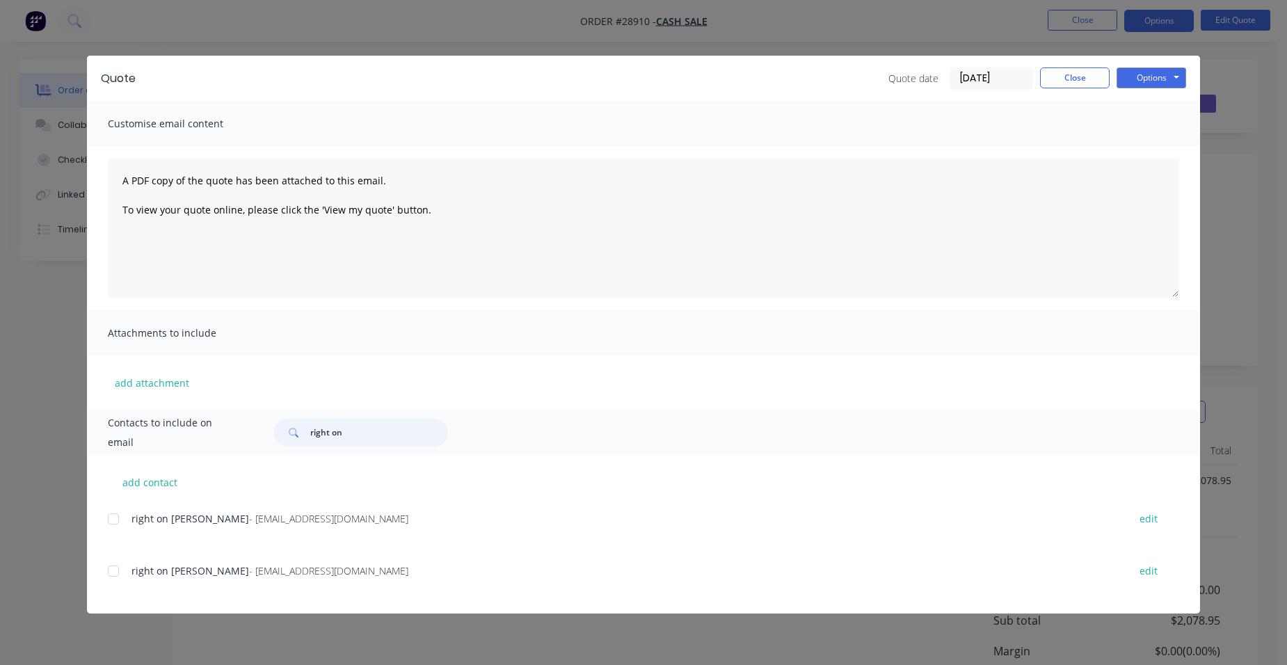
click at [125, 517] on div at bounding box center [113, 519] width 28 height 28
type input "right on"
click at [1163, 84] on button "Options" at bounding box center [1152, 77] width 70 height 21
click at [1176, 137] on button "Email" at bounding box center [1161, 148] width 89 height 23
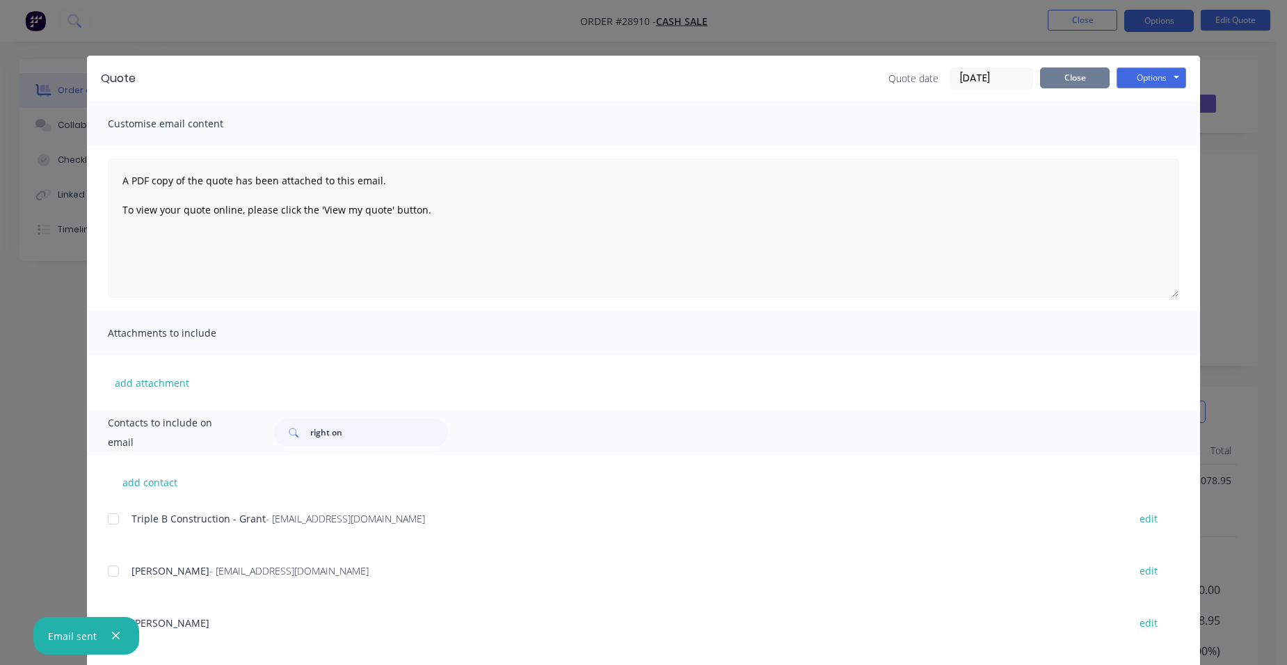
click at [1066, 79] on button "Close" at bounding box center [1075, 77] width 70 height 21
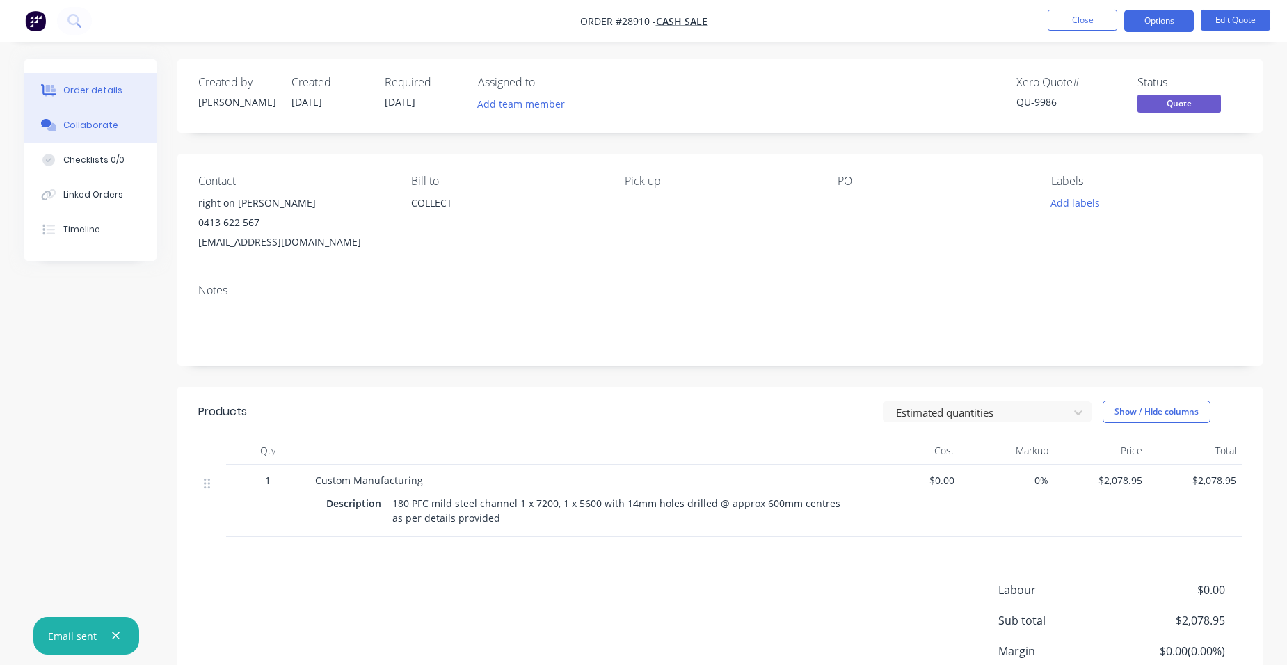
click at [77, 130] on div "Collaborate" at bounding box center [90, 125] width 55 height 13
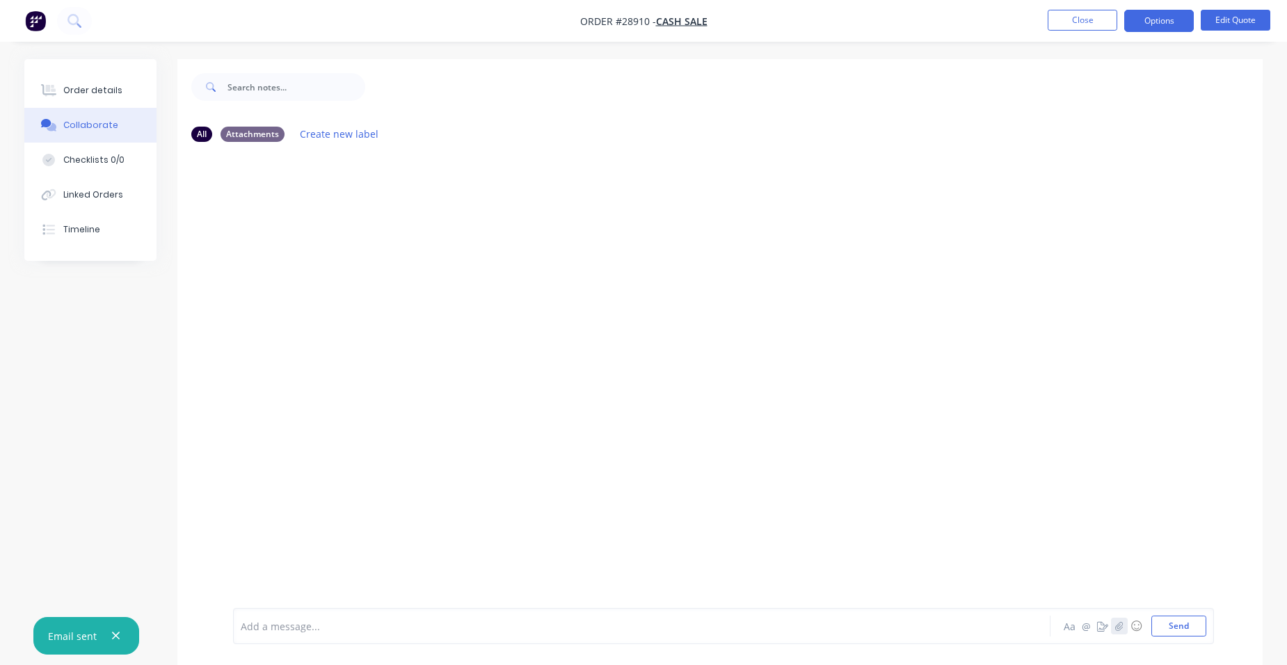
click at [1122, 622] on icon "button" at bounding box center [1119, 625] width 8 height 9
click at [1183, 629] on button "Send" at bounding box center [1179, 626] width 55 height 21
click at [1120, 622] on icon "button" at bounding box center [1119, 626] width 8 height 10
click at [1197, 623] on button "Send" at bounding box center [1179, 626] width 55 height 21
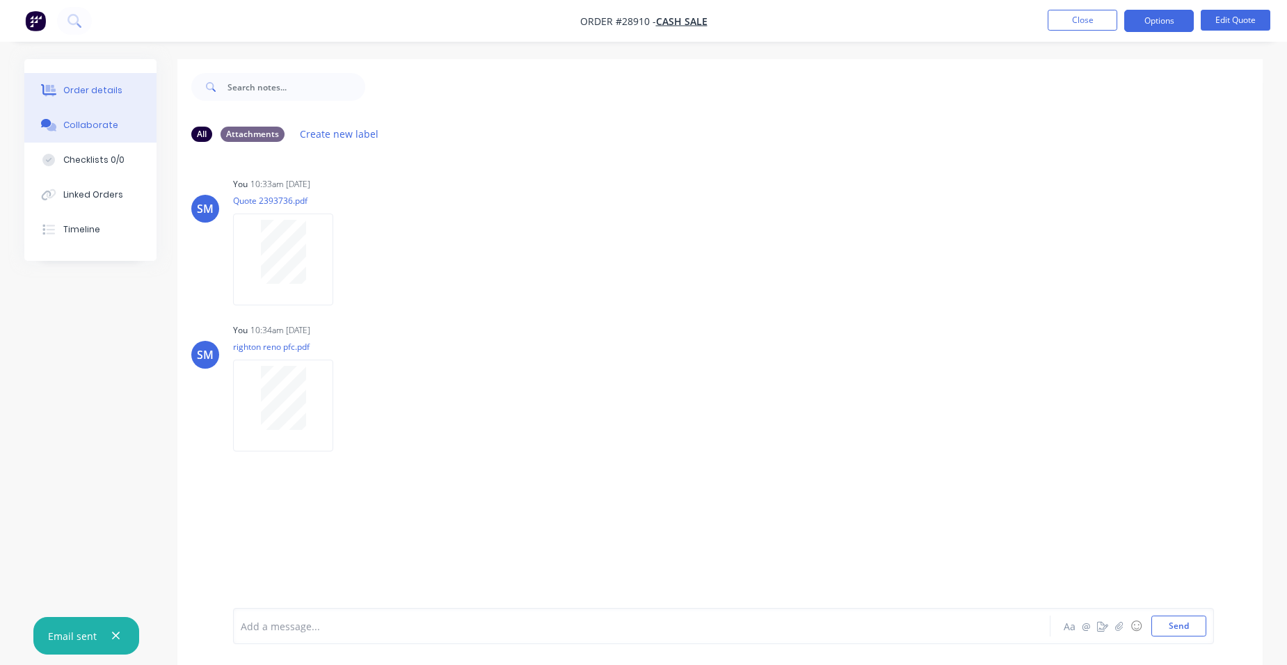
click at [79, 86] on div "Order details" at bounding box center [92, 90] width 59 height 13
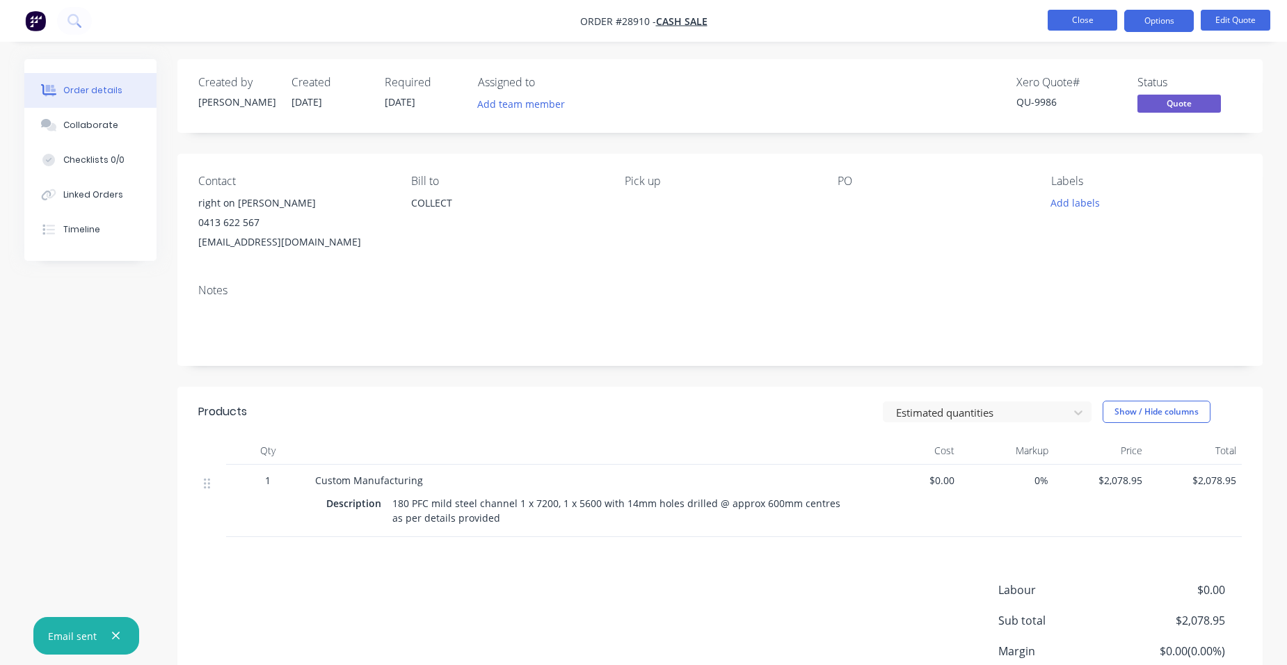
click at [1086, 21] on button "Close" at bounding box center [1083, 20] width 70 height 21
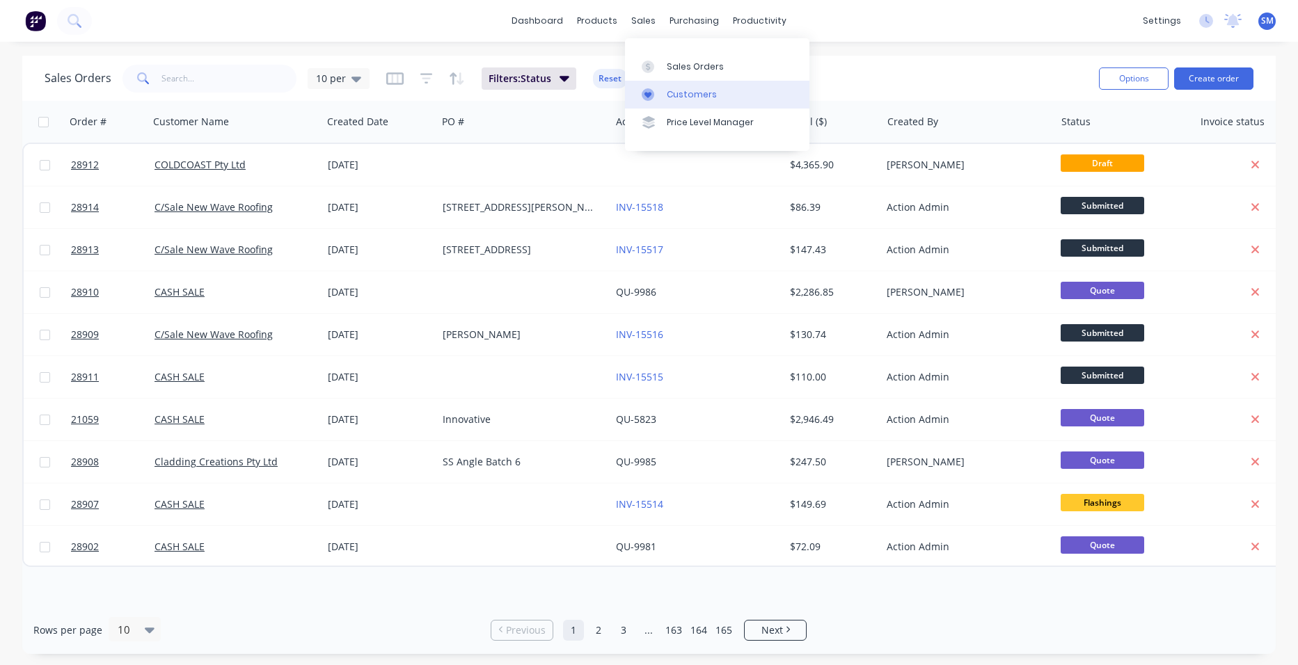
click at [680, 84] on link "Customers" at bounding box center [717, 95] width 184 height 28
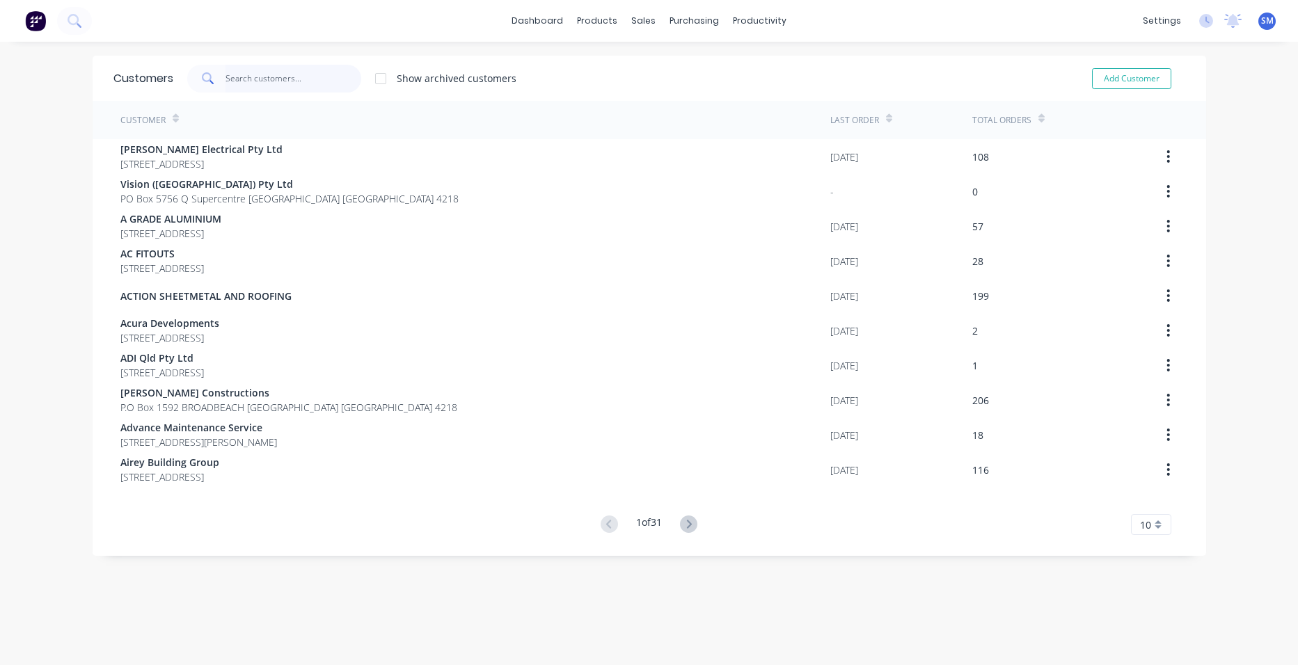
click at [271, 81] on input "text" at bounding box center [293, 79] width 136 height 28
click at [664, 63] on div "Sales Orders" at bounding box center [689, 67] width 57 height 13
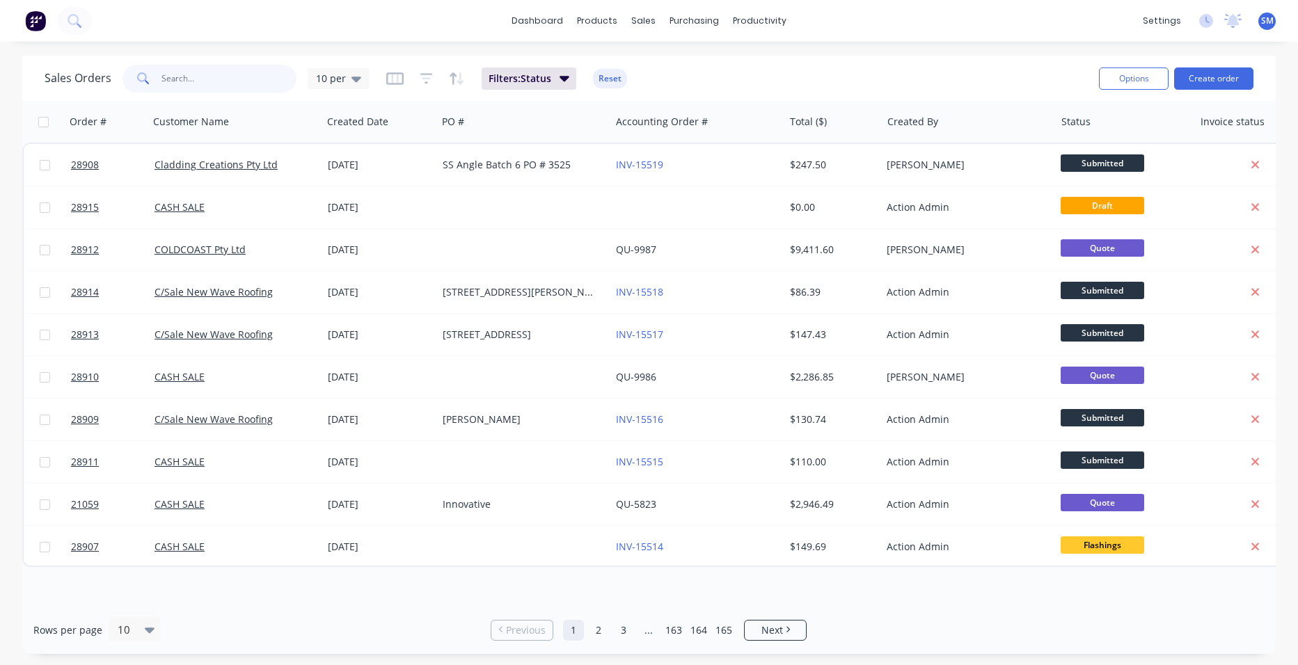
drag, startPoint x: 186, startPoint y: 76, endPoint x: 51, endPoint y: 119, distance: 141.7
click at [186, 77] on input "text" at bounding box center [229, 79] width 136 height 28
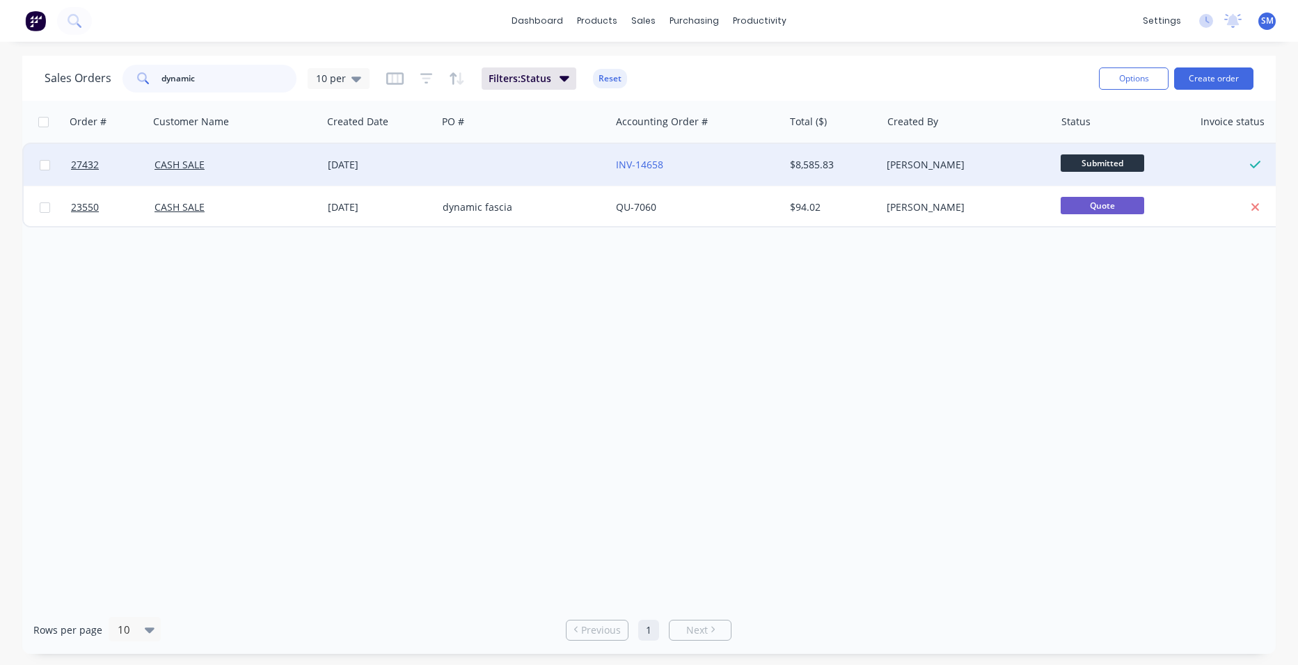
type input "dynamic"
click at [467, 161] on div at bounding box center [523, 165] width 173 height 42
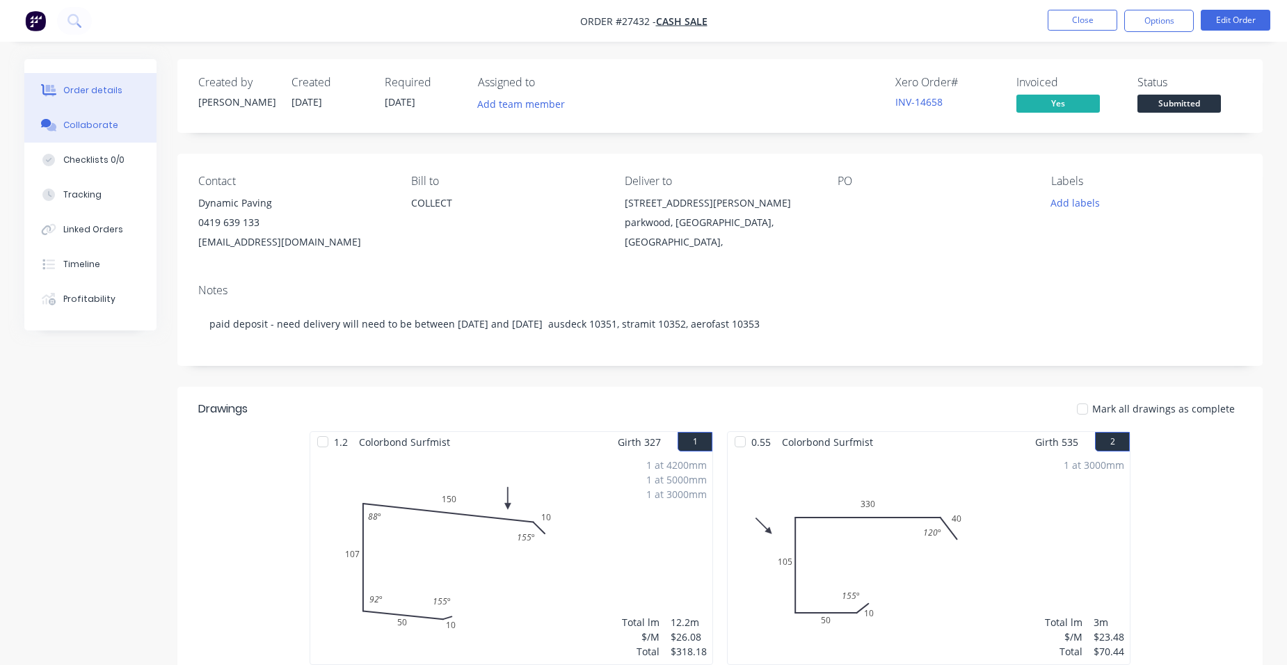
click at [102, 127] on div "Collaborate" at bounding box center [90, 125] width 55 height 13
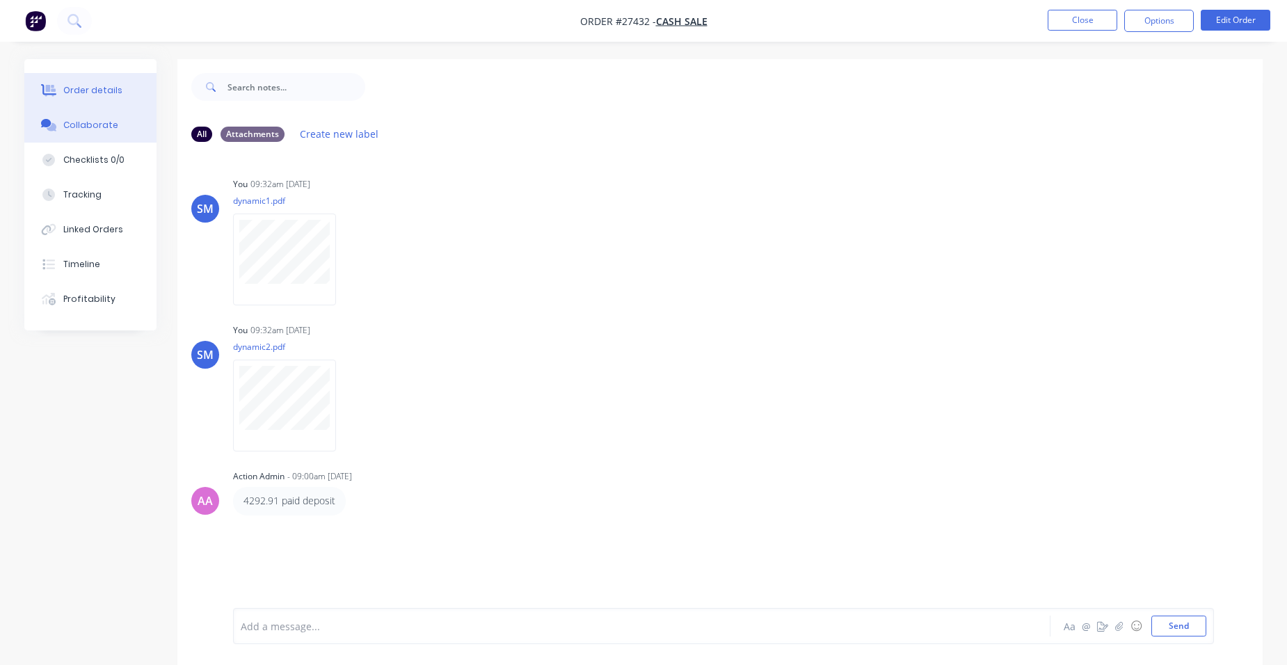
click at [101, 85] on div "Order details" at bounding box center [92, 90] width 59 height 13
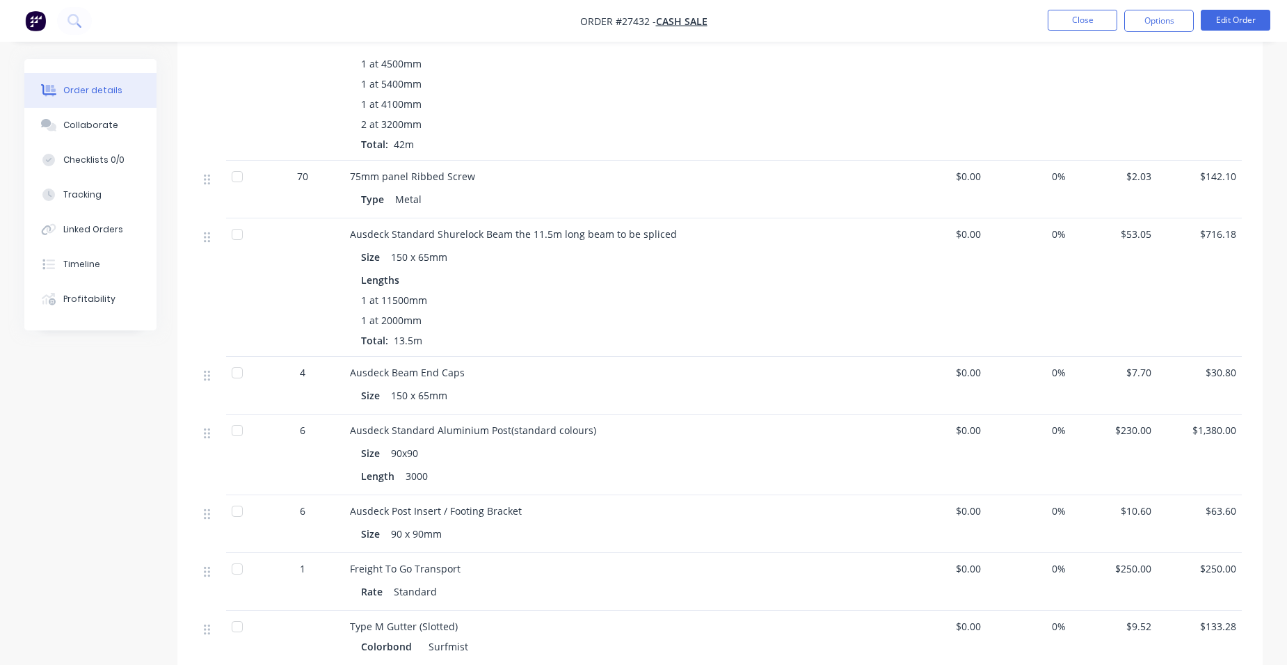
scroll to position [1531, 0]
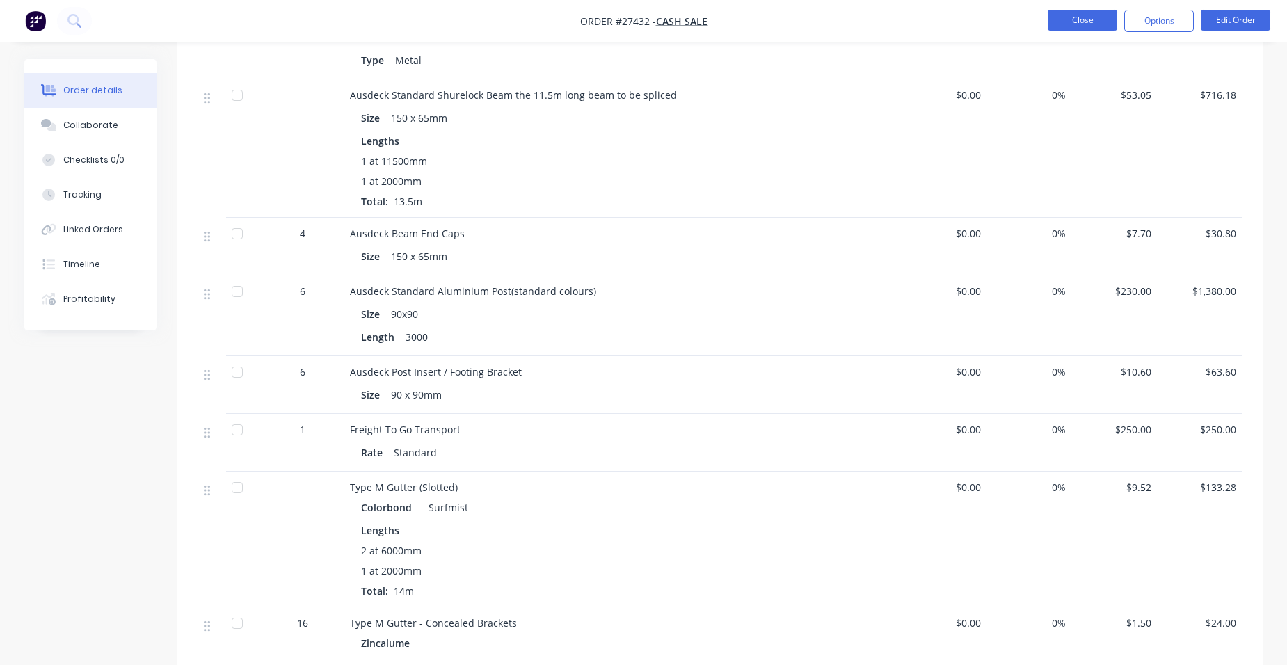
click at [1088, 22] on button "Close" at bounding box center [1083, 20] width 70 height 21
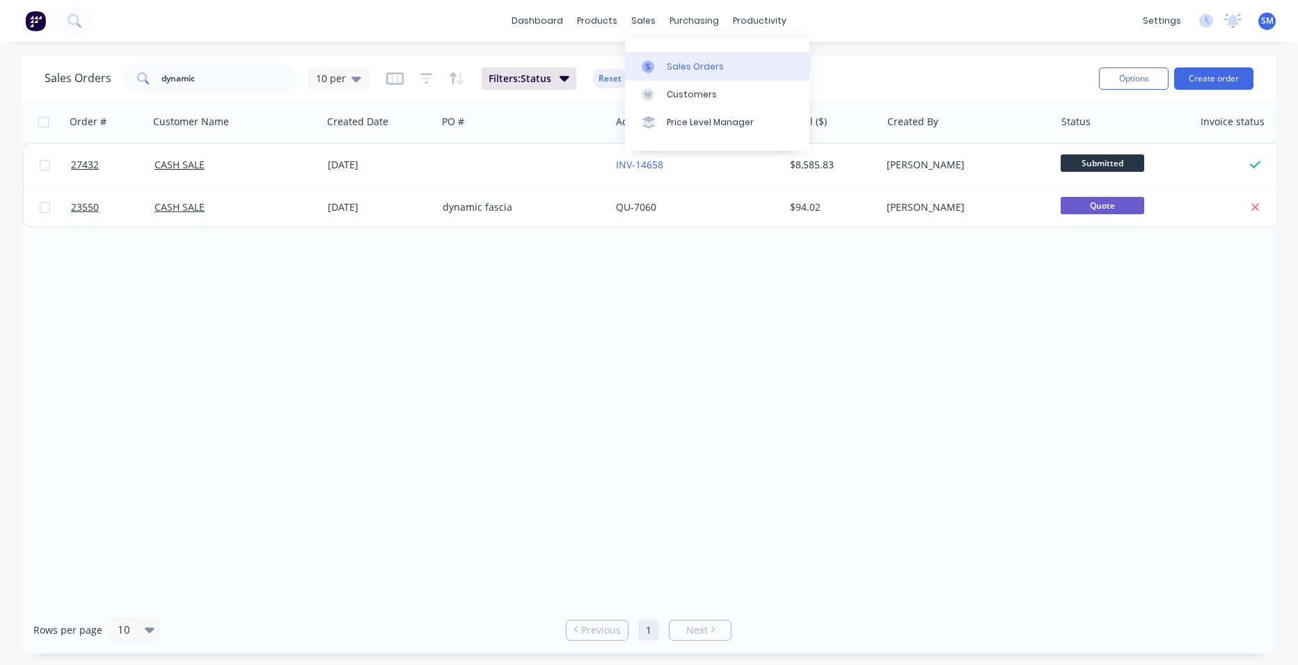
click at [673, 65] on div "Sales Orders" at bounding box center [695, 67] width 57 height 13
drag, startPoint x: 154, startPoint y: 89, endPoint x: 112, endPoint y: 70, distance: 45.8
click at [132, 86] on div "dynamic" at bounding box center [209, 79] width 174 height 28
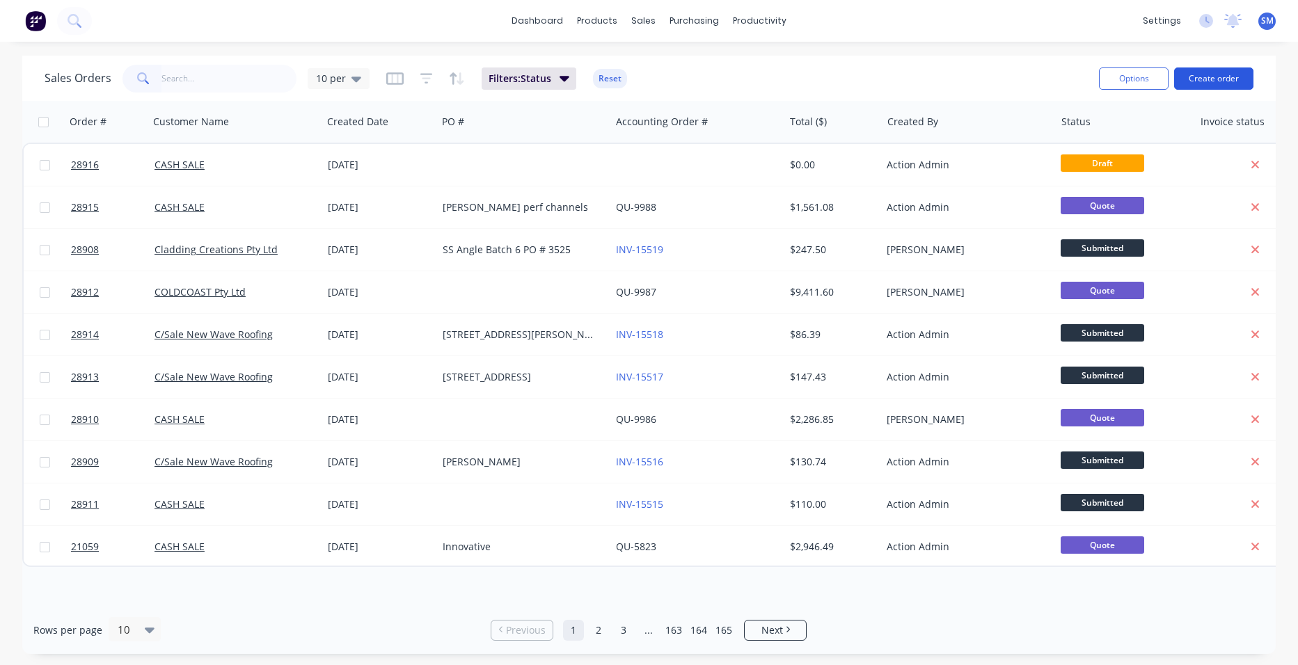
click at [1197, 78] on button "Create order" at bounding box center [1213, 78] width 79 height 22
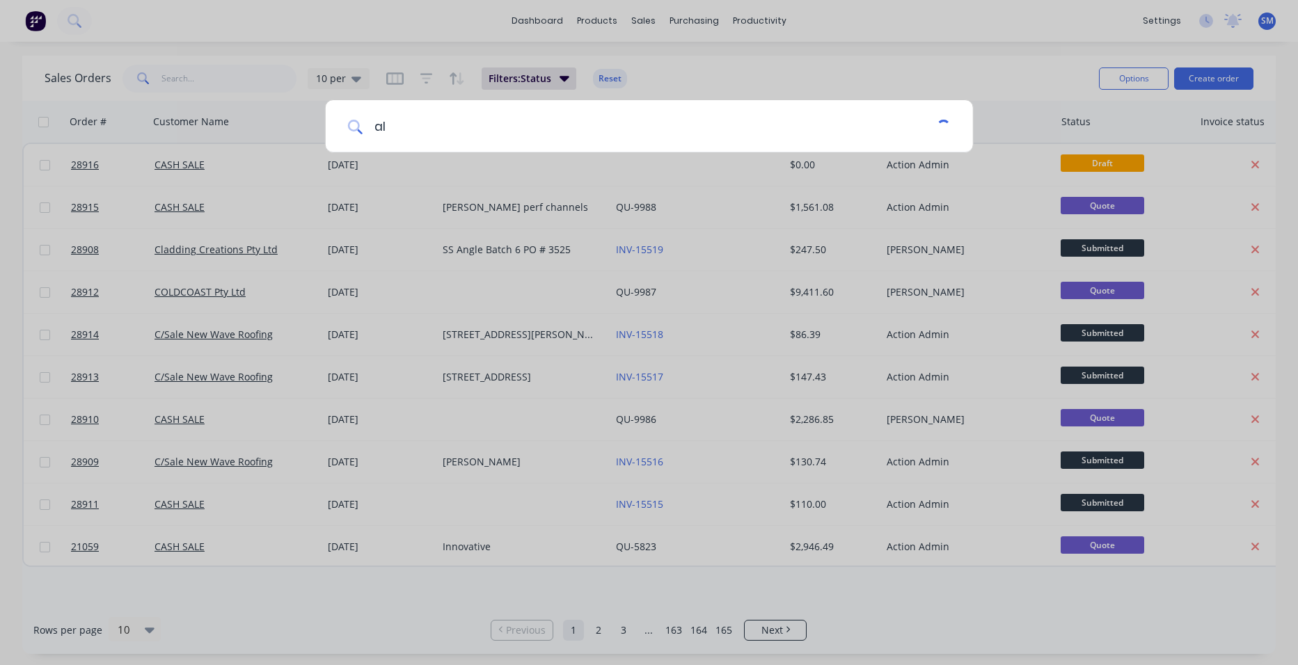
type input "a"
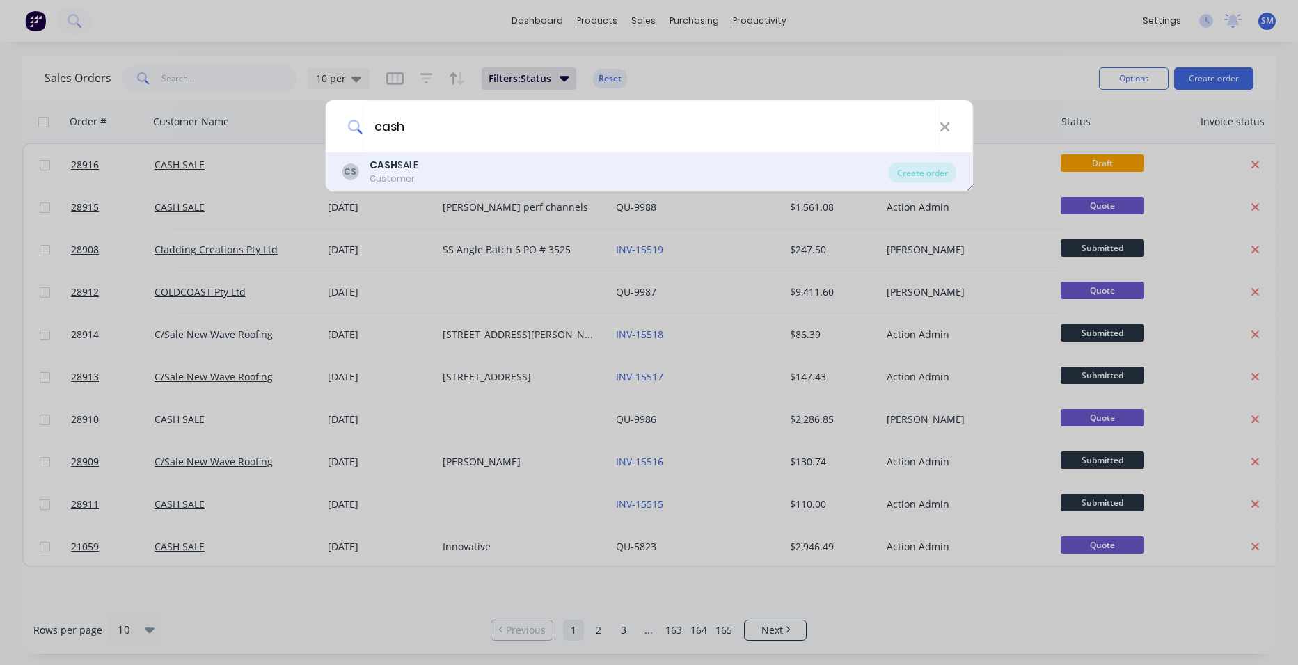
type input "cash"
click at [390, 162] on b "CASH" at bounding box center [383, 165] width 28 height 14
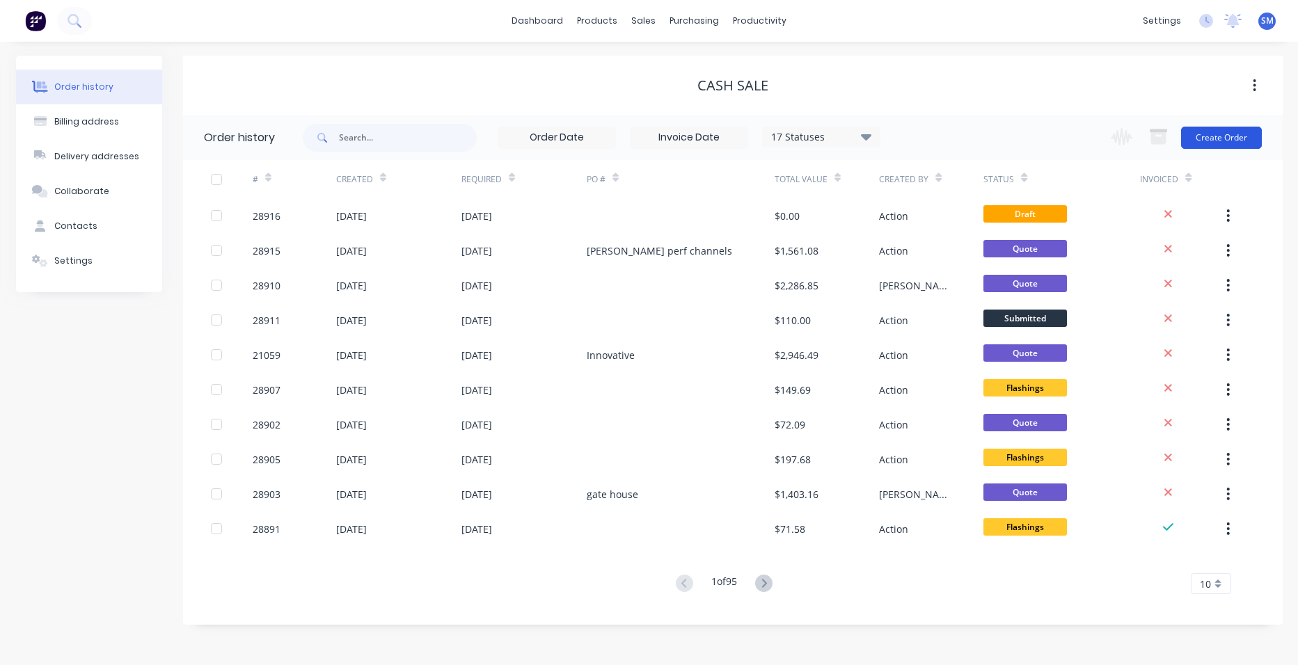
click at [1192, 131] on button "Create Order" at bounding box center [1221, 138] width 81 height 22
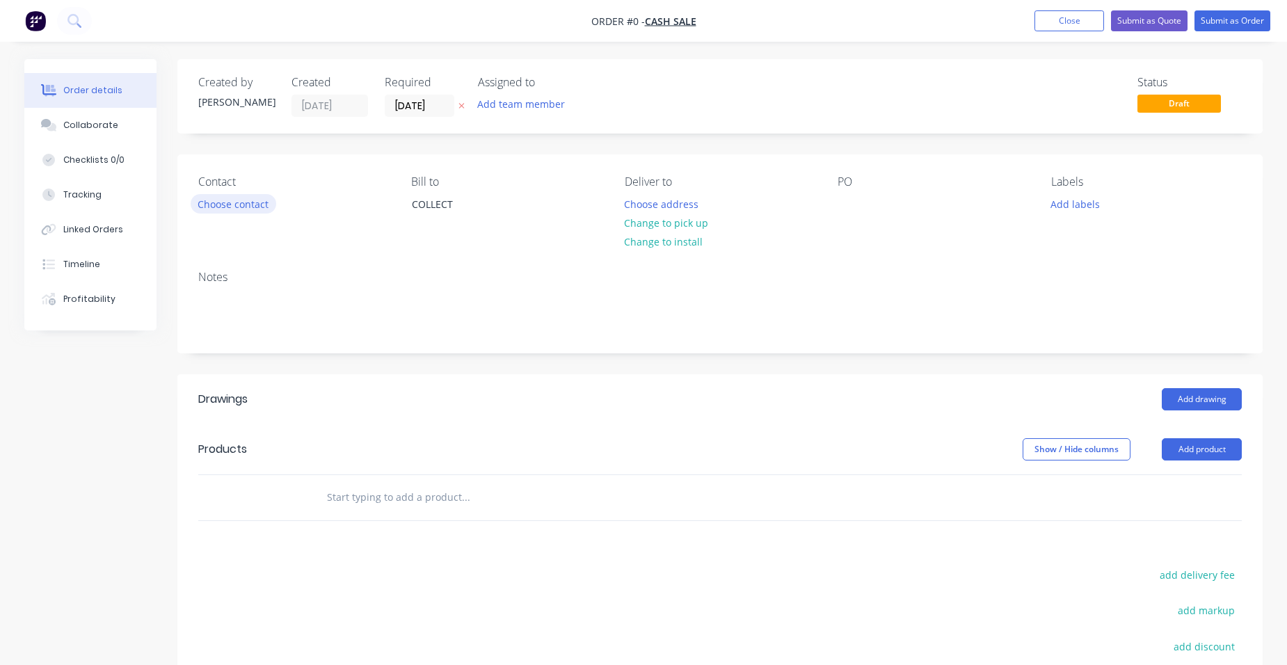
click at [250, 208] on button "Choose contact" at bounding box center [234, 203] width 86 height 19
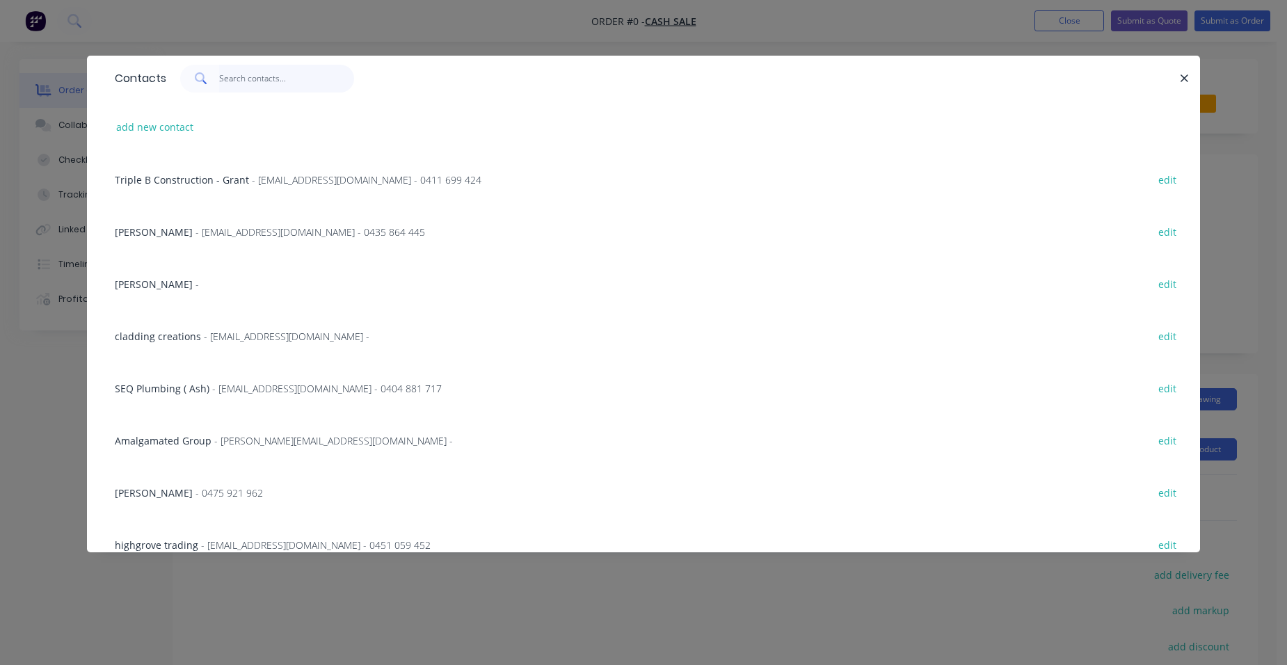
click at [248, 81] on input "text" at bounding box center [287, 79] width 136 height 28
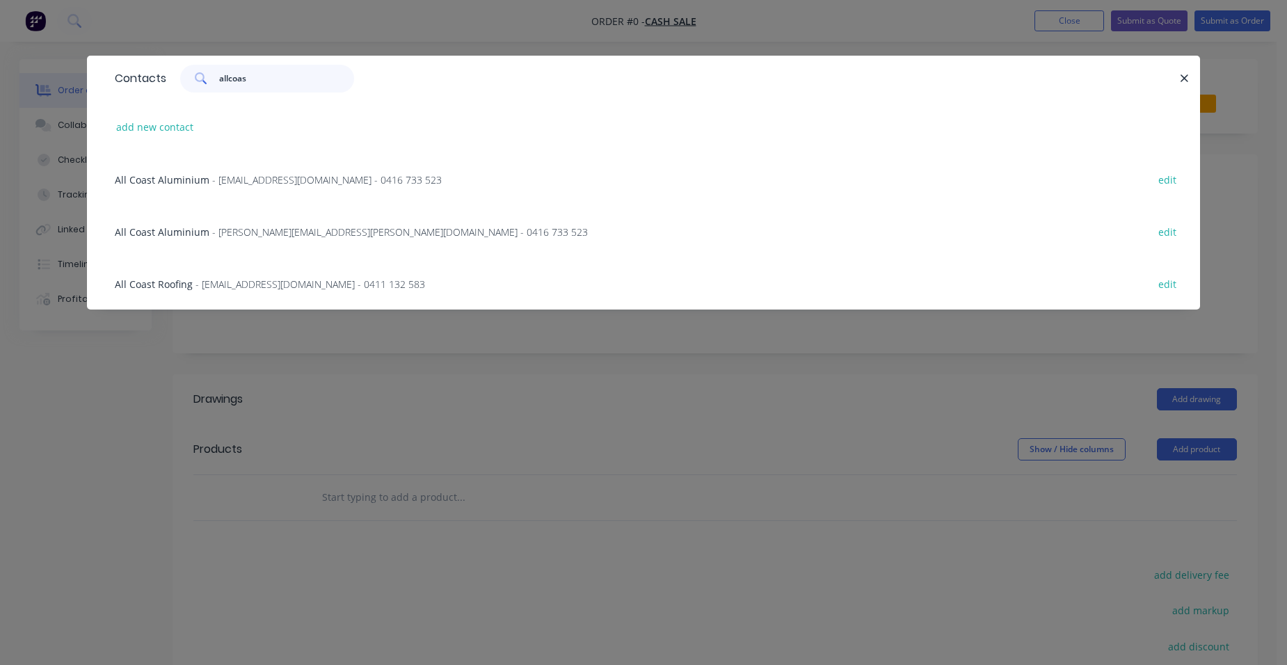
type input "allcoast"
click at [289, 232] on span "- anne.fuller@allcoastaluminium.com.au - 0416 733 523" at bounding box center [400, 231] width 376 height 13
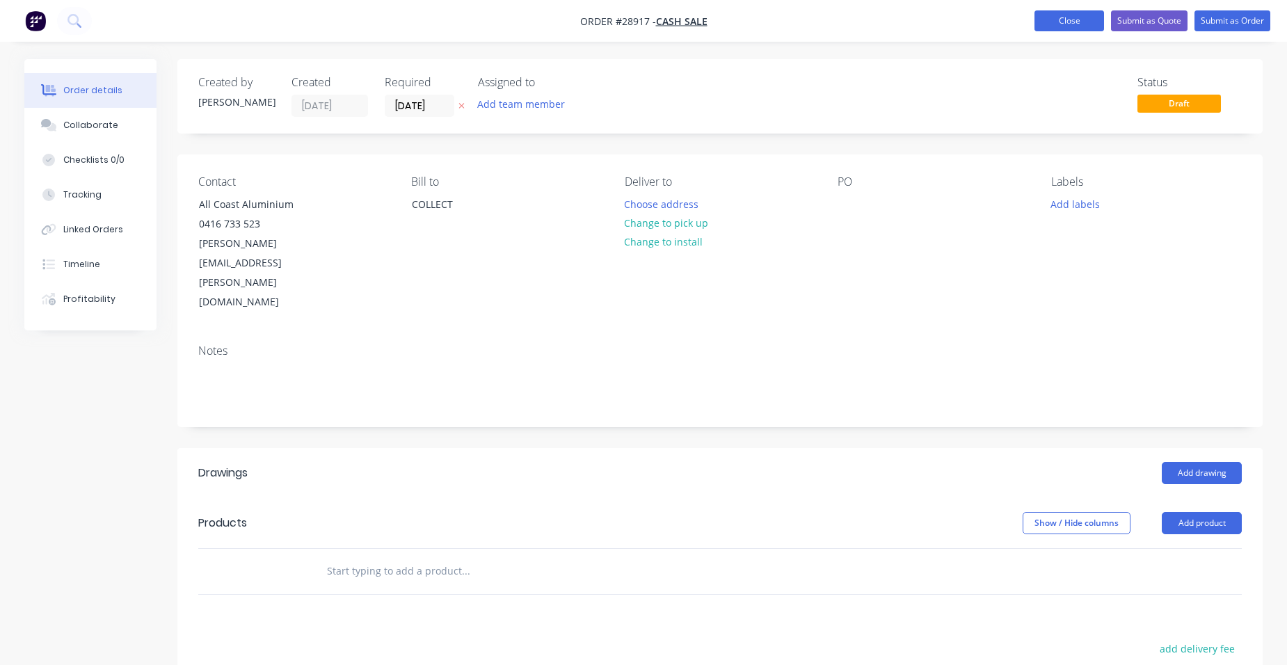
click at [1082, 20] on button "Close" at bounding box center [1070, 20] width 70 height 21
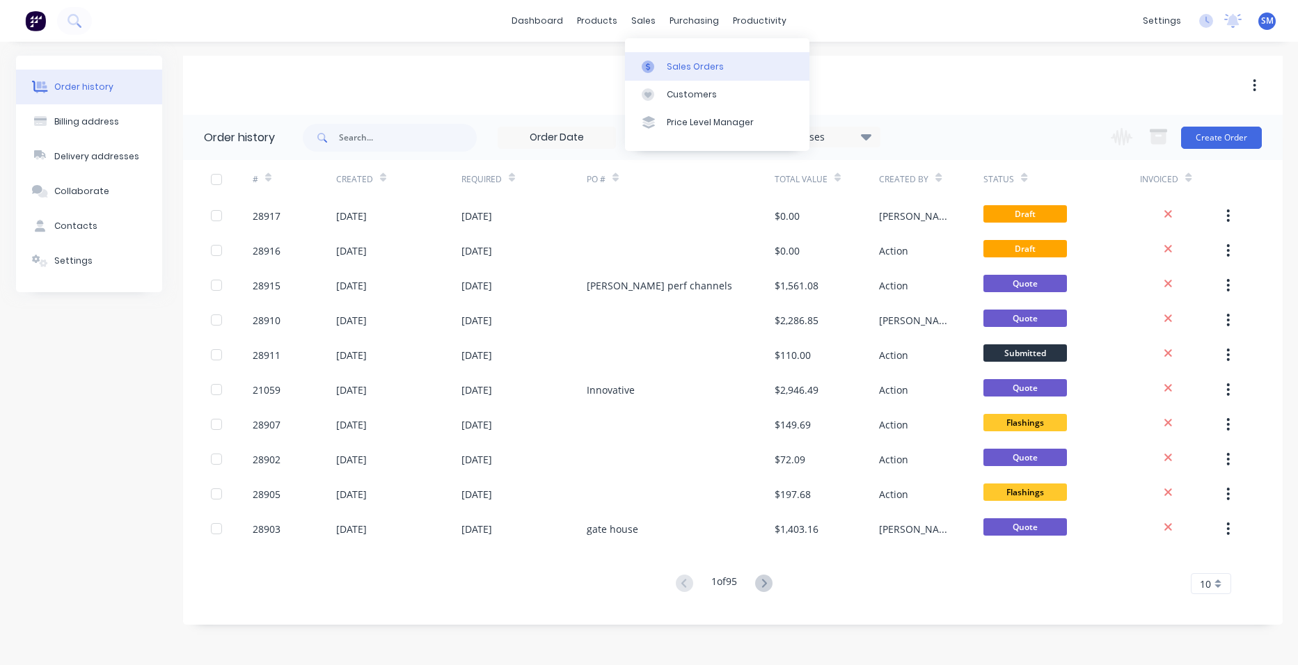
click at [676, 61] on div "Sales Orders" at bounding box center [695, 67] width 57 height 13
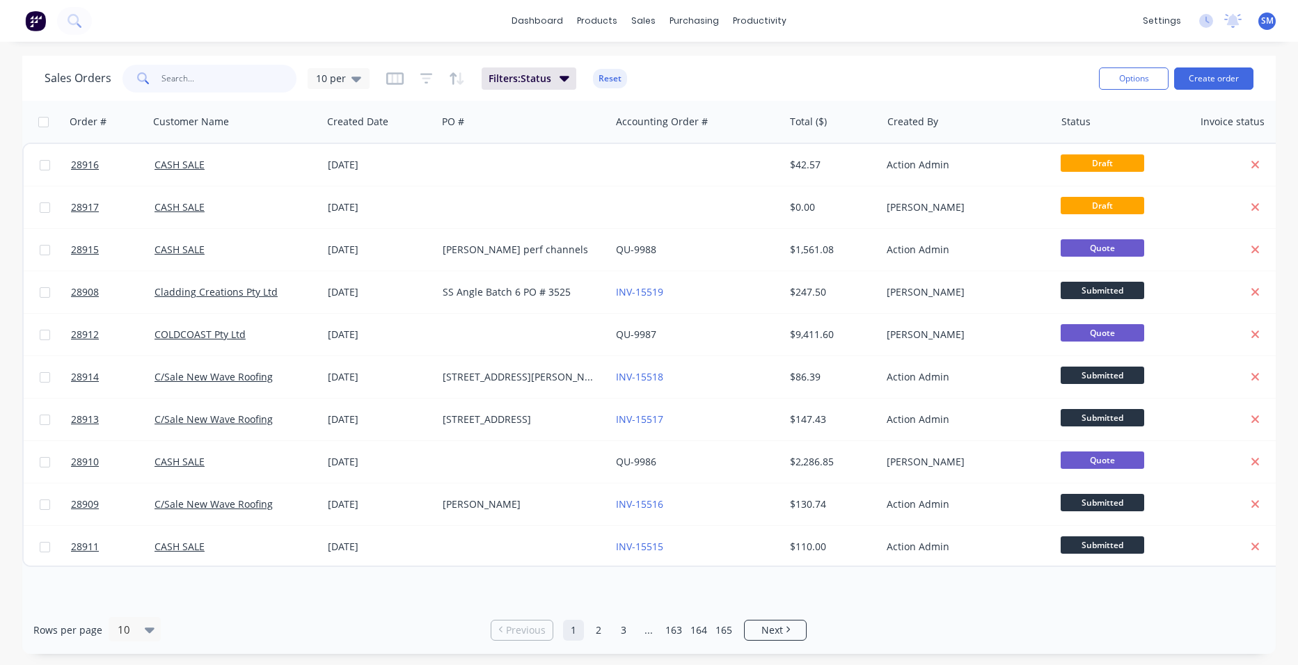
click at [200, 70] on input "text" at bounding box center [229, 79] width 136 height 28
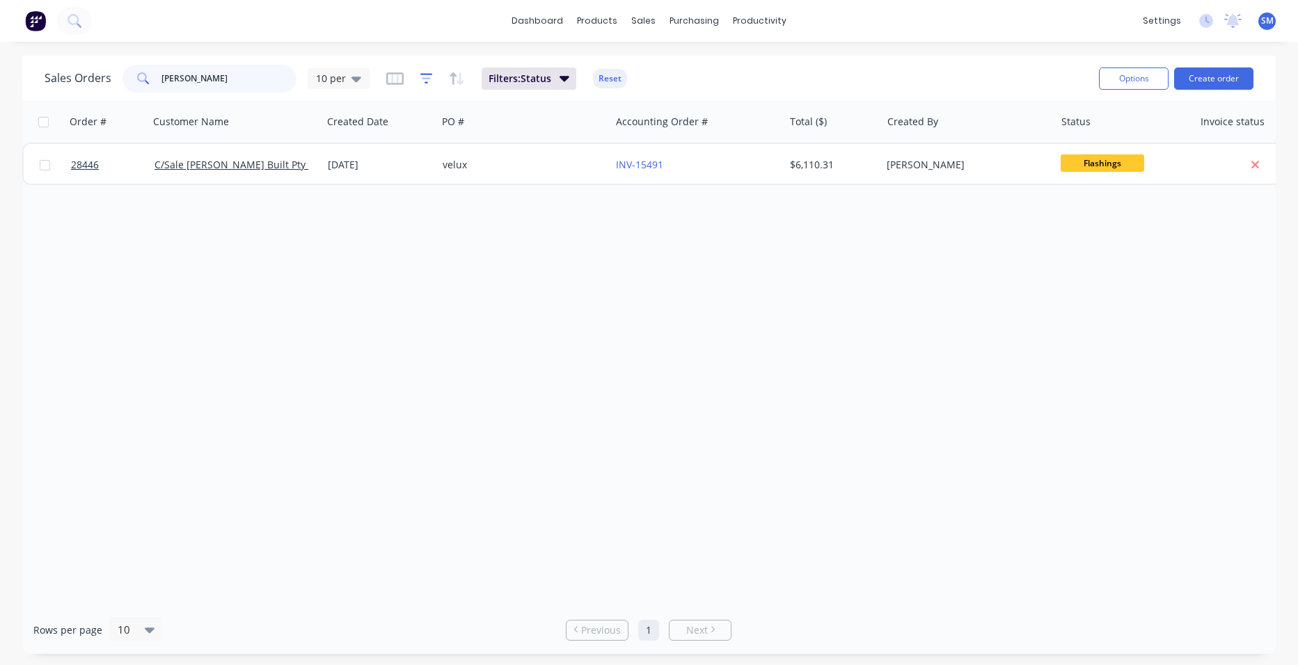
type input "brad lamont"
drag, startPoint x: 428, startPoint y: 76, endPoint x: 432, endPoint y: 86, distance: 11.2
click at [427, 77] on icon "button" at bounding box center [426, 79] width 13 height 14
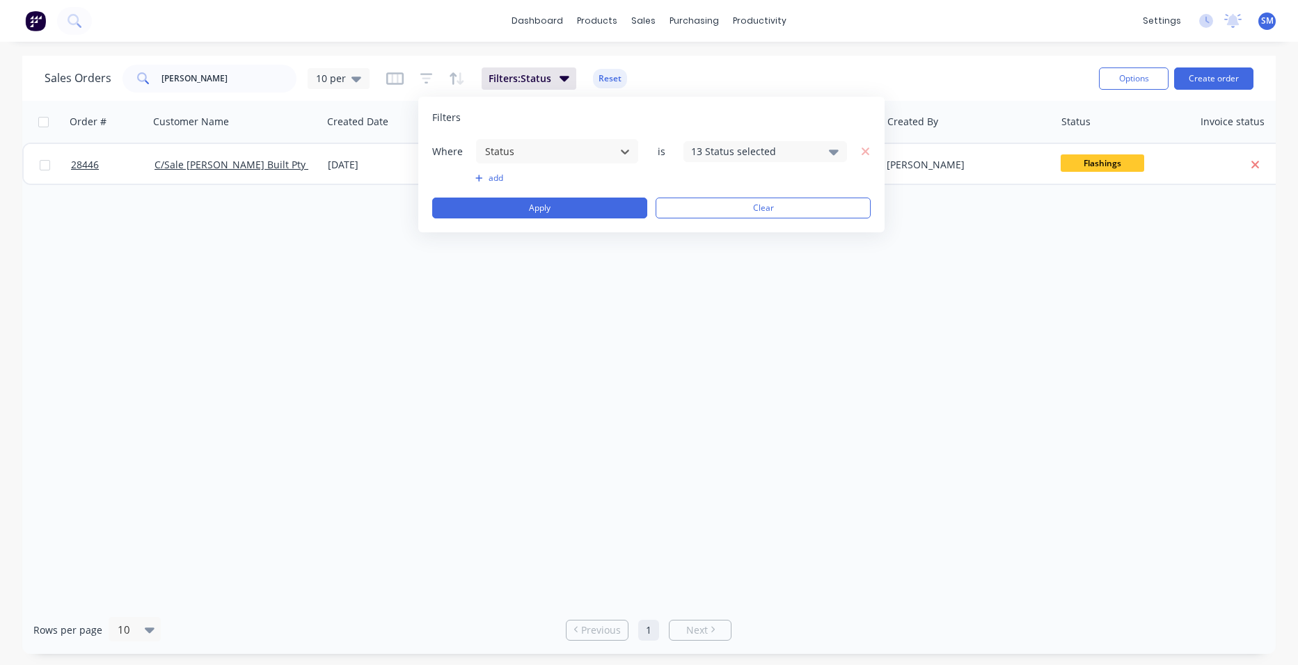
click at [808, 152] on div "13 Status selected" at bounding box center [754, 151] width 126 height 15
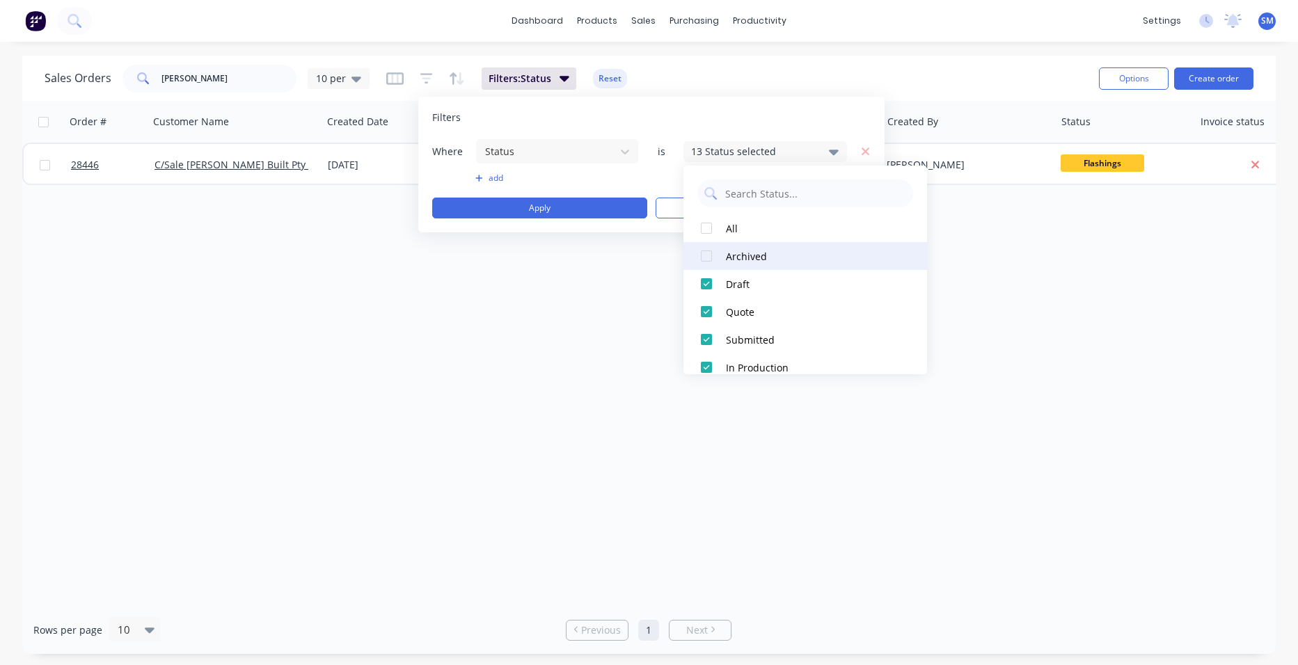
click at [709, 253] on div at bounding box center [706, 256] width 28 height 28
click at [566, 394] on div "Order # Customer Name Created Date PO # Accounting Order # Total ($) Created By…" at bounding box center [648, 353] width 1253 height 505
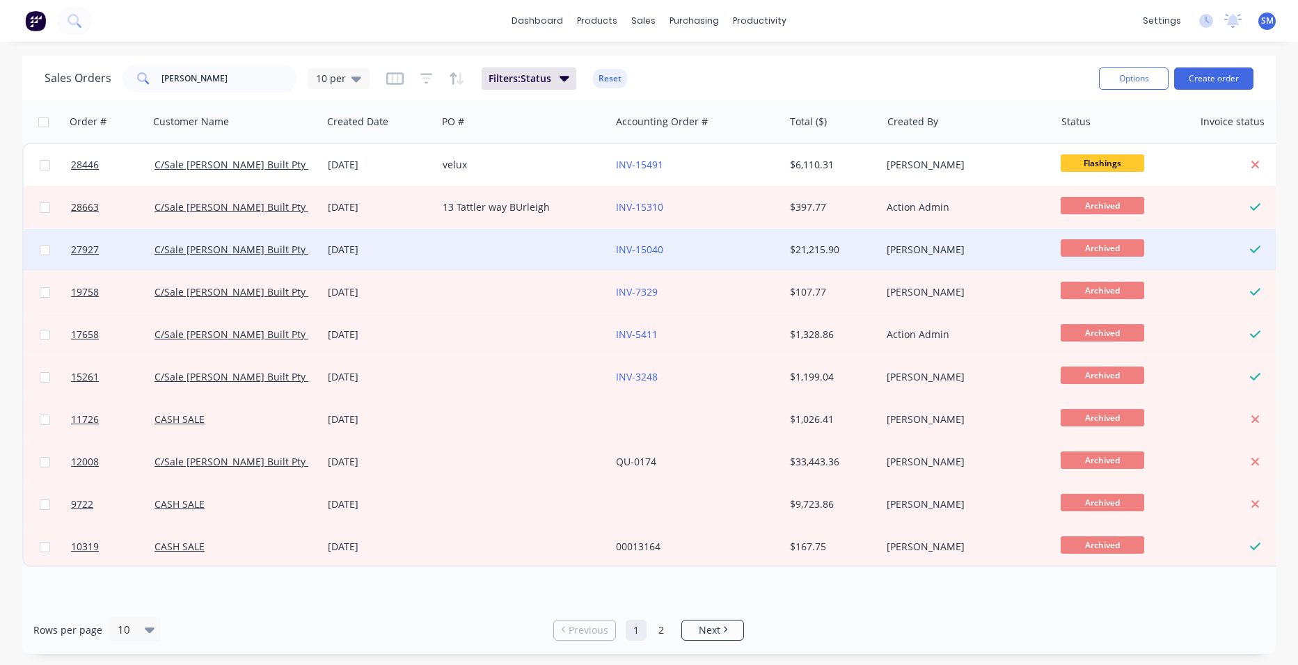
click at [723, 249] on div "INV-15040" at bounding box center [693, 250] width 154 height 14
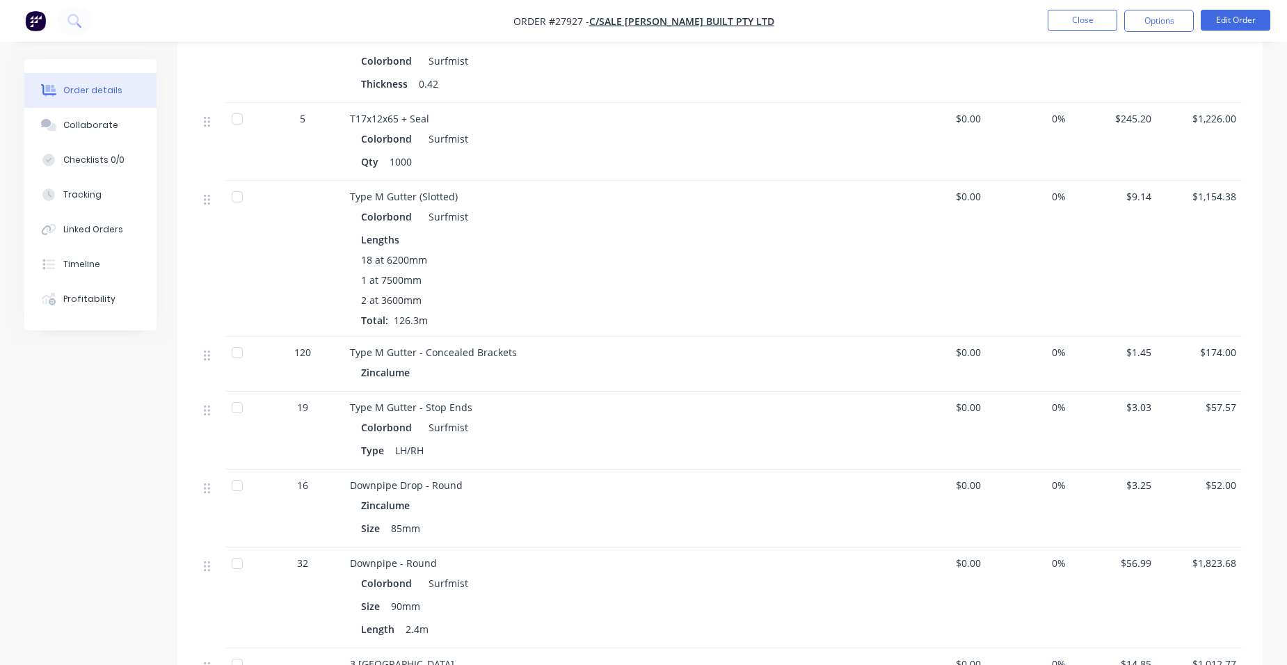
scroll to position [892, 0]
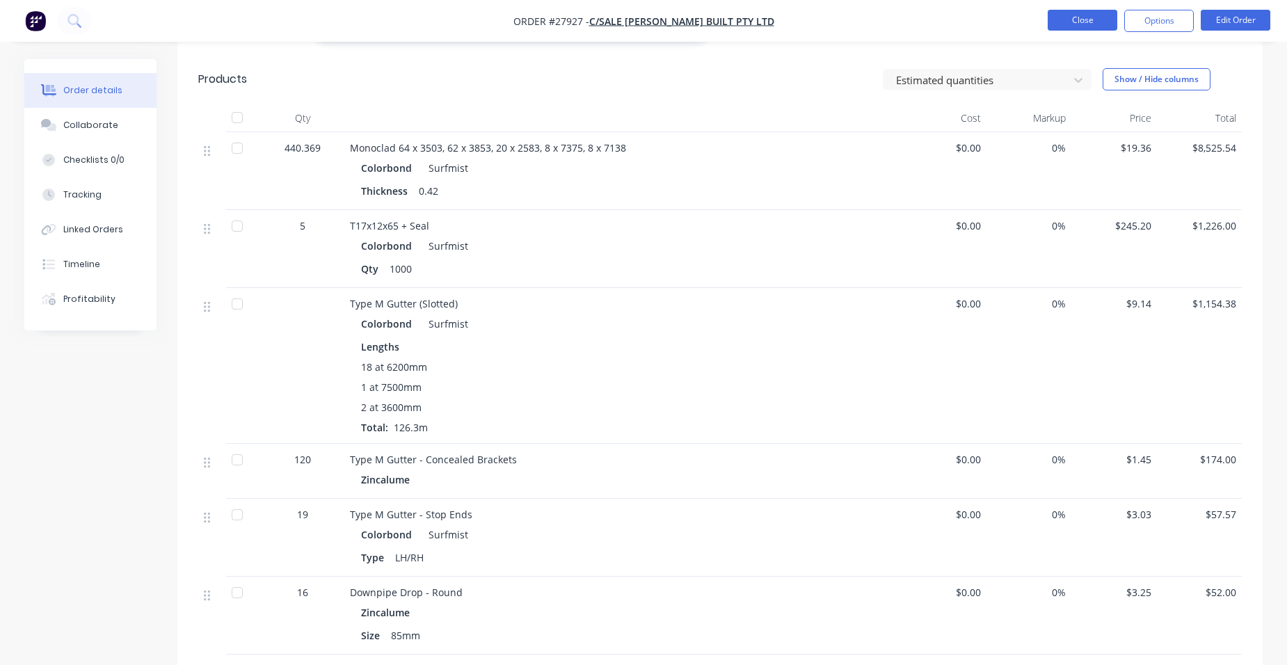
click at [1065, 19] on button "Close" at bounding box center [1083, 20] width 70 height 21
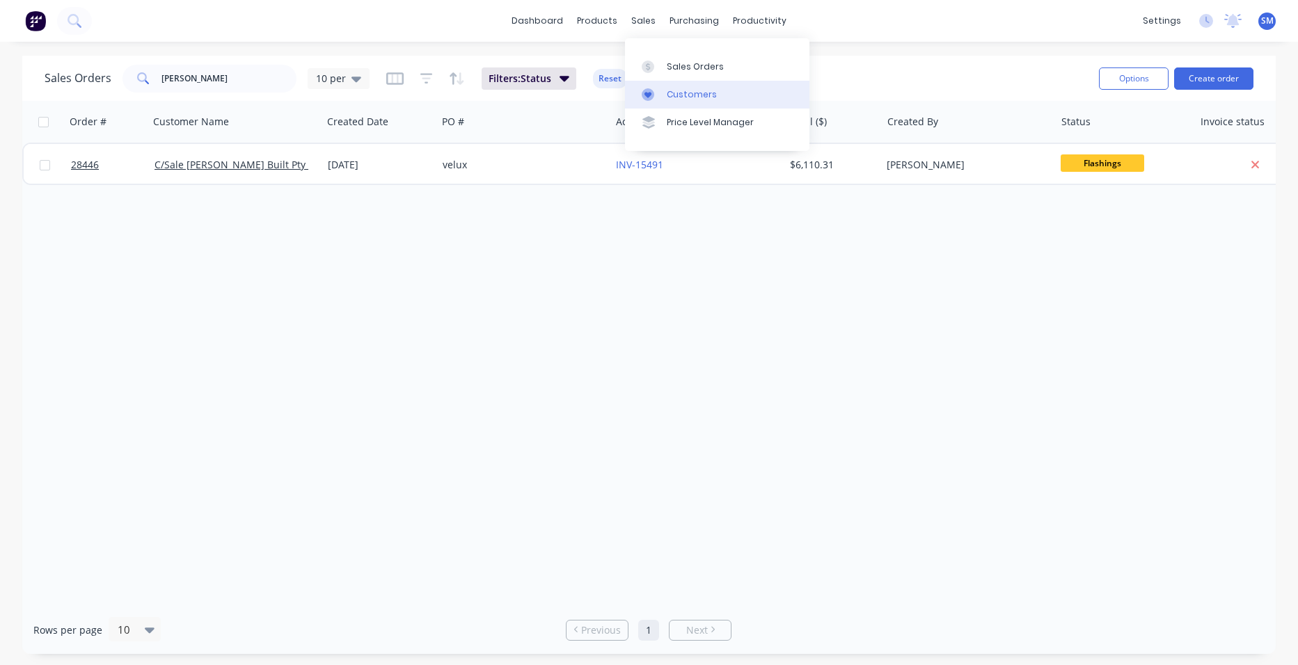
click at [668, 95] on div "Customers" at bounding box center [692, 94] width 50 height 13
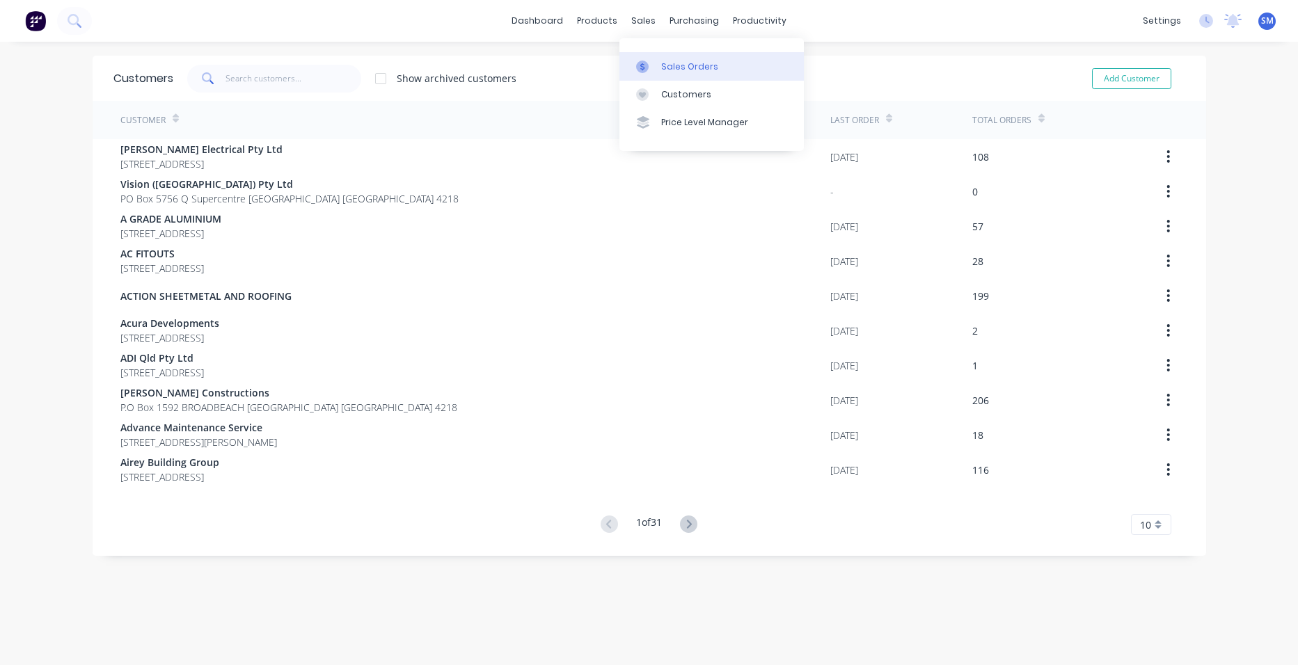
click at [654, 58] on link "Sales Orders" at bounding box center [711, 66] width 184 height 28
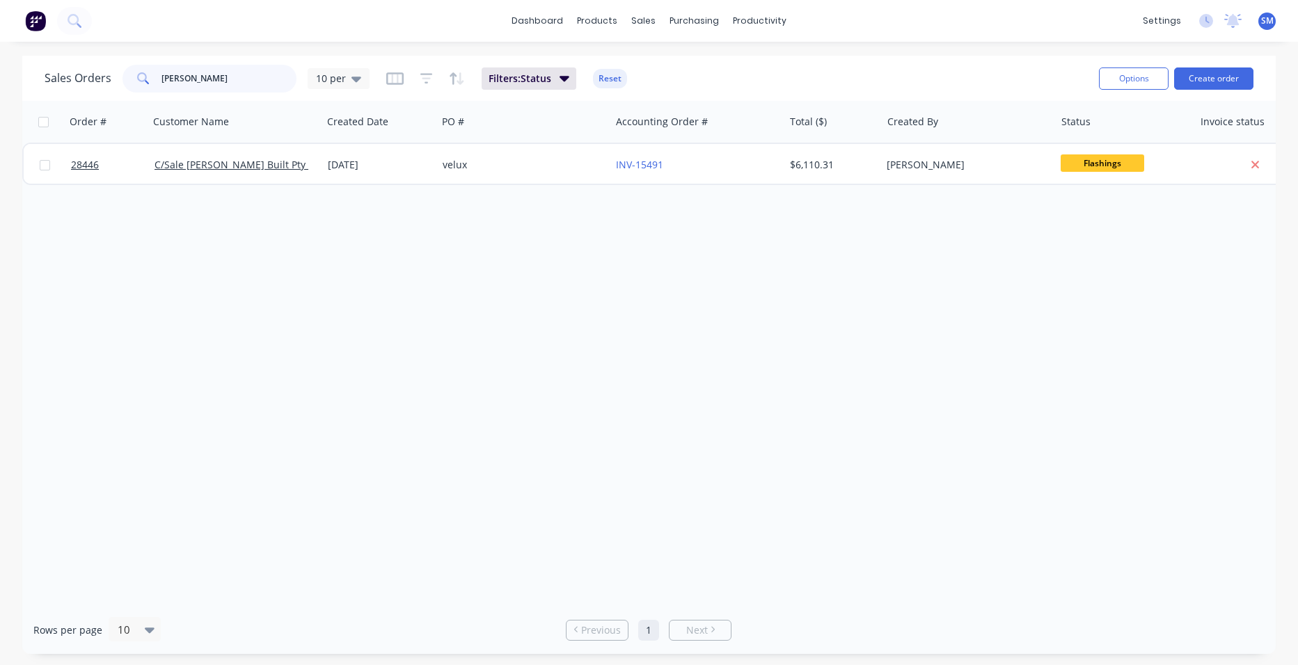
drag, startPoint x: 244, startPoint y: 79, endPoint x: 33, endPoint y: 1, distance: 224.1
click at [31, 71] on div "Sales Orders brad lamont 10 per Filters: Status Reset Options Create order" at bounding box center [648, 78] width 1253 height 45
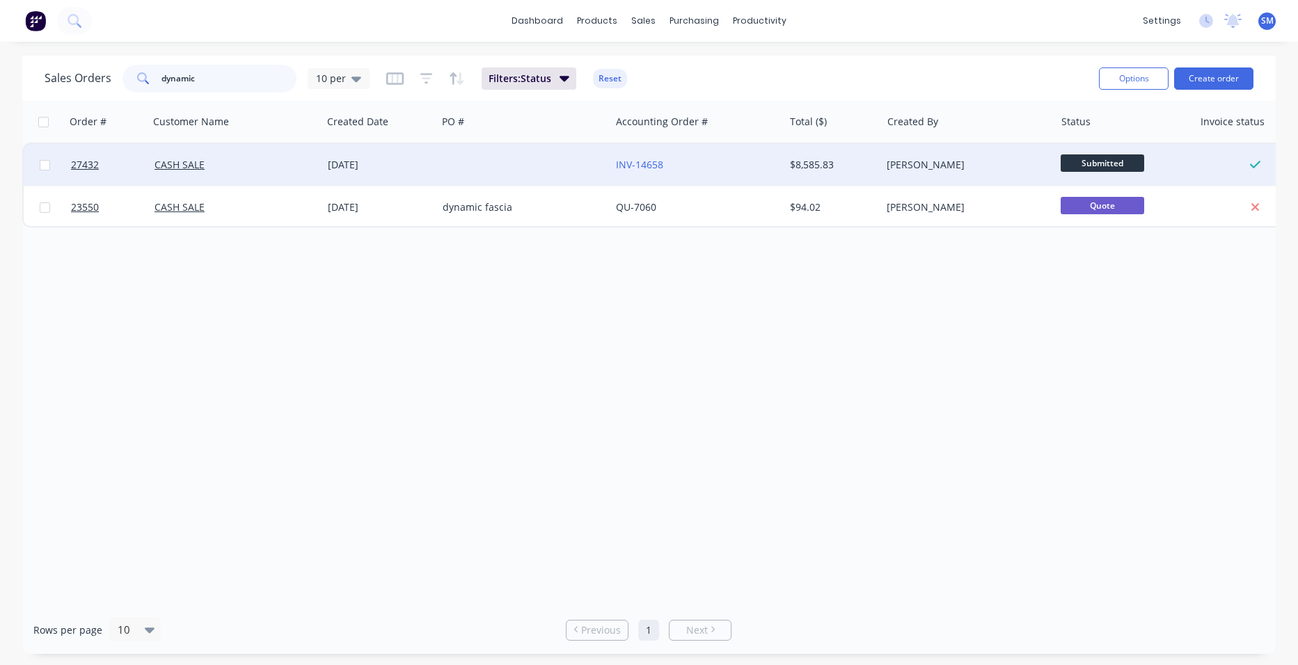
type input "dynamic"
click at [468, 154] on div at bounding box center [523, 165] width 173 height 42
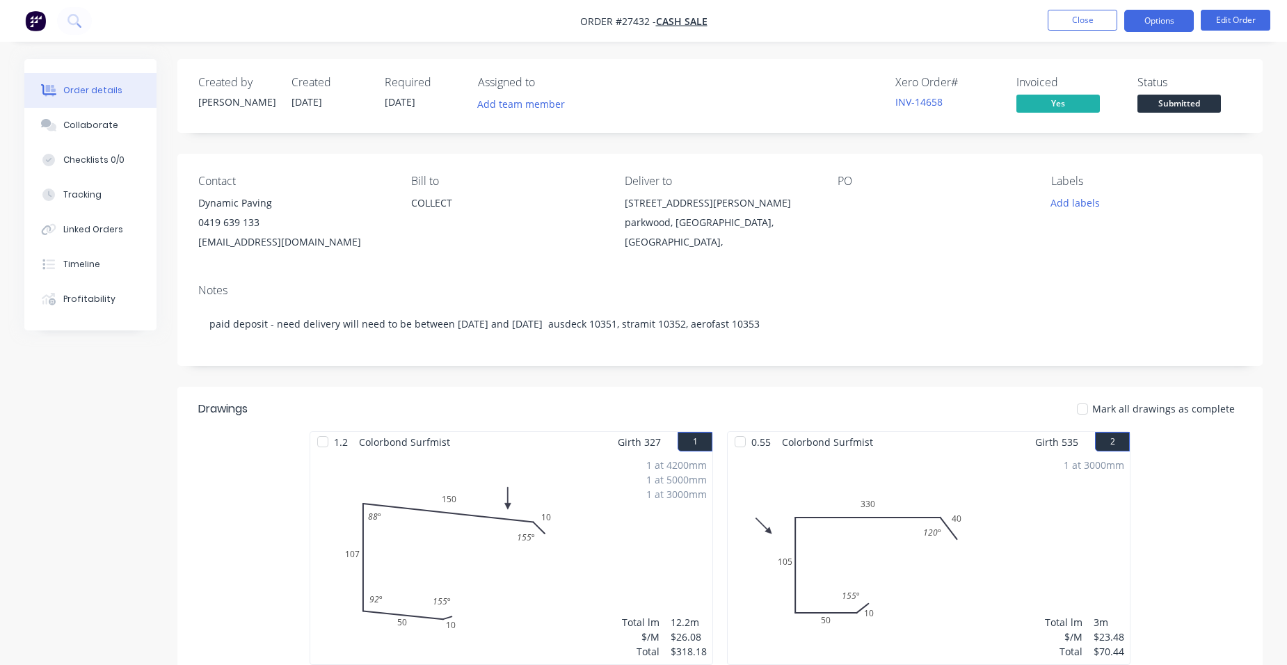
click at [1144, 15] on button "Options" at bounding box center [1159, 21] width 70 height 22
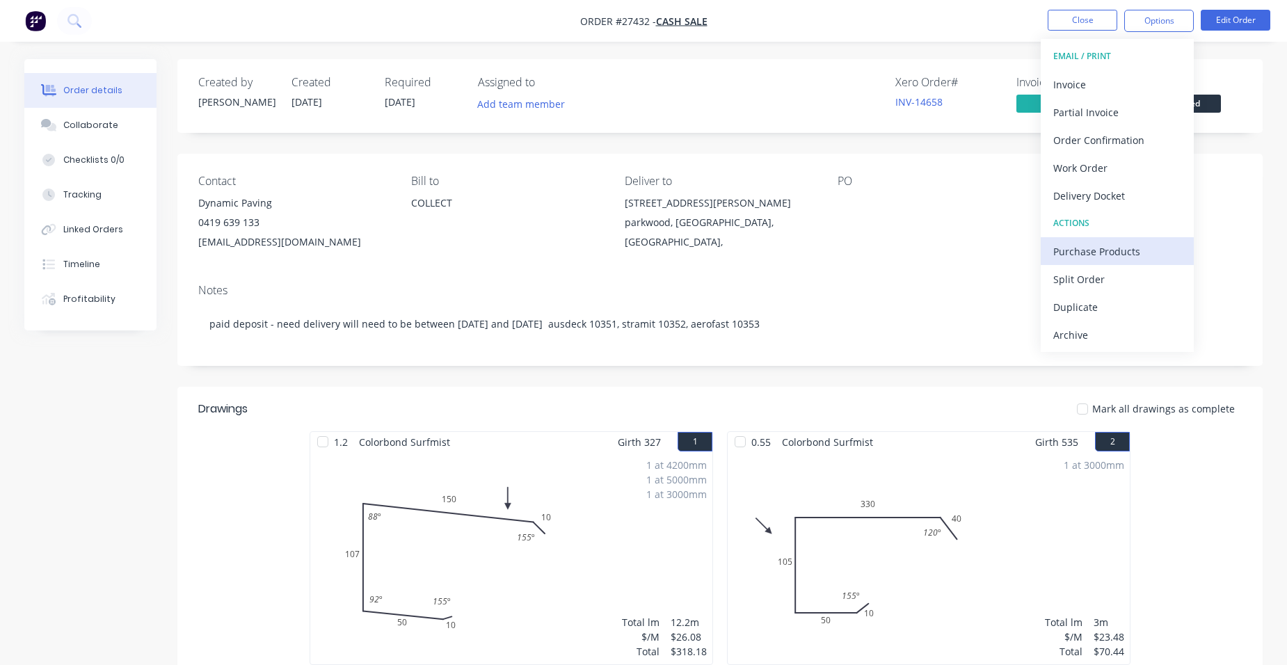
click at [1120, 248] on div "Purchase Products" at bounding box center [1117, 251] width 128 height 20
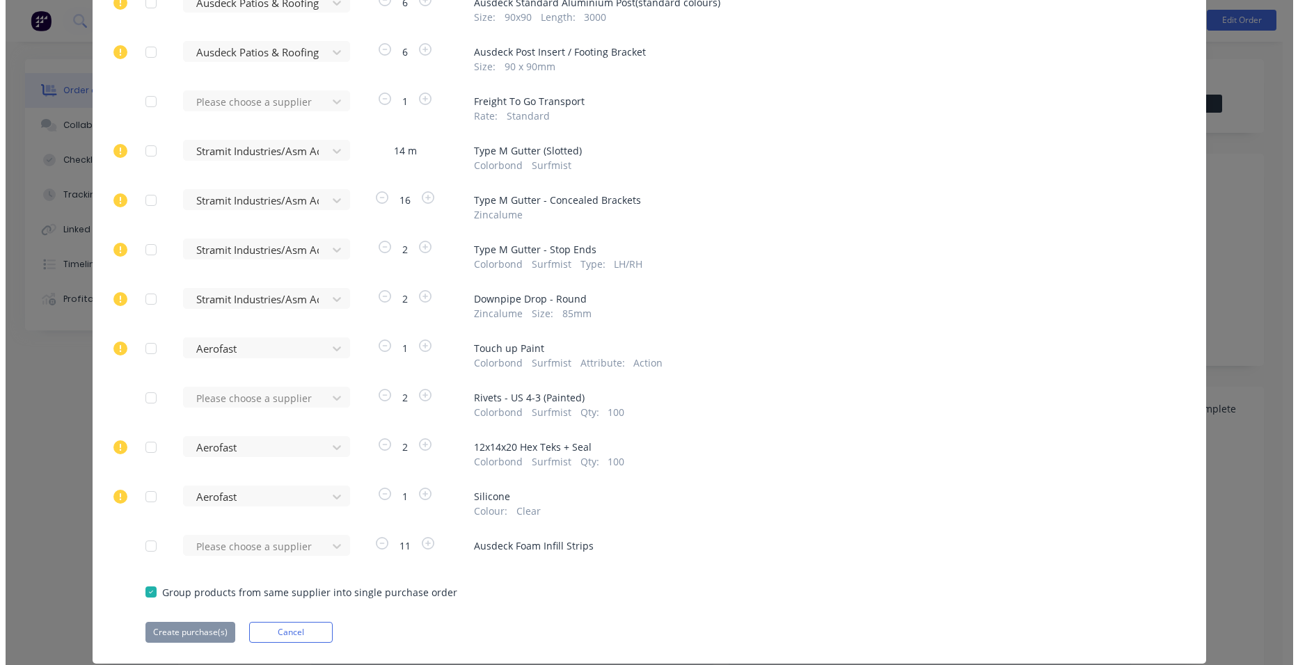
scroll to position [644, 0]
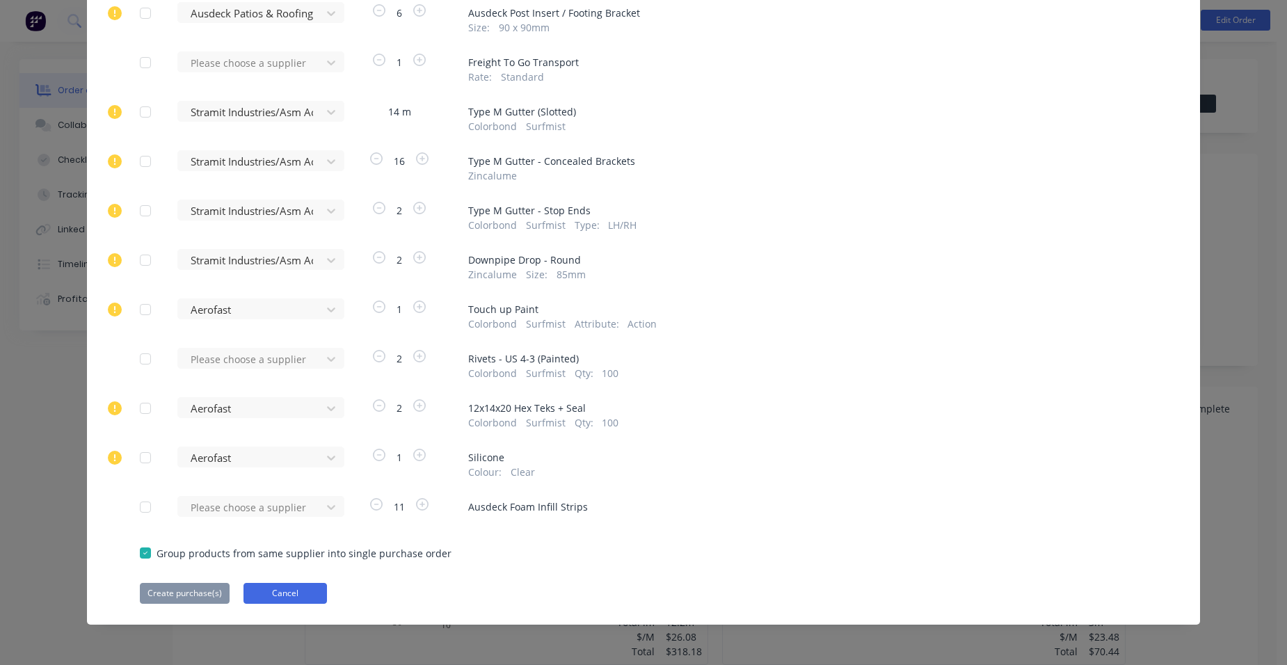
click at [280, 603] on button "Cancel" at bounding box center [285, 593] width 83 height 21
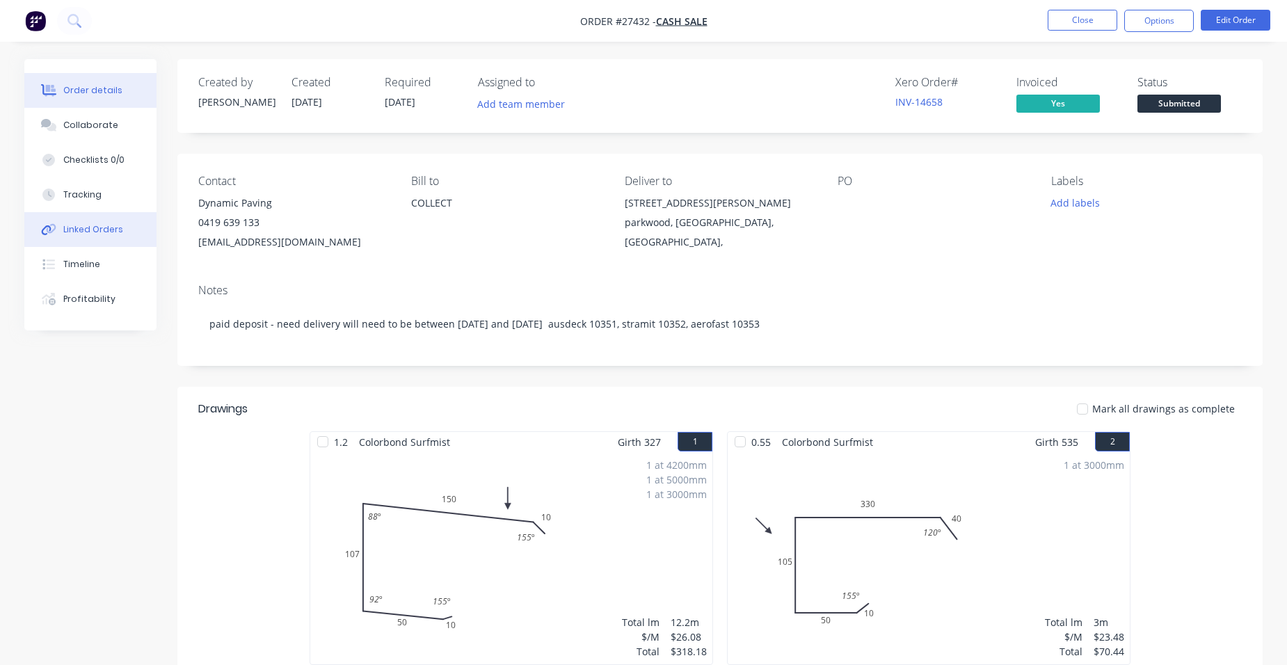
click at [115, 228] on div "Linked Orders" at bounding box center [93, 229] width 60 height 13
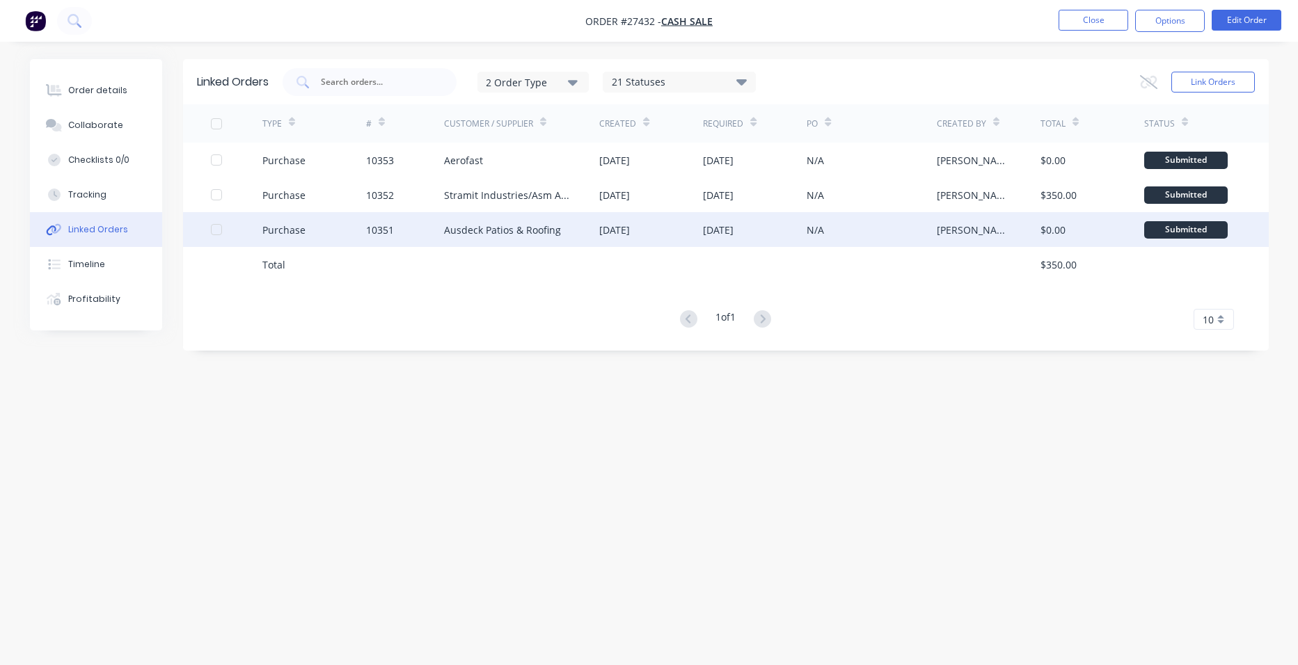
click at [525, 221] on div "Ausdeck Patios & Roofing" at bounding box center [522, 229] width 156 height 35
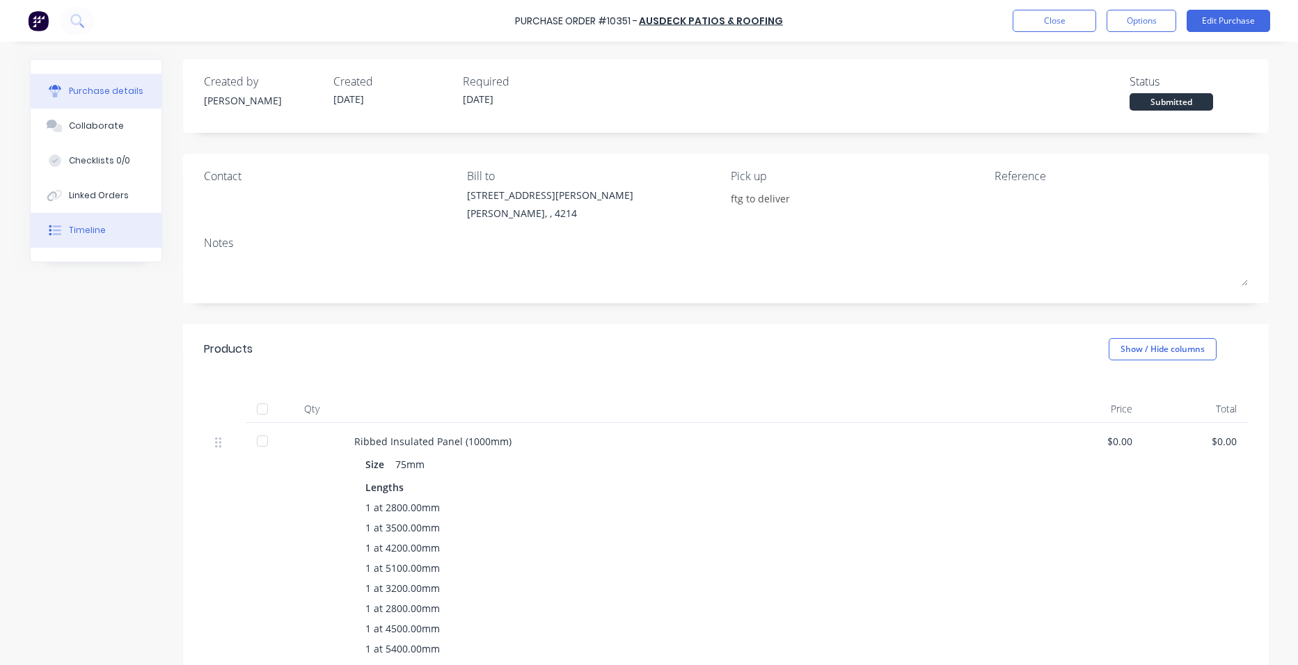
click at [102, 229] on button "Timeline" at bounding box center [96, 230] width 131 height 35
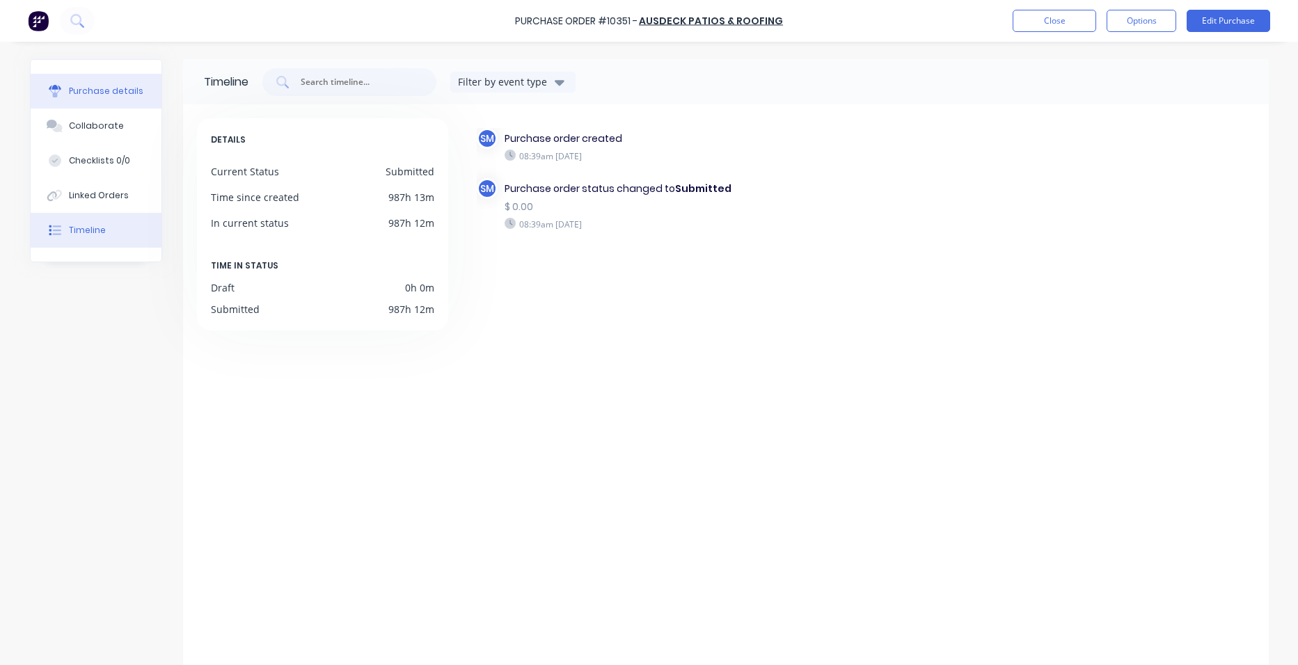
click at [122, 91] on div "Purchase details" at bounding box center [106, 91] width 74 height 13
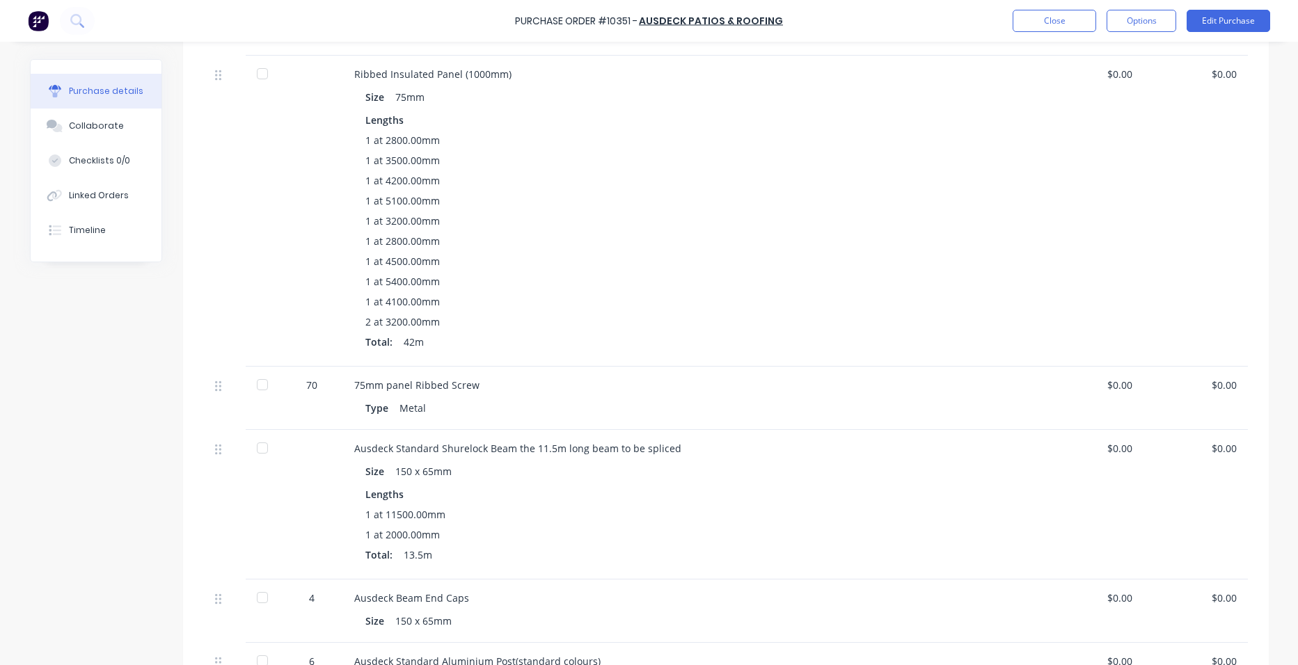
scroll to position [276, 0]
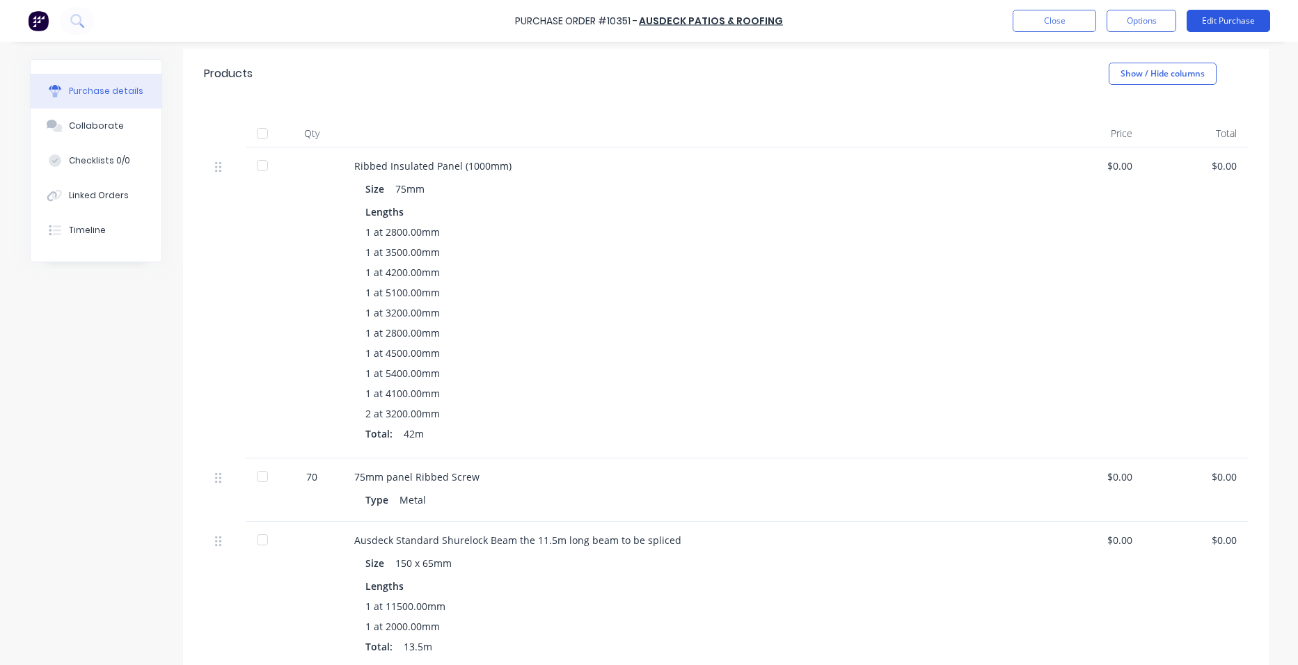
click at [1252, 22] on button "Edit Purchase" at bounding box center [1227, 21] width 83 height 22
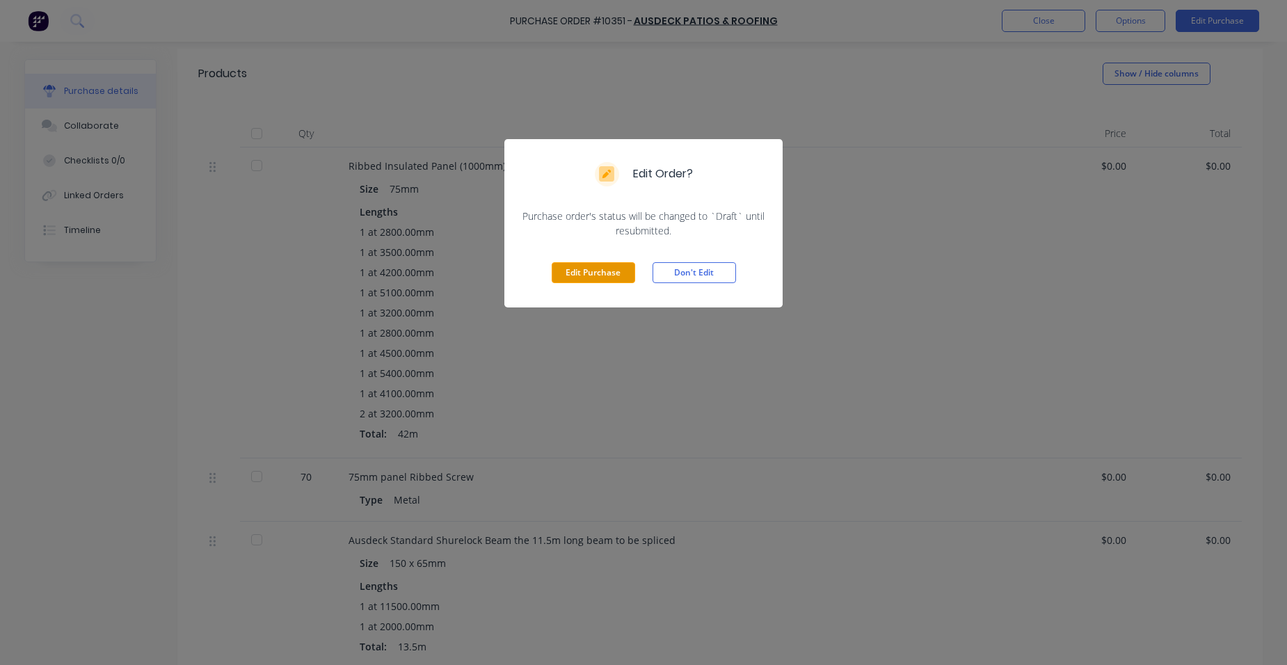
click at [576, 266] on button "Edit Purchase" at bounding box center [593, 272] width 83 height 21
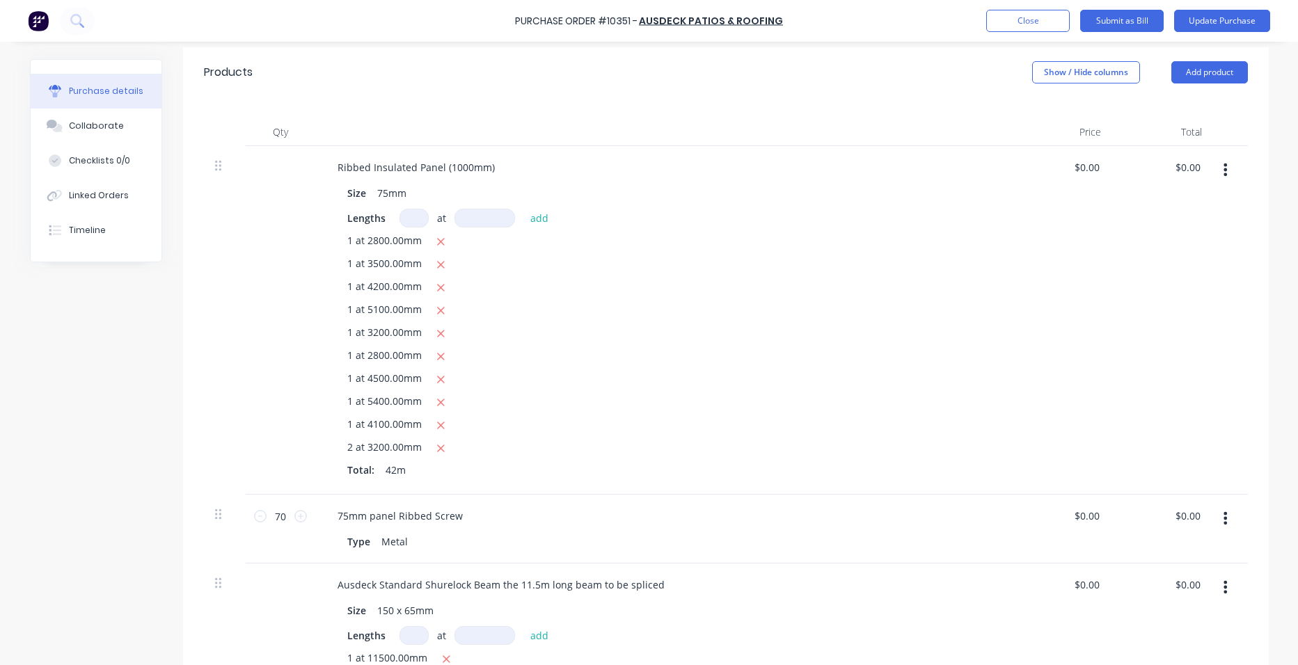
scroll to position [285, 0]
click at [1223, 172] on icon "button" at bounding box center [1224, 171] width 3 height 15
click at [1196, 286] on button "Delete" at bounding box center [1183, 292] width 118 height 28
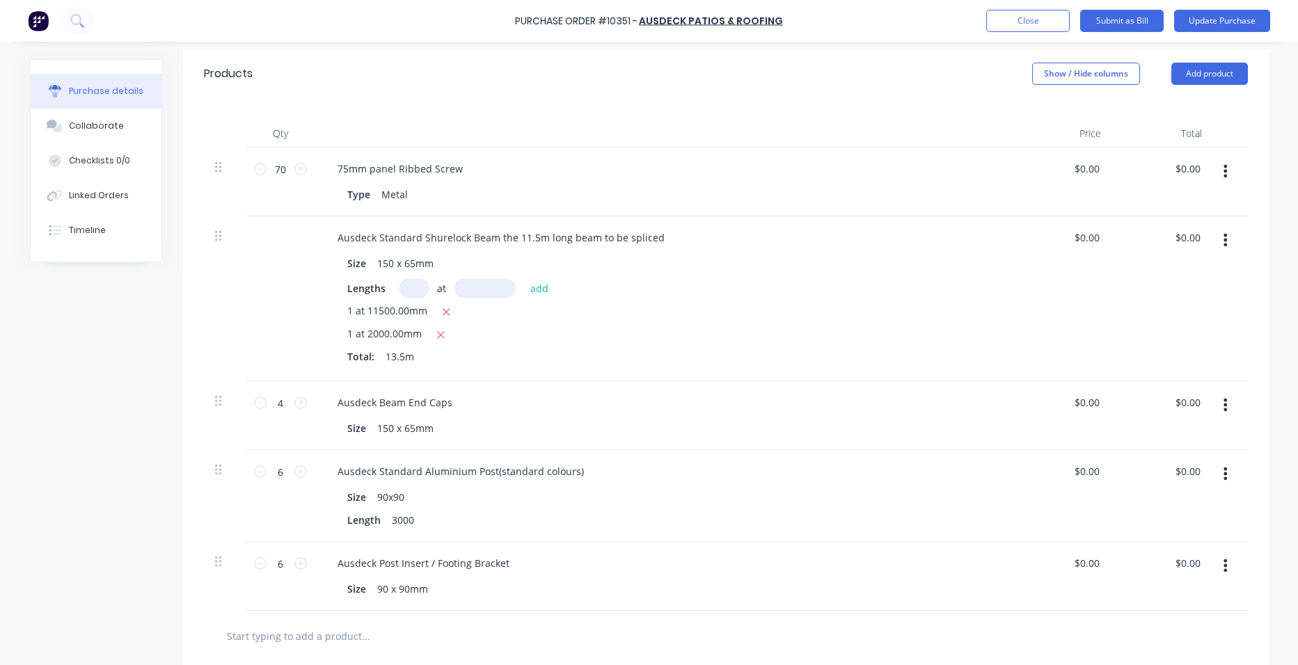
click at [1223, 169] on icon "button" at bounding box center [1224, 171] width 3 height 15
click at [1196, 205] on button "Edit" at bounding box center [1183, 208] width 118 height 28
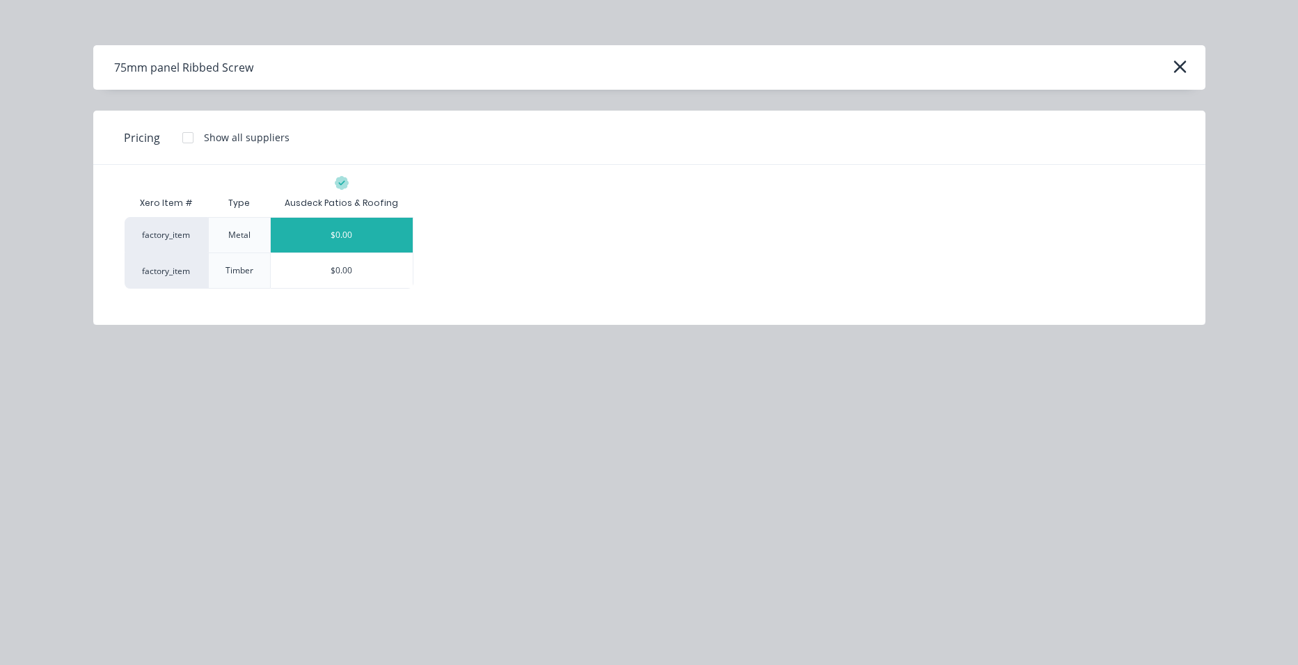
click at [1181, 59] on icon "button" at bounding box center [1179, 66] width 15 height 19
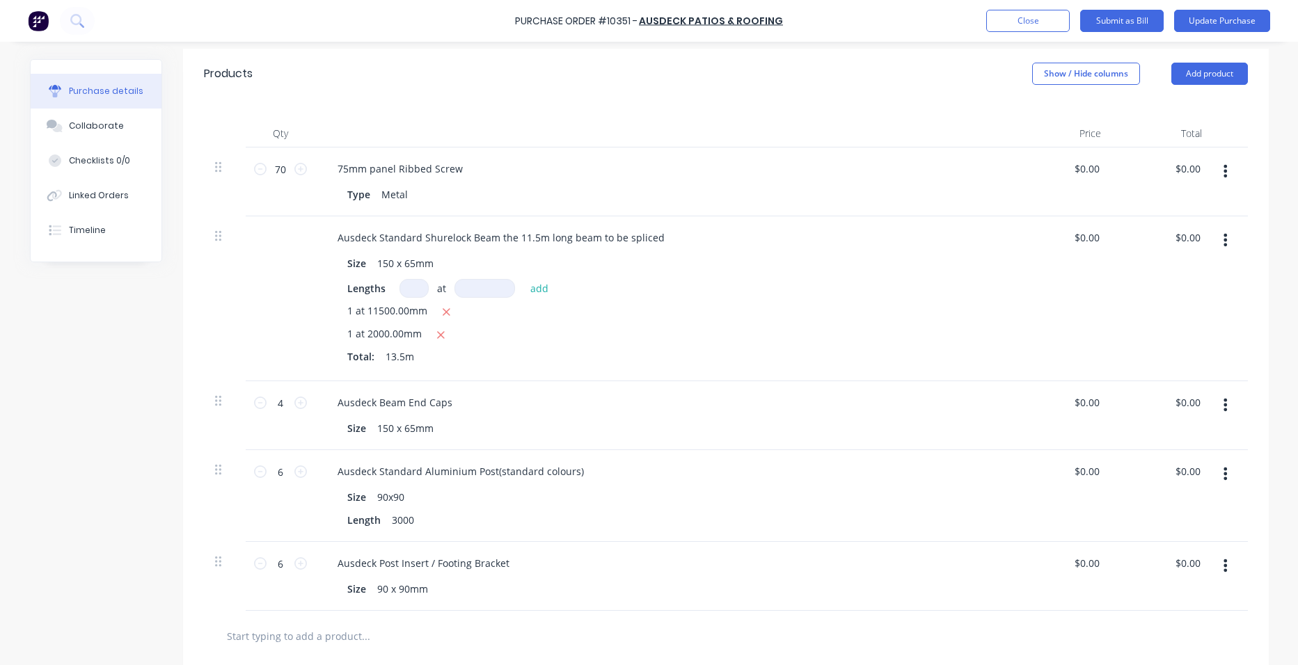
click at [1225, 168] on button "button" at bounding box center [1225, 171] width 33 height 25
click at [1186, 286] on button "Delete" at bounding box center [1183, 292] width 118 height 28
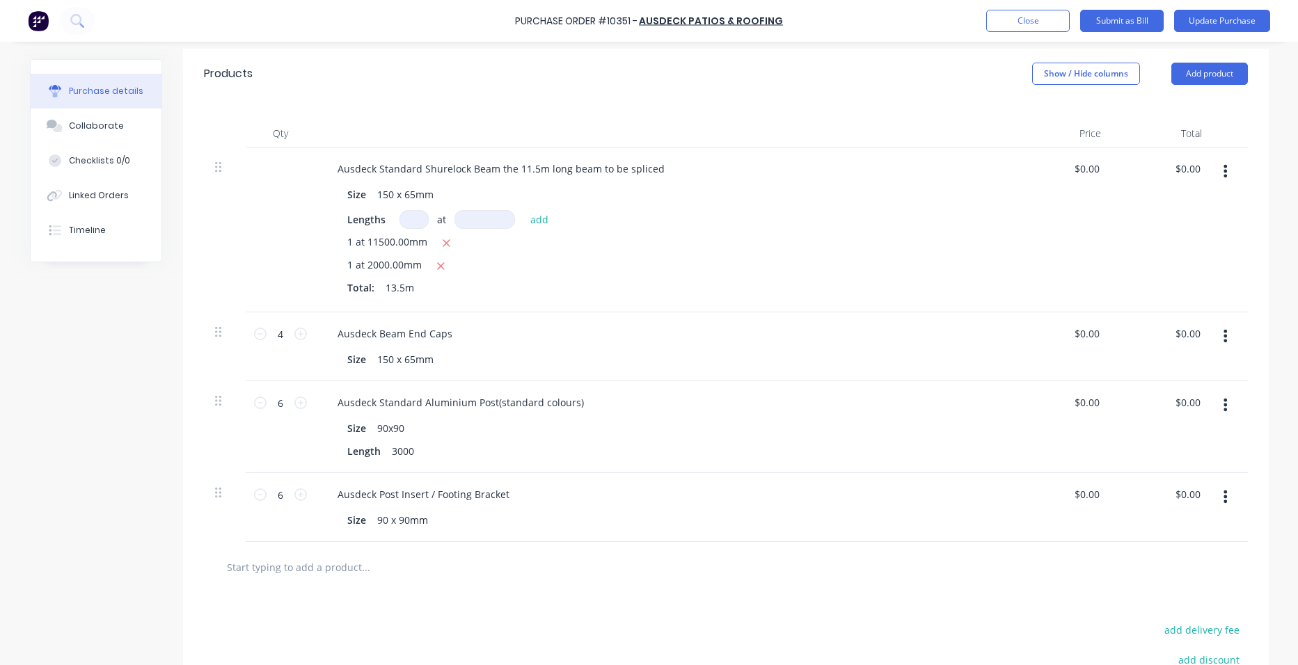
drag, startPoint x: 436, startPoint y: 266, endPoint x: 435, endPoint y: 254, distance: 11.9
click at [436, 263] on icon "button" at bounding box center [440, 266] width 9 height 13
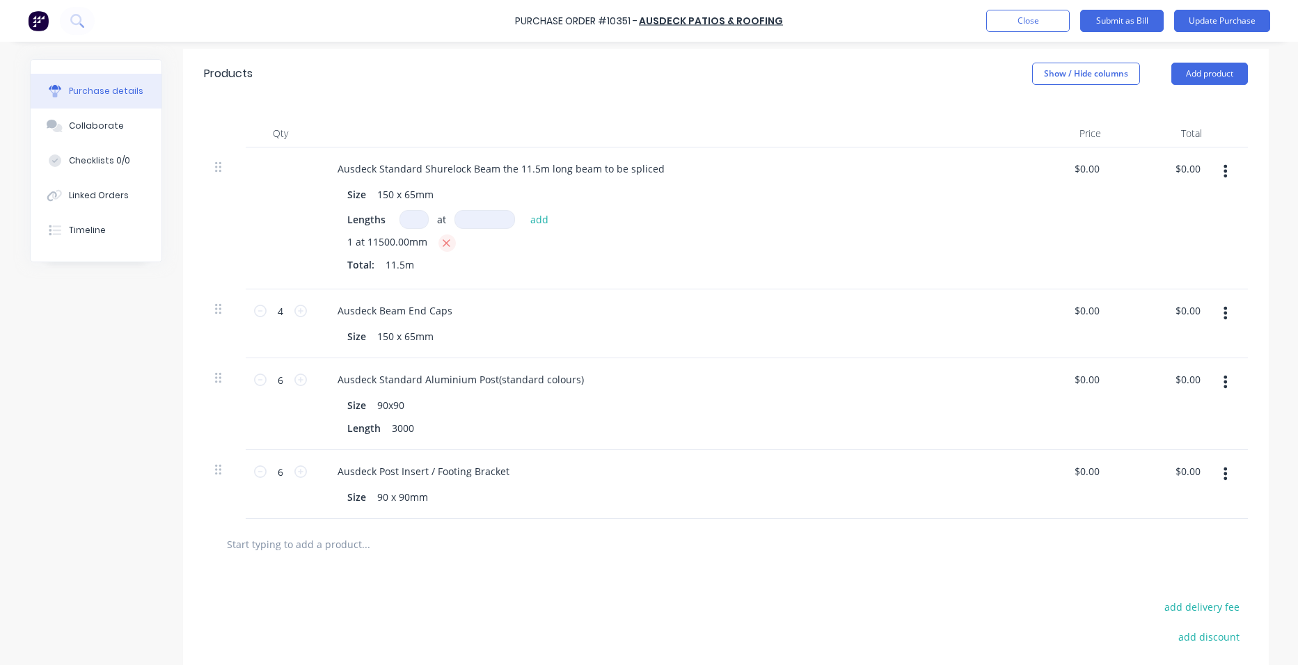
click at [443, 243] on icon "button" at bounding box center [446, 243] width 9 height 13
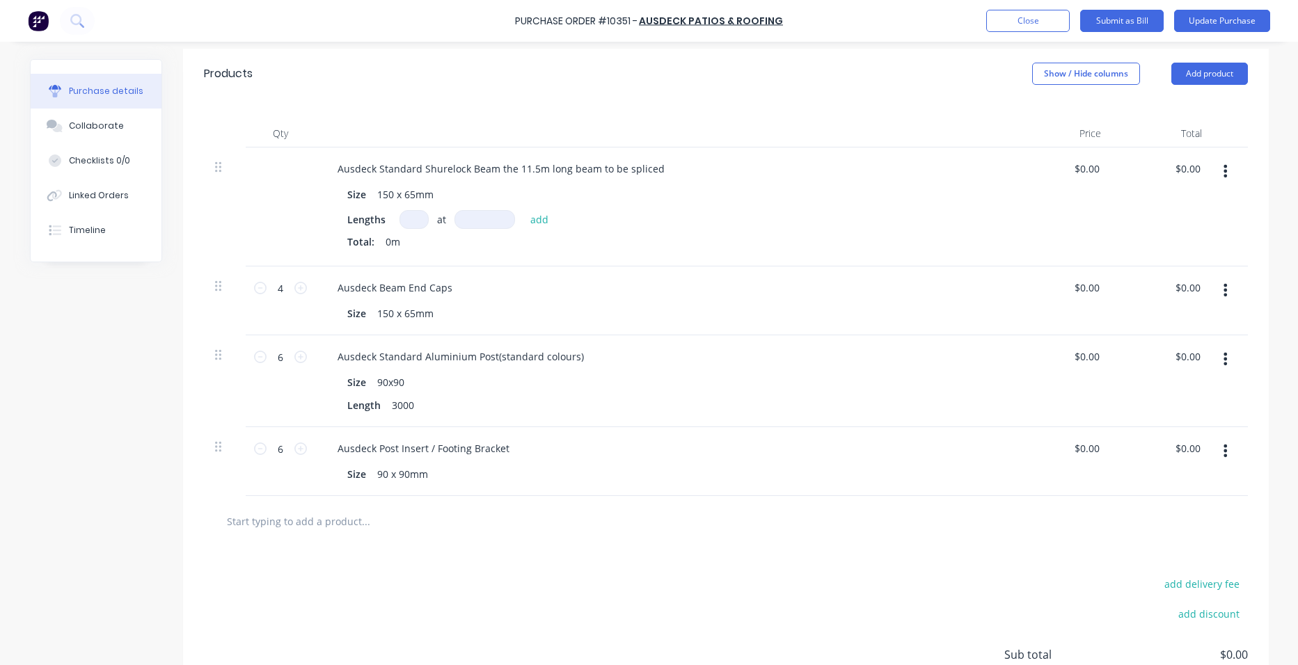
click at [413, 224] on input at bounding box center [413, 219] width 29 height 19
type input "1"
type input "13300"
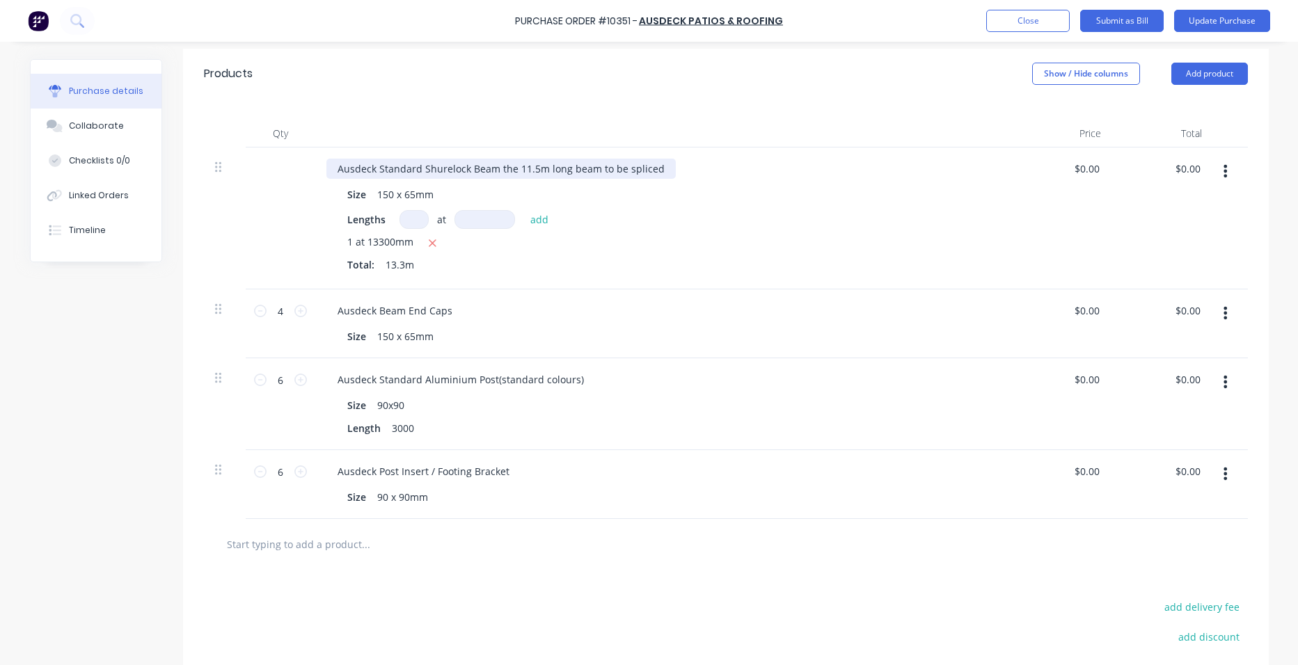
click at [650, 166] on div "Ausdeck Standard Shurelock Beam the 11.5m long beam to be spliced" at bounding box center [500, 169] width 349 height 20
click at [257, 316] on icon at bounding box center [260, 311] width 13 height 13
type input "2"
drag, startPoint x: 580, startPoint y: 383, endPoint x: 489, endPoint y: 390, distance: 91.4
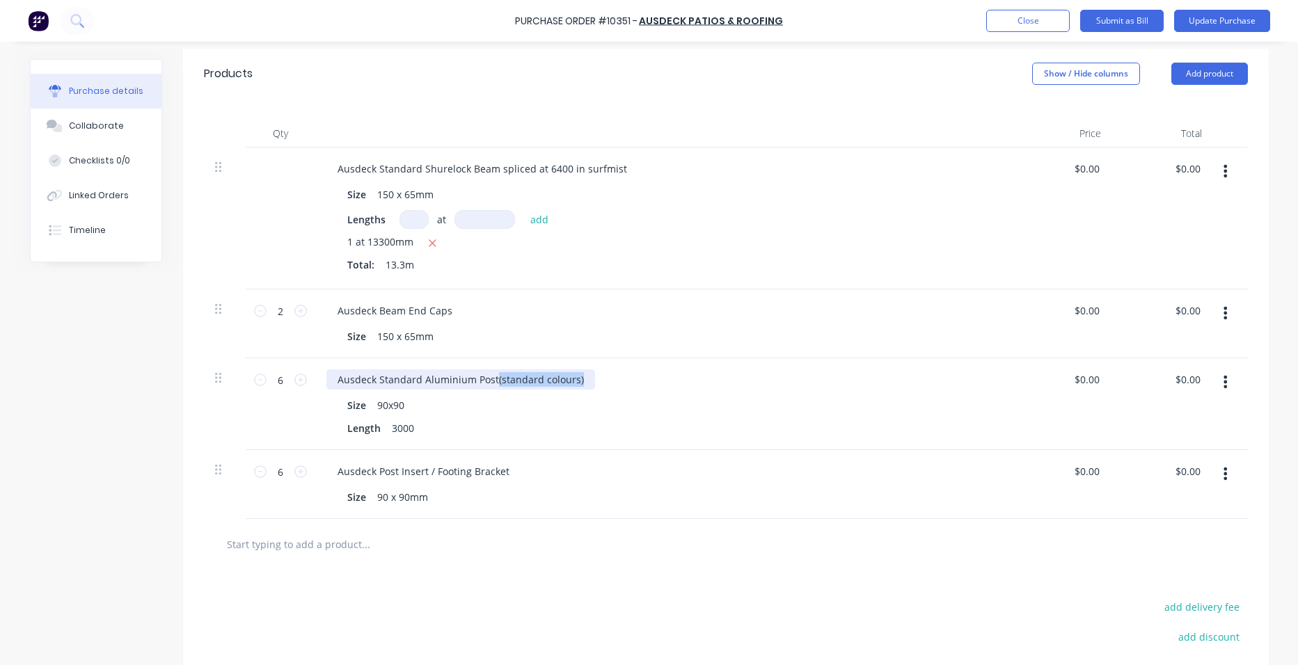
click at [489, 390] on div "Ausdeck Standard Aluminium Post(standard colours) Size 90x90 Length 3000" at bounding box center [663, 404] width 696 height 92
click at [1223, 475] on icon "button" at bounding box center [1224, 474] width 3 height 13
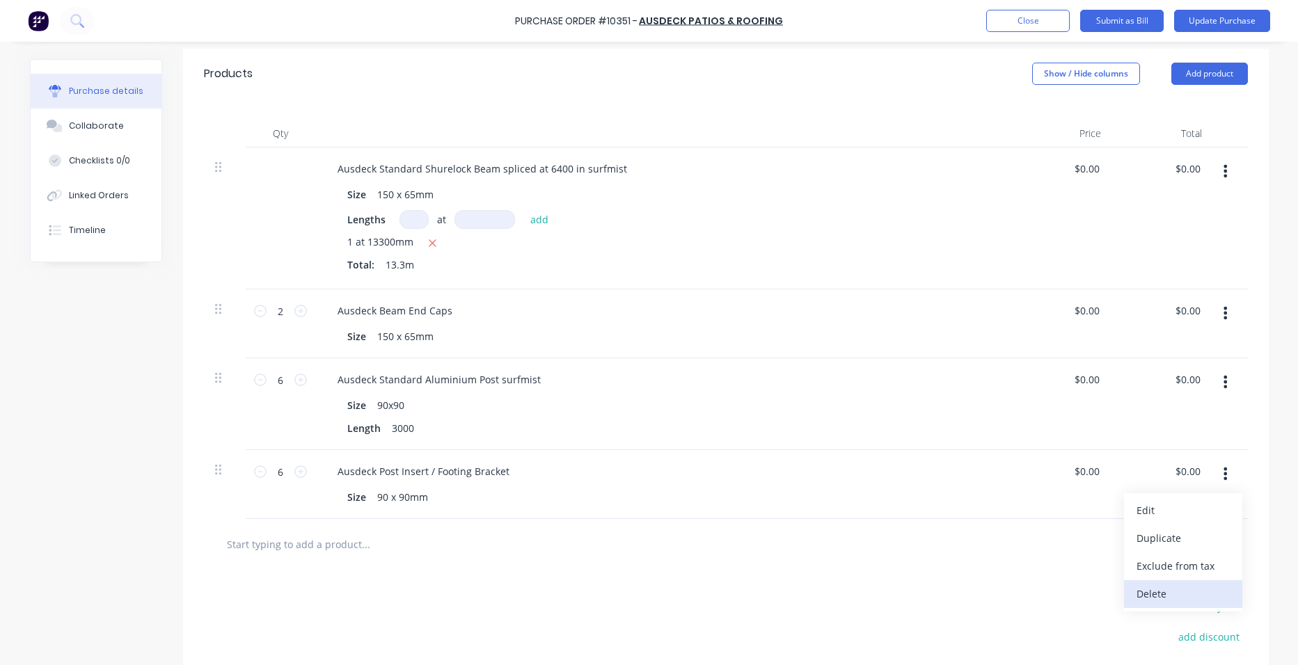
click at [1148, 597] on button "Delete" at bounding box center [1183, 594] width 118 height 28
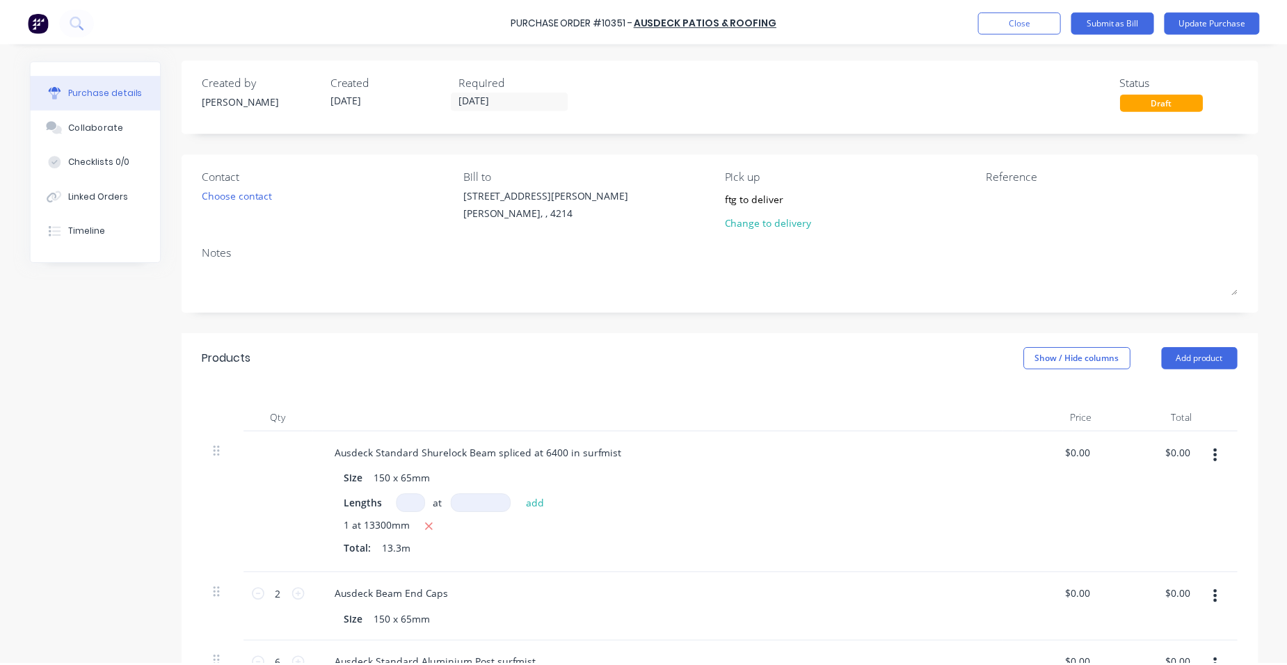
scroll to position [0, 0]
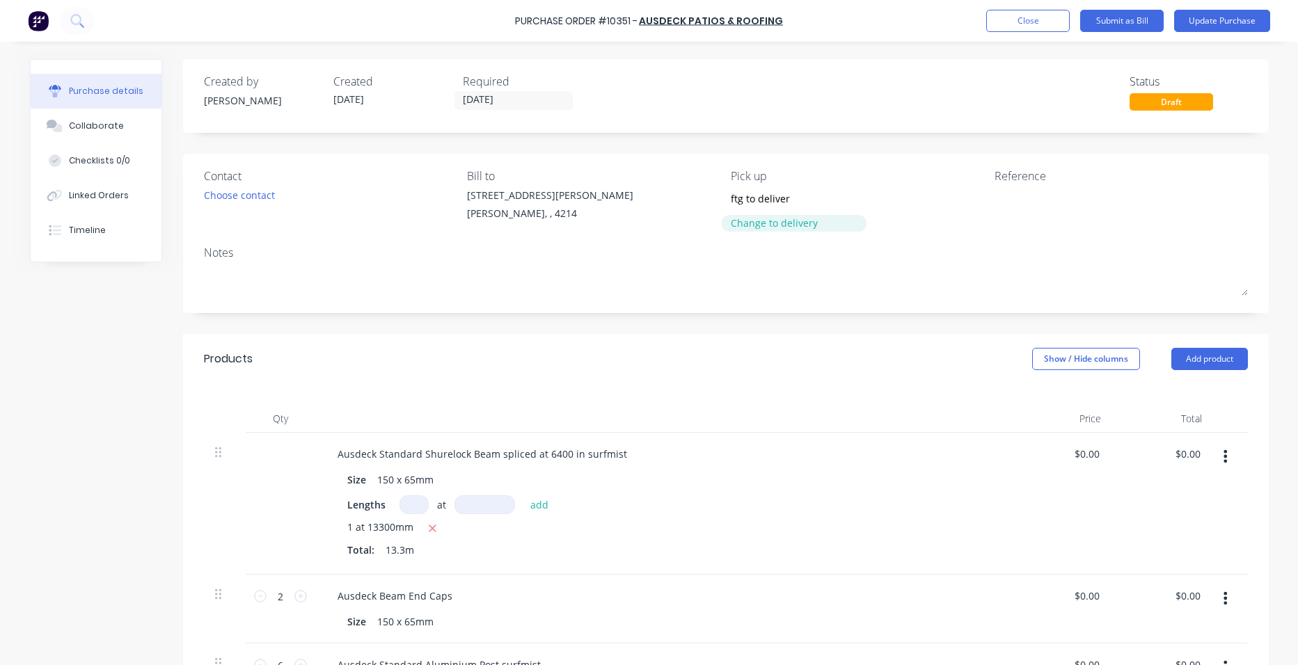
click at [795, 217] on div "Change to delivery" at bounding box center [794, 223] width 127 height 15
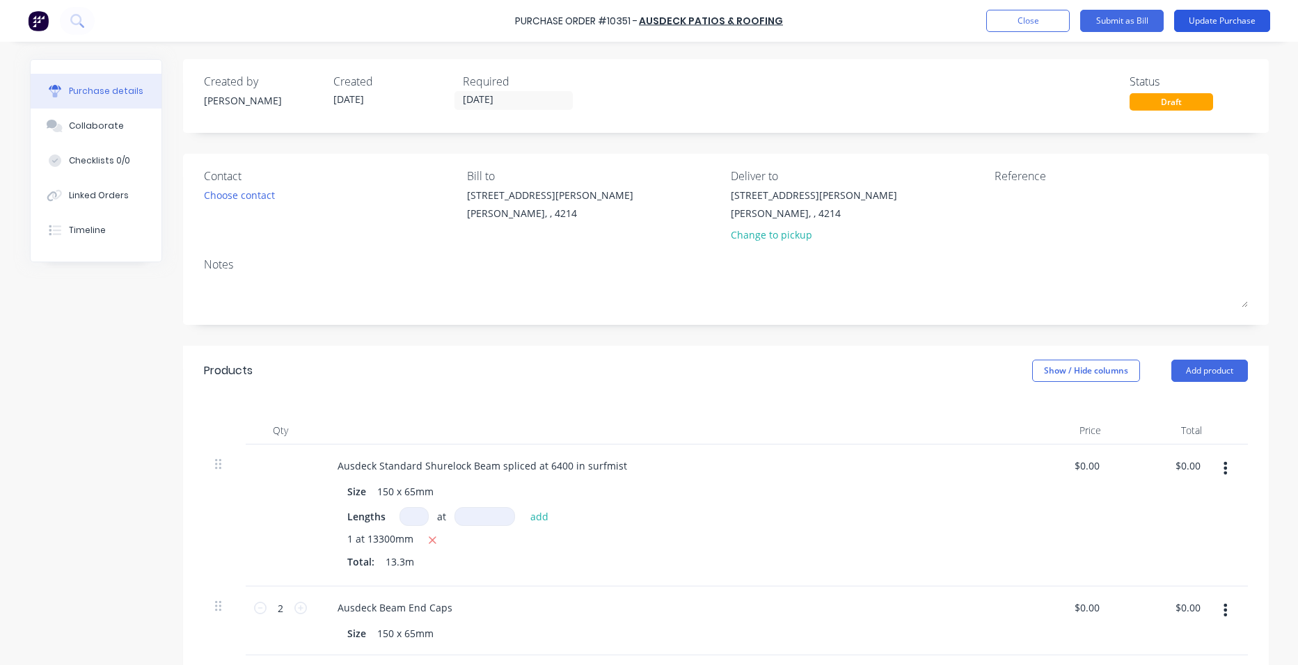
click at [1220, 22] on button "Update Purchase" at bounding box center [1222, 21] width 96 height 22
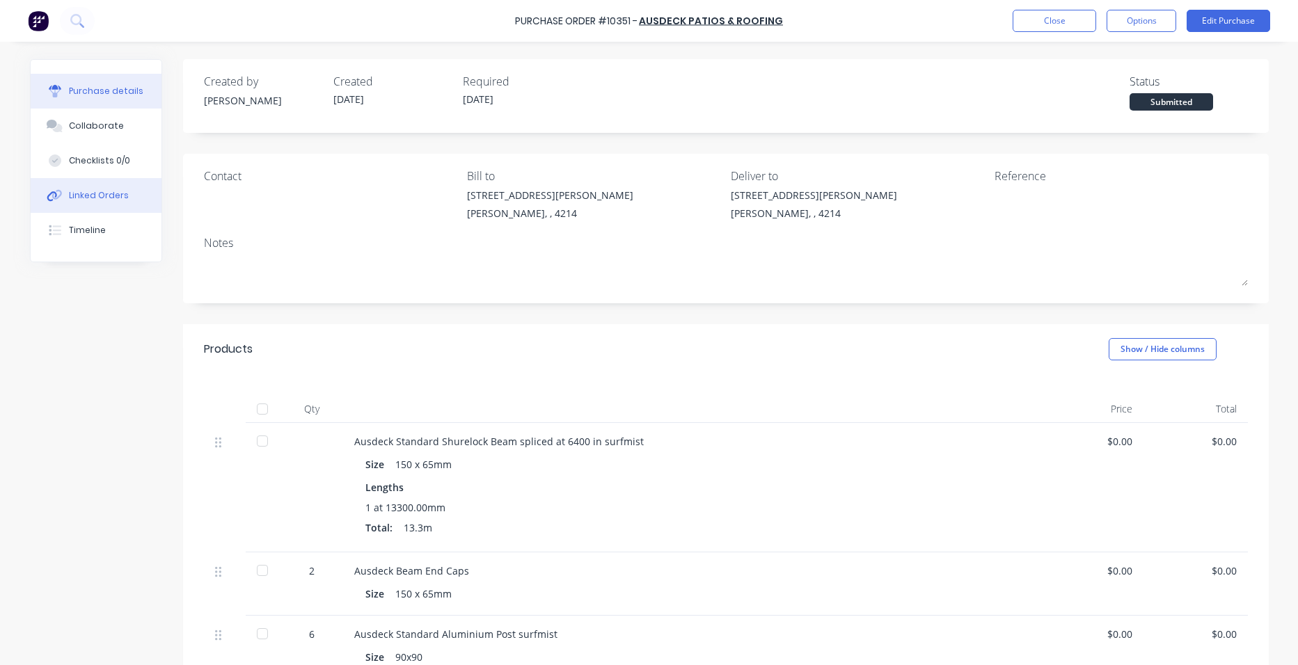
click at [136, 202] on button "Linked Orders" at bounding box center [96, 195] width 131 height 35
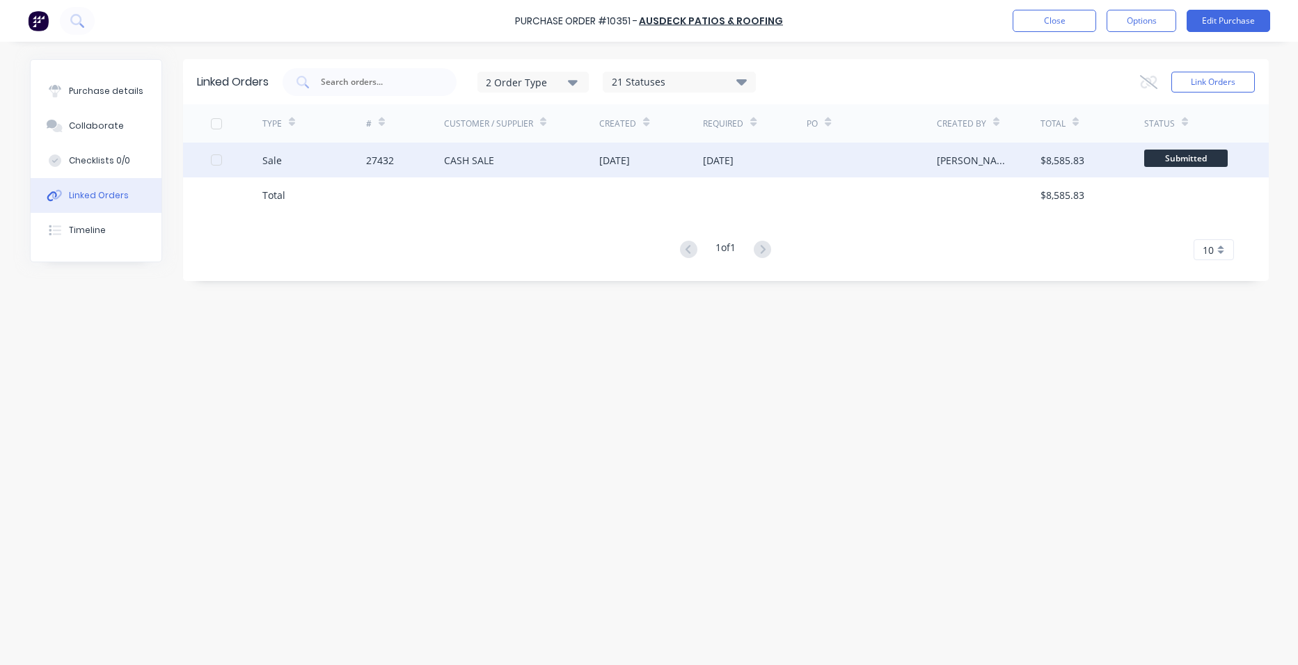
click at [386, 161] on div "27432" at bounding box center [380, 160] width 28 height 15
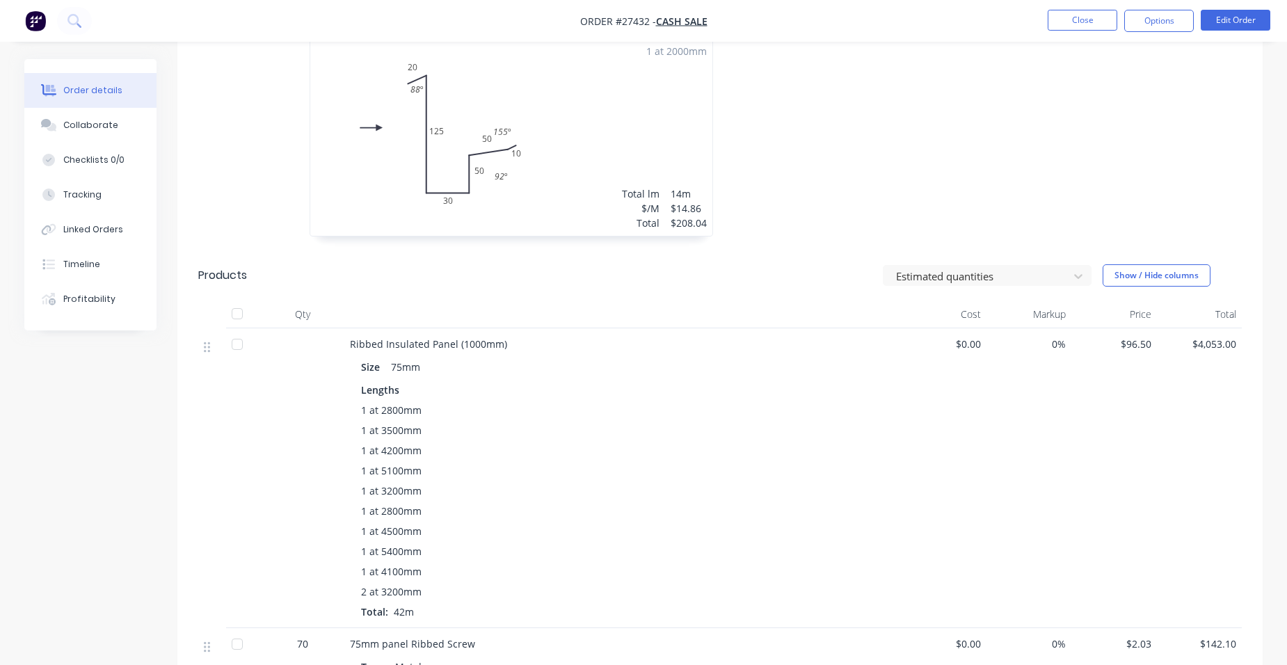
scroll to position [835, 0]
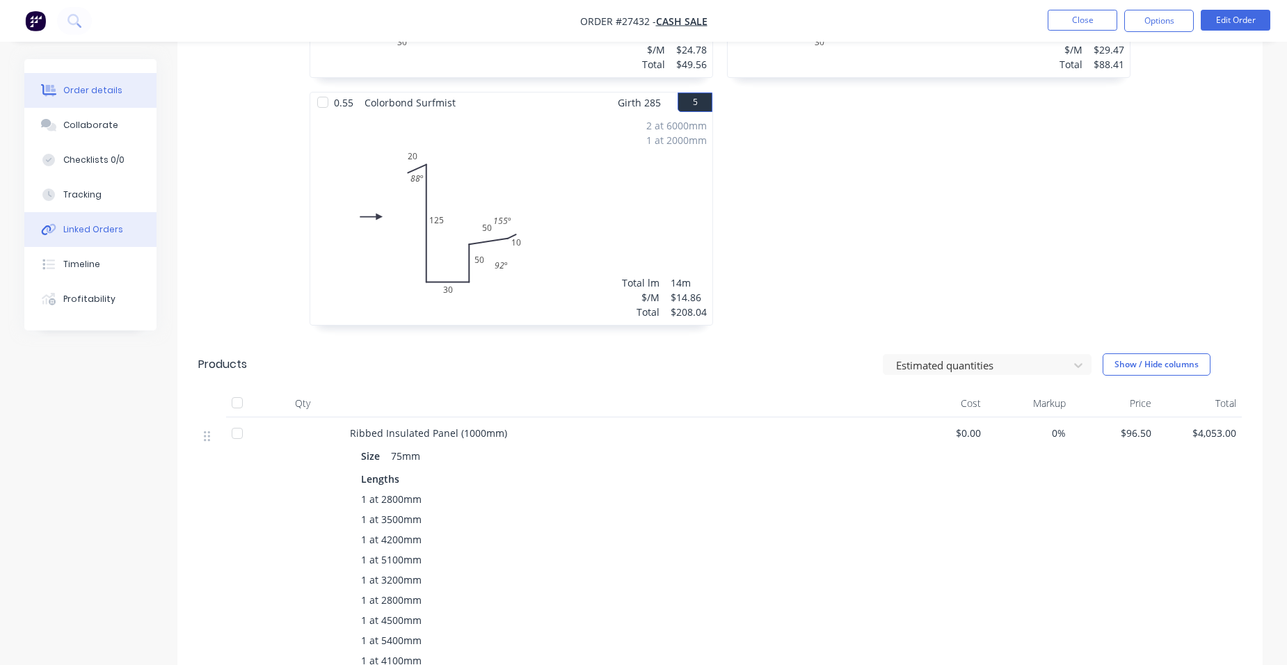
click at [111, 233] on div "Linked Orders" at bounding box center [93, 229] width 60 height 13
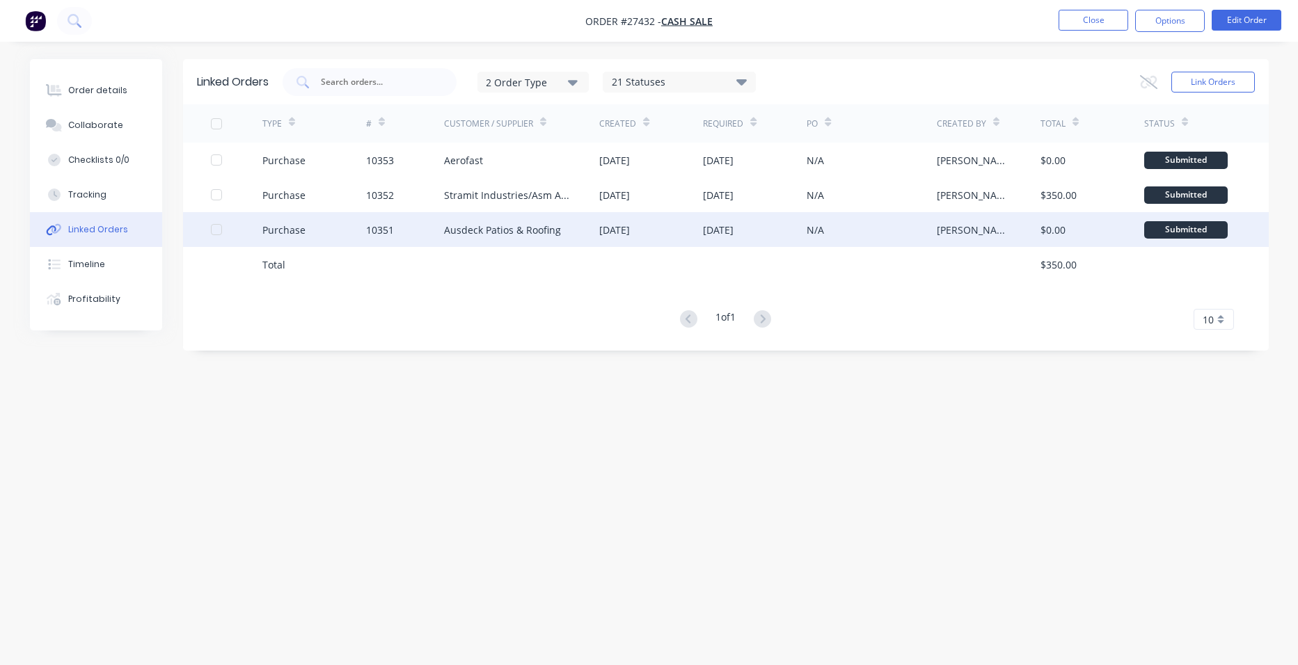
click at [389, 225] on div "10351" at bounding box center [380, 230] width 28 height 15
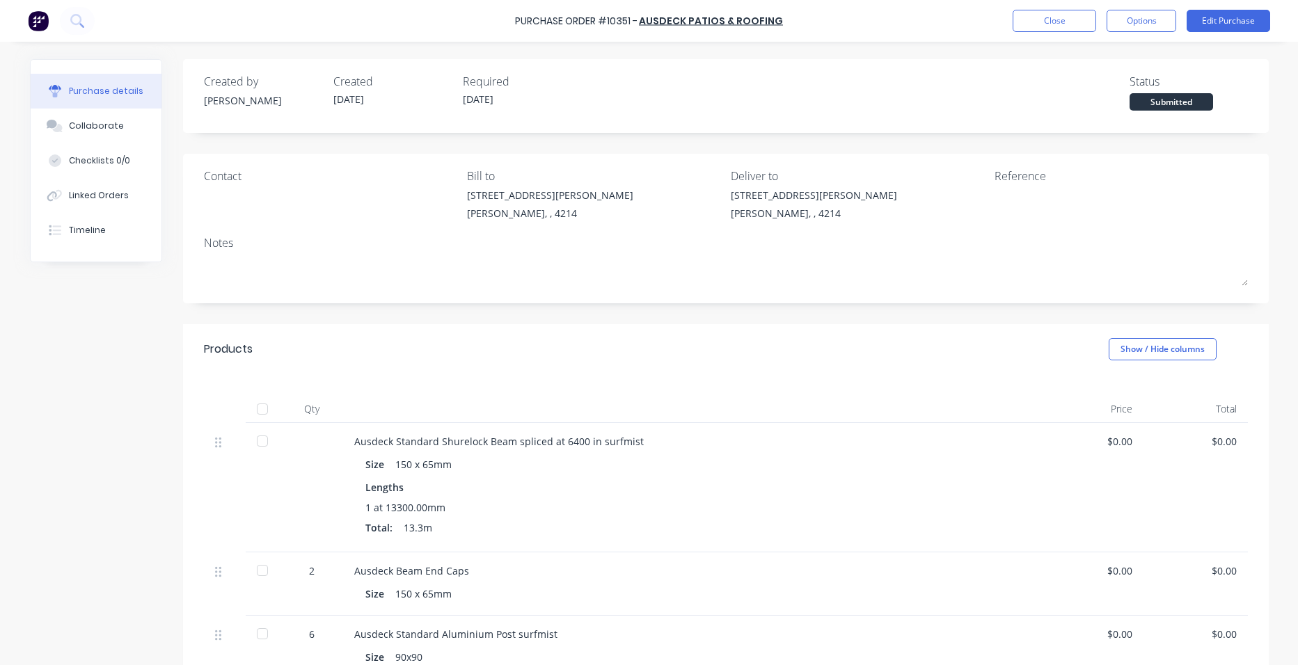
click at [759, 197] on div "[STREET_ADDRESS][PERSON_NAME]" at bounding box center [814, 195] width 166 height 15
click at [1241, 7] on div "Purchase Order #10351 - Ausdeck Patios & Roofing Close Options Edit Purchase" at bounding box center [649, 21] width 1298 height 42
click at [1237, 12] on button "Edit Purchase" at bounding box center [1227, 21] width 83 height 22
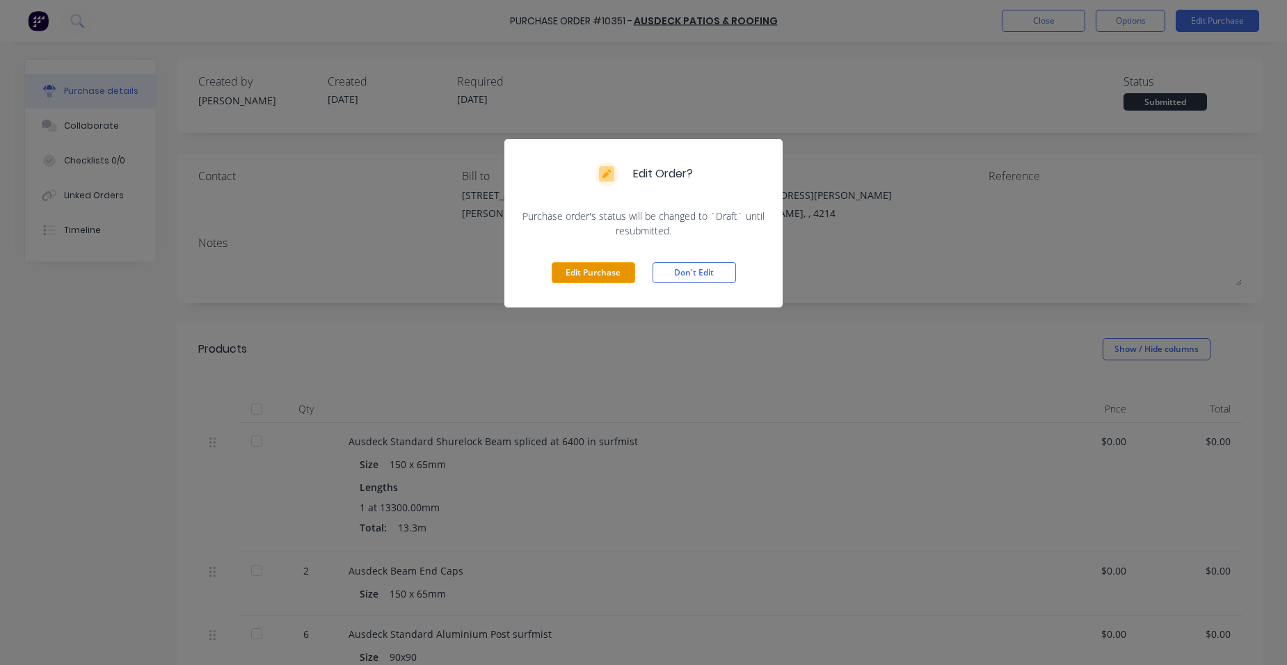
click at [596, 273] on button "Edit Purchase" at bounding box center [593, 272] width 83 height 21
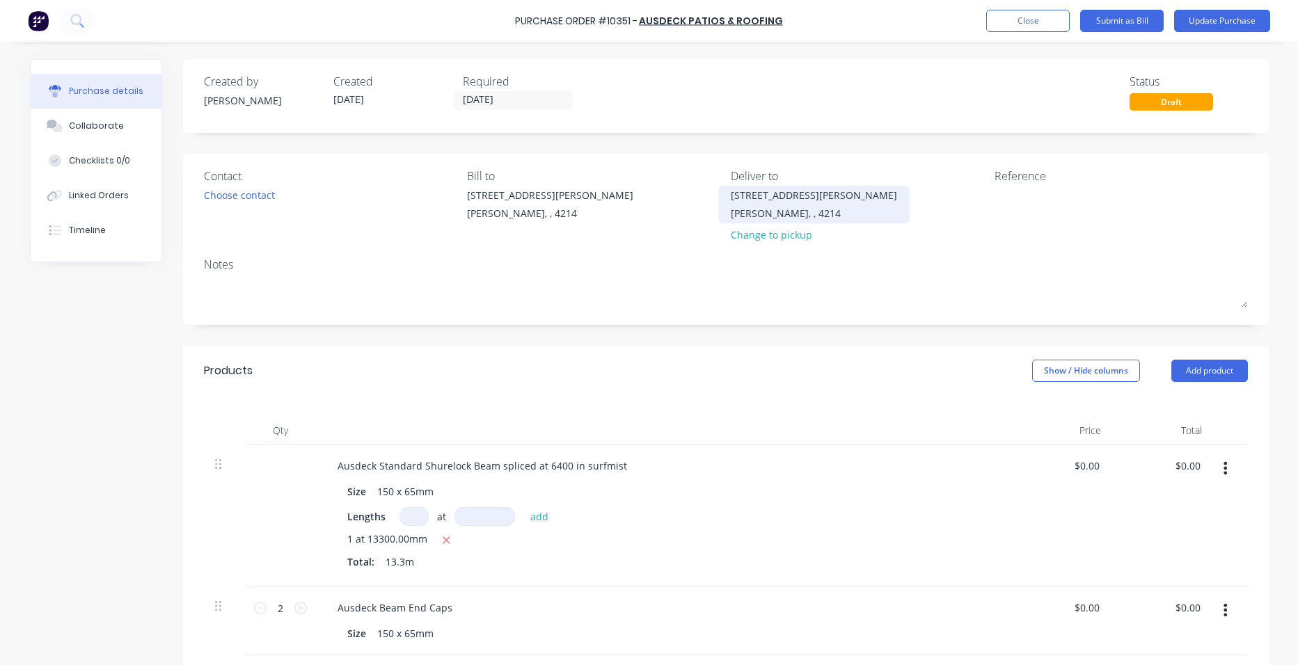
click at [754, 202] on div "[STREET_ADDRESS][PERSON_NAME]" at bounding box center [814, 195] width 166 height 15
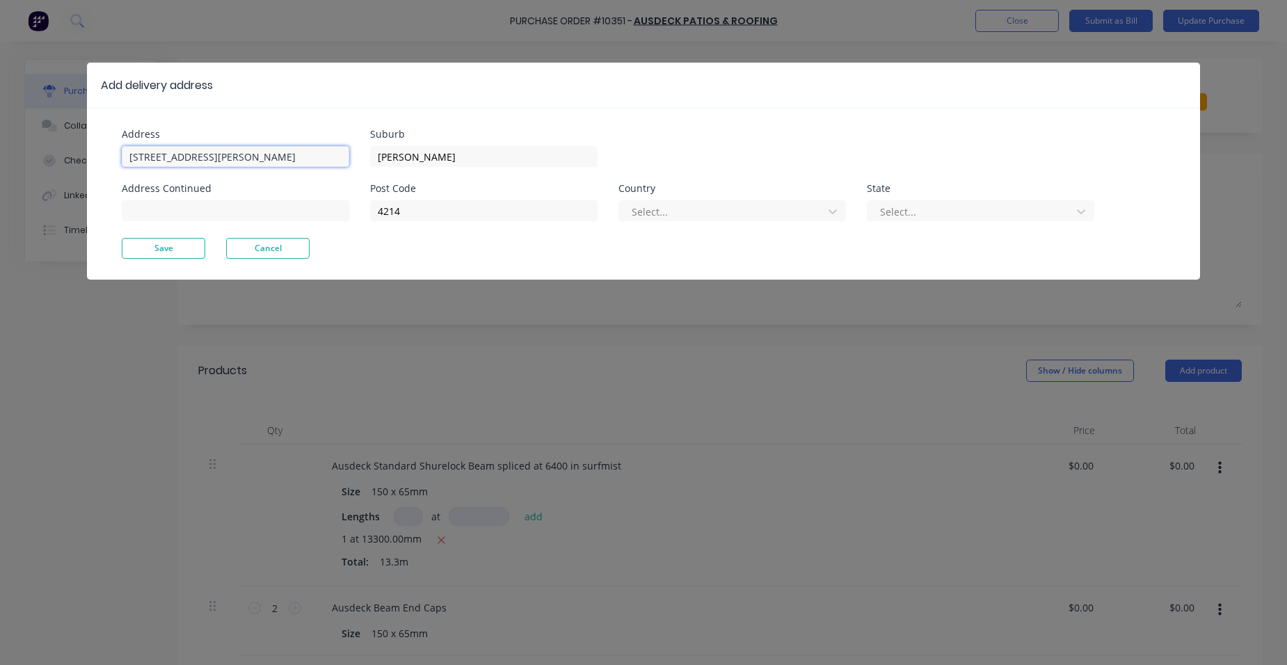
drag, startPoint x: 209, startPoint y: 152, endPoint x: 100, endPoint y: 141, distance: 109.1
click at [100, 141] on div "Address 513 Olsen Ave Address Continued Suburb Ashmore Post Code 4214 Country S…" at bounding box center [643, 194] width 1113 height 172
type input "22 Ossie court"
drag, startPoint x: 425, startPoint y: 160, endPoint x: 337, endPoint y: 149, distance: 89.1
click at [340, 149] on div "Address 22 Ossie court Address Continued Suburb Ashmore Post Code 4214 Country …" at bounding box center [383, 183] width 522 height 109
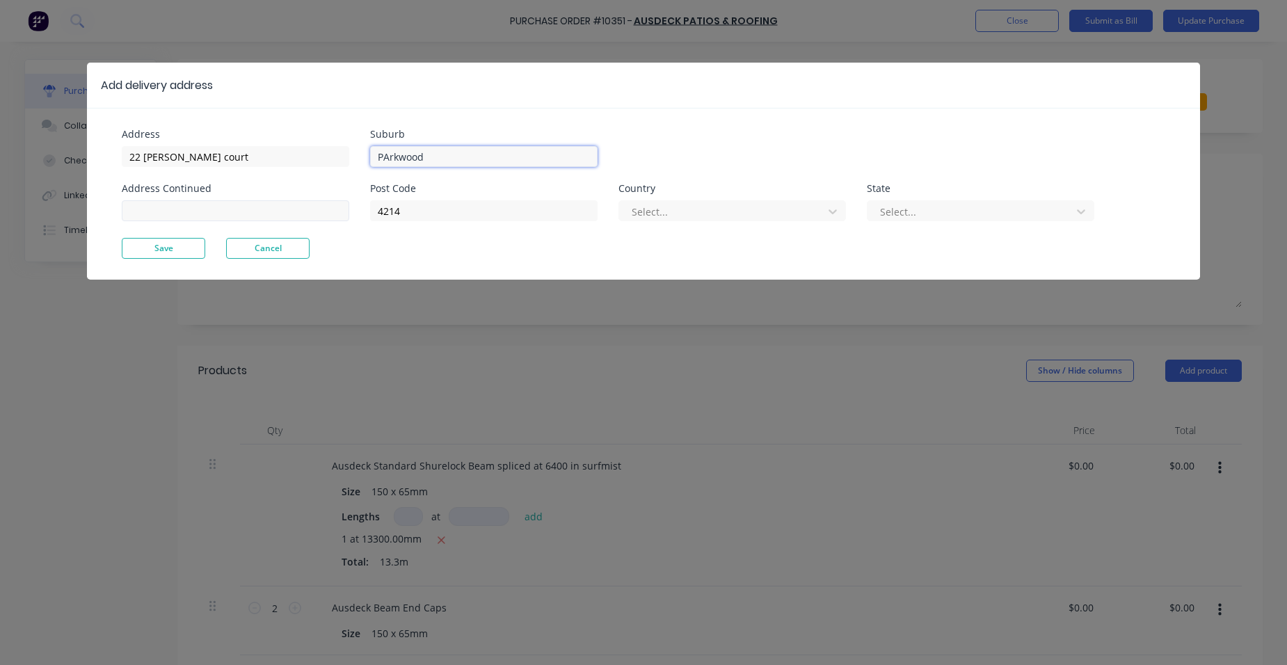
type input "PArkwood"
click at [144, 213] on input at bounding box center [236, 210] width 228 height 21
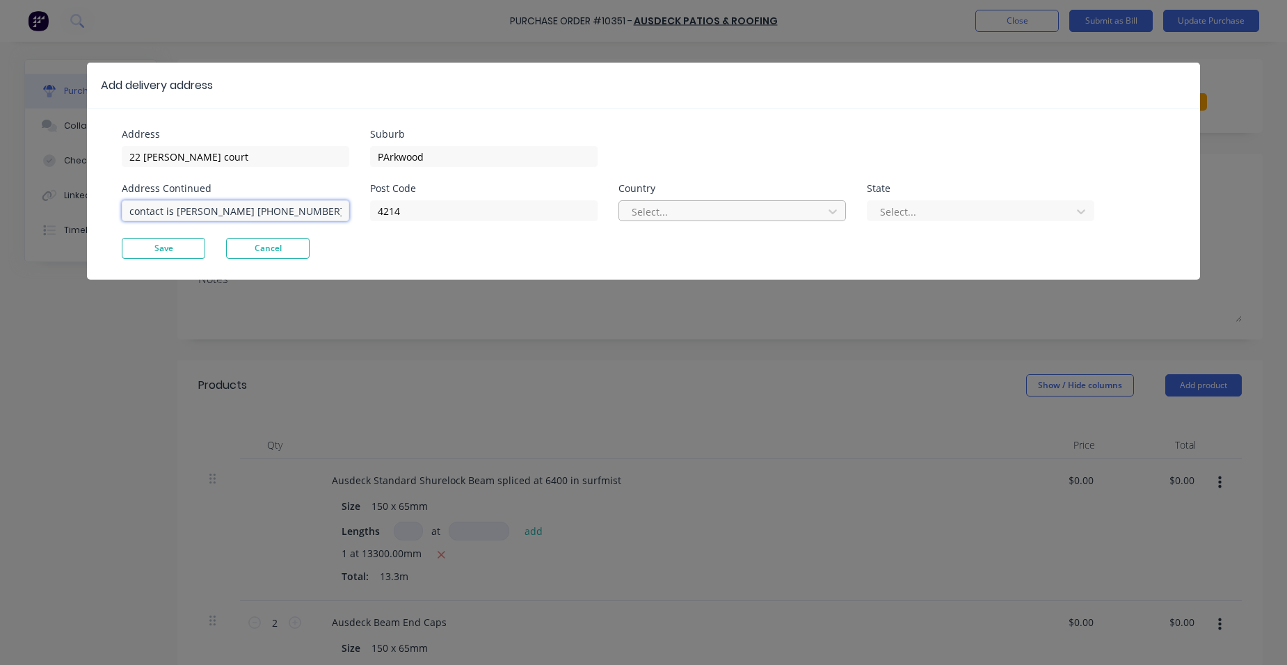
type input "contact is Darrell 0419 639 133"
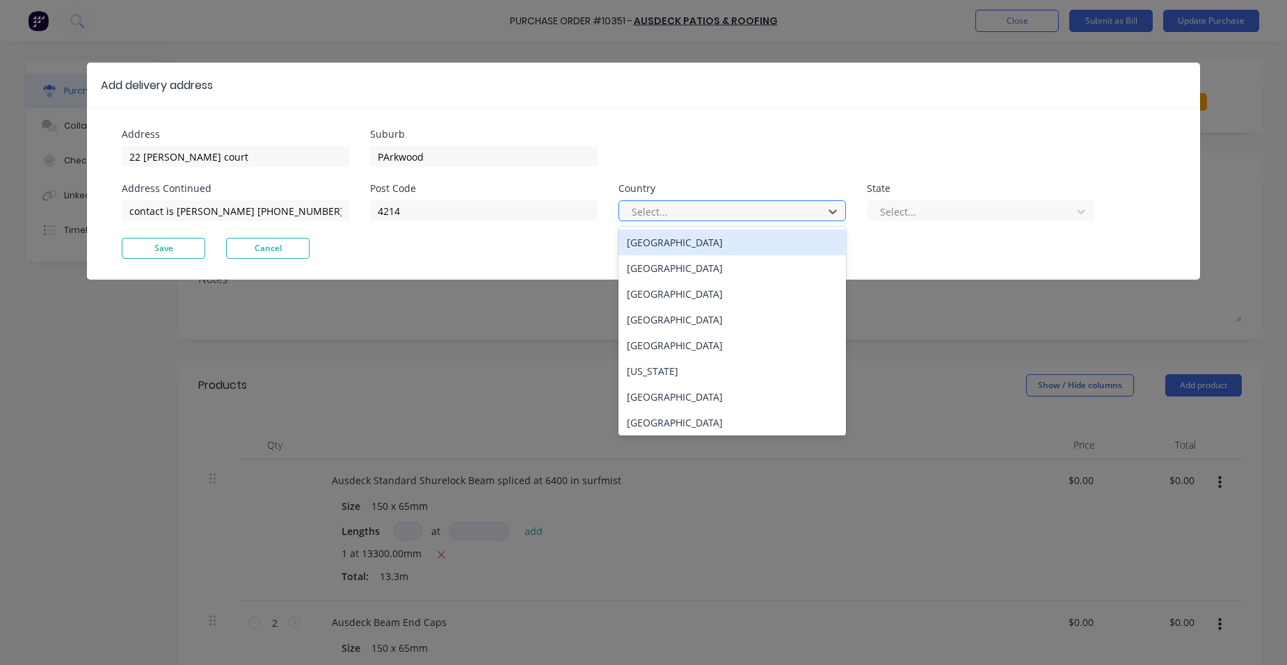
click at [657, 212] on div at bounding box center [723, 211] width 186 height 17
click at [697, 239] on div "[GEOGRAPHIC_DATA]" at bounding box center [733, 243] width 228 height 26
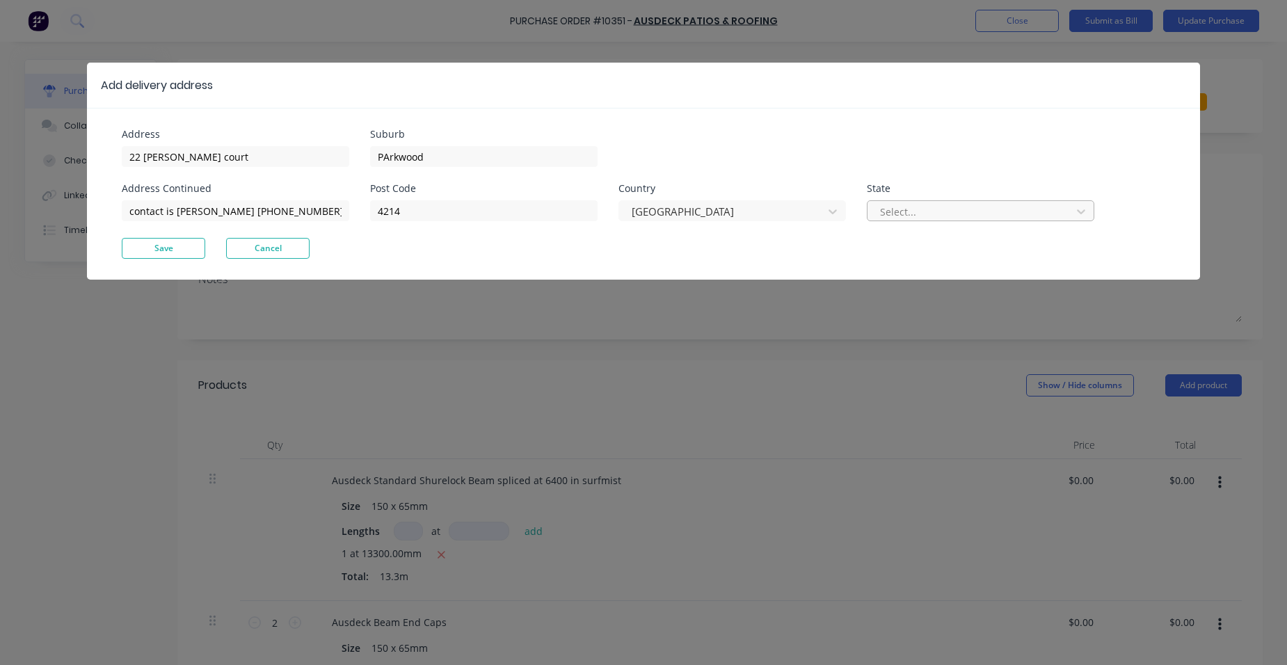
click at [982, 210] on div at bounding box center [972, 211] width 186 height 17
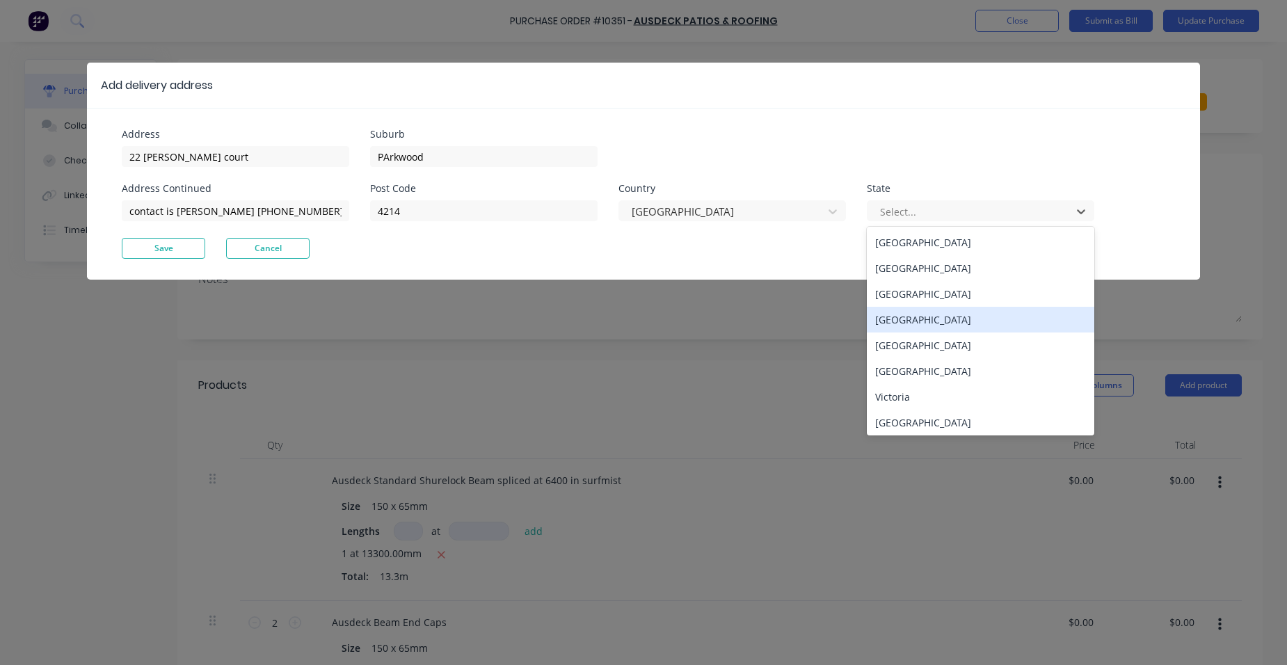
click at [941, 321] on div "[GEOGRAPHIC_DATA]" at bounding box center [981, 320] width 228 height 26
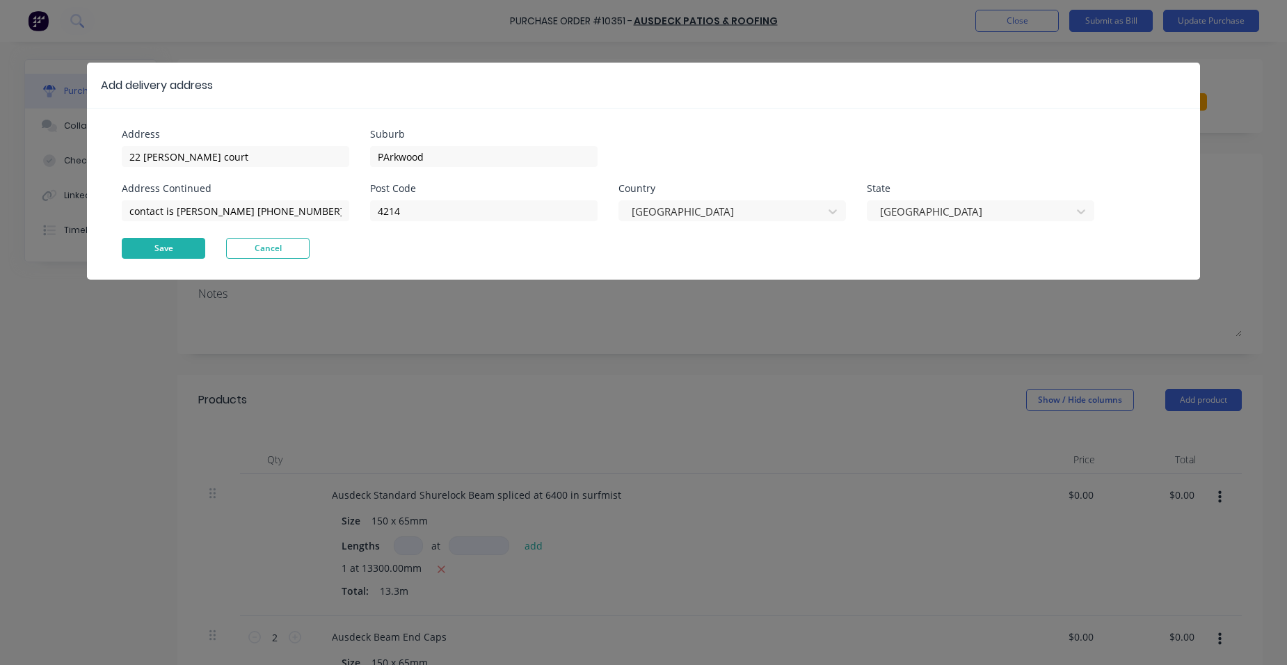
click at [132, 253] on button "Save" at bounding box center [163, 248] width 83 height 21
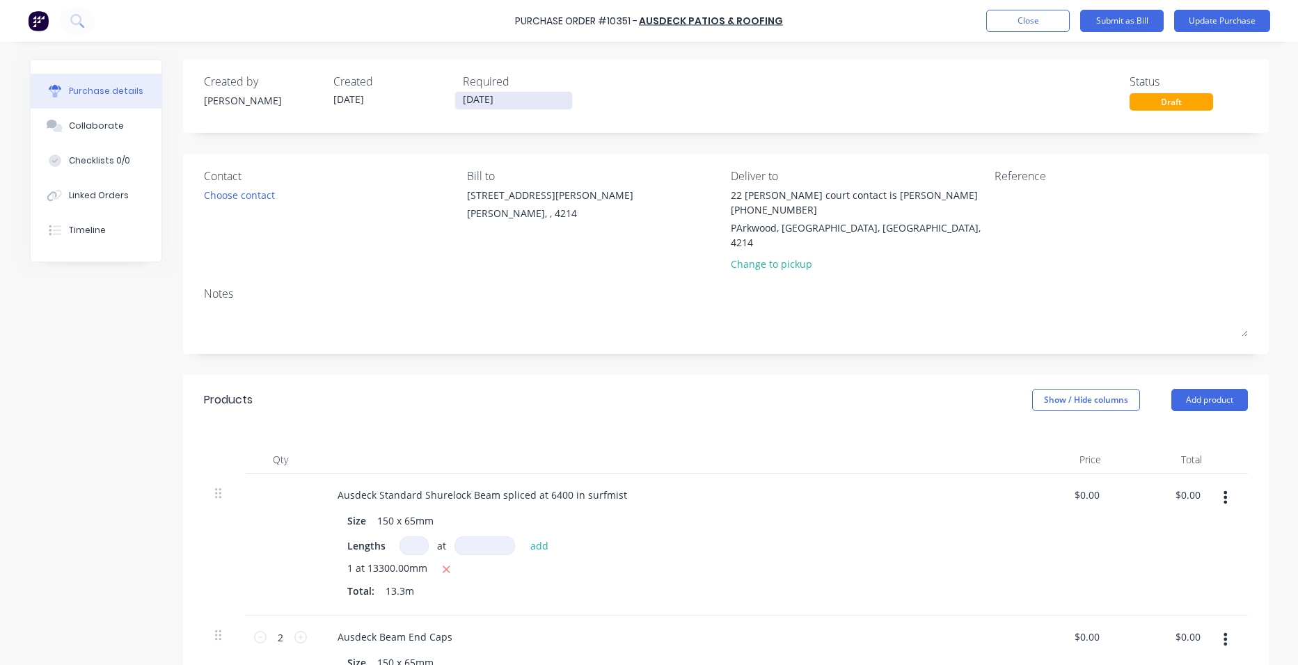
click at [486, 96] on input "18/08/25" at bounding box center [513, 100] width 117 height 17
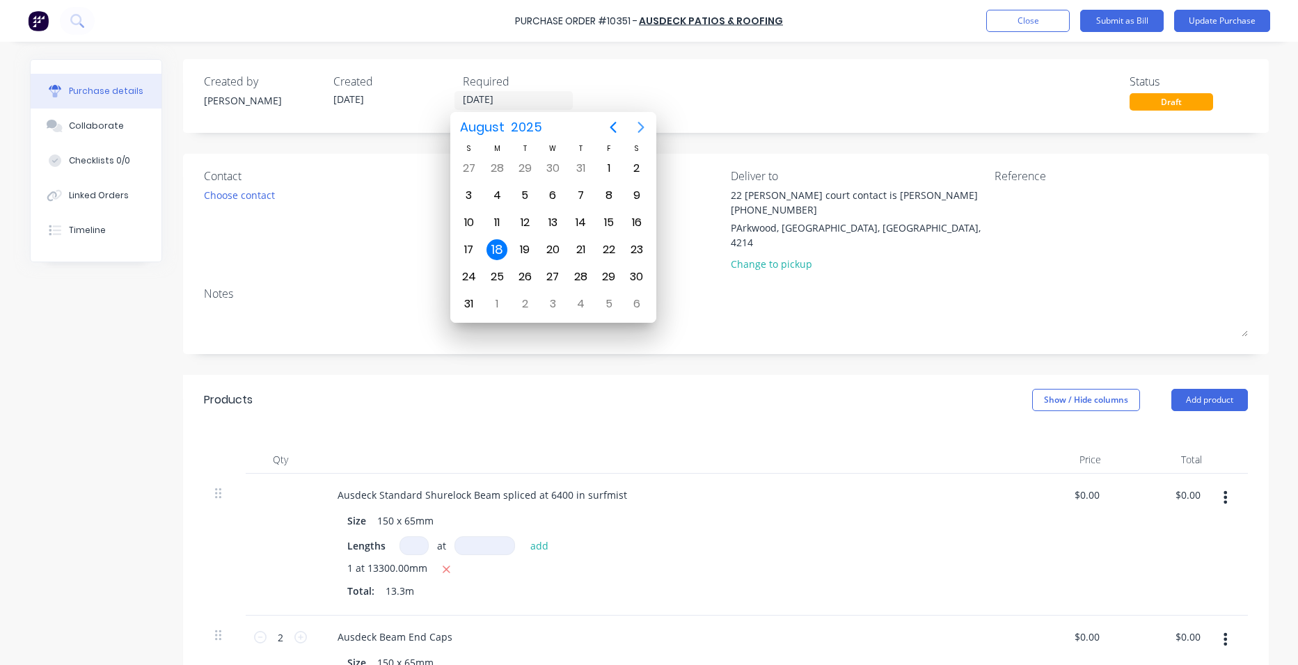
click at [647, 127] on icon "Next page" at bounding box center [640, 127] width 17 height 17
click at [574, 269] on div "2" at bounding box center [580, 276] width 21 height 21
type input "02/10/25"
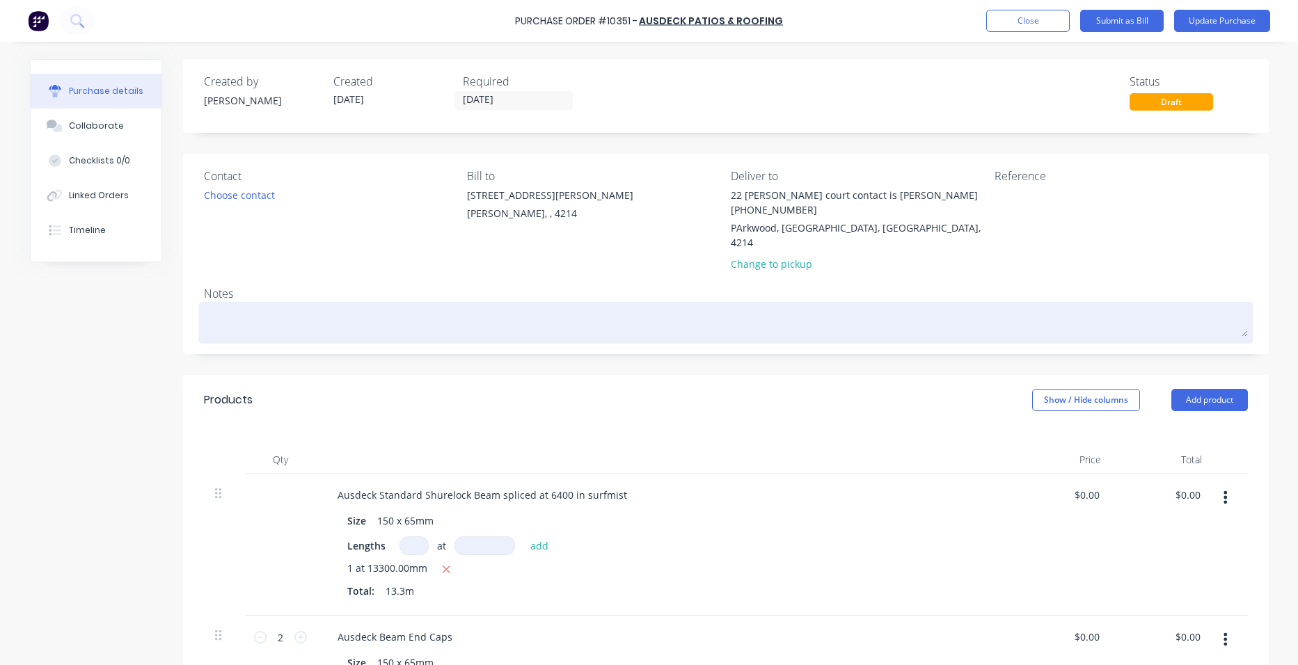
click at [281, 305] on textarea at bounding box center [726, 320] width 1044 height 31
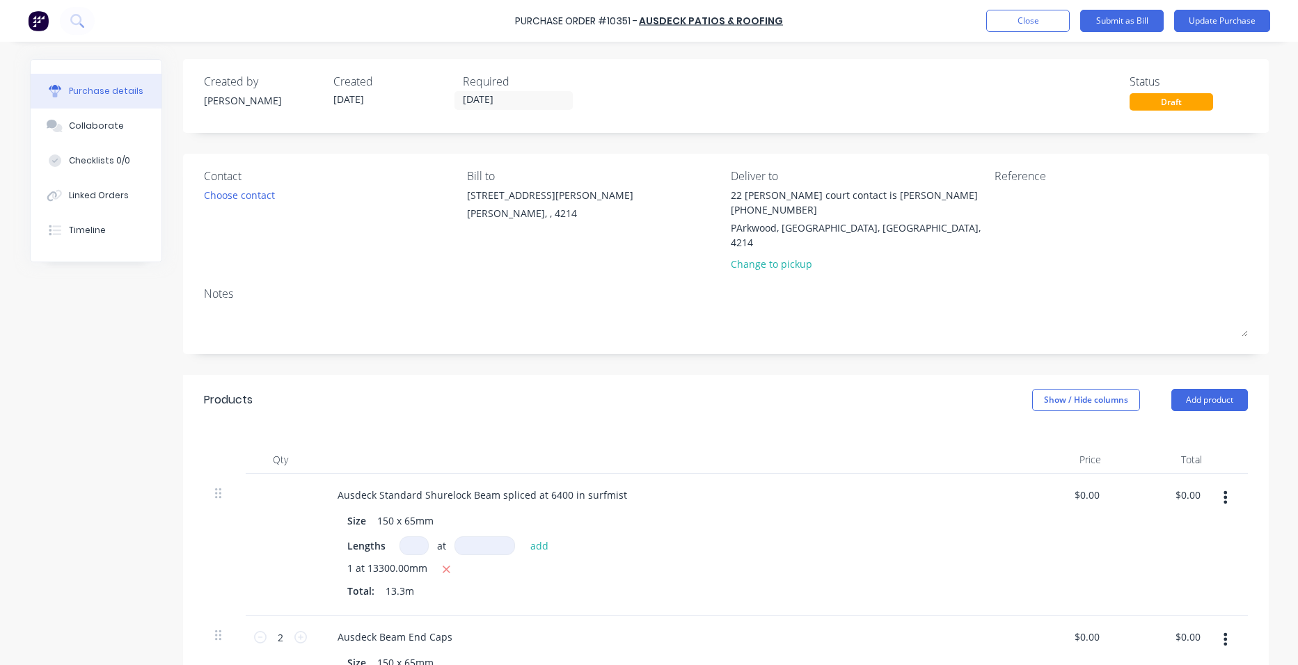
type textarea "x"
type textarea "c"
type textarea "x"
type textarea "ca"
type textarea "x"
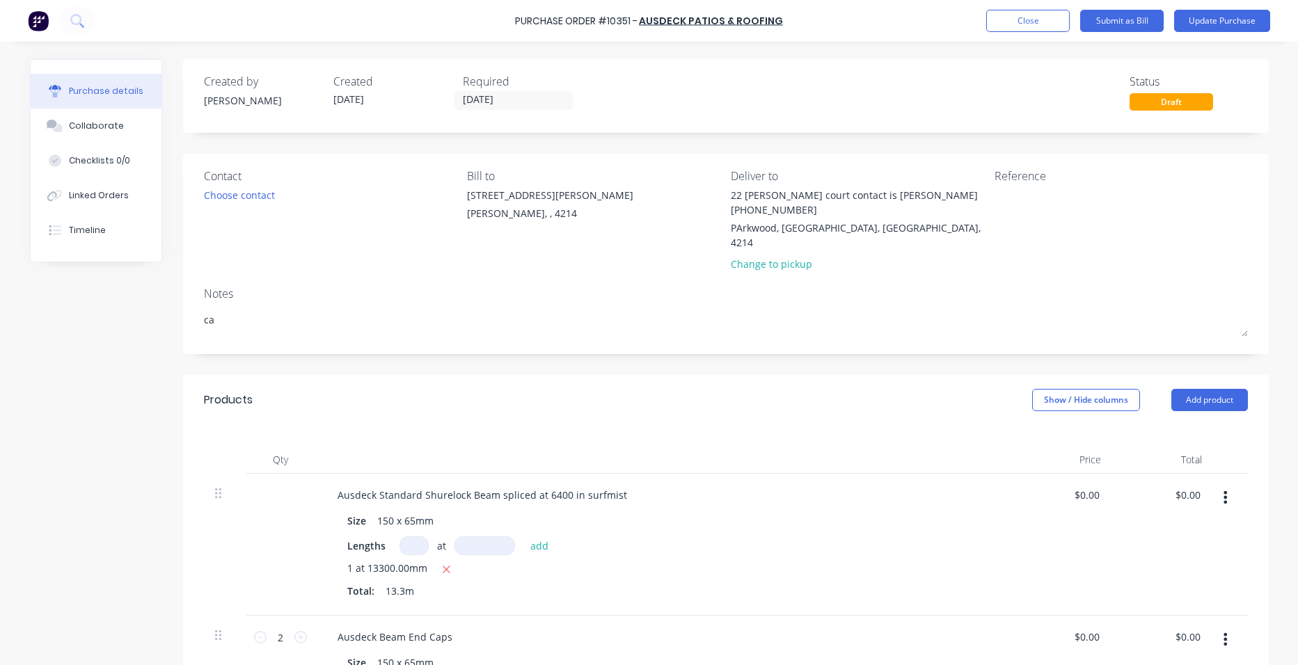
type textarea "caa"
type textarea "x"
type textarea "caan"
type textarea "x"
type textarea "caan"
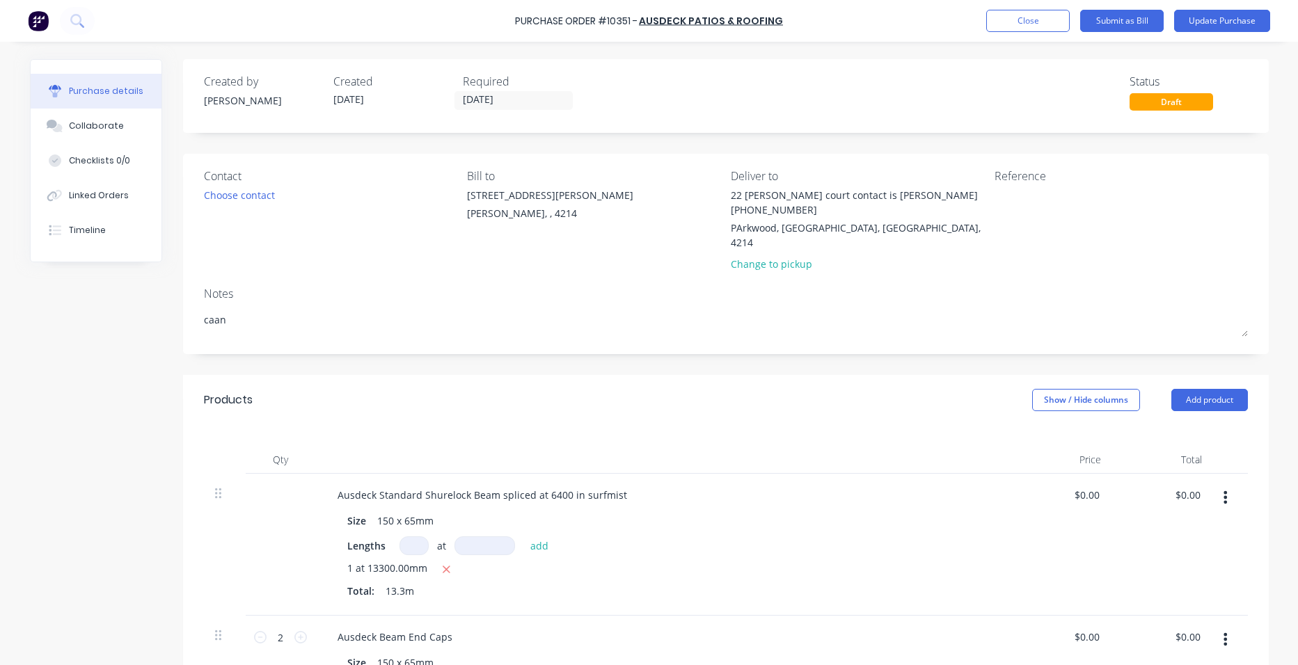
type textarea "x"
type textarea "caan i"
type textarea "x"
type textarea "caan i"
type textarea "x"
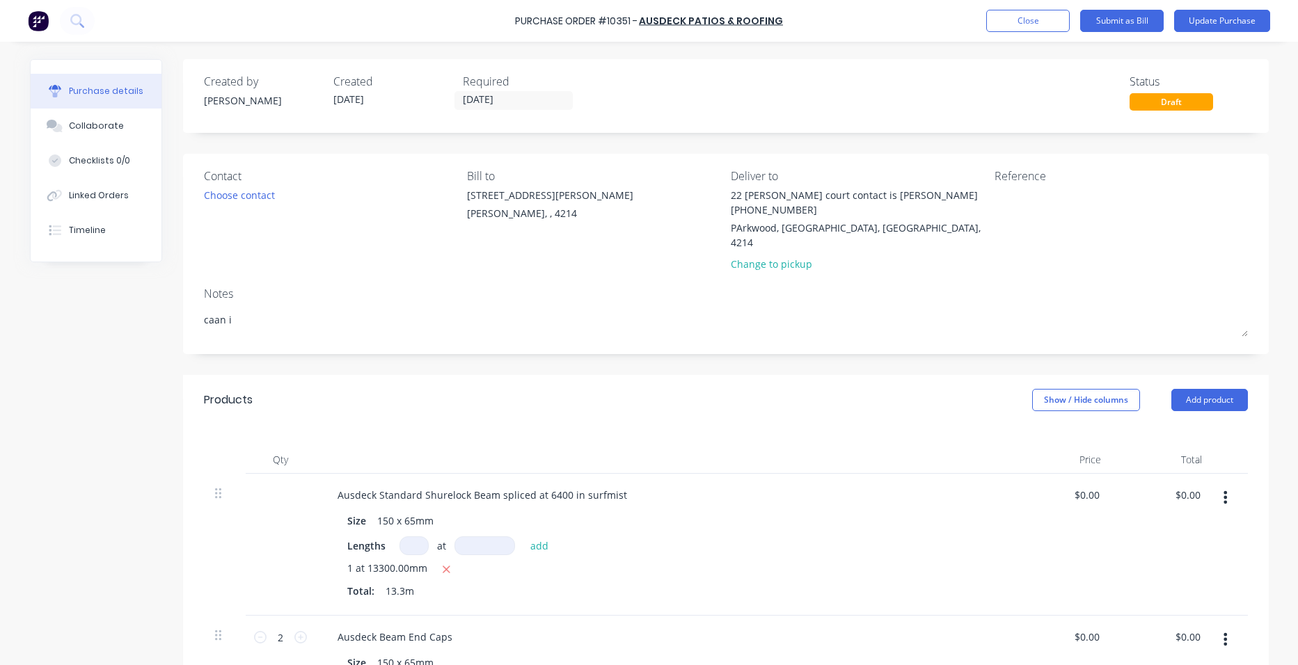
type textarea "caan i p"
type textarea "x"
type textarea "caan i pl"
type textarea "x"
type textarea "caan i ple"
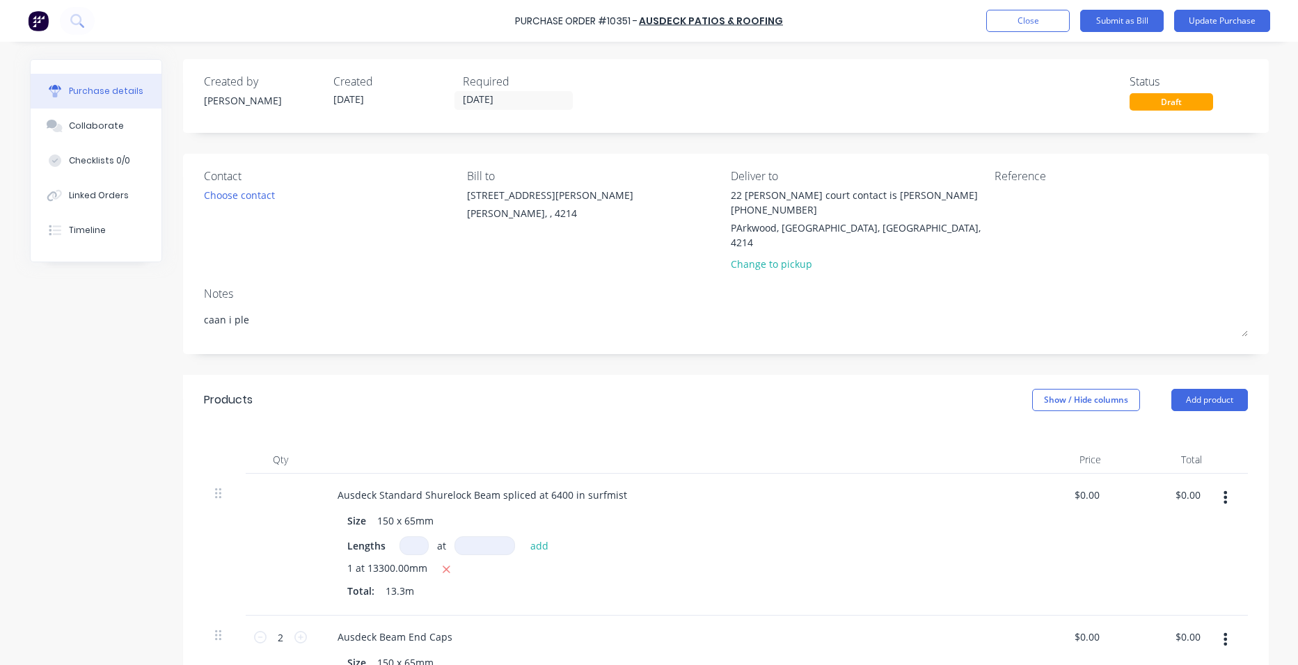
type textarea "x"
type textarea "caan i plea"
type textarea "x"
type textarea "caan i pleas"
type textarea "x"
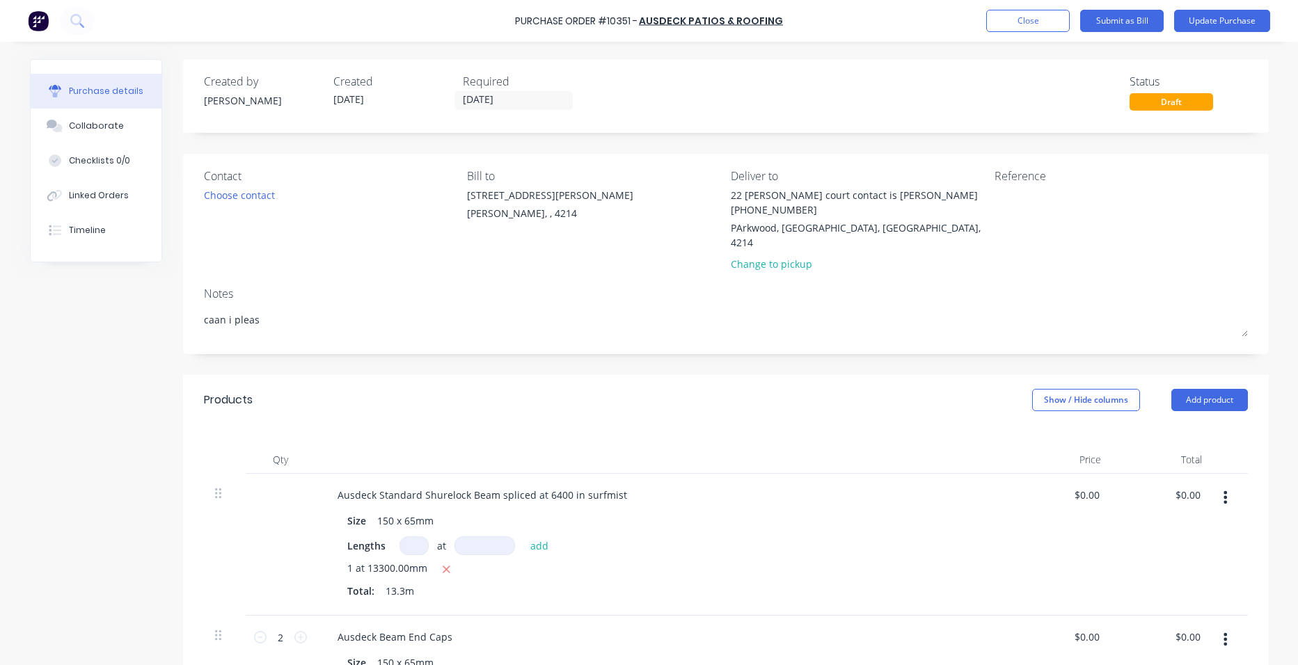
type textarea "caan i please"
type textarea "x"
type textarea "caan i please"
type textarea "x"
type textarea "caan i please g"
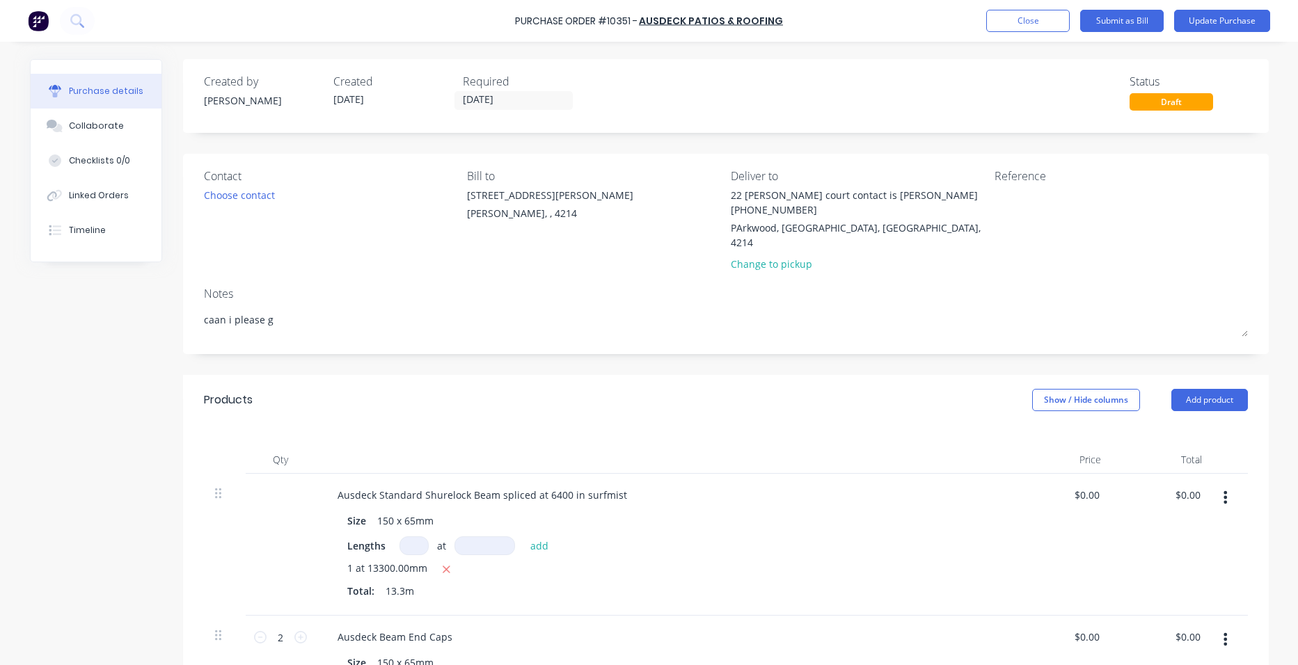
type textarea "x"
type textarea "caan i please ge"
type textarea "x"
type textarea "caan i please get"
type textarea "x"
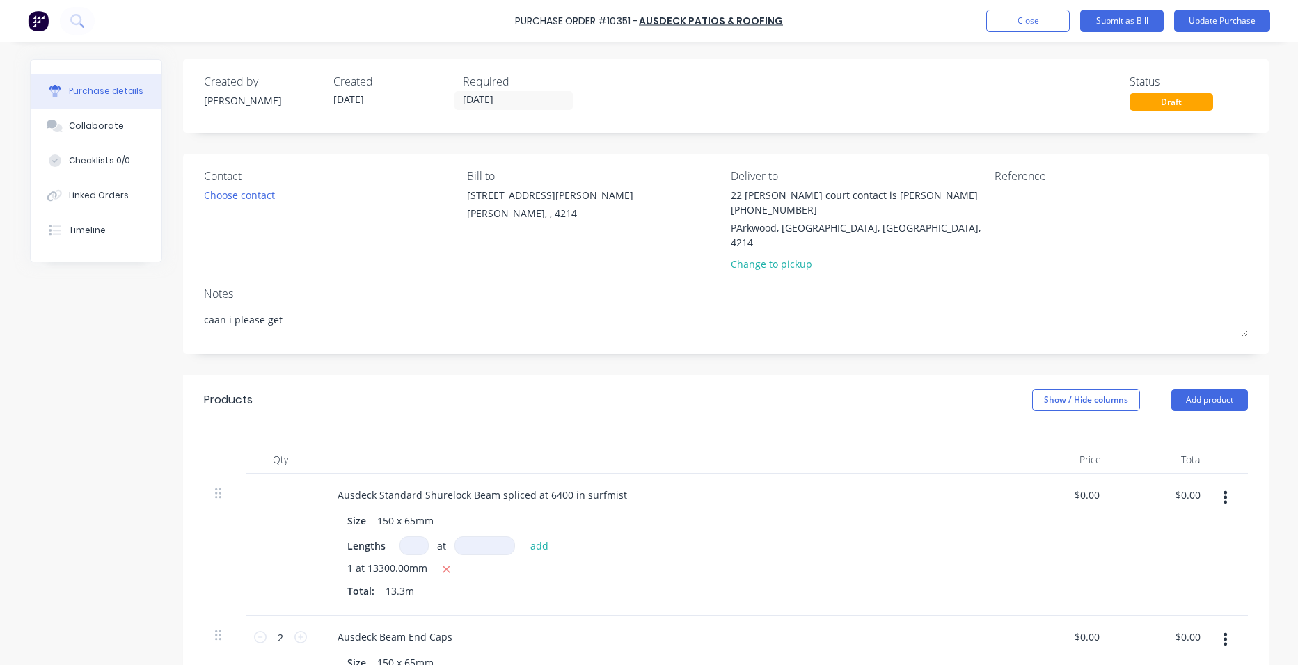
type textarea "caan i please get"
type textarea "x"
type textarea "caan i please get t"
type textarea "x"
type textarea "caan i please get th"
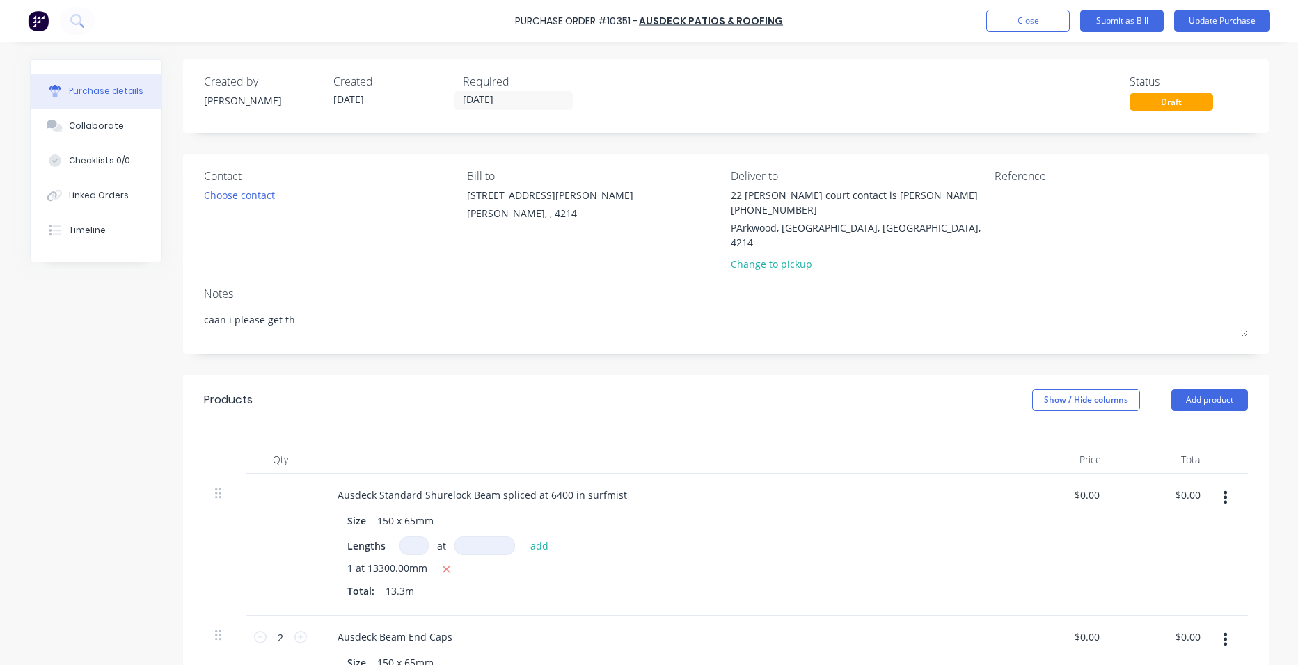
type textarea "x"
type textarea "caan i please get thi"
type textarea "x"
type textarea "caan i please get this"
type textarea "x"
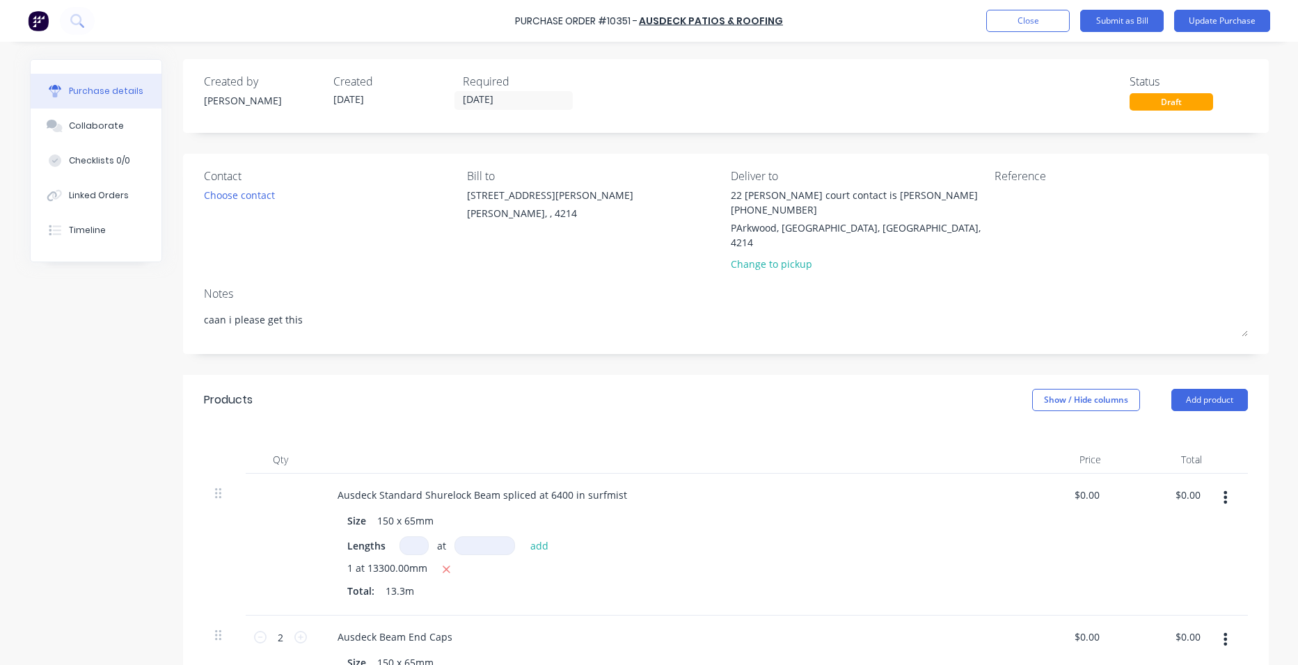
type textarea "caan i please get this"
type textarea "x"
type textarea "caan i please get this m"
type textarea "x"
type textarea "caan i please get this ma"
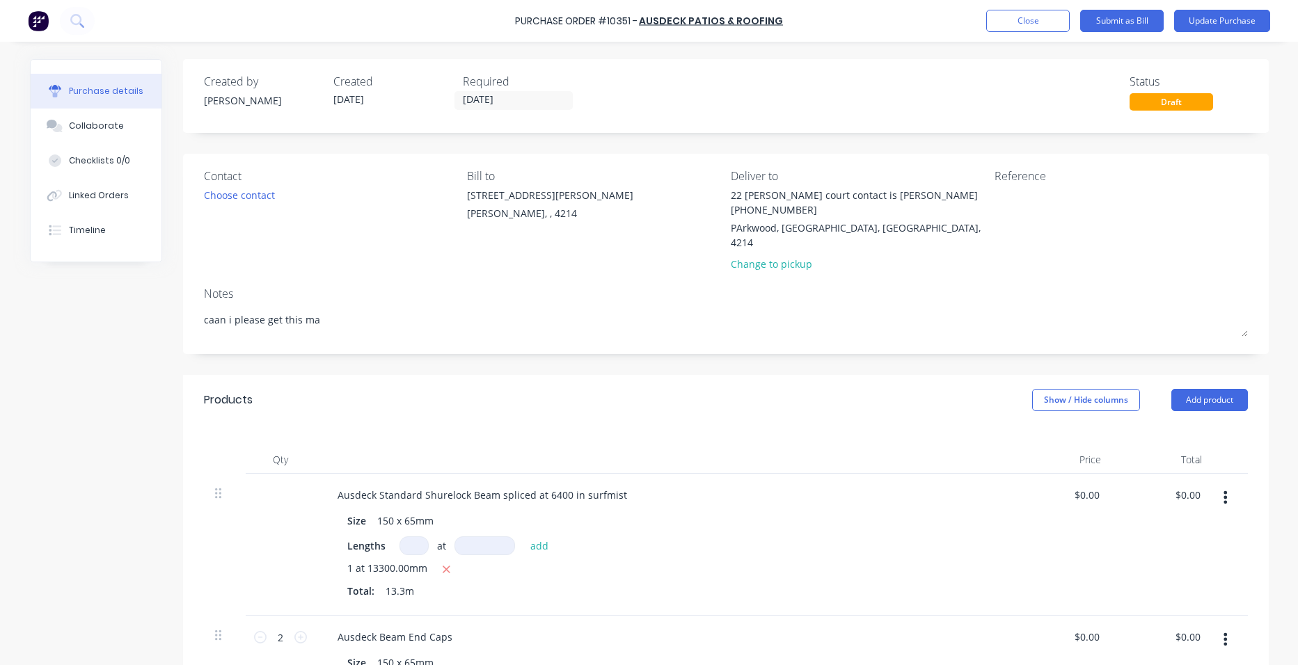
type textarea "x"
type textarea "caan i please get this mad"
type textarea "x"
type textarea "caan i please get this made"
type textarea "x"
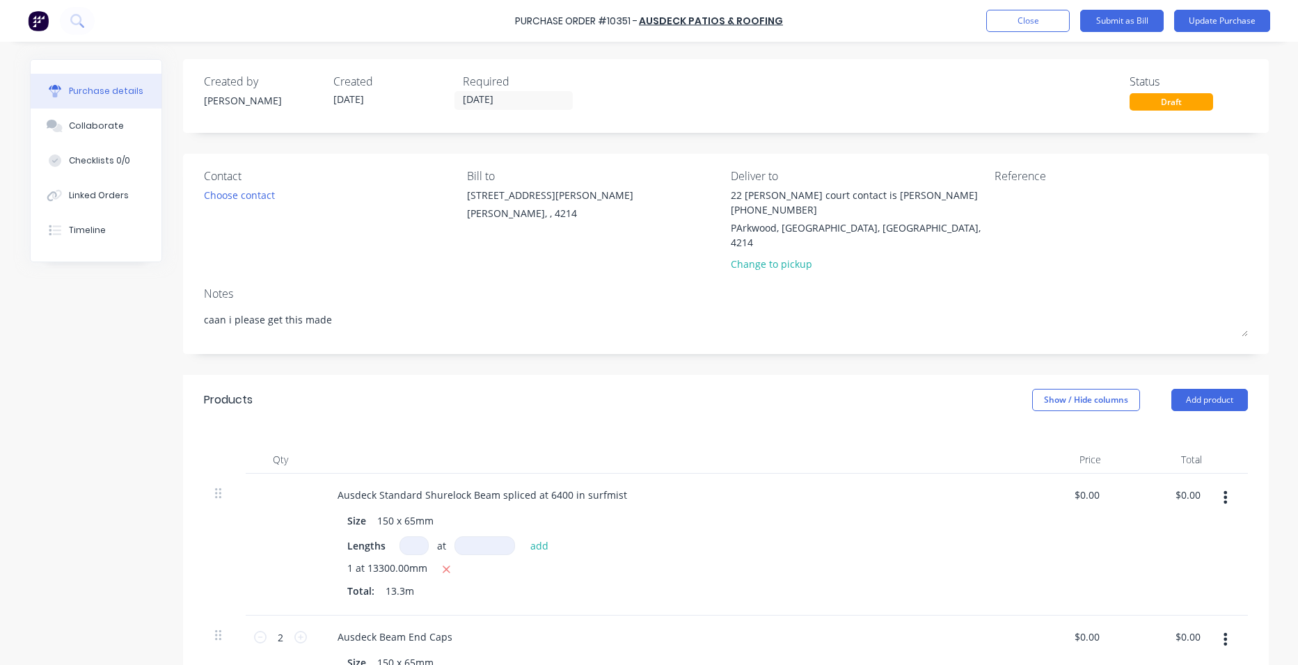
type textarea "caan i please get this made"
type textarea "x"
type textarea "caan i please get this made a"
type textarea "x"
type textarea "caan i please get this made an"
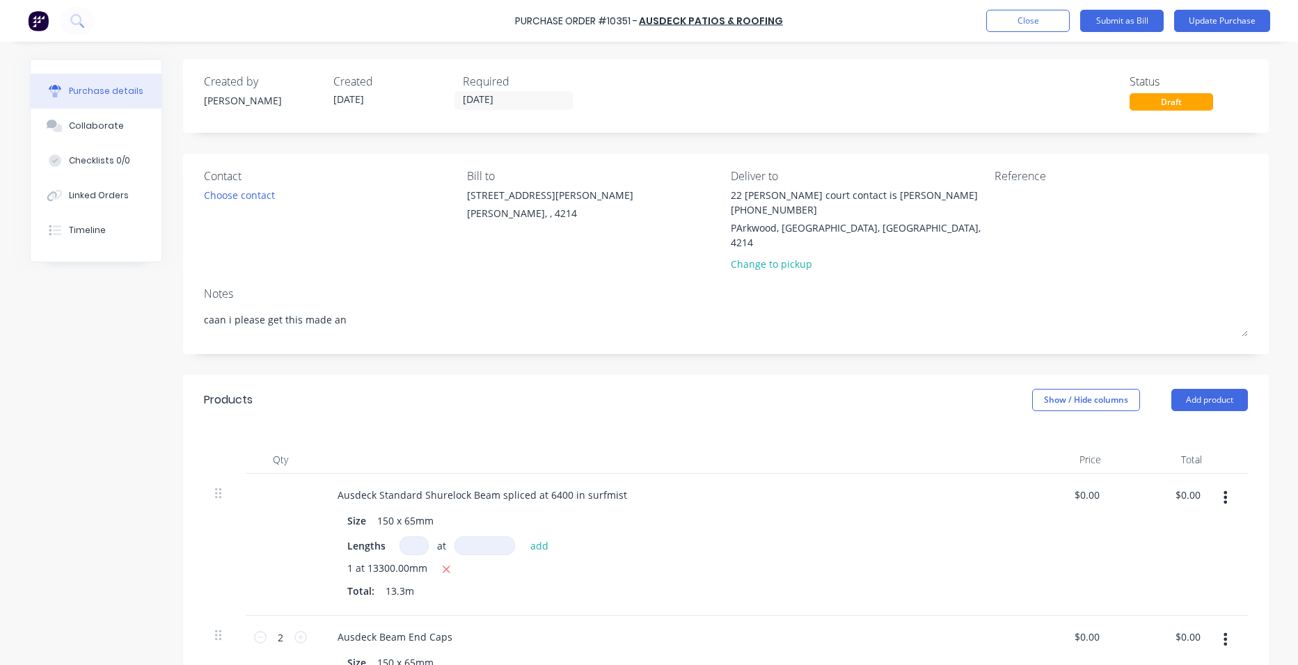
type textarea "x"
type textarea "caan i please get this made and"
type textarea "x"
type textarea "caan i please get this made and"
type textarea "x"
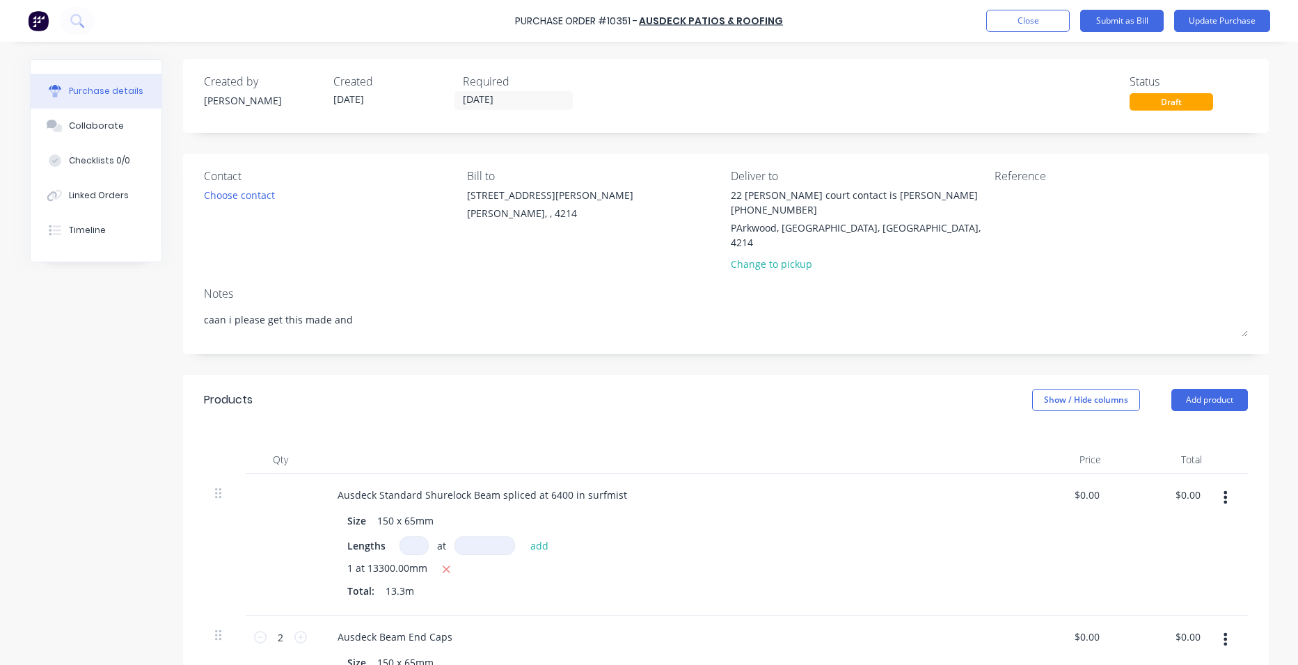
type textarea "caan i please get this made and d"
type textarea "x"
type textarea "caan i please get this made and de"
type textarea "x"
type textarea "caan i please get this made and del"
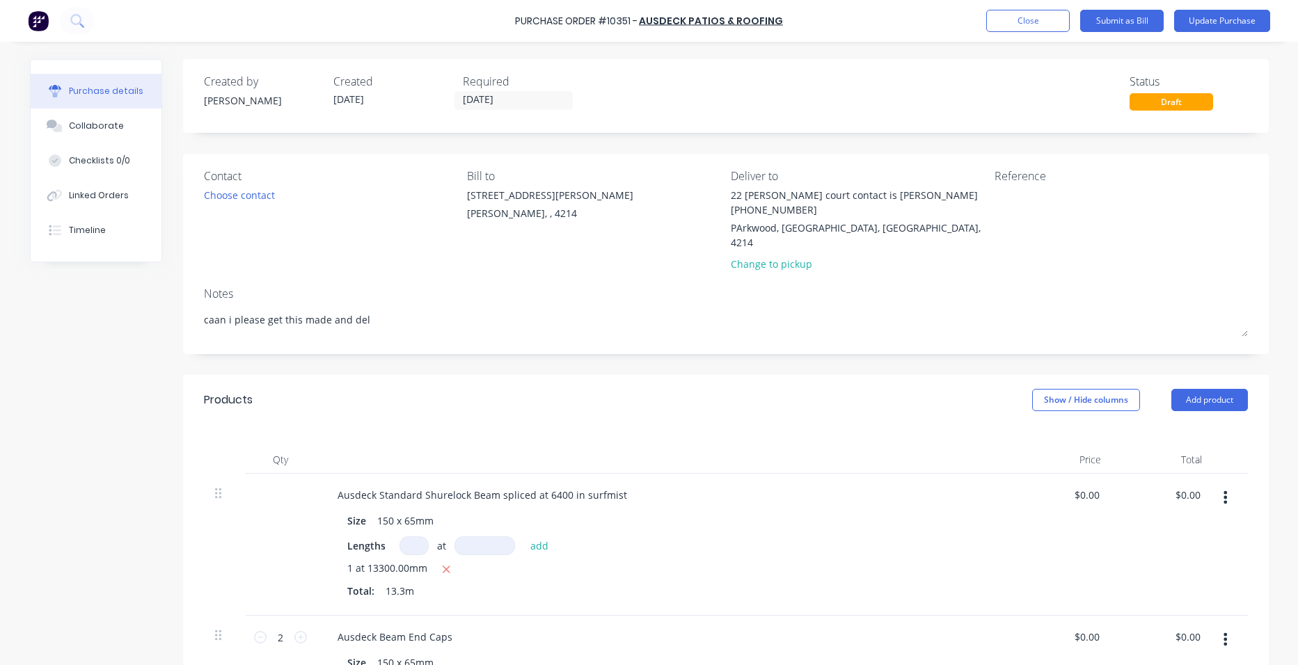
type textarea "x"
type textarea "caan i please get this made and deli"
type textarea "x"
type textarea "caan i please get this made and delio"
type textarea "x"
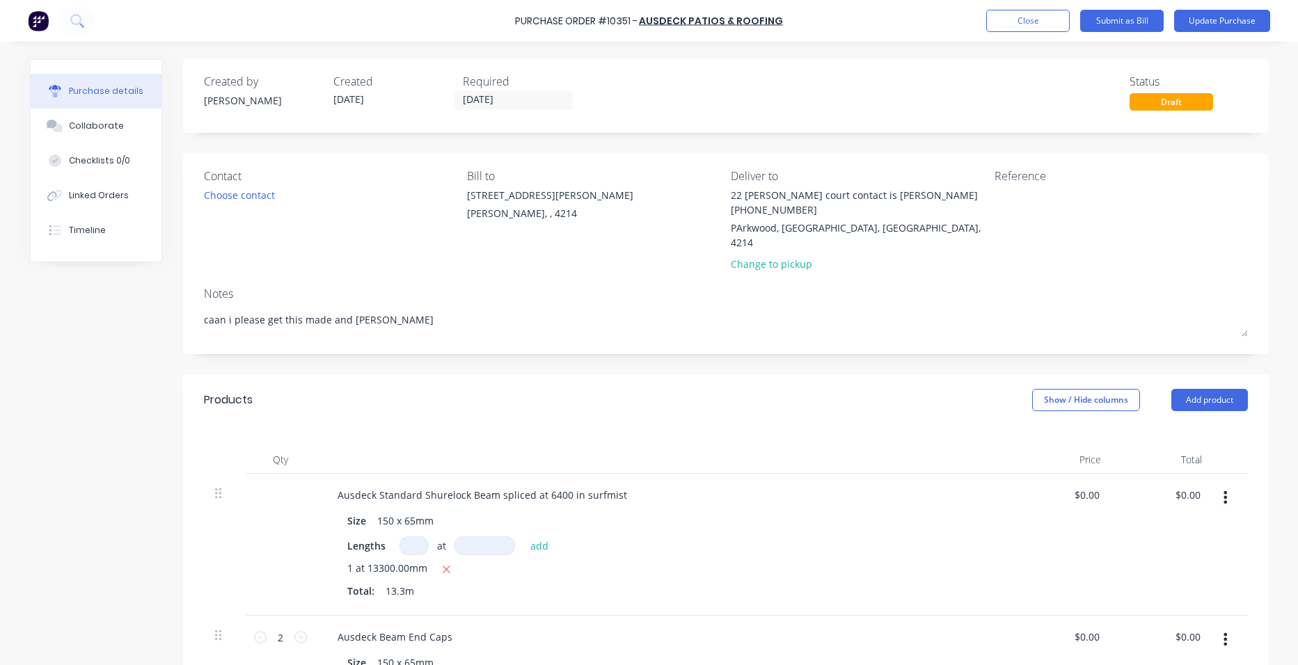
type textarea "caan i please get this made and deliov"
type textarea "x"
type textarea "caan i please get this made and deliove"
type textarea "x"
type textarea "caan i please get this made and deliover"
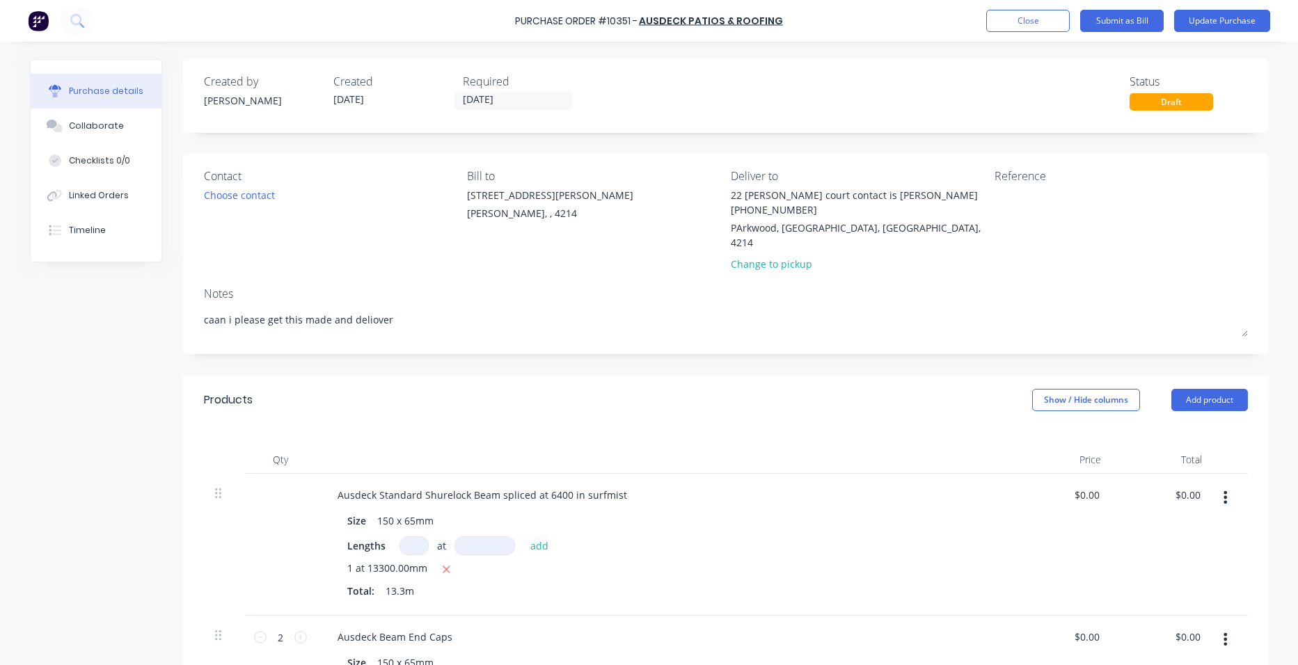
type textarea "x"
type textarea "caan i please get this made and deliovere"
type textarea "x"
type textarea "caan i please get this made and deliovered"
type textarea "x"
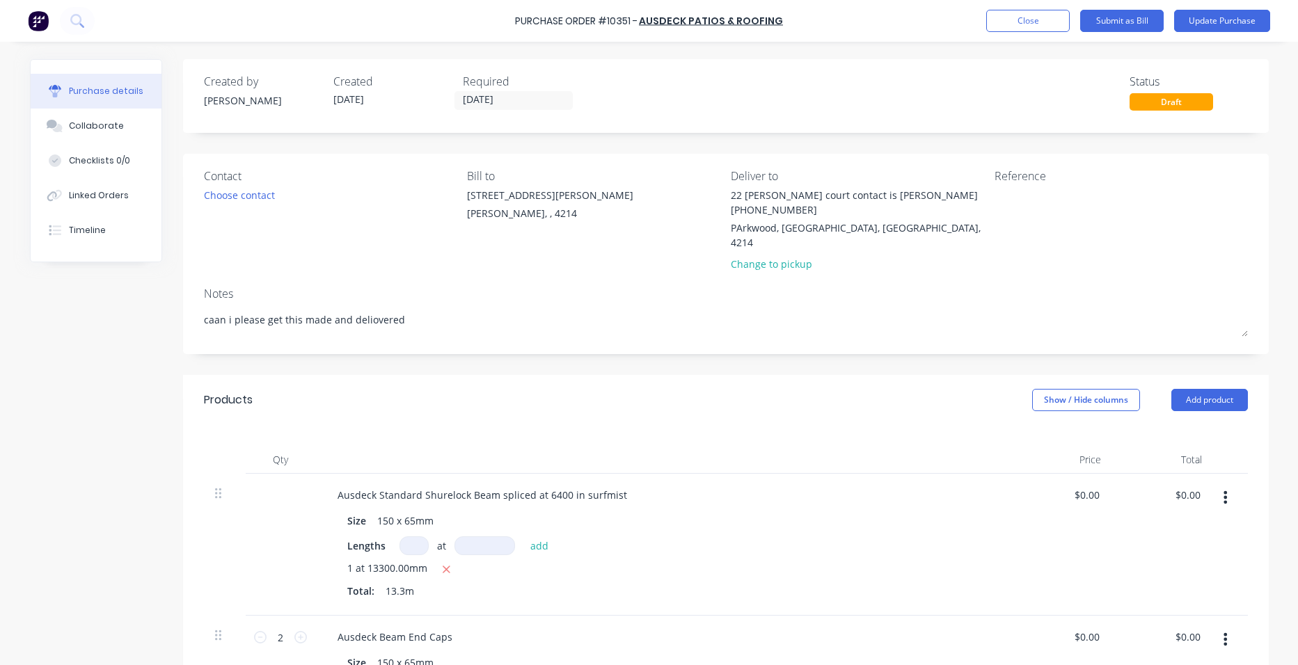
type textarea "caan i please get this made and deliovered"
type textarea "x"
type textarea "caan i please get this made and deliovered"
type textarea "x"
type textarea "caan i please get this made and deliovere"
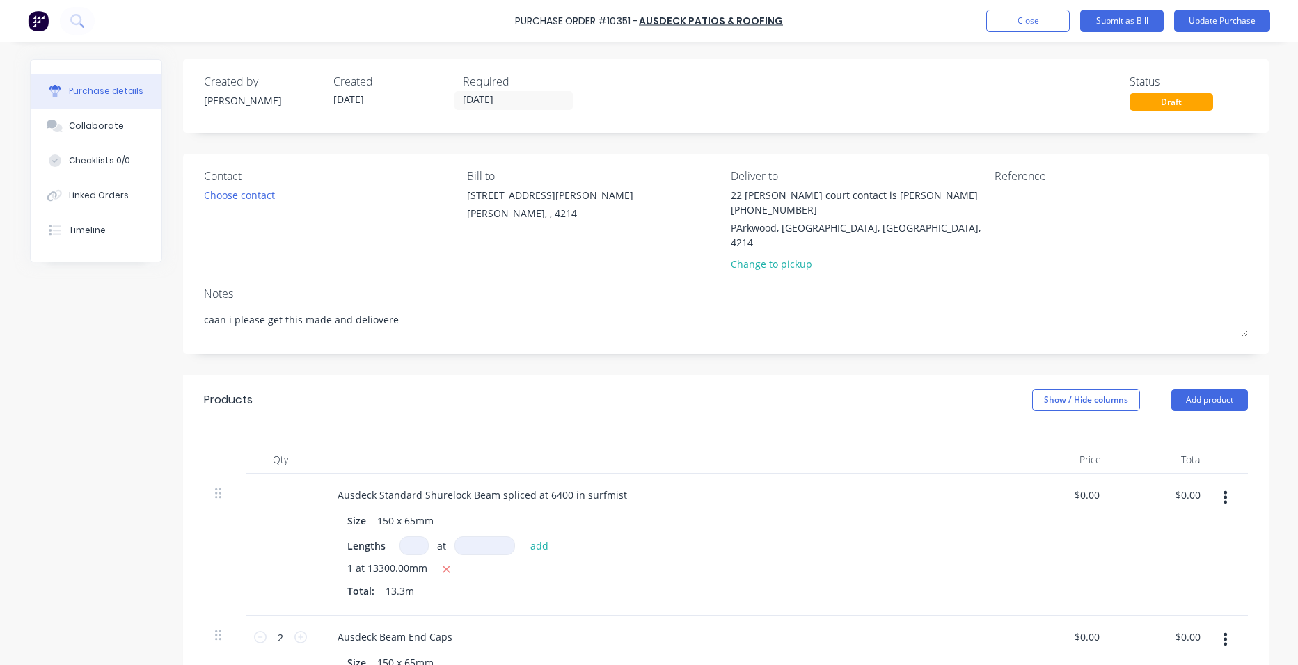
type textarea "x"
type textarea "caan i please get this made and deliover"
type textarea "x"
type textarea "caan i please get this made and deliove"
type textarea "x"
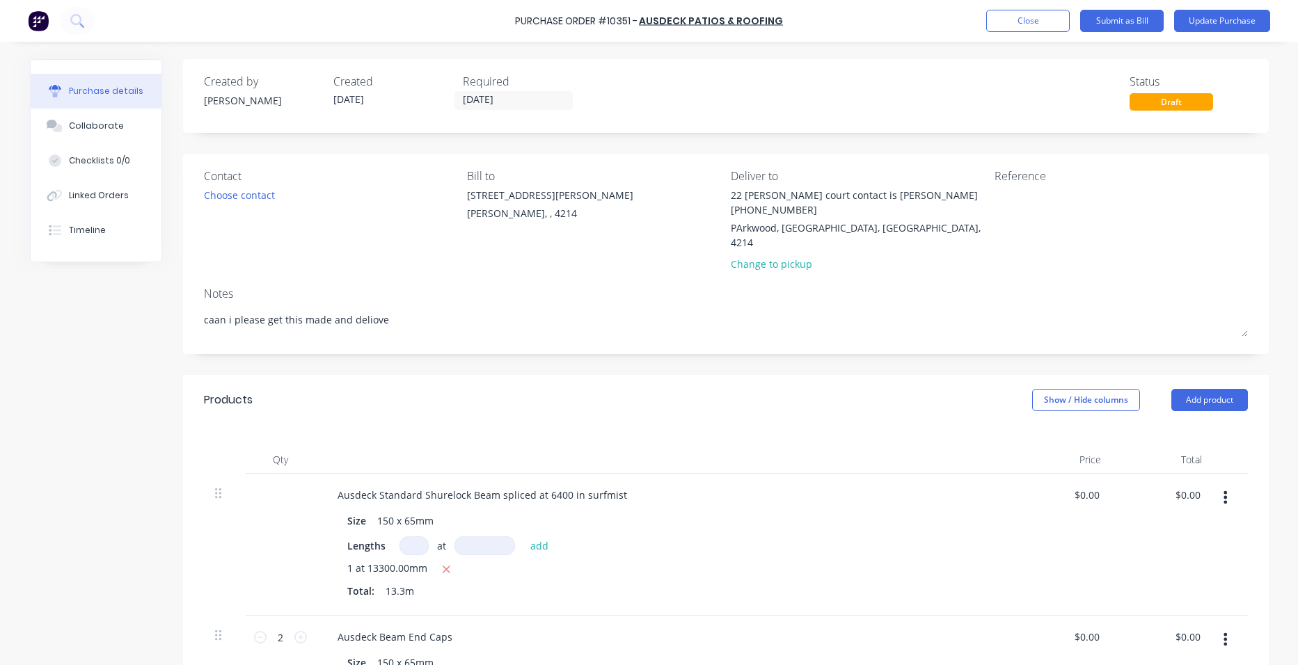
type textarea "caan i please get this made and deliov"
type textarea "x"
type textarea "caan i please get this made and delio"
type textarea "x"
type textarea "caan i please get this made and deli"
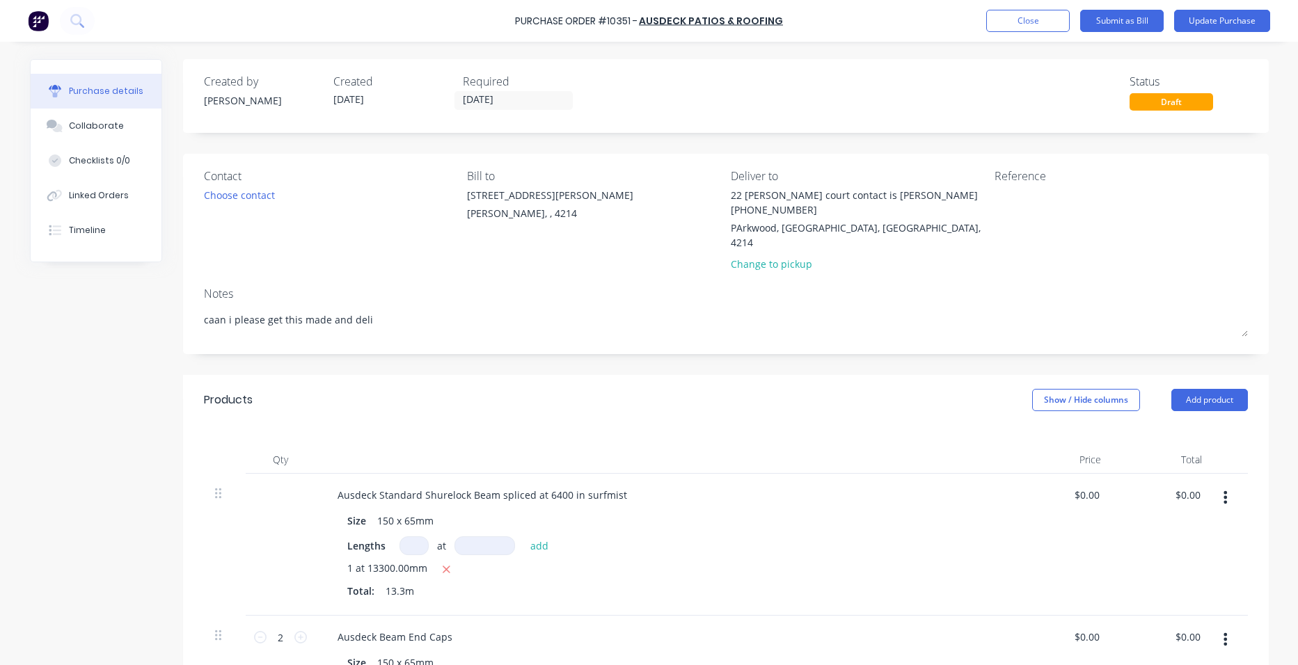
type textarea "x"
type textarea "caan i please get this made and deliv"
type textarea "x"
type textarea "caan i please get this made and delive"
type textarea "x"
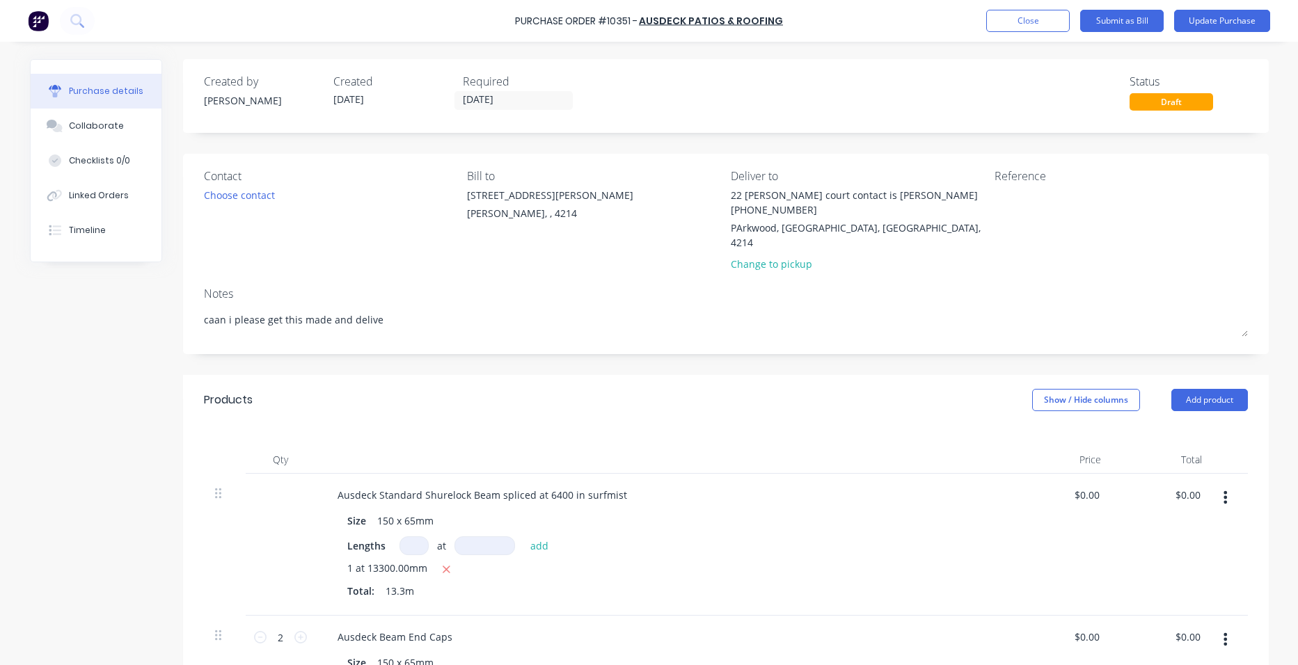
type textarea "caan i please get this made and deliver"
type textarea "x"
type textarea "caan i please get this made and delivere"
type textarea "x"
type textarea "caan i please get this made and delivered"
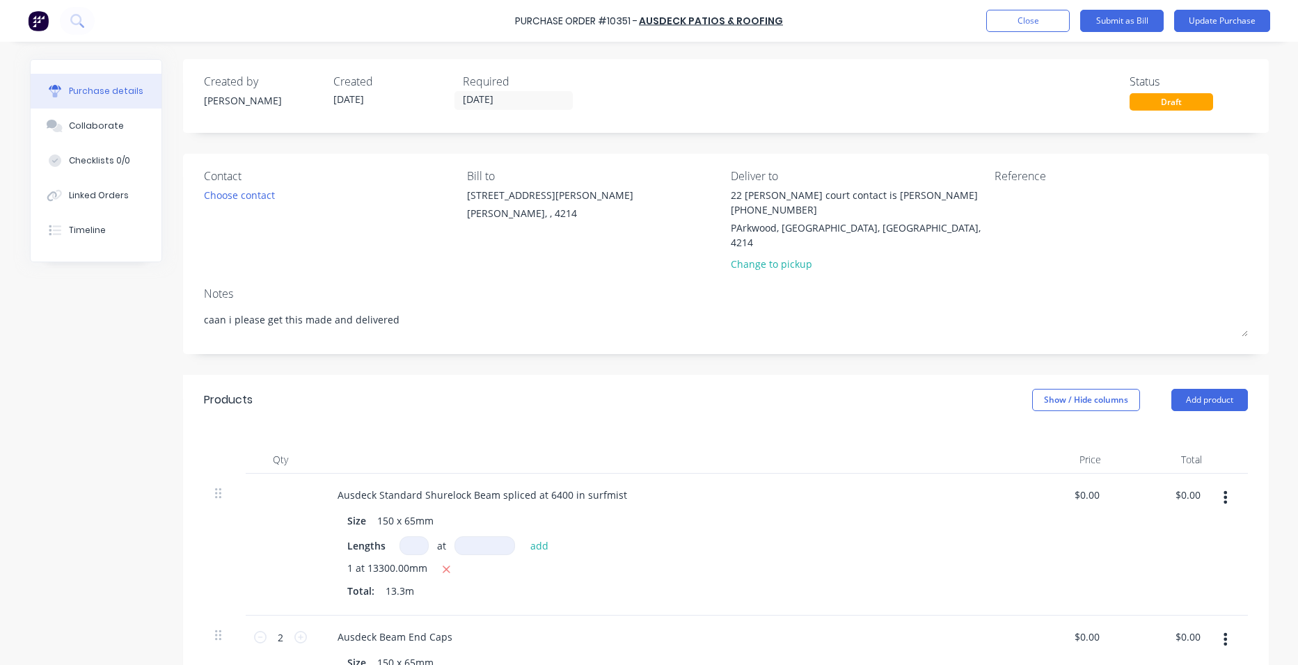
type textarea "x"
type textarea "caan i please get this made and delivered"
type textarea "x"
type textarea "caan i please get this made and delivered a"
type textarea "x"
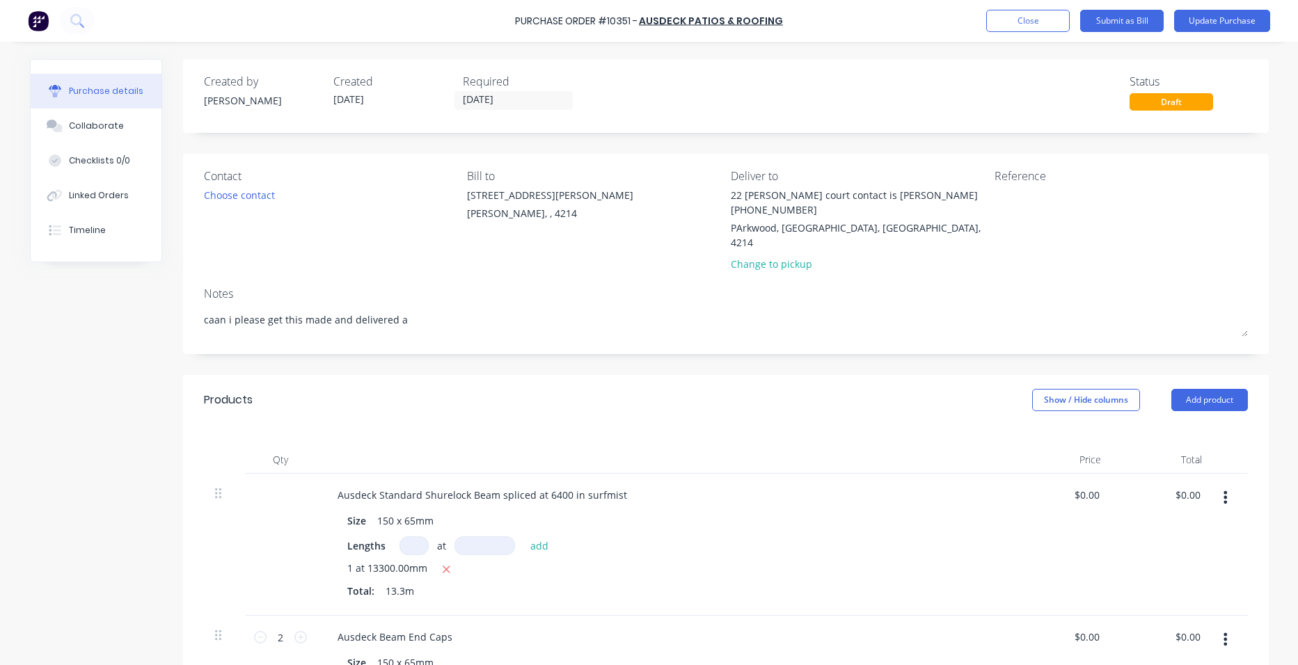
type textarea "caan i please get this made and delivered as"
type textarea "x"
type textarea "caan i please get this made and delivered as"
type textarea "x"
type textarea "caan i please get this made and delivered as s"
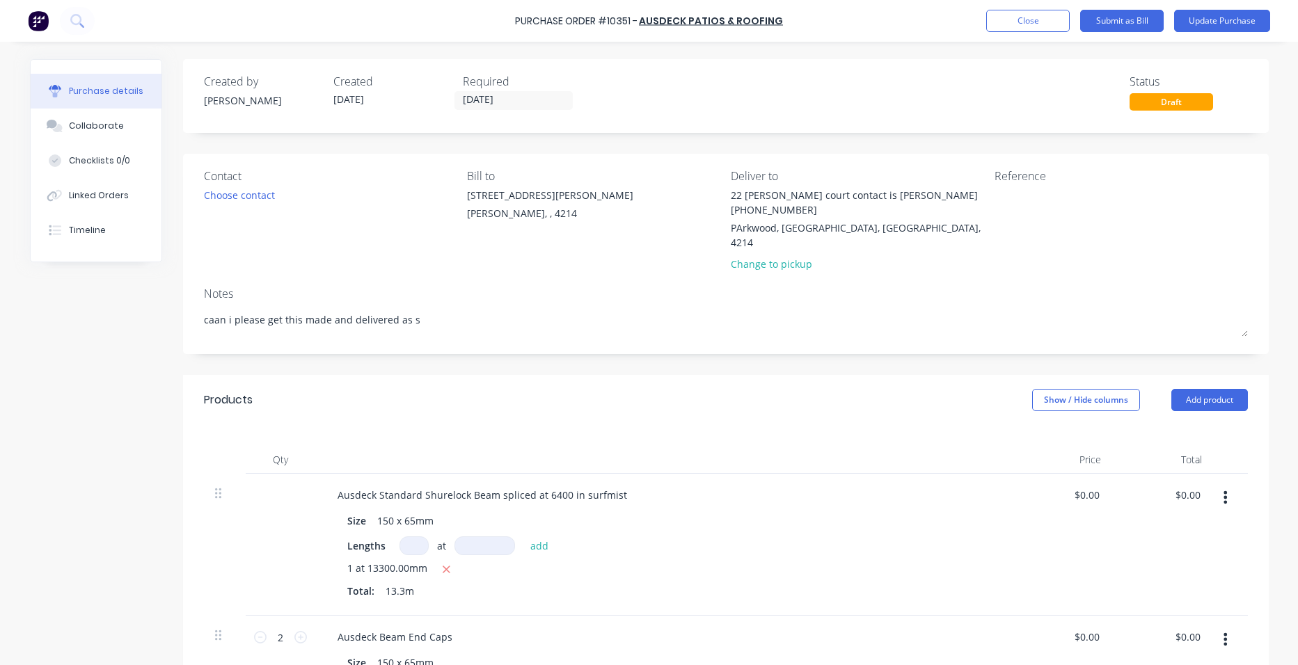
type textarea "x"
type textarea "caan i please get this made and delivered as so"
type textarea "x"
type textarea "caan i please get this made and delivered as soo"
type textarea "x"
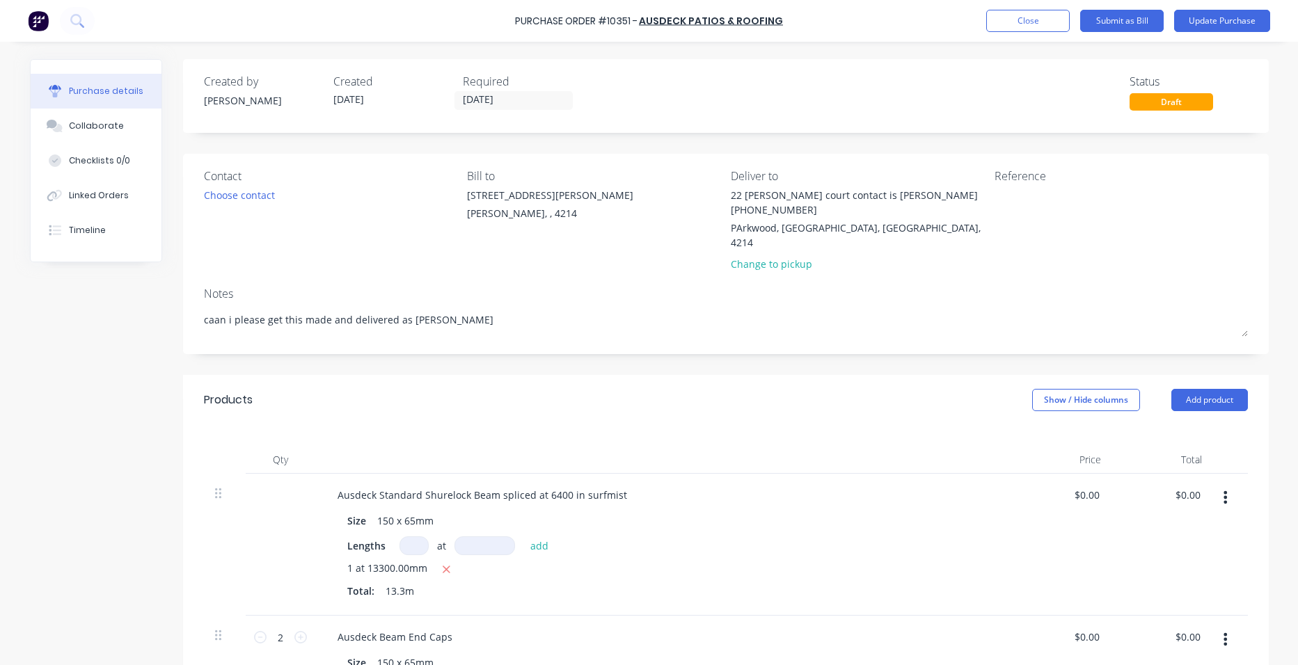
type textarea "caan i please get this made and delivered as soon"
type textarea "x"
type textarea "caan i please get this made and delivered as soon"
type textarea "x"
type textarea "caan i please get this made and delivered as soon a"
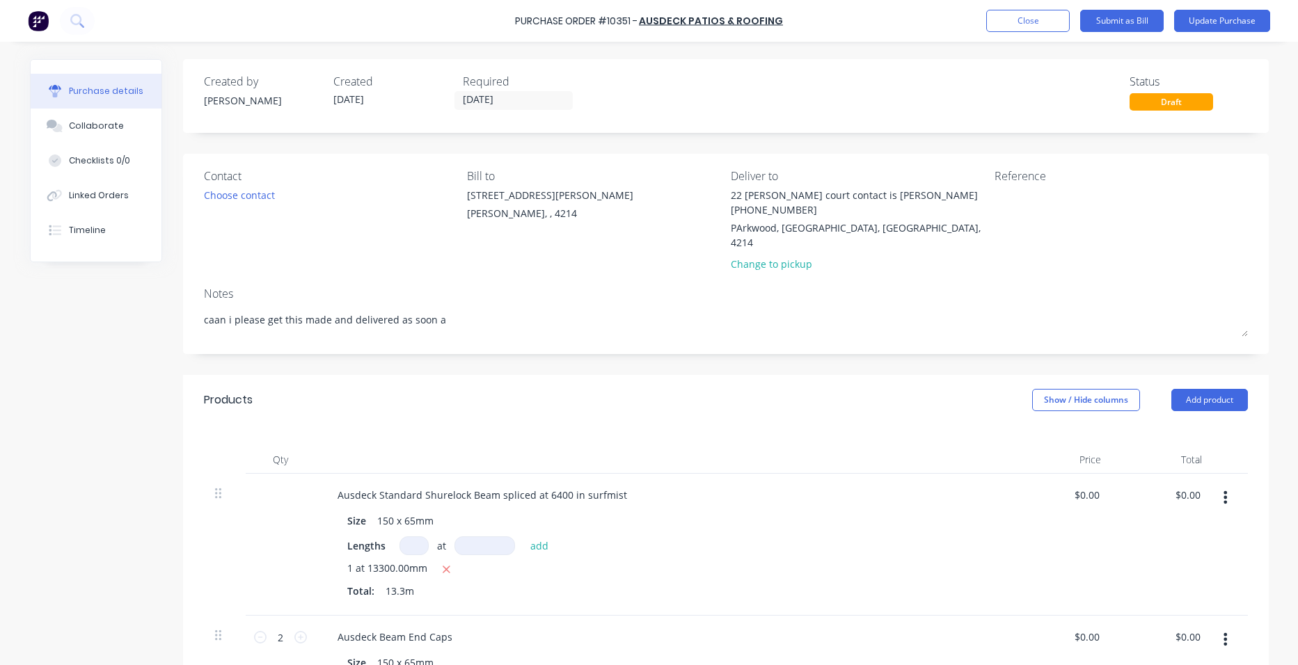
type textarea "x"
type textarea "caan i please get this made and delivered as soon as"
type textarea "x"
type textarea "caan i please get this made and delivered as soon as"
type textarea "x"
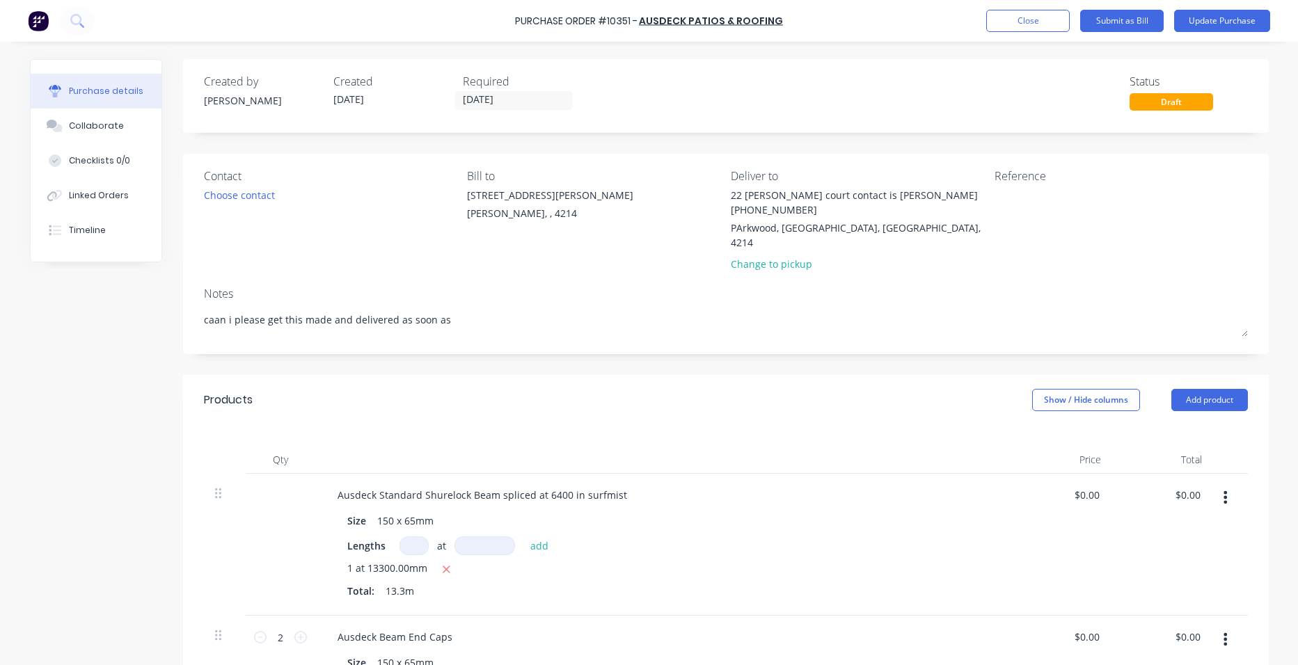
type textarea "caan i please get this made and delivered as soon as p"
type textarea "x"
type textarea "caan i please get this made and delivered as soon as po"
type textarea "x"
type textarea "caan i please get this made and delivered as soon as pos"
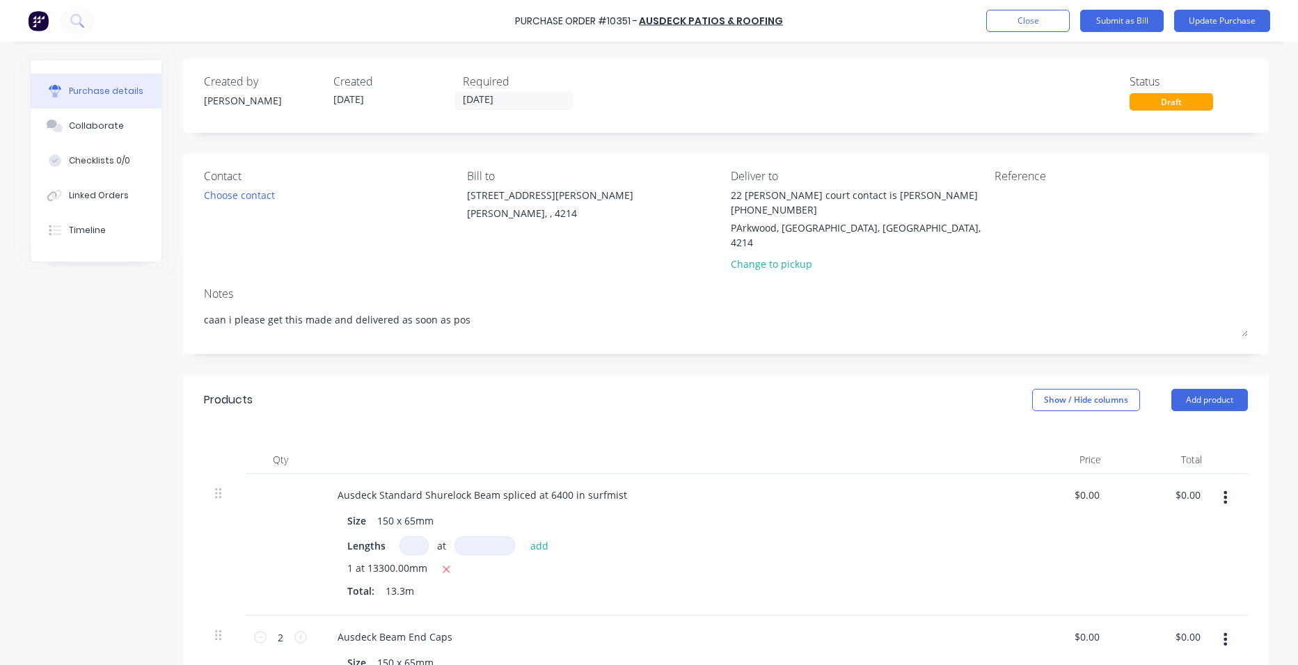
type textarea "x"
type textarea "caan i please get this made and delivered as soon as possi"
type textarea "x"
type textarea "caan i please get this made and delivered as soon as possib"
type textarea "x"
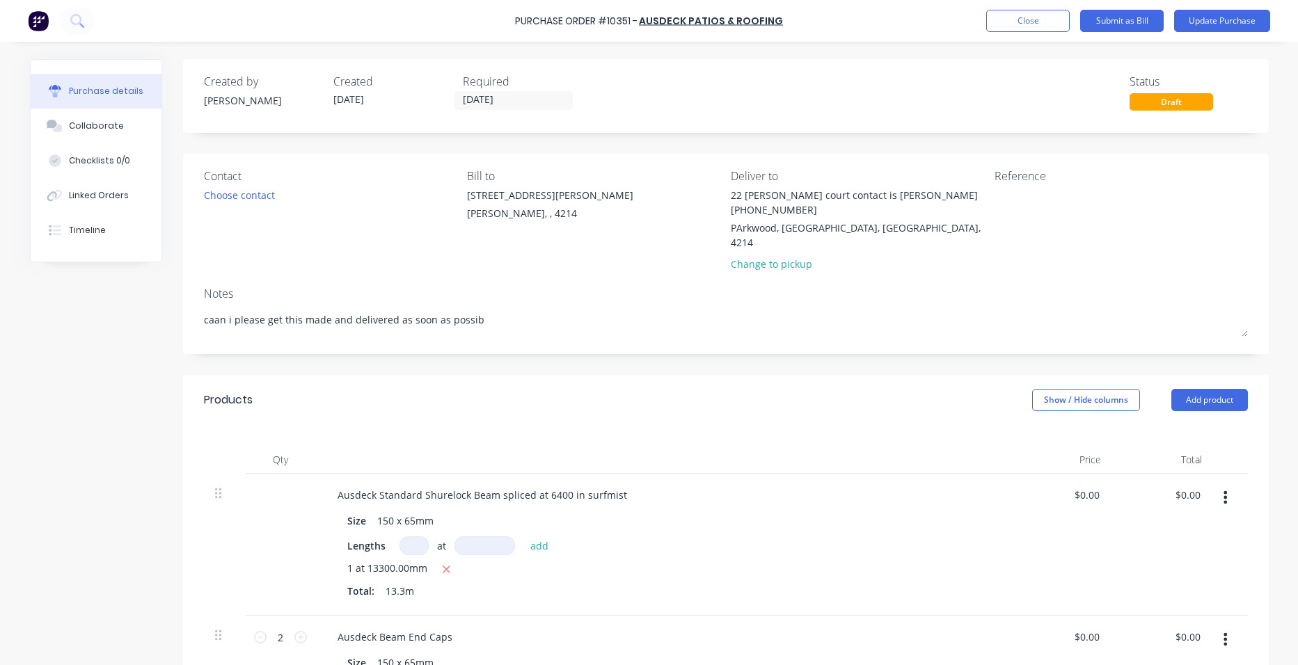
type textarea "caan i please get this made and delivered as soon as possibl"
type textarea "x"
type textarea "caan i please get this made and delivered as soon as possible"
type textarea "x"
type textarea "caan i please get this made and delivered as soon as possible"
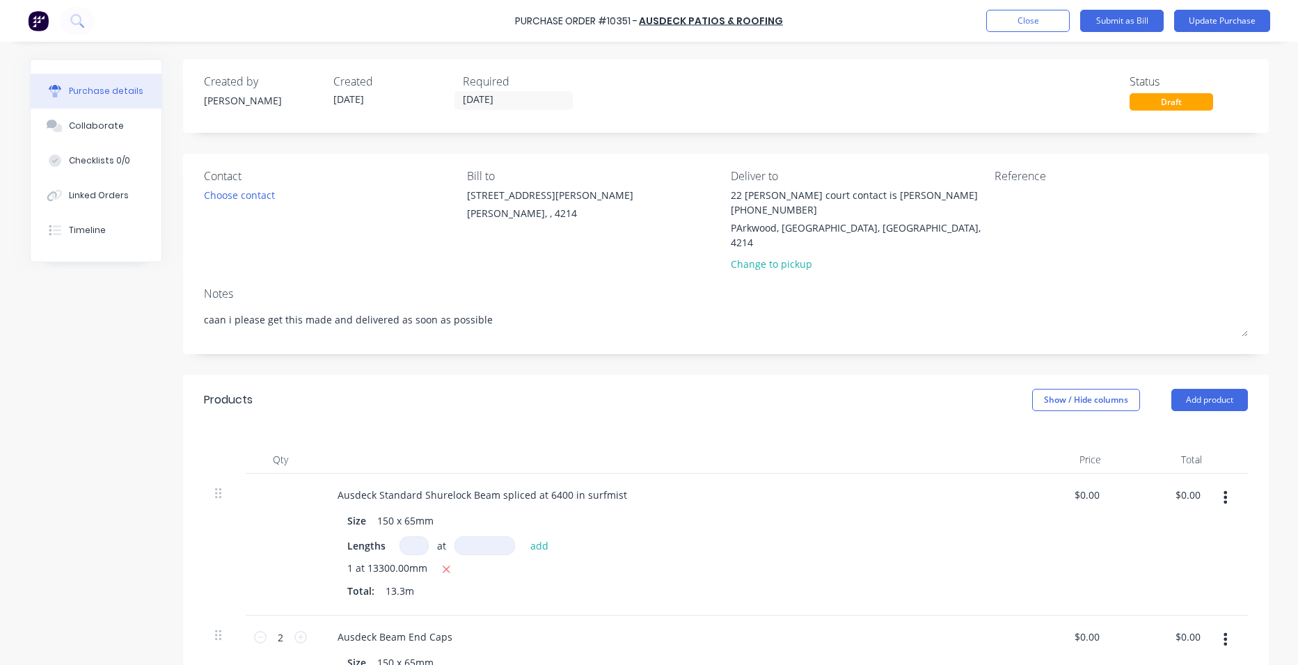
type textarea "x"
type textarea "caan i please get this made and delivered as soon as possible p"
type textarea "x"
type textarea "caan i please get this made and delivered as soon as possible pl"
type textarea "x"
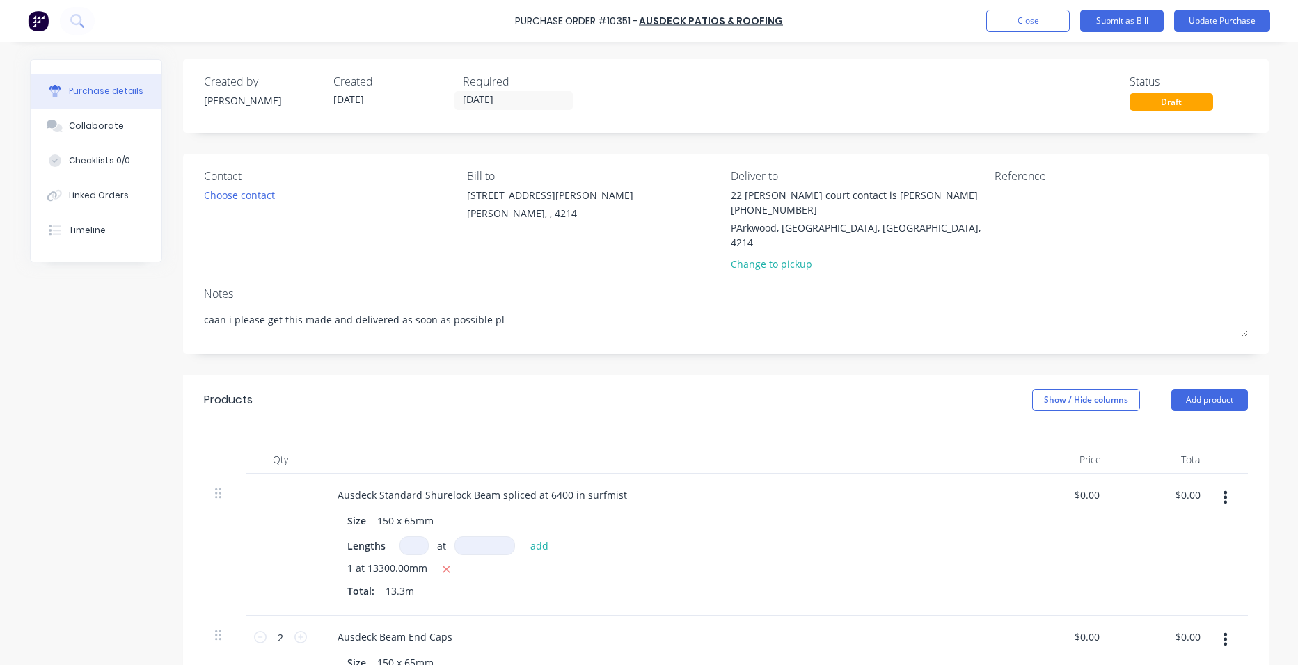
type textarea "caan i please get this made and delivered as soon as possible ple"
type textarea "x"
type textarea "caan i please get this made and delivered as soon as possible plea"
type textarea "x"
type textarea "caan i please get this made and delivered as soon as possible pleas"
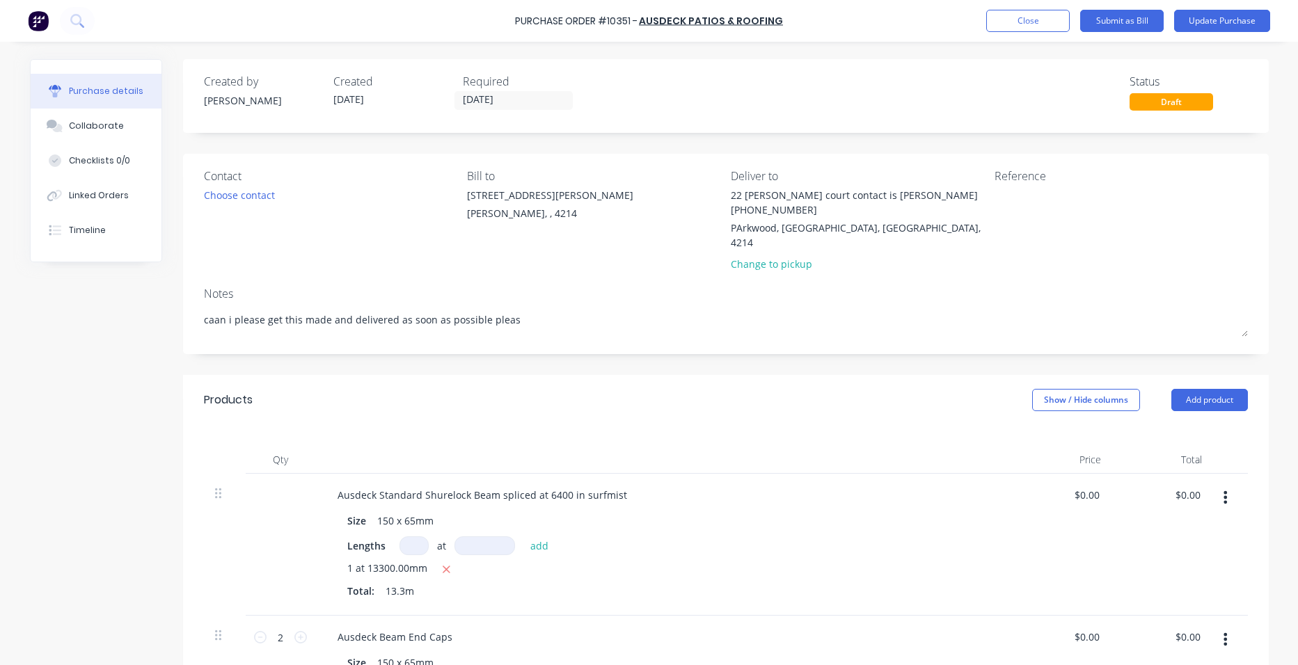
type textarea "x"
type textarea "caan i please get this made and delivered as soon as possible please"
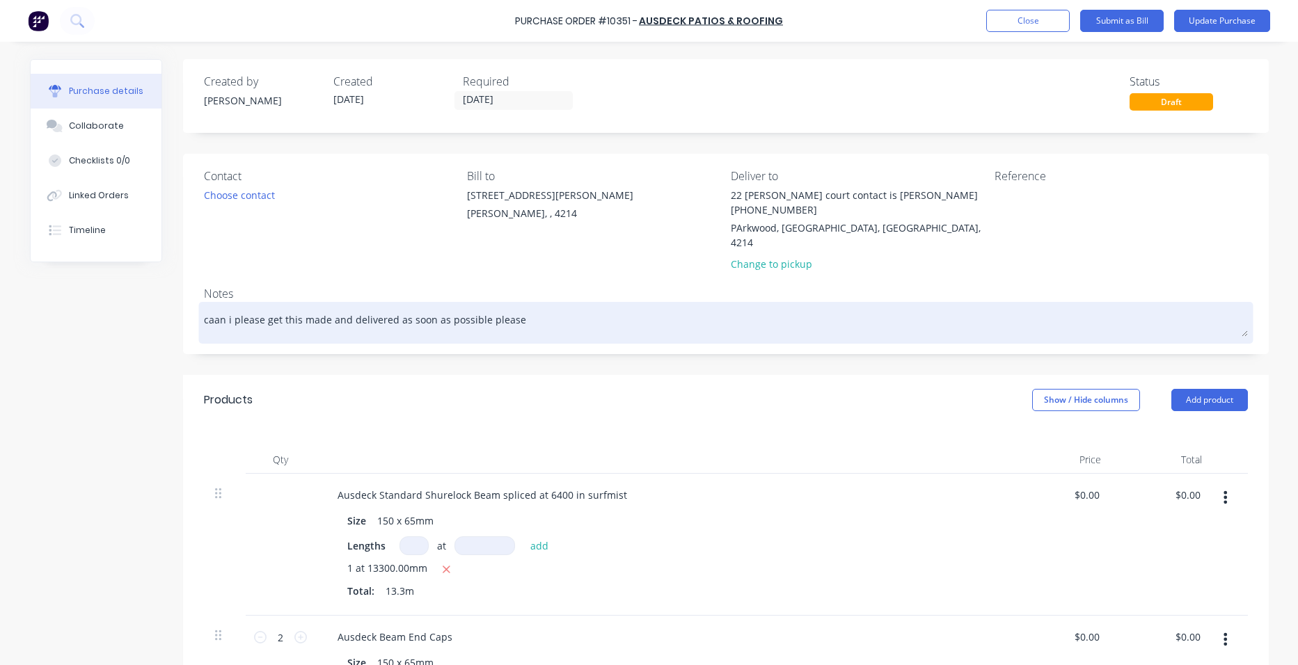
type textarea "x"
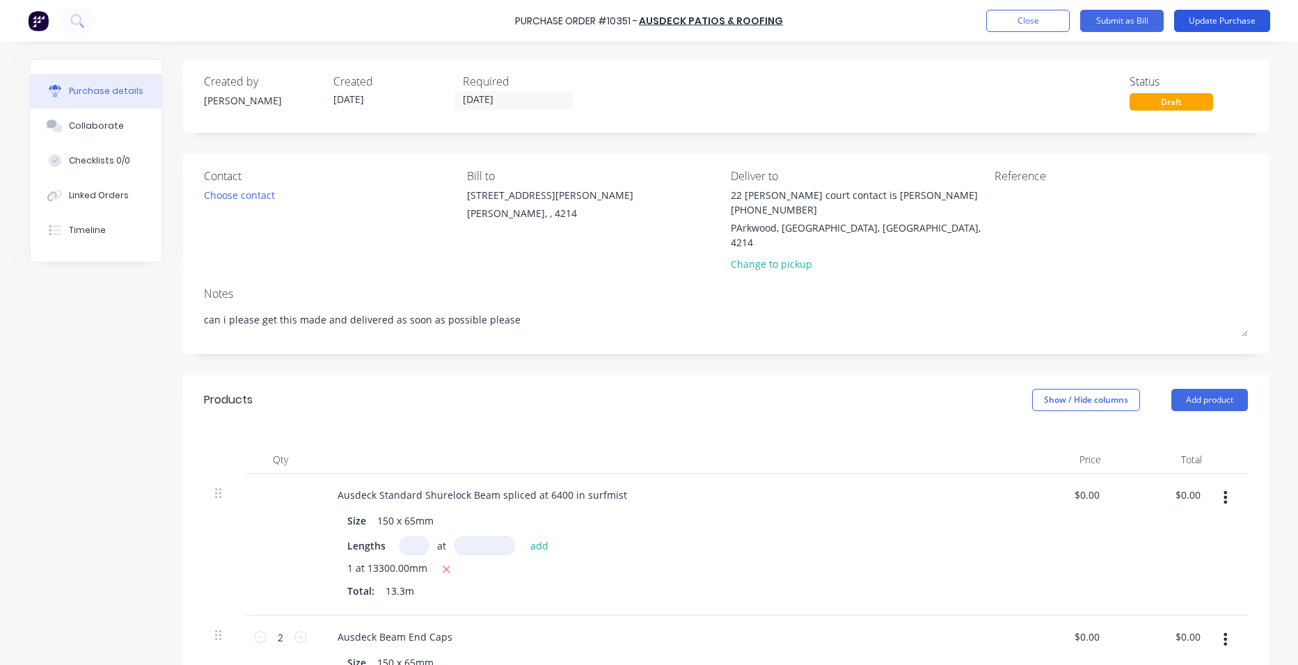
type textarea "can i please get this made and delivered as soon as possible please"
type textarea "x"
type textarea "can i please get this made and delivered as soon as possible please"
click at [1229, 17] on button "Update Purchase" at bounding box center [1222, 21] width 96 height 22
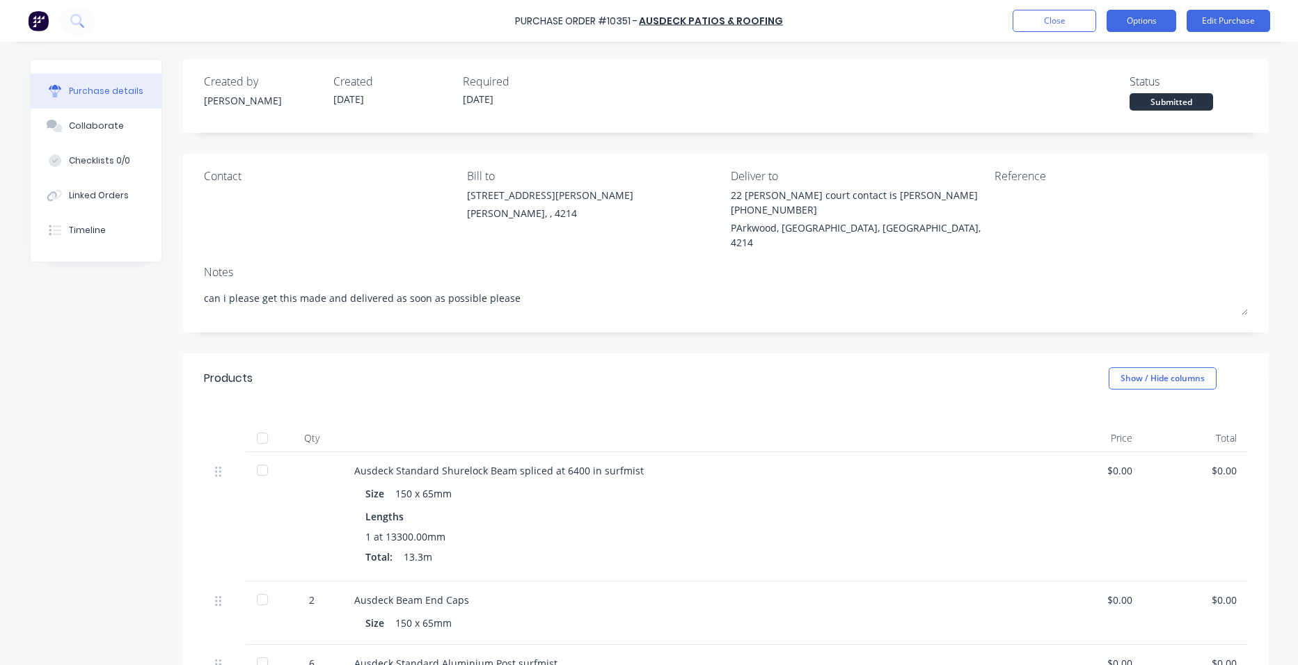
click at [1153, 18] on button "Options" at bounding box center [1141, 21] width 70 height 22
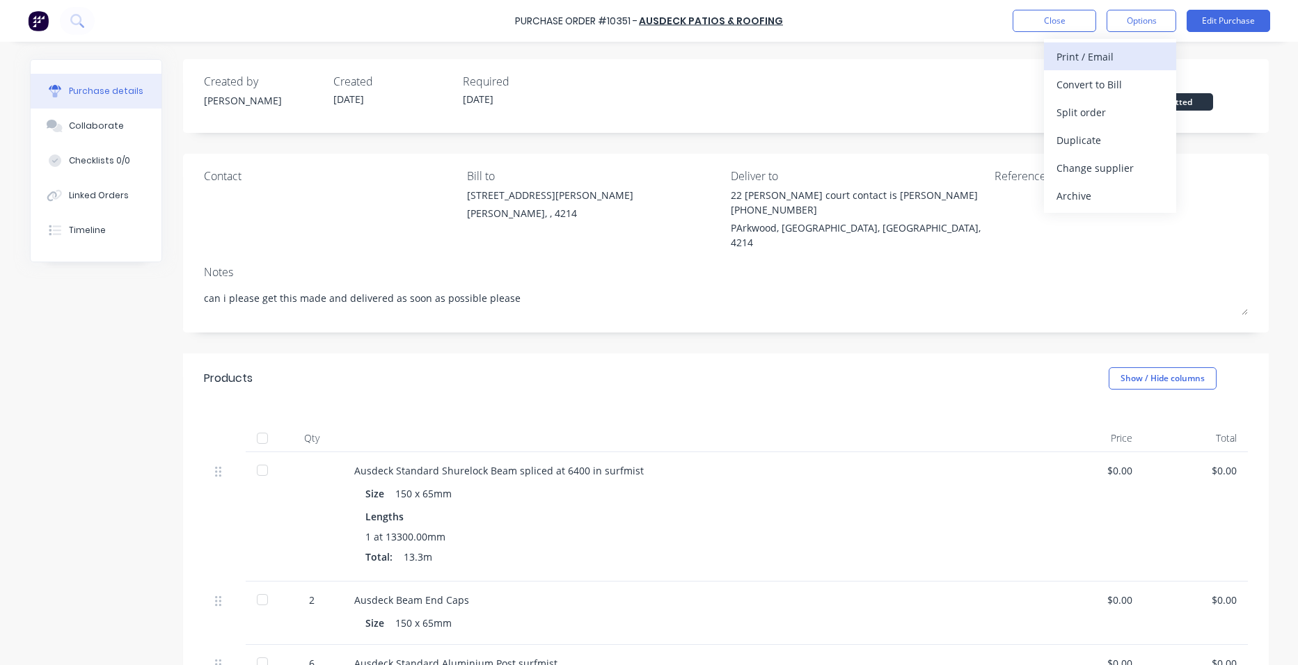
click at [1095, 53] on div "Print / Email" at bounding box center [1109, 57] width 107 height 20
click at [1113, 104] on div "Without pricing" at bounding box center [1109, 112] width 107 height 20
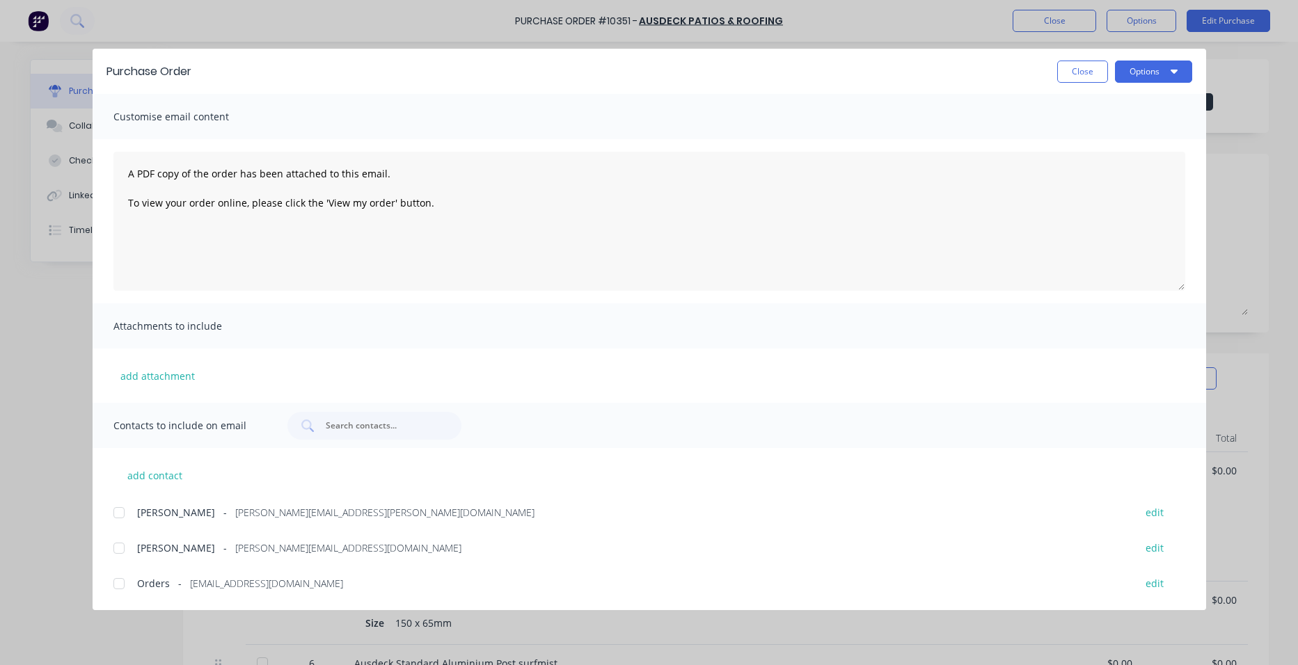
click at [113, 578] on div at bounding box center [119, 584] width 28 height 28
click at [118, 502] on div at bounding box center [119, 513] width 28 height 28
click at [1162, 71] on button "Options" at bounding box center [1153, 72] width 77 height 22
click at [1125, 157] on div "Email" at bounding box center [1125, 162] width 107 height 20
click at [1072, 70] on button "Close" at bounding box center [1082, 72] width 51 height 22
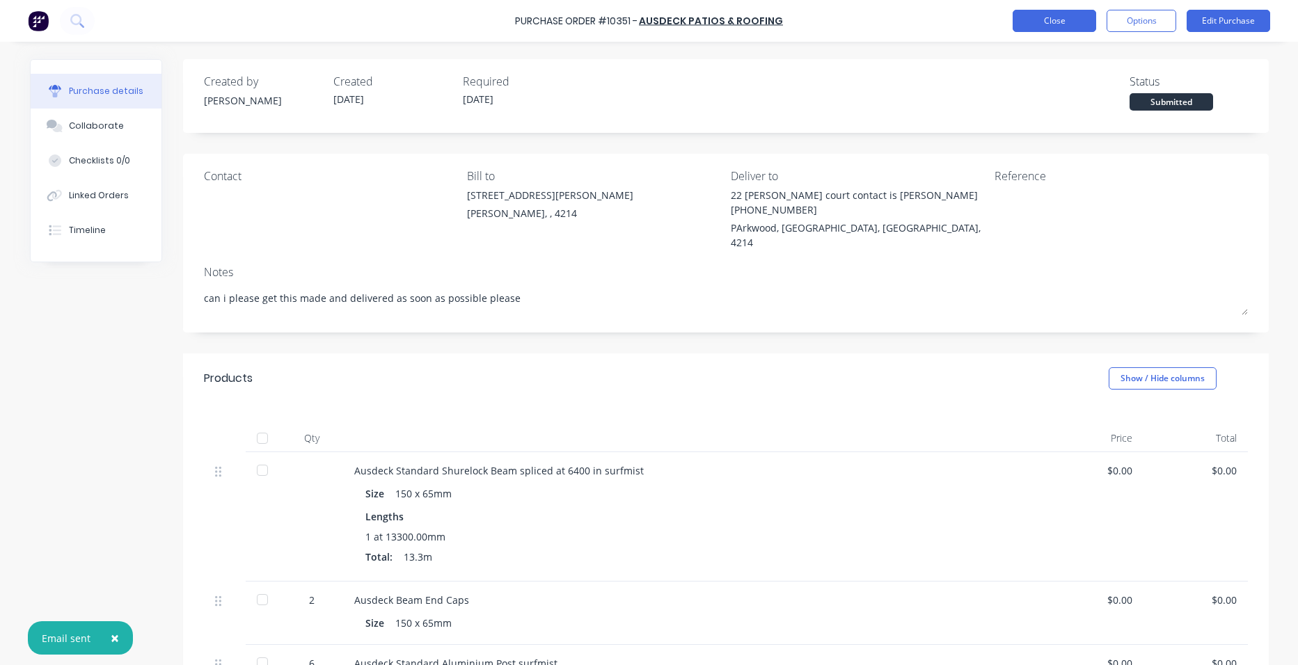
click at [1069, 13] on button "Close" at bounding box center [1053, 21] width 83 height 22
type textarea "x"
click at [51, 197] on icon at bounding box center [55, 195] width 16 height 13
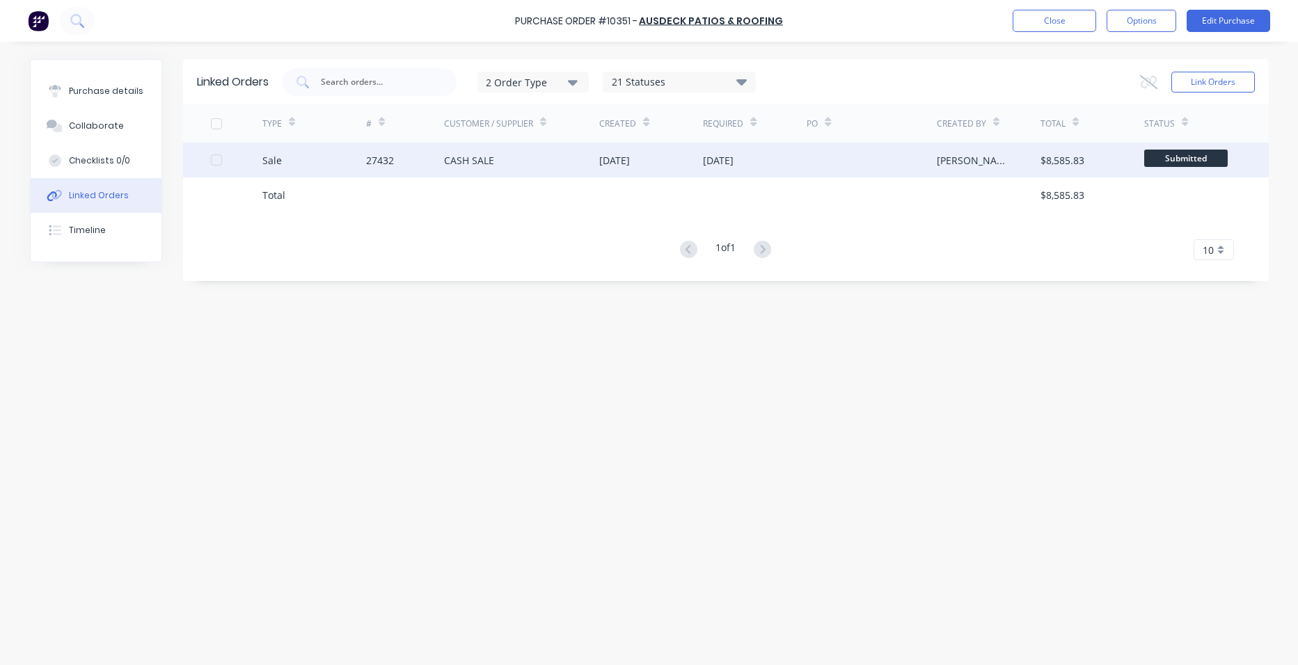
click at [542, 161] on div "CASH SALE" at bounding box center [522, 160] width 156 height 35
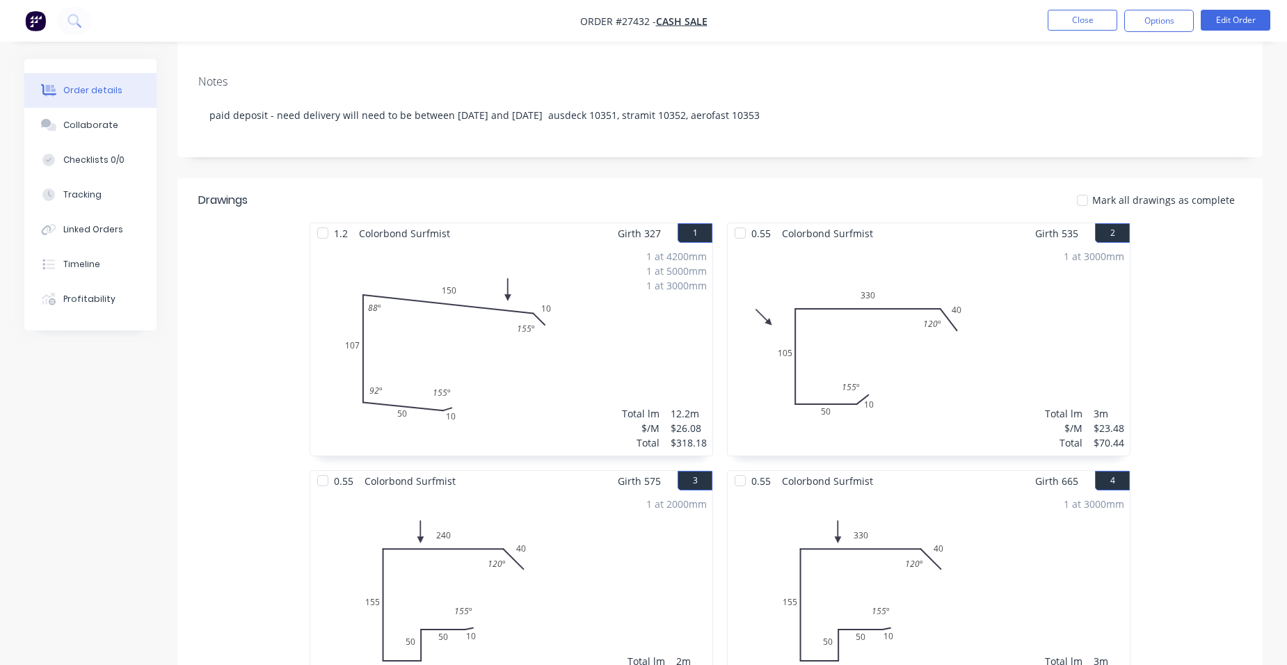
scroll to position [348, 0]
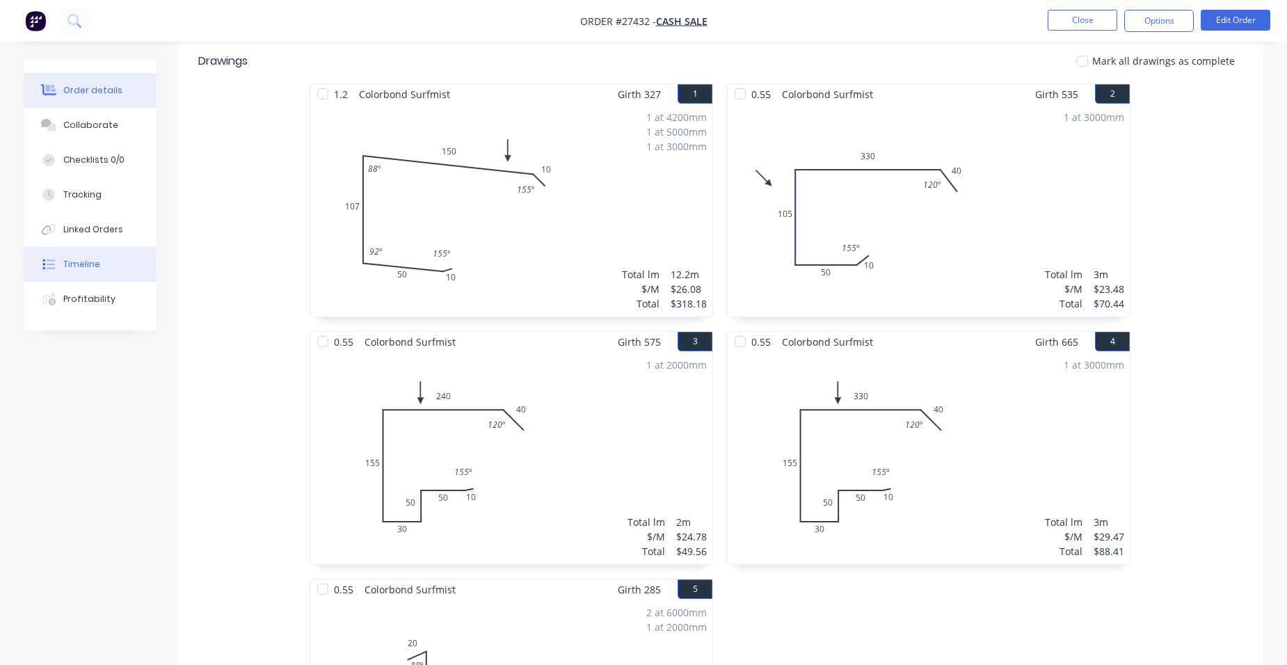
click at [111, 263] on button "Timeline" at bounding box center [90, 264] width 132 height 35
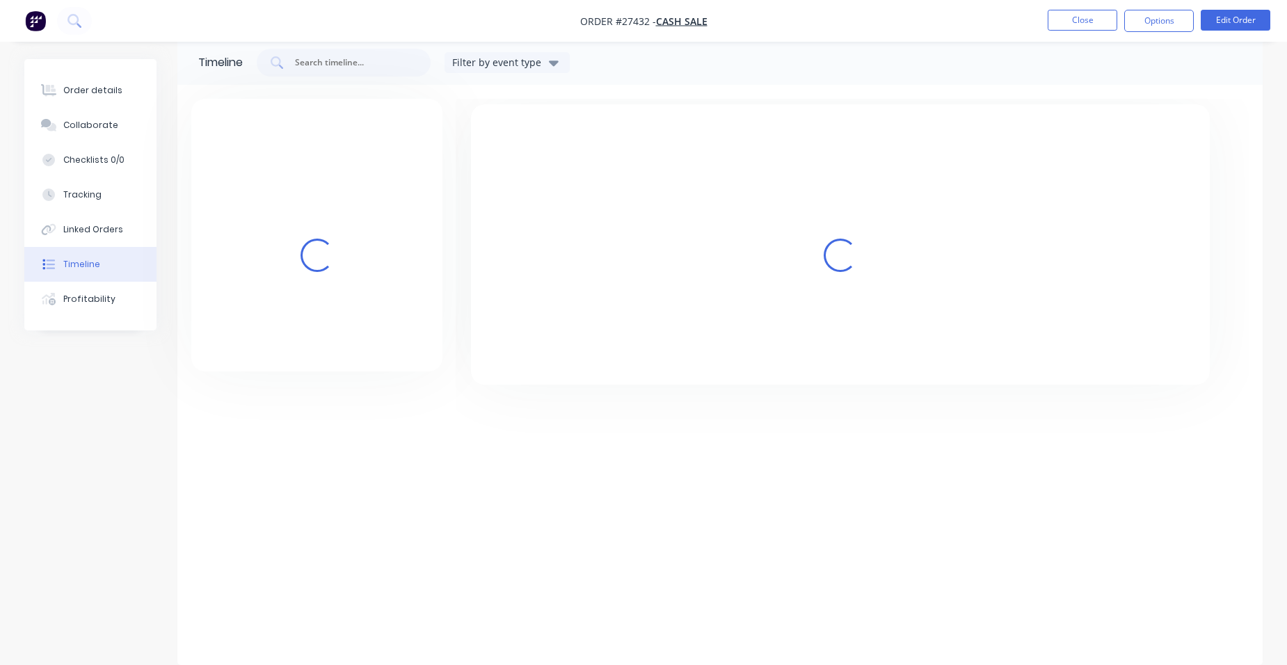
scroll to position [106, 0]
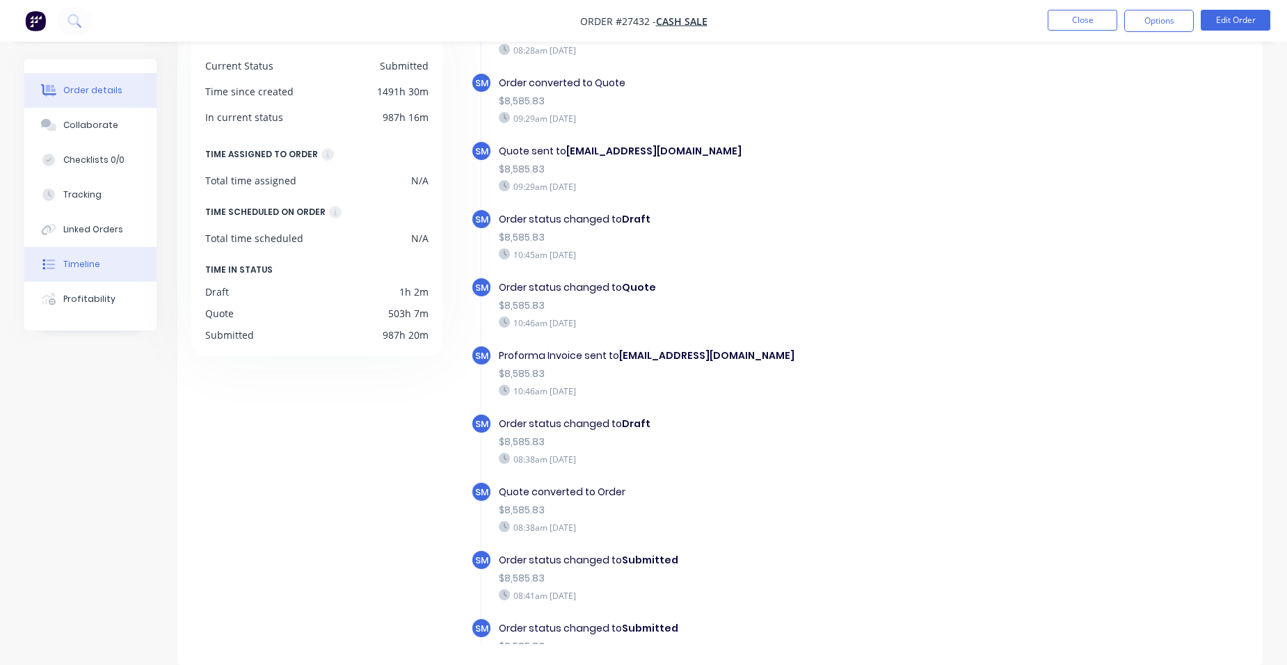
click at [100, 85] on div "Order details" at bounding box center [92, 90] width 59 height 13
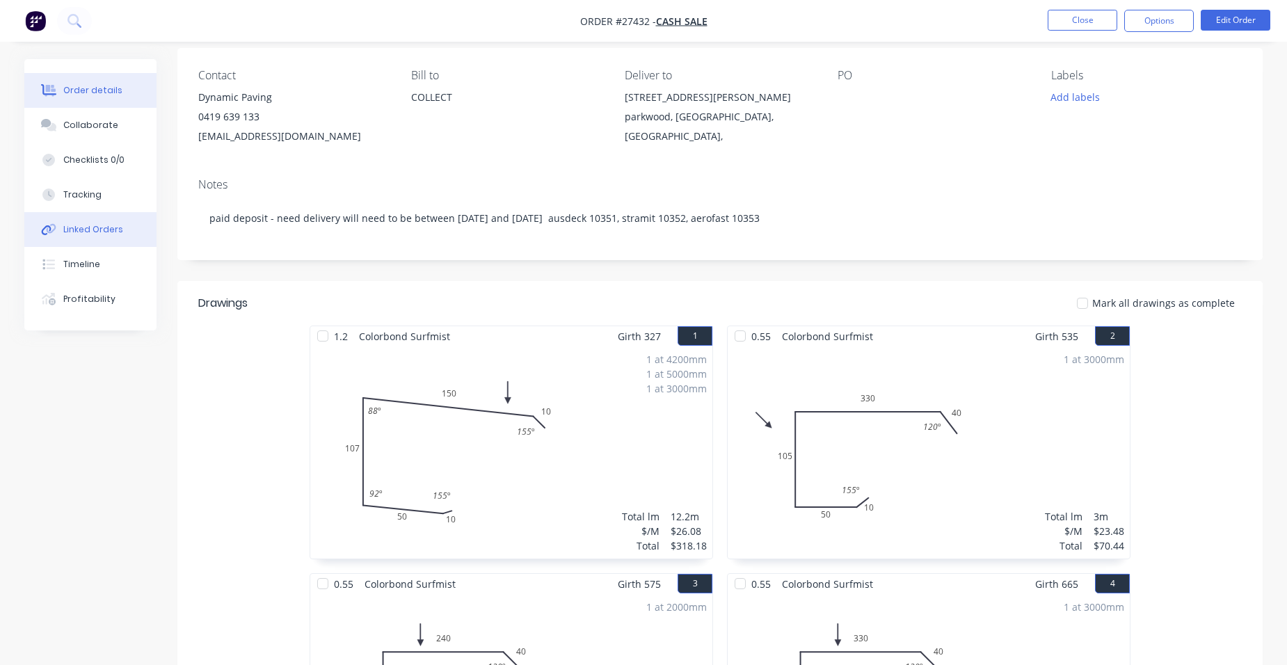
click at [134, 224] on button "Linked Orders" at bounding box center [90, 229] width 132 height 35
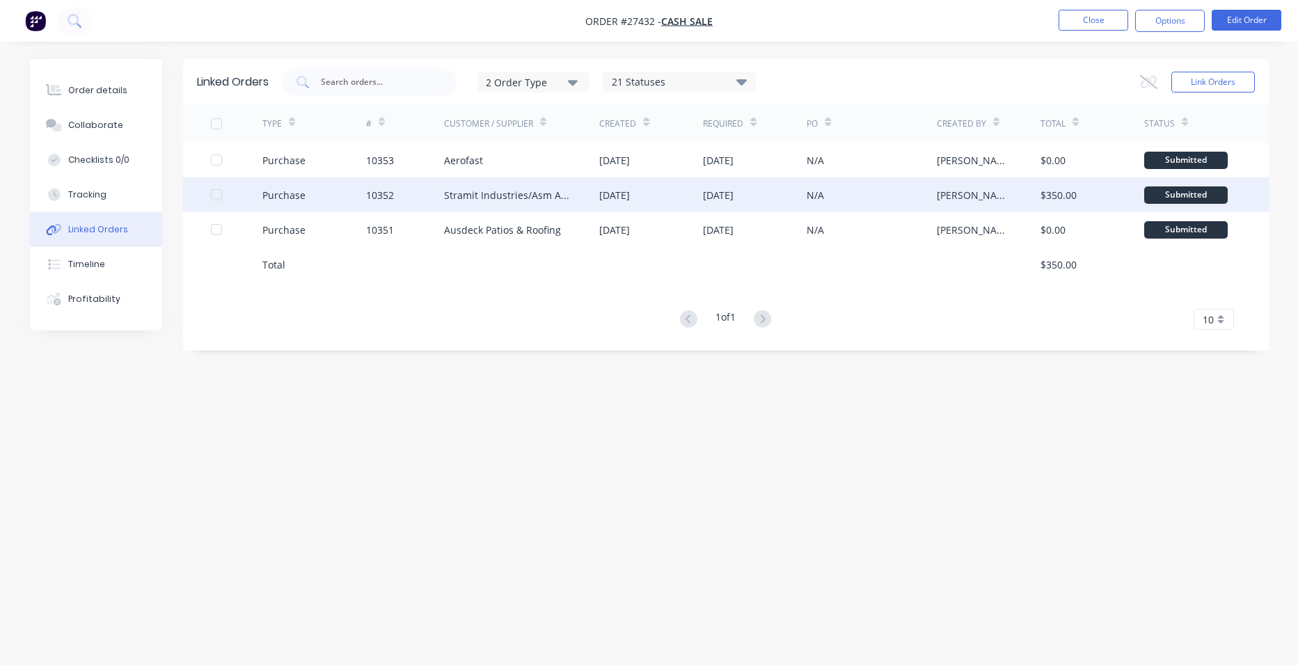
click at [587, 188] on div "Stramit Industries/Asm Acc 31105" at bounding box center [522, 194] width 156 height 35
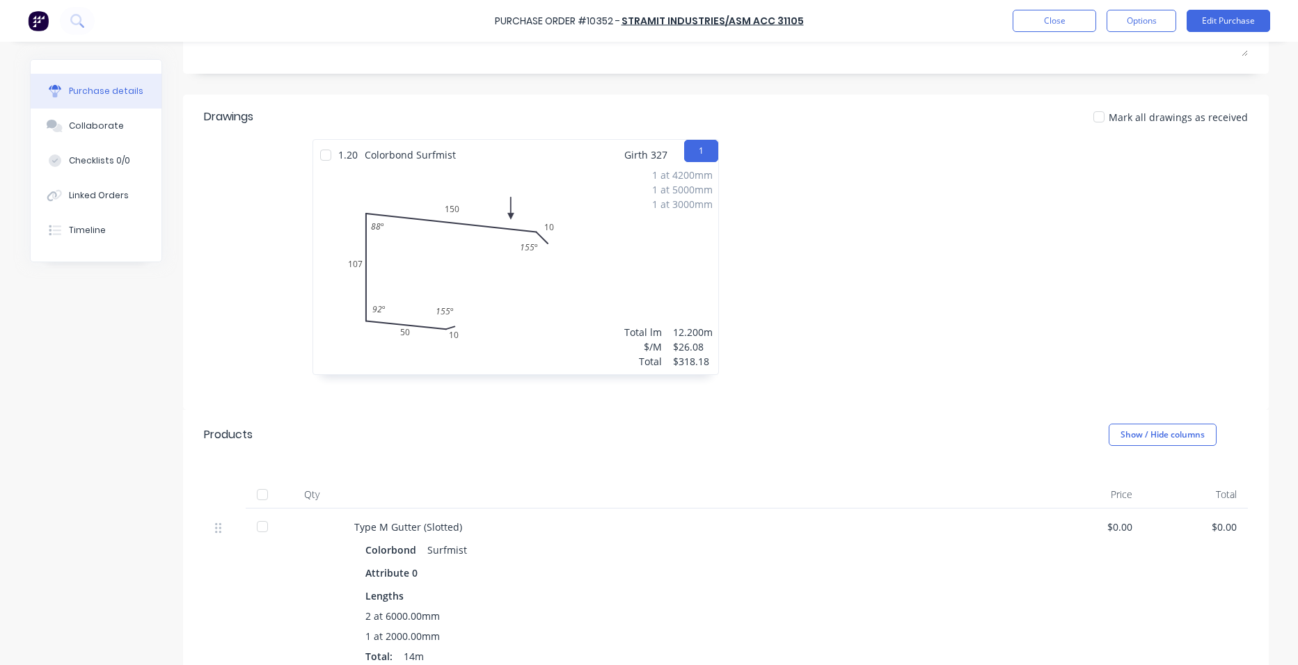
scroll to position [70, 0]
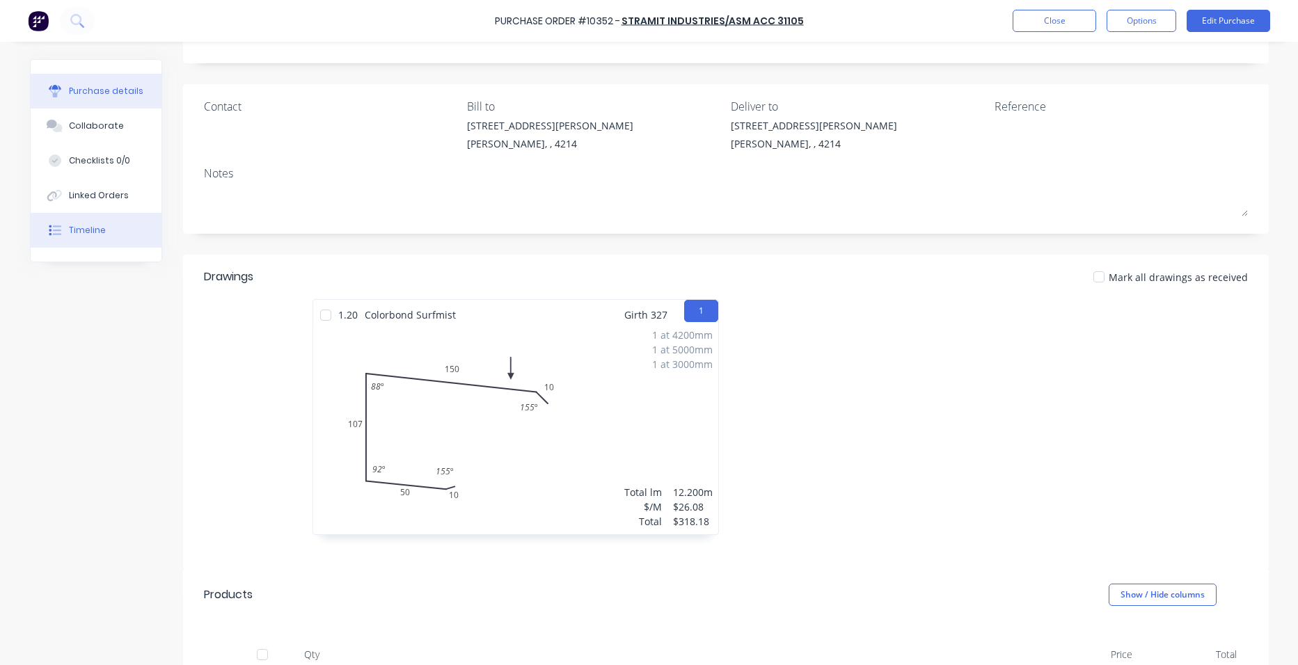
click at [82, 236] on div "Timeline" at bounding box center [87, 230] width 37 height 13
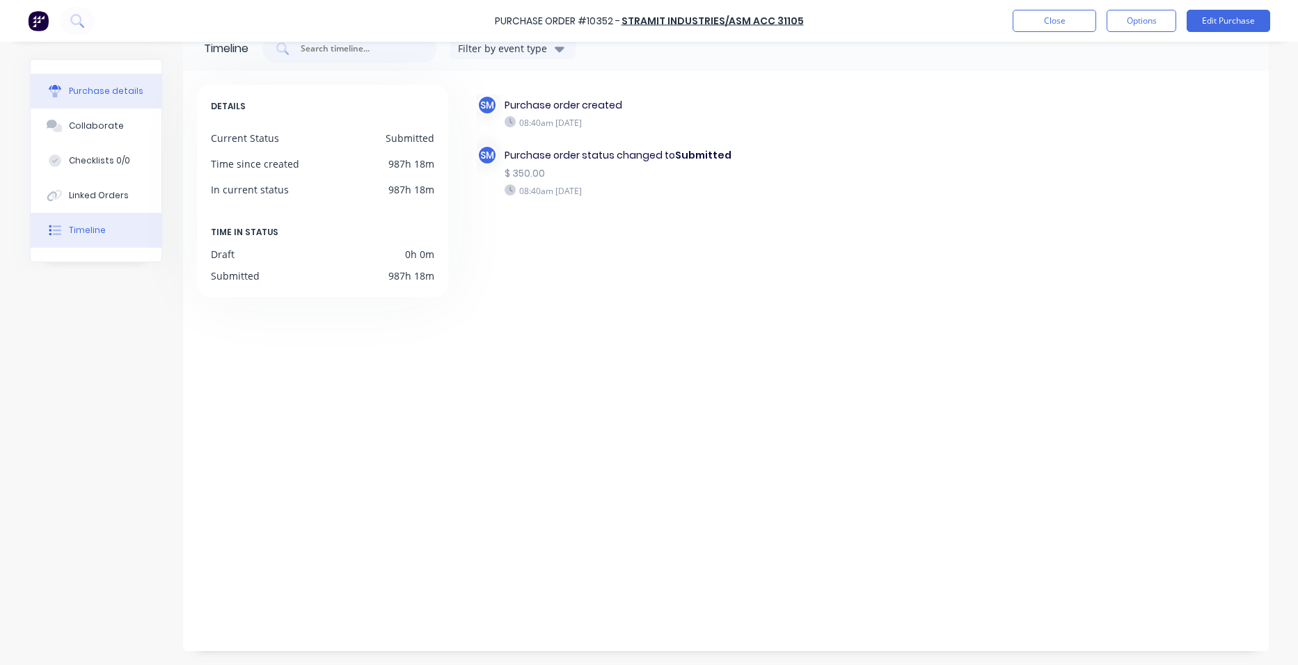
click at [88, 90] on div "Purchase details" at bounding box center [106, 91] width 74 height 13
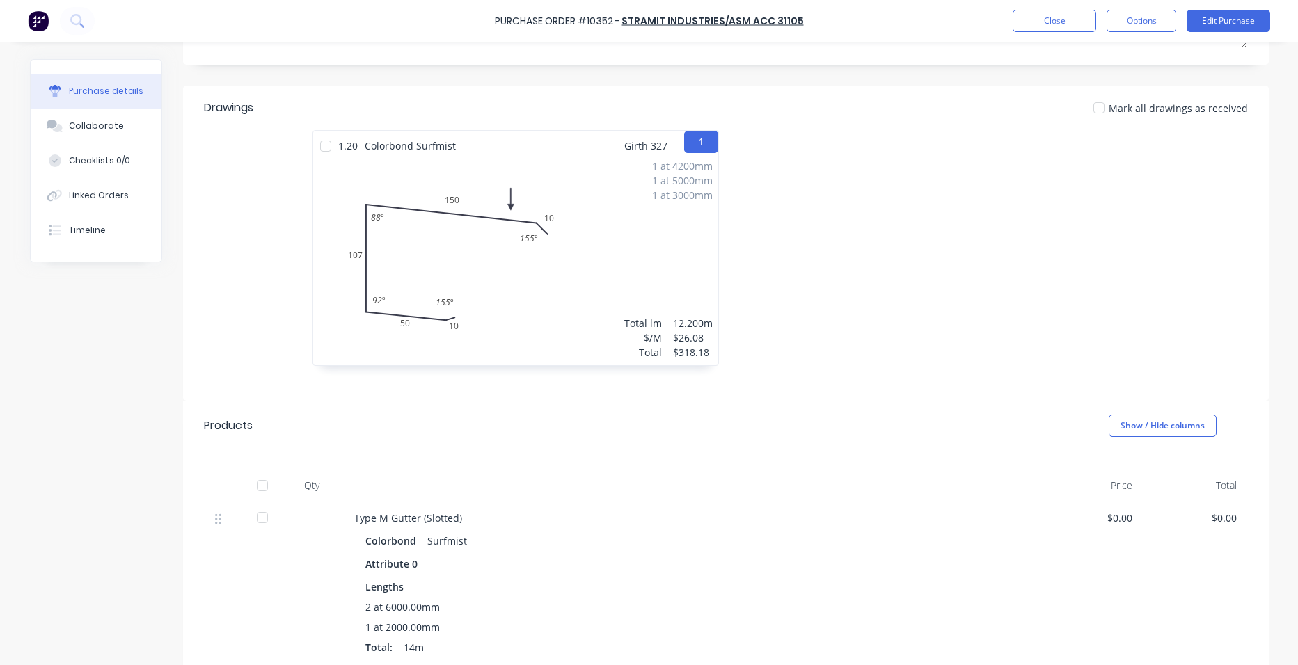
scroll to position [103, 0]
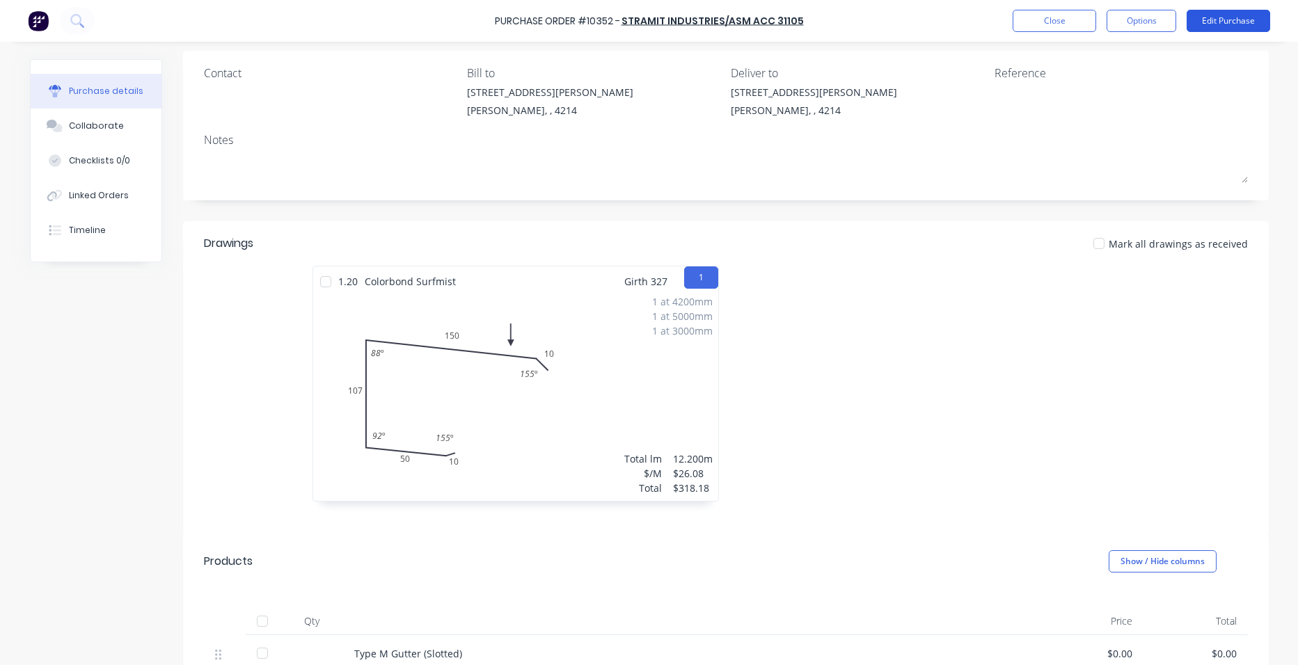
click at [1207, 22] on button "Edit Purchase" at bounding box center [1227, 21] width 83 height 22
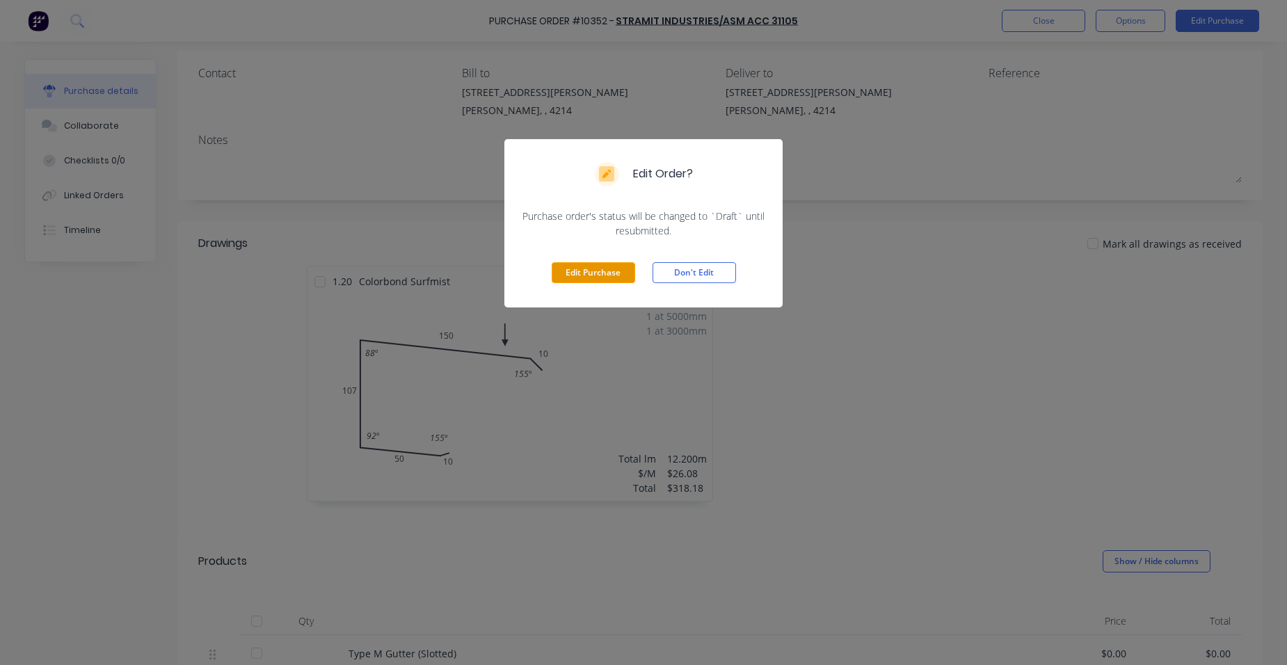
click at [606, 265] on button "Edit Purchase" at bounding box center [593, 272] width 83 height 21
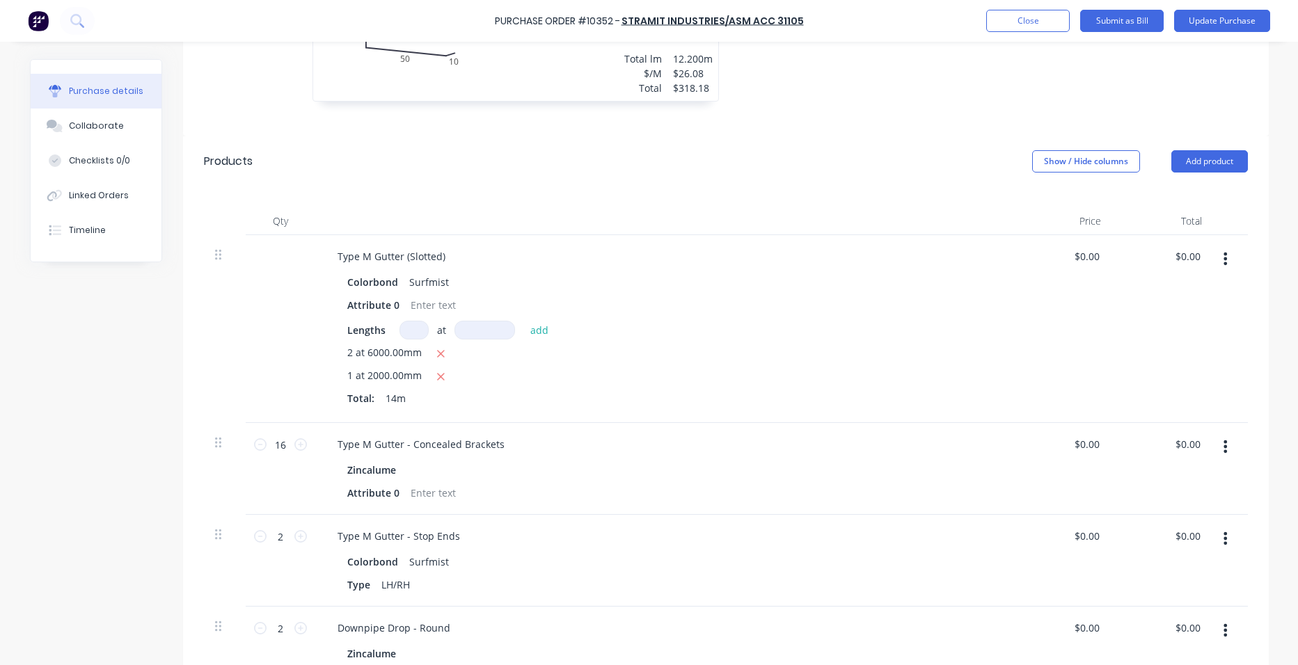
scroll to position [520, 0]
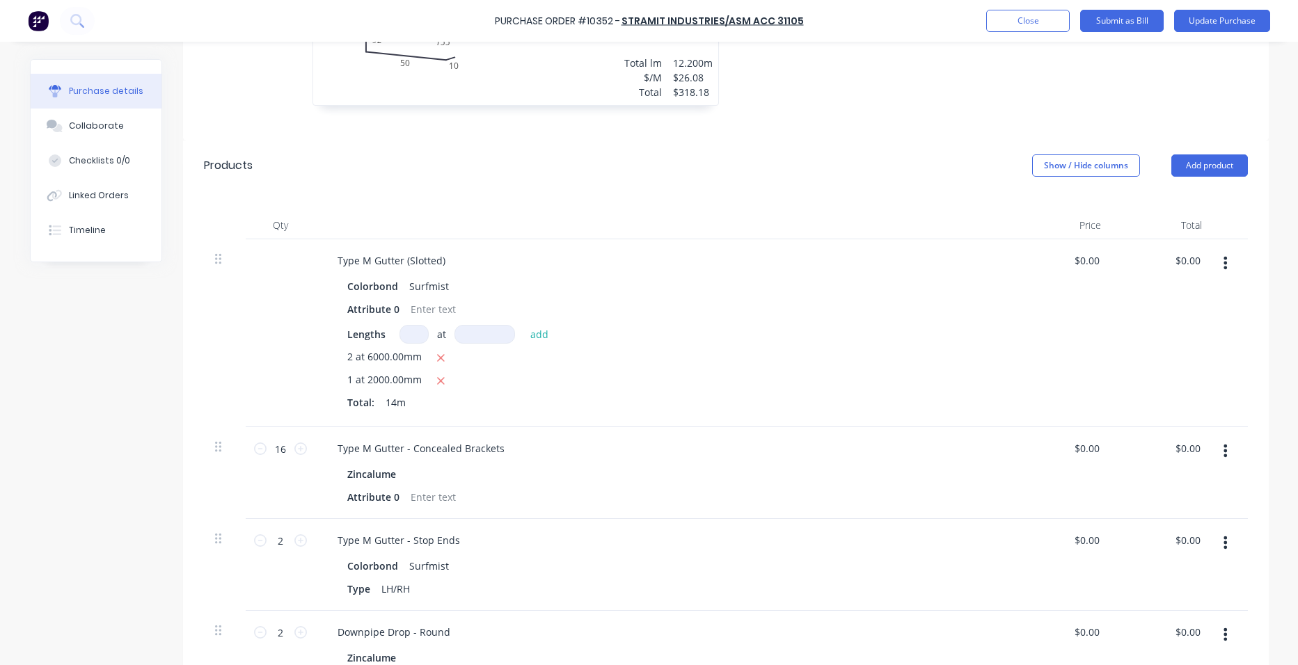
click at [1216, 253] on button "button" at bounding box center [1225, 262] width 33 height 25
click at [1197, 374] on button "Delete" at bounding box center [1183, 383] width 118 height 28
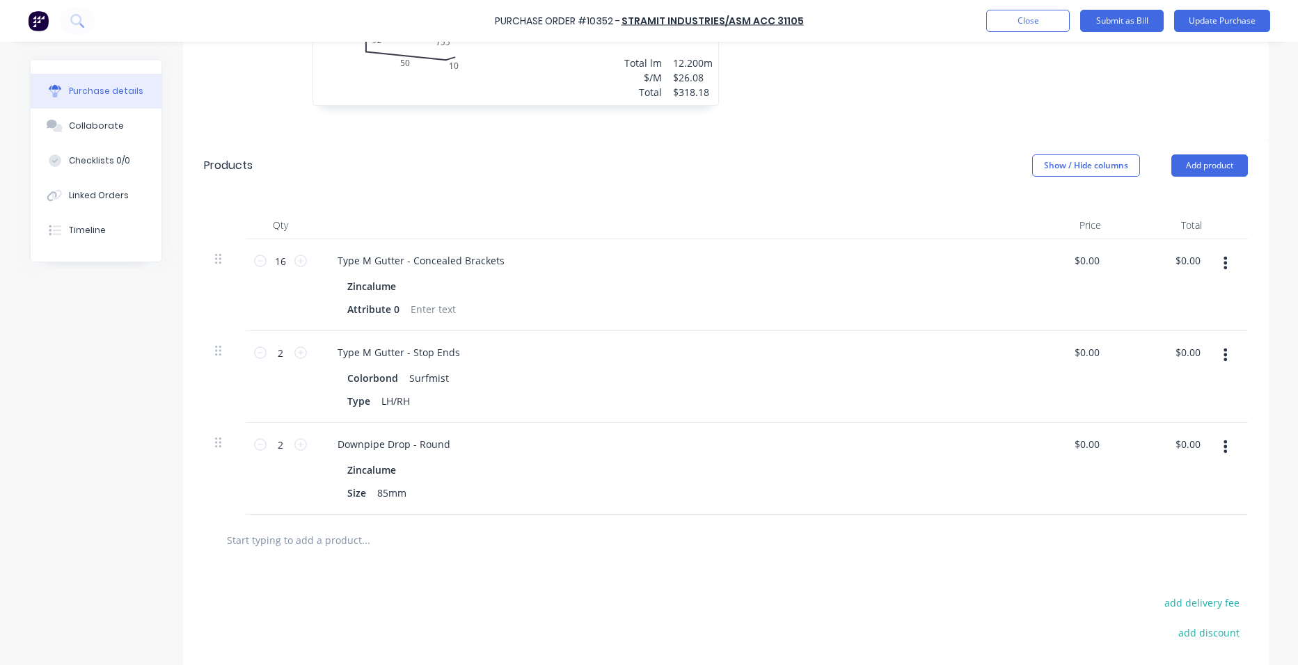
click at [1222, 353] on button "button" at bounding box center [1225, 354] width 33 height 25
click at [1186, 477] on button "Delete" at bounding box center [1183, 475] width 118 height 28
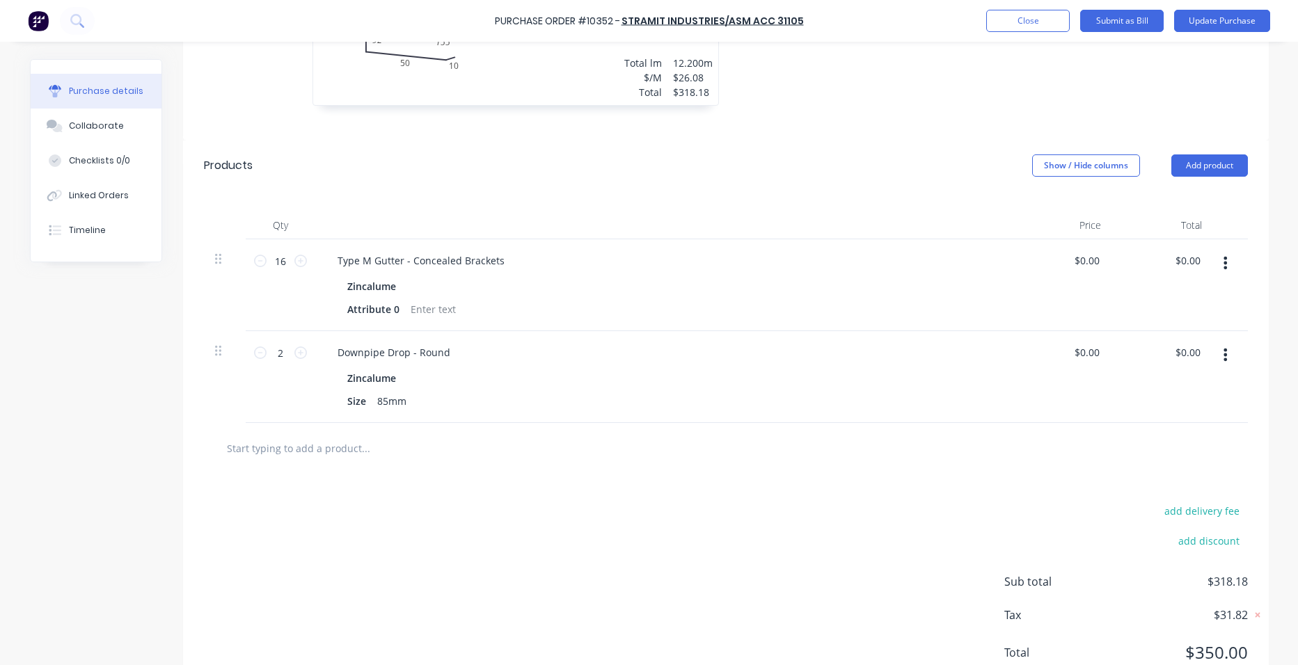
click at [1213, 347] on button "button" at bounding box center [1225, 354] width 33 height 25
click at [1196, 461] on button "Delete" at bounding box center [1183, 475] width 118 height 28
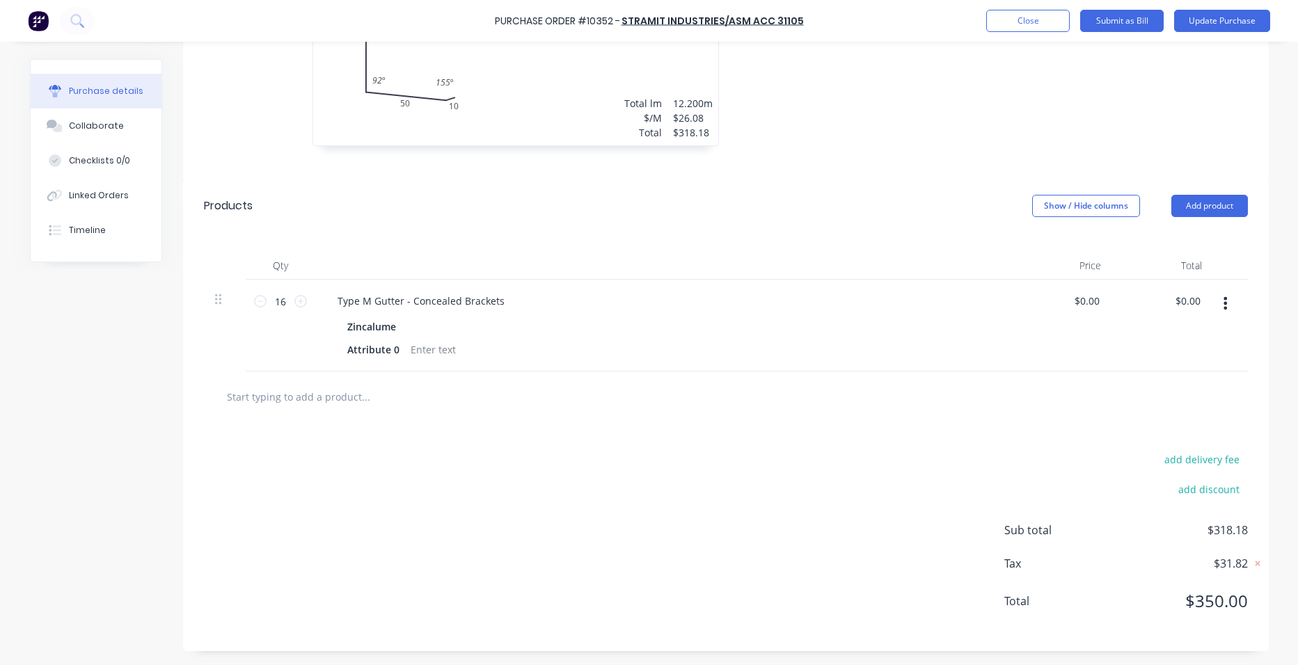
scroll to position [480, 0]
click at [1216, 291] on button "button" at bounding box center [1225, 303] width 33 height 25
click at [1193, 423] on button "Delete" at bounding box center [1183, 424] width 118 height 28
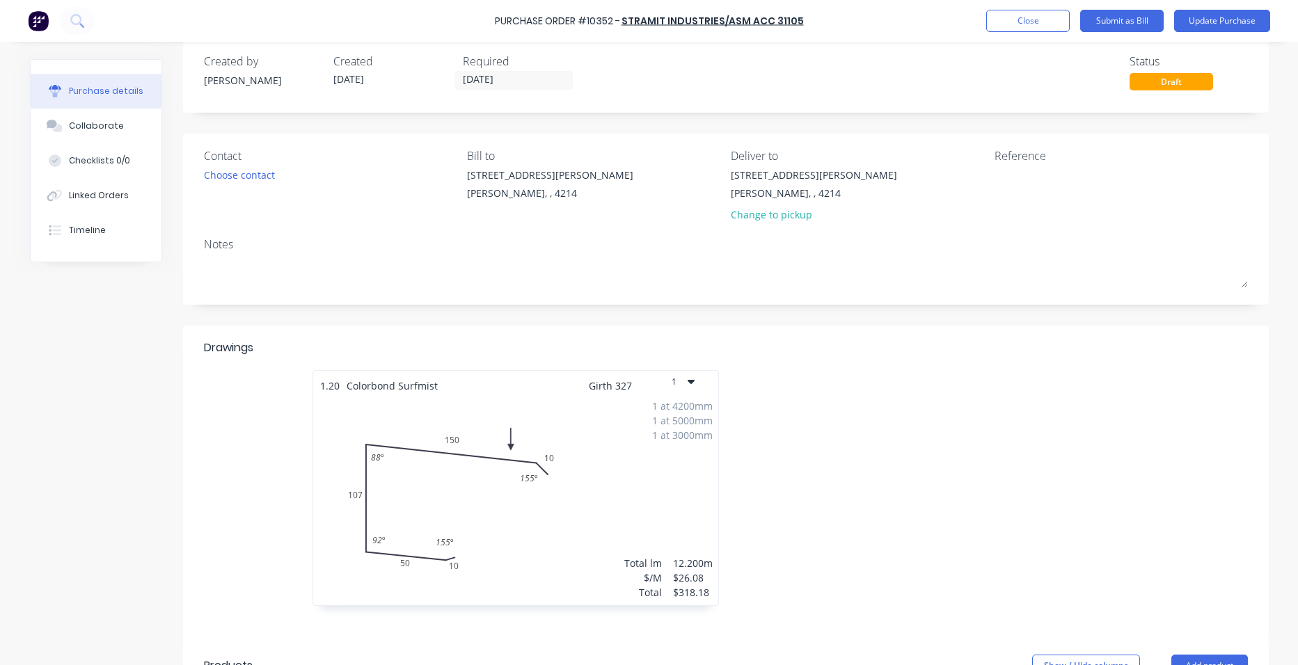
scroll to position [14, 0]
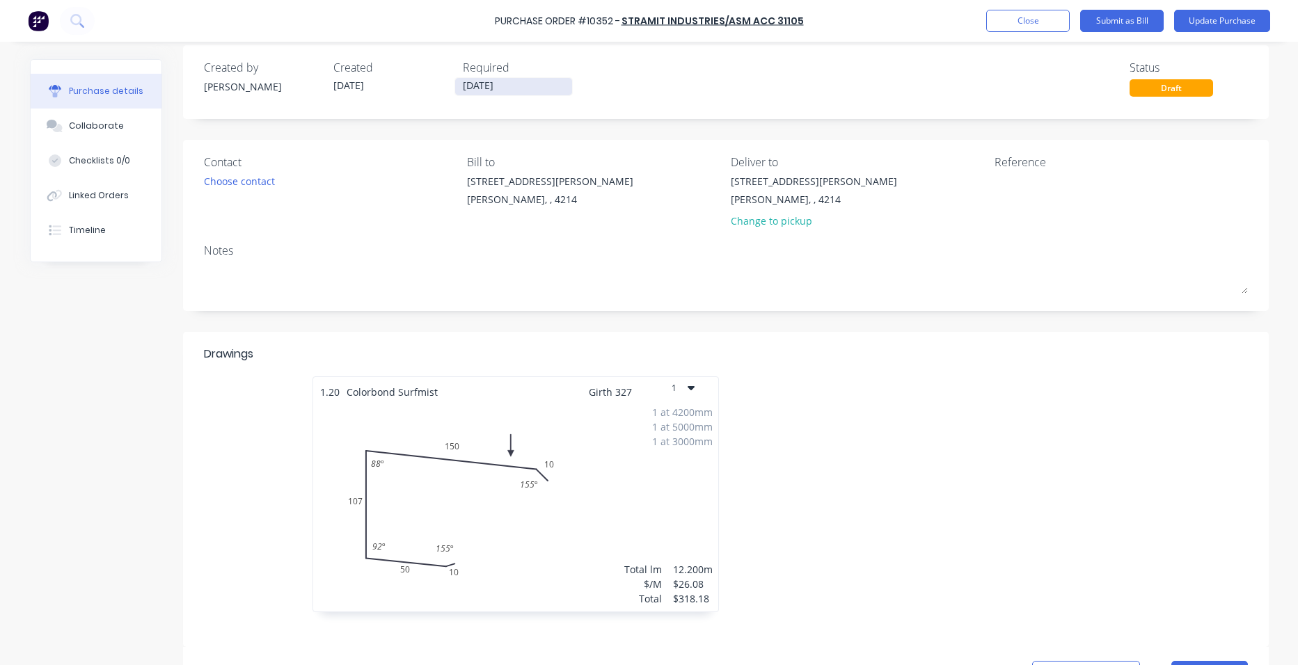
click at [483, 81] on input "18/08/25" at bounding box center [513, 86] width 117 height 17
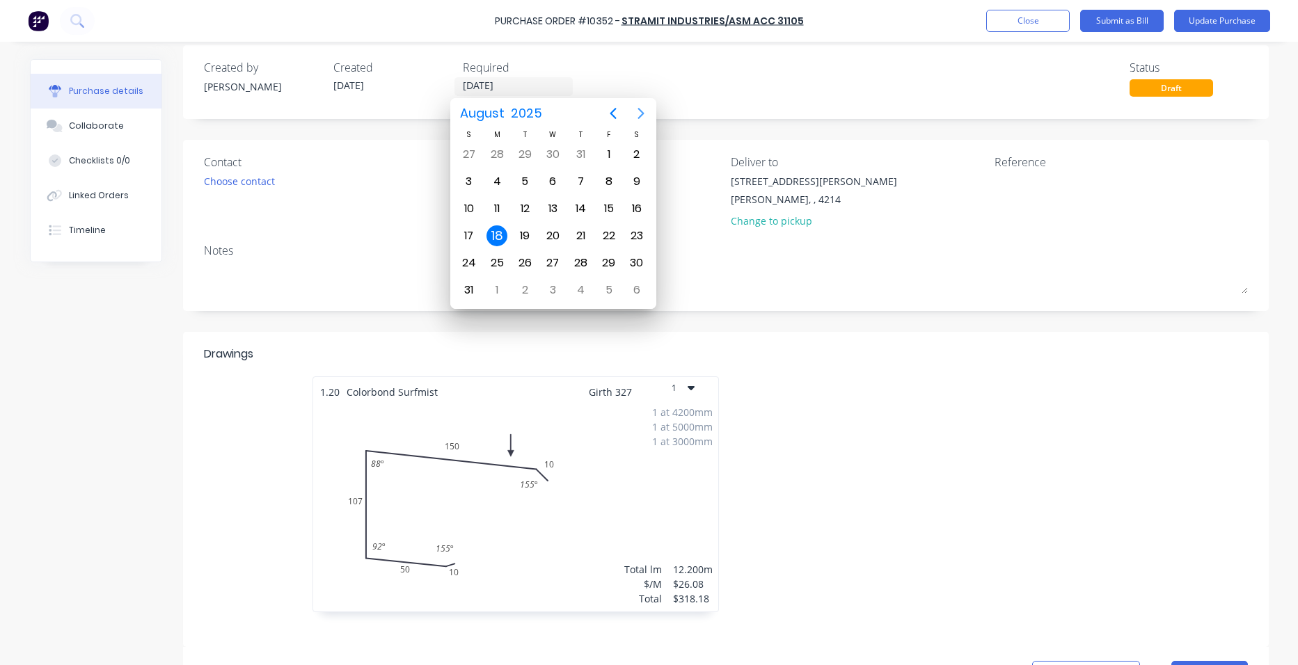
click at [645, 109] on icon "Next page" at bounding box center [640, 113] width 17 height 17
click at [552, 259] on div "1" at bounding box center [552, 263] width 21 height 21
type input "[DATE]"
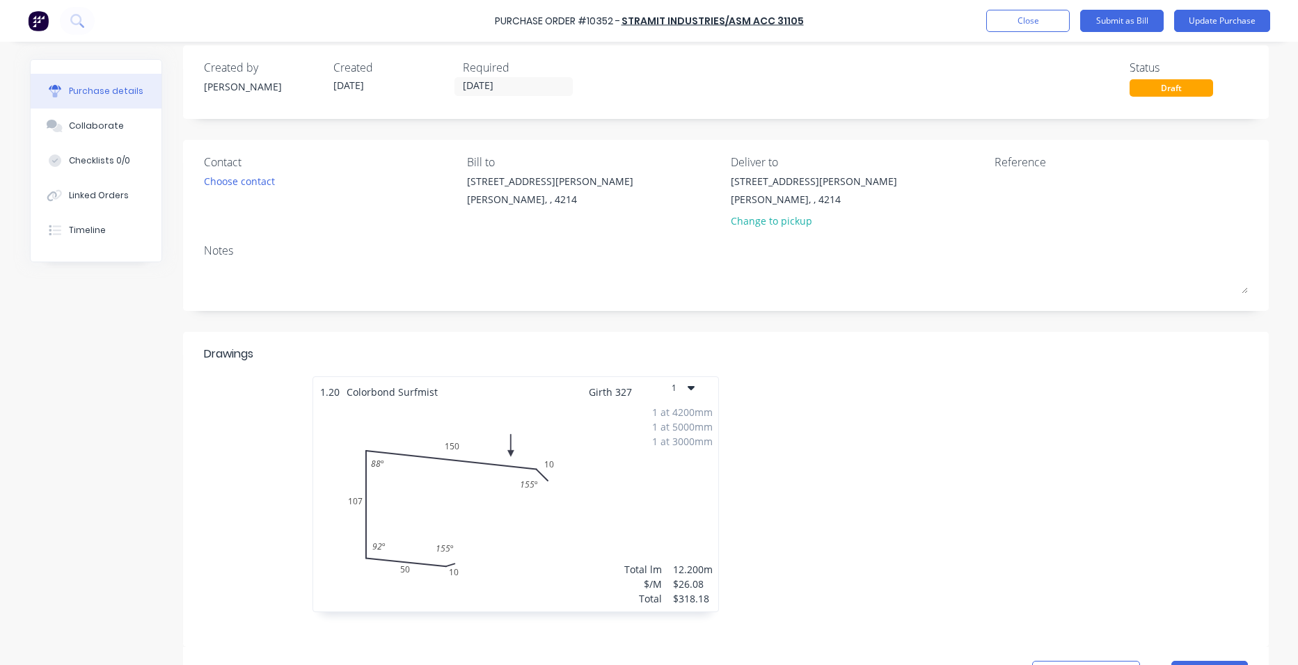
scroll to position [0, 0]
click at [1218, 15] on button "Update Purchase" at bounding box center [1222, 21] width 96 height 22
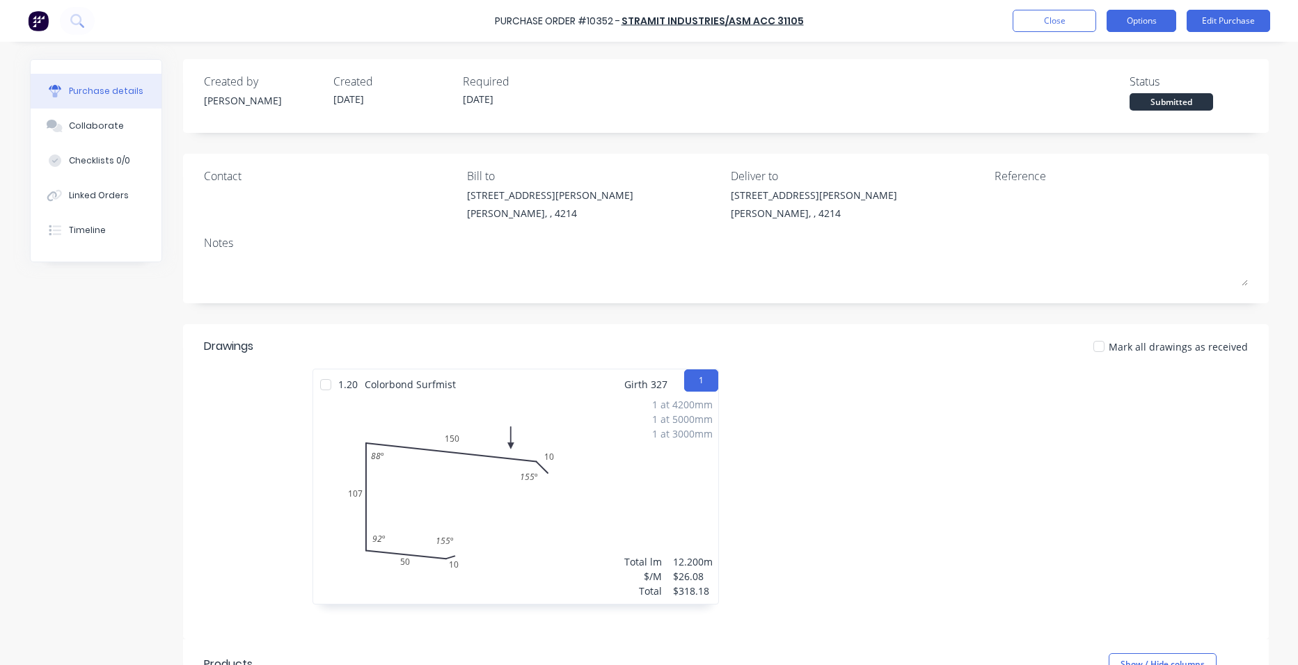
click at [1127, 20] on button "Options" at bounding box center [1141, 21] width 70 height 22
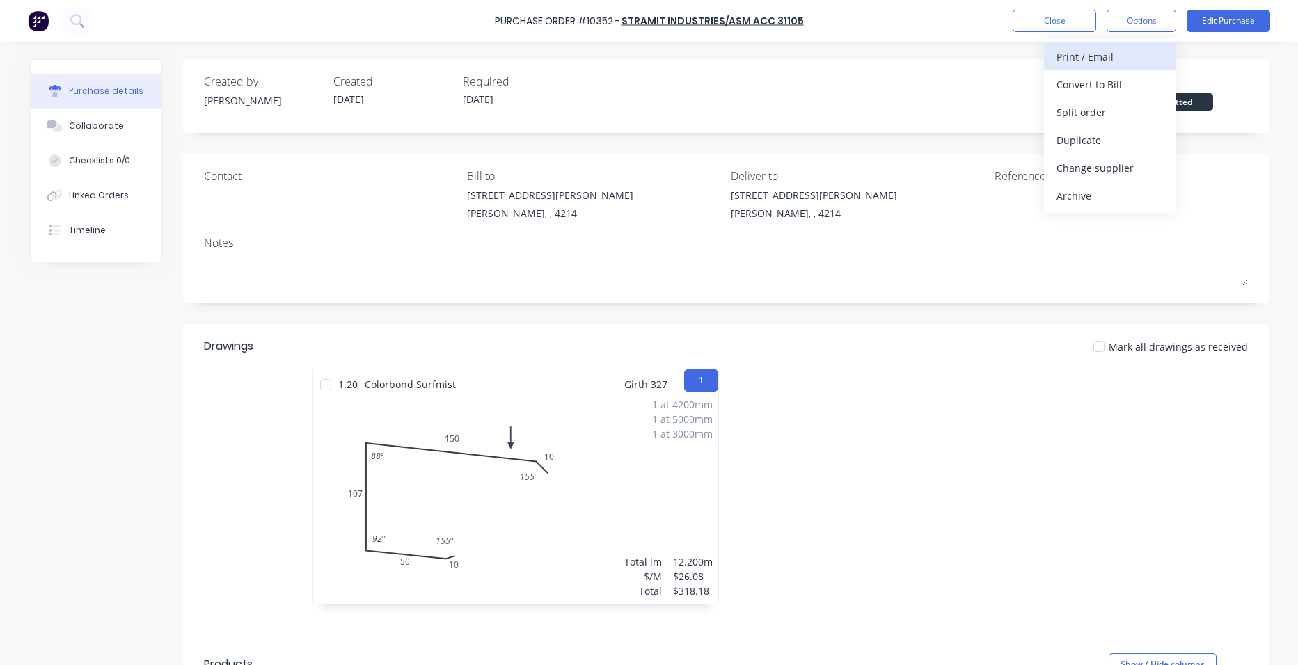
click at [1125, 61] on div "Print / Email" at bounding box center [1109, 57] width 107 height 20
click at [1144, 119] on div "Without pricing" at bounding box center [1109, 112] width 107 height 20
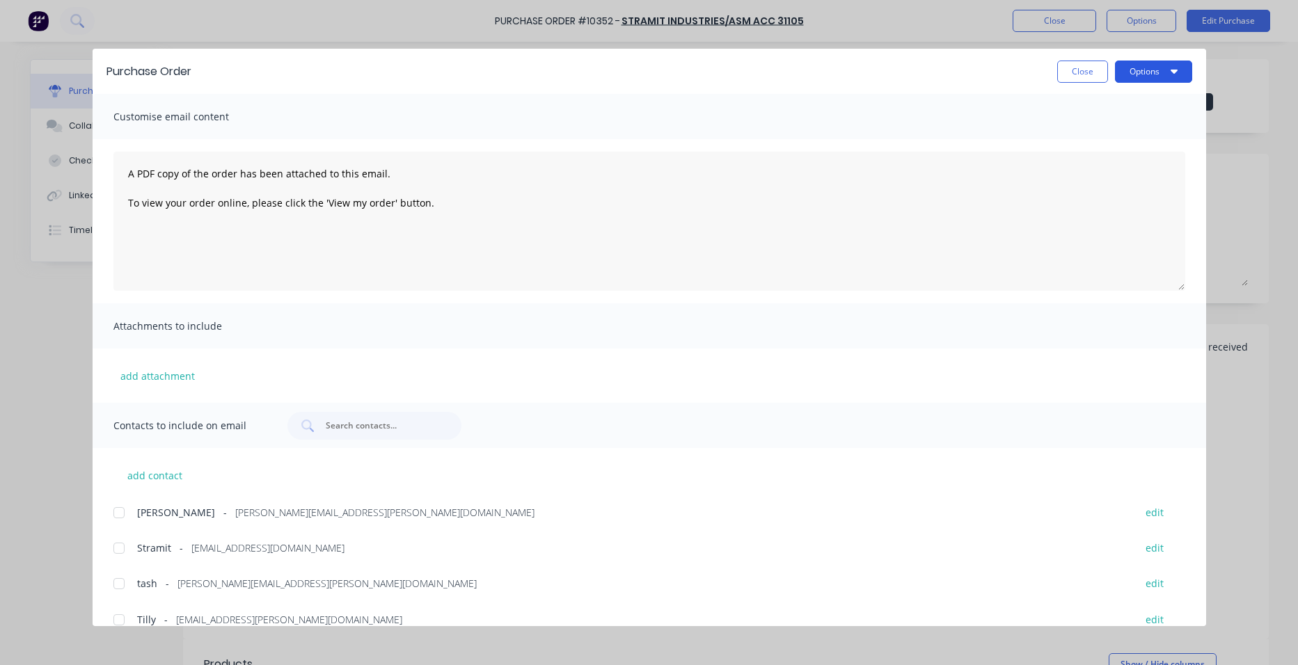
click at [1152, 71] on button "Options" at bounding box center [1153, 72] width 77 height 22
click at [1131, 131] on div "Print" at bounding box center [1125, 135] width 107 height 20
drag, startPoint x: 1083, startPoint y: 69, endPoint x: 1074, endPoint y: 28, distance: 42.2
click at [1083, 67] on button "Close" at bounding box center [1082, 72] width 51 height 22
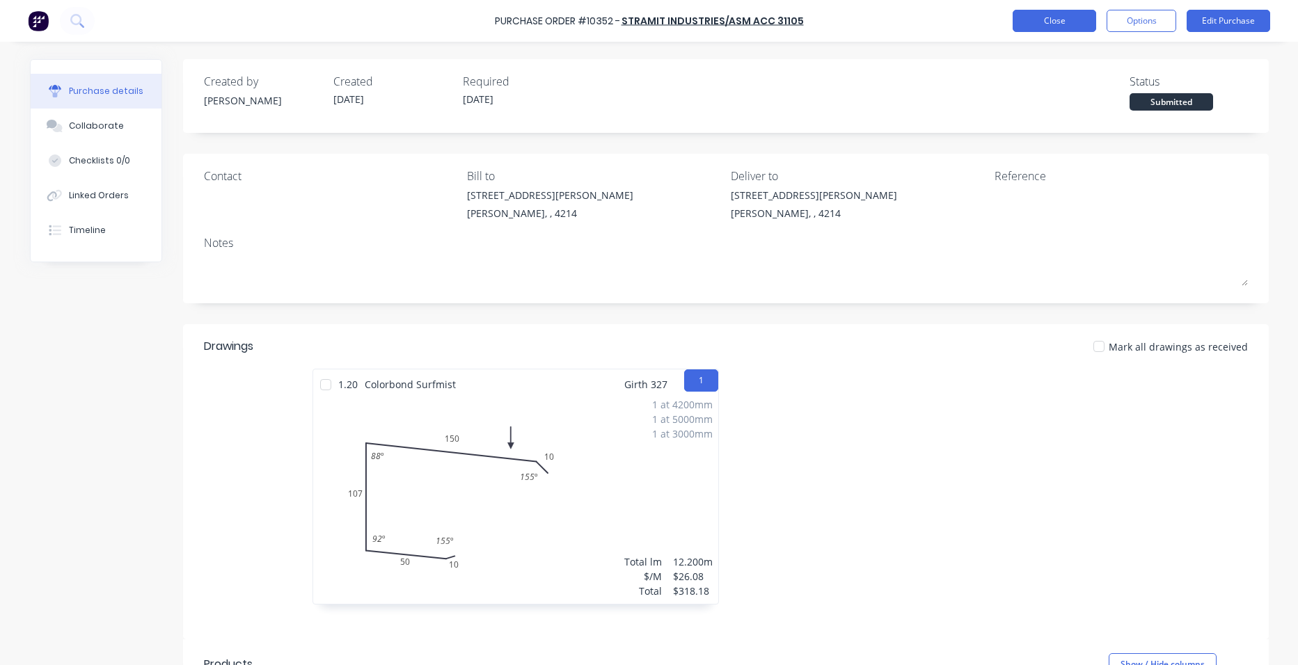
click at [1074, 27] on button "Close" at bounding box center [1053, 21] width 83 height 22
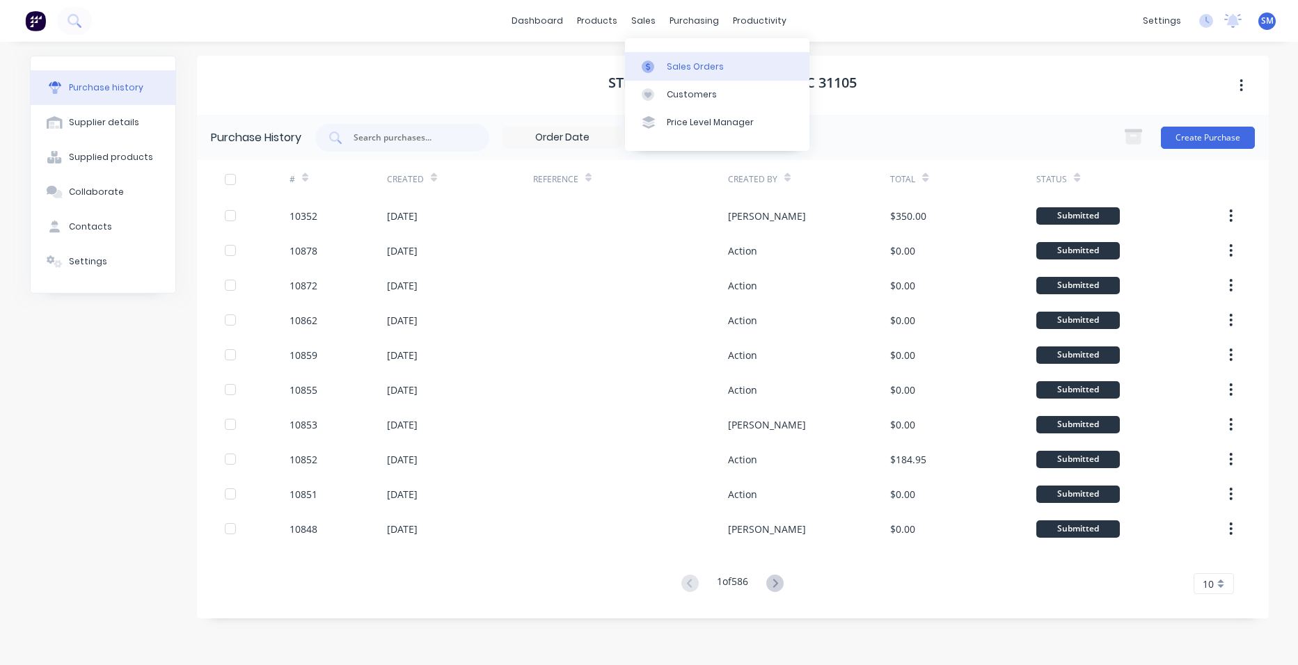
click at [706, 61] on div "Sales Orders" at bounding box center [695, 67] width 57 height 13
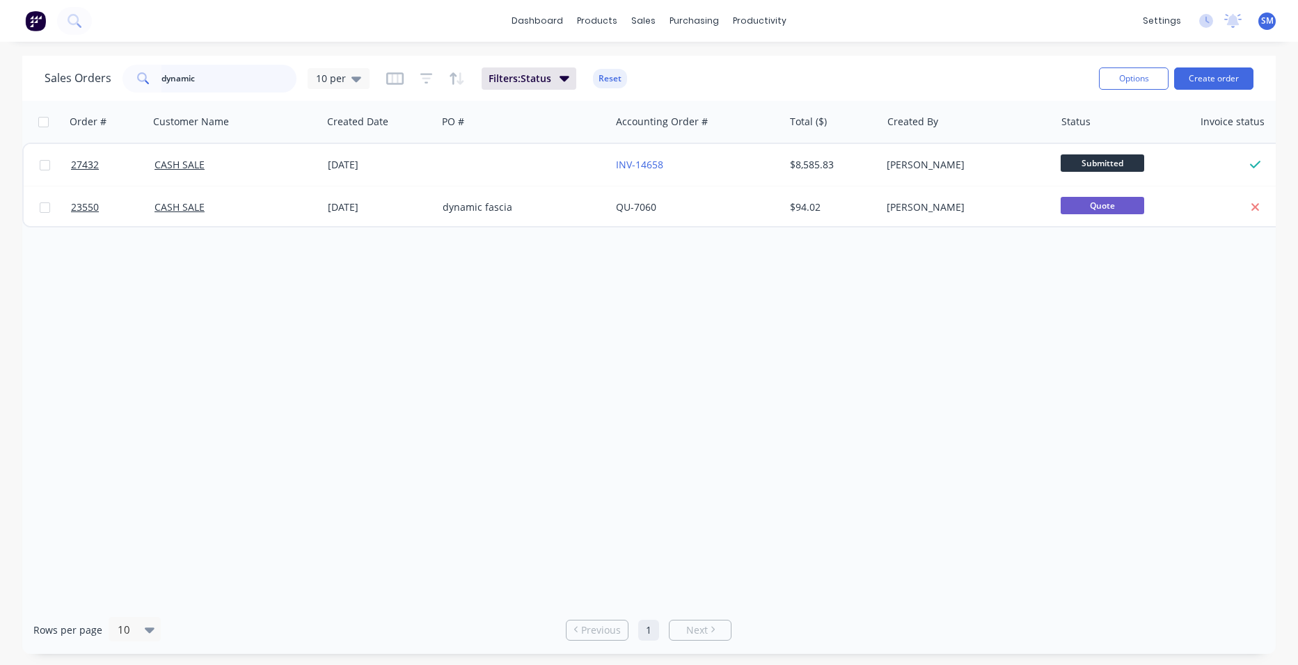
drag, startPoint x: 104, startPoint y: 83, endPoint x: 93, endPoint y: 89, distance: 12.2
click at [99, 86] on div "Sales Orders dynamic 10 per" at bounding box center [207, 79] width 325 height 28
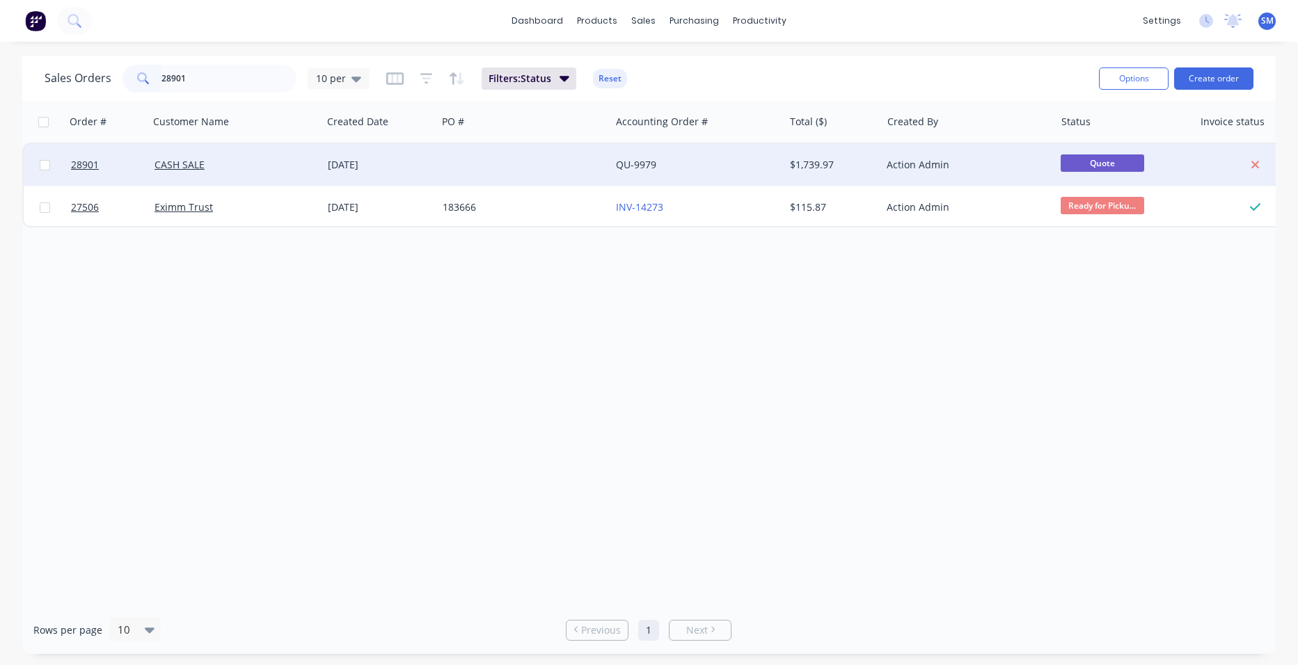
click at [543, 158] on div at bounding box center [523, 165] width 173 height 42
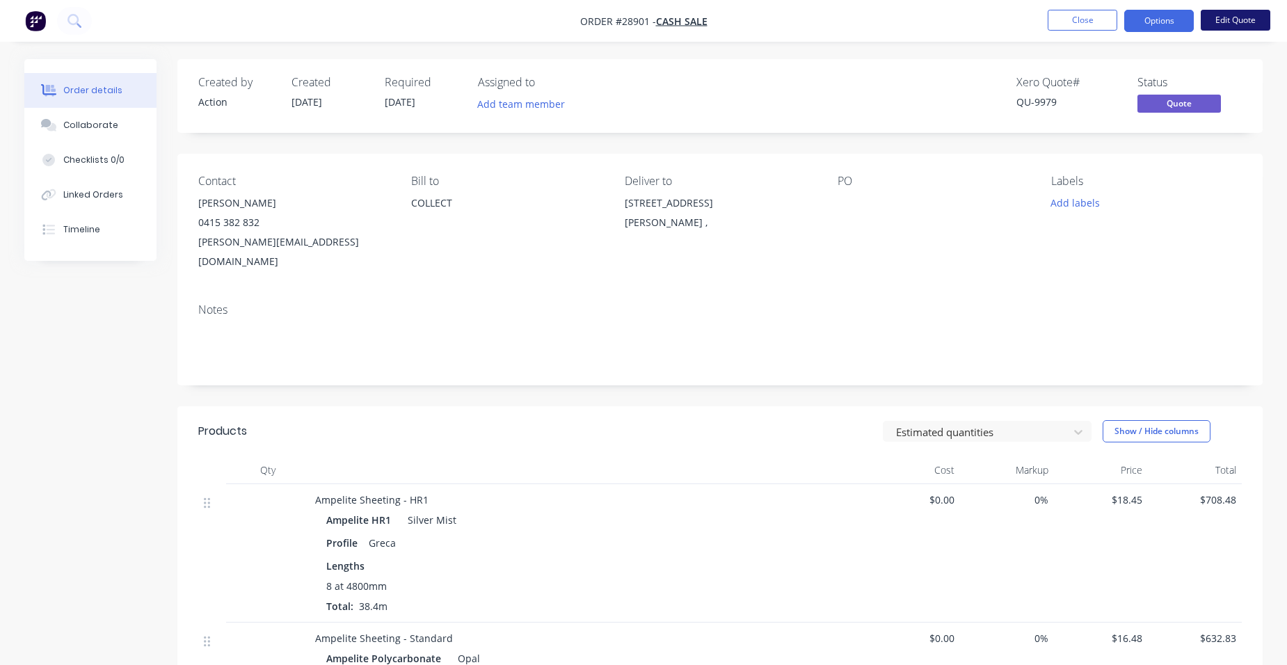
click at [1218, 13] on button "Edit Quote" at bounding box center [1236, 20] width 70 height 21
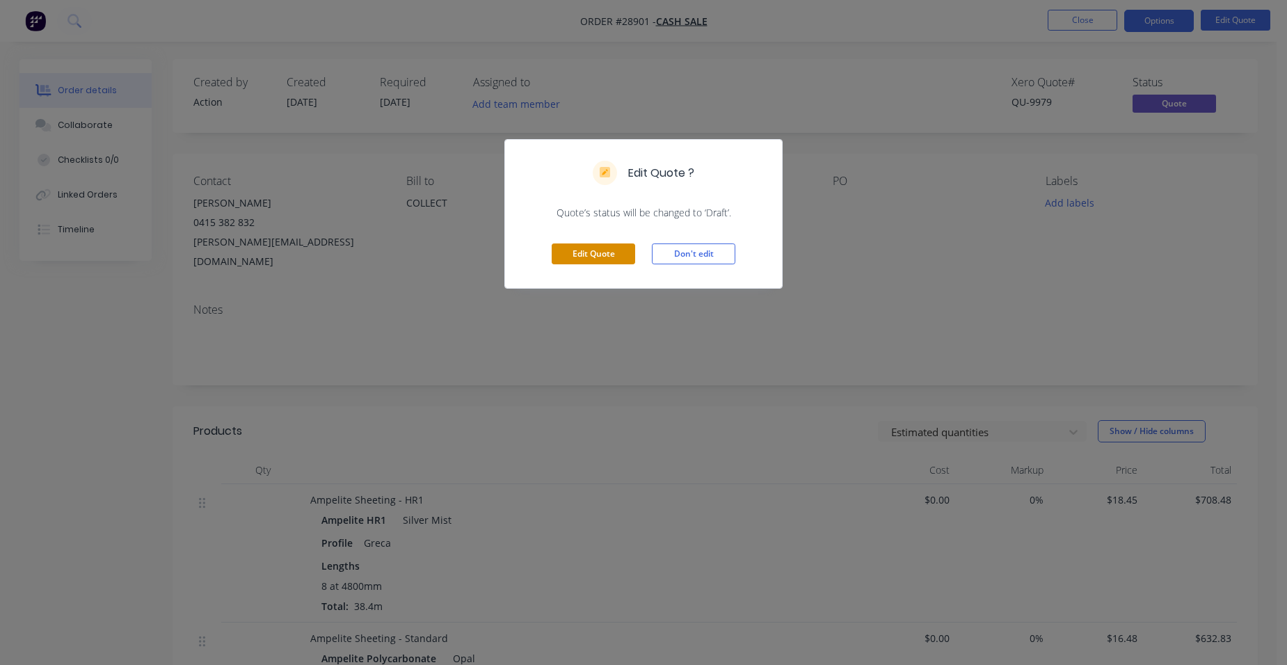
click at [613, 250] on button "Edit Quote" at bounding box center [593, 254] width 83 height 21
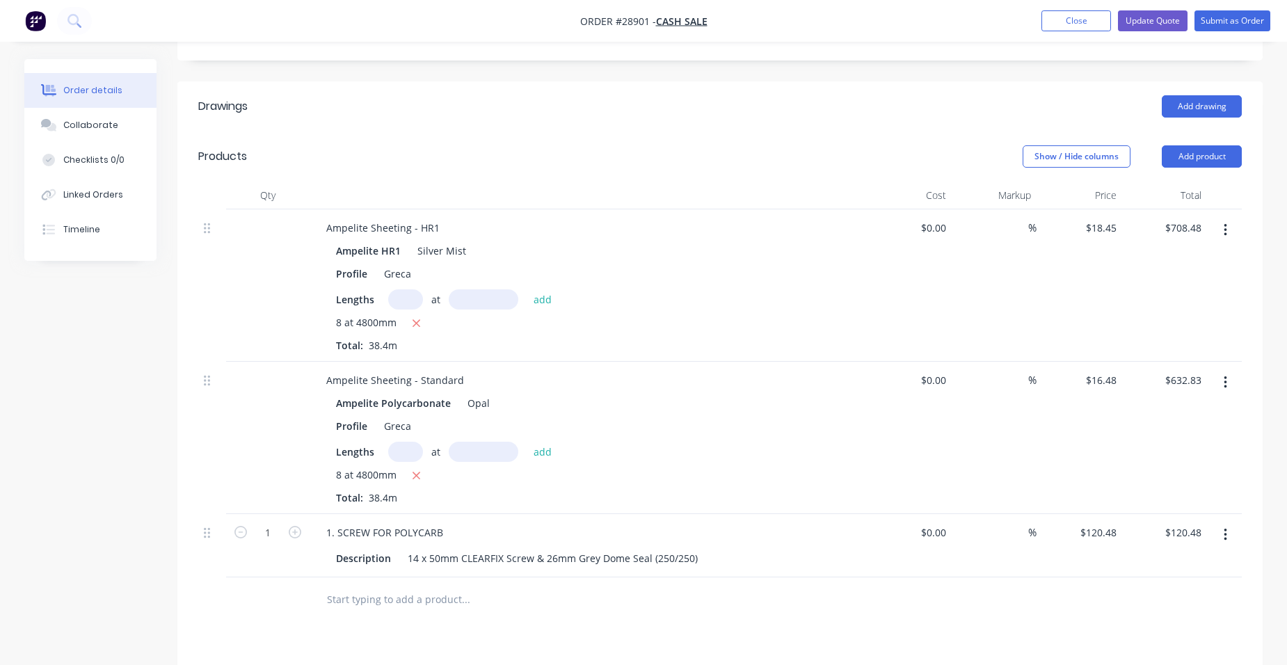
scroll to position [417, 0]
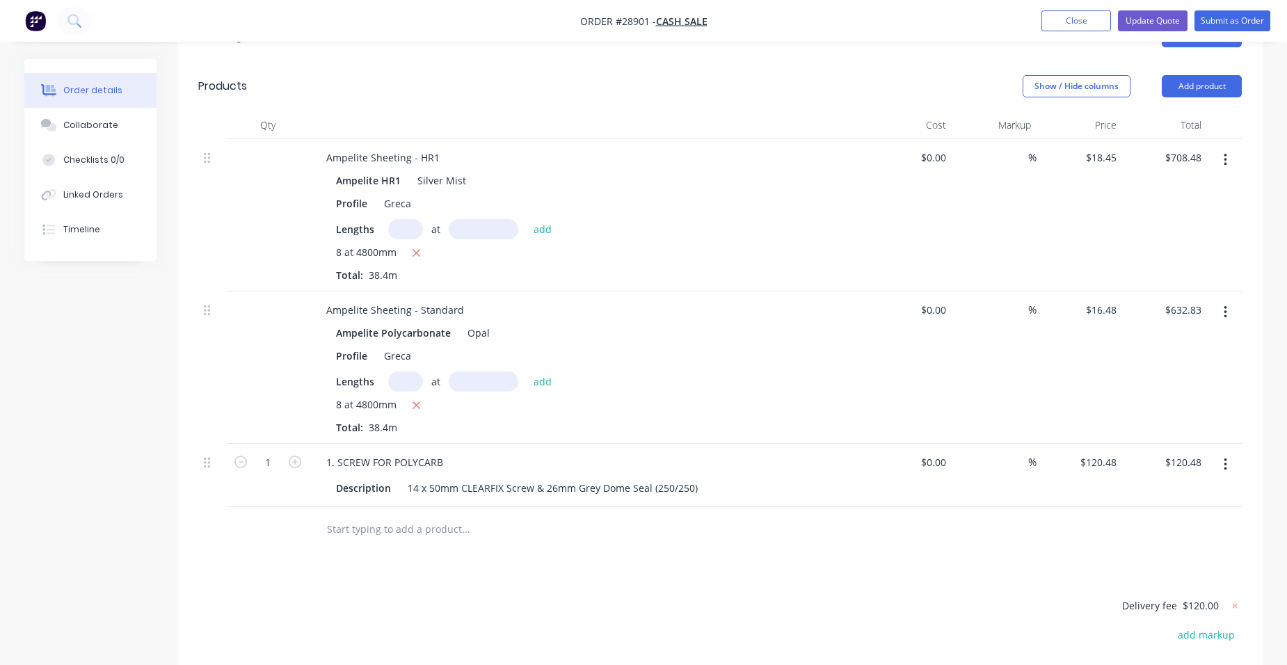
click at [1227, 300] on button "button" at bounding box center [1225, 312] width 33 height 25
click at [1156, 422] on div "Delete" at bounding box center [1175, 432] width 107 height 20
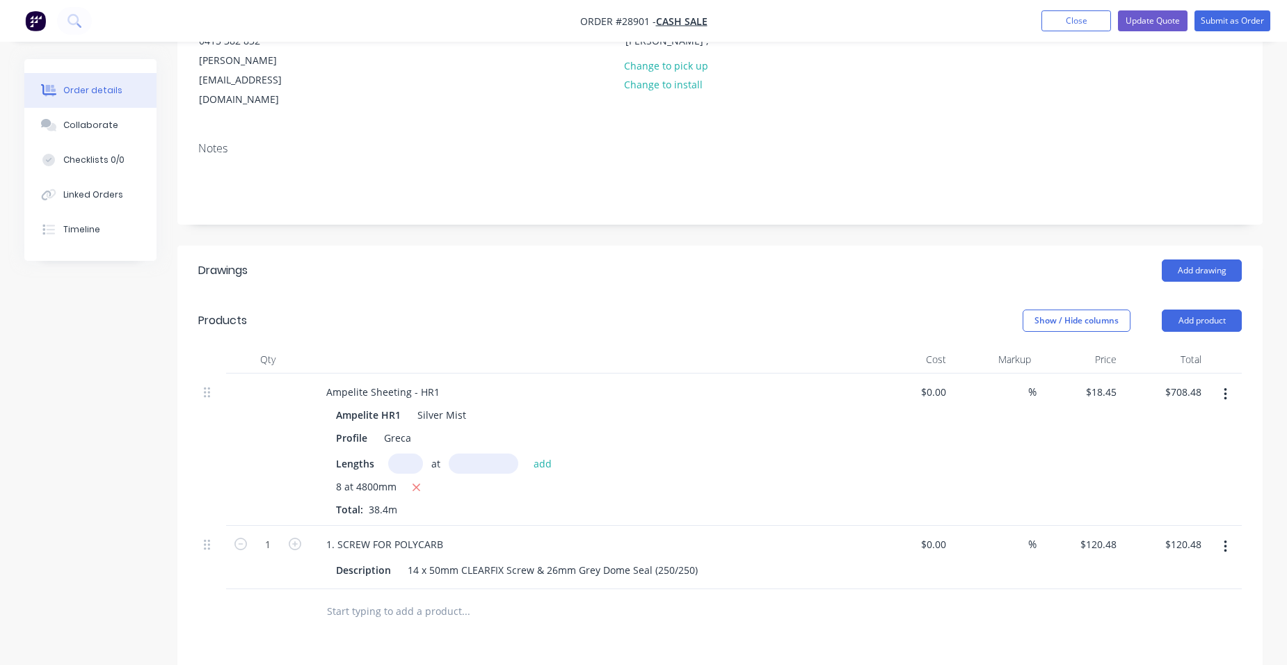
scroll to position [0, 0]
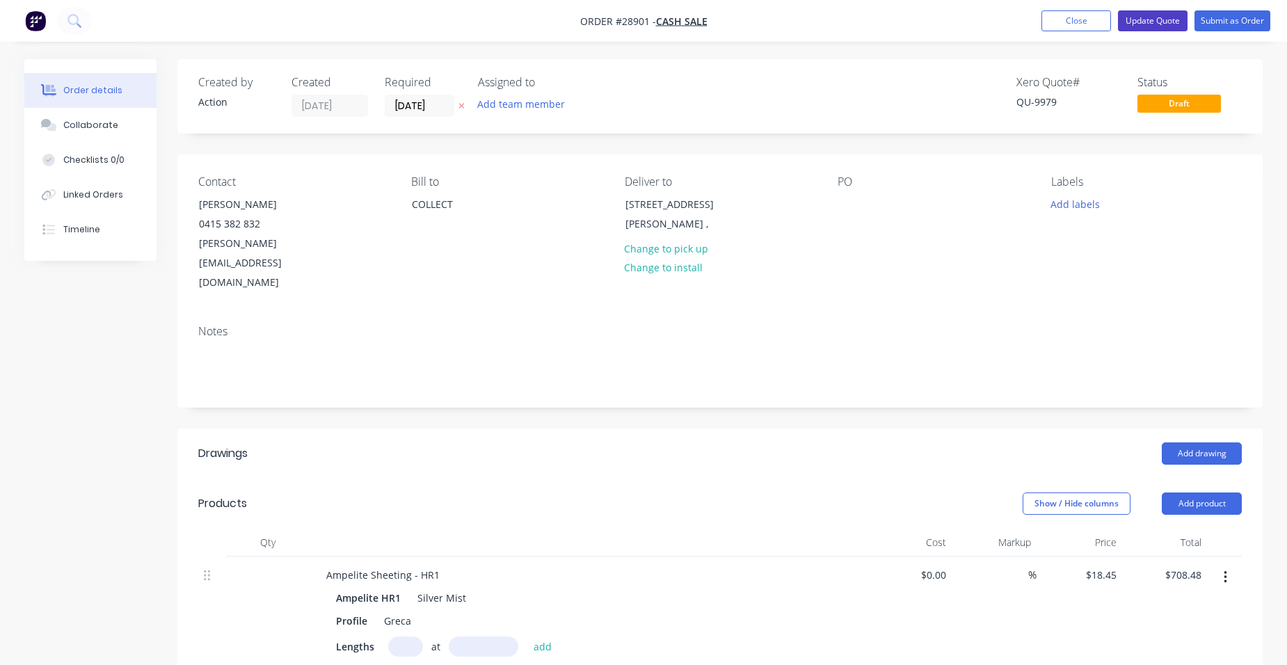
click at [1168, 18] on button "Update Quote" at bounding box center [1153, 20] width 70 height 21
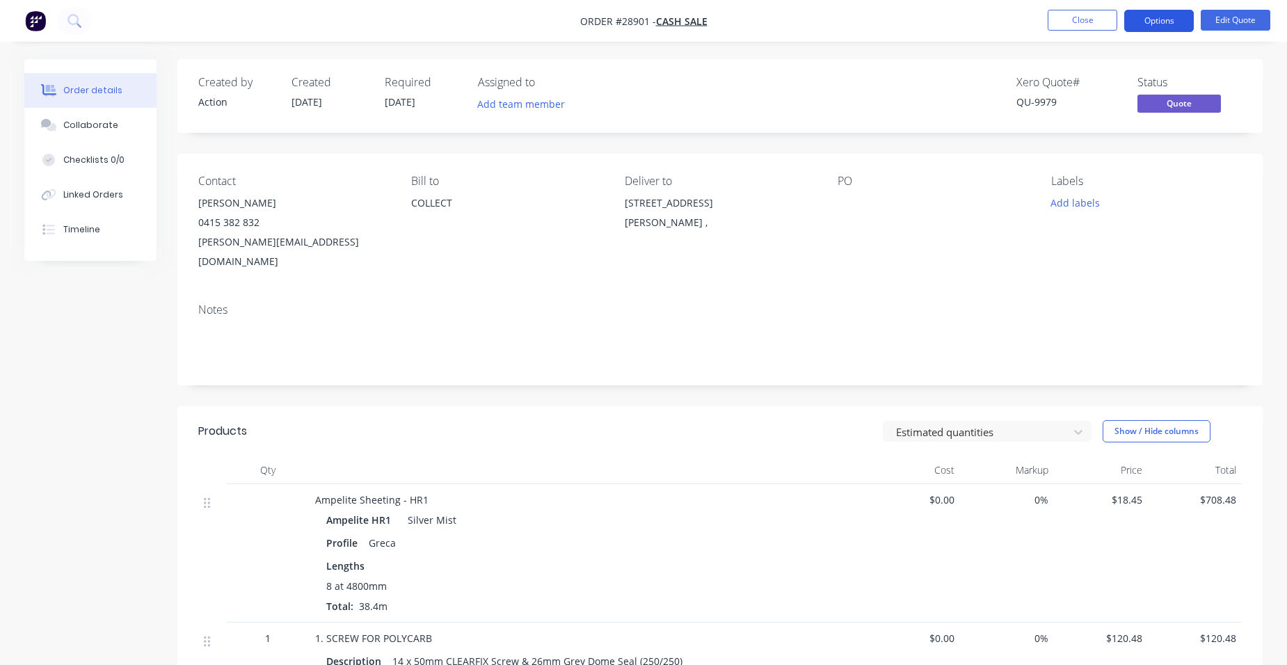
click at [1164, 24] on button "Options" at bounding box center [1159, 21] width 70 height 22
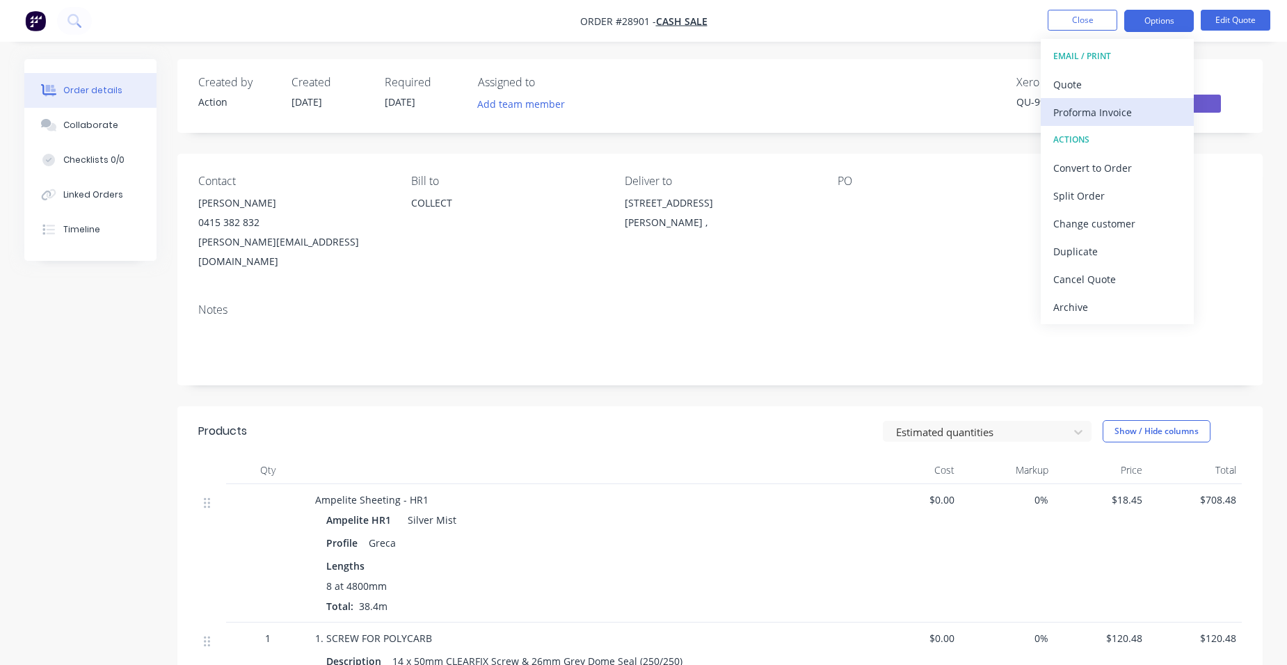
click at [1134, 116] on div "Proforma Invoice" at bounding box center [1117, 112] width 128 height 20
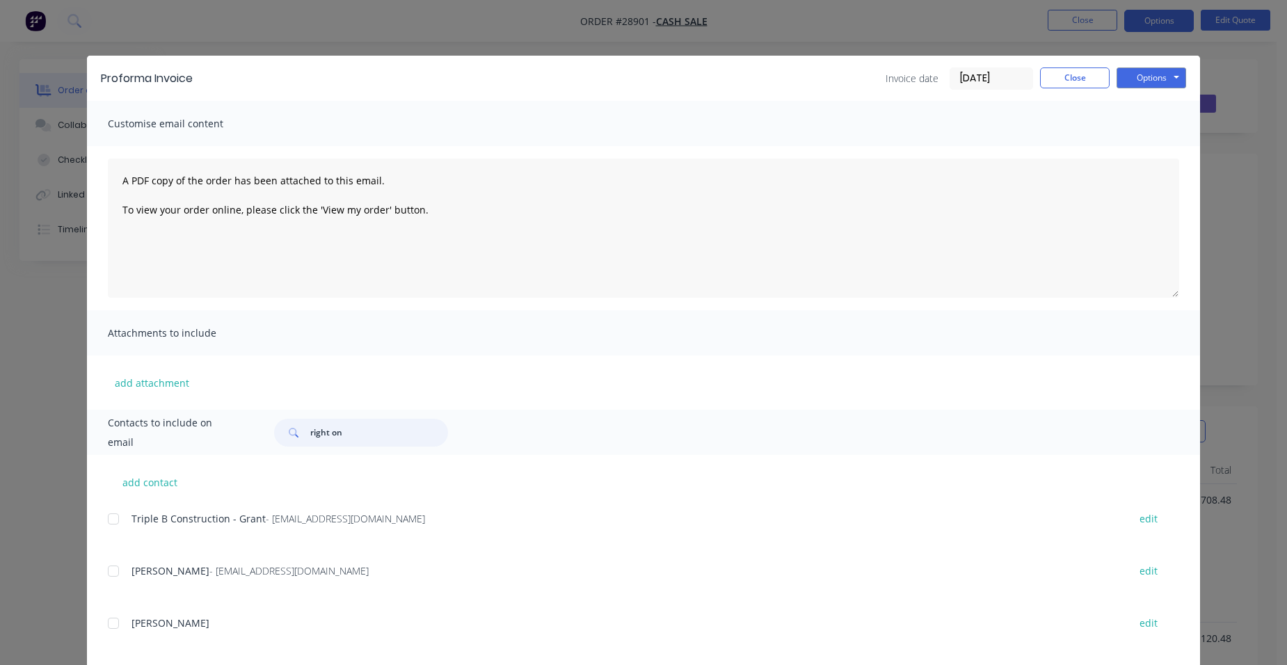
drag, startPoint x: 349, startPoint y: 427, endPoint x: 271, endPoint y: 434, distance: 78.3
click at [268, 429] on div "right on" at bounding box center [719, 433] width 919 height 28
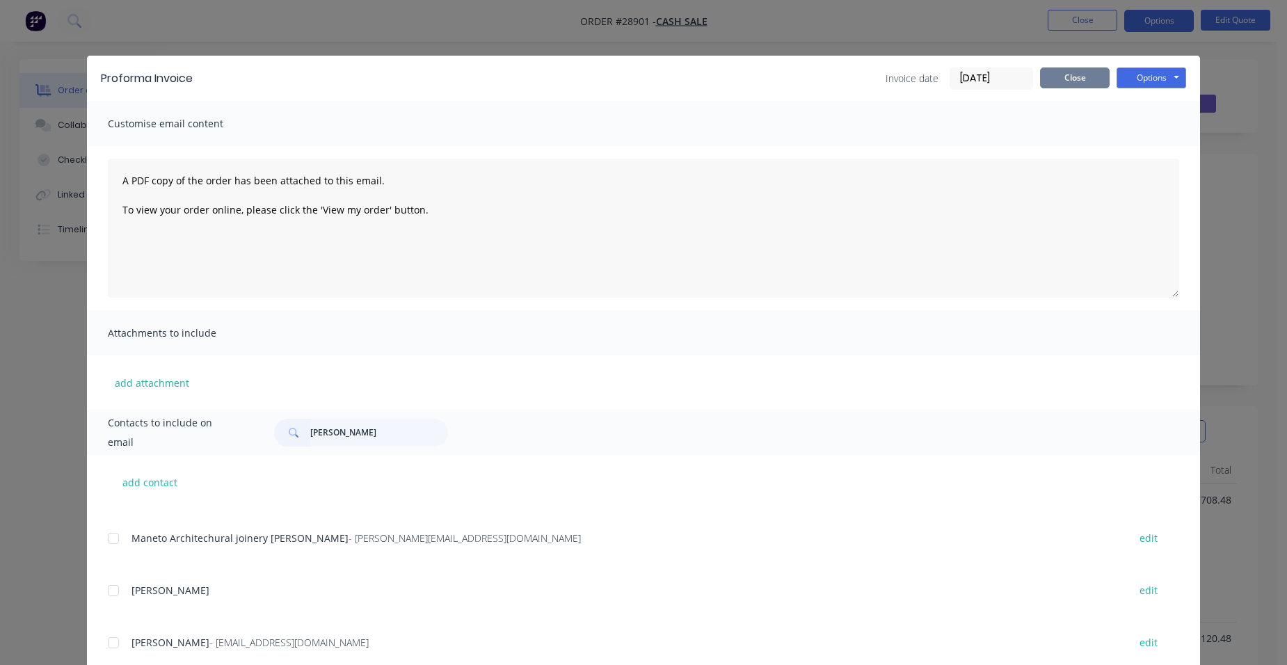
click at [1090, 77] on button "Close" at bounding box center [1075, 77] width 70 height 21
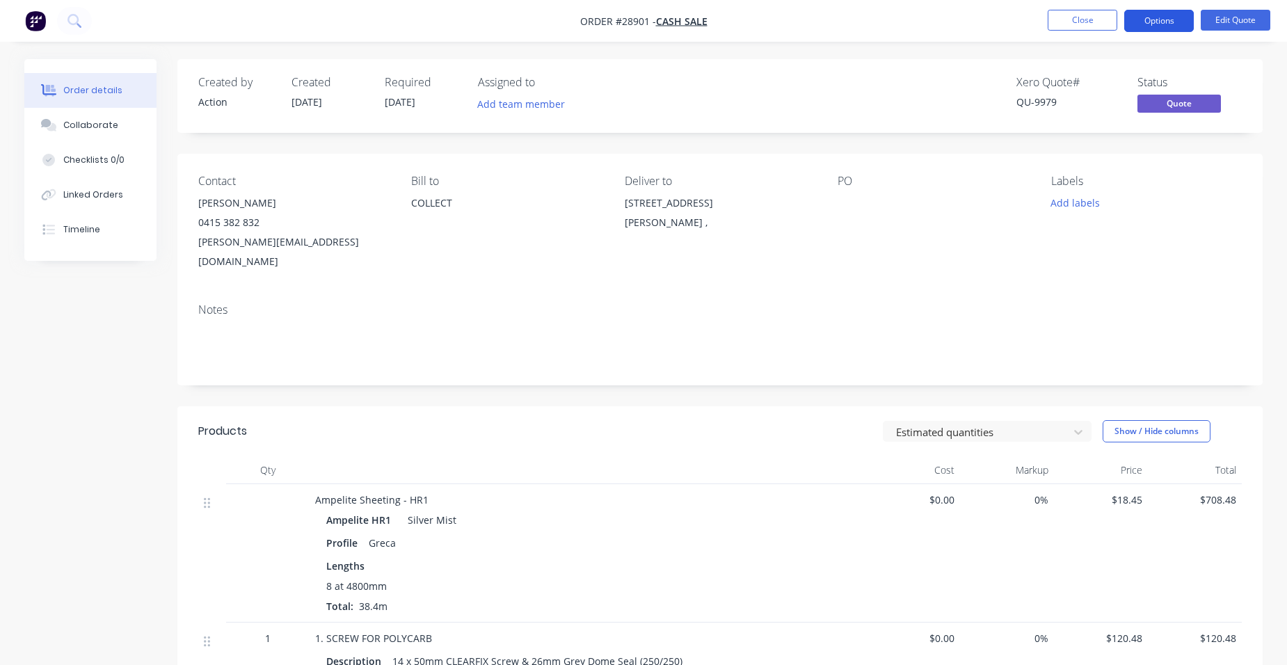
click at [1158, 23] on button "Options" at bounding box center [1159, 21] width 70 height 22
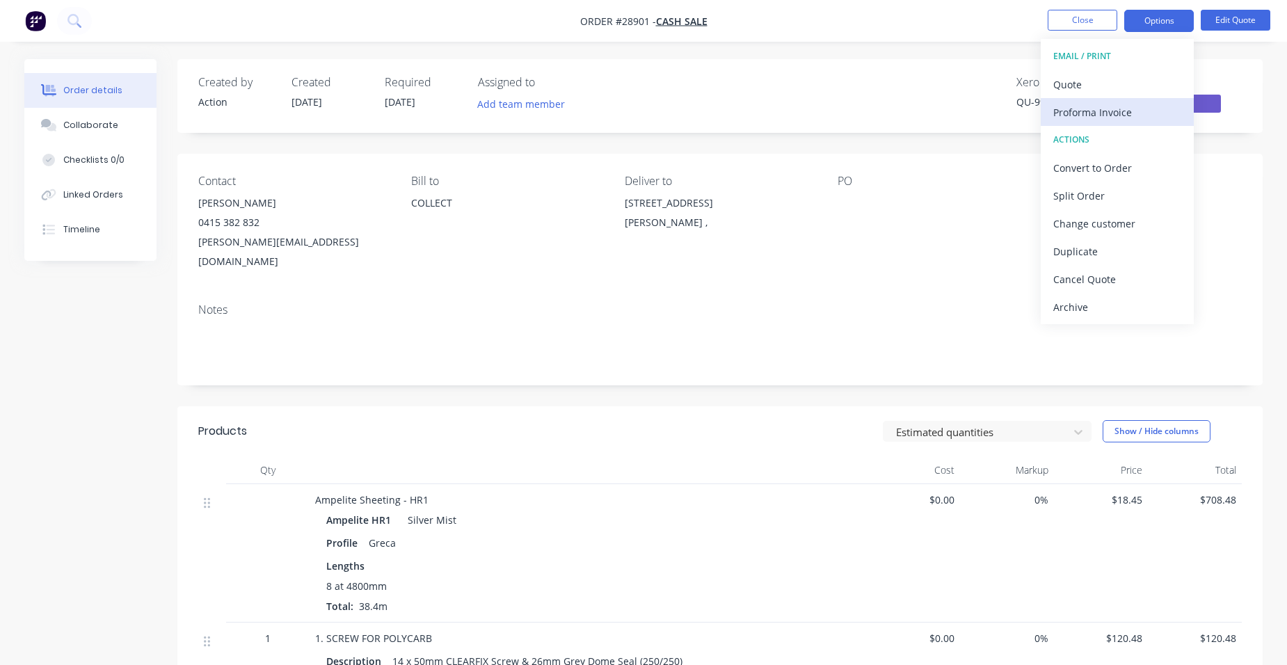
click at [1137, 113] on div "Proforma Invoice" at bounding box center [1117, 112] width 128 height 20
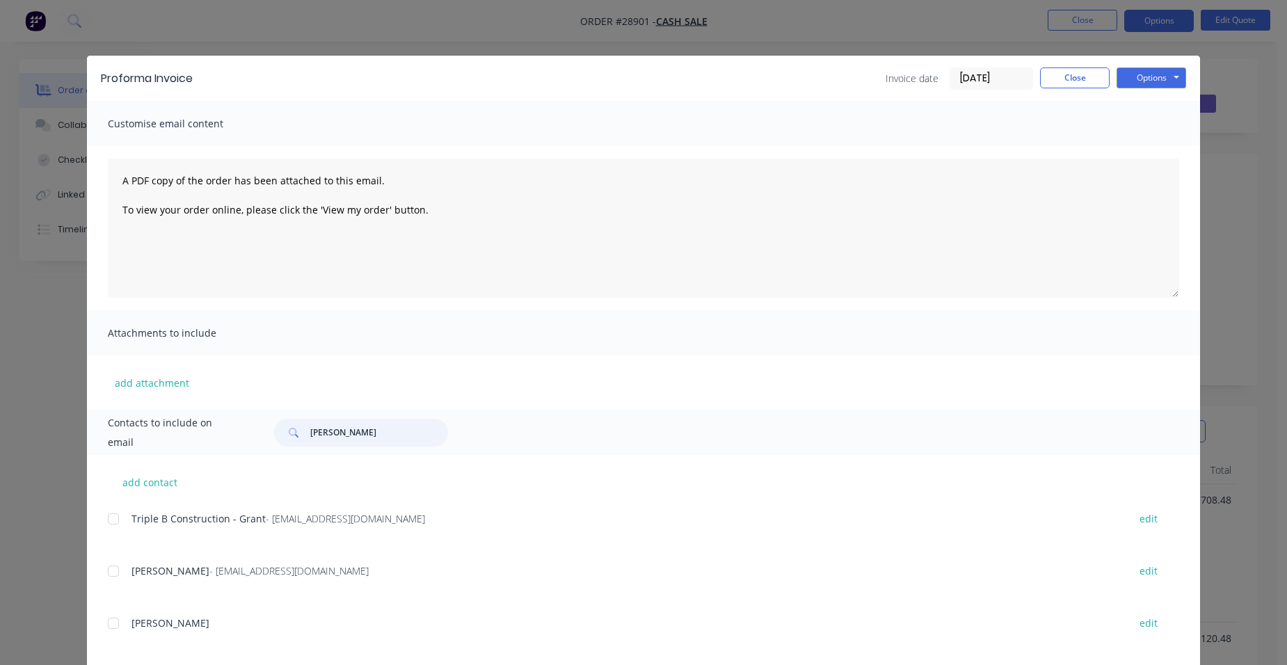
drag, startPoint x: 278, startPoint y: 431, endPoint x: 259, endPoint y: 429, distance: 18.8
click at [260, 429] on div "william" at bounding box center [719, 433] width 919 height 28
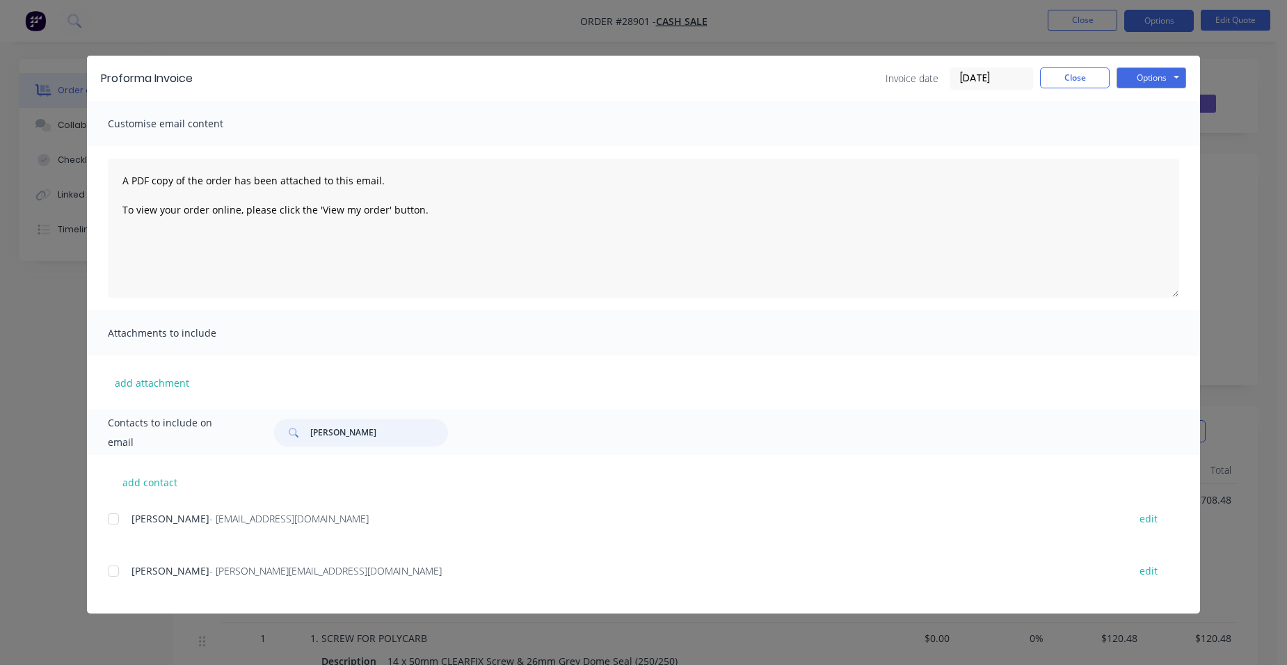
click at [114, 560] on div at bounding box center [113, 571] width 28 height 28
click at [1151, 74] on button "Options" at bounding box center [1152, 77] width 70 height 21
click at [1163, 145] on button "Email" at bounding box center [1161, 148] width 89 height 23
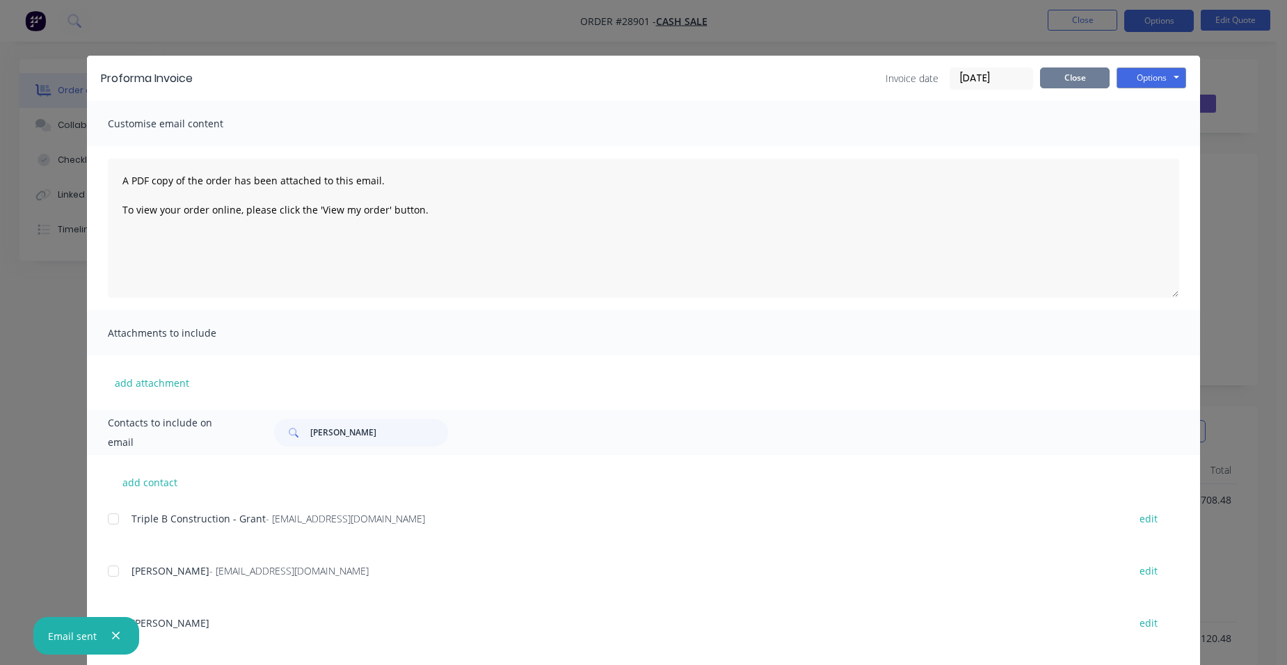
click at [1065, 79] on button "Close" at bounding box center [1075, 77] width 70 height 21
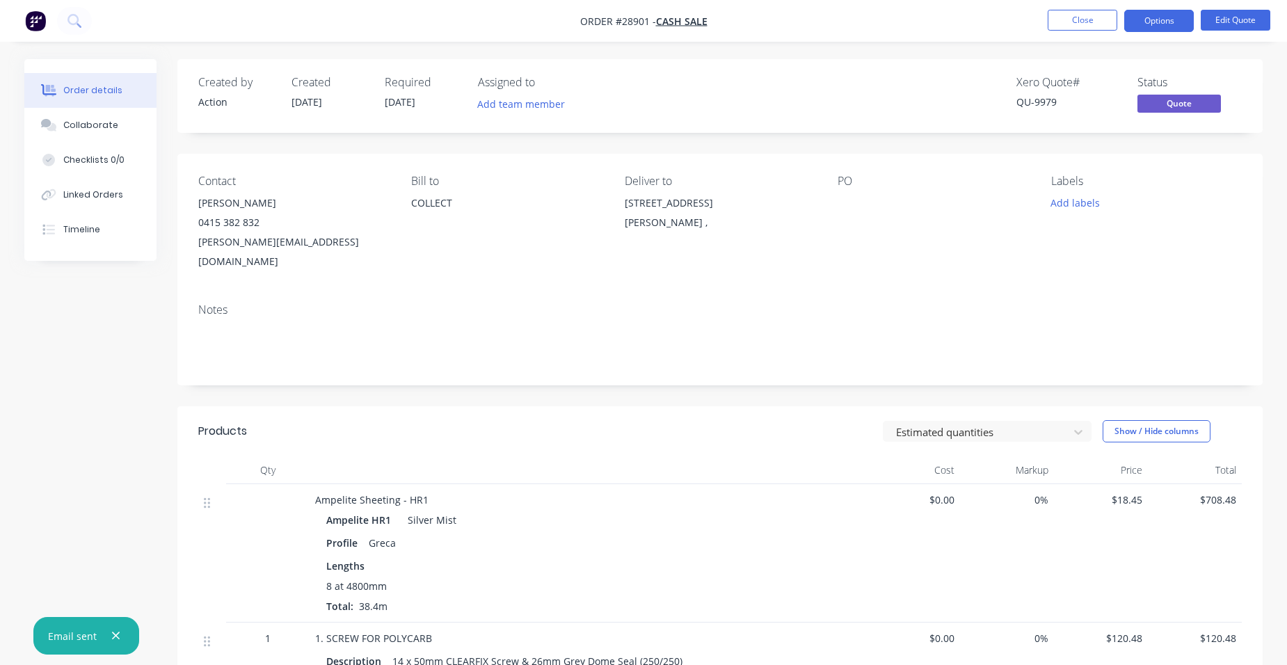
scroll to position [209, 0]
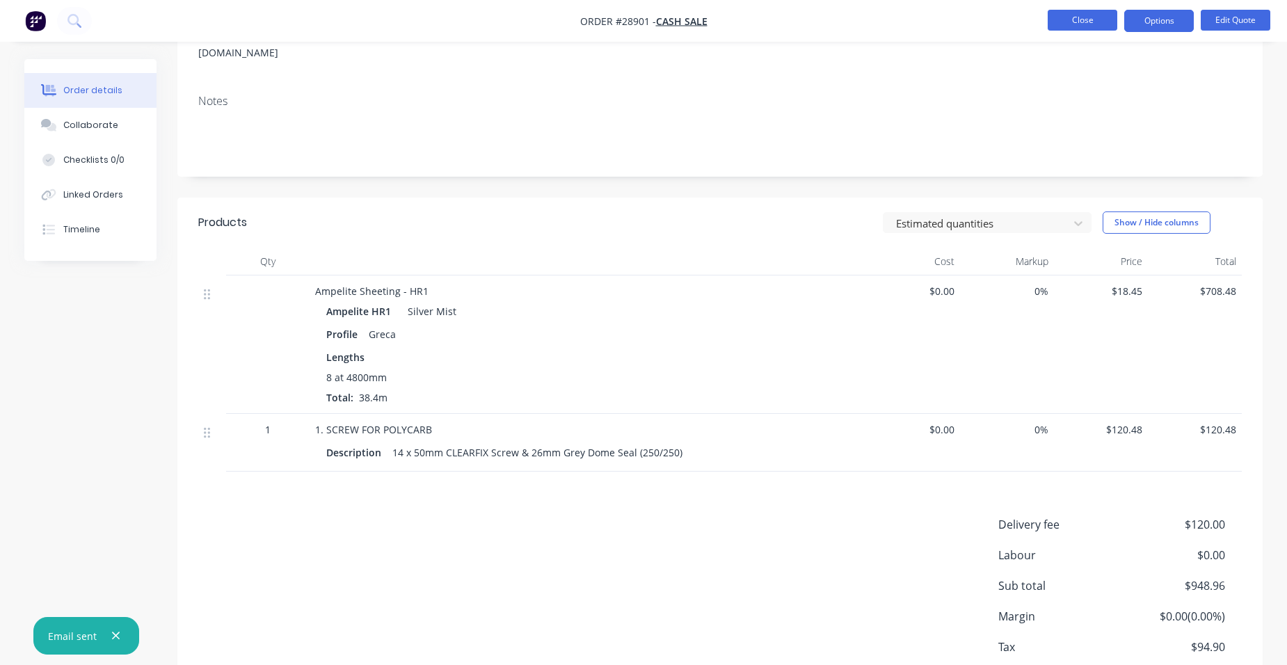
click at [1094, 18] on button "Close" at bounding box center [1083, 20] width 70 height 21
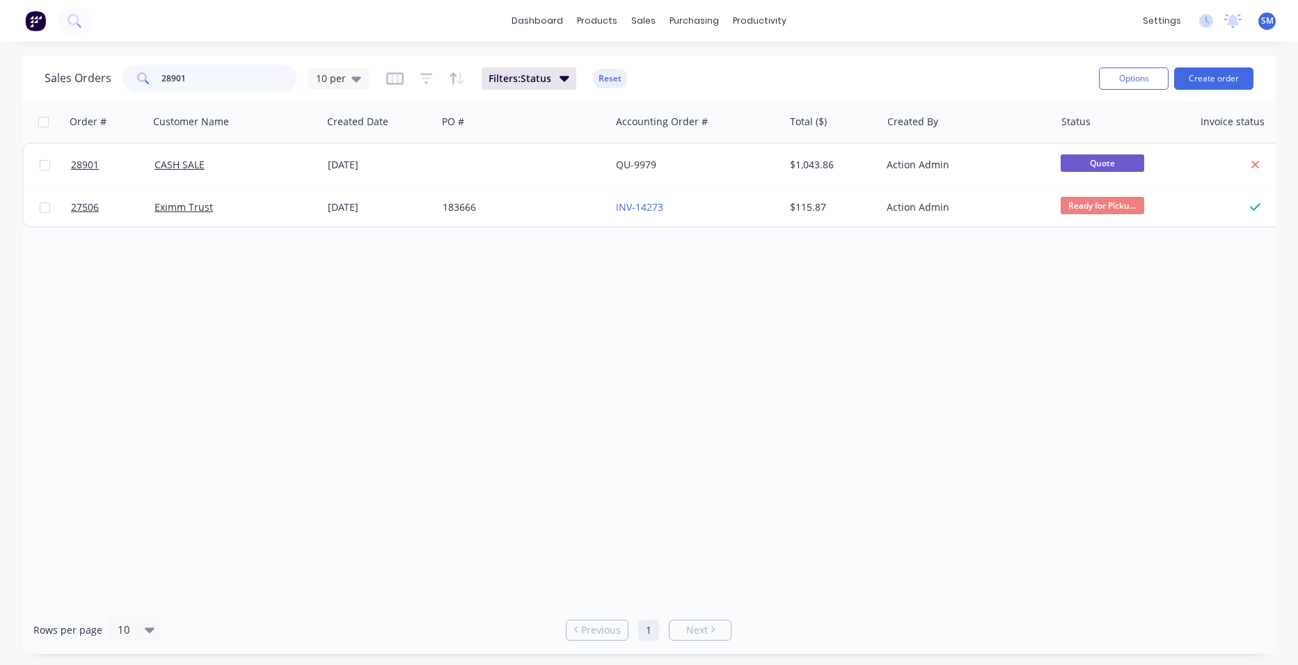
drag, startPoint x: 226, startPoint y: 83, endPoint x: 78, endPoint y: 83, distance: 148.2
click at [78, 83] on div "Sales Orders 28901 10 per" at bounding box center [207, 79] width 325 height 28
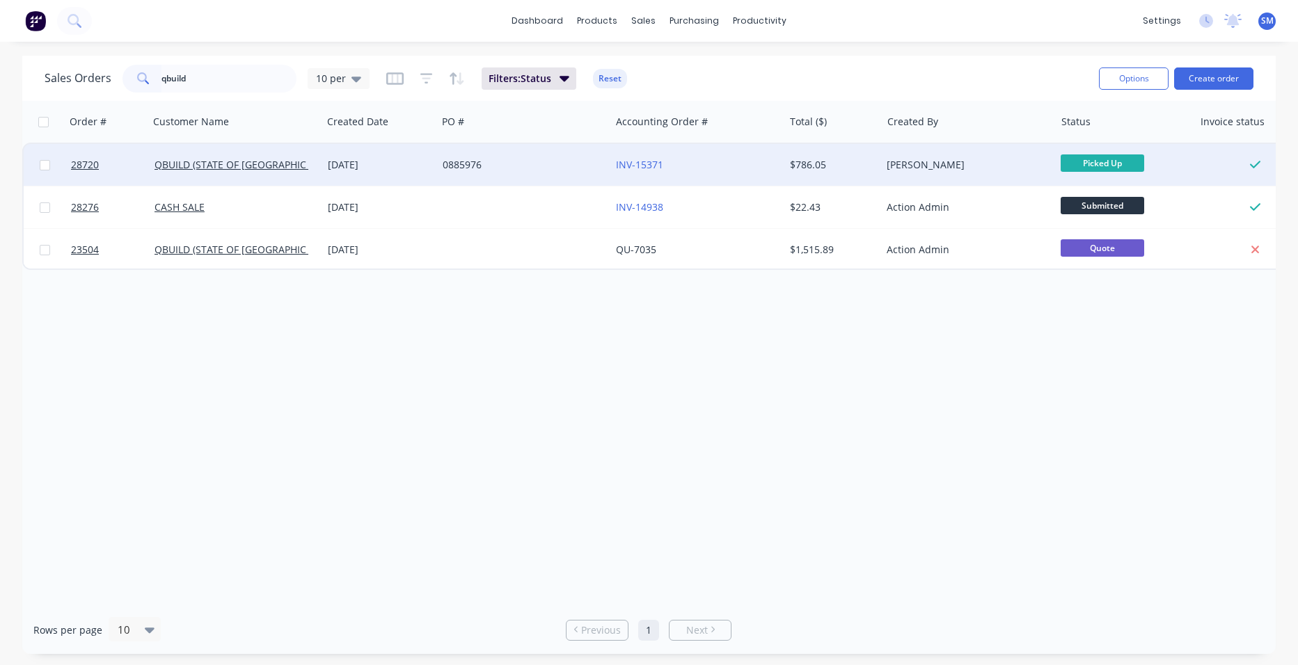
click at [555, 152] on div "0885976" at bounding box center [523, 165] width 173 height 42
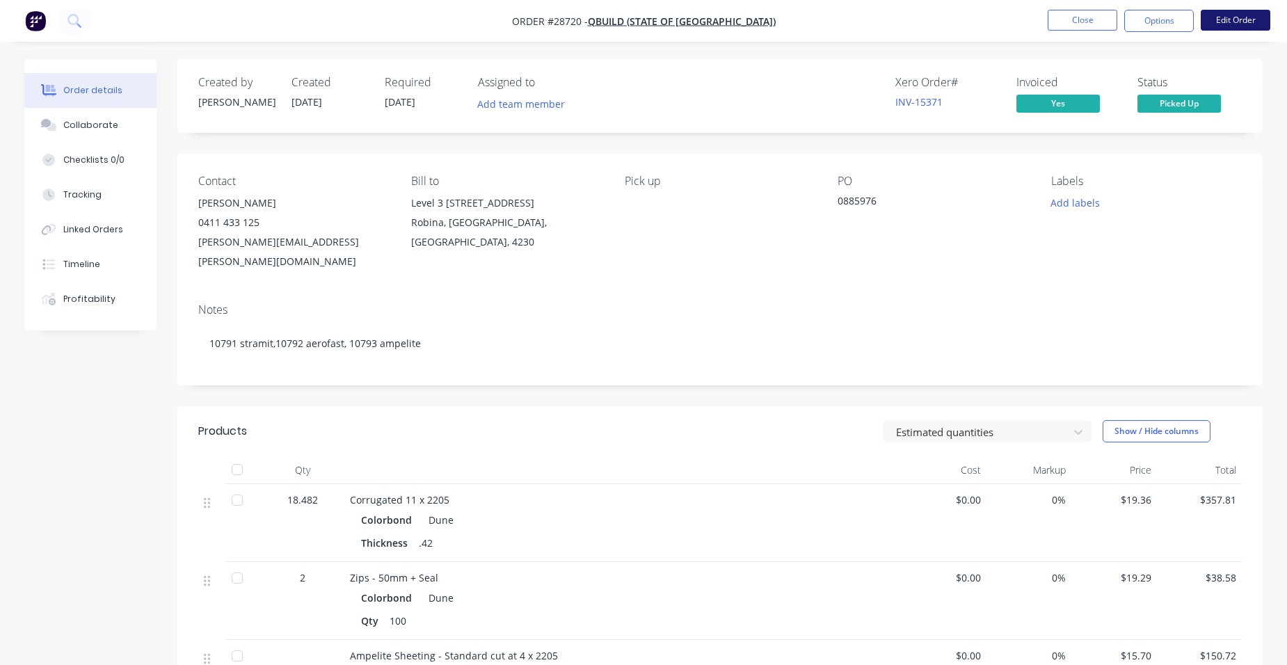
click at [1237, 19] on button "Edit Order" at bounding box center [1236, 20] width 70 height 21
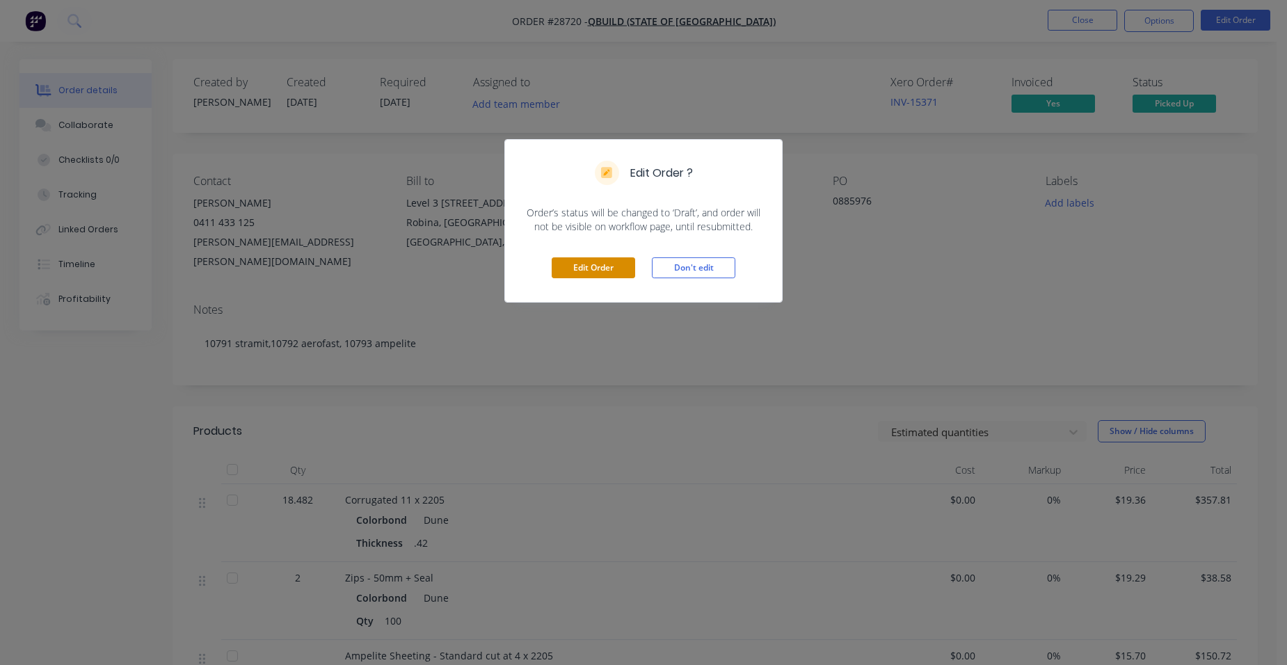
click at [586, 266] on button "Edit Order" at bounding box center [593, 267] width 83 height 21
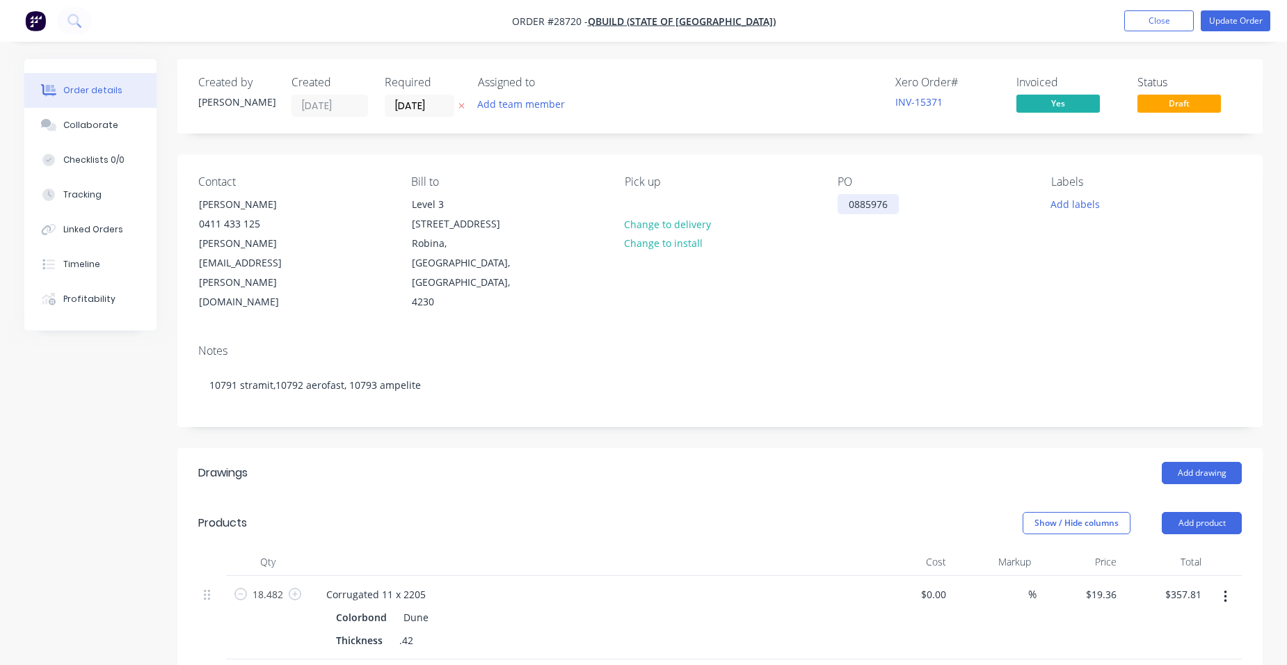
click at [843, 205] on div "0885976" at bounding box center [868, 204] width 61 height 20
click at [1217, 15] on button "Update Order" at bounding box center [1236, 20] width 70 height 21
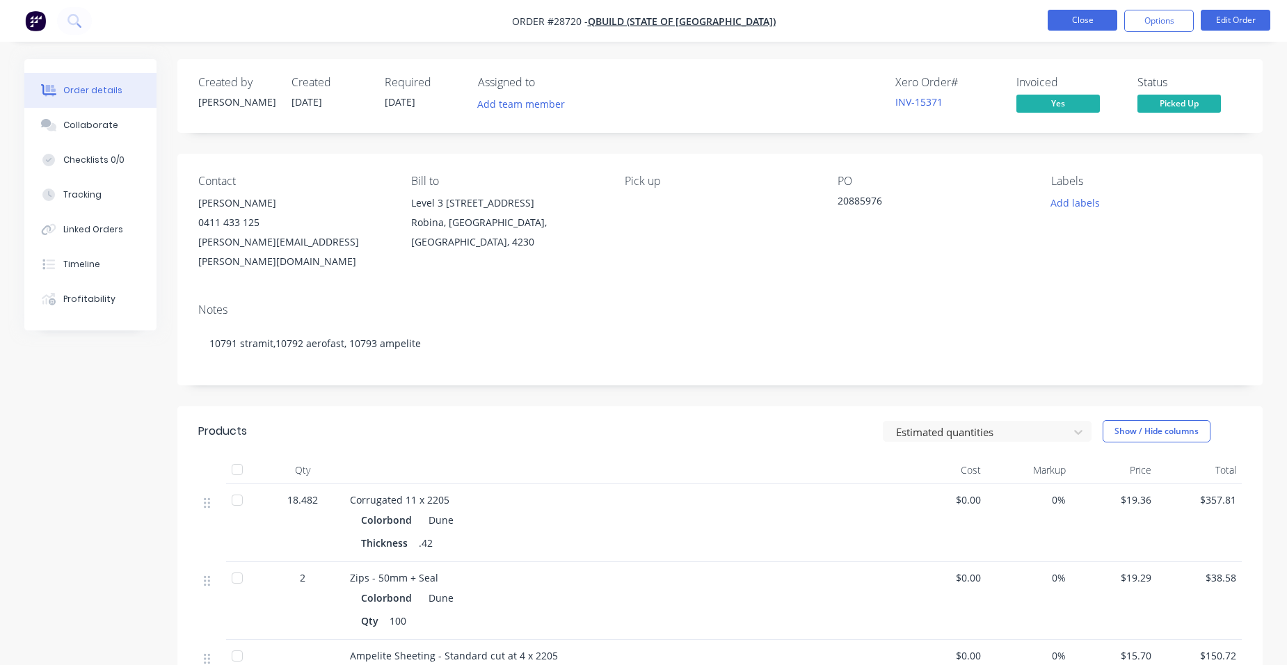
click at [1076, 21] on button "Close" at bounding box center [1083, 20] width 70 height 21
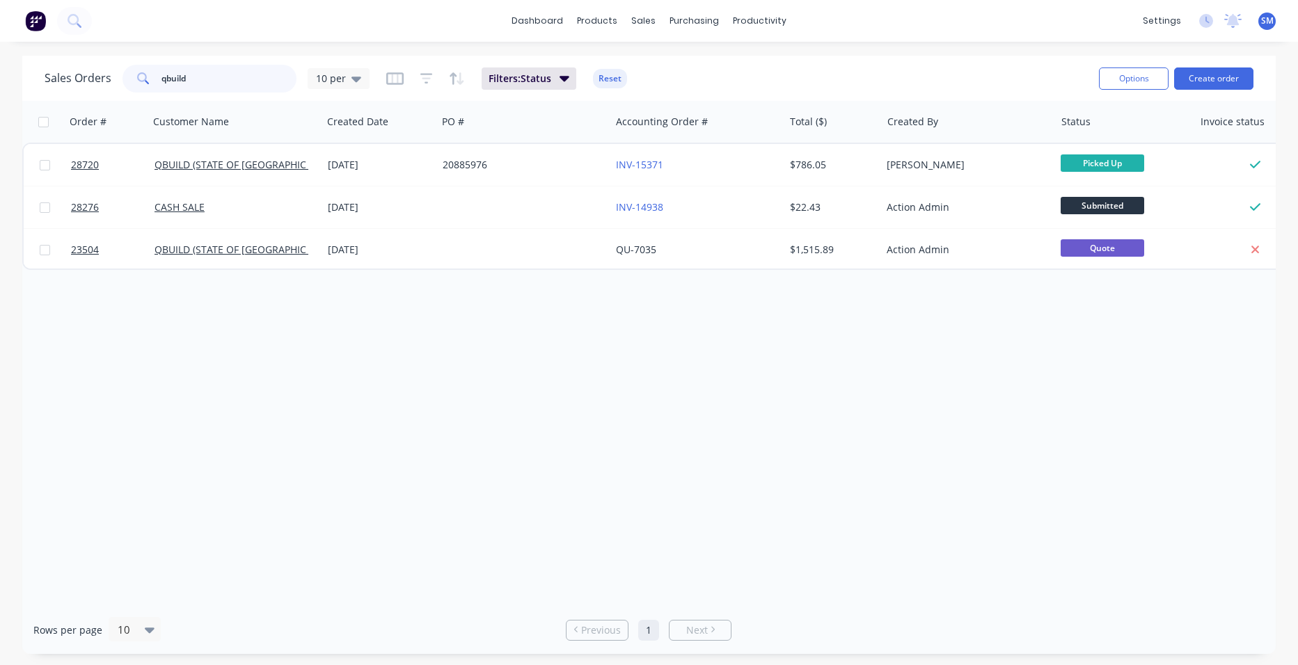
drag, startPoint x: 193, startPoint y: 74, endPoint x: 127, endPoint y: 64, distance: 66.8
click at [132, 61] on div "Sales Orders qbuild 10 per Filters: Status Reset" at bounding box center [566, 78] width 1043 height 34
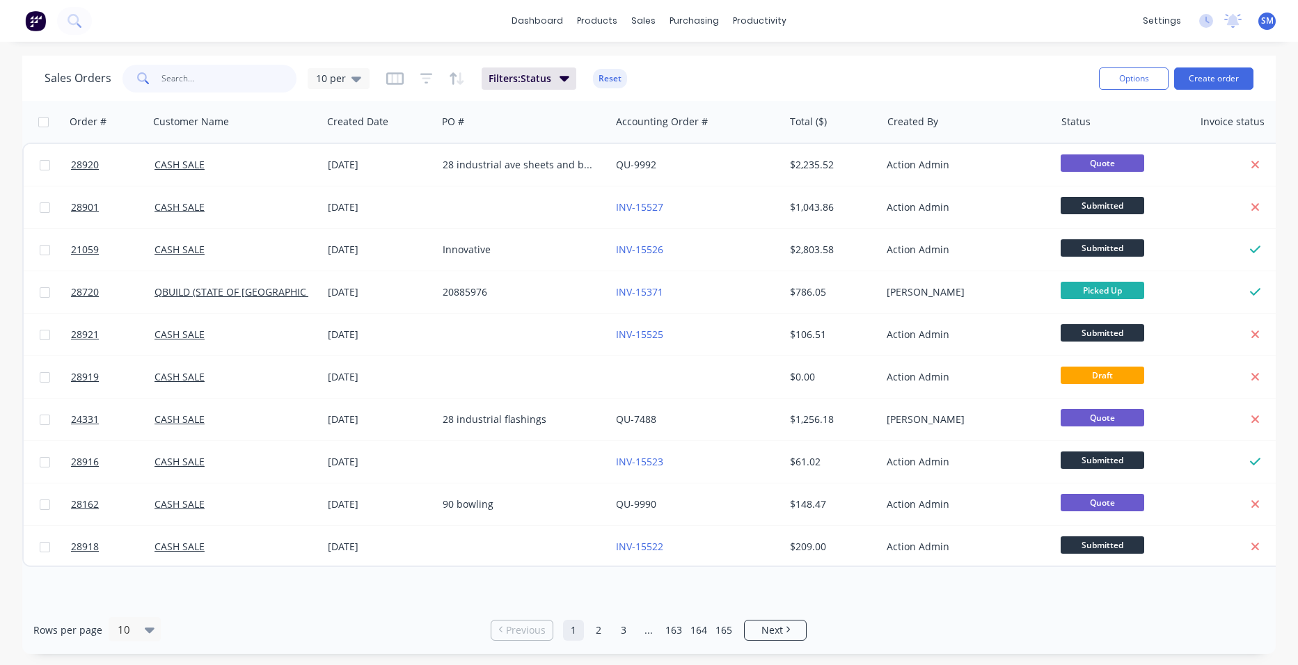
click at [220, 85] on input "text" at bounding box center [229, 79] width 136 height 28
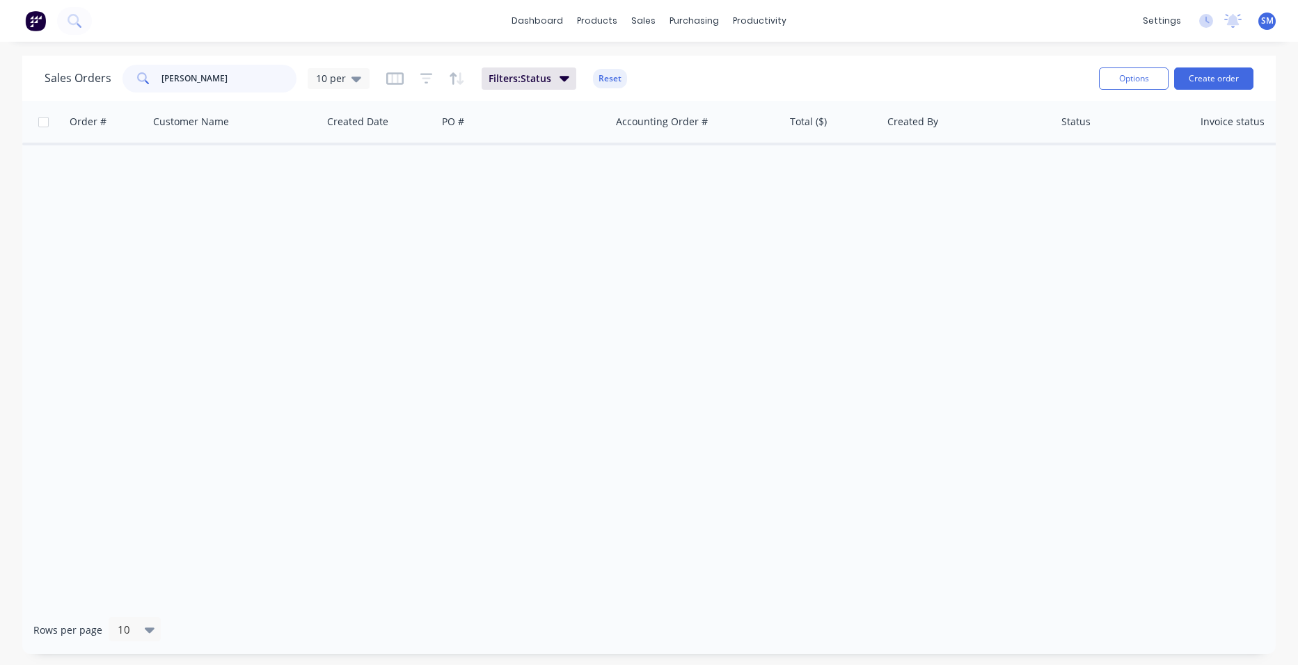
drag, startPoint x: 214, startPoint y: 76, endPoint x: 131, endPoint y: 72, distance: 82.9
click at [131, 72] on div "darrell" at bounding box center [209, 79] width 174 height 28
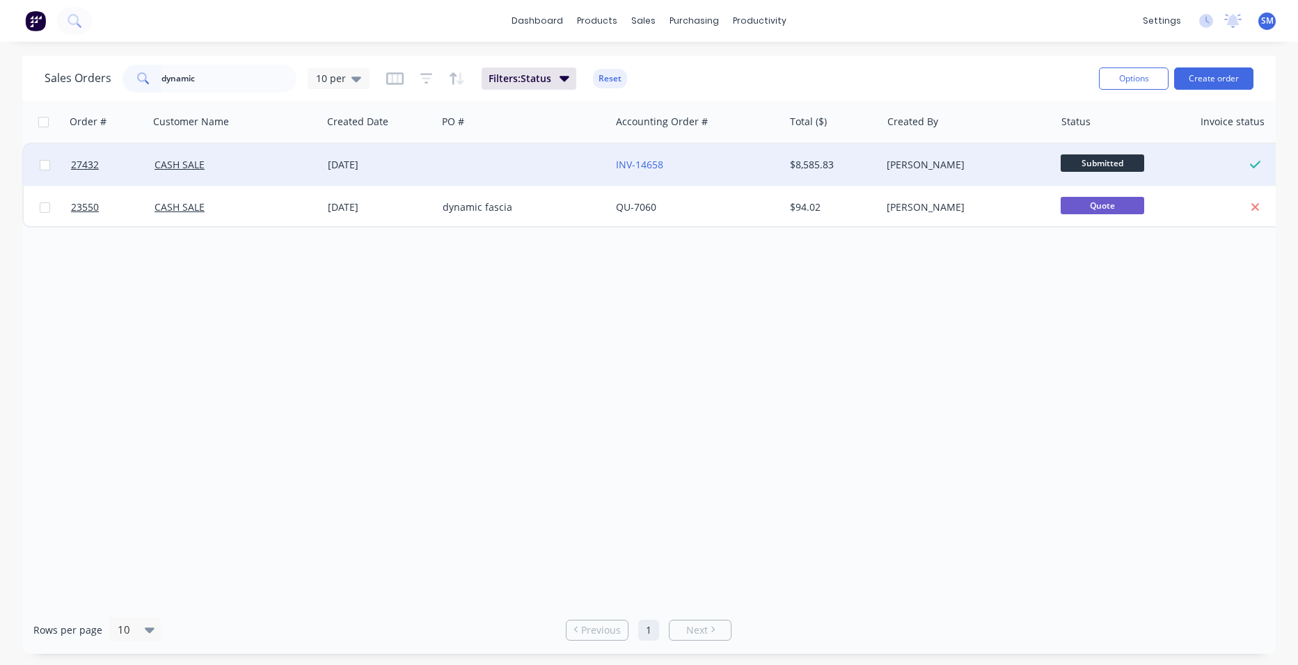
click at [560, 158] on div at bounding box center [523, 165] width 173 height 42
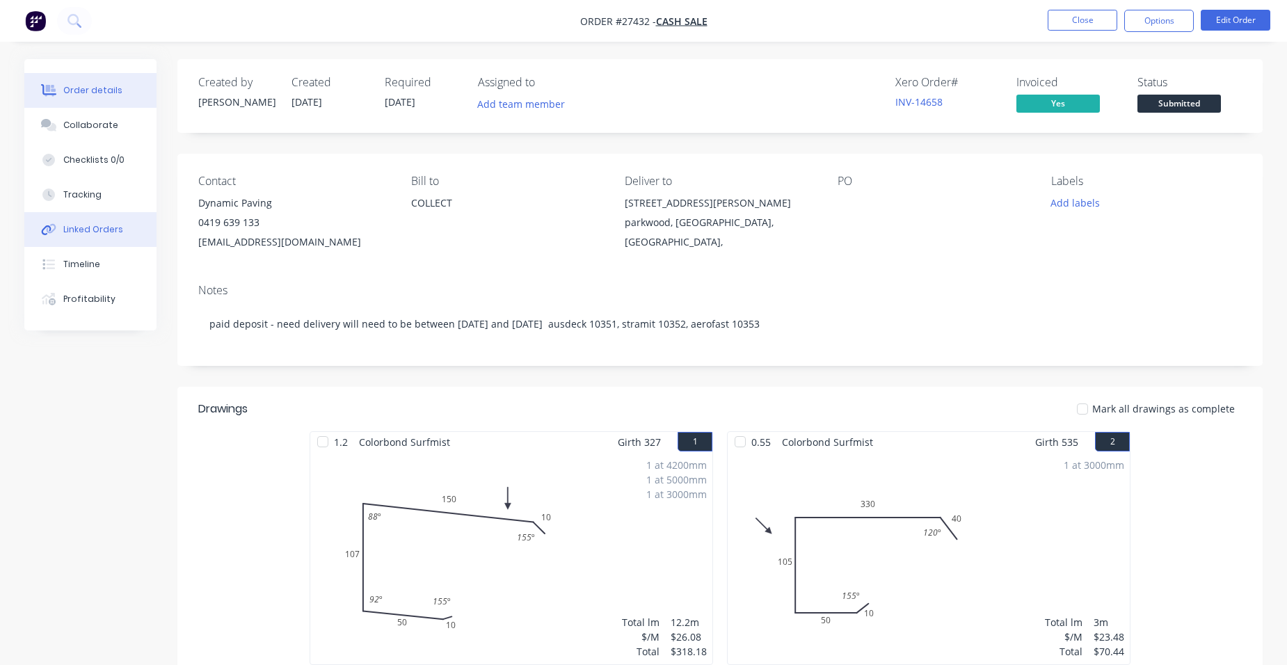
click at [112, 238] on button "Linked Orders" at bounding box center [90, 229] width 132 height 35
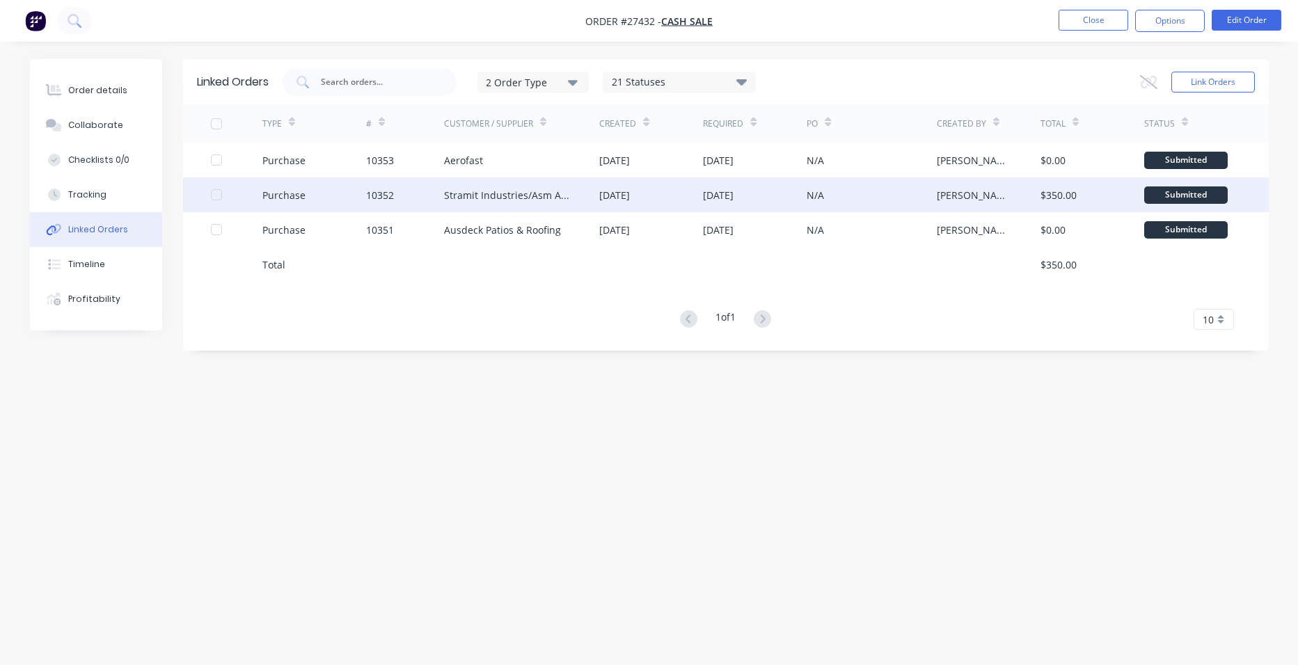
click at [516, 200] on div "Stramit Industries/Asm Acc 31105" at bounding box center [508, 195] width 128 height 15
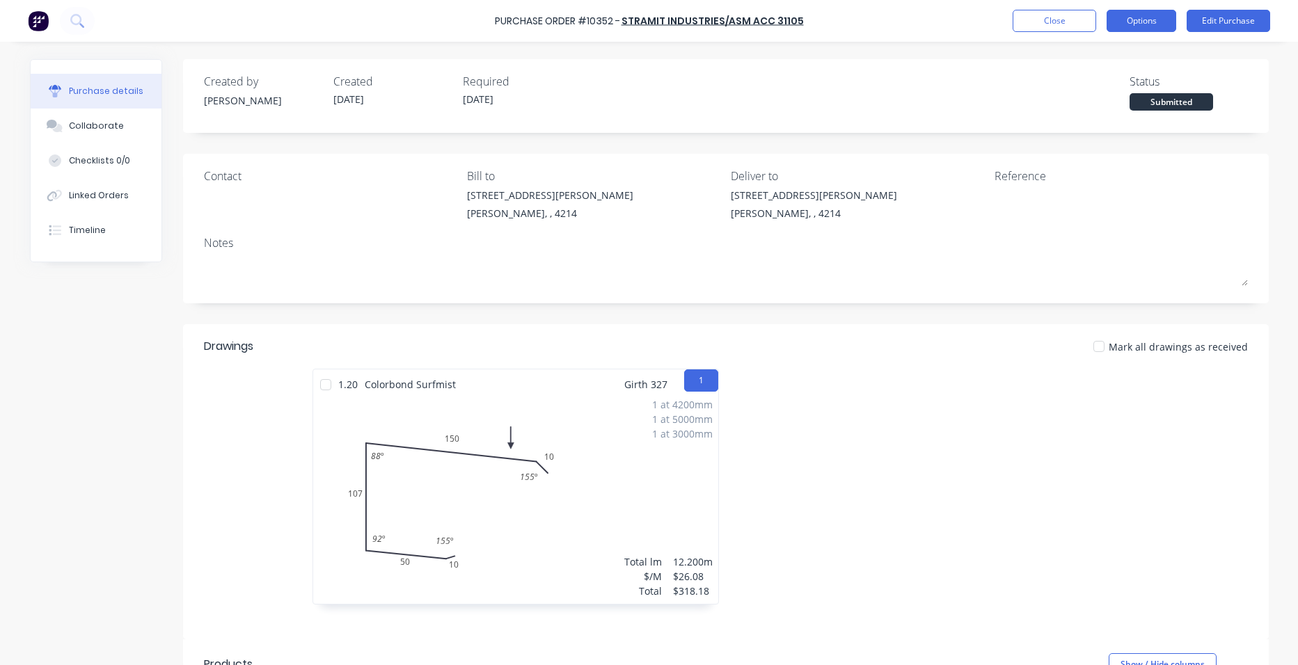
click at [1146, 24] on button "Options" at bounding box center [1141, 21] width 70 height 22
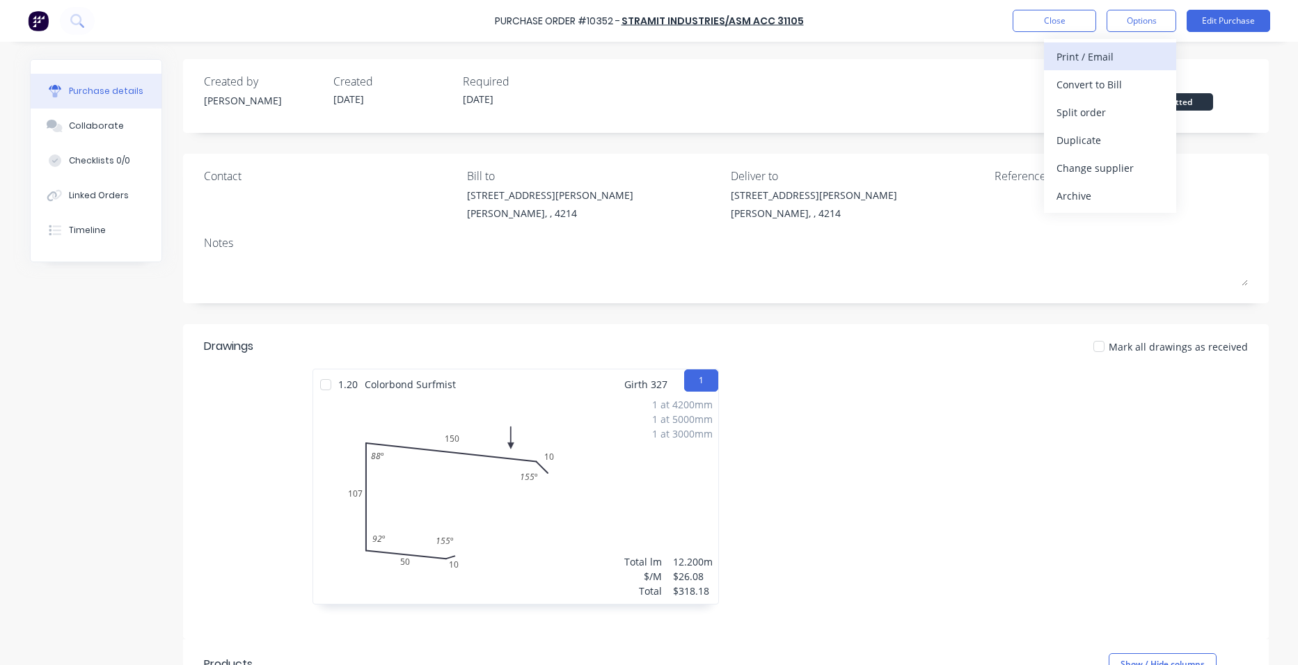
click at [1119, 63] on div "Print / Email" at bounding box center [1109, 57] width 107 height 20
click at [1145, 109] on div "Without pricing" at bounding box center [1109, 112] width 107 height 20
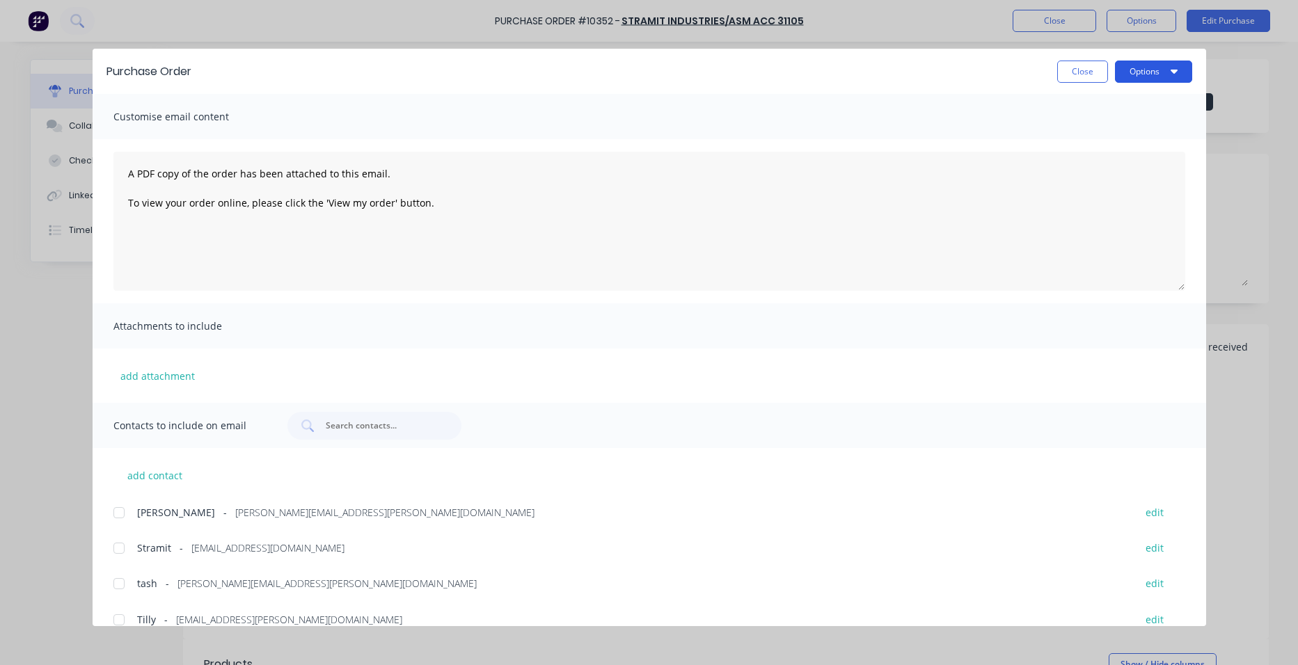
click at [1159, 70] on button "Options" at bounding box center [1153, 72] width 77 height 22
click at [1140, 124] on button "Print" at bounding box center [1126, 135] width 132 height 28
click at [1085, 77] on button "Close" at bounding box center [1082, 72] width 51 height 22
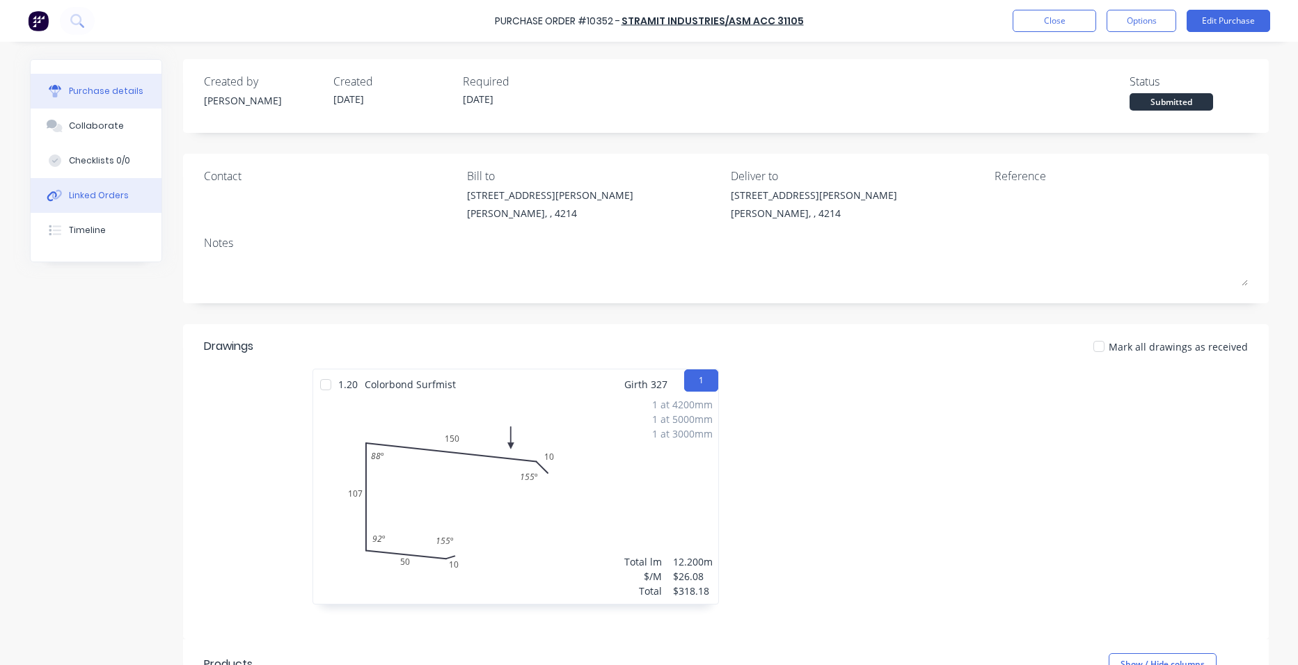
click at [97, 207] on button "Linked Orders" at bounding box center [96, 195] width 131 height 35
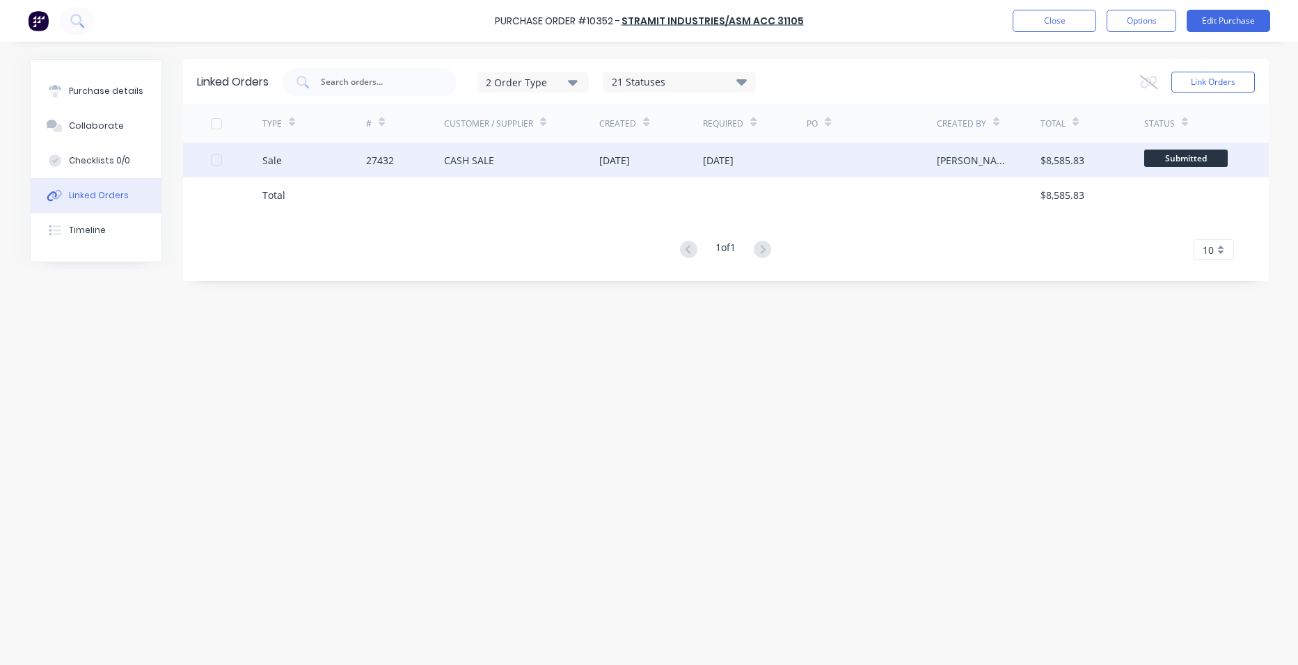
click at [494, 172] on div "CASH SALE" at bounding box center [522, 160] width 156 height 35
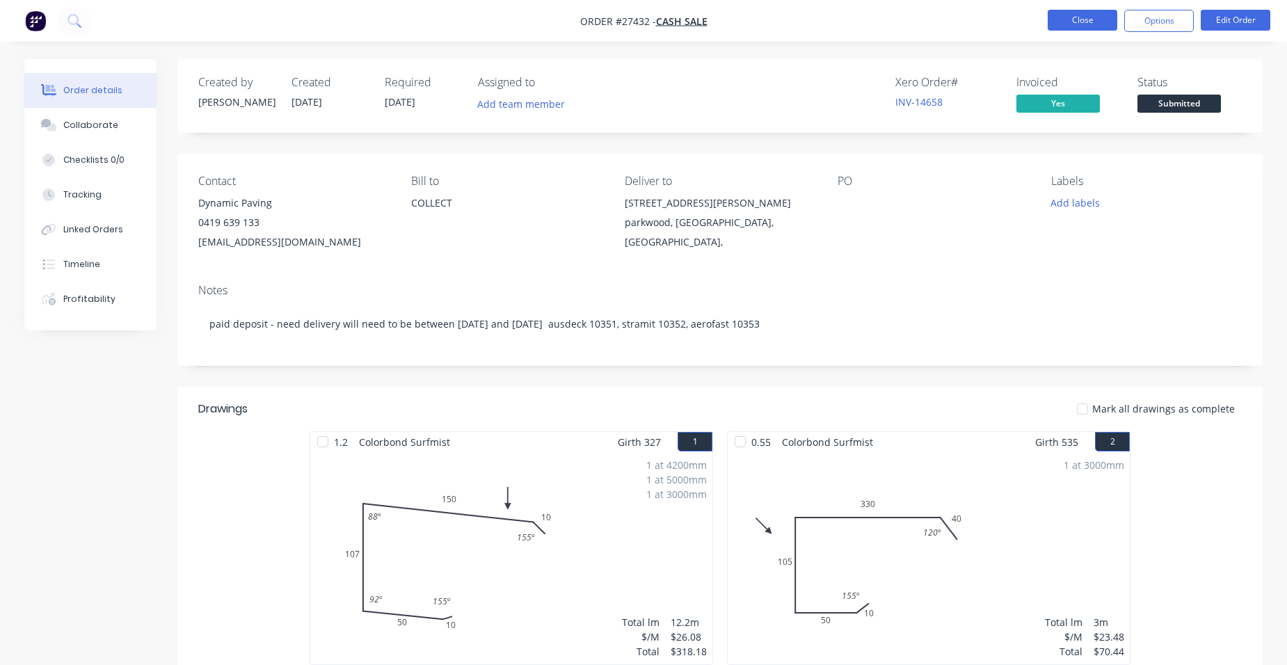
click at [1073, 17] on button "Close" at bounding box center [1083, 20] width 70 height 21
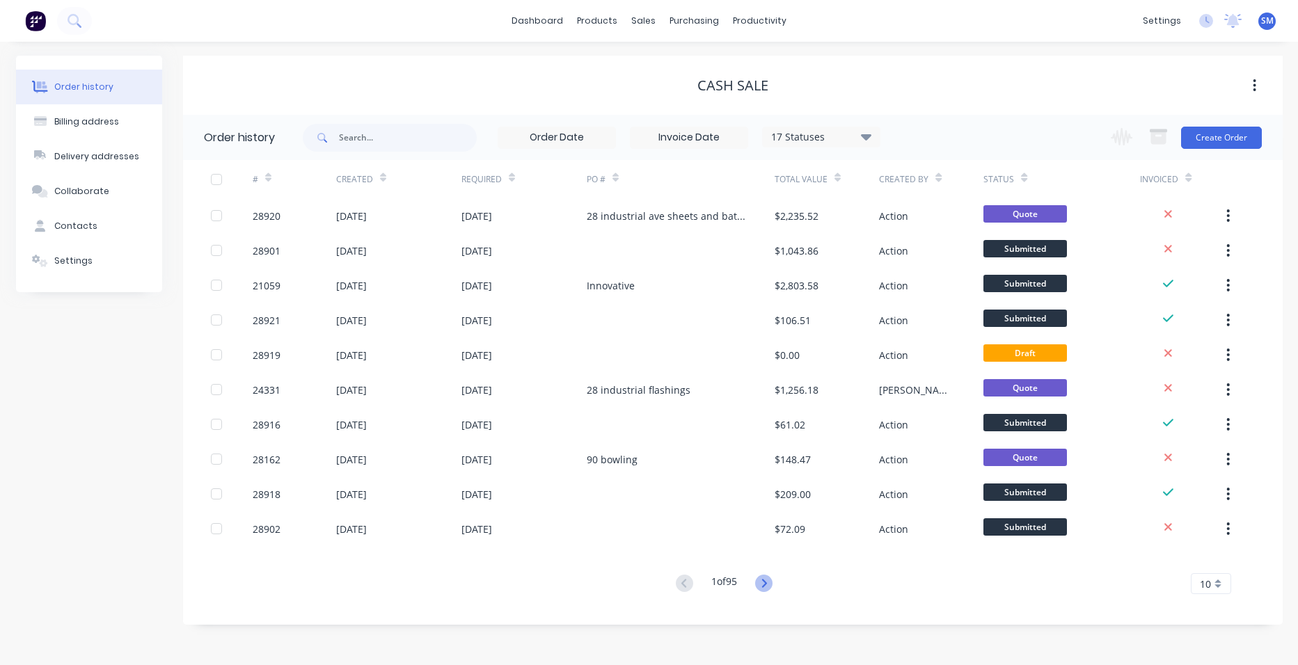
click at [771, 583] on icon at bounding box center [763, 583] width 17 height 17
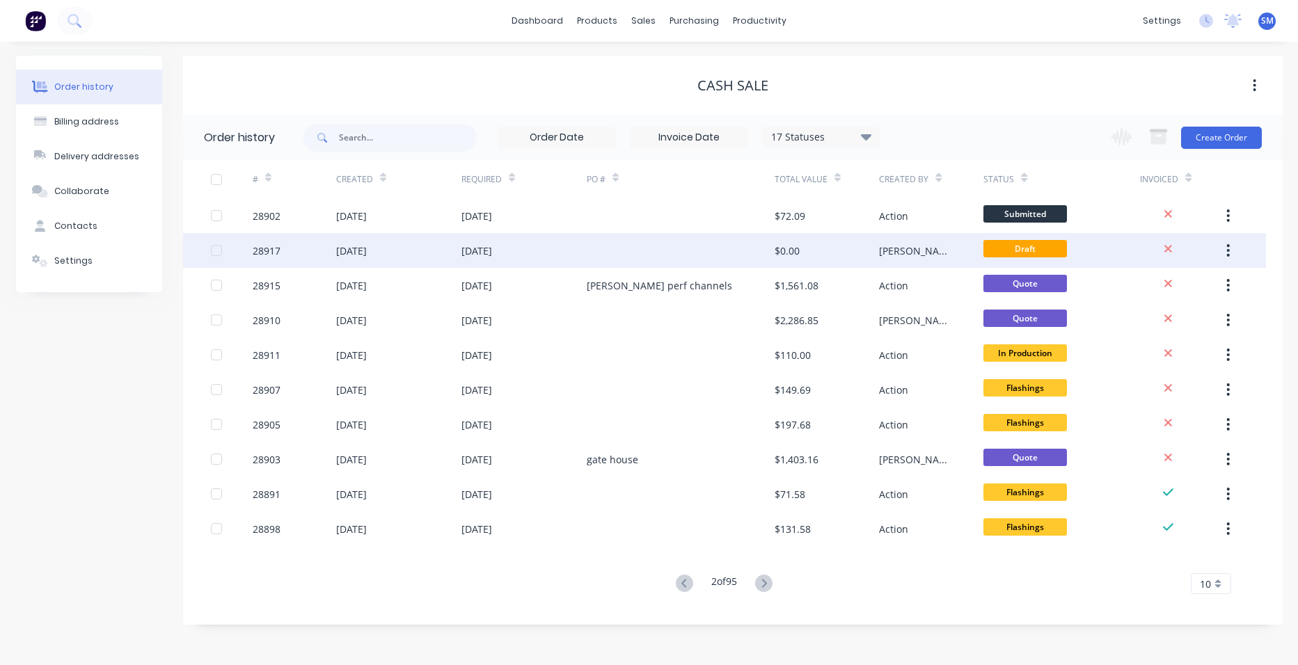
click at [723, 234] on div at bounding box center [681, 250] width 188 height 35
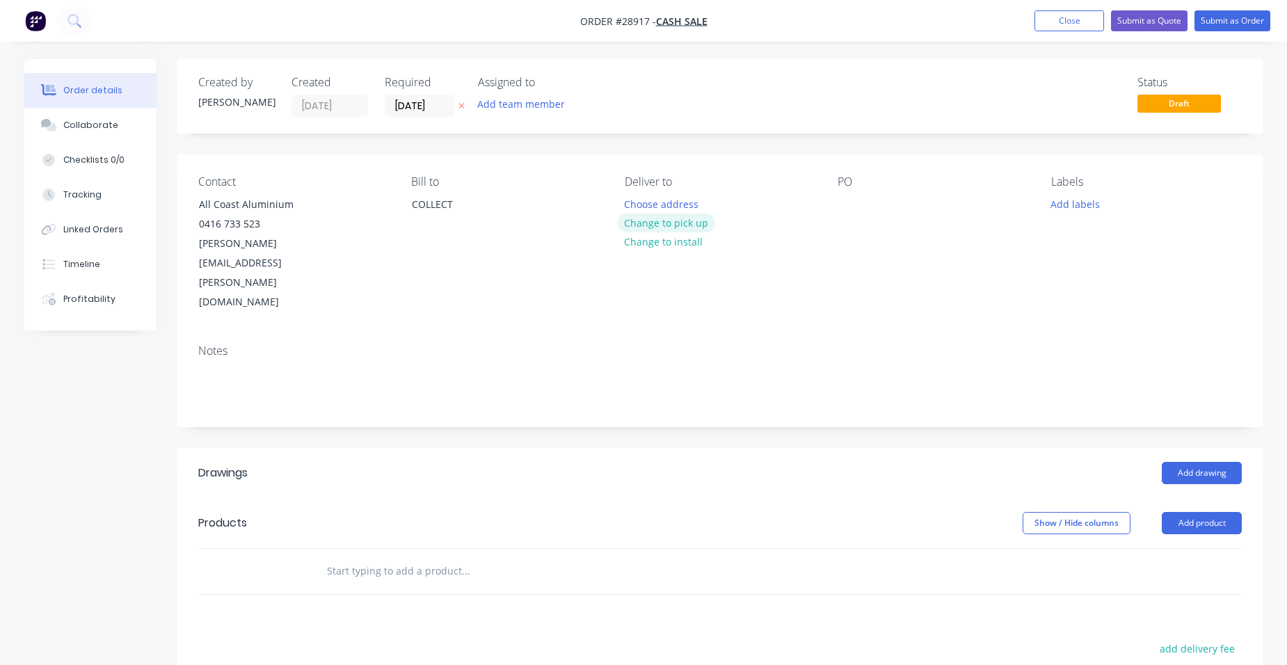
click at [652, 223] on button "Change to pick up" at bounding box center [666, 223] width 99 height 19
click at [1188, 512] on button "Add product" at bounding box center [1202, 523] width 80 height 22
click at [1165, 545] on button "Product catalogue" at bounding box center [1176, 559] width 132 height 28
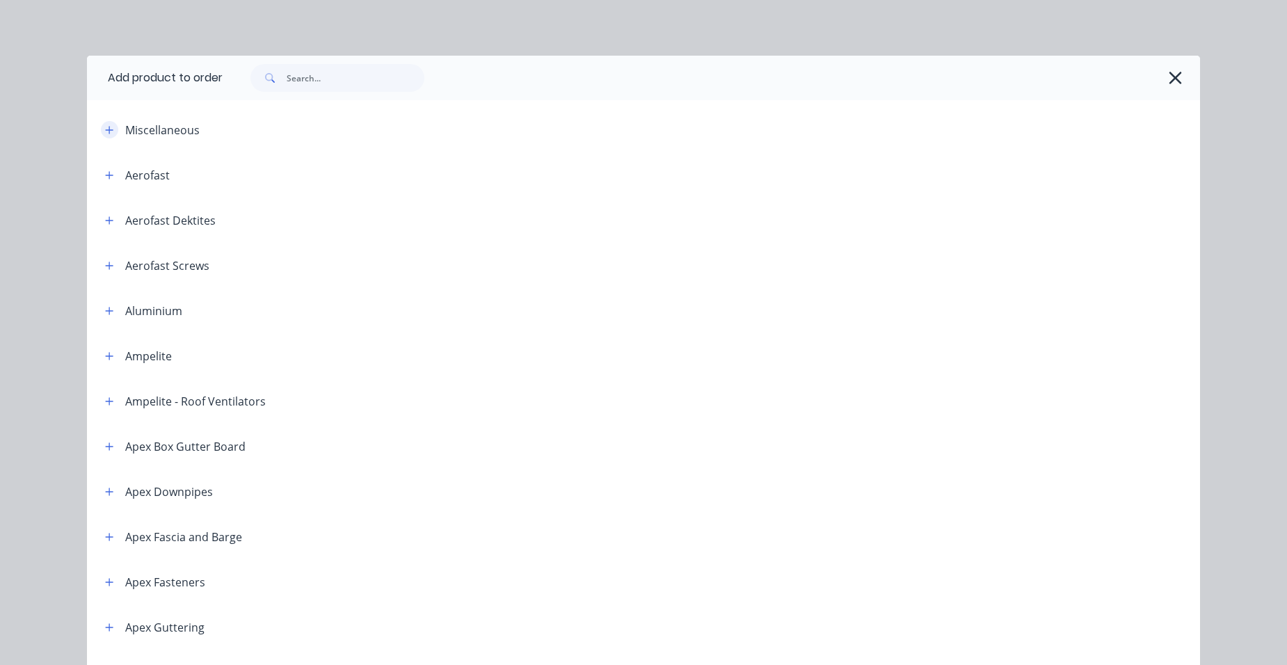
click at [105, 127] on icon "button" at bounding box center [109, 130] width 8 height 10
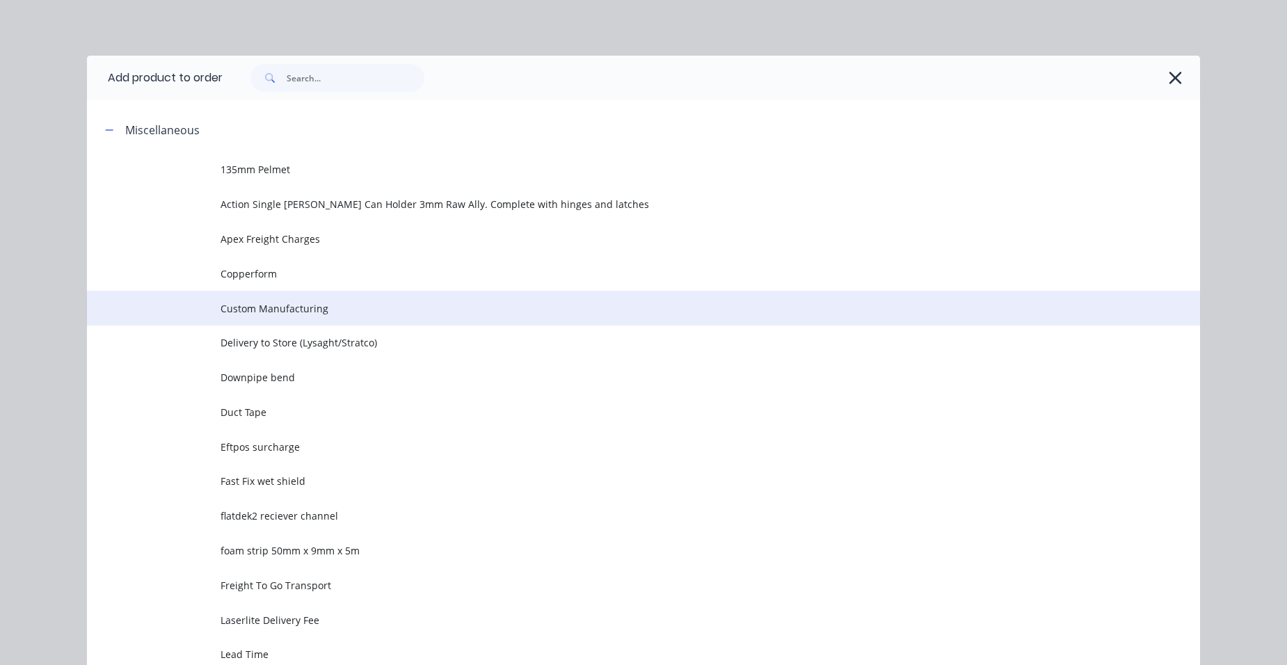
click at [333, 308] on span "Custom Manufacturing" at bounding box center [612, 308] width 783 height 15
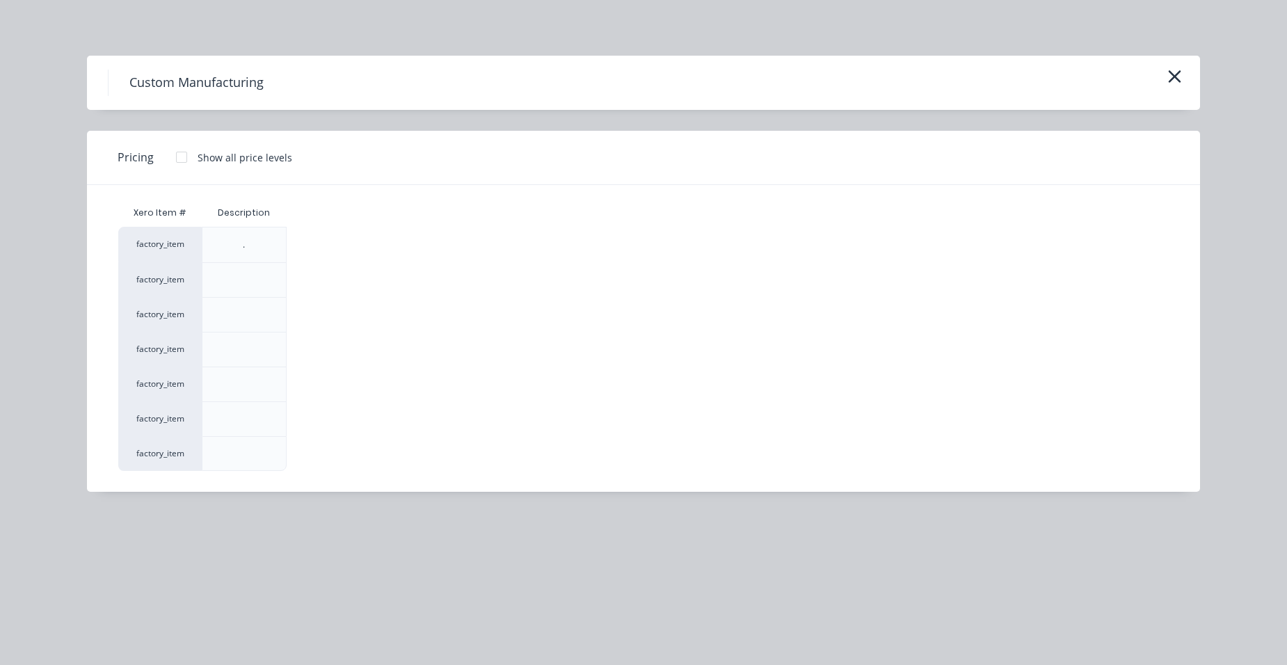
click at [180, 148] on div at bounding box center [182, 157] width 28 height 28
click at [292, 401] on div "$0.00" at bounding box center [325, 418] width 76 height 35
click at [308, 417] on div "$0.00" at bounding box center [324, 419] width 74 height 34
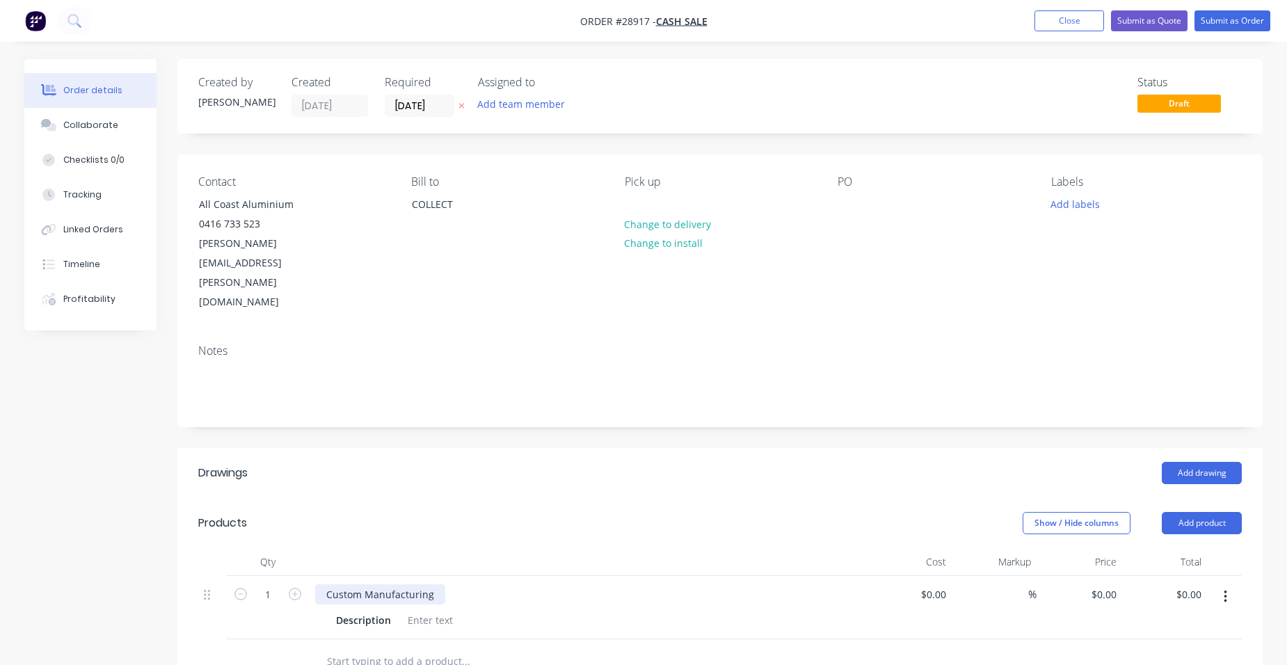
click at [435, 584] on div "Custom Manufacturing" at bounding box center [380, 594] width 130 height 20
click at [440, 610] on div at bounding box center [430, 620] width 56 height 20
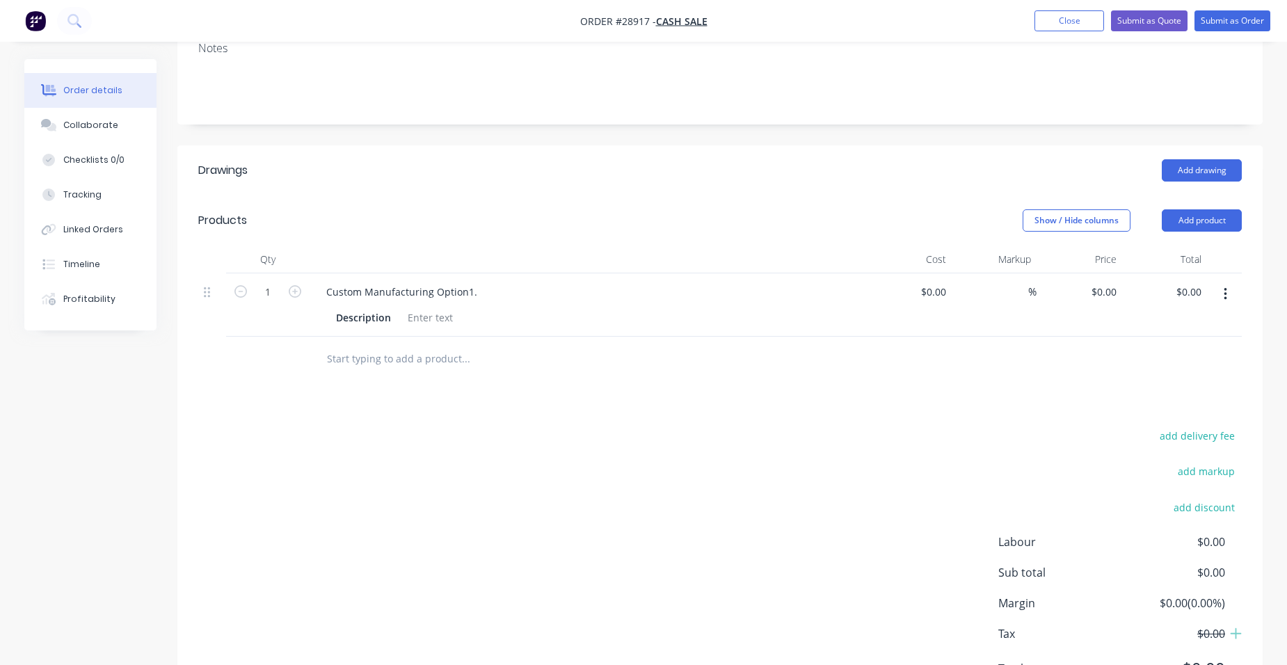
scroll to position [316, 0]
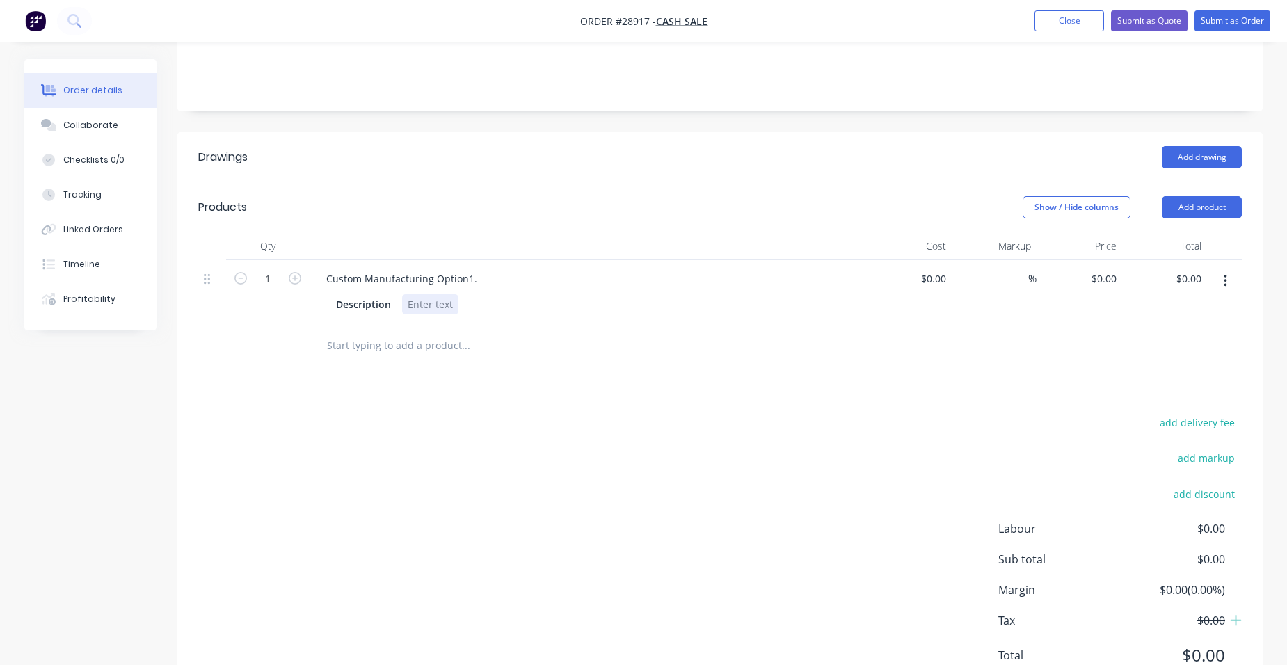
click at [409, 294] on div at bounding box center [430, 304] width 56 height 20
click at [1040, 22] on button "Close" at bounding box center [1070, 20] width 70 height 21
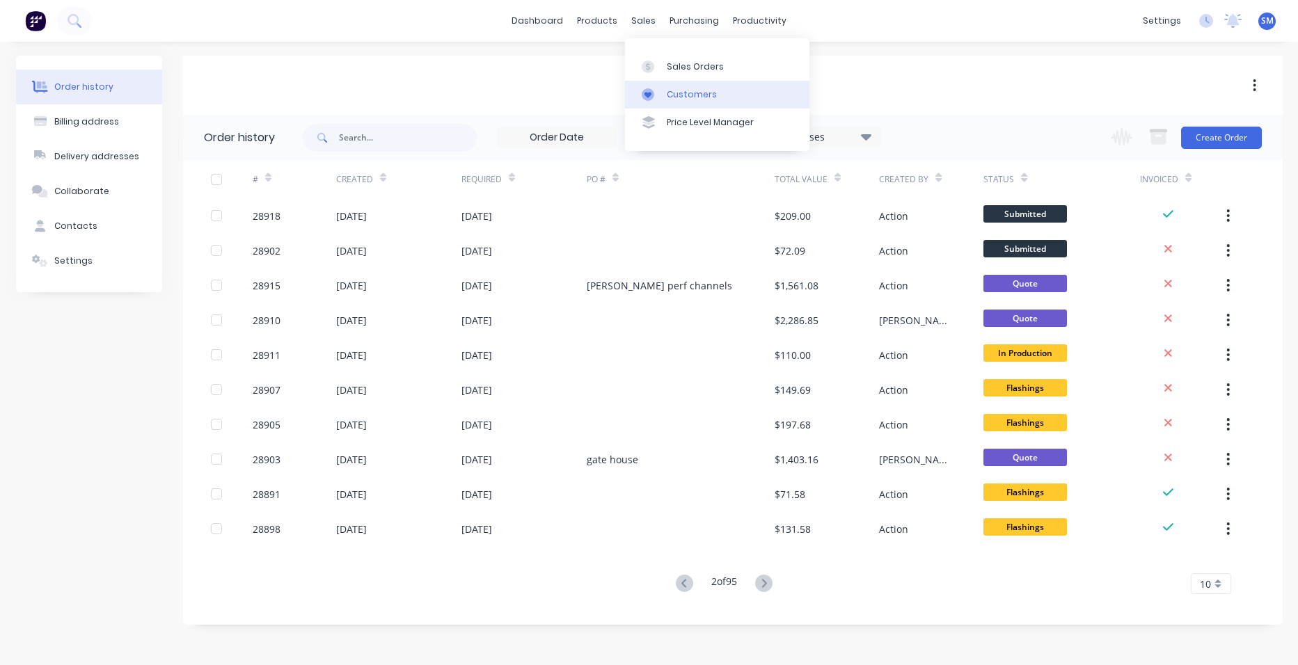
click at [664, 85] on link "Customers" at bounding box center [717, 95] width 184 height 28
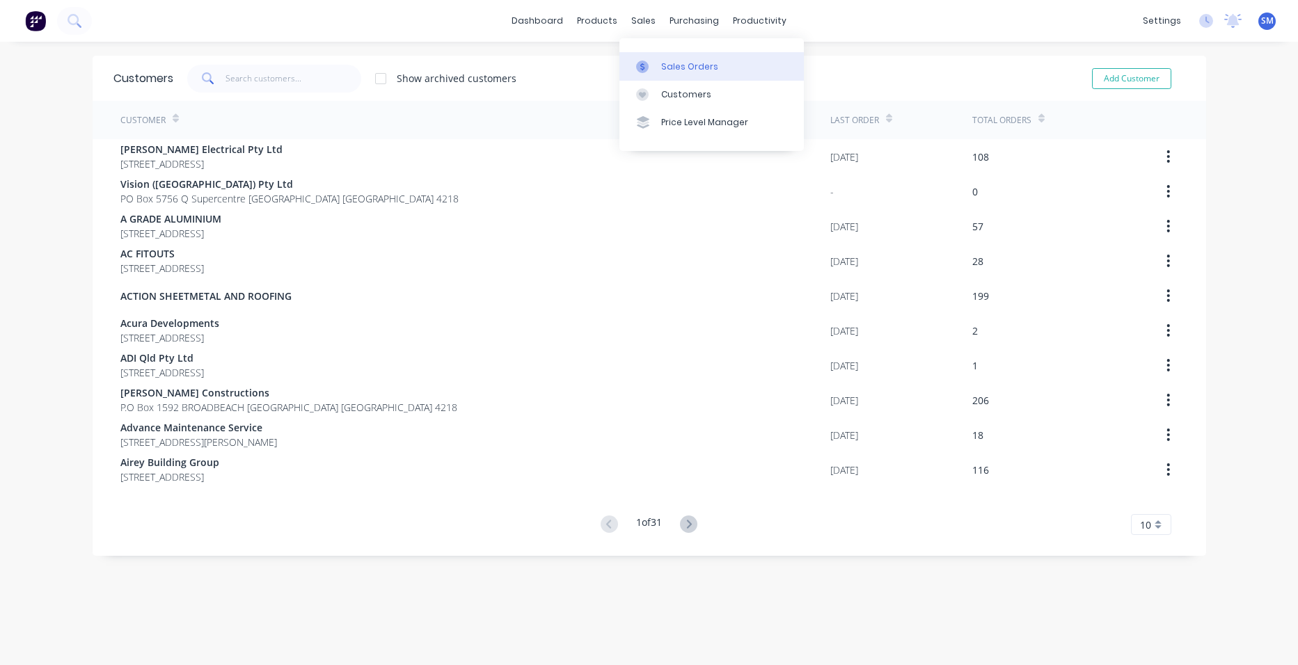
click at [662, 64] on div "Sales Orders" at bounding box center [689, 67] width 57 height 13
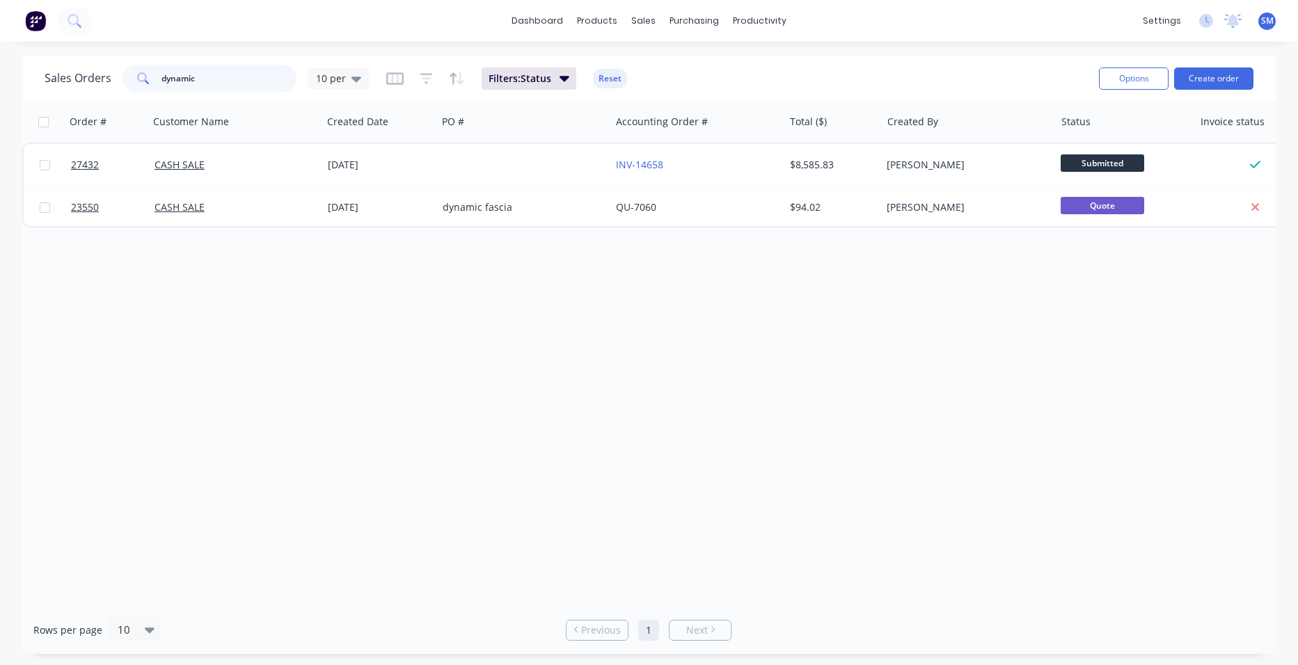
drag, startPoint x: 81, startPoint y: 81, endPoint x: 66, endPoint y: 81, distance: 15.3
click at [79, 81] on div "Sales Orders dynamic 10 per" at bounding box center [207, 79] width 325 height 28
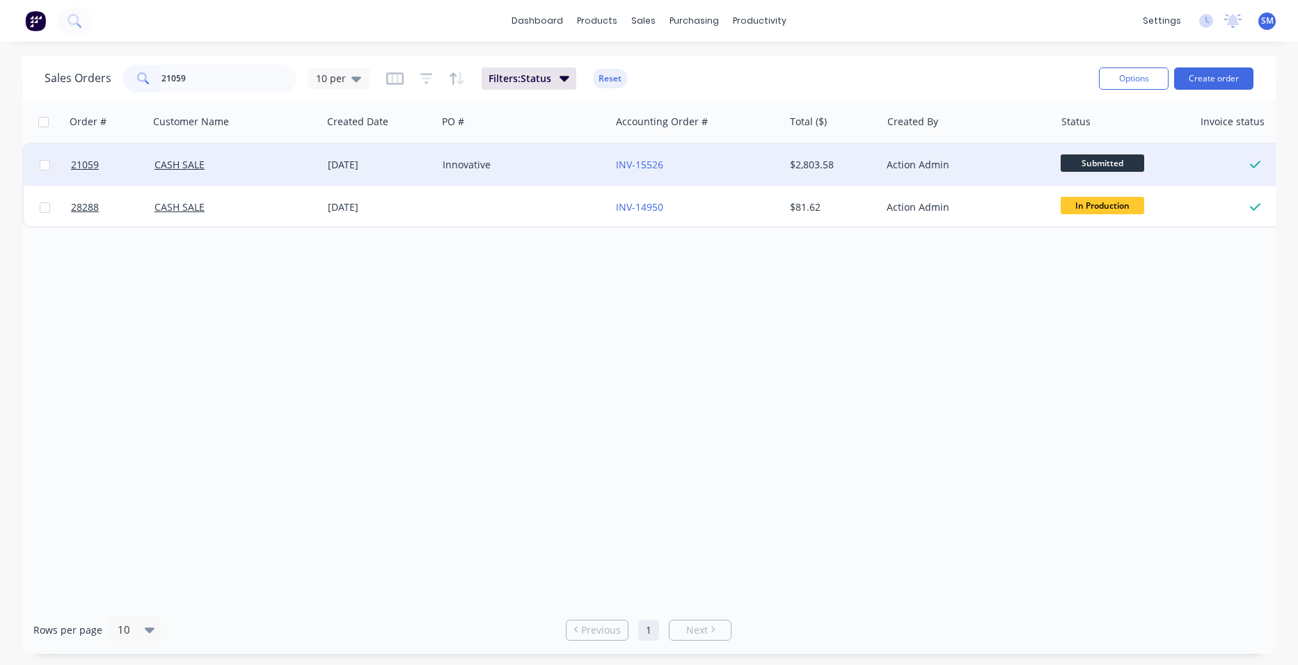
click at [705, 161] on div "INV-15526" at bounding box center [693, 165] width 154 height 14
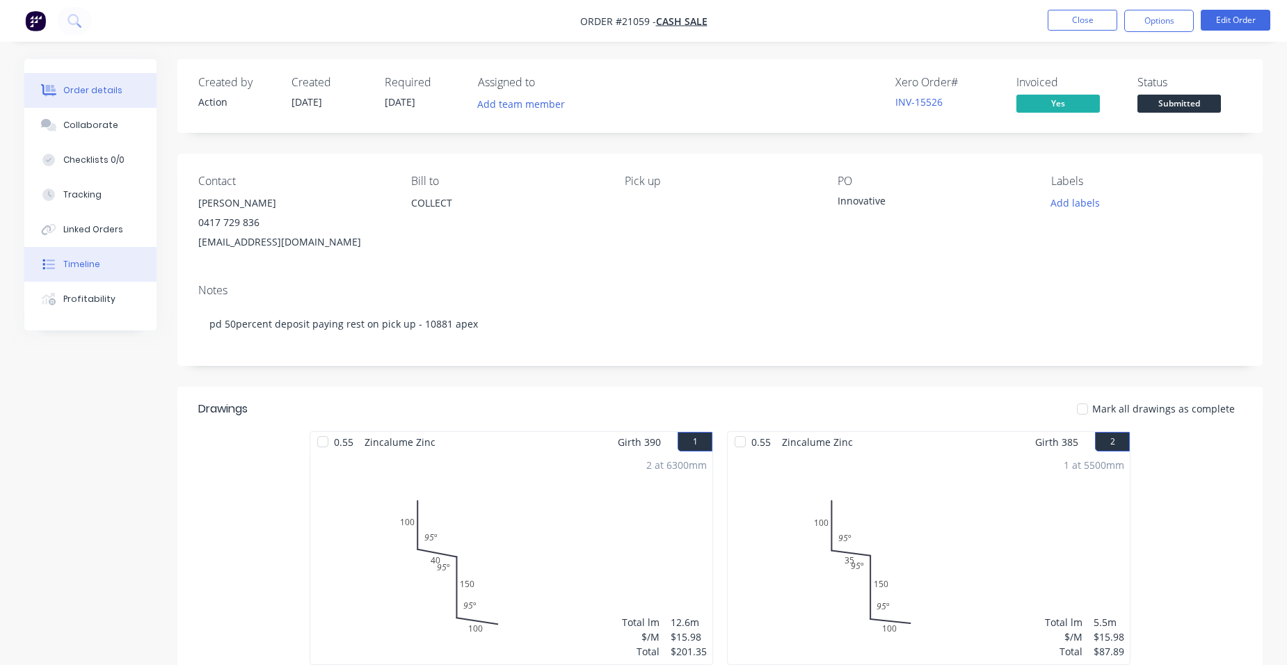
click at [91, 266] on div "Timeline" at bounding box center [81, 264] width 37 height 13
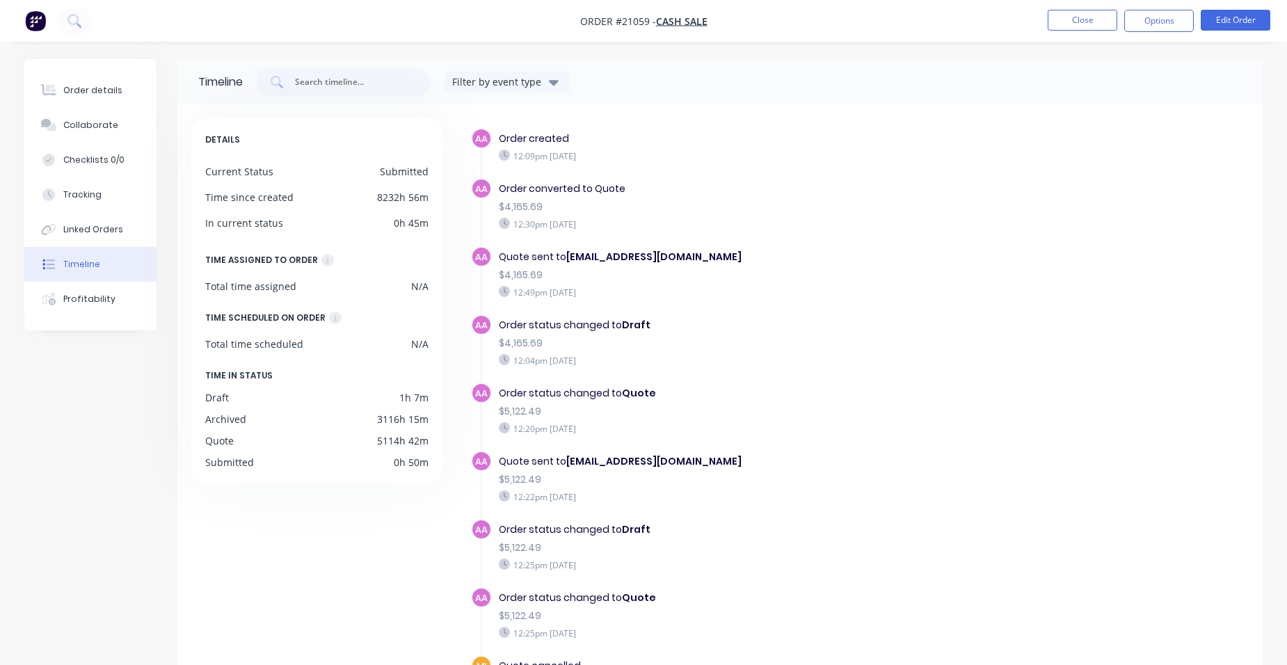
scroll to position [278, 0]
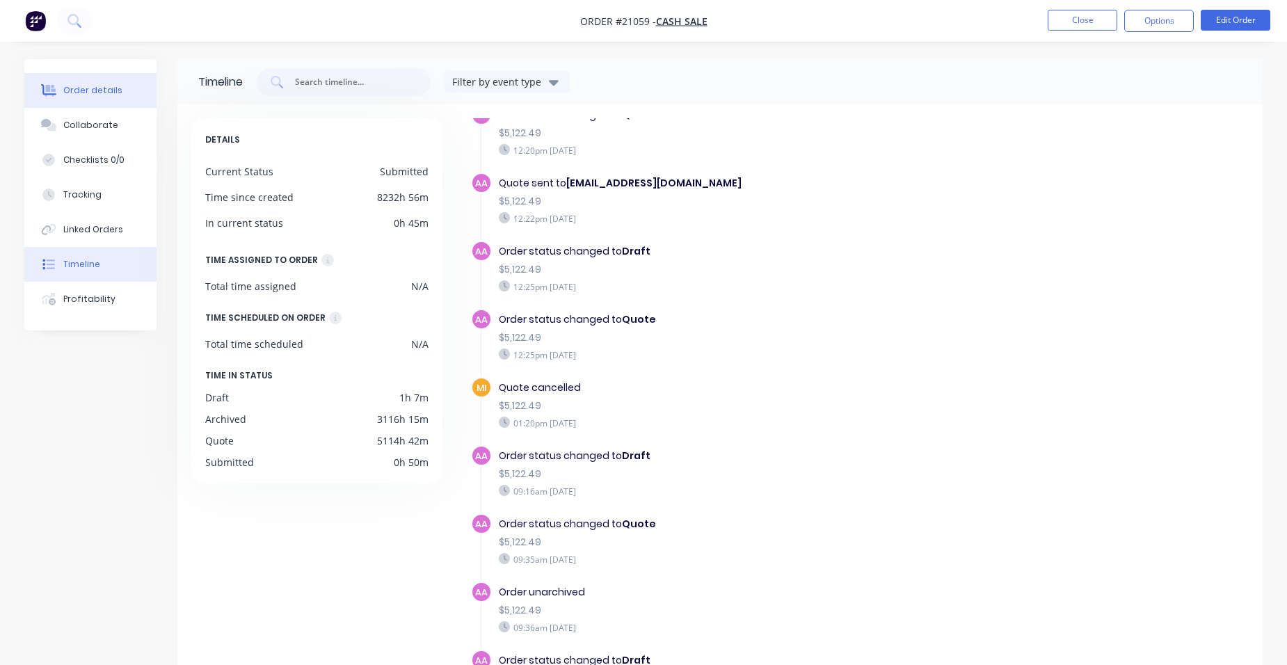
click at [65, 86] on div "Order details" at bounding box center [92, 90] width 59 height 13
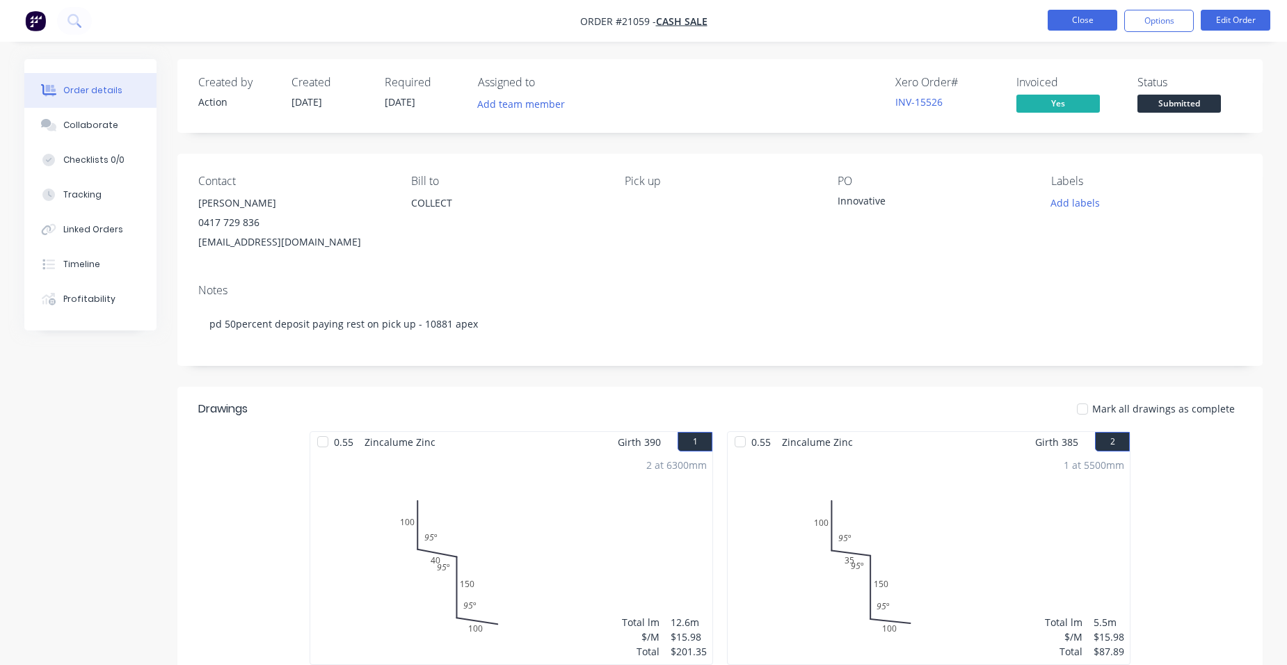
click at [1083, 19] on button "Close" at bounding box center [1083, 20] width 70 height 21
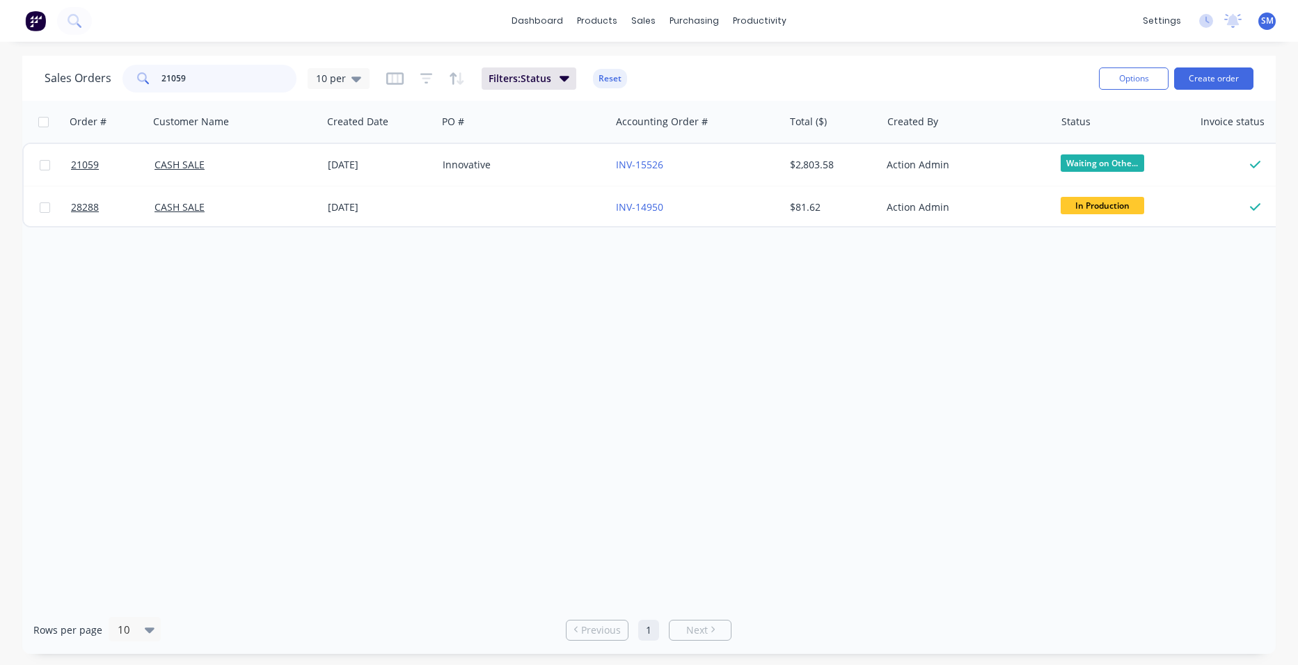
drag, startPoint x: 212, startPoint y: 74, endPoint x: -1, endPoint y: 59, distance: 213.4
click at [0, 59] on html "dashboard products sales purchasing productivity dashboard products Product Cat…" at bounding box center [649, 332] width 1298 height 665
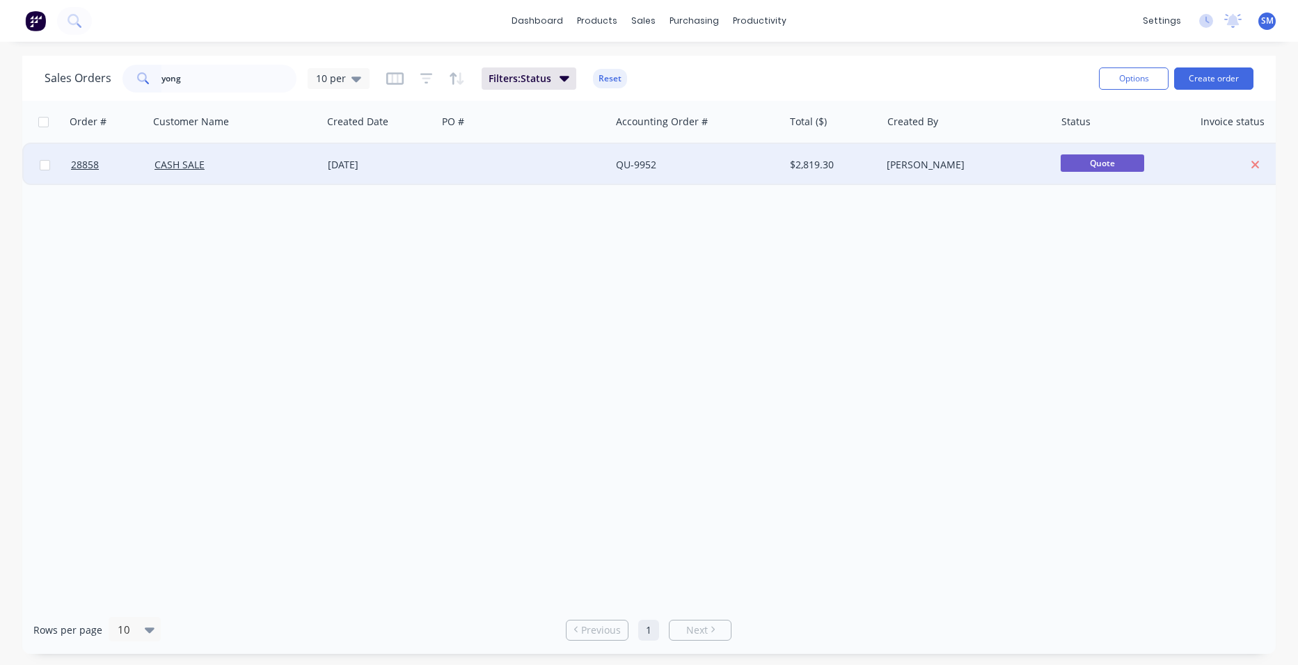
click at [484, 173] on div at bounding box center [523, 165] width 173 height 42
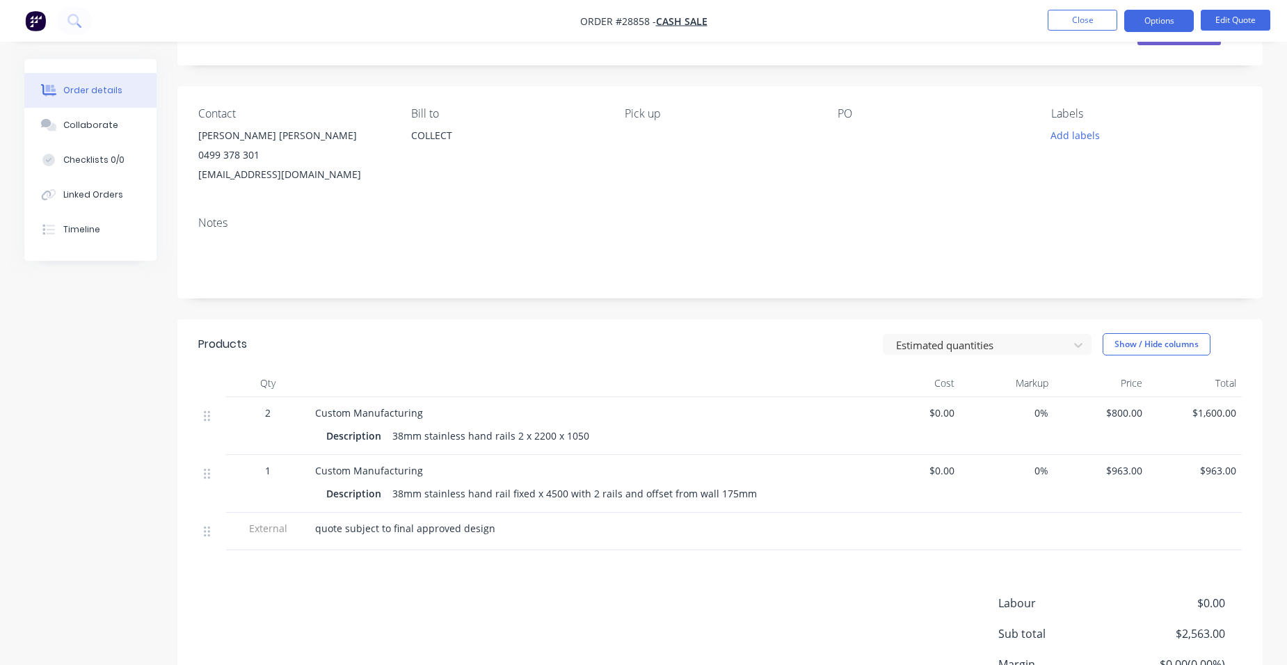
scroll to position [70, 0]
click at [1217, 12] on button "Edit Quote" at bounding box center [1236, 20] width 70 height 21
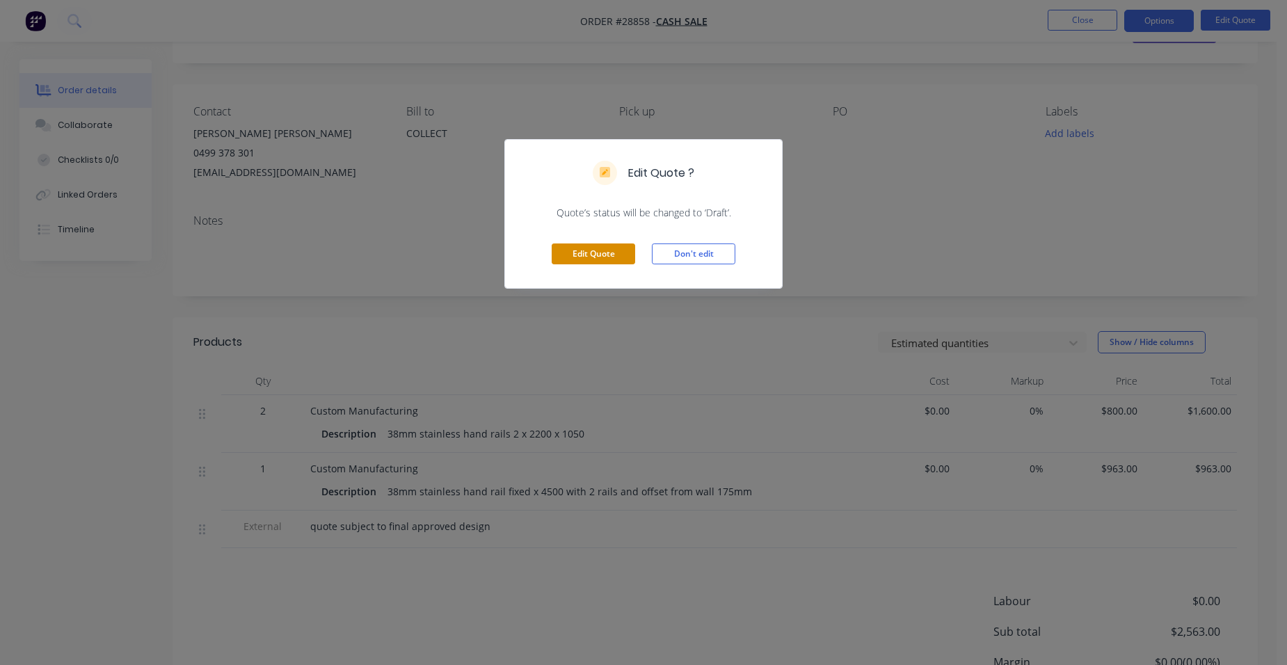
click at [595, 251] on button "Edit Quote" at bounding box center [593, 254] width 83 height 21
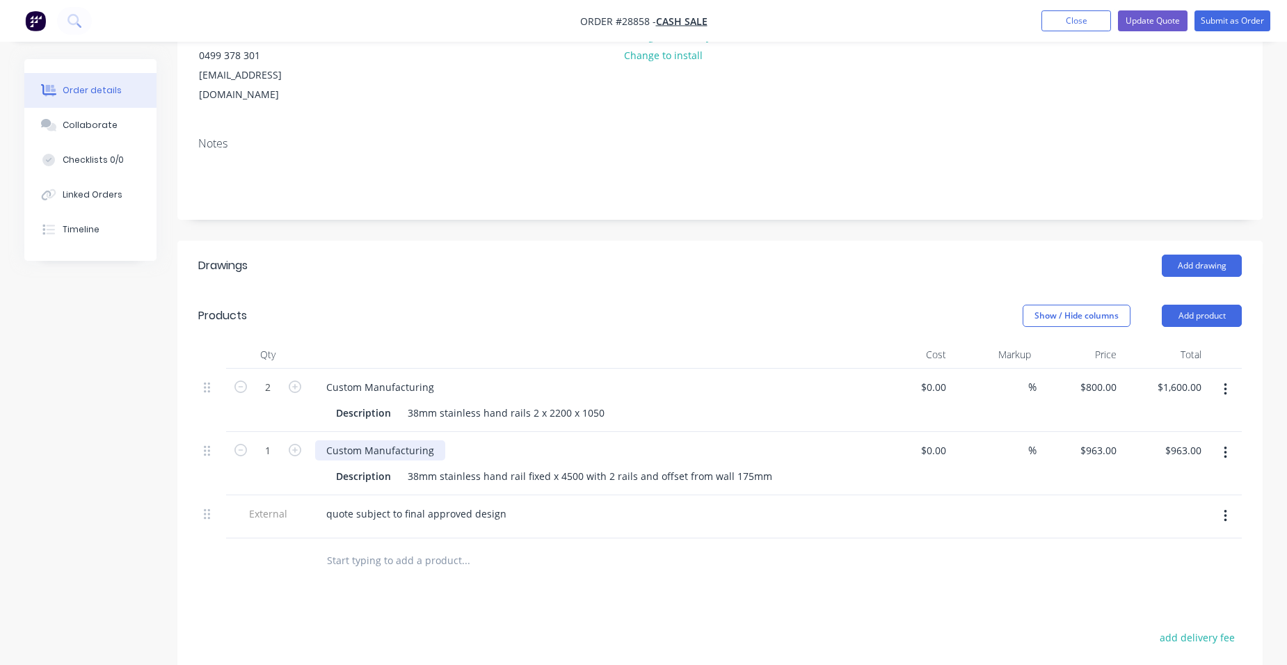
scroll to position [209, 0]
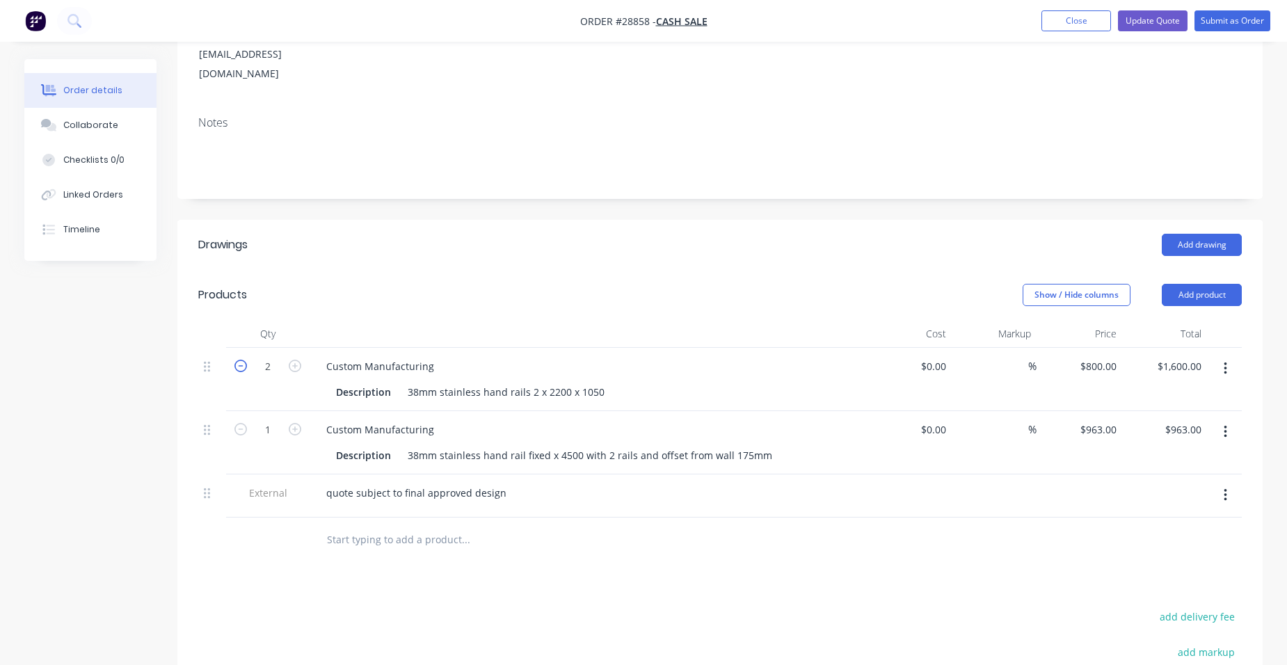
click at [246, 360] on icon "button" at bounding box center [240, 366] width 13 height 13
click at [1118, 356] on input "800" at bounding box center [1100, 366] width 43 height 20
click at [534, 382] on div "38mm stainless hand rails 2 x 2200 x 1050" at bounding box center [506, 392] width 208 height 20
click at [532, 382] on div "38mm stainless hand rails 2 x 2200 x 1050" at bounding box center [506, 392] width 208 height 20
click at [554, 382] on div "38mm stainless hand rails 1 x 2200 x 1050" at bounding box center [506, 392] width 208 height 20
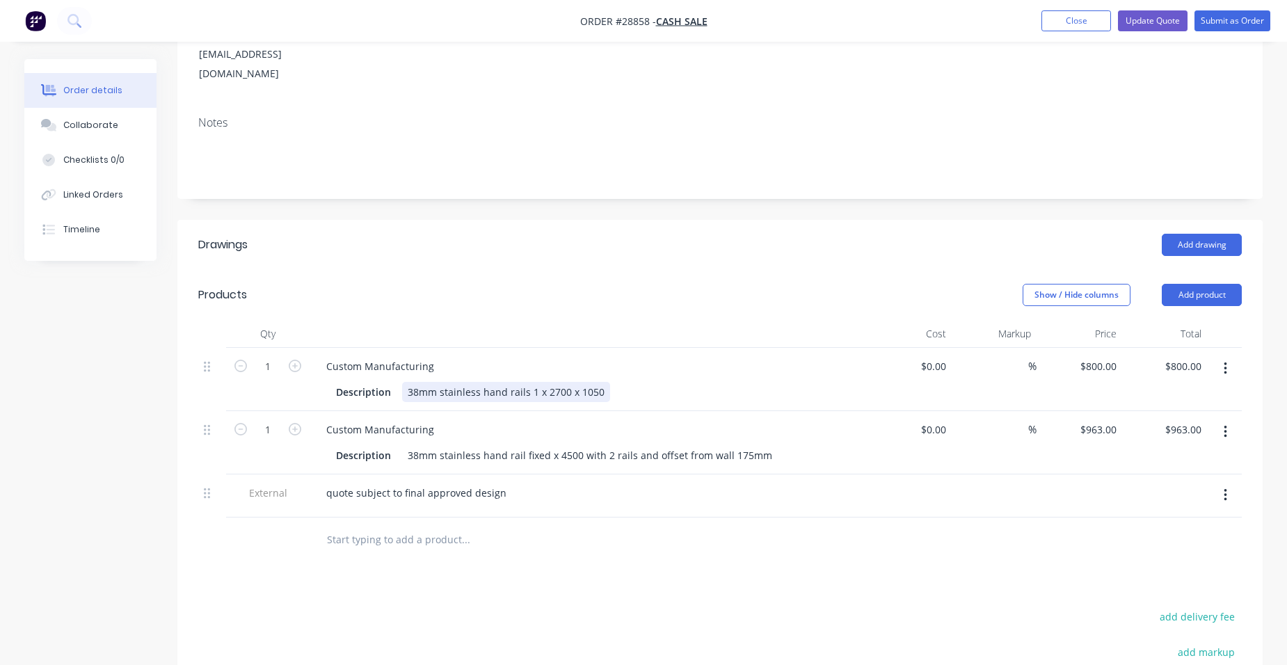
click at [636, 382] on div "Description 38mm stainless hand rails 1 x 2700 x 1050" at bounding box center [585, 392] width 509 height 20
click at [1116, 356] on input "800" at bounding box center [1100, 366] width 43 height 20
click at [1105, 356] on input "800" at bounding box center [1111, 366] width 24 height 20
click at [1067, 348] on div "$825.00 825" at bounding box center [1080, 379] width 86 height 63
click at [1159, 17] on button "Update Quote" at bounding box center [1153, 20] width 70 height 21
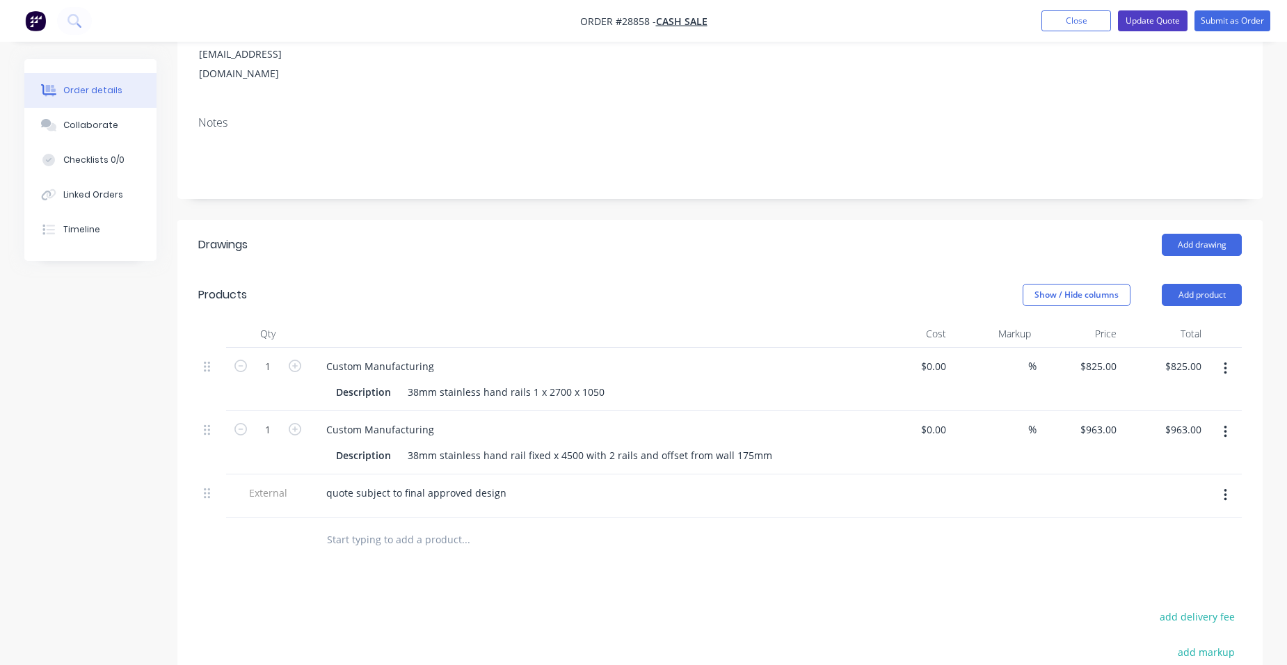
scroll to position [0, 0]
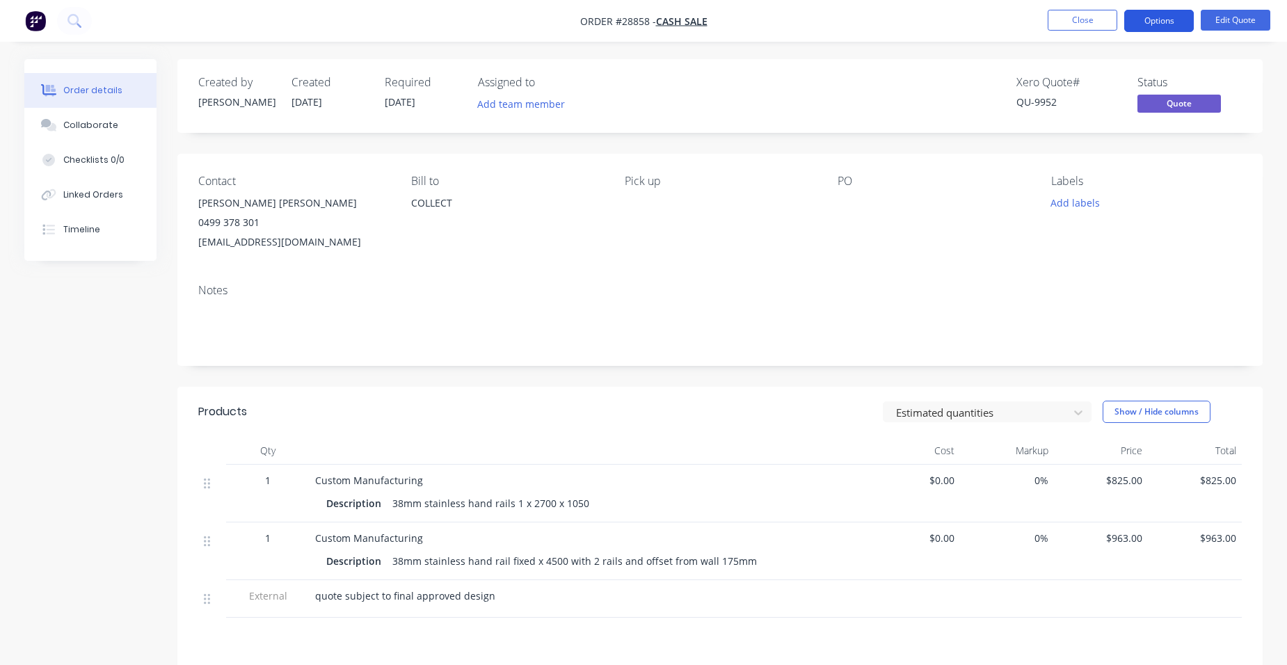
click at [1164, 23] on button "Options" at bounding box center [1159, 21] width 70 height 22
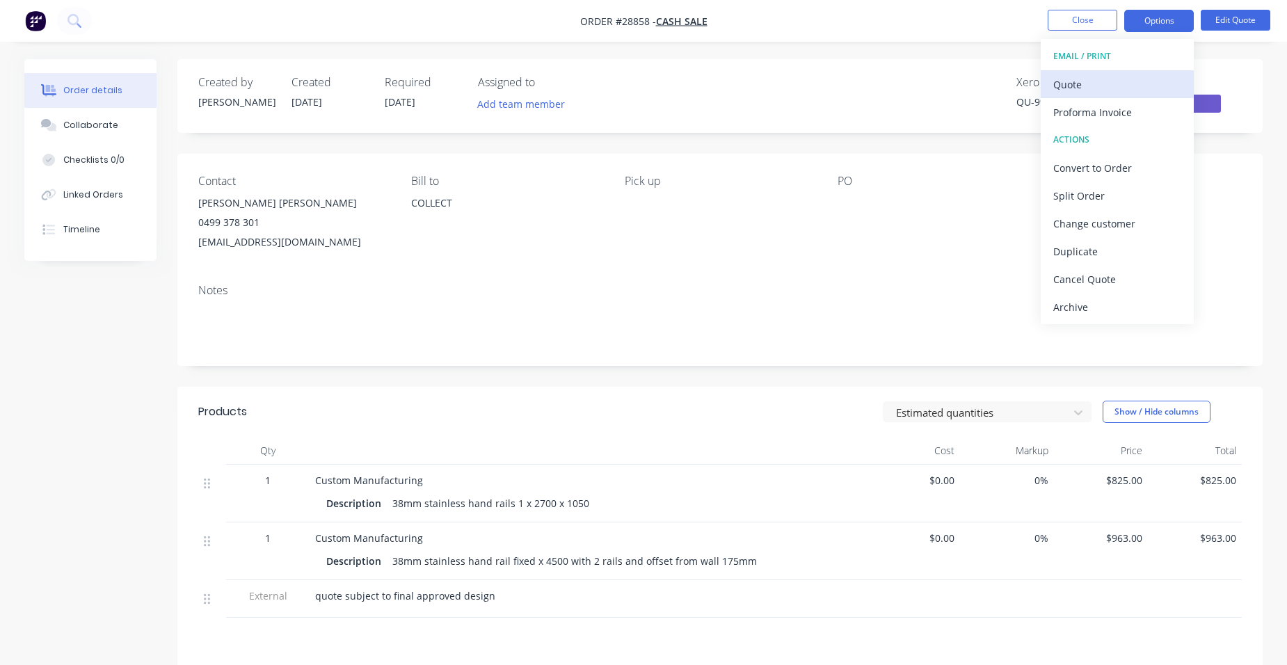
click at [1145, 88] on div "Quote" at bounding box center [1117, 84] width 128 height 20
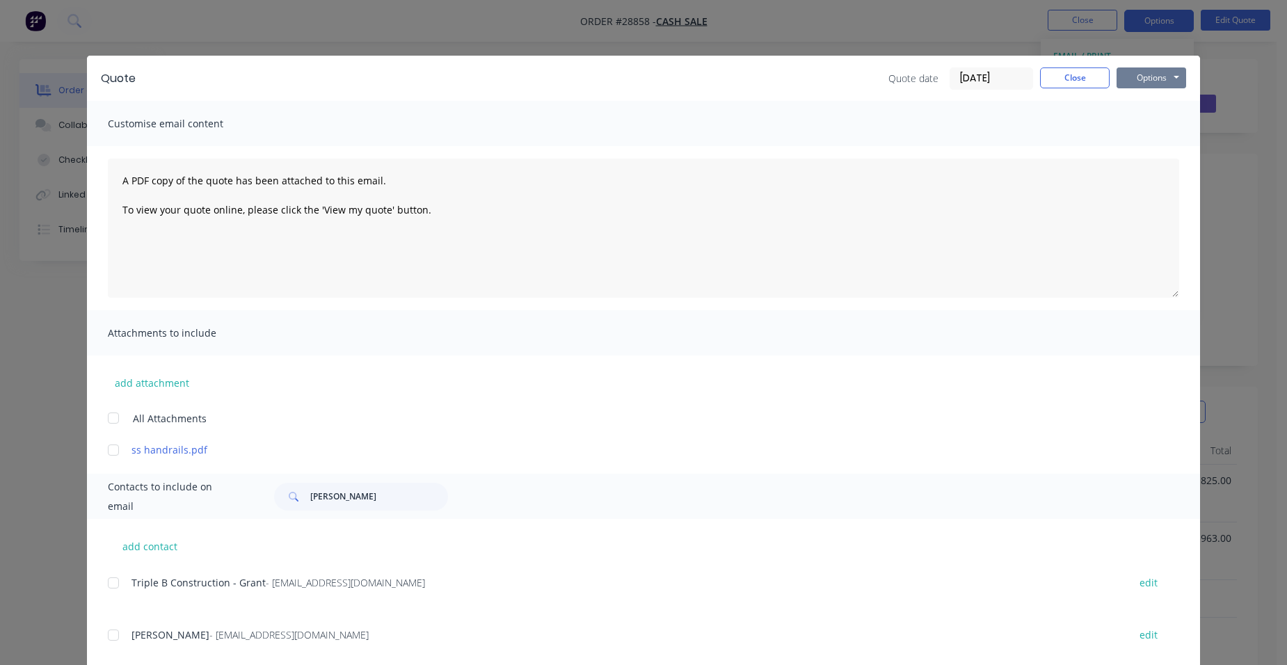
click at [1150, 78] on button "Options" at bounding box center [1152, 77] width 70 height 21
click at [1163, 120] on button "Print" at bounding box center [1161, 125] width 89 height 23
click at [1054, 80] on button "Close" at bounding box center [1075, 77] width 70 height 21
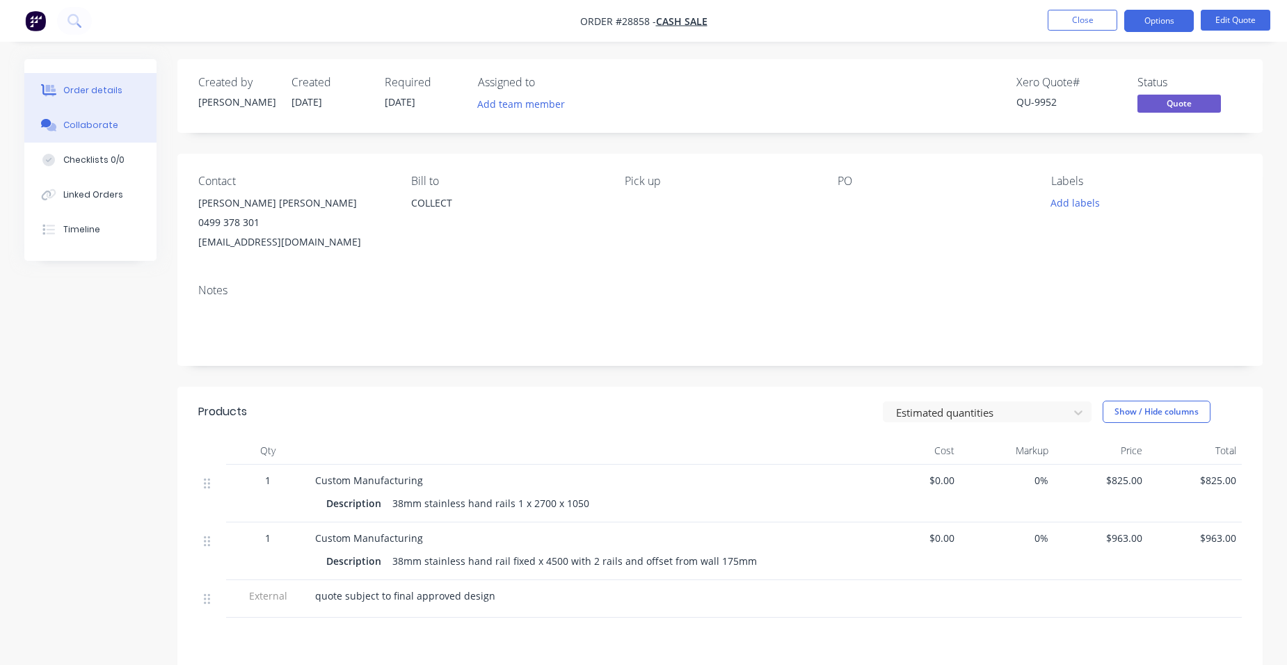
click at [111, 118] on button "Collaborate" at bounding box center [90, 125] width 132 height 35
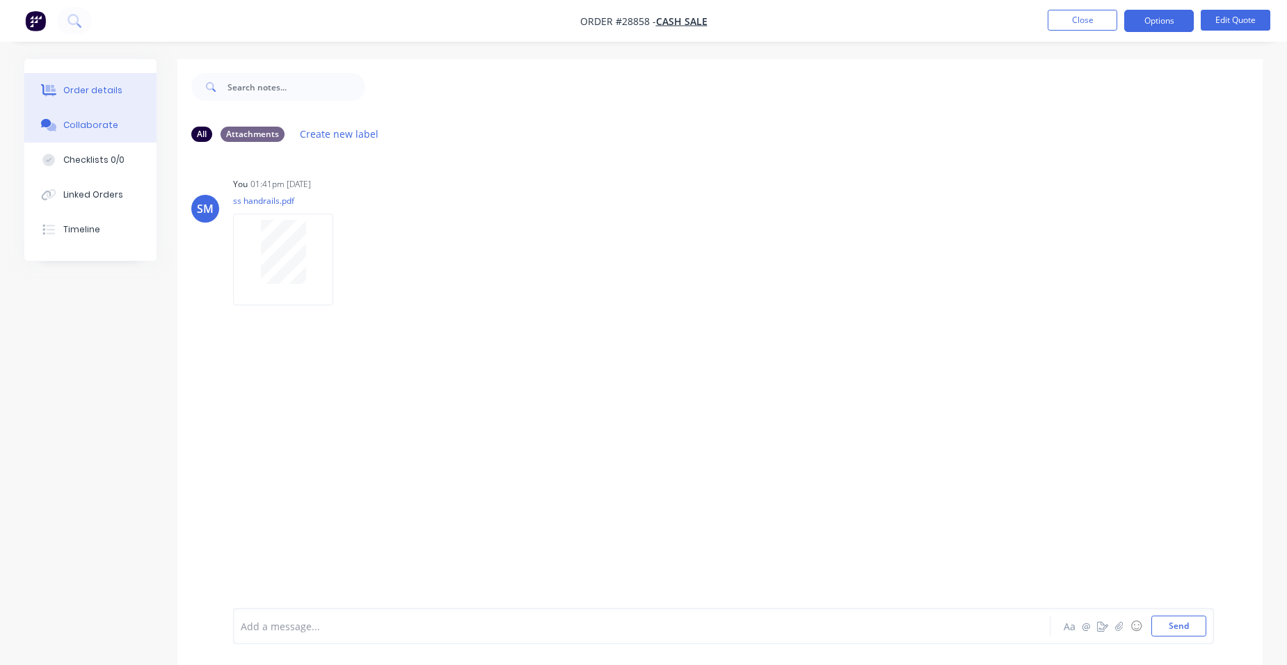
click at [103, 92] on div "Order details" at bounding box center [92, 90] width 59 height 13
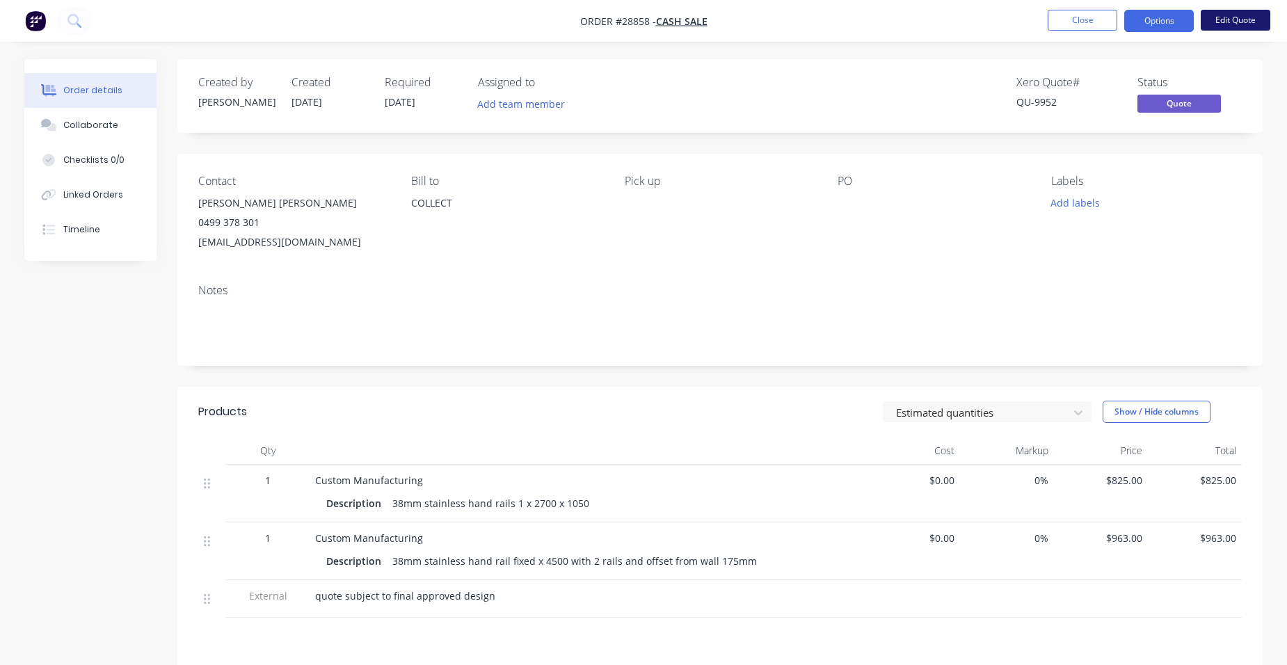
click at [1217, 13] on button "Edit Quote" at bounding box center [1236, 20] width 70 height 21
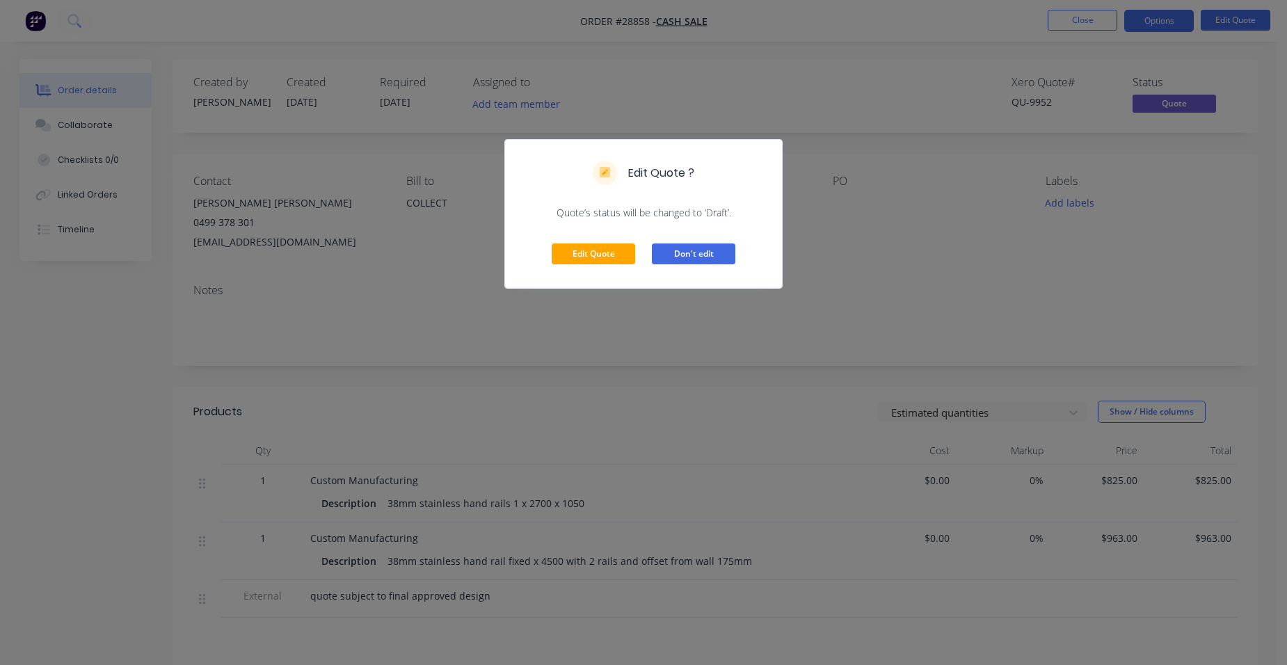
click at [700, 257] on button "Don't edit" at bounding box center [693, 254] width 83 height 21
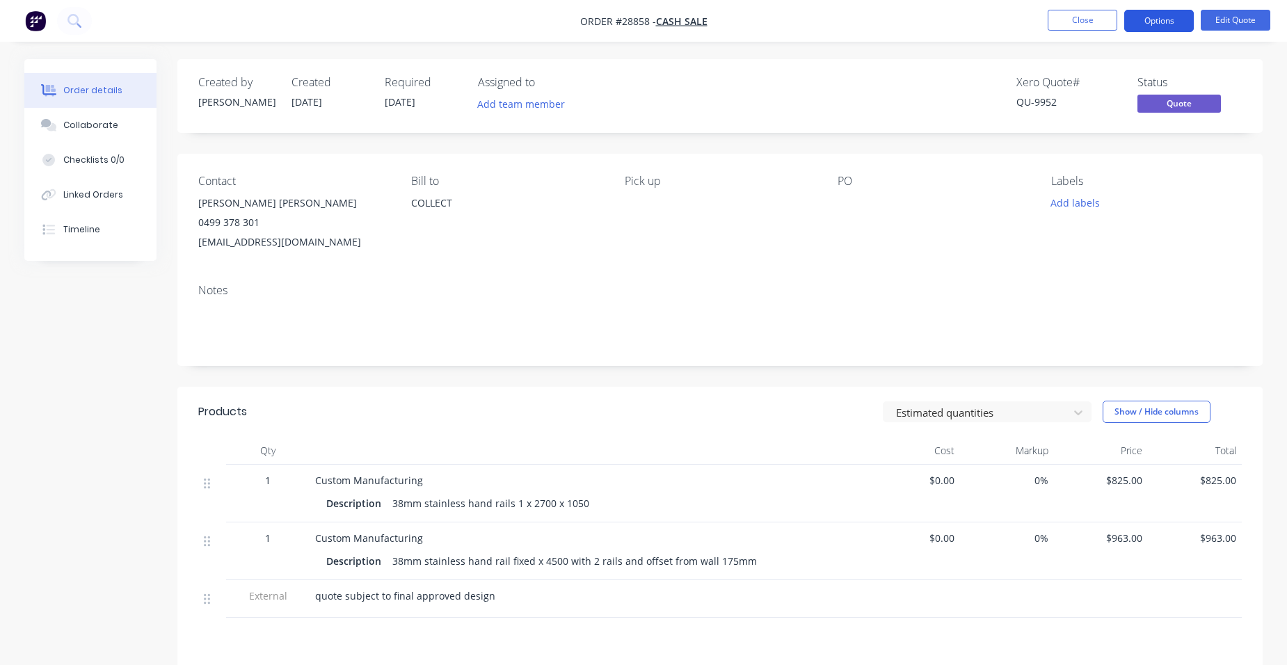
click at [1157, 24] on button "Options" at bounding box center [1159, 21] width 70 height 22
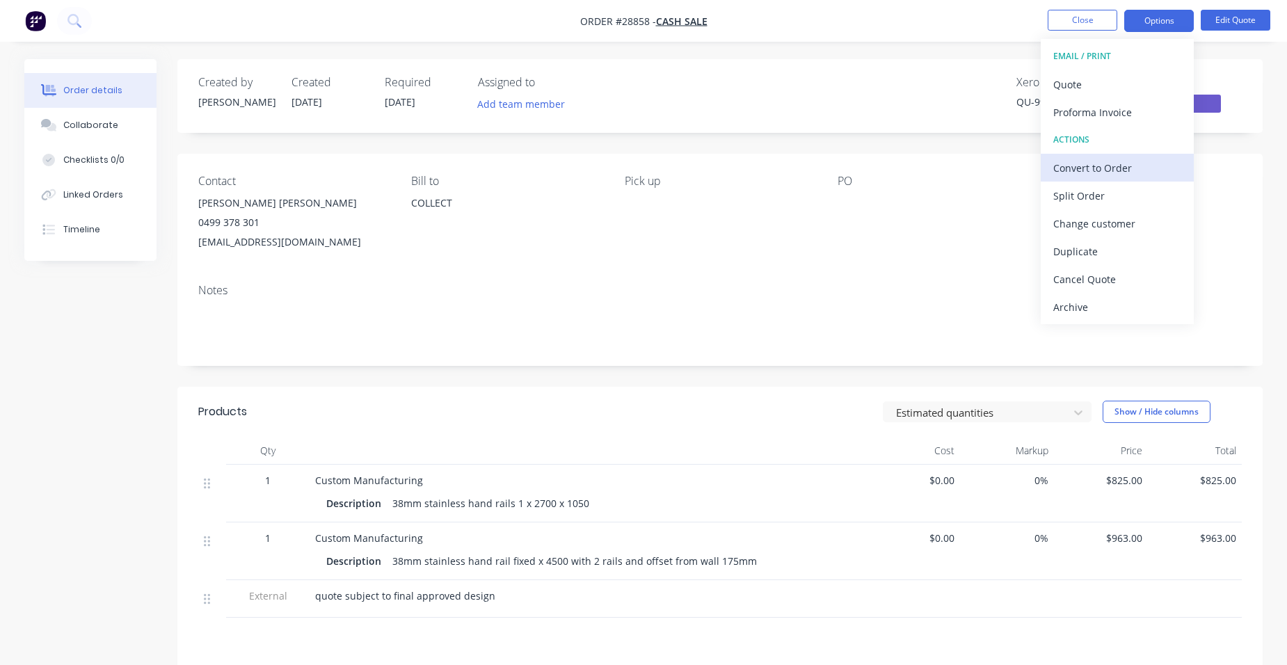
click at [1135, 170] on div "Convert to Order" at bounding box center [1117, 168] width 128 height 20
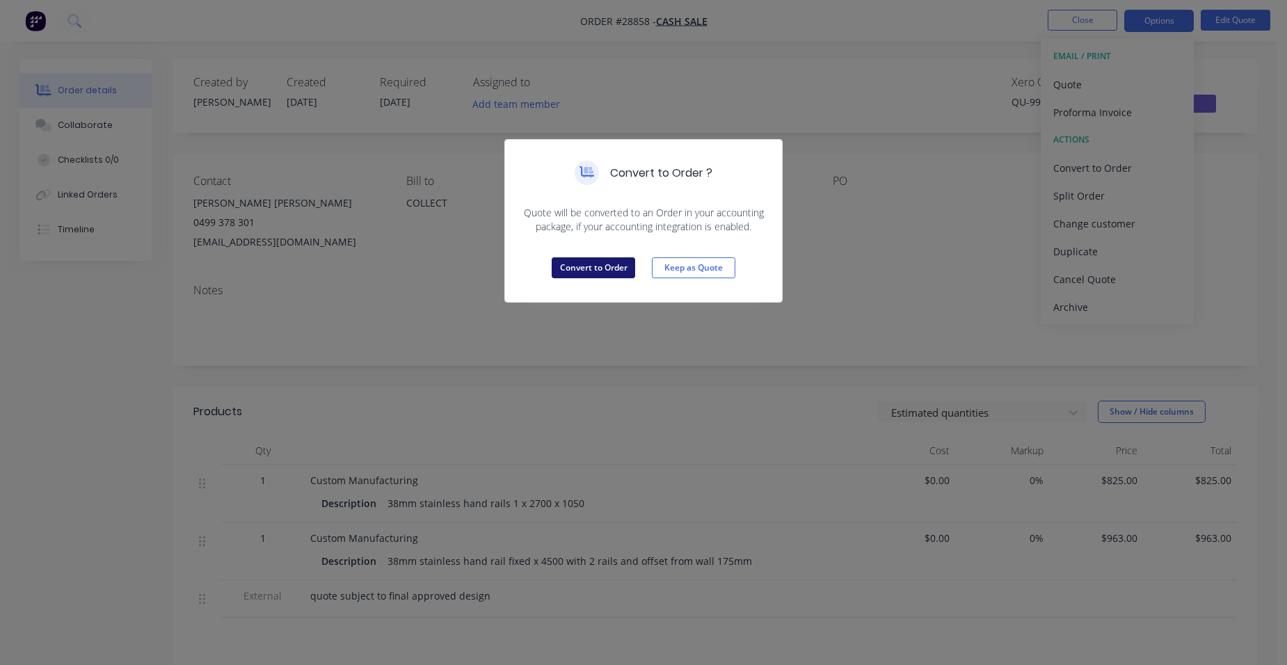
click at [561, 274] on button "Convert to Order" at bounding box center [593, 267] width 83 height 21
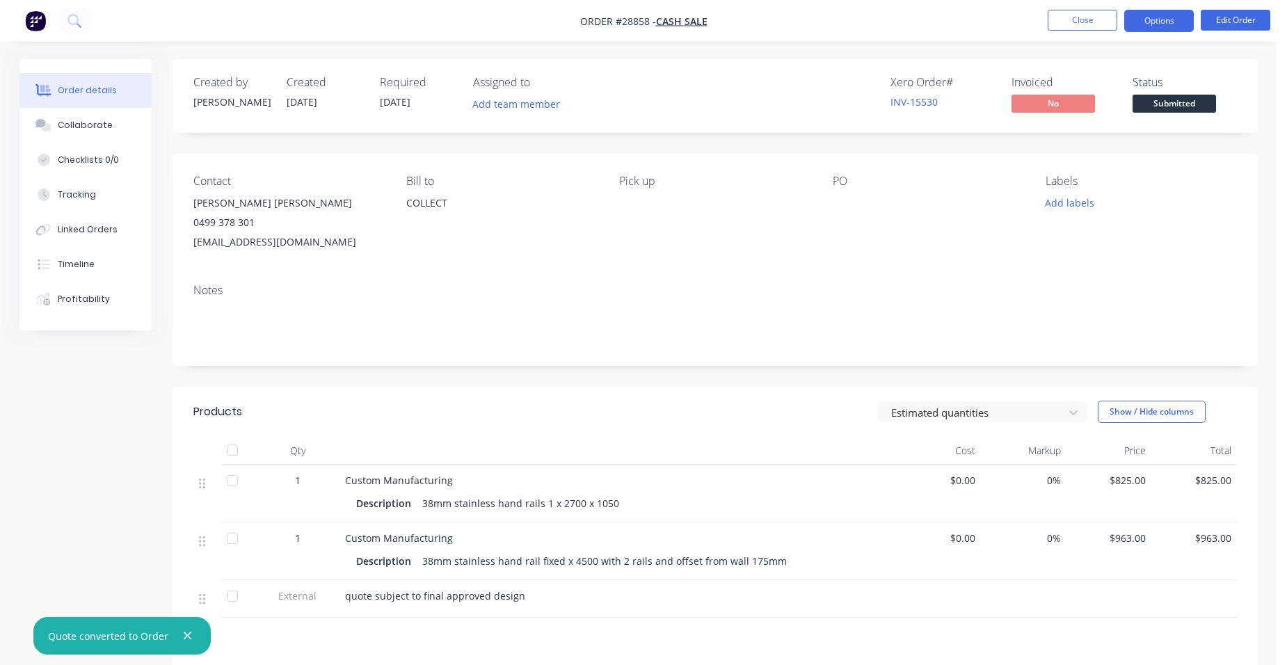
click at [1160, 20] on button "Options" at bounding box center [1159, 21] width 70 height 22
click at [1223, 24] on button "Edit Order" at bounding box center [1236, 20] width 70 height 21
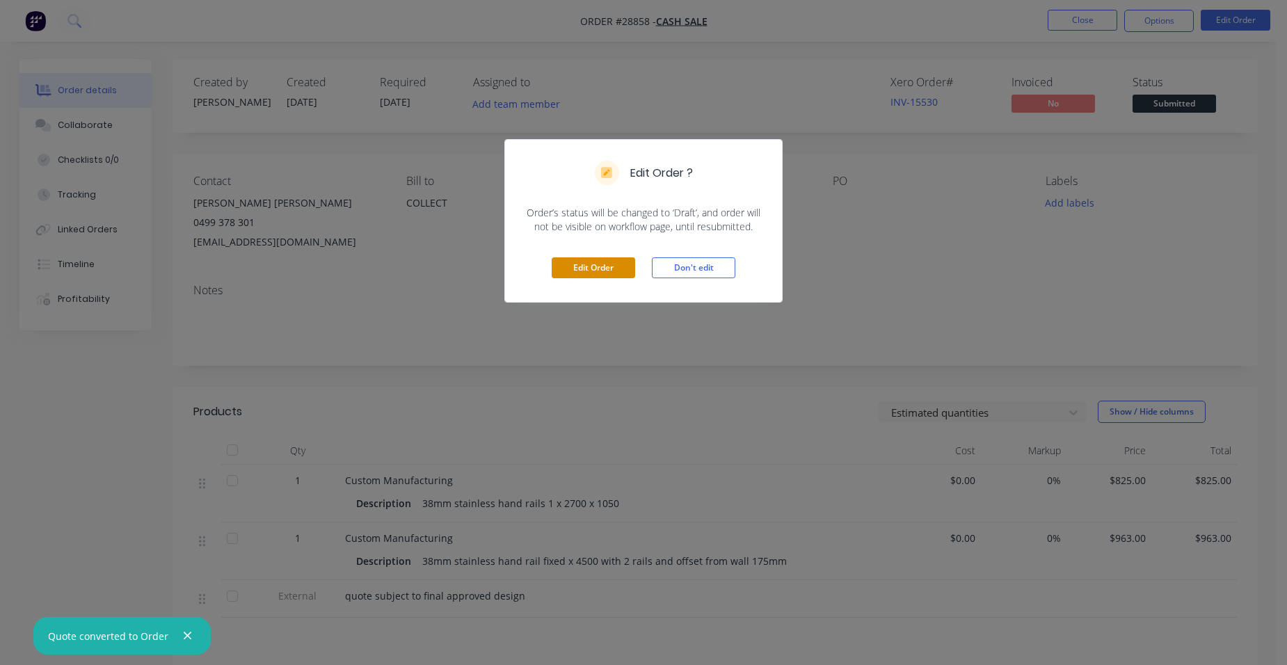
click at [626, 269] on button "Edit Order" at bounding box center [593, 267] width 83 height 21
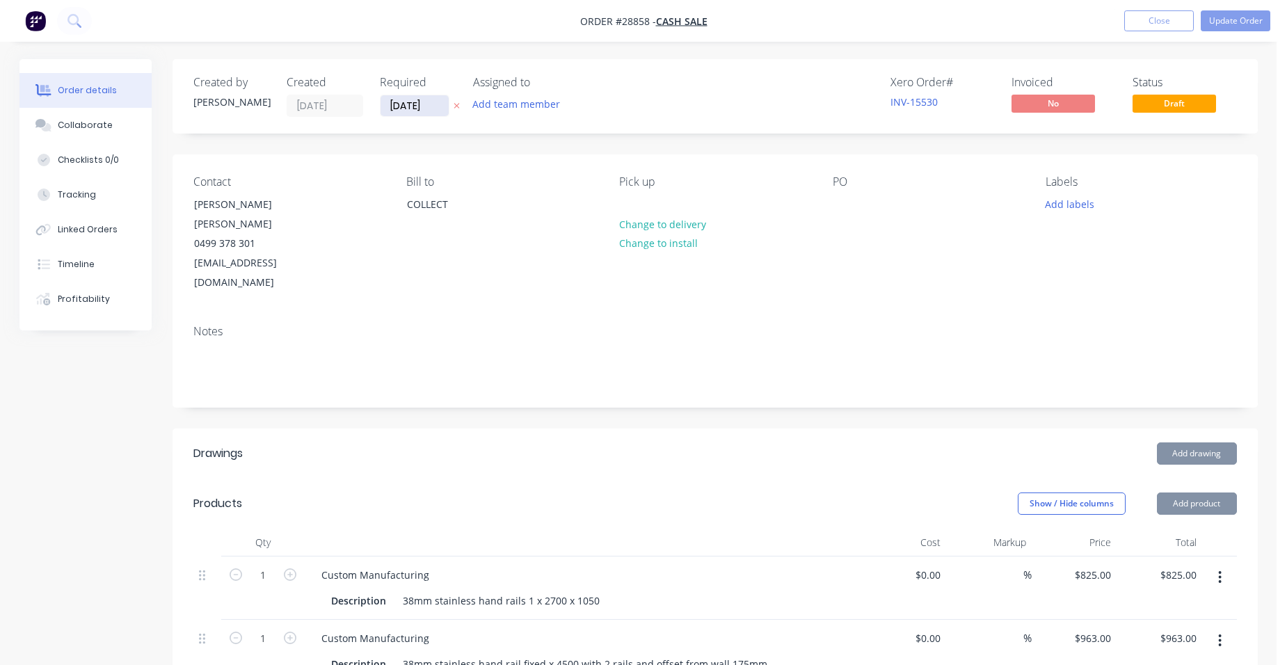
click at [421, 102] on input "[DATE]" at bounding box center [415, 105] width 68 height 21
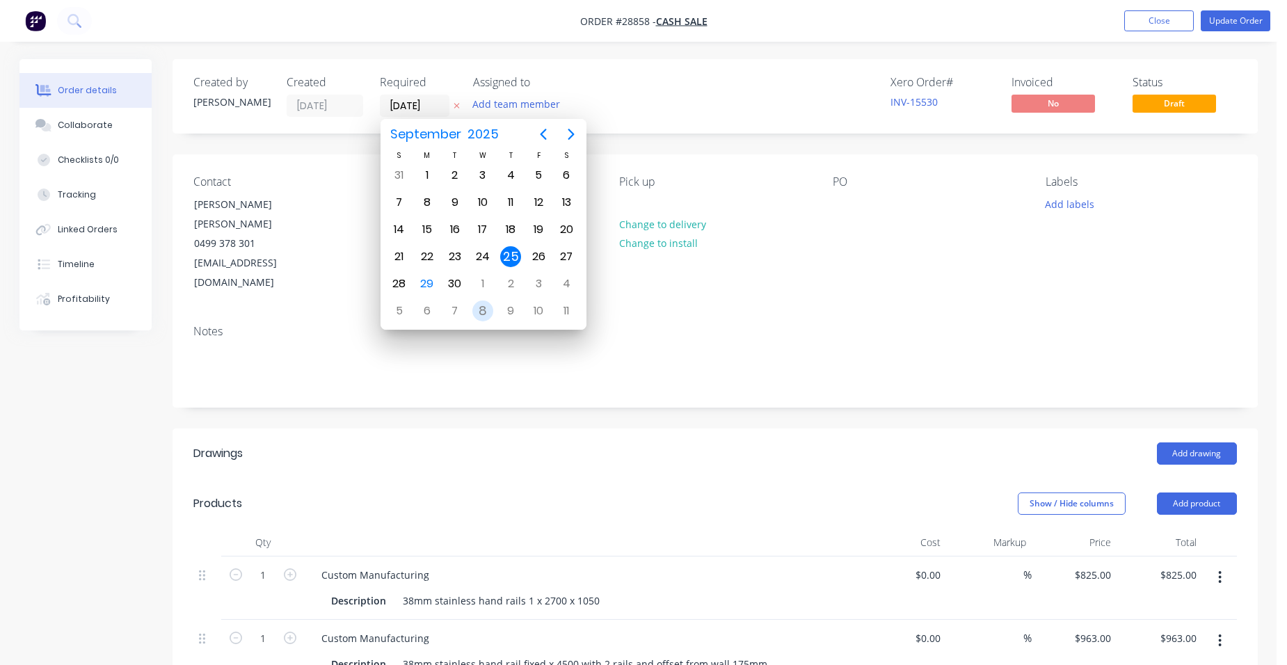
click at [492, 309] on div "8" at bounding box center [482, 311] width 21 height 21
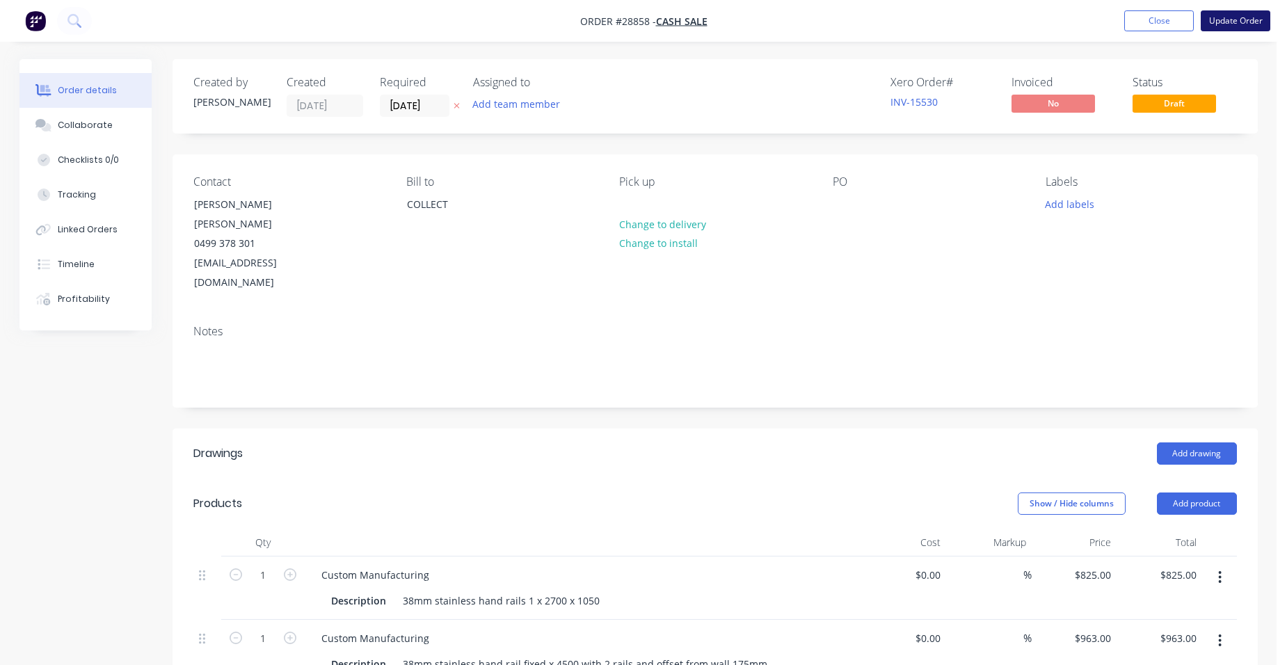
click at [1219, 15] on button "Update Order" at bounding box center [1236, 20] width 70 height 21
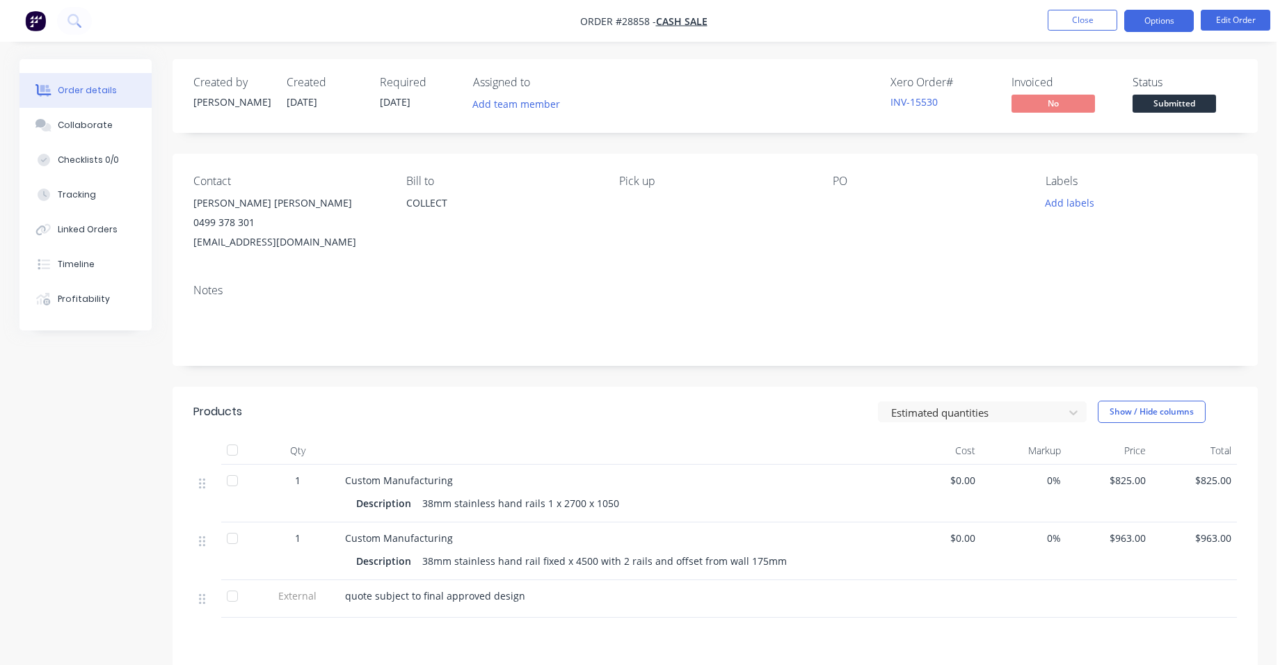
click at [1164, 22] on button "Options" at bounding box center [1159, 21] width 70 height 22
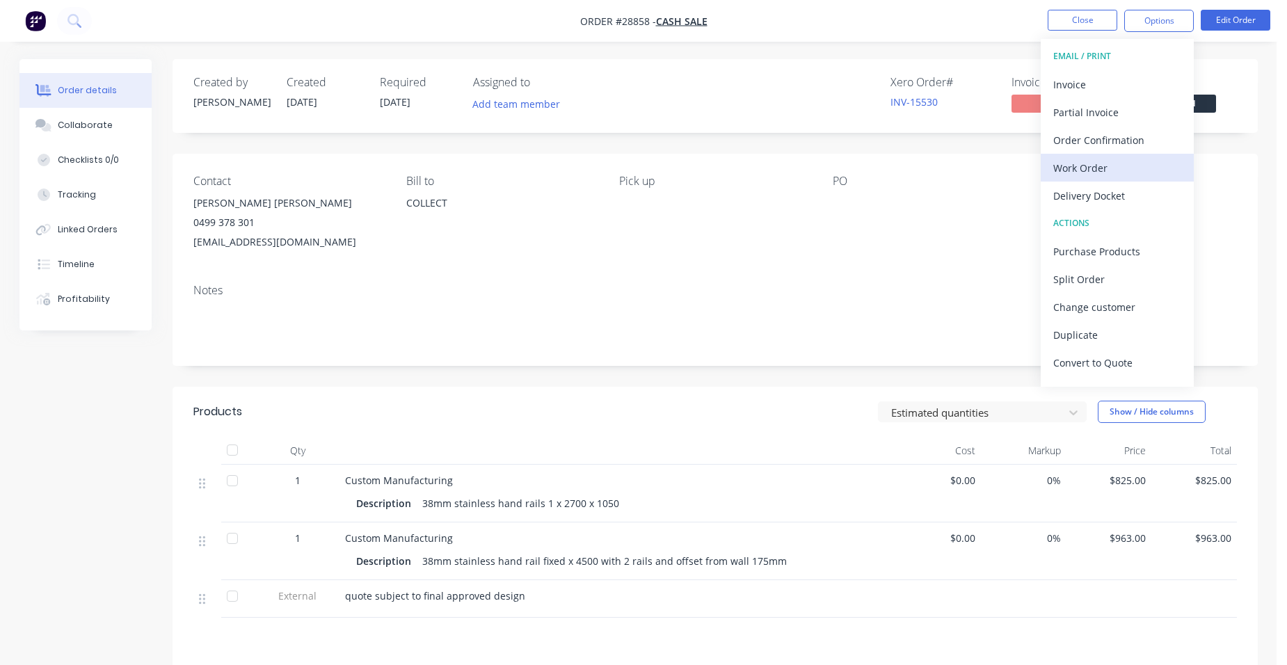
click at [1123, 161] on div "Work Order" at bounding box center [1117, 168] width 128 height 20
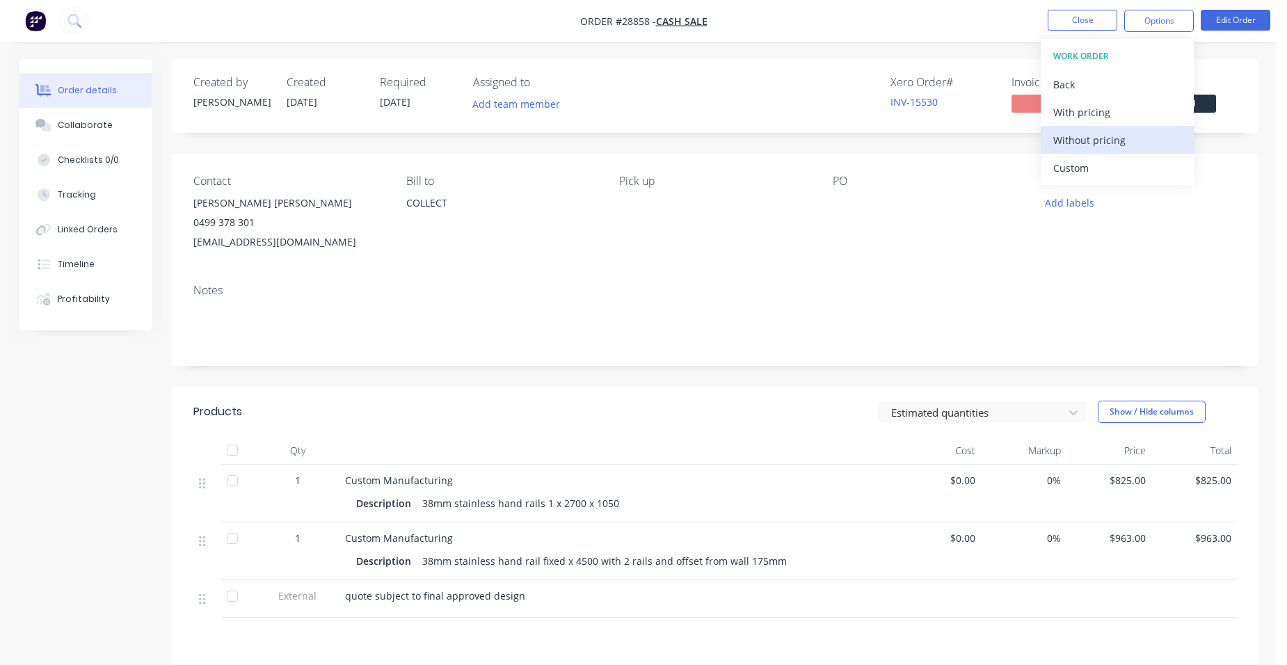
click at [1138, 136] on div "Without pricing" at bounding box center [1117, 140] width 128 height 20
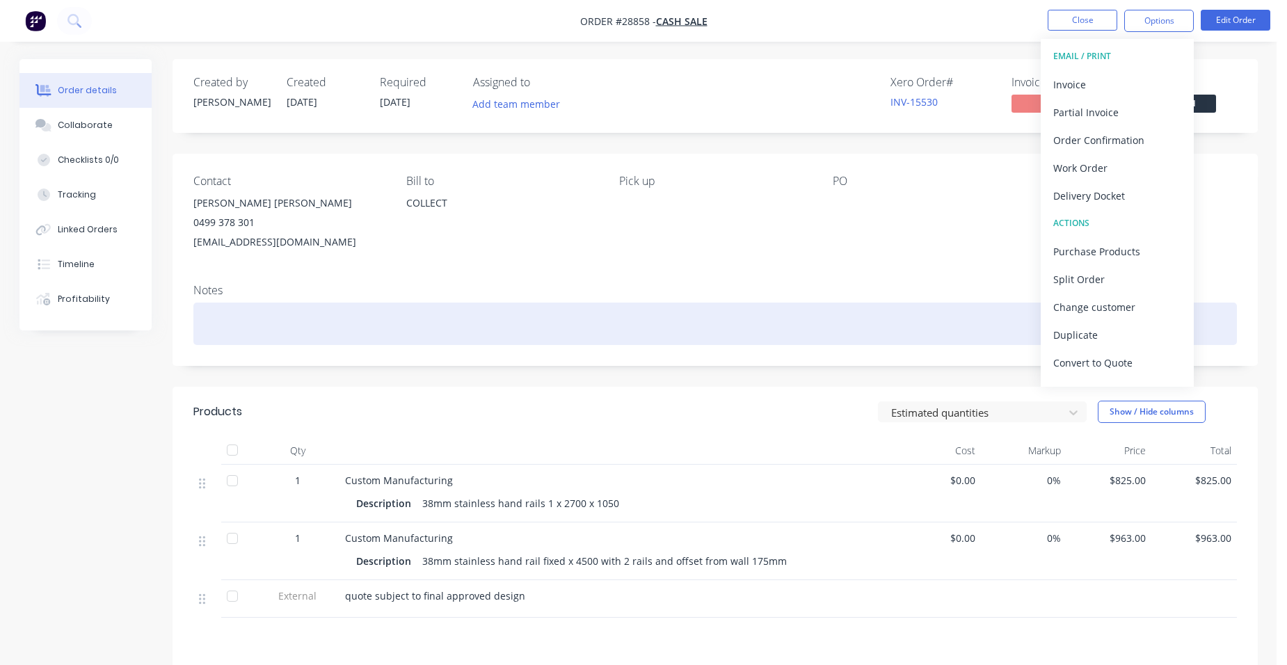
drag, startPoint x: 246, startPoint y: 308, endPoint x: 259, endPoint y: 302, distance: 14.0
click at [248, 308] on div at bounding box center [715, 324] width 1044 height 42
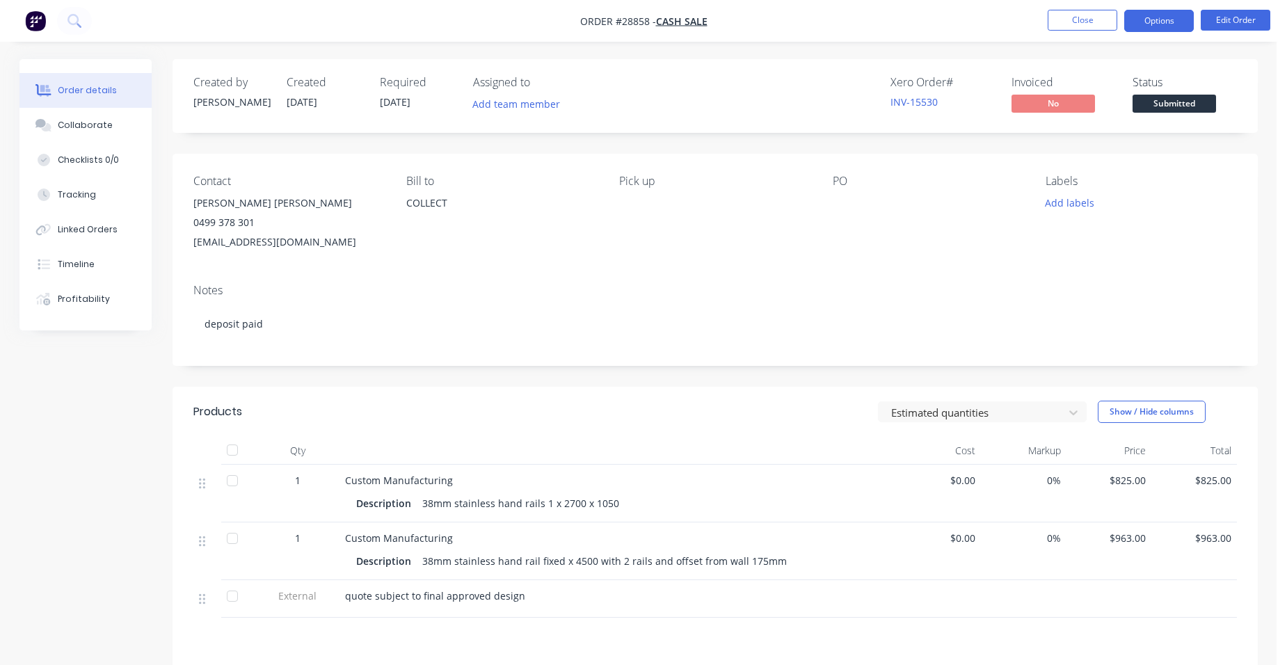
click at [1155, 23] on button "Options" at bounding box center [1159, 21] width 70 height 22
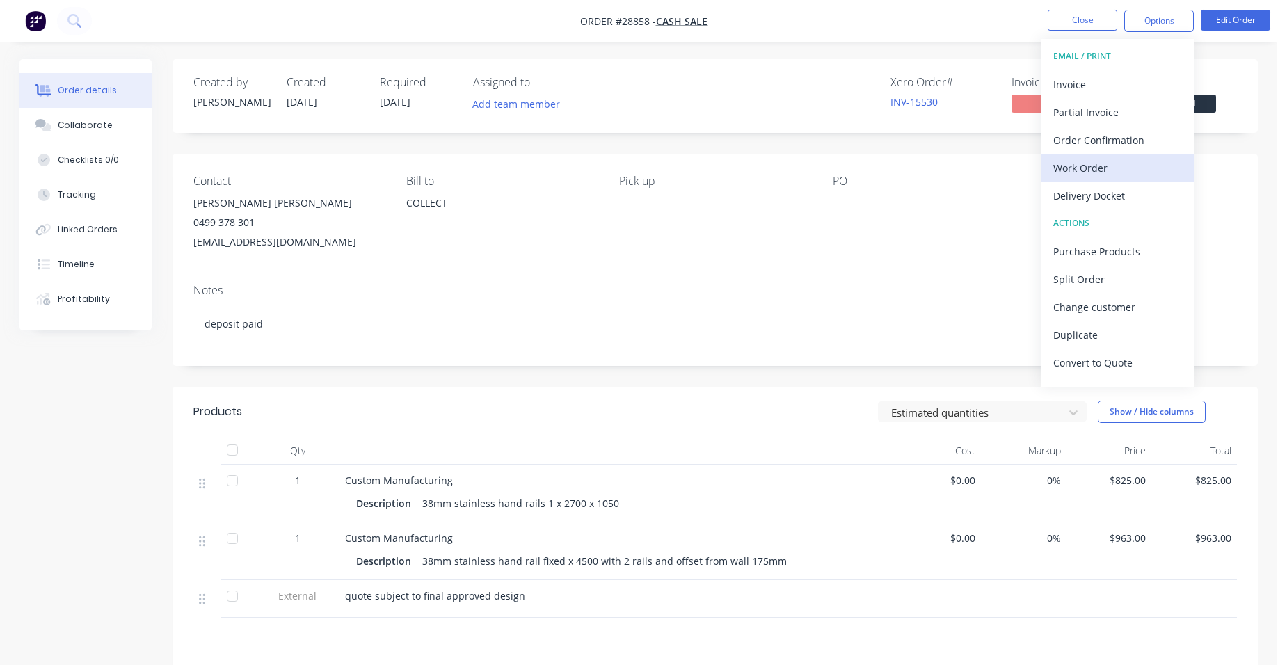
click at [1118, 171] on div "Work Order" at bounding box center [1117, 168] width 128 height 20
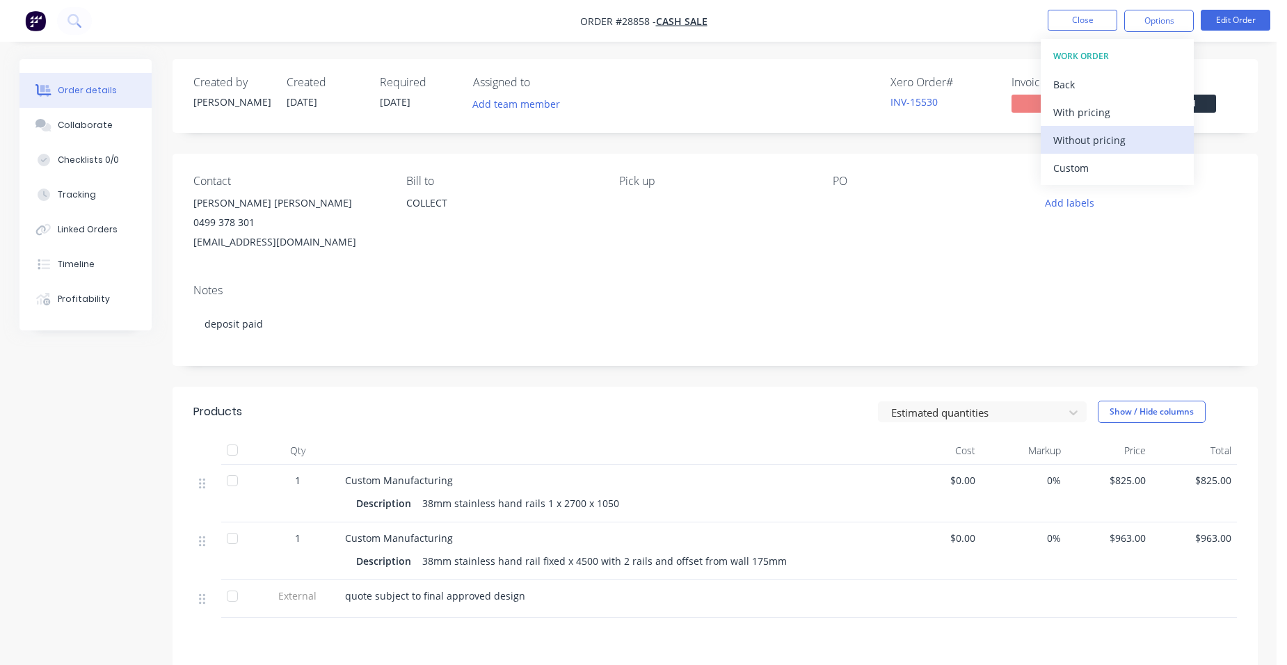
click at [1131, 147] on div "Without pricing" at bounding box center [1117, 140] width 128 height 20
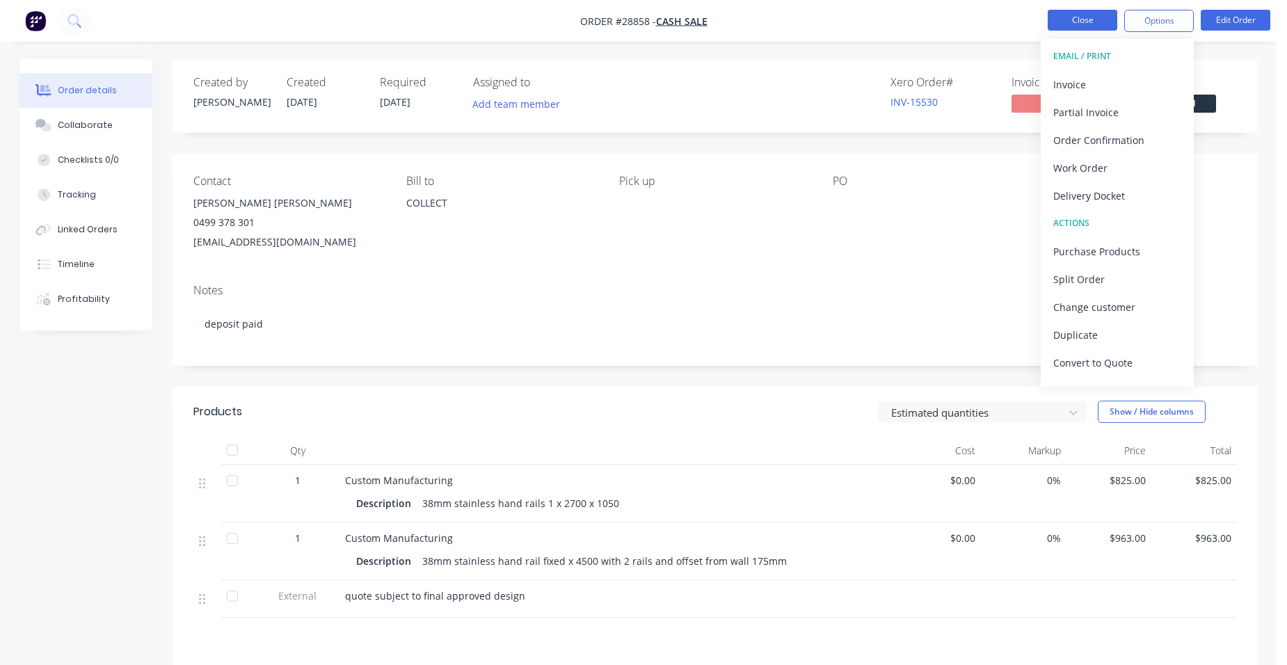
click at [1053, 22] on button "Close" at bounding box center [1083, 20] width 70 height 21
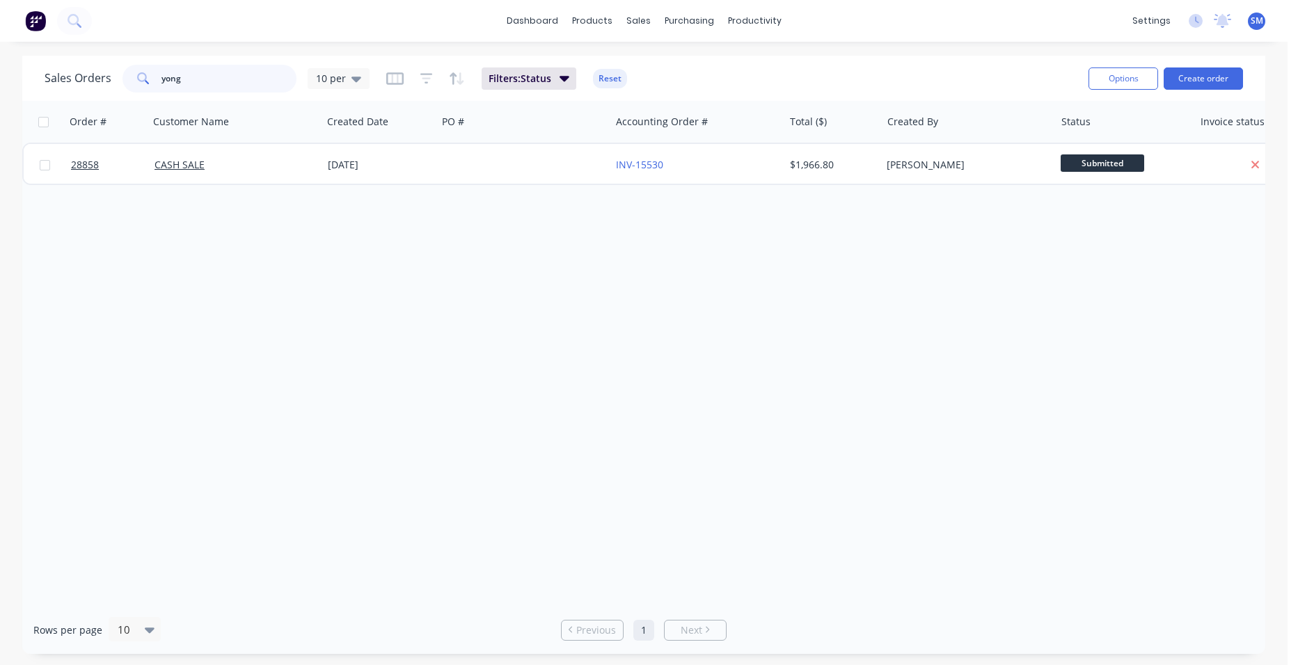
click at [6, 88] on div "Sales Orders yong 10 per Filters: Status Reset Options Create order Order # Cus…" at bounding box center [643, 355] width 1287 height 598
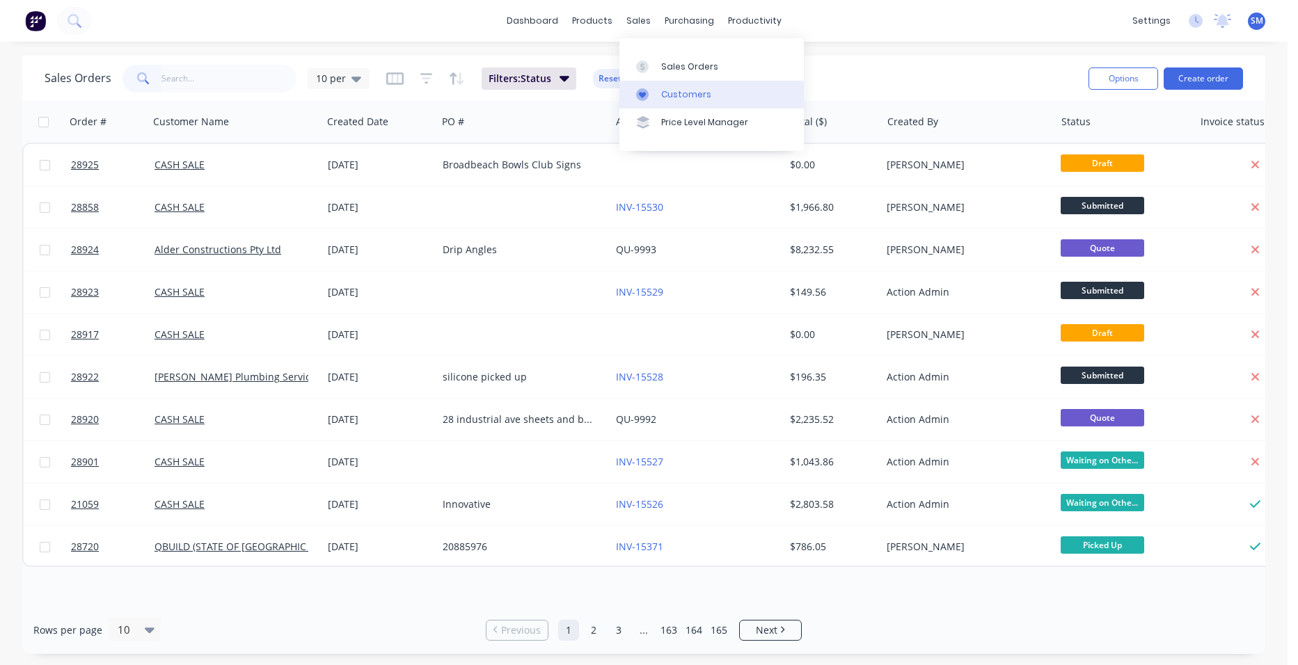
click at [664, 97] on div "Customers" at bounding box center [686, 94] width 50 height 13
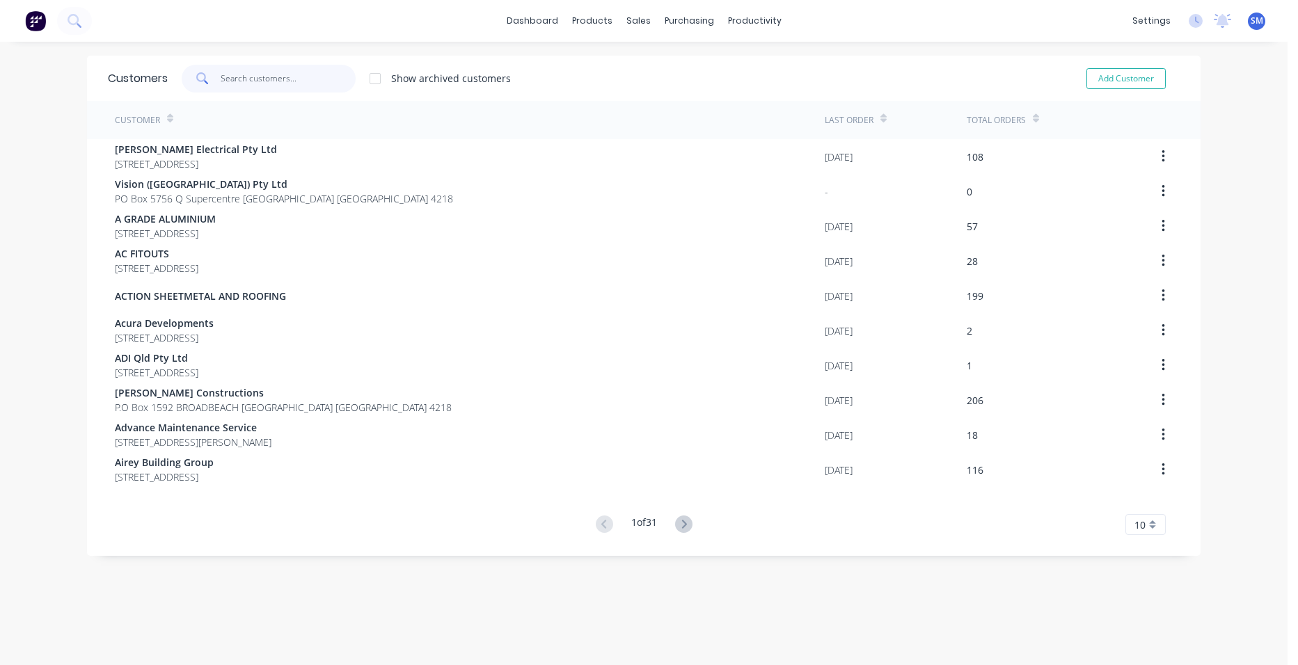
click at [298, 91] on input "text" at bounding box center [289, 79] width 136 height 28
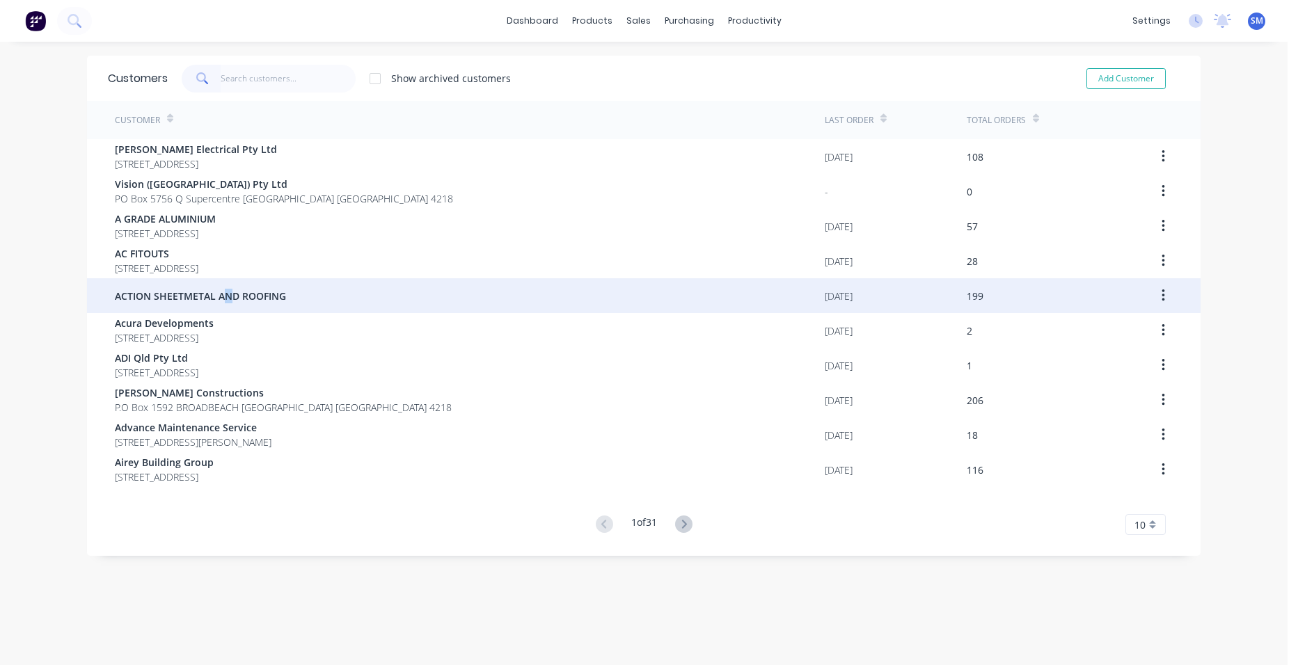
click at [221, 295] on span "ACTION SHEETMETAL AND ROOFING" at bounding box center [200, 296] width 171 height 15
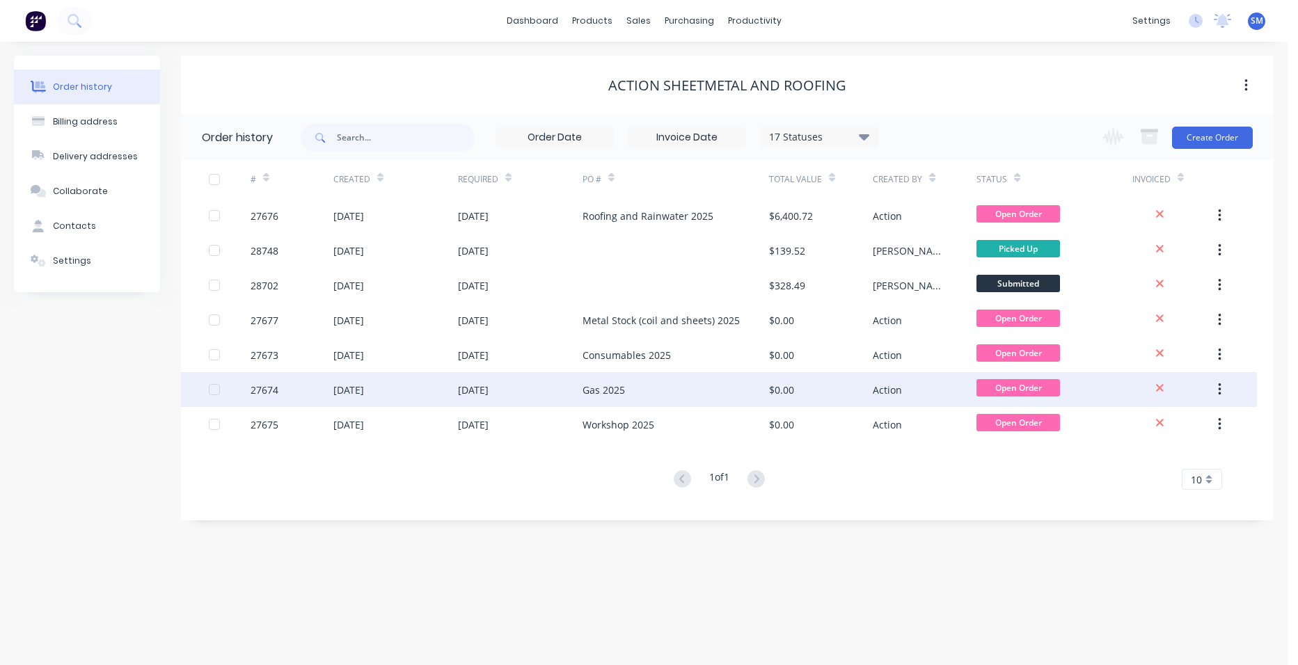
click at [663, 392] on div "Gas 2025" at bounding box center [675, 389] width 186 height 35
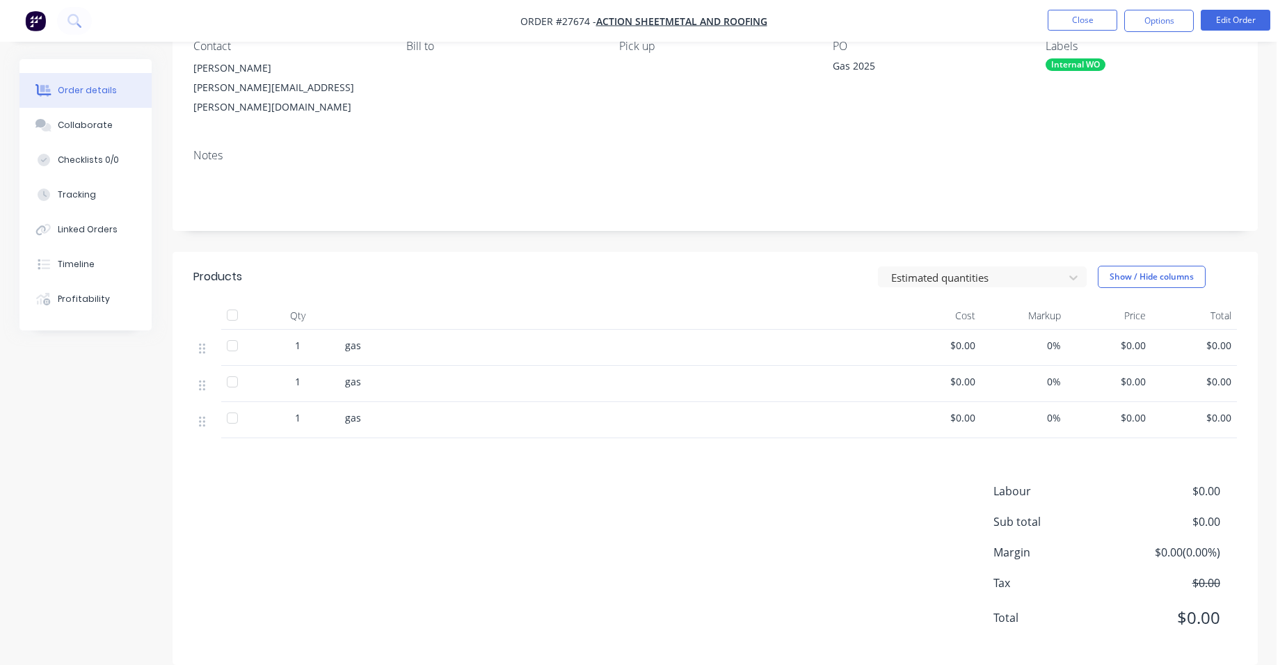
scroll to position [139, 0]
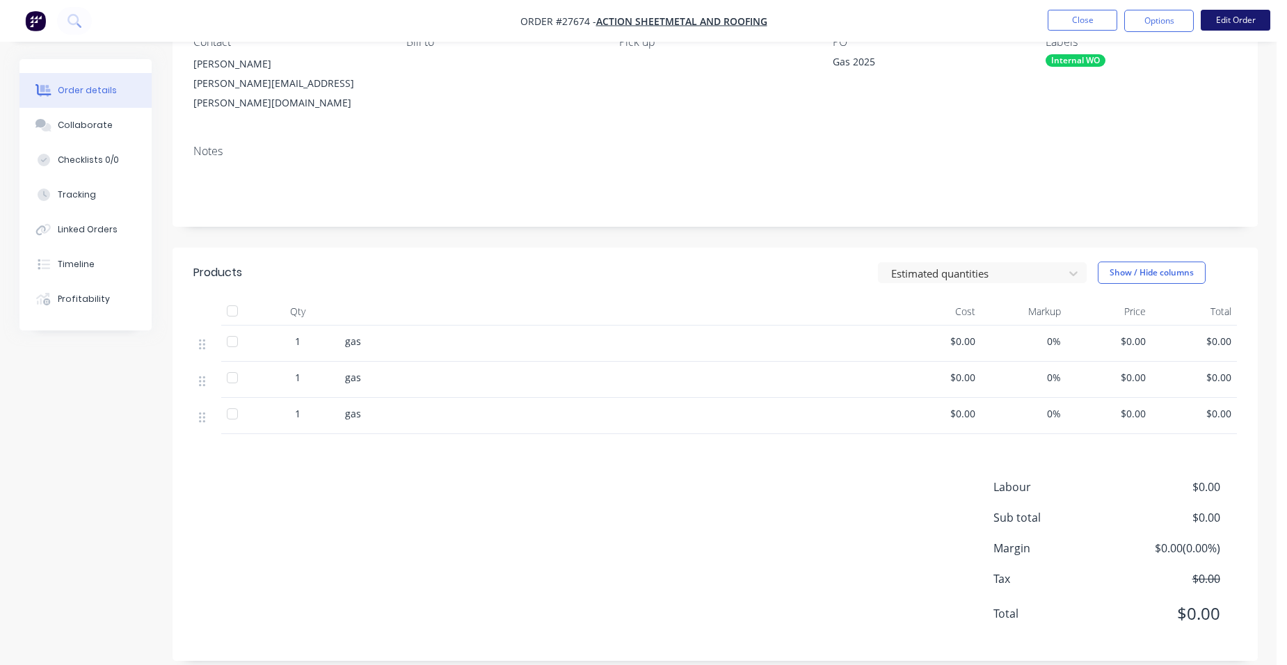
click at [1222, 15] on button "Edit Order" at bounding box center [1236, 20] width 70 height 21
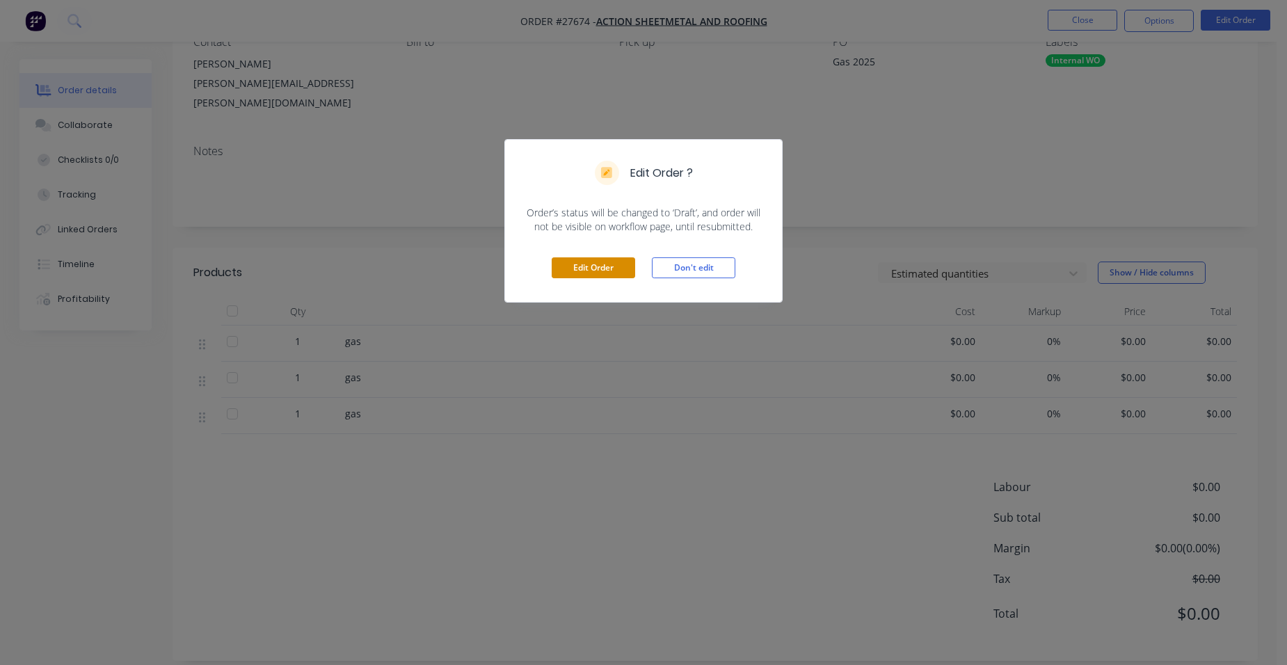
click at [567, 267] on button "Edit Order" at bounding box center [593, 267] width 83 height 21
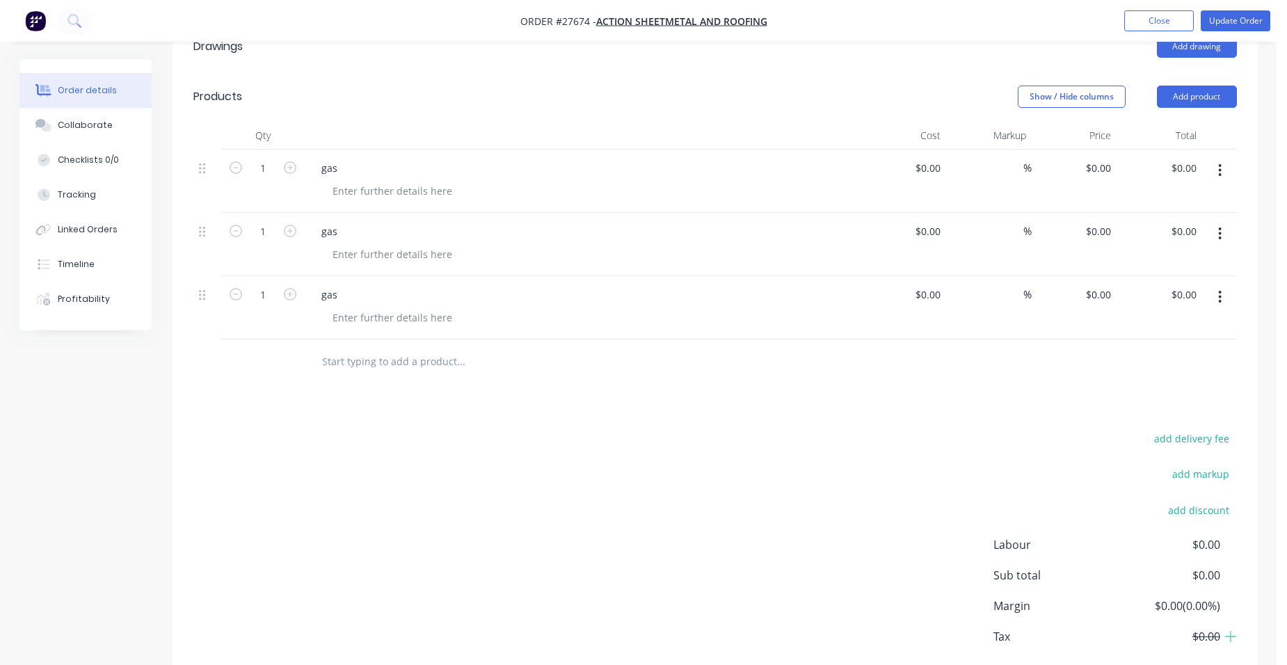
scroll to position [417, 0]
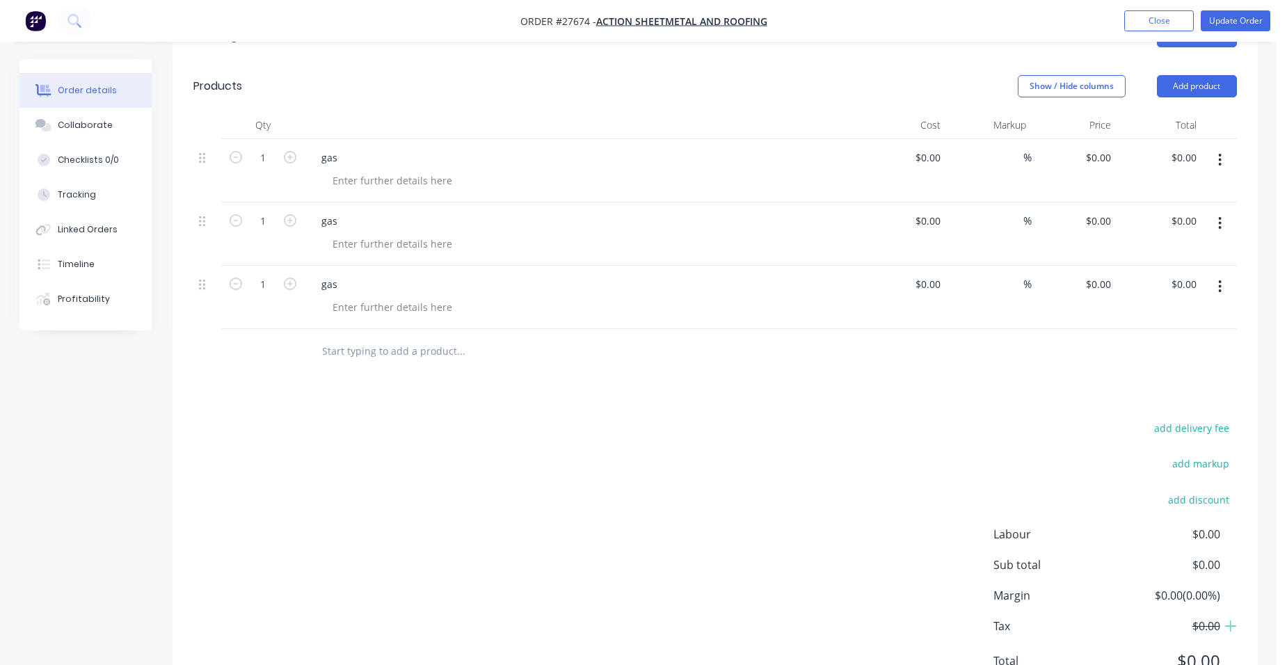
click at [1216, 274] on button "button" at bounding box center [1220, 286] width 33 height 25
click at [1177, 341] on div "Duplicate" at bounding box center [1170, 351] width 107 height 20
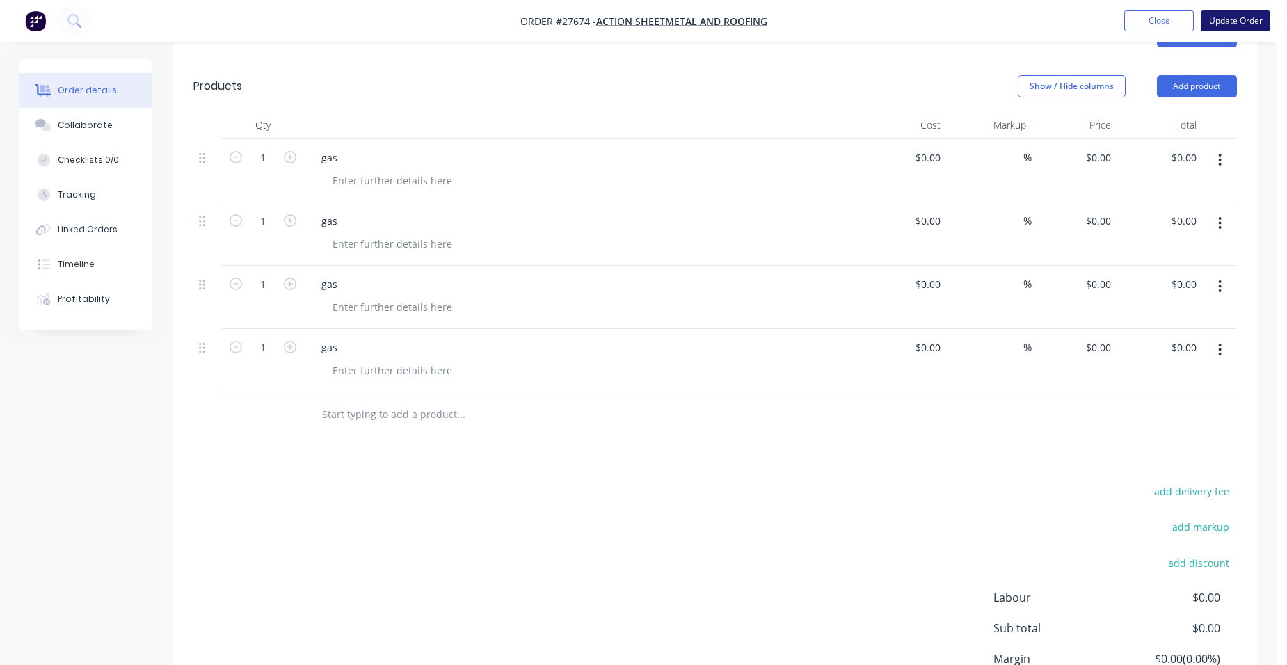
click at [1229, 24] on button "Update Order" at bounding box center [1236, 20] width 70 height 21
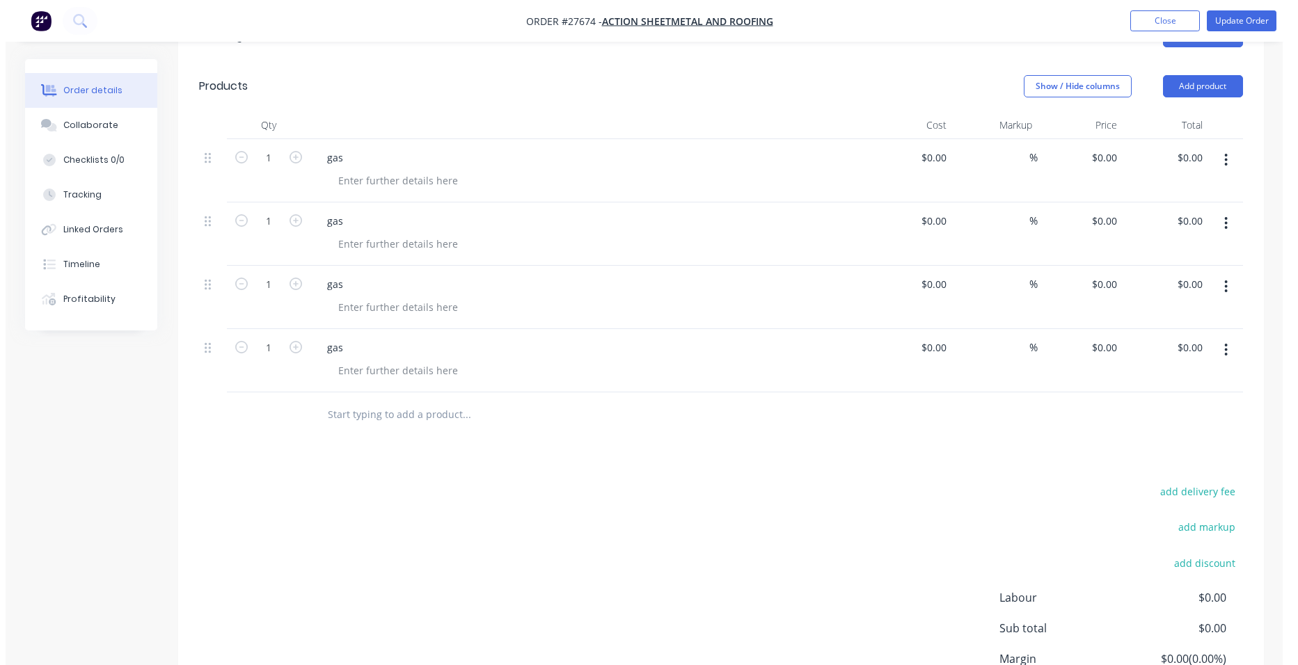
scroll to position [0, 0]
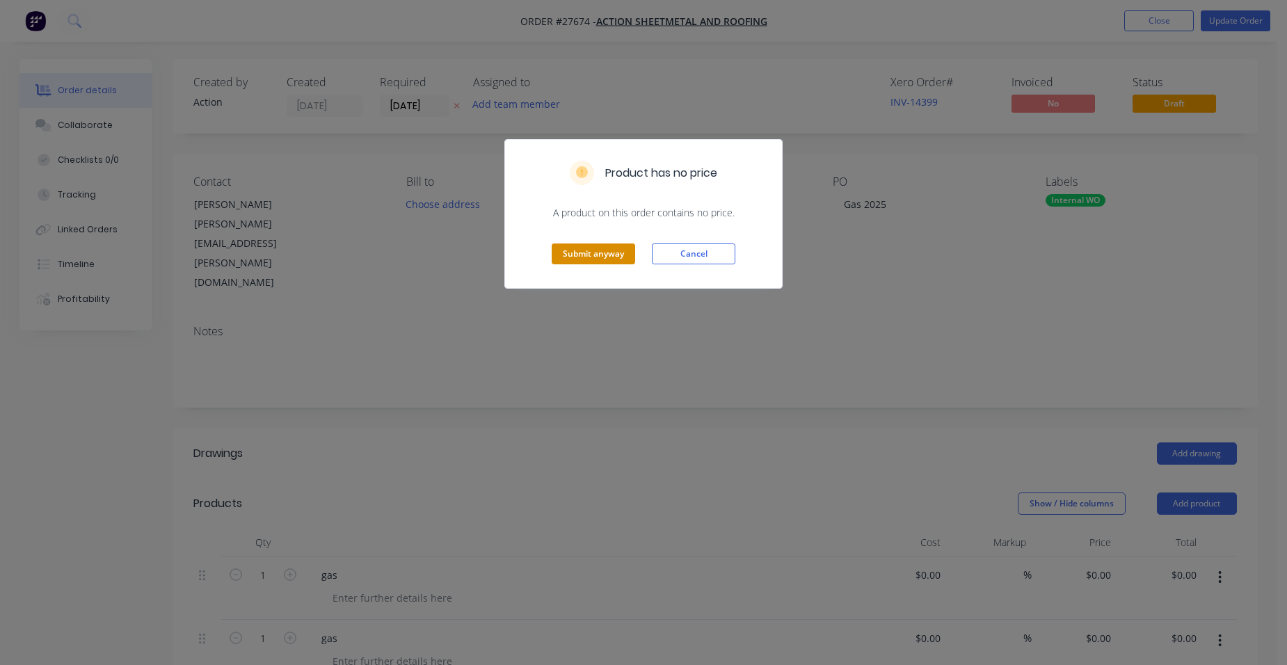
click at [603, 255] on button "Submit anyway" at bounding box center [593, 254] width 83 height 21
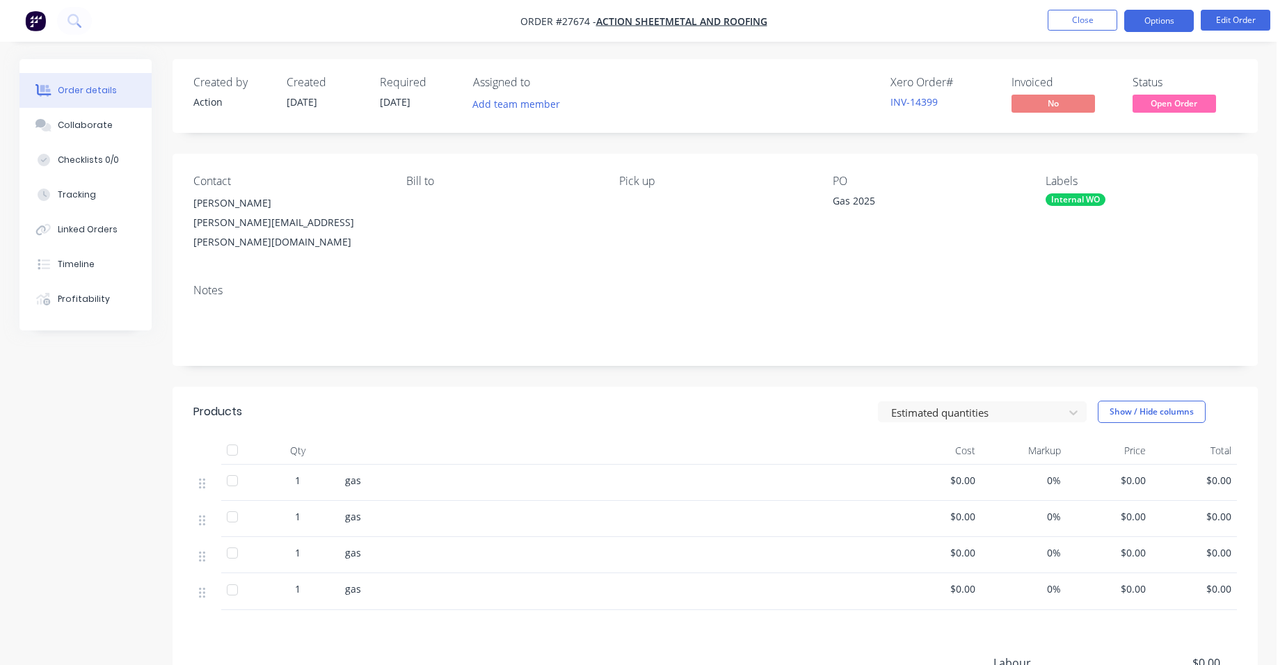
click at [1153, 20] on button "Options" at bounding box center [1159, 21] width 70 height 22
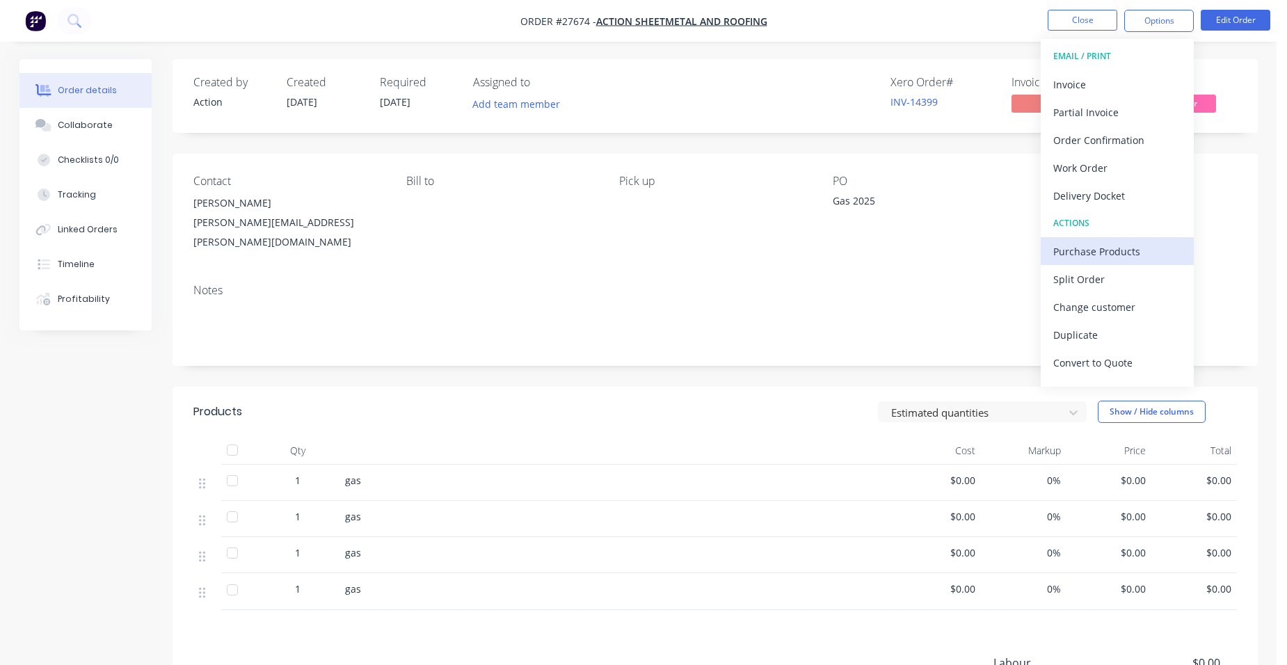
click at [1105, 257] on div "Purchase Products" at bounding box center [1117, 251] width 128 height 20
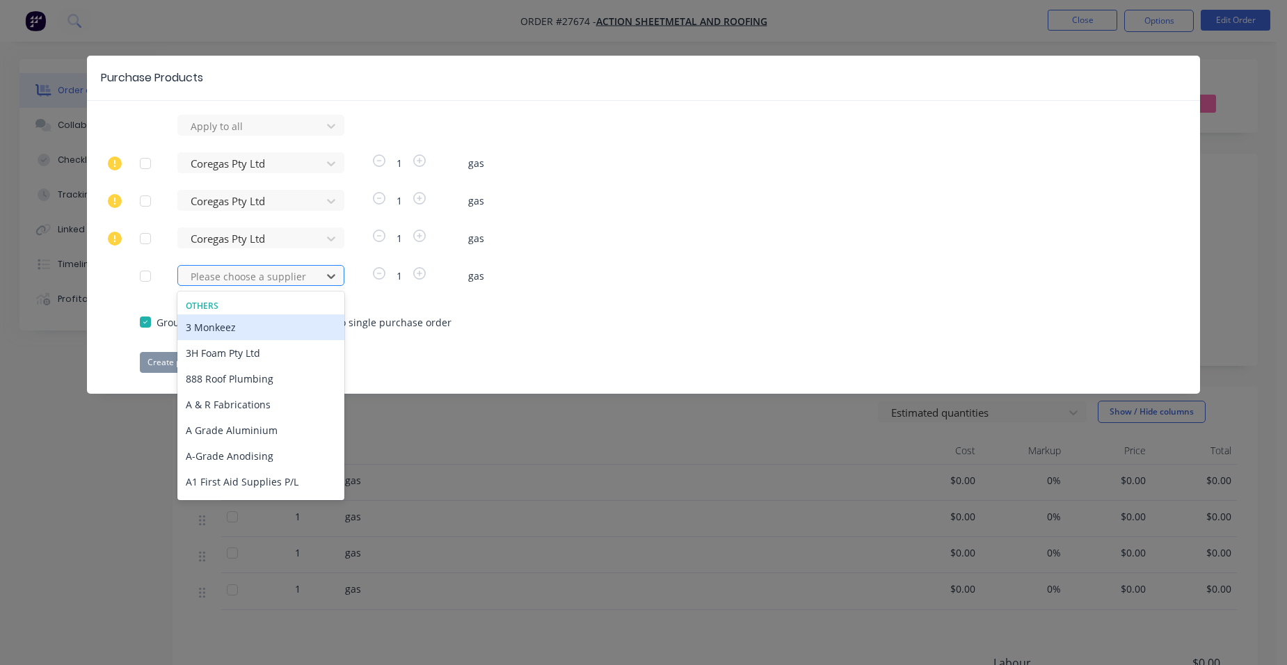
click at [224, 279] on div at bounding box center [251, 276] width 125 height 17
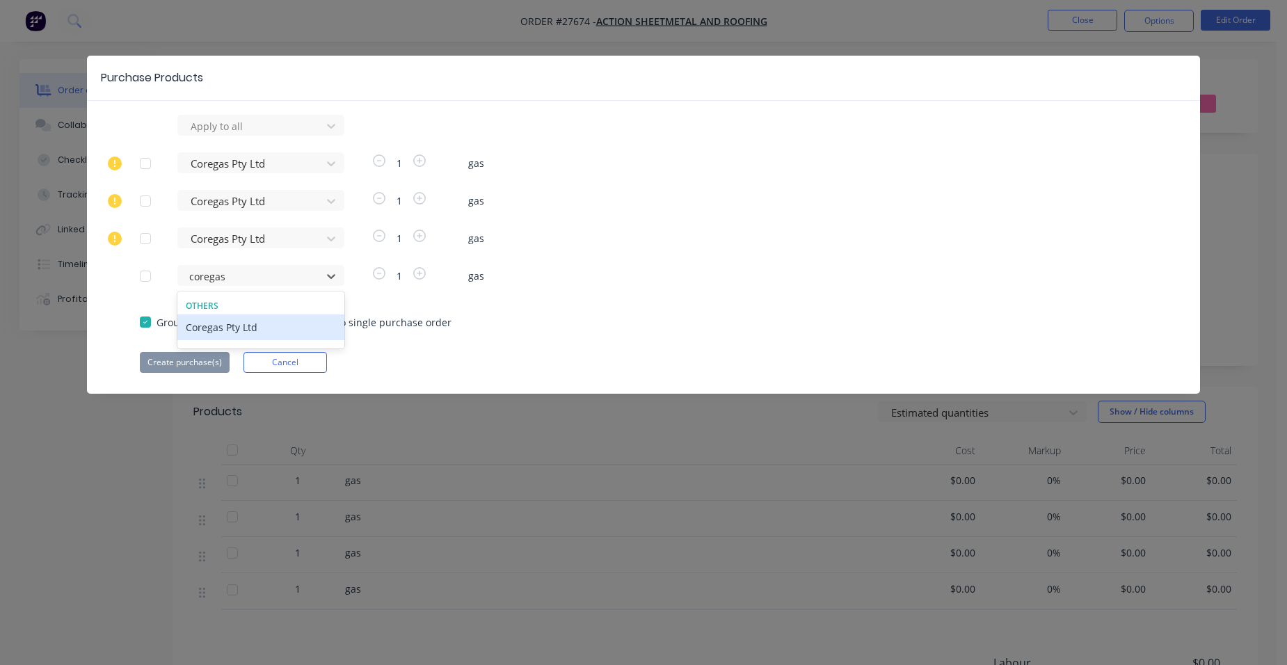
drag, startPoint x: 205, startPoint y: 324, endPoint x: 175, endPoint y: 354, distance: 42.8
click at [203, 325] on div "Coregas Pty Ltd" at bounding box center [260, 328] width 167 height 26
click at [174, 362] on button "Create purchase(s)" at bounding box center [185, 362] width 90 height 21
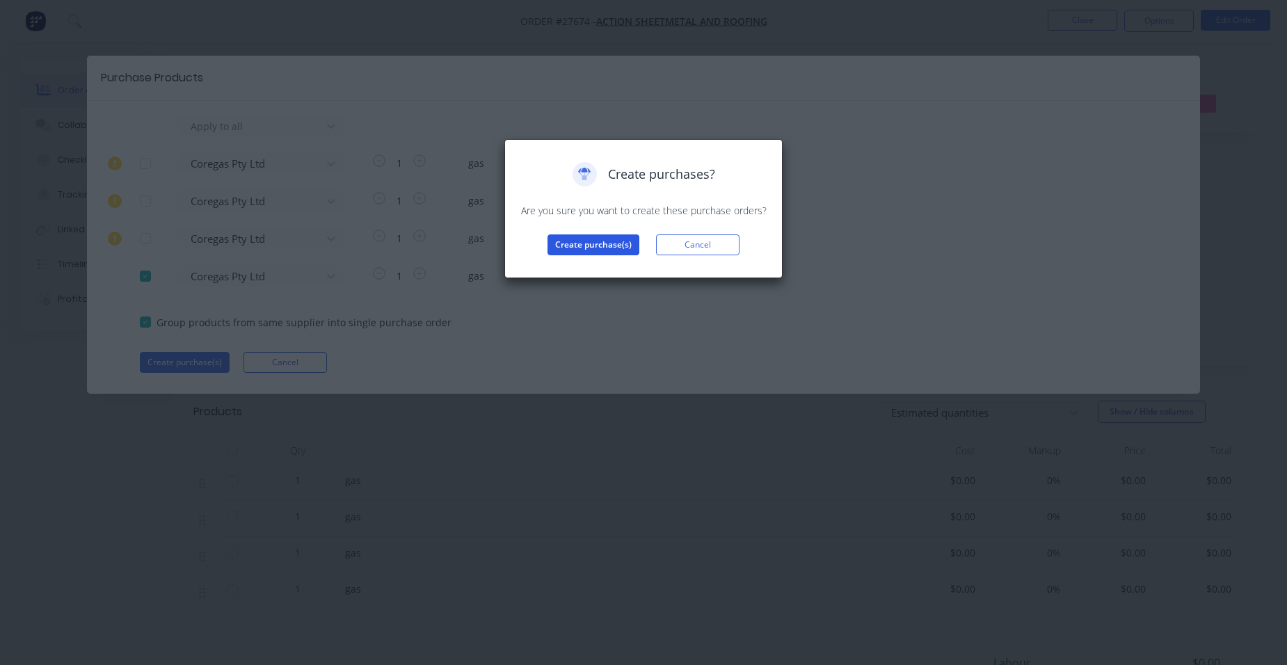
click at [577, 244] on button "Create purchase(s)" at bounding box center [594, 244] width 92 height 21
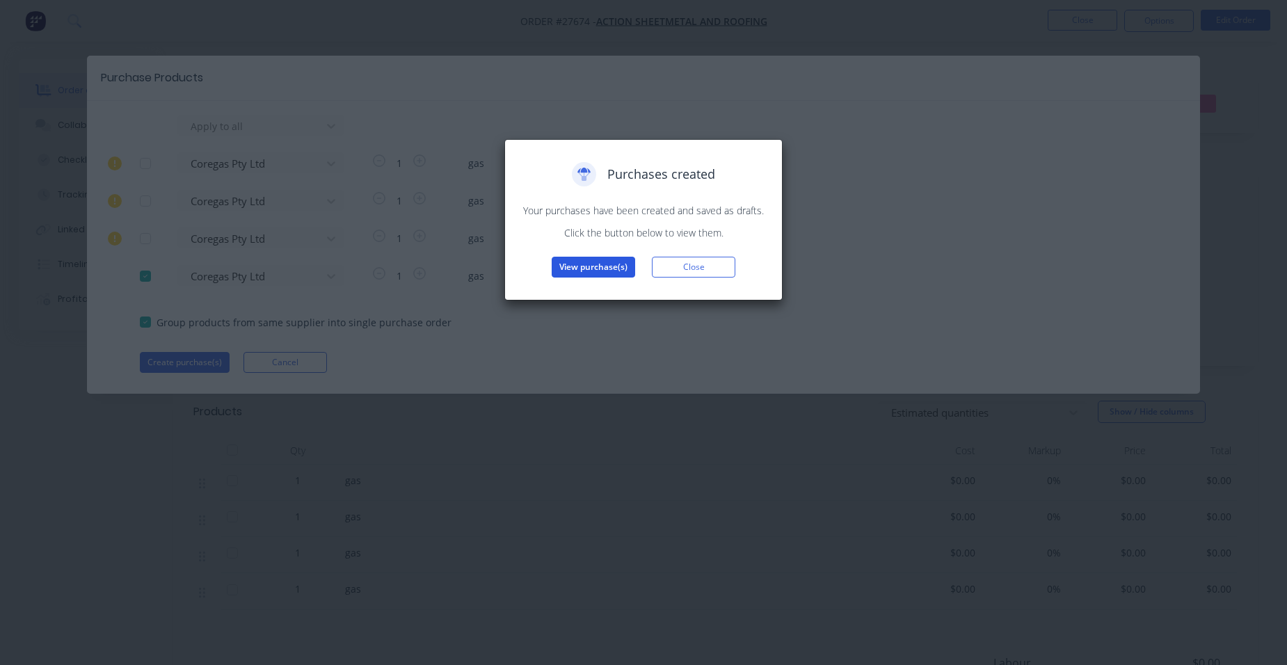
click at [568, 269] on button "View purchase(s)" at bounding box center [593, 267] width 83 height 21
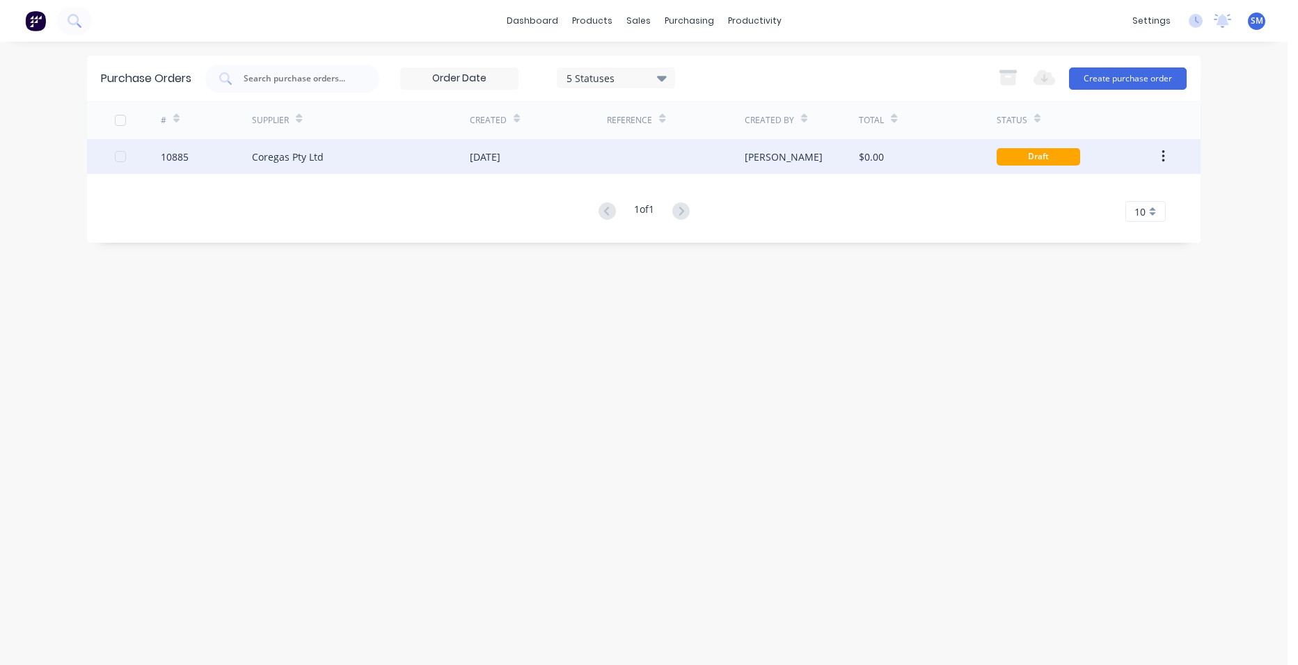
click at [633, 163] on div at bounding box center [675, 156] width 137 height 35
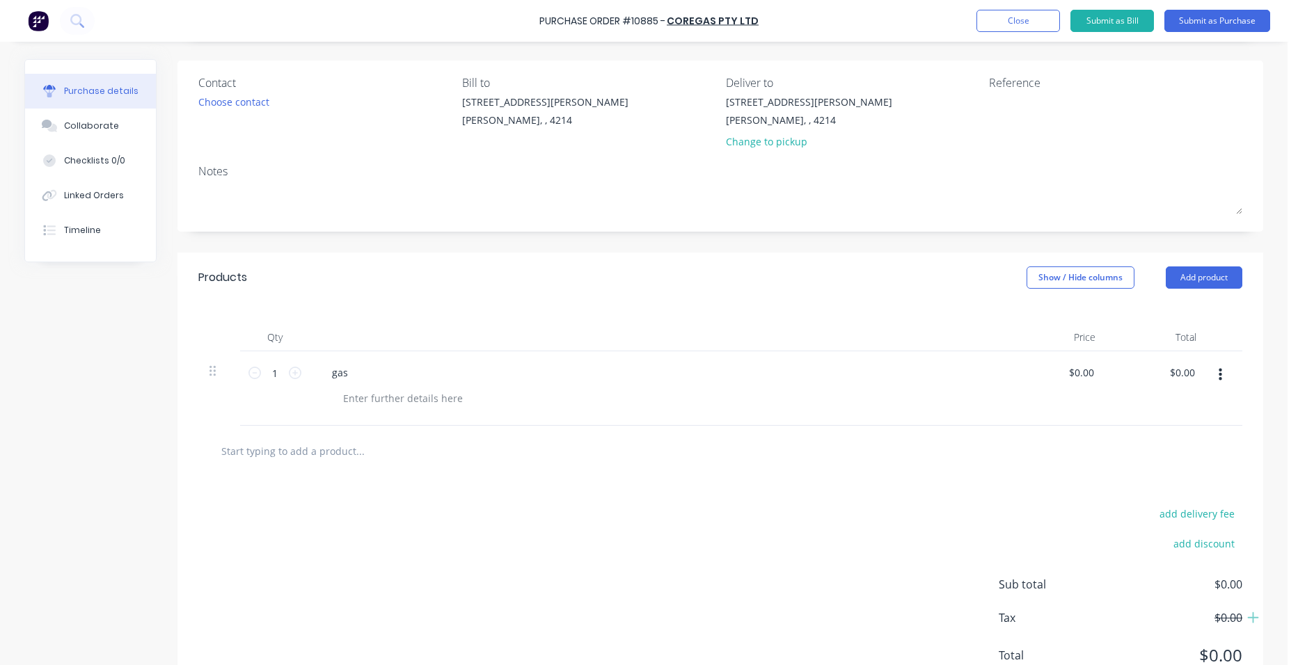
scroll to position [139, 0]
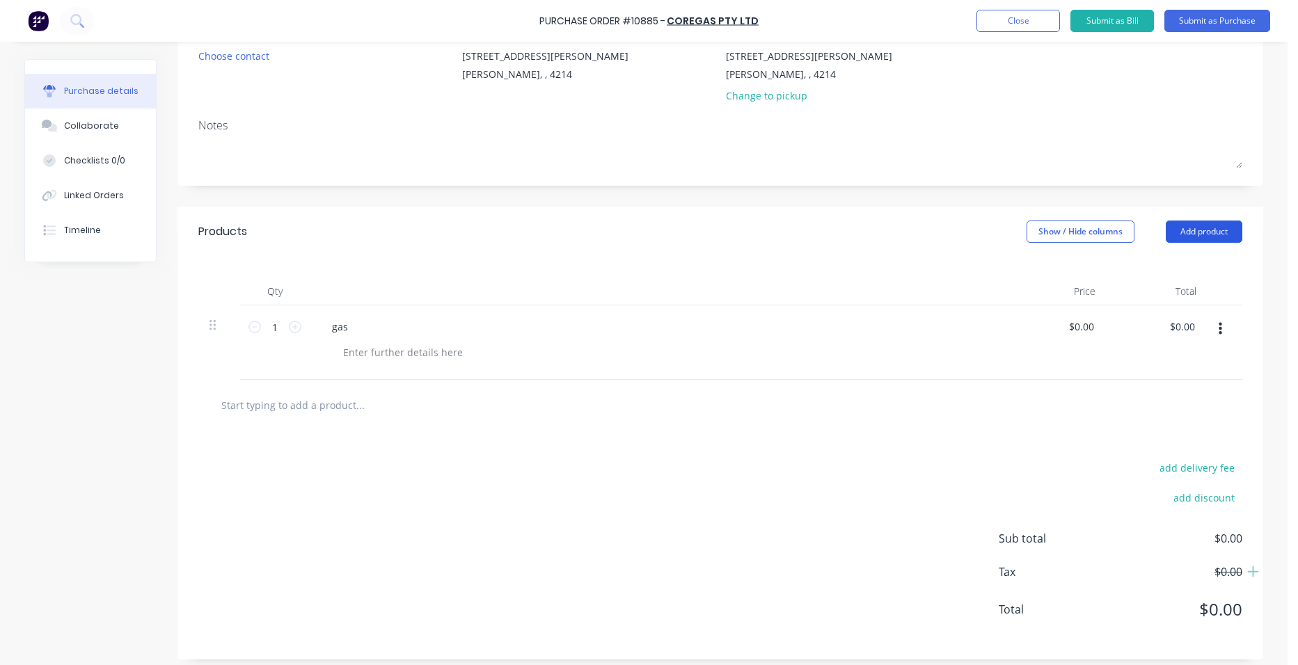
click at [1201, 231] on button "Add product" at bounding box center [1203, 232] width 77 height 22
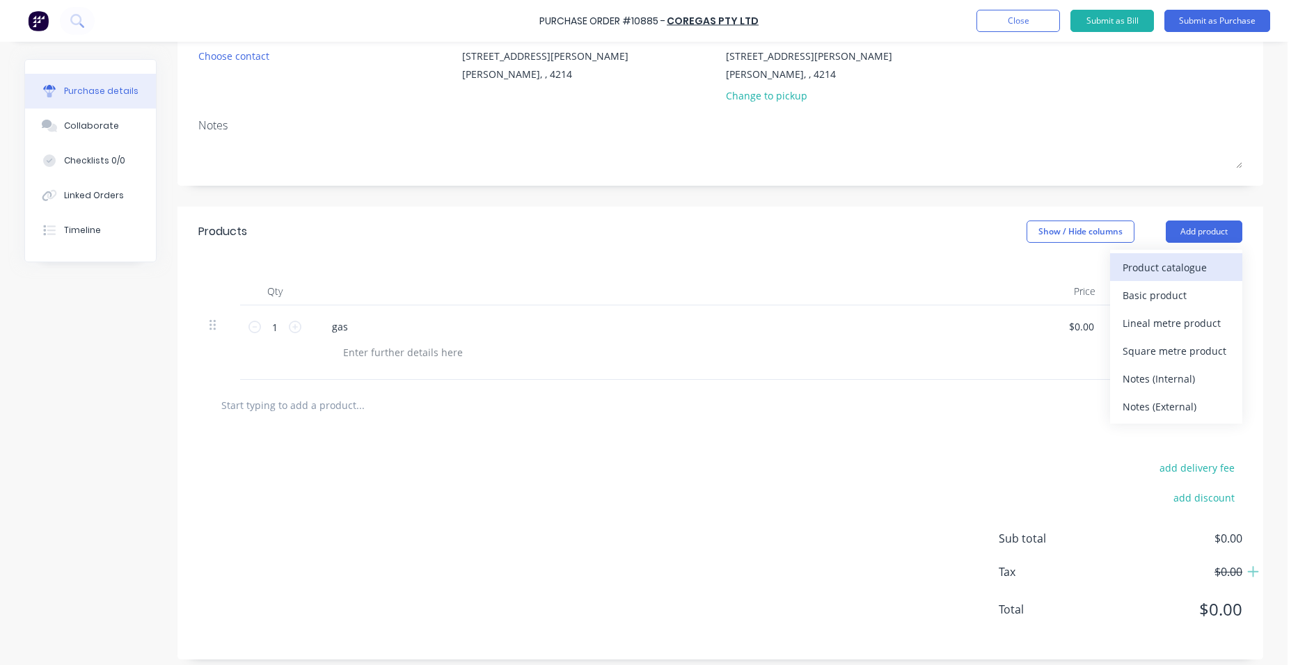
click at [1188, 272] on div "Product catalogue" at bounding box center [1175, 267] width 107 height 20
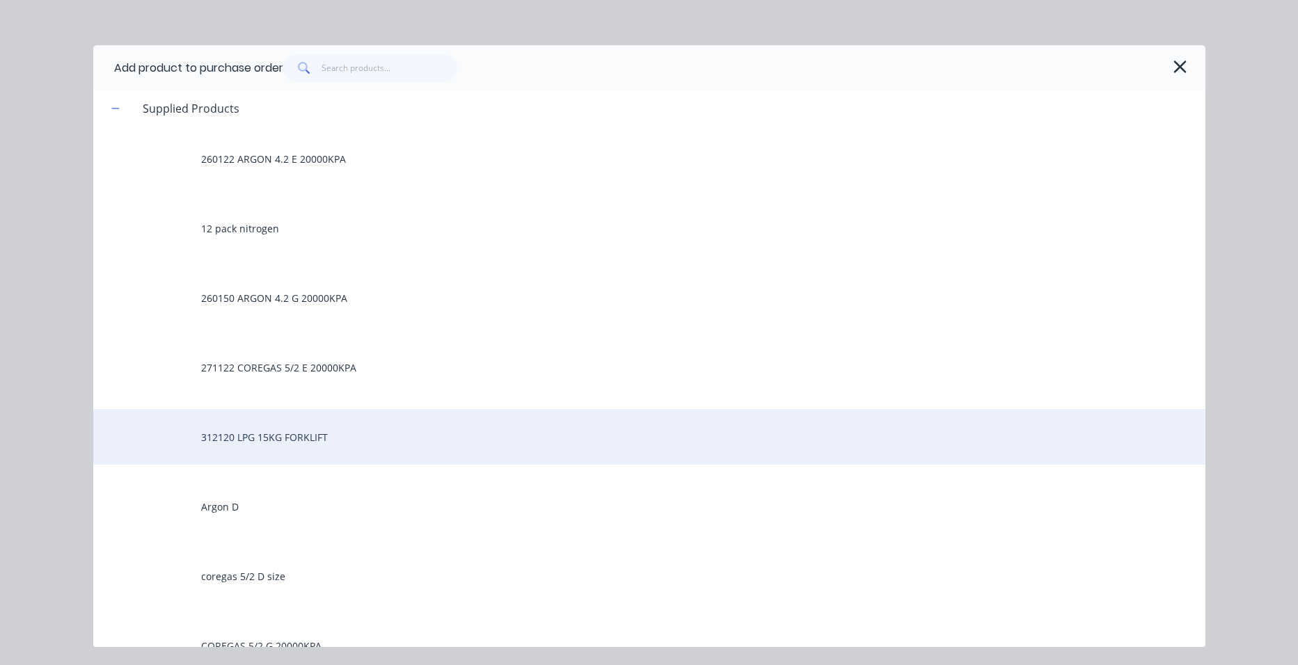
scroll to position [0, 0]
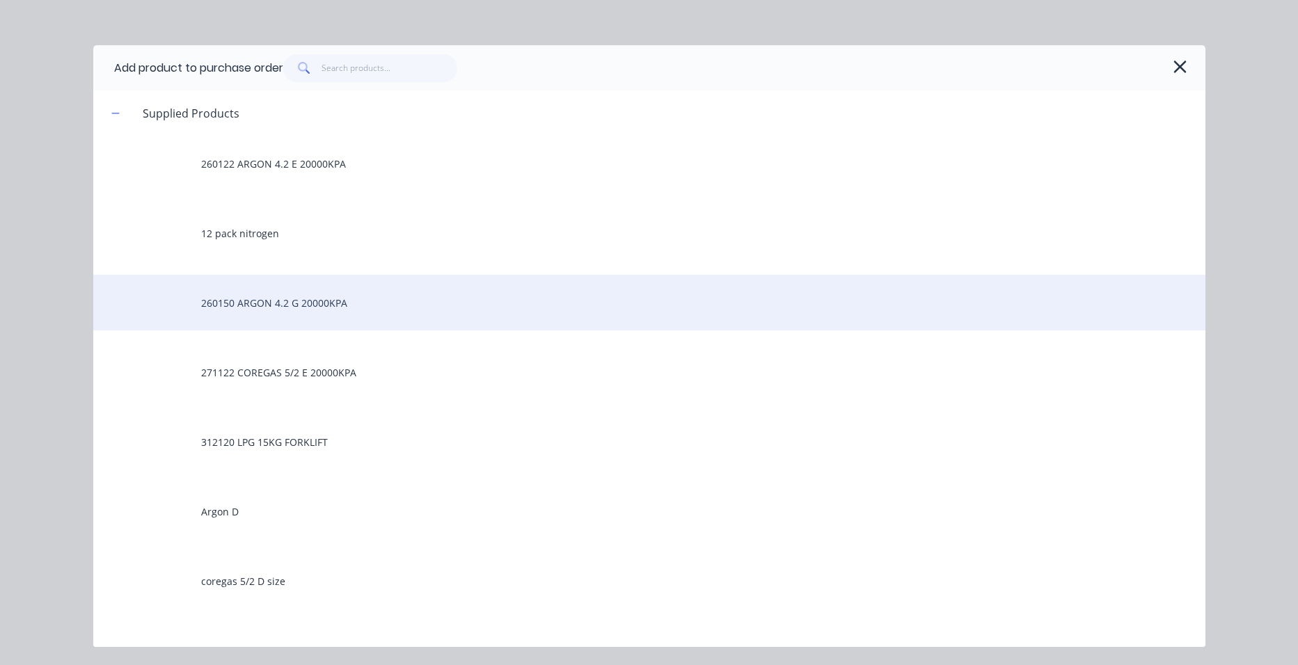
click at [316, 303] on div "260150 ARGON 4.2 G 20000KPA" at bounding box center [649, 303] width 1112 height 56
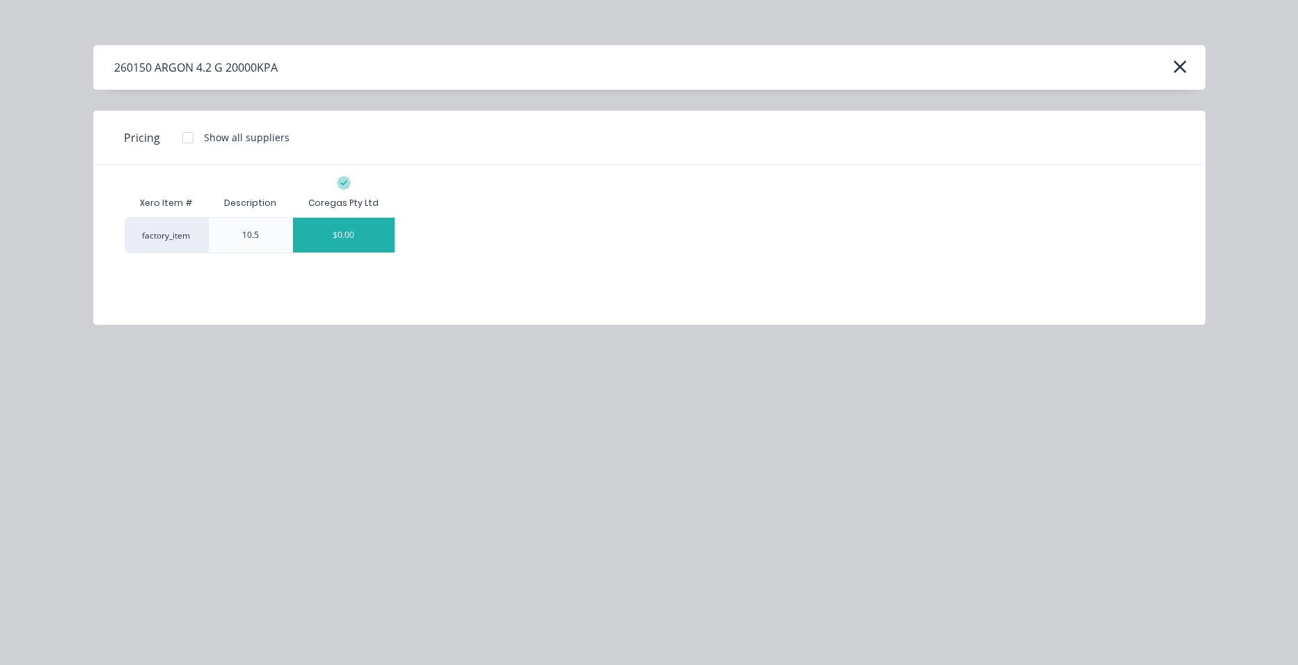
click at [325, 231] on div "$0.00" at bounding box center [344, 235] width 102 height 35
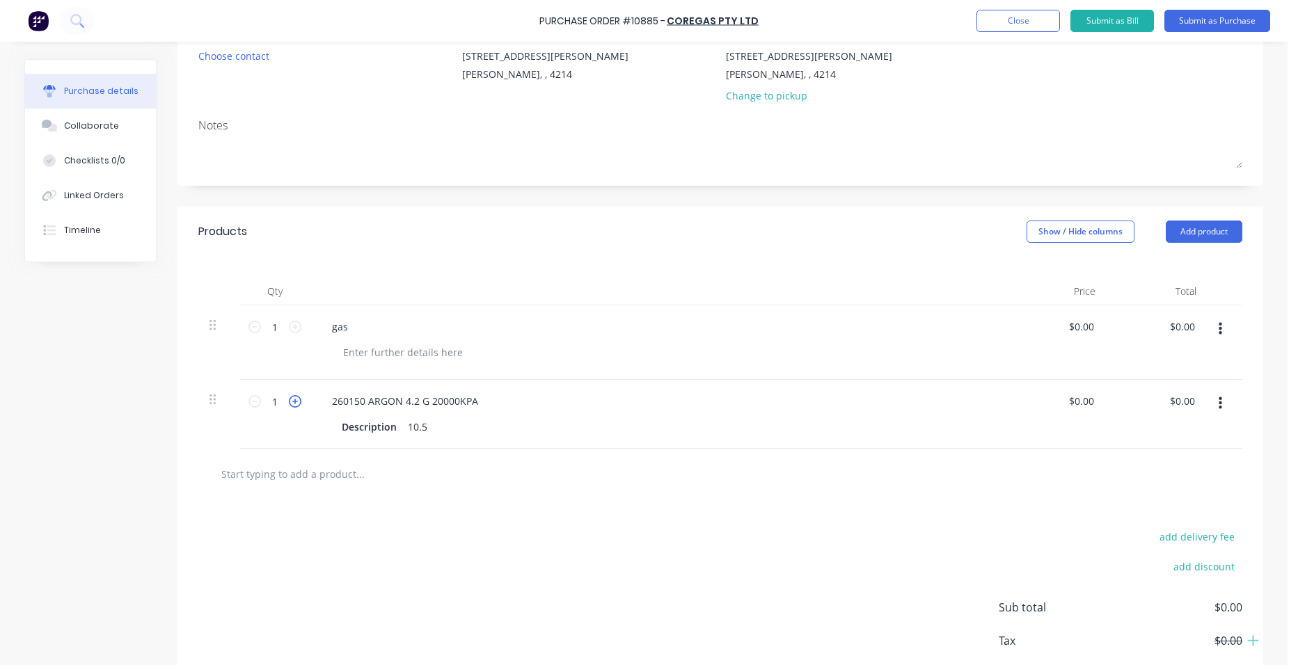
click at [292, 405] on icon at bounding box center [295, 401] width 13 height 13
click at [1220, 322] on button "button" at bounding box center [1220, 329] width 33 height 25
click at [1179, 443] on button "Delete" at bounding box center [1177, 450] width 118 height 28
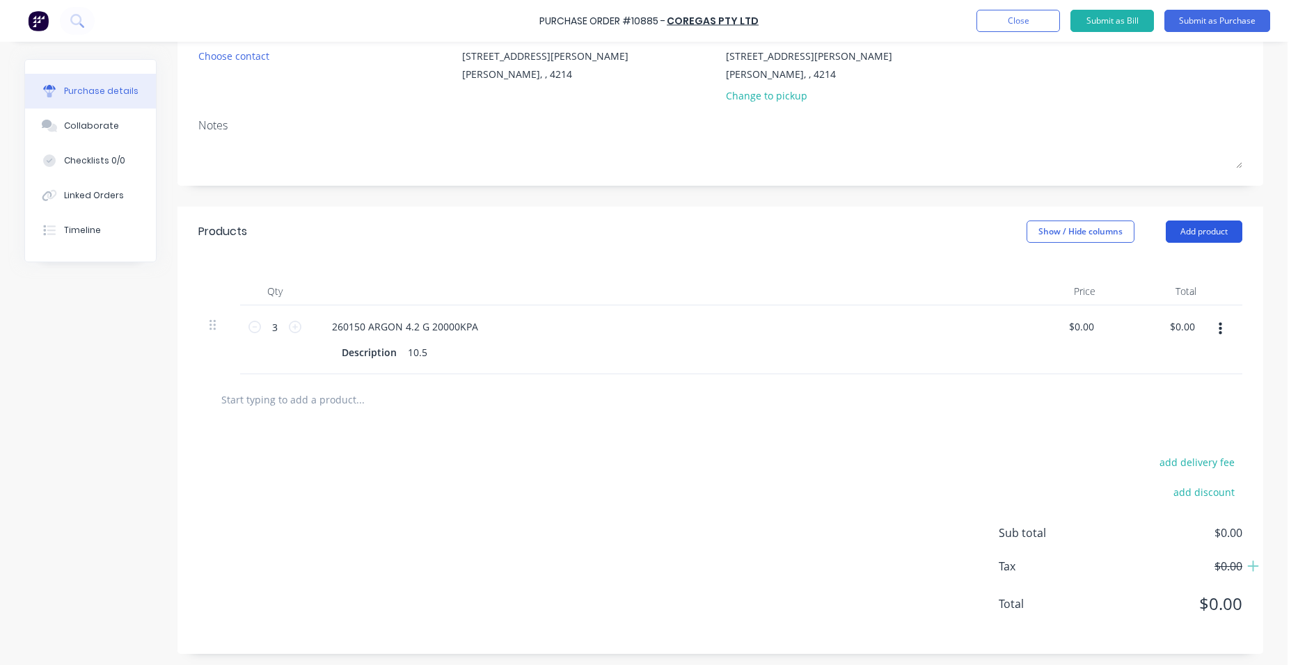
click at [1193, 233] on button "Add product" at bounding box center [1203, 232] width 77 height 22
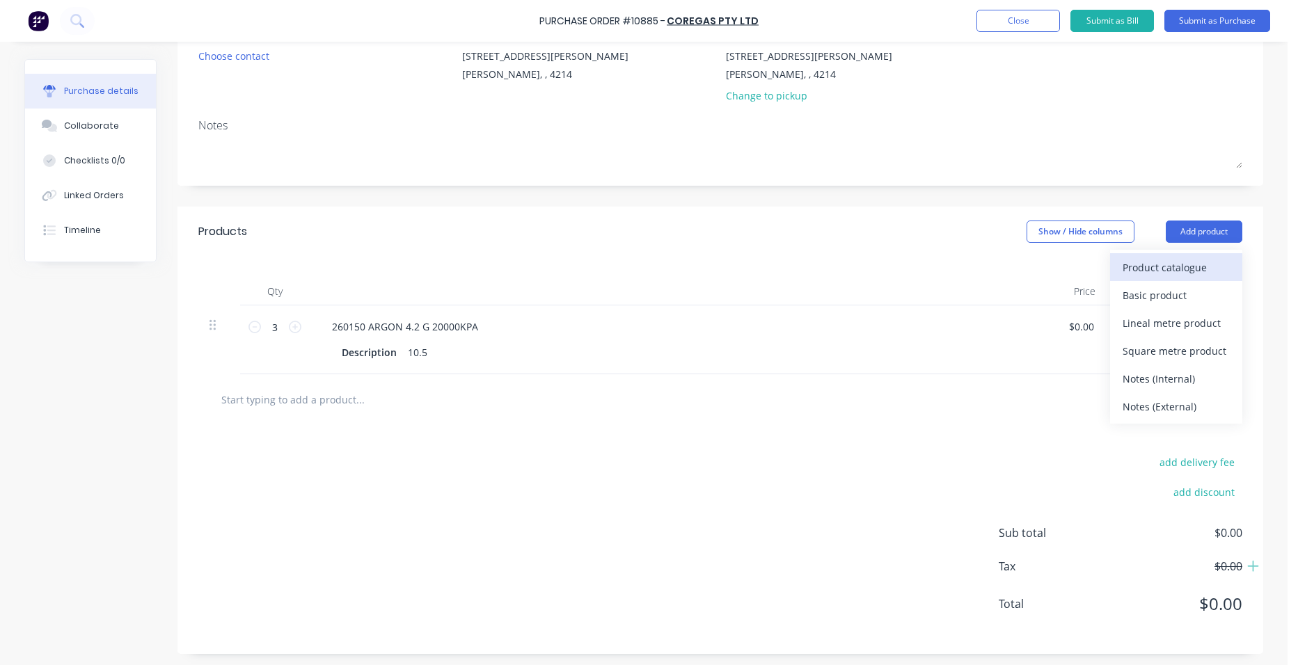
click at [1179, 271] on div "Product catalogue" at bounding box center [1175, 267] width 107 height 20
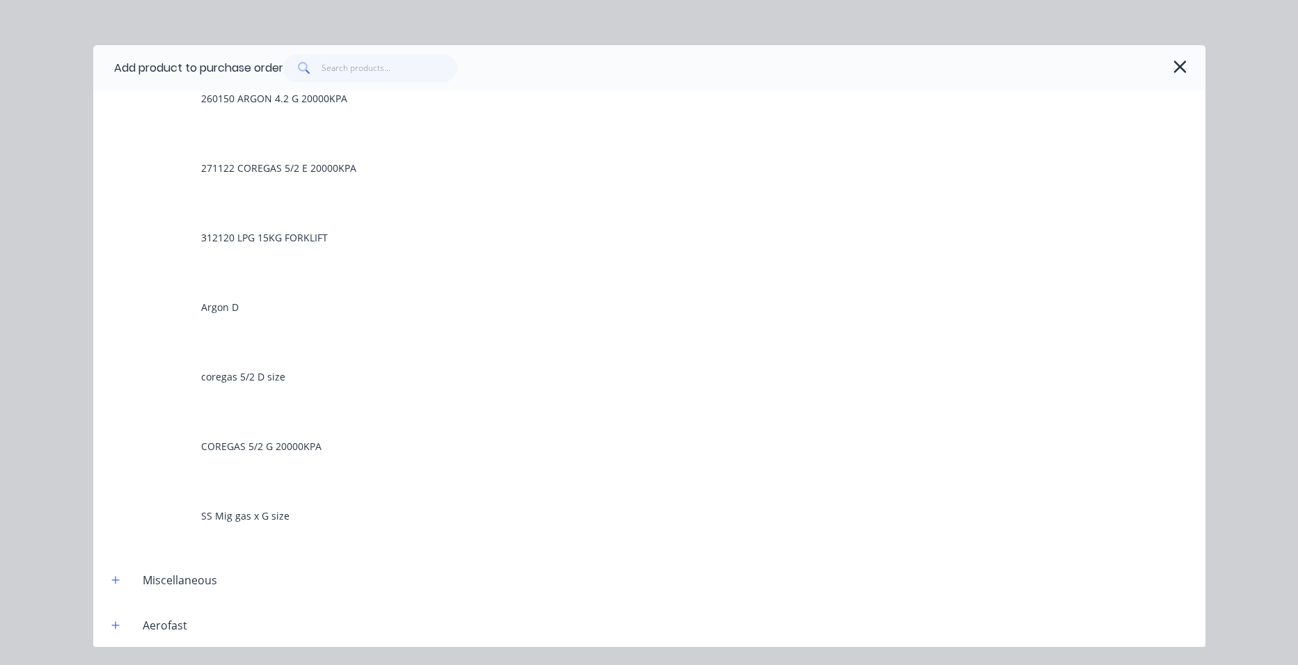
scroll to position [209, 0]
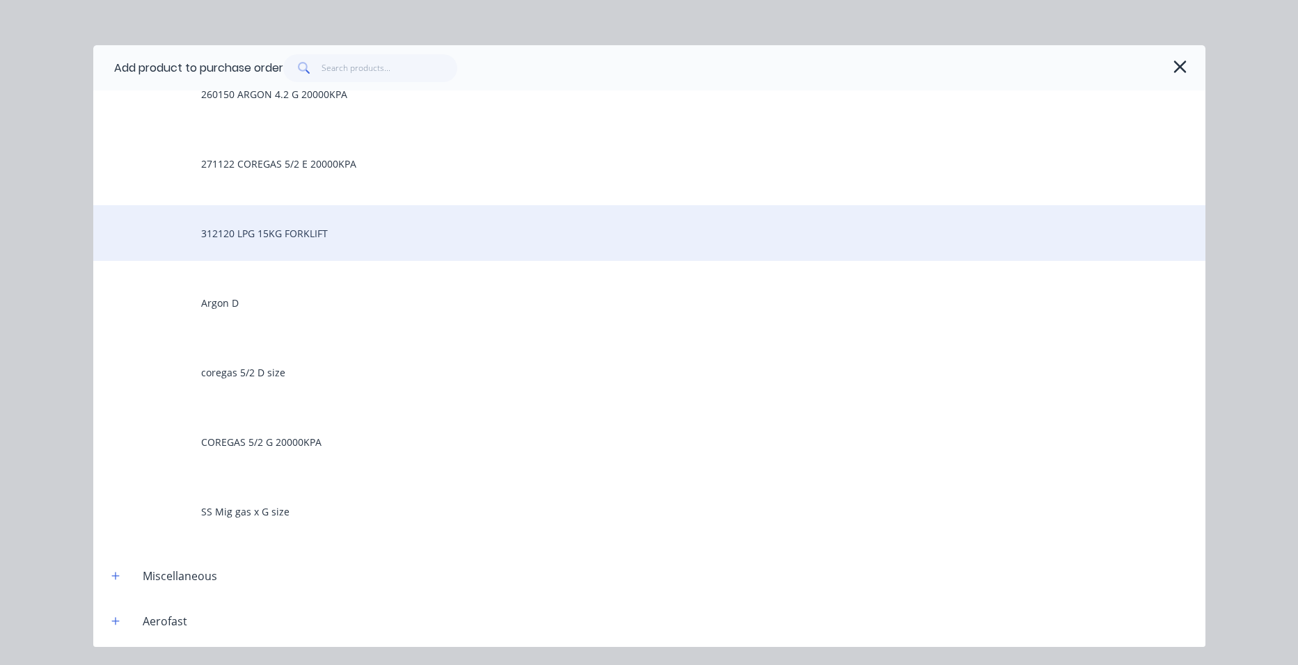
click at [264, 241] on div "312120 LPG 15KG FORKLIFT" at bounding box center [649, 233] width 1112 height 56
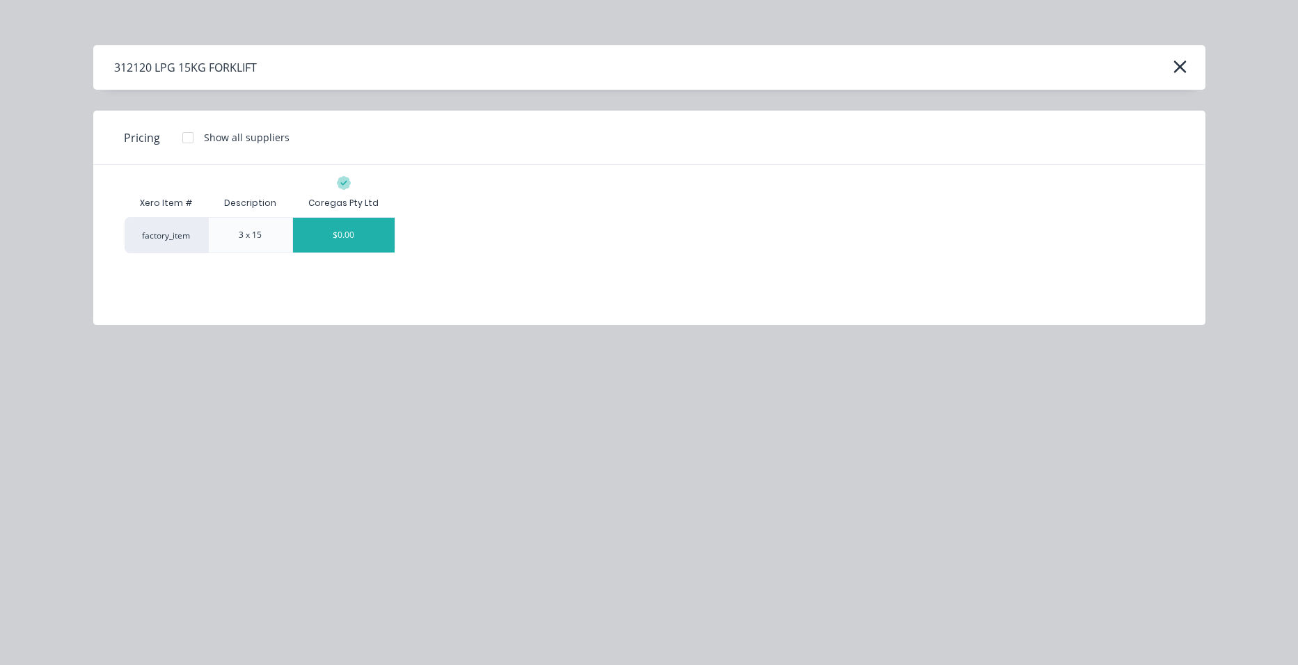
click at [359, 244] on div "$0.00" at bounding box center [344, 235] width 102 height 35
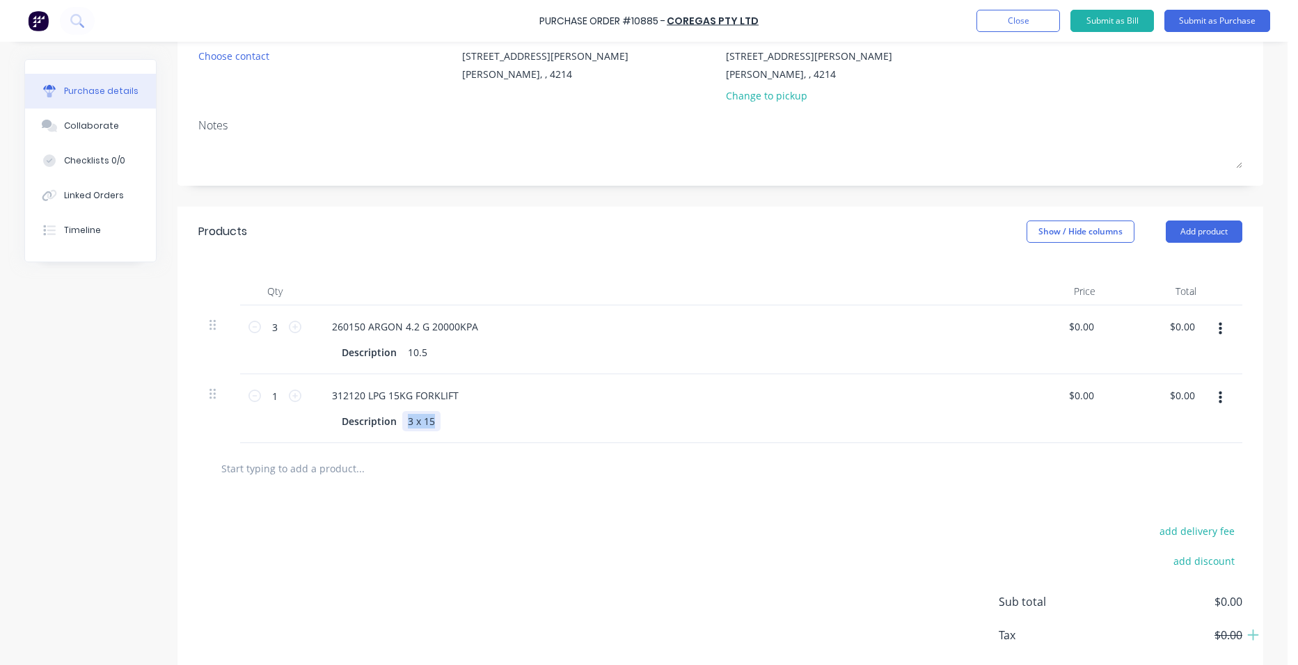
drag, startPoint x: 433, startPoint y: 426, endPoint x: 399, endPoint y: 429, distance: 35.0
click at [402, 429] on div "3 x 15" at bounding box center [421, 421] width 38 height 20
click at [289, 392] on icon at bounding box center [295, 396] width 13 height 13
drag, startPoint x: 289, startPoint y: 392, endPoint x: 382, endPoint y: 446, distance: 107.3
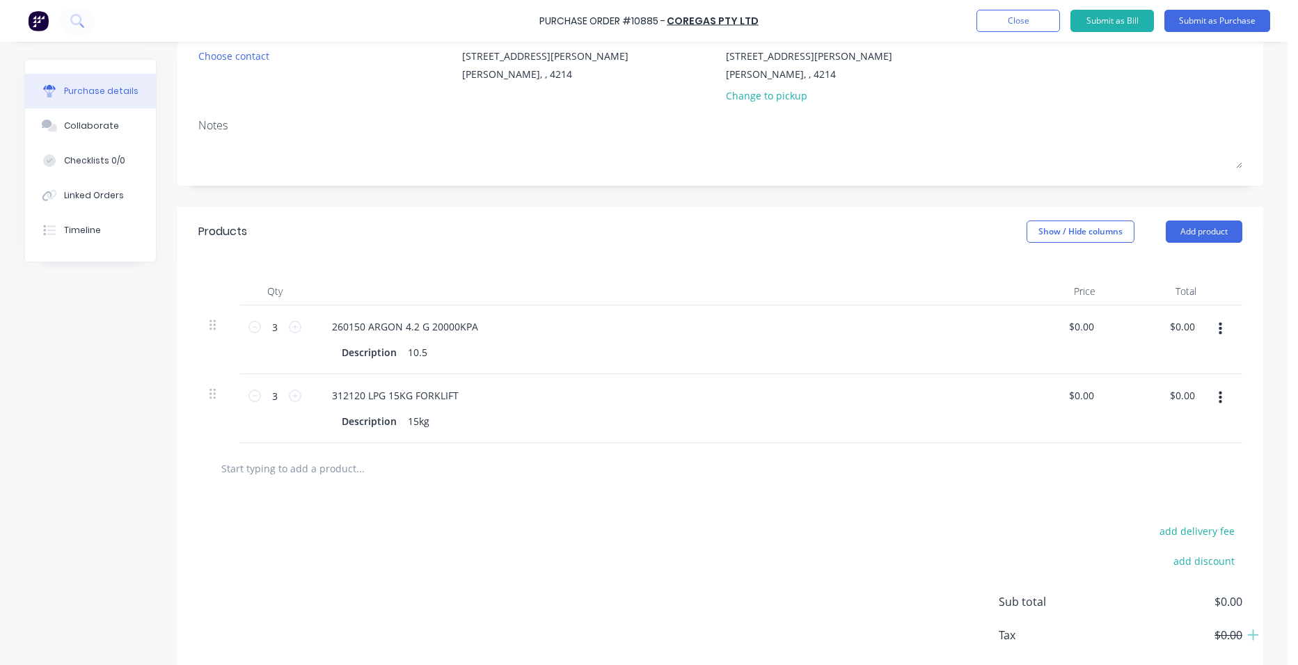
click at [382, 446] on div at bounding box center [720, 468] width 1044 height 51
click at [1221, 226] on button "Add product" at bounding box center [1203, 232] width 77 height 22
click at [1199, 406] on div "Notes (External)" at bounding box center [1175, 407] width 107 height 20
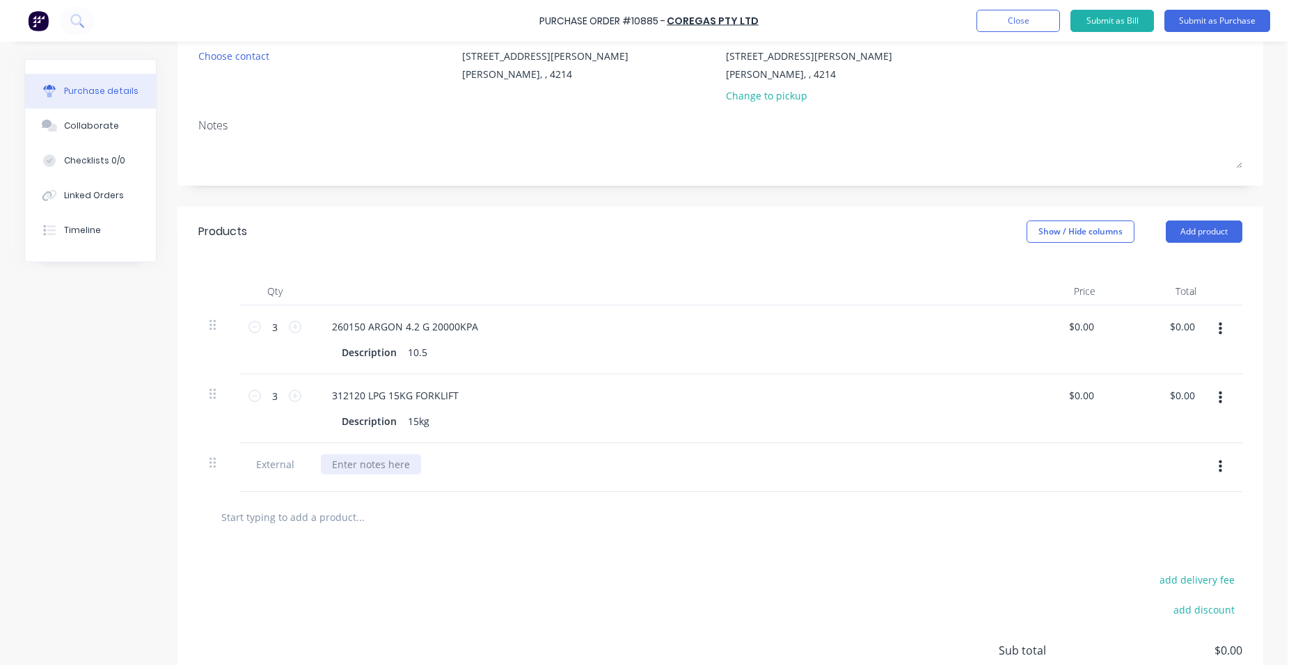
click at [357, 471] on div at bounding box center [371, 464] width 100 height 20
click at [1173, 286] on div "Total" at bounding box center [1156, 292] width 101 height 28
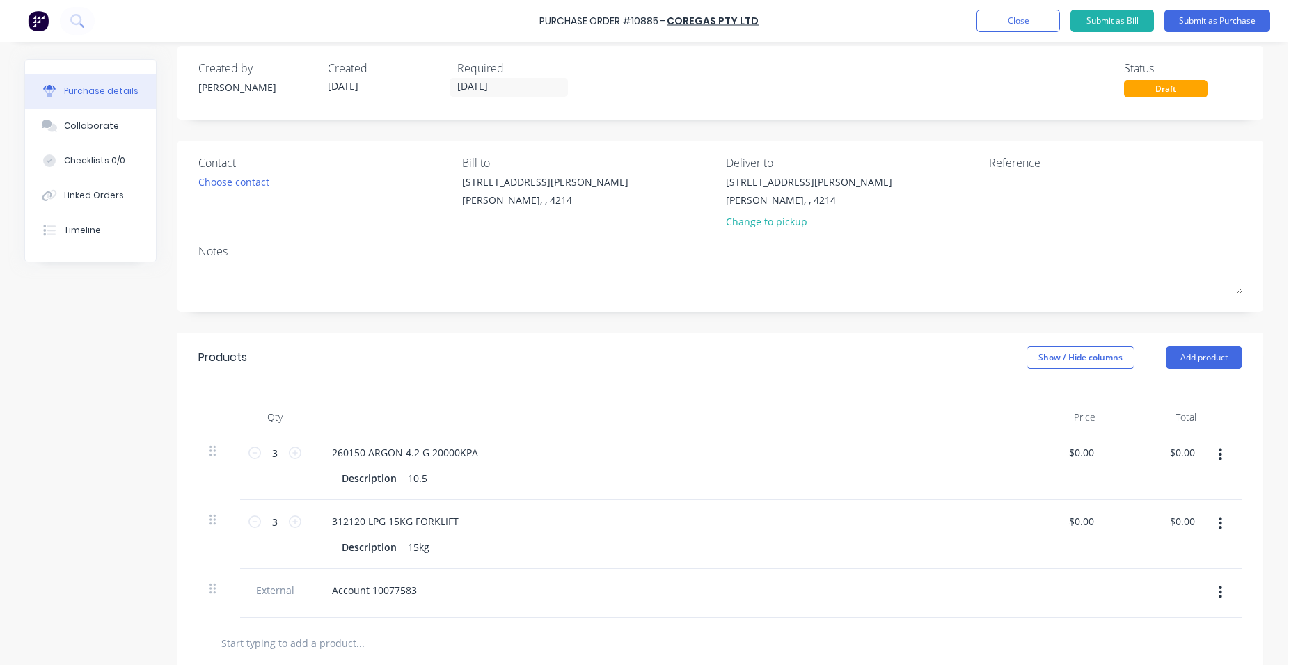
scroll to position [0, 0]
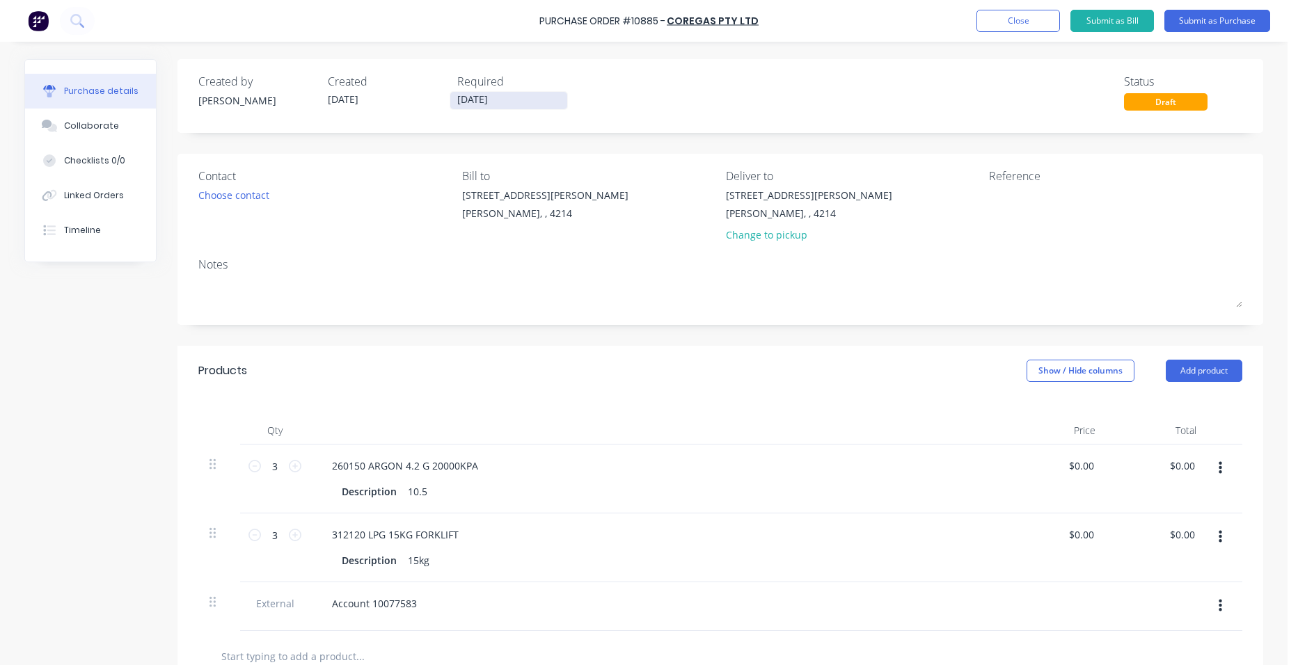
click at [499, 101] on input "[DATE]" at bounding box center [508, 100] width 117 height 17
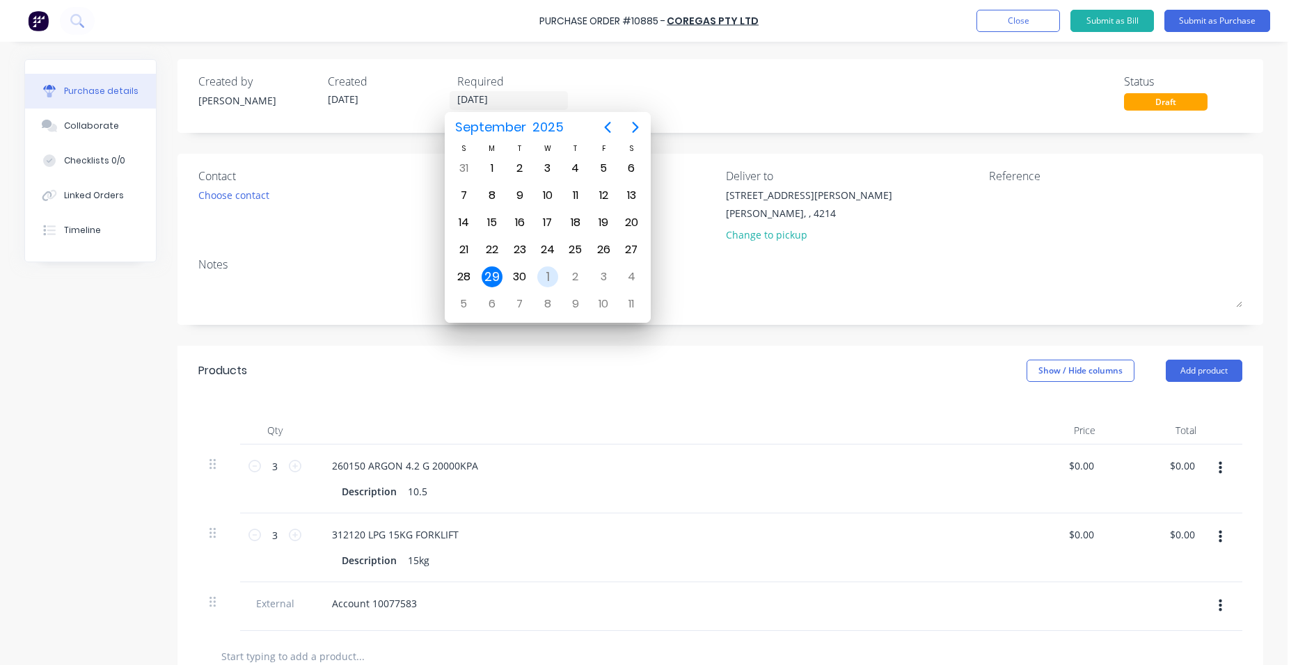
click at [559, 272] on div "Oct 1" at bounding box center [548, 277] width 28 height 26
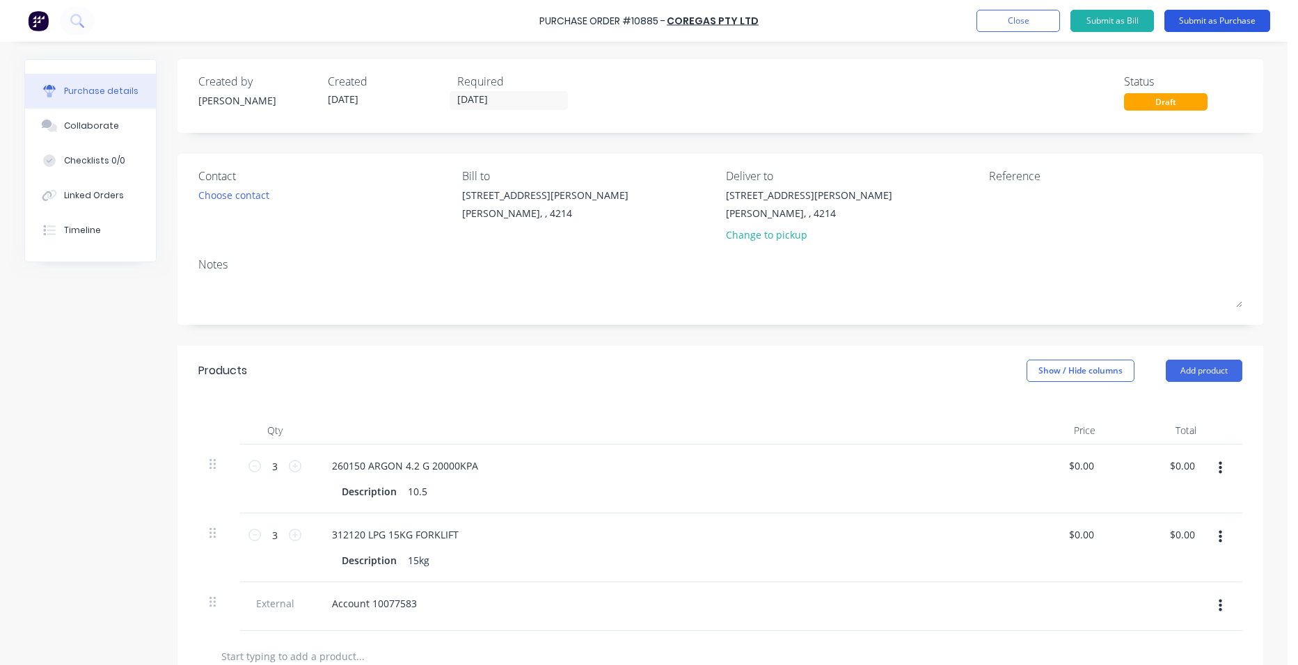
click at [1218, 20] on button "Submit as Purchase" at bounding box center [1217, 21] width 106 height 22
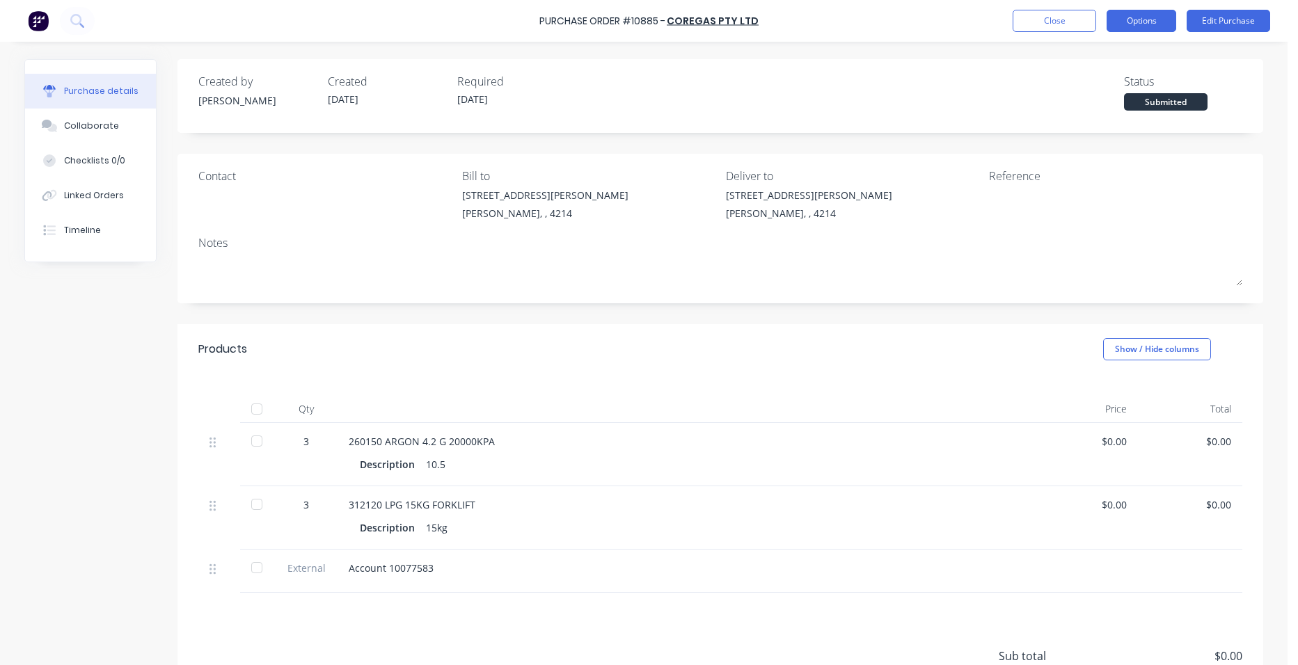
click at [1127, 24] on button "Options" at bounding box center [1141, 21] width 70 height 22
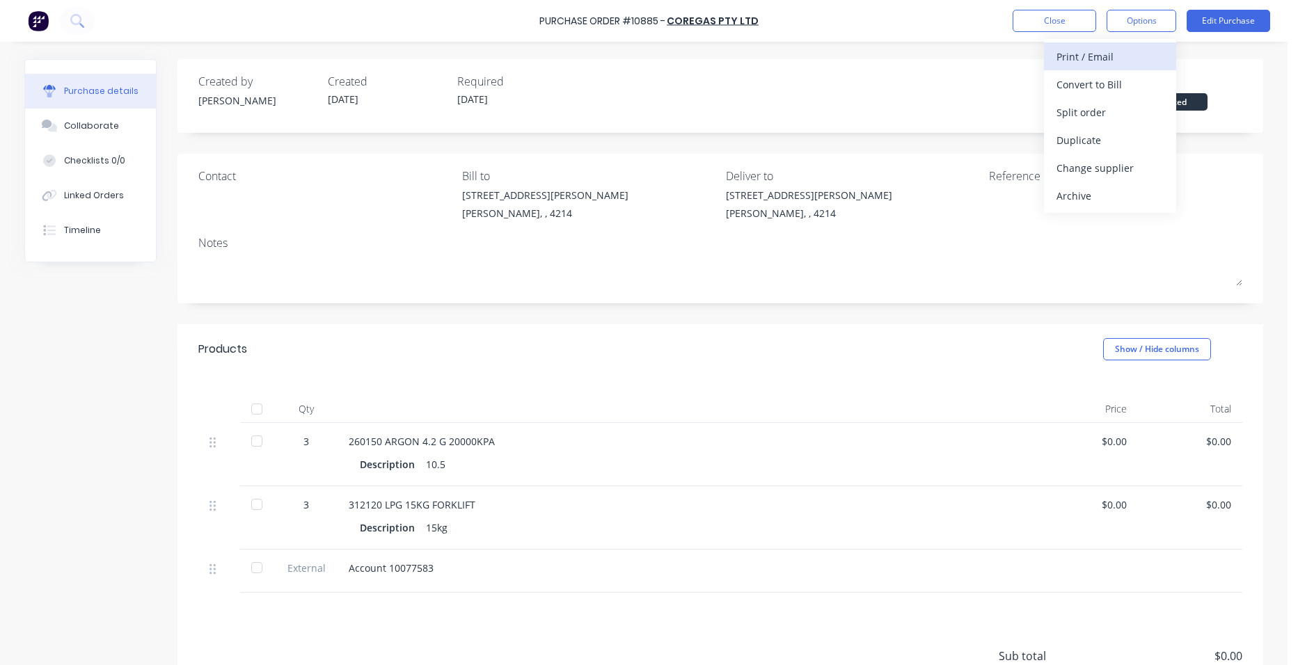
click at [1123, 50] on div "Print / Email" at bounding box center [1109, 57] width 107 height 20
click at [1107, 116] on div "Without pricing" at bounding box center [1109, 112] width 107 height 20
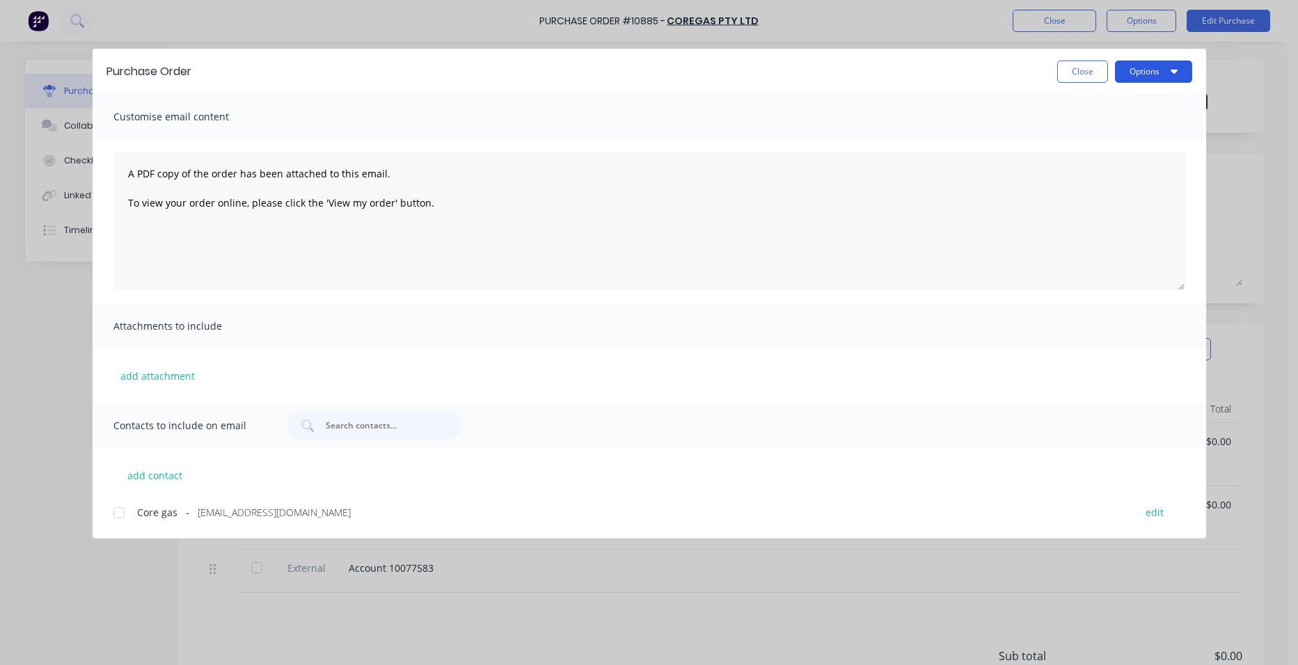
click at [1140, 70] on button "Options" at bounding box center [1153, 72] width 77 height 22
click at [1125, 128] on div "Print" at bounding box center [1125, 135] width 107 height 20
click at [1079, 68] on button "Close" at bounding box center [1082, 72] width 51 height 22
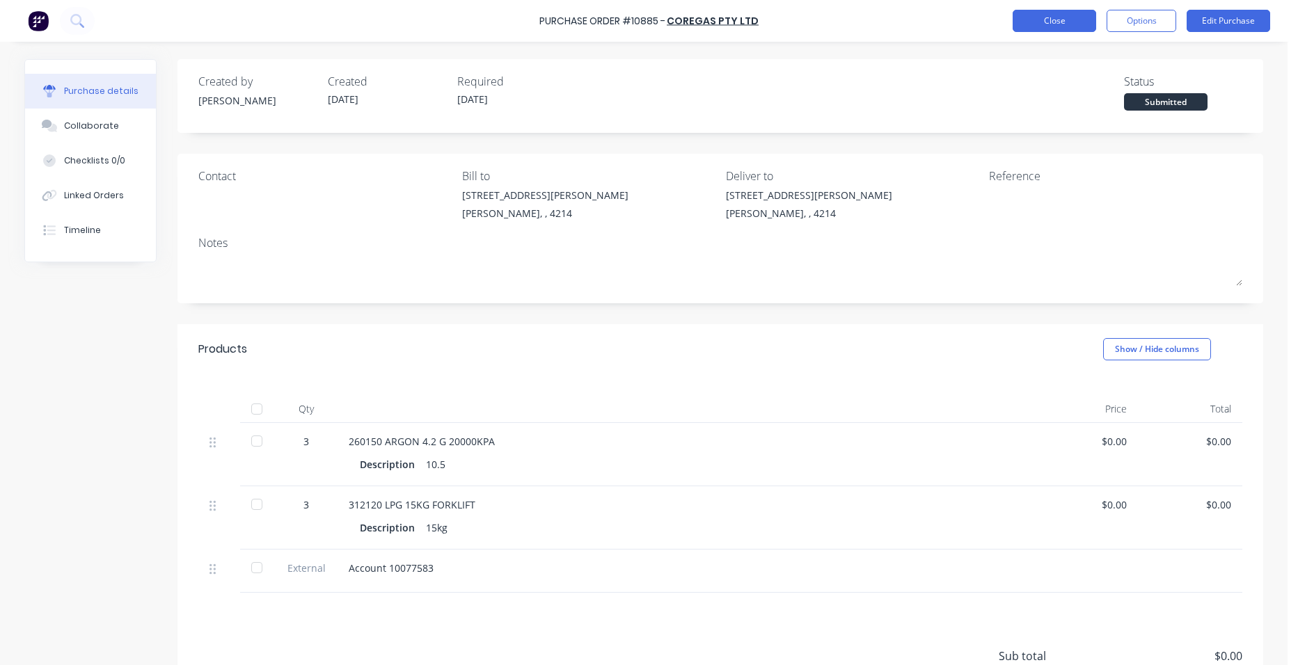
click at [1056, 22] on button "Close" at bounding box center [1053, 21] width 83 height 22
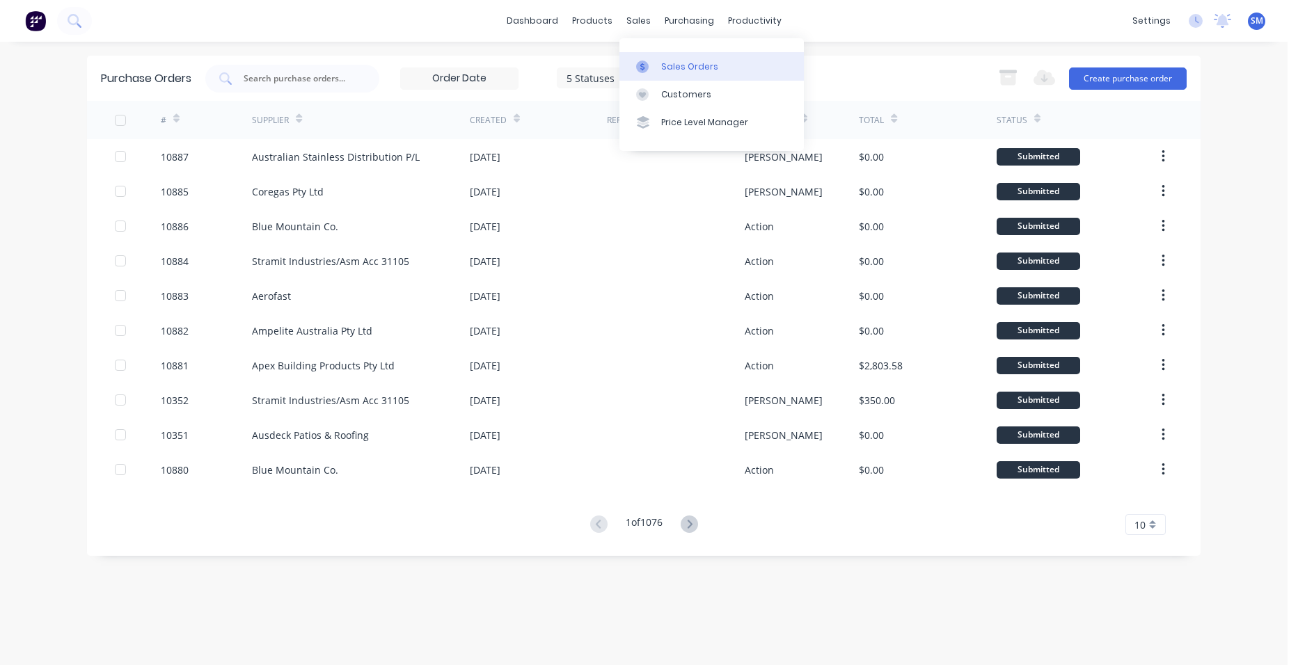
click at [669, 61] on div "Sales Orders" at bounding box center [689, 67] width 57 height 13
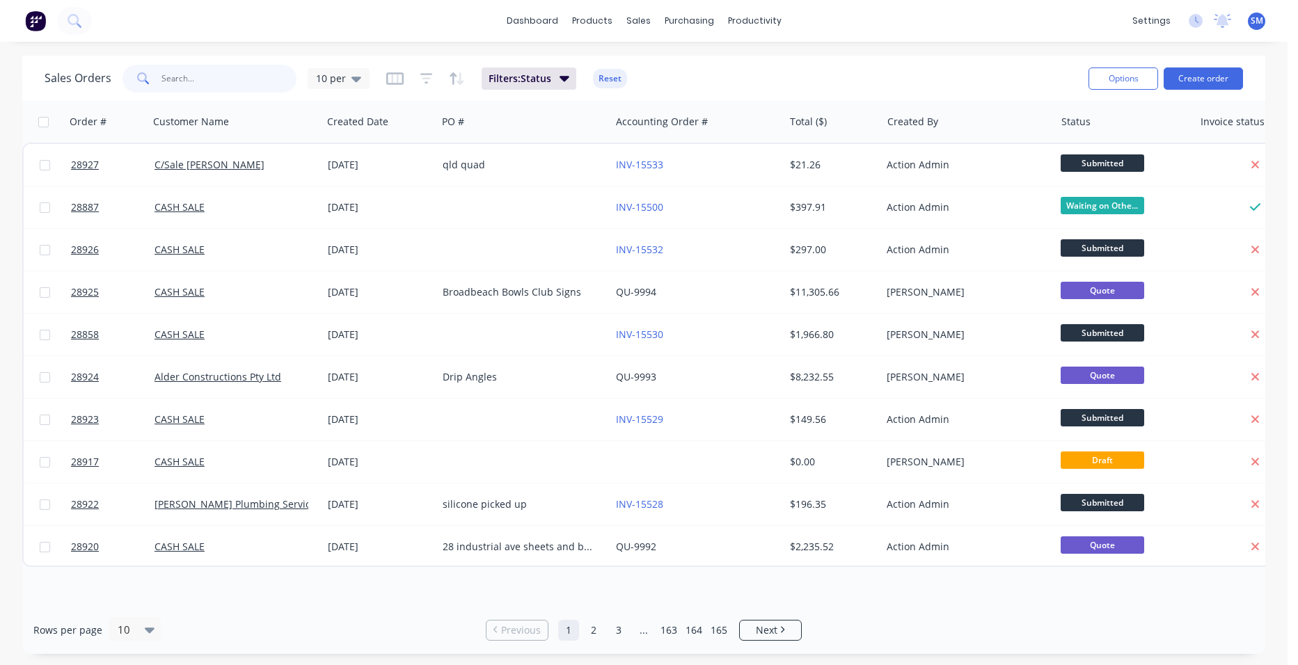
click at [207, 70] on input "text" at bounding box center [229, 79] width 136 height 28
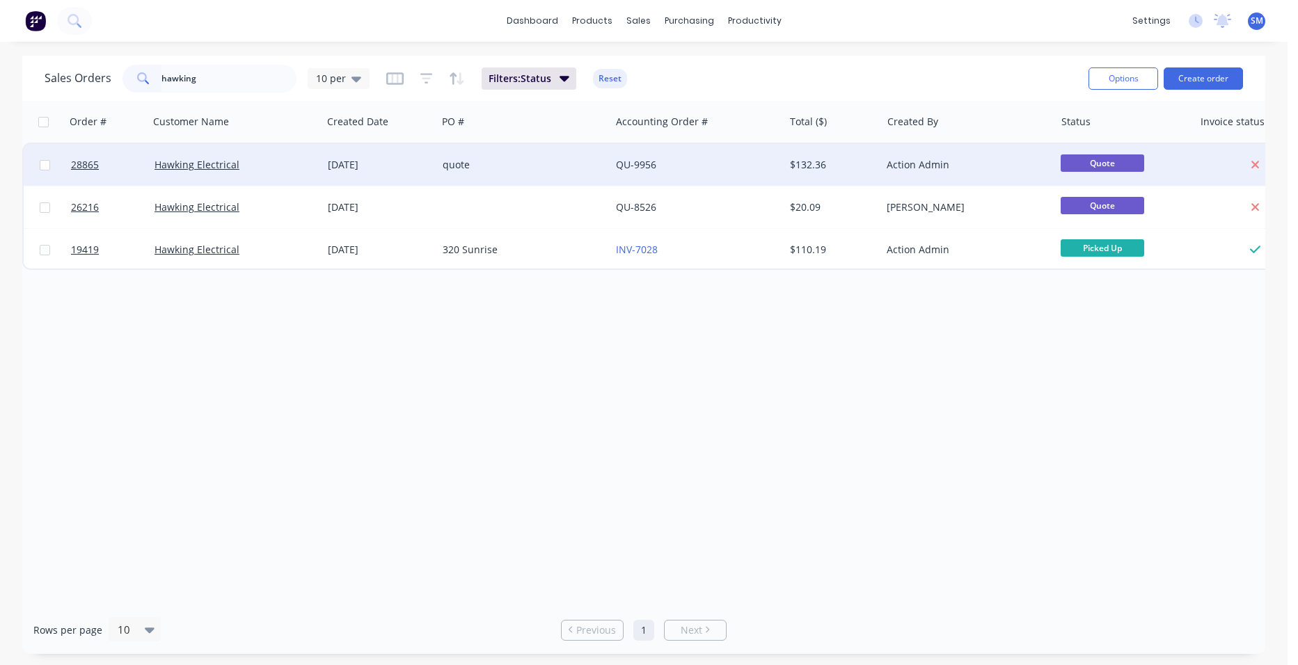
click at [525, 165] on div "quote" at bounding box center [520, 165] width 154 height 14
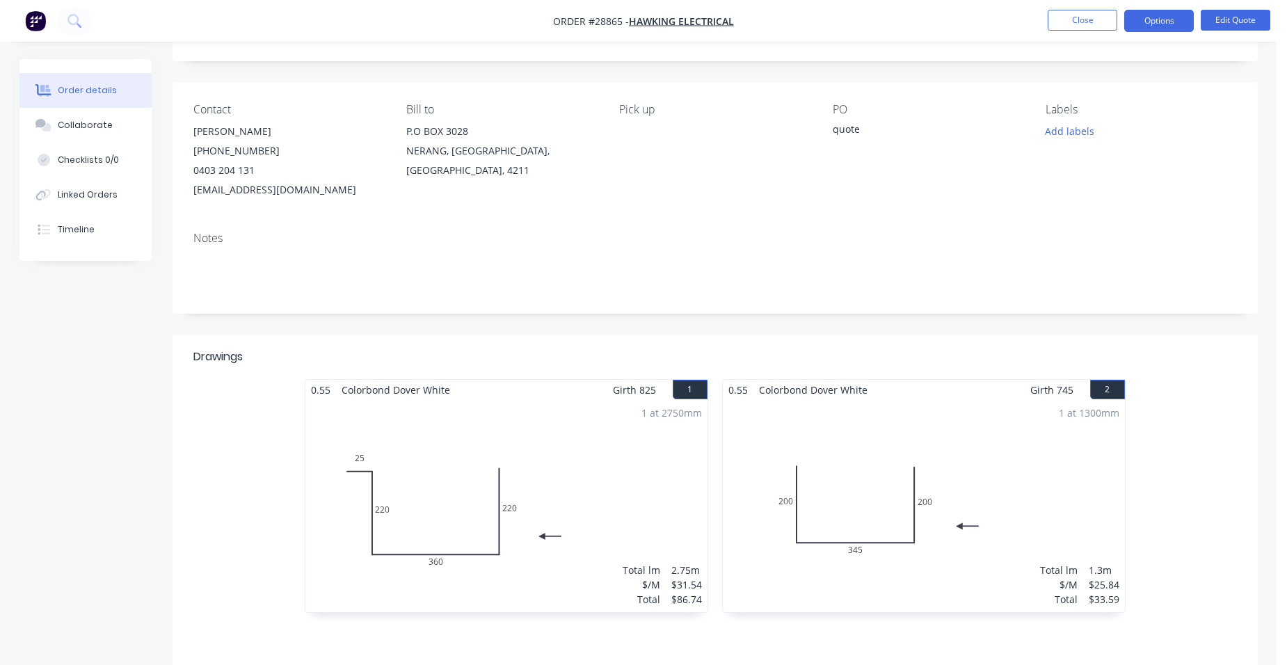
scroll to position [139, 0]
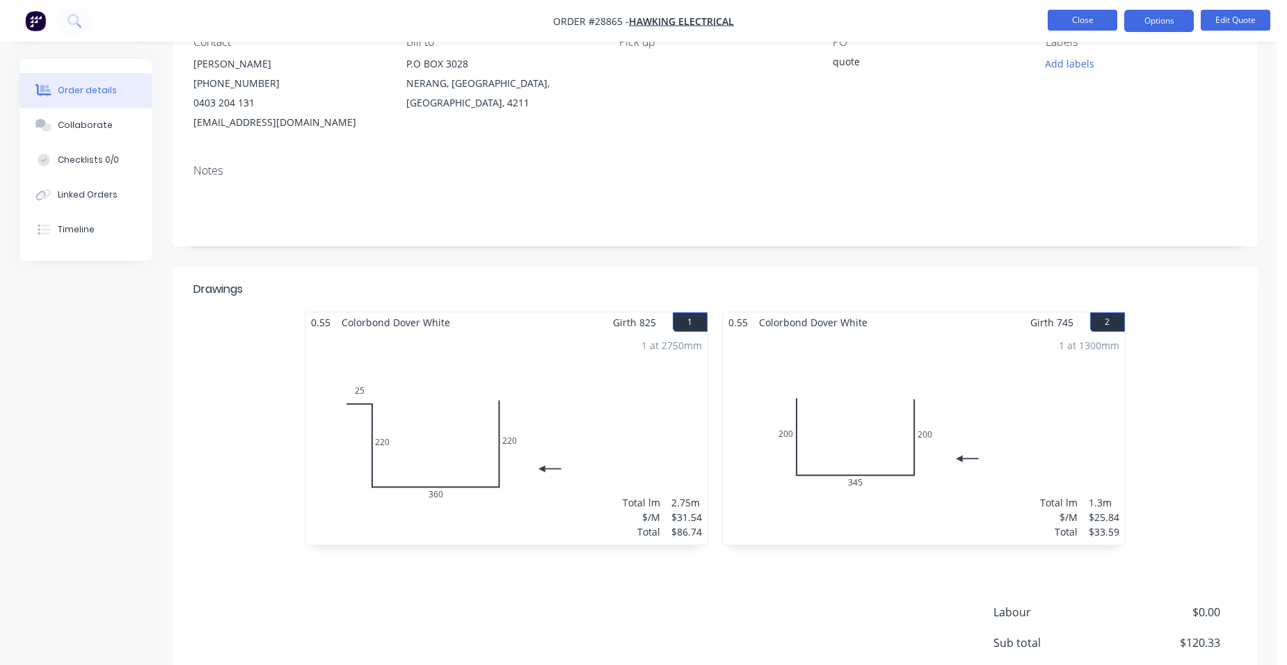
click at [1088, 10] on button "Close" at bounding box center [1083, 20] width 70 height 21
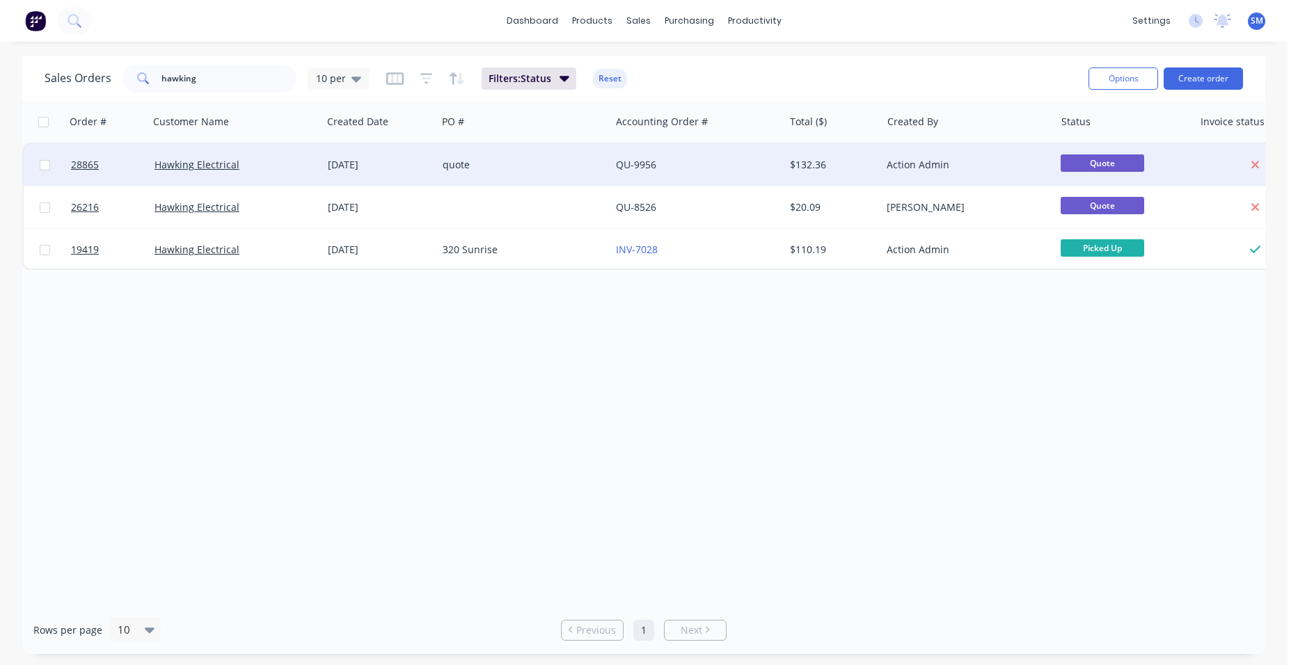
click at [497, 170] on div "quote" at bounding box center [523, 165] width 173 height 42
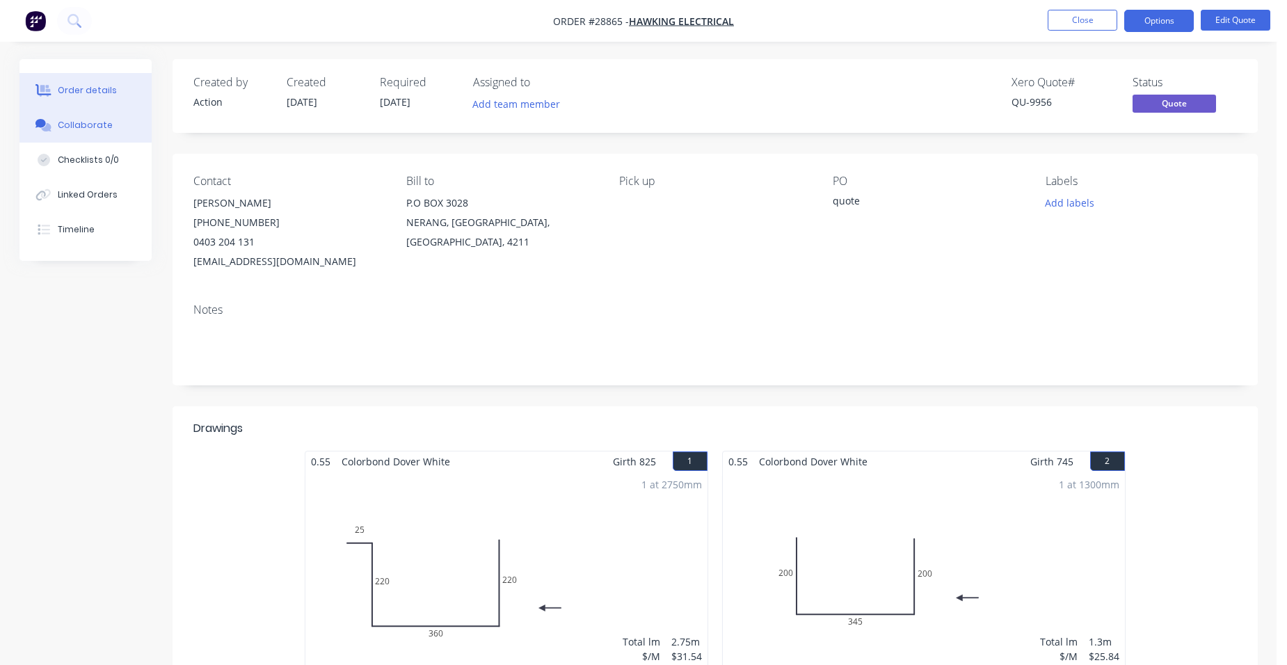
click at [109, 125] on button "Collaborate" at bounding box center [85, 125] width 132 height 35
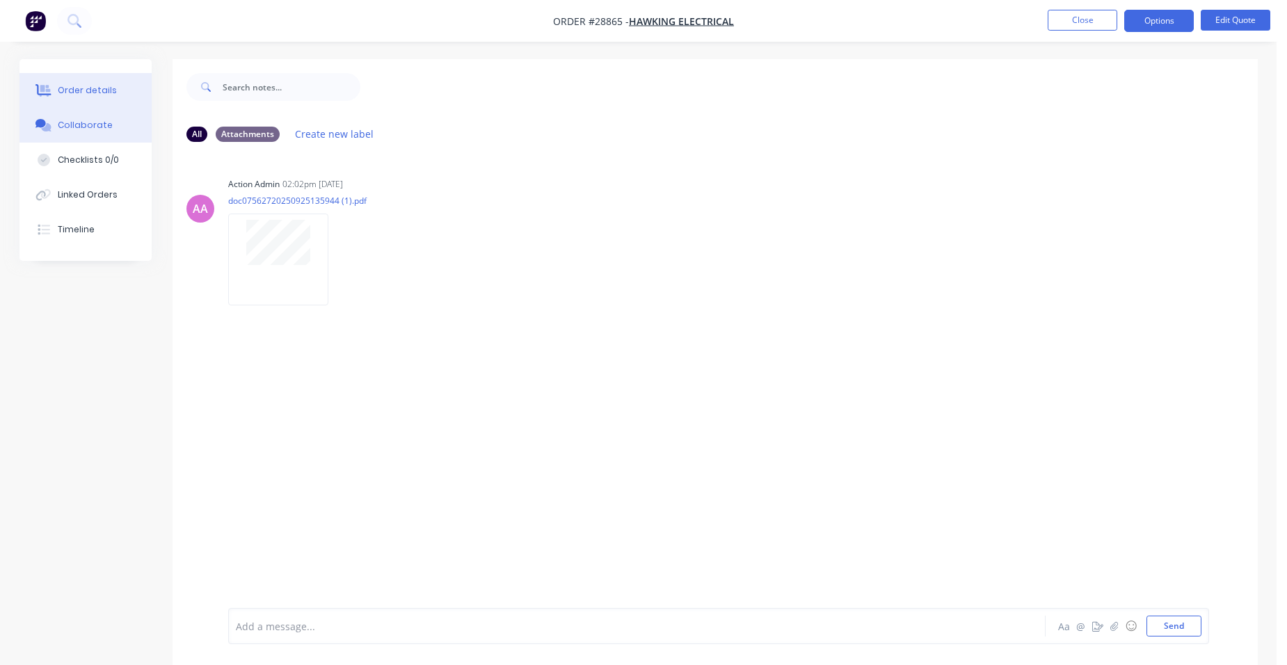
click at [89, 90] on div "Order details" at bounding box center [87, 90] width 59 height 13
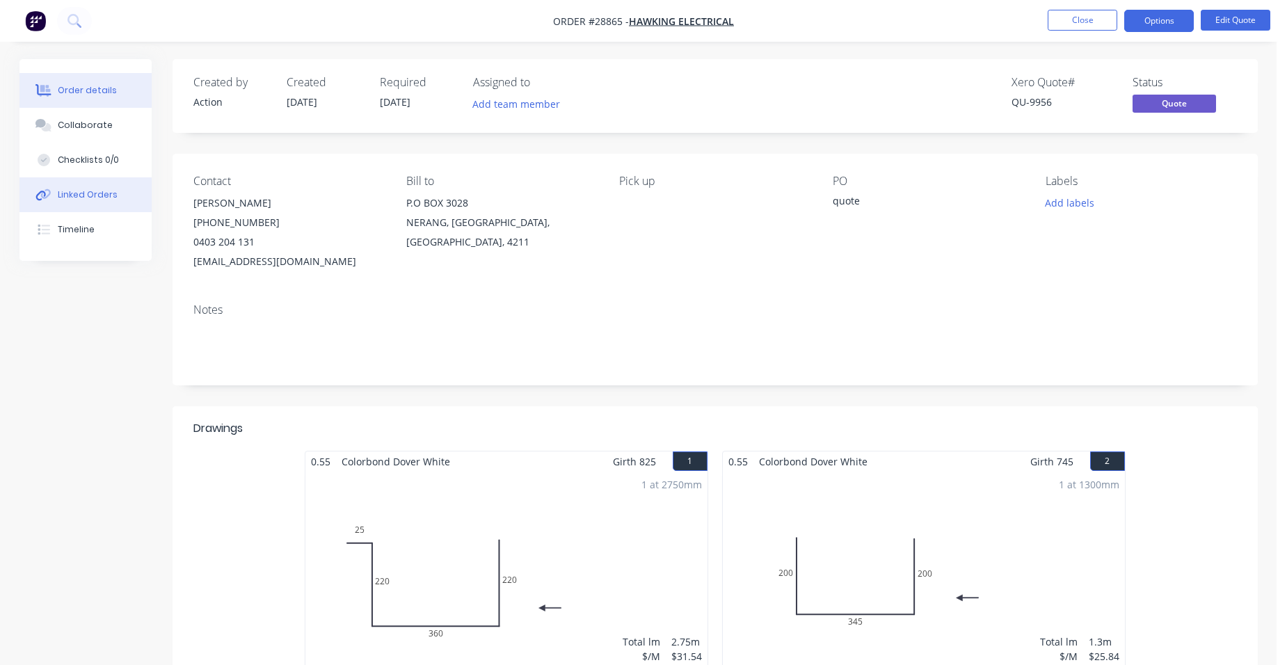
click at [97, 196] on div "Linked Orders" at bounding box center [88, 195] width 60 height 13
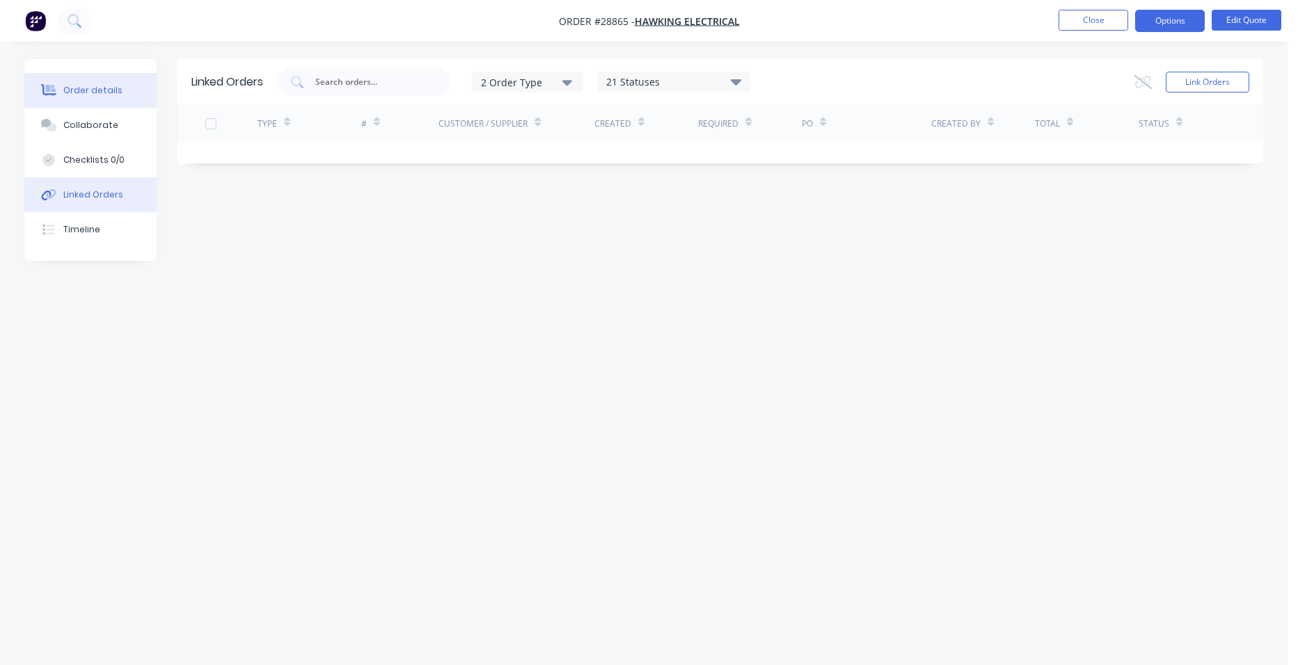
click at [86, 87] on div "Order details" at bounding box center [92, 90] width 59 height 13
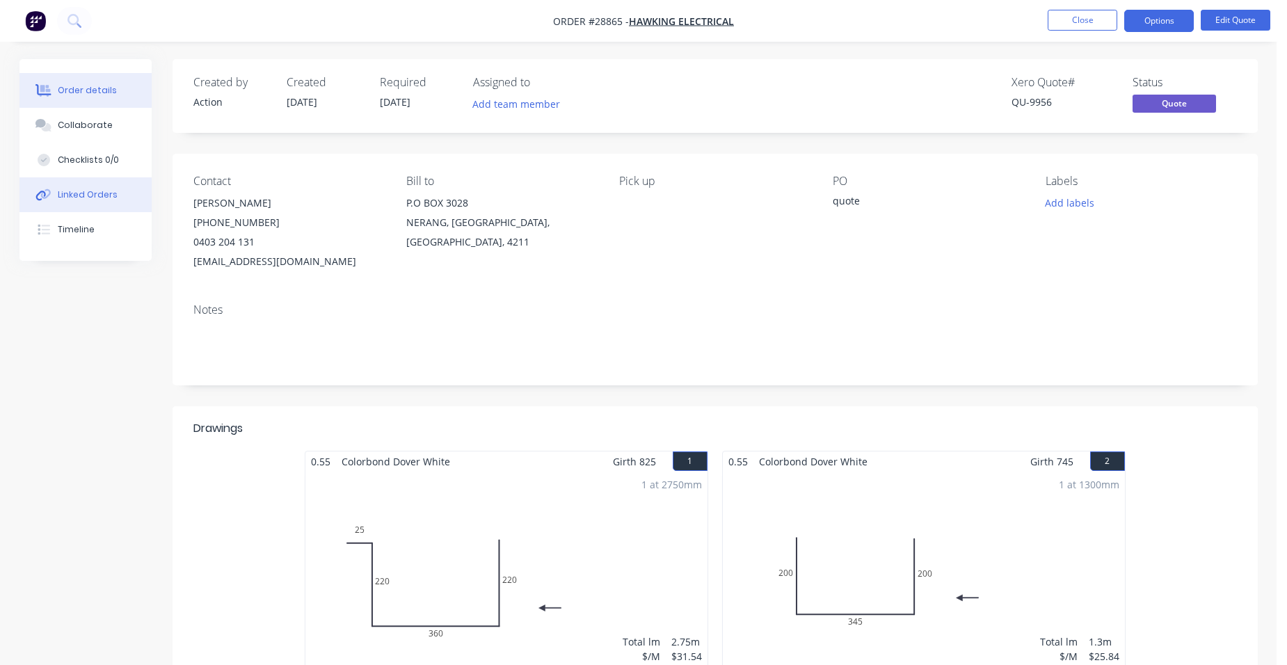
click at [116, 205] on button "Linked Orders" at bounding box center [85, 194] width 132 height 35
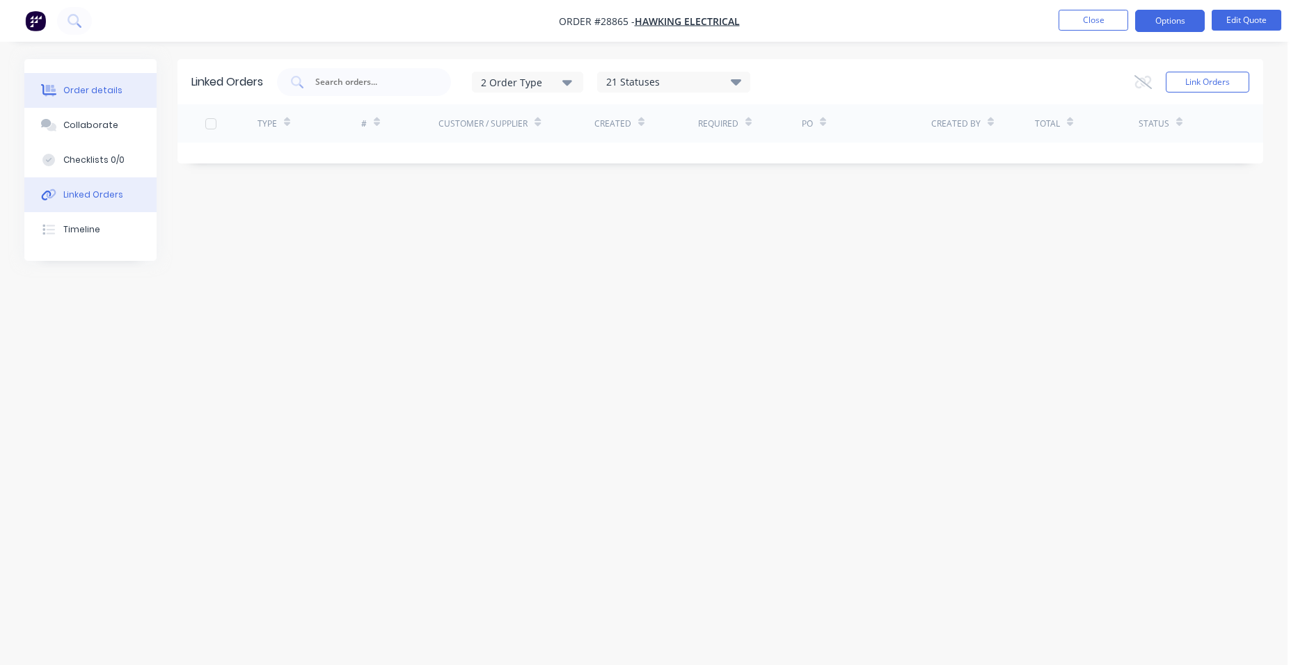
click at [94, 95] on div "Order details" at bounding box center [92, 90] width 59 height 13
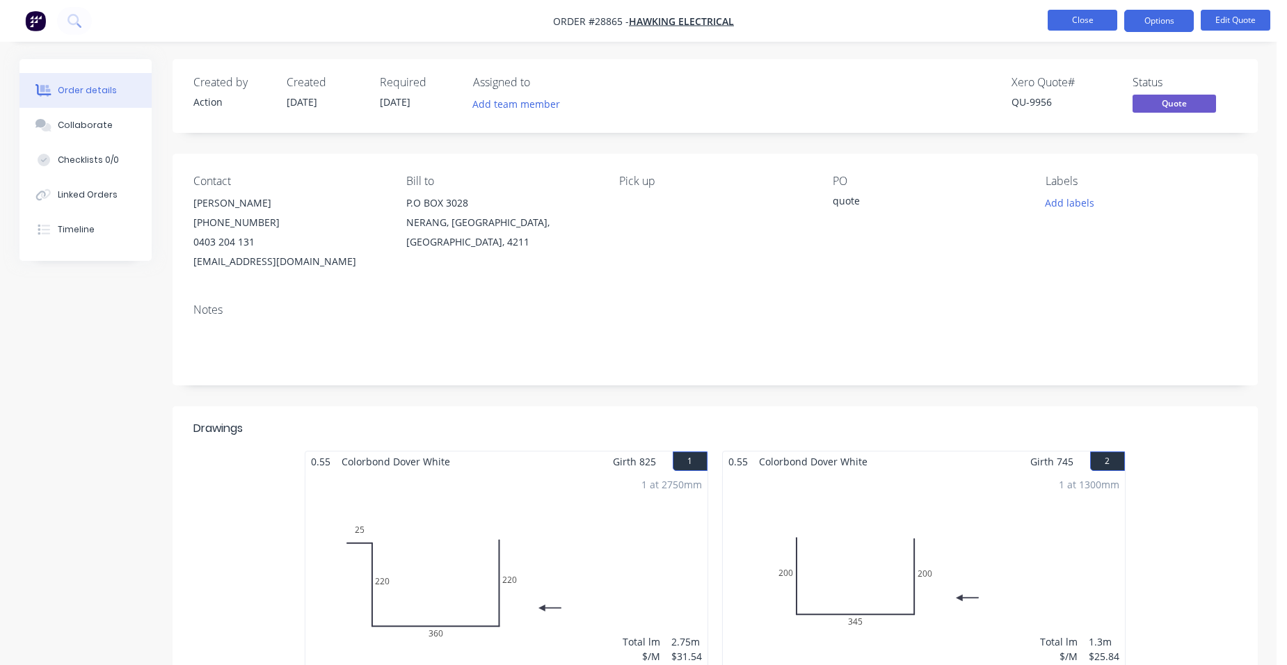
click at [1075, 11] on button "Close" at bounding box center [1083, 20] width 70 height 21
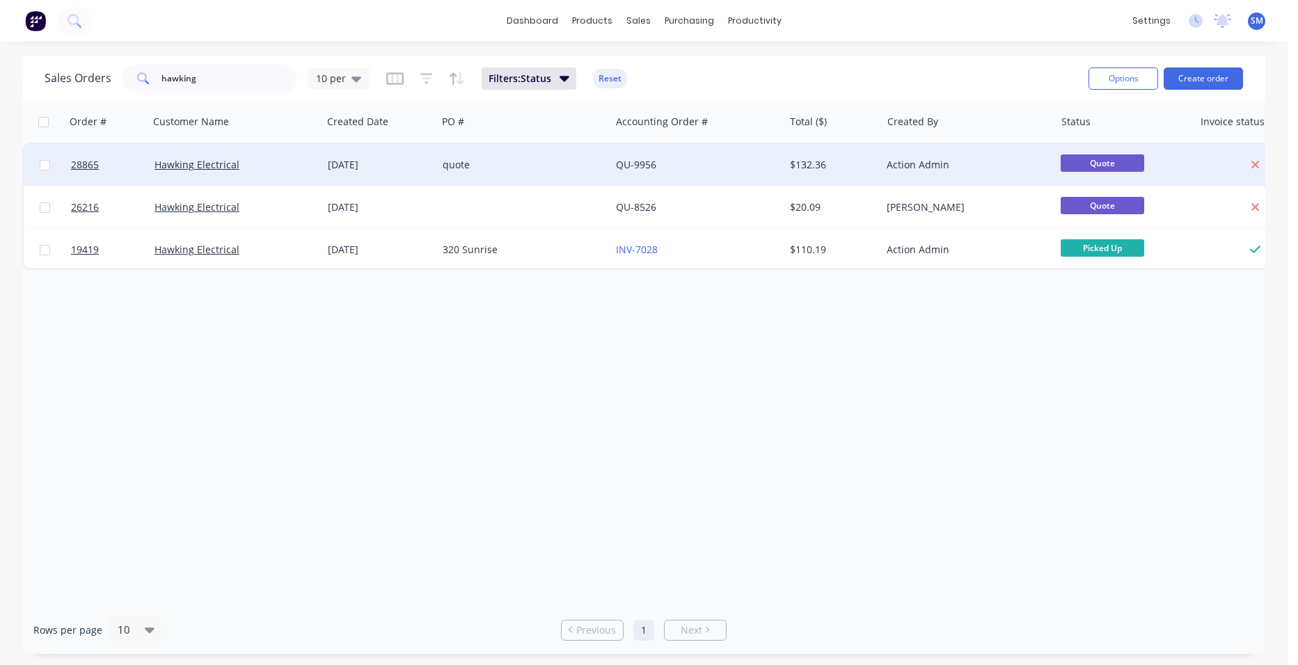
click at [708, 159] on div "QU-9956" at bounding box center [693, 165] width 154 height 14
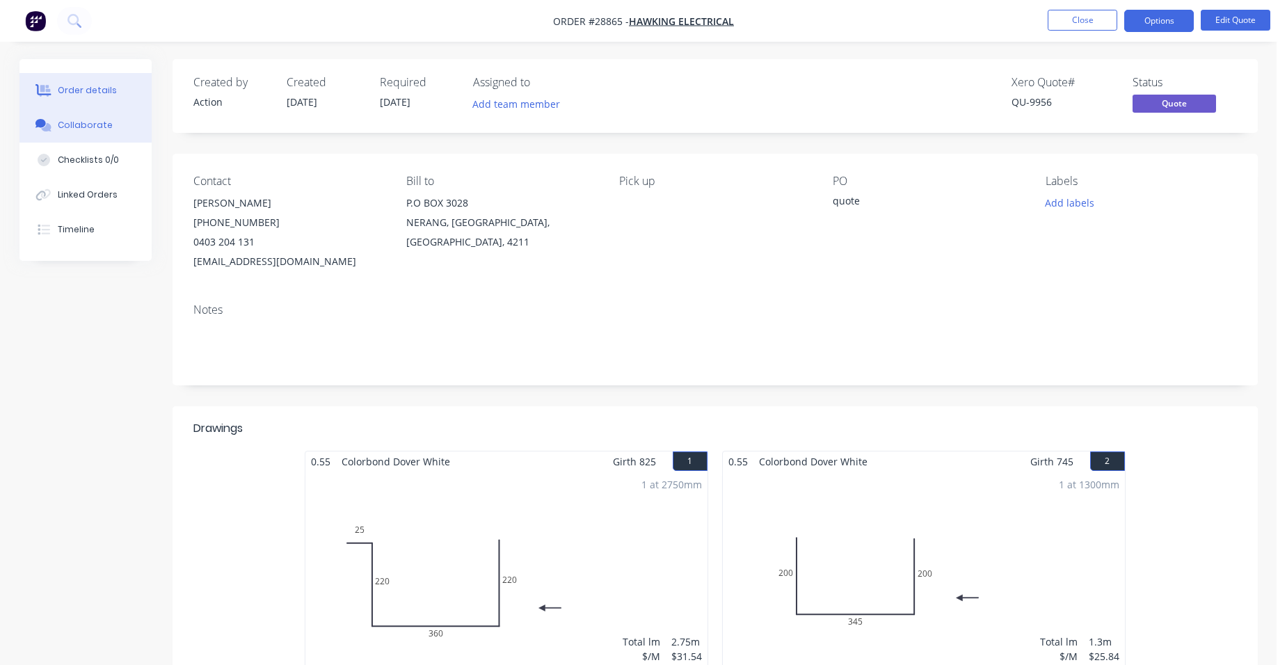
click at [122, 120] on button "Collaborate" at bounding box center [85, 125] width 132 height 35
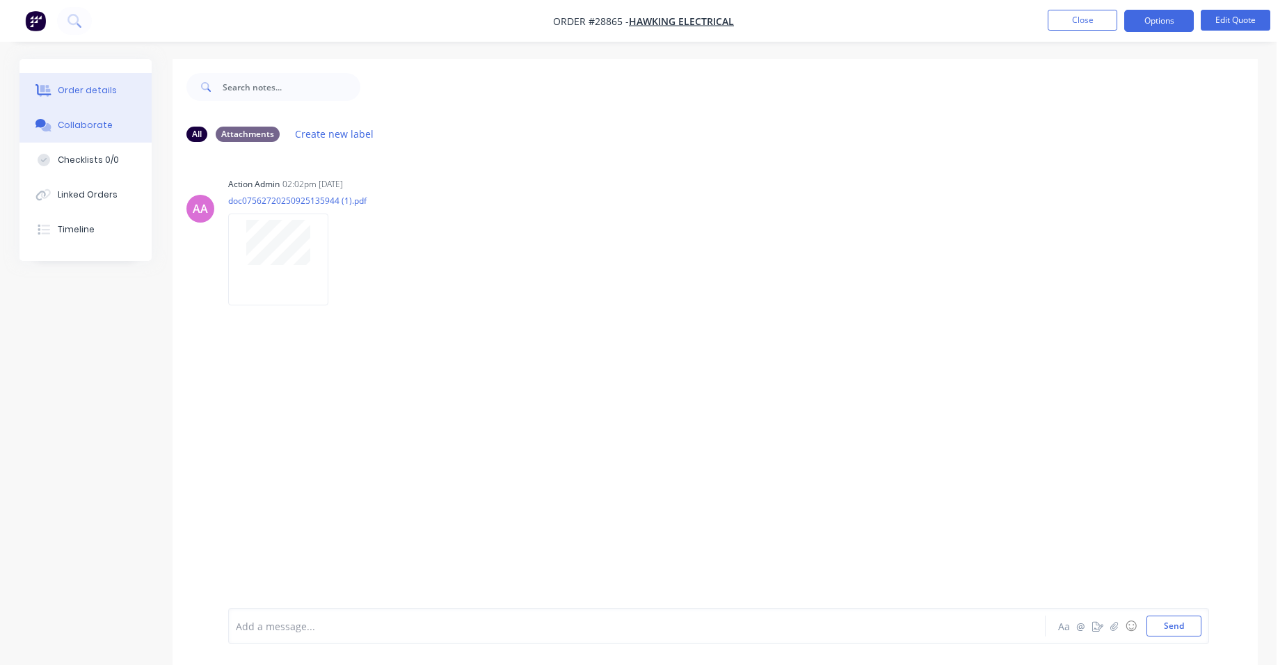
click at [96, 81] on button "Order details" at bounding box center [85, 90] width 132 height 35
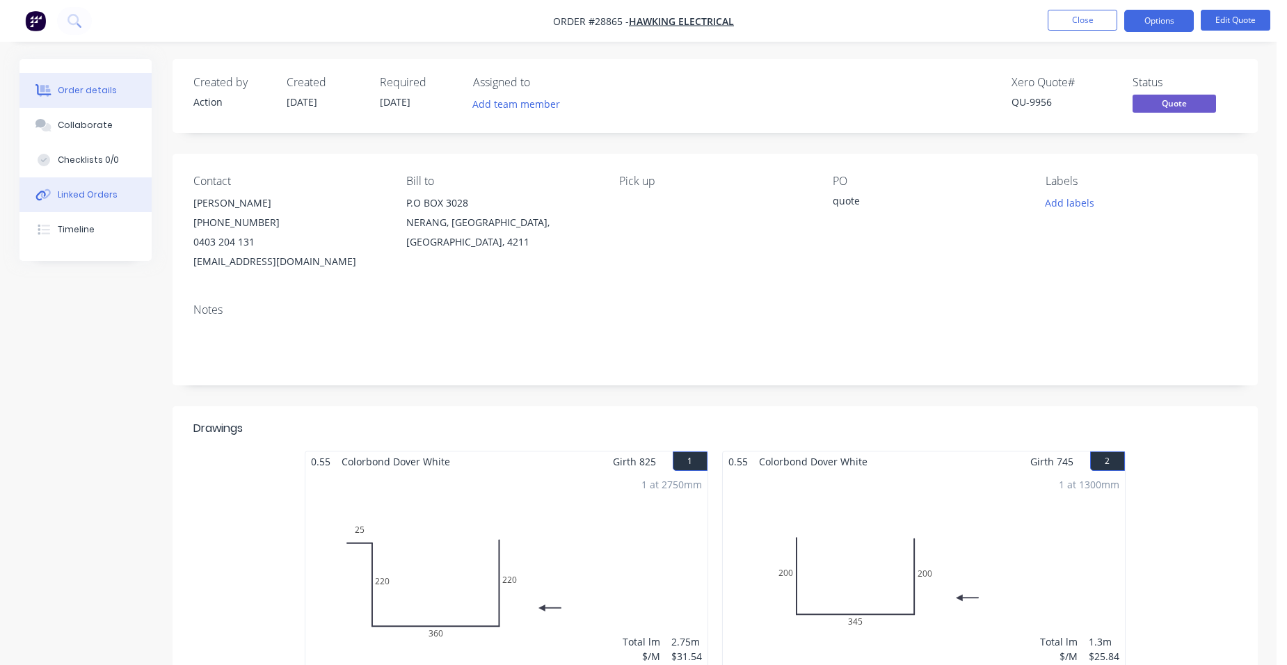
drag, startPoint x: 95, startPoint y: 221, endPoint x: 98, endPoint y: 212, distance: 10.1
click at [96, 221] on button "Timeline" at bounding box center [85, 229] width 132 height 35
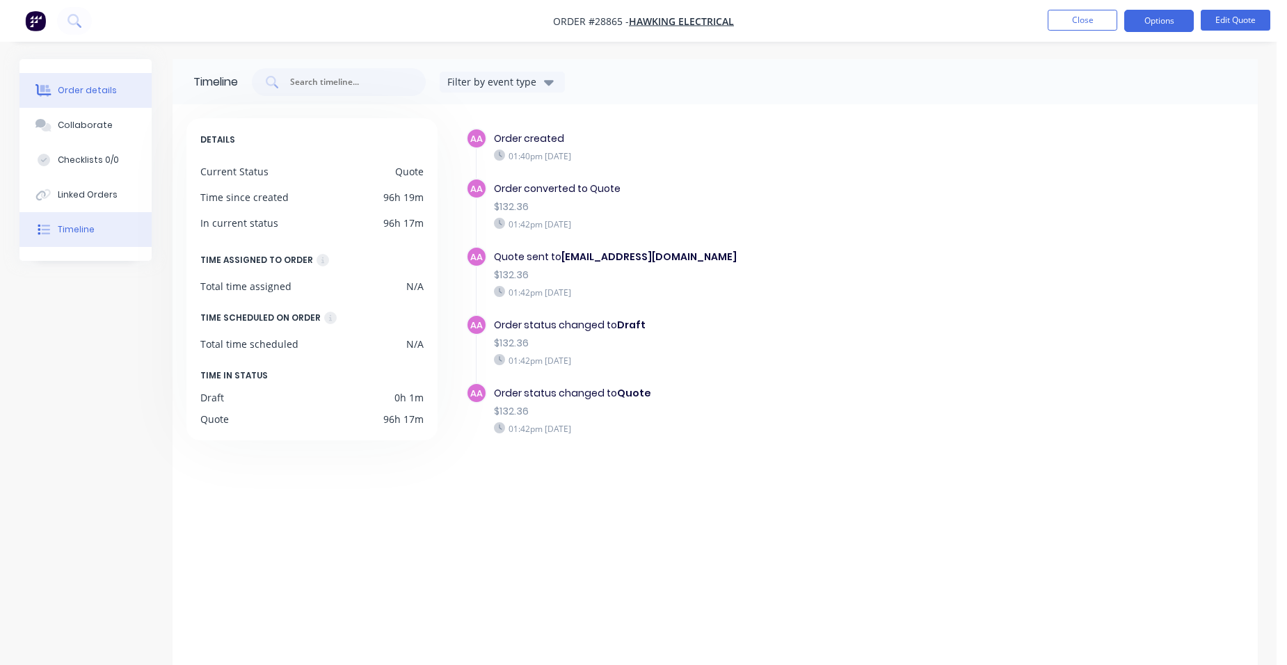
click at [104, 90] on div "Order details" at bounding box center [87, 90] width 59 height 13
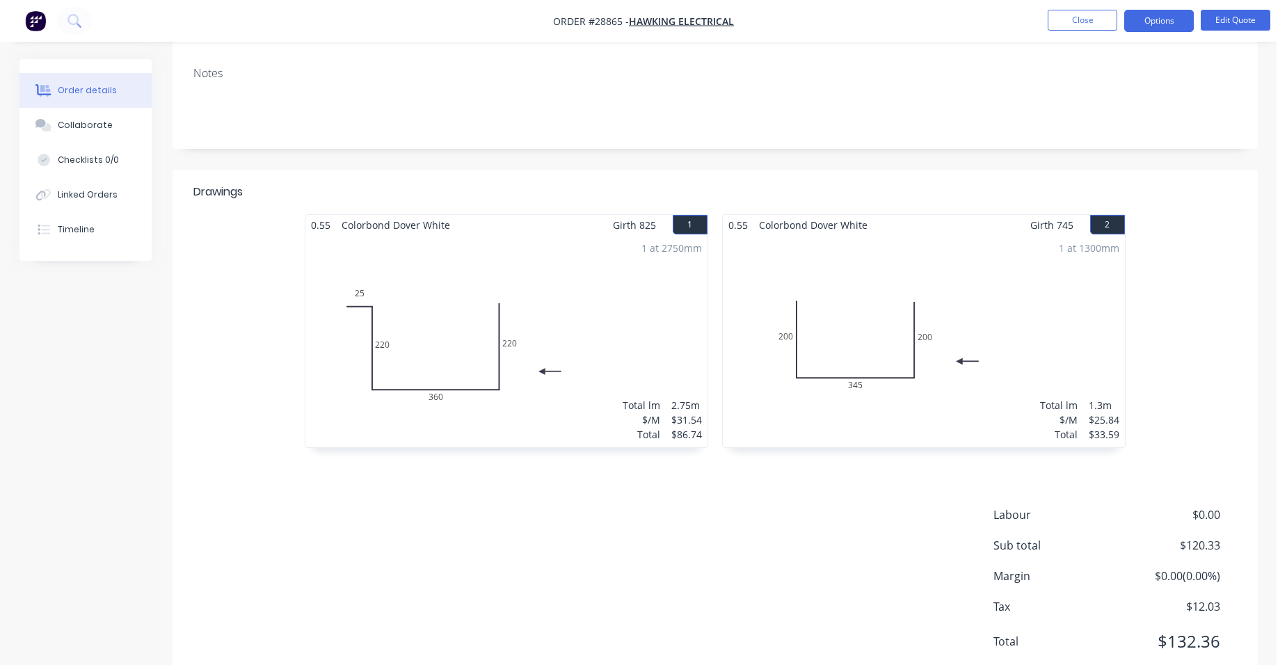
scroll to position [212, 0]
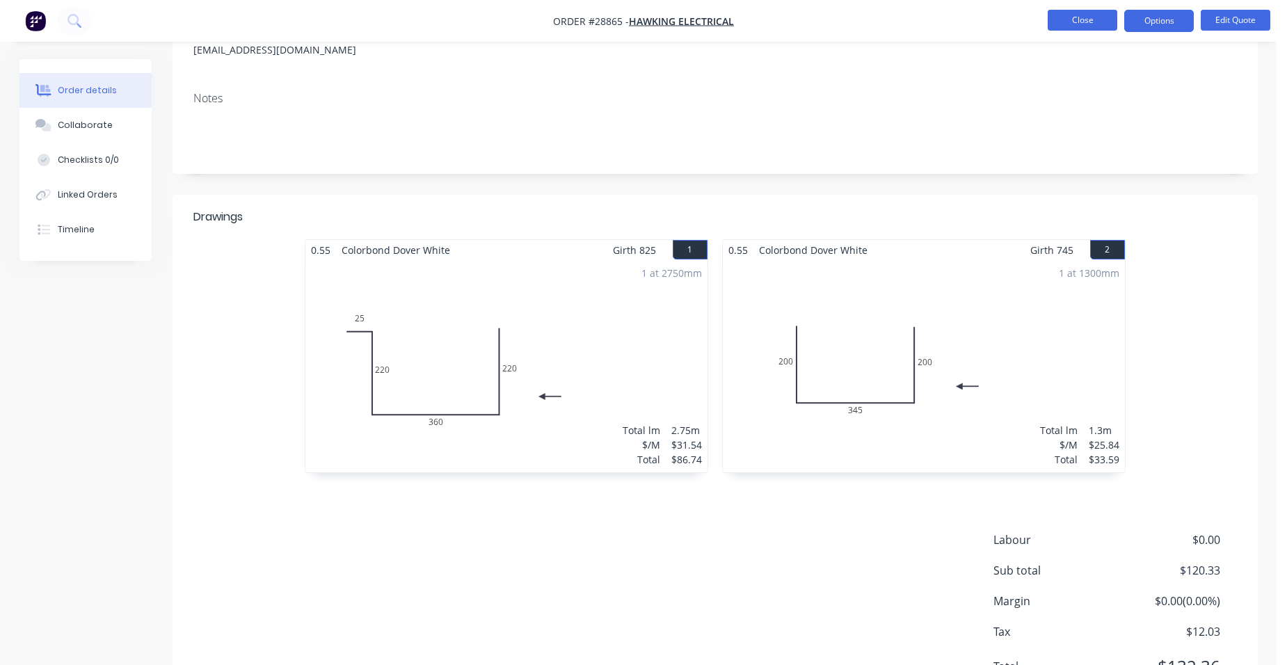
click at [1077, 11] on button "Close" at bounding box center [1083, 20] width 70 height 21
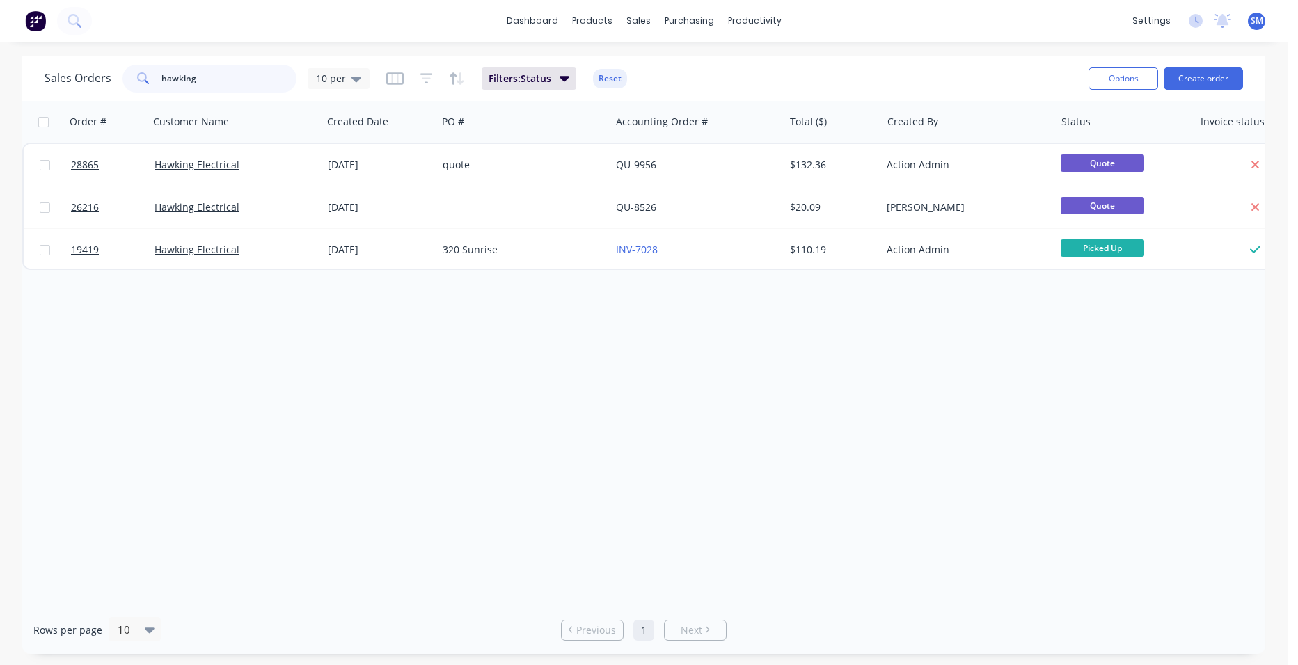
drag, startPoint x: 206, startPoint y: 79, endPoint x: 41, endPoint y: 77, distance: 164.9
click at [108, 92] on div "Sales Orders hawking 10 per" at bounding box center [207, 79] width 325 height 28
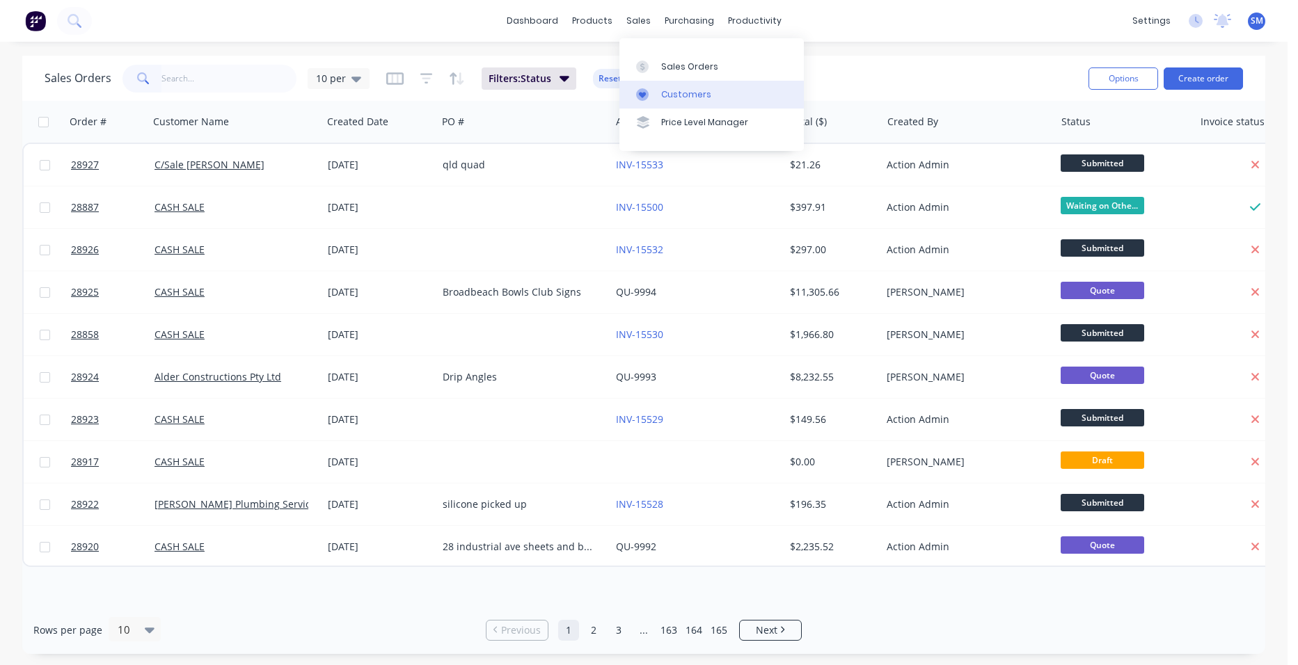
click at [706, 86] on link "Customers" at bounding box center [711, 95] width 184 height 28
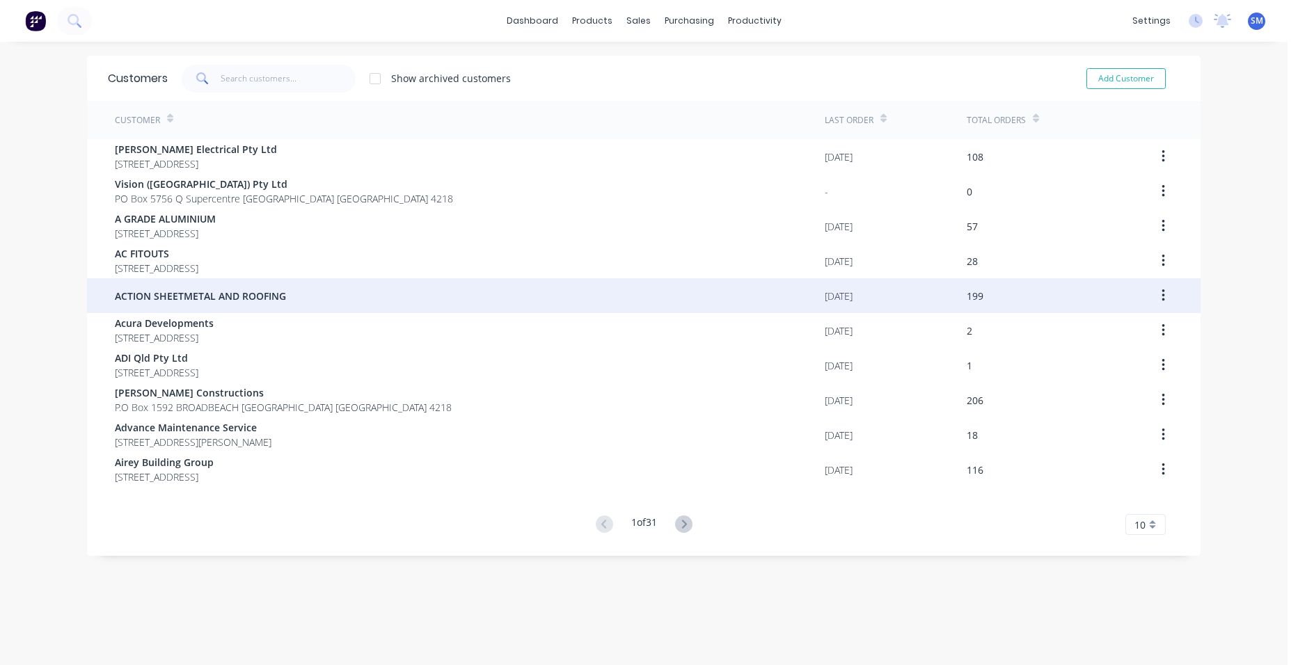
click at [255, 286] on div "ACTION SHEETMETAL AND ROOFING" at bounding box center [470, 295] width 710 height 35
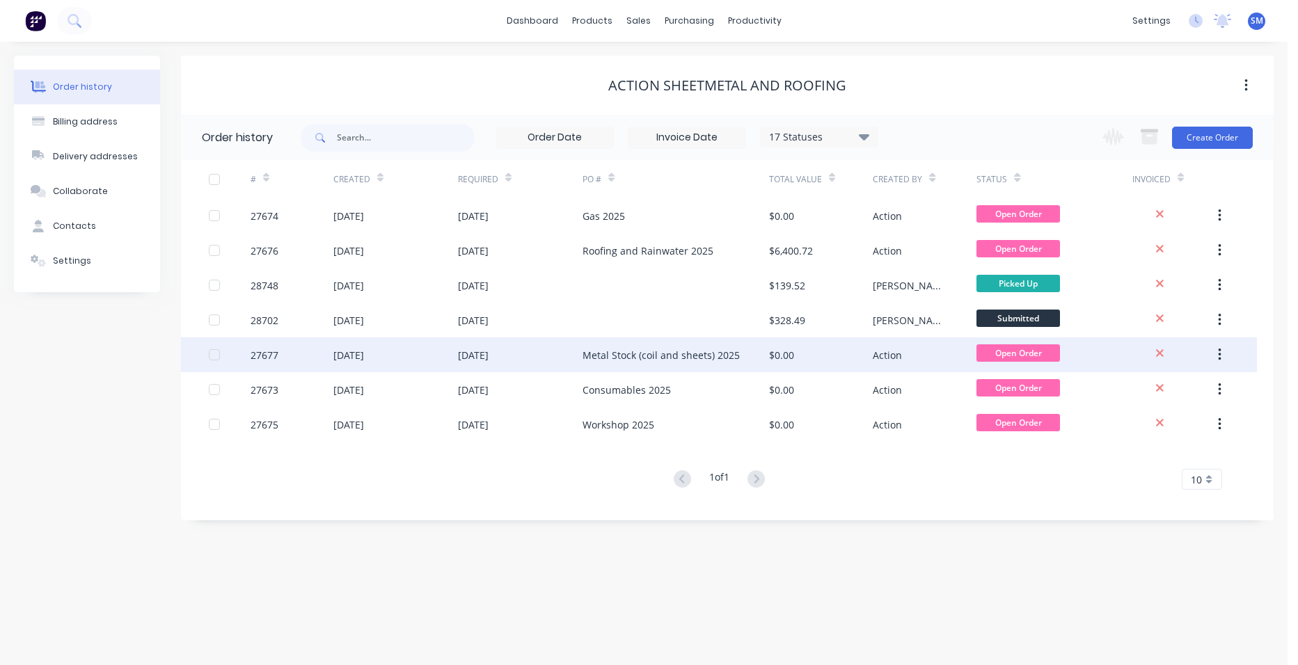
click at [637, 351] on div "Metal Stock (coil and sheets) 2025" at bounding box center [660, 355] width 157 height 15
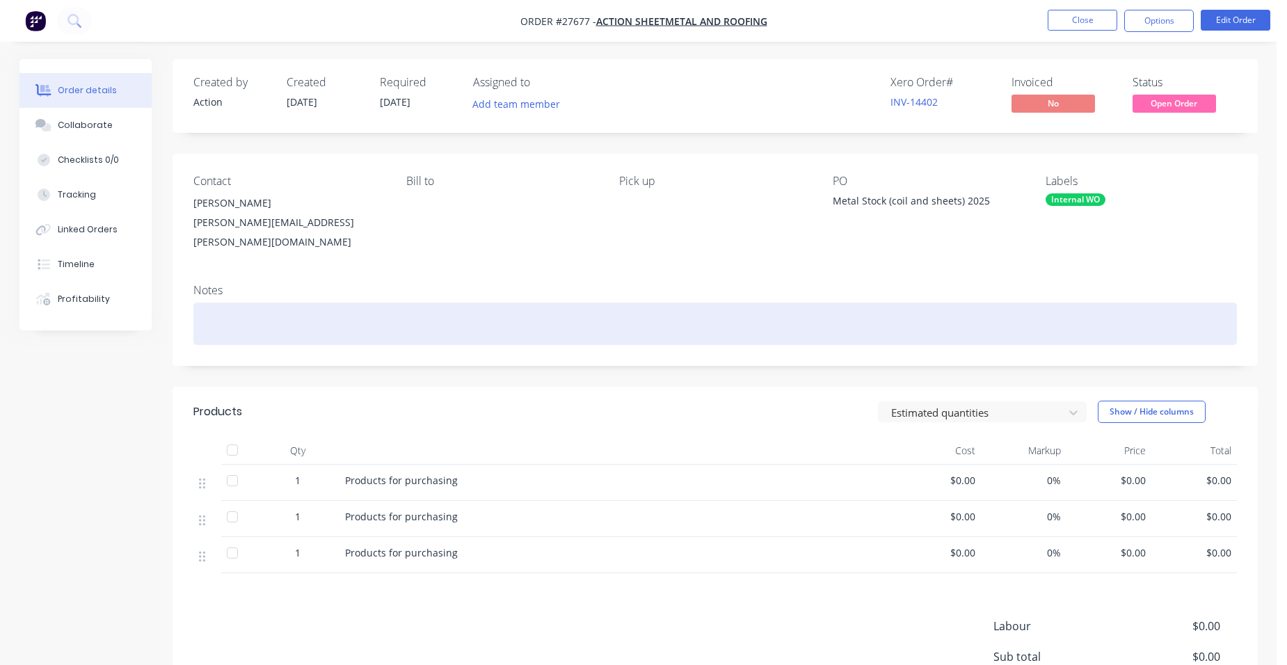
scroll to position [70, 0]
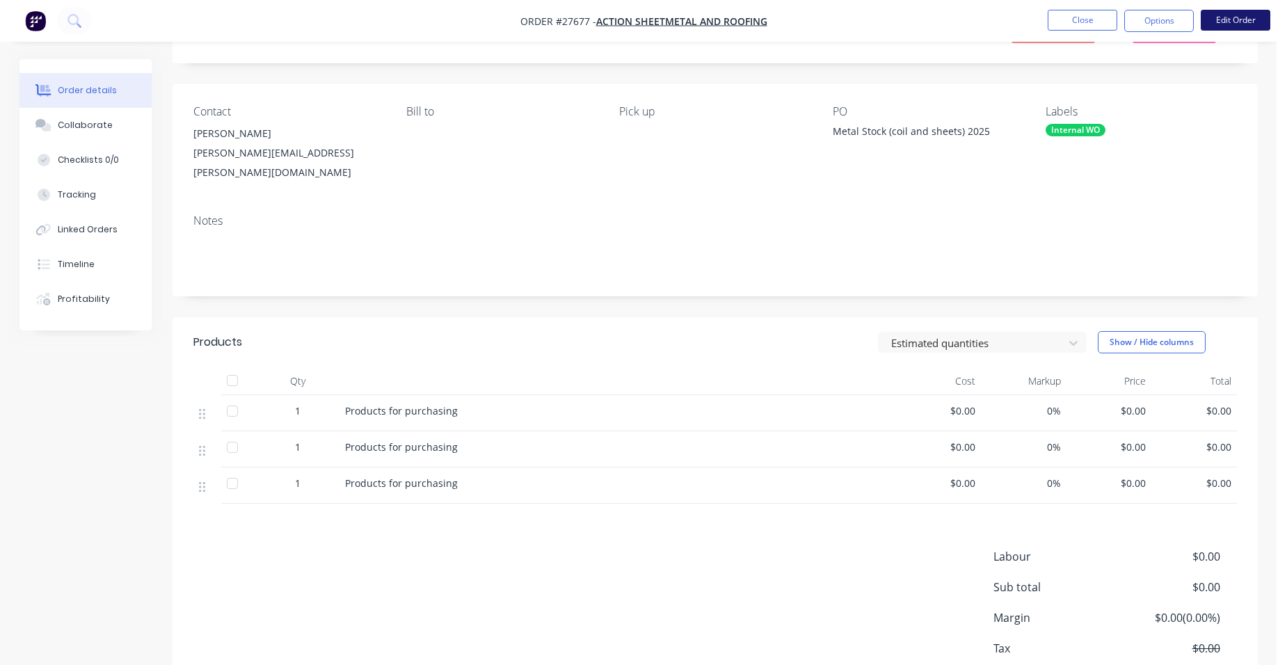
click at [1232, 15] on button "Edit Order" at bounding box center [1236, 20] width 70 height 21
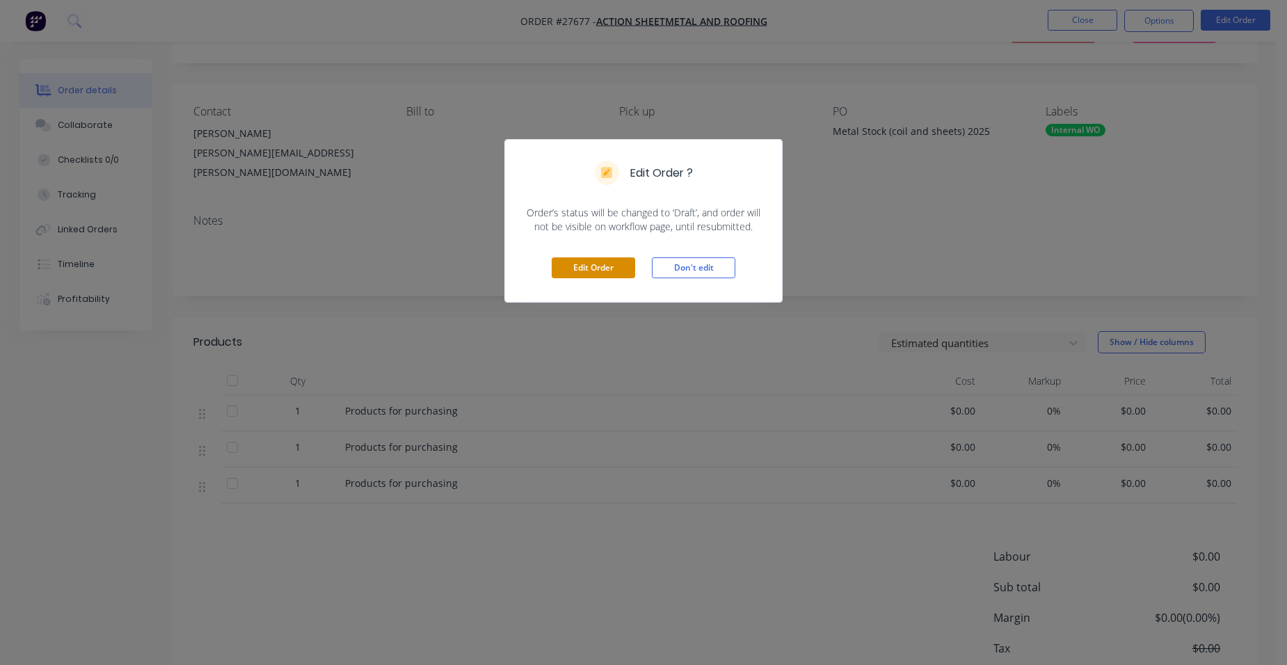
click at [563, 258] on button "Edit Order" at bounding box center [593, 267] width 83 height 21
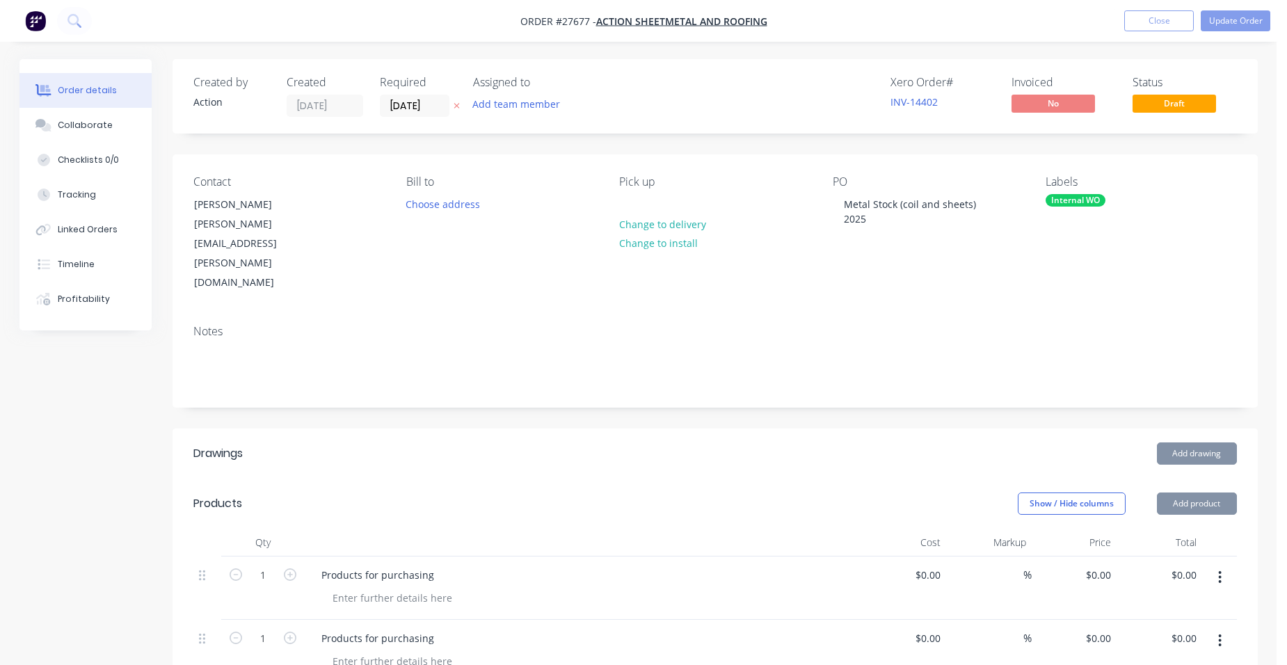
scroll to position [278, 0]
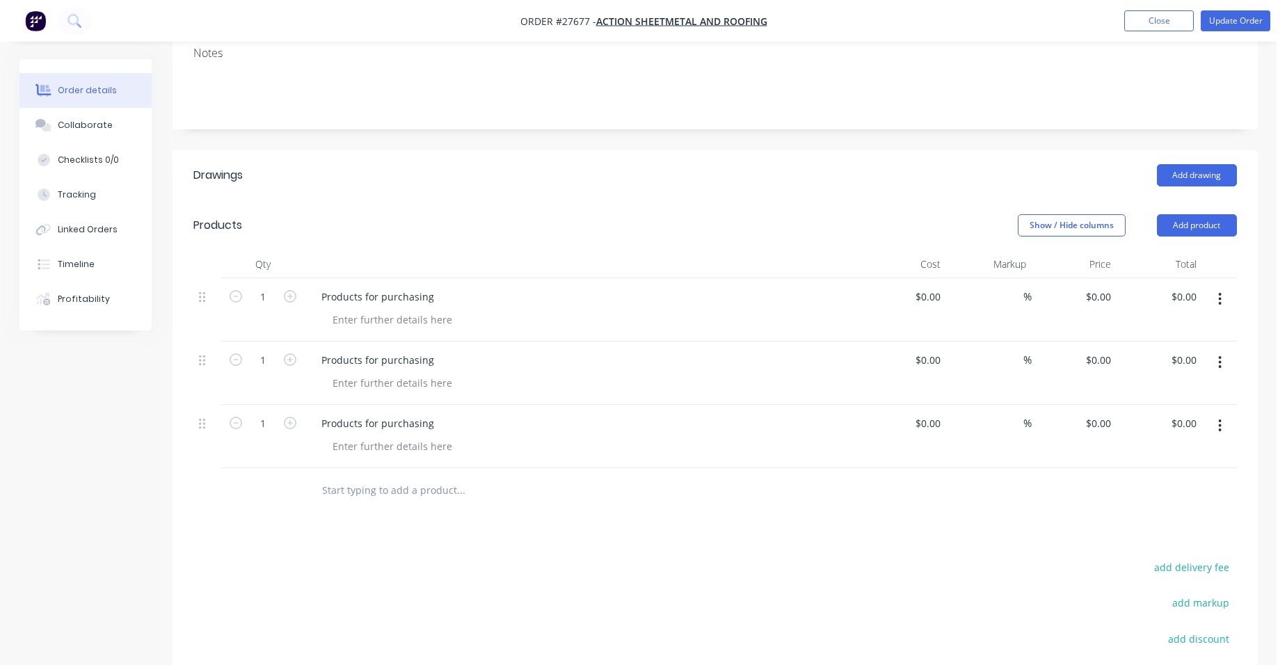
click at [1215, 413] on button "button" at bounding box center [1220, 425] width 33 height 25
click at [1163, 480] on div "Duplicate" at bounding box center [1170, 490] width 107 height 20
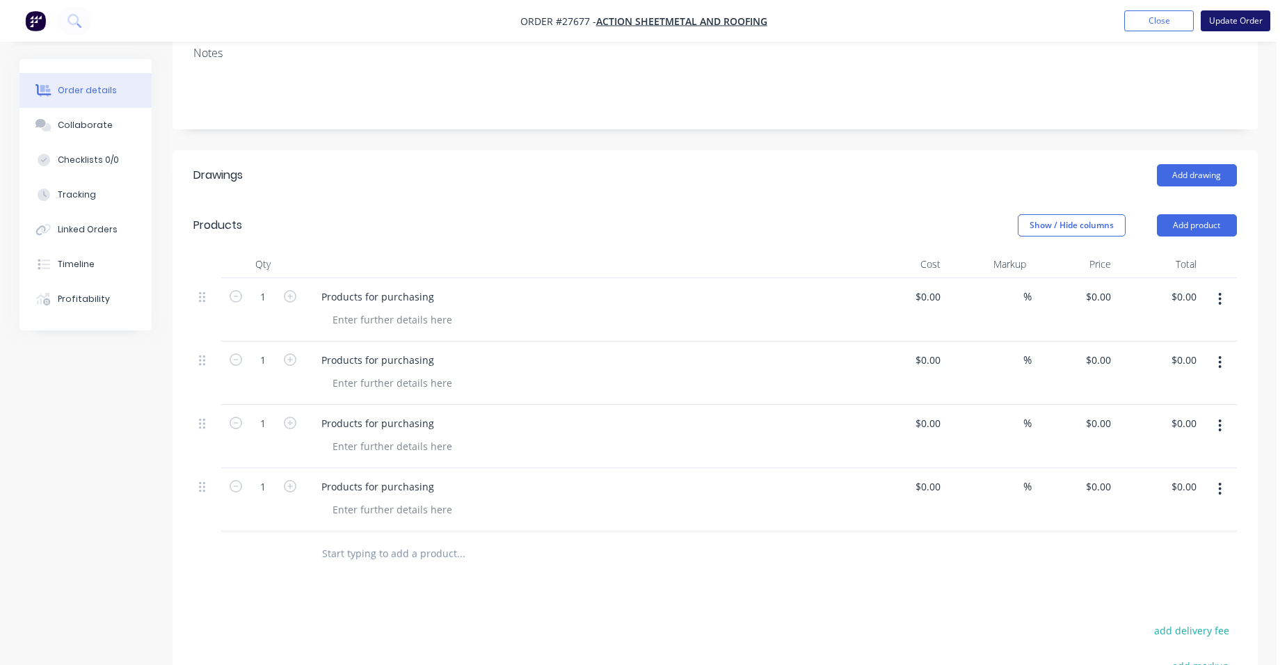
click at [1248, 25] on button "Update Order" at bounding box center [1236, 20] width 70 height 21
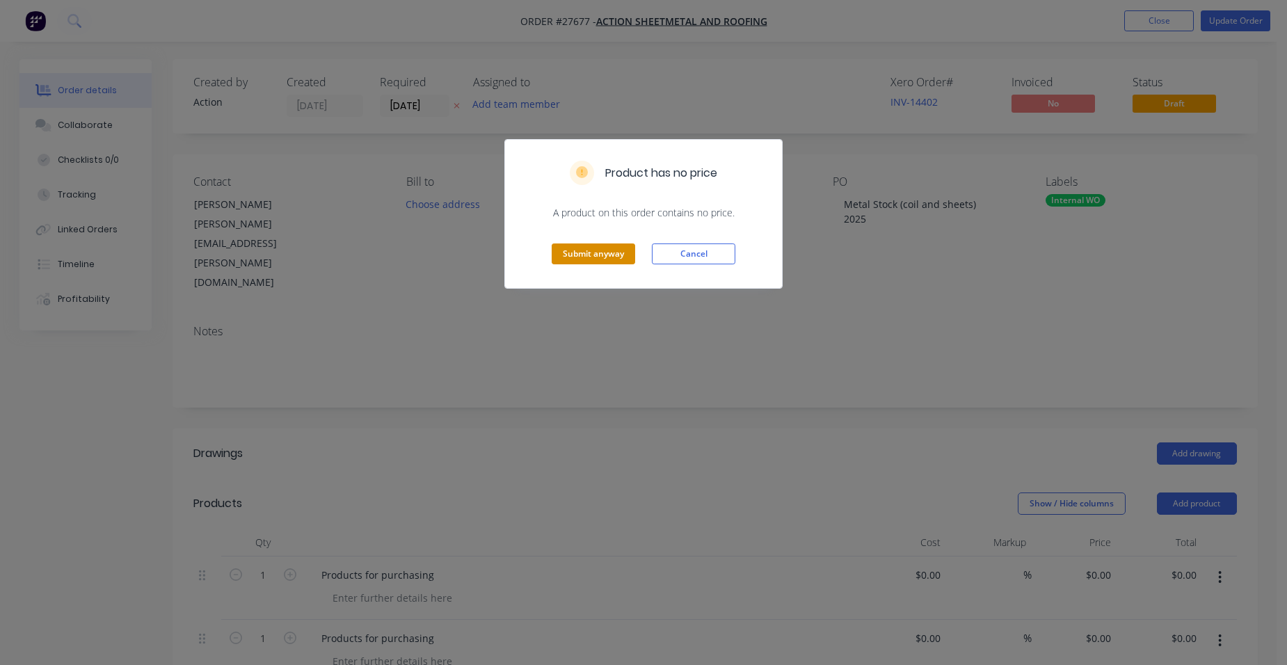
click at [588, 248] on button "Submit anyway" at bounding box center [593, 254] width 83 height 21
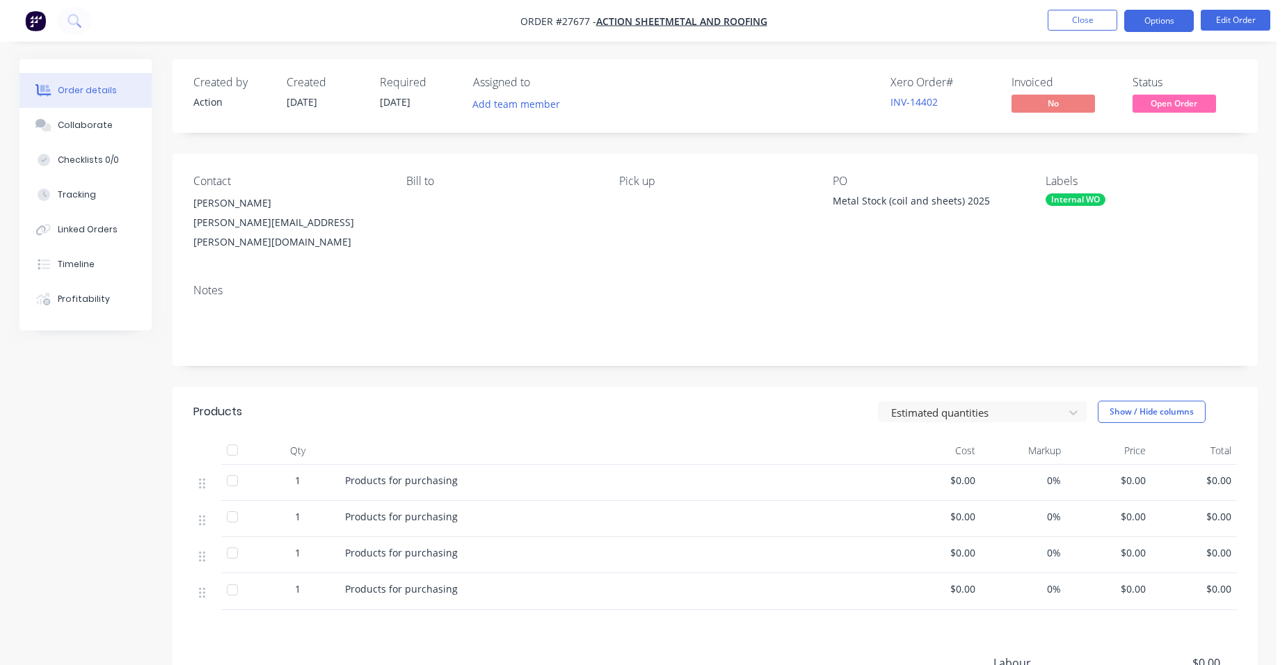
click at [1153, 16] on button "Options" at bounding box center [1159, 21] width 70 height 22
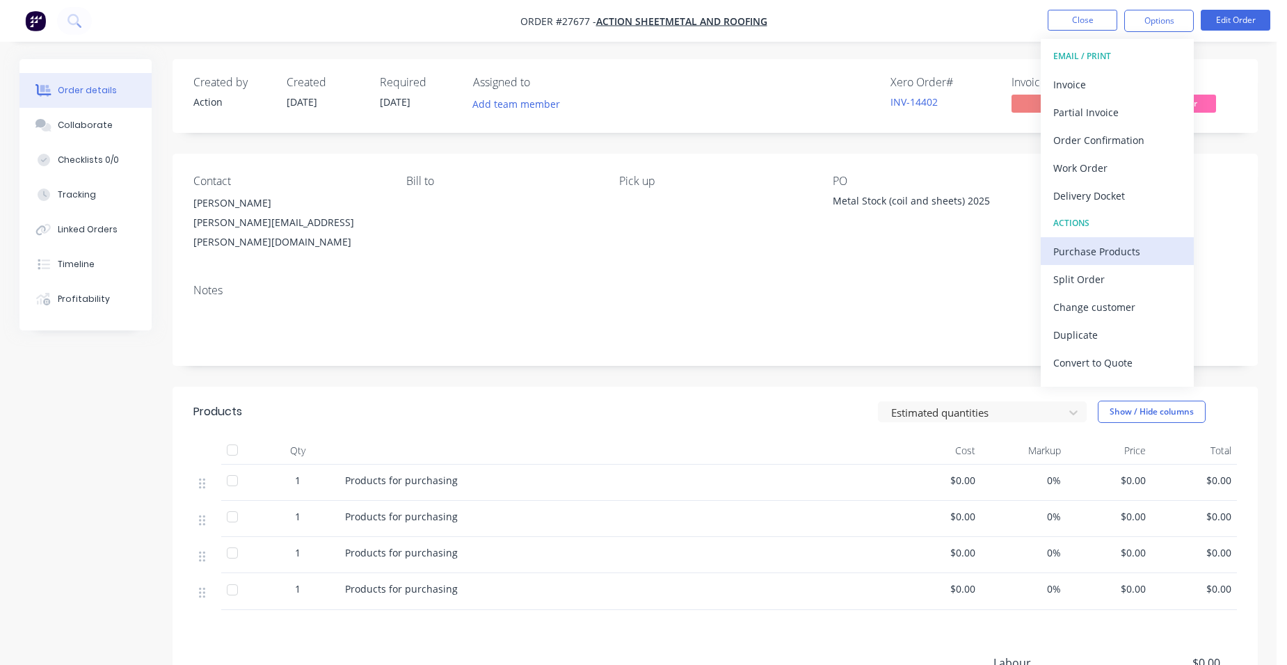
click at [1127, 258] on div "Purchase Products" at bounding box center [1117, 251] width 128 height 20
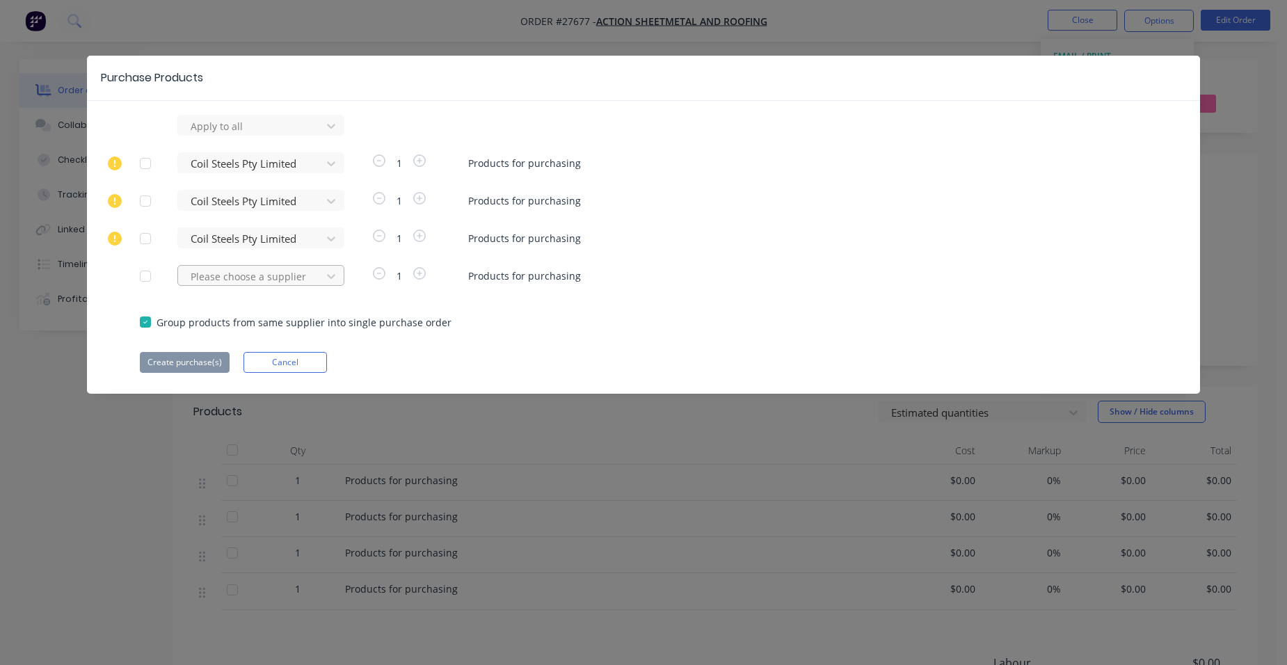
click at [248, 277] on div at bounding box center [251, 276] width 125 height 17
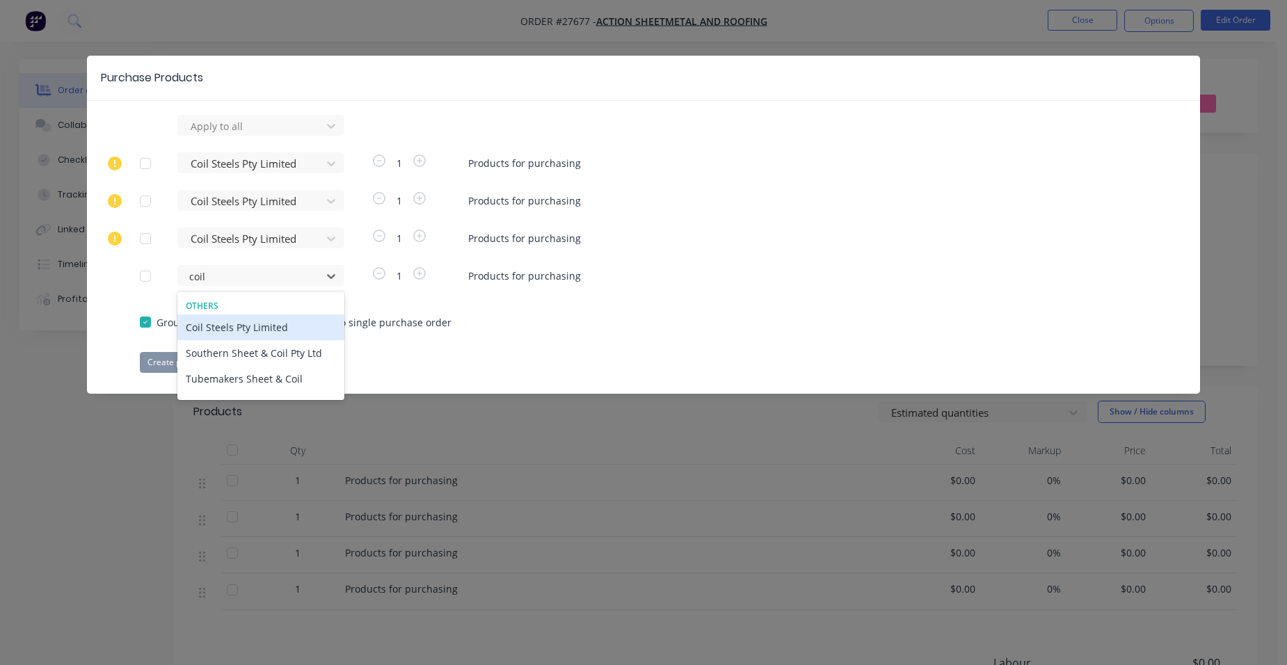
click at [222, 325] on div "Coil Steels Pty Limited" at bounding box center [260, 328] width 167 height 26
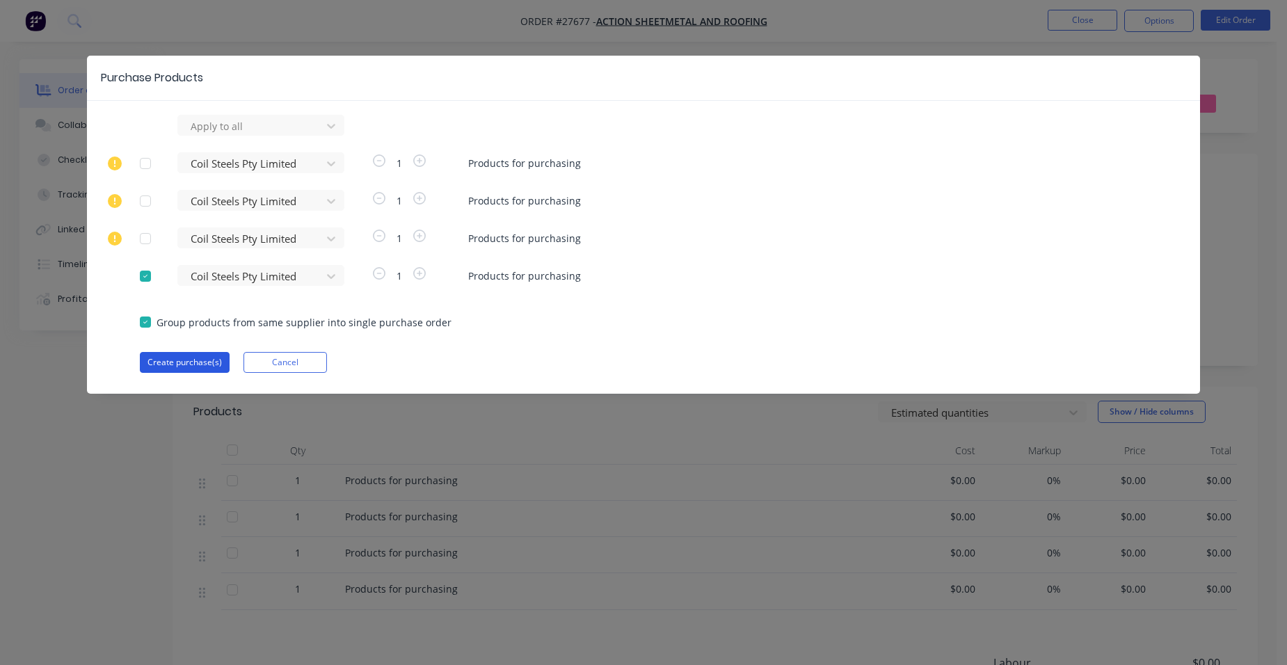
click at [216, 357] on button "Create purchase(s)" at bounding box center [185, 362] width 90 height 21
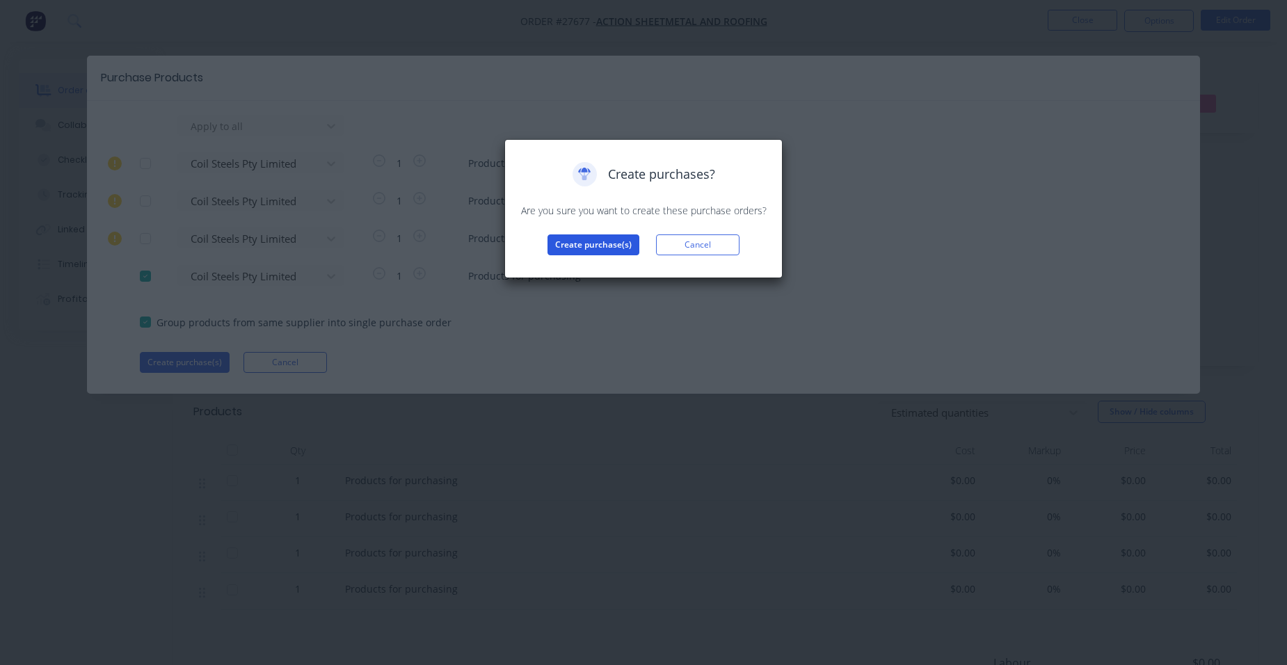
click at [614, 243] on button "Create purchase(s)" at bounding box center [594, 244] width 92 height 21
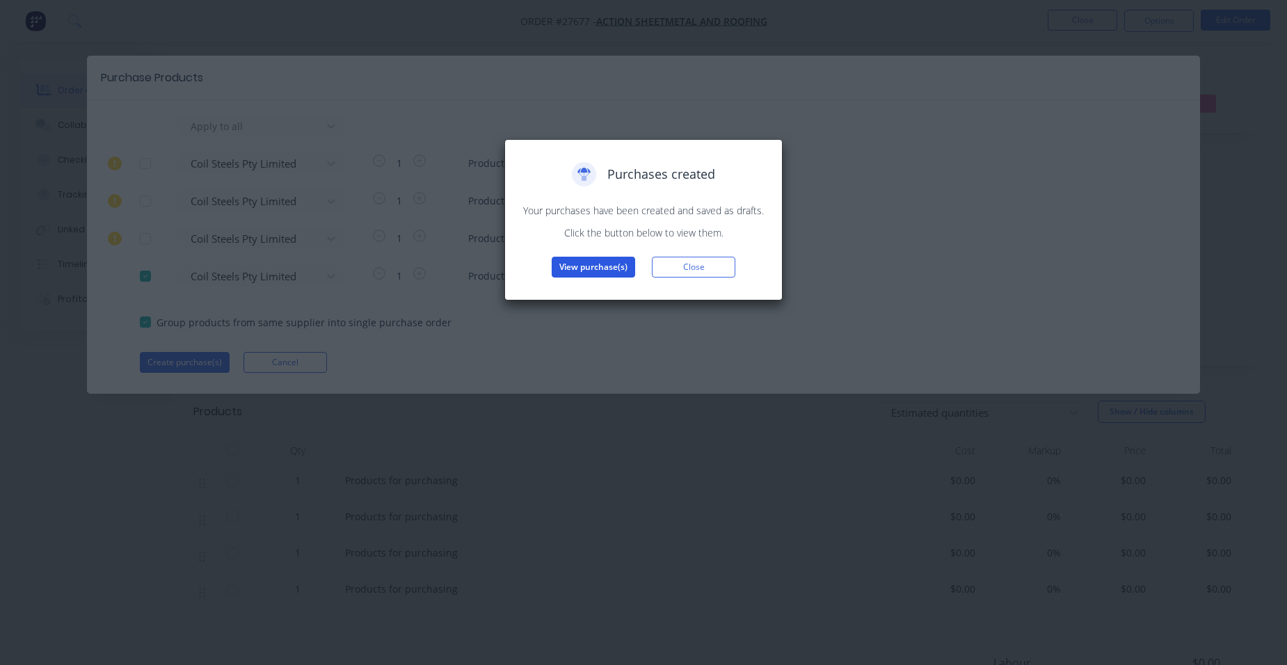
click at [612, 265] on button "View purchase(s)" at bounding box center [593, 267] width 83 height 21
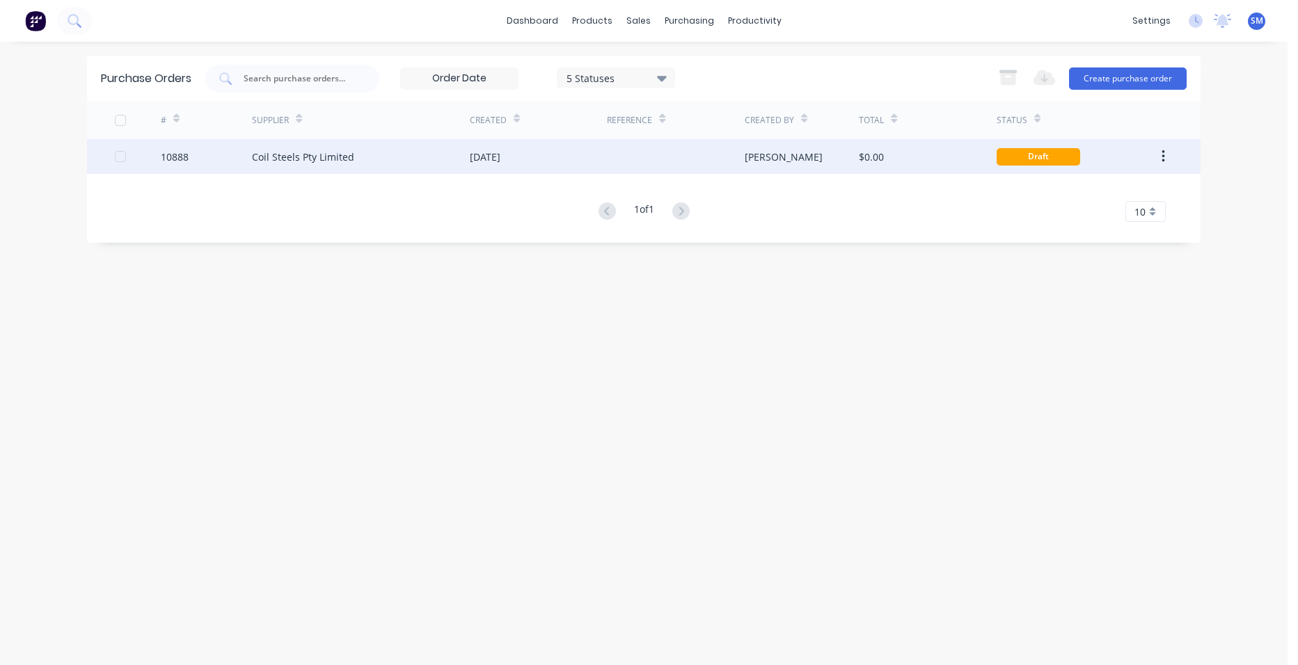
click at [626, 151] on div at bounding box center [675, 156] width 137 height 35
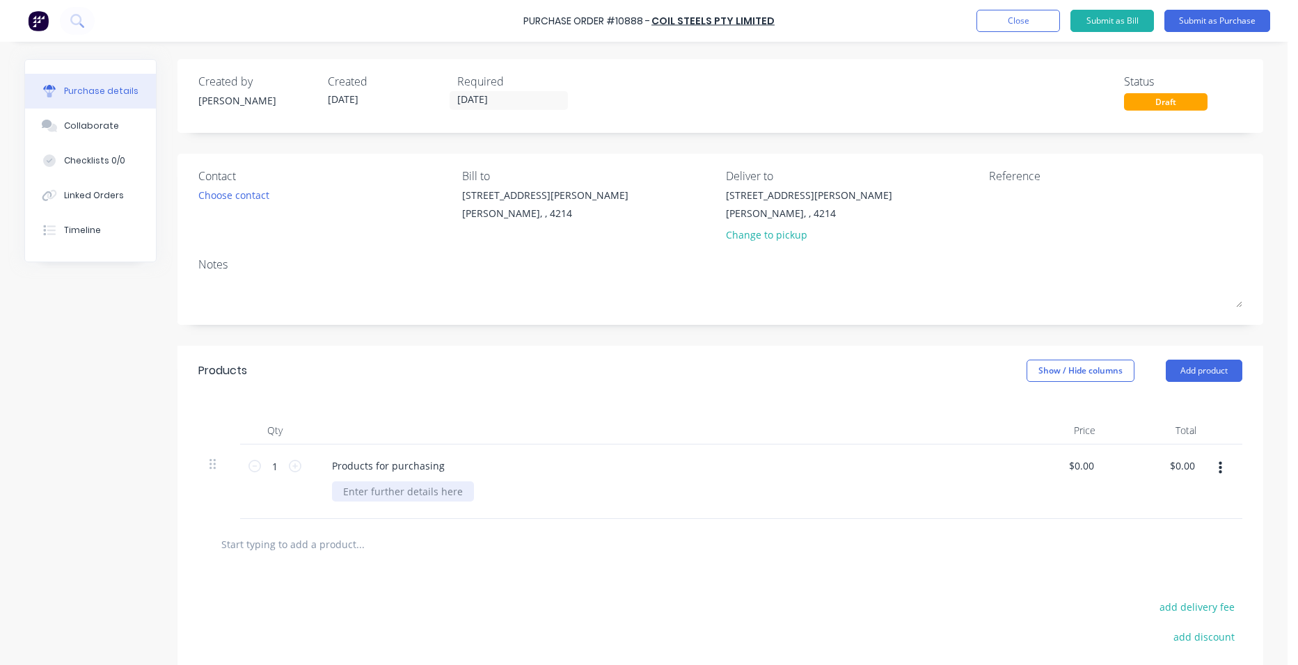
click at [413, 497] on div at bounding box center [403, 491] width 142 height 20
click at [1252, 16] on button "Submit as Purchase" at bounding box center [1217, 21] width 106 height 22
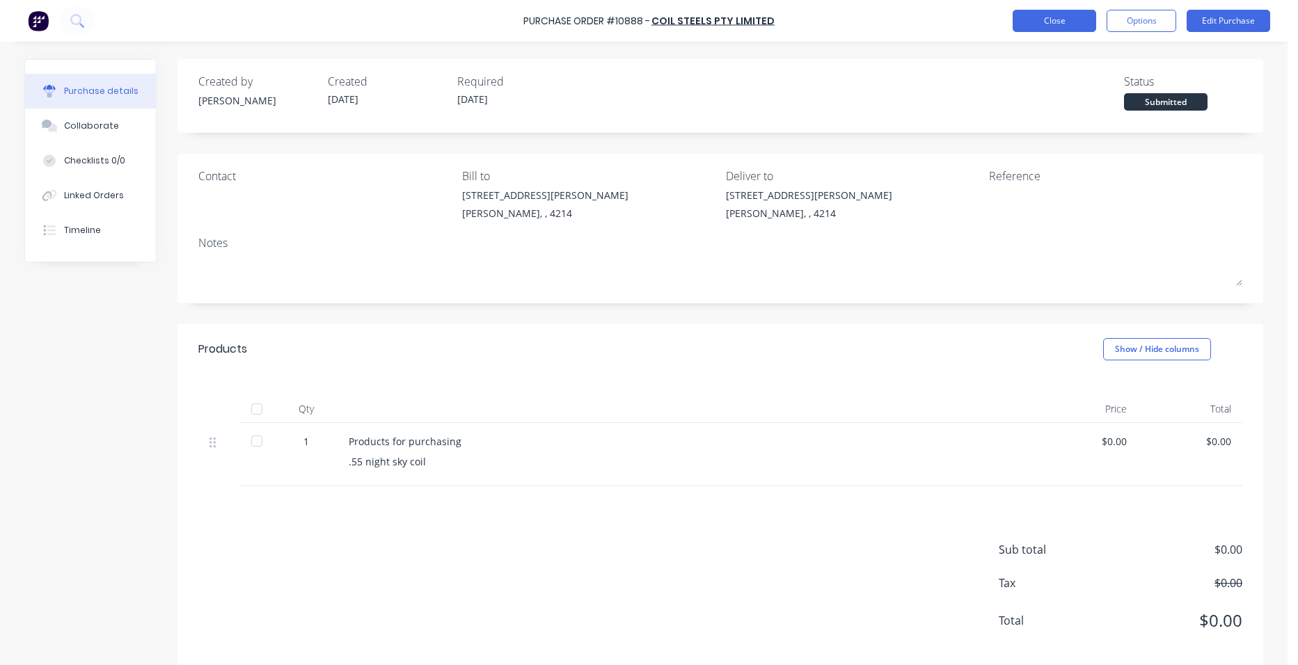
click at [1095, 16] on button "Close" at bounding box center [1053, 21] width 83 height 22
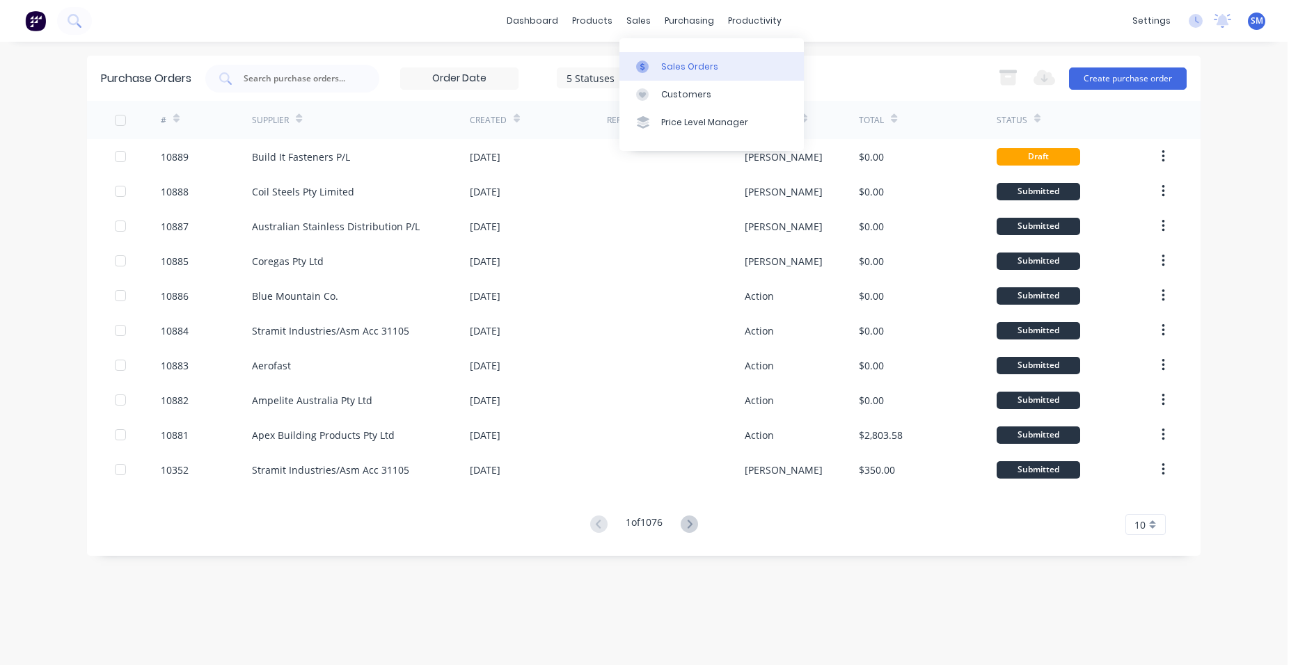
click at [674, 61] on div "Sales Orders" at bounding box center [689, 67] width 57 height 13
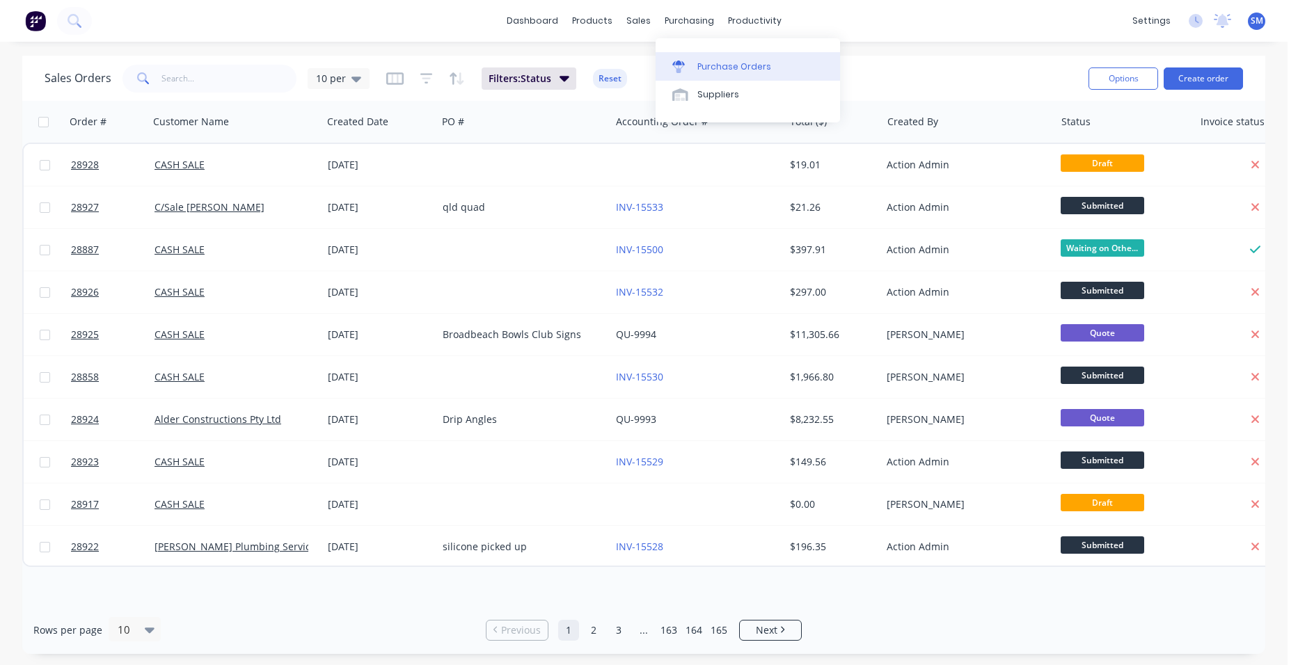
click at [702, 65] on div "Purchase Orders" at bounding box center [734, 67] width 74 height 13
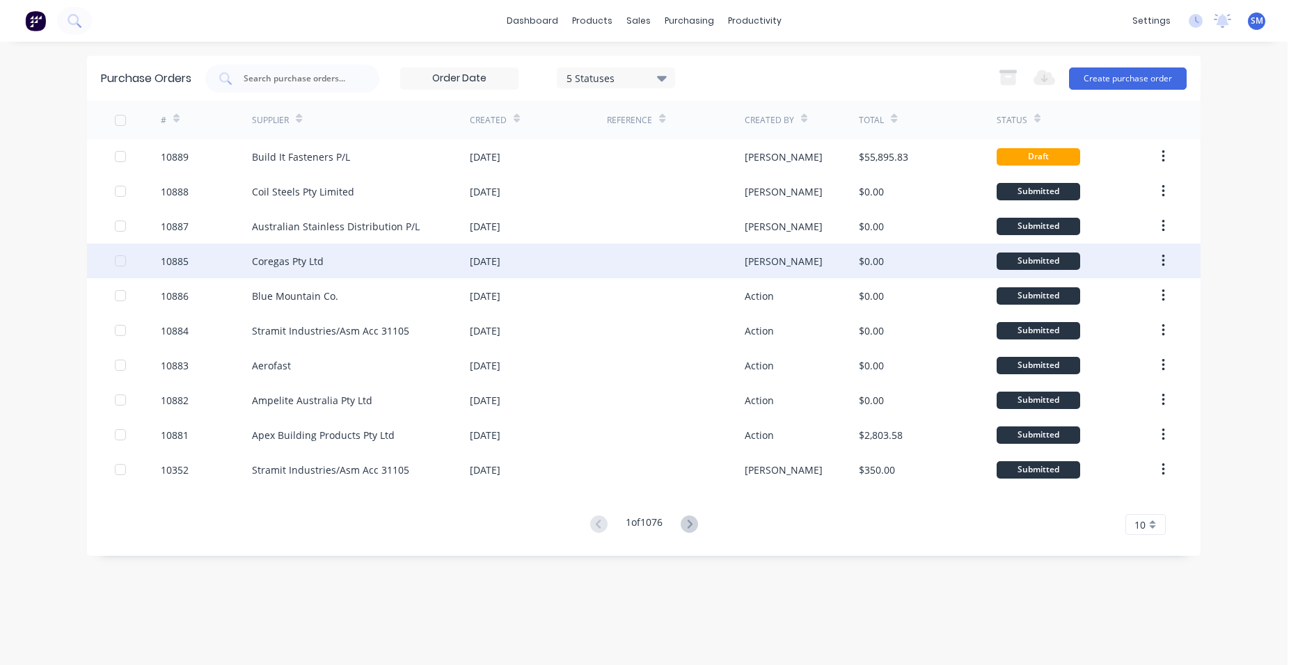
click at [551, 267] on div "[DATE]" at bounding box center [538, 261] width 137 height 35
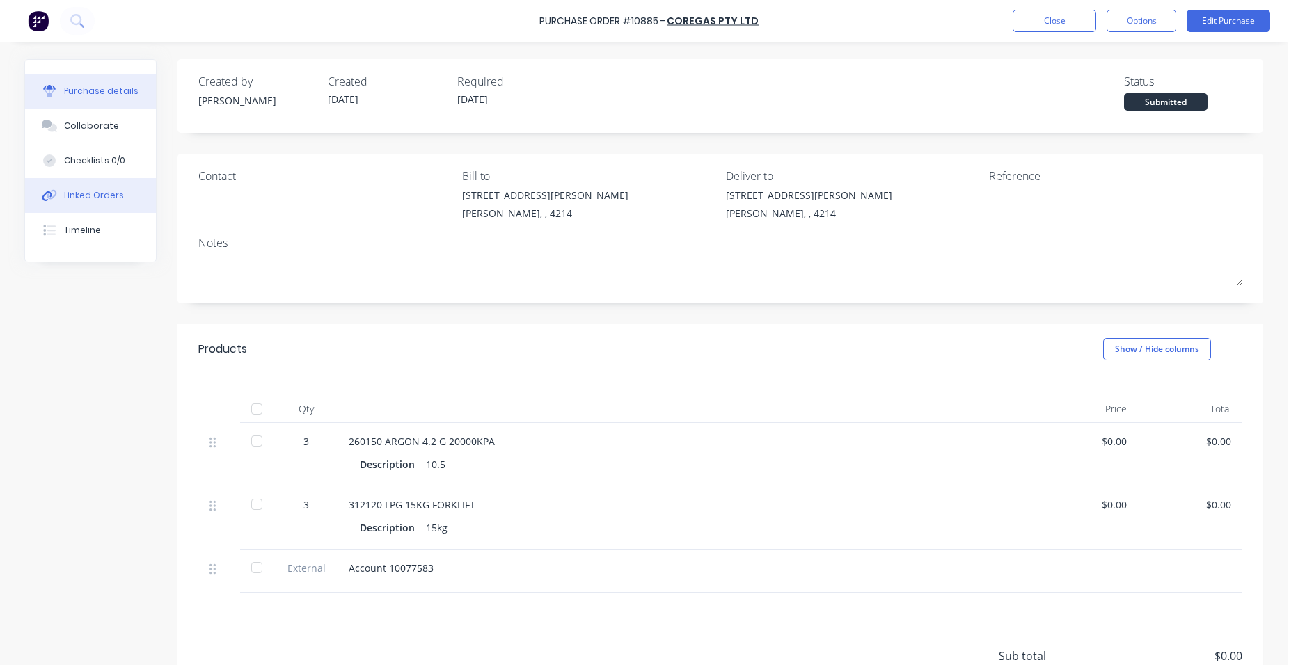
click at [82, 182] on button "Linked Orders" at bounding box center [90, 195] width 131 height 35
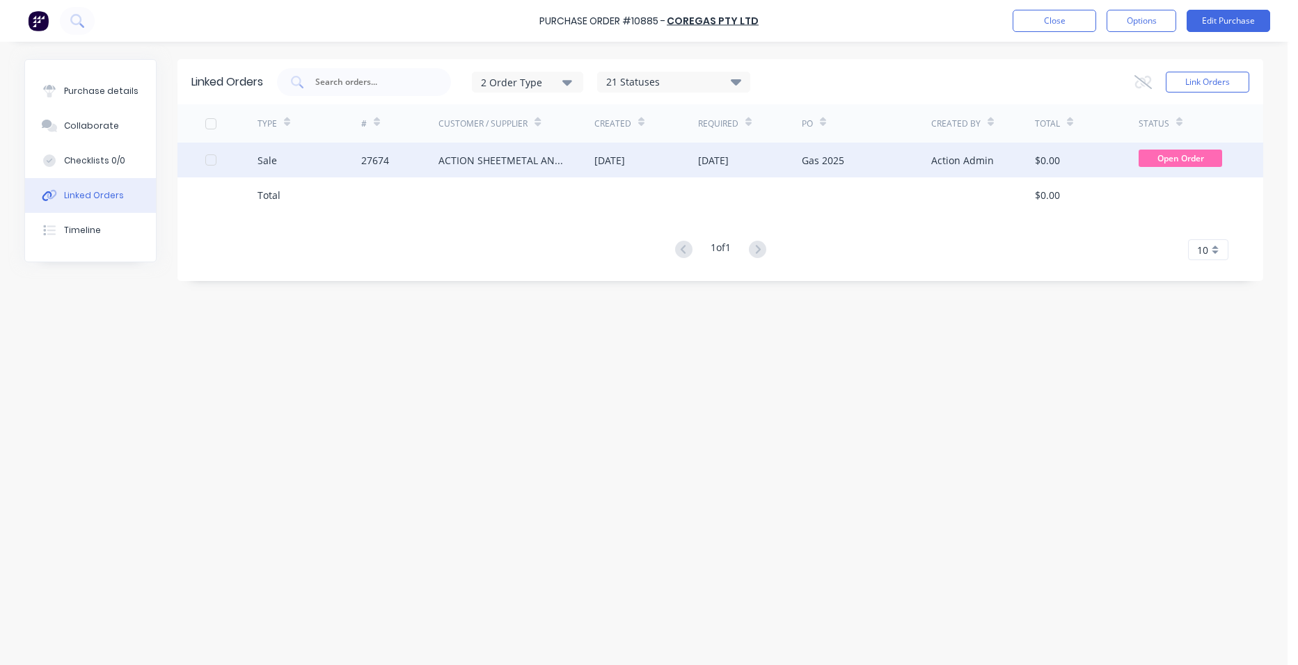
click at [497, 157] on div "ACTION SHEETMETAL AND ROOFING" at bounding box center [502, 160] width 128 height 15
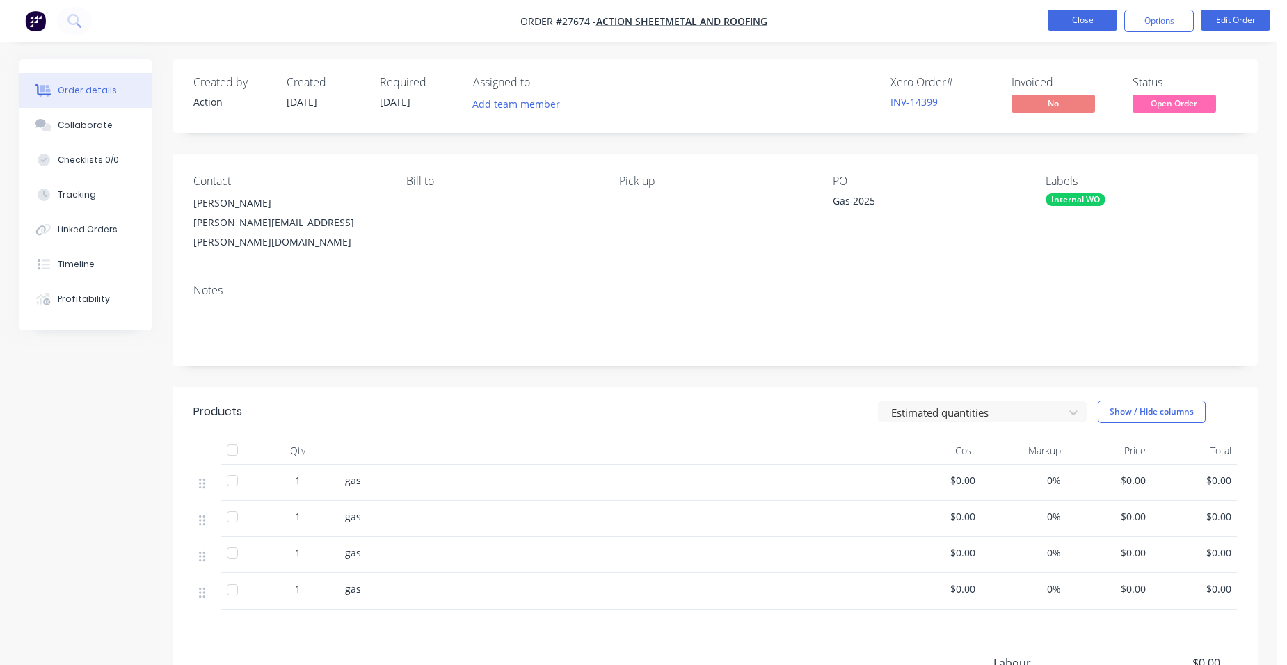
click at [1100, 18] on button "Close" at bounding box center [1083, 20] width 70 height 21
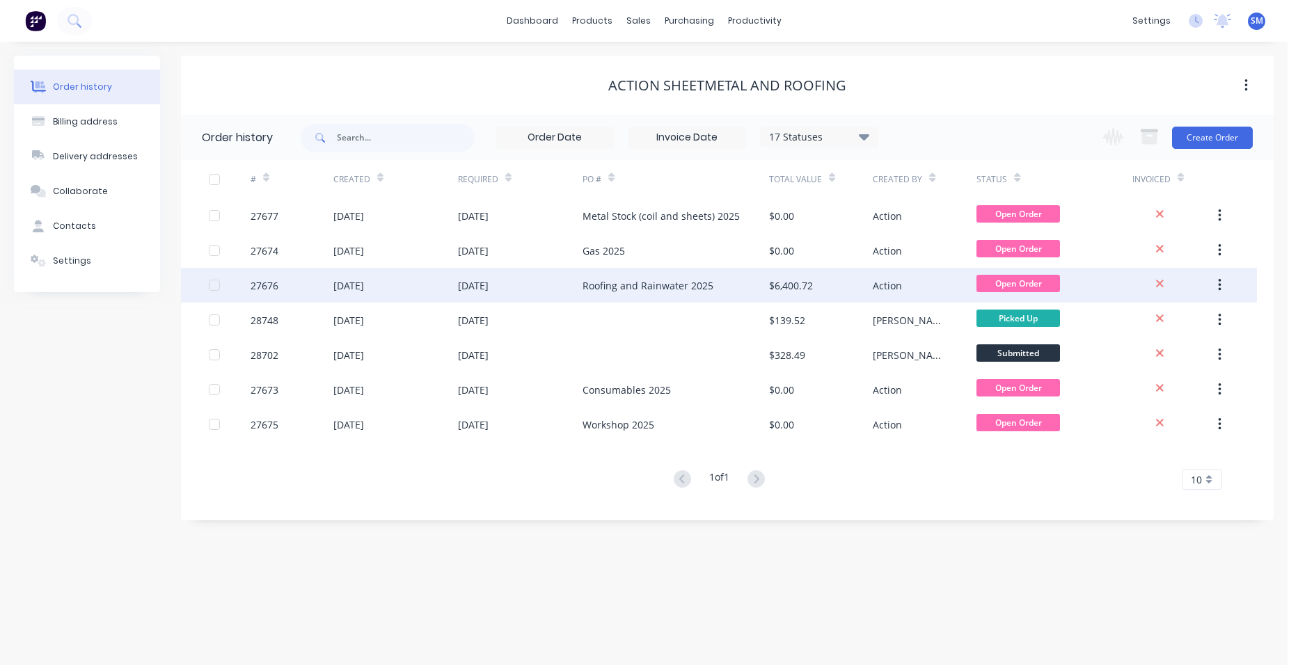
click at [712, 278] on div "Roofing and Rainwater 2025" at bounding box center [675, 285] width 186 height 35
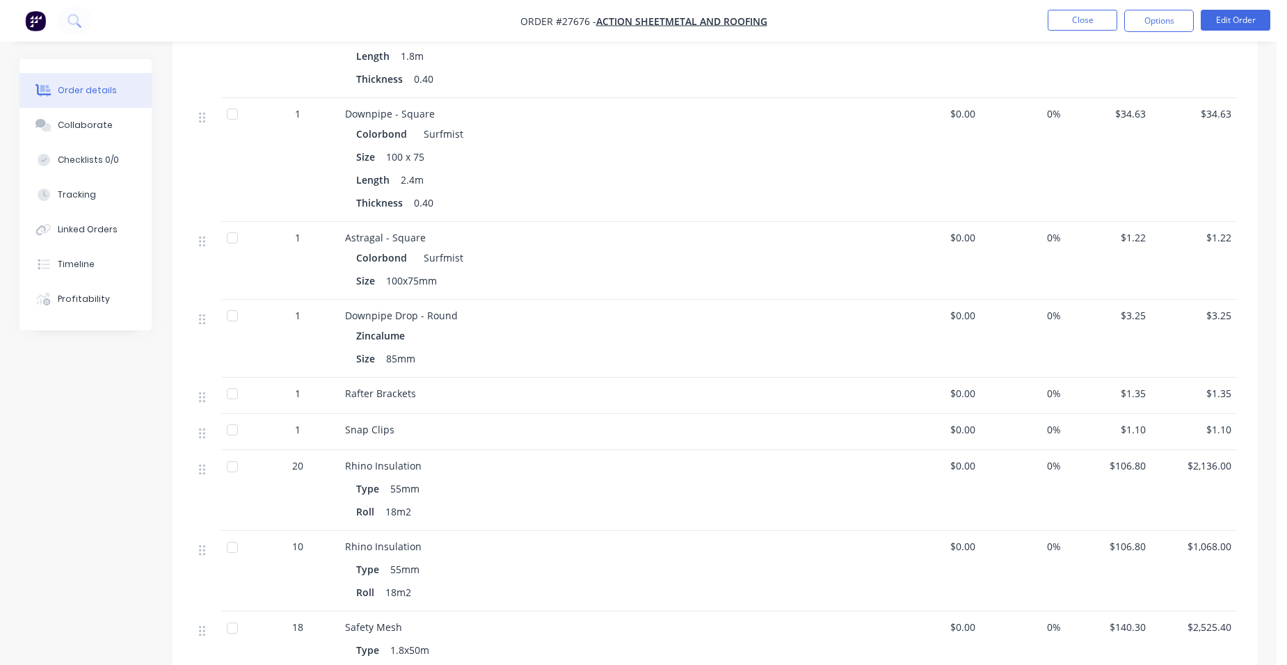
scroll to position [905, 0]
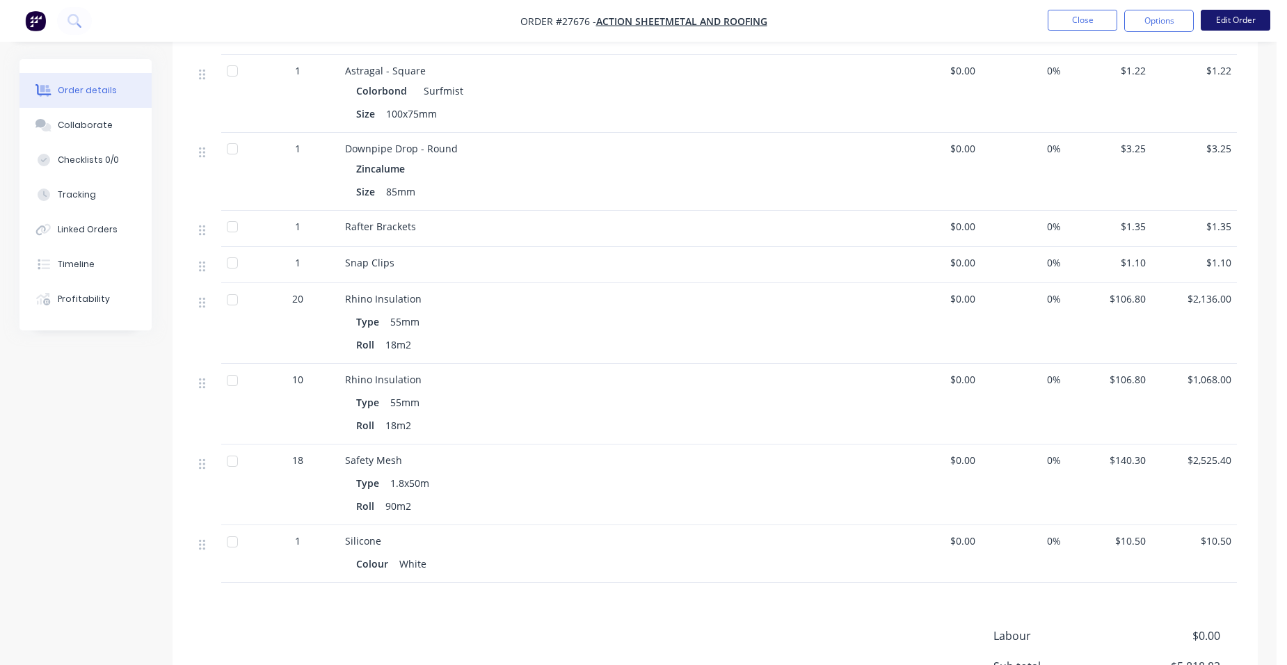
click at [1238, 13] on button "Edit Order" at bounding box center [1236, 20] width 70 height 21
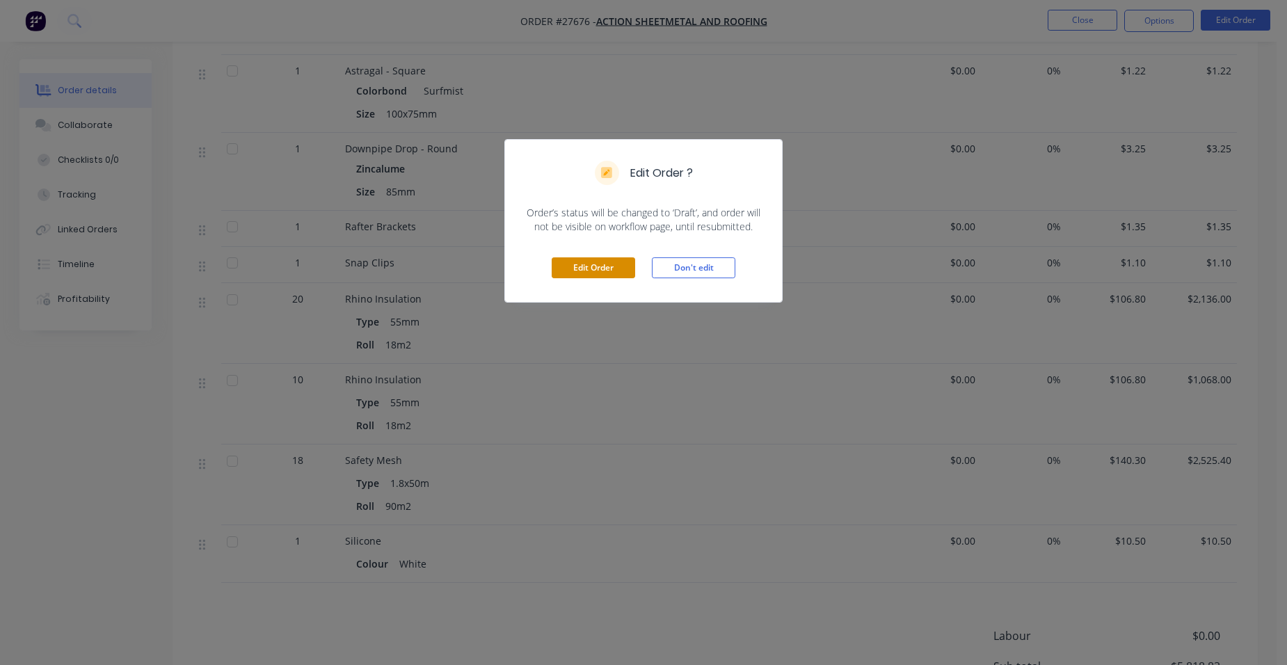
click at [605, 257] on button "Edit Order" at bounding box center [593, 267] width 83 height 21
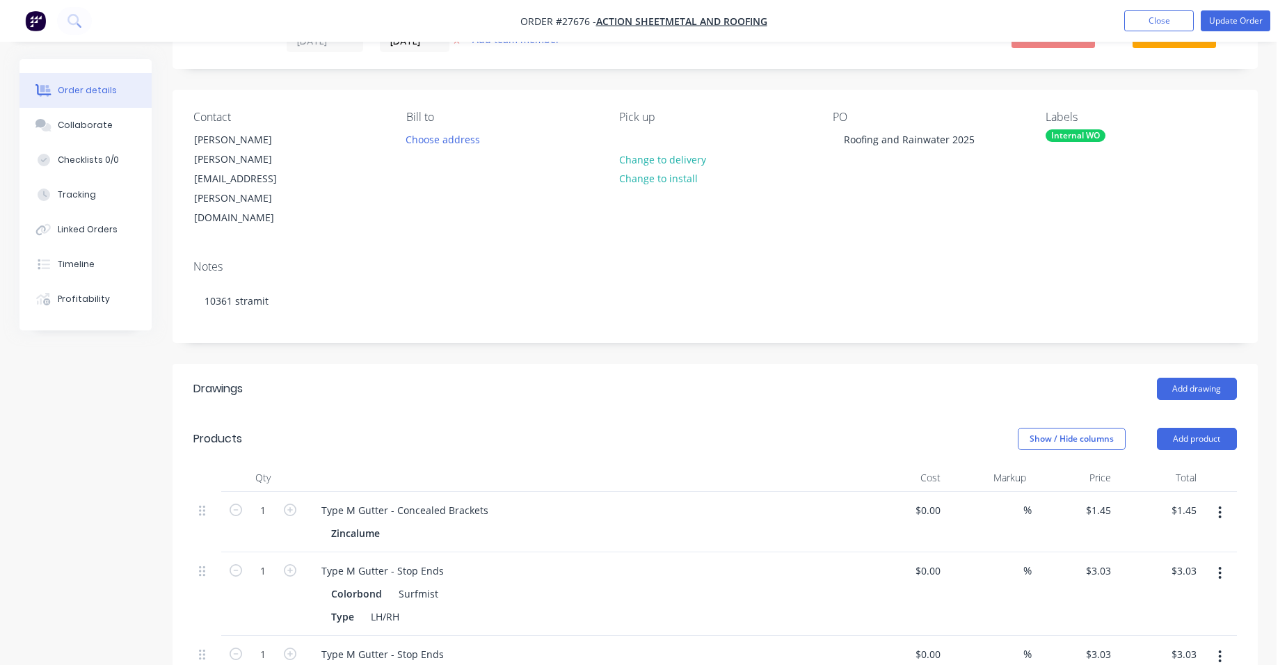
scroll to position [209, 0]
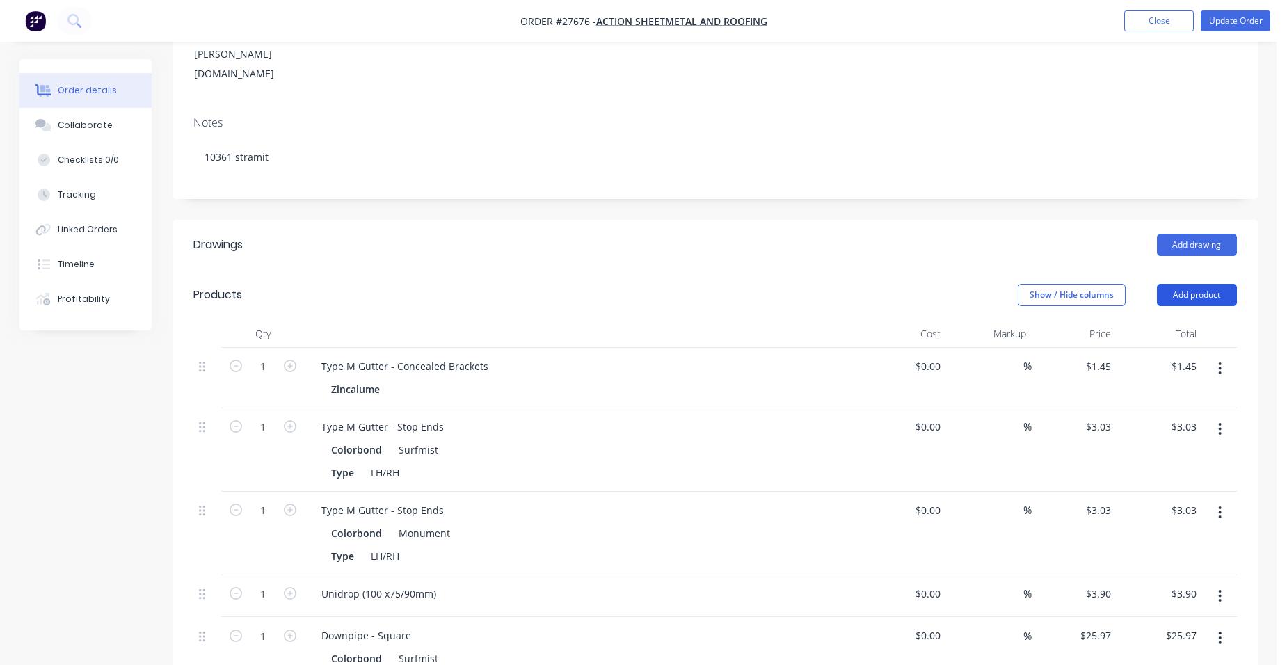
click at [1222, 284] on button "Add product" at bounding box center [1197, 295] width 80 height 22
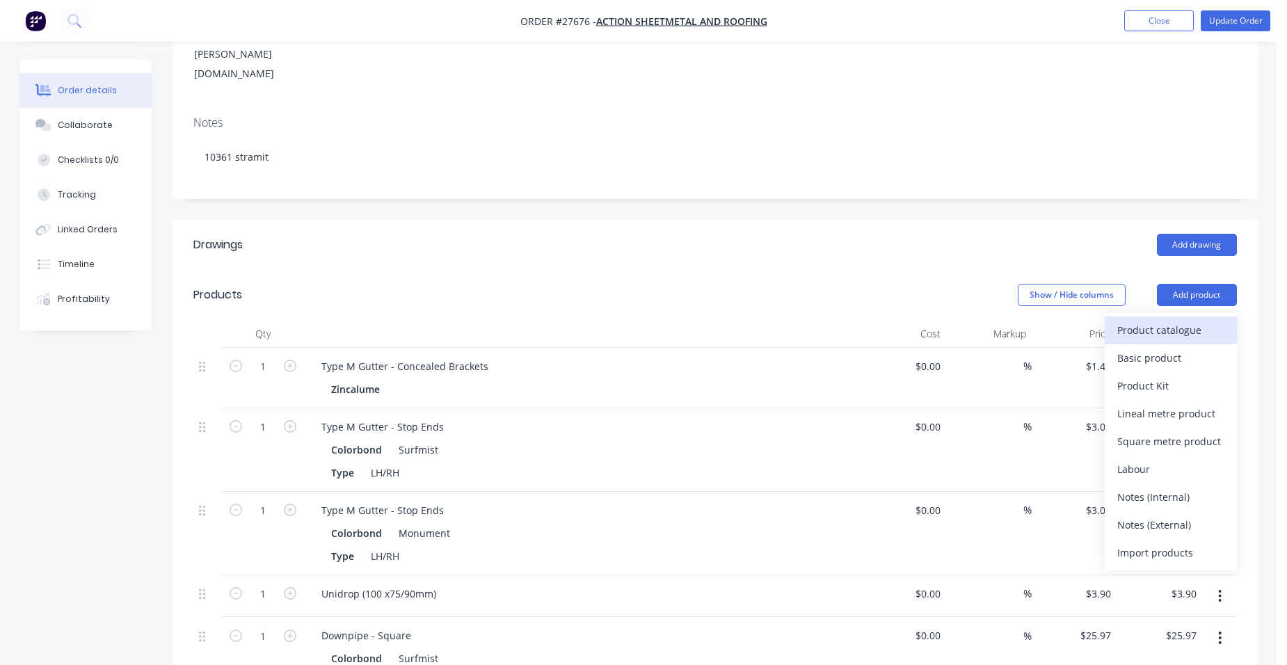
click at [1198, 317] on button "Product catalogue" at bounding box center [1171, 331] width 132 height 28
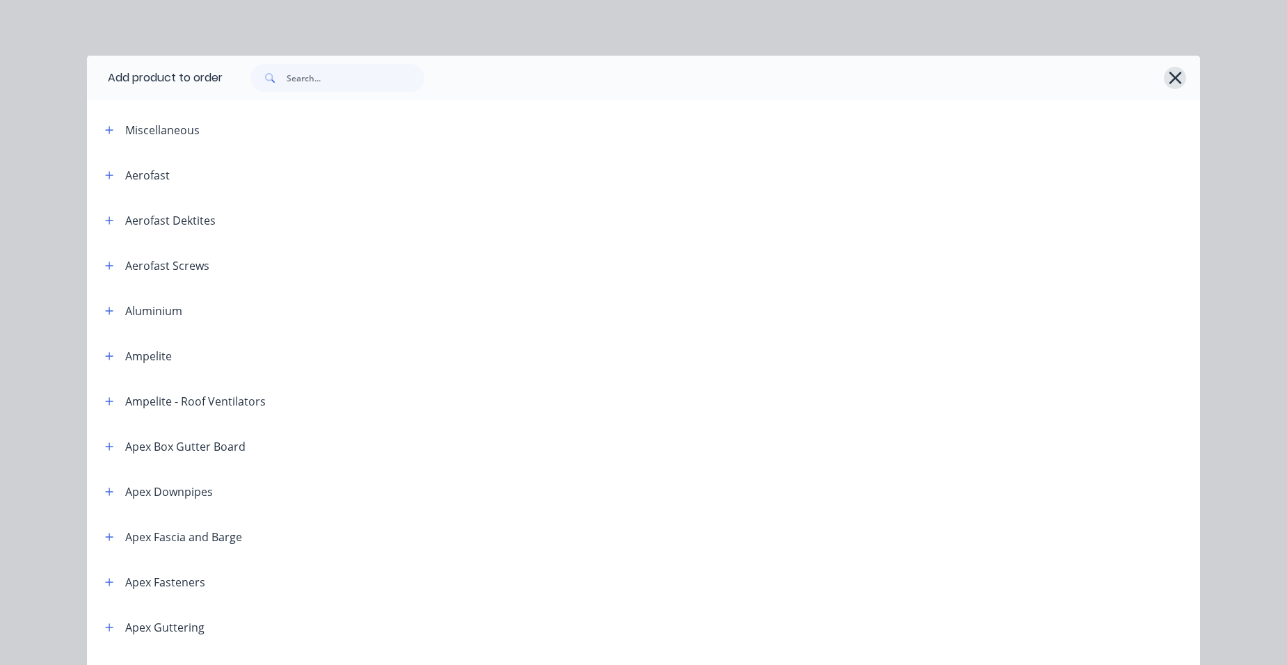
click at [1164, 73] on button "button" at bounding box center [1175, 78] width 22 height 22
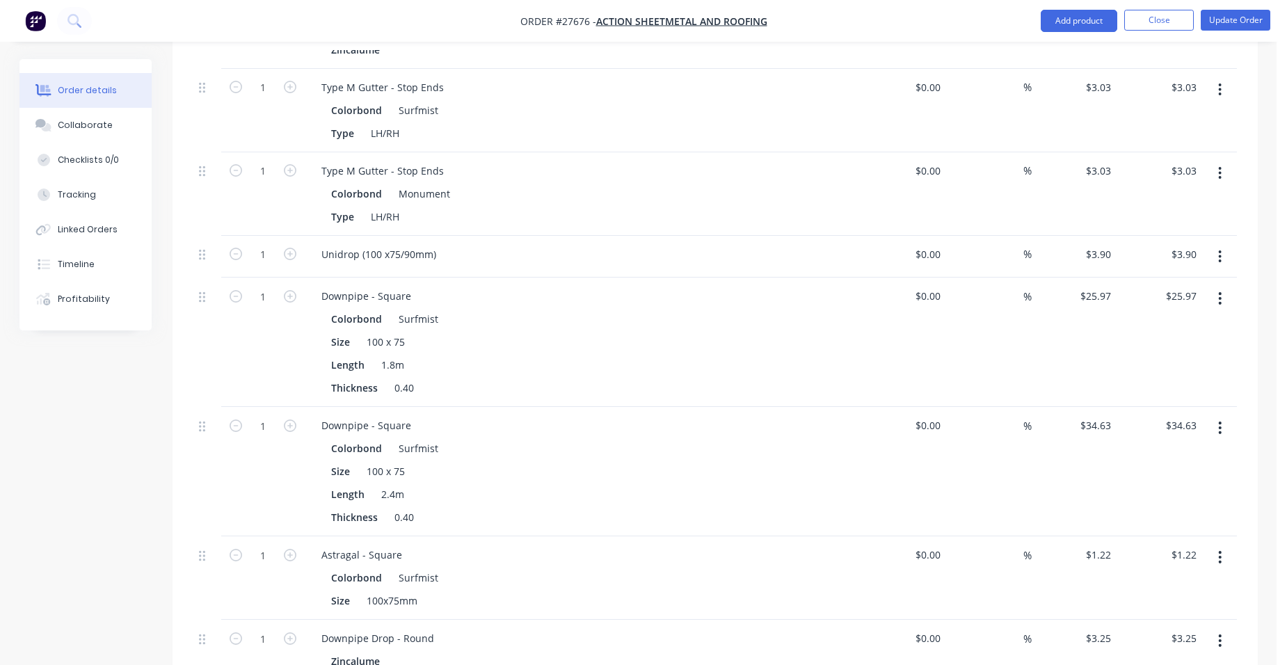
scroll to position [557, 0]
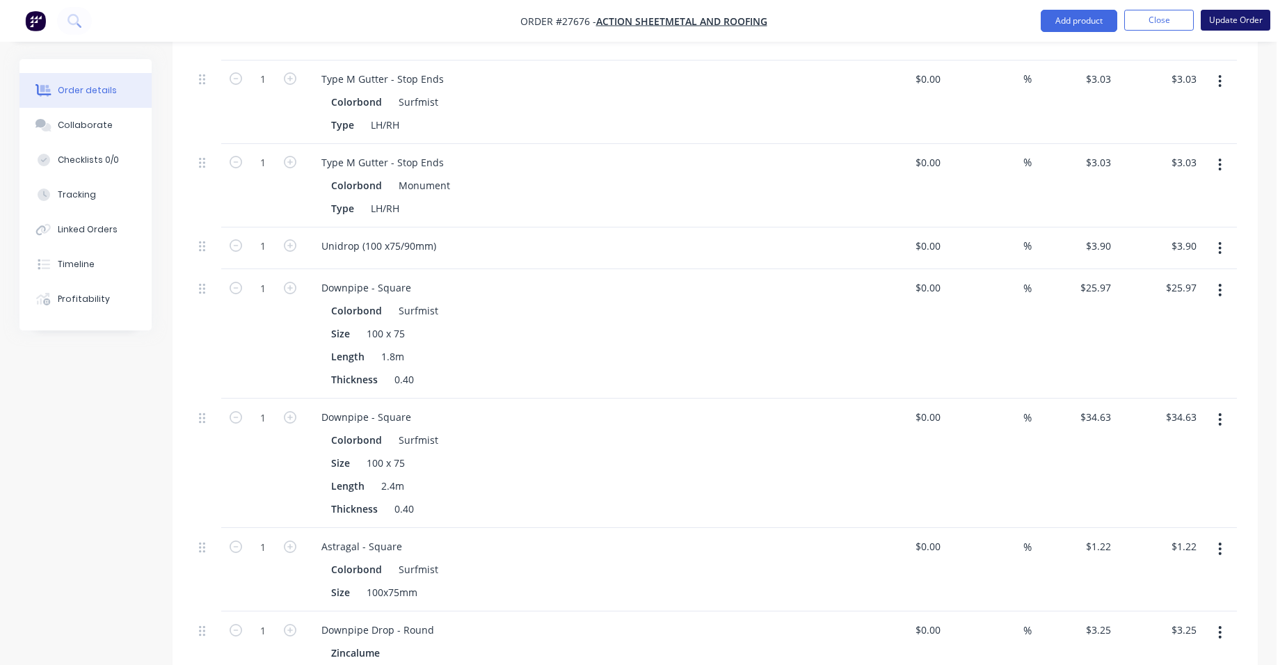
click at [1232, 25] on button "Update Order" at bounding box center [1236, 20] width 70 height 21
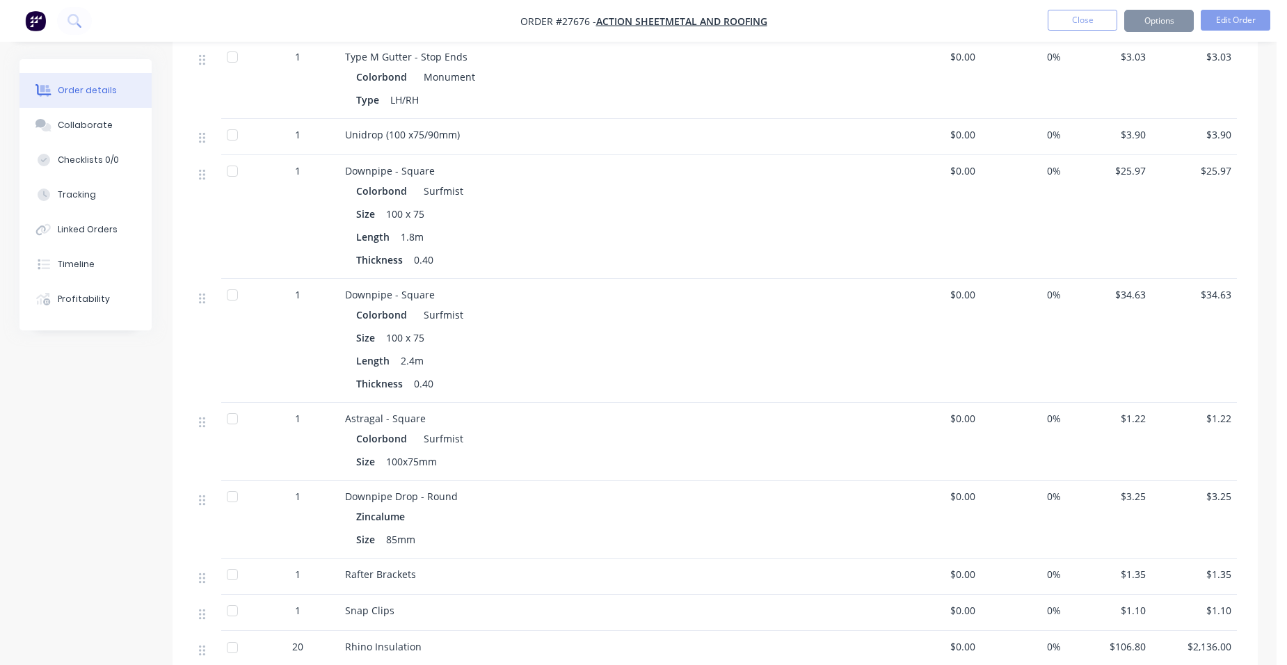
scroll to position [0, 0]
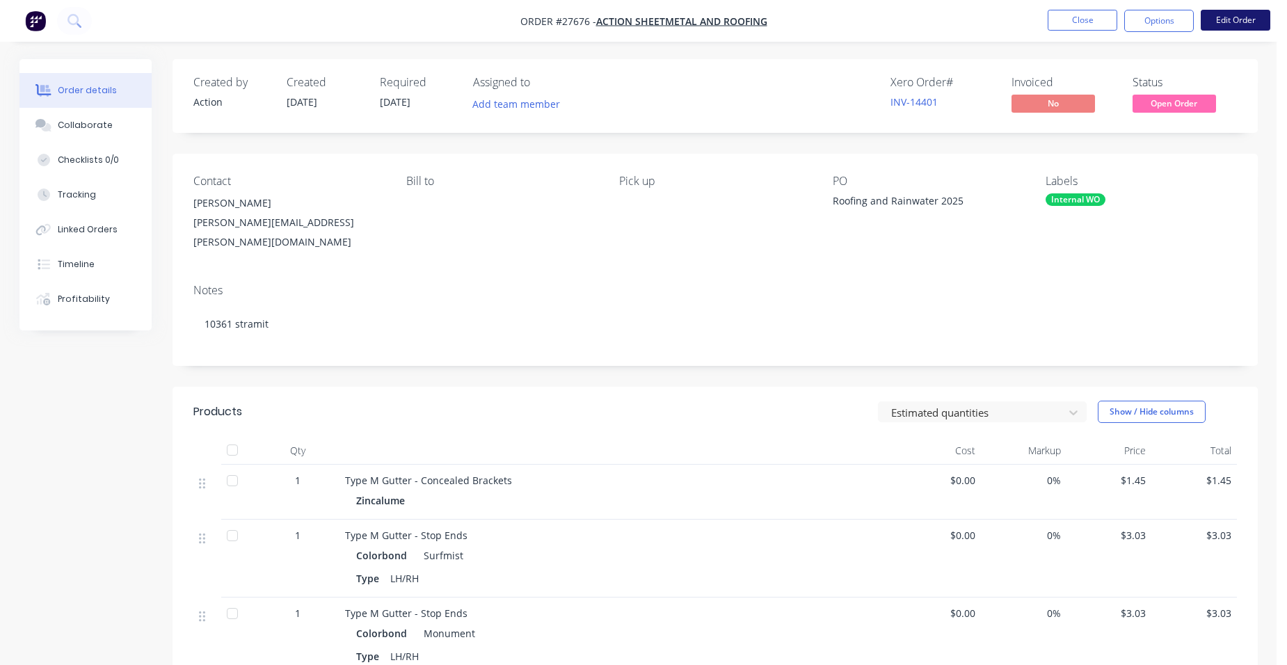
click at [1228, 19] on button "Edit Order" at bounding box center [1236, 20] width 70 height 21
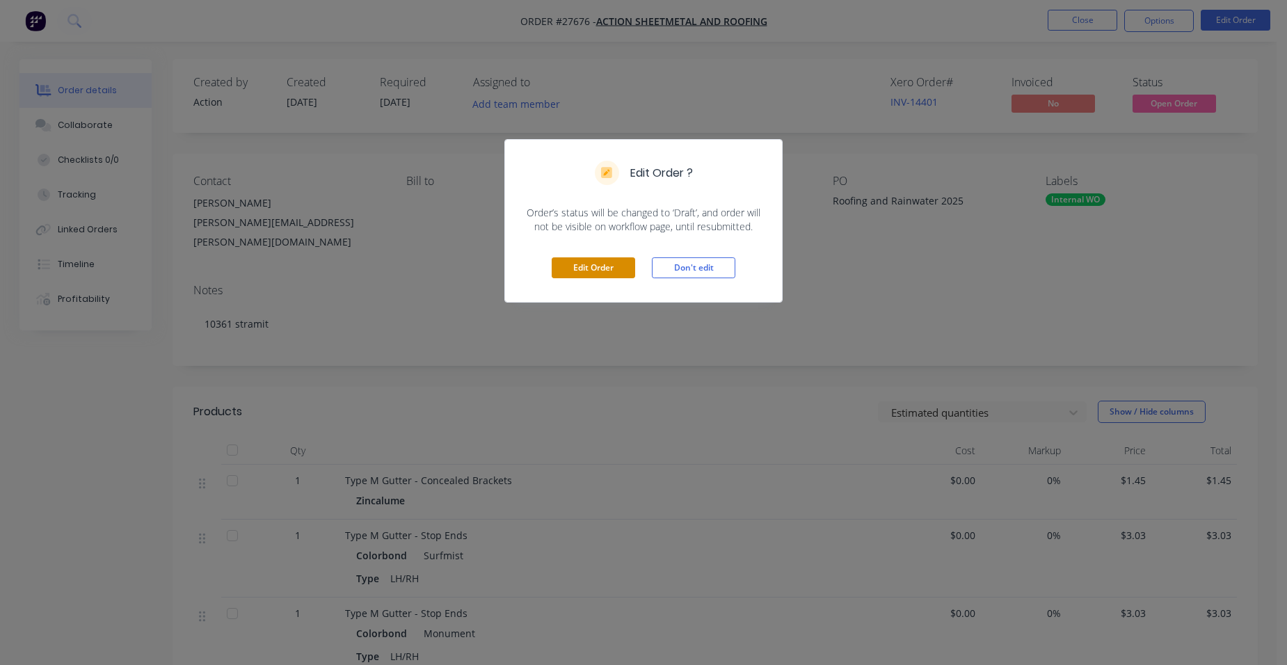
click at [624, 262] on button "Edit Order" at bounding box center [593, 267] width 83 height 21
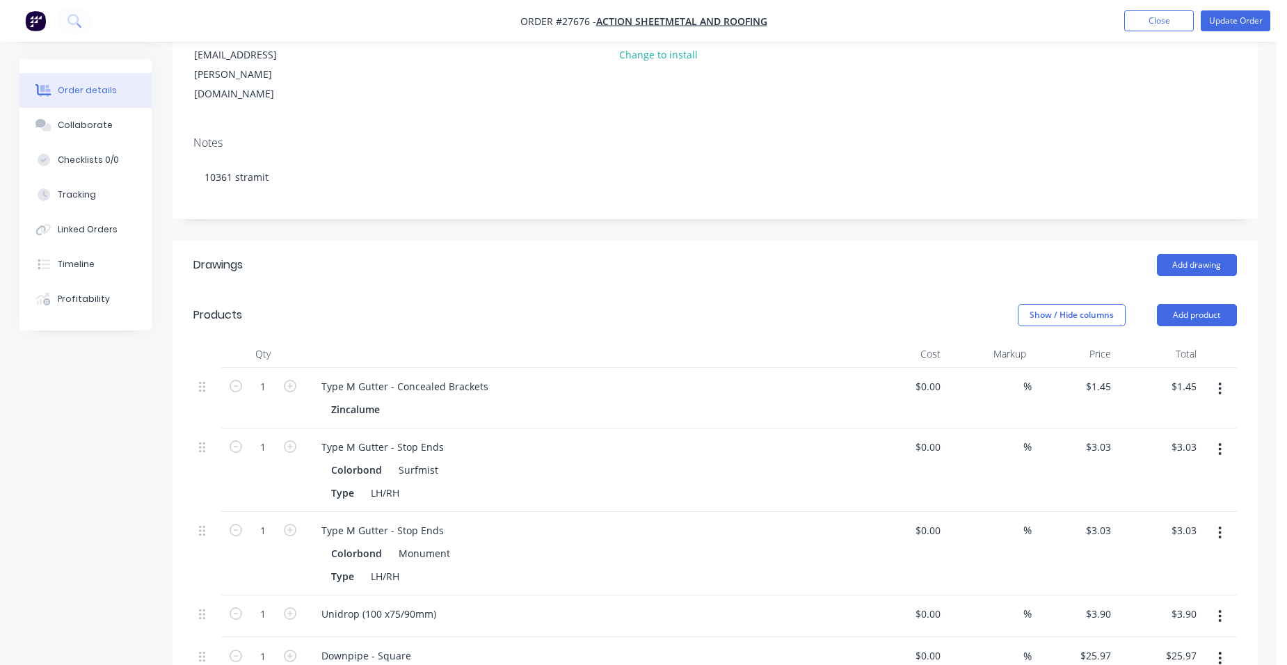
scroll to position [209, 0]
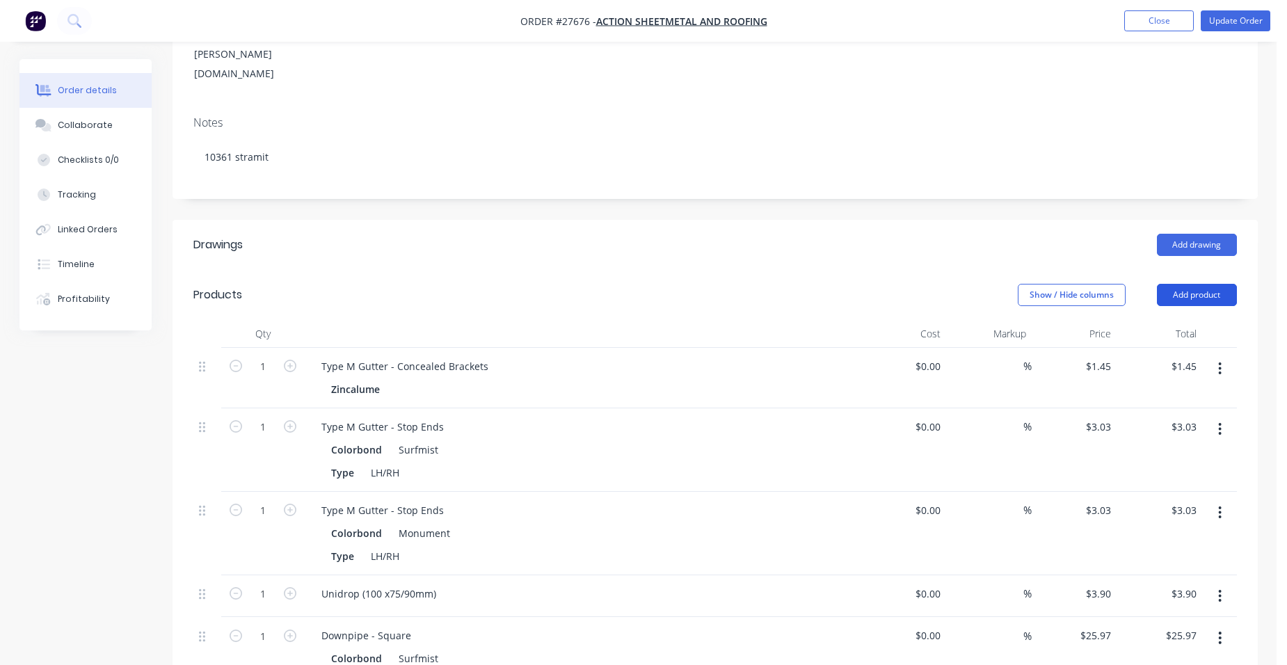
click at [1223, 284] on button "Add product" at bounding box center [1197, 295] width 80 height 22
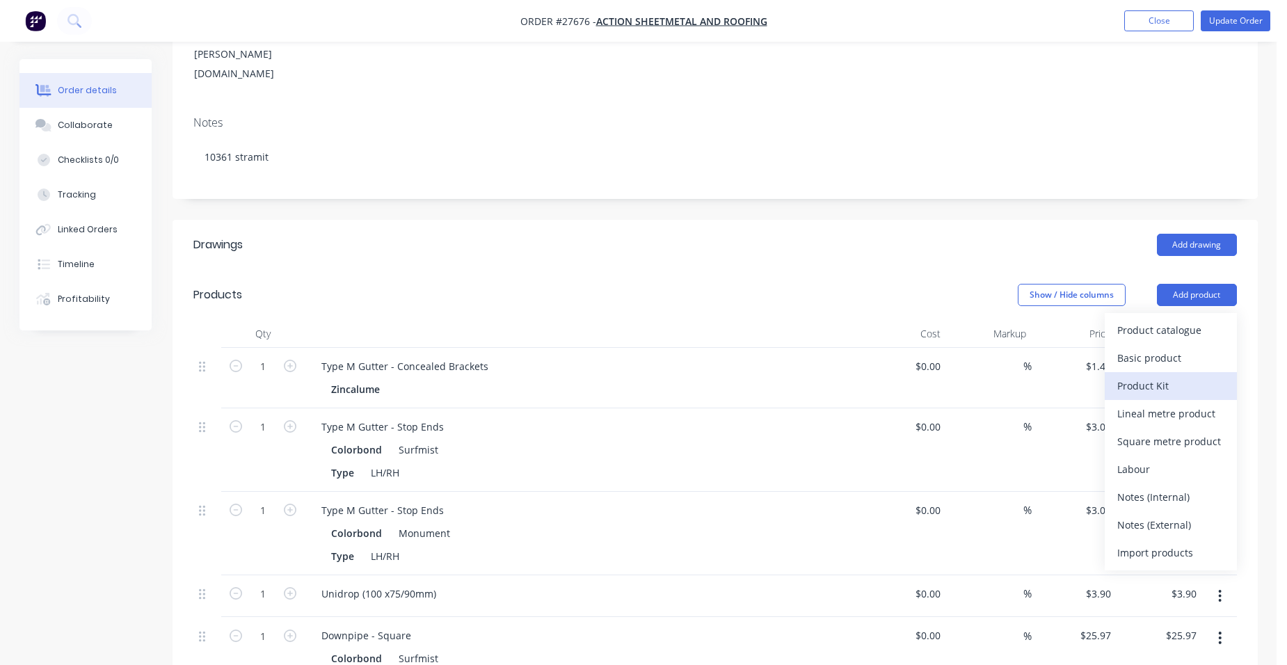
click at [1202, 376] on div "Product Kit" at bounding box center [1170, 386] width 107 height 20
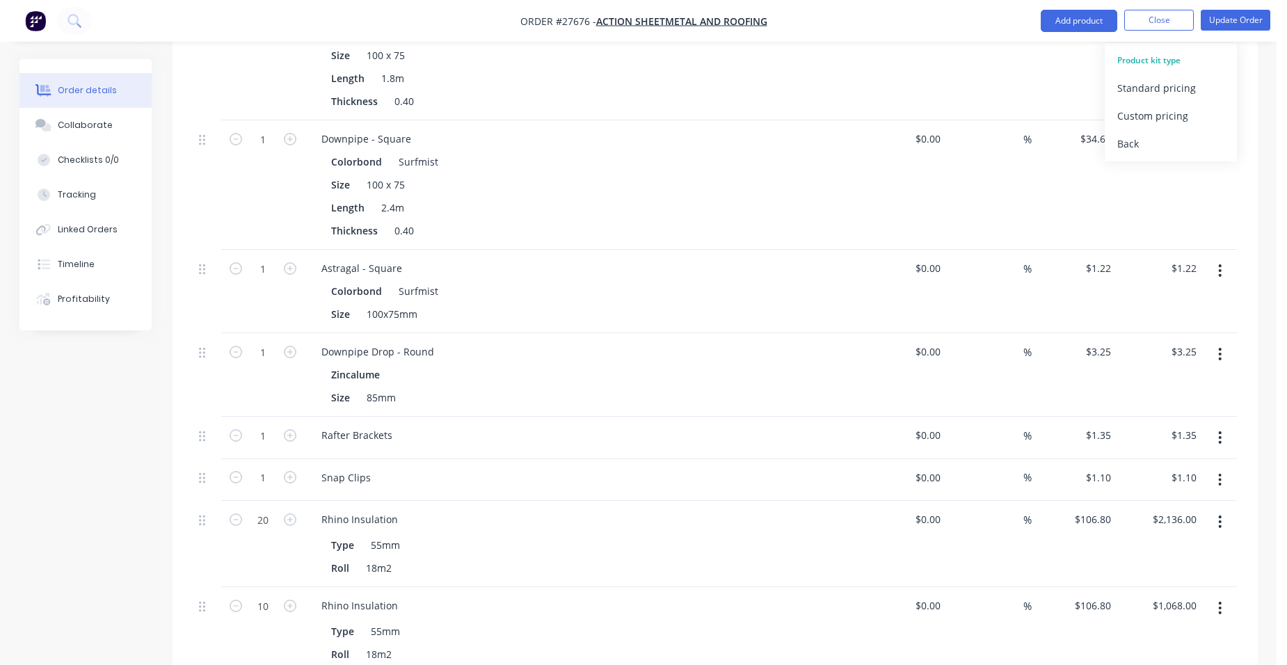
scroll to position [1183, 0]
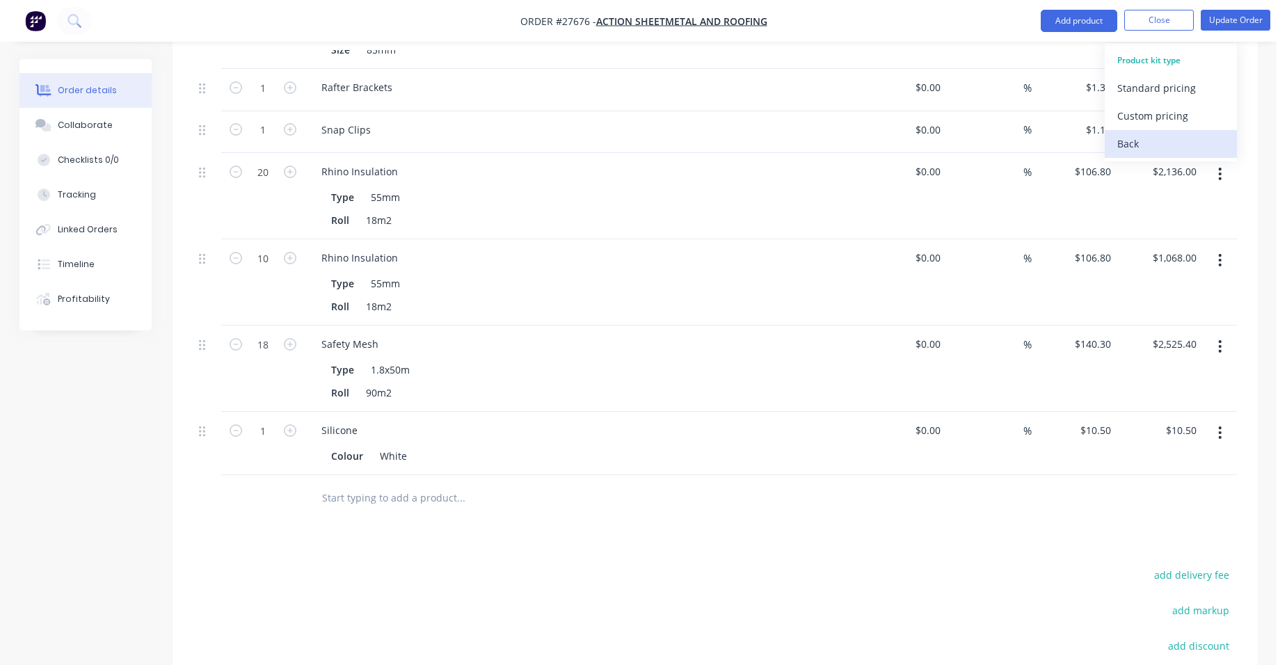
click at [1111, 134] on button "Back" at bounding box center [1171, 144] width 132 height 28
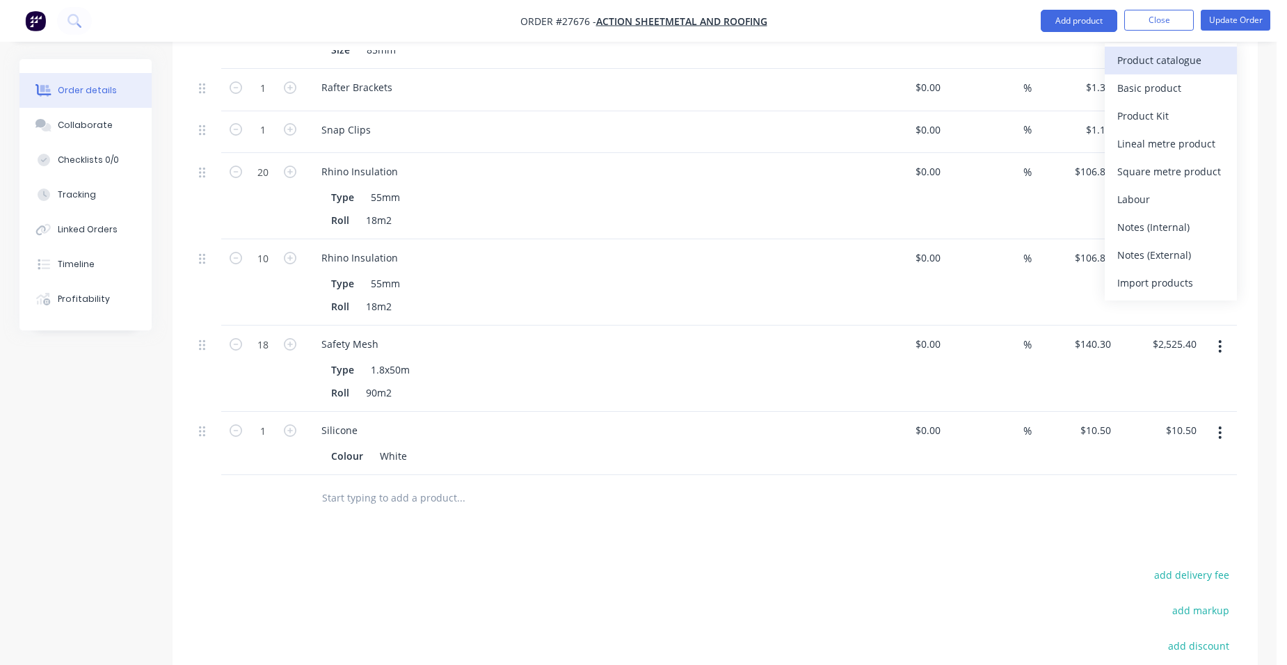
click at [1218, 51] on div "Product catalogue" at bounding box center [1170, 61] width 107 height 20
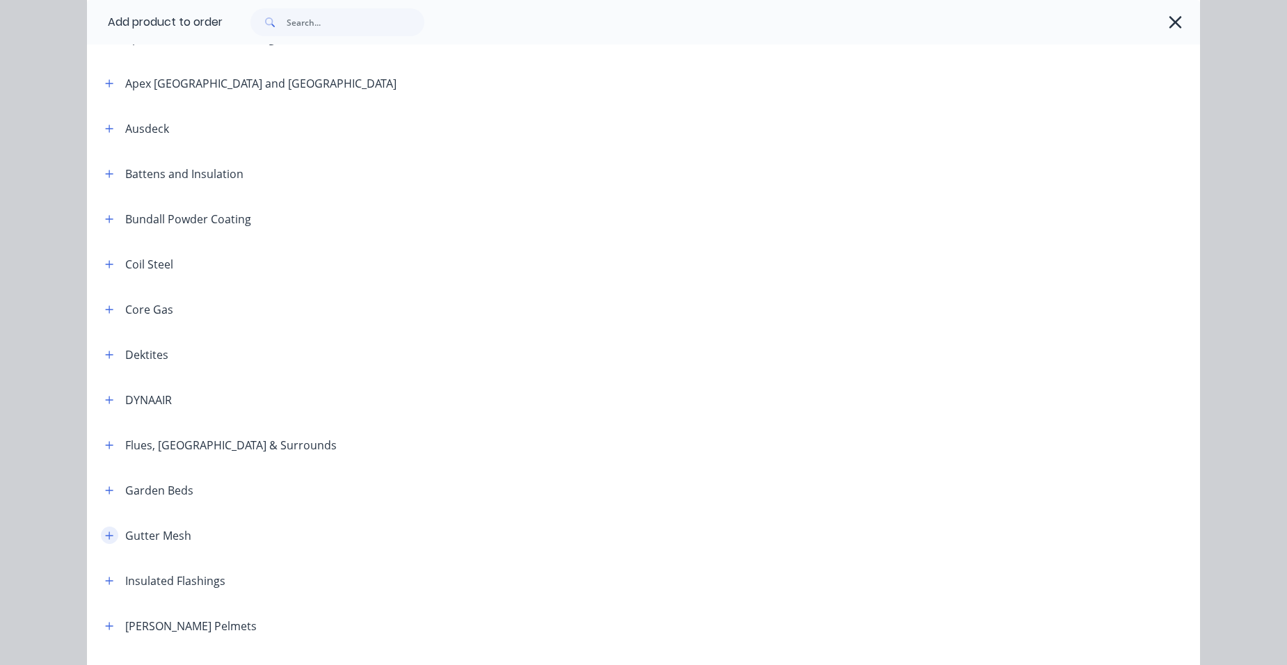
scroll to position [626, 0]
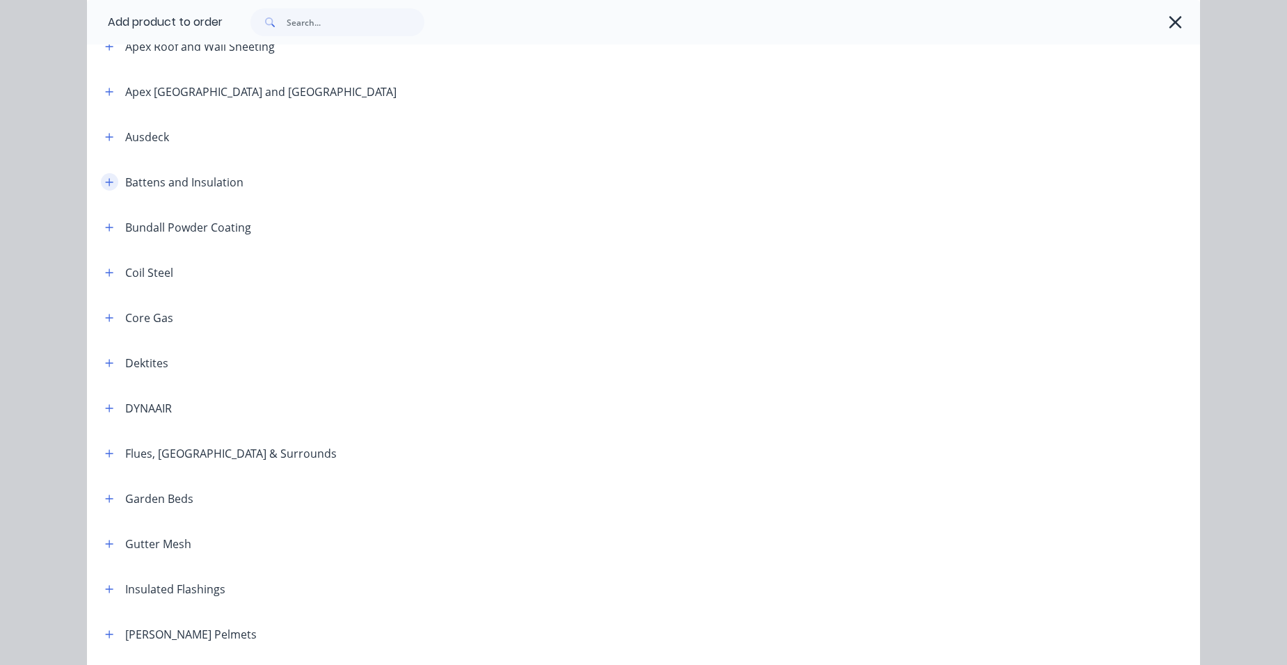
click at [106, 178] on icon "button" at bounding box center [110, 182] width 8 height 8
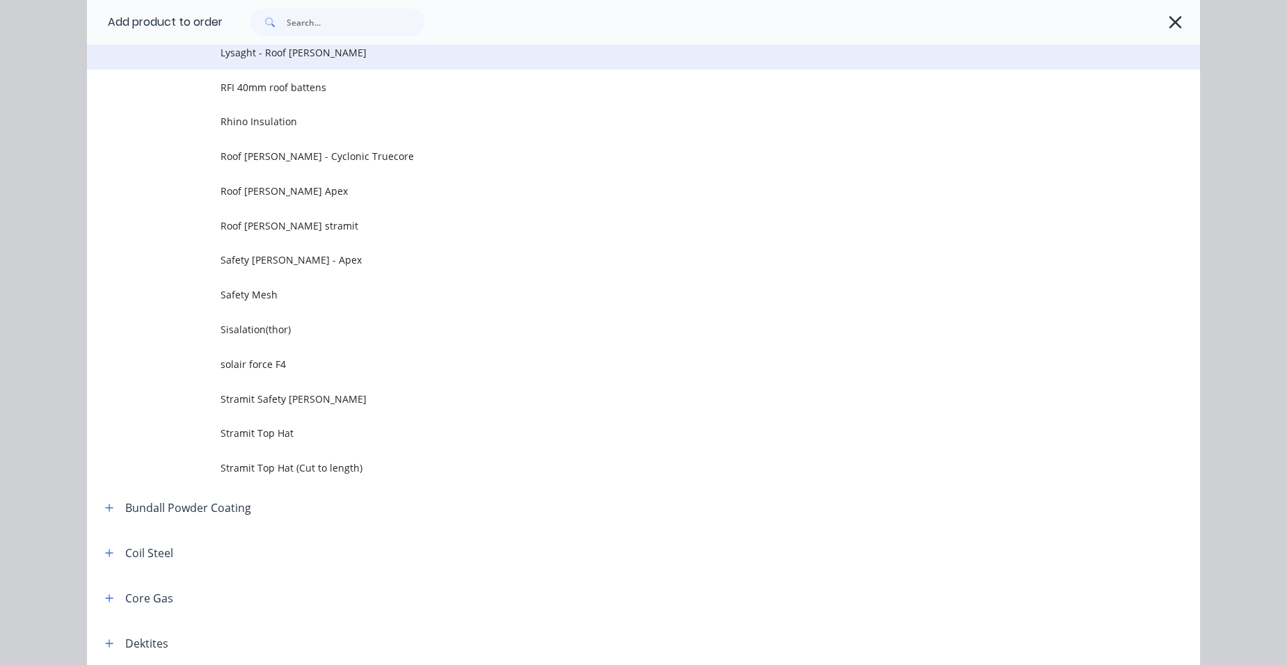
scroll to position [905, 0]
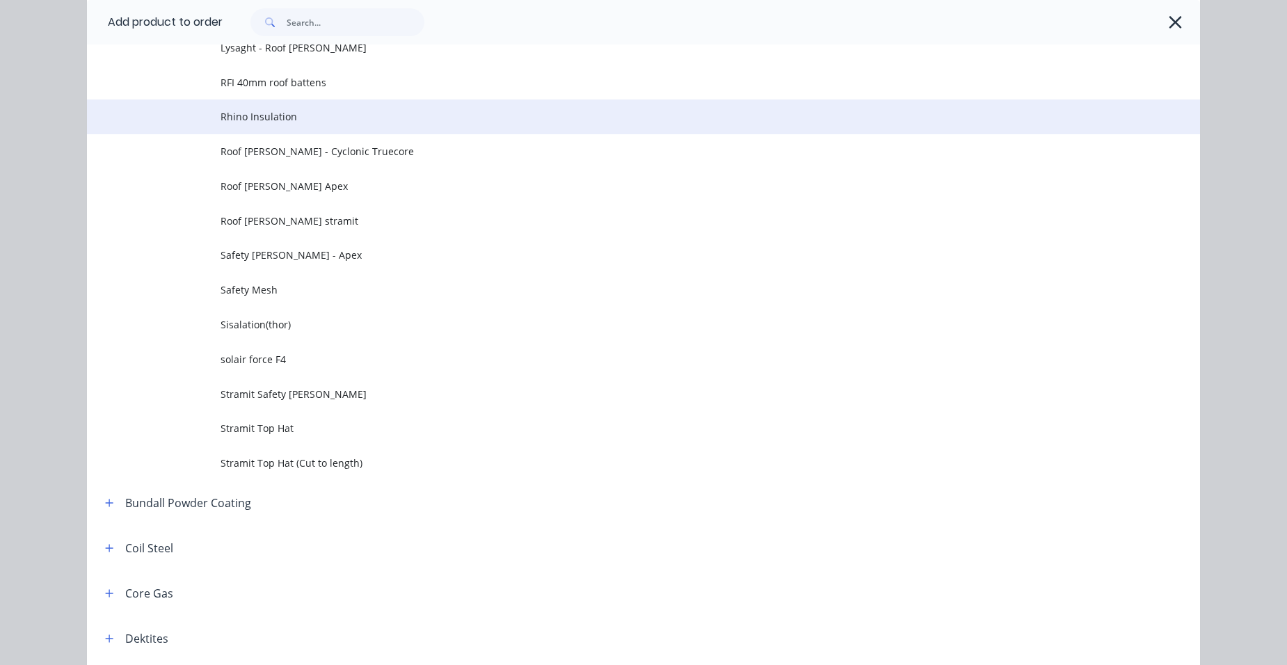
click at [366, 120] on span "Rhino Insulation" at bounding box center [612, 116] width 783 height 15
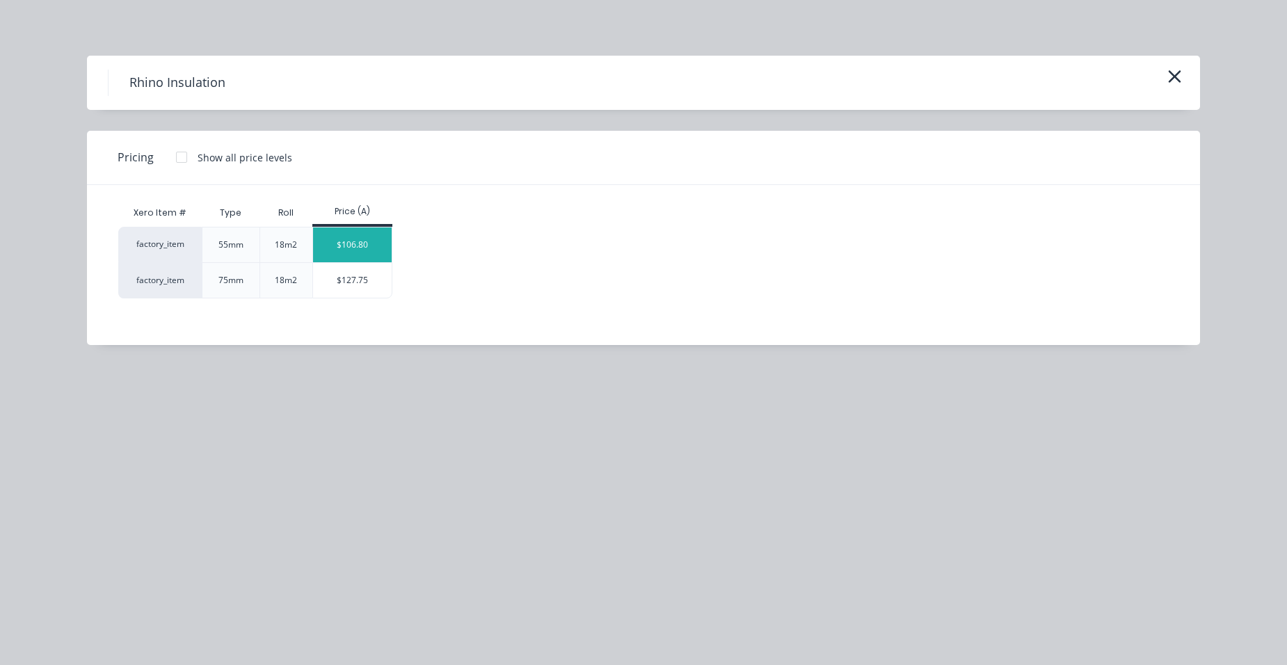
click at [346, 258] on div "$106.80" at bounding box center [352, 245] width 79 height 35
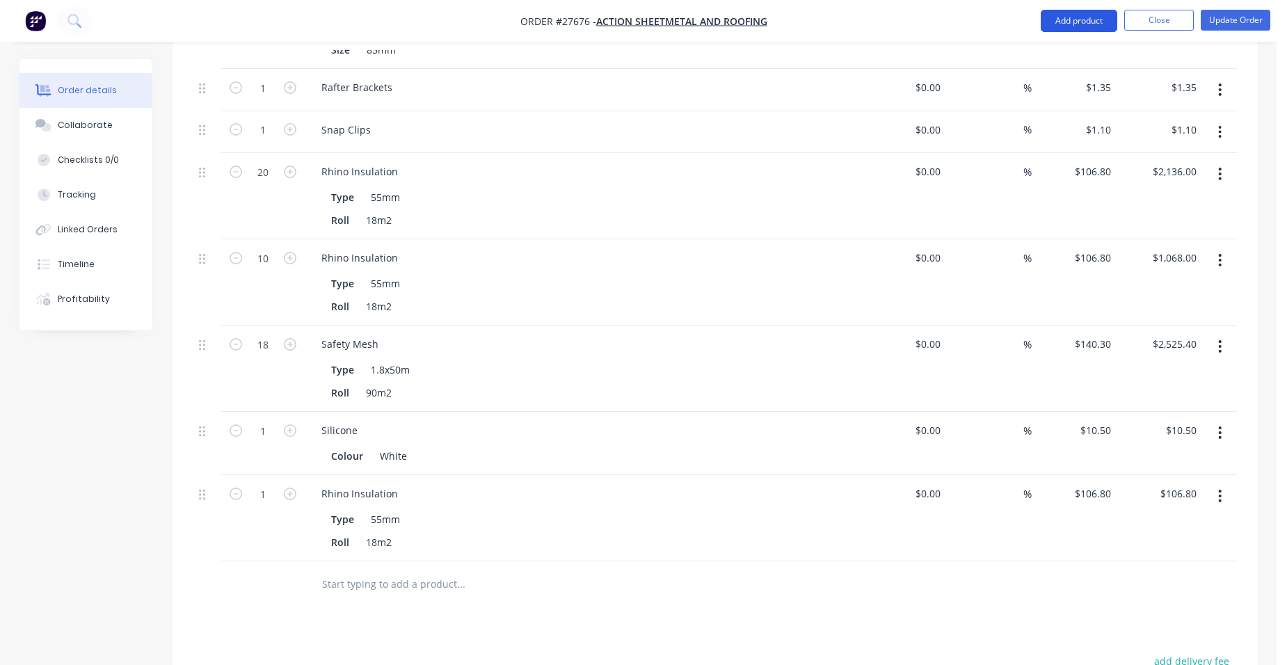
click at [1091, 16] on button "Add product" at bounding box center [1079, 21] width 77 height 22
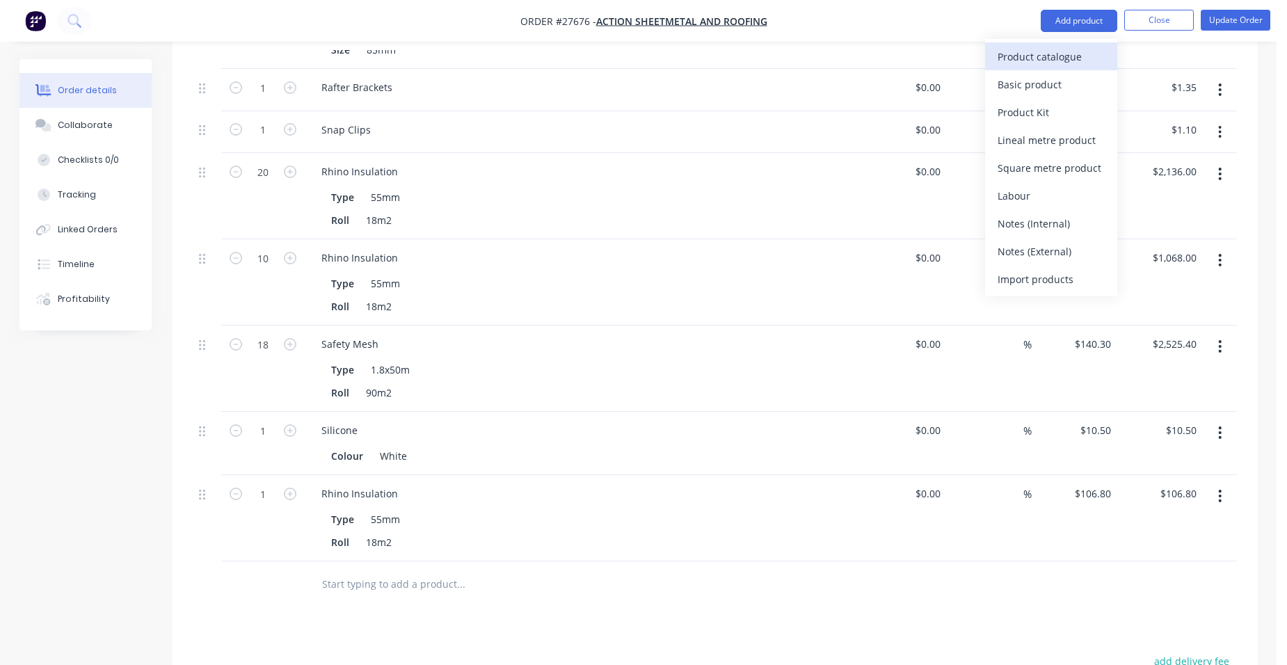
click at [1077, 43] on button "Product catalogue" at bounding box center [1051, 56] width 132 height 28
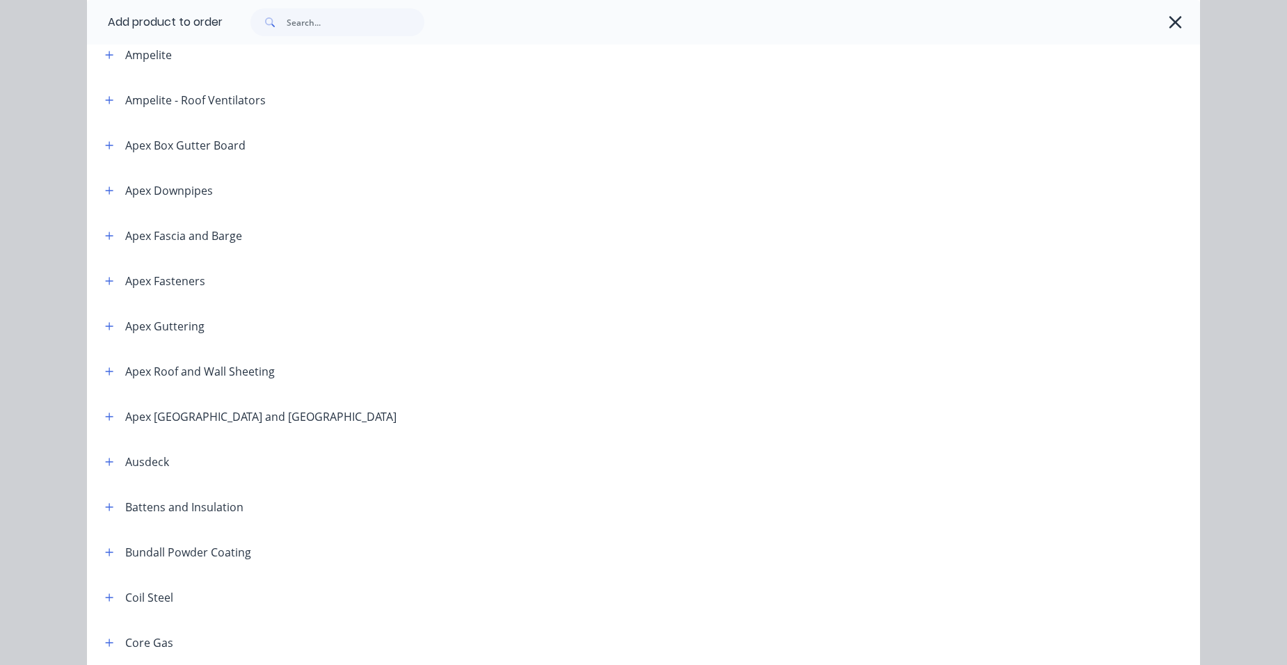
scroll to position [417, 0]
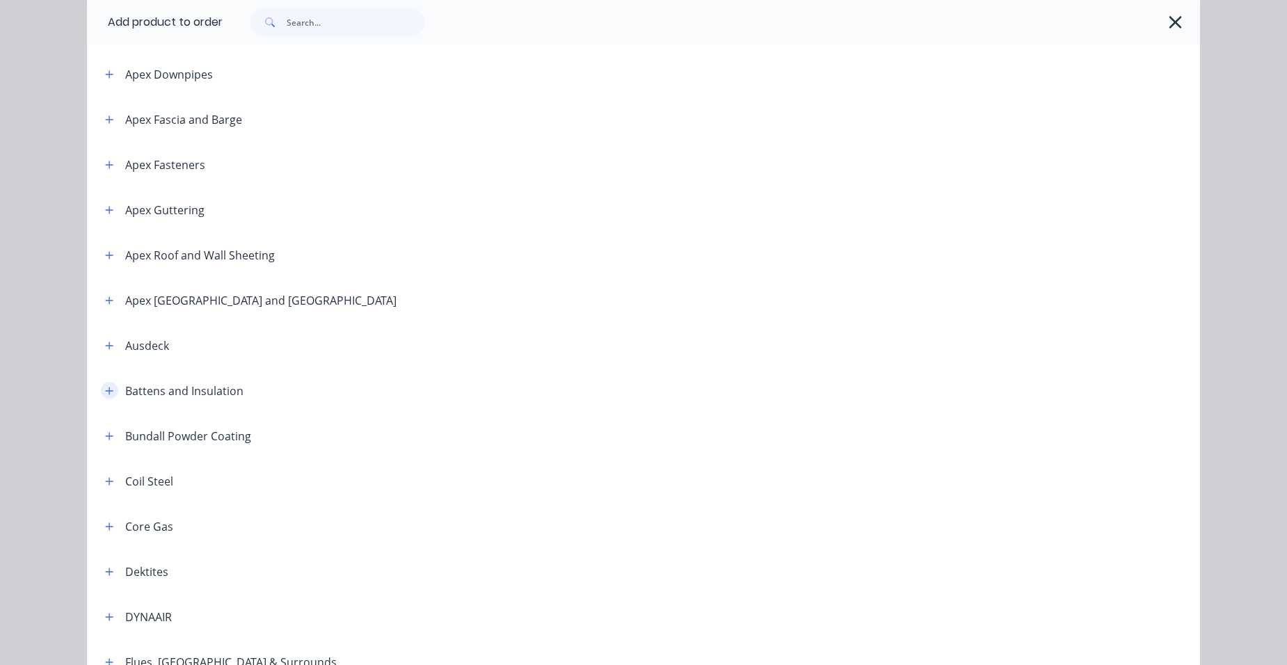
click at [101, 394] on button "button" at bounding box center [109, 390] width 17 height 17
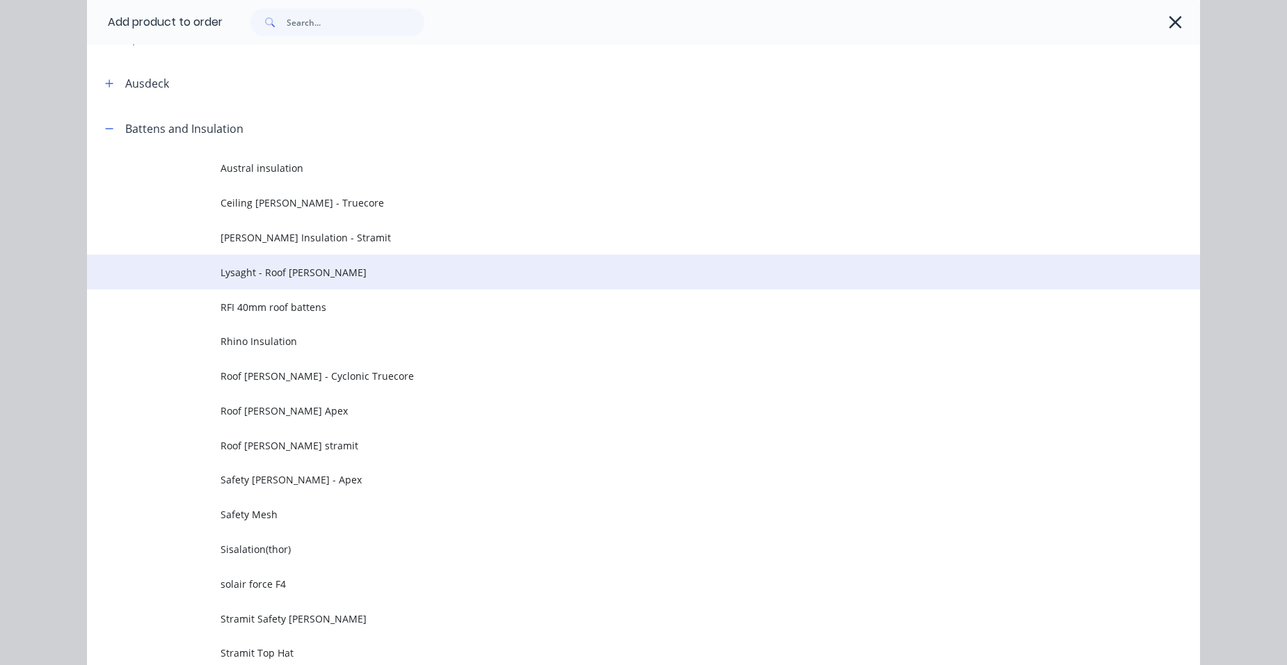
scroll to position [905, 0]
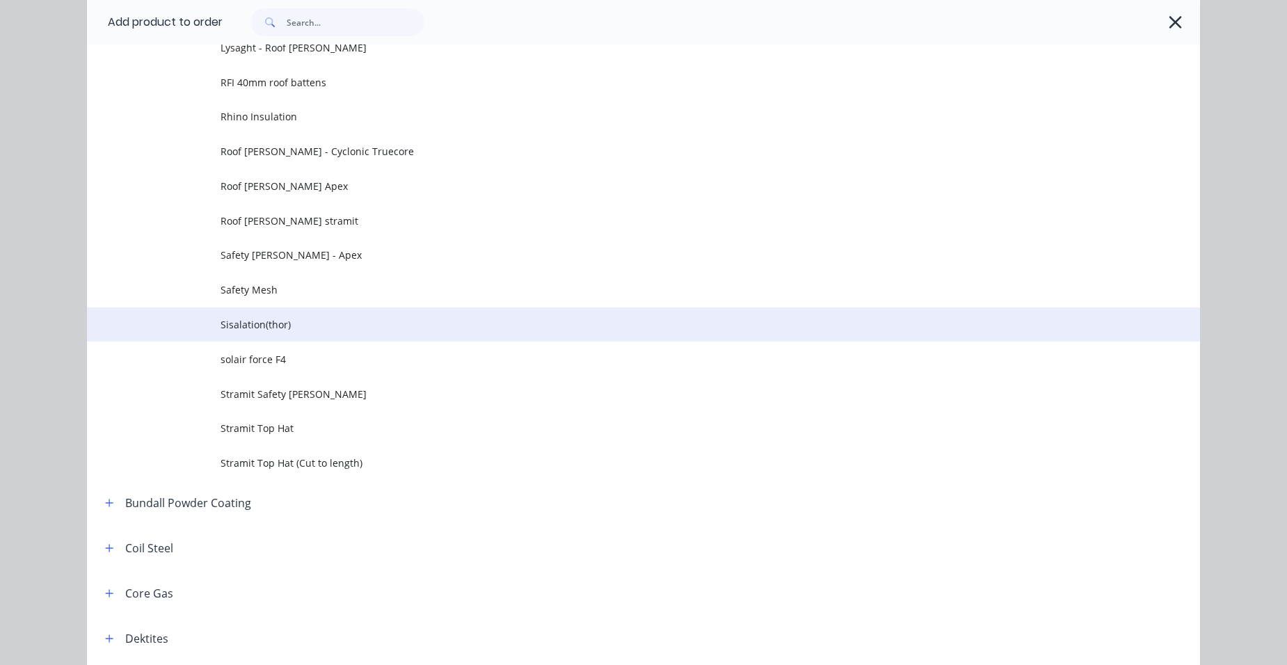
click at [313, 323] on span "Sisalation(thor)" at bounding box center [612, 324] width 783 height 15
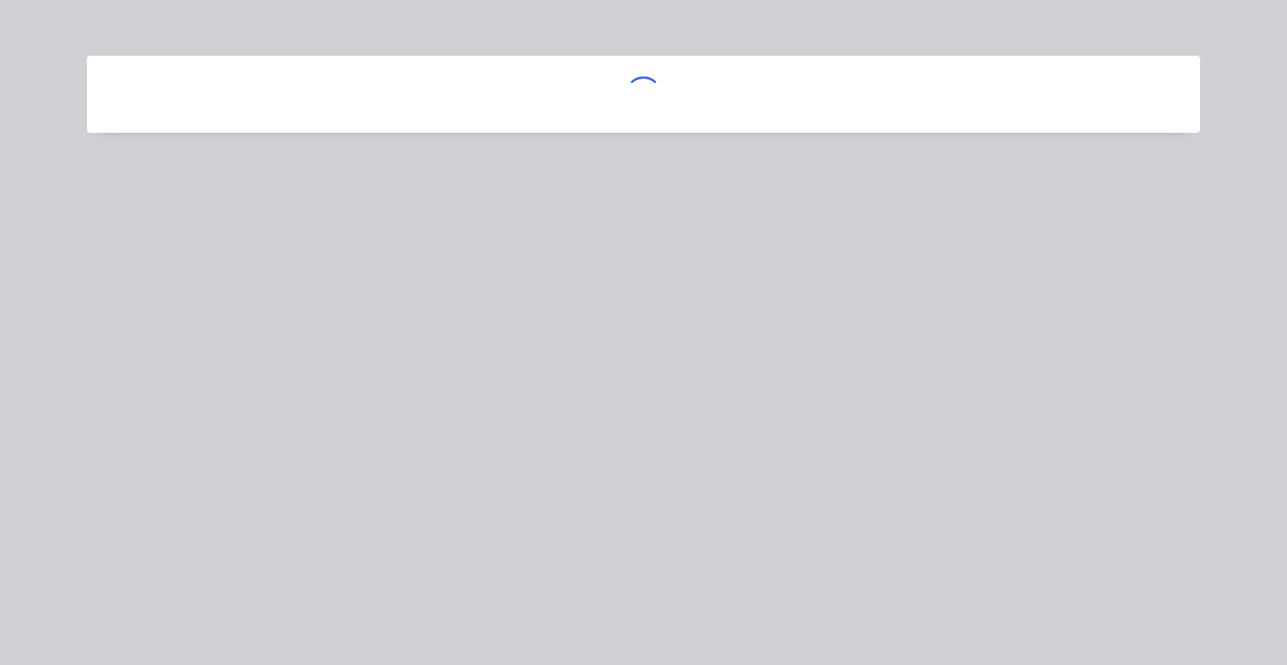
scroll to position [0, 0]
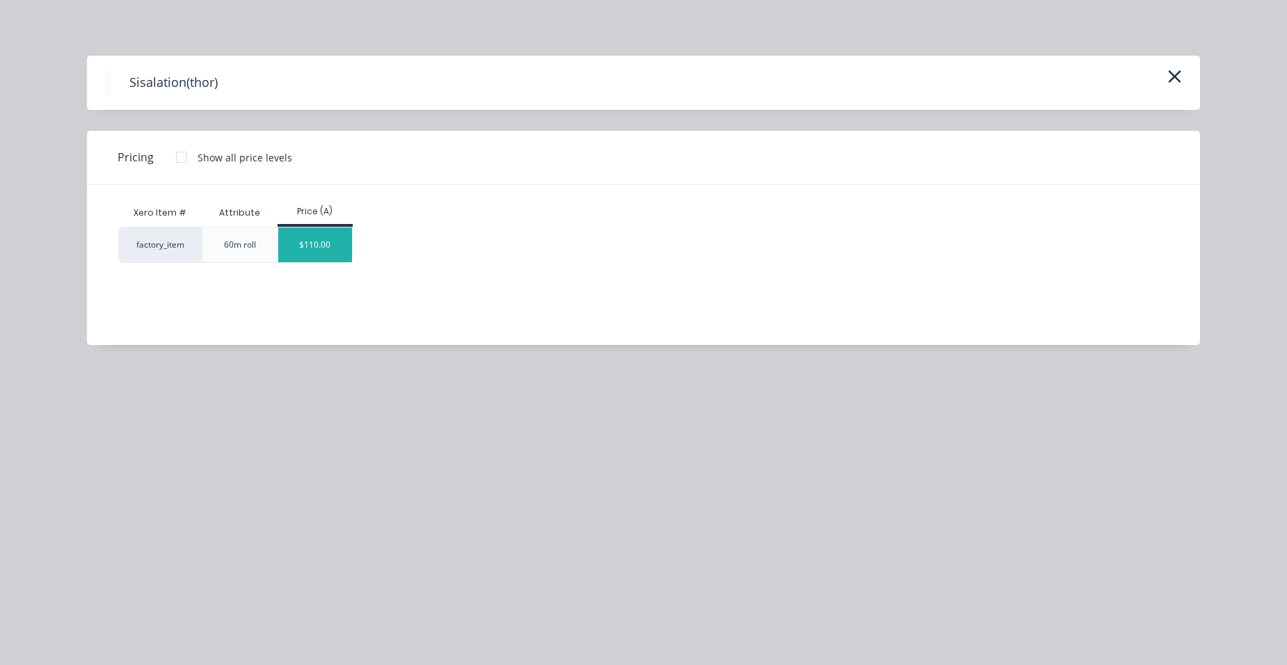
click at [318, 255] on div "$110.00" at bounding box center [315, 245] width 74 height 35
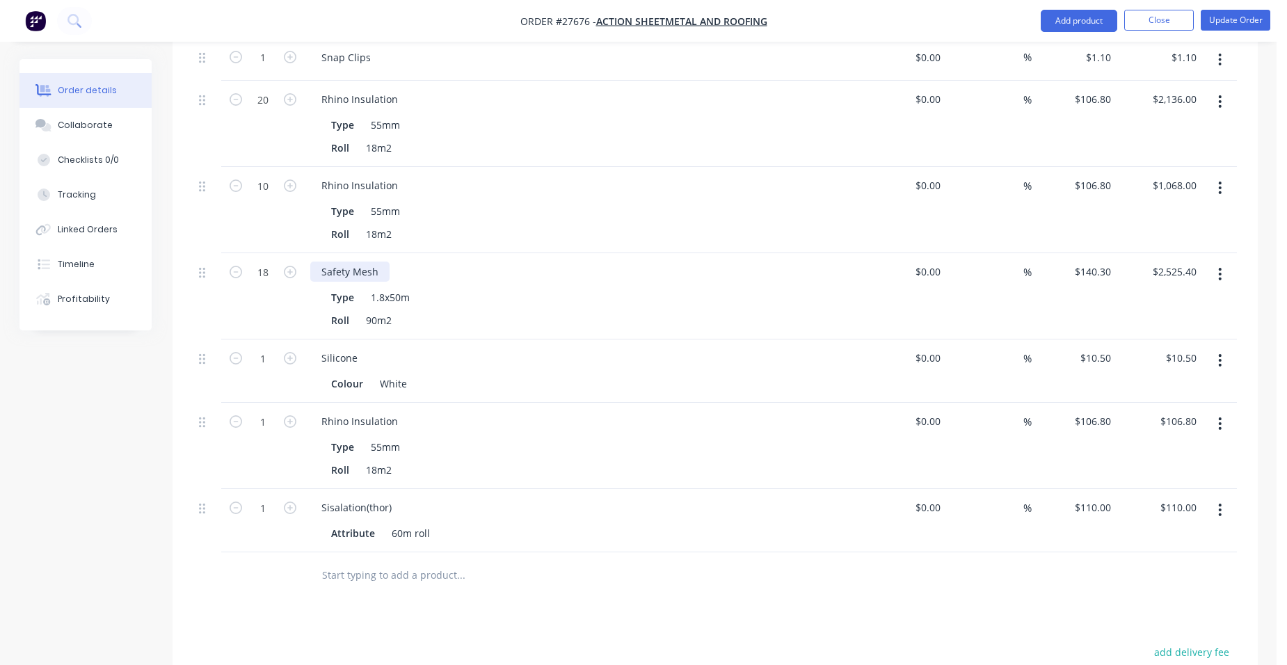
scroll to position [1392, 0]
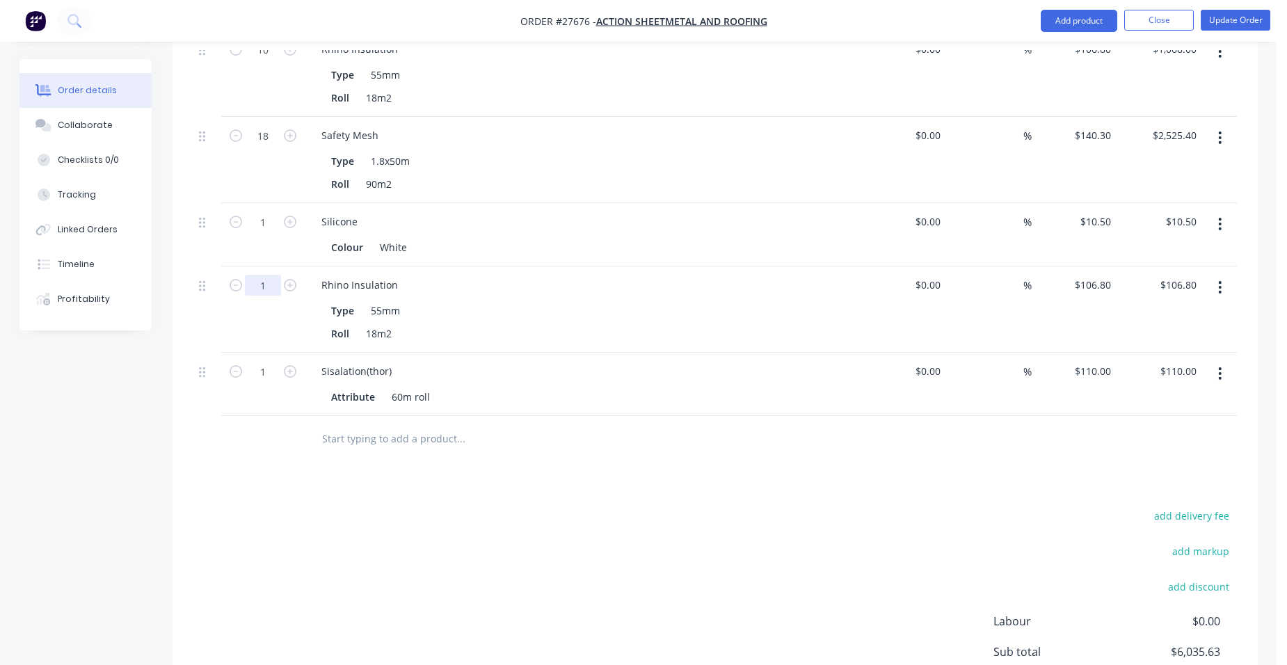
click at [271, 275] on input "1" at bounding box center [263, 285] width 36 height 21
click at [547, 301] on div "Type 55mm" at bounding box center [580, 311] width 509 height 20
click at [289, 365] on icon "button" at bounding box center [290, 371] width 13 height 13
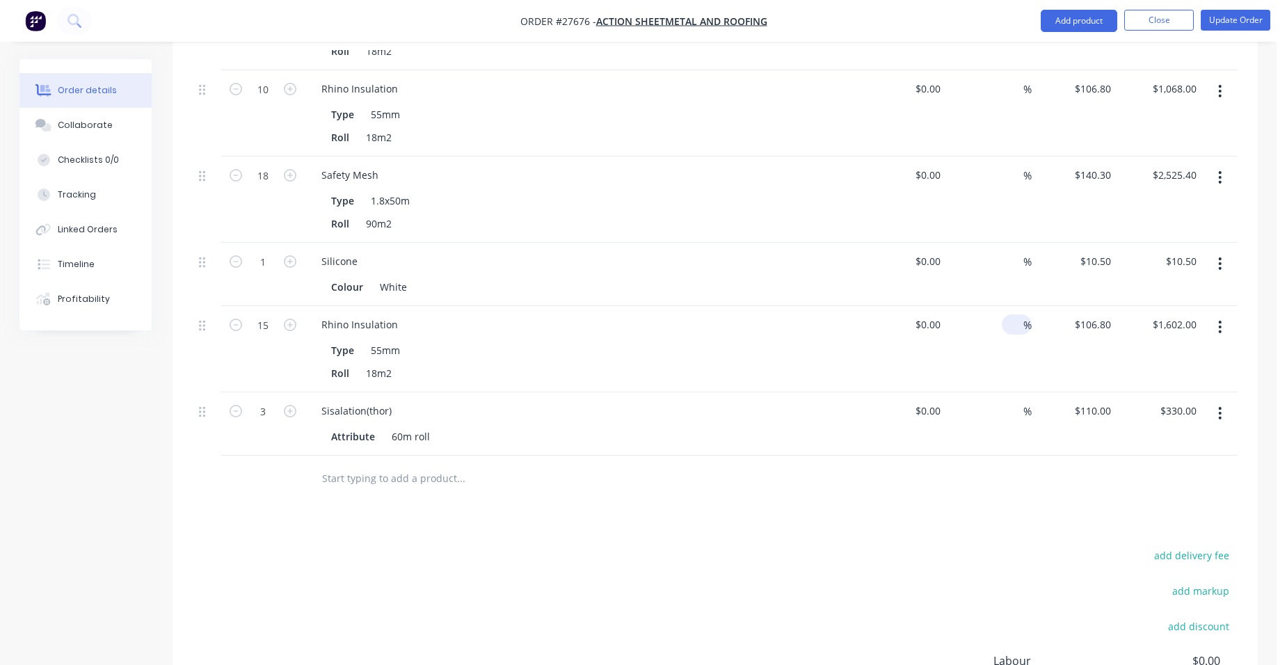
scroll to position [1349, 0]
click at [1245, 26] on button "Update Order" at bounding box center [1236, 20] width 70 height 21
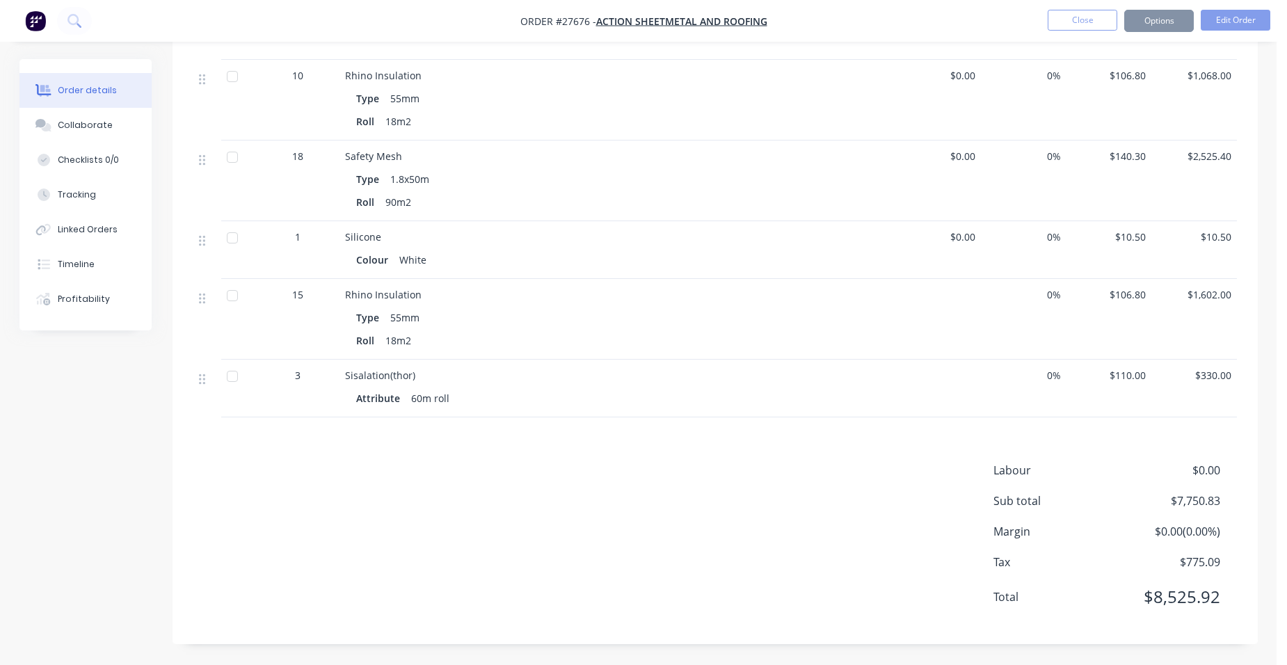
scroll to position [0, 0]
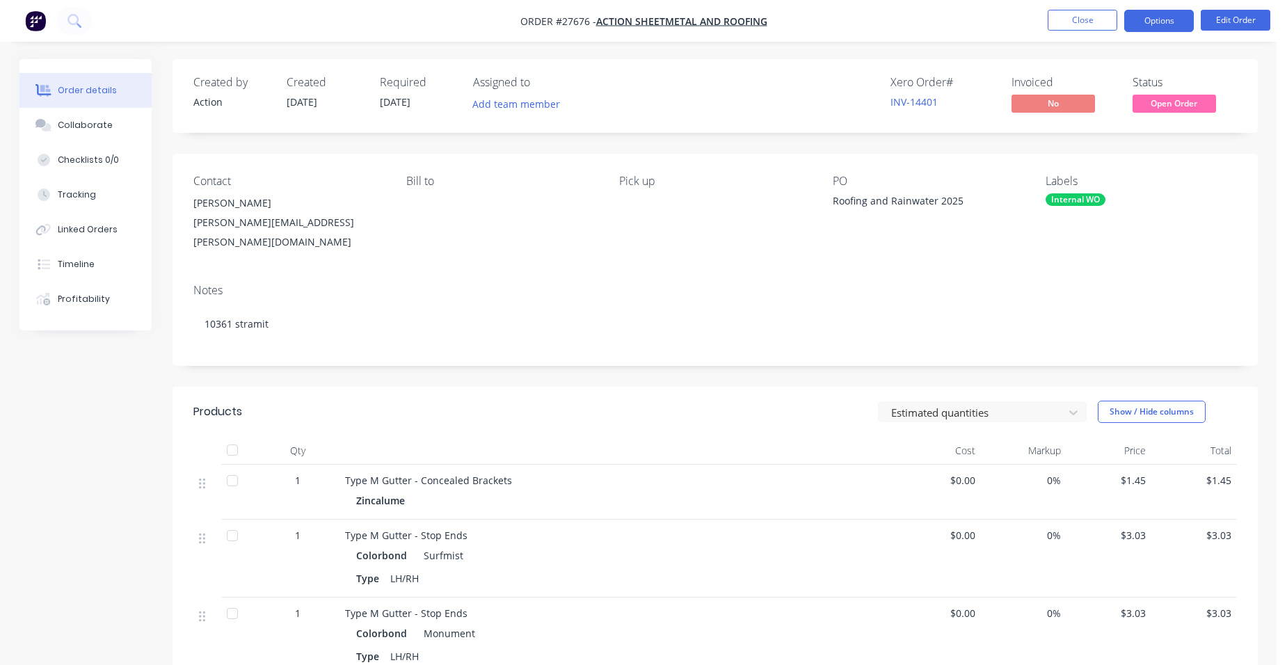
click at [1182, 26] on button "Options" at bounding box center [1159, 21] width 70 height 22
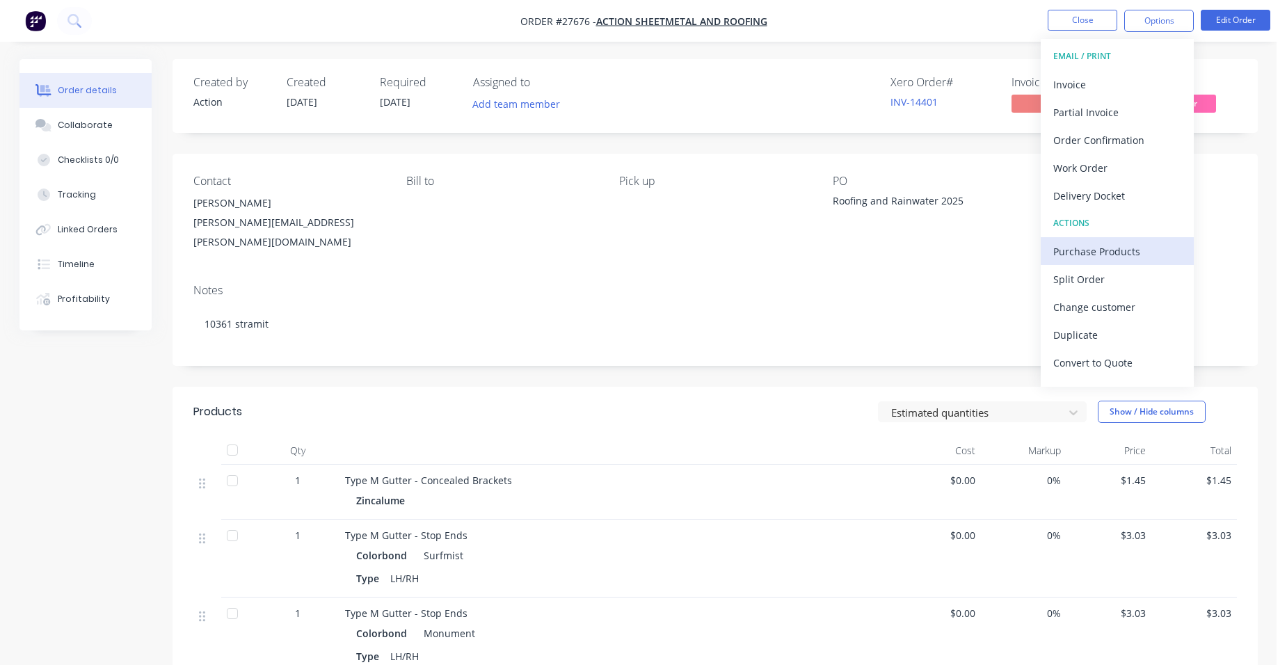
click at [1133, 248] on div "Purchase Products" at bounding box center [1117, 251] width 128 height 20
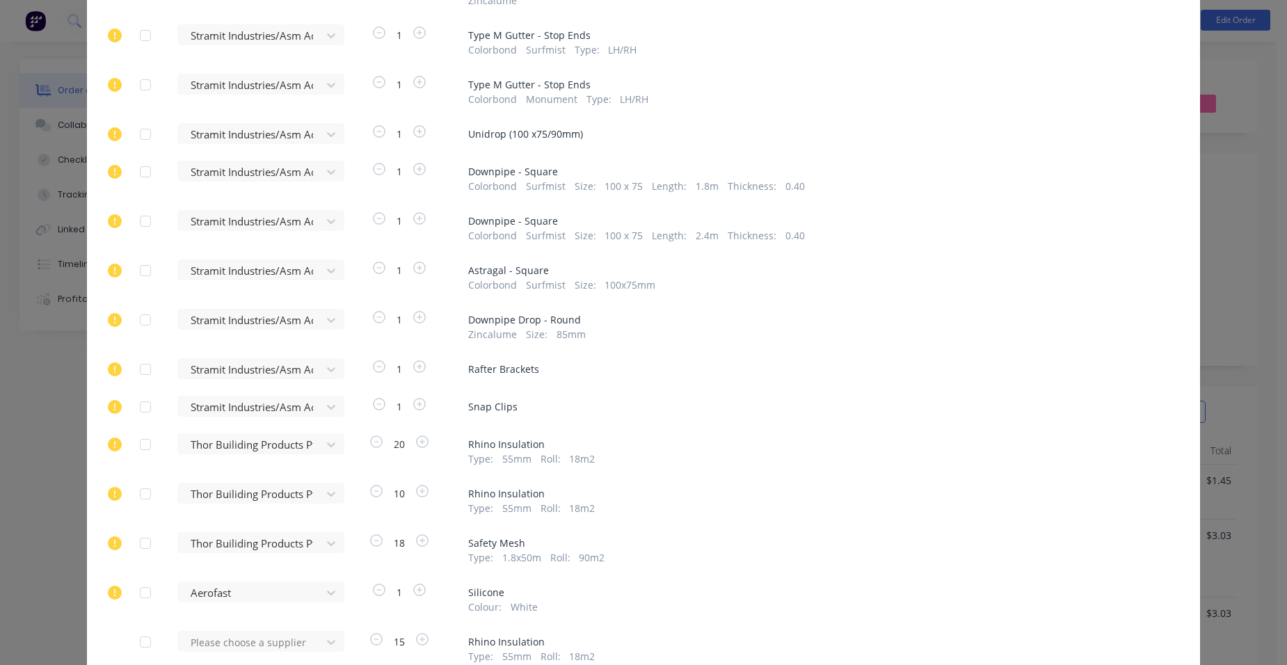
scroll to position [374, 0]
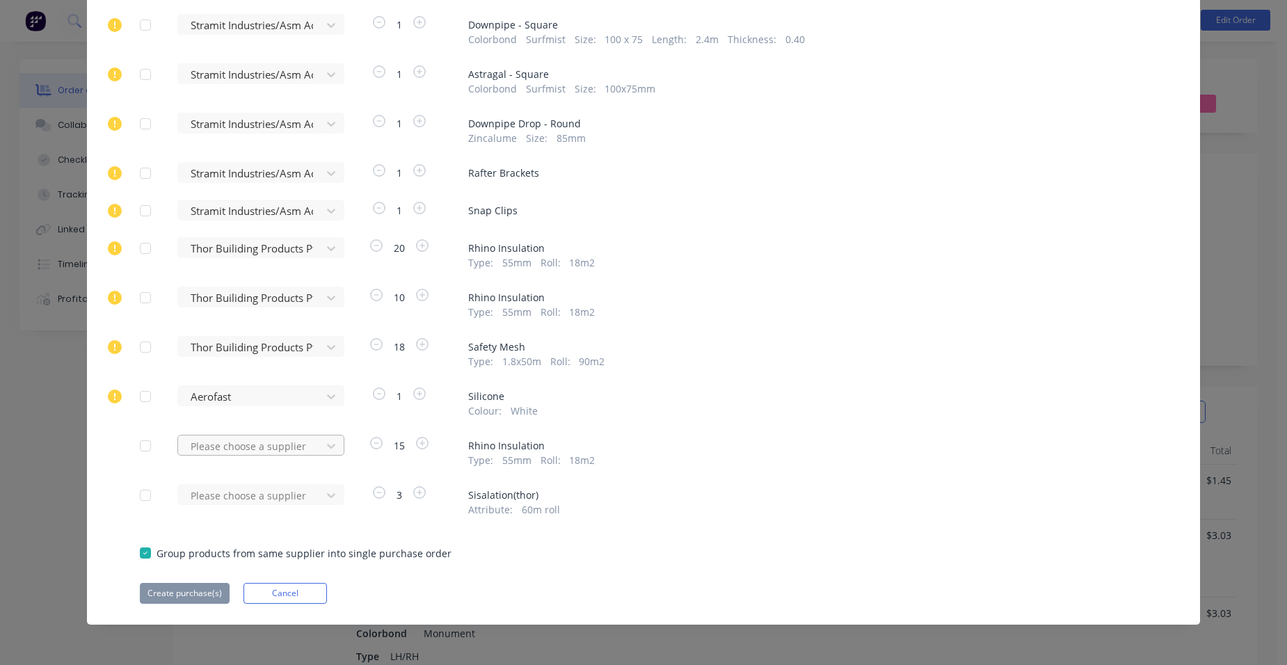
click at [220, 445] on div at bounding box center [251, 446] width 125 height 17
click at [261, 491] on div "Thor Builiding Products Pty Ltd" at bounding box center [260, 497] width 167 height 26
click at [257, 496] on div "Please choose a supplier" at bounding box center [253, 494] width 153 height 21
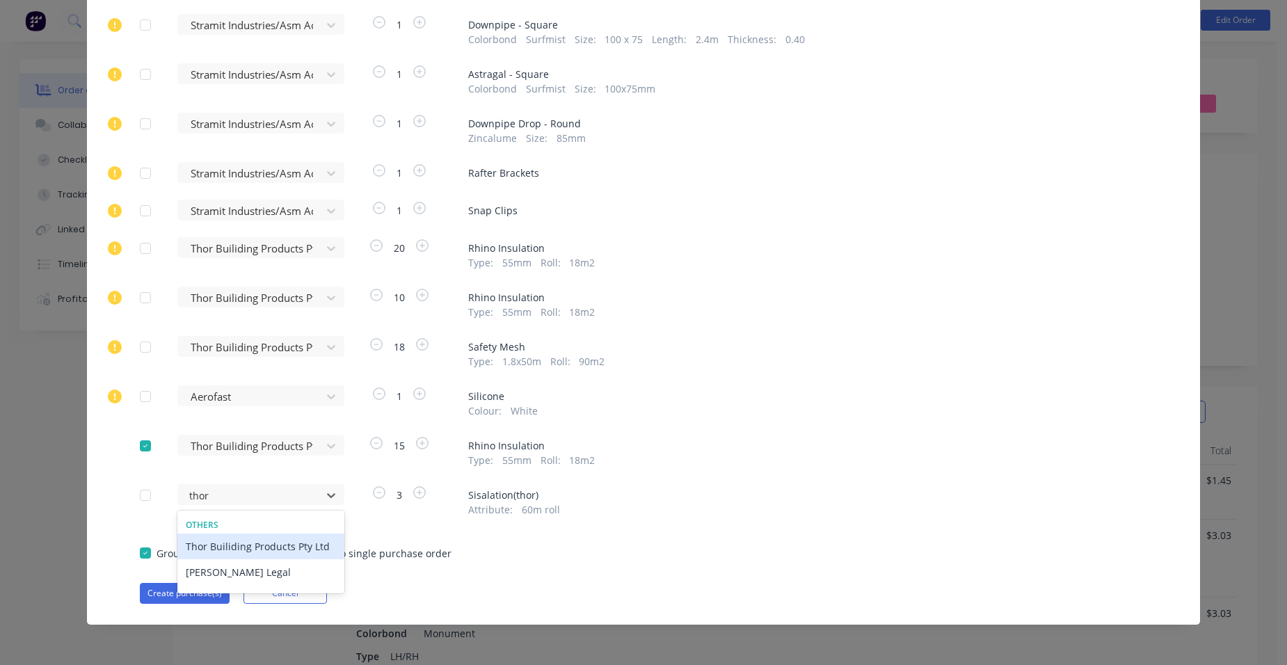
click at [280, 542] on div "Thor Builiding Products Pty Ltd" at bounding box center [260, 547] width 167 height 26
click at [190, 591] on button "Create purchase(s)" at bounding box center [185, 593] width 90 height 21
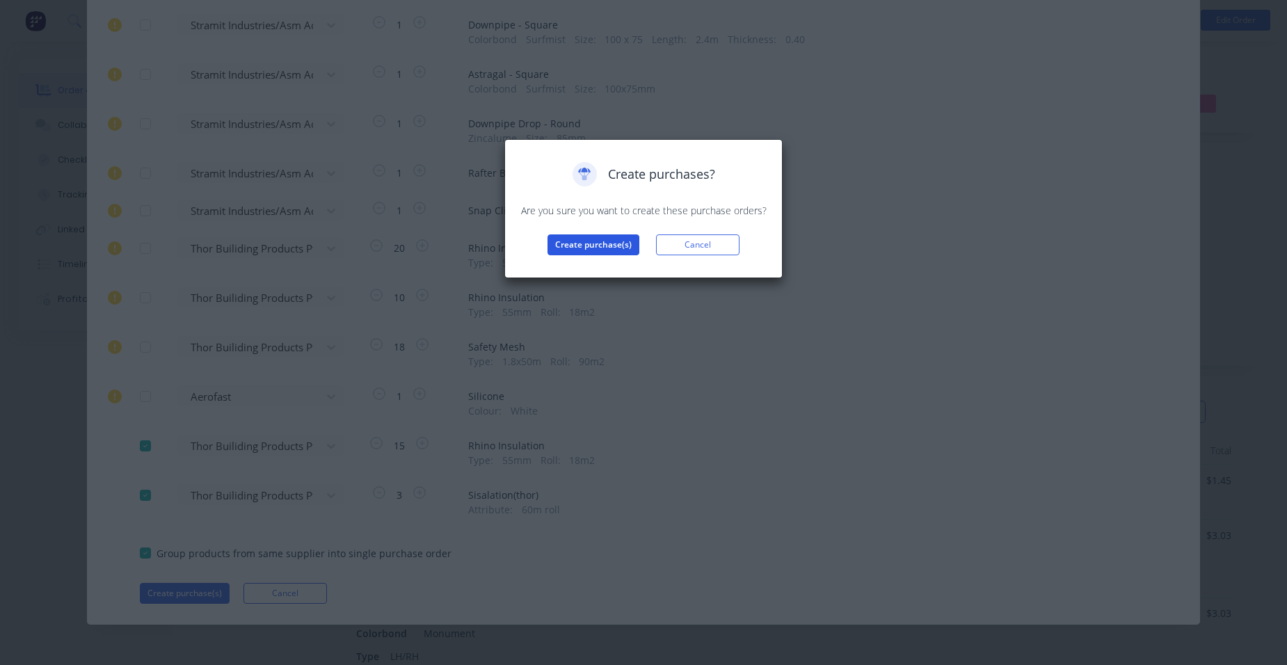
click at [616, 239] on button "Create purchase(s)" at bounding box center [594, 244] width 92 height 21
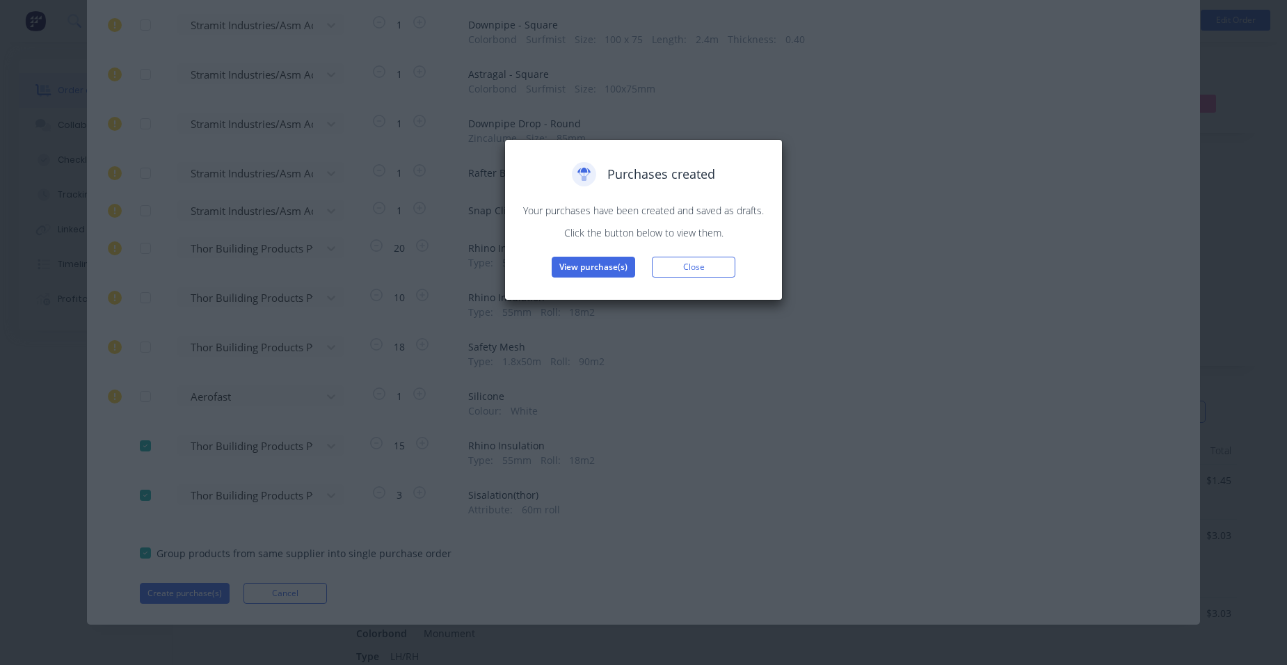
click at [597, 268] on button "View purchase(s)" at bounding box center [593, 267] width 83 height 21
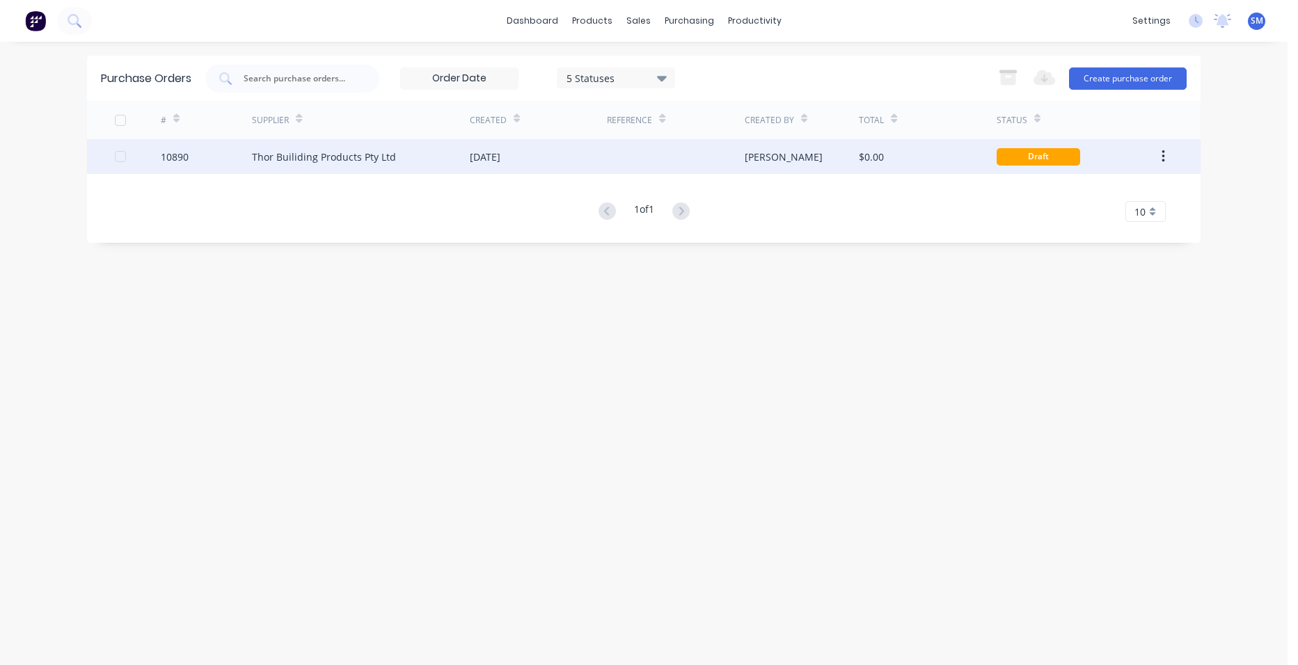
click at [528, 166] on div "[DATE]" at bounding box center [538, 156] width 137 height 35
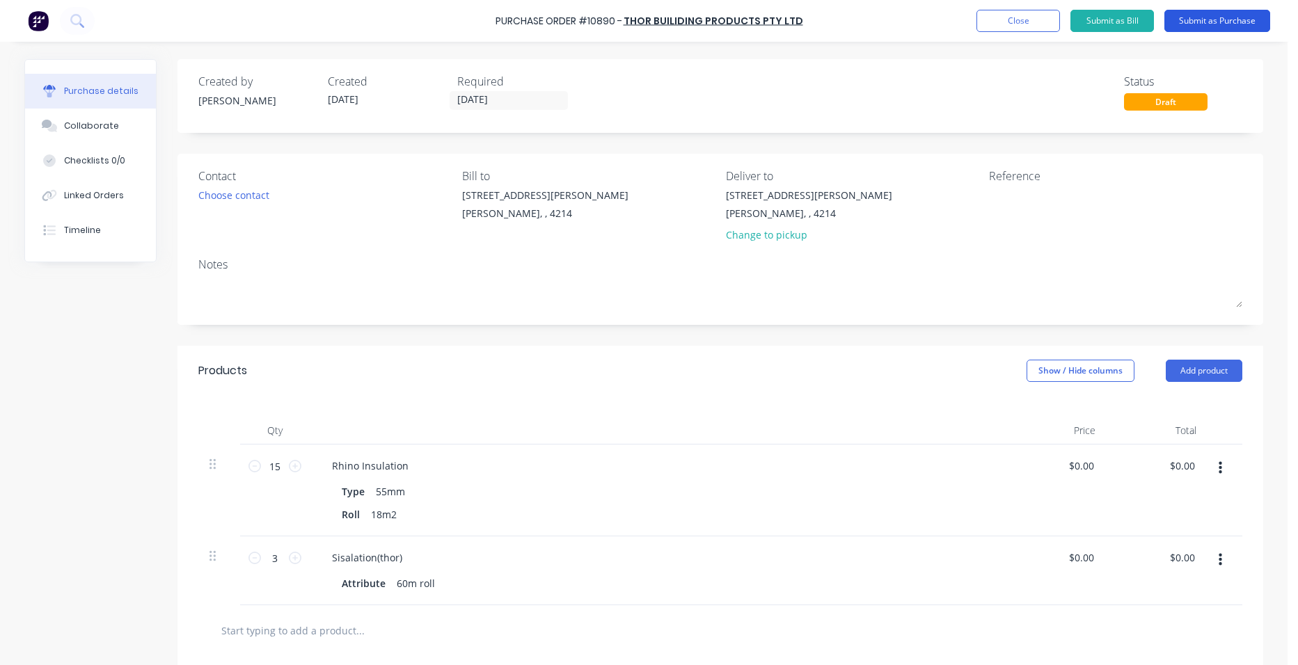
click at [1265, 19] on button "Submit as Purchase" at bounding box center [1217, 21] width 106 height 22
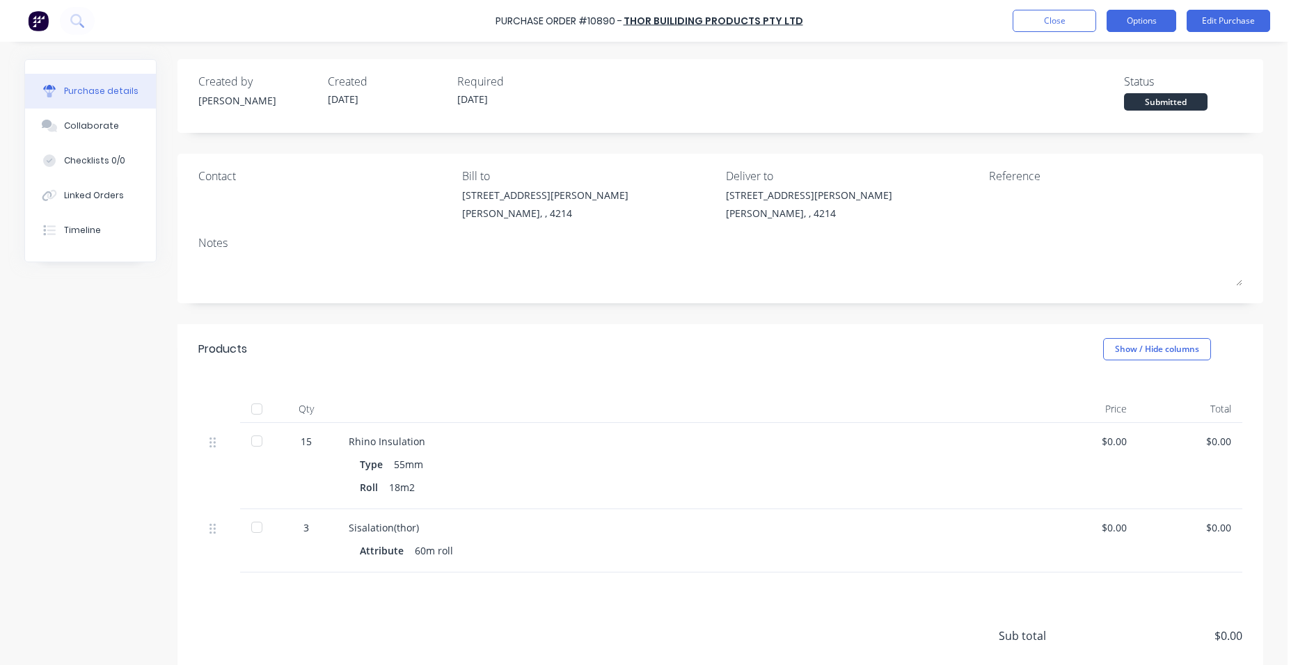
click at [1126, 26] on button "Options" at bounding box center [1141, 21] width 70 height 22
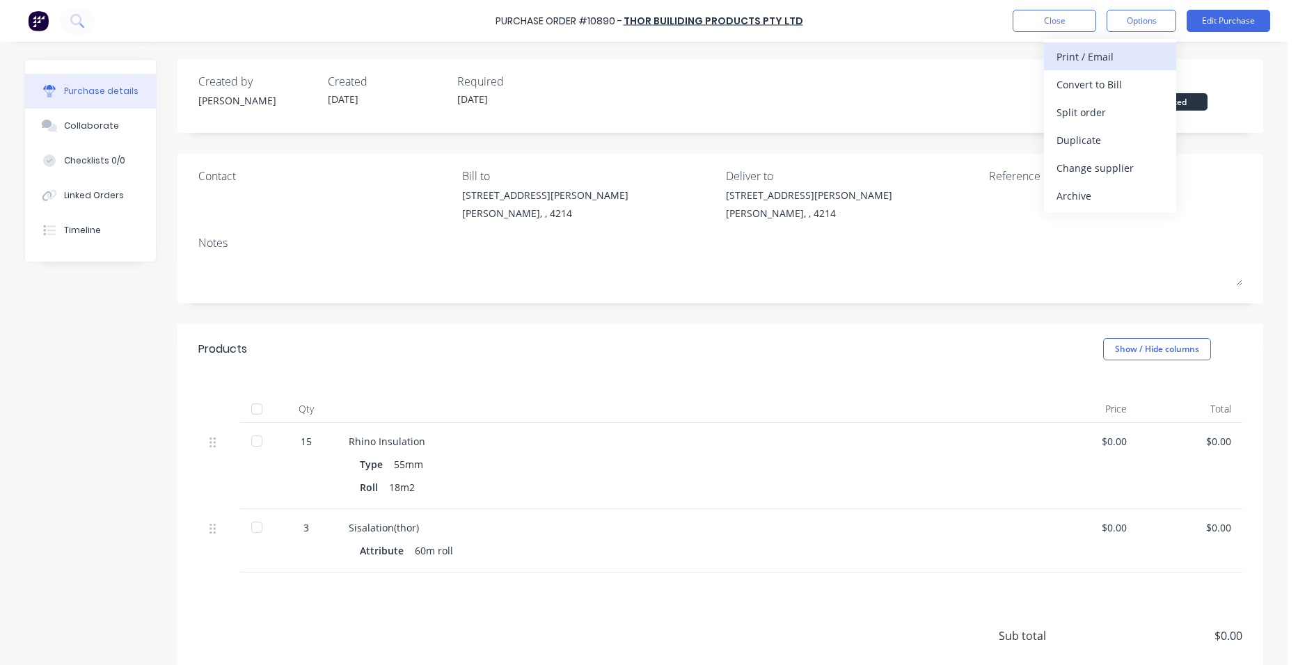
click at [1120, 57] on div "Print / Email" at bounding box center [1109, 57] width 107 height 20
click at [1121, 104] on div "Without pricing" at bounding box center [1109, 112] width 107 height 20
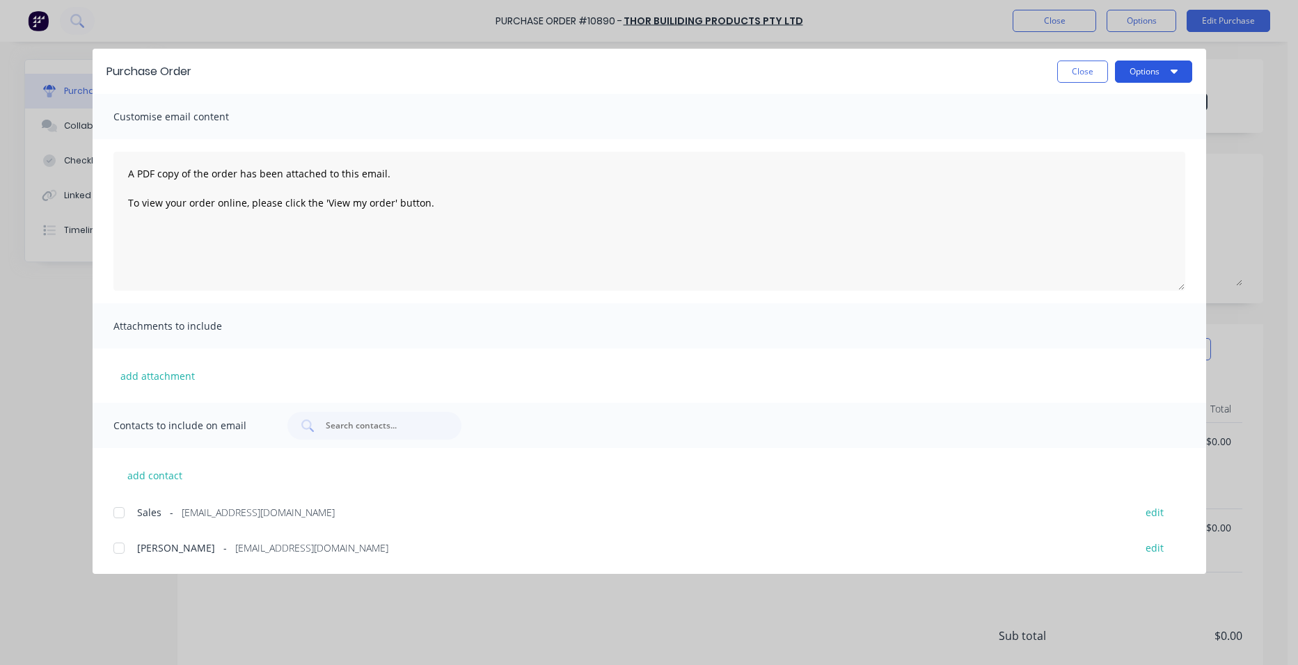
click at [1153, 74] on button "Options" at bounding box center [1153, 72] width 77 height 22
click at [1111, 127] on div "Print" at bounding box center [1125, 135] width 107 height 20
click at [1095, 67] on button "Close" at bounding box center [1082, 72] width 51 height 22
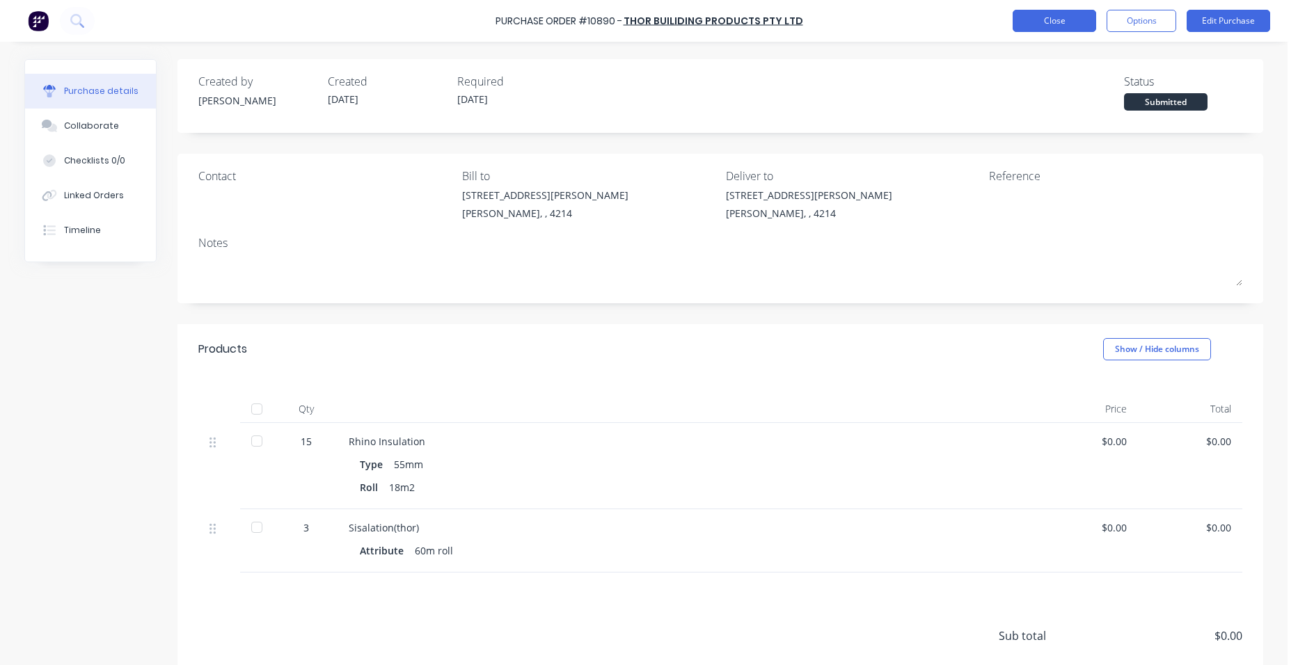
click at [1074, 29] on button "Close" at bounding box center [1053, 21] width 83 height 22
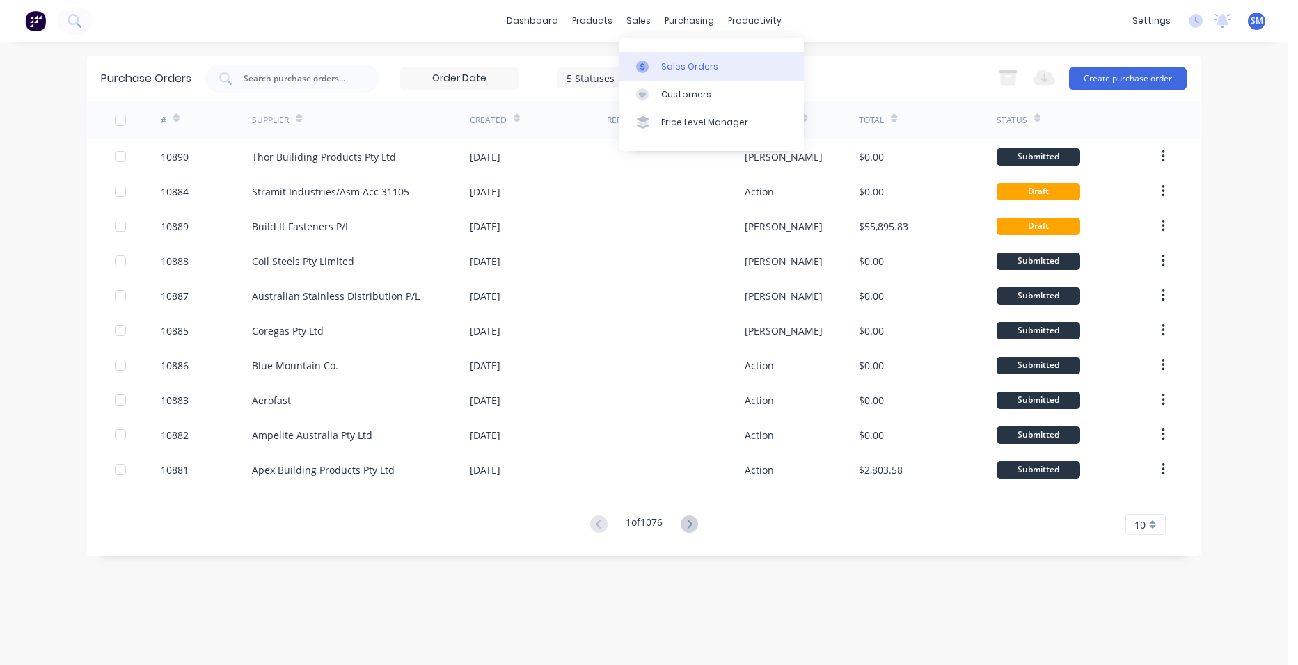
click at [680, 74] on link "Sales Orders" at bounding box center [711, 66] width 184 height 28
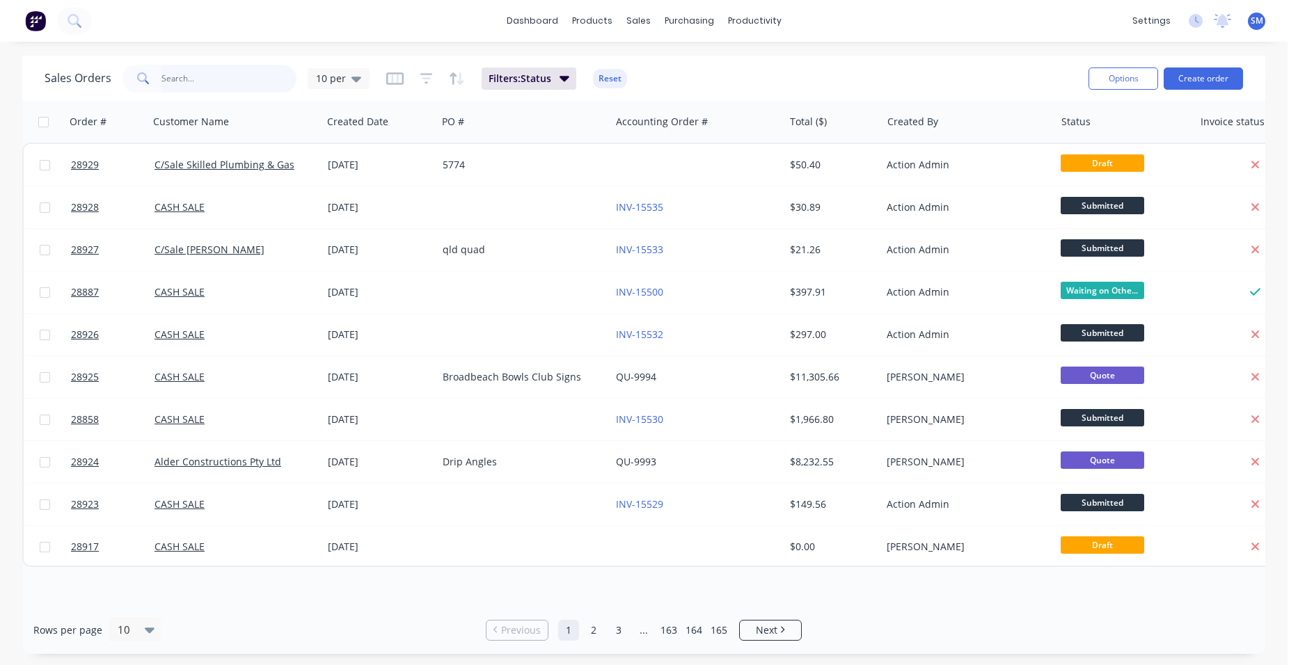
click at [191, 84] on input "text" at bounding box center [229, 79] width 136 height 28
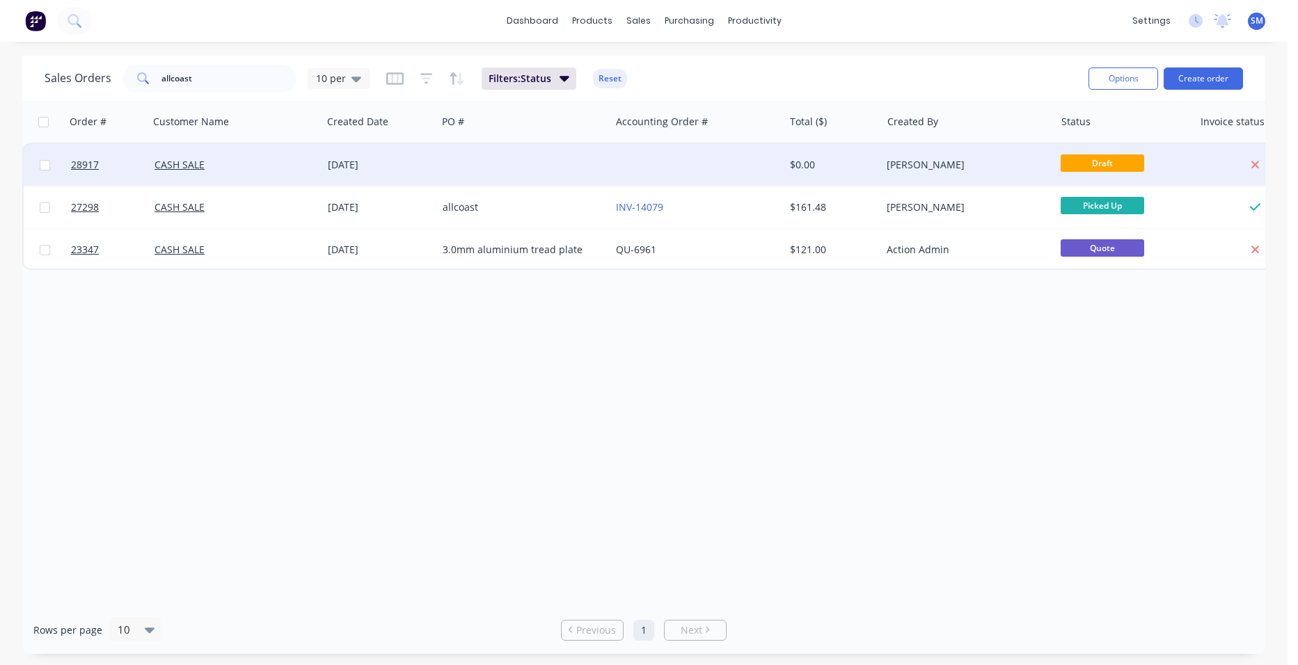
click at [633, 156] on div at bounding box center [696, 165] width 173 height 42
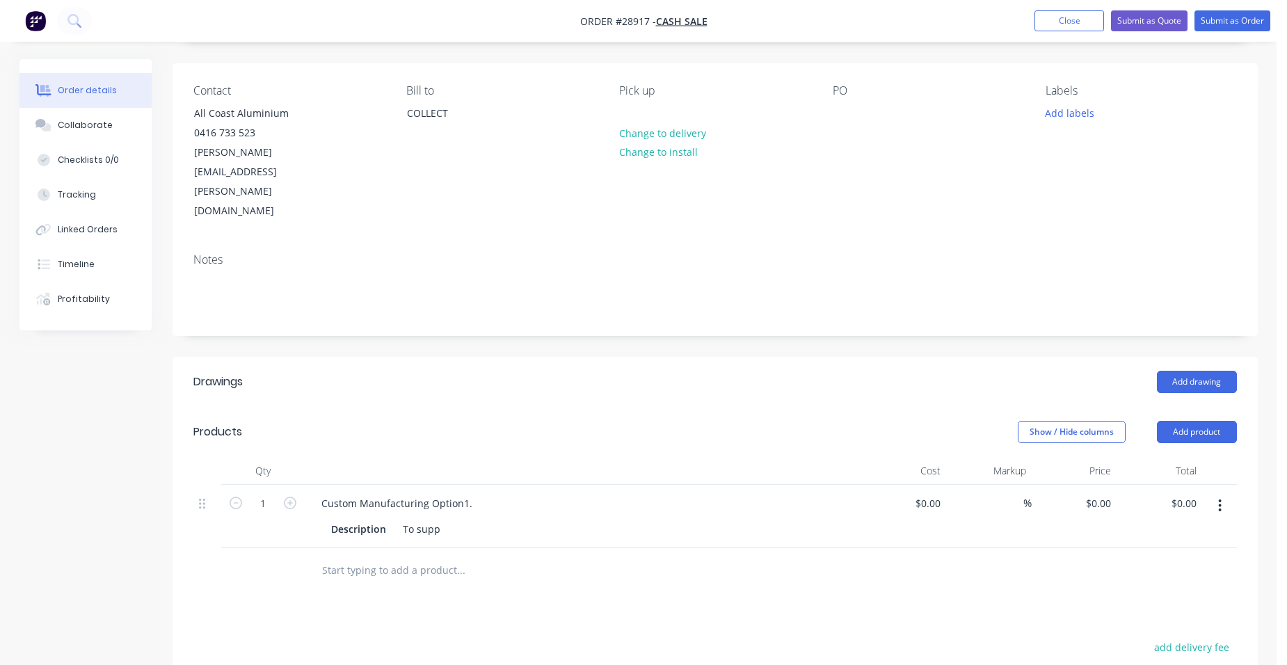
scroll to position [278, 0]
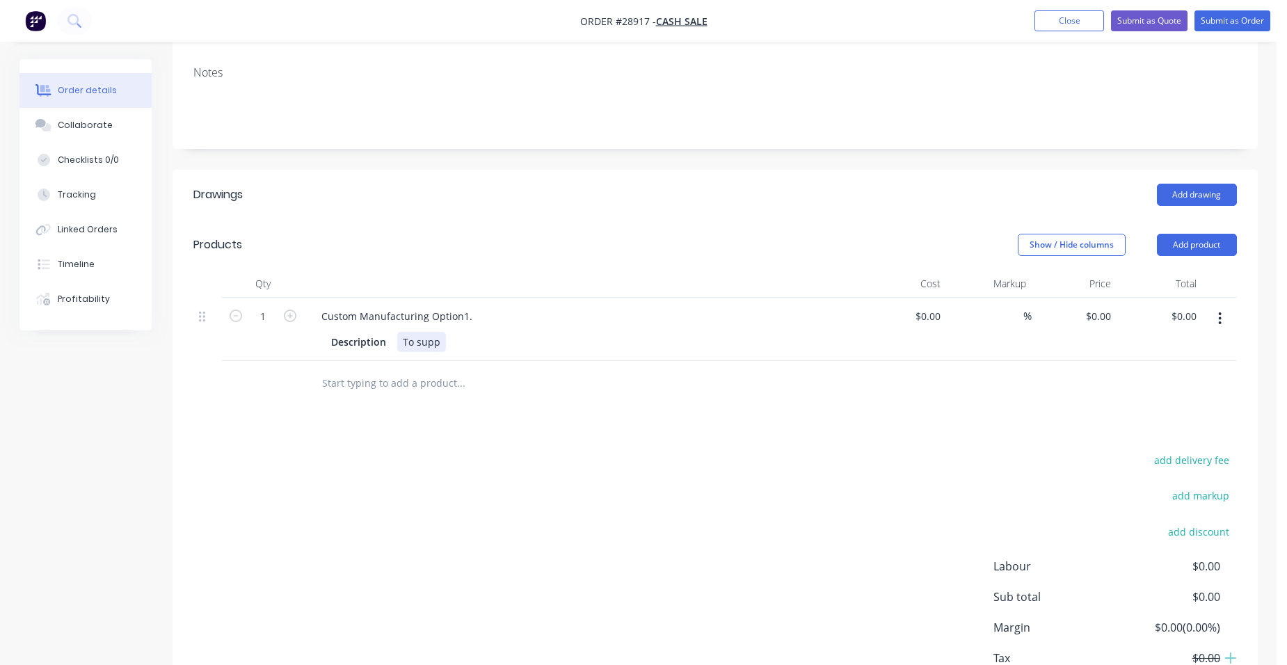
click at [439, 332] on div "To supp" at bounding box center [421, 342] width 49 height 20
click at [1115, 306] on div "0 $0.00" at bounding box center [1101, 316] width 32 height 20
click at [1117, 298] on div "$340.00 $340.00" at bounding box center [1160, 329] width 86 height 63
click at [470, 306] on div "Custom Manufacturing Option1." at bounding box center [396, 316] width 173 height 20
click at [1218, 311] on icon "button" at bounding box center [1219, 318] width 3 height 15
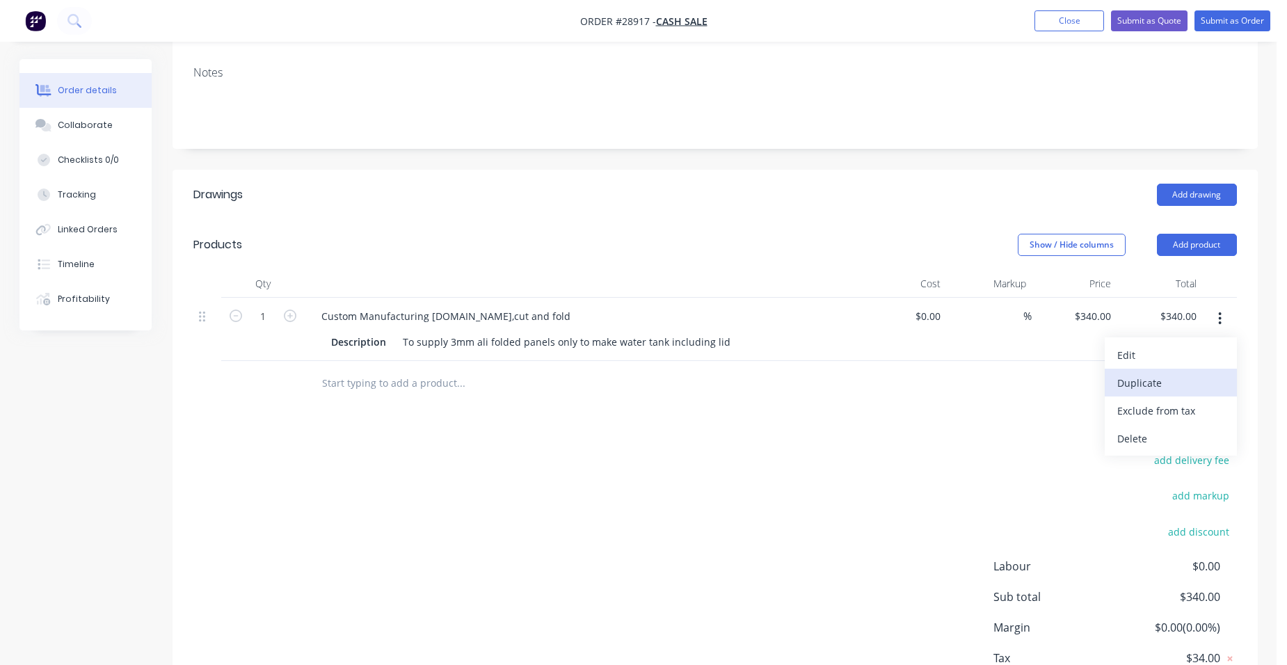
click at [1184, 373] on div "Duplicate" at bounding box center [1170, 383] width 107 height 20
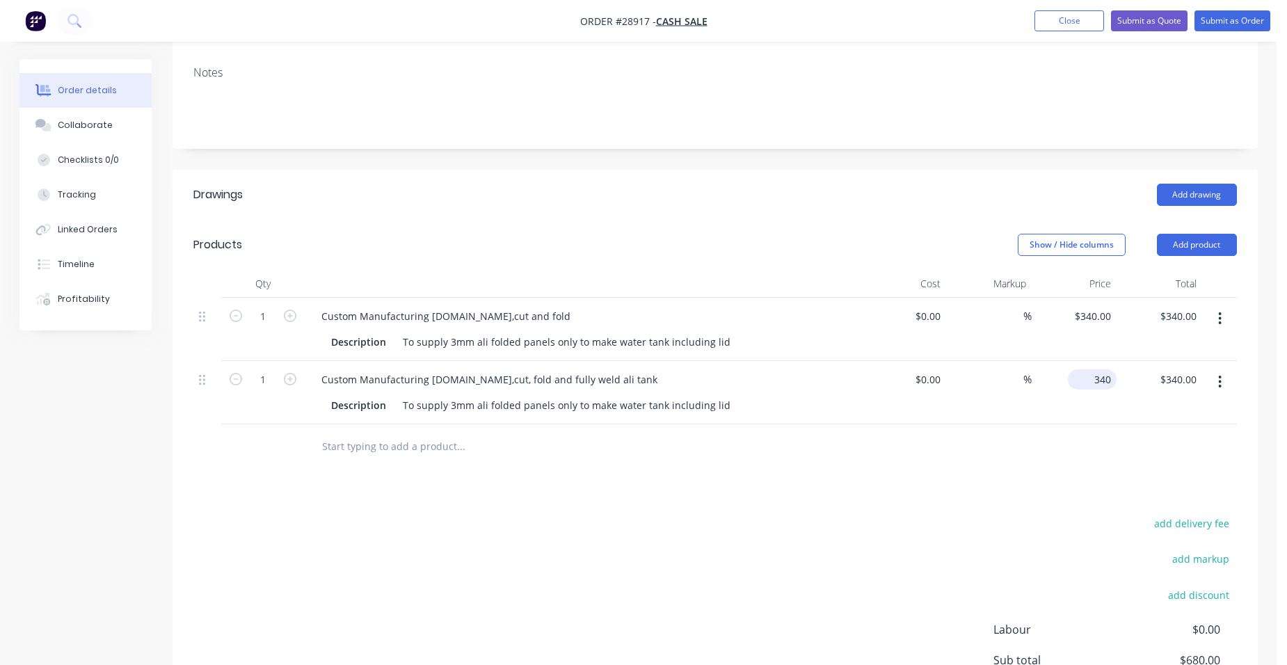
click at [1109, 369] on input "340" at bounding box center [1095, 379] width 43 height 20
click at [1072, 361] on div "$695.00 $695.00" at bounding box center [1075, 392] width 86 height 63
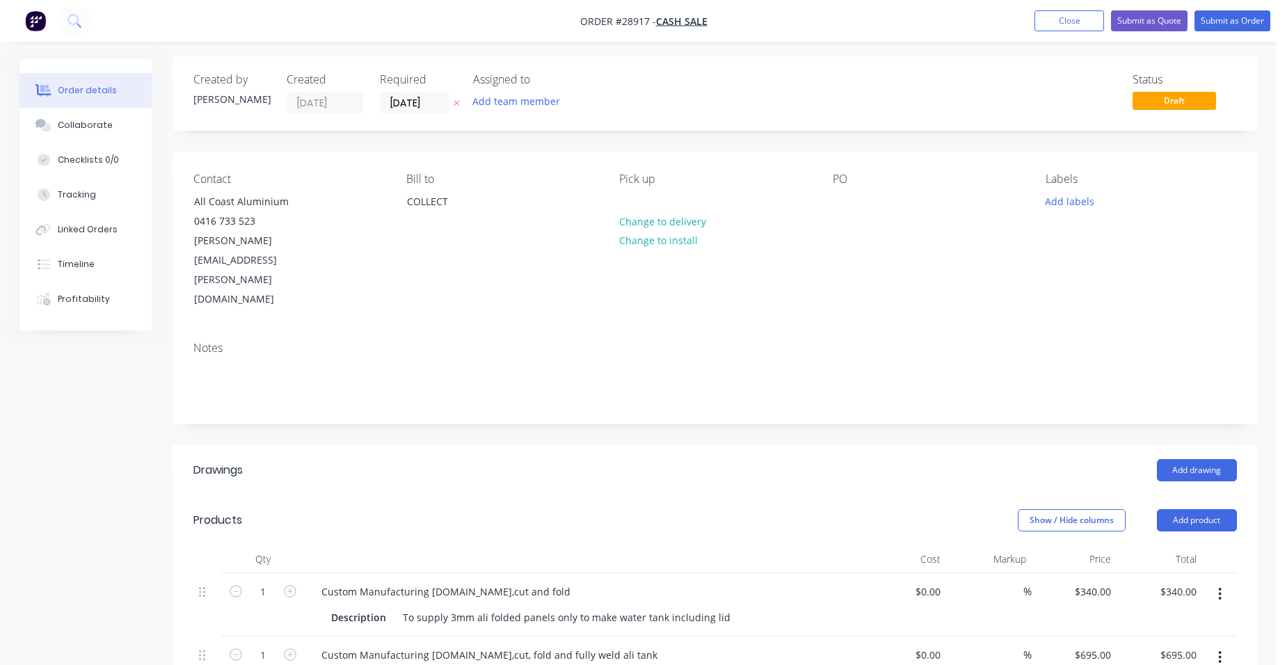
scroll to position [0, 0]
click at [850, 206] on div at bounding box center [844, 204] width 22 height 20
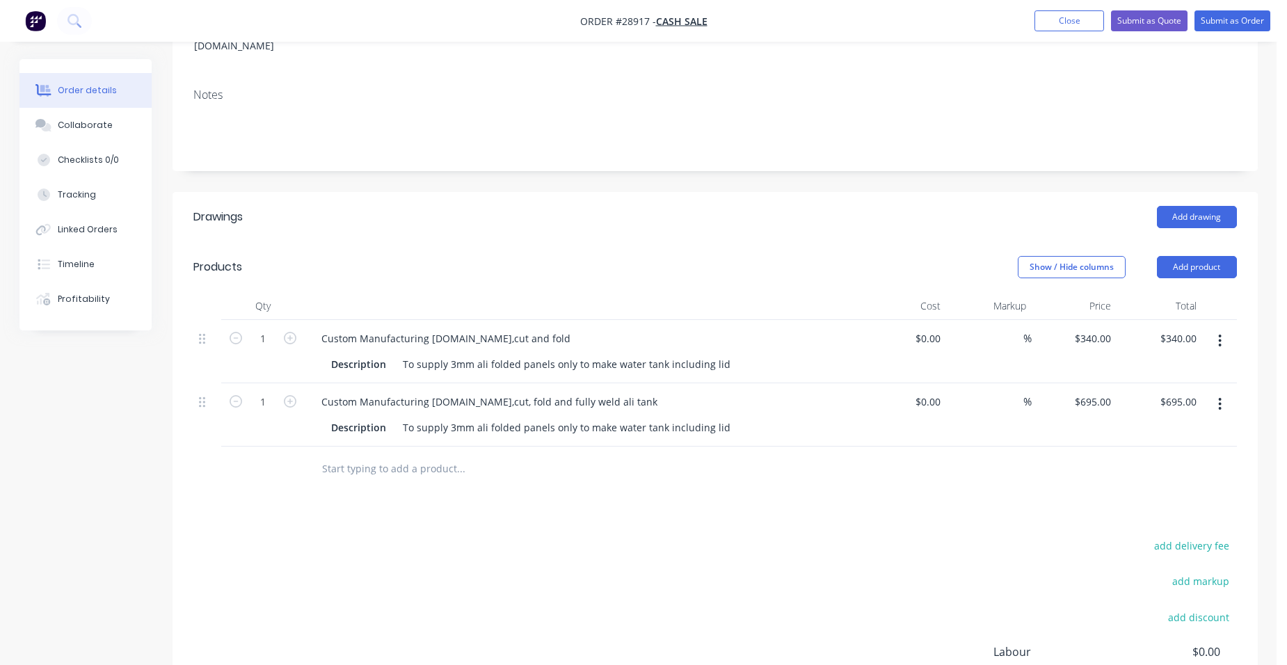
scroll to position [278, 0]
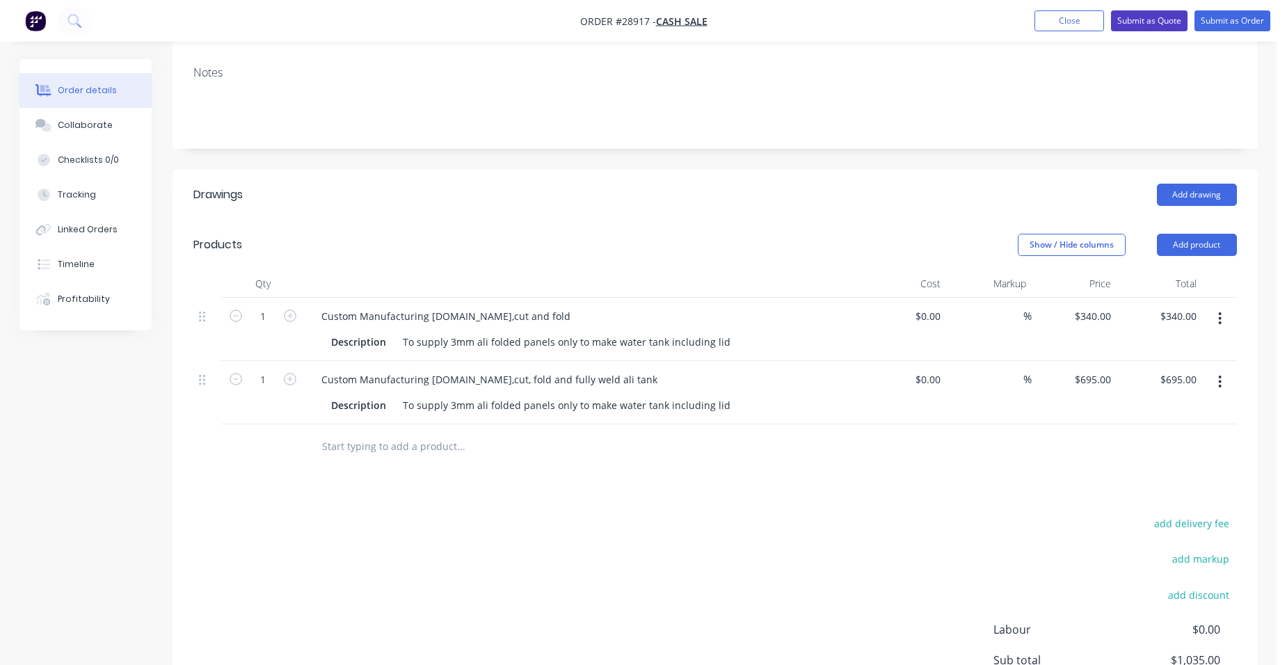
click at [1125, 12] on button "Submit as Quote" at bounding box center [1149, 20] width 77 height 21
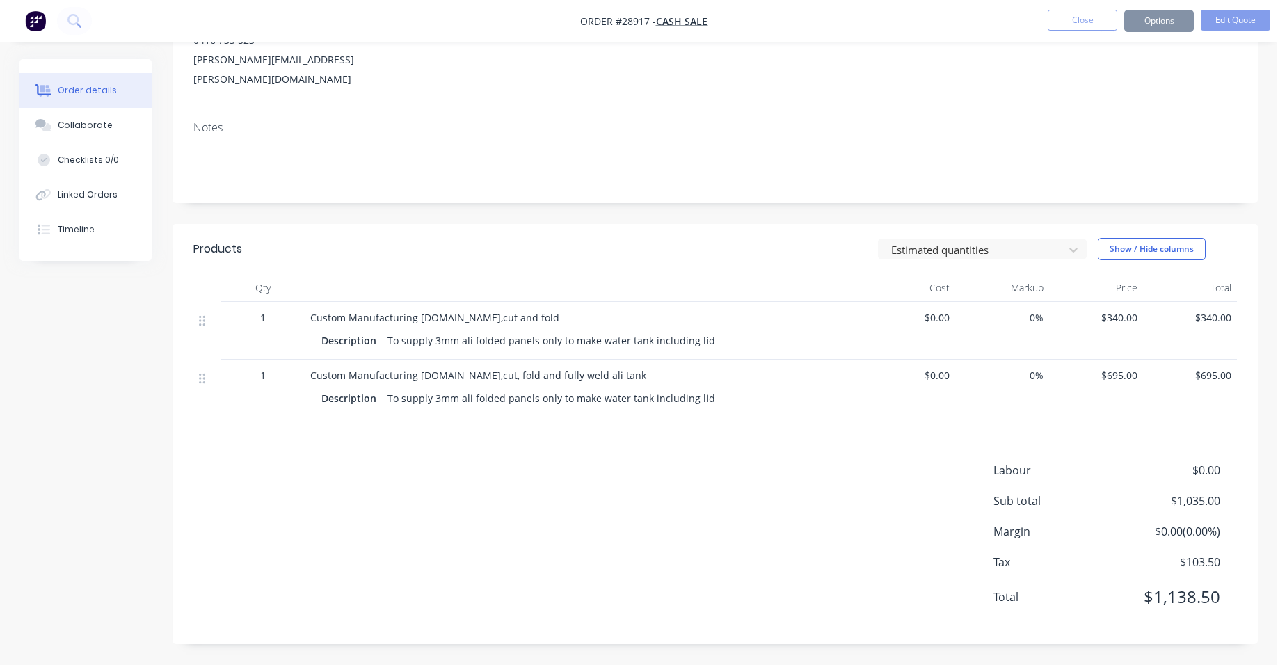
scroll to position [0, 0]
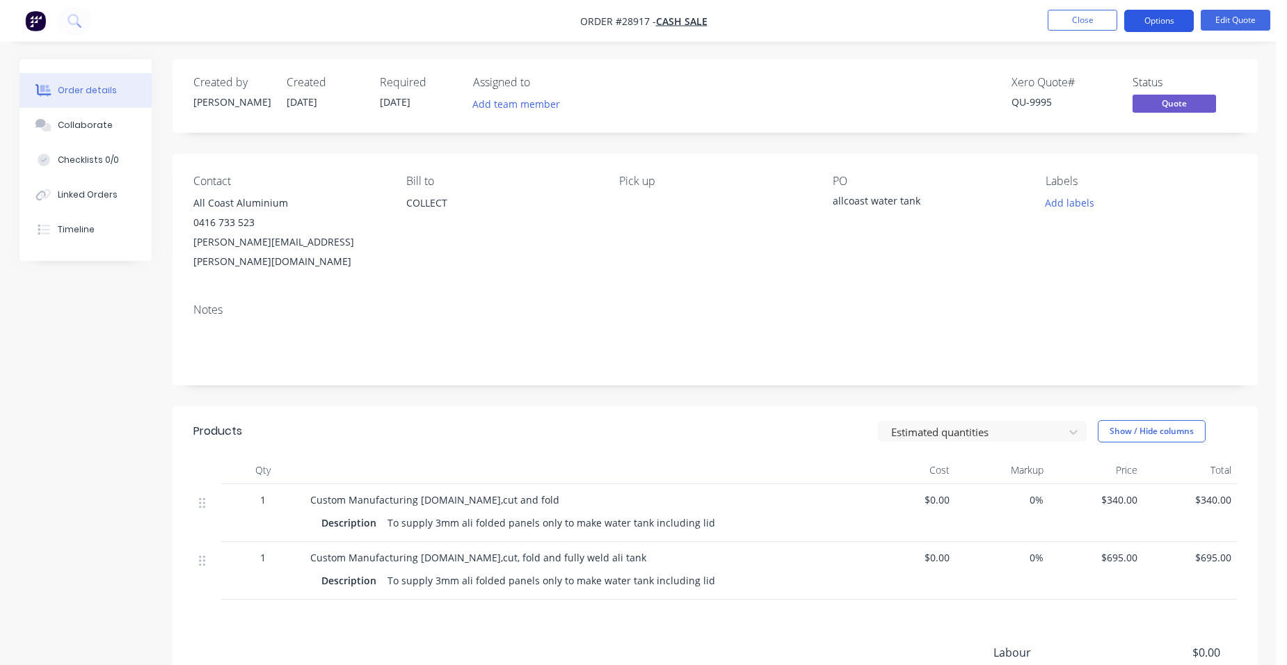
click at [1139, 23] on button "Options" at bounding box center [1159, 21] width 70 height 22
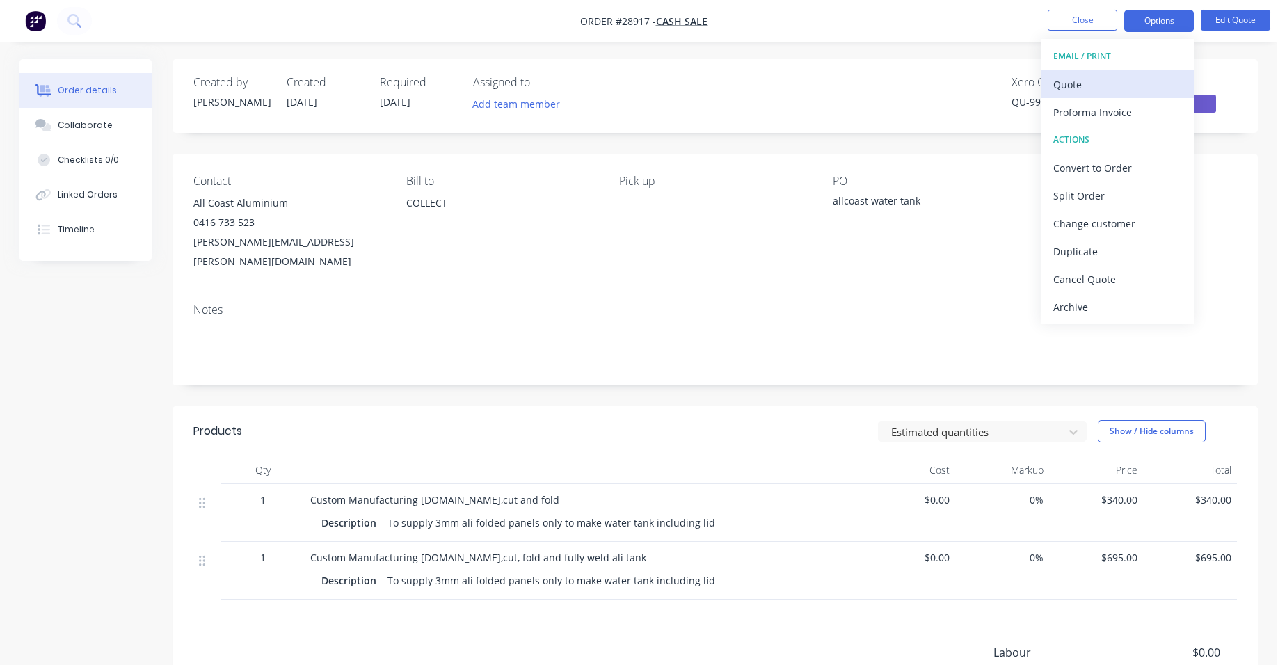
click at [1115, 79] on div "Quote" at bounding box center [1117, 84] width 128 height 20
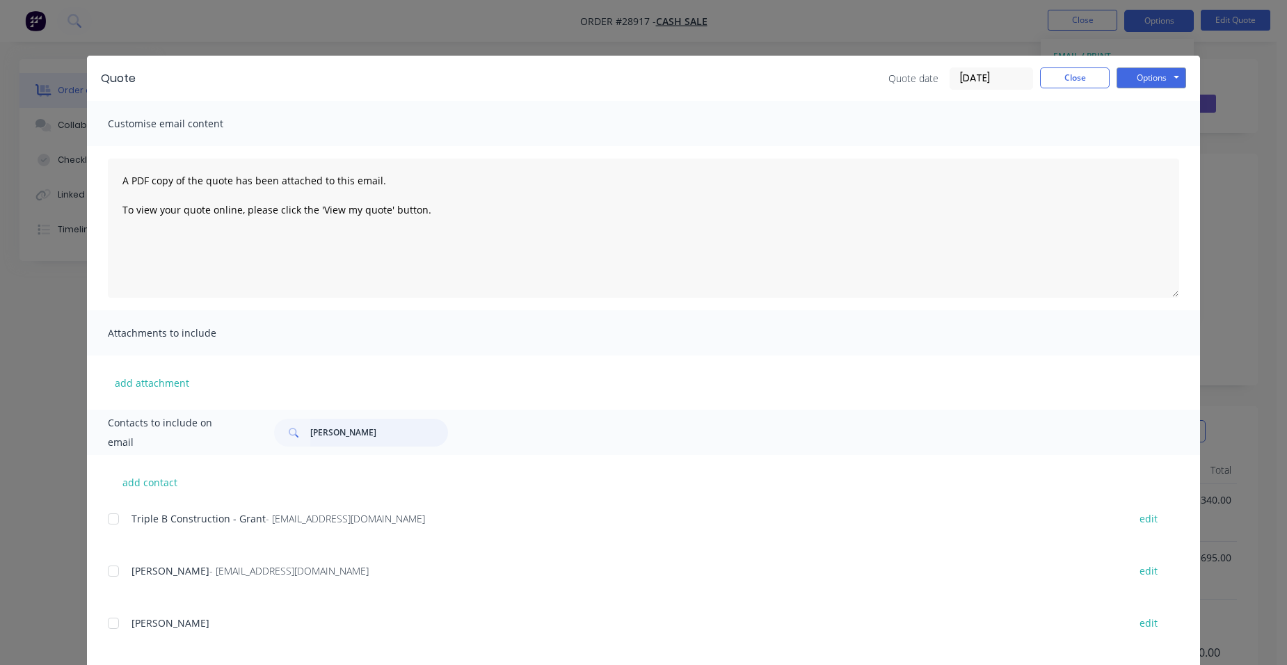
drag, startPoint x: 364, startPoint y: 430, endPoint x: 240, endPoint y: 430, distance: 123.9
click at [237, 430] on div "Contacts to include on email conway" at bounding box center [643, 432] width 1113 height 45
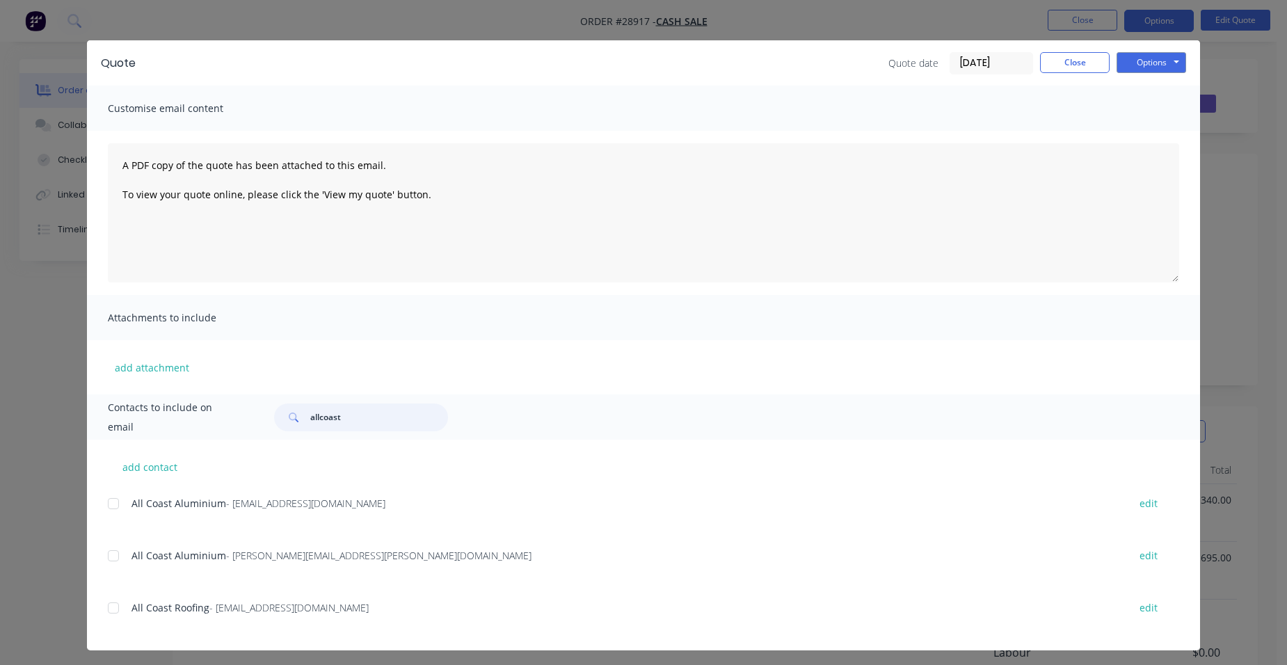
scroll to position [20, 0]
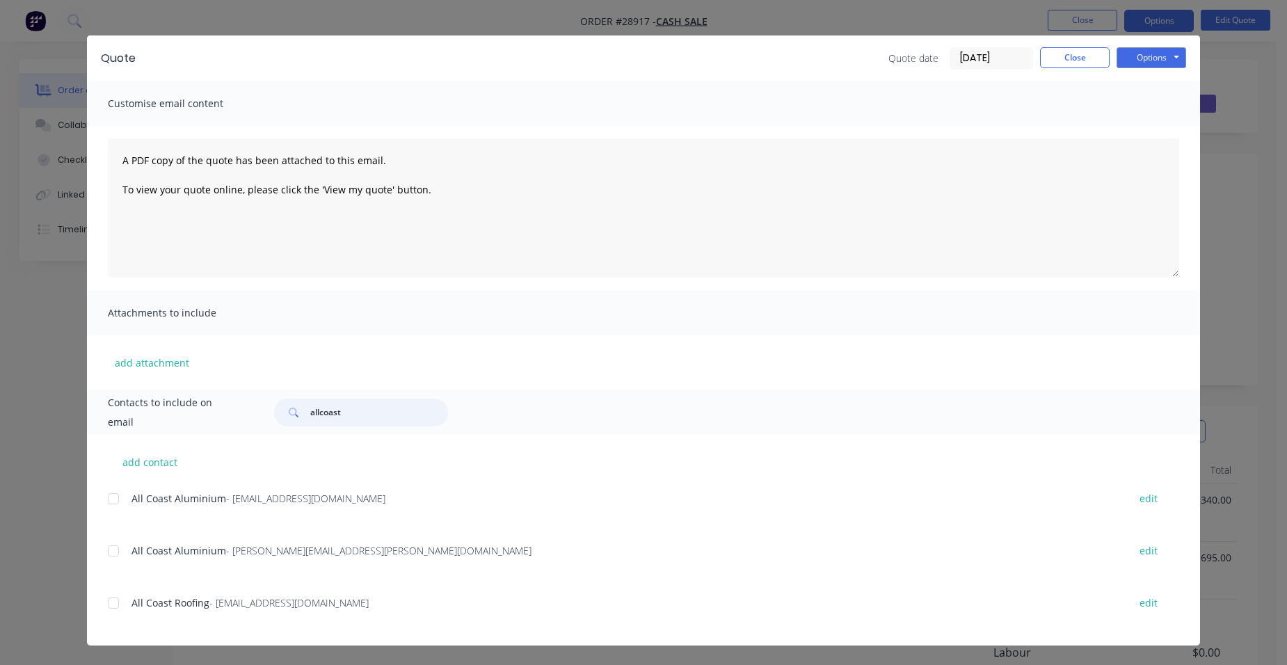
drag, startPoint x: 105, startPoint y: 548, endPoint x: 115, endPoint y: 543, distance: 11.2
click at [104, 549] on div at bounding box center [113, 551] width 28 height 28
click at [1132, 49] on button "Options" at bounding box center [1152, 57] width 70 height 21
click at [1140, 132] on button "Email" at bounding box center [1161, 128] width 89 height 23
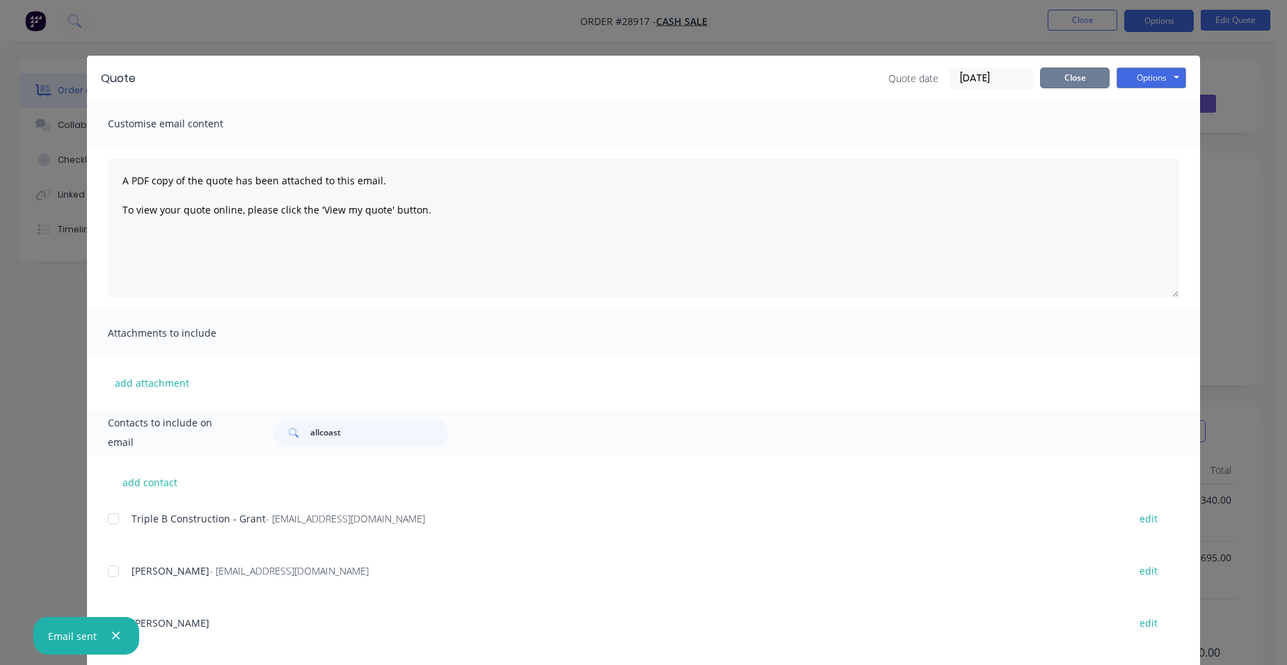
click at [1101, 71] on button "Close" at bounding box center [1075, 77] width 70 height 21
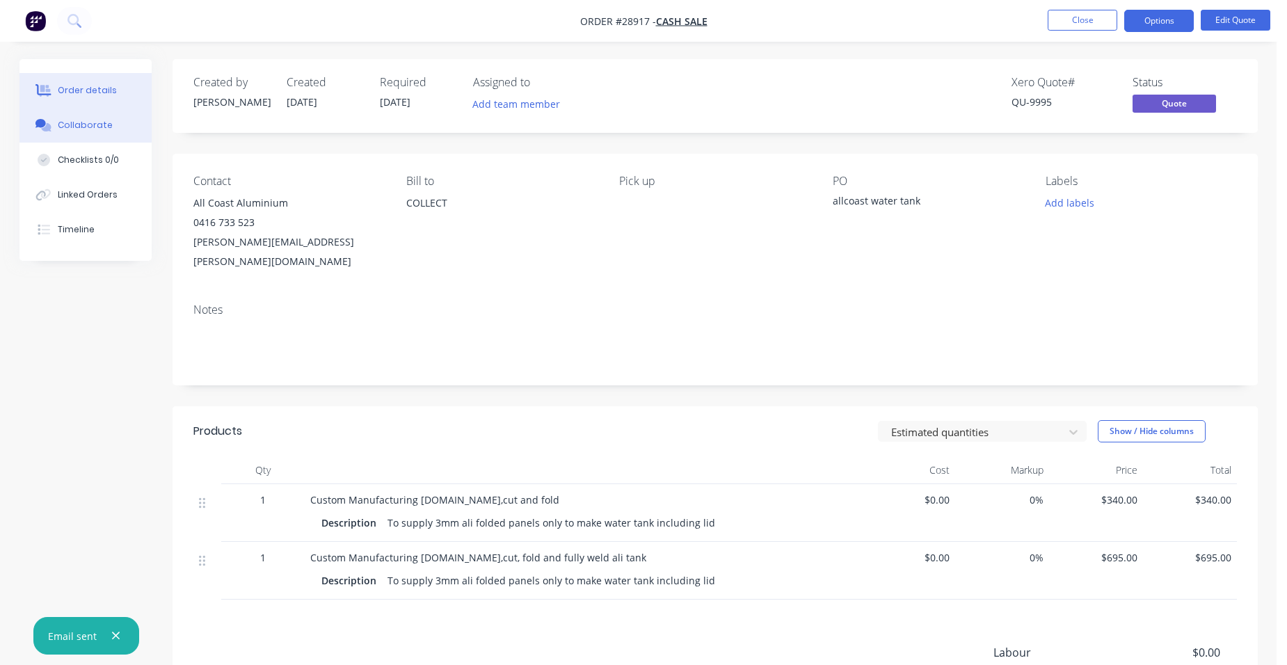
click at [114, 123] on button "Collaborate" at bounding box center [85, 125] width 132 height 35
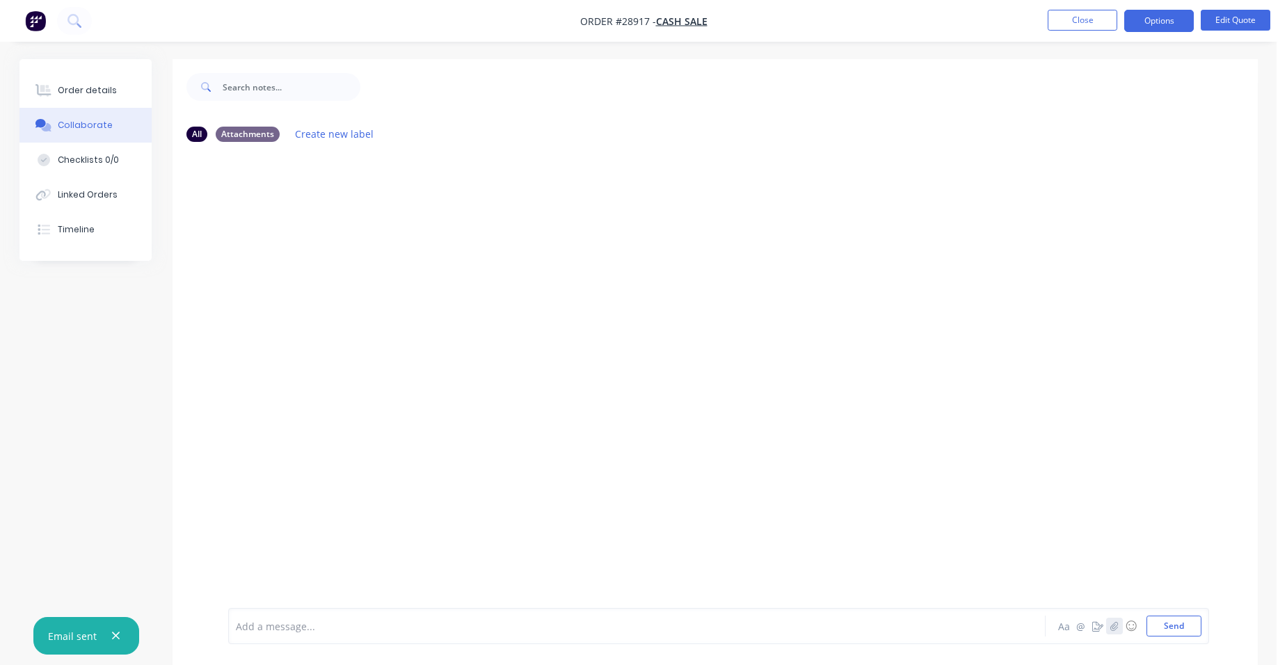
click at [1116, 628] on icon "button" at bounding box center [1114, 626] width 8 height 10
click at [1167, 619] on button "Send" at bounding box center [1174, 626] width 55 height 21
click at [111, 96] on div "Order details" at bounding box center [87, 90] width 59 height 13
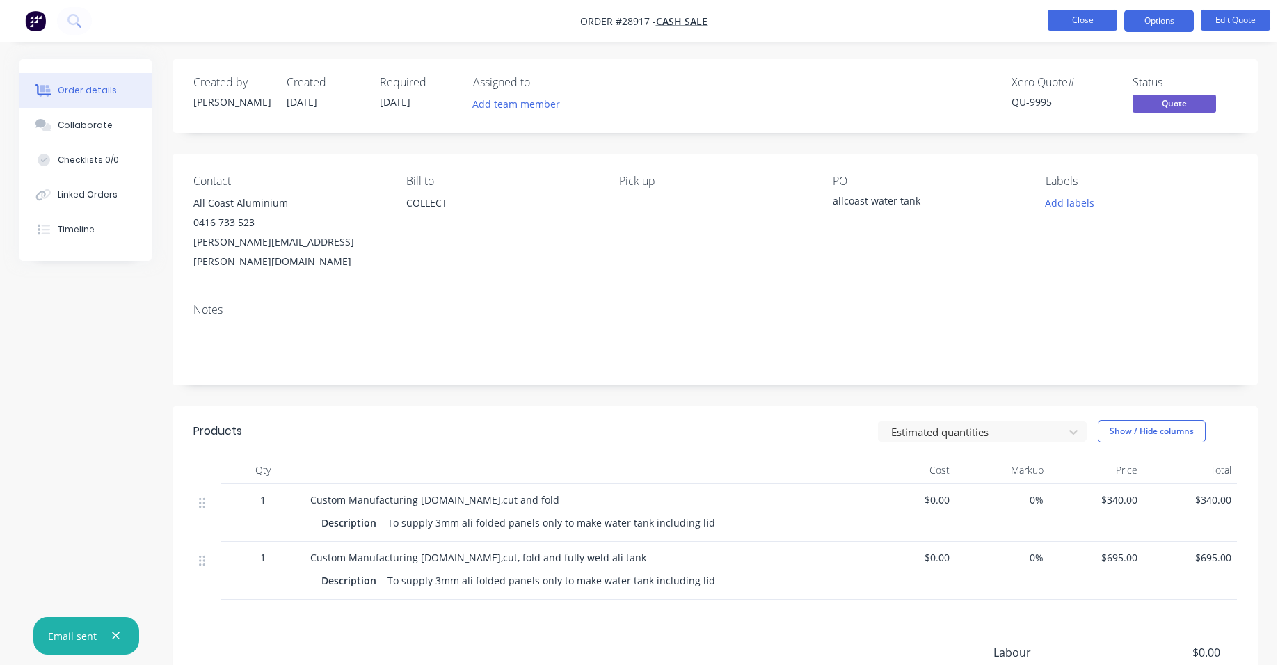
click at [1085, 14] on button "Close" at bounding box center [1083, 20] width 70 height 21
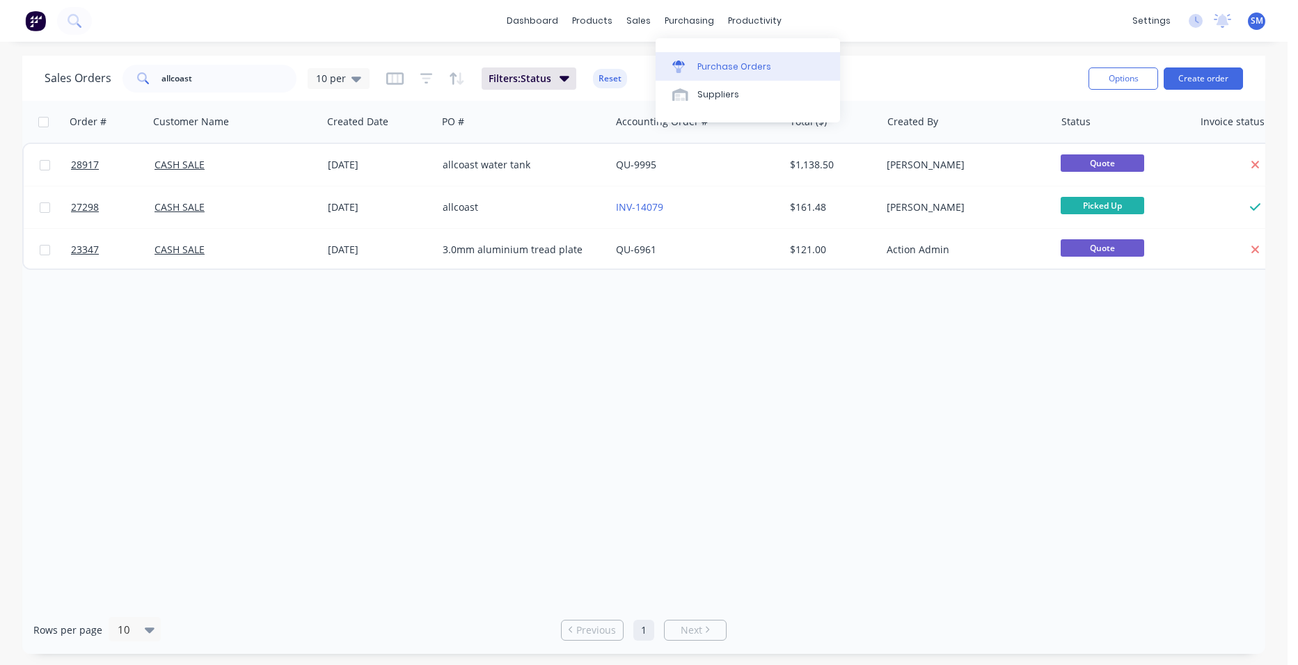
click at [708, 64] on div "Purchase Orders" at bounding box center [734, 67] width 74 height 13
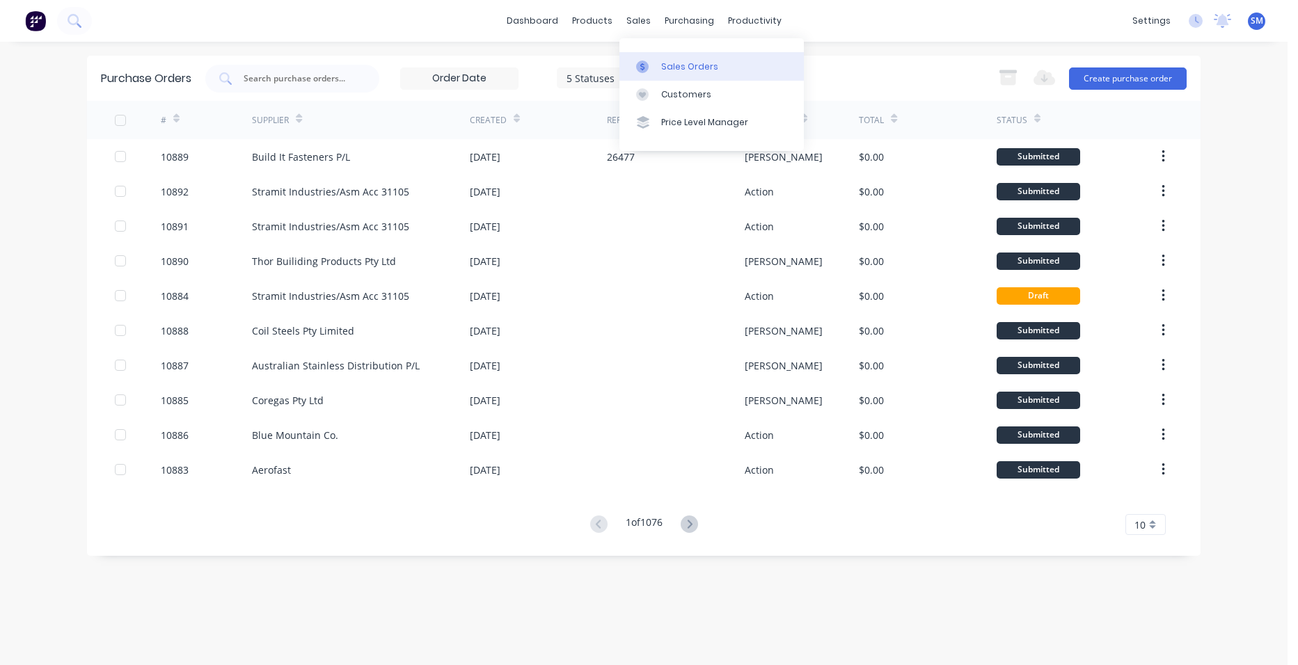
click at [659, 58] on link "Sales Orders" at bounding box center [711, 66] width 184 height 28
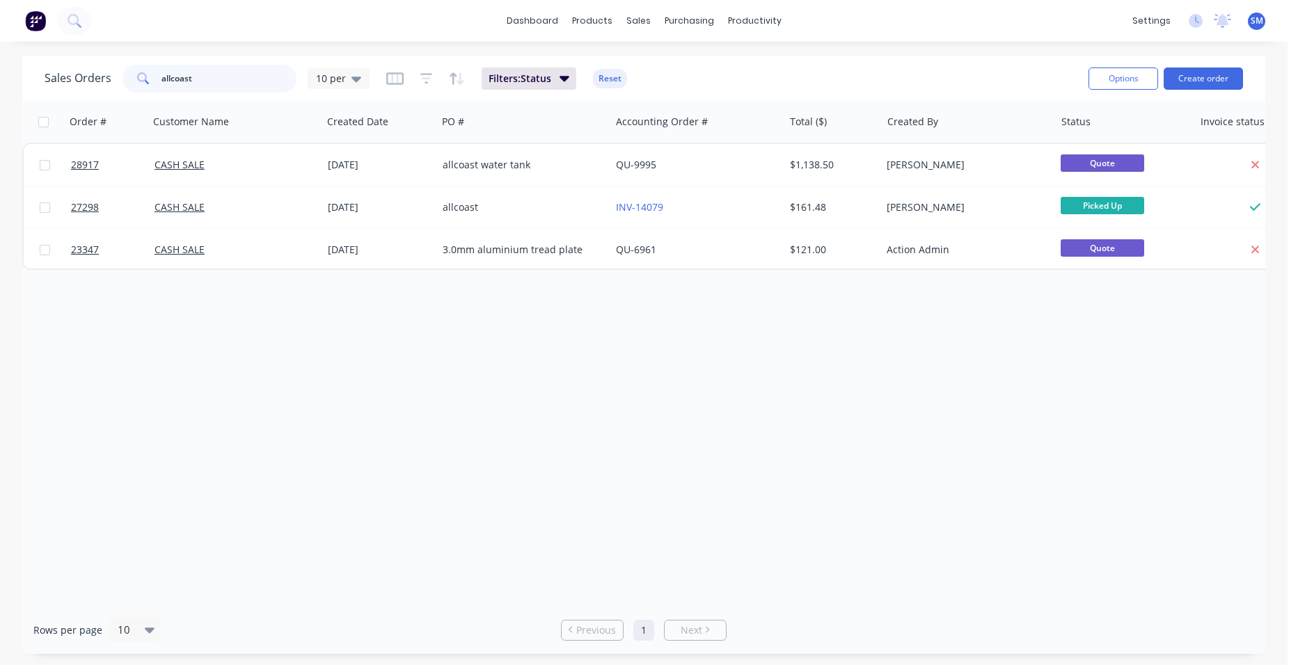
drag, startPoint x: 197, startPoint y: 80, endPoint x: 173, endPoint y: 80, distance: 24.4
click at [173, 80] on input "allcoast" at bounding box center [229, 79] width 136 height 28
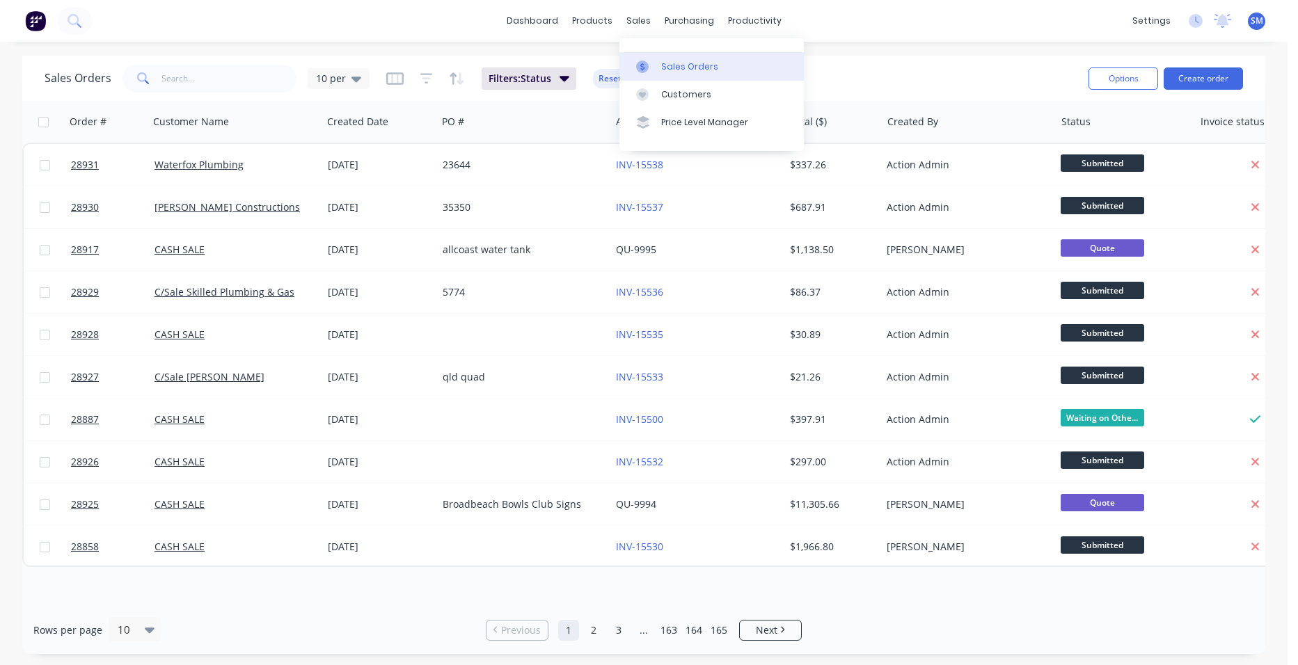
click at [665, 70] on div "Sales Orders" at bounding box center [689, 67] width 57 height 13
click at [666, 95] on div "Customers" at bounding box center [686, 94] width 50 height 13
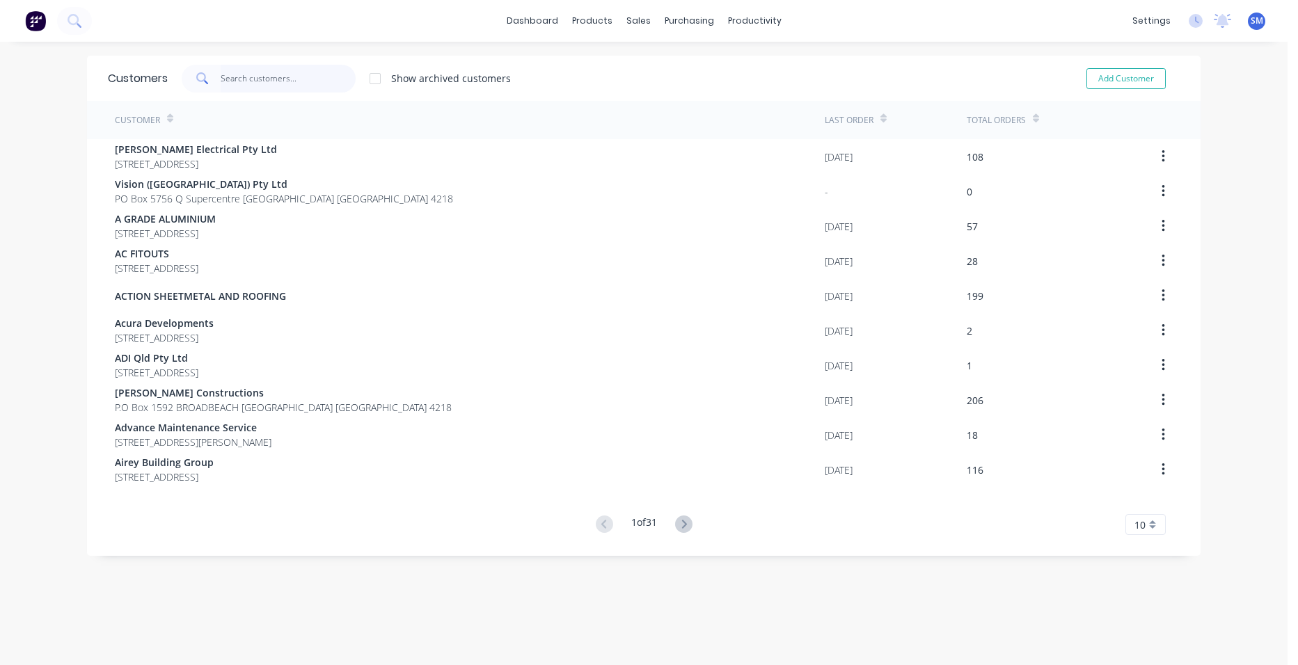
click at [299, 87] on input "text" at bounding box center [289, 79] width 136 height 28
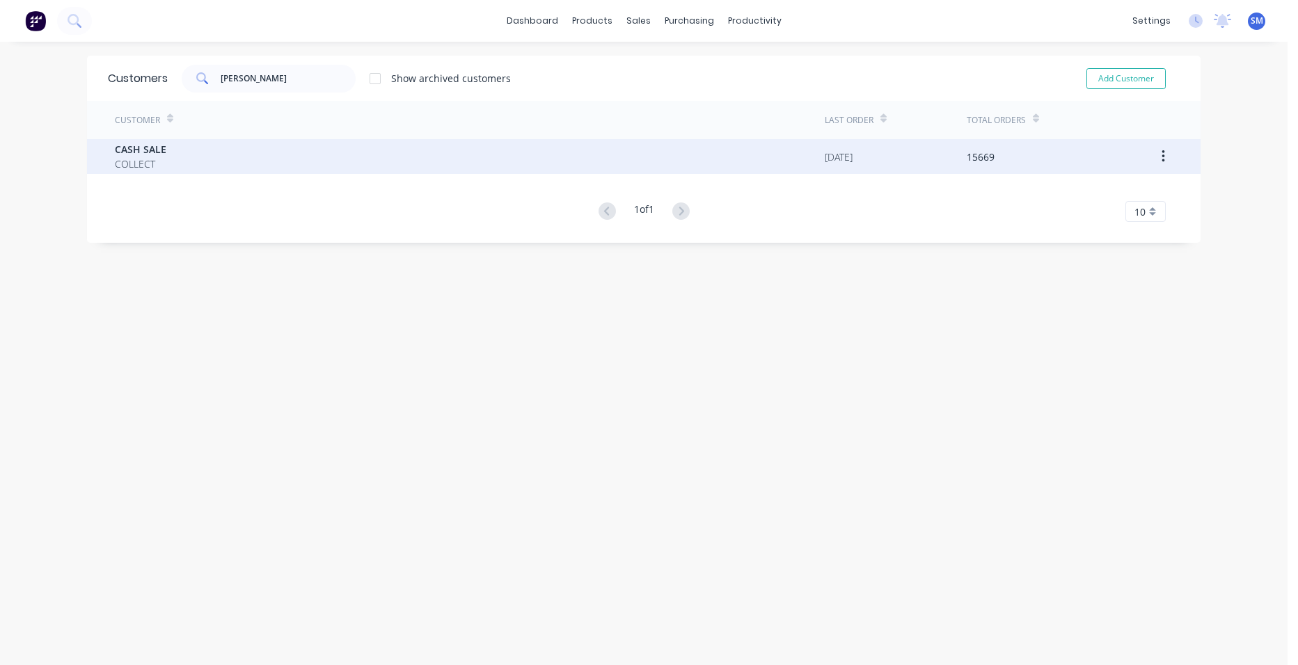
click at [176, 160] on div "CASH SALE COLLECT" at bounding box center [470, 156] width 710 height 35
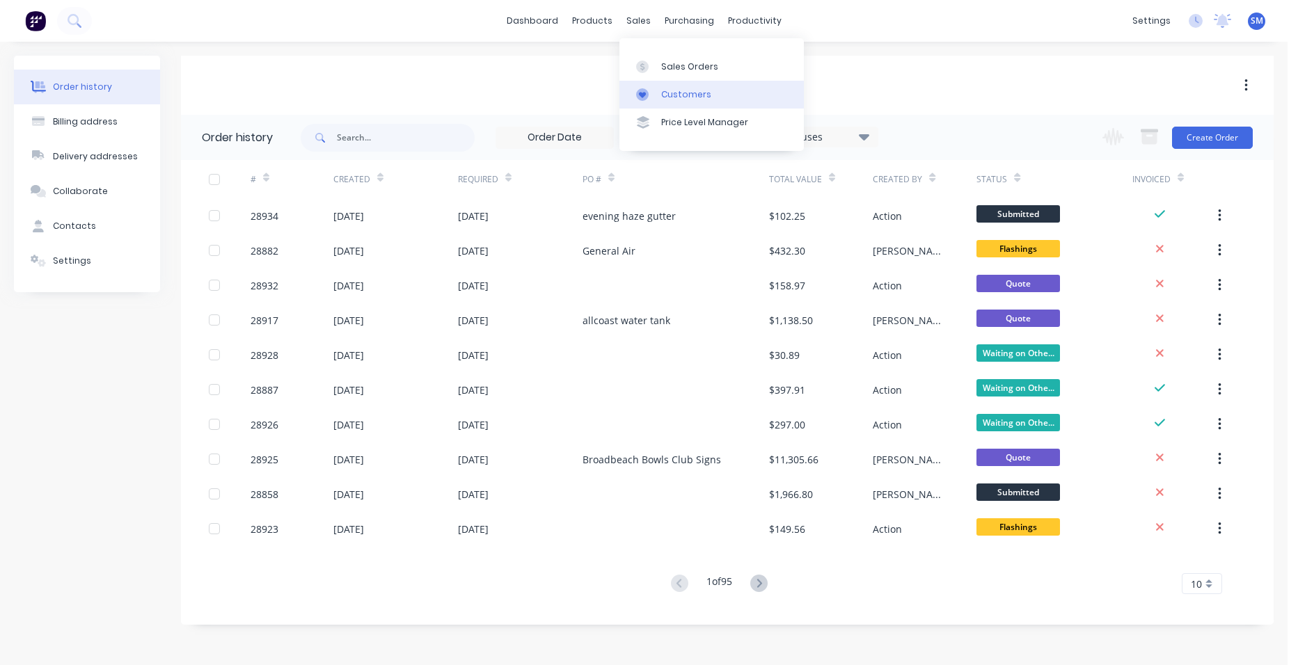
click at [671, 85] on link "Customers" at bounding box center [711, 95] width 184 height 28
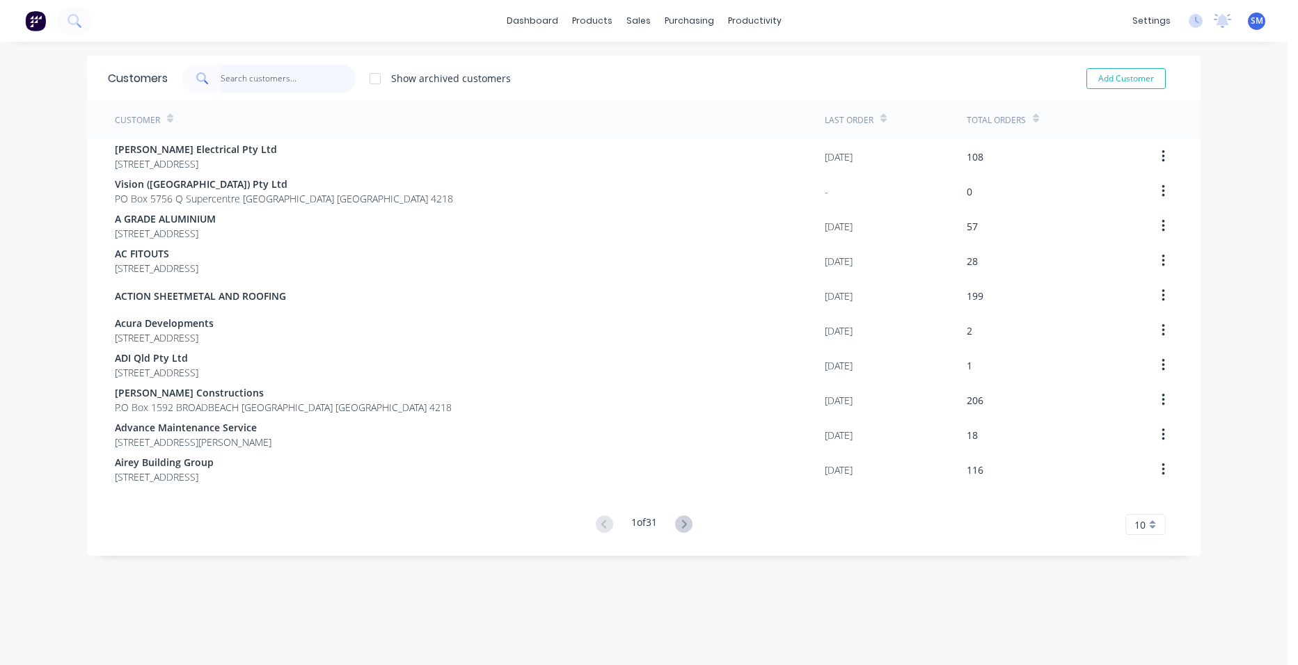
click at [255, 83] on input "text" at bounding box center [289, 79] width 136 height 28
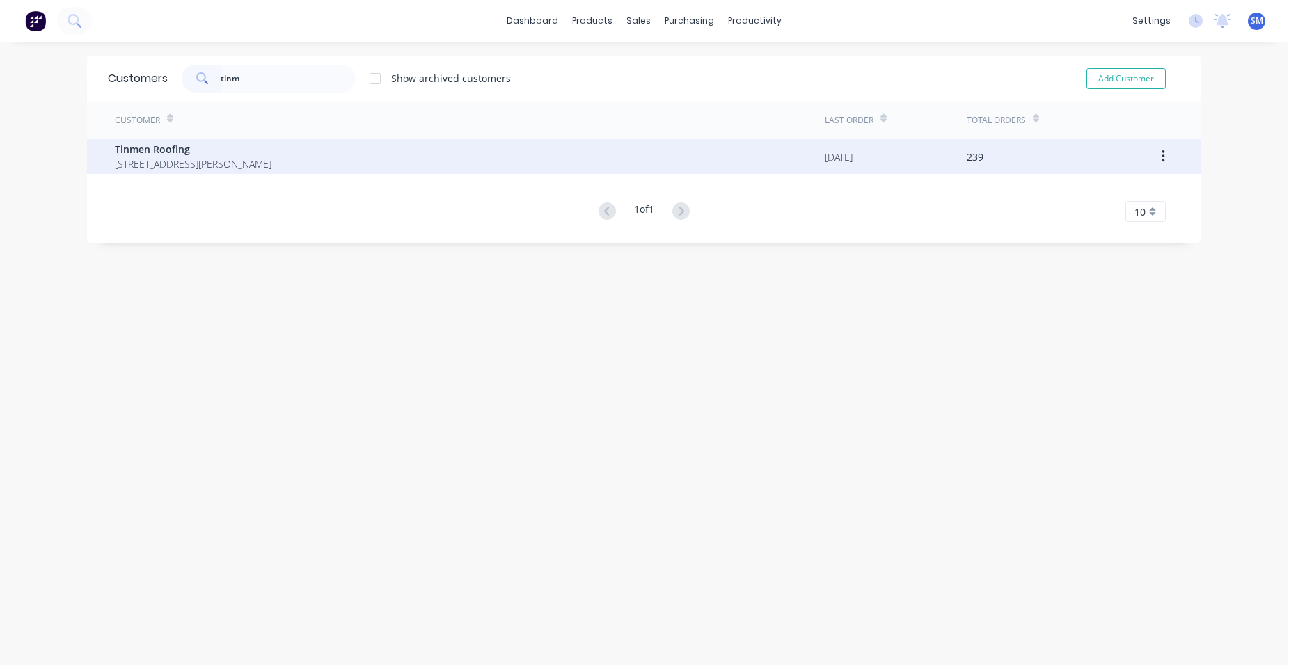
click at [134, 150] on span "Tinmen Roofing" at bounding box center [193, 149] width 157 height 15
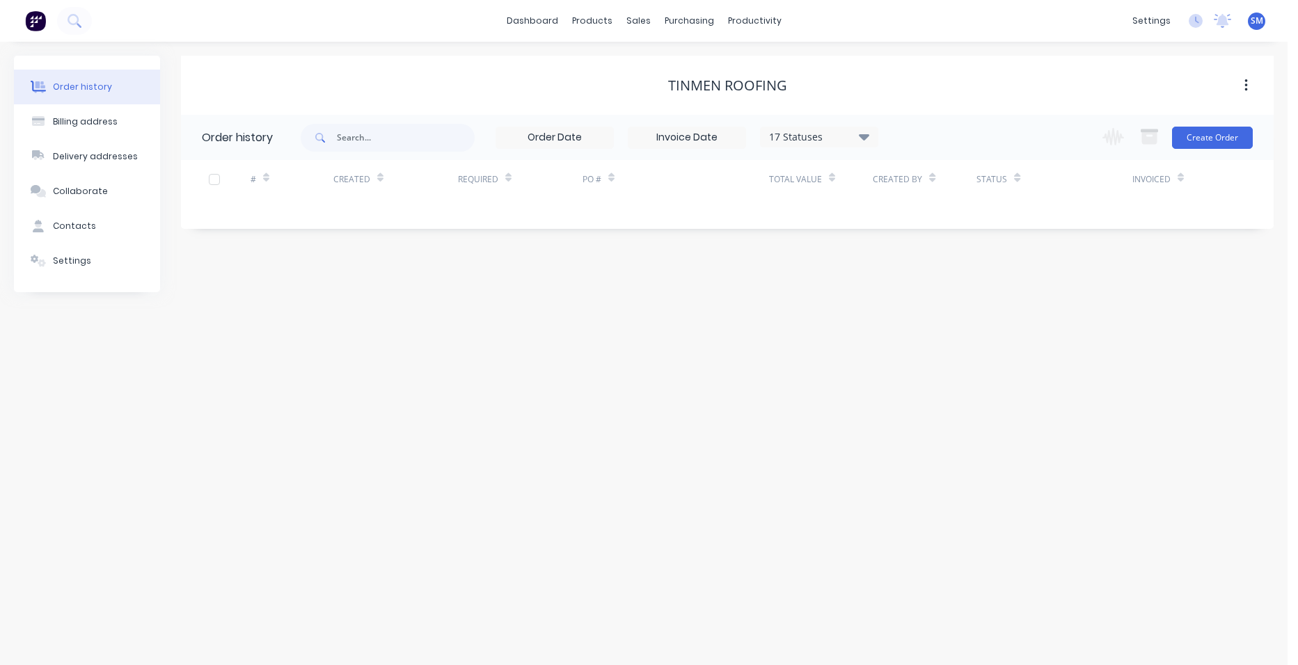
click at [852, 134] on div "17 Statuses" at bounding box center [819, 136] width 117 height 15
click at [934, 297] on label at bounding box center [934, 297] width 0 height 0
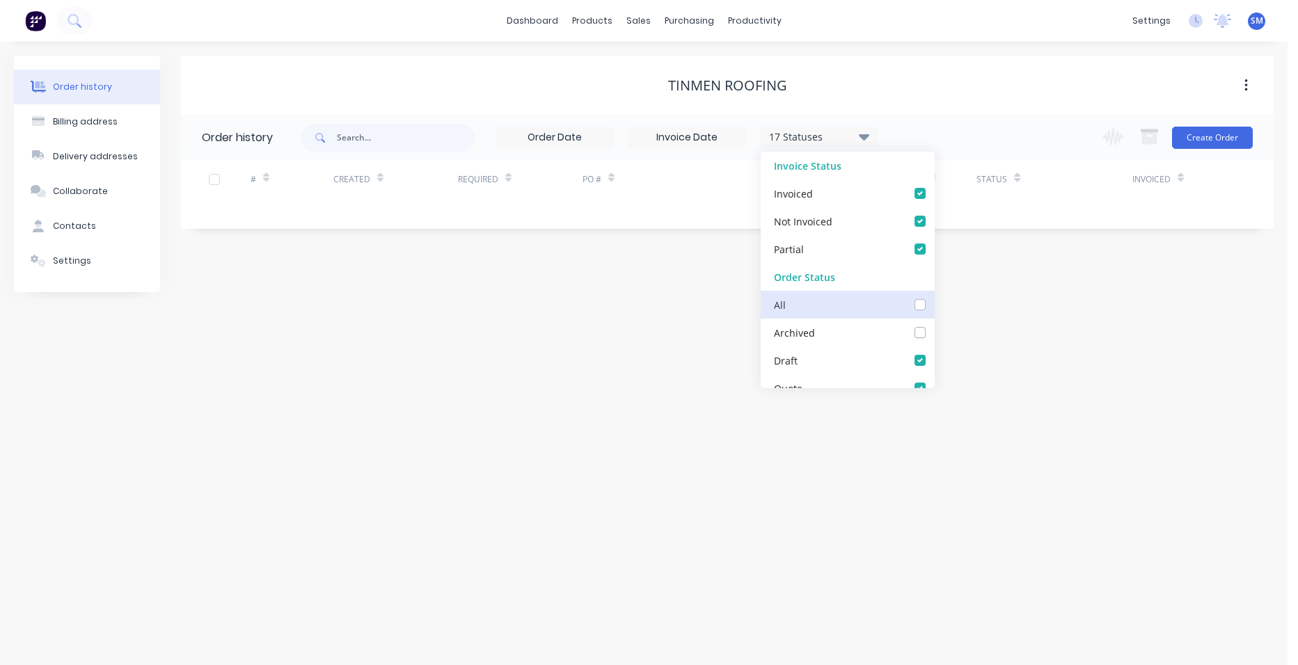
click at [934, 301] on input "checkbox" at bounding box center [939, 303] width 11 height 13
click at [706, 397] on div "Order history Billing address Delivery addresses Collaborate Contacts Settings …" at bounding box center [643, 353] width 1287 height 623
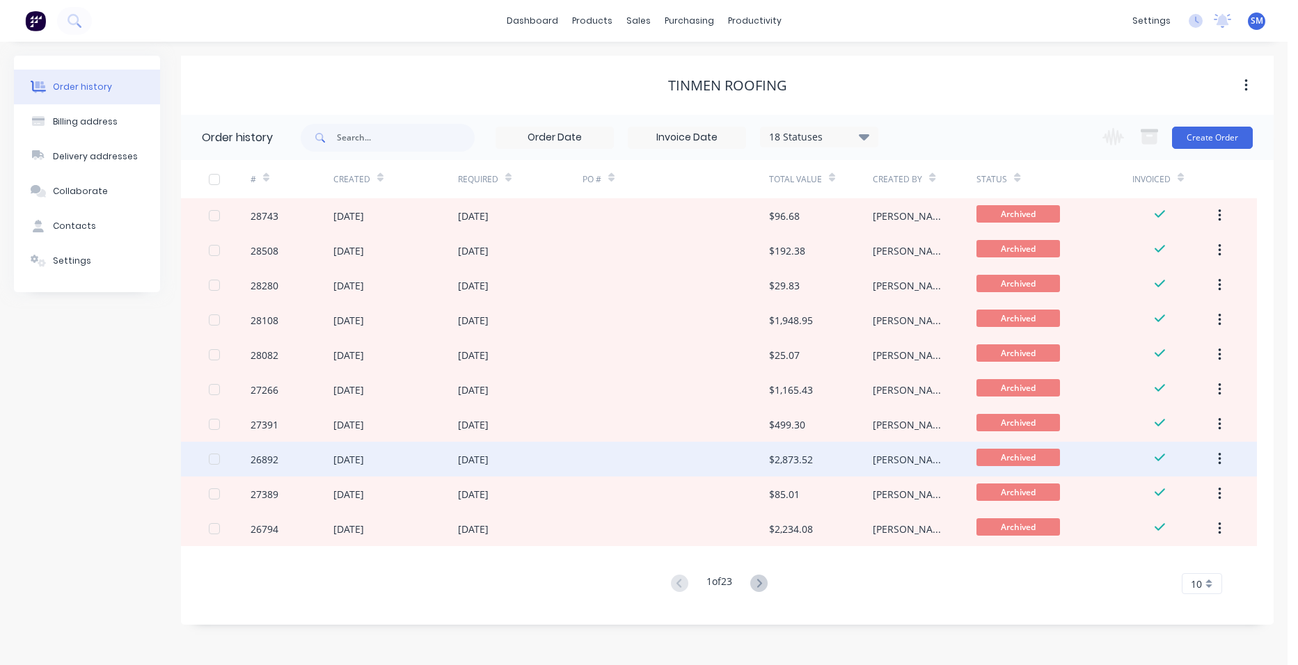
click at [694, 456] on div at bounding box center [675, 459] width 186 height 35
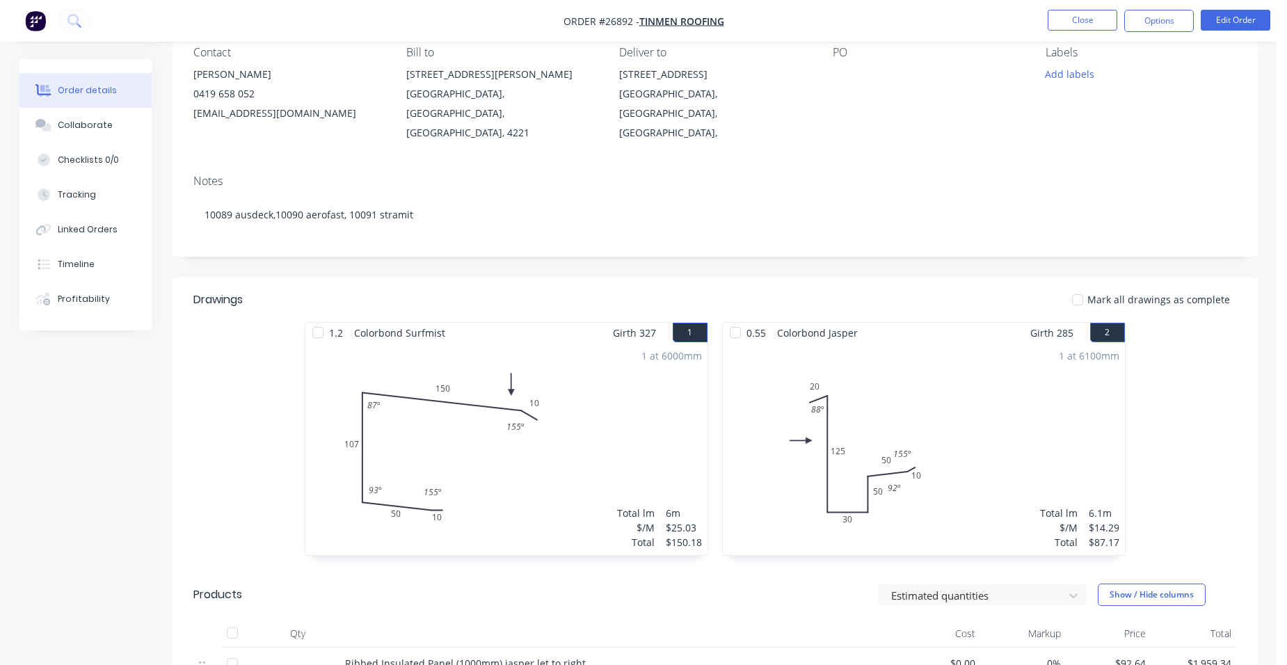
scroll to position [348, 0]
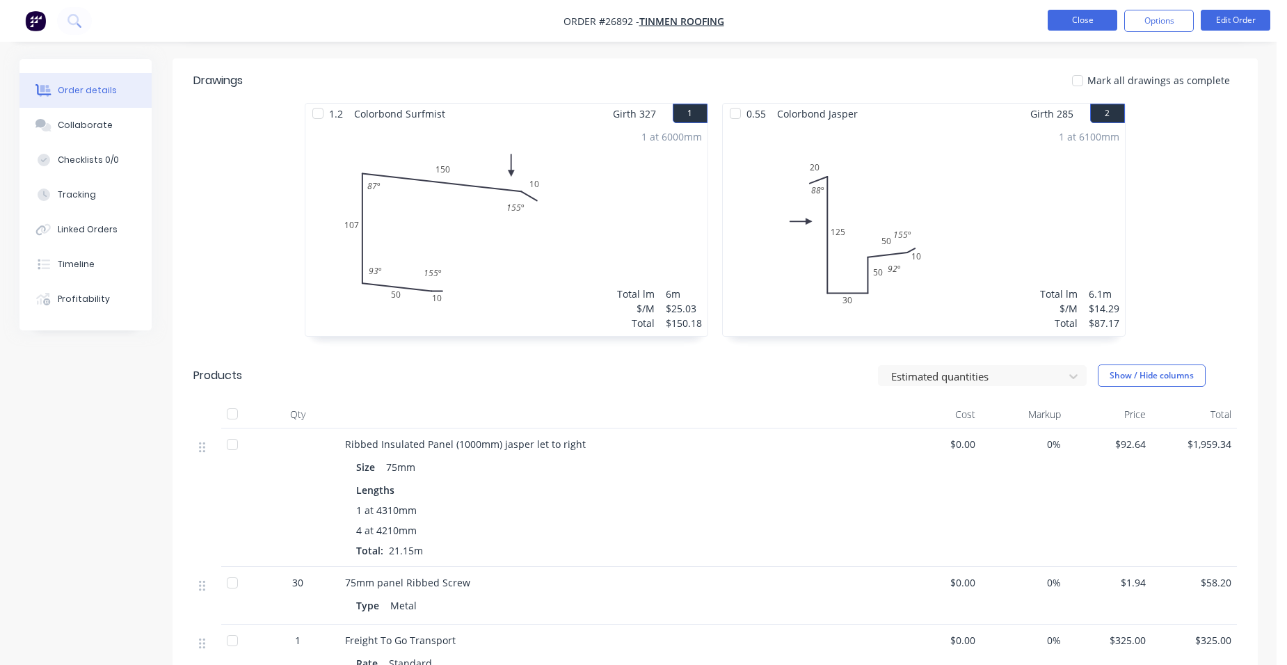
click at [1054, 18] on button "Close" at bounding box center [1083, 20] width 70 height 21
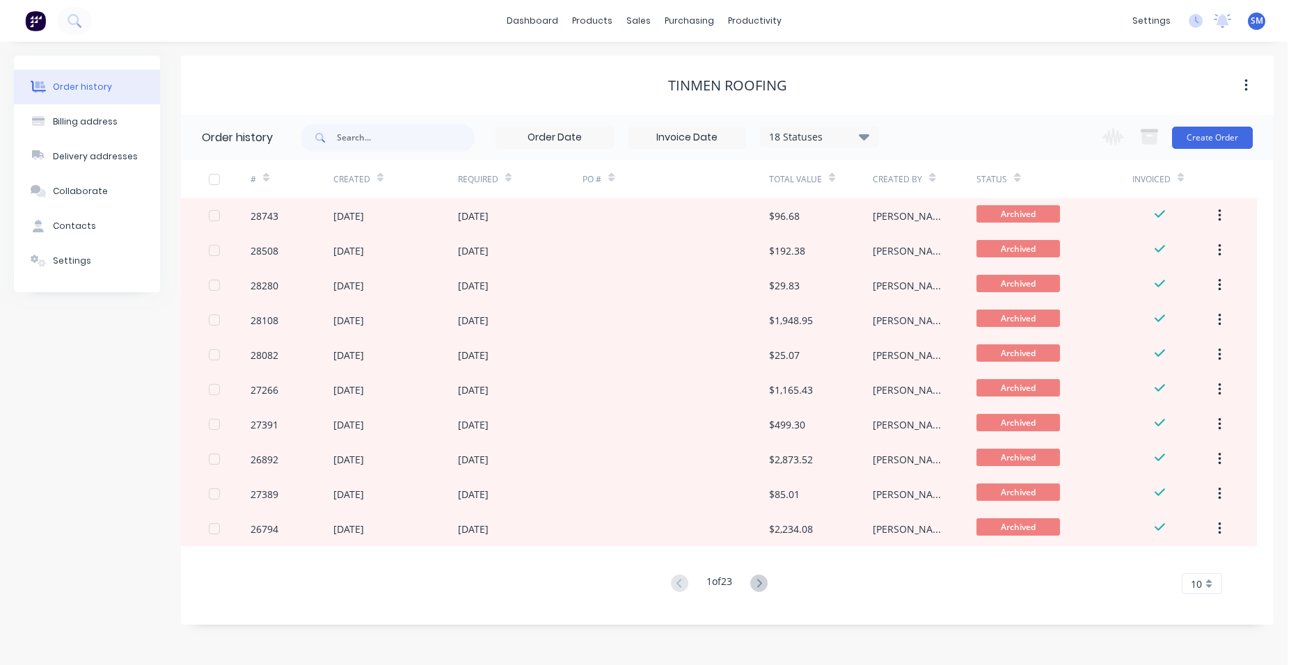
click at [761, 575] on icon at bounding box center [758, 583] width 17 height 17
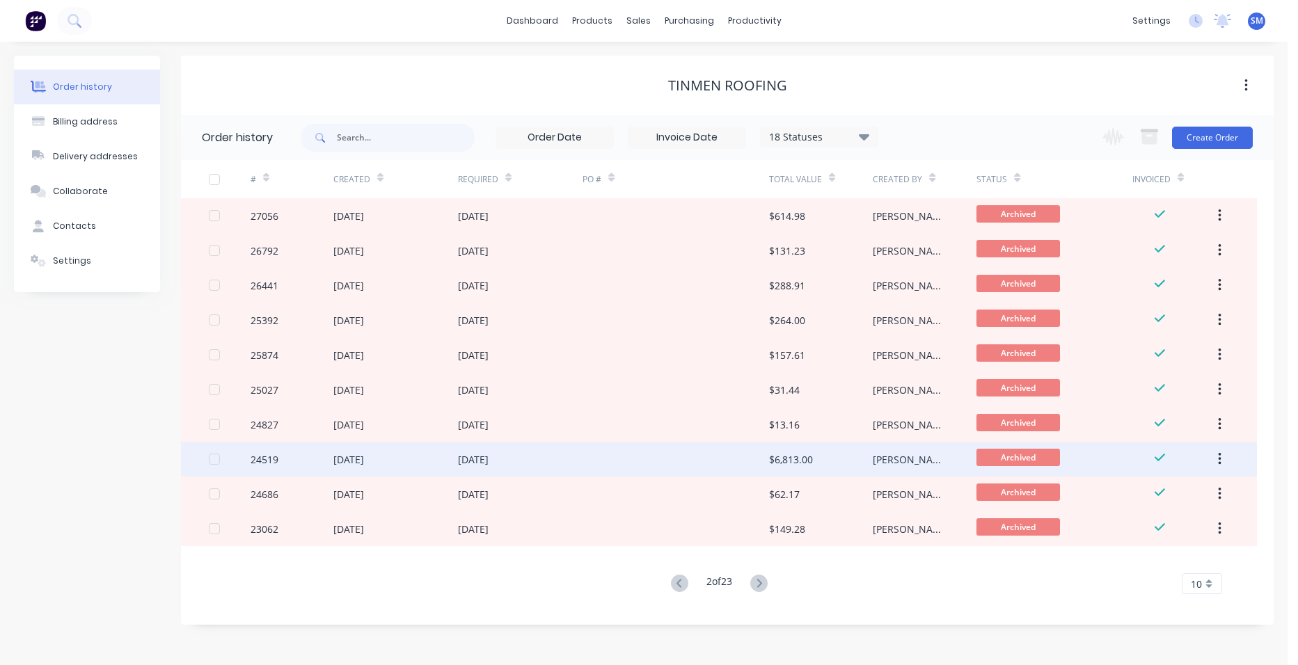
click at [681, 456] on div at bounding box center [675, 459] width 186 height 35
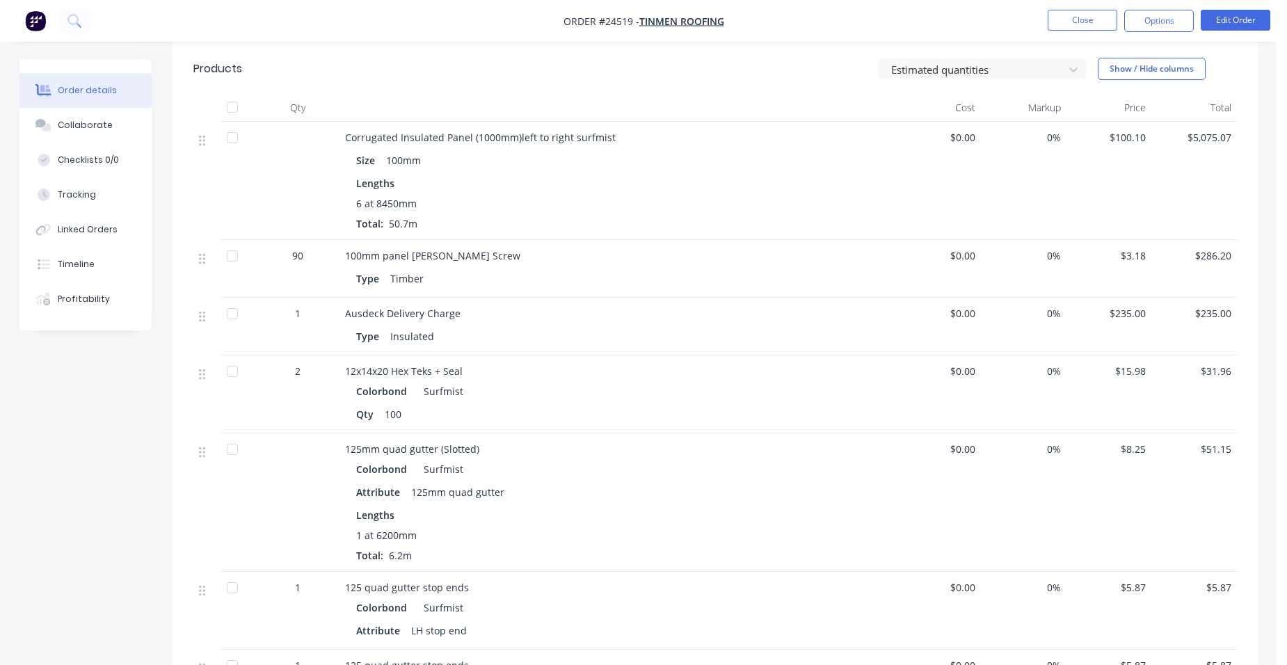
scroll to position [905, 0]
click at [1076, 24] on button "Close" at bounding box center [1083, 20] width 70 height 21
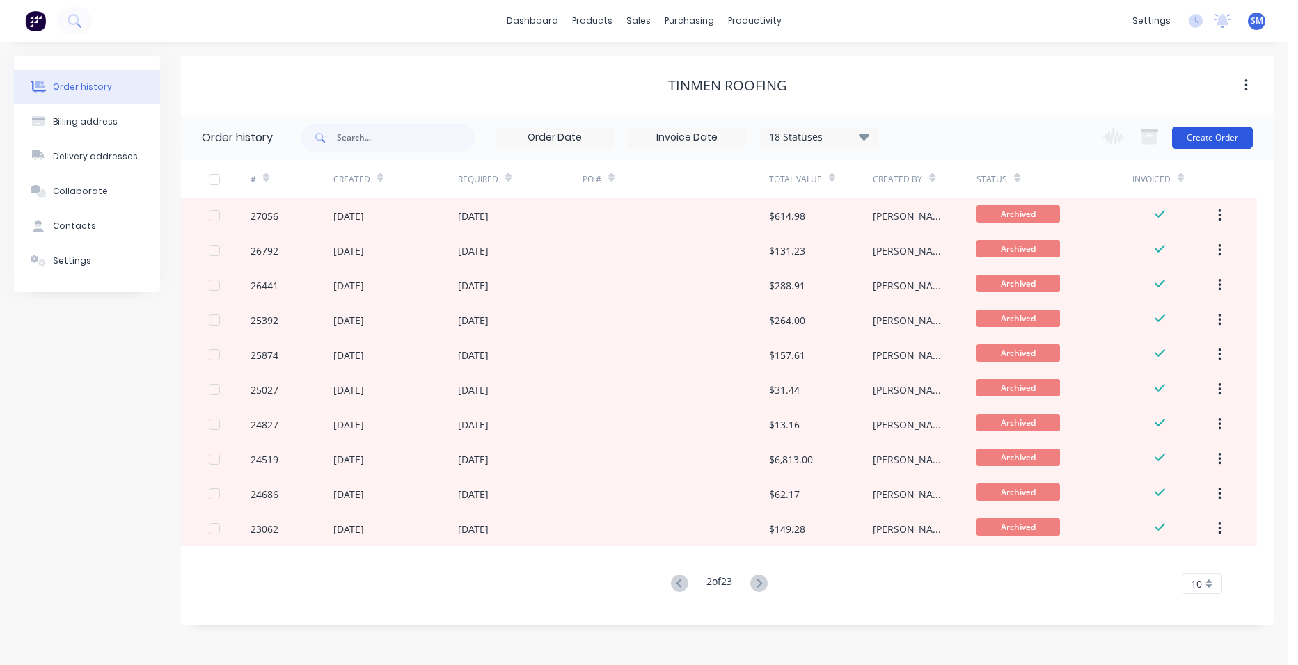
click at [1197, 129] on button "Create Order" at bounding box center [1212, 138] width 81 height 22
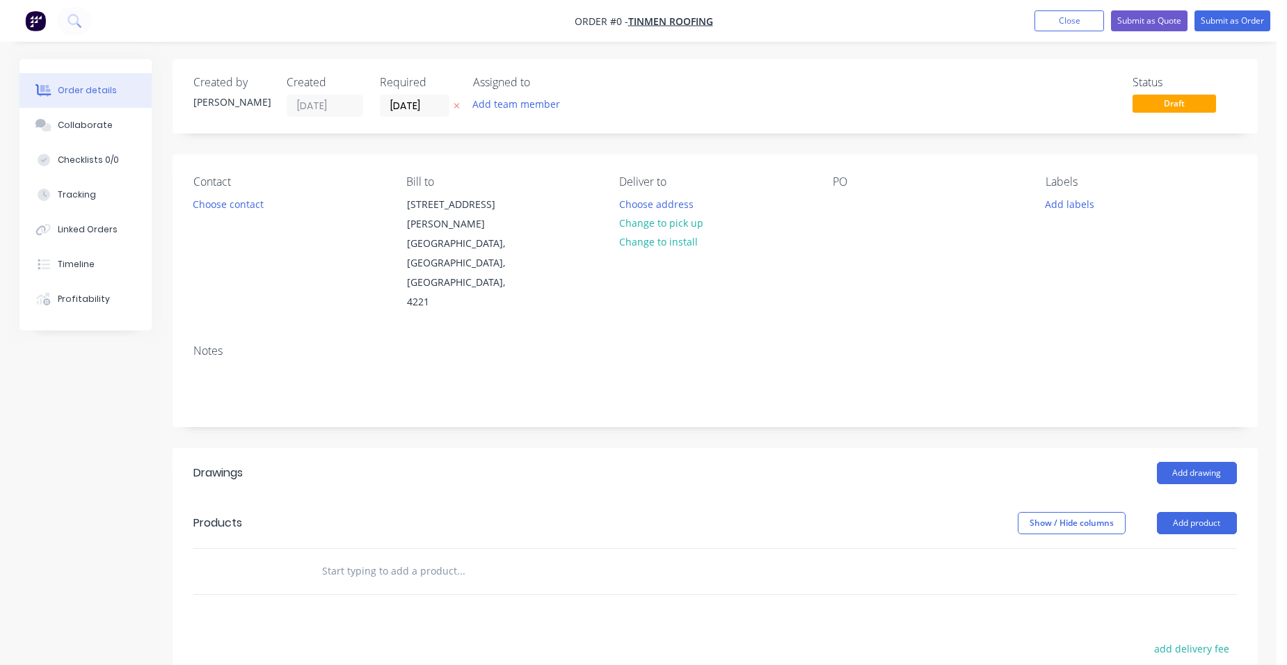
click at [270, 204] on div "Contact Choose contact" at bounding box center [288, 243] width 191 height 137
click at [255, 214] on div "Contact Choose contact" at bounding box center [288, 243] width 191 height 137
click at [256, 205] on button "Choose contact" at bounding box center [228, 203] width 86 height 19
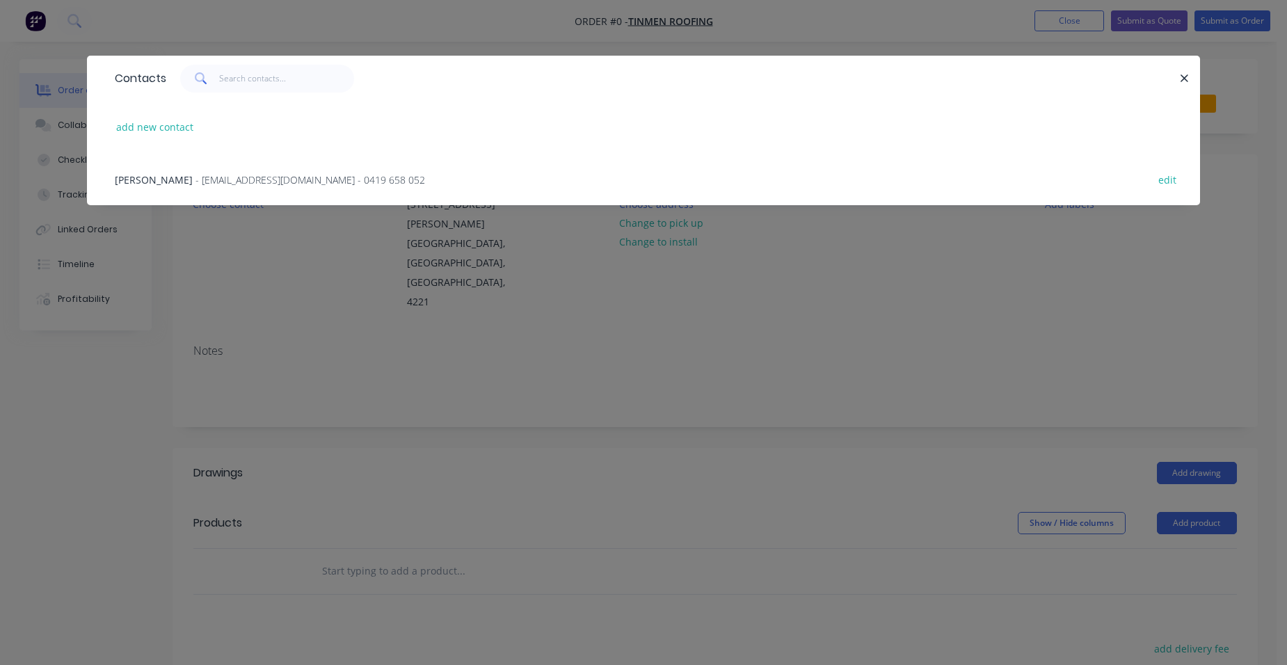
click at [224, 169] on div "Lance Ellerby - tinmenroofing@bigpond.com - 0419 658 052 edit" at bounding box center [644, 179] width 1072 height 52
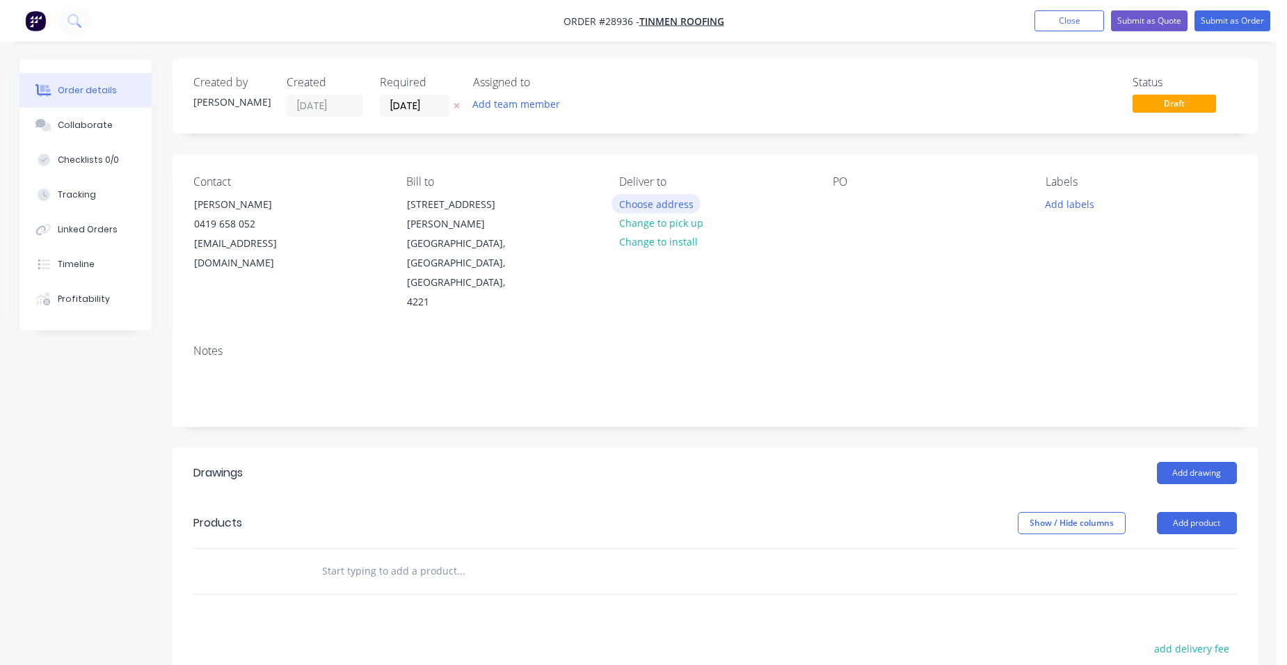
click at [652, 210] on button "Choose address" at bounding box center [656, 203] width 89 height 19
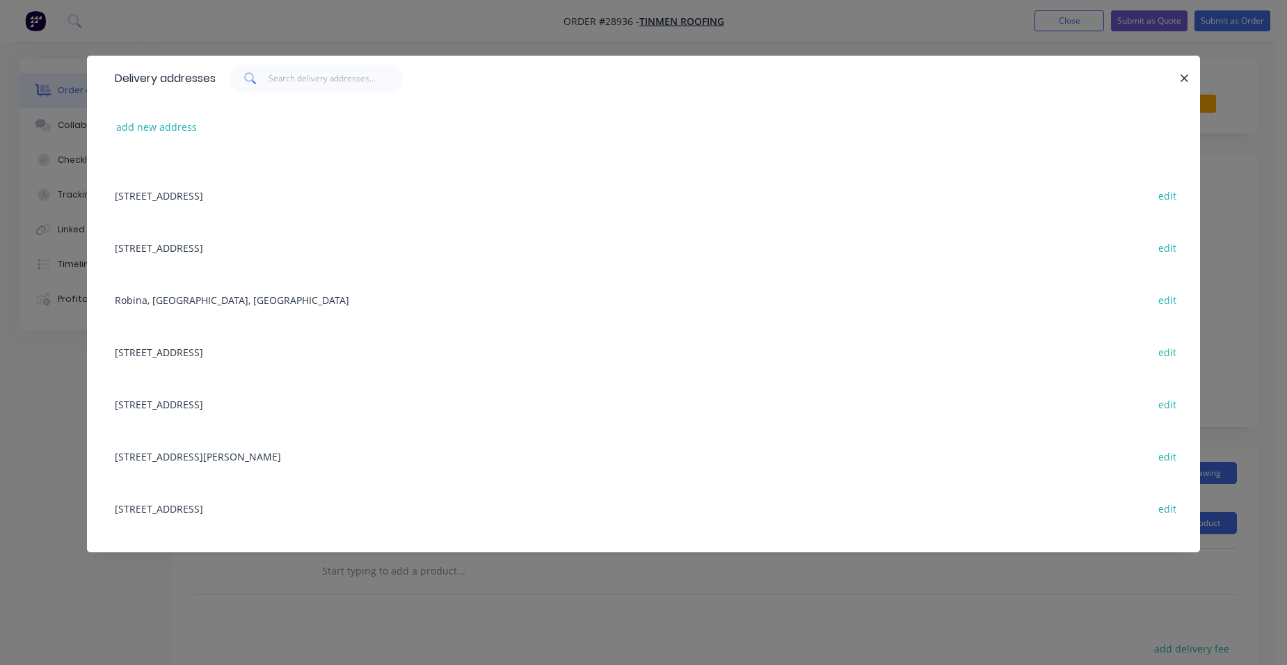
scroll to position [278, 0]
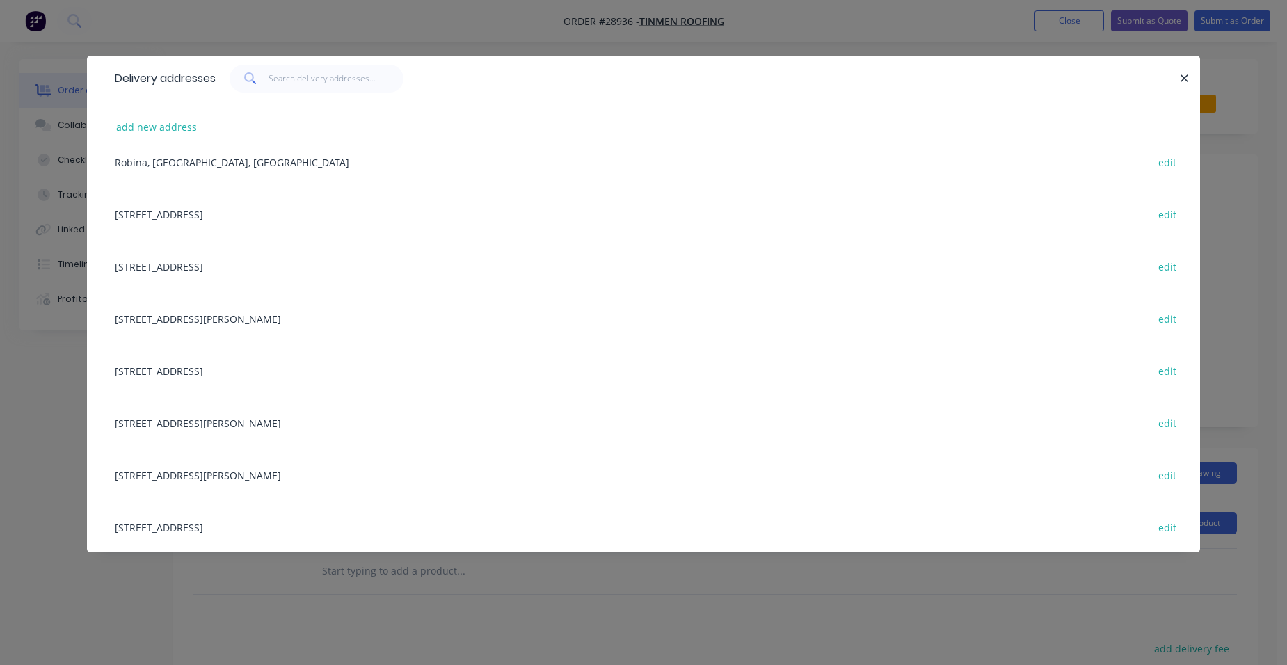
click at [217, 374] on div "7 Chidlow Court, Elanora, Queensland, Australia edit" at bounding box center [644, 370] width 1072 height 52
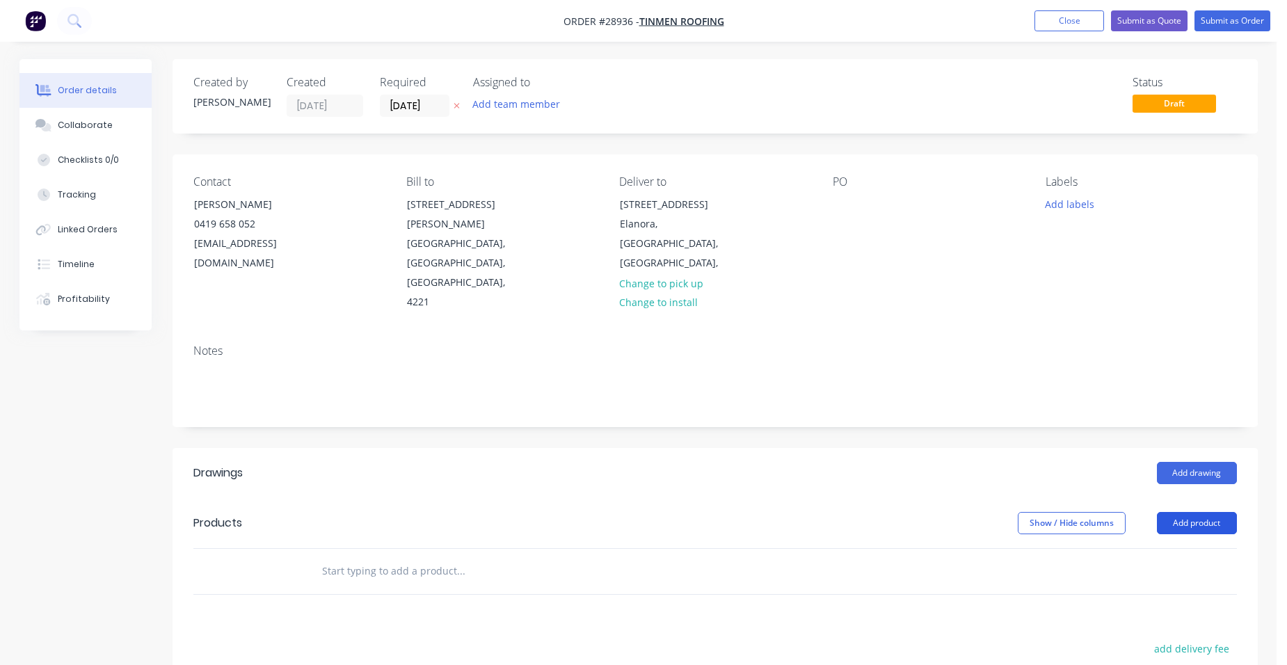
click at [1173, 512] on button "Add product" at bounding box center [1197, 523] width 80 height 22
click at [1147, 548] on div "Product catalogue" at bounding box center [1170, 558] width 107 height 20
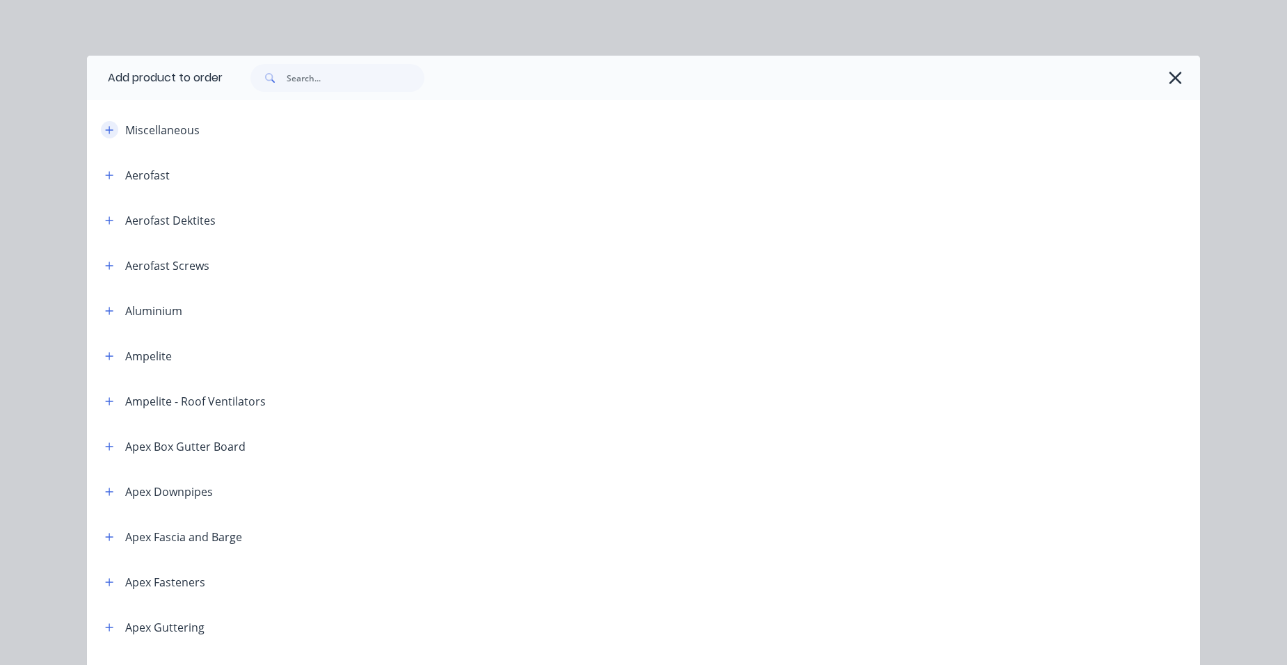
click at [102, 123] on button "button" at bounding box center [109, 129] width 17 height 17
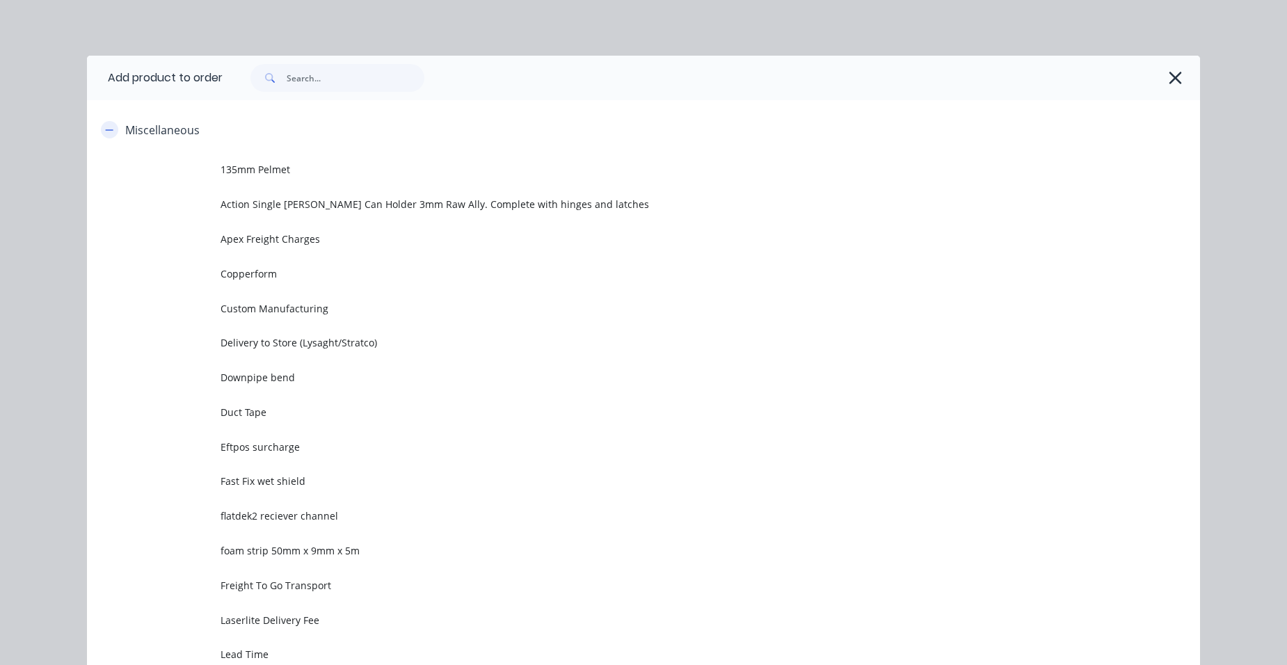
click at [102, 123] on button "button" at bounding box center [109, 129] width 17 height 17
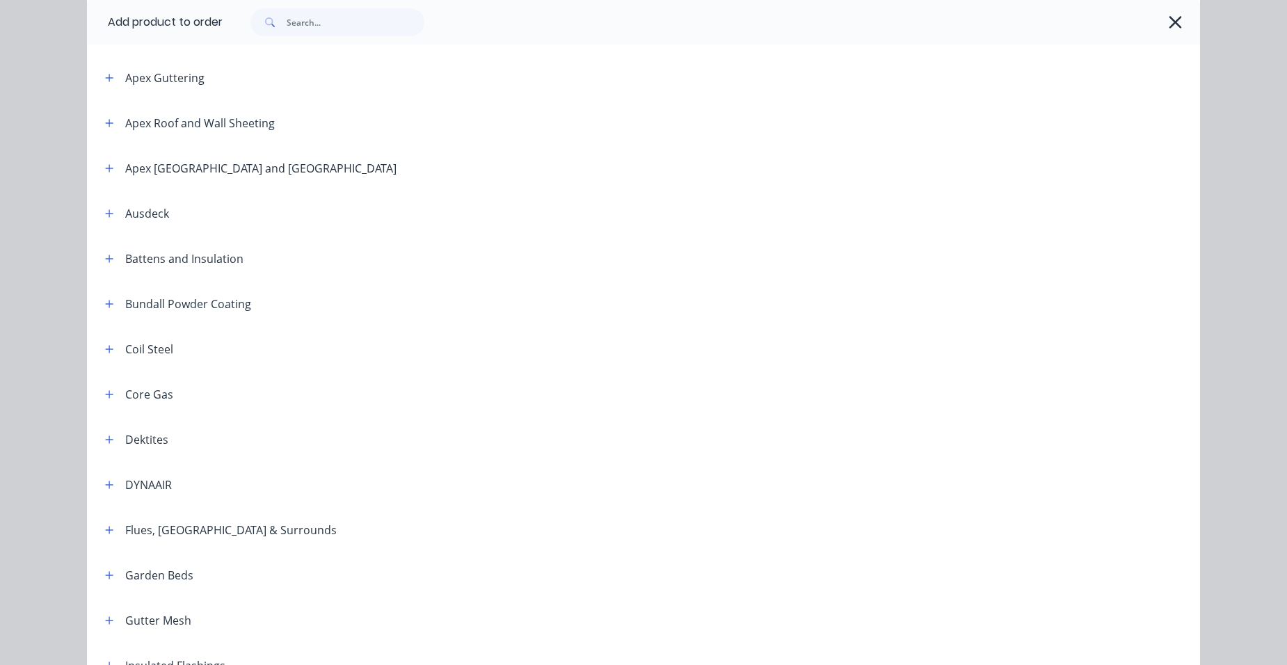
scroll to position [557, 0]
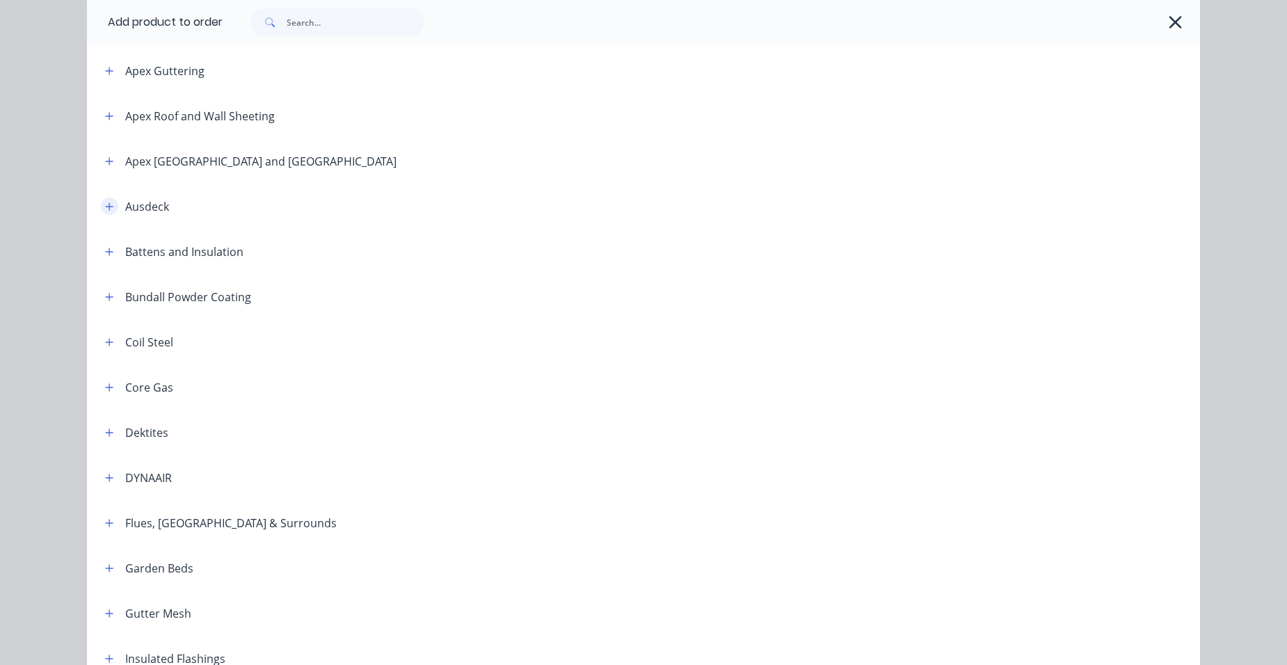
click at [111, 206] on button "button" at bounding box center [109, 206] width 17 height 17
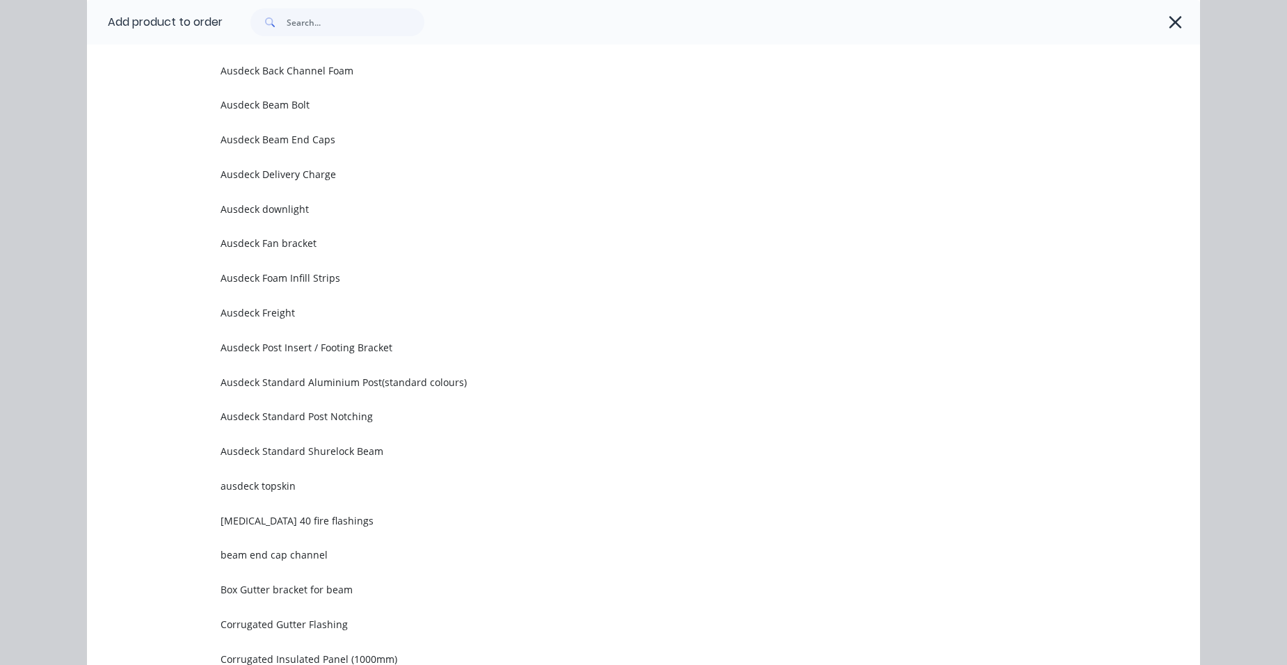
scroll to position [1531, 0]
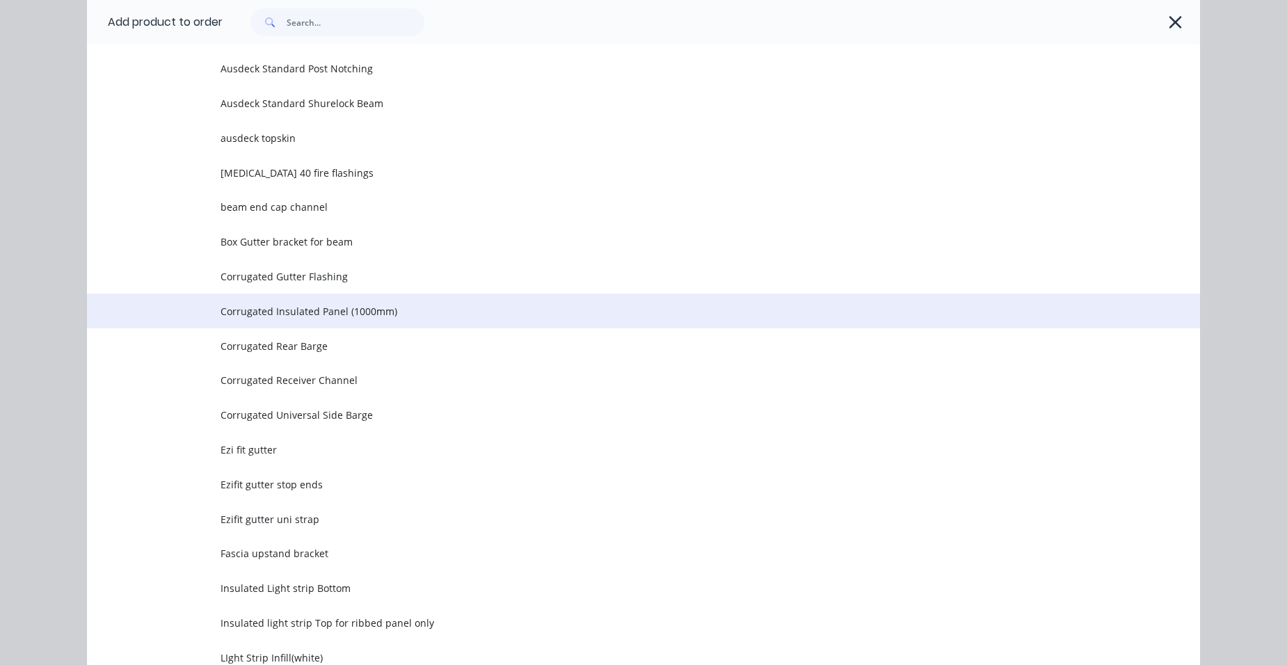
click at [332, 315] on span "Corrugated Insulated Panel (1000mm)" at bounding box center [612, 311] width 783 height 15
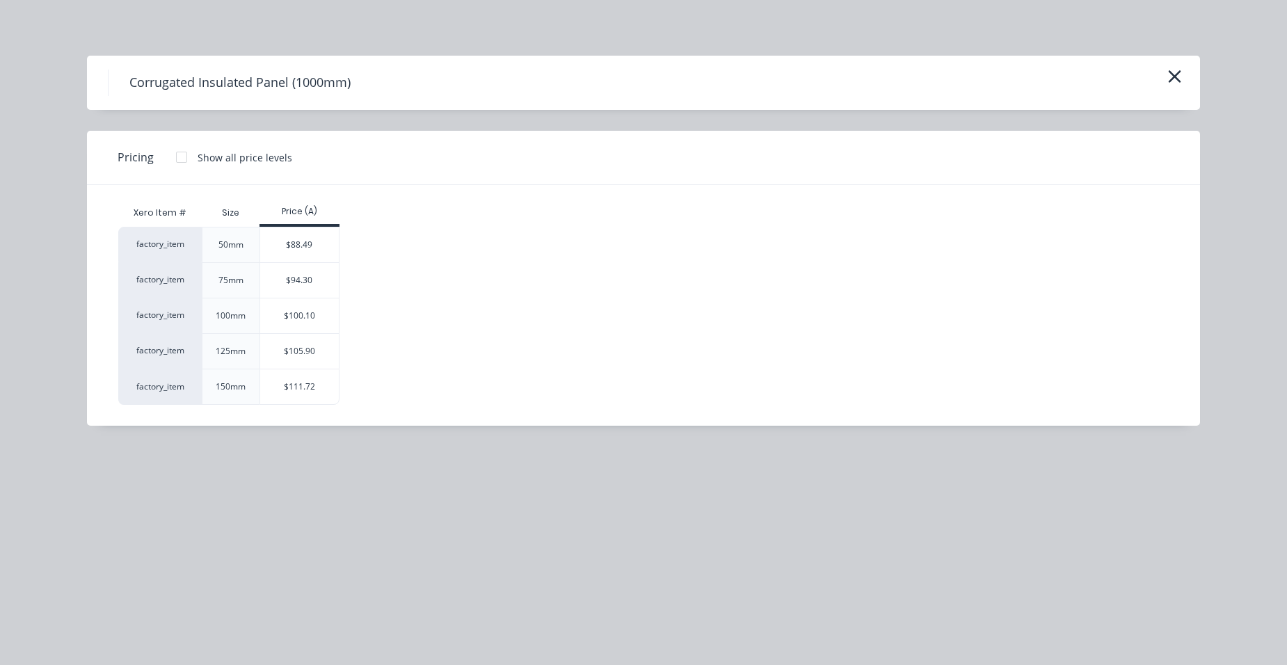
click at [328, 313] on div "$100.10" at bounding box center [299, 315] width 79 height 35
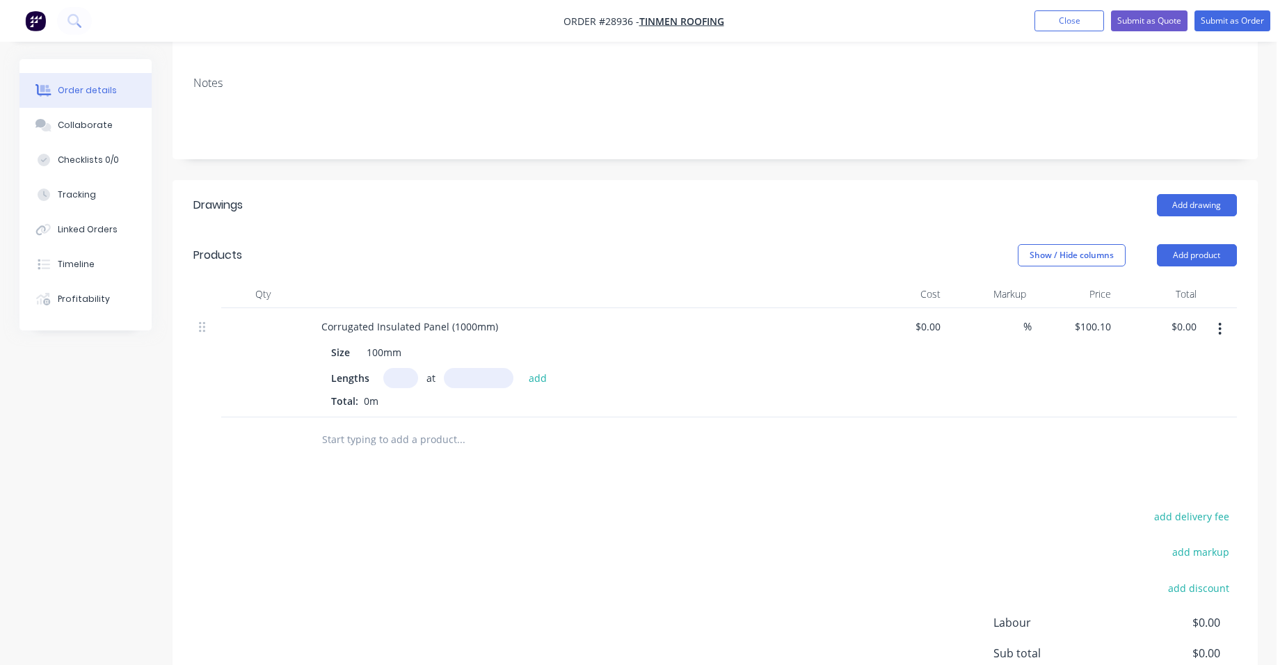
scroll to position [278, 0]
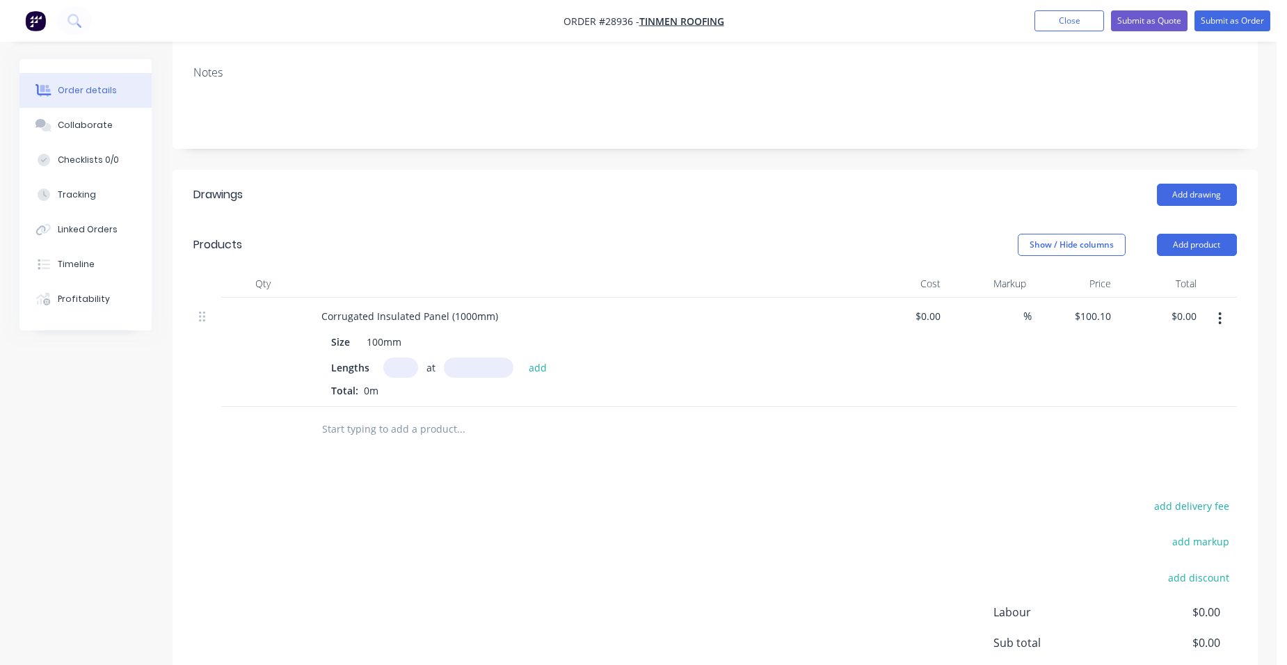
click at [399, 358] on input "text" at bounding box center [400, 368] width 35 height 20
click at [541, 358] on button "add" at bounding box center [538, 367] width 33 height 19
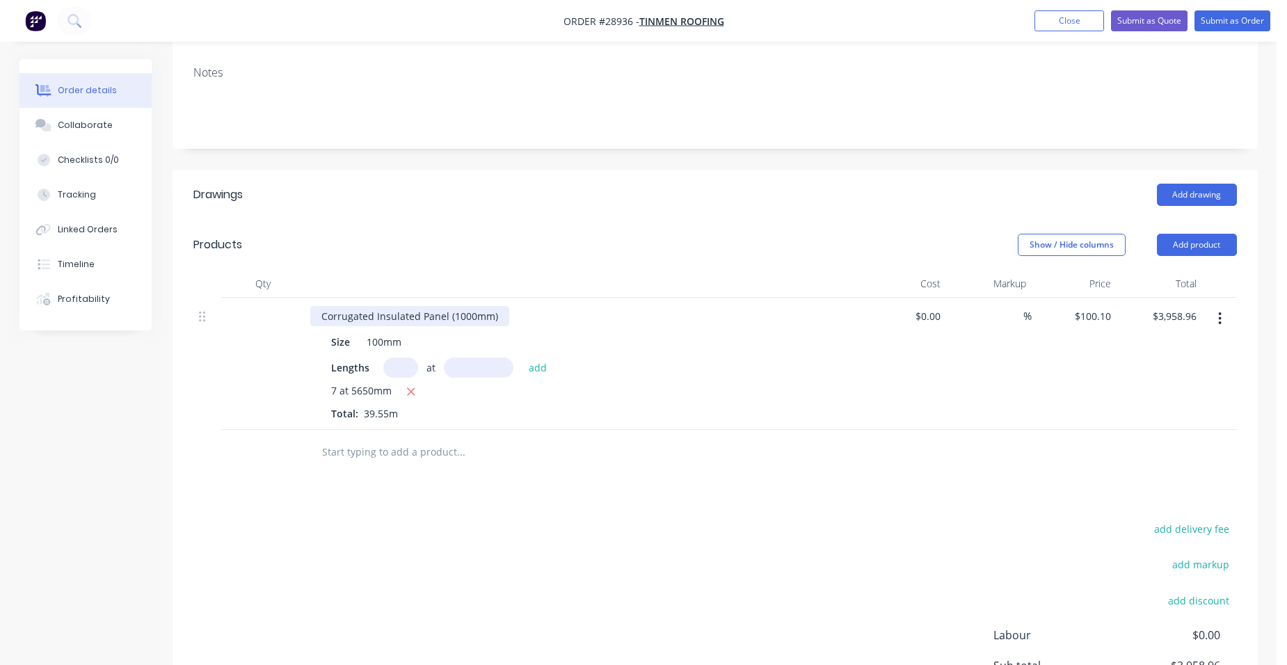
click at [504, 306] on div "Corrugated Insulated Panel (1000mm)" at bounding box center [409, 316] width 199 height 20
click at [1225, 306] on button "button" at bounding box center [1220, 318] width 33 height 25
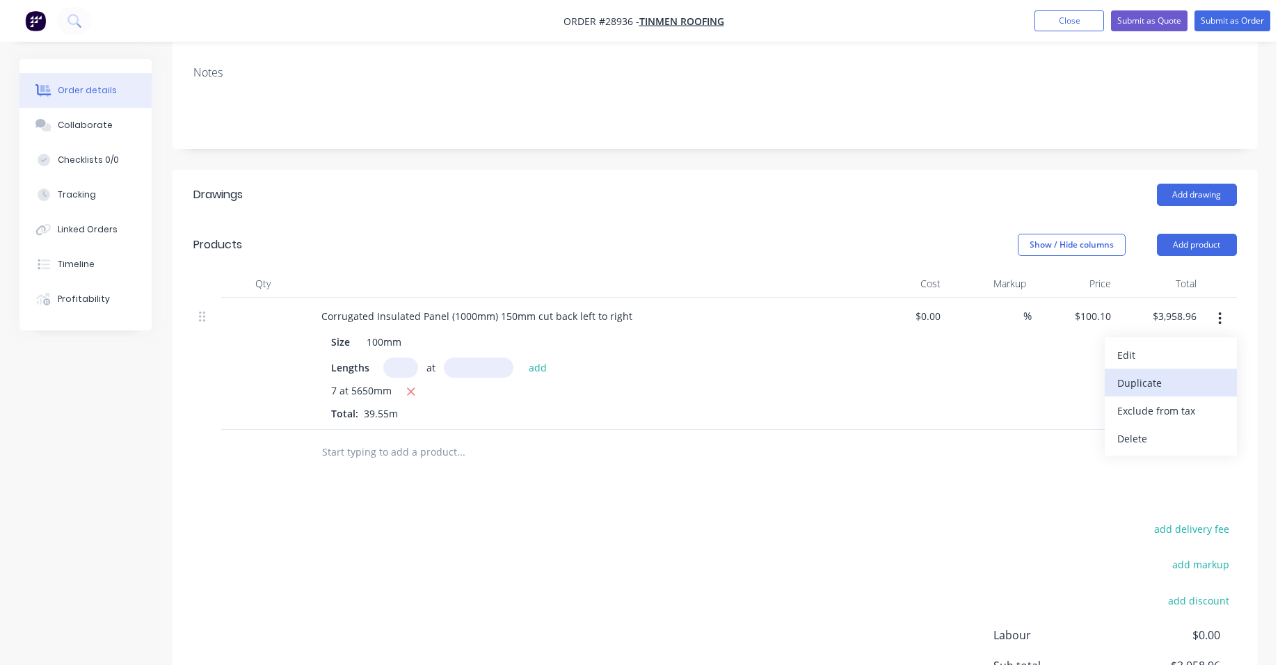
click at [1179, 373] on div "Duplicate" at bounding box center [1170, 383] width 107 height 20
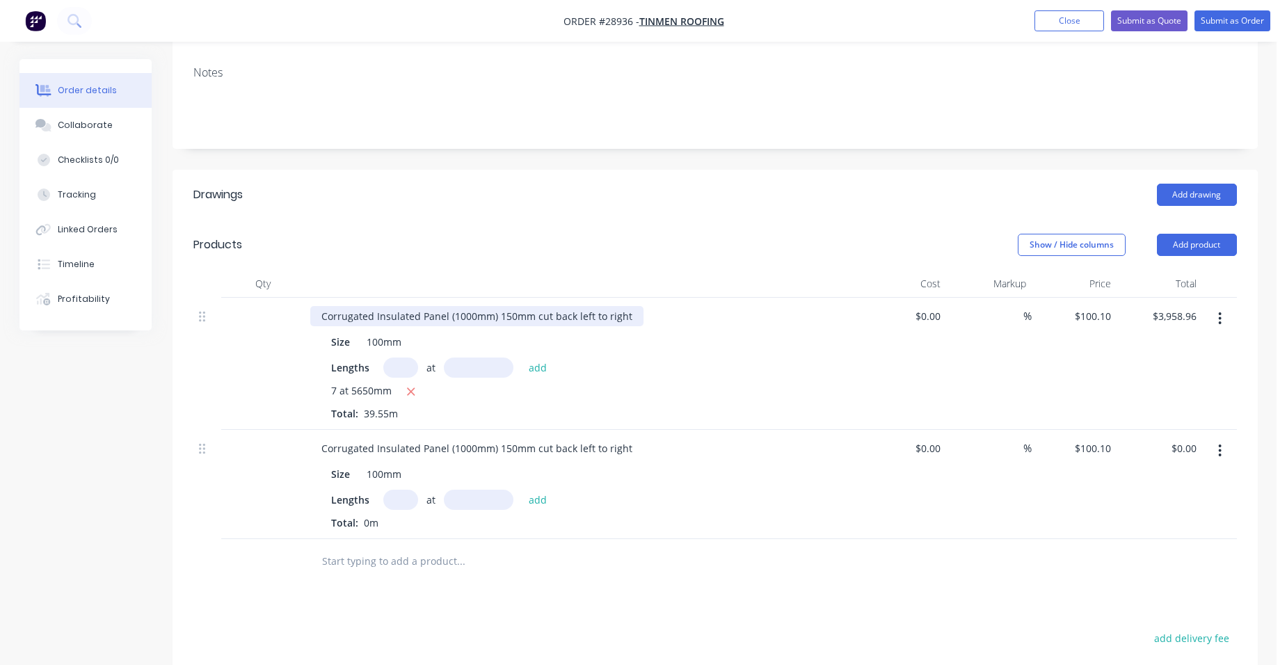
click at [626, 306] on div "Corrugated Insulated Panel (1000mm) 150mm cut back left to right" at bounding box center [476, 316] width 333 height 20
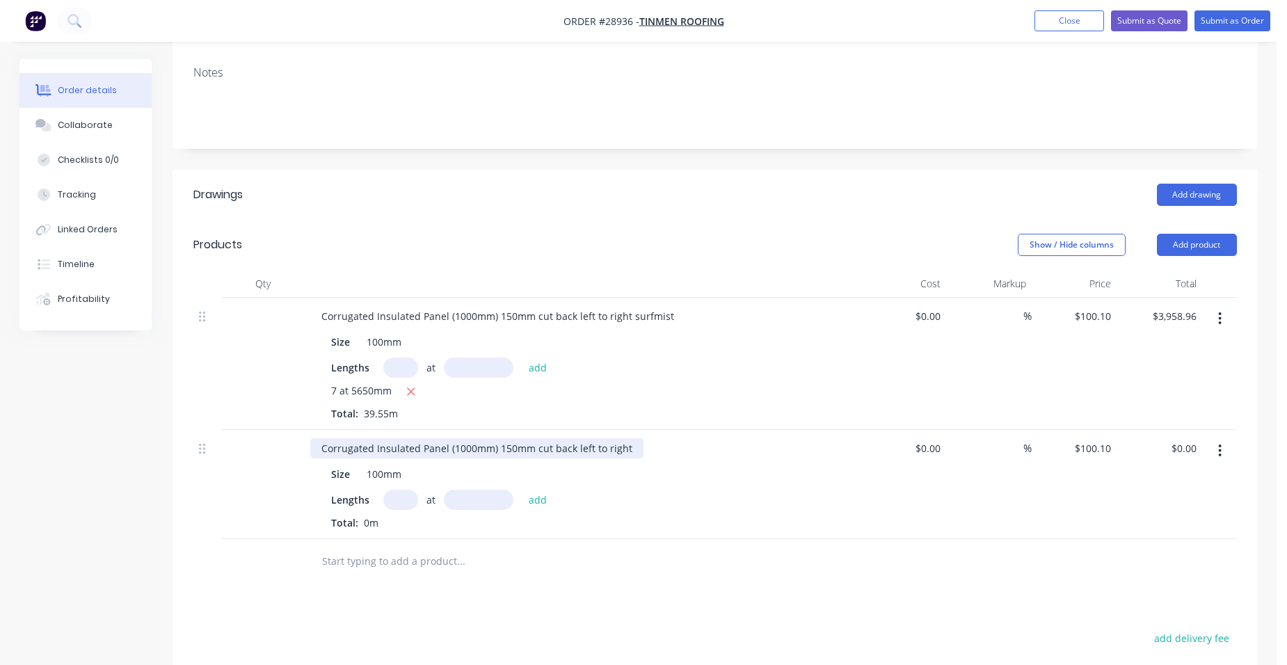
click at [506, 438] on div "Corrugated Insulated Panel (1000mm) 150mm cut back left to right" at bounding box center [476, 448] width 333 height 20
click at [411, 490] on input "text" at bounding box center [400, 500] width 35 height 20
click at [548, 490] on button "add" at bounding box center [538, 499] width 33 height 19
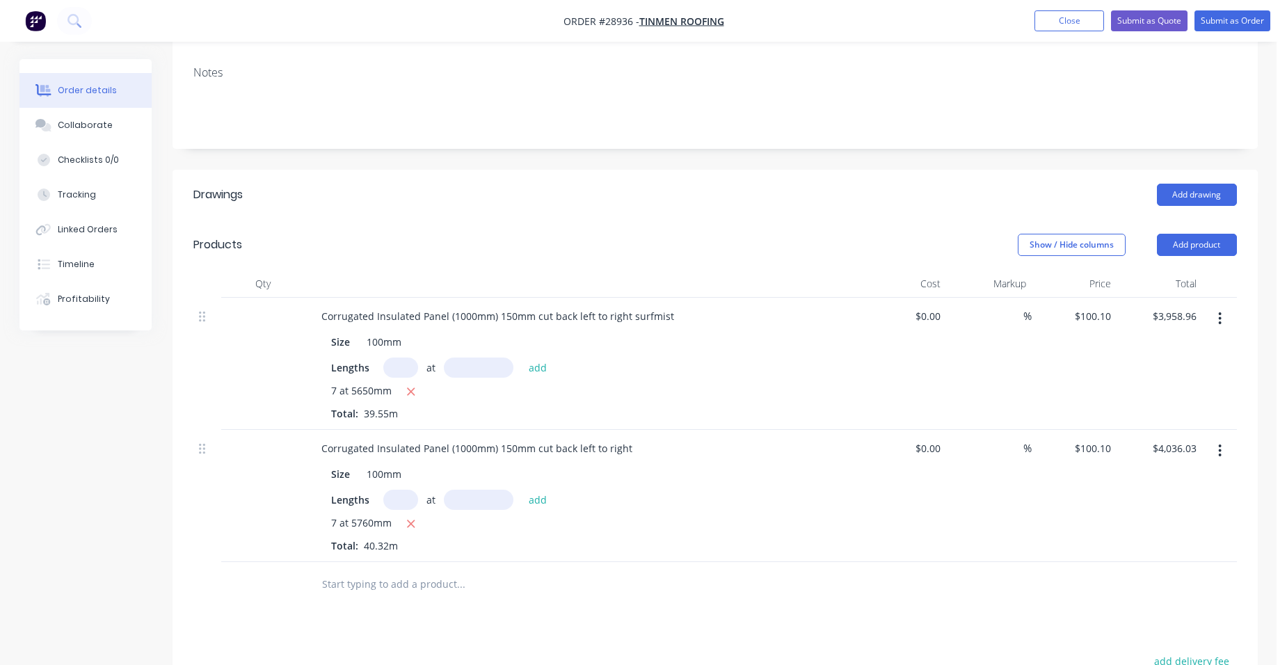
drag, startPoint x: 1184, startPoint y: 184, endPoint x: 1173, endPoint y: 200, distance: 19.5
click at [1184, 234] on button "Add product" at bounding box center [1197, 245] width 80 height 22
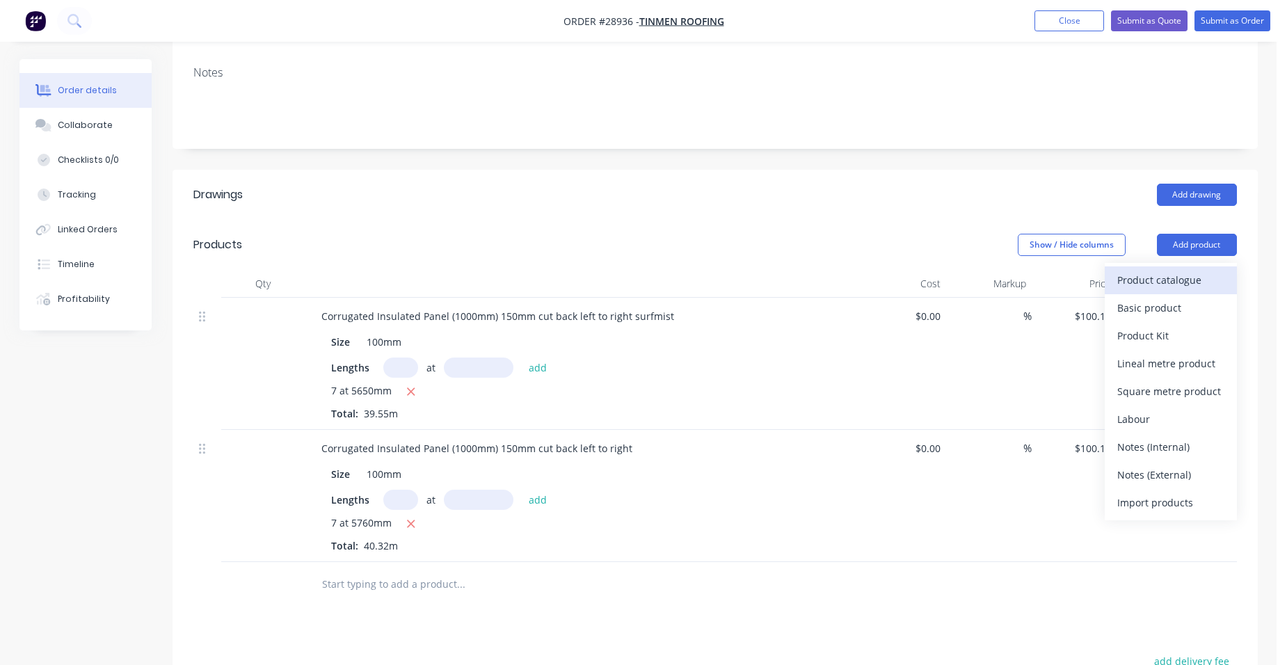
click at [1162, 266] on button "Product catalogue" at bounding box center [1171, 280] width 132 height 28
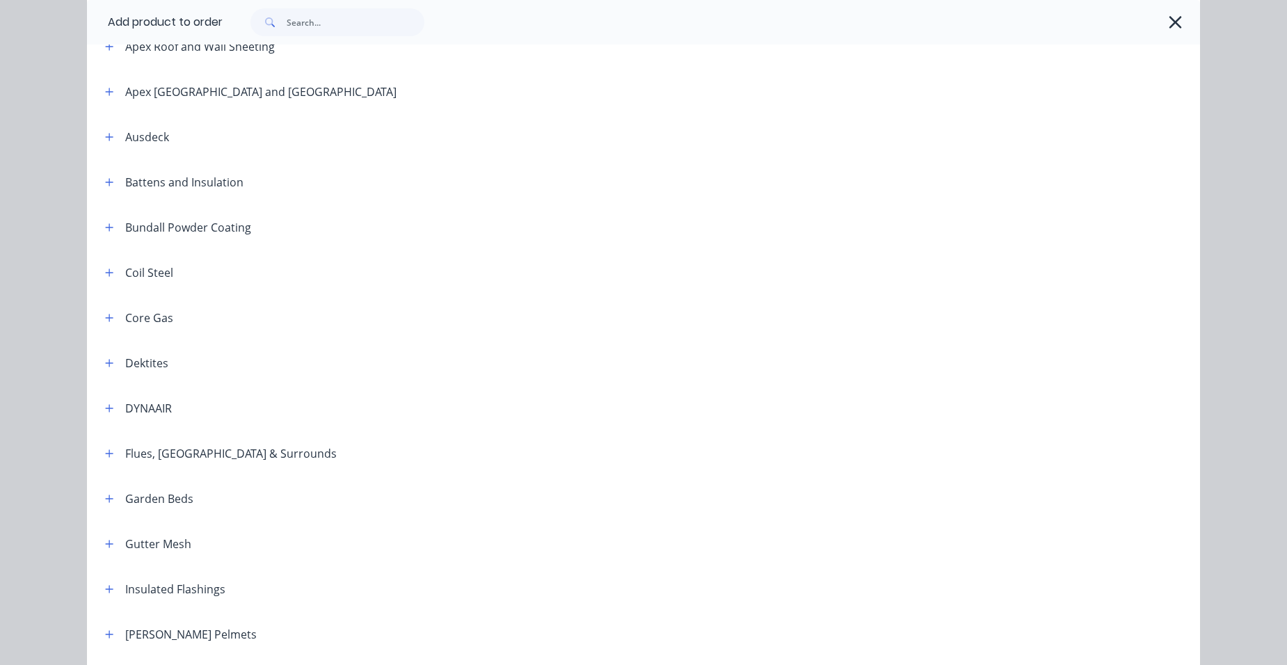
scroll to position [487, 0]
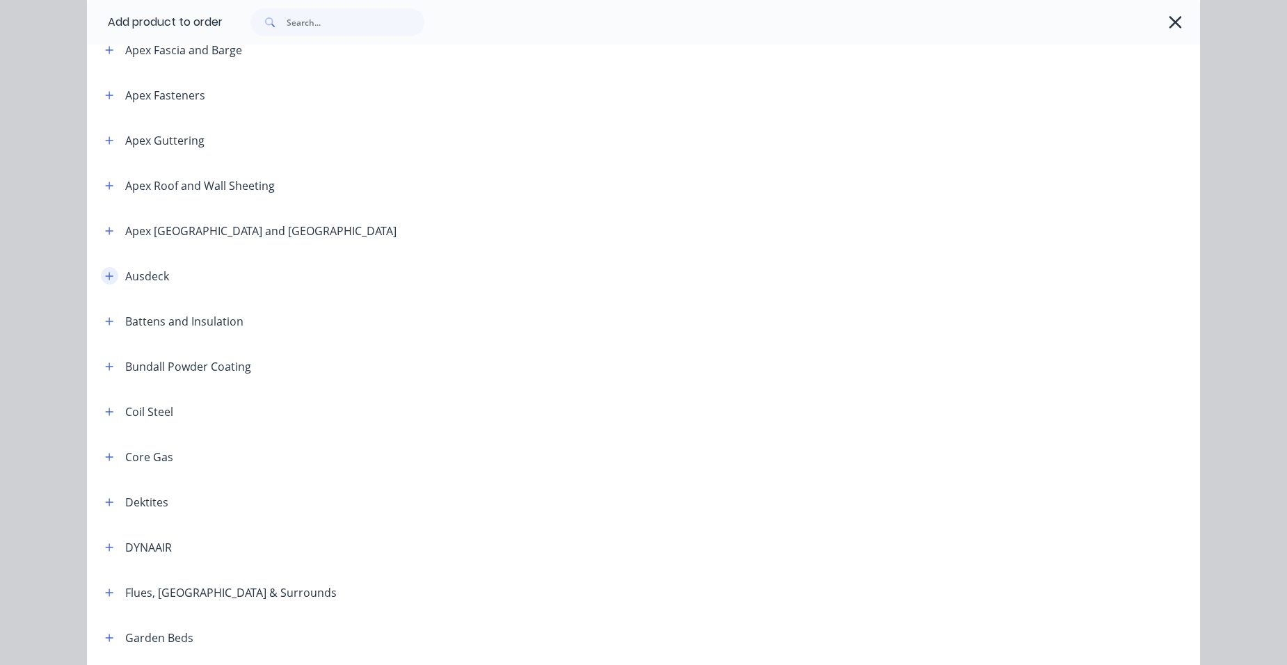
click at [101, 274] on button "button" at bounding box center [109, 275] width 17 height 17
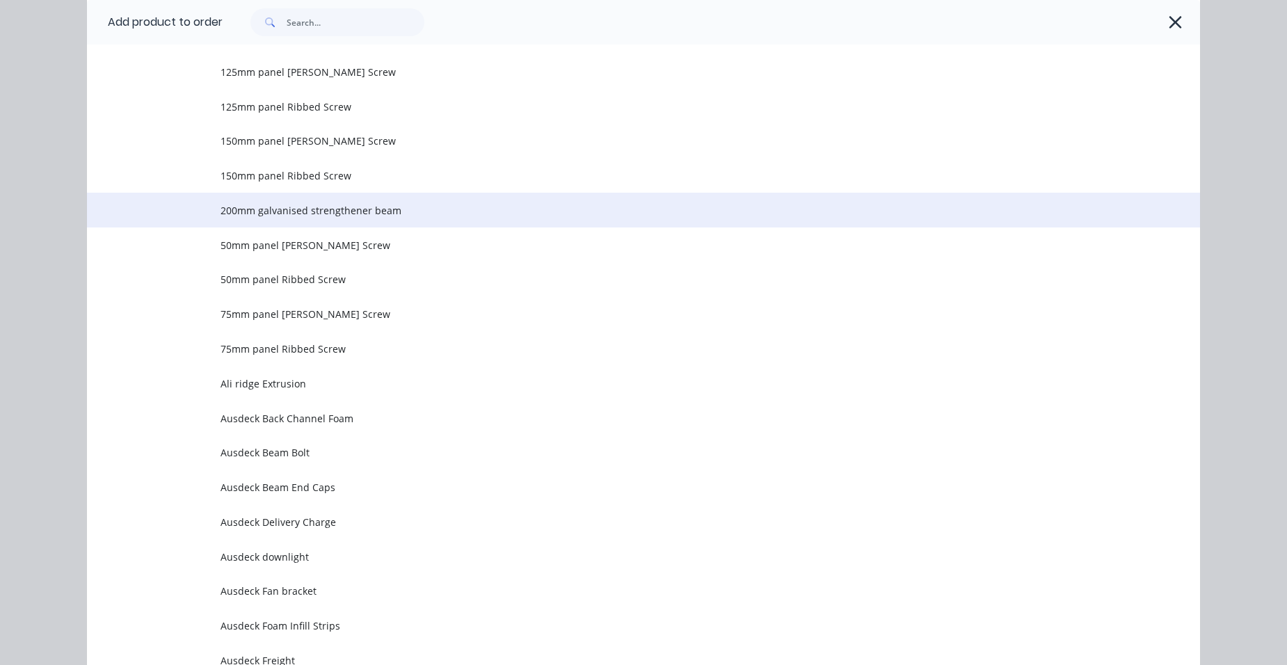
scroll to position [765, 0]
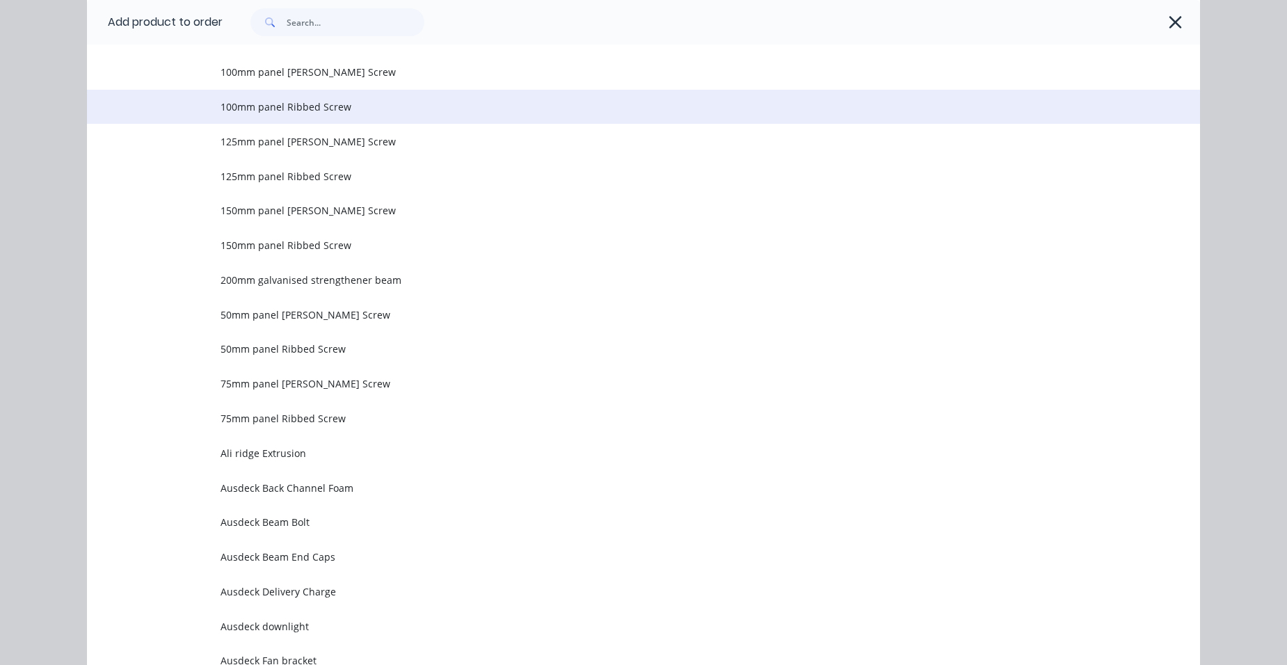
click at [319, 114] on td "100mm panel Ribbed Screw" at bounding box center [711, 107] width 980 height 35
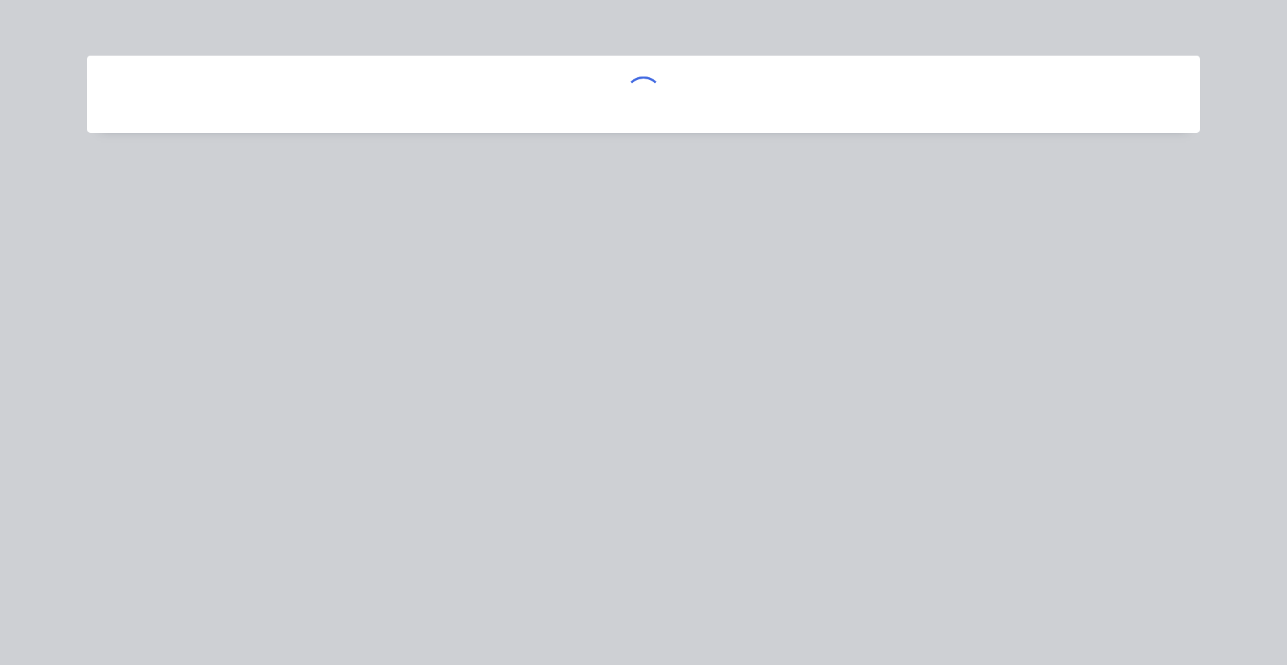
scroll to position [0, 0]
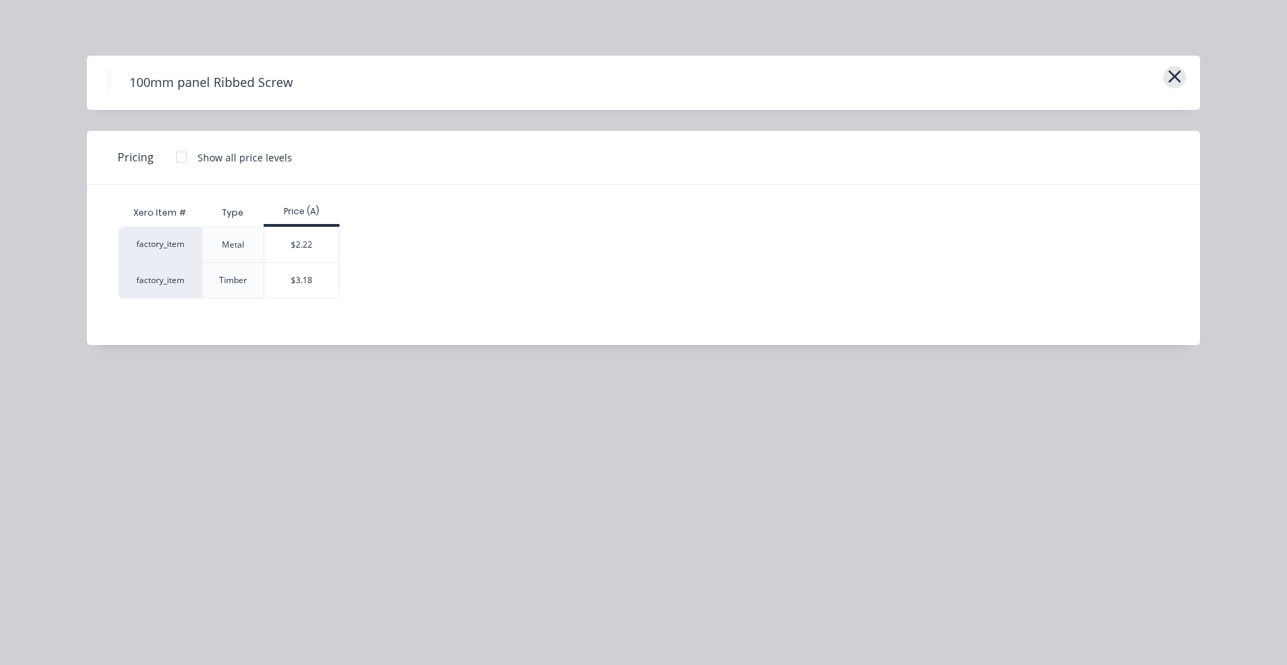
click at [1170, 78] on icon "button" at bounding box center [1175, 76] width 15 height 19
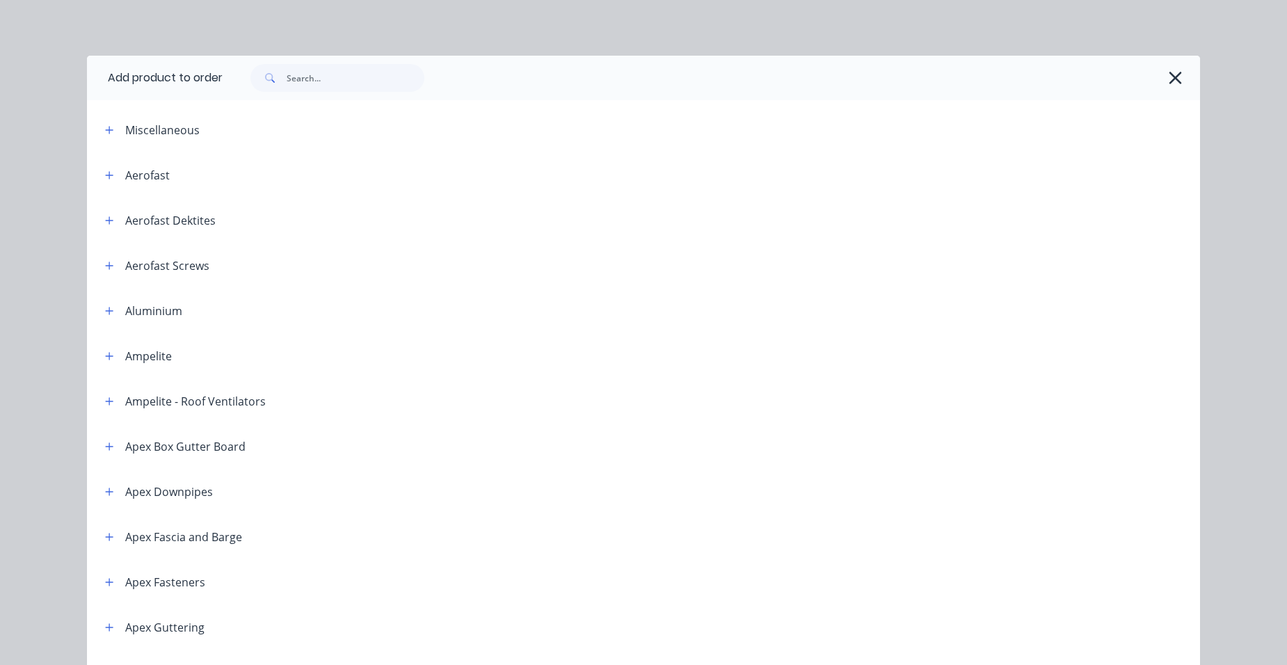
scroll to position [740, 0]
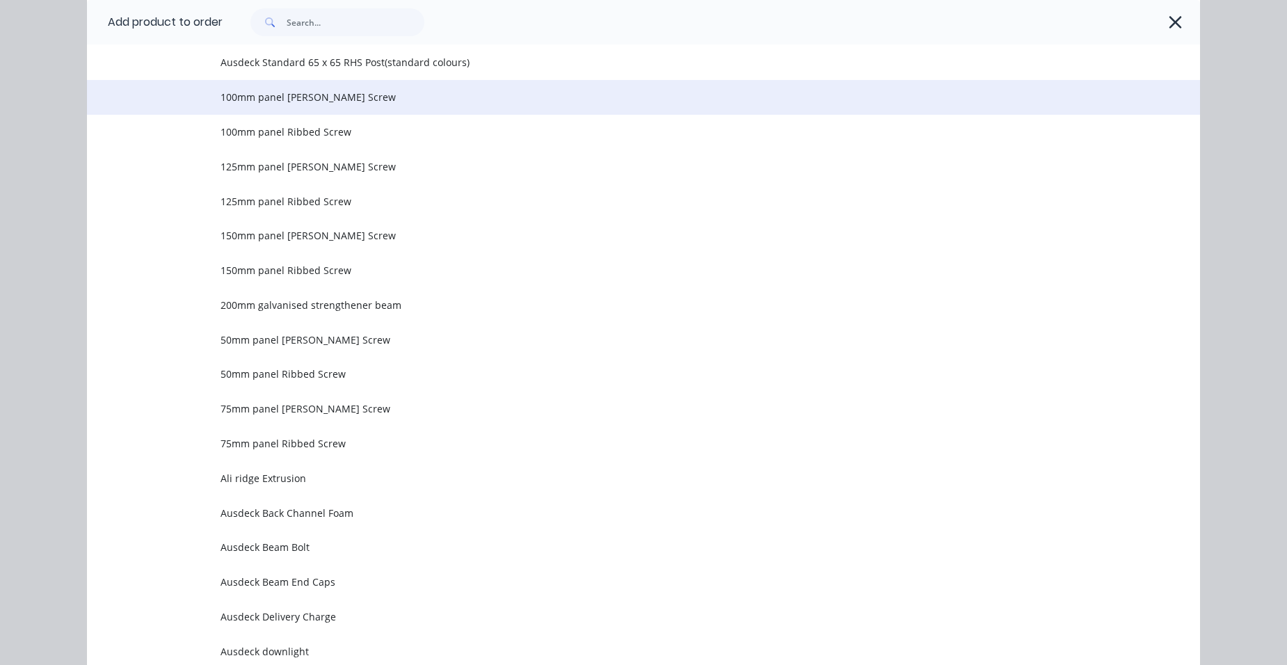
click at [322, 98] on span "100mm panel [PERSON_NAME] Screw" at bounding box center [612, 97] width 783 height 15
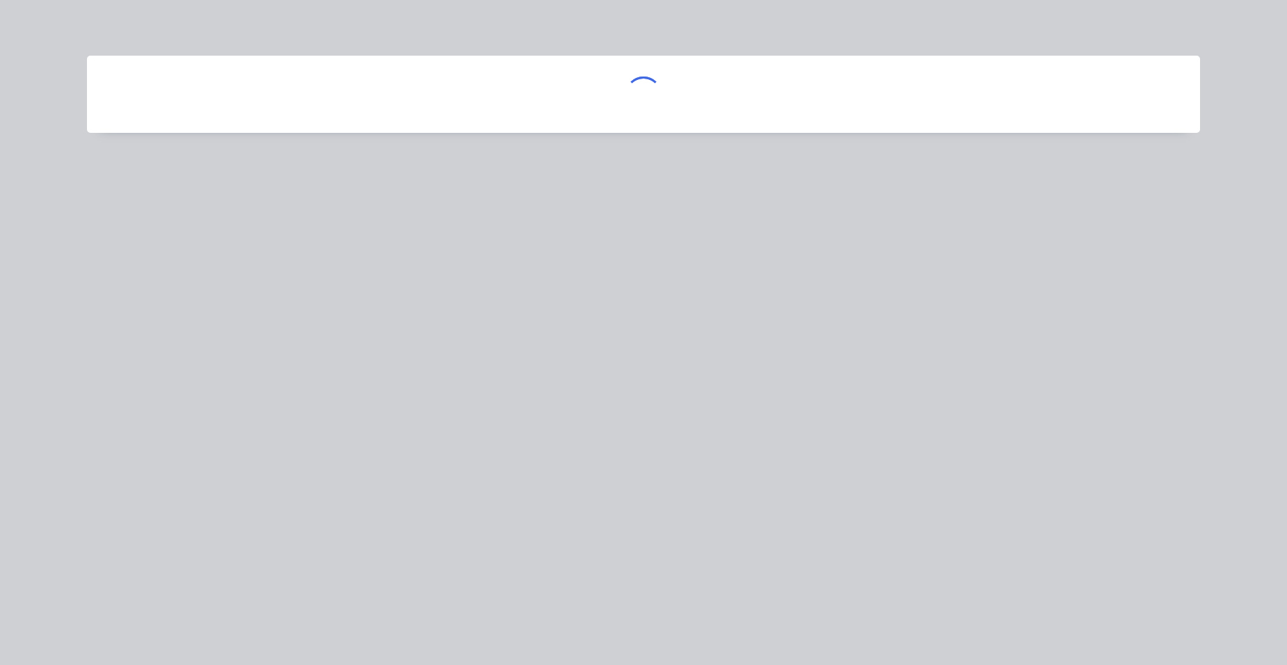
scroll to position [0, 0]
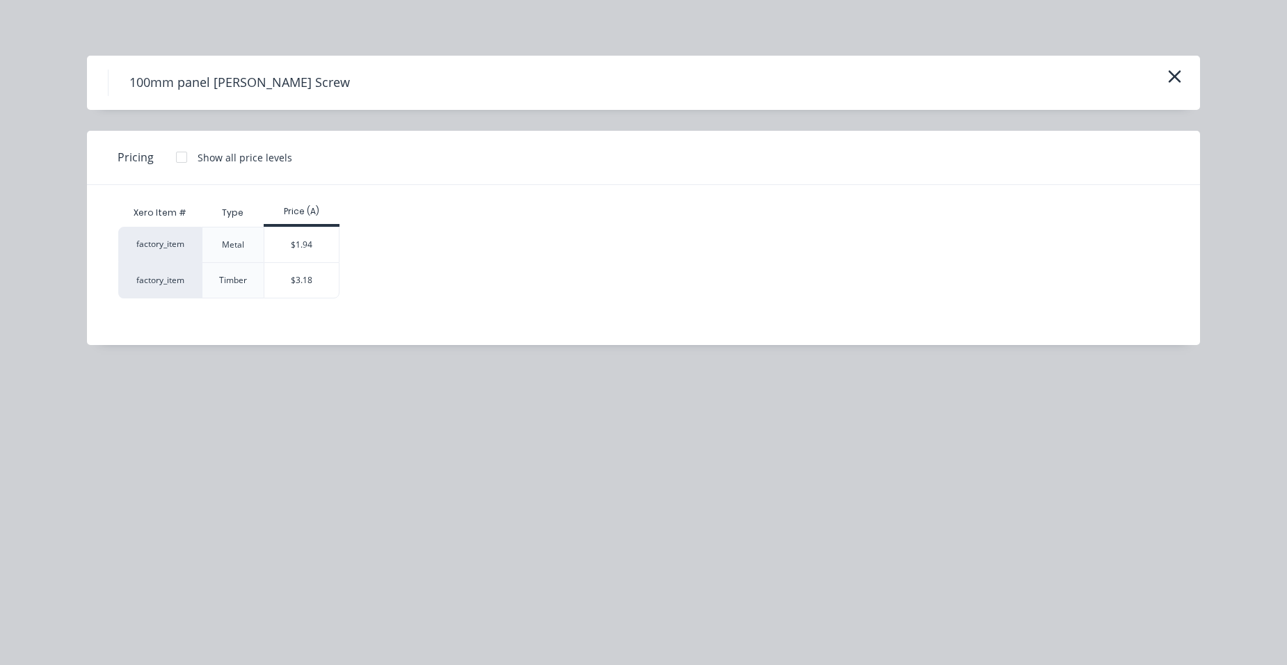
click at [296, 269] on div "$3.18" at bounding box center [301, 280] width 74 height 35
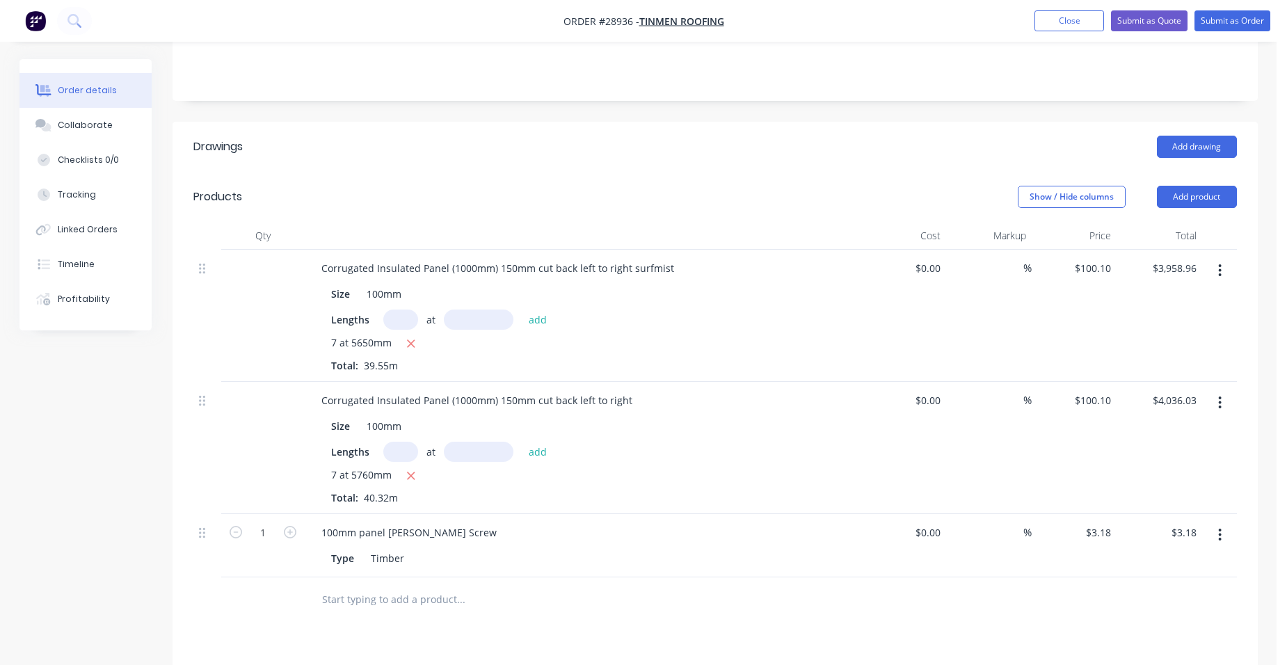
scroll to position [348, 0]
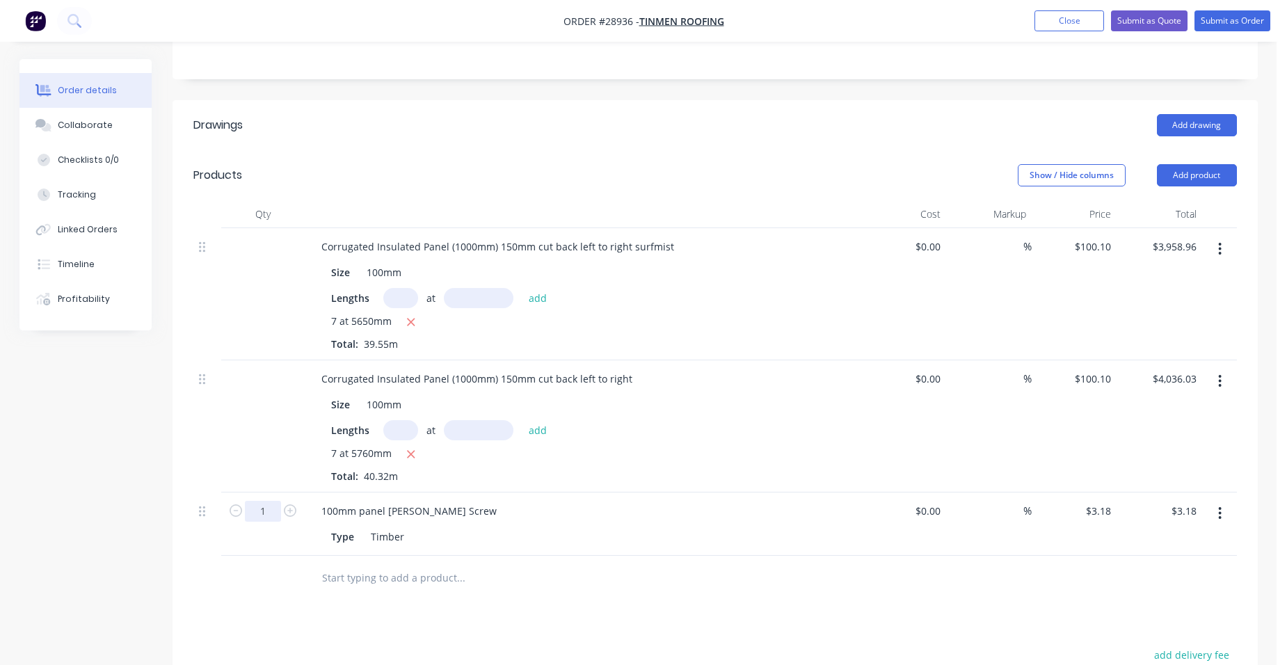
click at [272, 501] on input "1" at bounding box center [263, 511] width 36 height 21
click at [509, 501] on div "100mm panel [PERSON_NAME] Screw" at bounding box center [583, 511] width 546 height 20
click at [1199, 164] on button "Add product" at bounding box center [1197, 175] width 80 height 22
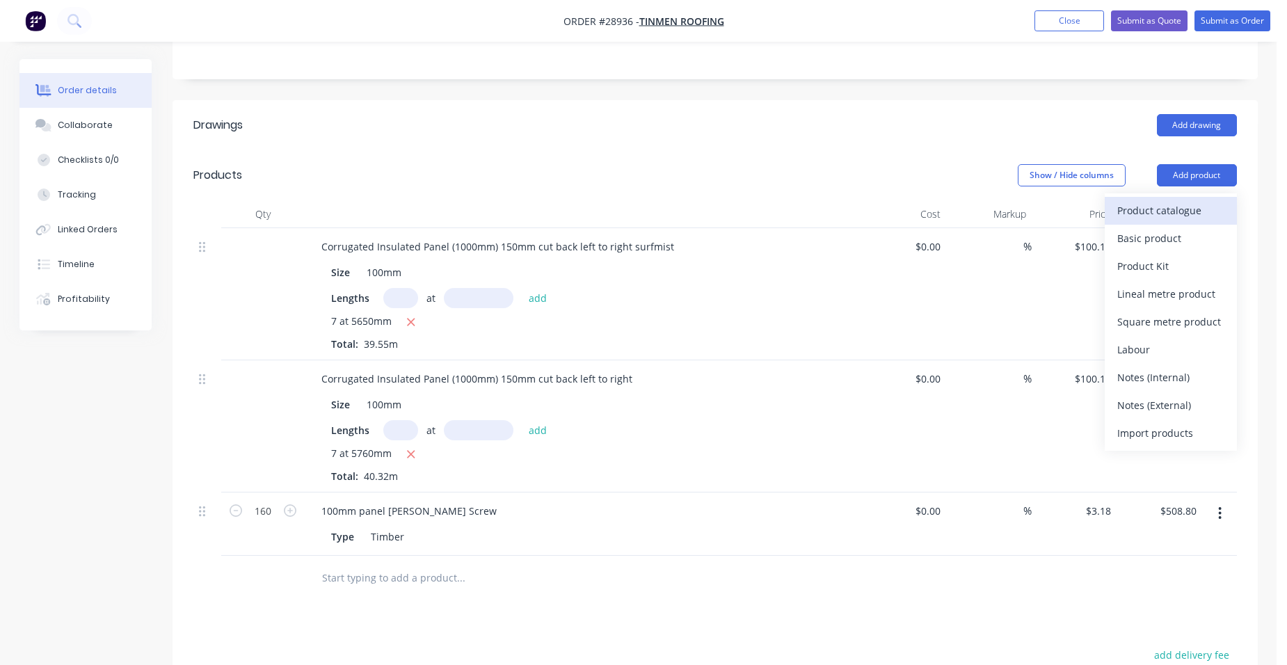
click at [1175, 200] on div "Product catalogue" at bounding box center [1170, 210] width 107 height 20
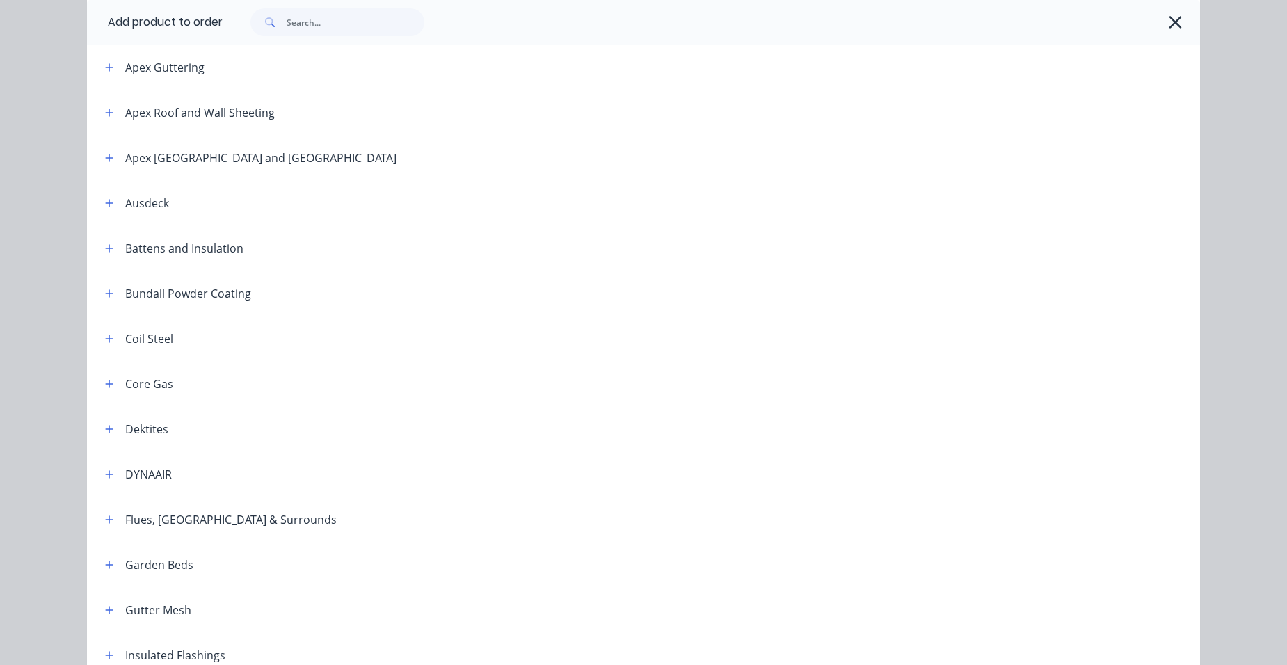
scroll to position [626, 0]
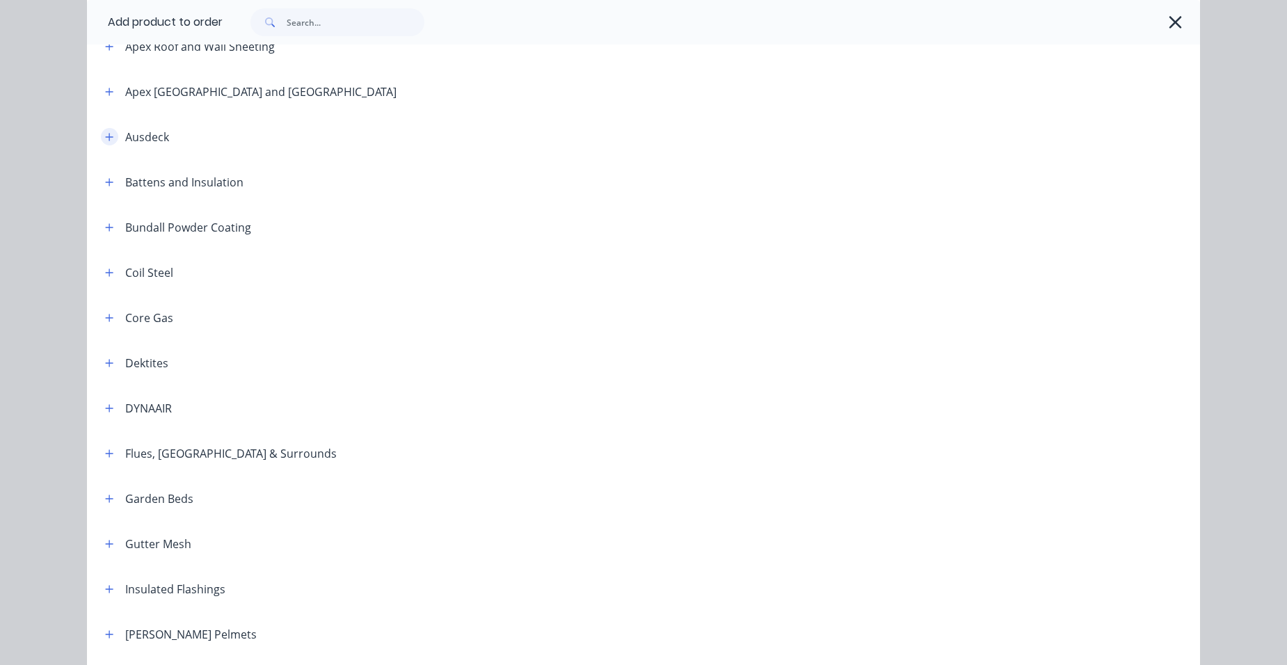
click at [112, 140] on button "button" at bounding box center [109, 136] width 17 height 17
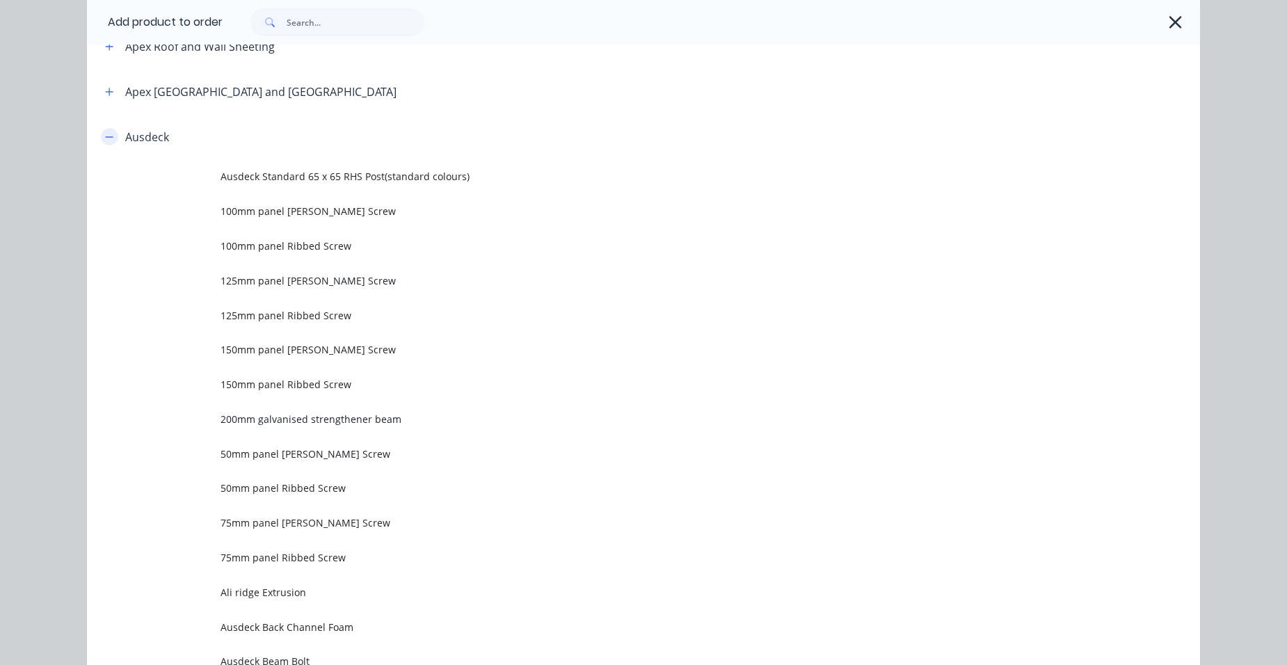
click at [106, 139] on icon "button" at bounding box center [109, 137] width 8 height 10
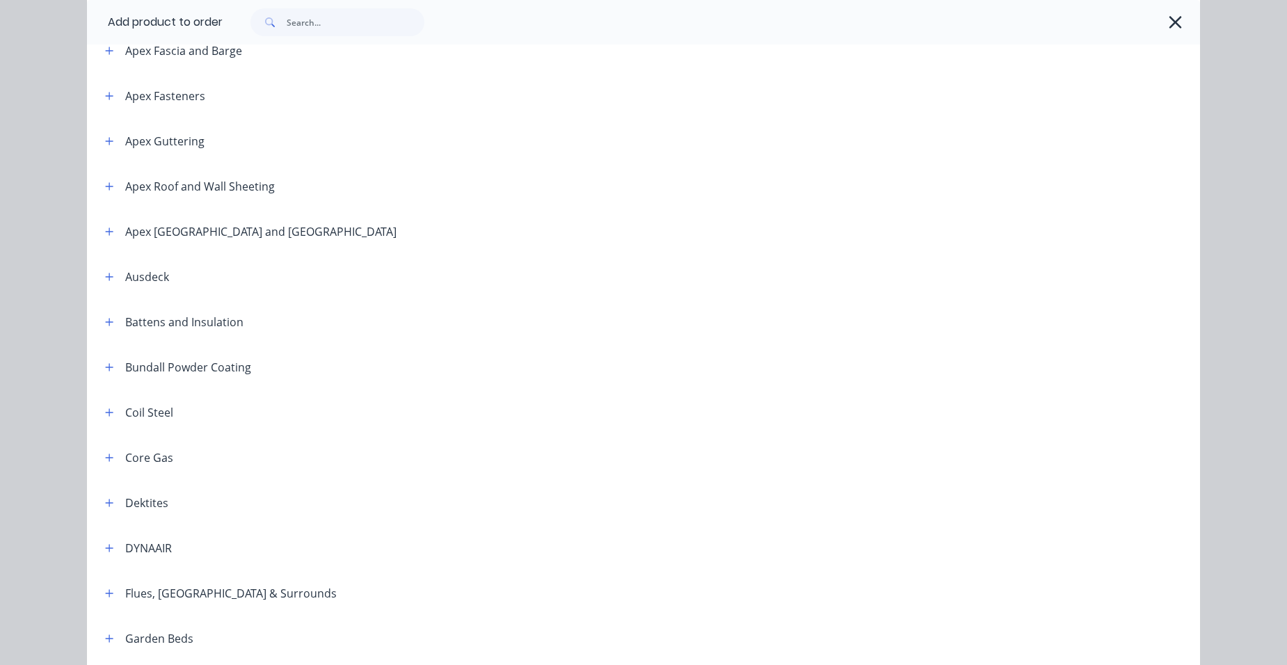
scroll to position [487, 0]
click at [111, 273] on button "button" at bounding box center [109, 275] width 17 height 17
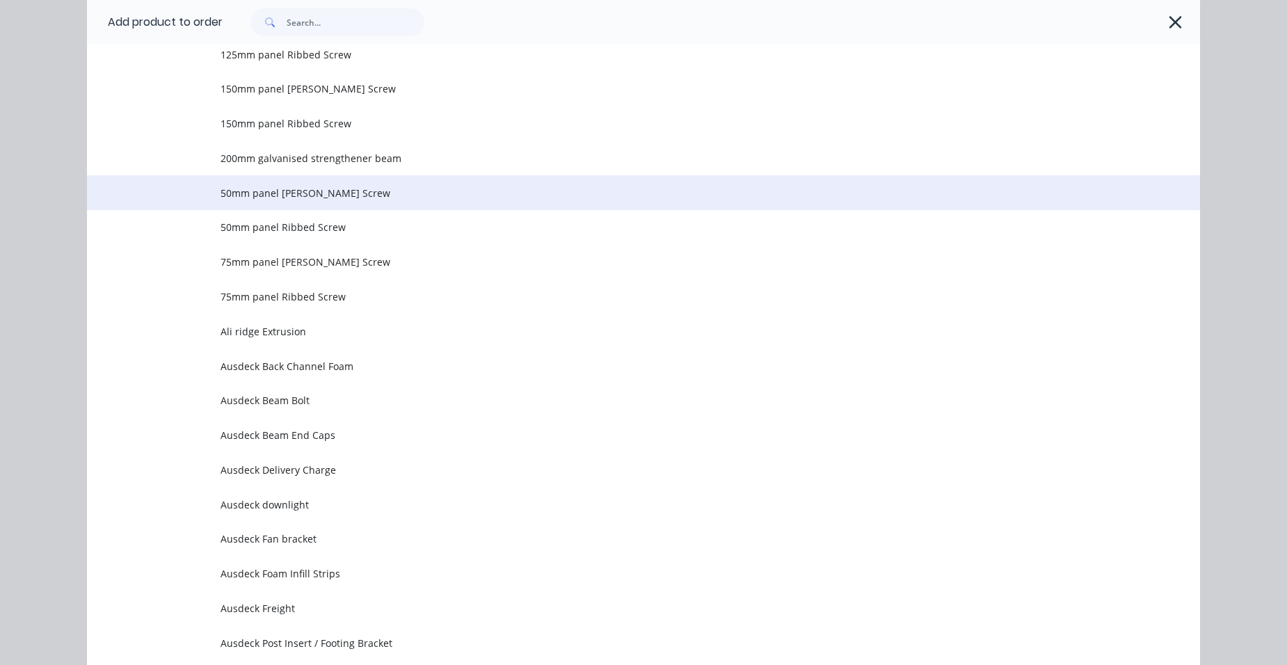
scroll to position [1044, 0]
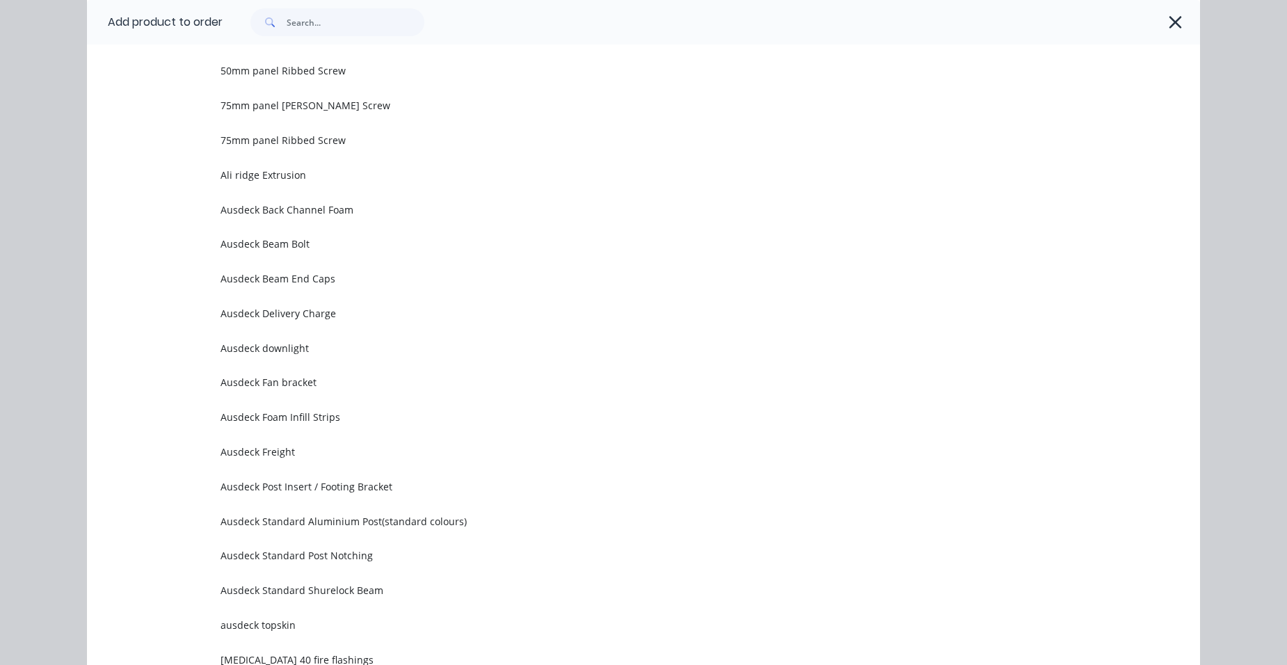
click at [339, 310] on span "Ausdeck Delivery Charge" at bounding box center [612, 313] width 783 height 15
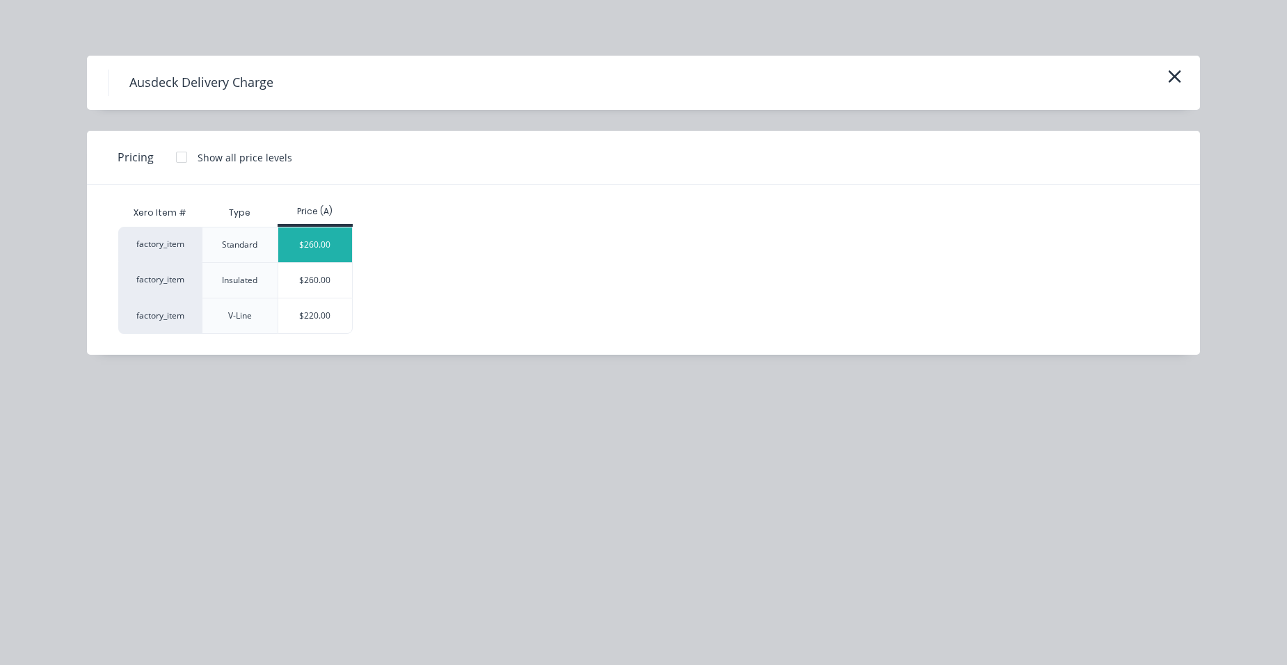
click at [329, 233] on div "$260.00" at bounding box center [315, 245] width 74 height 35
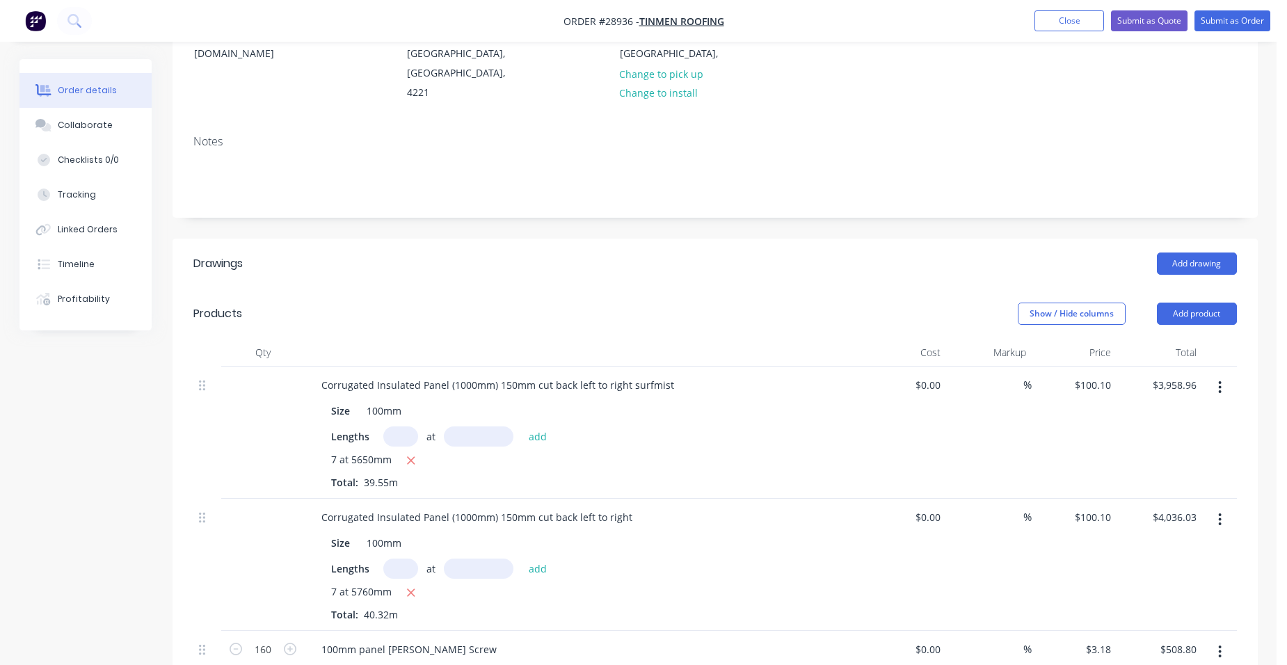
scroll to position [209, 0]
drag, startPoint x: 627, startPoint y: 464, endPoint x: 674, endPoint y: 456, distance: 47.9
click at [630, 508] on div "Corrugated Insulated Panel (1000mm) 150mm cut back left to right" at bounding box center [476, 518] width 333 height 20
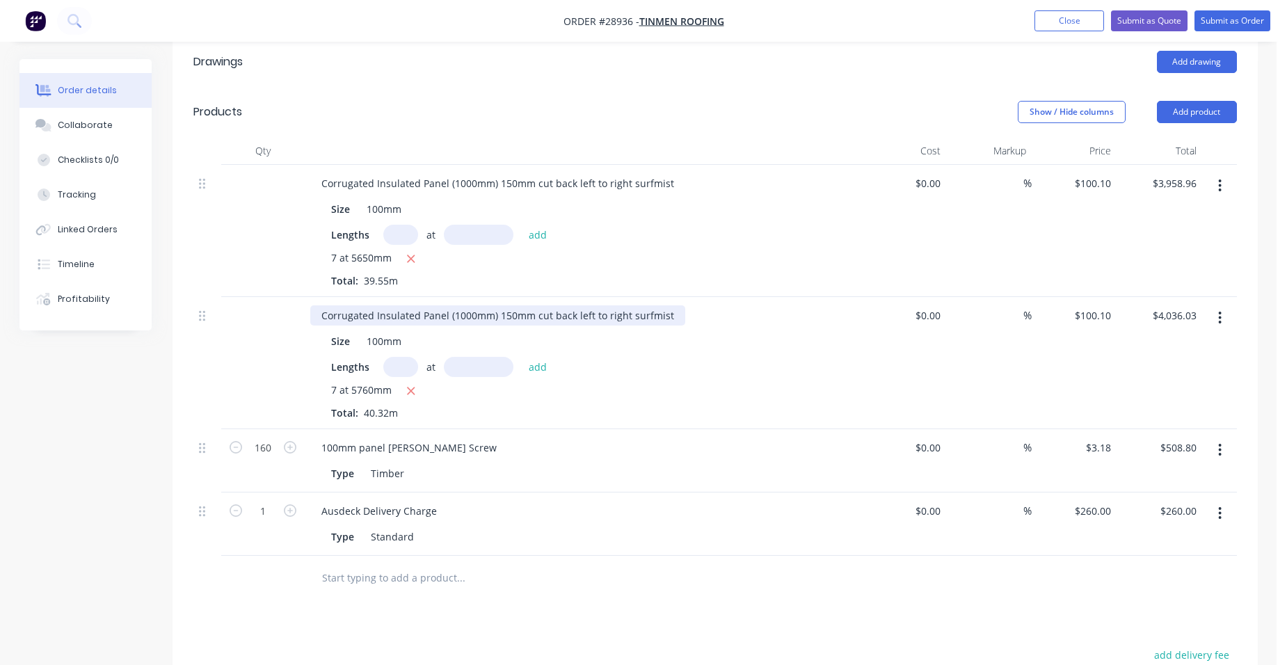
scroll to position [417, 0]
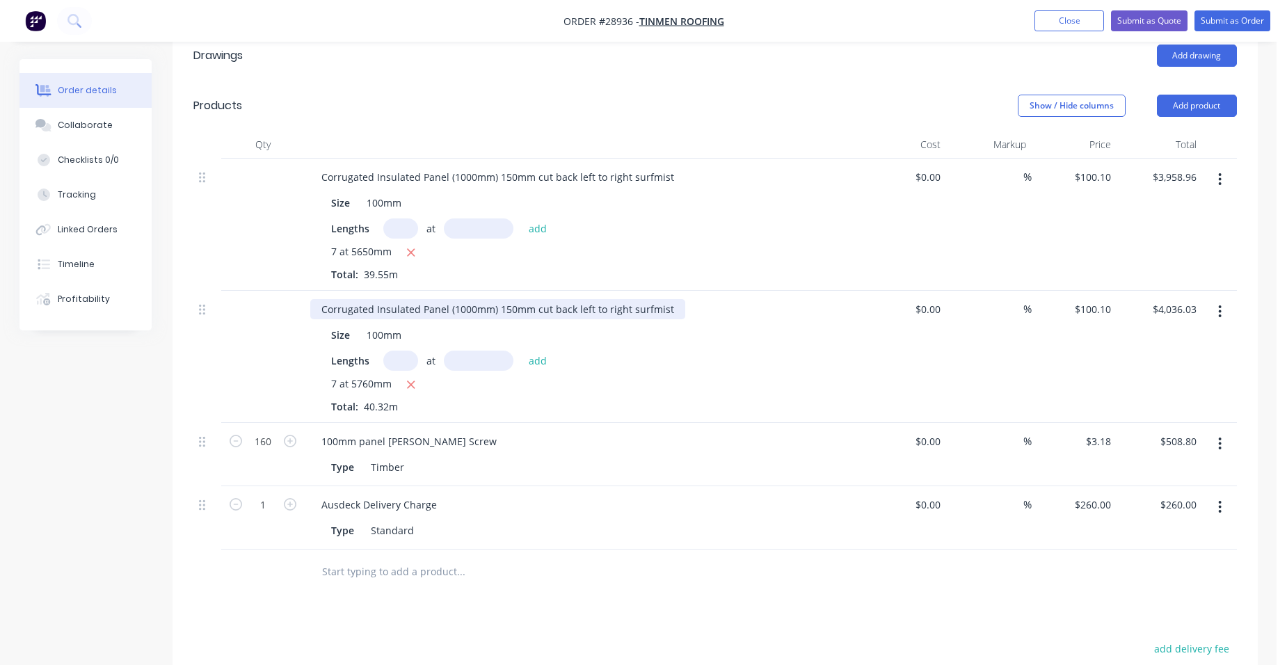
click at [505, 299] on div "Corrugated Insulated Panel (1000mm) 150mm cut back left to right surfmist" at bounding box center [497, 309] width 375 height 20
click at [666, 325] on div "Size 100mm" at bounding box center [580, 335] width 509 height 20
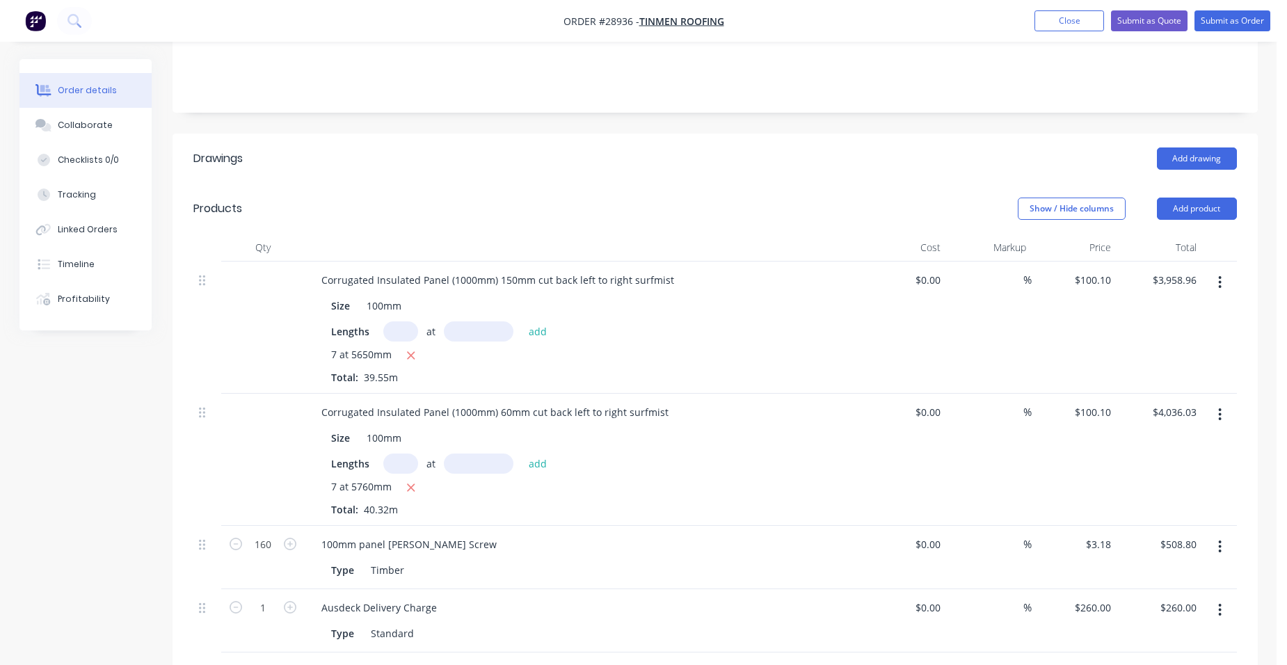
scroll to position [209, 0]
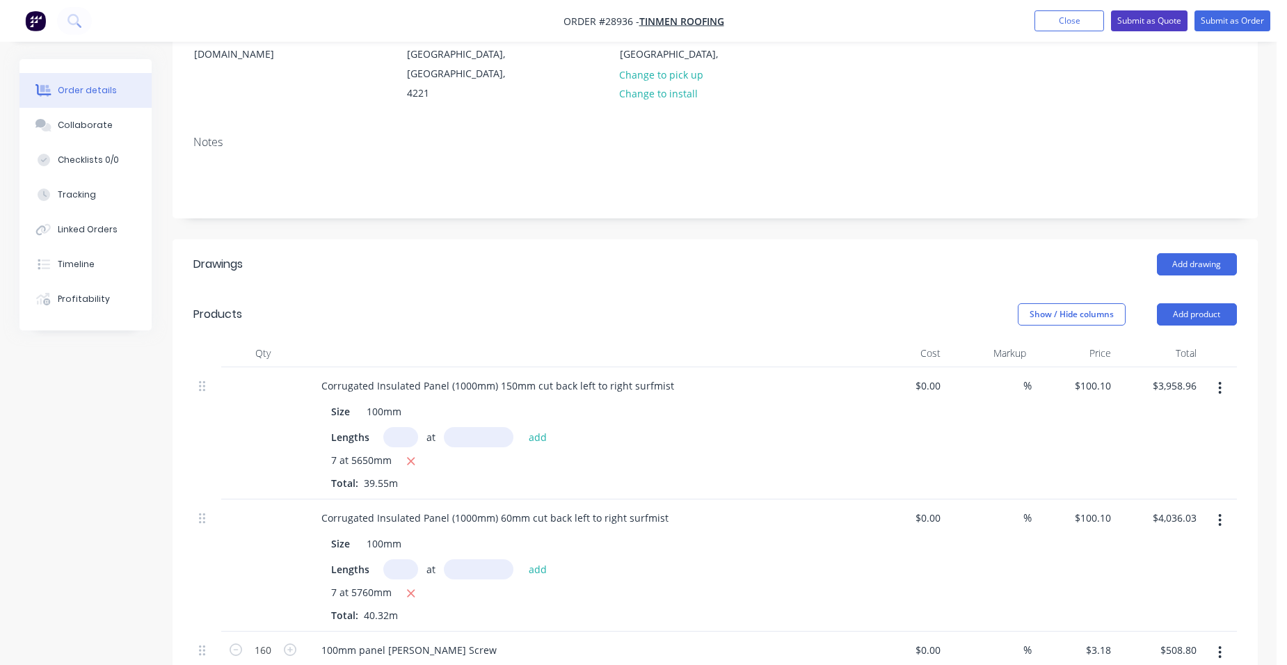
click at [1143, 18] on button "Submit as Quote" at bounding box center [1149, 20] width 77 height 21
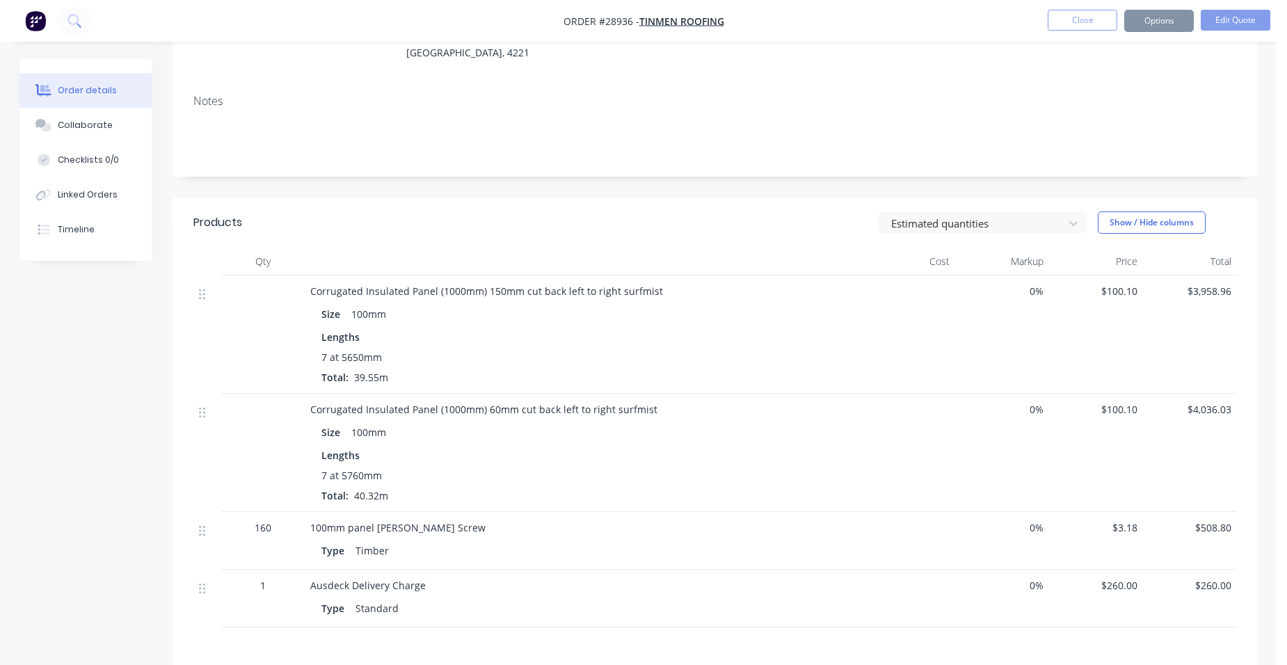
scroll to position [0, 0]
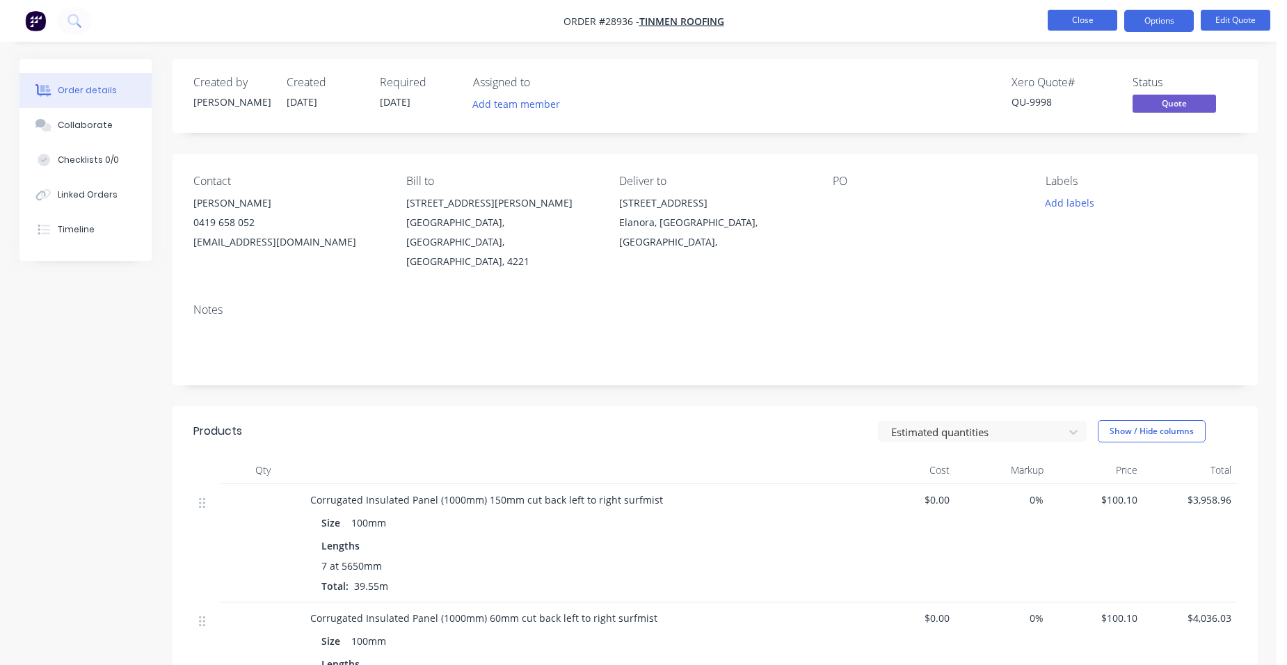
click at [1067, 12] on button "Close" at bounding box center [1083, 20] width 70 height 21
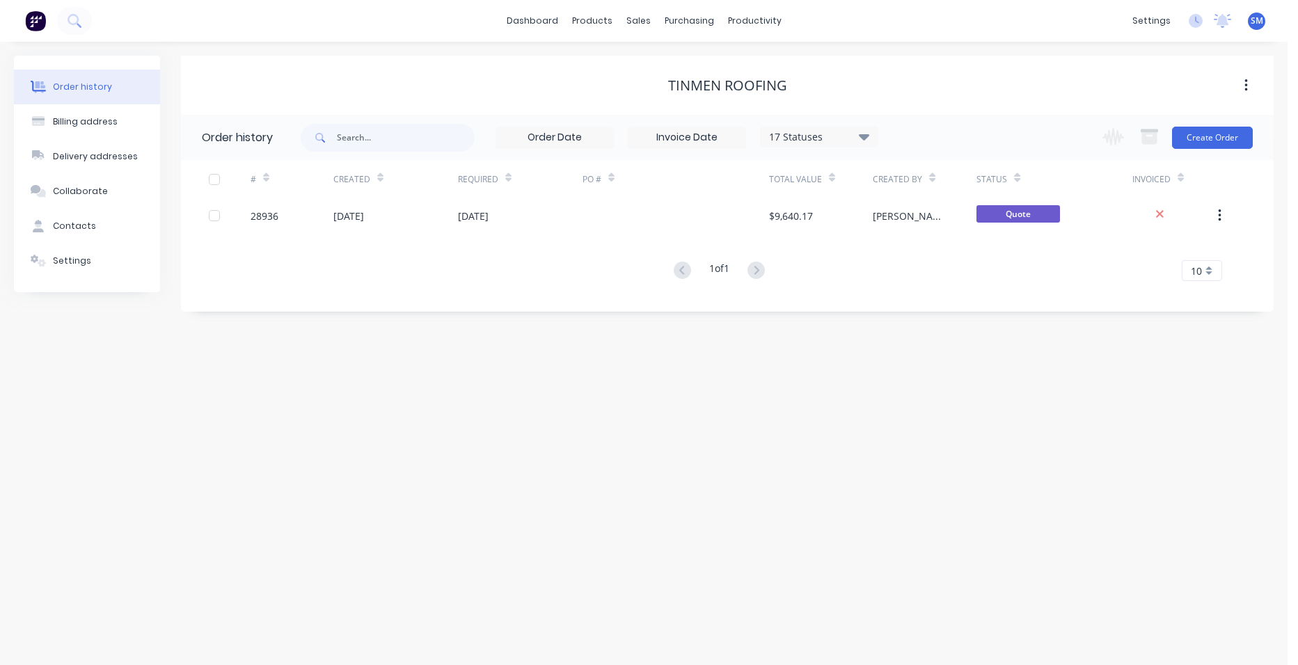
click at [859, 138] on div "17 Statuses" at bounding box center [819, 136] width 117 height 15
click at [934, 325] on label at bounding box center [934, 325] width 0 height 0
click at [934, 327] on input "checkbox" at bounding box center [939, 331] width 11 height 13
click at [596, 535] on div "Order history Billing address Delivery addresses Collaborate Contacts Settings …" at bounding box center [643, 353] width 1287 height 623
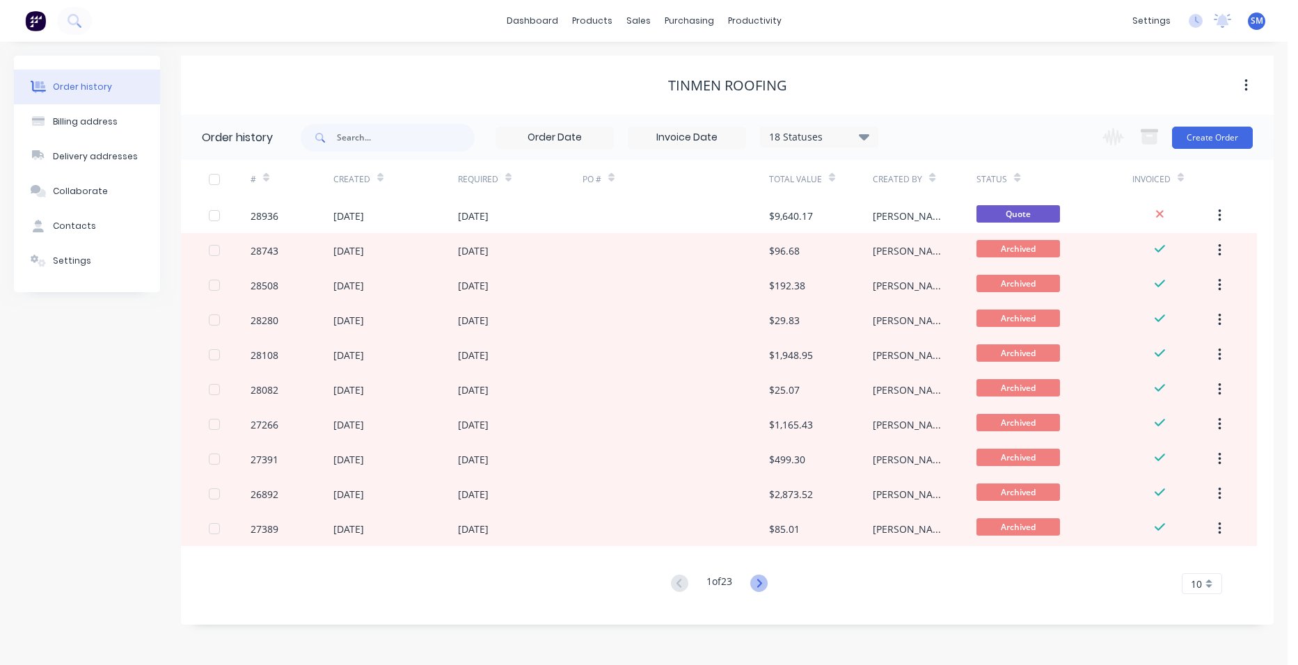
click at [752, 582] on icon at bounding box center [758, 583] width 17 height 17
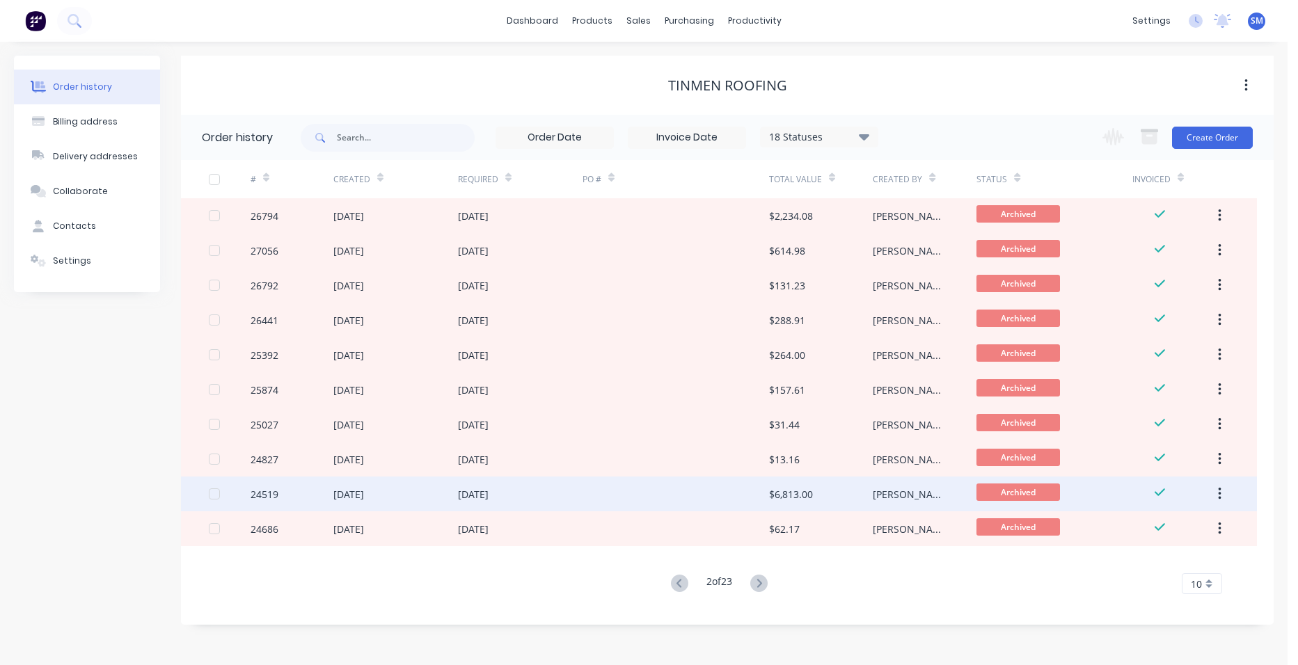
click at [724, 486] on div at bounding box center [675, 494] width 186 height 35
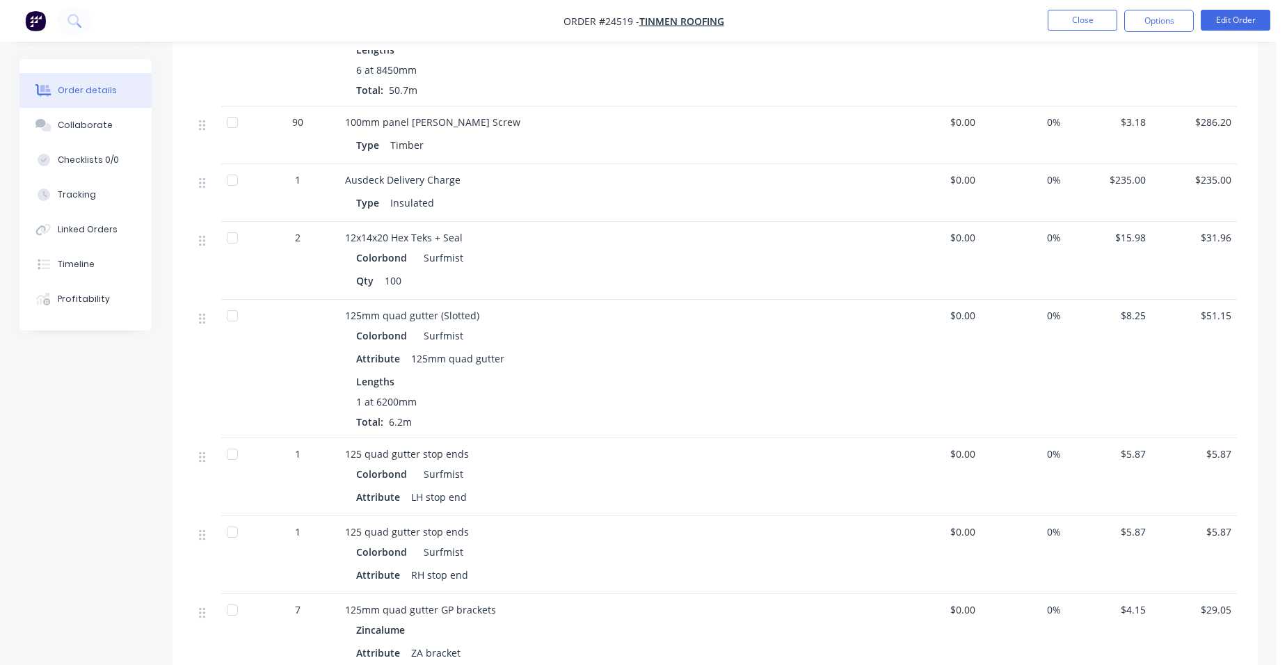
scroll to position [1183, 0]
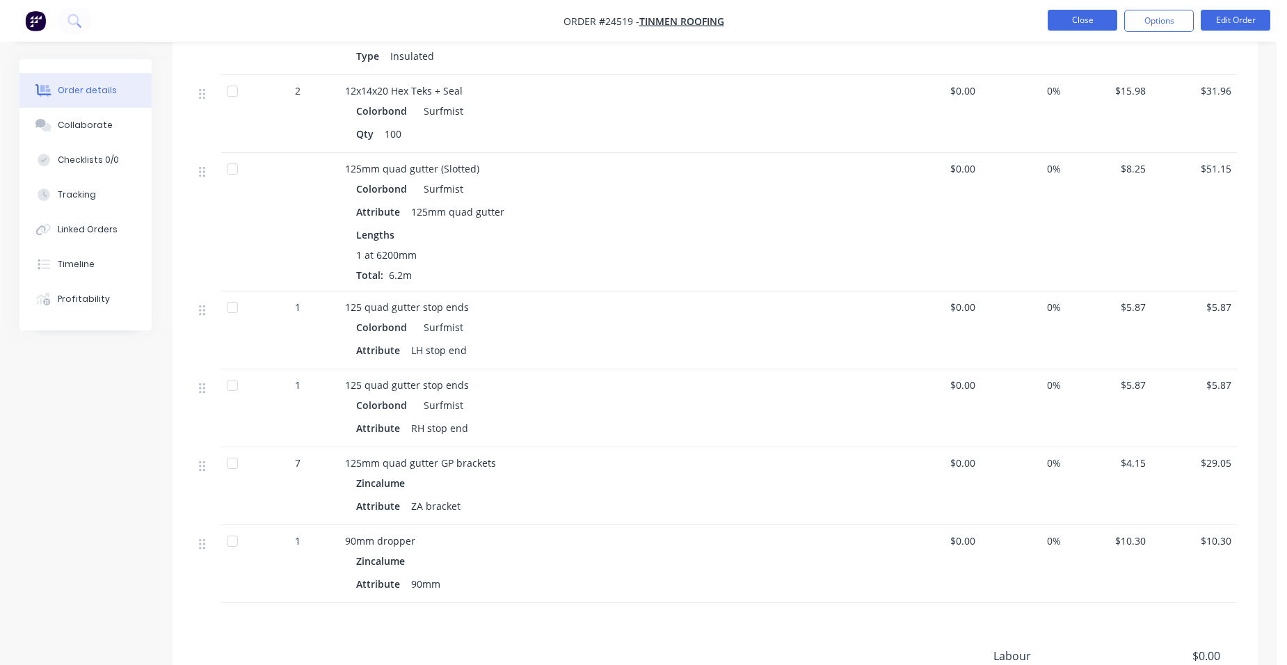
click at [1074, 23] on button "Close" at bounding box center [1083, 20] width 70 height 21
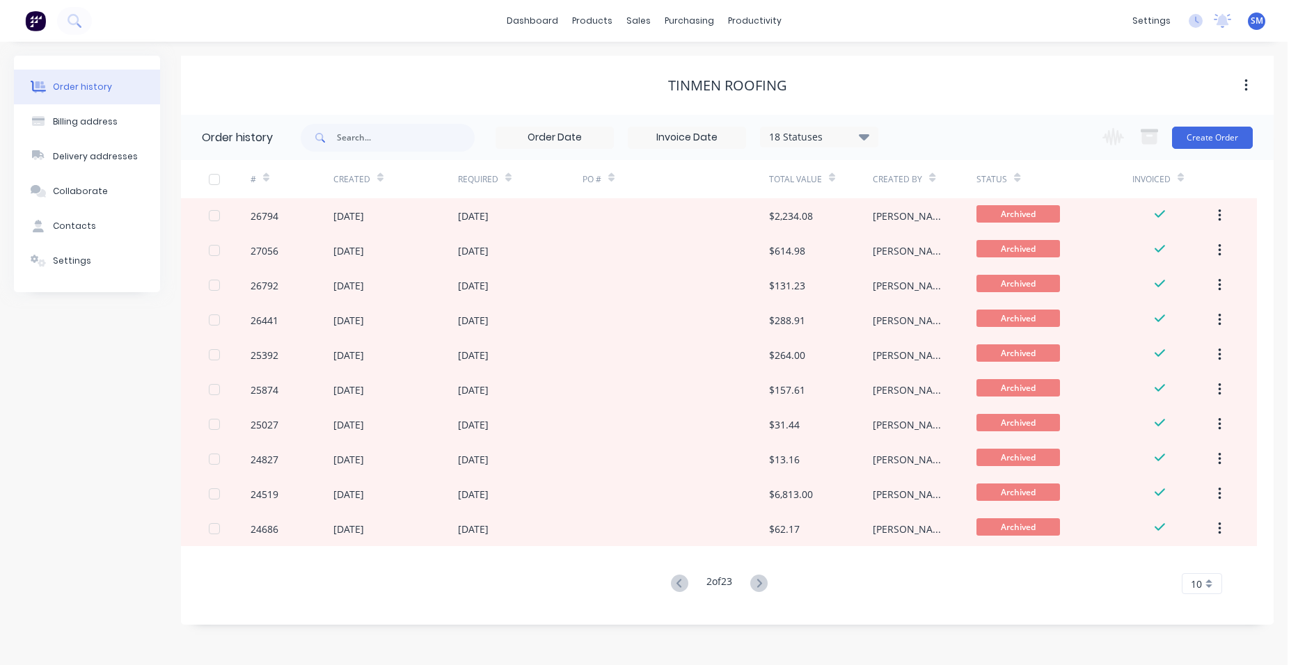
click at [675, 579] on icon at bounding box center [679, 583] width 17 height 17
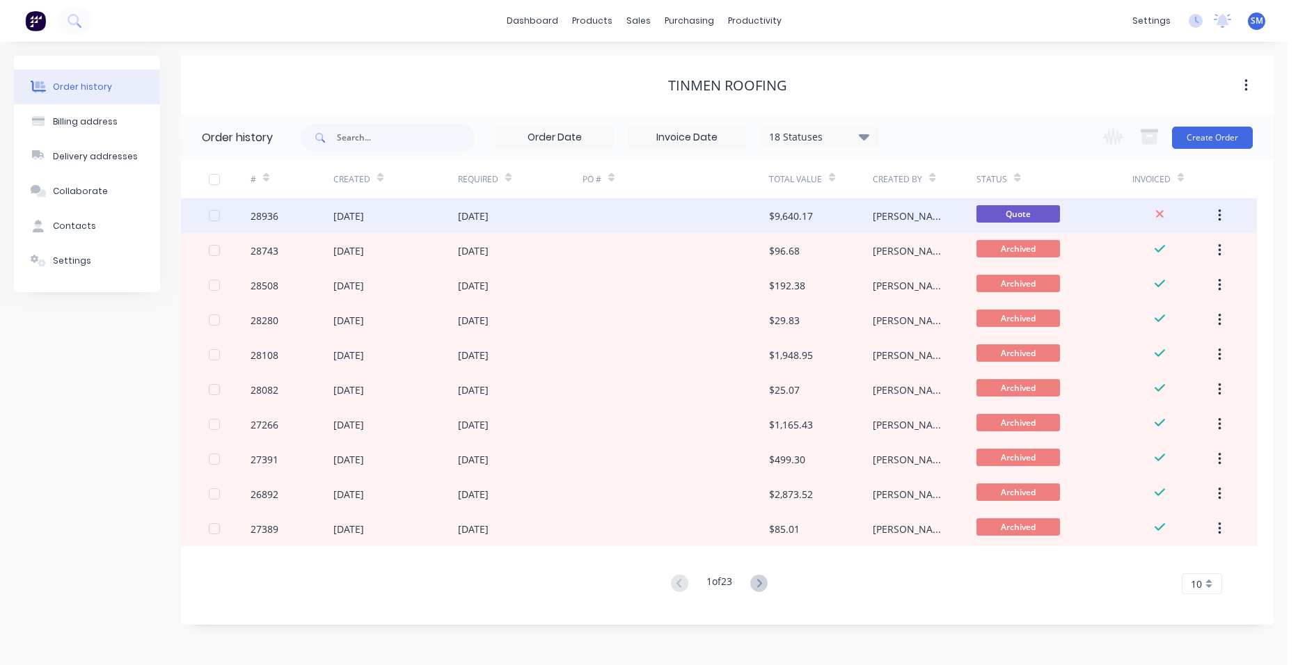
click at [710, 218] on div at bounding box center [675, 215] width 186 height 35
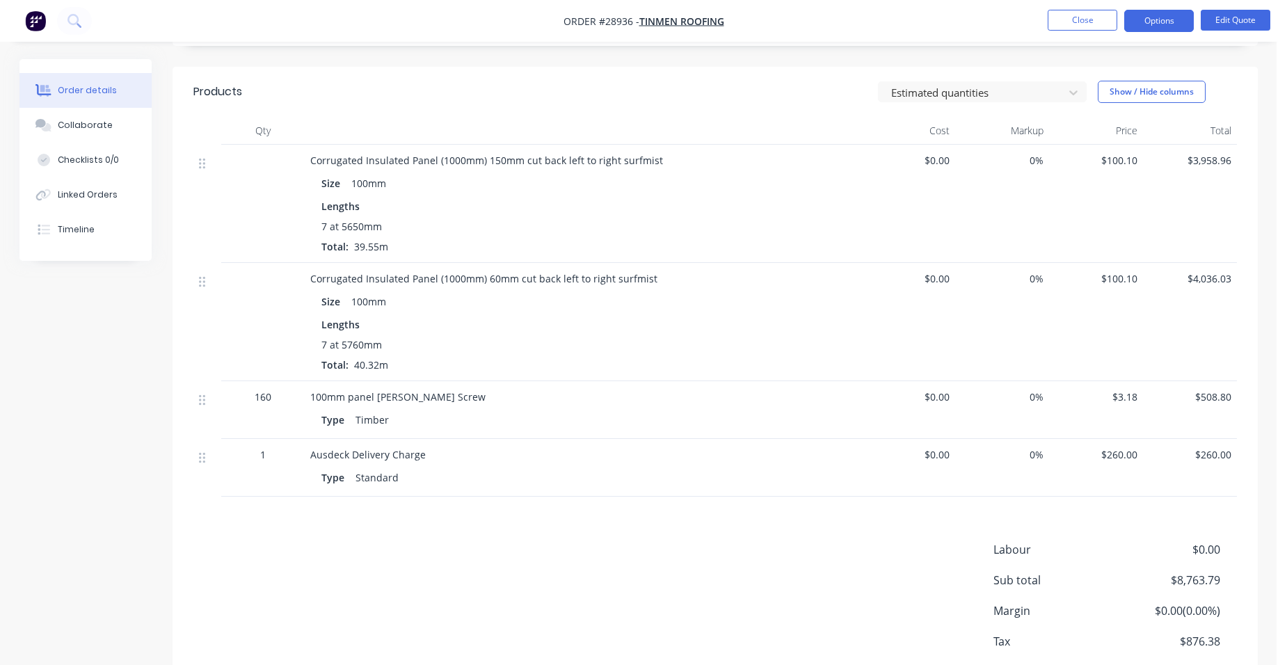
scroll to position [399, 0]
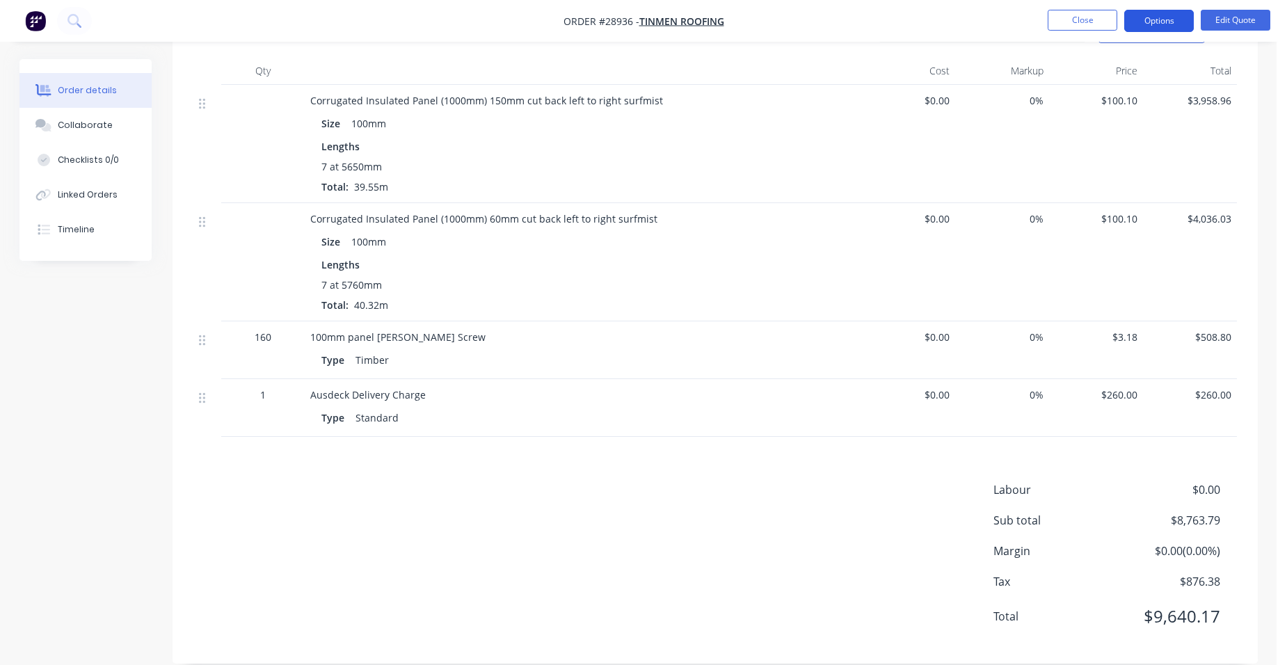
click at [1170, 15] on button "Options" at bounding box center [1159, 21] width 70 height 22
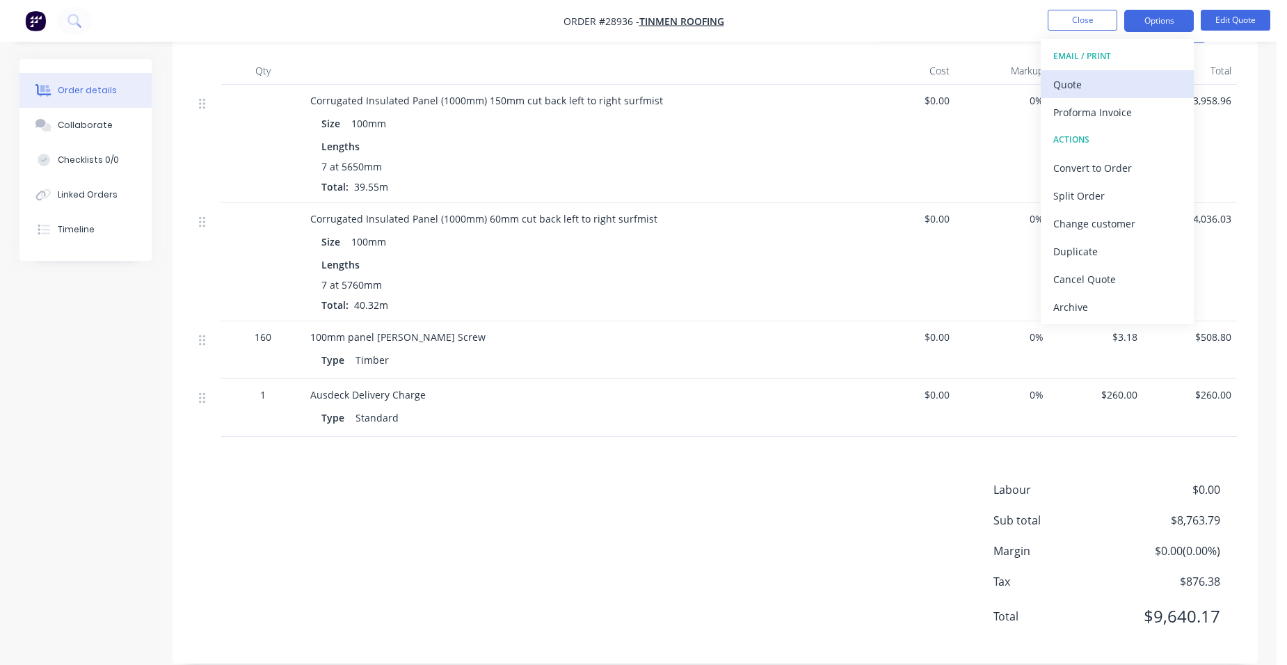
click at [1093, 86] on div "Quote" at bounding box center [1117, 84] width 128 height 20
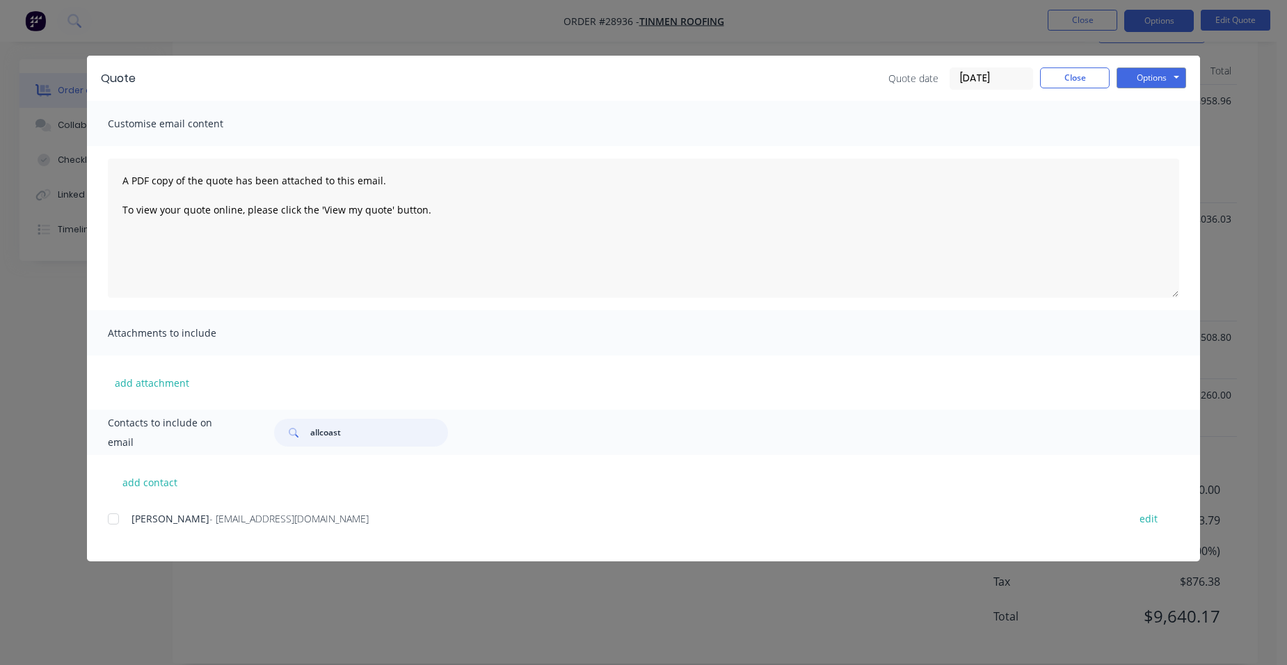
drag, startPoint x: 337, startPoint y: 439, endPoint x: 259, endPoint y: 425, distance: 79.8
click at [267, 434] on div "allcoast" at bounding box center [719, 433] width 919 height 28
click at [113, 520] on div at bounding box center [113, 519] width 28 height 28
click at [1175, 79] on button "Options" at bounding box center [1152, 77] width 70 height 21
click at [1136, 143] on button "Email" at bounding box center [1161, 148] width 89 height 23
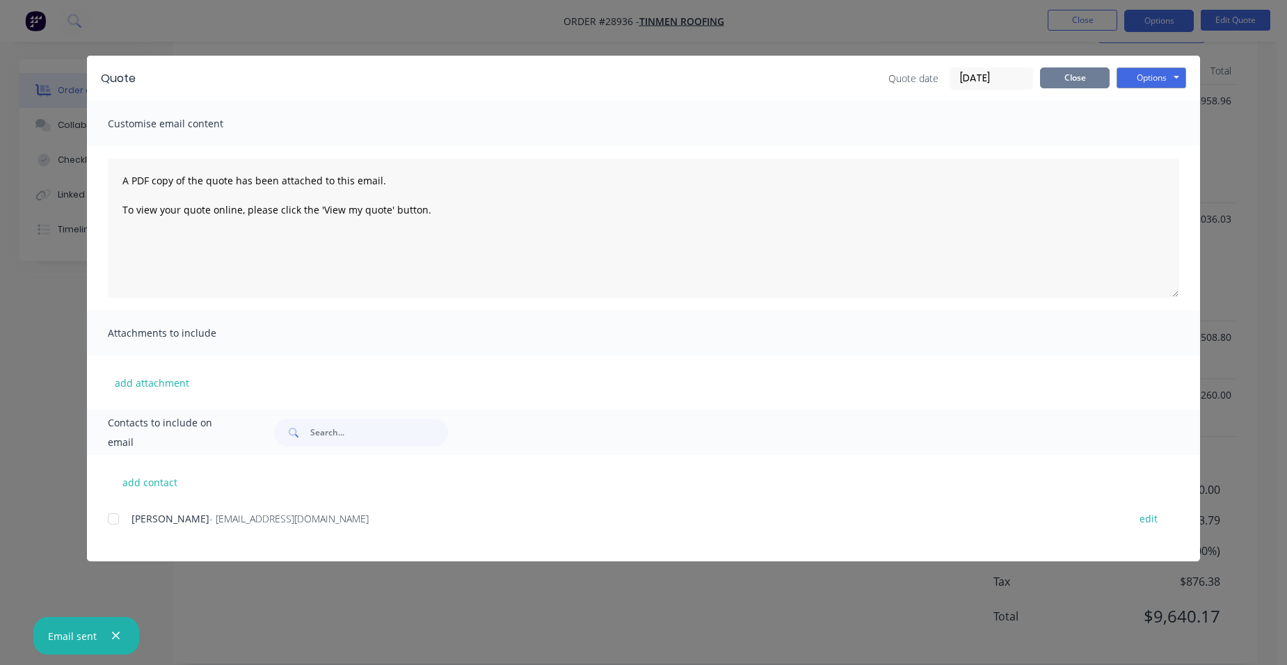
click at [1058, 84] on button "Close" at bounding box center [1075, 77] width 70 height 21
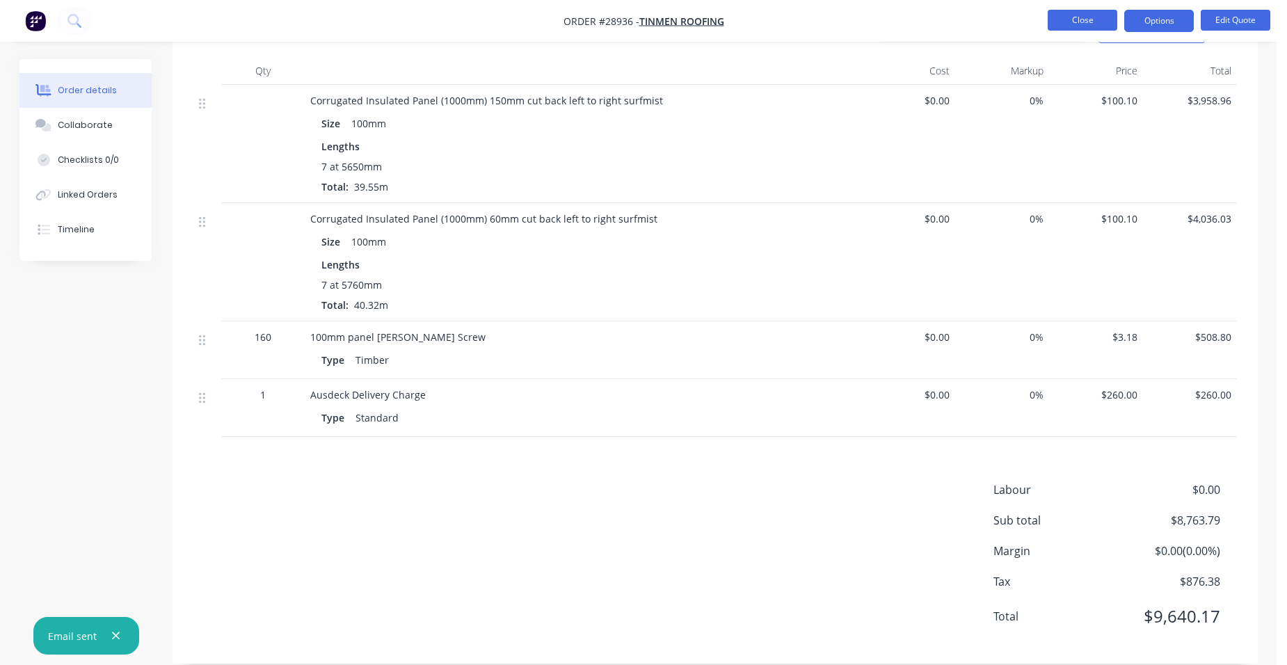
click at [1076, 27] on button "Close" at bounding box center [1083, 20] width 70 height 21
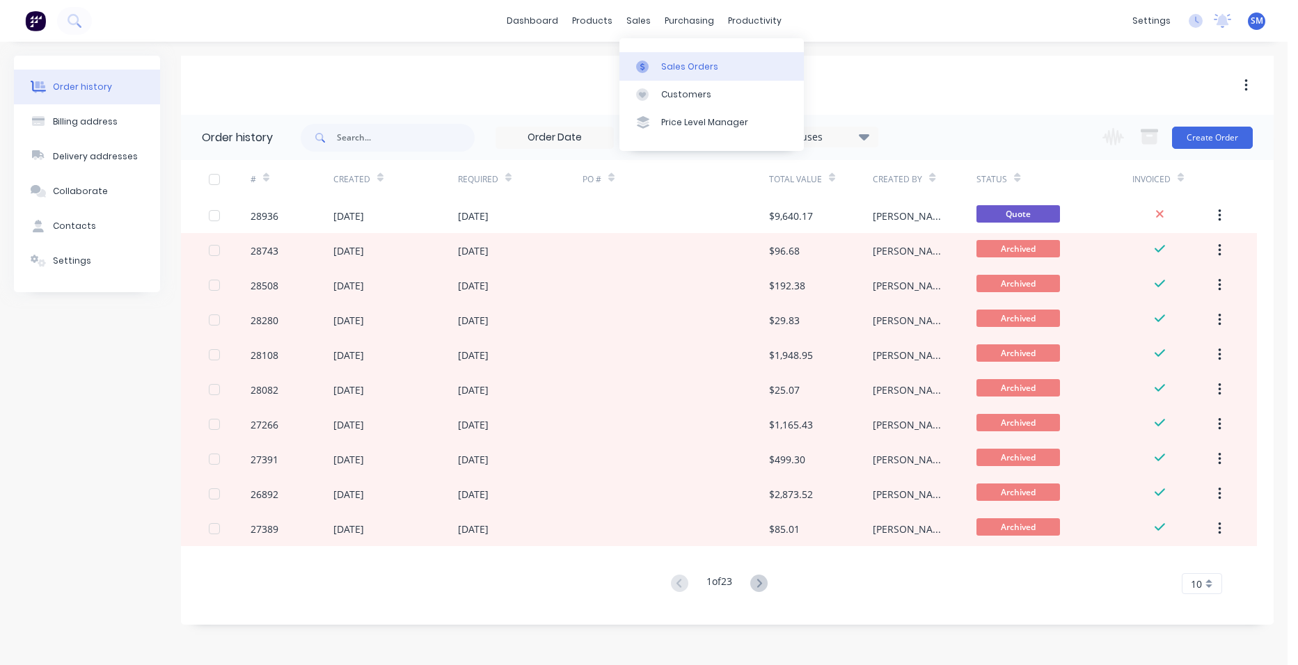
click at [683, 62] on div "Sales Orders" at bounding box center [689, 67] width 57 height 13
